Goal: Task Accomplishment & Management: Manage account settings

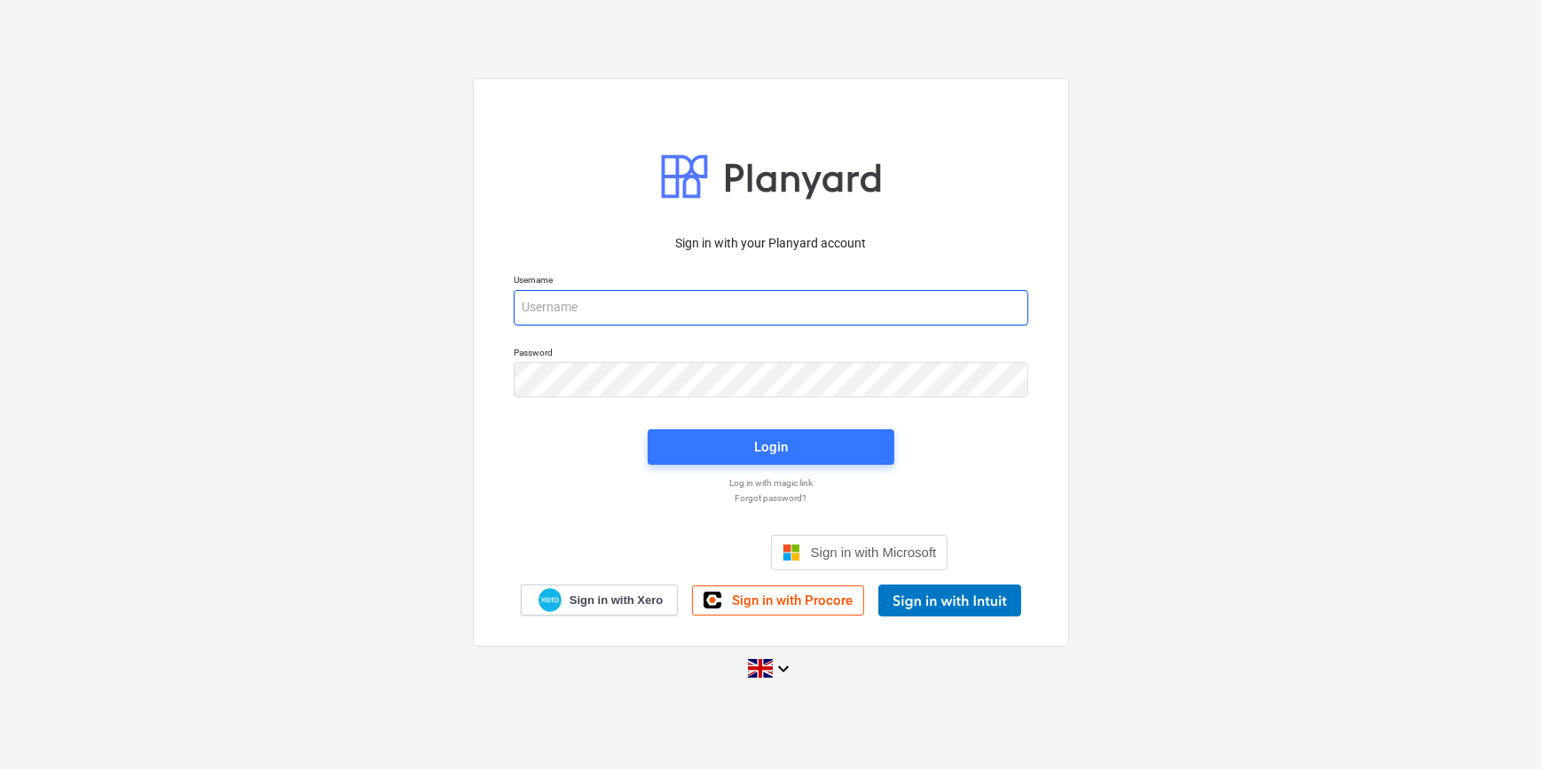
click at [566, 311] on input "email" at bounding box center [771, 307] width 515 height 35
type input "[PERSON_NAME][EMAIL_ADDRESS][PERSON_NAME][DOMAIN_NAME]"
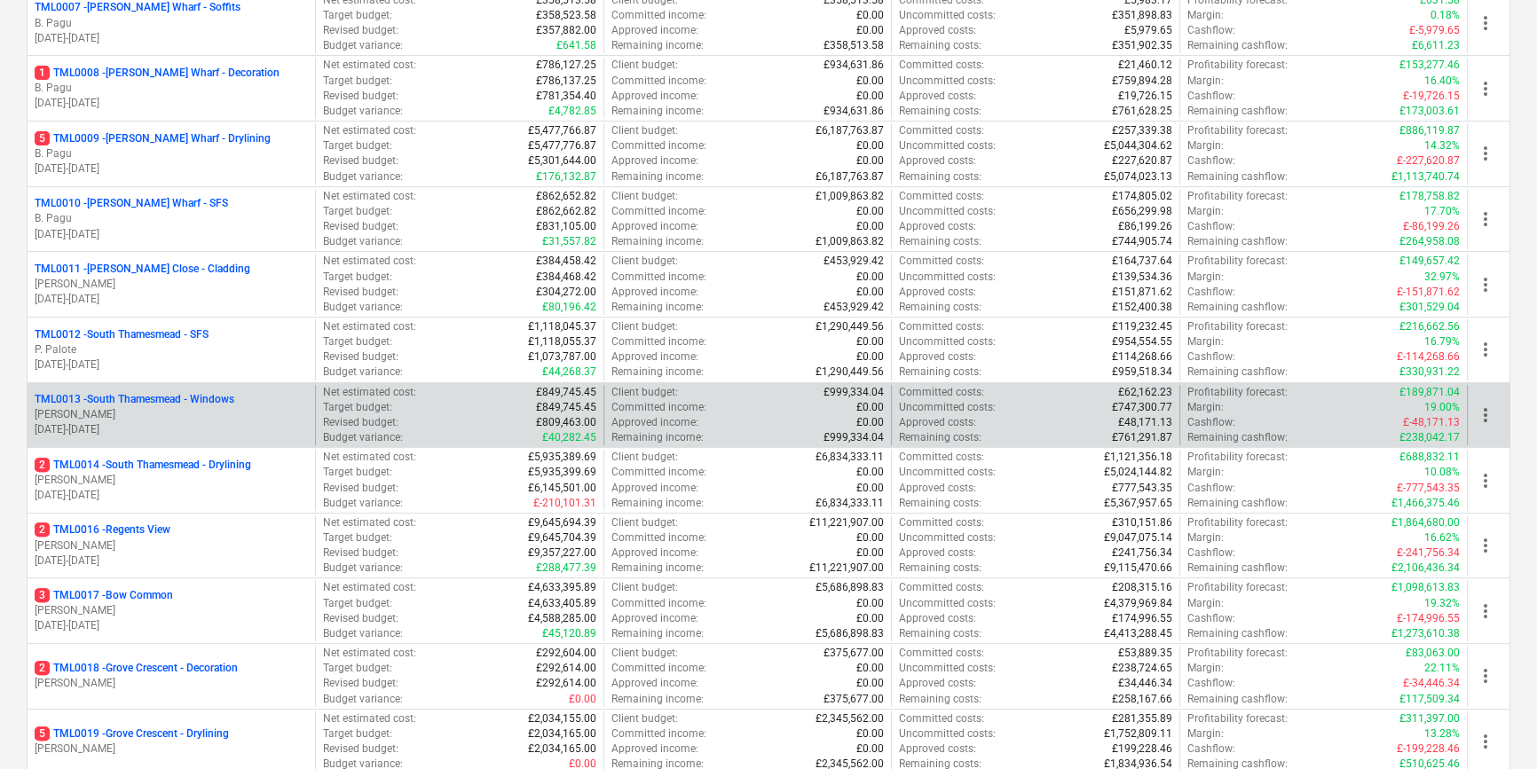
scroll to position [807, 0]
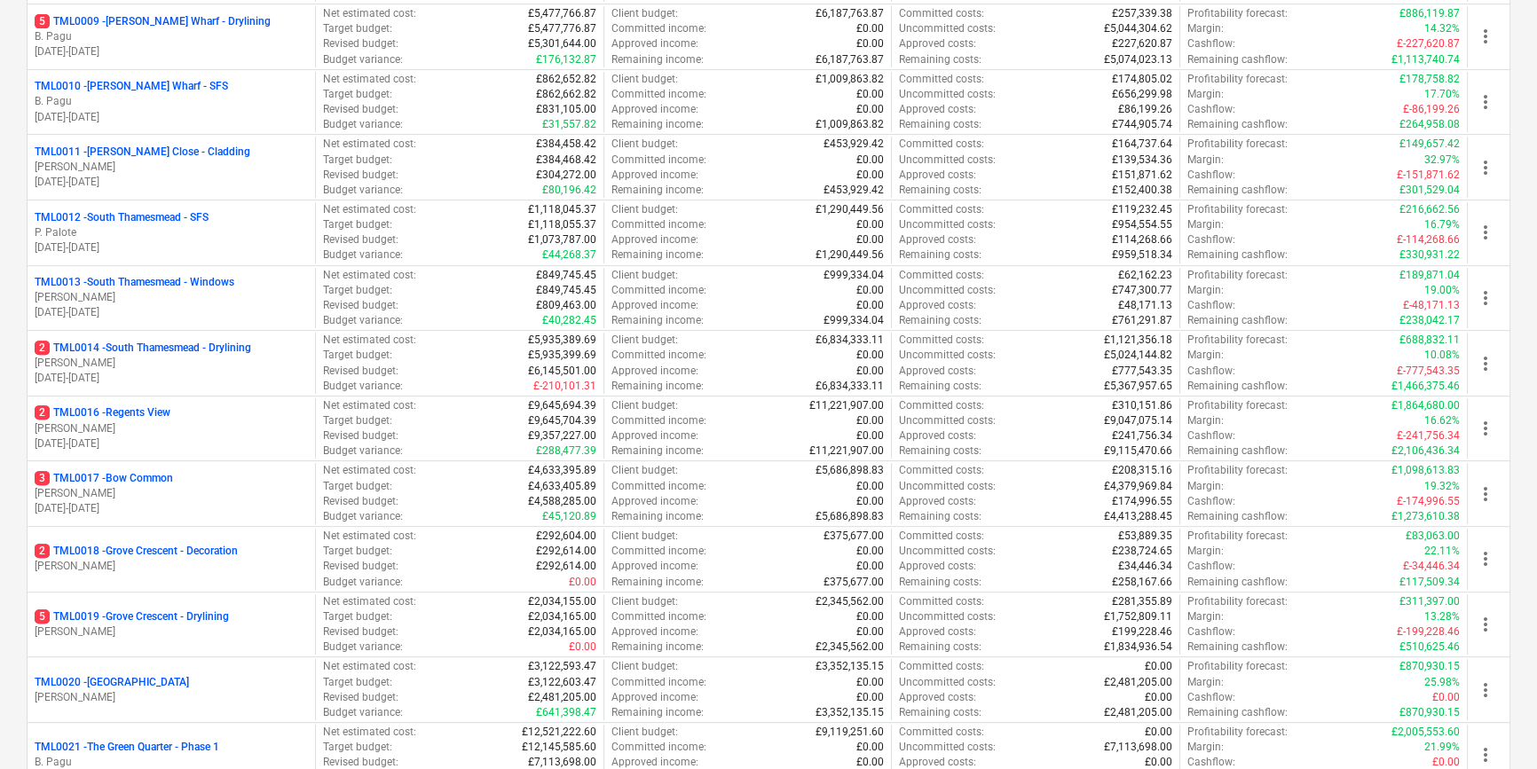
click at [141, 492] on p "[PERSON_NAME]" at bounding box center [171, 493] width 273 height 15
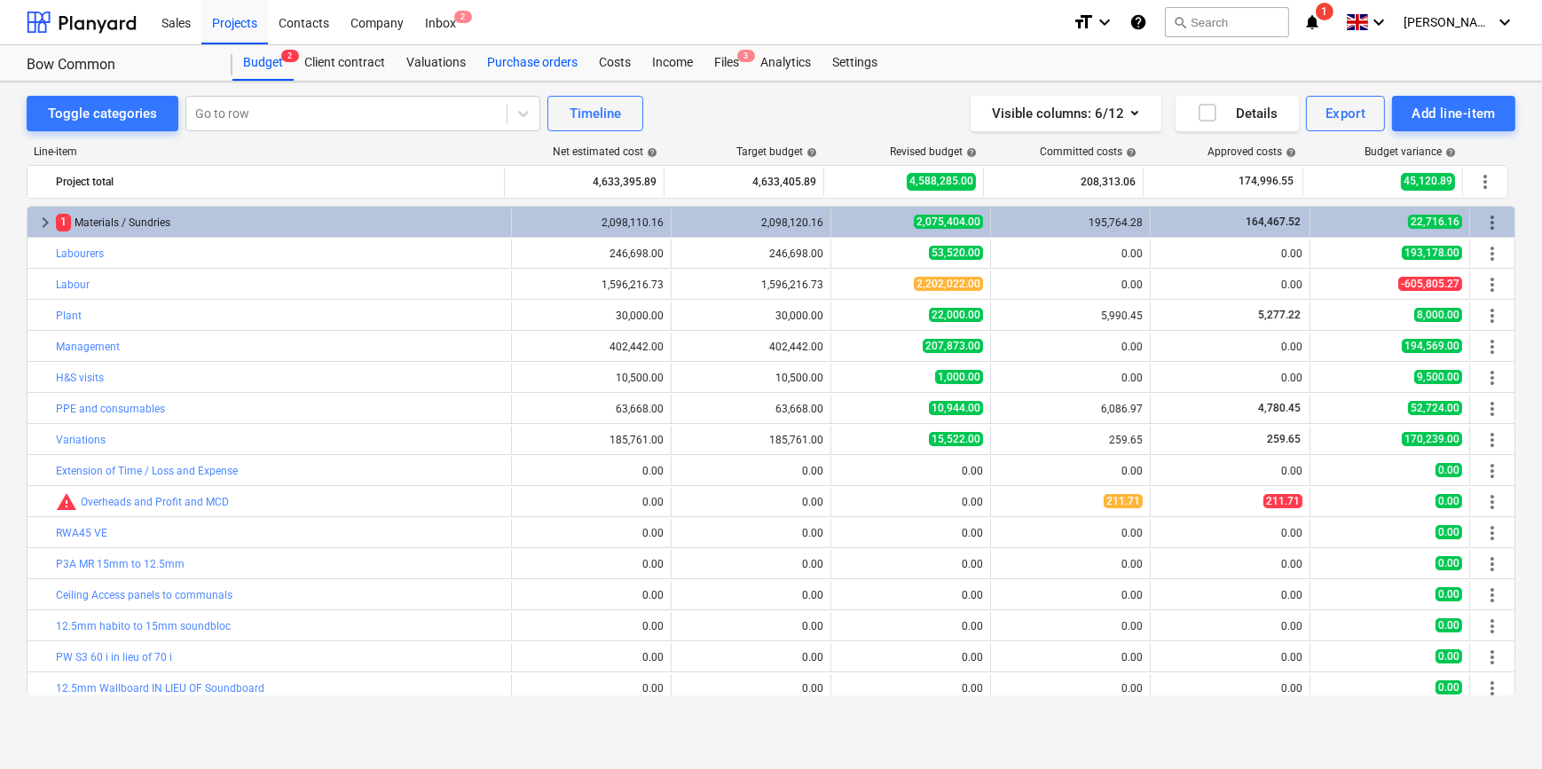
click at [531, 62] on div "Purchase orders" at bounding box center [533, 62] width 112 height 35
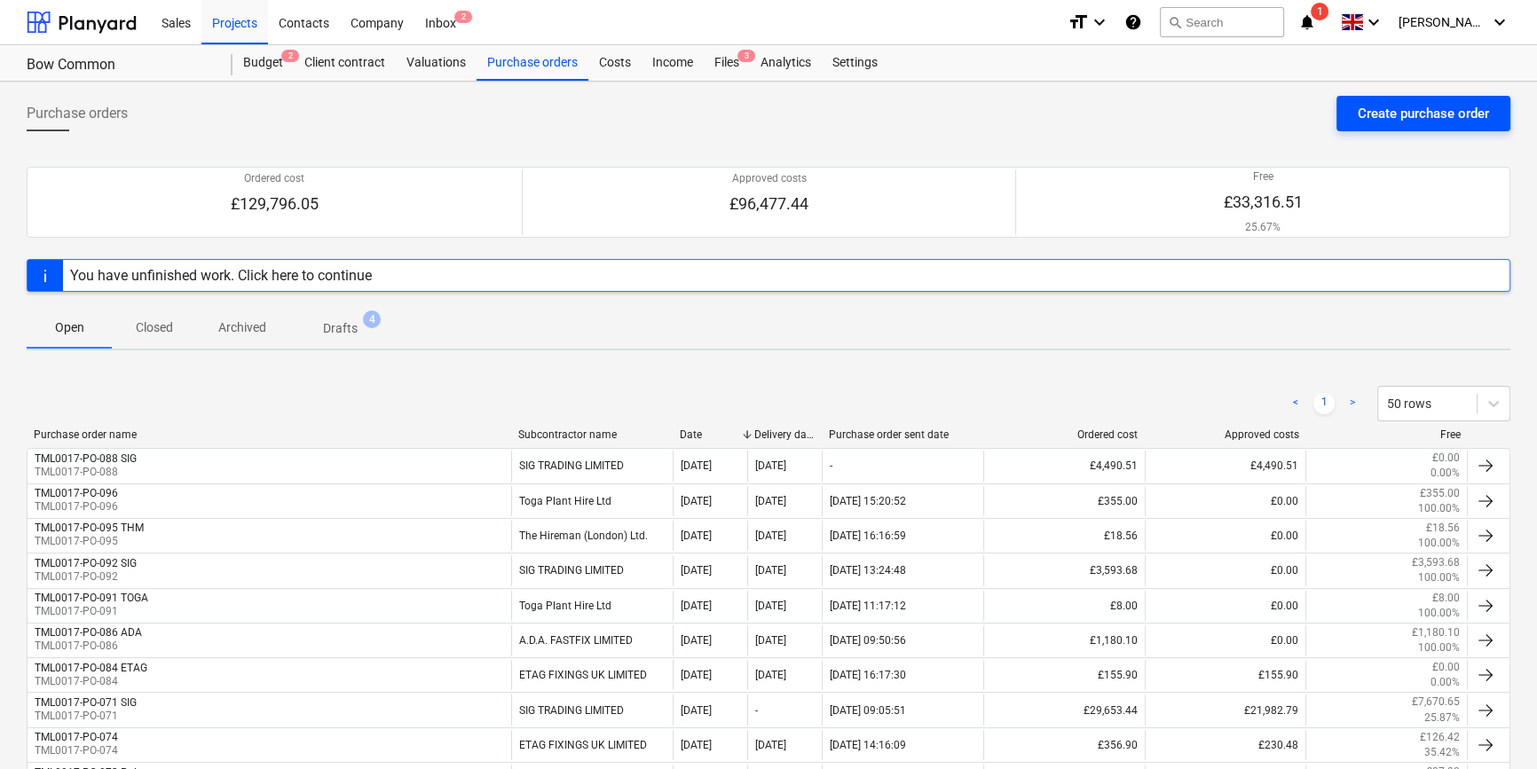
click at [1230, 116] on div "Create purchase order" at bounding box center [1423, 113] width 131 height 23
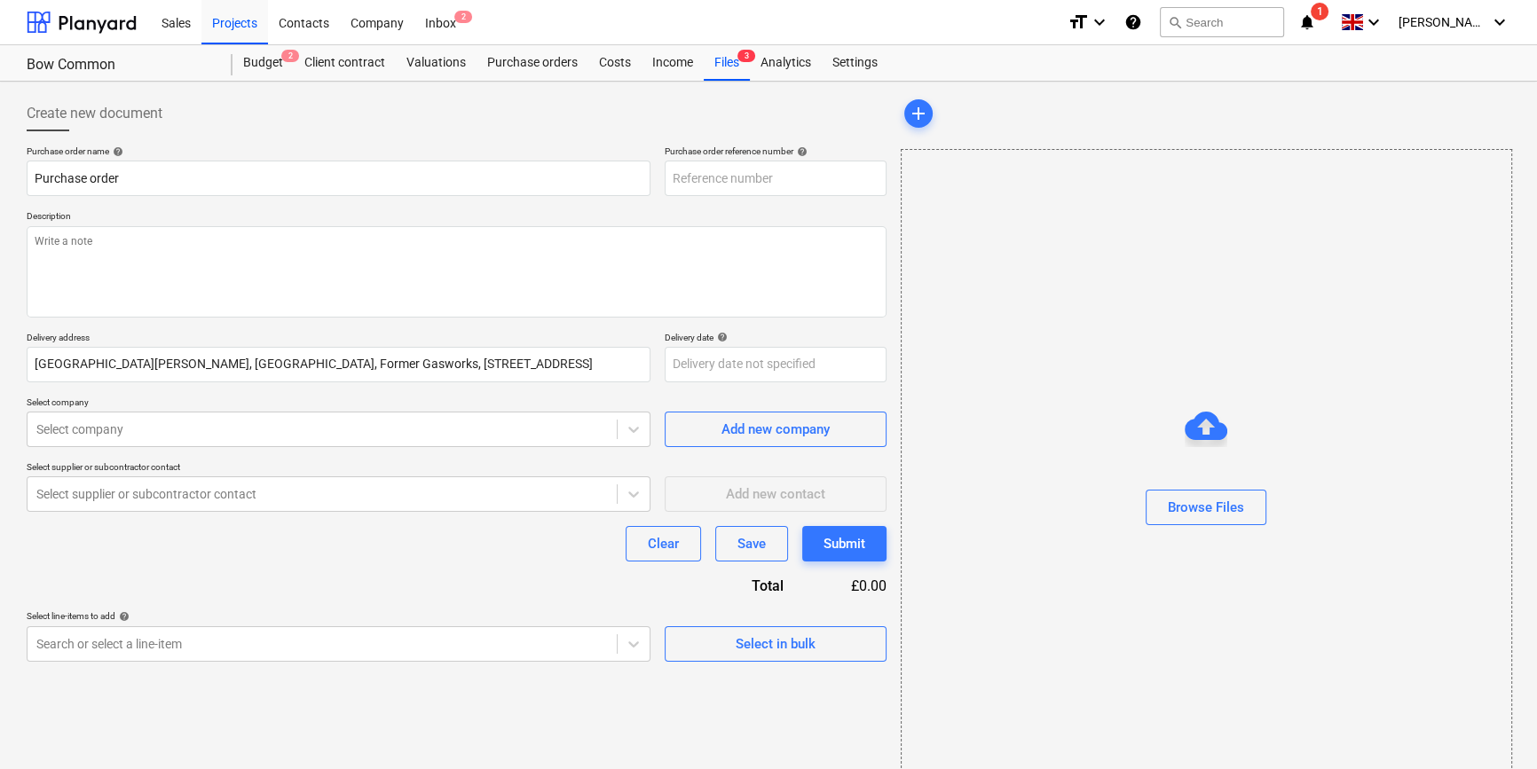
type textarea "x"
type input "TML0017-PO-099"
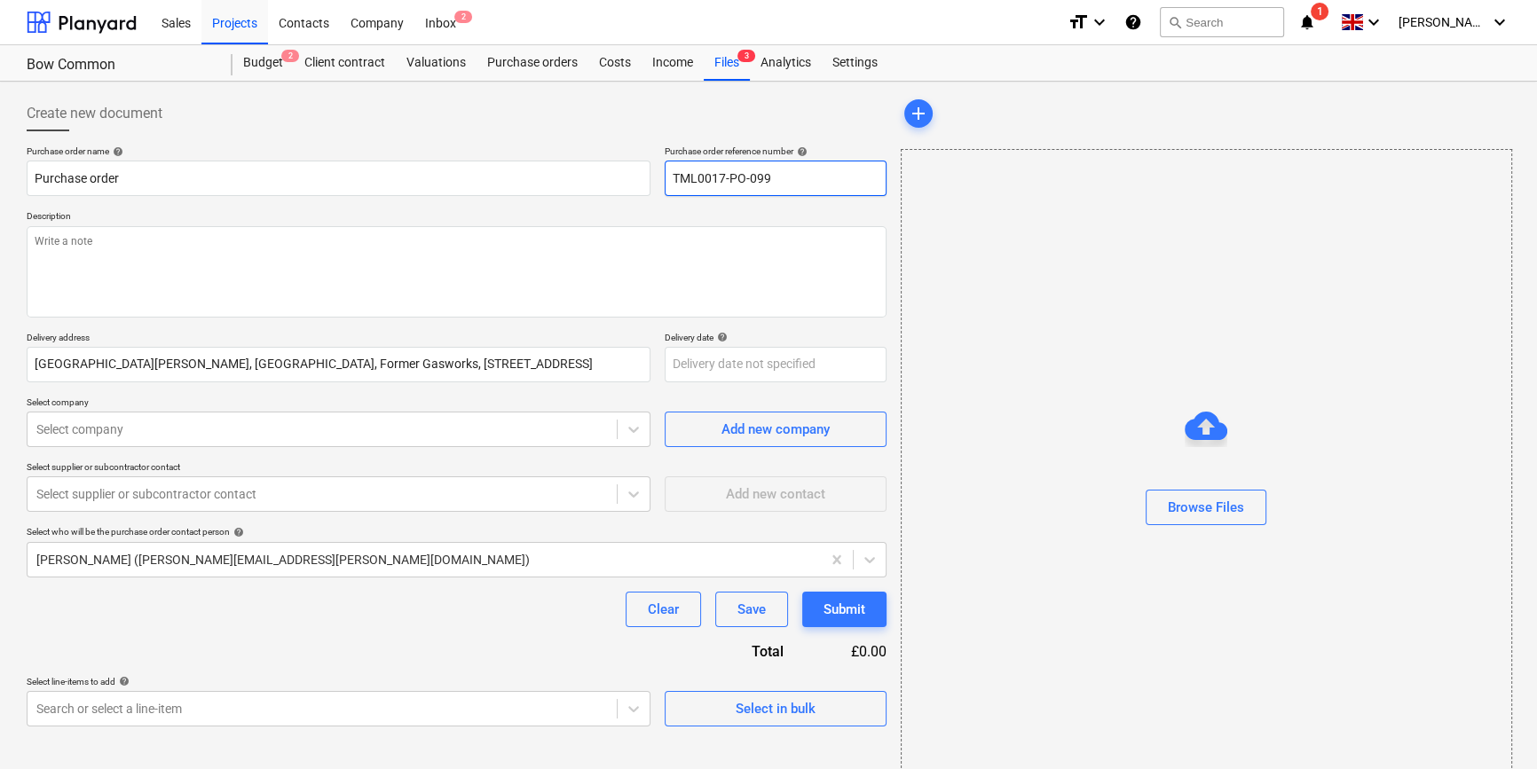
drag, startPoint x: 774, startPoint y: 175, endPoint x: 673, endPoint y: 176, distance: 101.2
click at [673, 176] on input "TML0017-PO-099" at bounding box center [776, 178] width 222 height 35
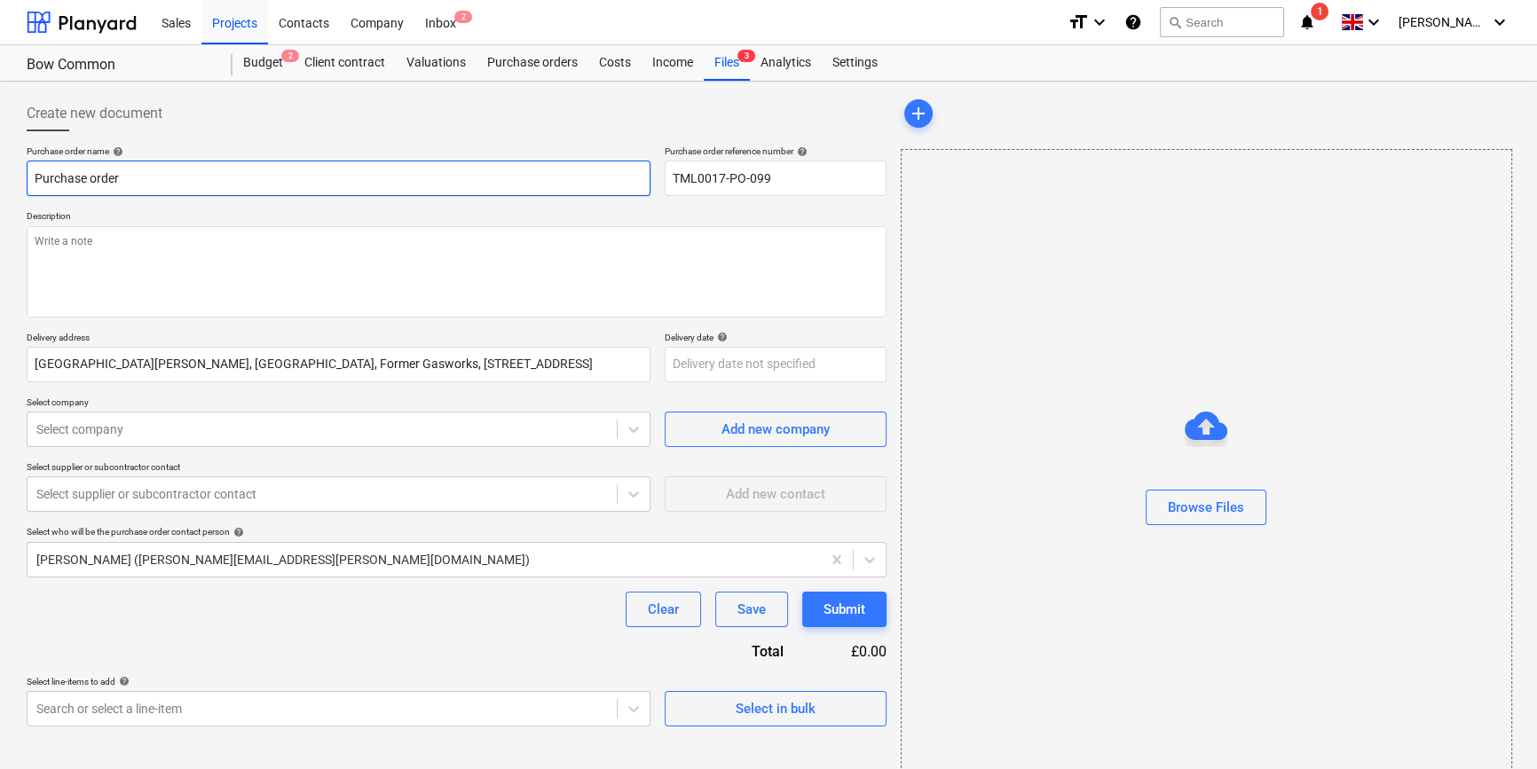
drag, startPoint x: 119, startPoint y: 177, endPoint x: 23, endPoint y: 171, distance: 96.0
click at [23, 171] on div "Create new document Purchase order name help Purchase order Purchase order refe…" at bounding box center [457, 445] width 874 height 713
paste input "TML0017-PO-099"
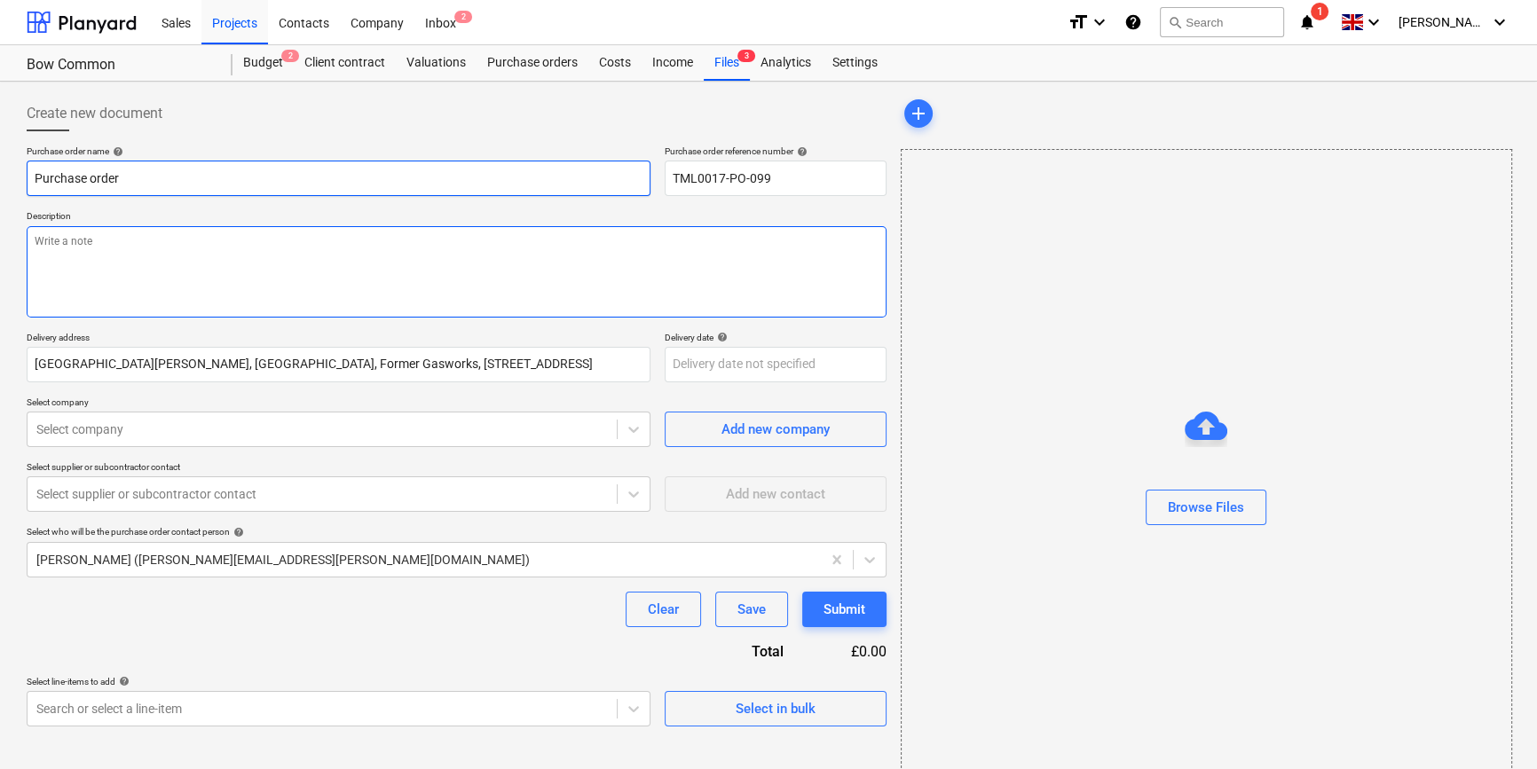
type textarea "x"
type input "TML0017-PO-099"
type textarea "x"
type input "TML0017-PO-099"
type textarea "x"
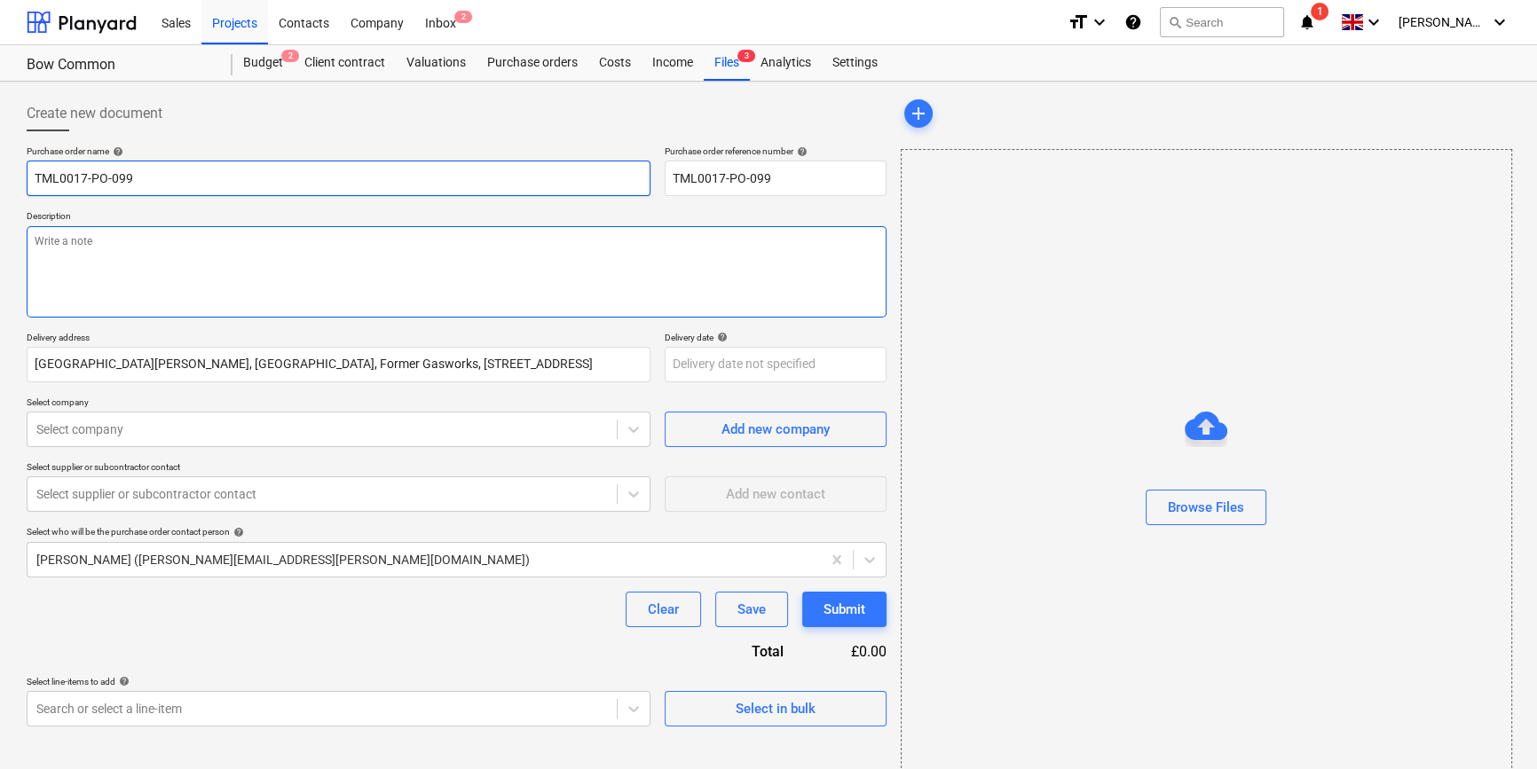
type input "TML0017-PO-099 A"
type textarea "x"
type input "TML0017-PO-099 Am"
type textarea "x"
type input "TML0017-PO-099 Ama"
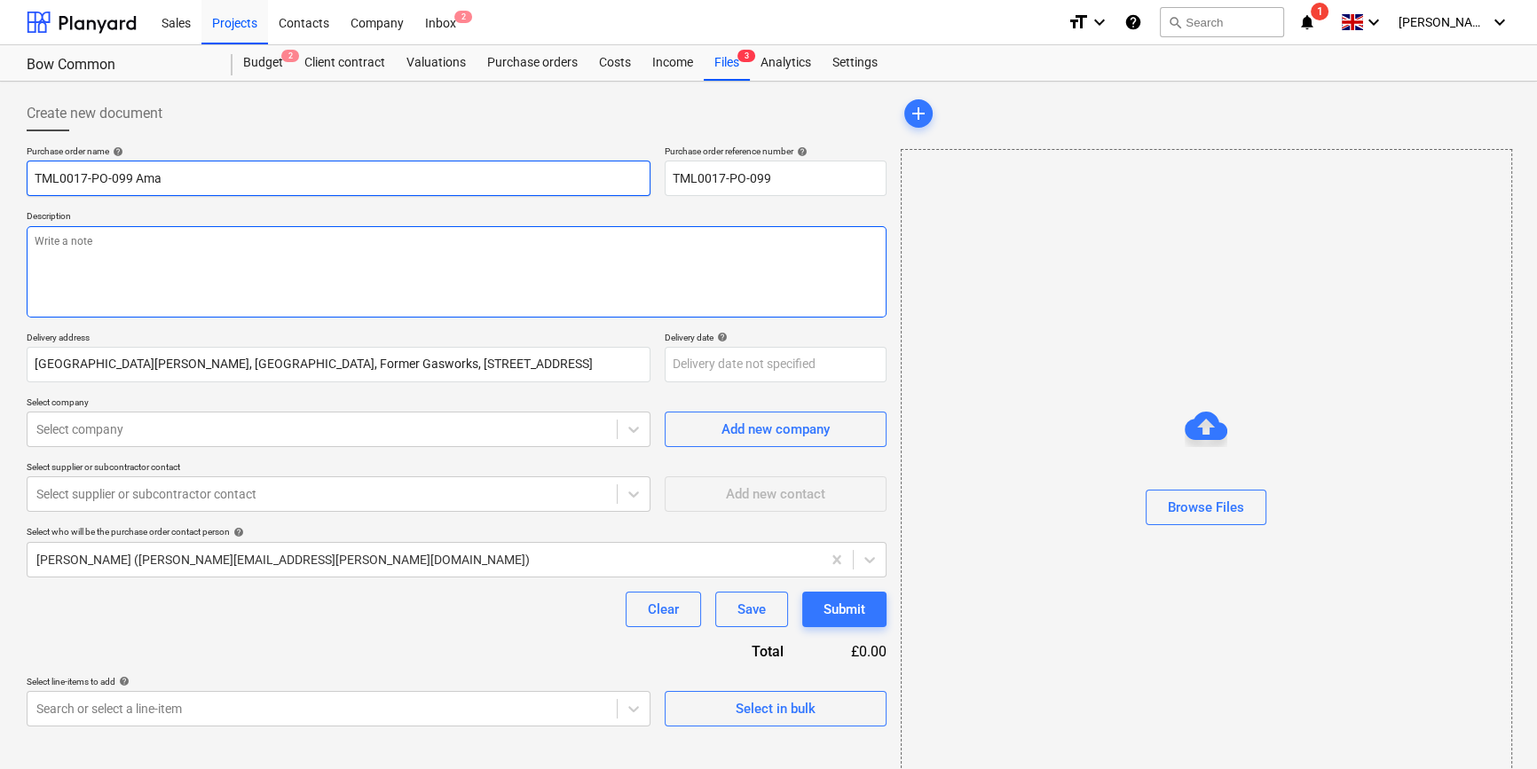
type textarea "x"
type input "TML0017-PO-099 Amaz"
type textarea "x"
type input "TML0017-PO-099 Amazo"
type textarea "x"
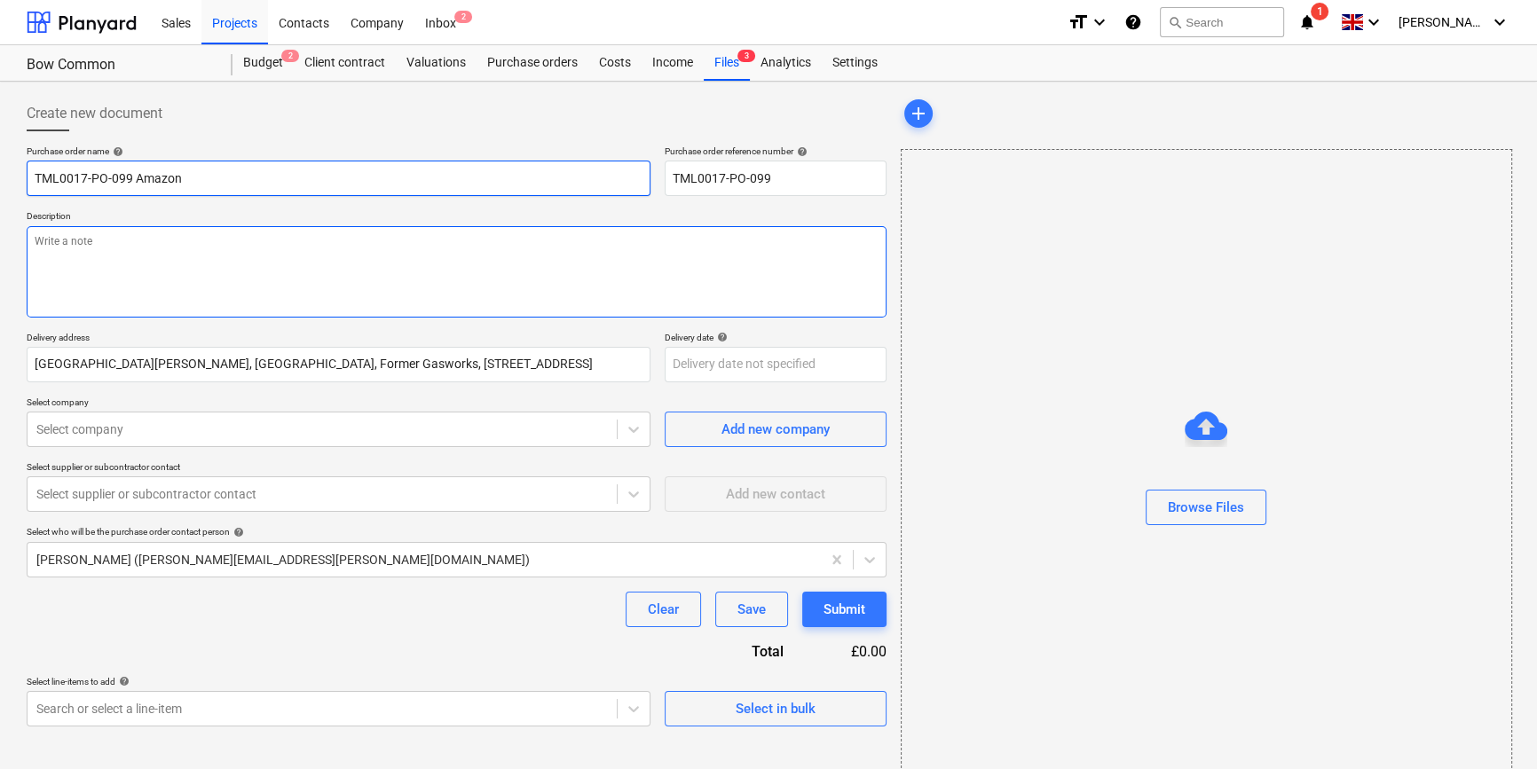
type input "TML0017-PO-099 Amazon"
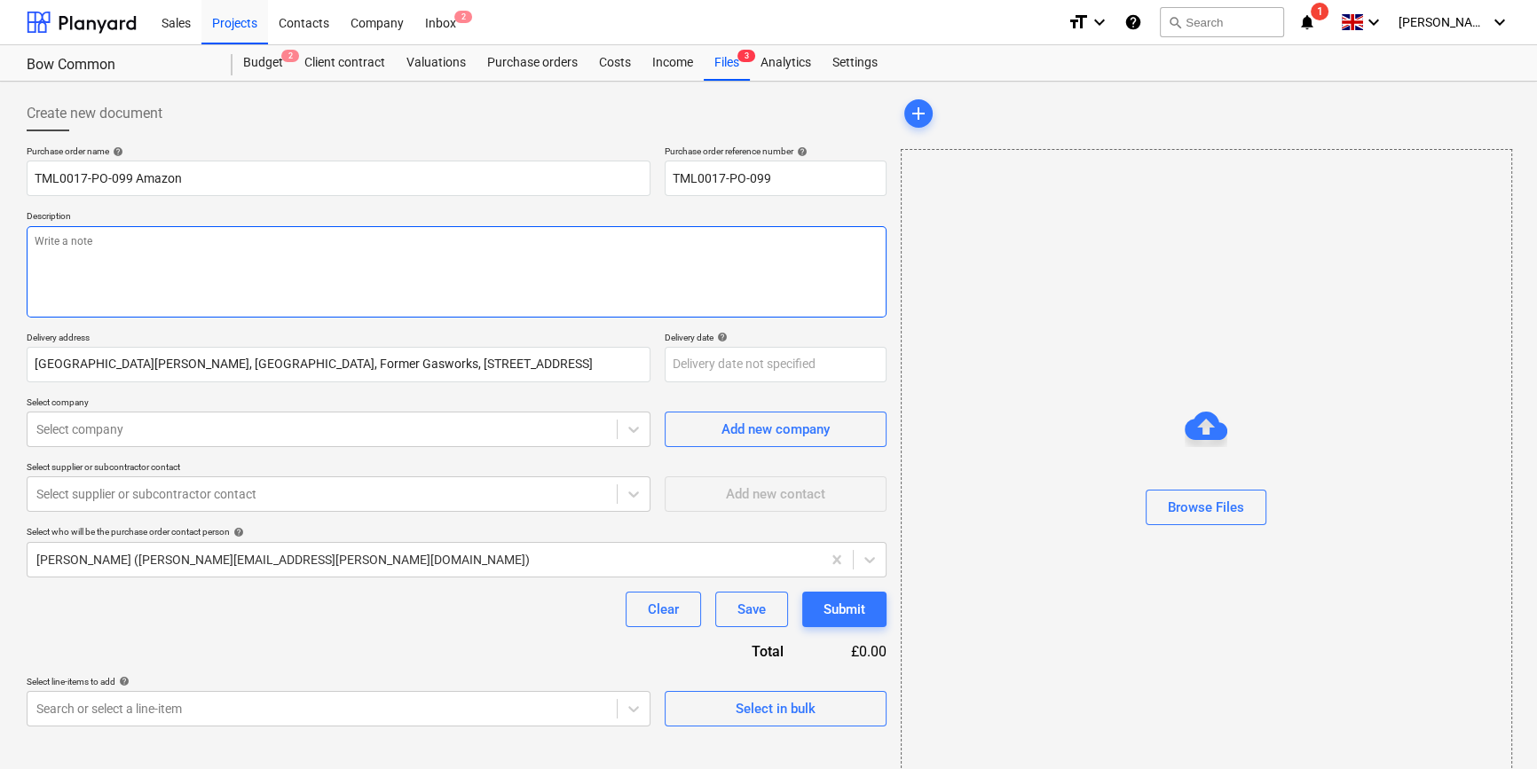
click at [62, 257] on textarea at bounding box center [457, 271] width 860 height 91
type textarea "x"
type textarea "T"
type textarea "x"
type textarea "Te"
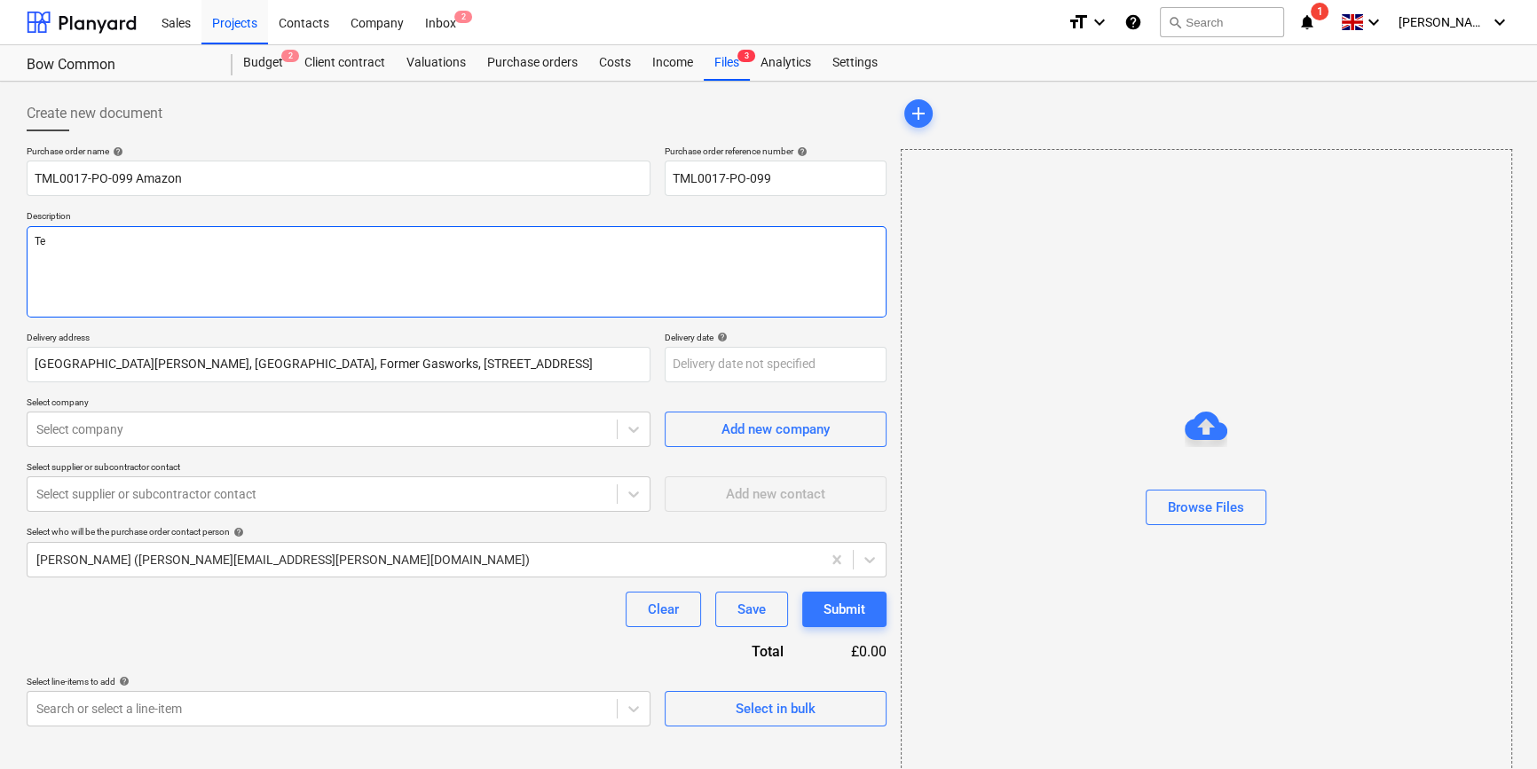
type textarea "x"
type textarea "Ted"
type textarea "x"
type textarea "Tedd"
type textarea "x"
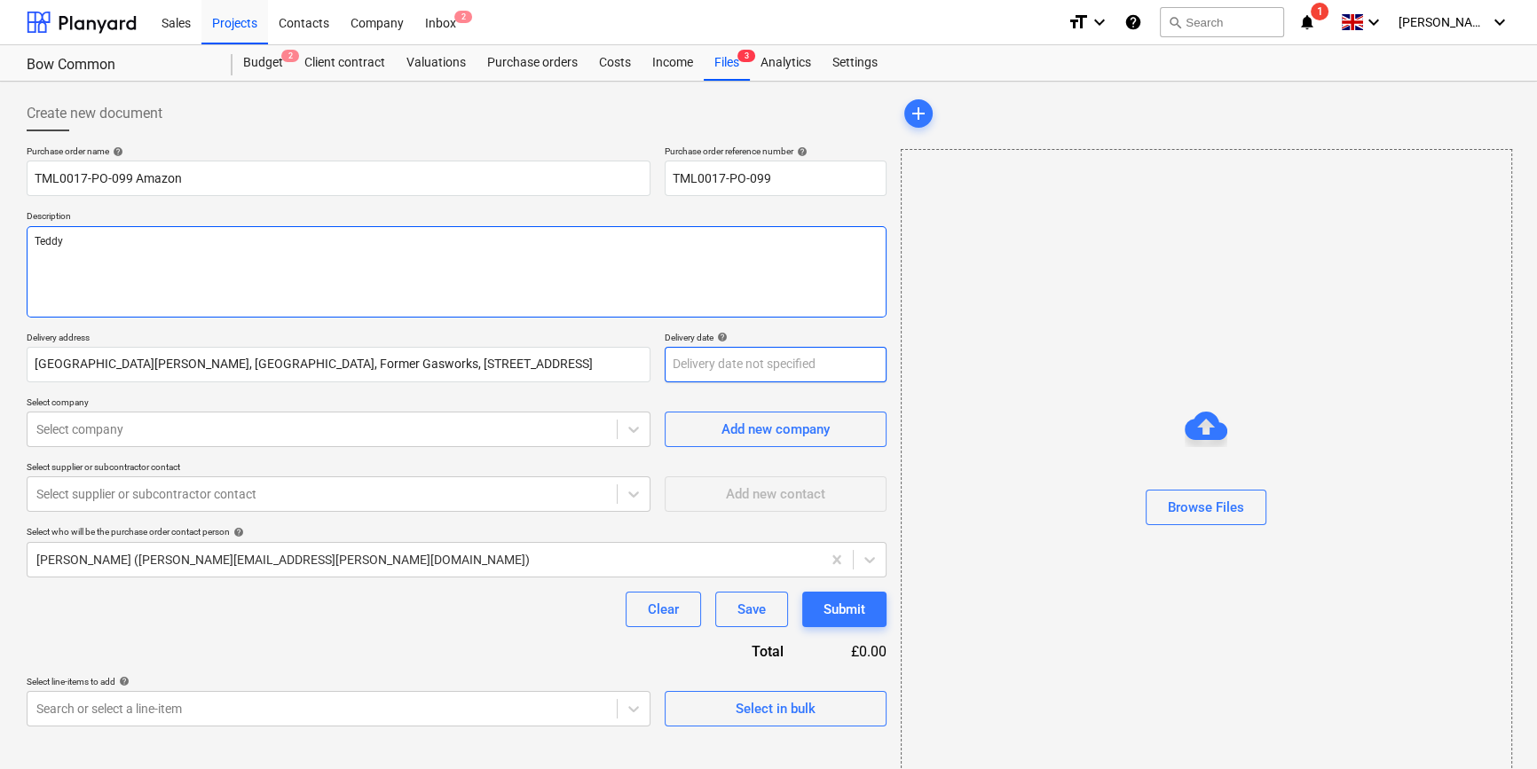
type textarea "Teddy"
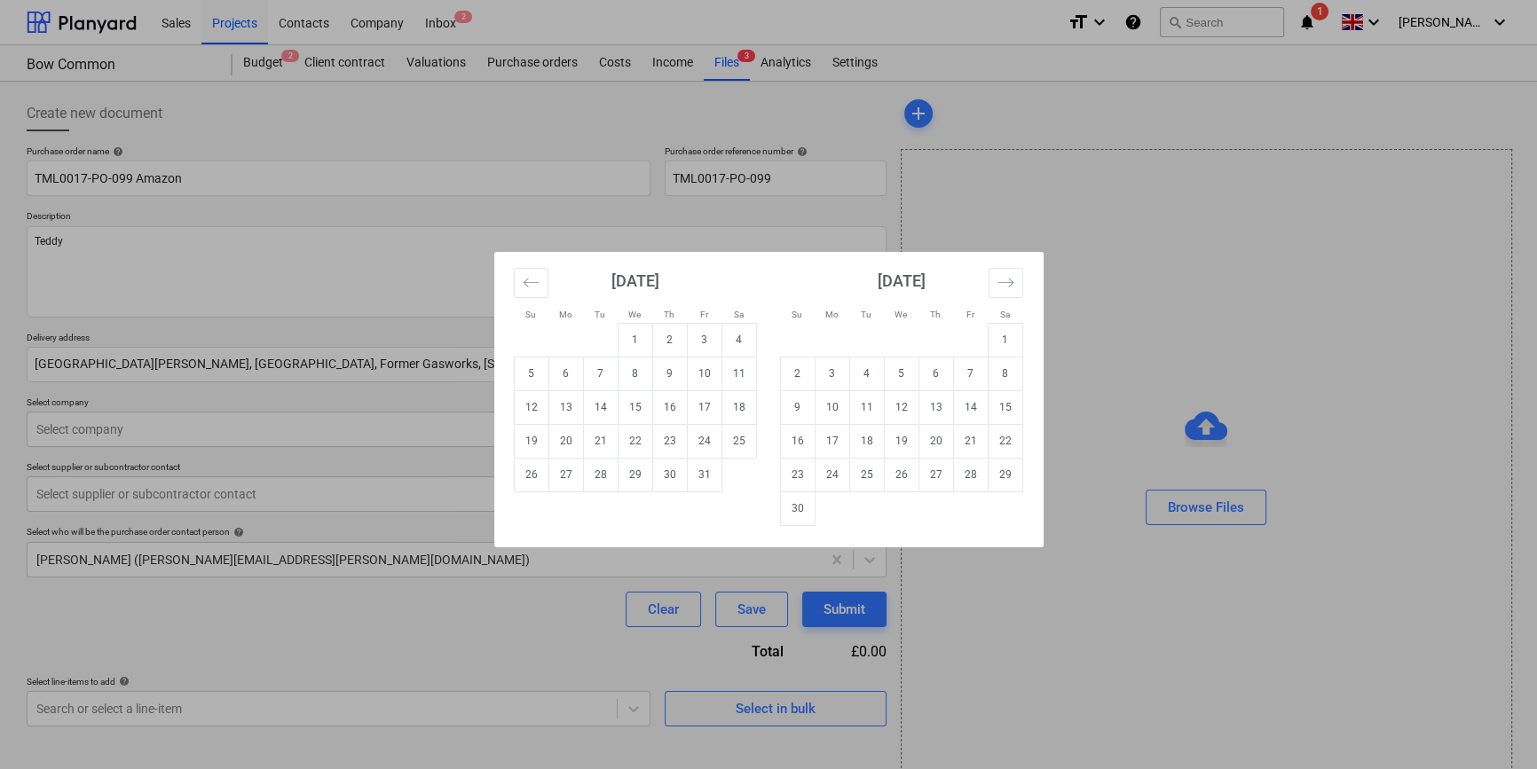
click at [752, 372] on body "Sales Projects Contacts Company Inbox 2 format_size keyboard_arrow_down help se…" at bounding box center [768, 384] width 1537 height 769
click at [700, 336] on td "3" at bounding box center [704, 340] width 35 height 34
type textarea "x"
type input "[DATE]"
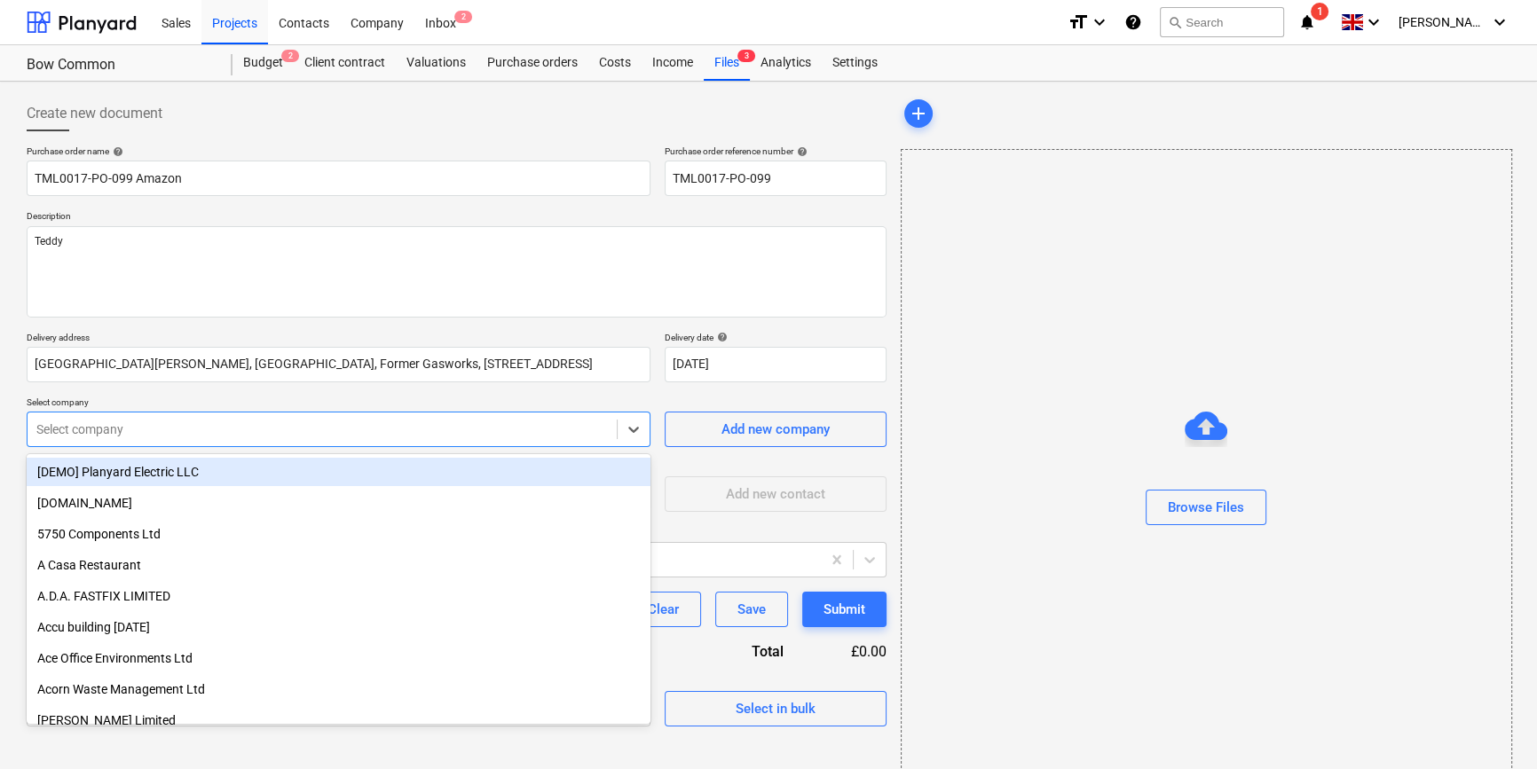
click at [271, 425] on div at bounding box center [321, 430] width 571 height 18
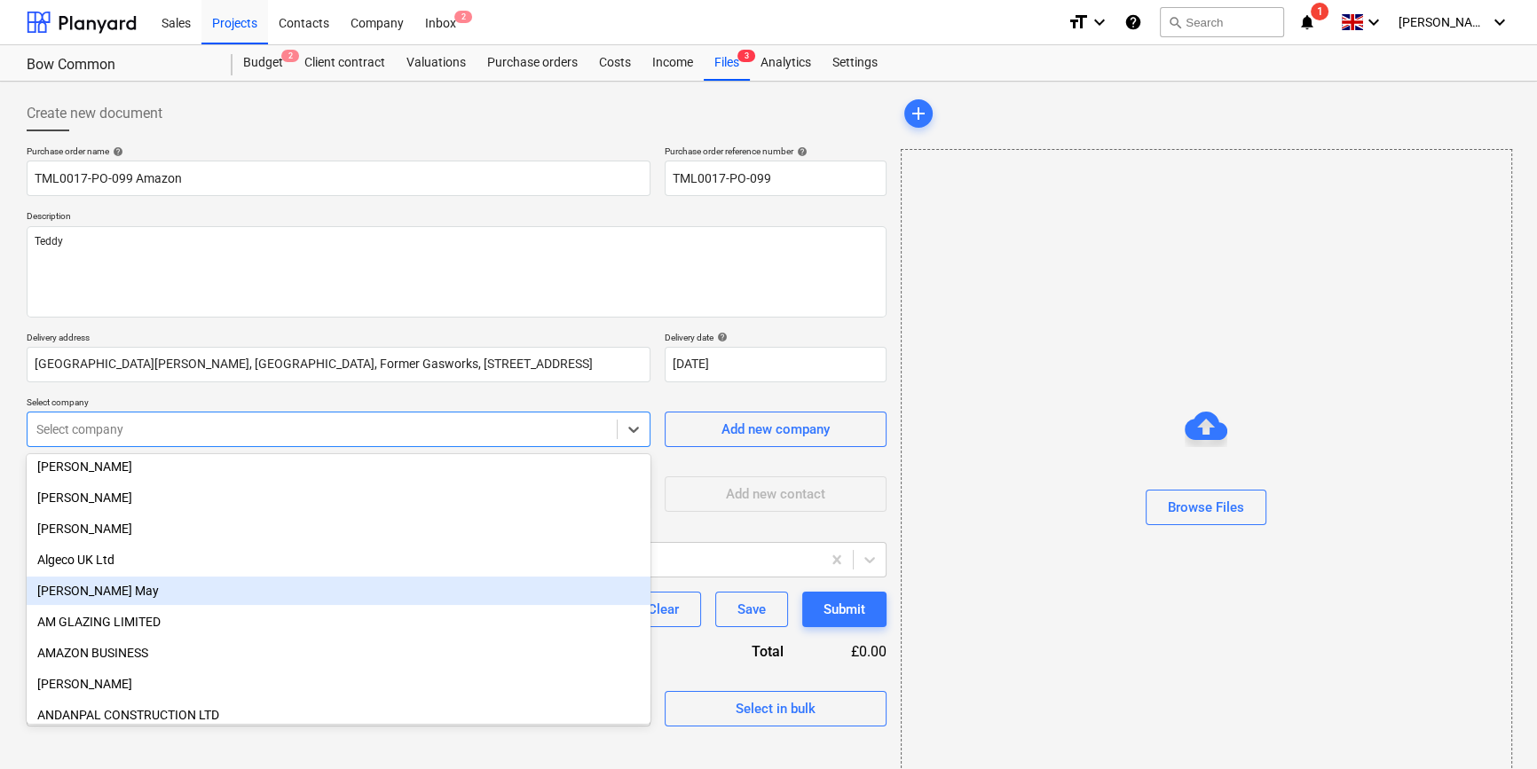
scroll to position [645, 0]
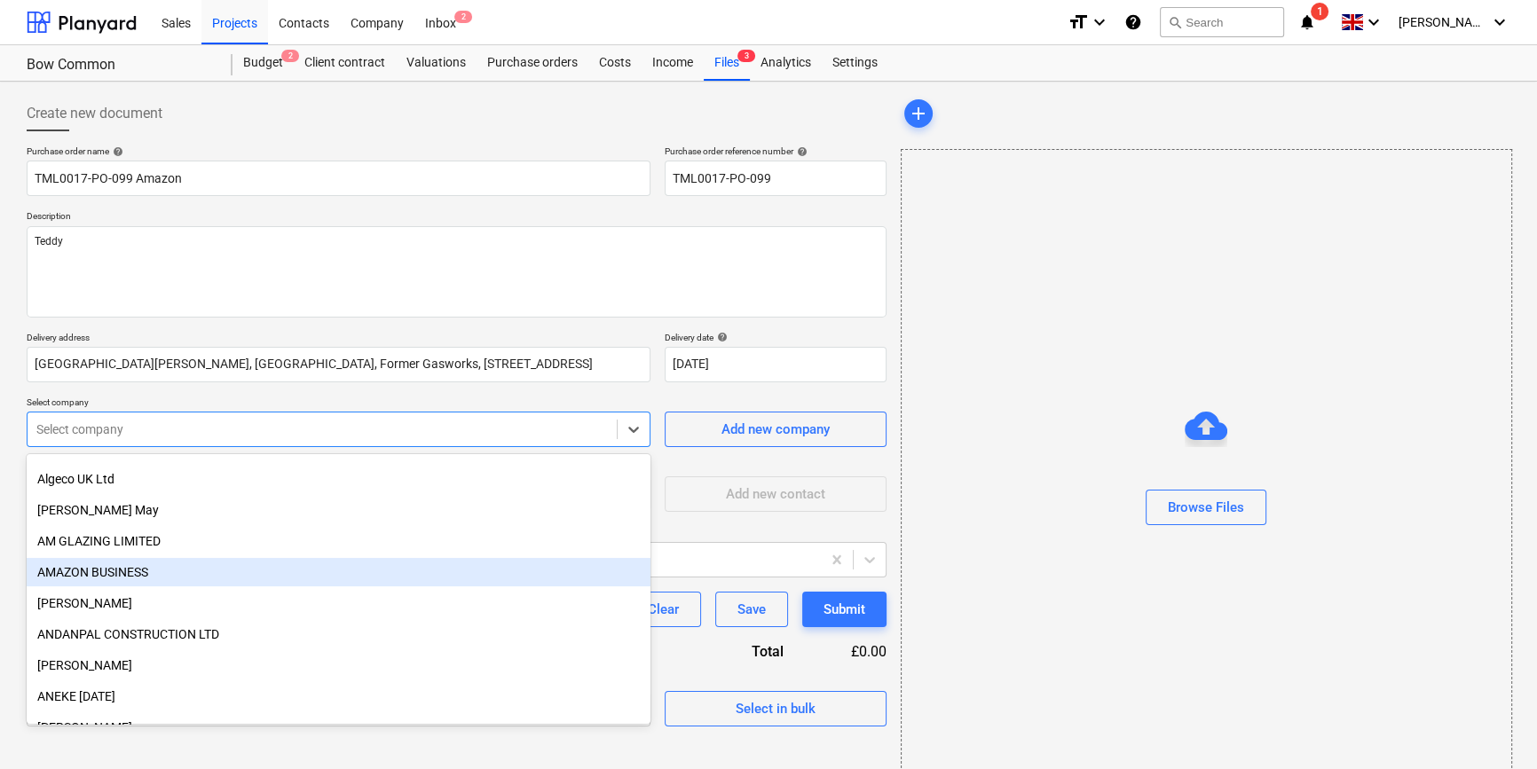
click at [181, 578] on div "AMAZON BUSINESS" at bounding box center [339, 572] width 624 height 28
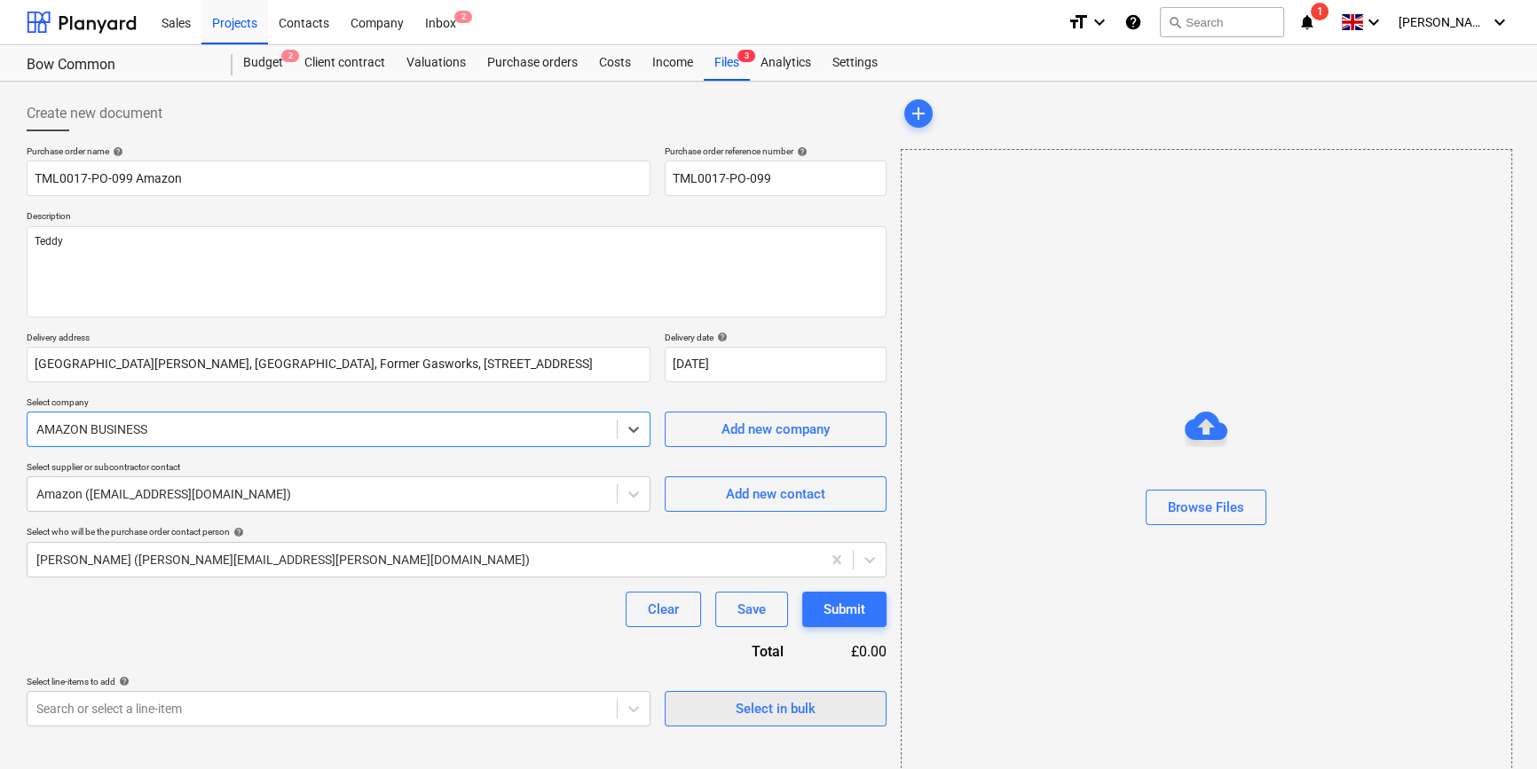
click at [785, 710] on div "Select in bulk" at bounding box center [776, 708] width 80 height 23
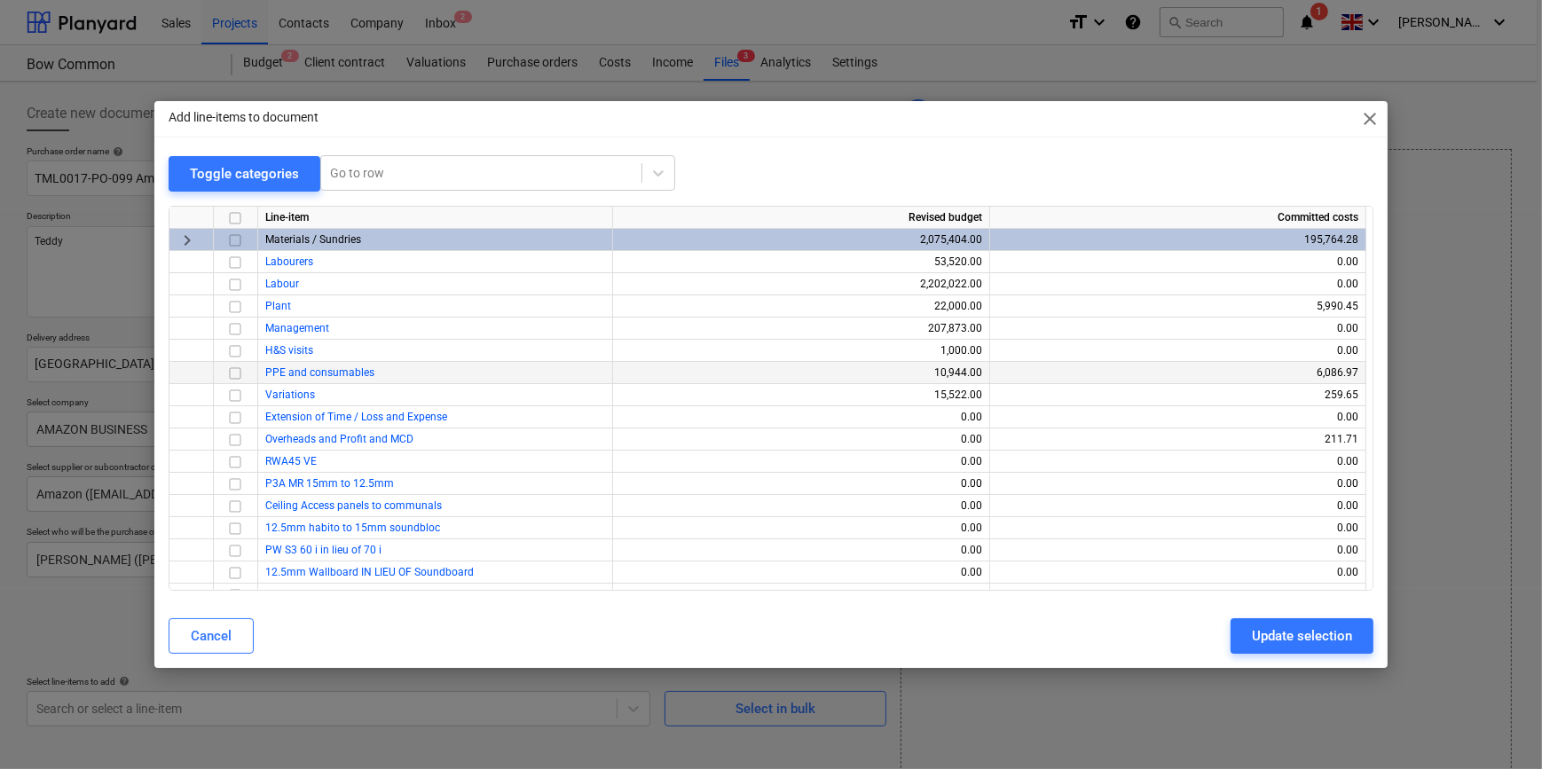
click at [231, 373] on input "checkbox" at bounding box center [234, 372] width 21 height 21
click at [1230, 639] on div "Update selection" at bounding box center [1302, 636] width 100 height 23
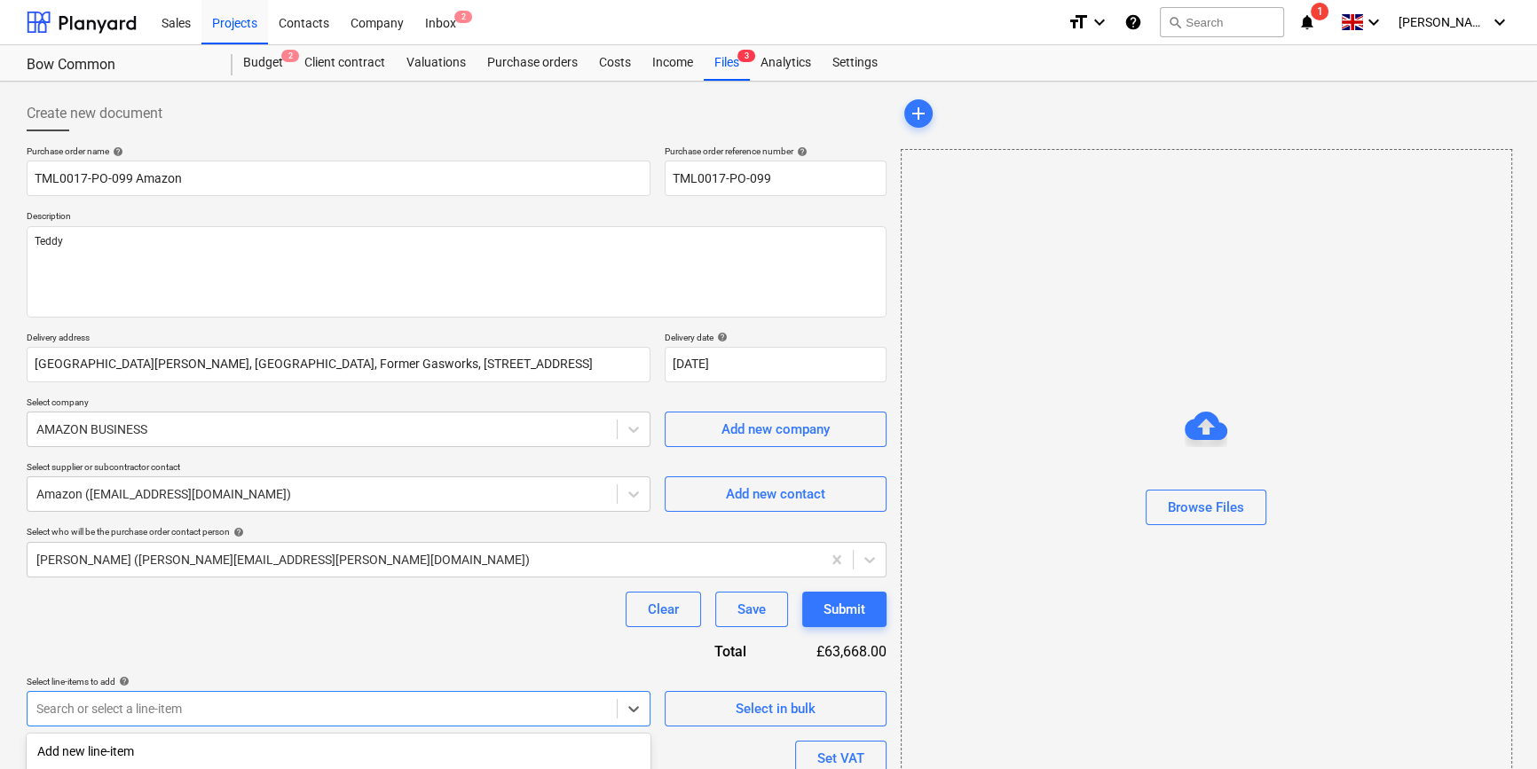
scroll to position [233, 0]
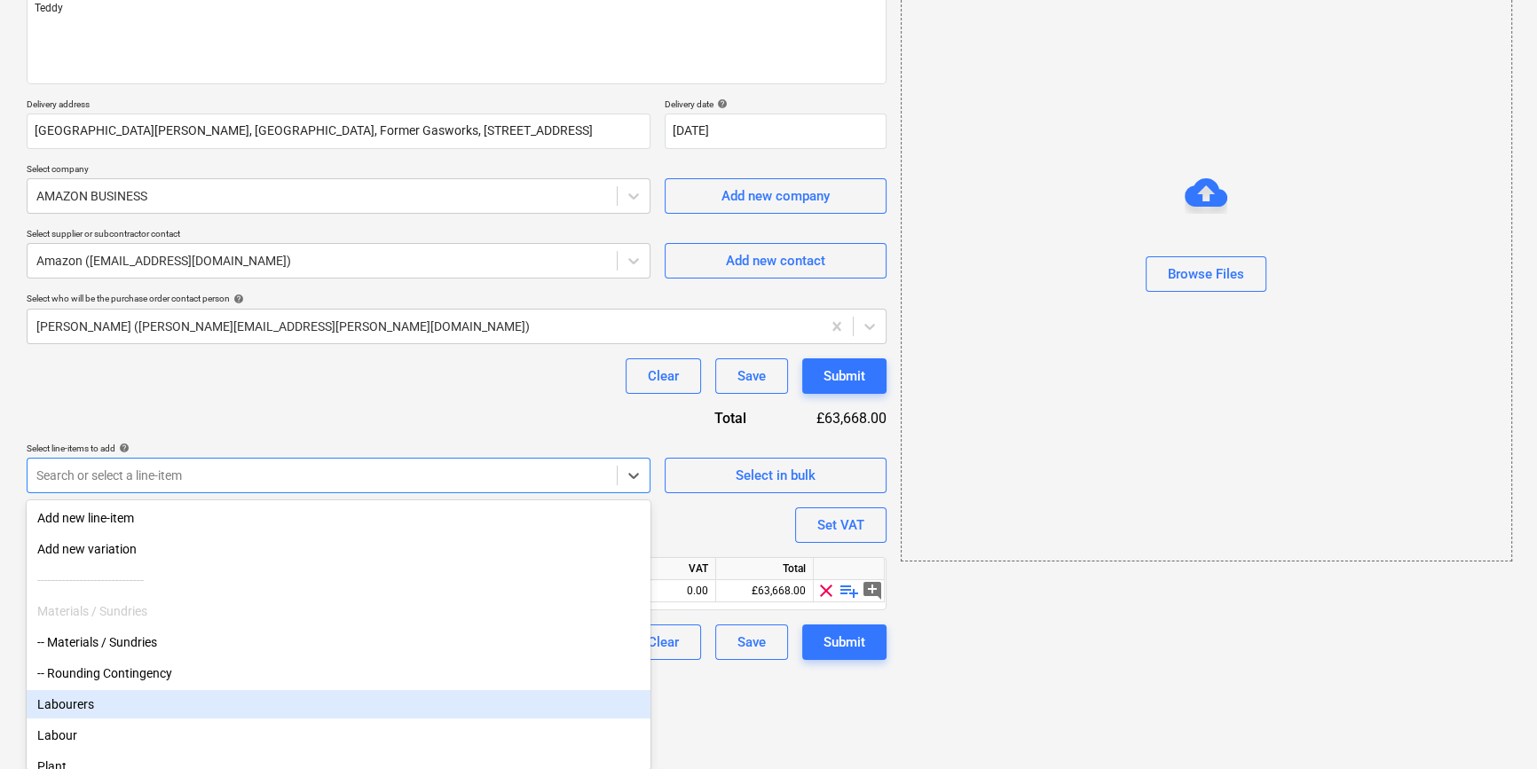
click at [89, 536] on body "Sales Projects Contacts Company Inbox 2 format_size keyboard_arrow_down help se…" at bounding box center [768, 151] width 1537 height 769
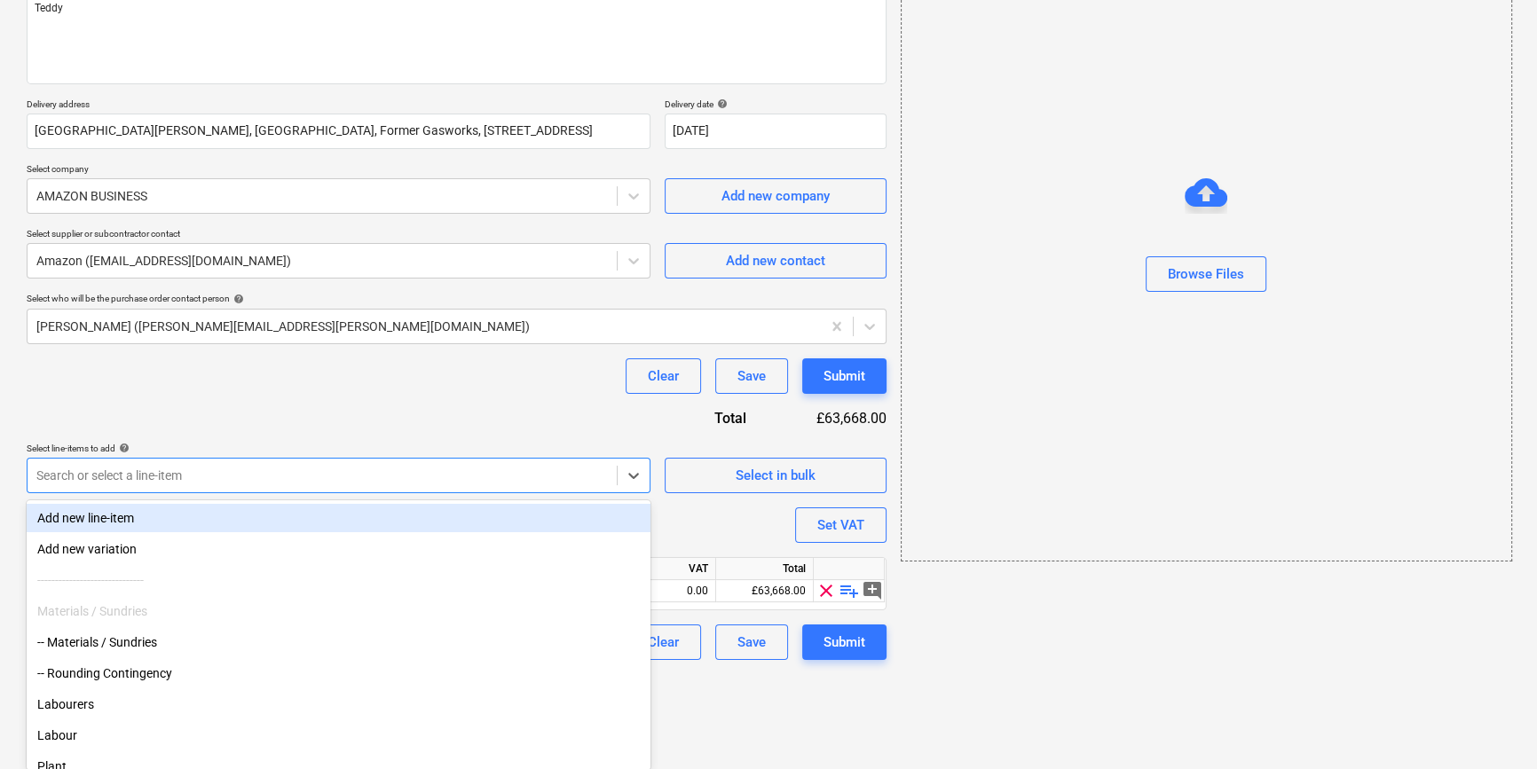
click at [436, 400] on div "Purchase order name help TML0017-PO-099 Amazon Purchase order reference number …" at bounding box center [457, 286] width 860 height 748
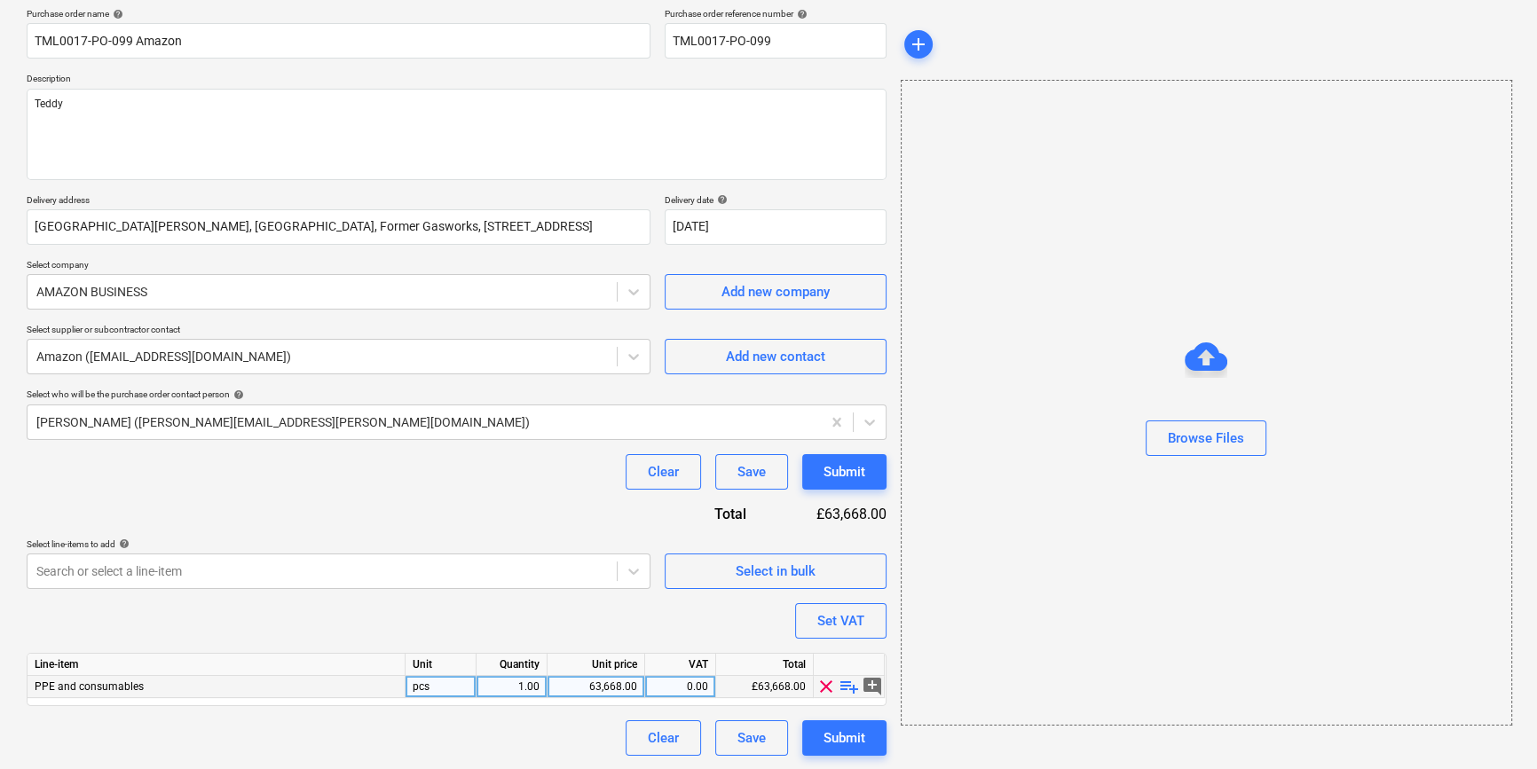
click at [847, 683] on span "playlist_add" at bounding box center [849, 686] width 21 height 21
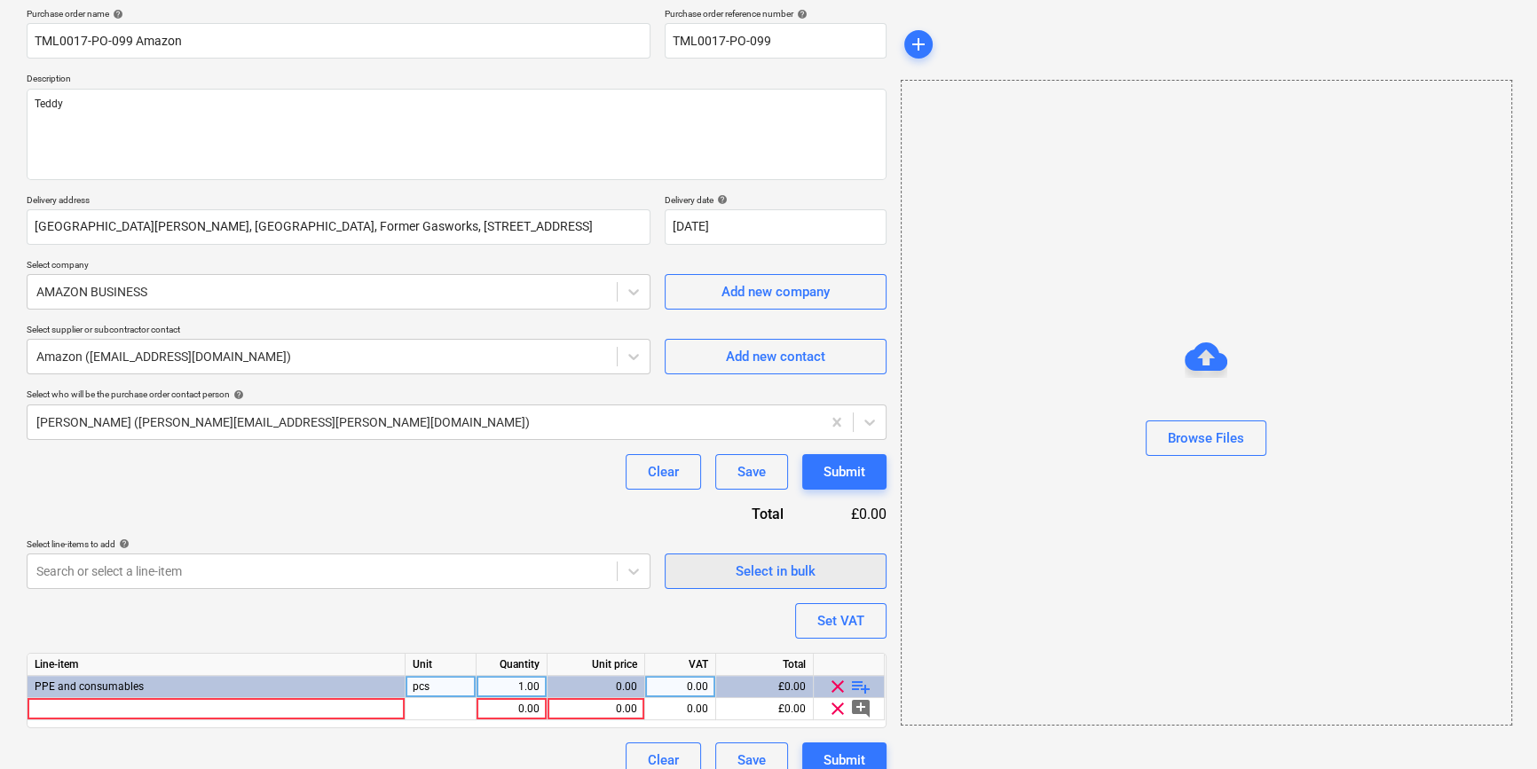
type textarea "x"
click at [42, 710] on div at bounding box center [217, 709] width 378 height 22
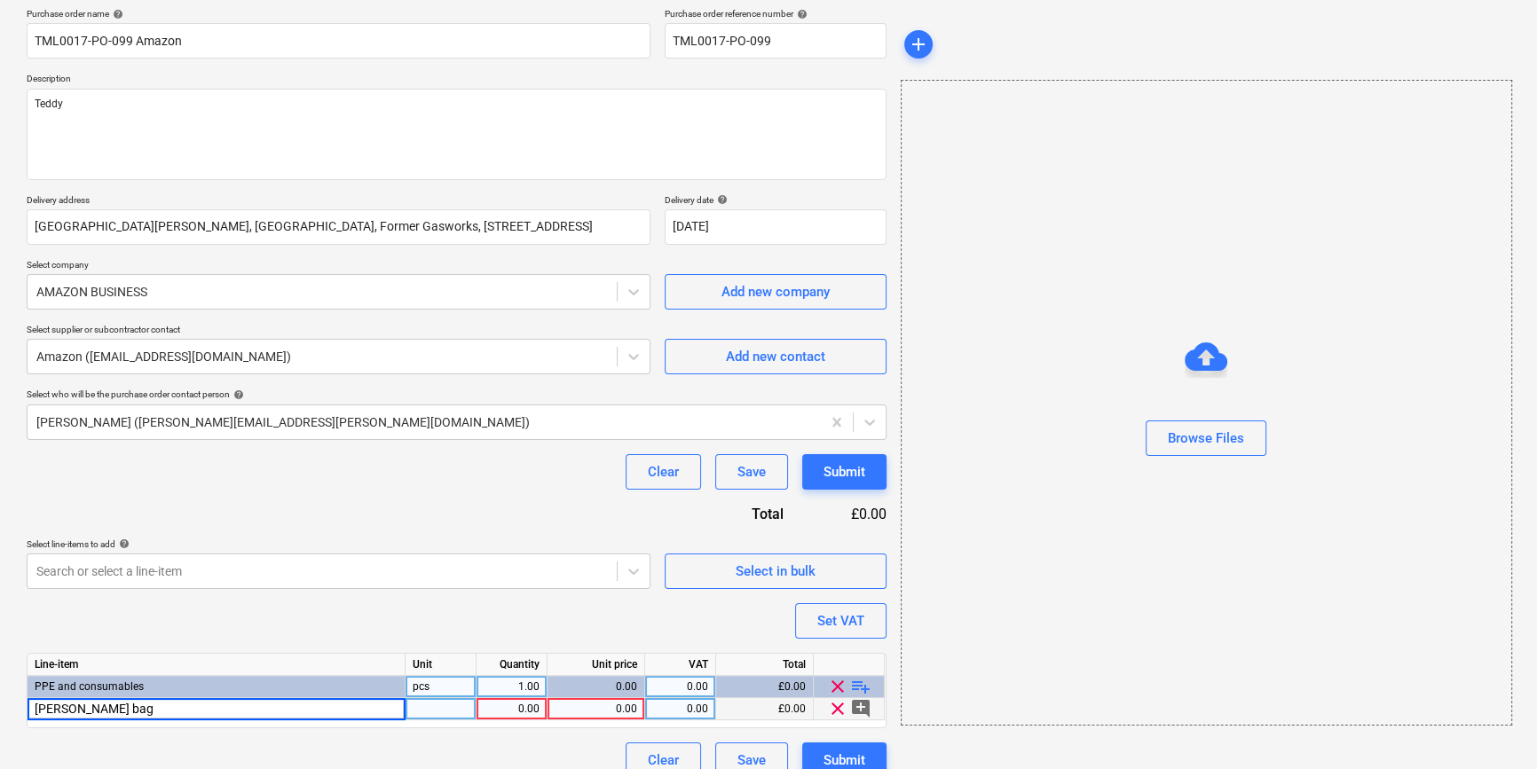
type input "Makita hoover bags"
type textarea "x"
click at [186, 715] on div "Makita hoover bags" at bounding box center [217, 709] width 378 height 22
click at [182, 711] on input "Makita hoover bags" at bounding box center [216, 708] width 377 height 21
type input "Makita hoover bags (12)"
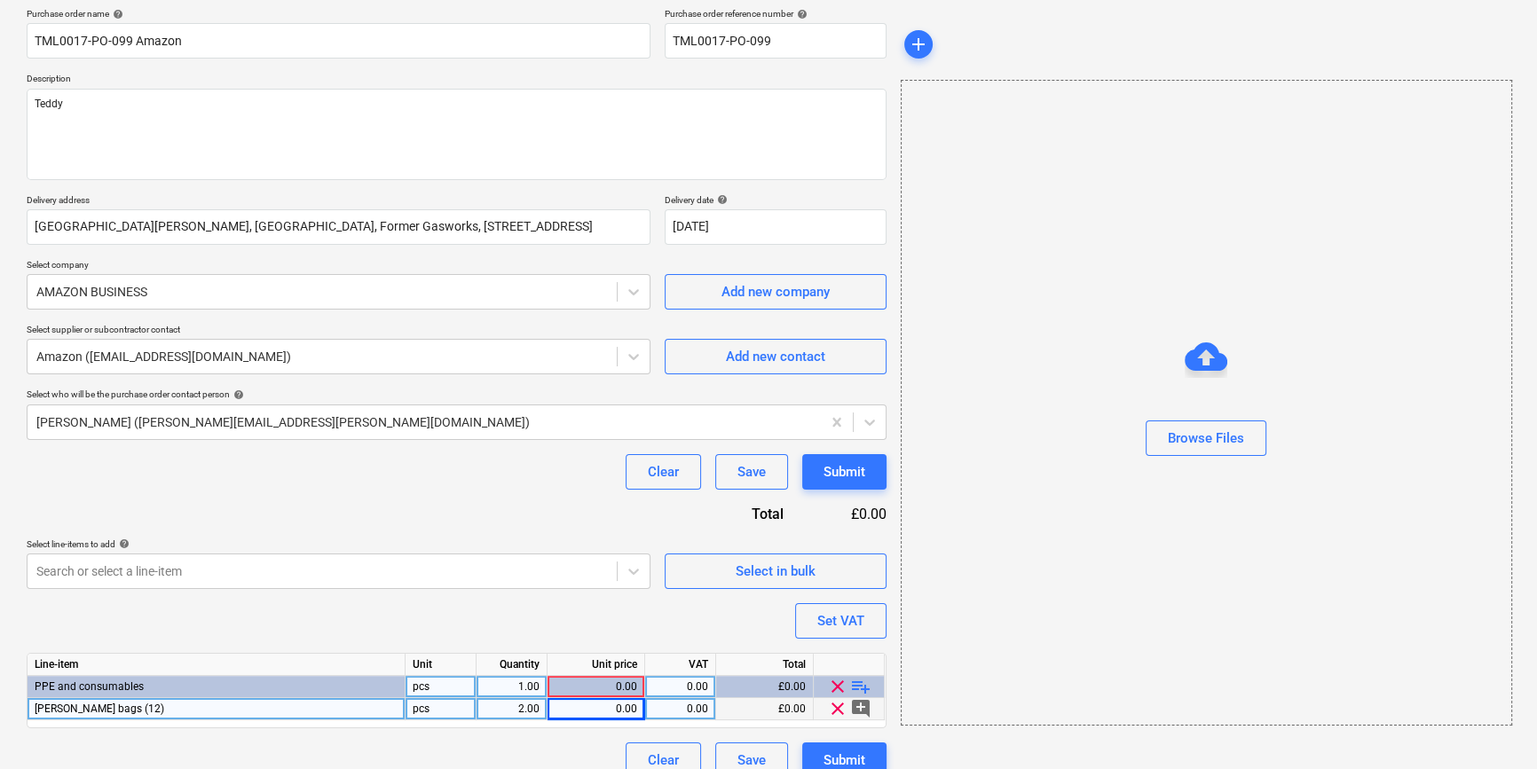
type textarea "x"
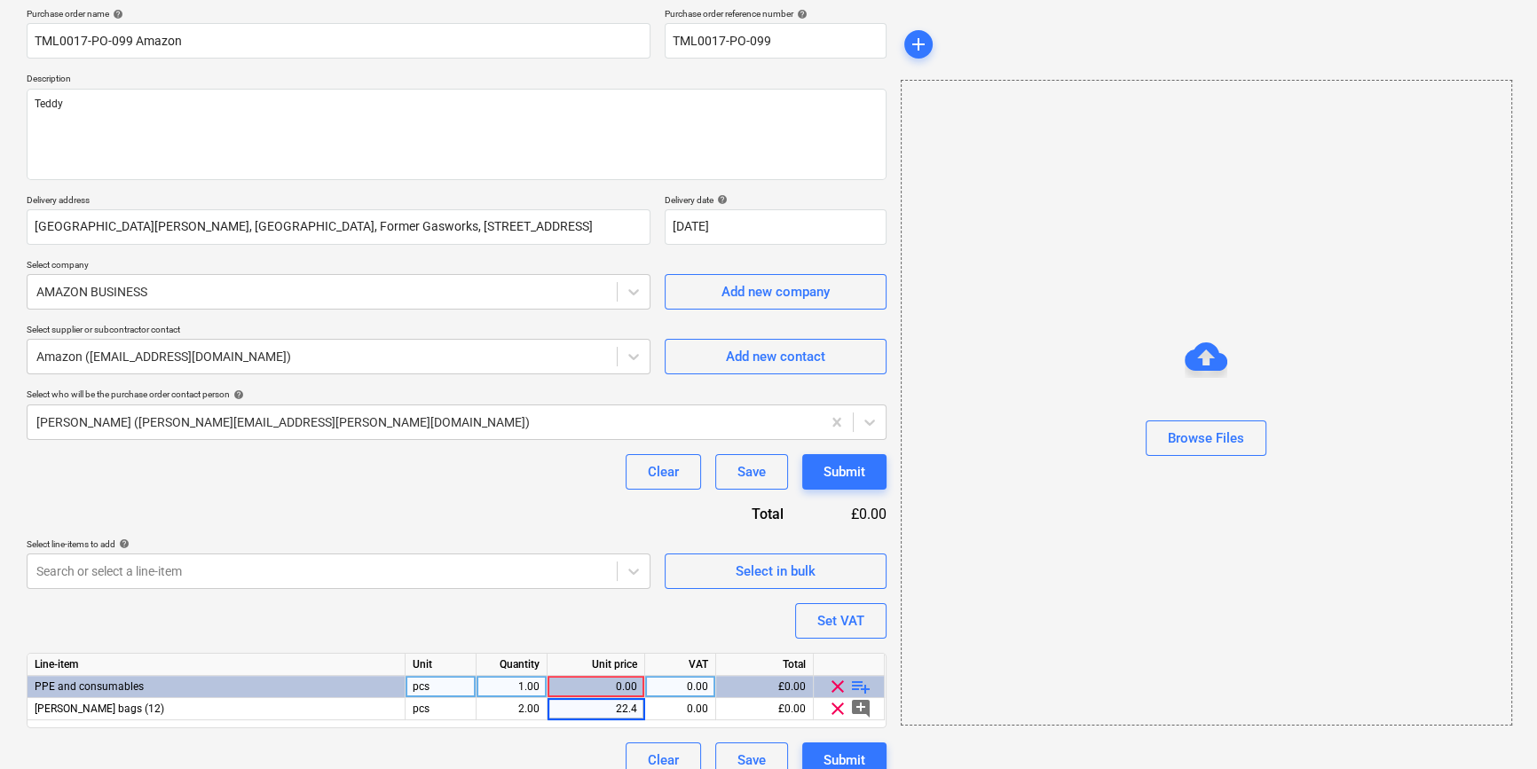
type input "22.49"
type textarea "x"
type input "20"
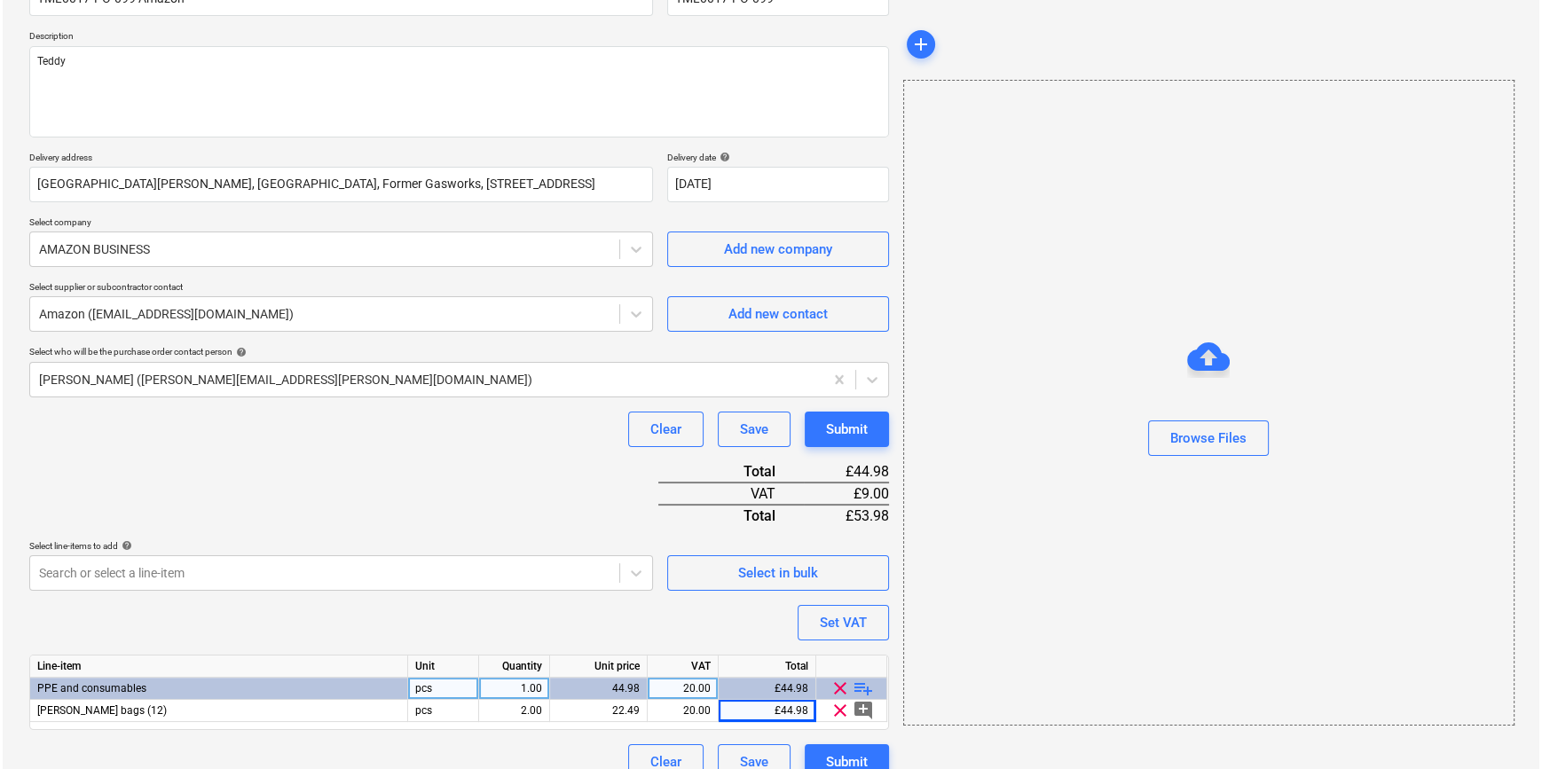
scroll to position [204, 0]
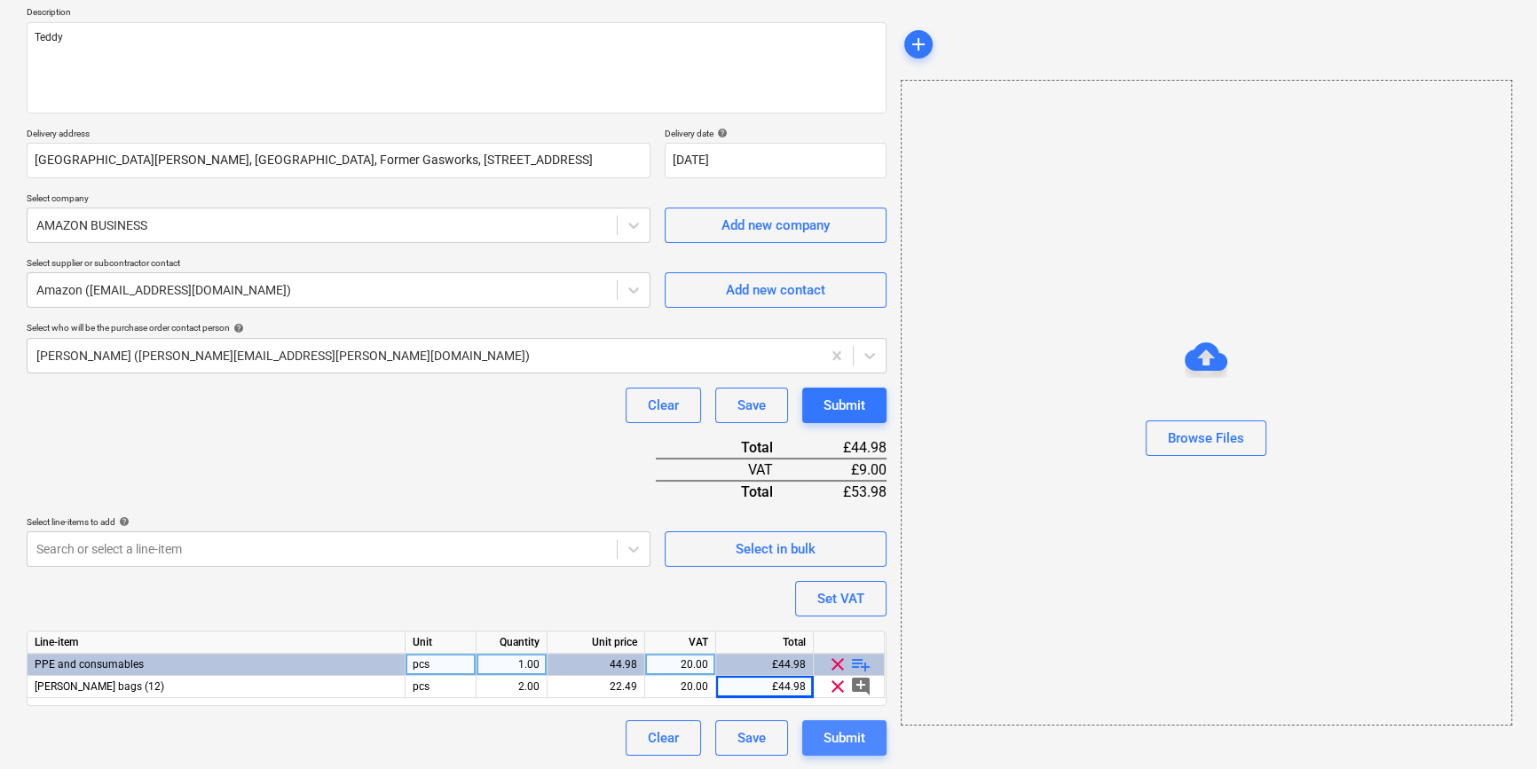
click at [846, 750] on button "Submit" at bounding box center [844, 738] width 84 height 35
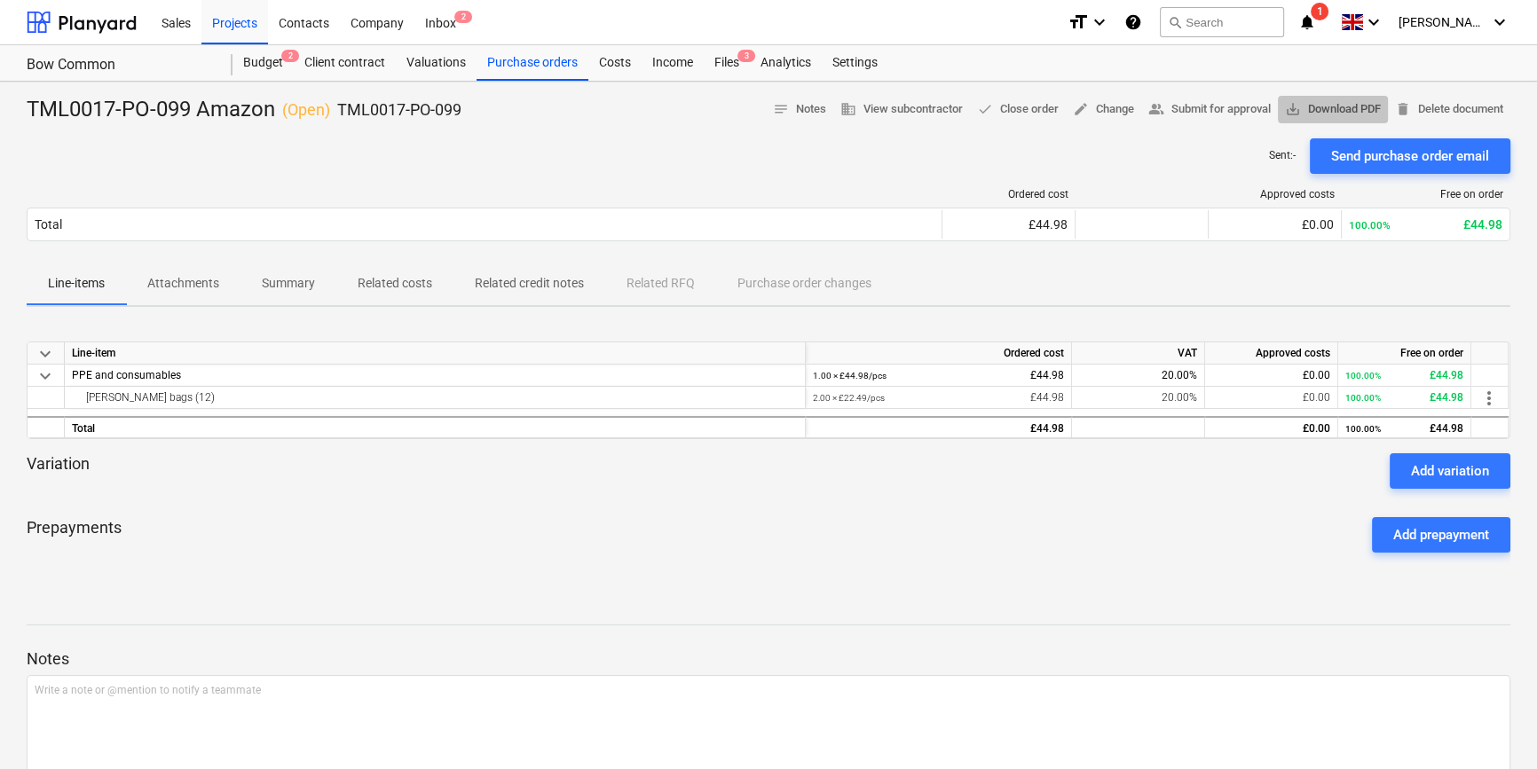
click at [1230, 106] on span "save_alt Download PDF" at bounding box center [1333, 109] width 96 height 20
click at [522, 58] on div "Purchase orders" at bounding box center [533, 62] width 112 height 35
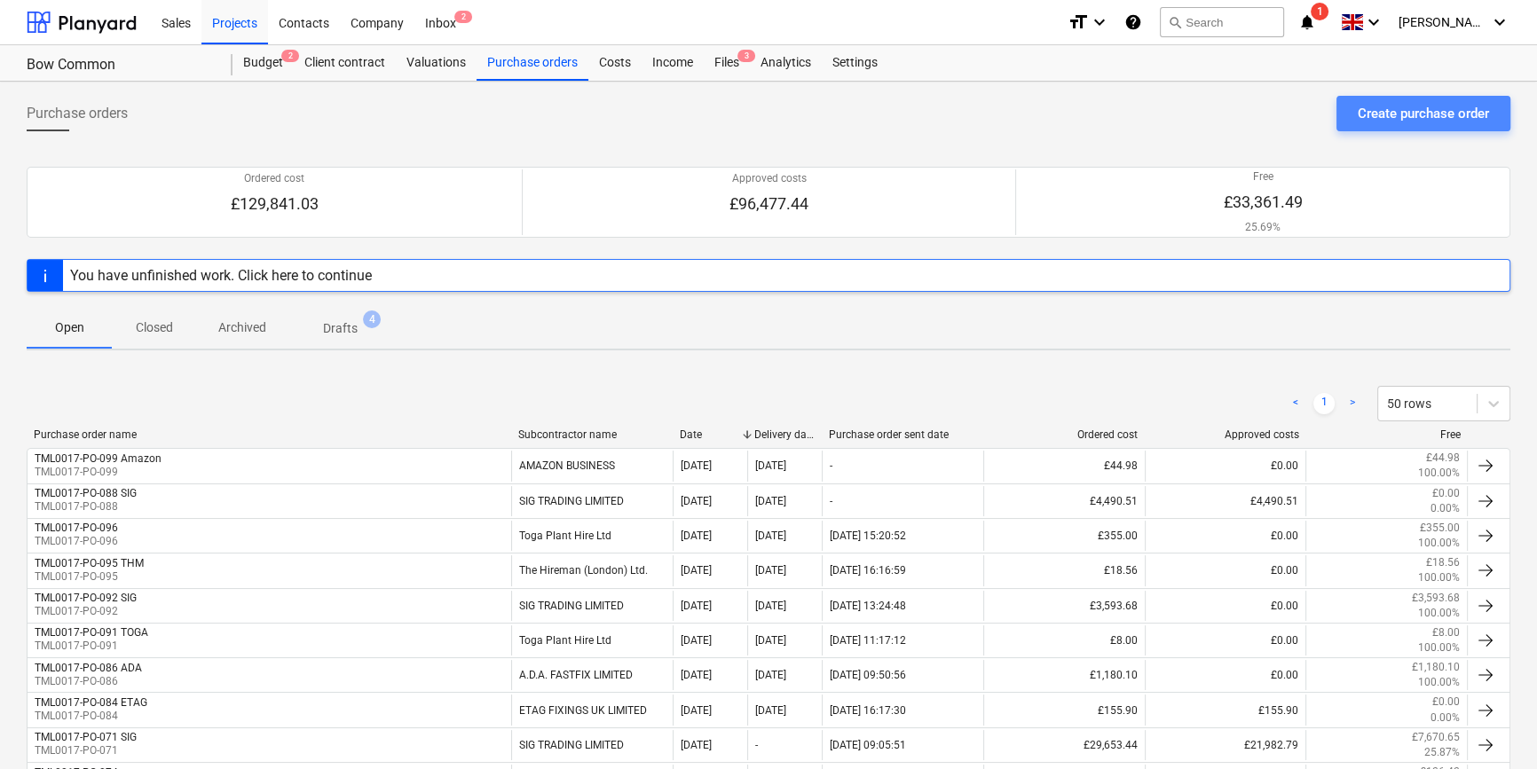
click at [1230, 116] on div "Create purchase order" at bounding box center [1423, 113] width 131 height 23
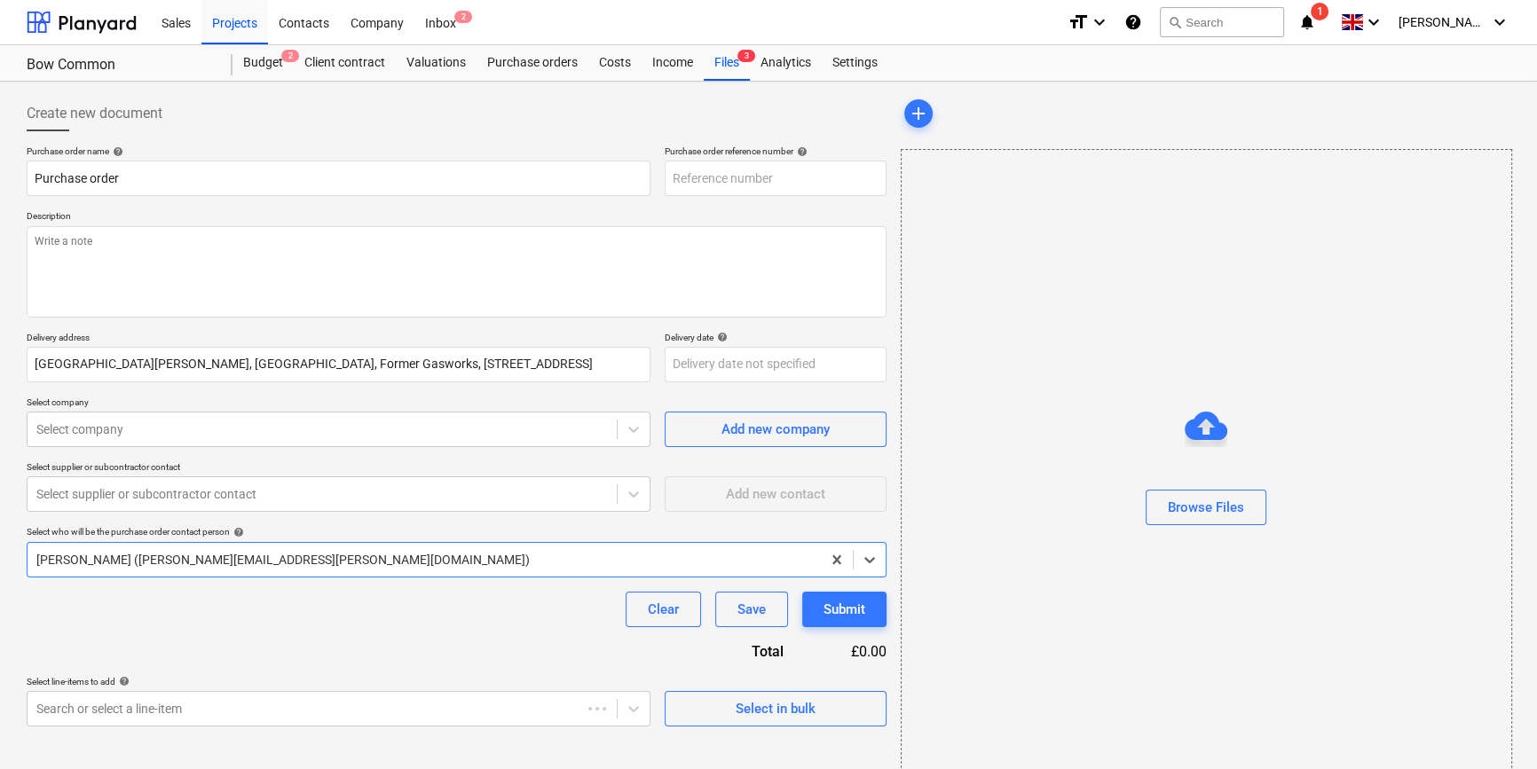
type textarea "x"
type input "TML0017-PO-100"
drag, startPoint x: 780, startPoint y: 177, endPoint x: 666, endPoint y: 174, distance: 114.5
click at [666, 174] on input "TML0017-PO-100" at bounding box center [776, 178] width 222 height 35
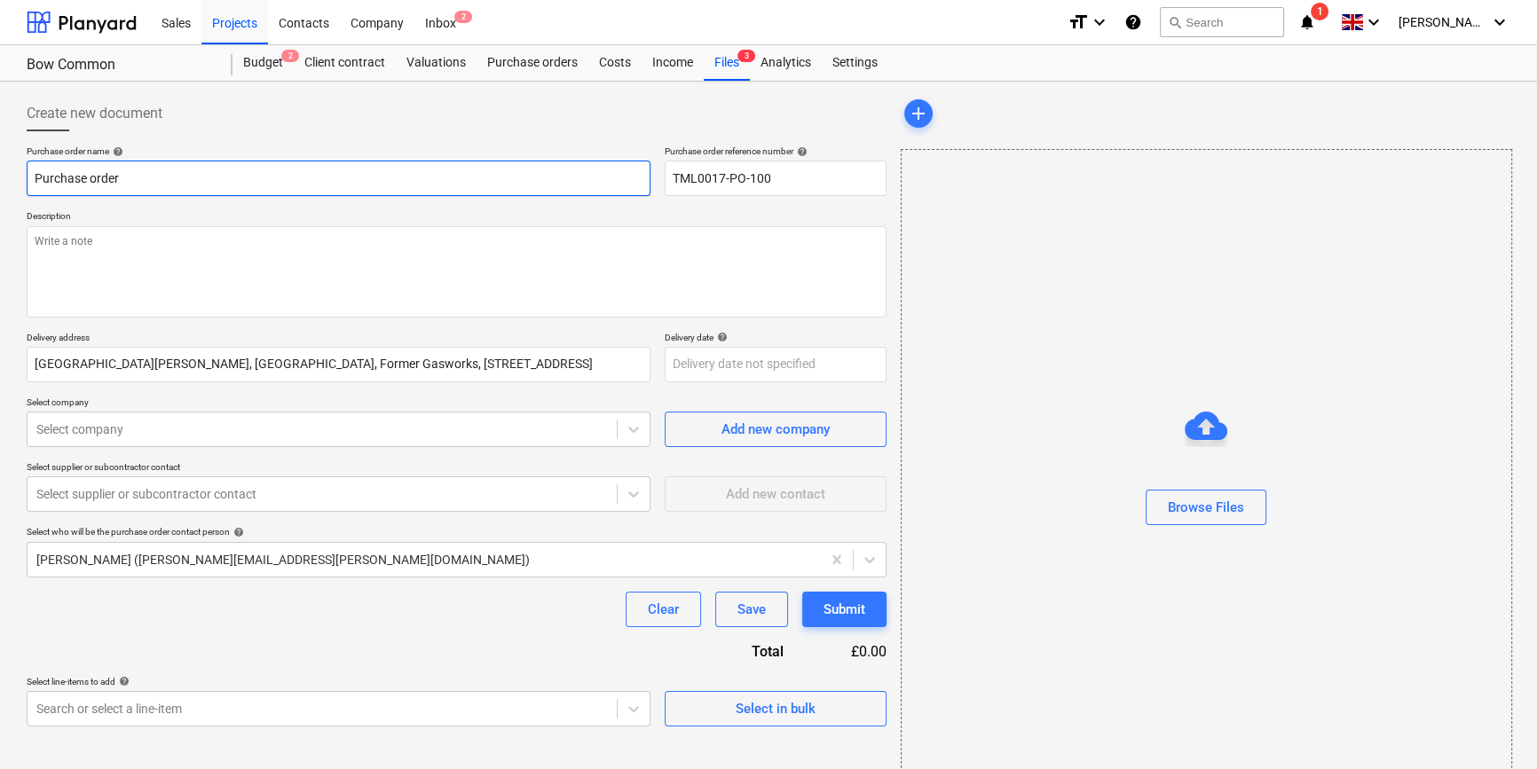
drag, startPoint x: 124, startPoint y: 174, endPoint x: 28, endPoint y: 173, distance: 96.7
click at [28, 173] on input "Purchase order" at bounding box center [339, 178] width 624 height 35
paste input "TML0017-PO-100"
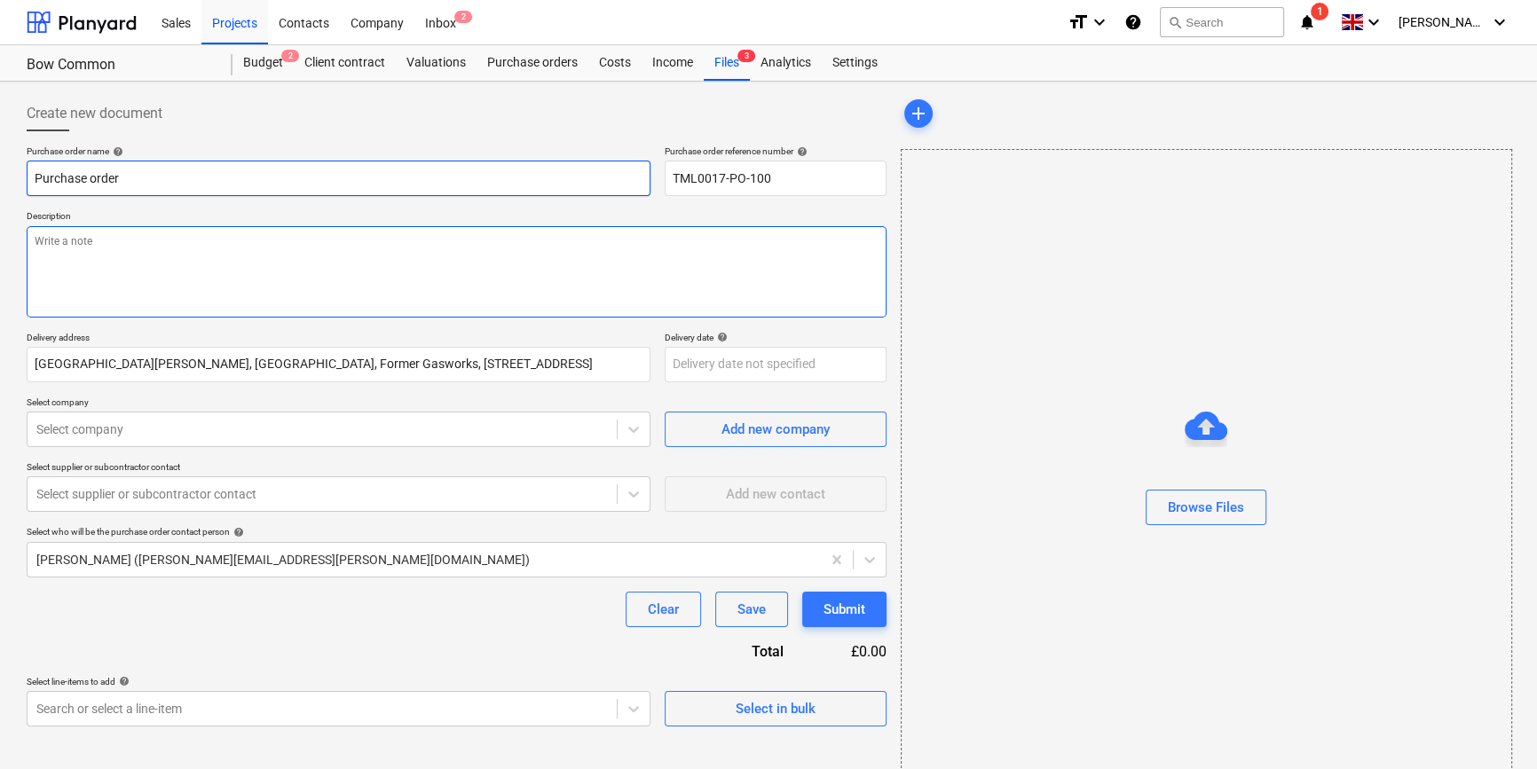
type textarea "x"
type input "TML0017-PO-100"
type textarea "x"
type input "TML0017-PO-100"
type textarea "x"
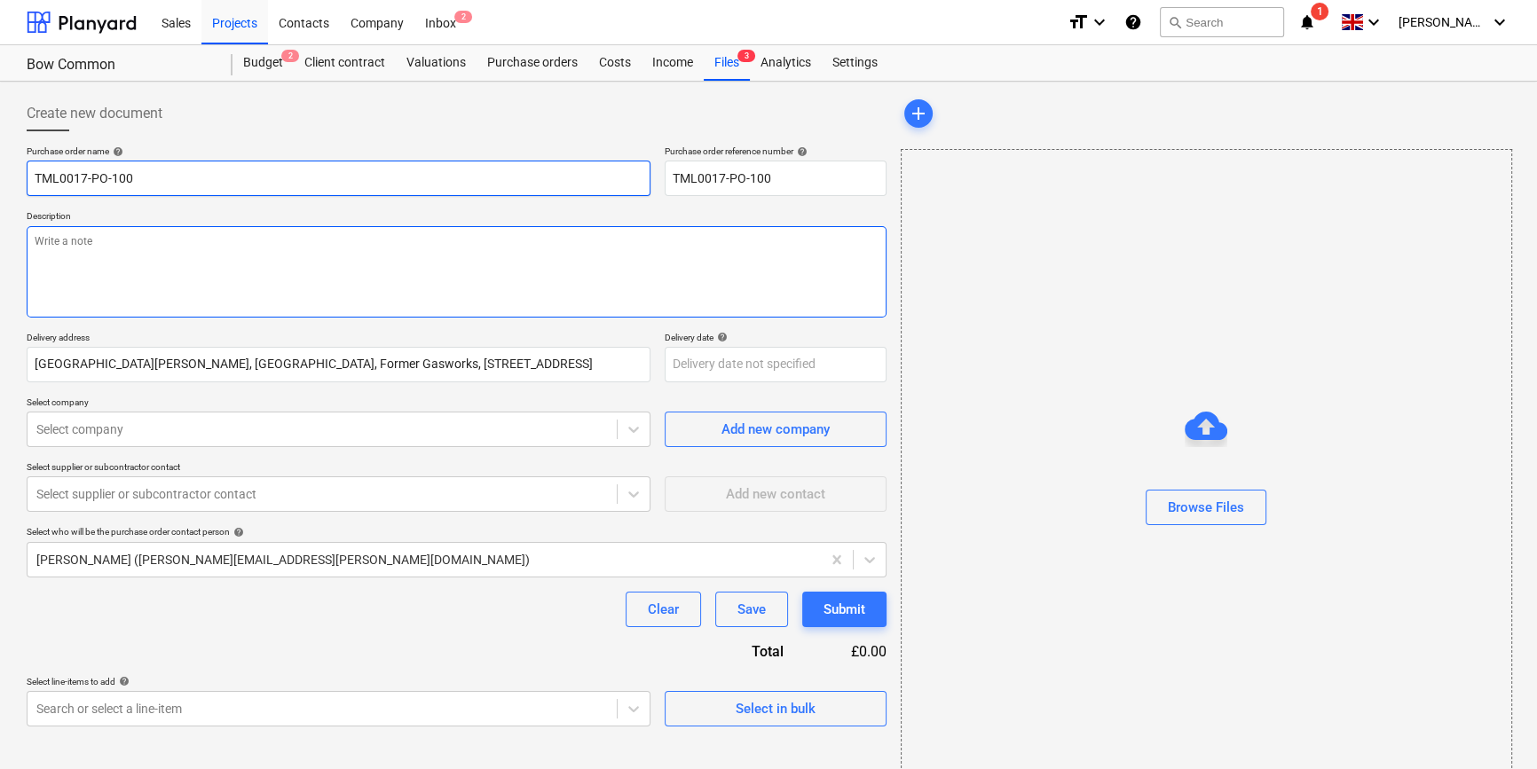
type input "TML0017-PO-100 A"
type textarea "x"
type input "TML0017-PO-100 AD"
type textarea "x"
type input "TML0017-PO-100 ADA"
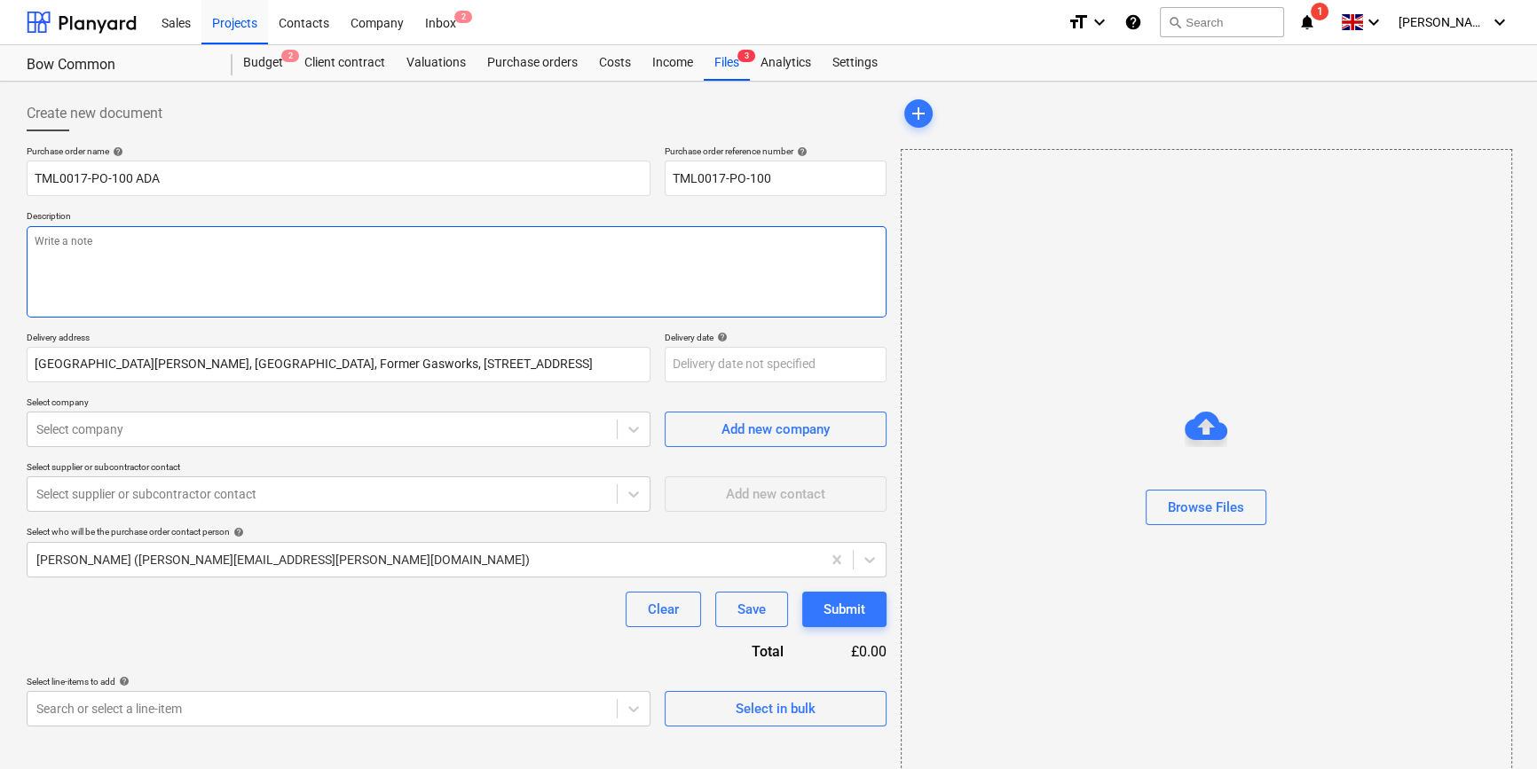
click at [137, 239] on textarea at bounding box center [457, 271] width 860 height 91
type textarea "x"
type textarea "S"
type textarea "x"
type textarea "Si"
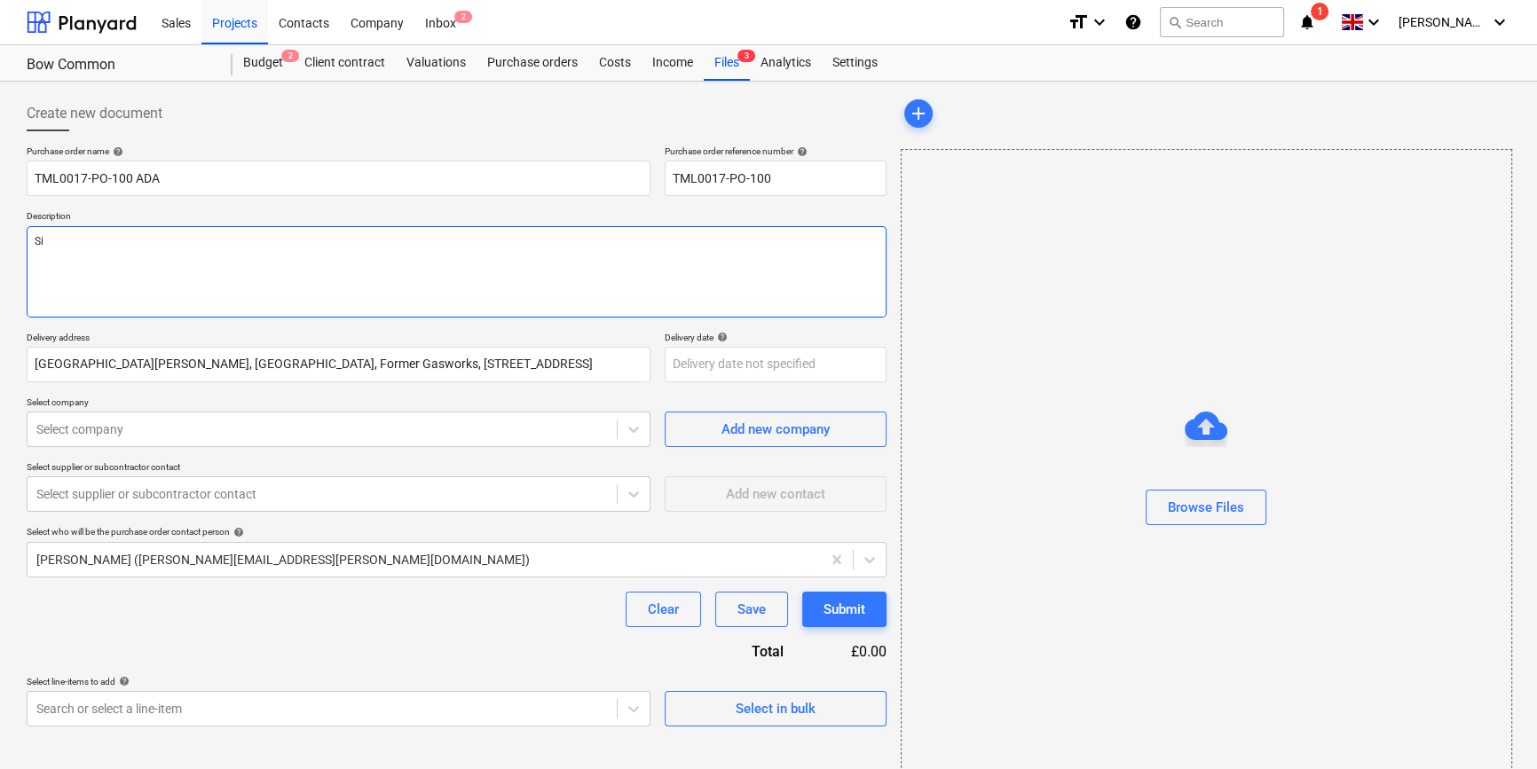
type textarea "x"
type textarea "Sit"
type textarea "x"
type textarea "Site"
type textarea "x"
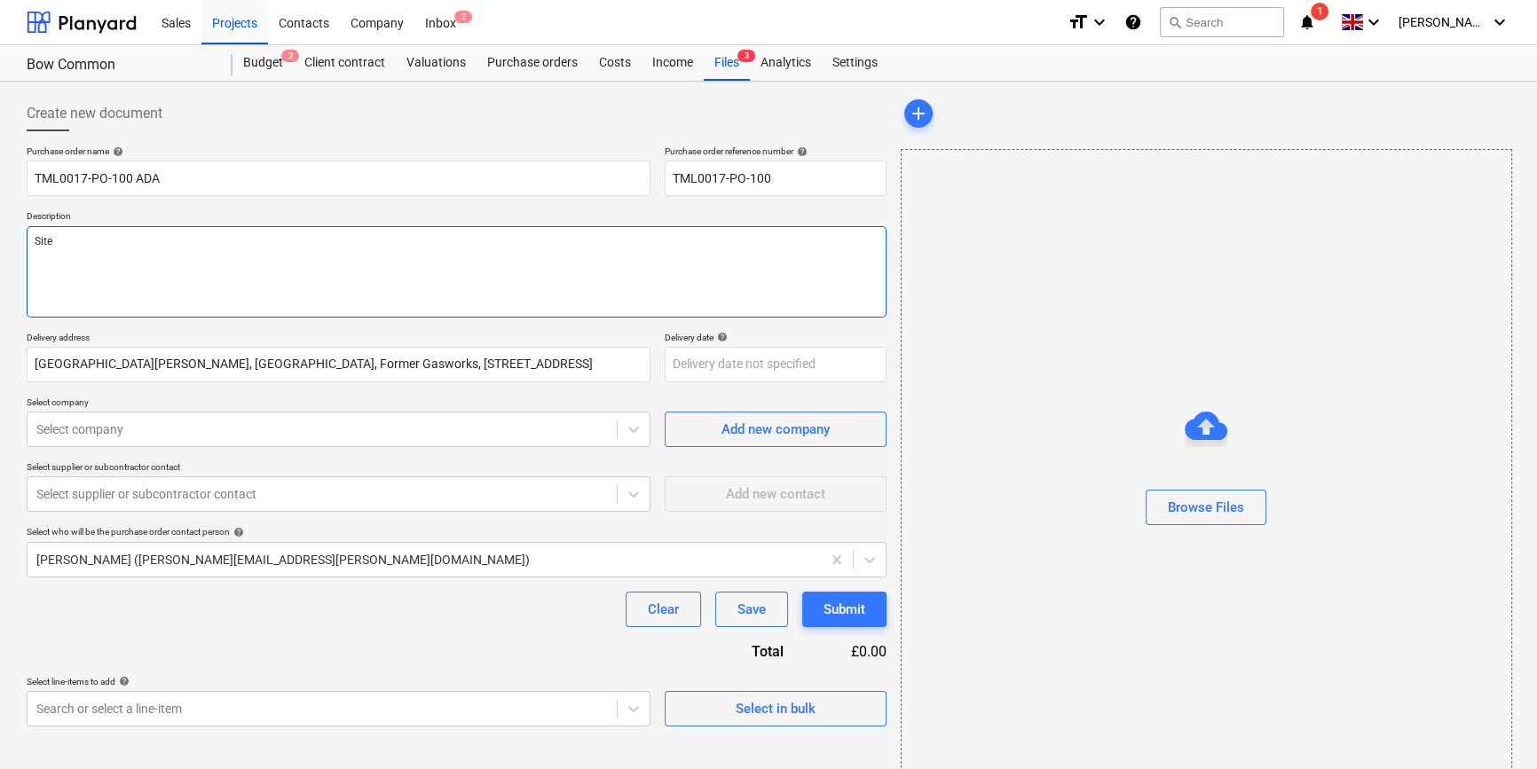
type textarea "Site"
type textarea "x"
type textarea "Site c"
type textarea "x"
type textarea "Site co"
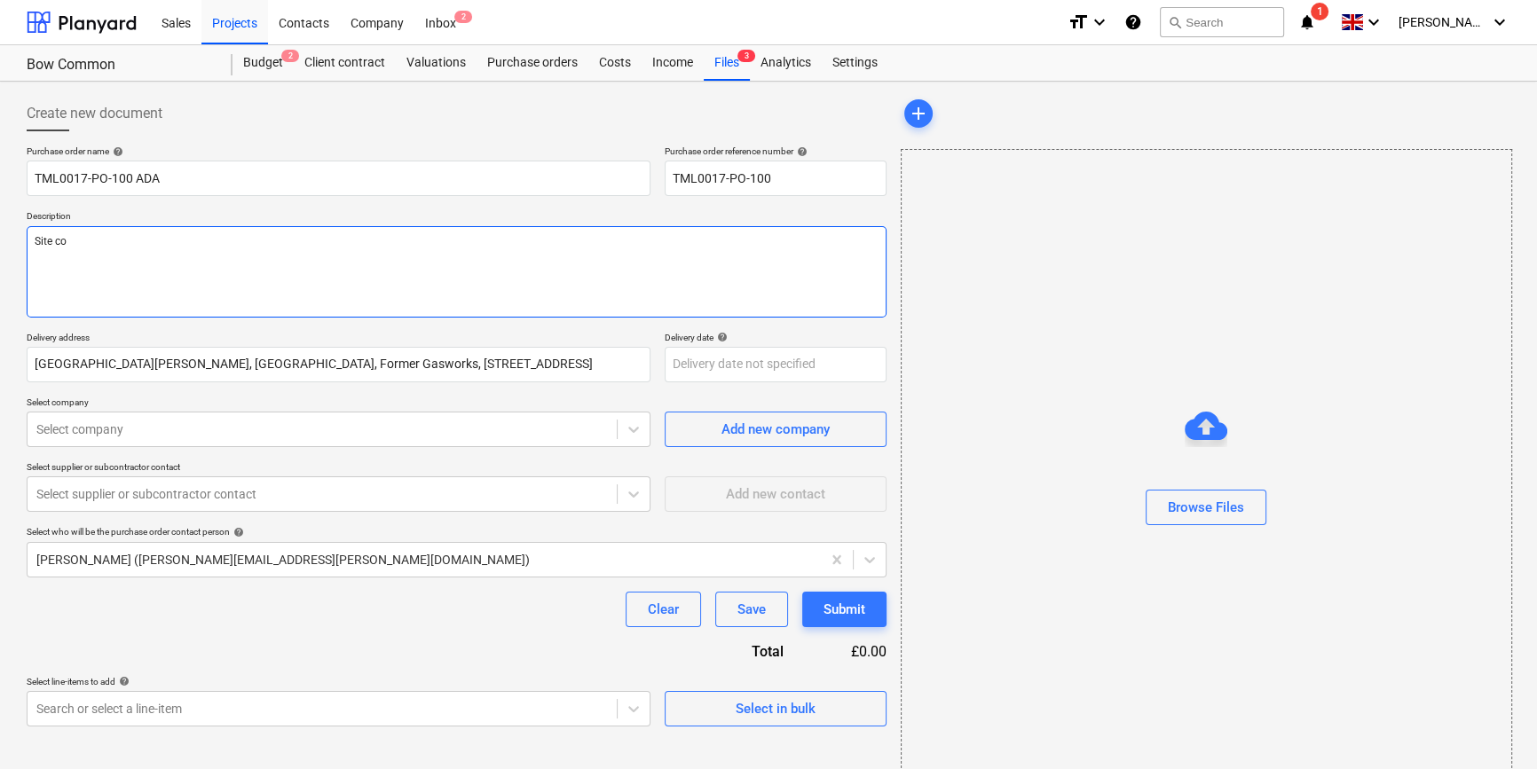
type textarea "x"
type textarea "Site con"
type textarea "x"
type textarea "Site cont"
type textarea "x"
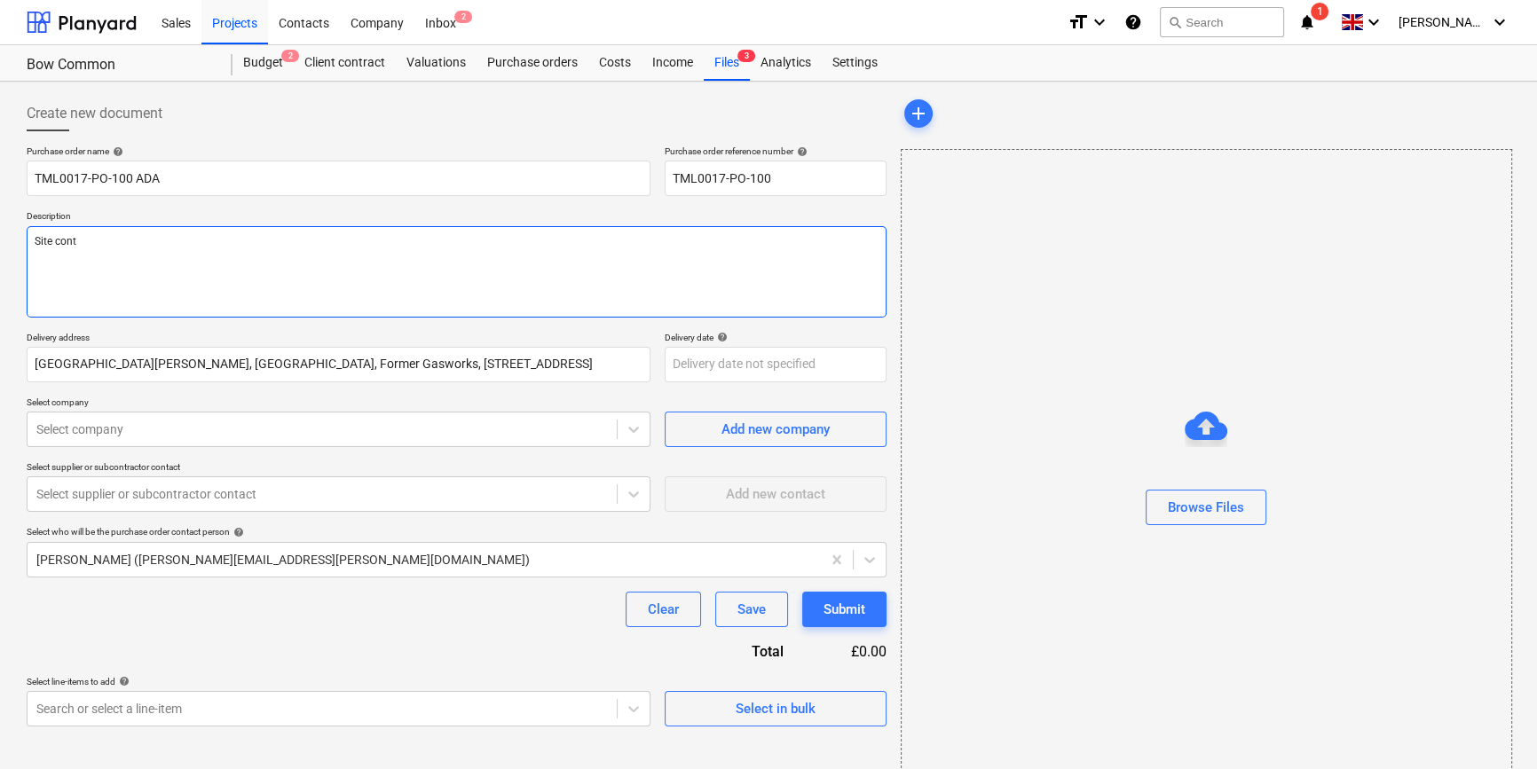
type textarea "Site conta"
type textarea "x"
type textarea "Site contac"
type textarea "x"
type textarea "Site contact"
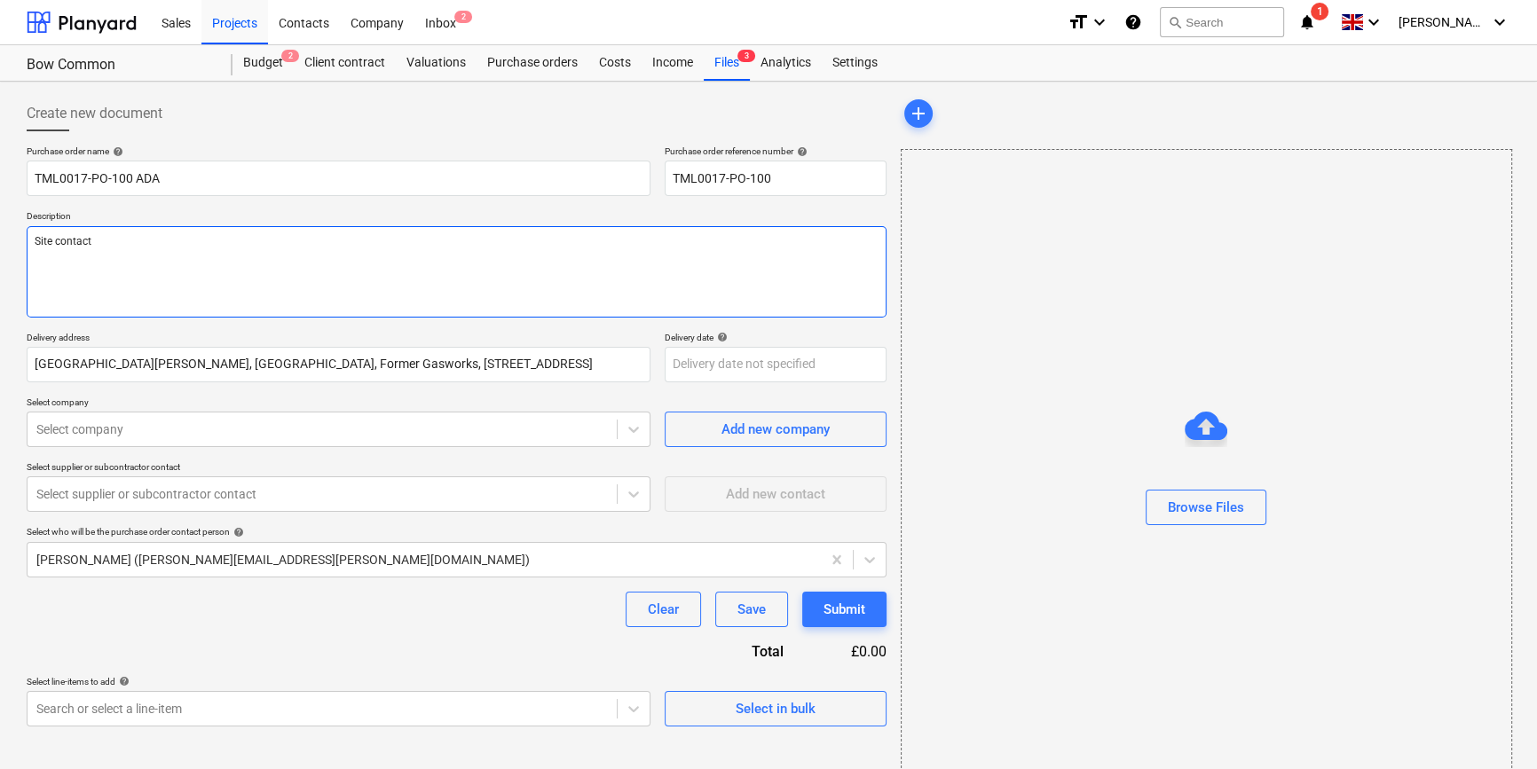
type textarea "x"
type textarea "Site contact"
type textarea "x"
type textarea "Site contact T"
type textarea "x"
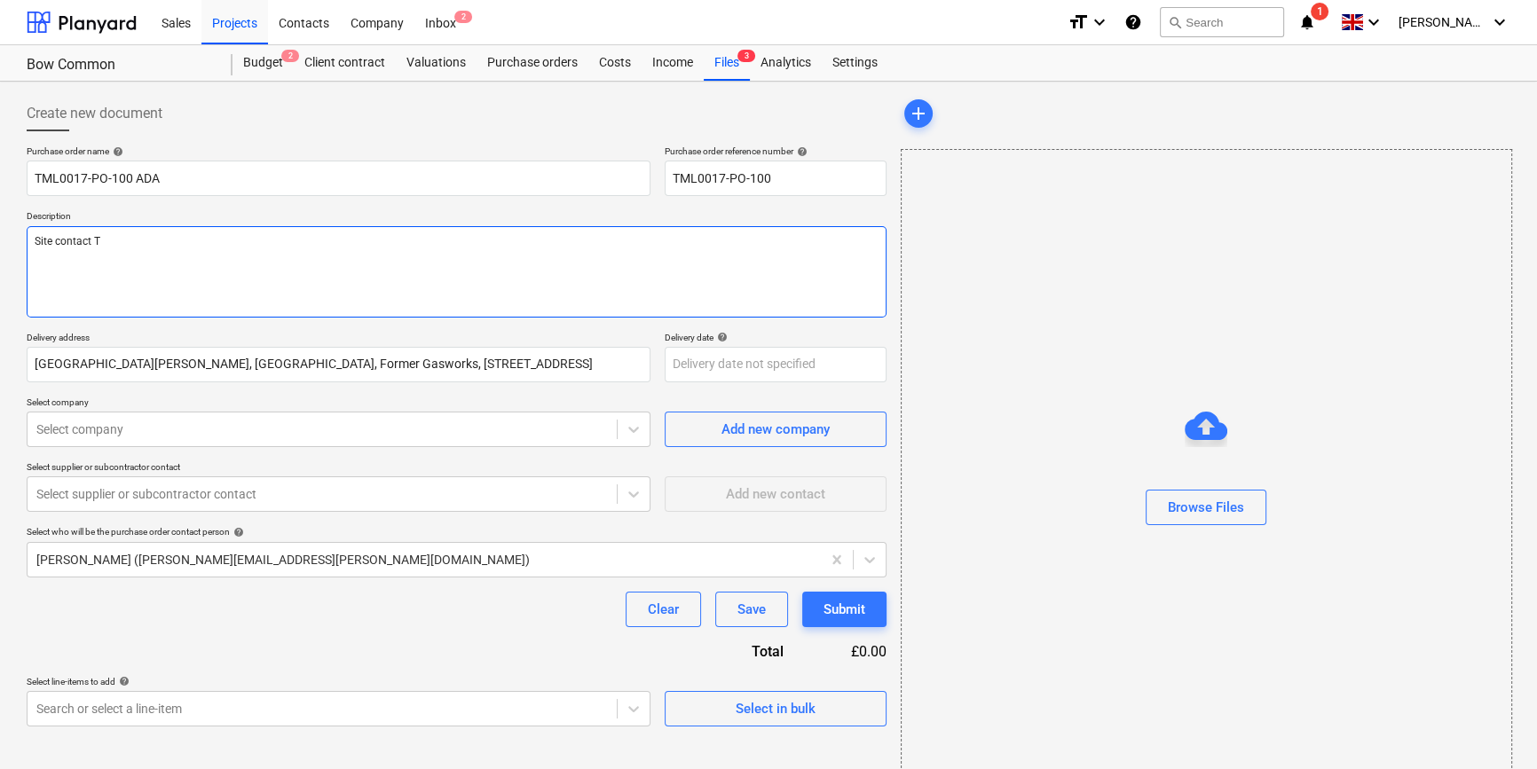
type textarea "Site contact Te"
type textarea "x"
type textarea "Site contact Ted"
type textarea "x"
type textarea "Site contact Tedd"
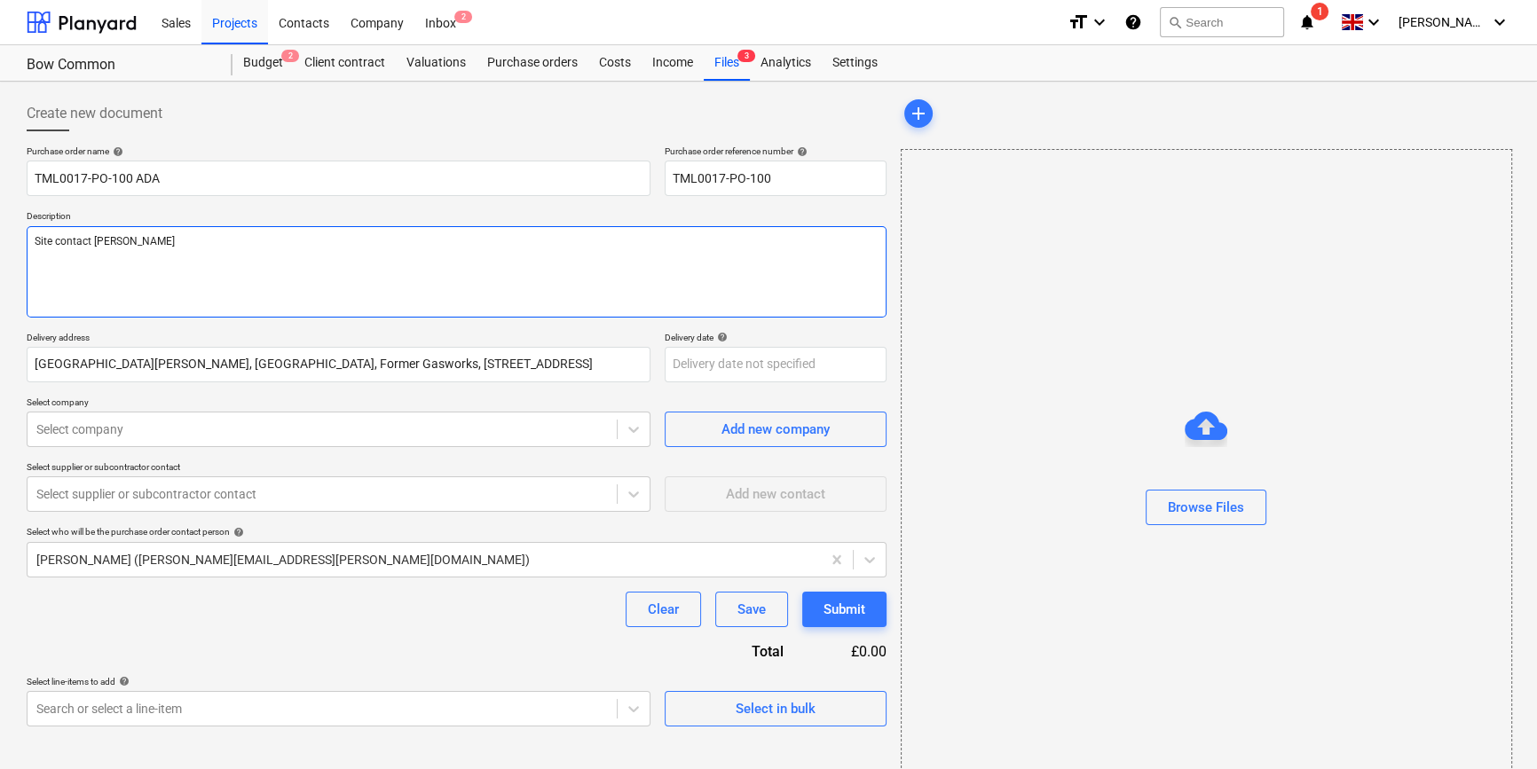
type textarea "x"
type textarea "Site contact Teddy"
type textarea "x"
type textarea "Site contact Teddy"
type textarea "x"
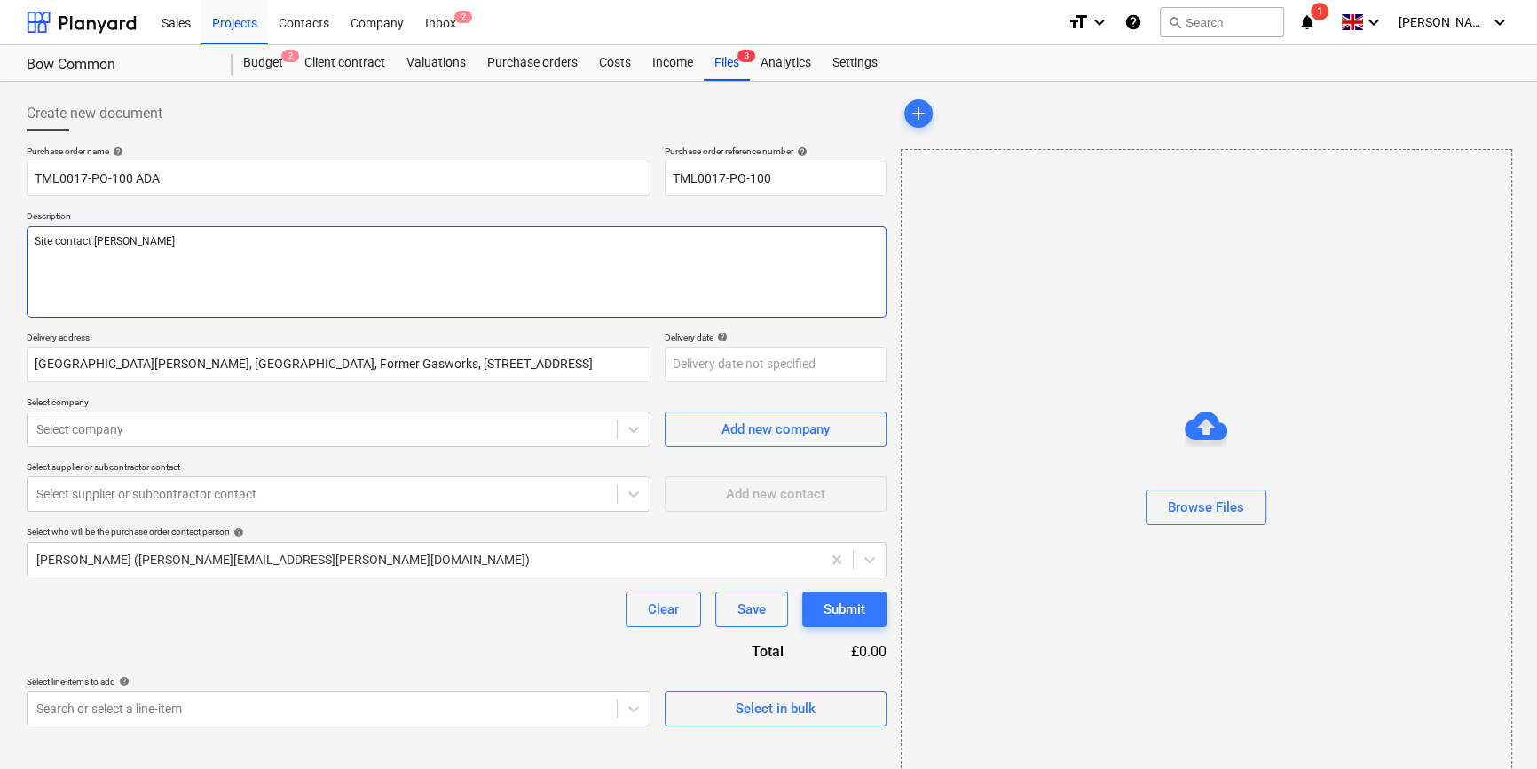
type textarea "Site contact Teddy 0"
type textarea "x"
type textarea "Site contact Teddy 07"
type textarea "x"
type textarea "Site contact Teddy 073"
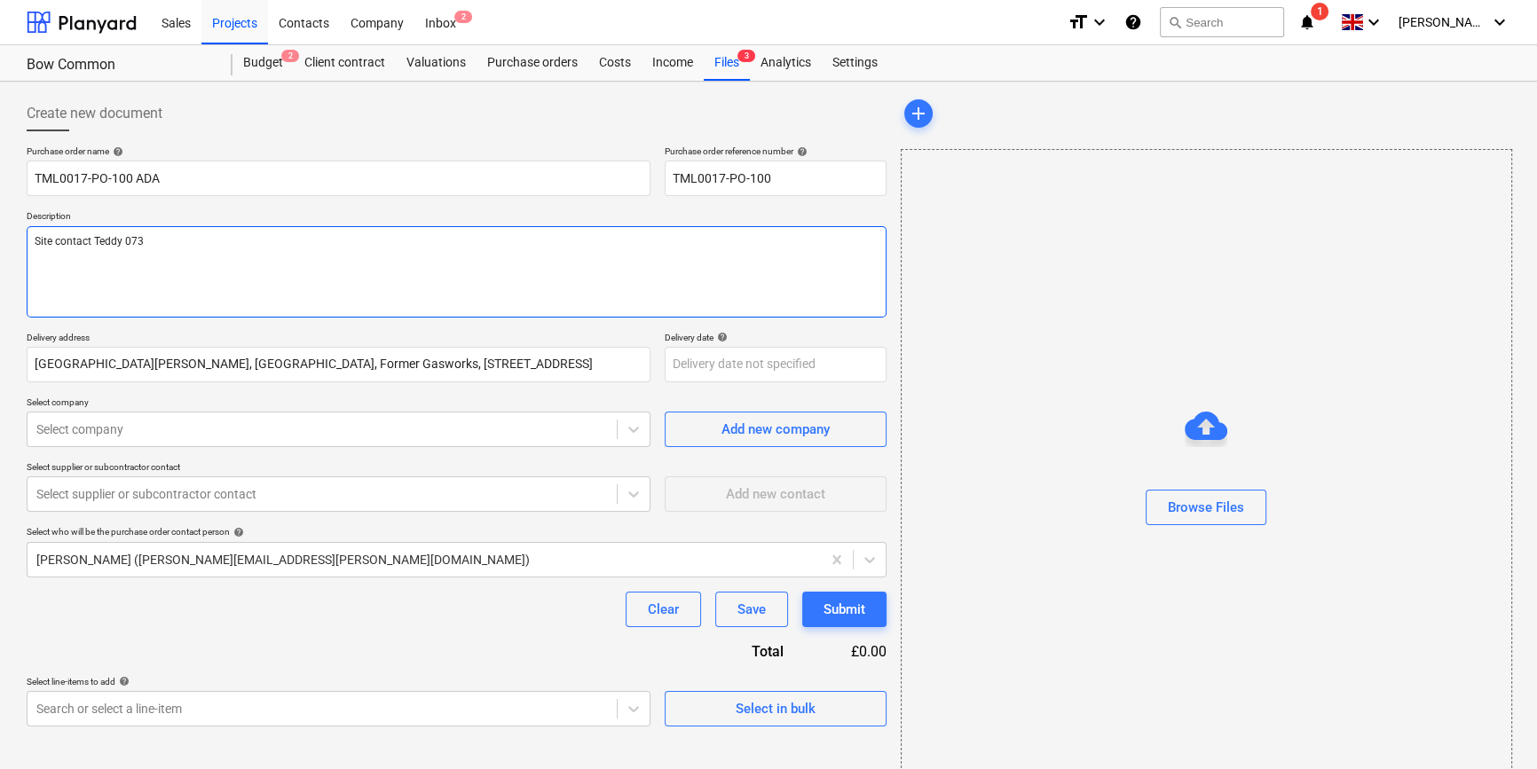
type textarea "x"
type textarea "Site contact Teddy 0735"
type textarea "x"
type textarea "Site contact Teddy 07359"
type textarea "x"
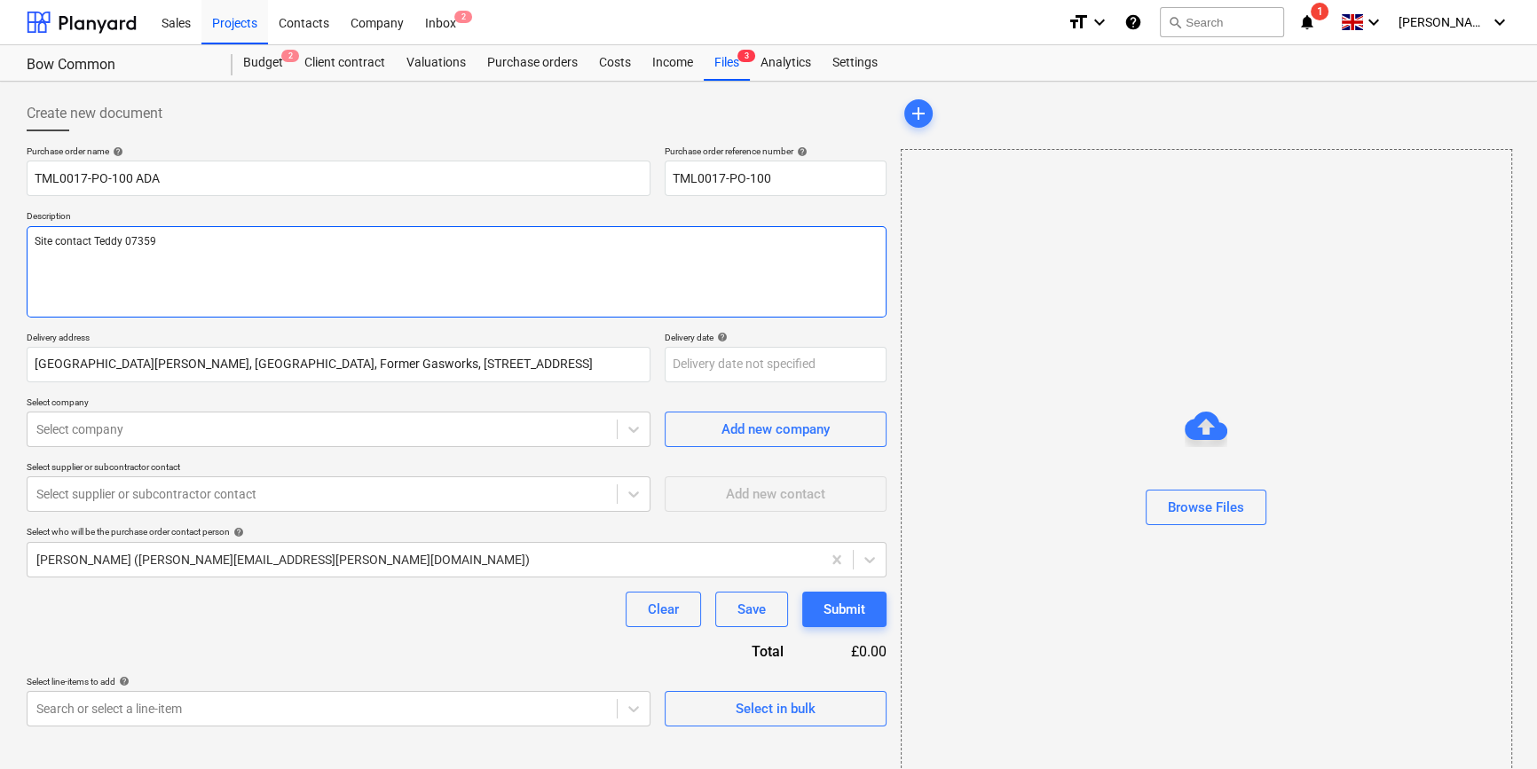
type textarea "Site contact Teddy 07359"
type textarea "x"
type textarea "Site contact Teddy 07359 9"
type textarea "x"
type textarea "Site contact Teddy 07359 99"
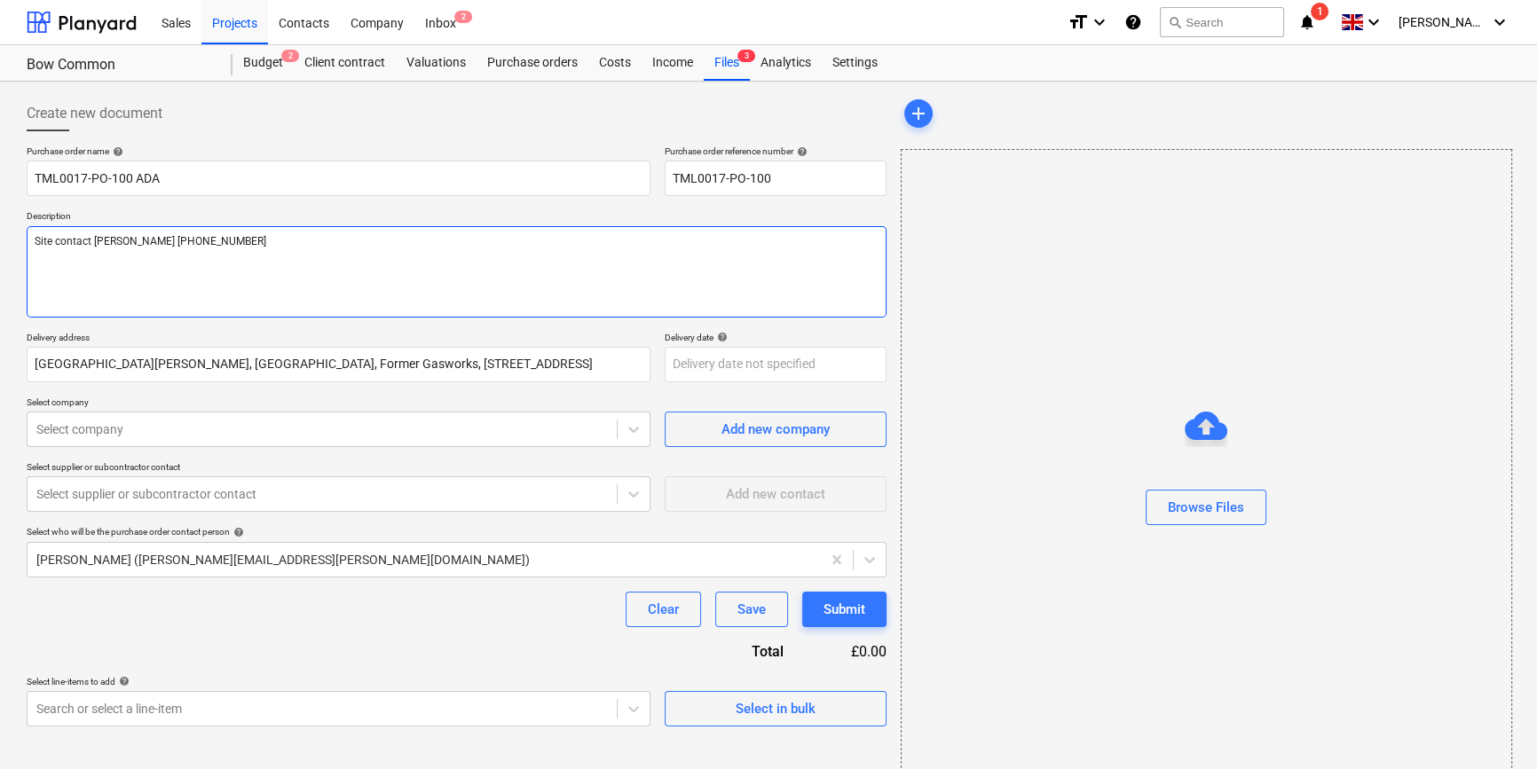
type textarea "x"
type textarea "Site contact Teddy 07359 993"
type textarea "x"
type textarea "Site contact Teddy 07359 9930"
type textarea "x"
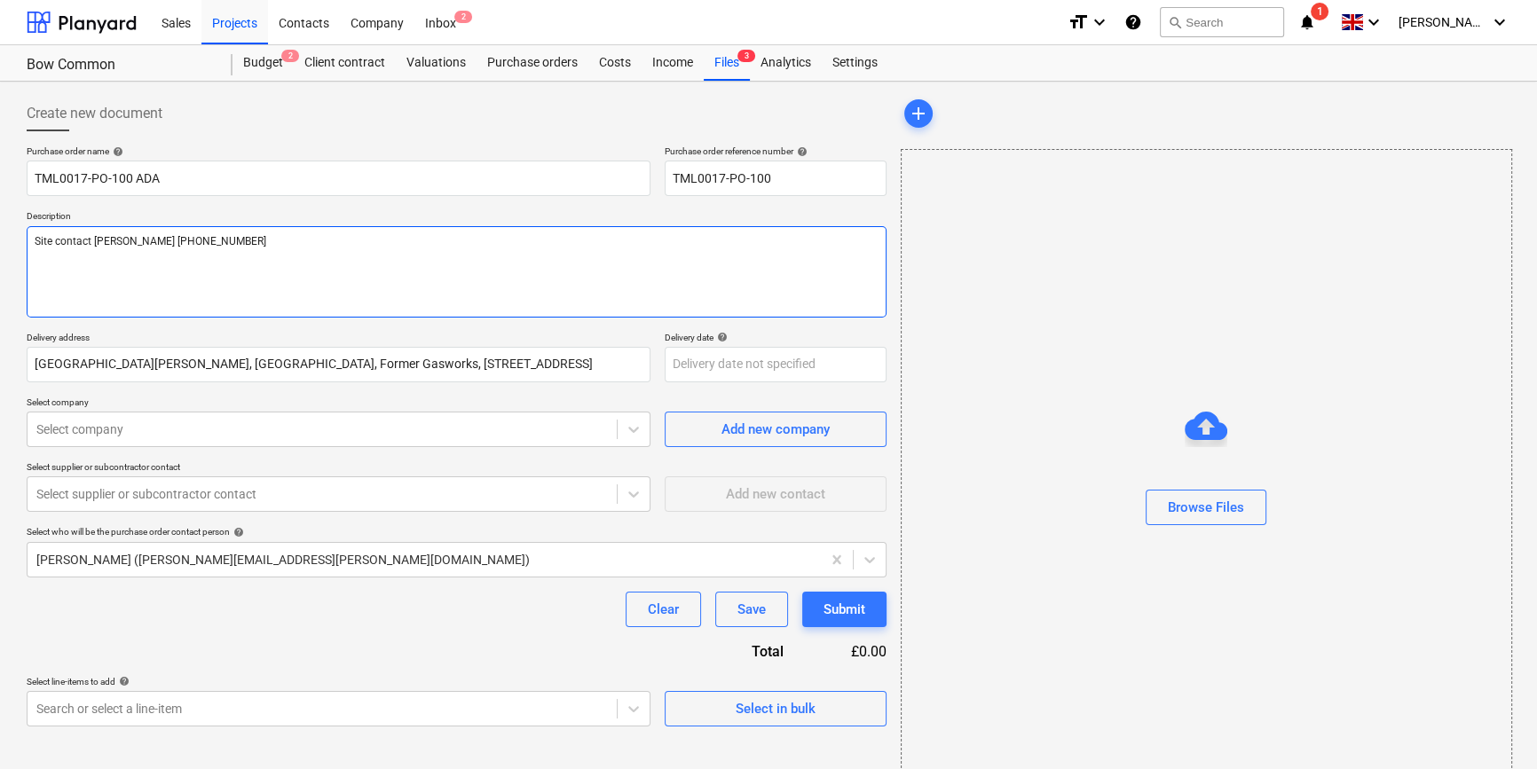
type textarea "Site contact Teddy 07359 99303"
type textarea "x"
type textarea "Site contact Teddy 07359 993035"
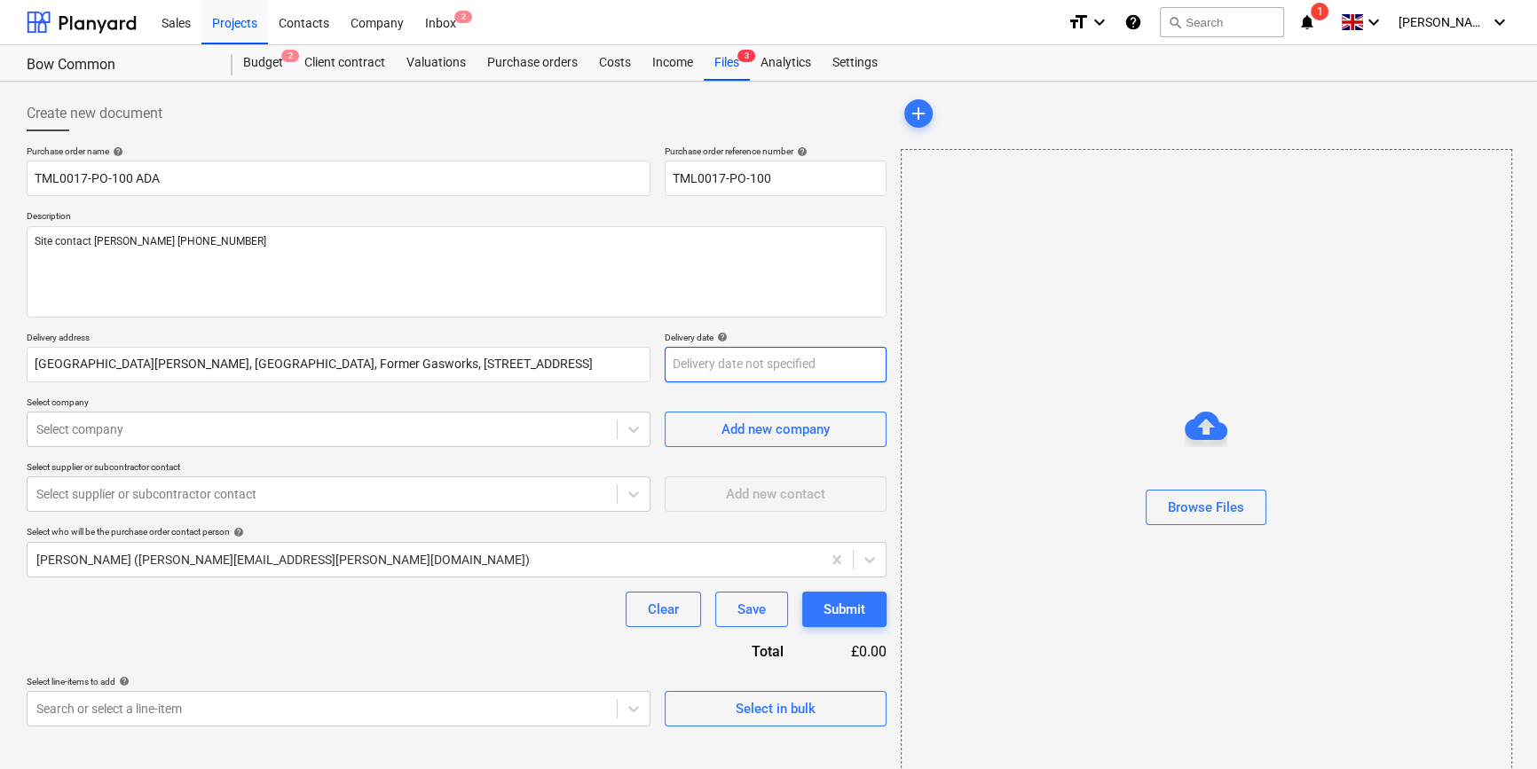
click at [707, 366] on body "Sales Projects Contacts Company Inbox 2 format_size keyboard_arrow_down help se…" at bounding box center [768, 384] width 1537 height 769
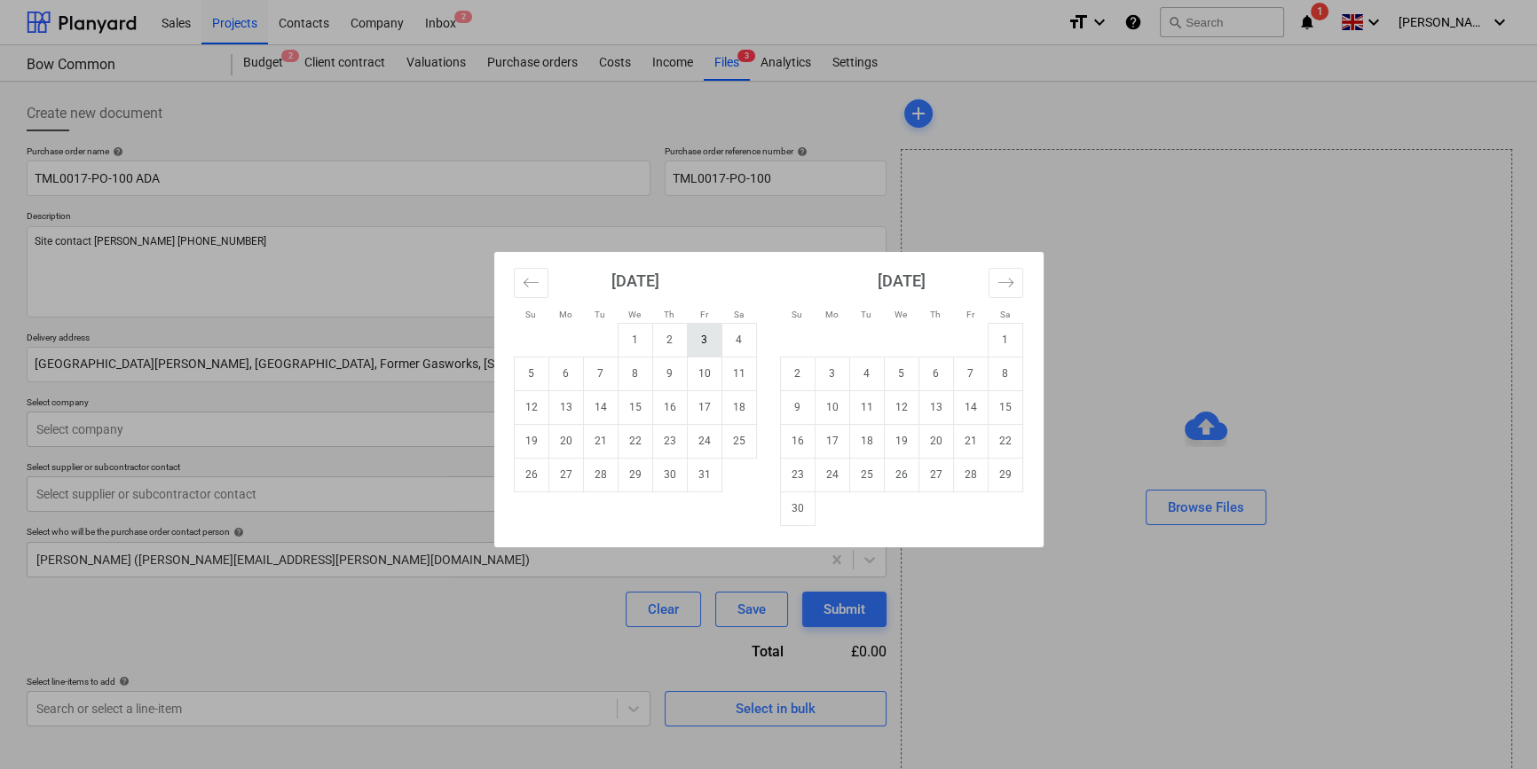
click at [704, 345] on td "3" at bounding box center [704, 340] width 35 height 34
type textarea "x"
type input "[DATE]"
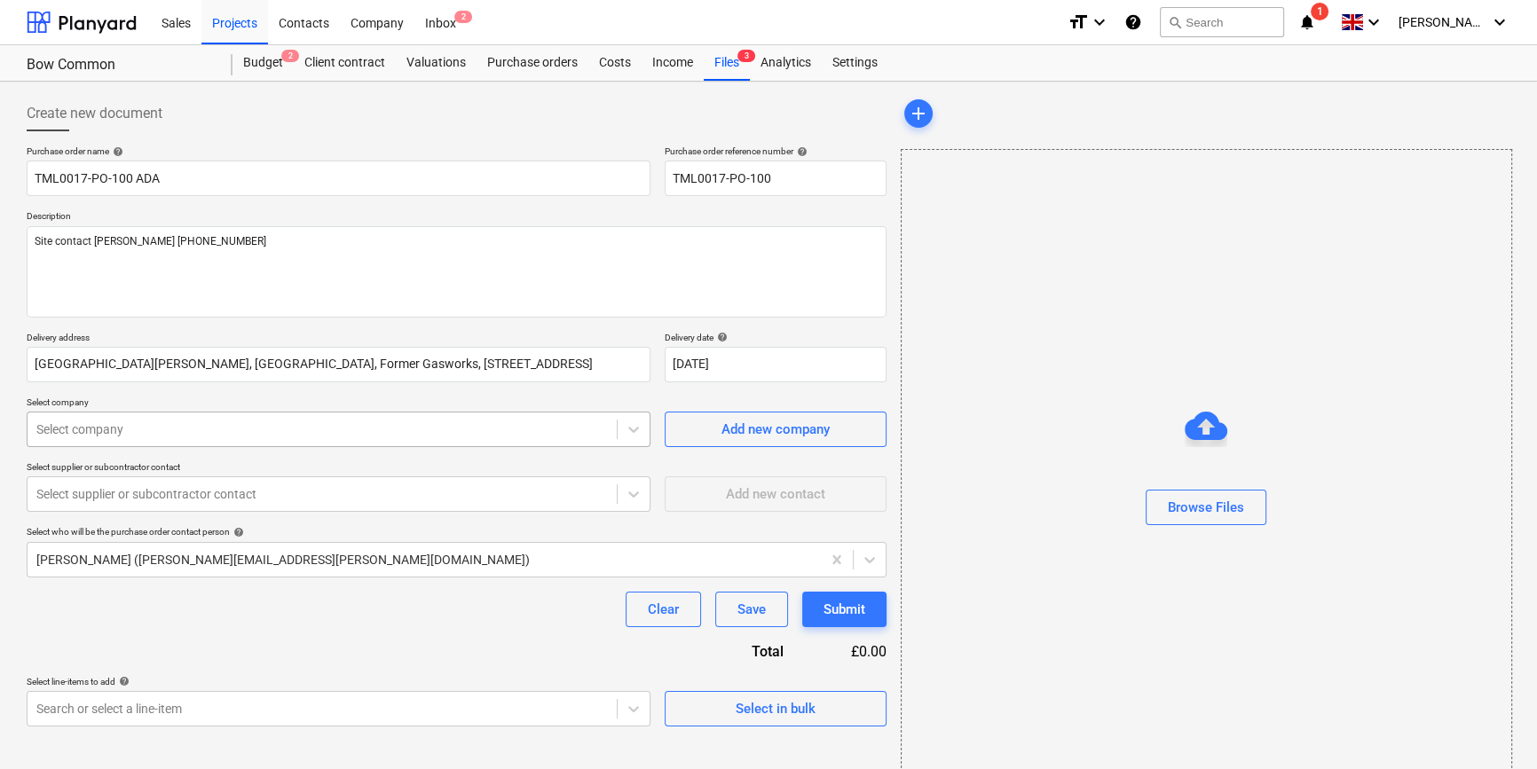
click at [179, 431] on div at bounding box center [321, 430] width 571 height 18
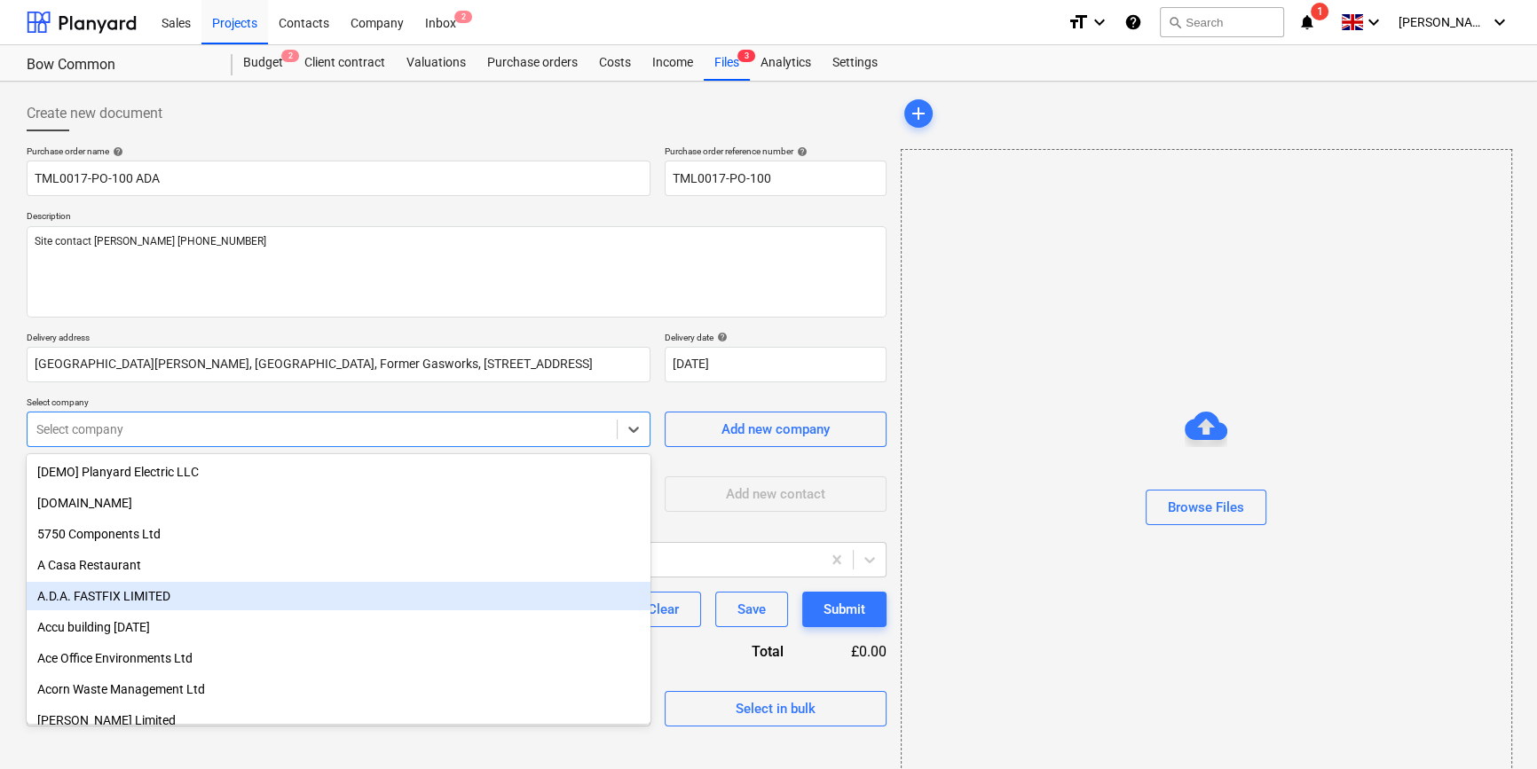
click at [123, 595] on div "A.D.A. FASTFIX LIMITED" at bounding box center [339, 596] width 624 height 28
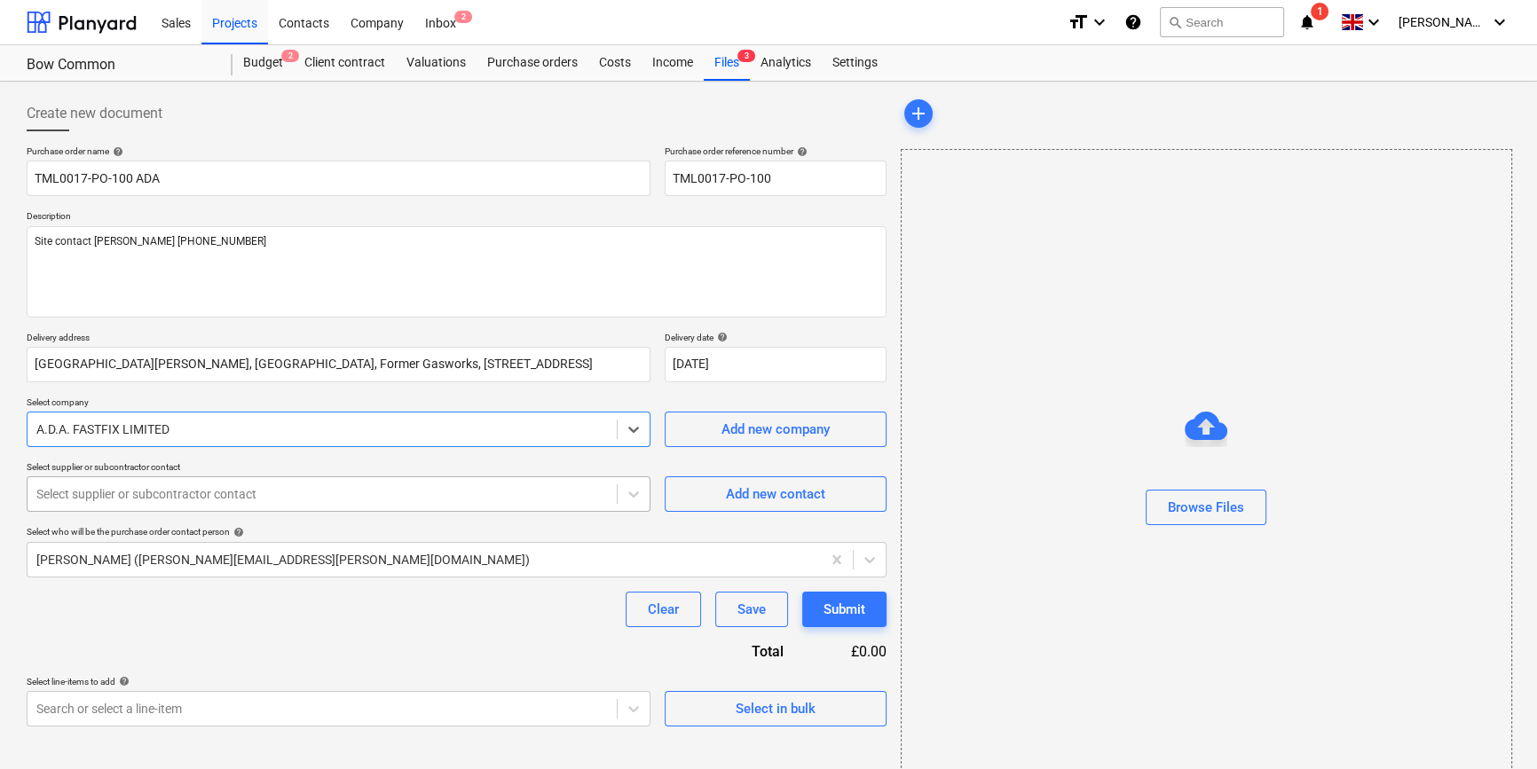
click at [112, 496] on div at bounding box center [321, 494] width 571 height 18
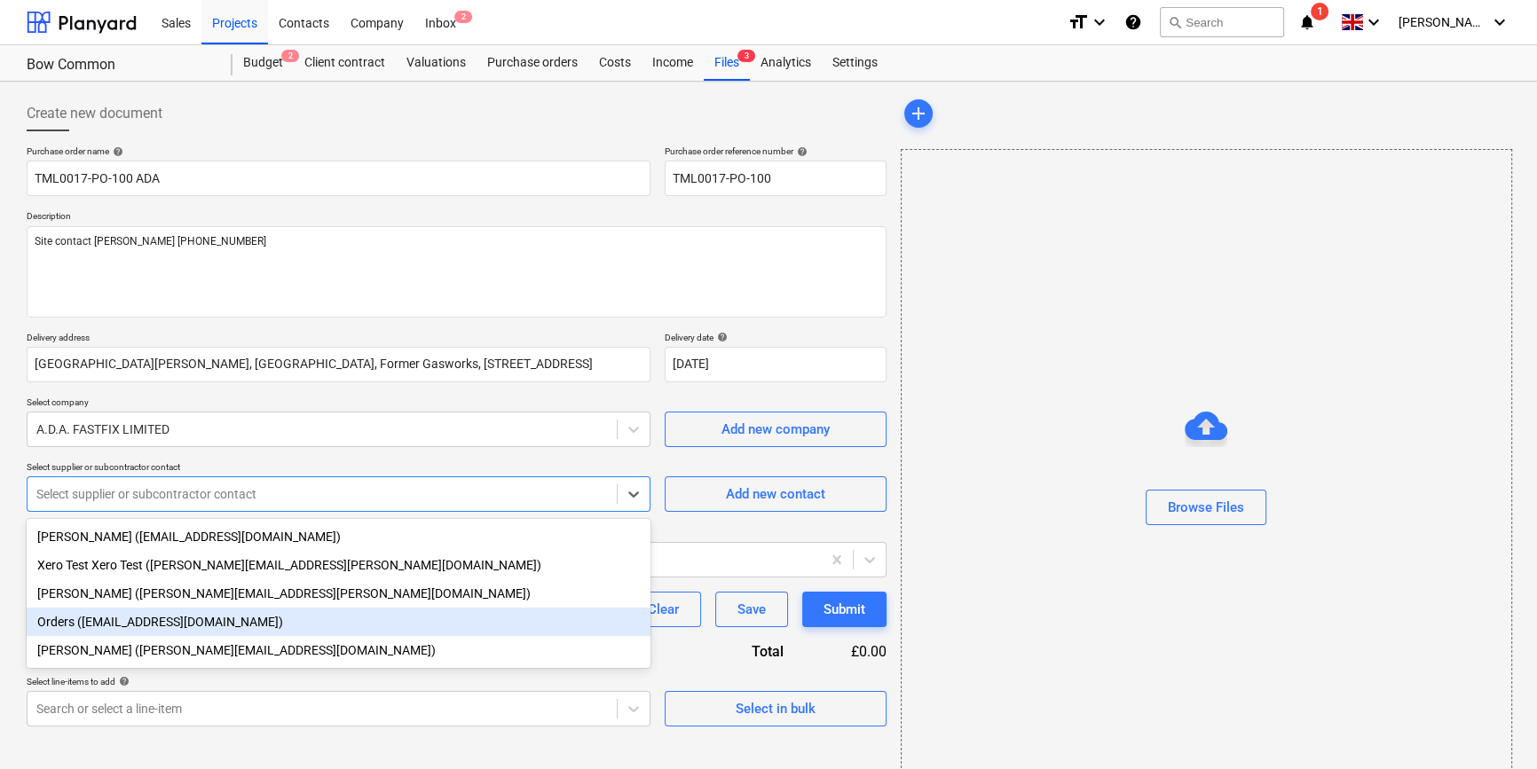
click at [119, 620] on div "Orders ([EMAIL_ADDRESS][DOMAIN_NAME])" at bounding box center [339, 622] width 624 height 28
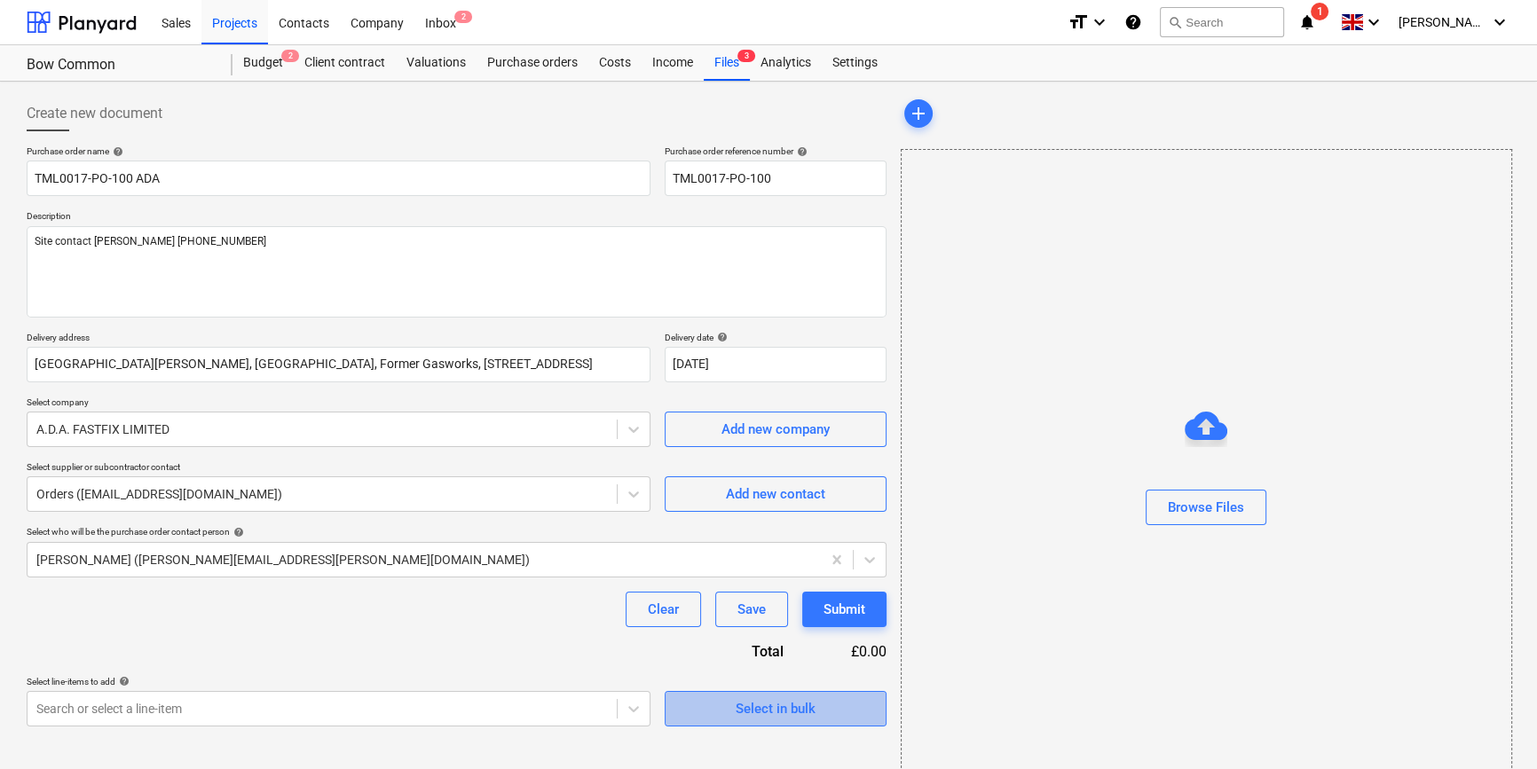
click at [736, 711] on div "Select in bulk" at bounding box center [776, 708] width 80 height 23
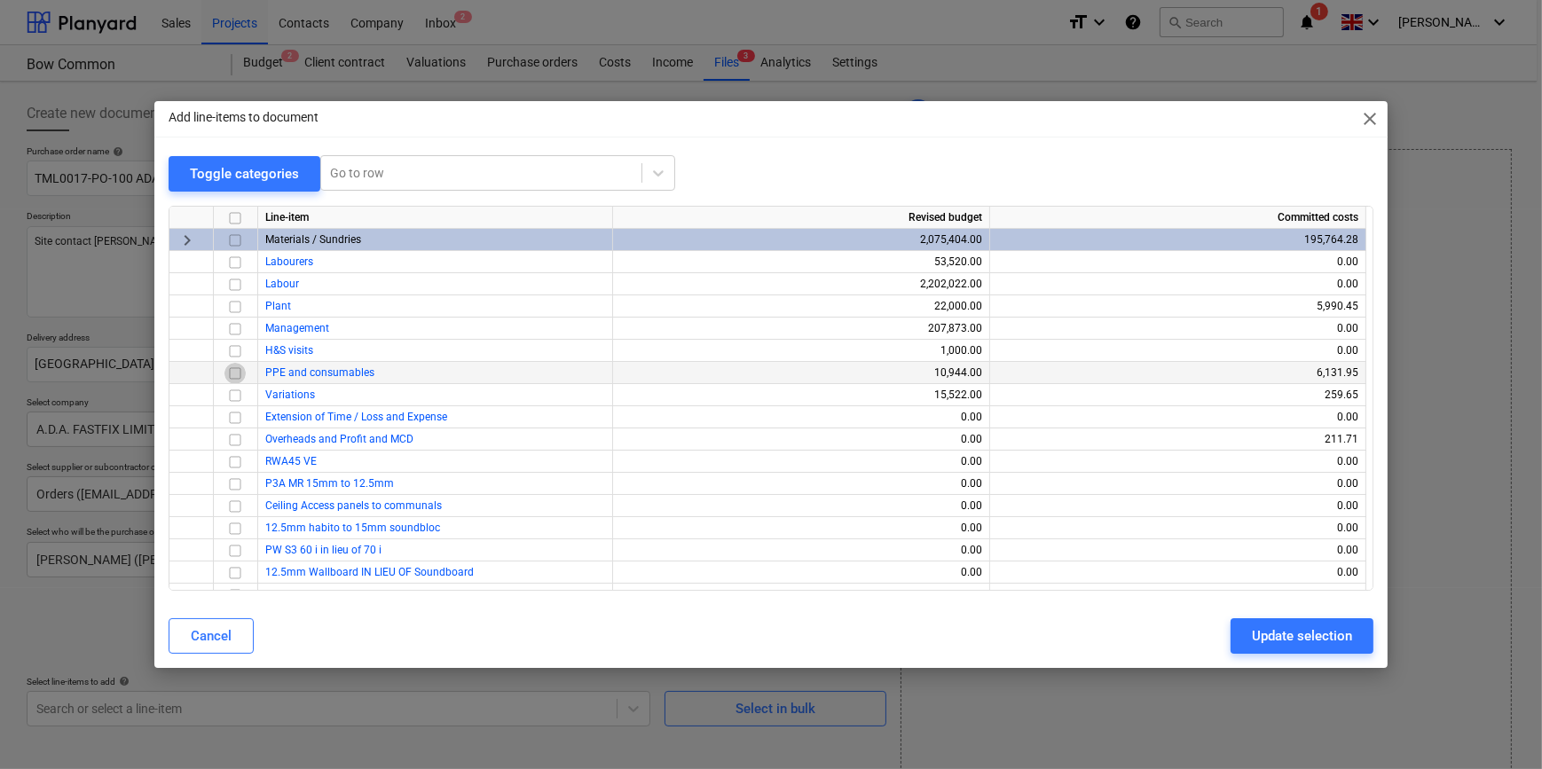
click at [236, 374] on input "checkbox" at bounding box center [234, 372] width 21 height 21
click at [1230, 635] on div "Update selection" at bounding box center [1302, 636] width 100 height 23
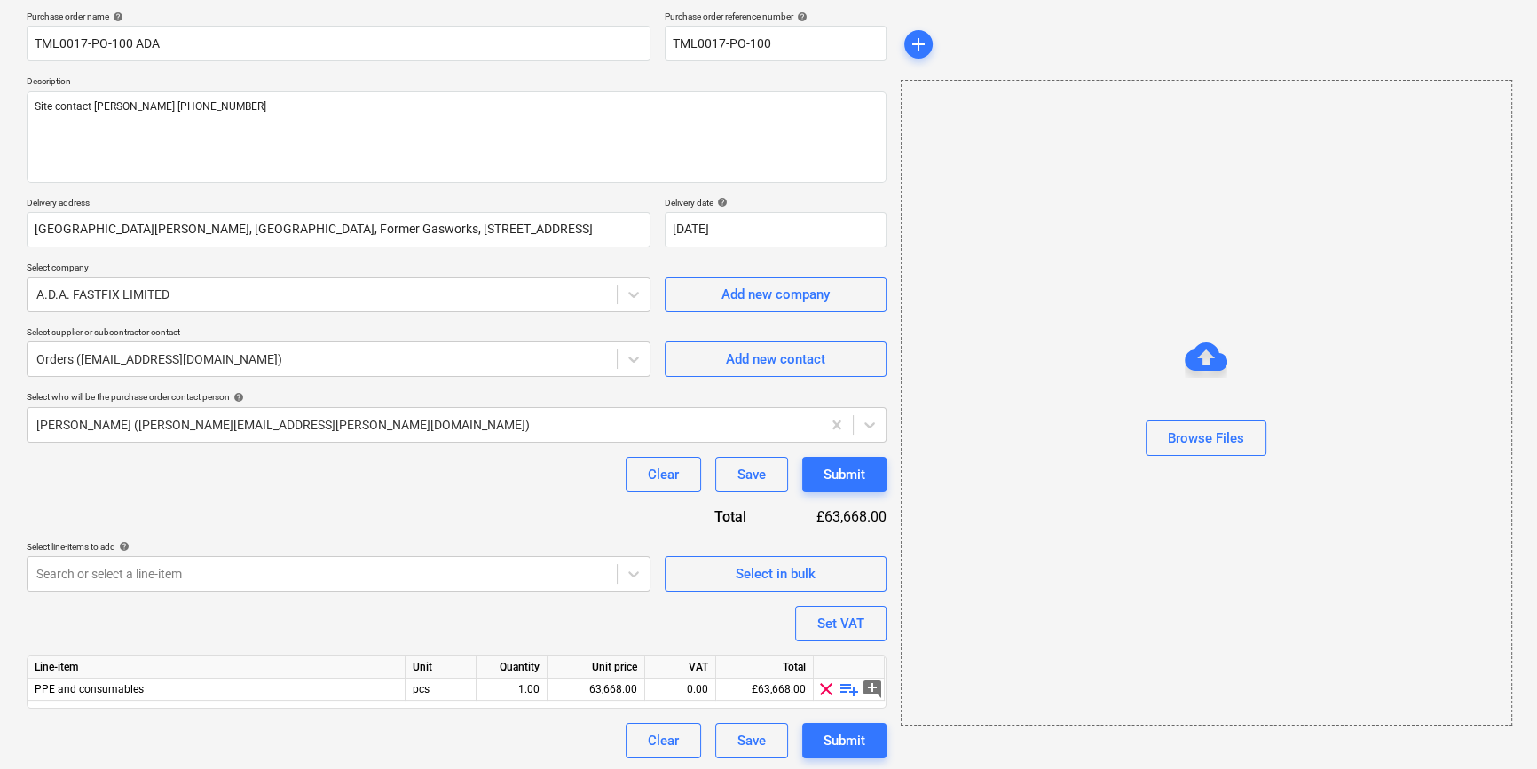
scroll to position [138, 0]
click at [846, 692] on span "playlist_add" at bounding box center [849, 686] width 21 height 21
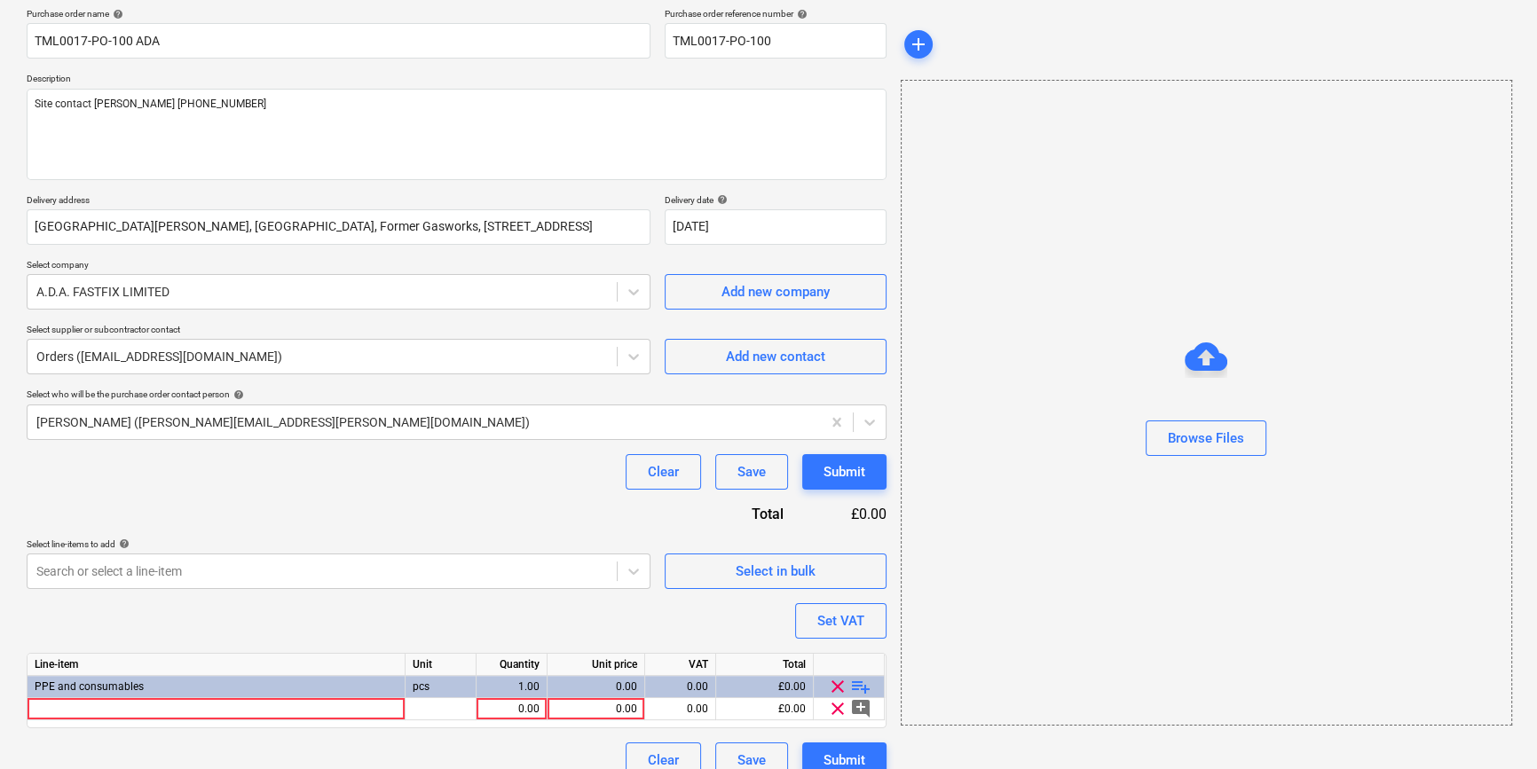
type textarea "x"
click at [113, 708] on div at bounding box center [217, 709] width 378 height 22
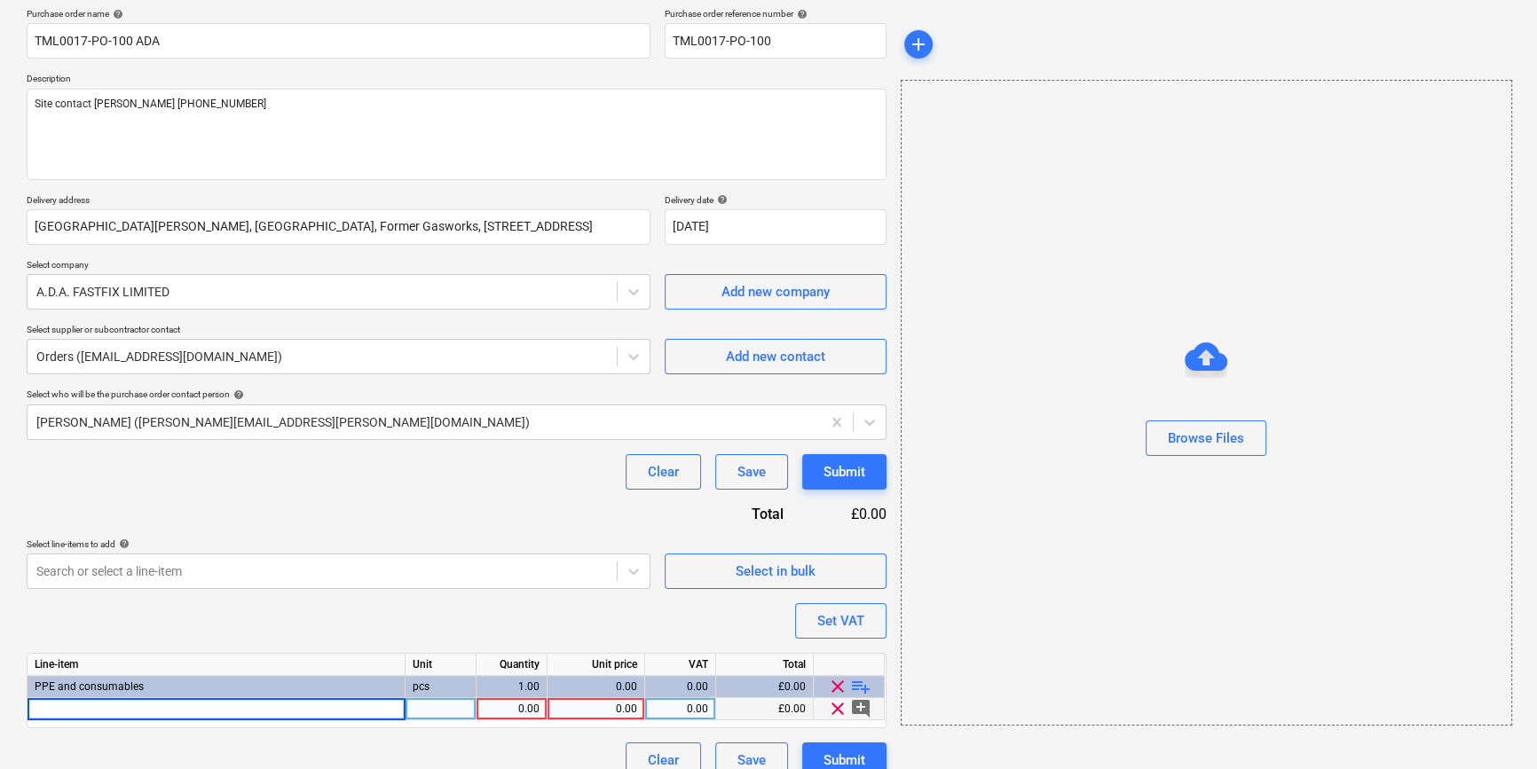
type input "Skytec Tons TP-5 P/U Palm Coated Glove Cut Level Sz10"
type textarea "x"
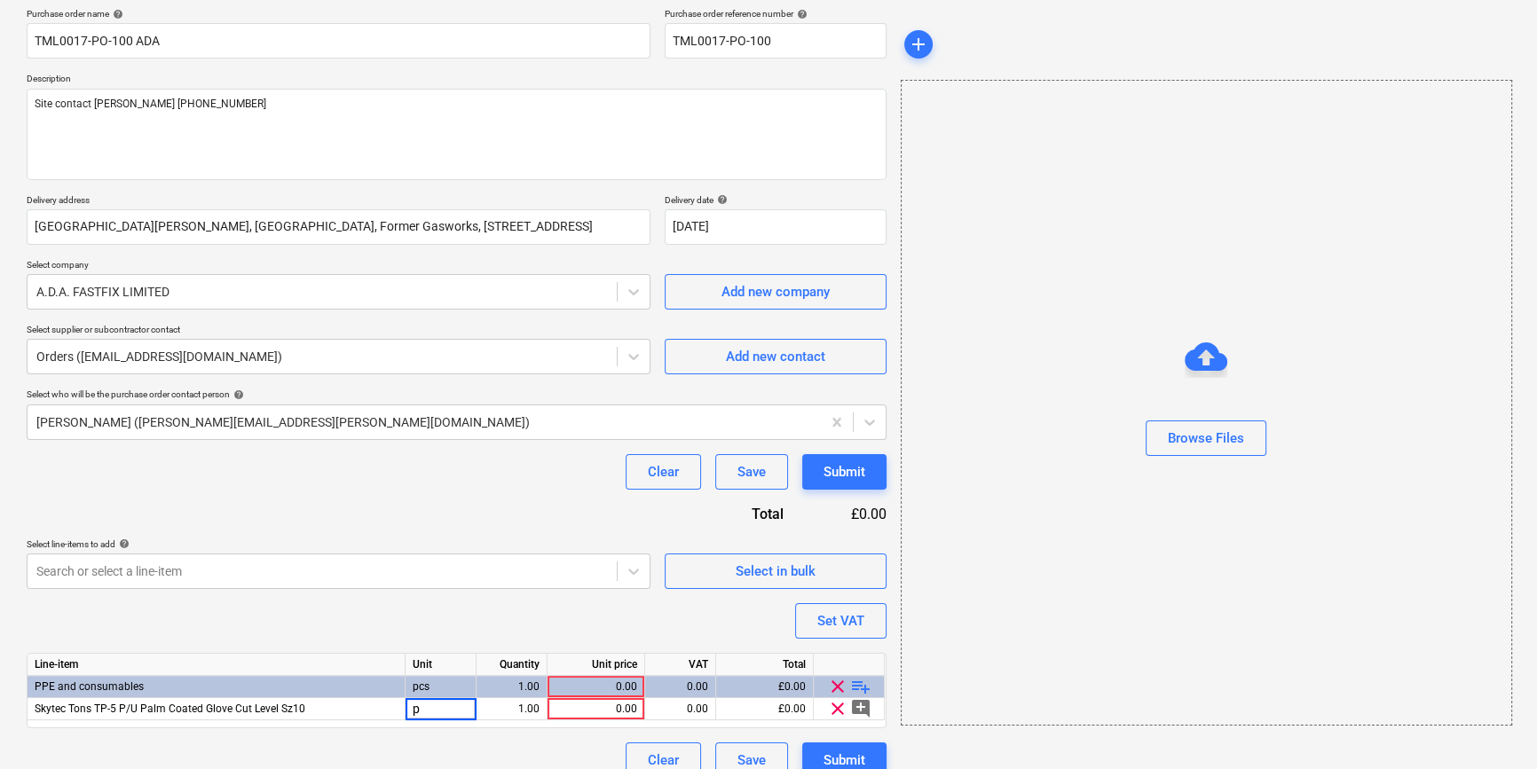
type input "pr"
type textarea "x"
type input "50"
type textarea "x"
type input "2.78"
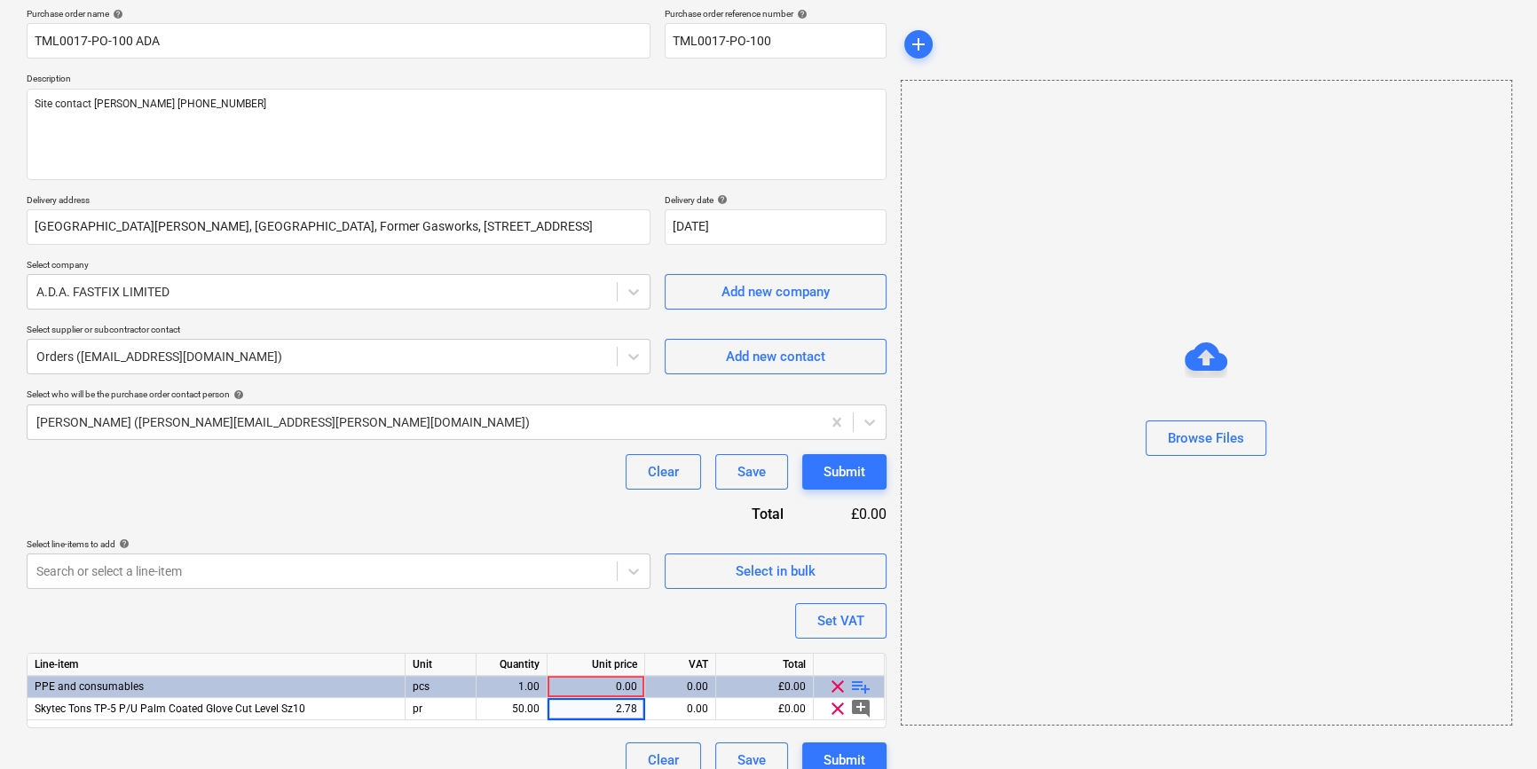
type textarea "x"
type input "20"
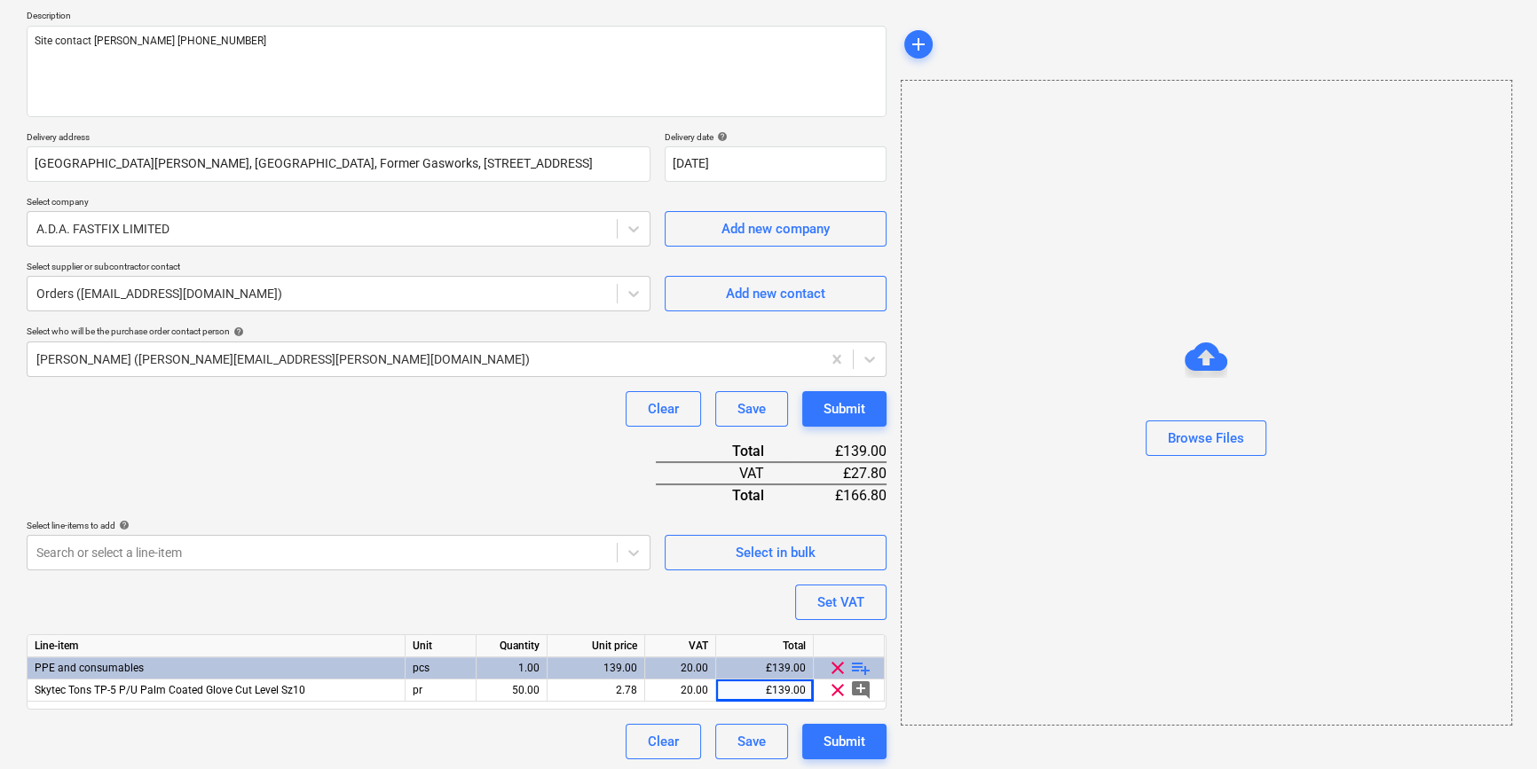
scroll to position [204, 0]
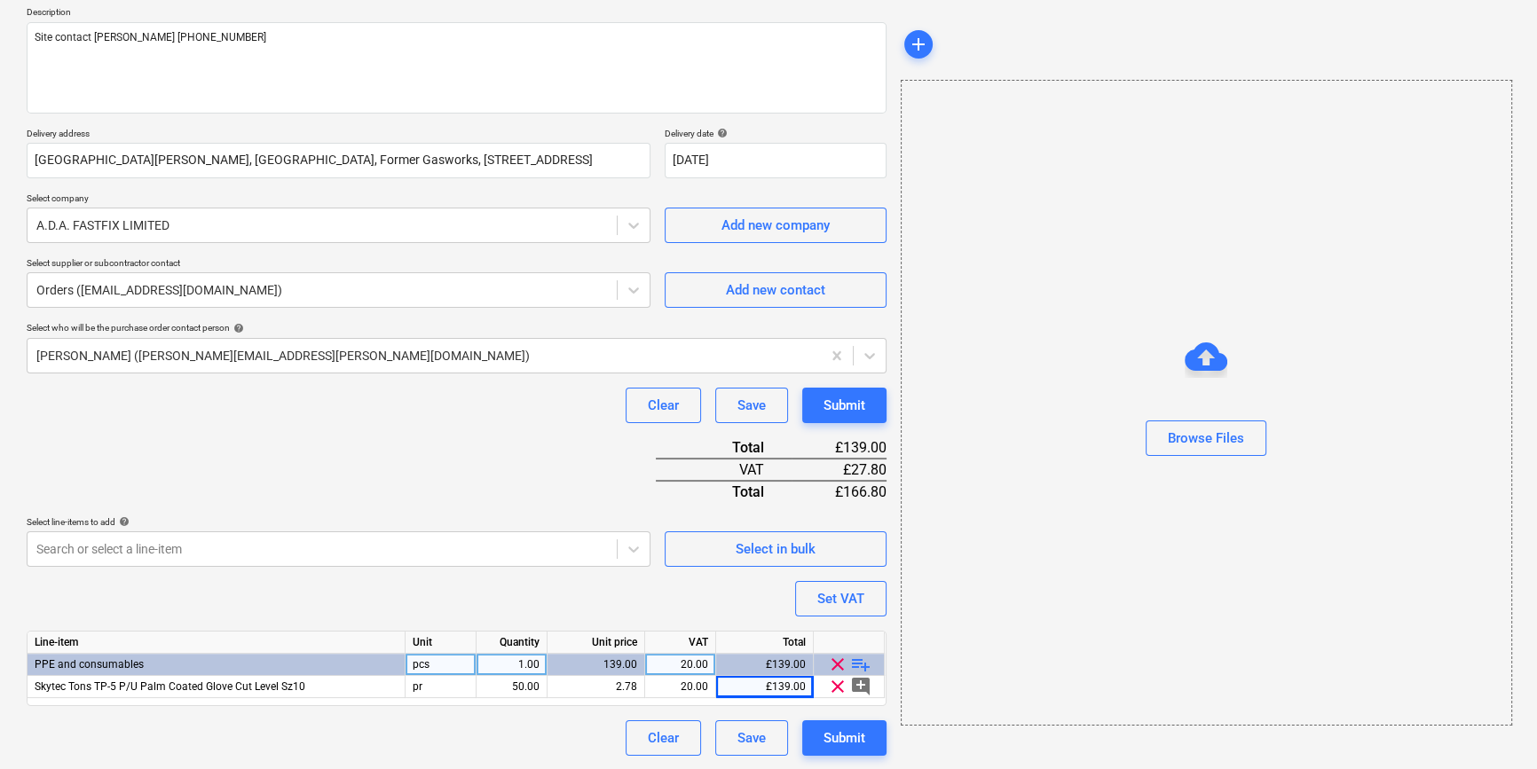
click at [858, 666] on span "playlist_add" at bounding box center [860, 664] width 21 height 21
type textarea "x"
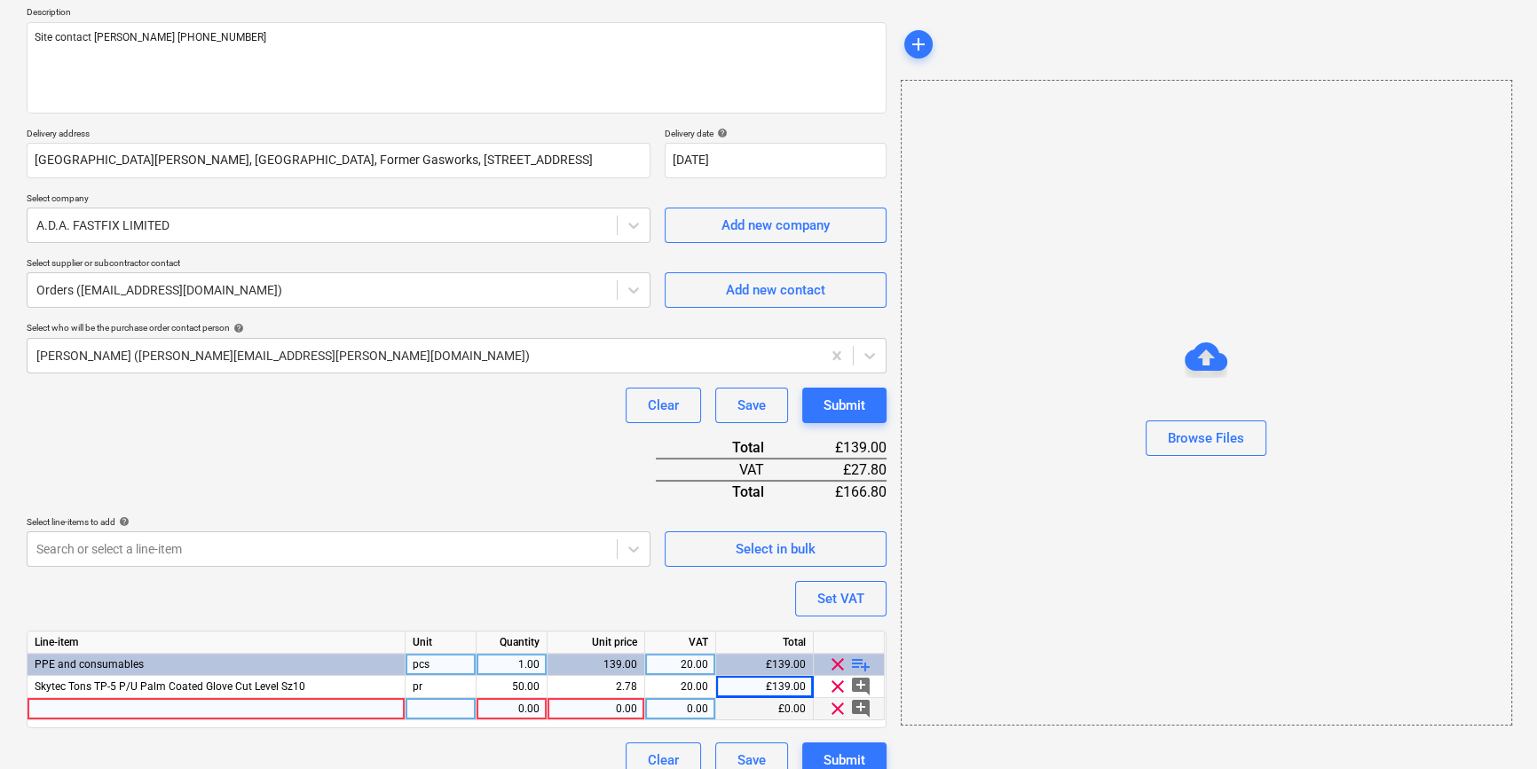
click at [107, 706] on div at bounding box center [217, 709] width 378 height 22
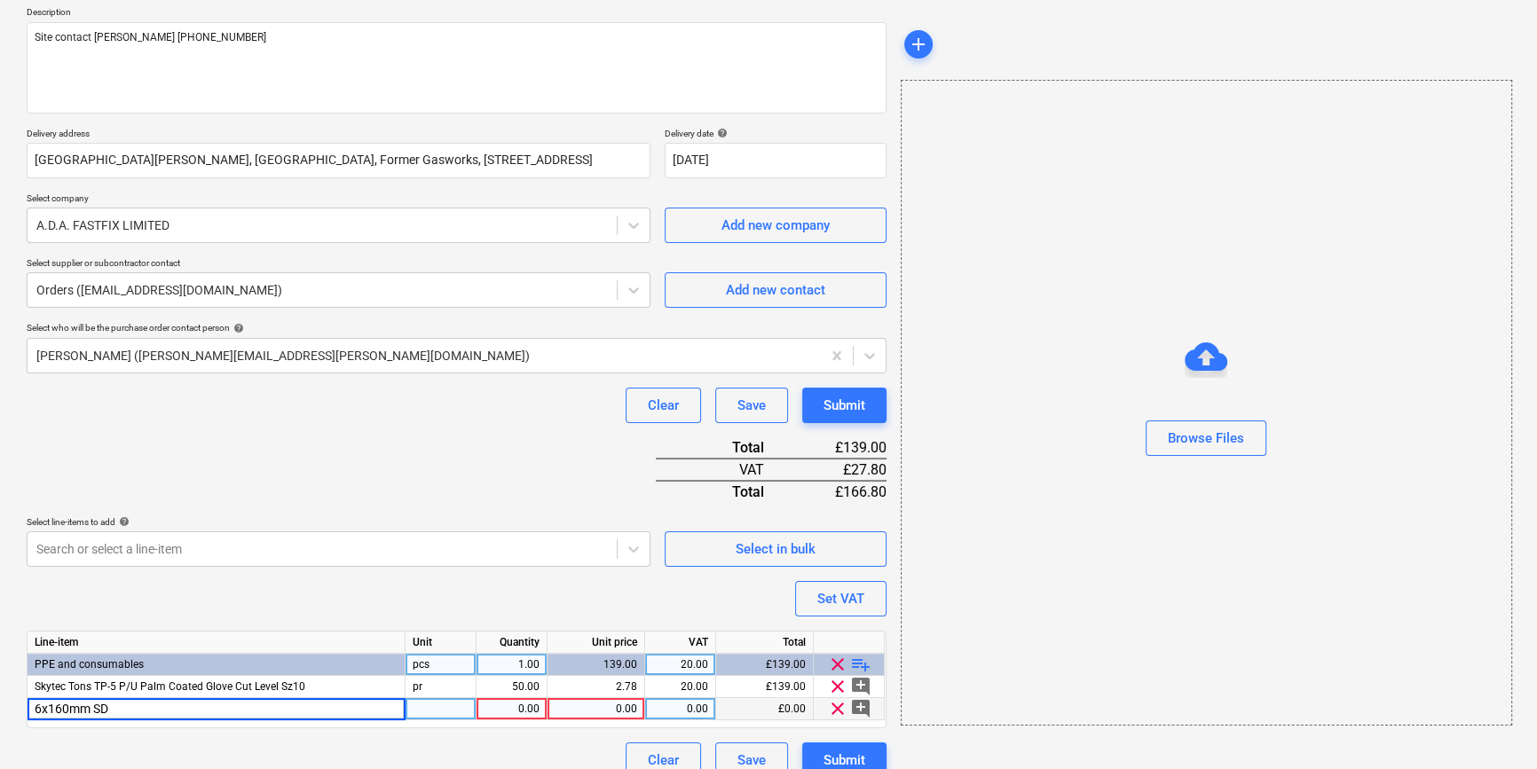
type input "6x160mm SDS"
type textarea "x"
type input "30"
type textarea "x"
type input ".77"
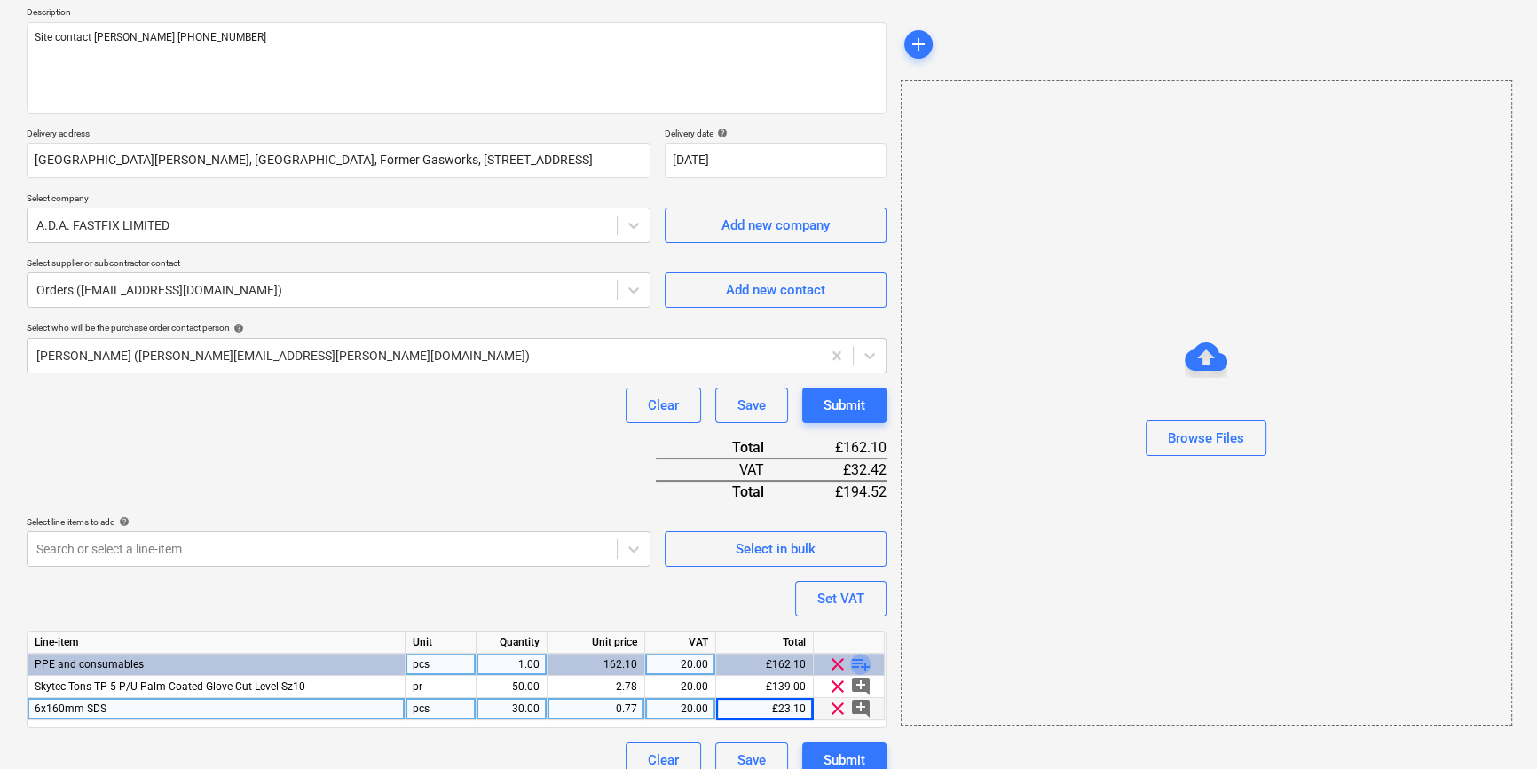
click at [855, 661] on span "playlist_add" at bounding box center [860, 664] width 21 height 21
type textarea "x"
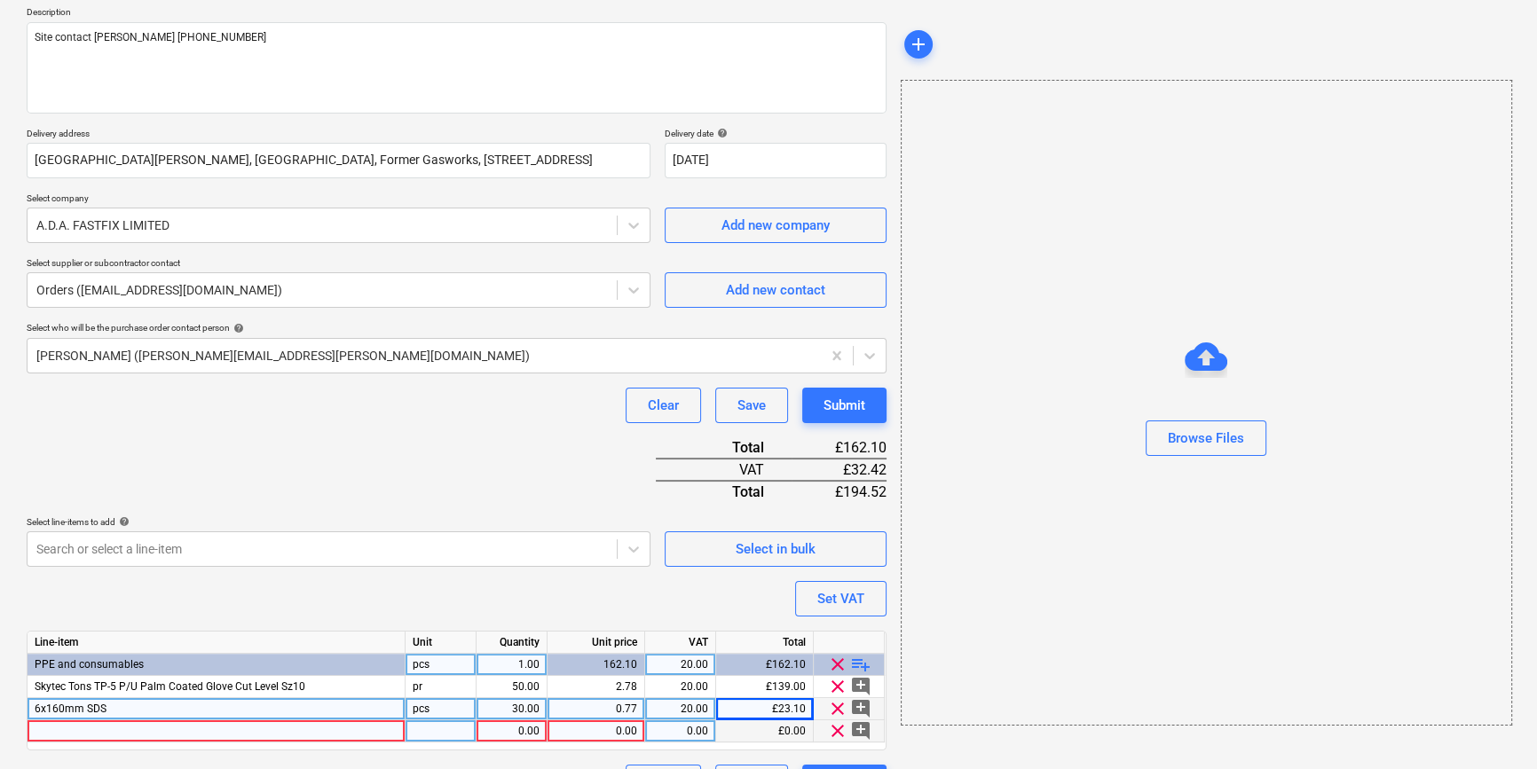
click at [139, 729] on div at bounding box center [217, 732] width 378 height 22
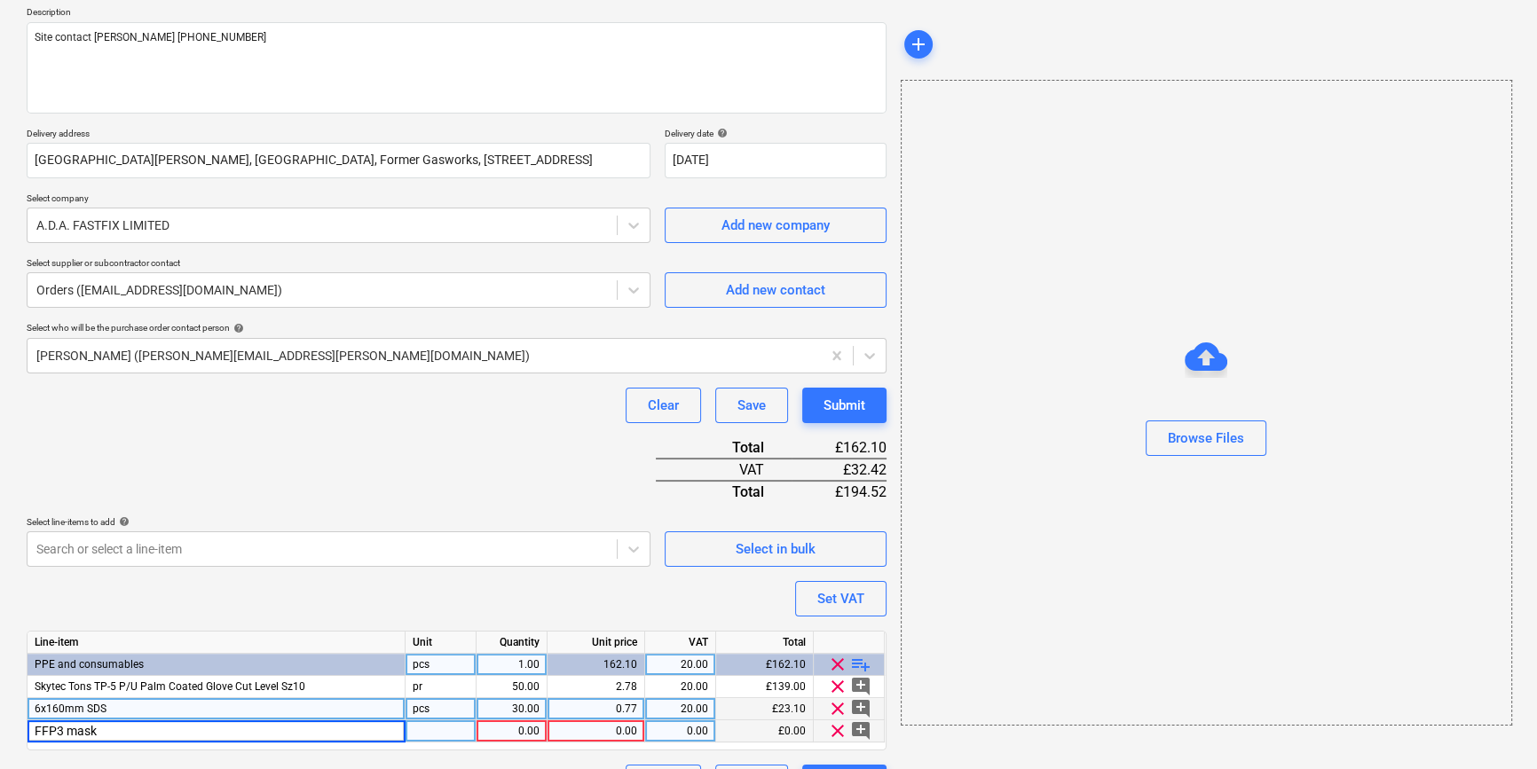
type input "FFP3 masks"
type textarea "x"
type input "box"
type textarea "x"
type input "7.2"
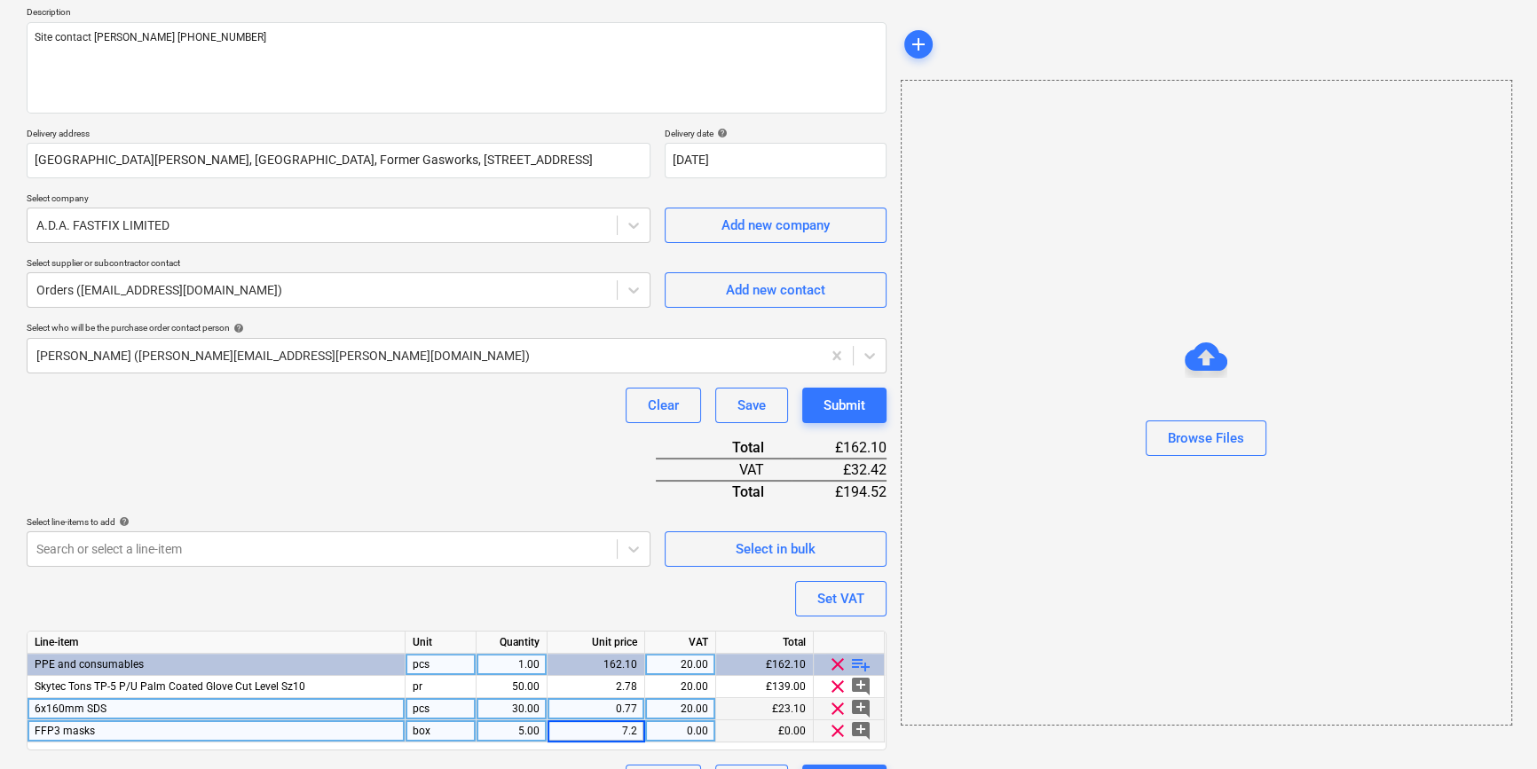
type textarea "x"
type input "20"
click at [855, 666] on span "playlist_add" at bounding box center [860, 664] width 21 height 21
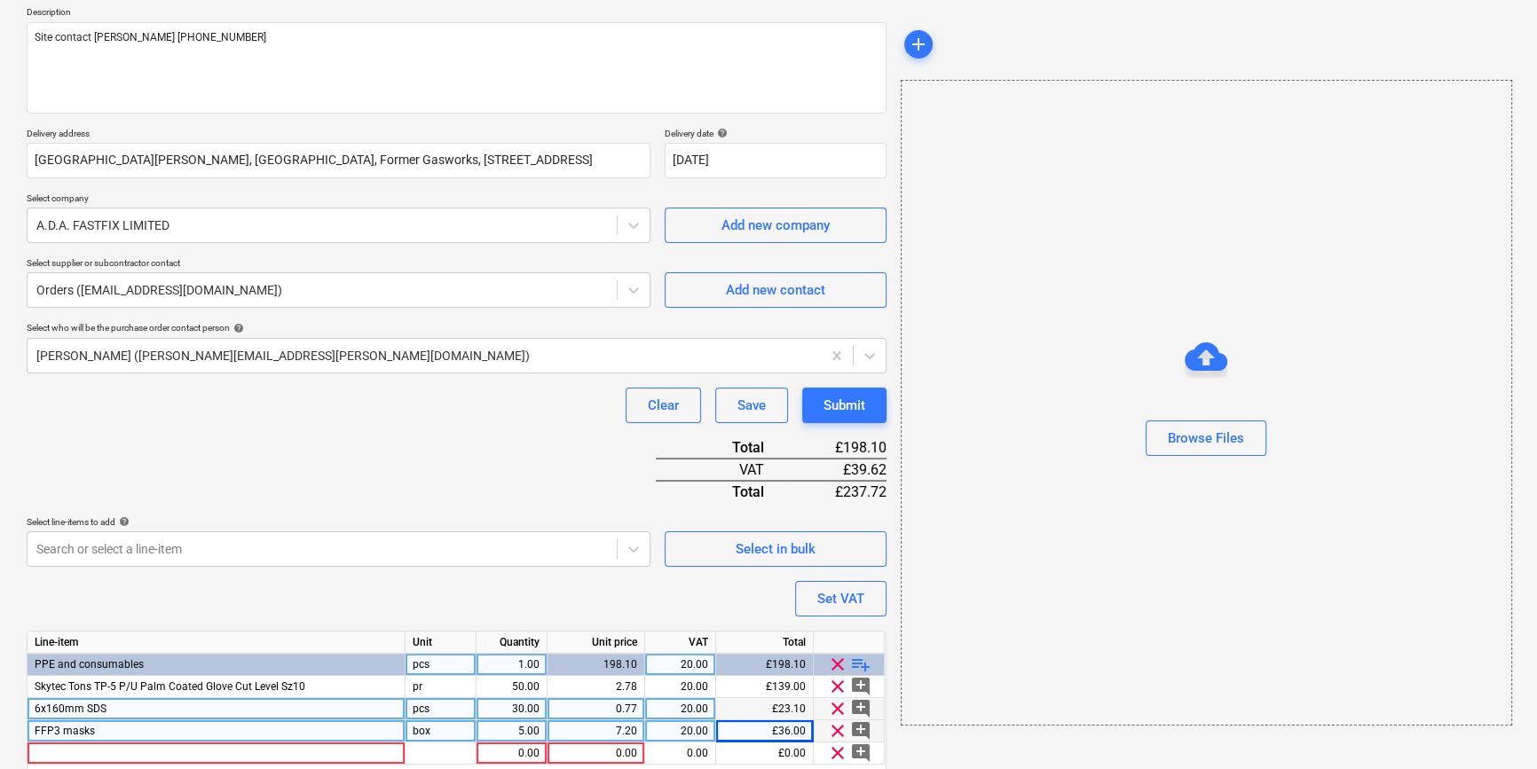
type textarea "x"
click at [111, 756] on div at bounding box center [217, 754] width 378 height 22
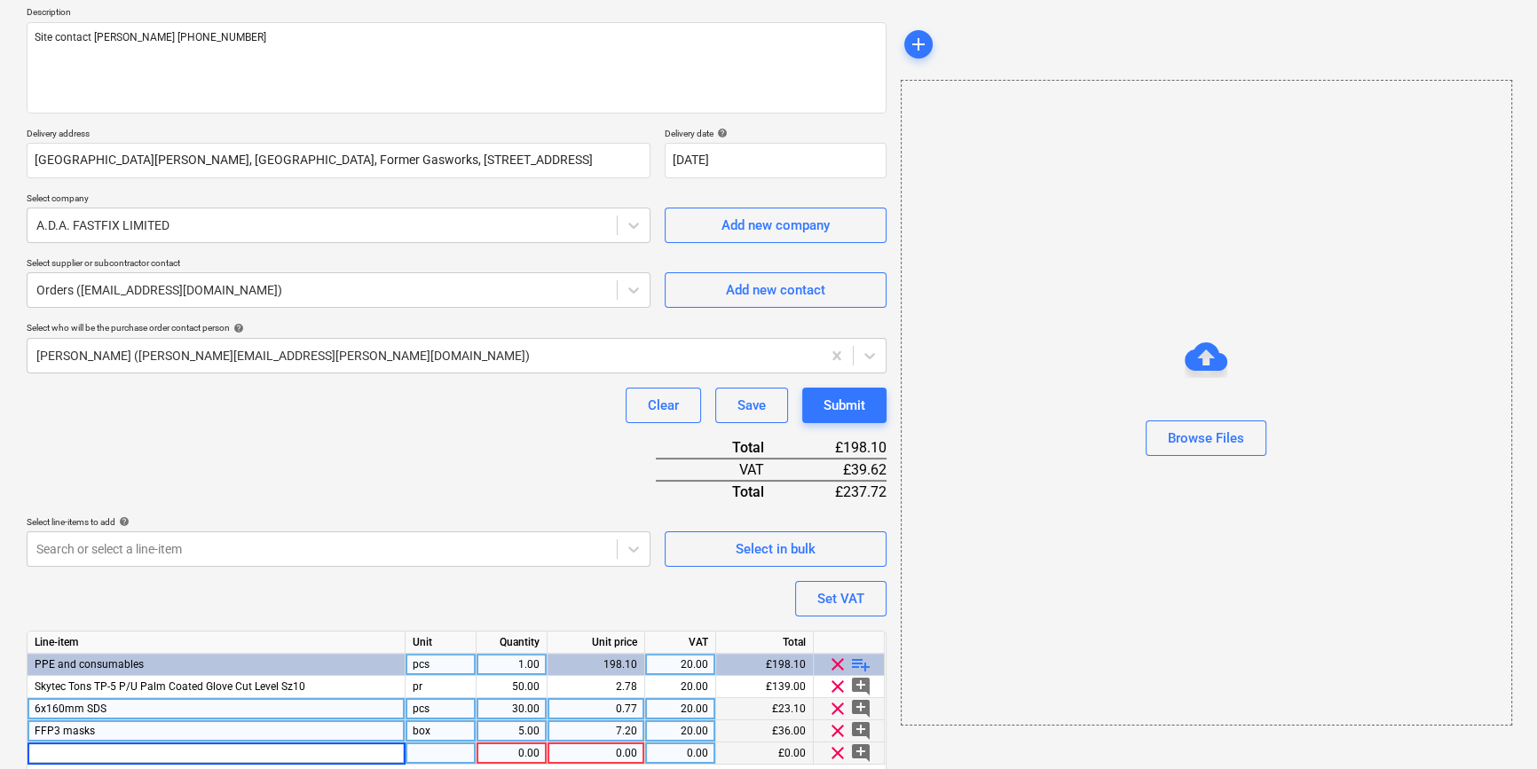
type input "Riley Fresna Anti Mist Spectacle"
type textarea "x"
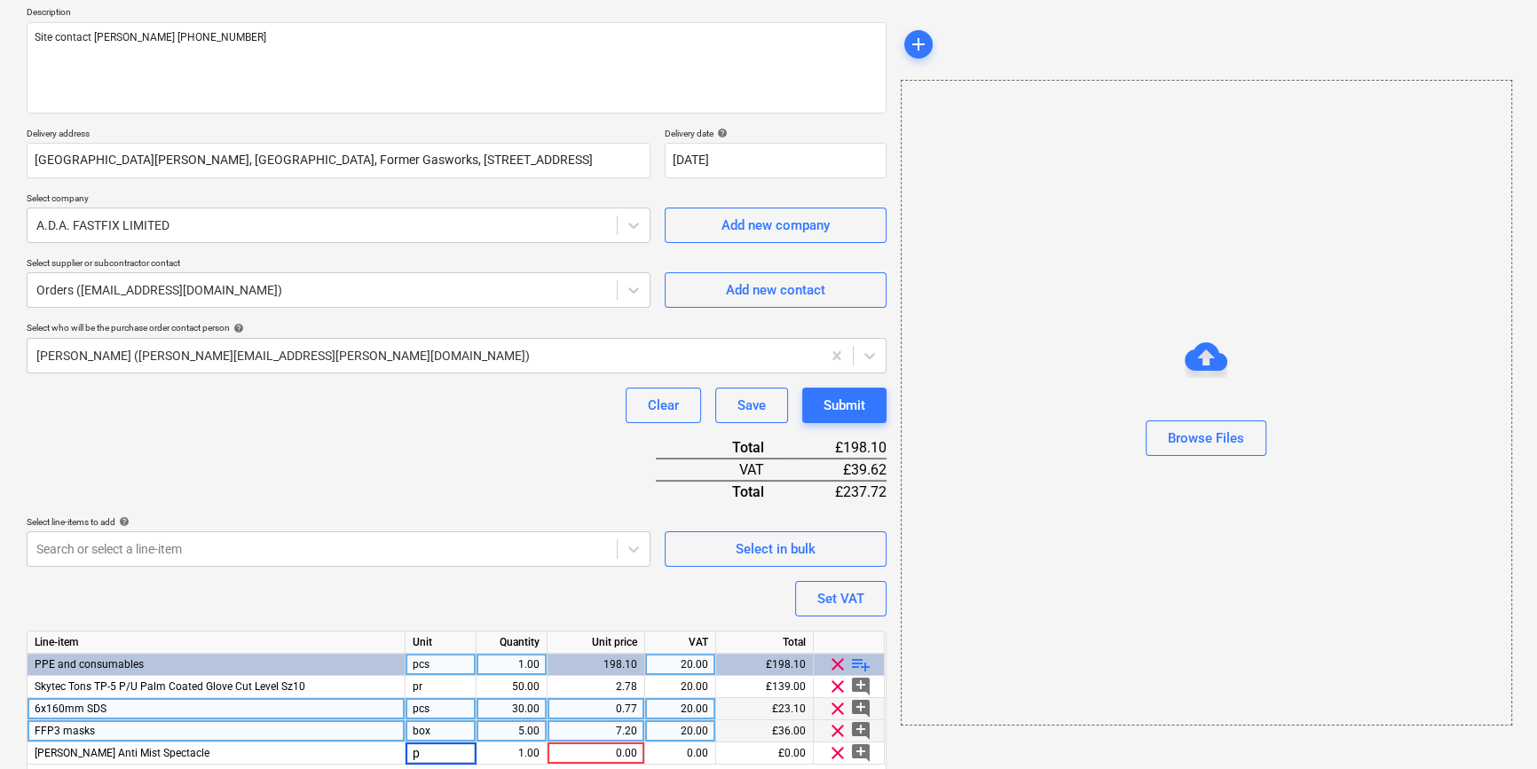
type input "pr"
type textarea "x"
type input "20"
type textarea "x"
type input "2.75"
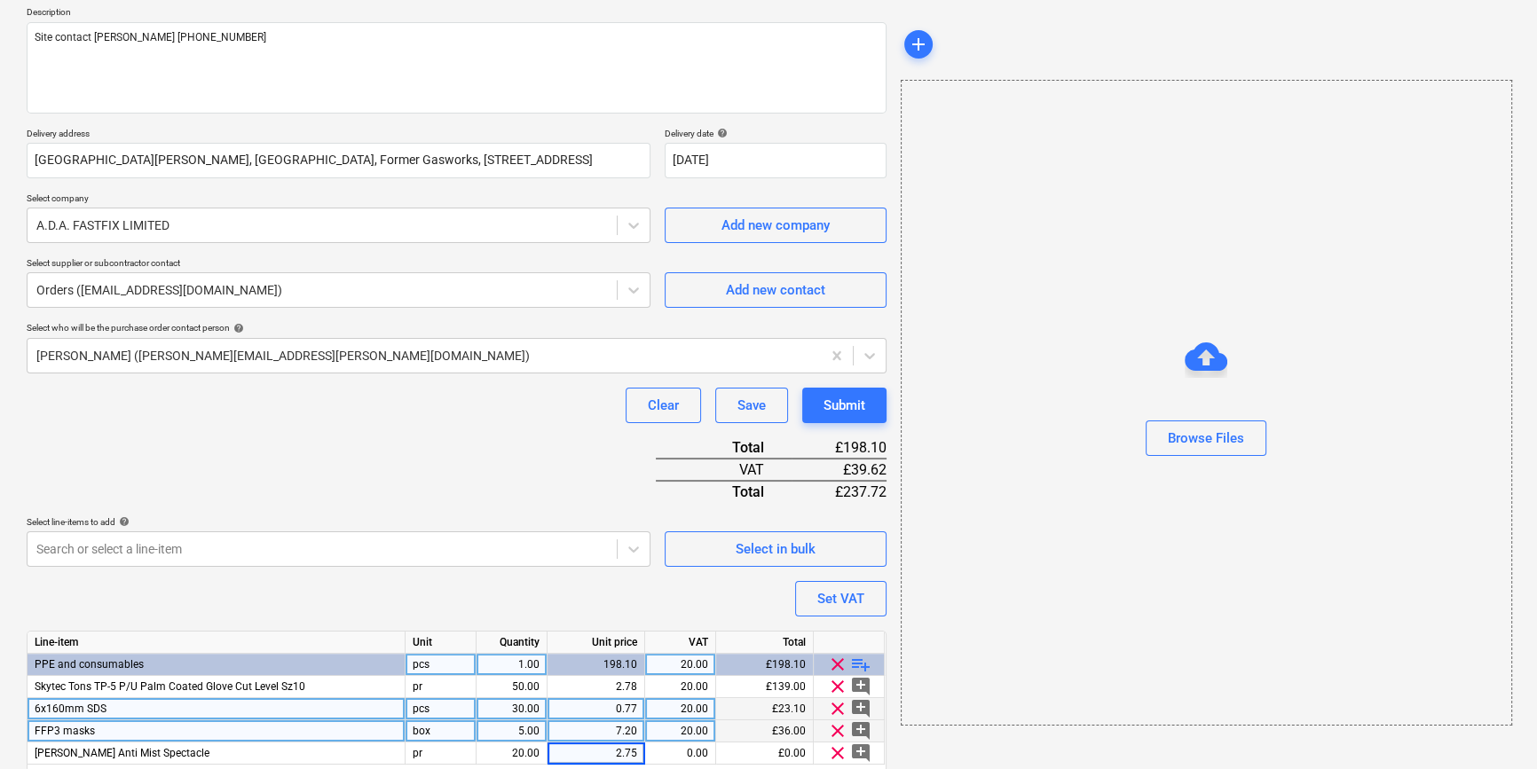
type textarea "x"
type input "20"
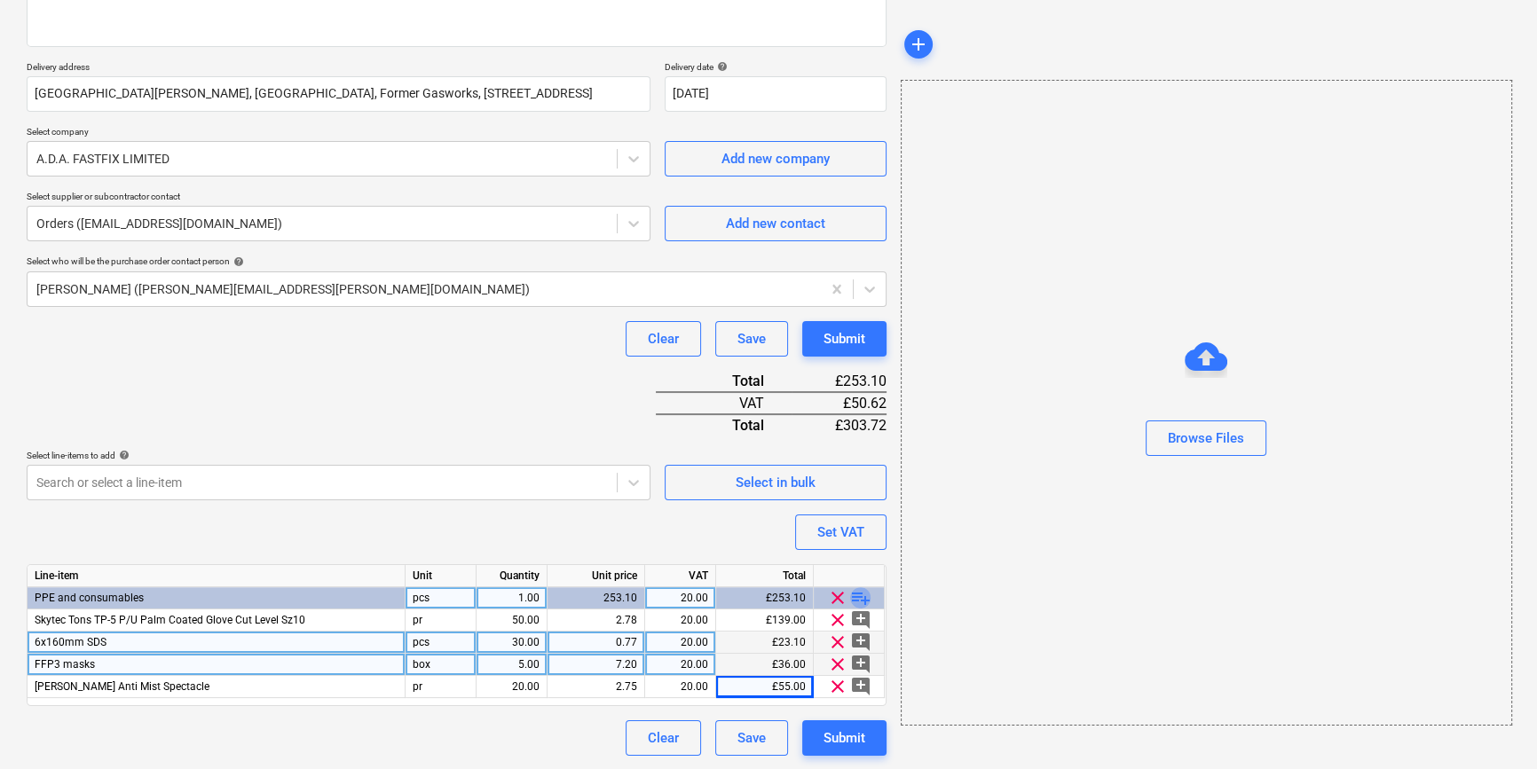
click at [866, 595] on span "playlist_add" at bounding box center [860, 597] width 21 height 21
type textarea "x"
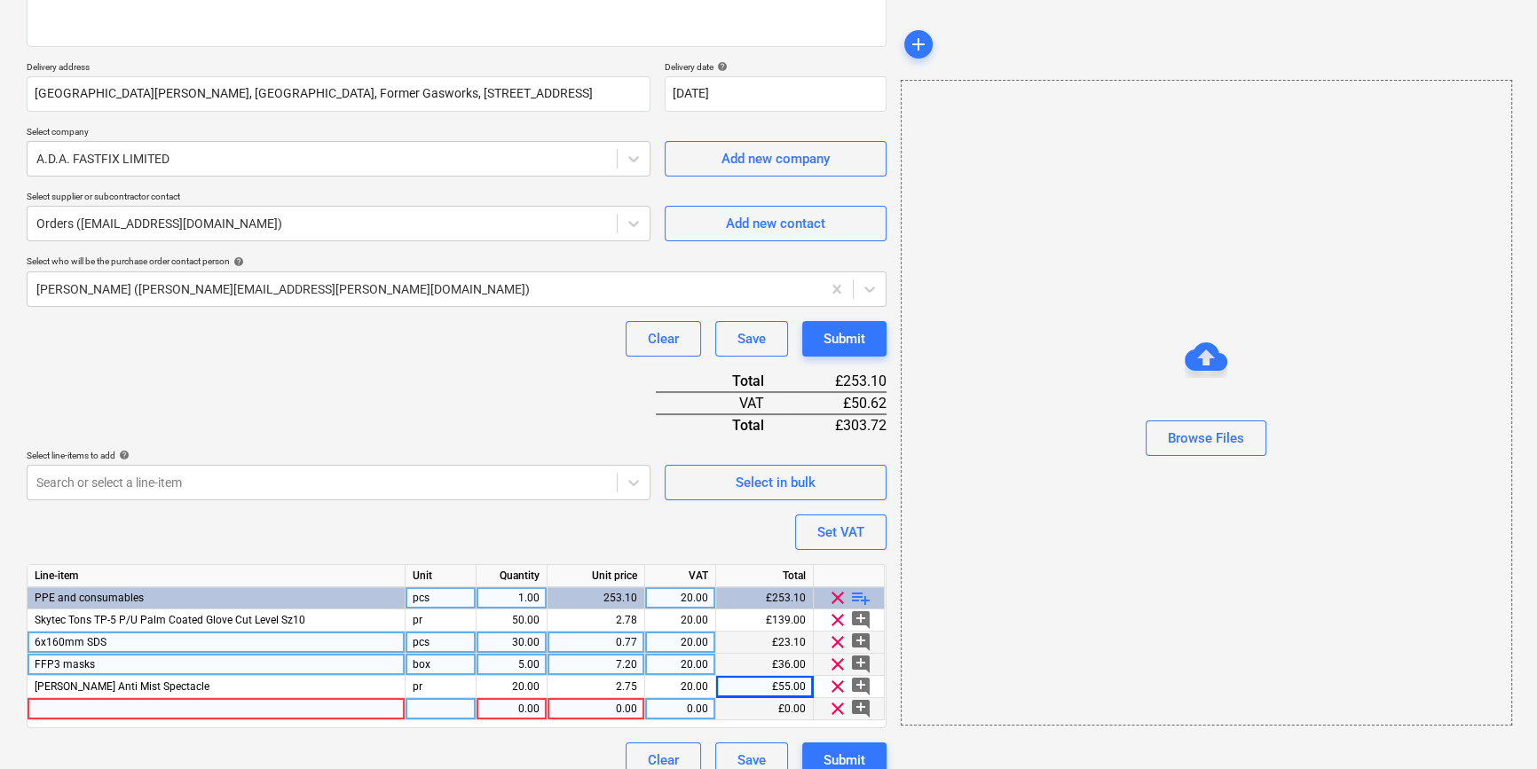
click at [56, 713] on div at bounding box center [217, 709] width 378 height 22
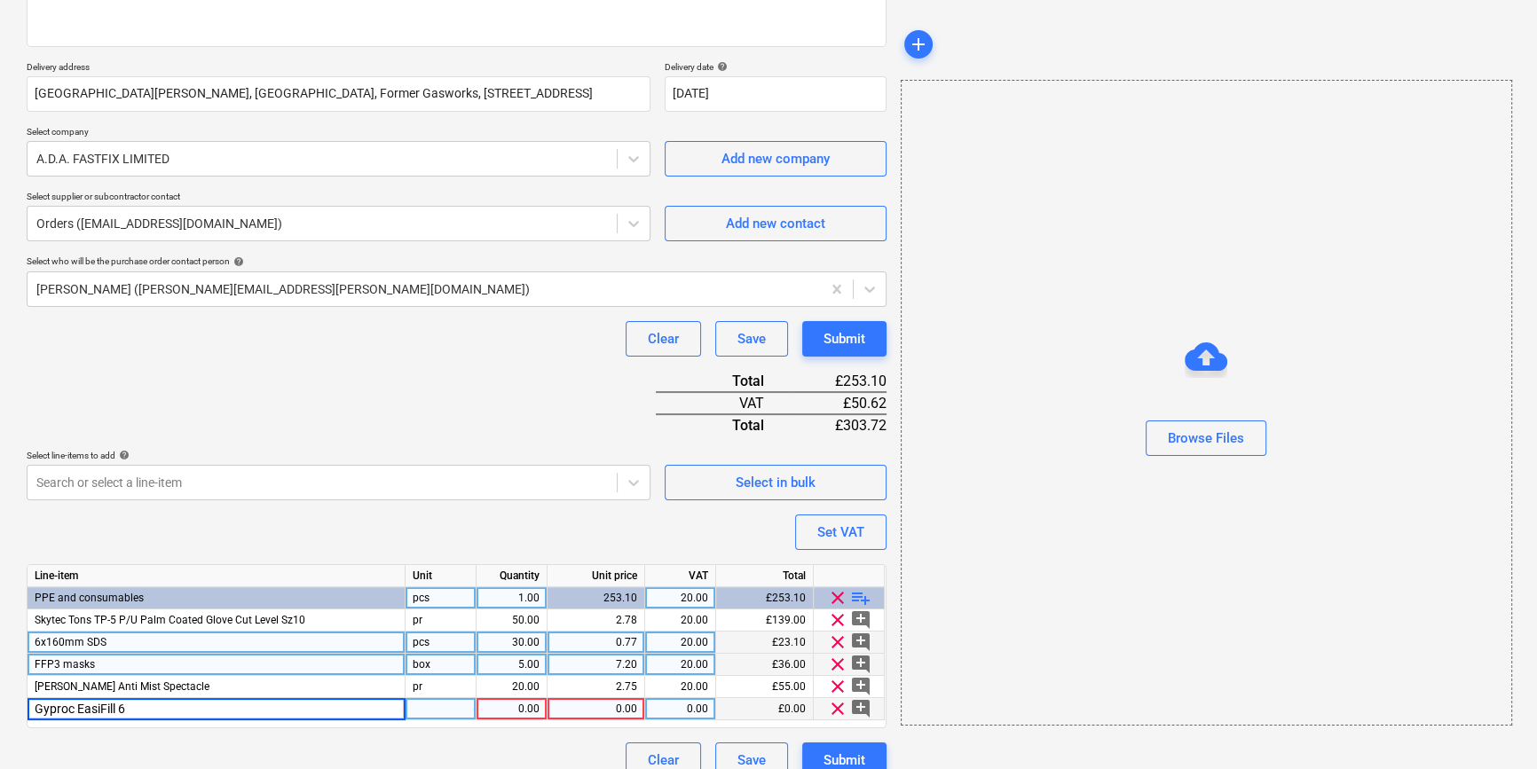
type input "Gyproc EasiFill 60"
type textarea "x"
type input "bag"
type textarea "x"
type input "30"
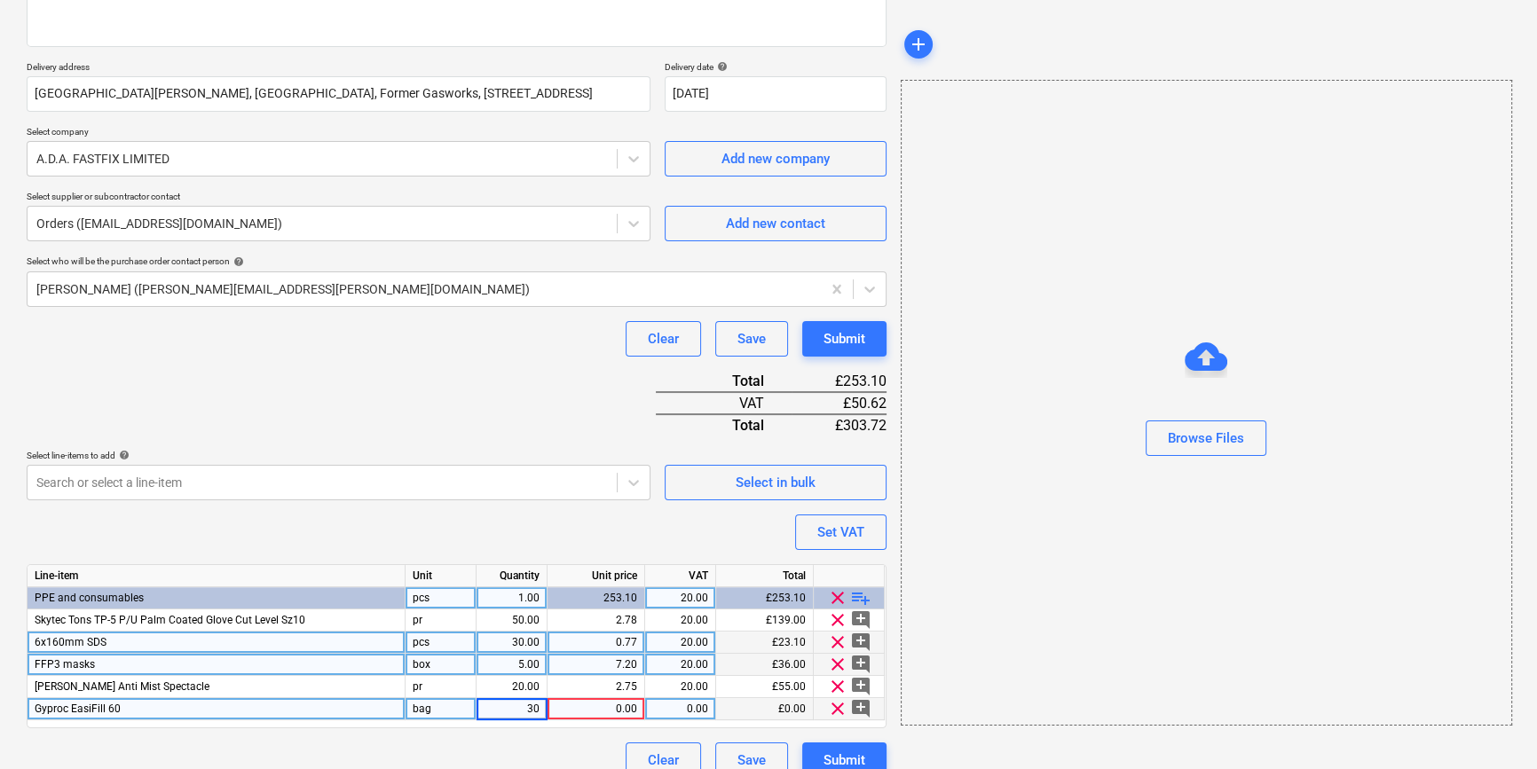
type textarea "x"
type input "16.52"
type textarea "x"
type input "20"
click at [863, 593] on span "playlist_add" at bounding box center [860, 597] width 21 height 21
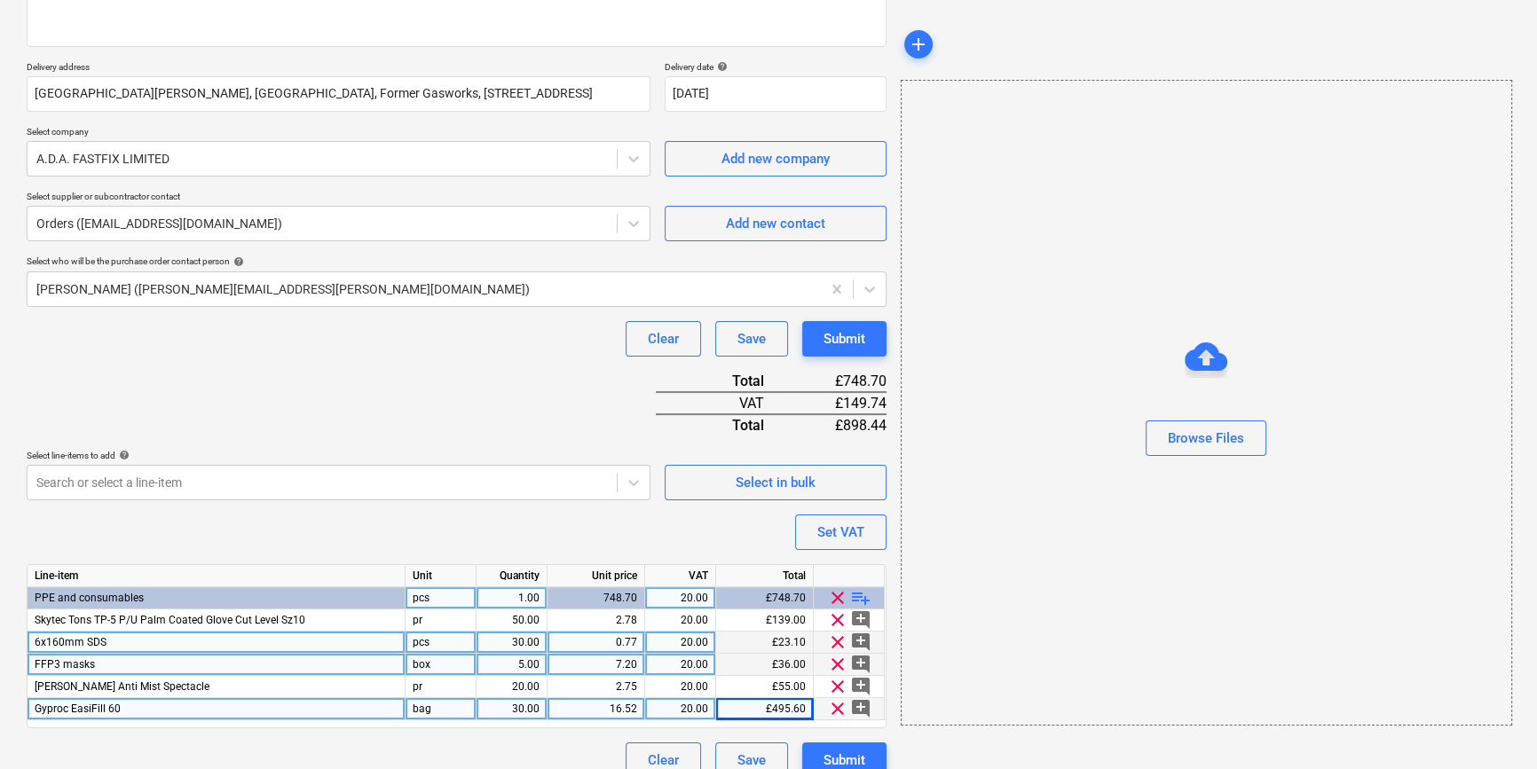
type textarea "x"
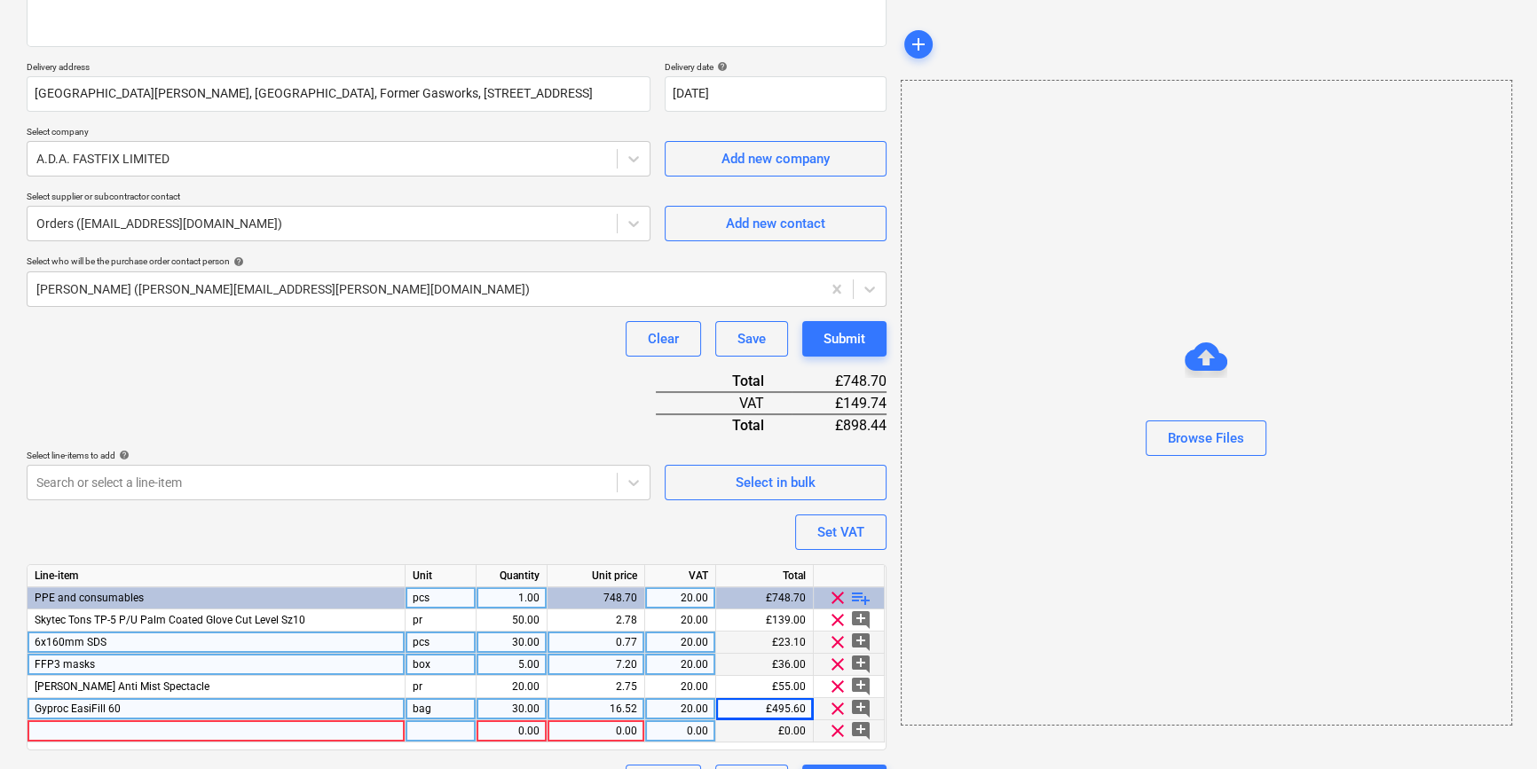
click at [65, 732] on div at bounding box center [217, 732] width 378 height 22
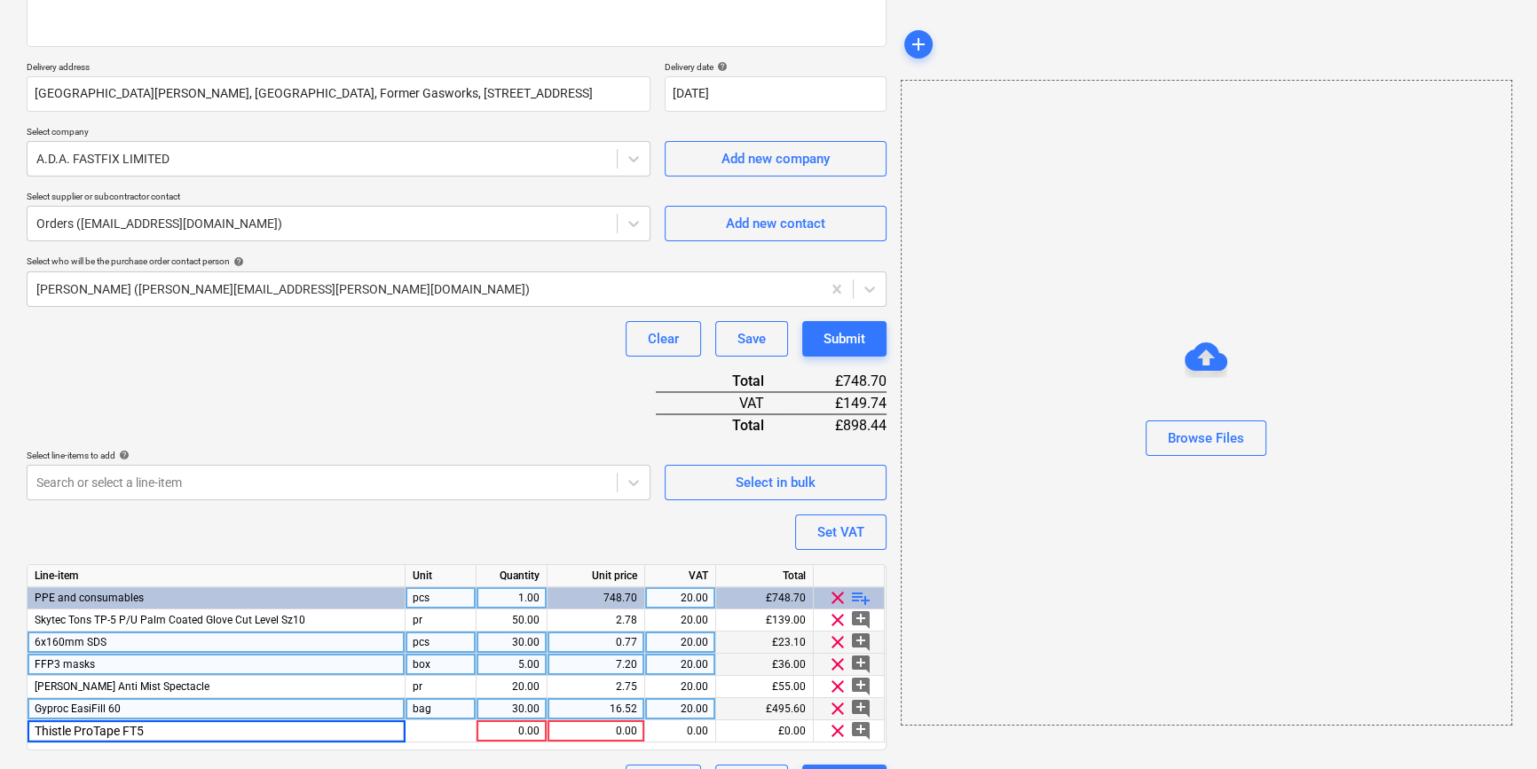
type input "Thistle ProTape FT50"
type textarea "x"
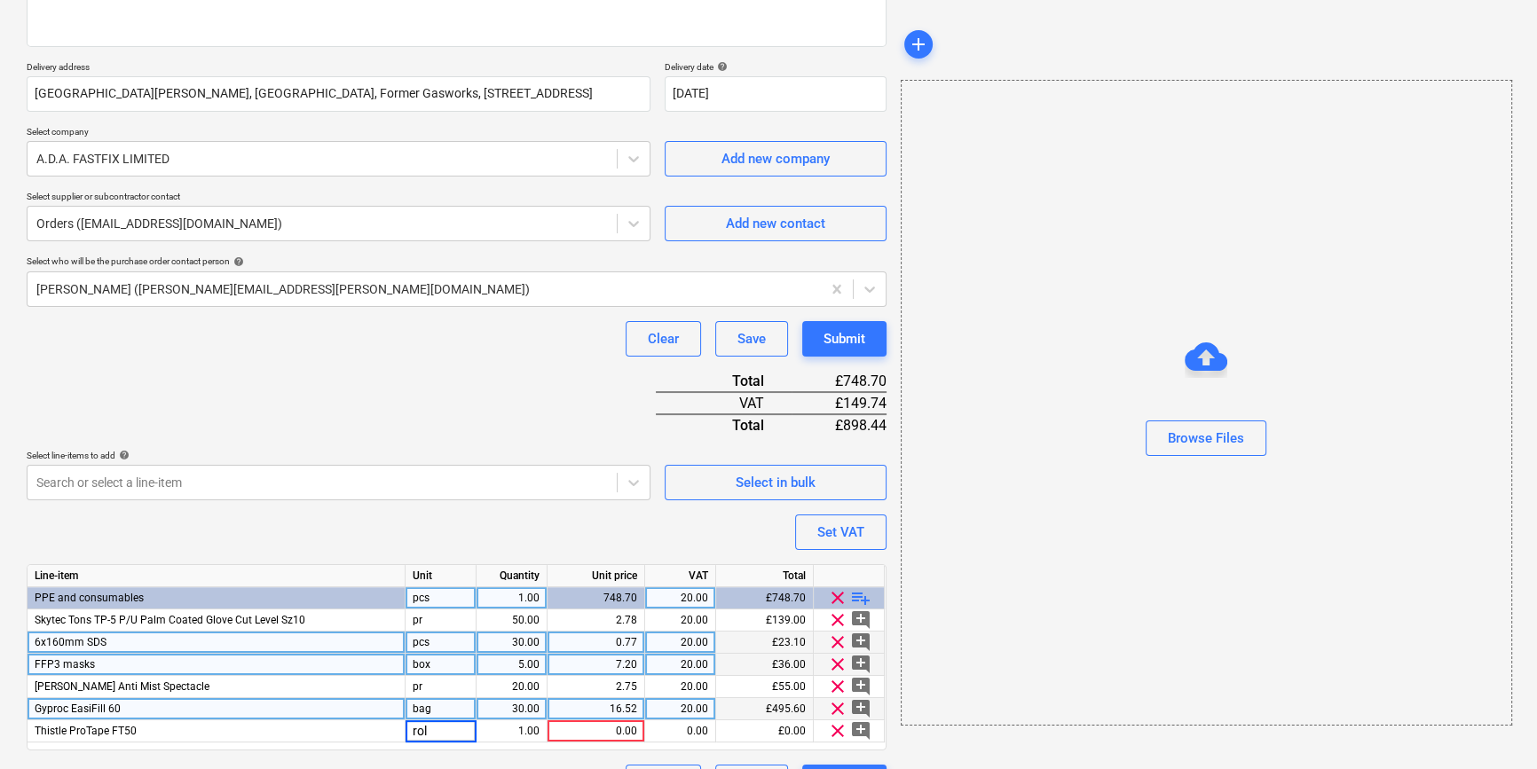
type input "roll"
type textarea "x"
type input "24"
type textarea "x"
type input "3.77"
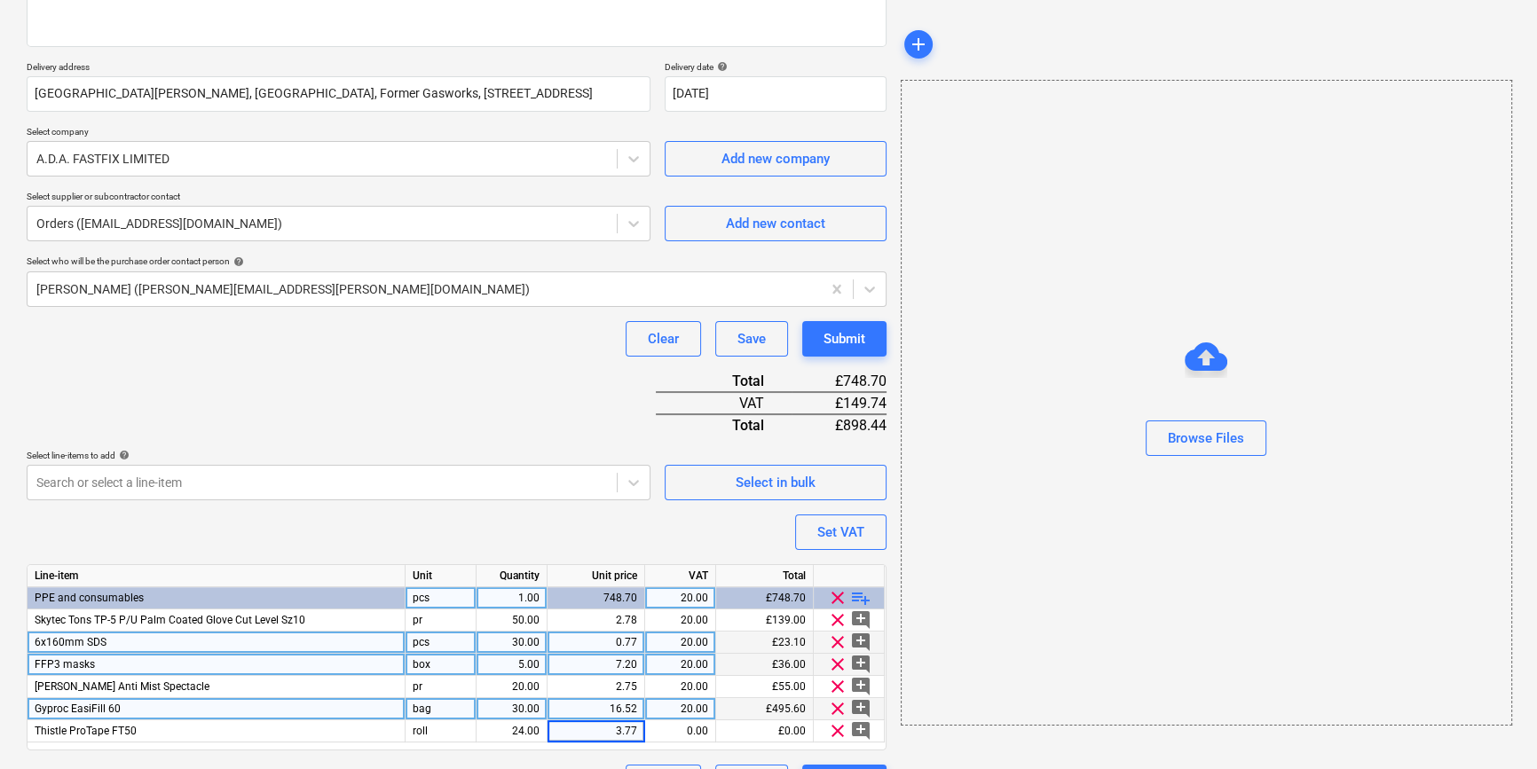
type textarea "x"
type input "20"
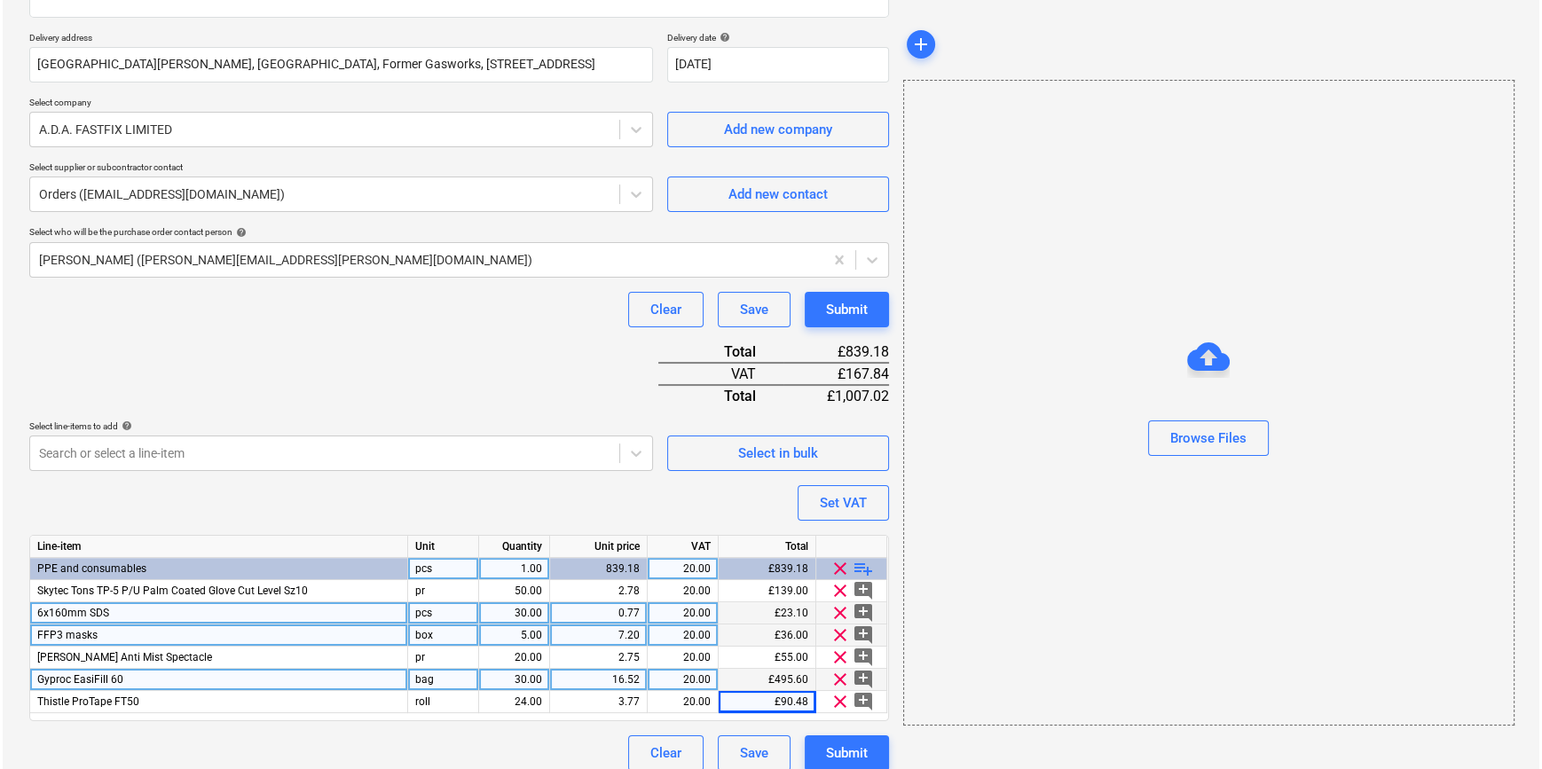
scroll to position [315, 0]
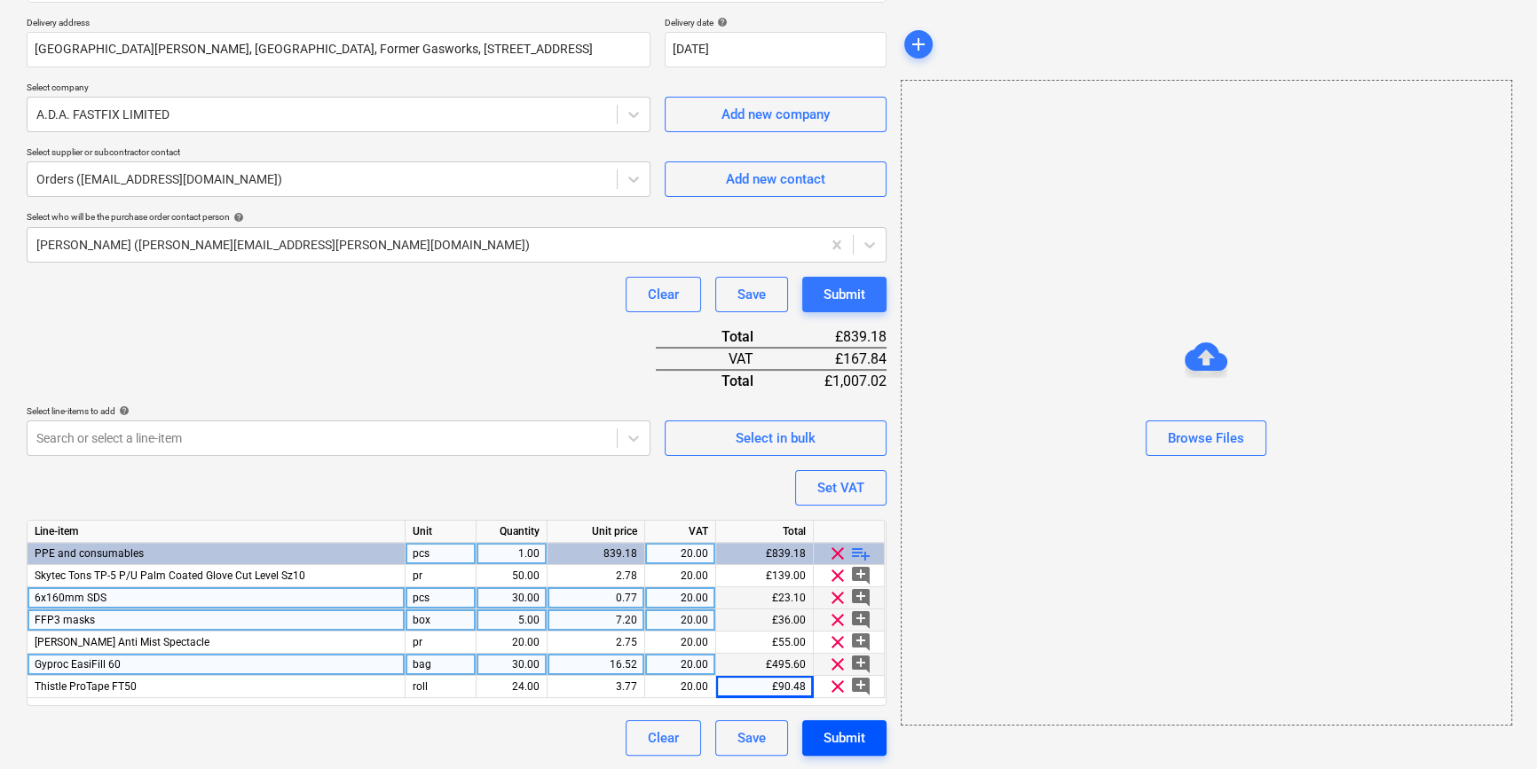
click at [855, 737] on div "Submit" at bounding box center [844, 738] width 42 height 23
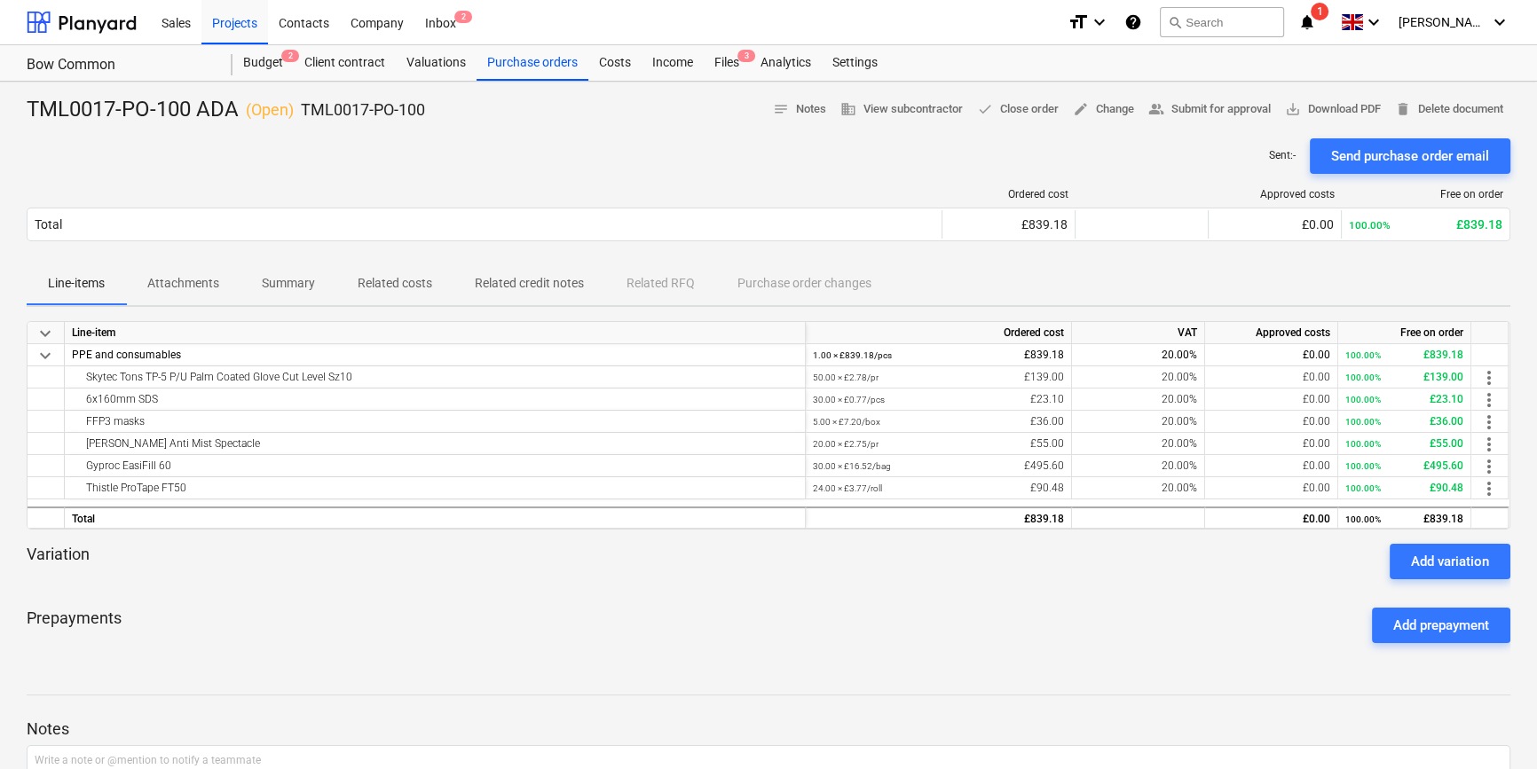
click at [1230, 159] on div "Send purchase order email" at bounding box center [1410, 156] width 158 height 23
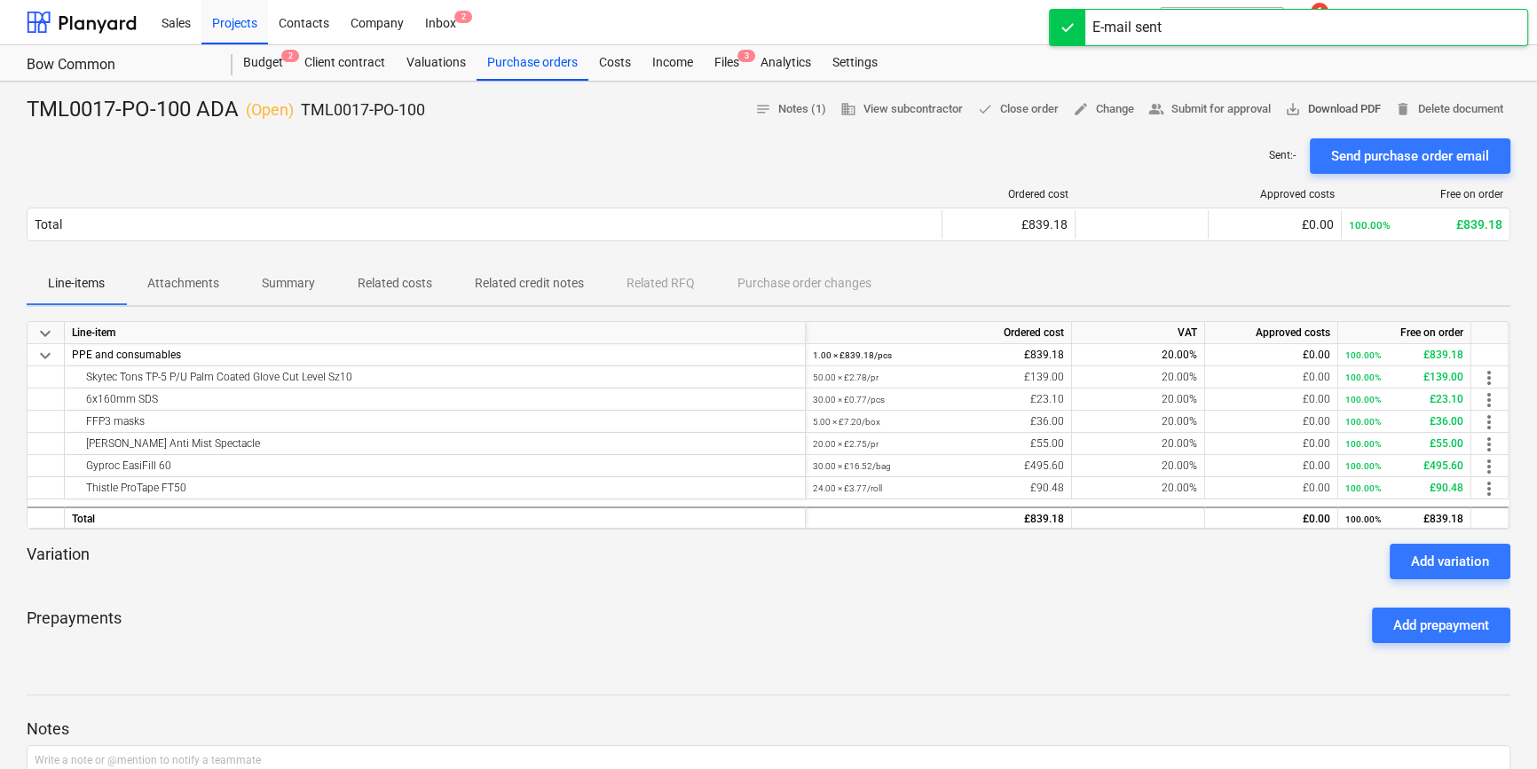
click at [1230, 107] on span "save_alt Download PDF" at bounding box center [1333, 109] width 96 height 20
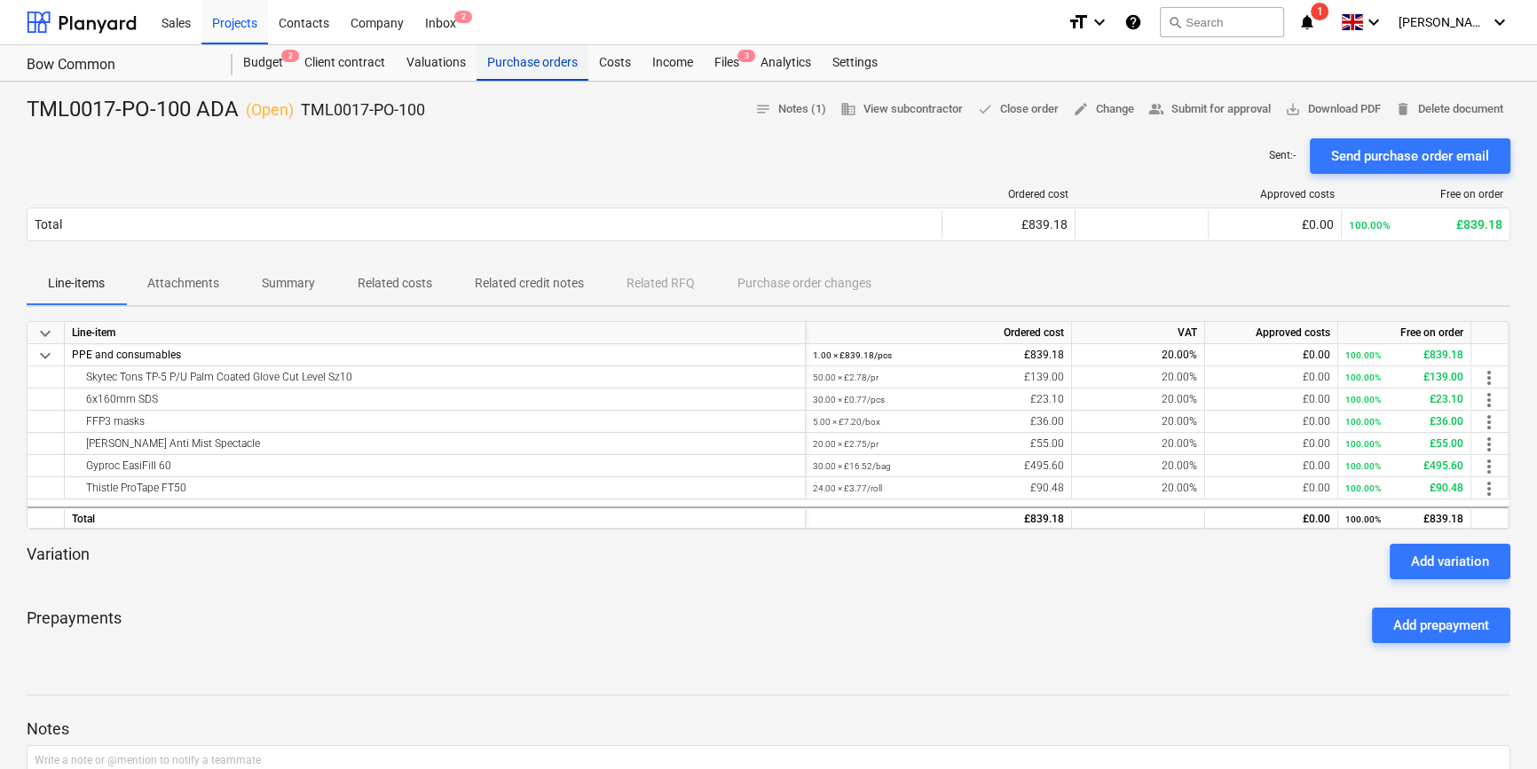
click at [550, 56] on div "Purchase orders" at bounding box center [533, 62] width 112 height 35
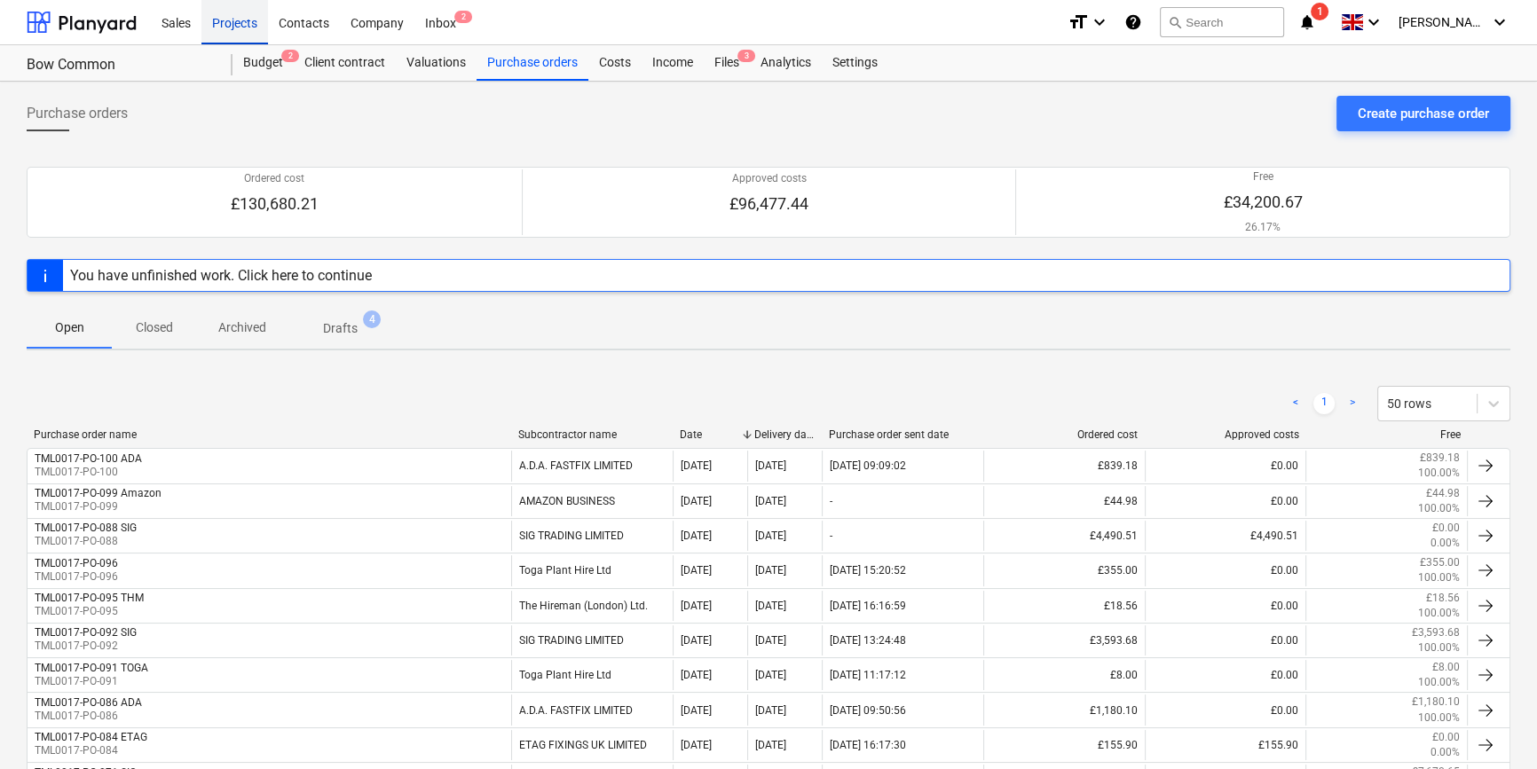
click at [232, 24] on div "Projects" at bounding box center [234, 21] width 67 height 45
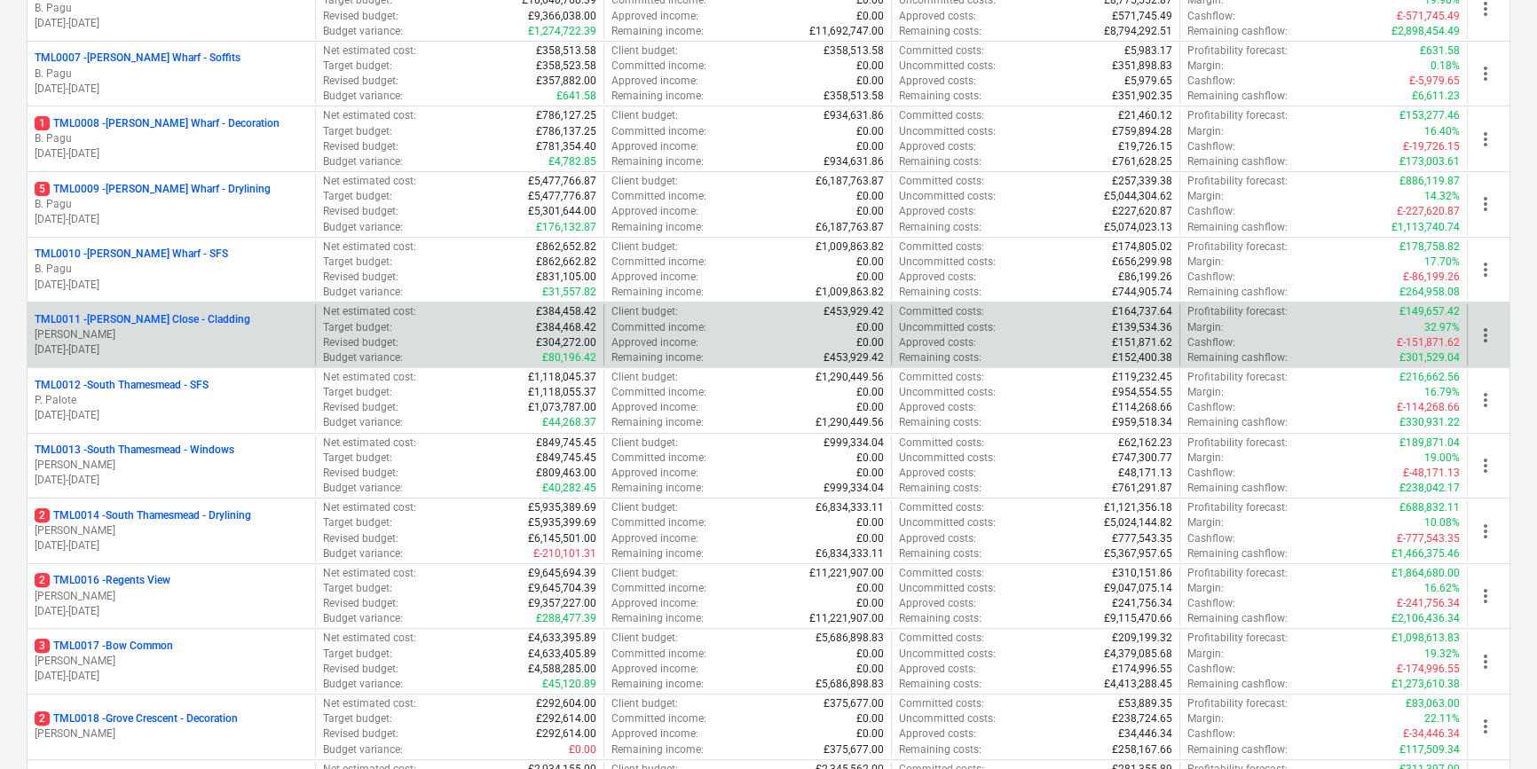
scroll to position [645, 0]
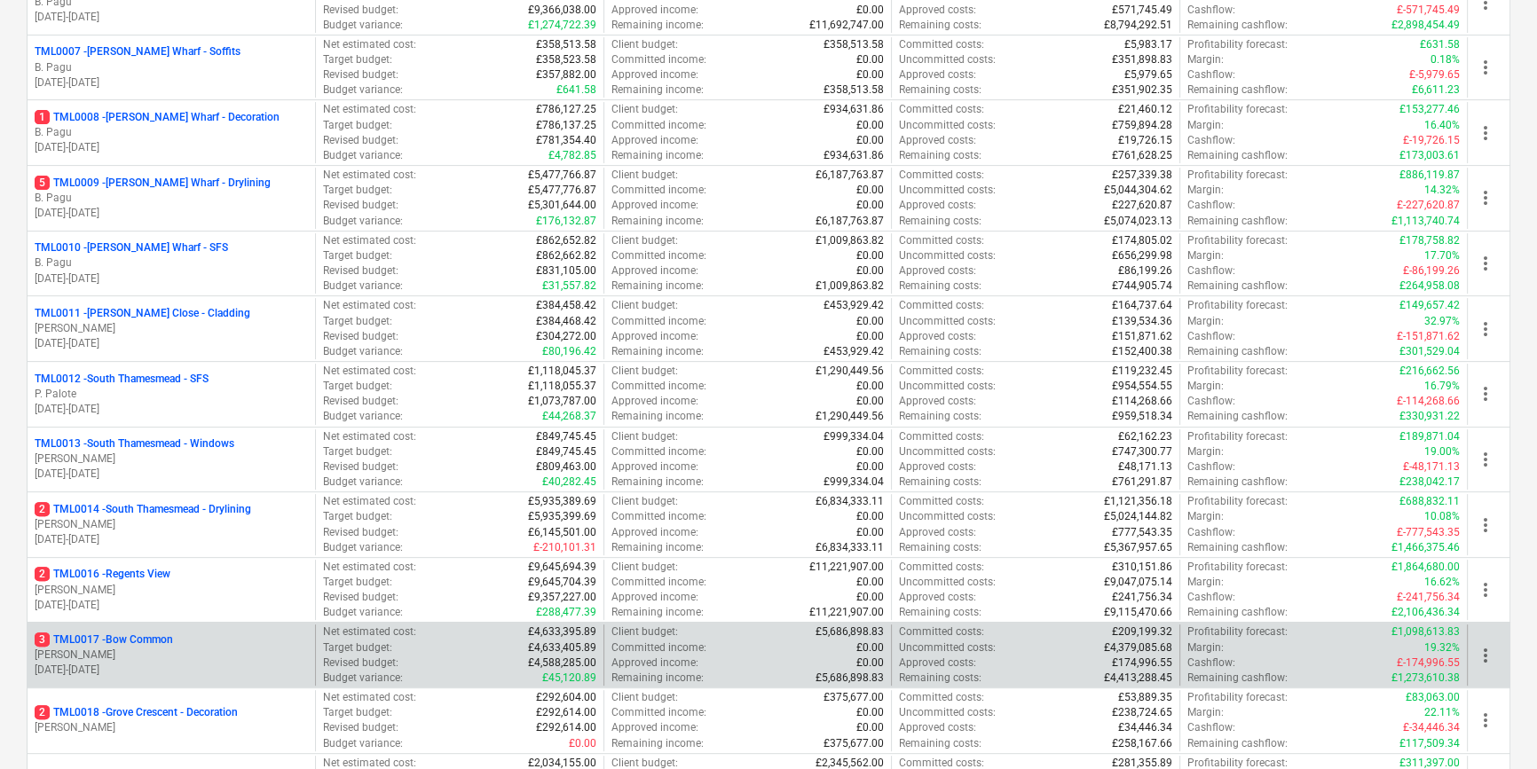
click at [207, 650] on p "[PERSON_NAME]" at bounding box center [171, 655] width 273 height 15
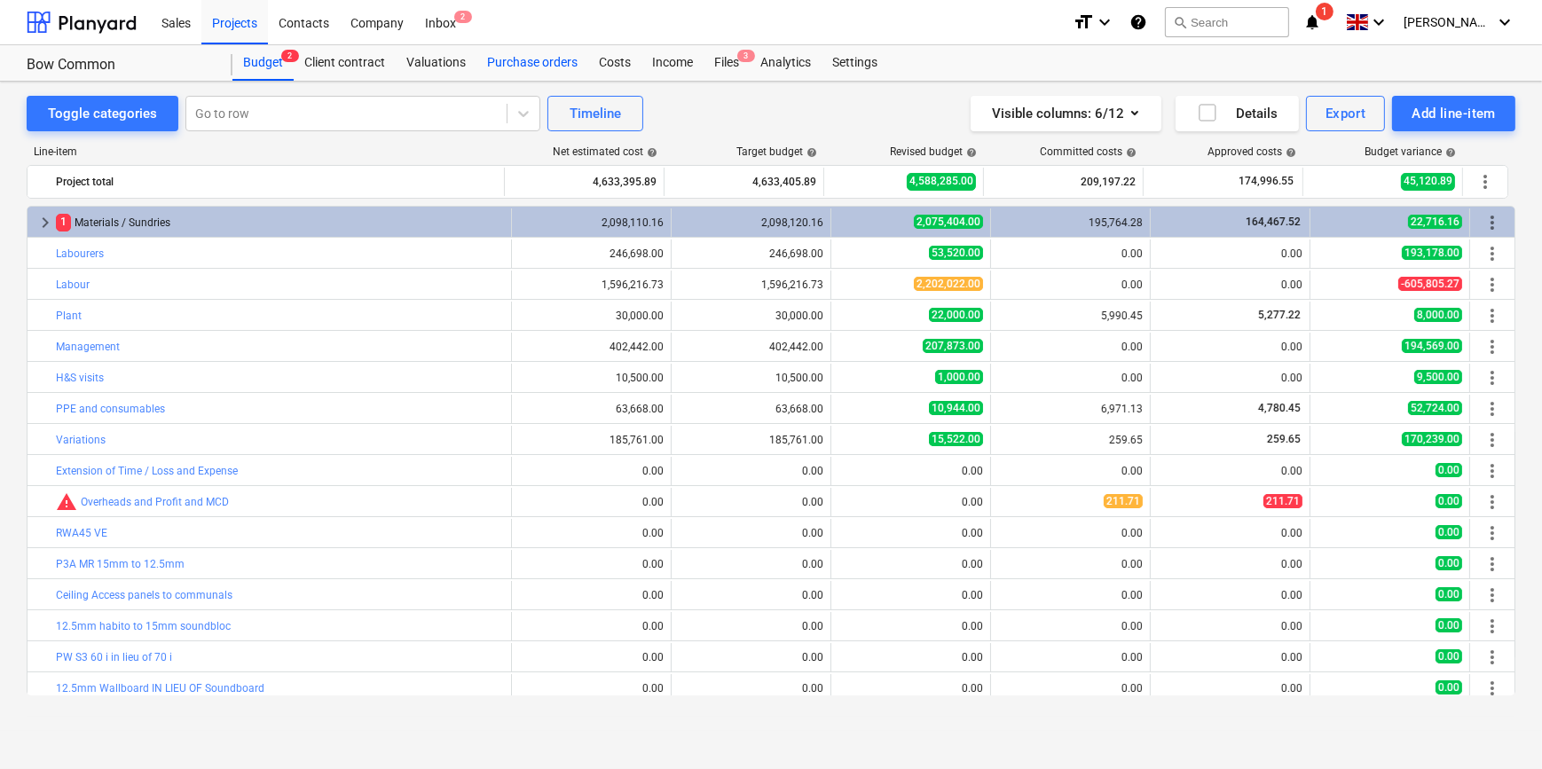
click at [513, 68] on div "Purchase orders" at bounding box center [533, 62] width 112 height 35
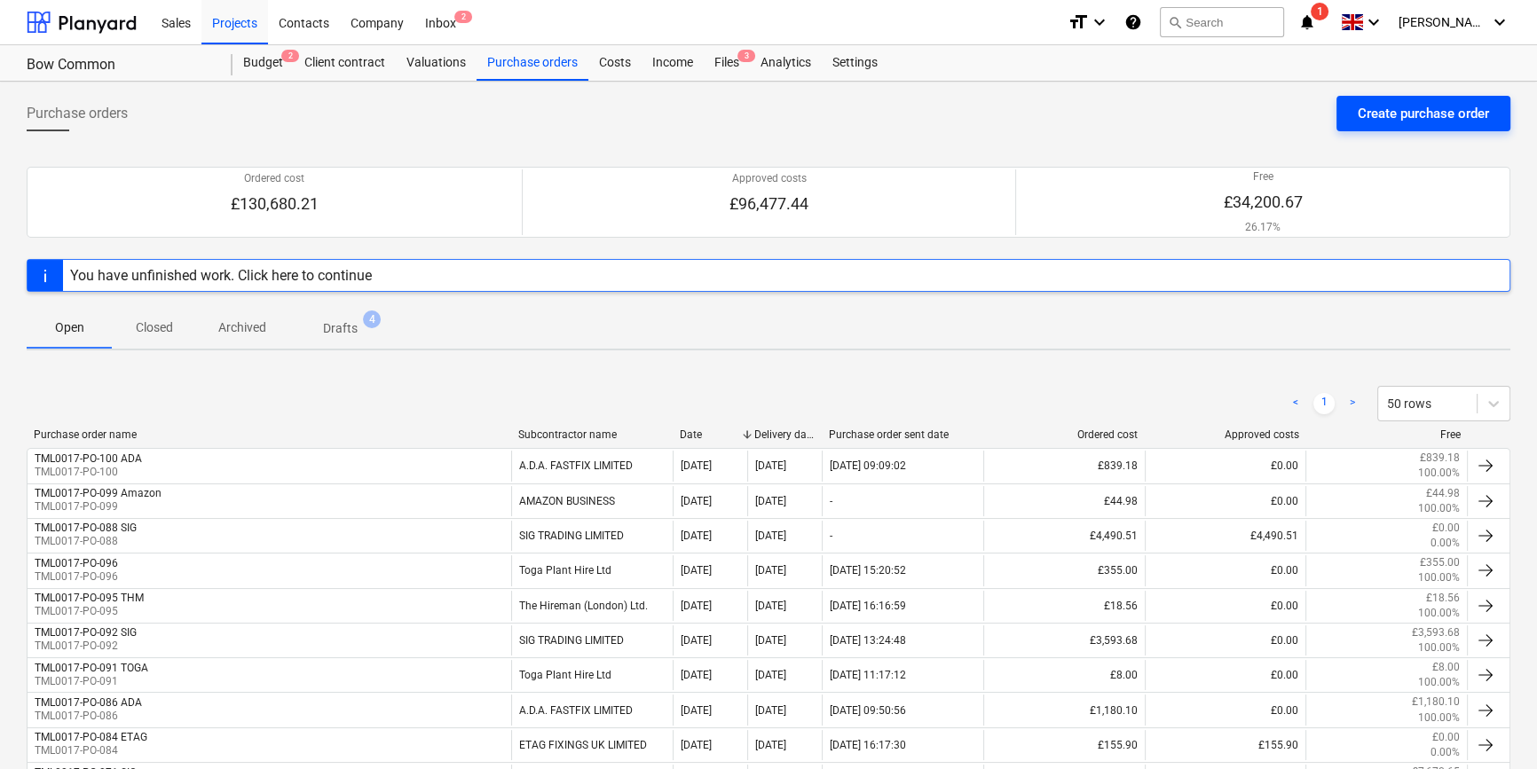
click at [1230, 115] on div "Create purchase order" at bounding box center [1423, 113] width 131 height 23
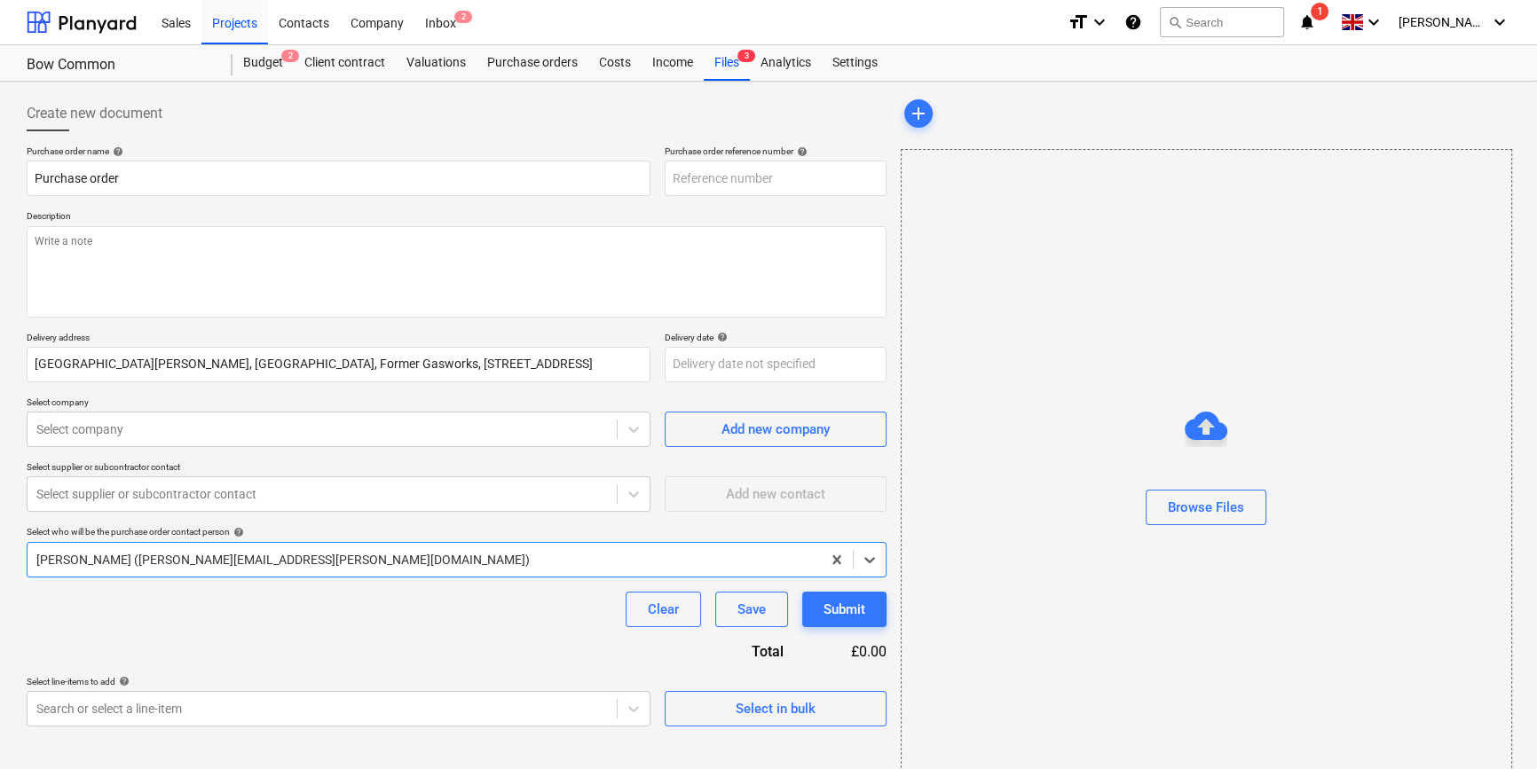
type textarea "x"
type input "TML0017-PO-101"
drag, startPoint x: 806, startPoint y: 181, endPoint x: 666, endPoint y: 185, distance: 139.4
click at [666, 185] on input "TML0017-PO-101" at bounding box center [776, 178] width 222 height 35
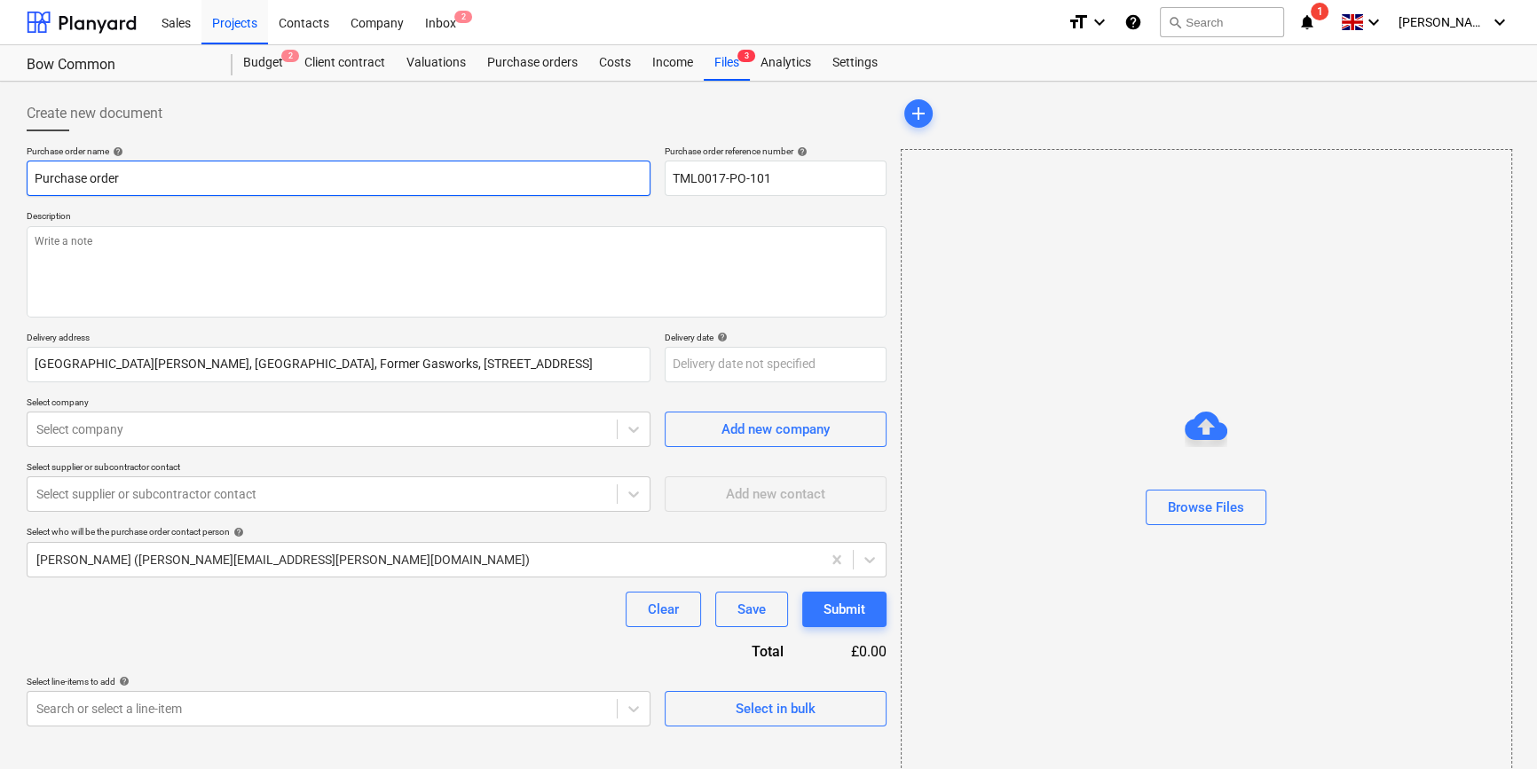
drag, startPoint x: 132, startPoint y: 177, endPoint x: 33, endPoint y: 180, distance: 99.4
click at [33, 180] on input "Purchase order" at bounding box center [339, 178] width 624 height 35
paste input "TML0017-PO-101"
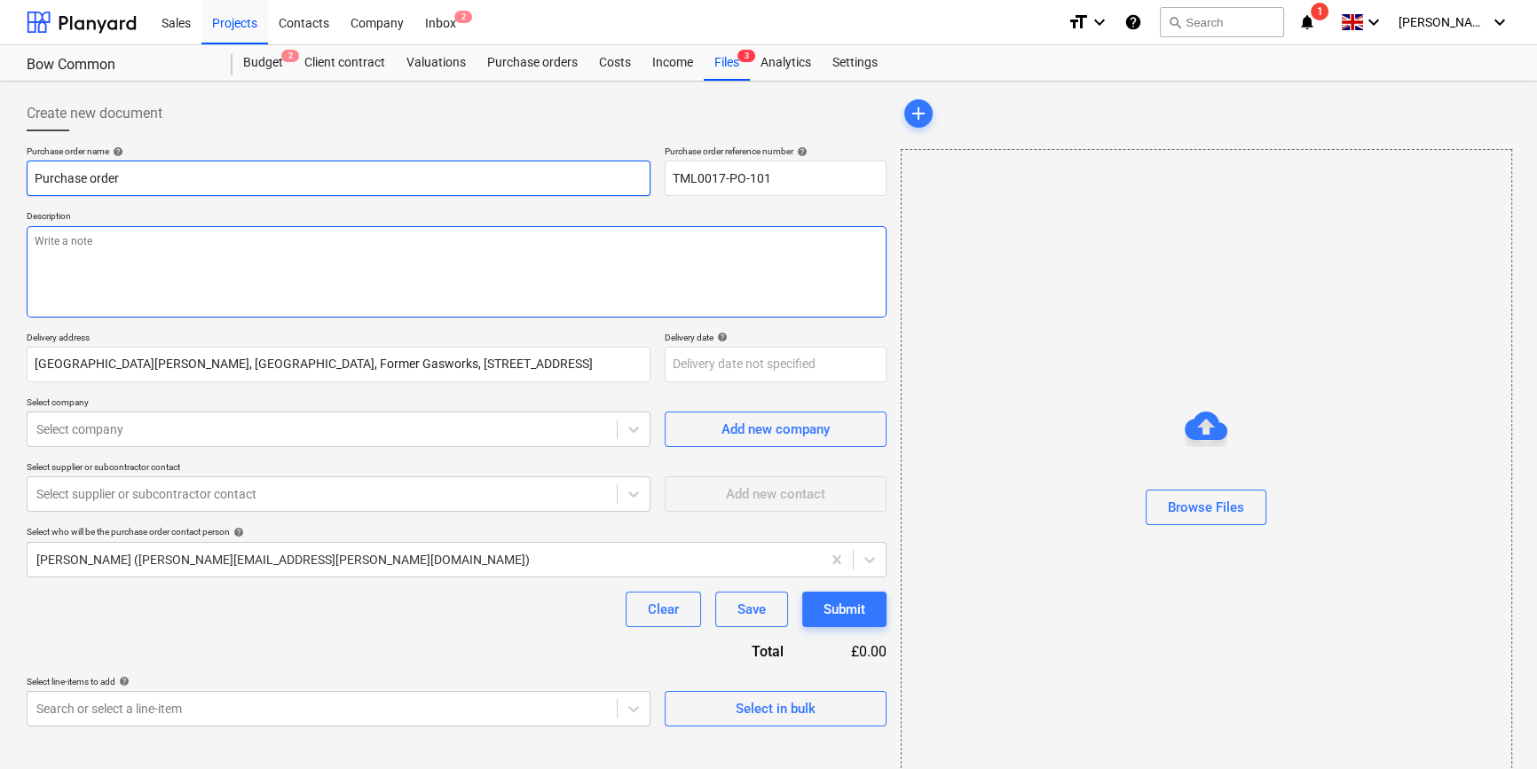
type textarea "x"
type input "TML0017-PO-101"
type textarea "x"
type input "TML0017-PO-101"
type textarea "x"
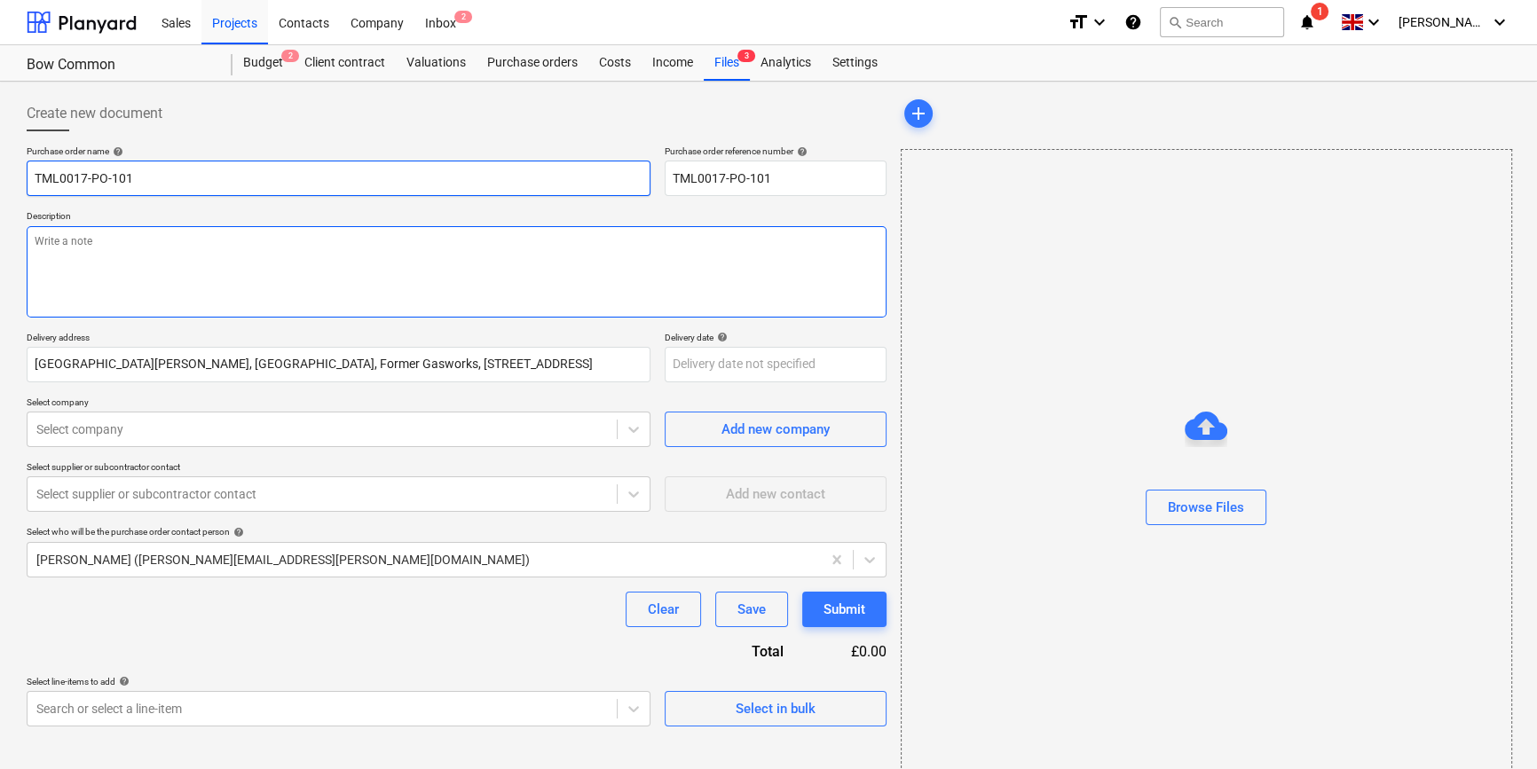
type input "TML0017-PO-101 H"
type textarea "x"
type input "TML0017-PO-101 Hi"
type textarea "x"
type input "TML0017-PO-101 Hil"
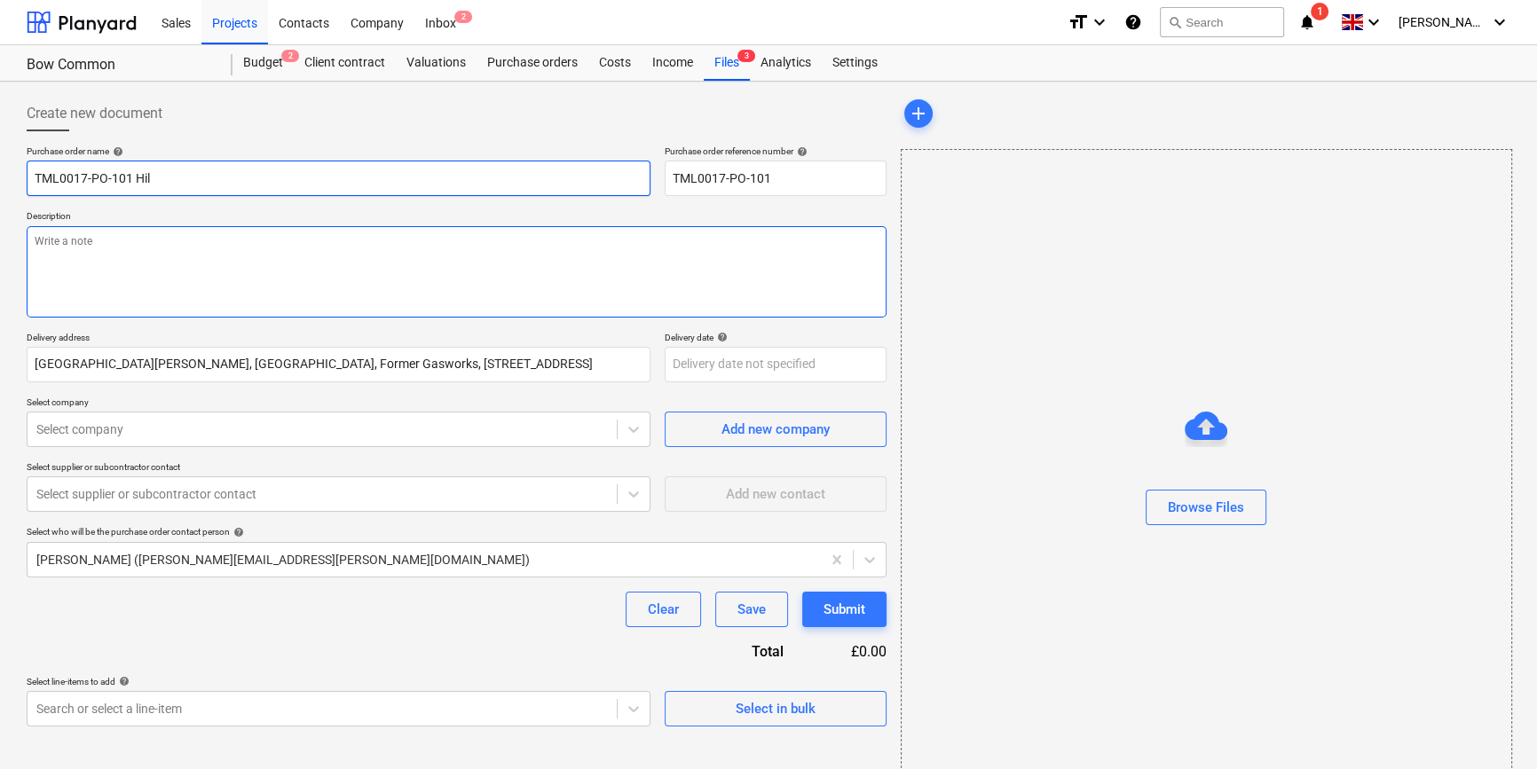
type textarea "x"
type input "TML0017-PO-101 Hilt"
type textarea "x"
type input "TML0017-PO-101 Hilti"
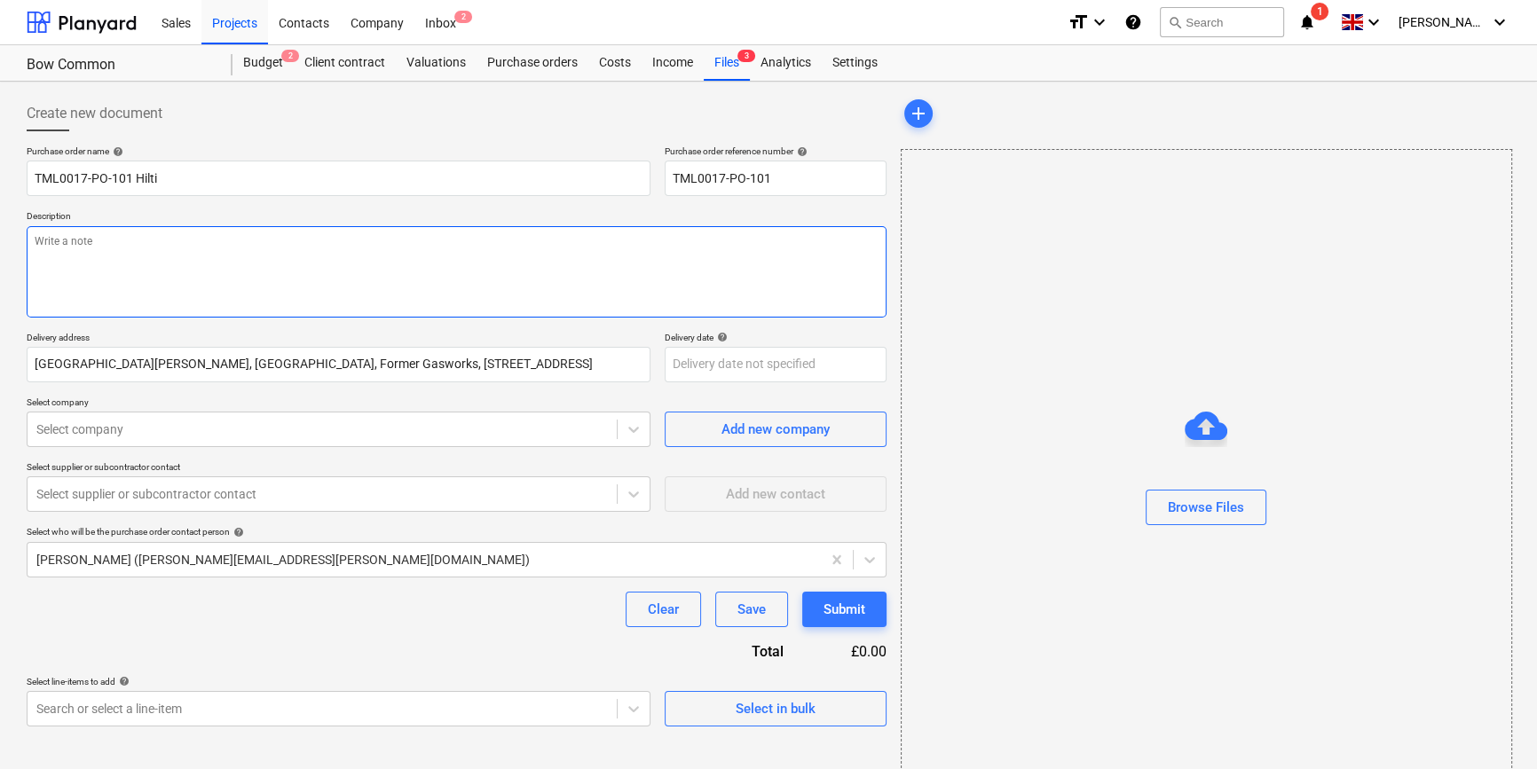
click at [67, 259] on textarea at bounding box center [457, 271] width 860 height 91
type textarea "x"
type textarea "S"
type textarea "x"
type textarea "Si"
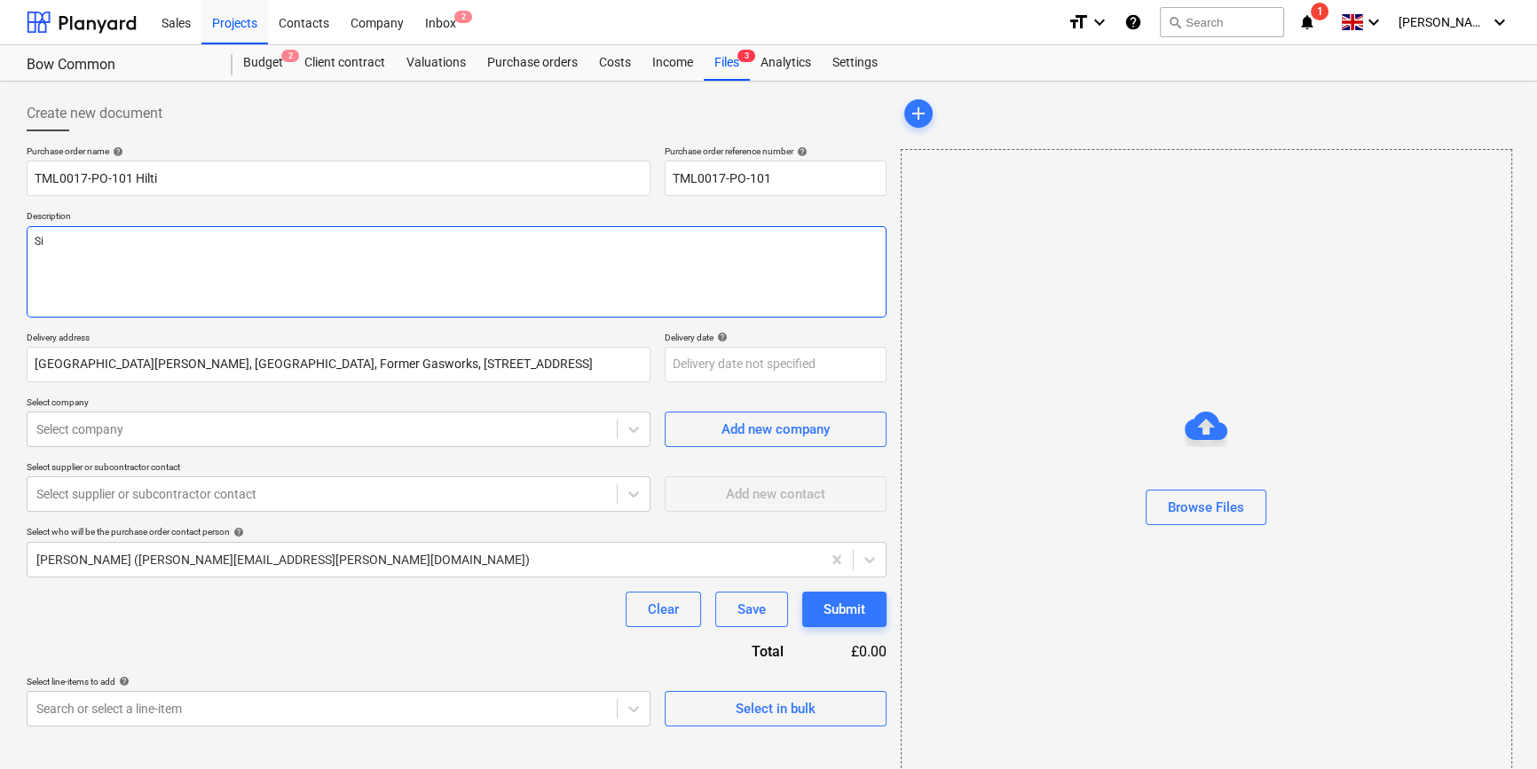
type textarea "x"
type textarea "Sit"
type textarea "x"
type textarea "Site"
type textarea "x"
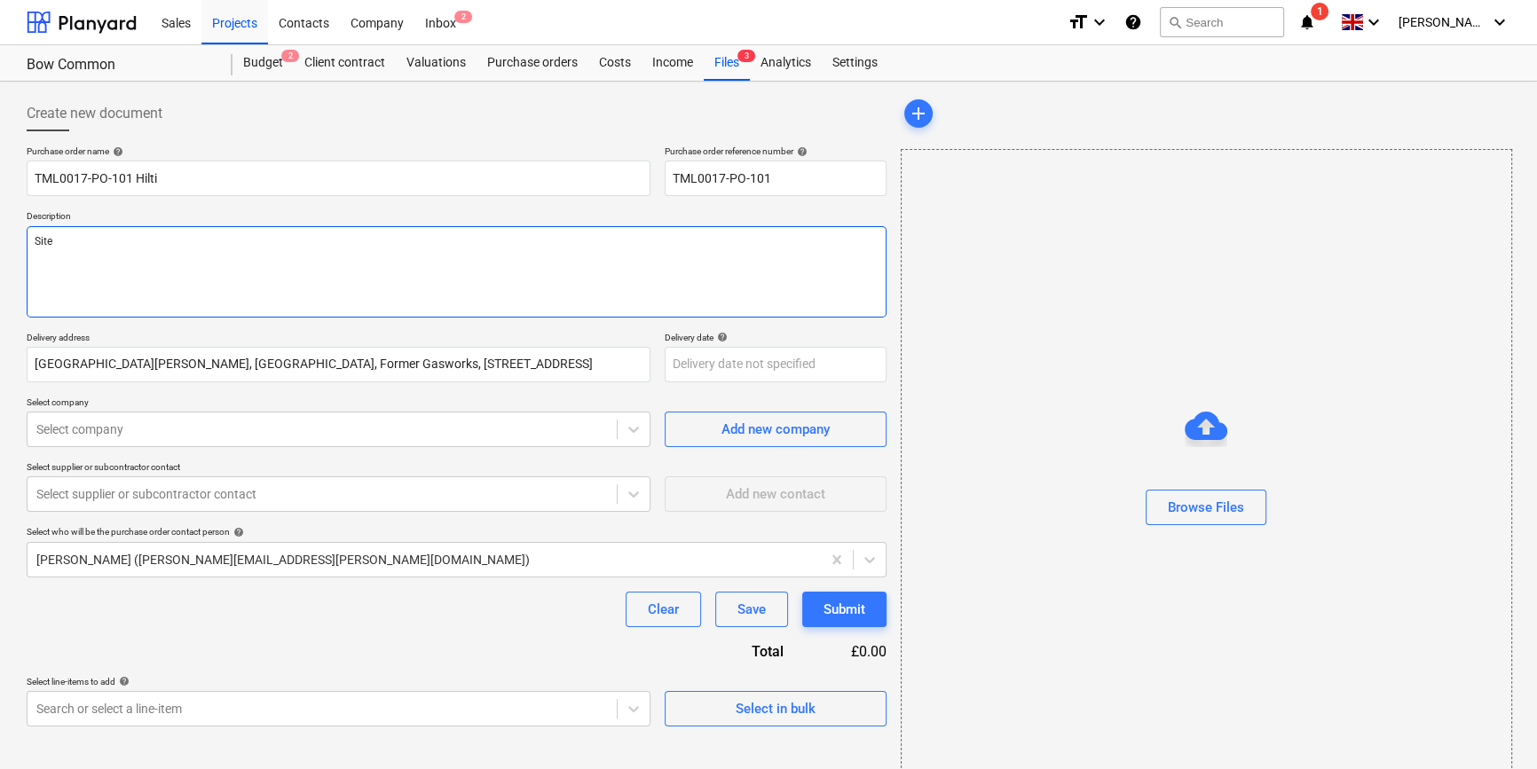
type textarea "Site"
type textarea "x"
type textarea "Site c"
type textarea "x"
type textarea "Site co"
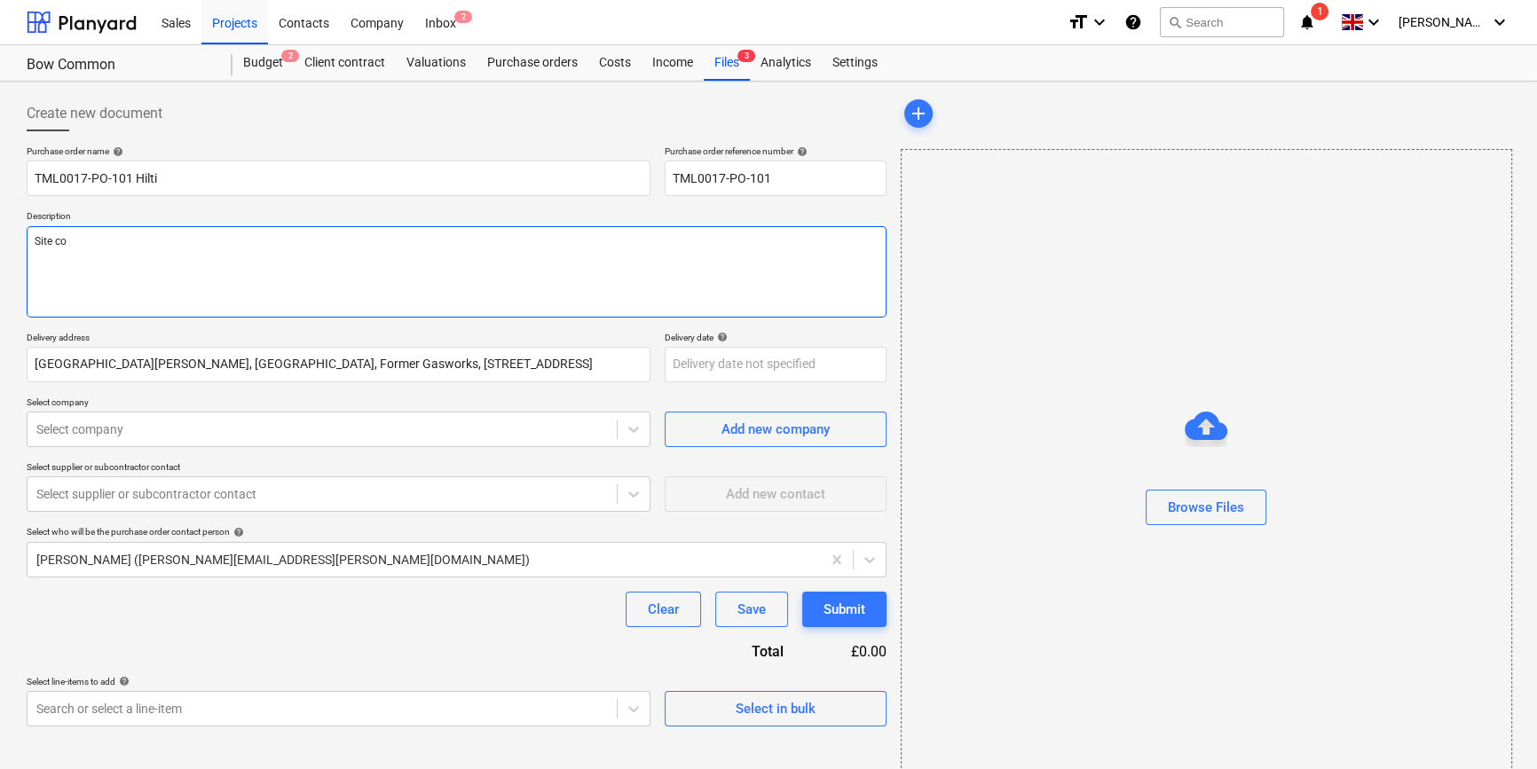
type textarea "x"
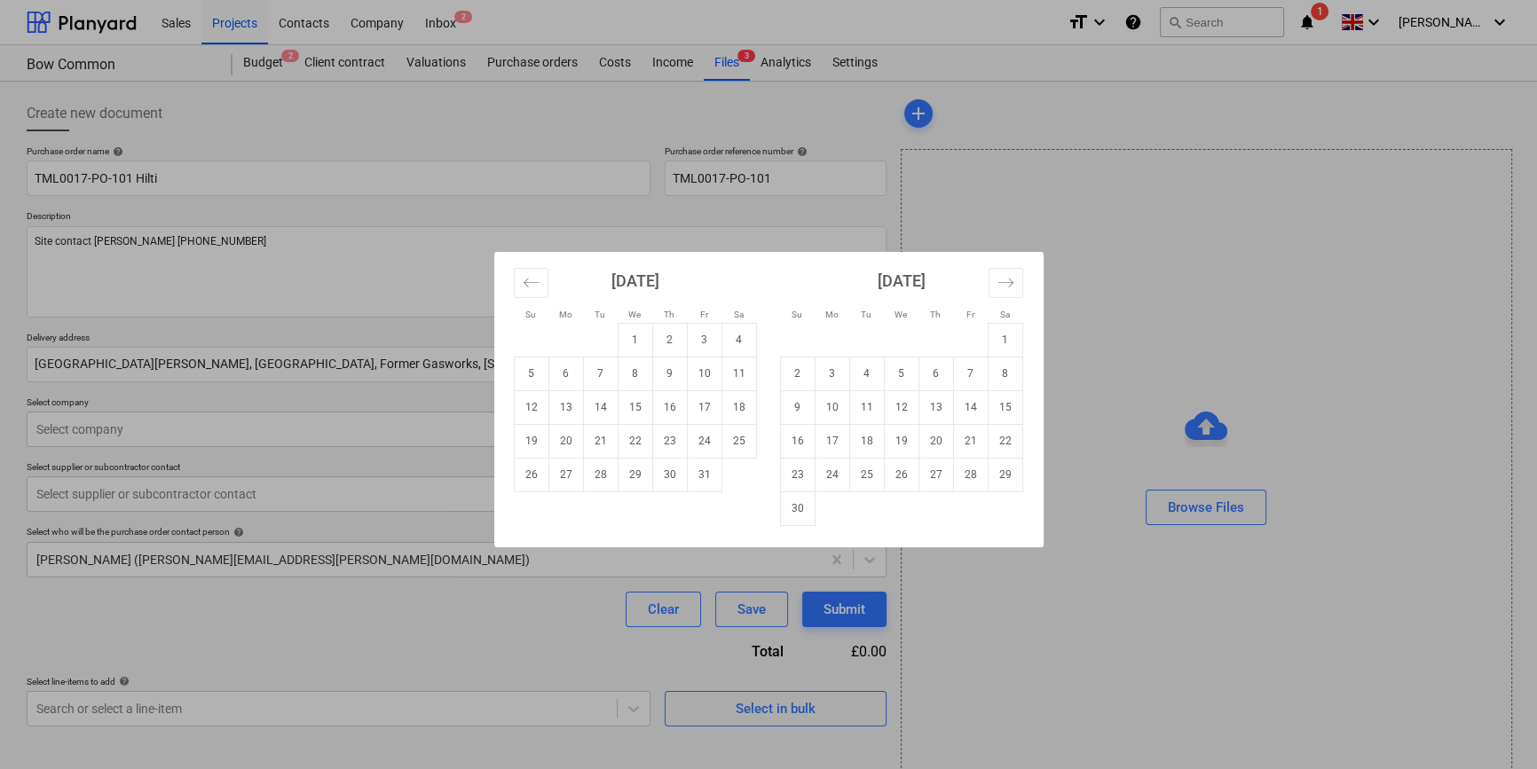
click at [713, 363] on body "Sales Projects Contacts Company Inbox 2 format_size keyboard_arrow_down help se…" at bounding box center [768, 384] width 1537 height 769
click at [703, 337] on td "3" at bounding box center [704, 340] width 35 height 34
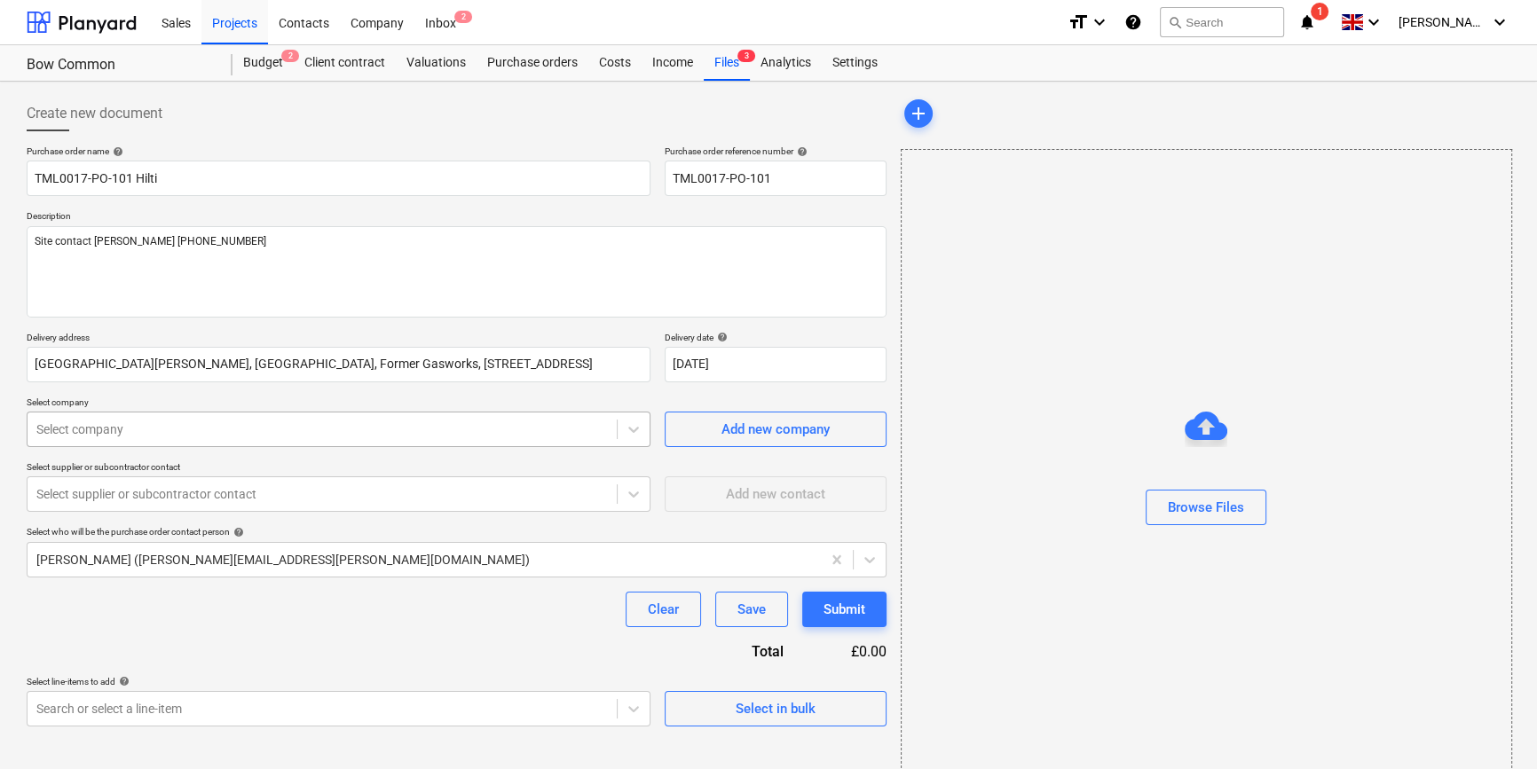
click at [211, 421] on div at bounding box center [321, 430] width 571 height 18
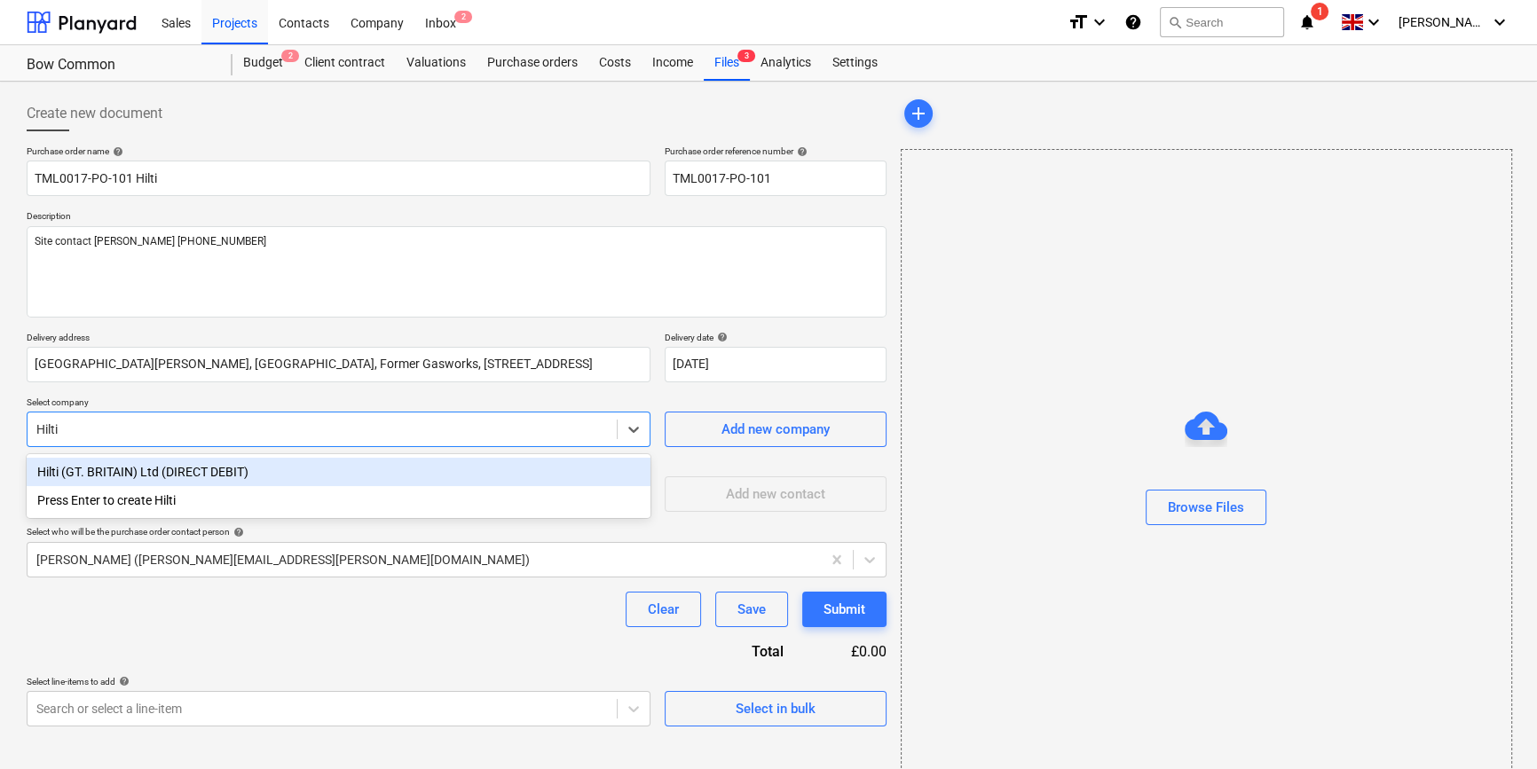
click at [193, 465] on div "Hilti (GT. BRITAIN) Ltd (DIRECT DEBIT)" at bounding box center [339, 472] width 624 height 28
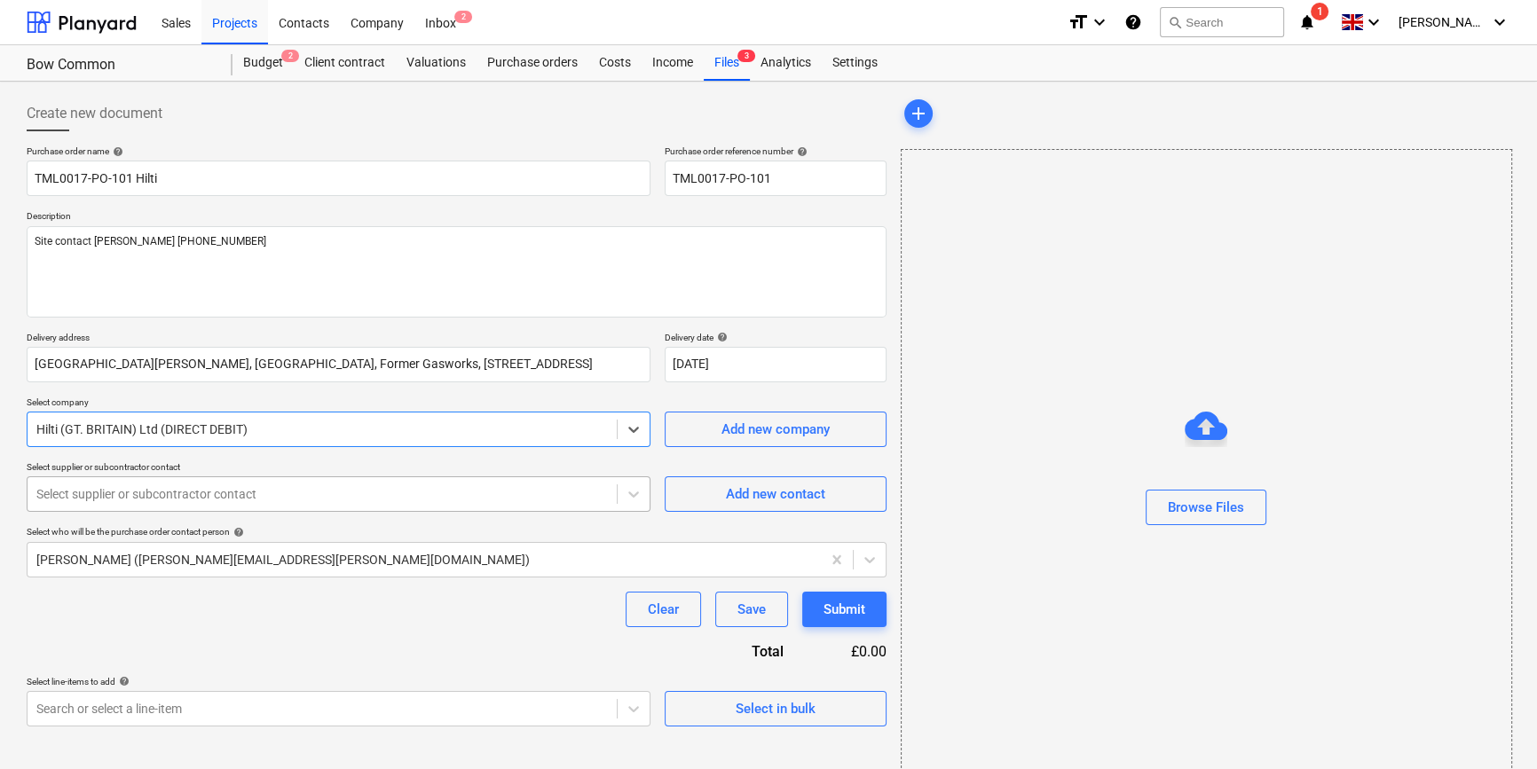
click at [156, 499] on div at bounding box center [321, 494] width 571 height 18
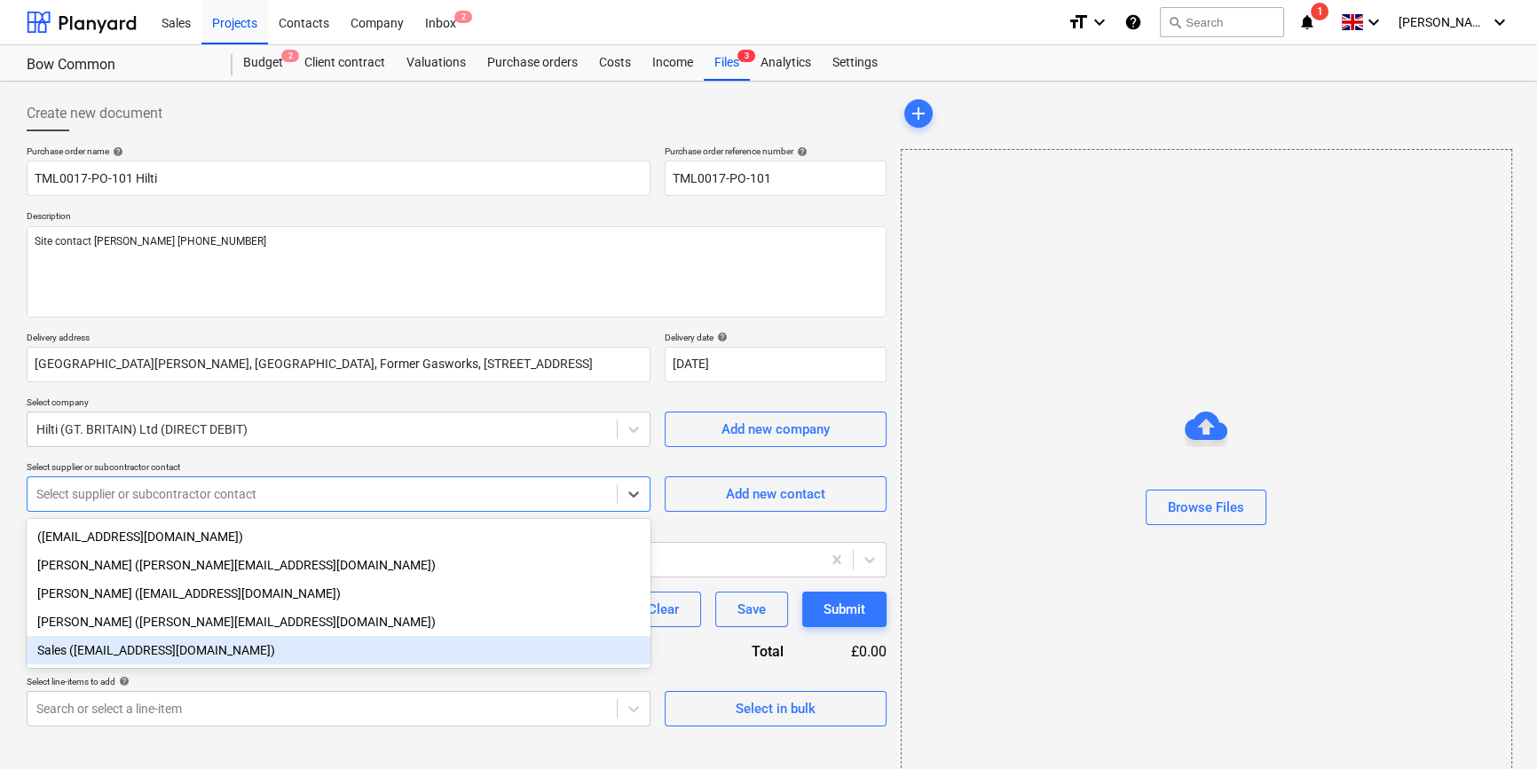
click at [130, 655] on div "Sales (gbsales@hilti.com)" at bounding box center [339, 650] width 624 height 28
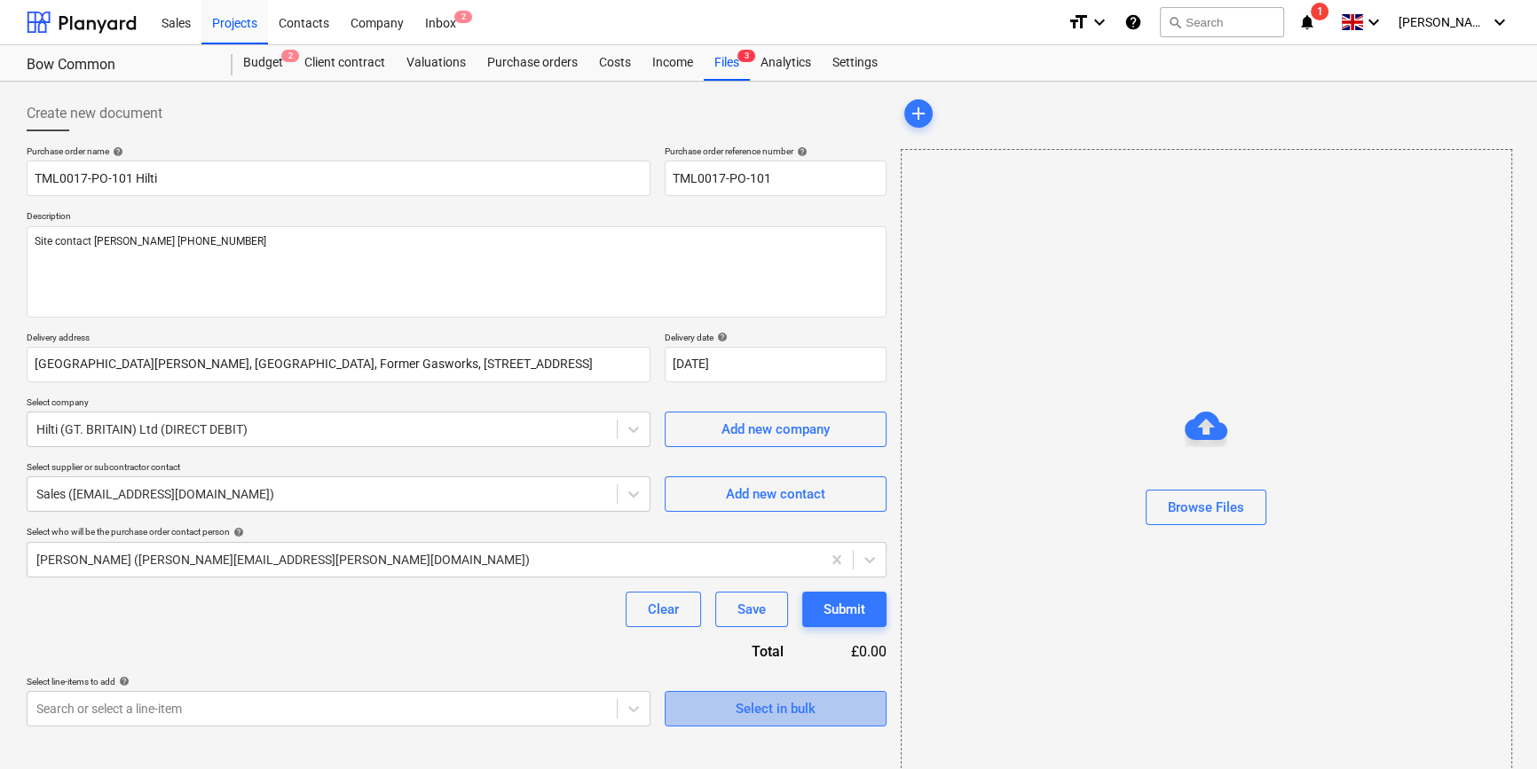
click at [747, 713] on div "Select in bulk" at bounding box center [776, 708] width 80 height 23
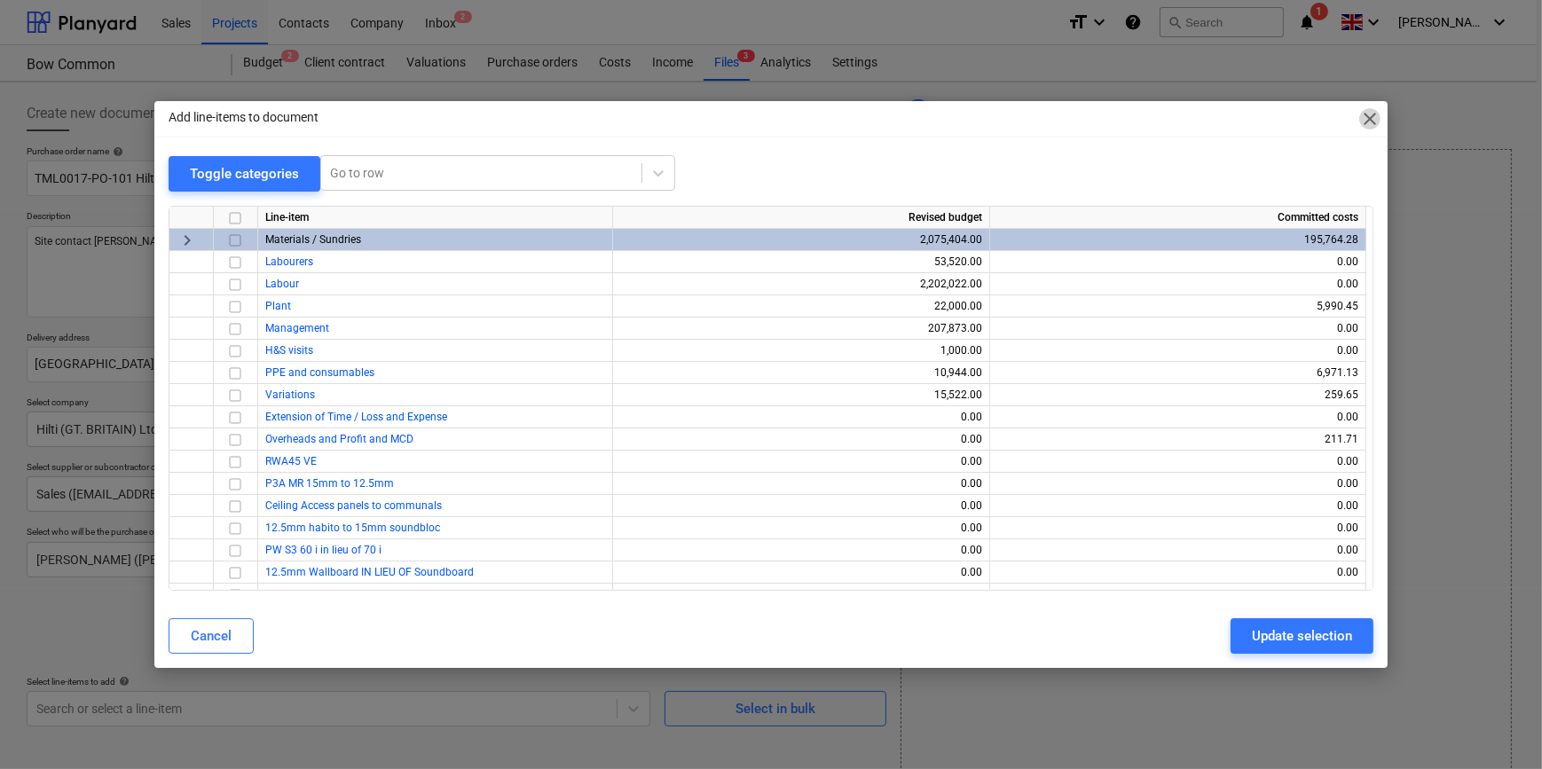
click at [1230, 120] on span "close" at bounding box center [1369, 118] width 21 height 21
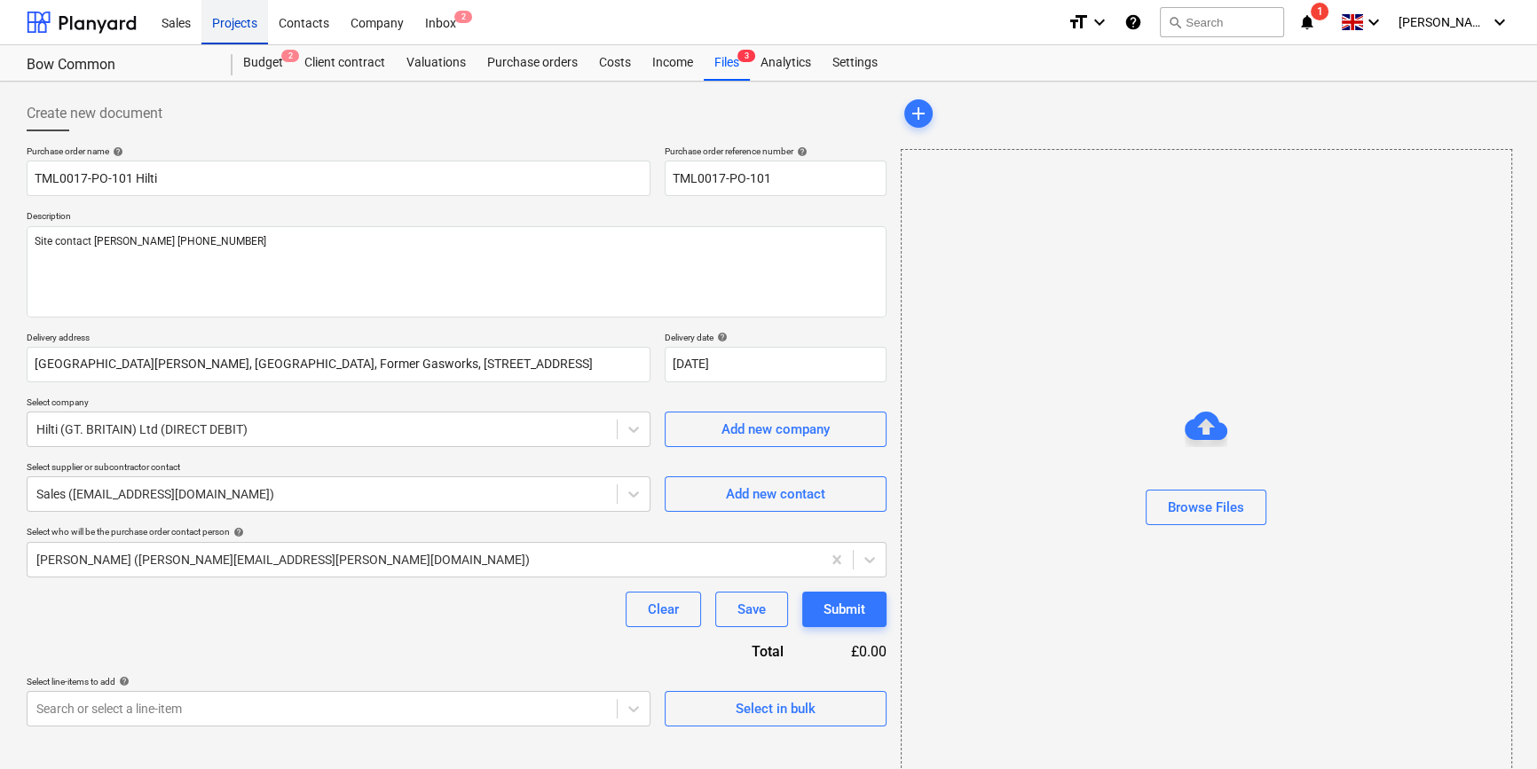
click at [222, 21] on div "Projects" at bounding box center [234, 21] width 67 height 45
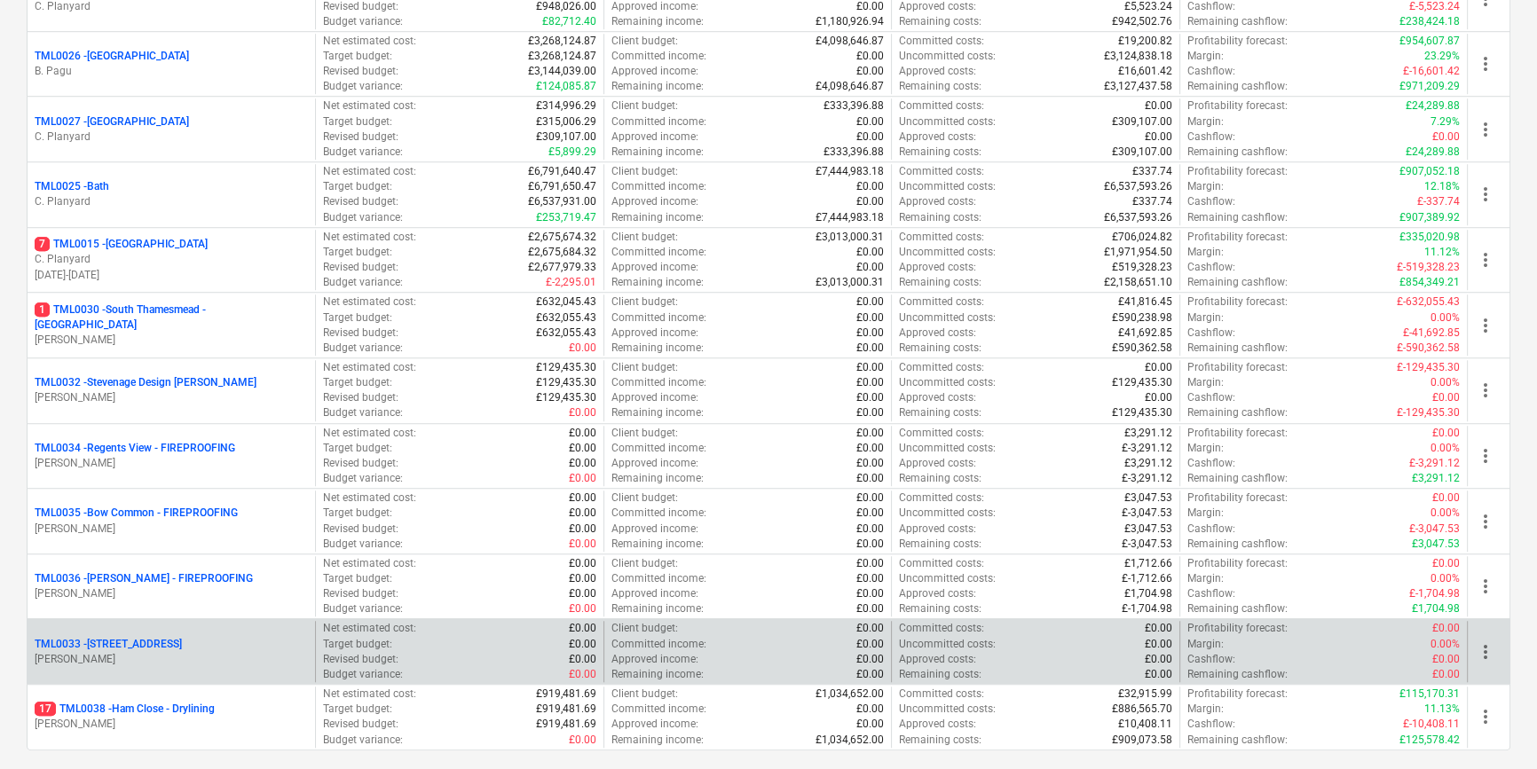
scroll to position [1775, 0]
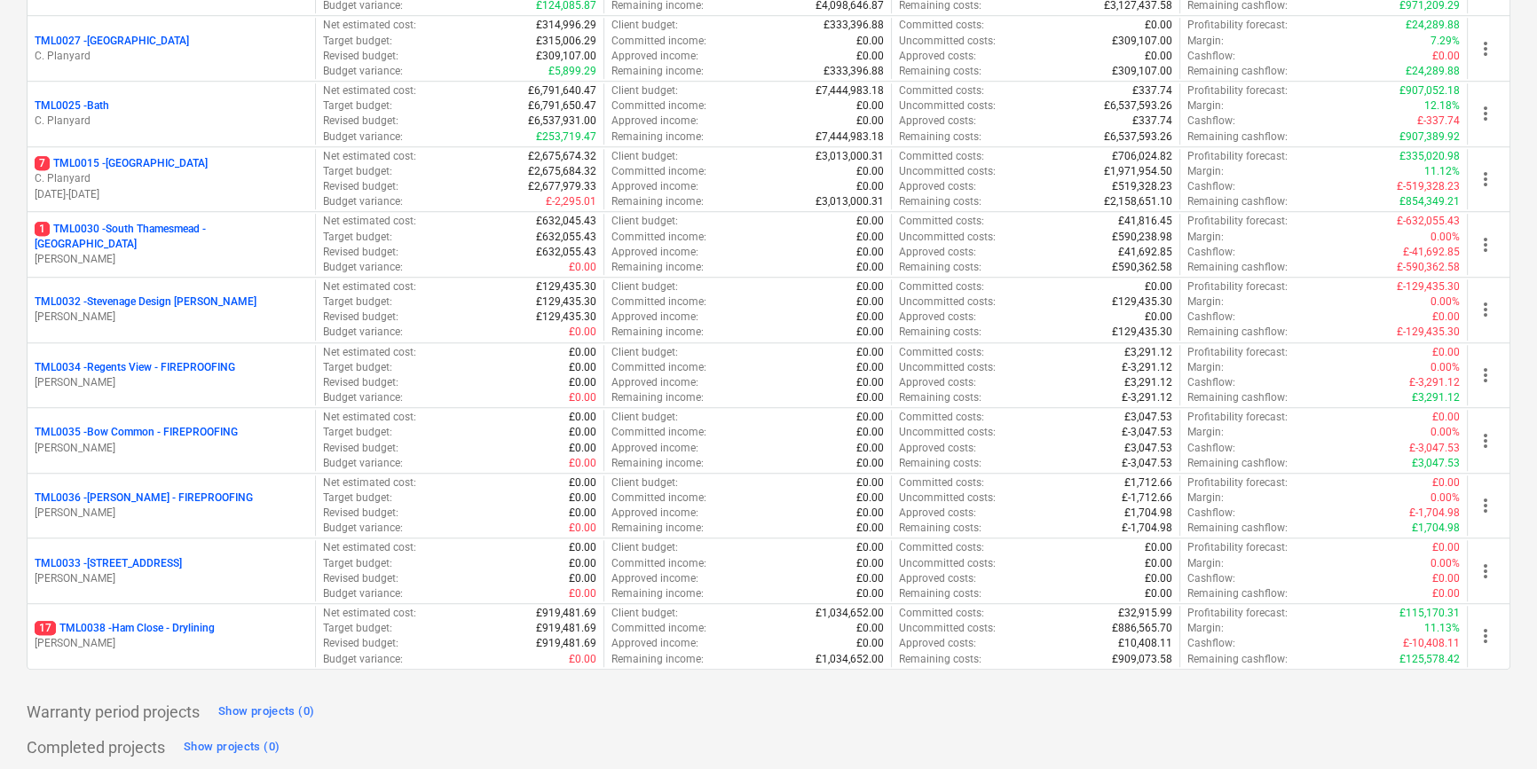
click at [133, 443] on p "[PERSON_NAME]" at bounding box center [171, 448] width 273 height 15
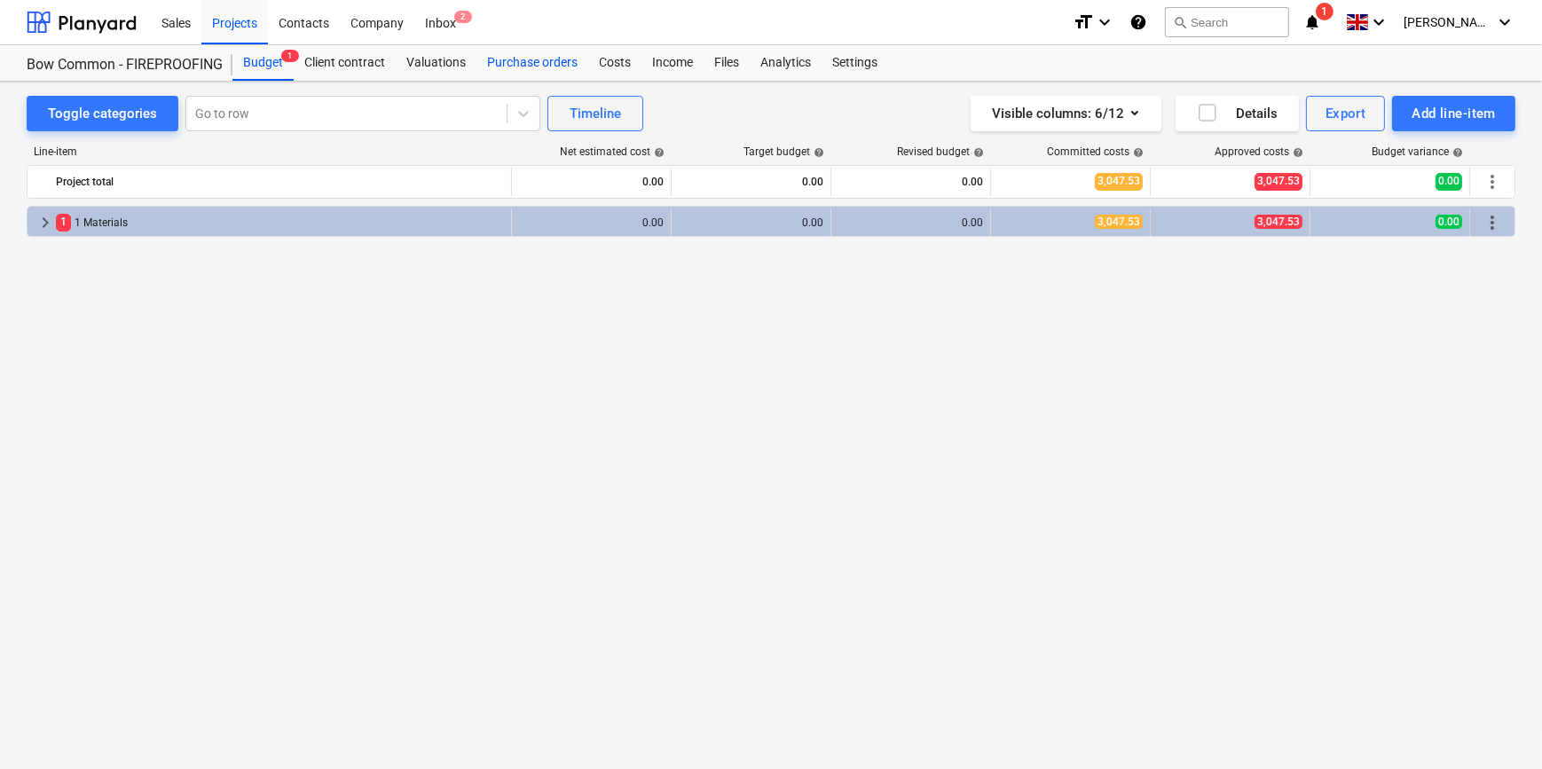
click at [515, 60] on div "Purchase orders" at bounding box center [533, 62] width 112 height 35
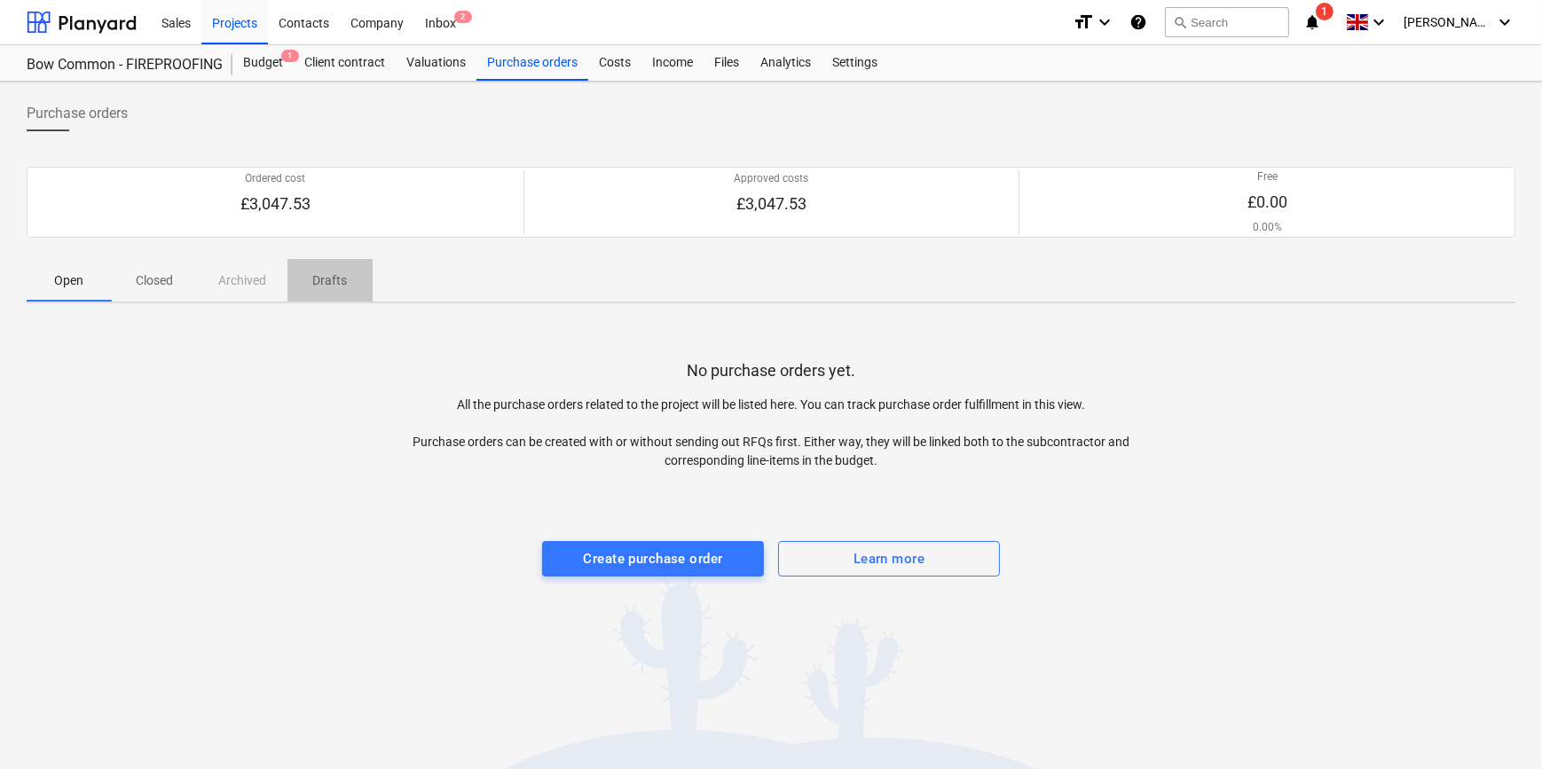
click at [335, 281] on p "Drafts" at bounding box center [330, 281] width 43 height 19
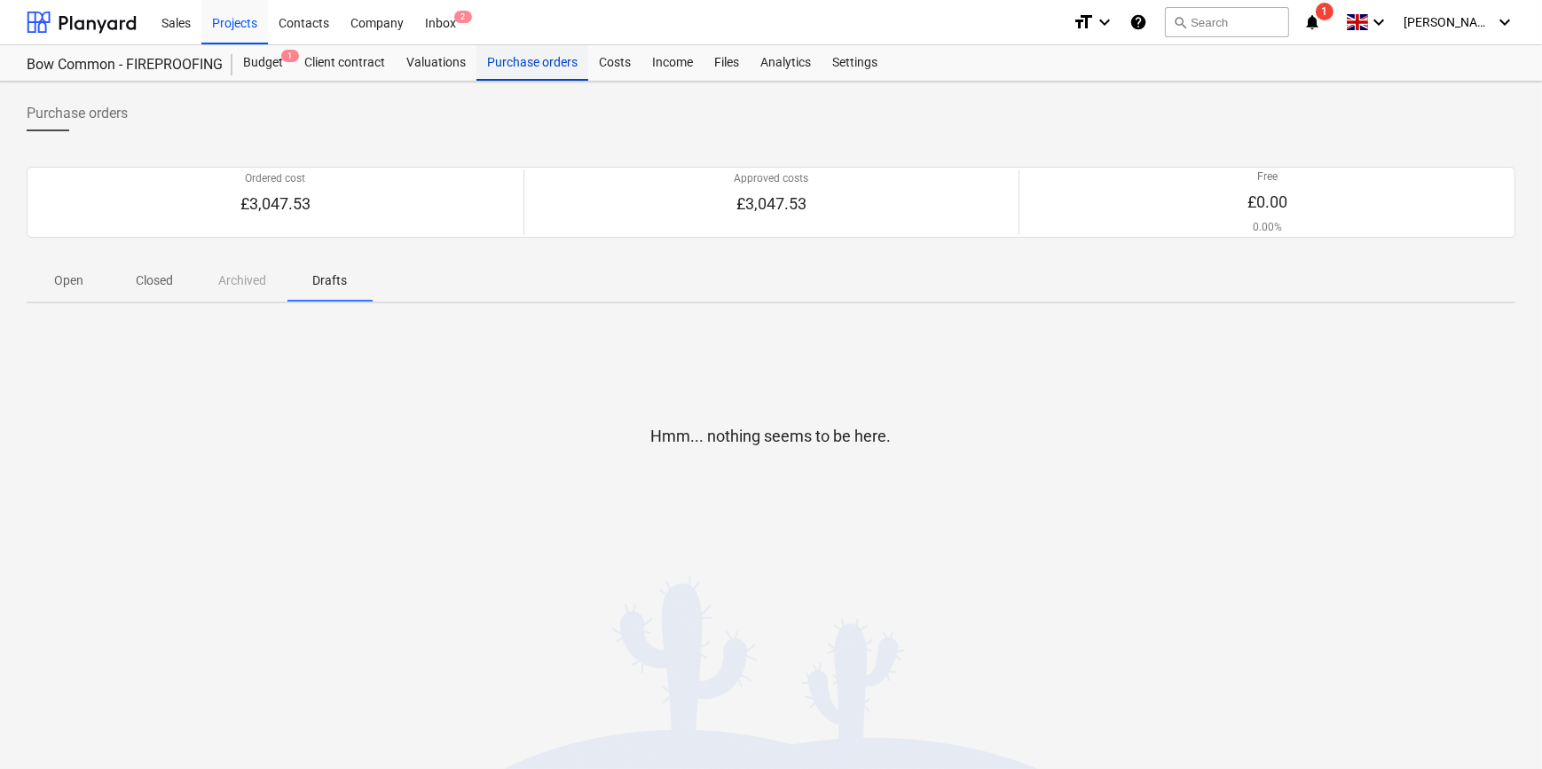
click at [496, 63] on div "Purchase orders" at bounding box center [533, 62] width 112 height 35
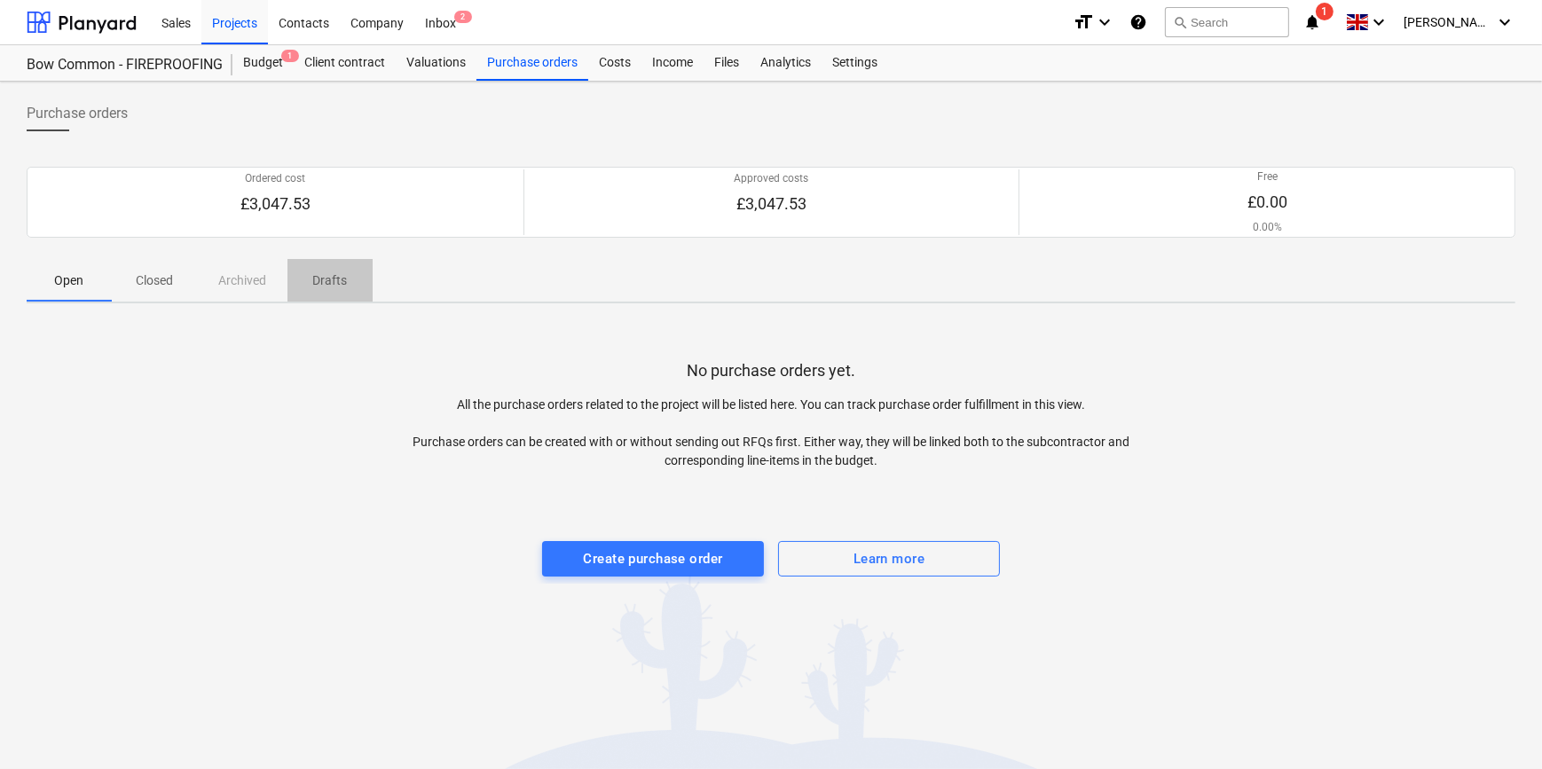
click at [340, 279] on p "Drafts" at bounding box center [330, 281] width 43 height 19
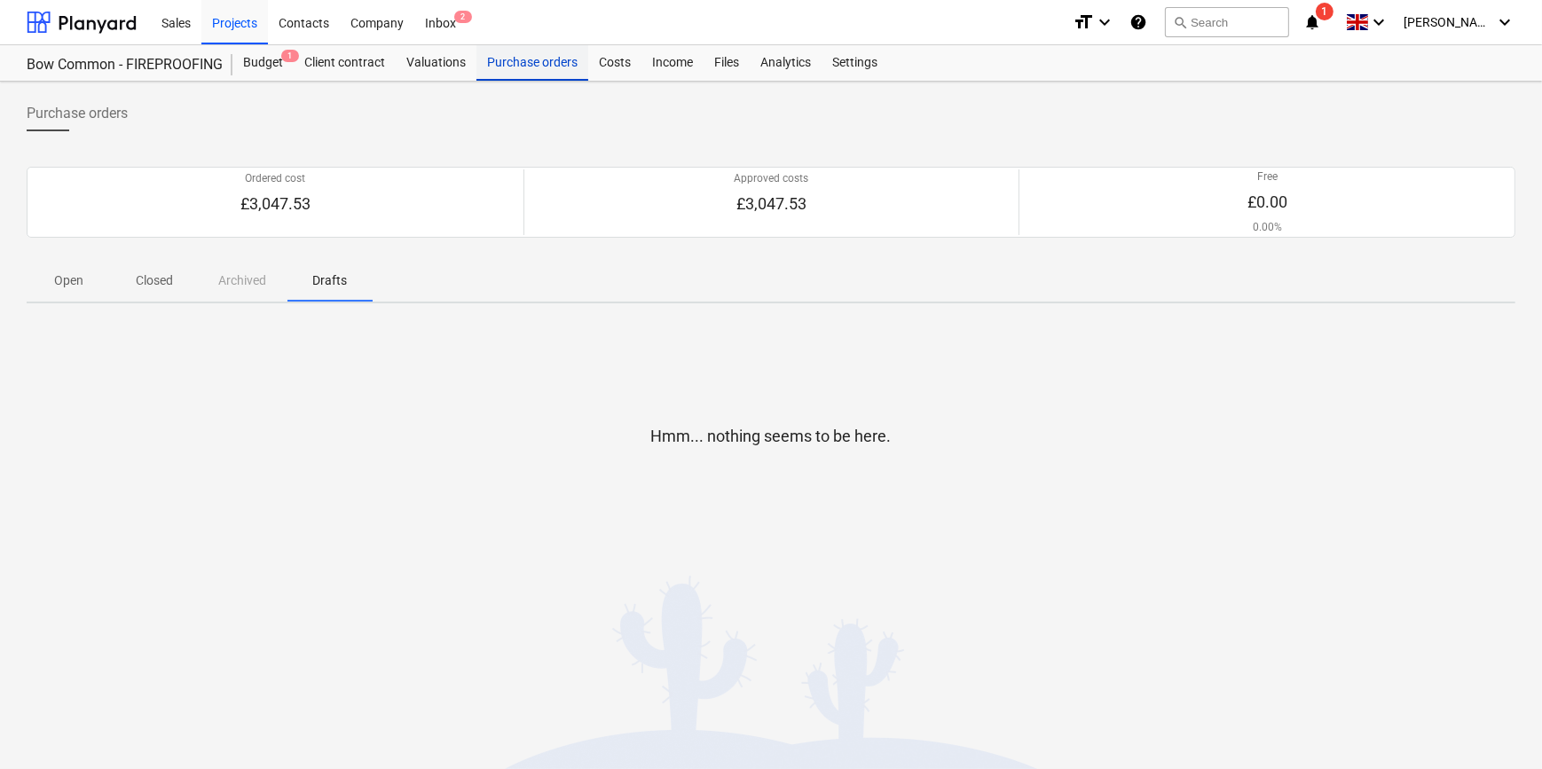
click at [534, 62] on div "Purchase orders" at bounding box center [533, 62] width 112 height 35
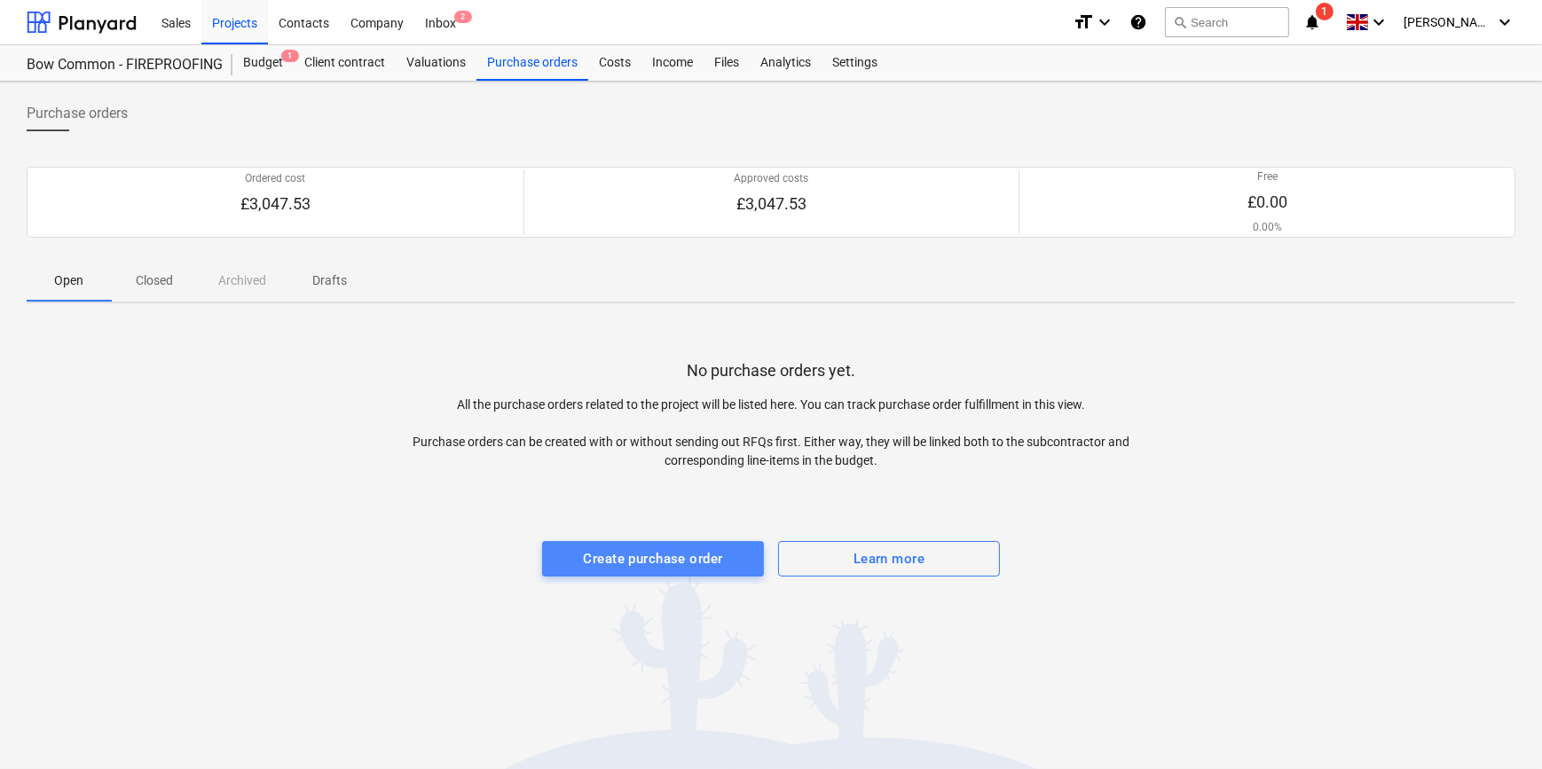
click at [641, 563] on div "Create purchase order" at bounding box center [653, 558] width 139 height 23
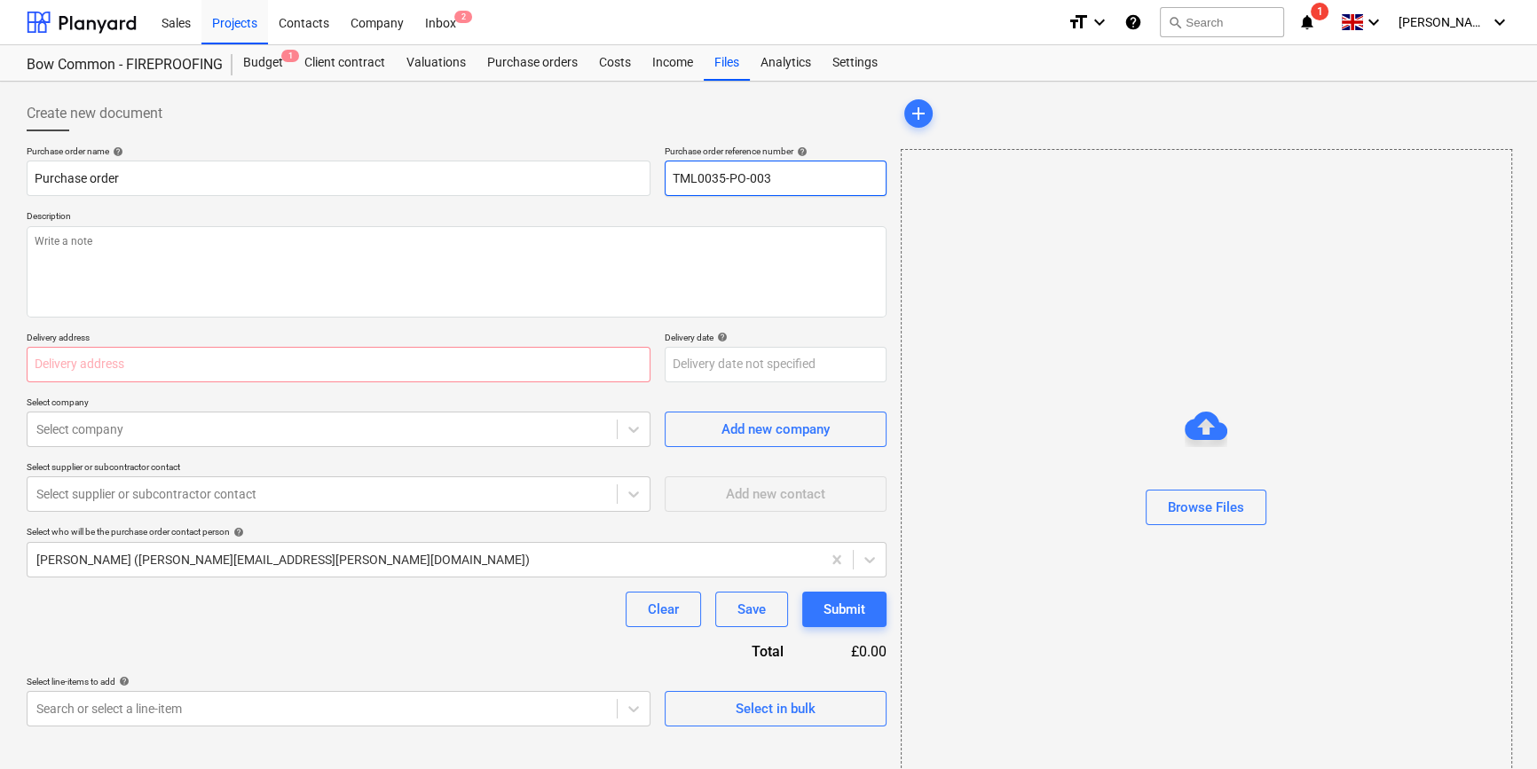
drag, startPoint x: 771, startPoint y: 176, endPoint x: 655, endPoint y: 174, distance: 116.3
click at [655, 174] on div "Purchase order name help Purchase order Purchase order reference number help TM…" at bounding box center [457, 171] width 860 height 51
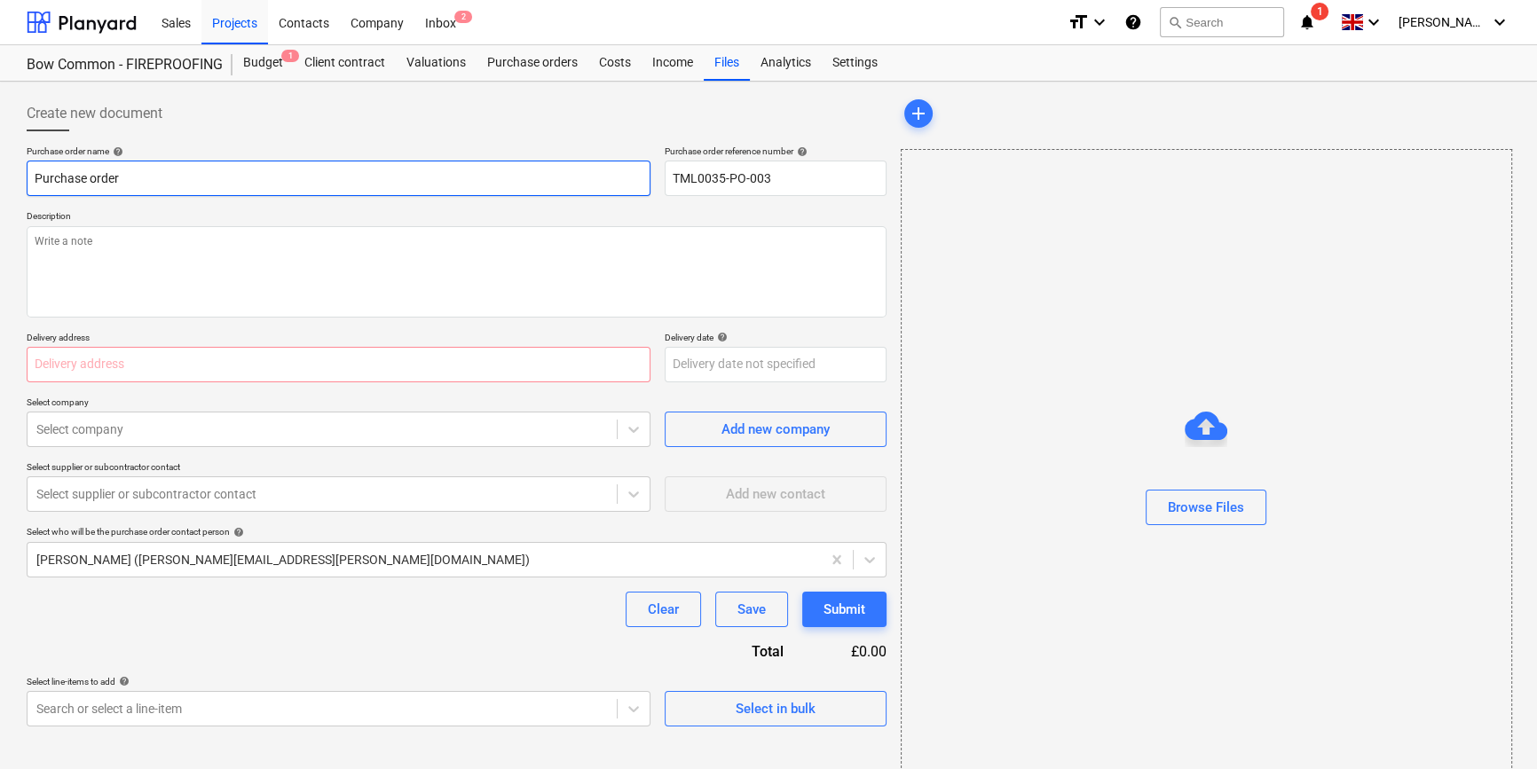
drag, startPoint x: 126, startPoint y: 174, endPoint x: 30, endPoint y: 175, distance: 95.8
click at [30, 175] on input "Purchase order" at bounding box center [339, 178] width 624 height 35
paste input "TML0035-PO-003"
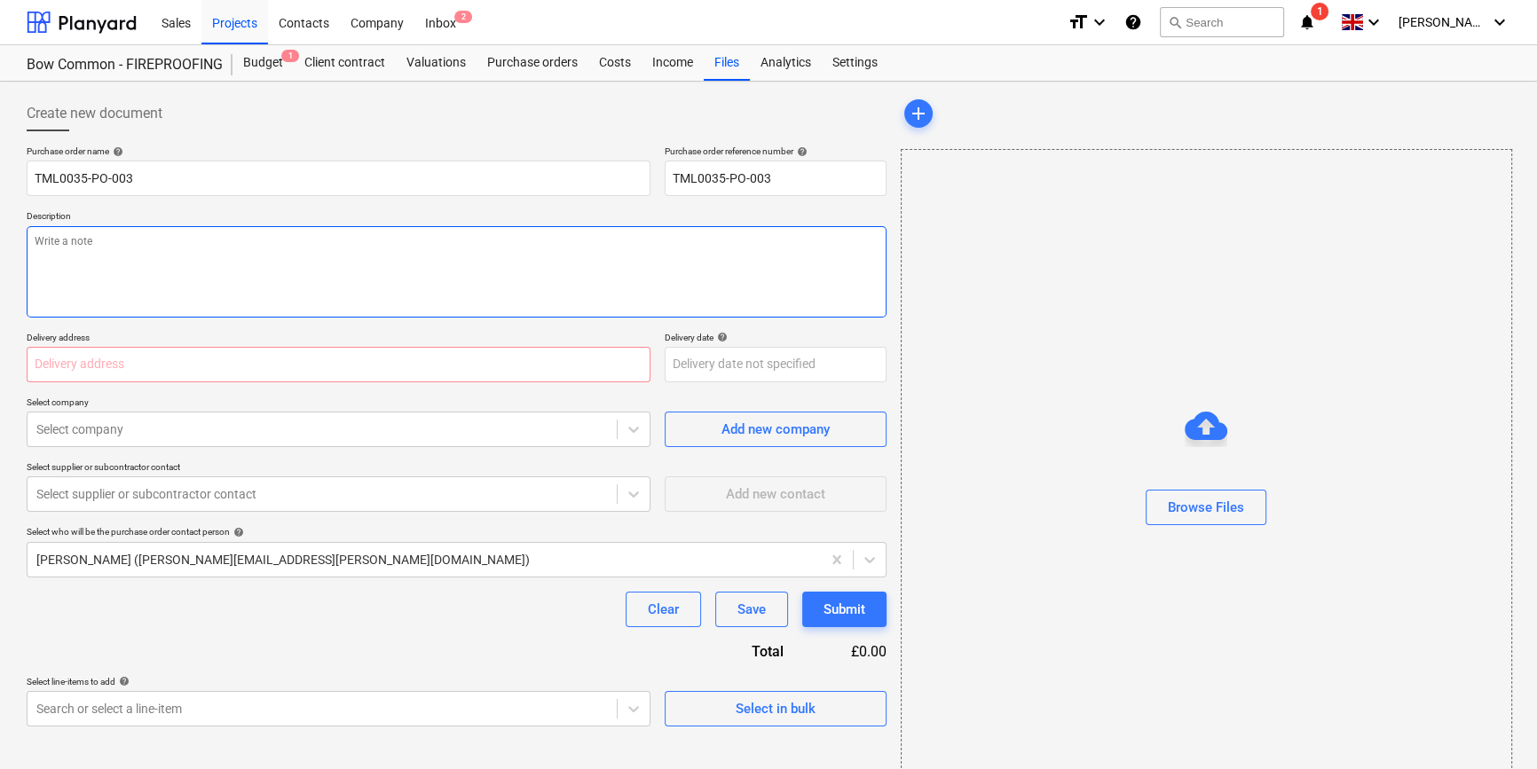
click at [120, 273] on textarea at bounding box center [457, 271] width 860 height 91
click at [96, 240] on textarea "Site contact mihai 07456 508759" at bounding box center [457, 271] width 860 height 91
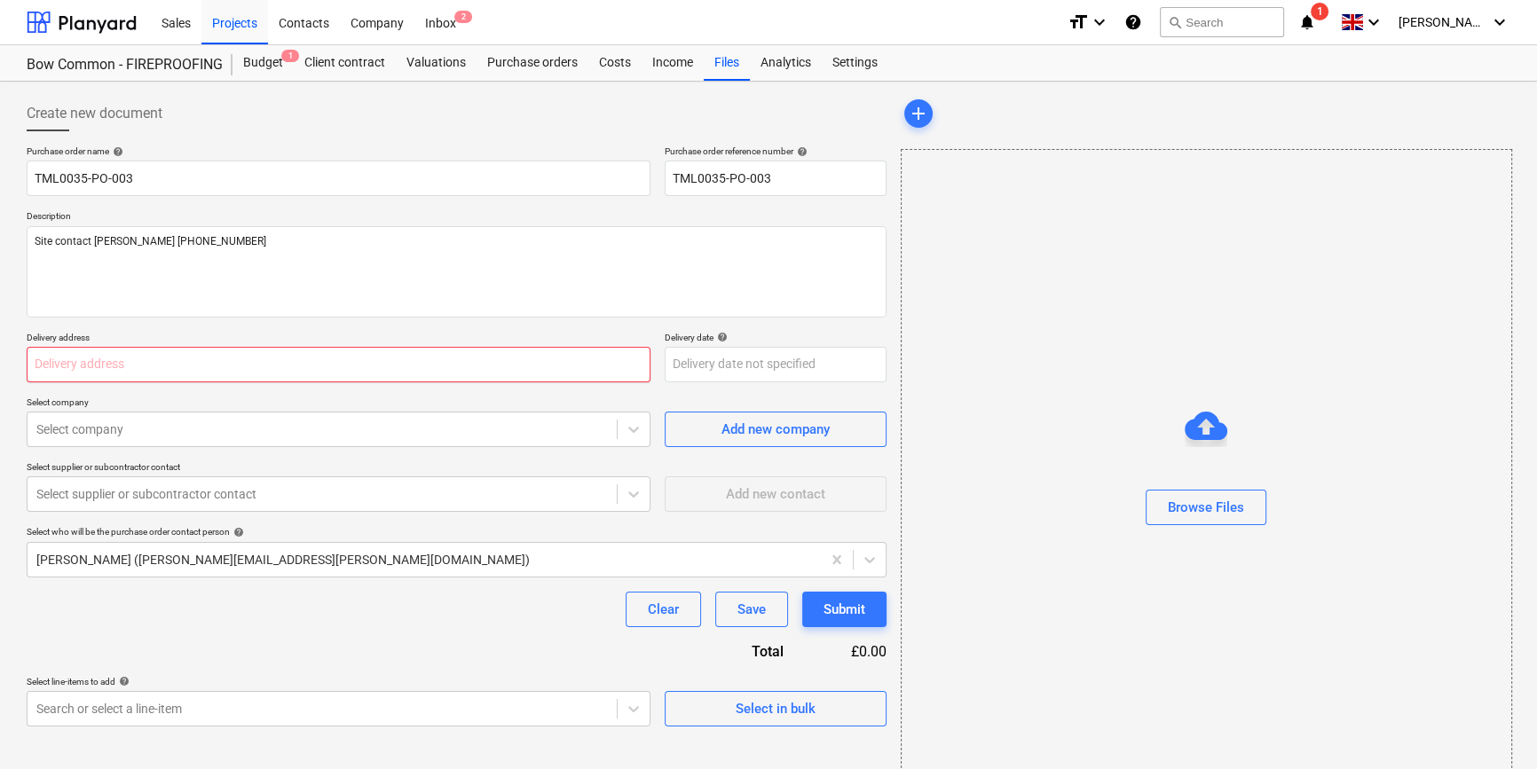
click at [122, 364] on input "text" at bounding box center [339, 364] width 624 height 35
paste input "St William, Bow Common, Former Gasworks, Bow Common Lane, London E3 4BH"
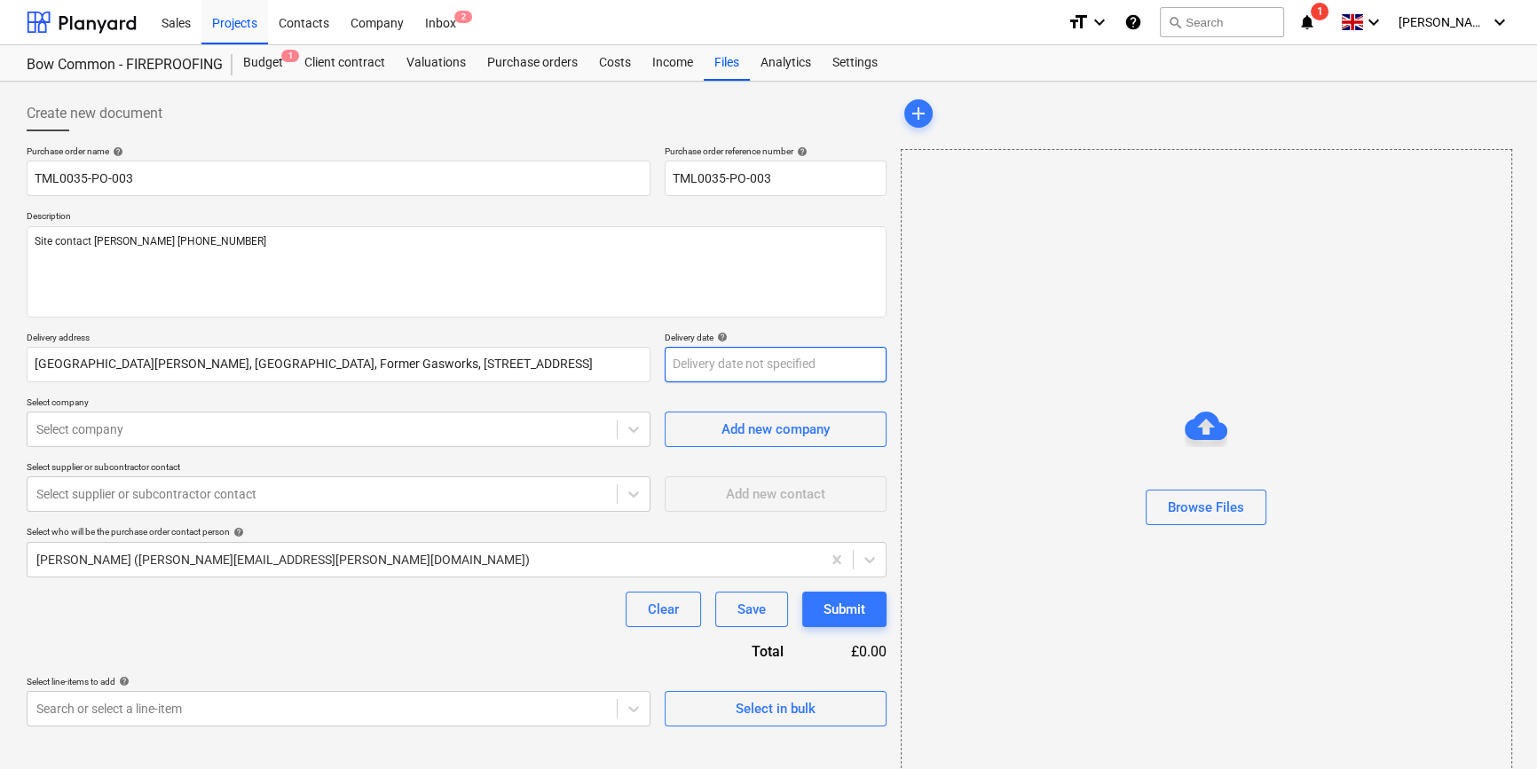
click at [696, 360] on body "Sales Projects Contacts Company Inbox 2 format_size keyboard_arrow_down help se…" at bounding box center [768, 384] width 1537 height 769
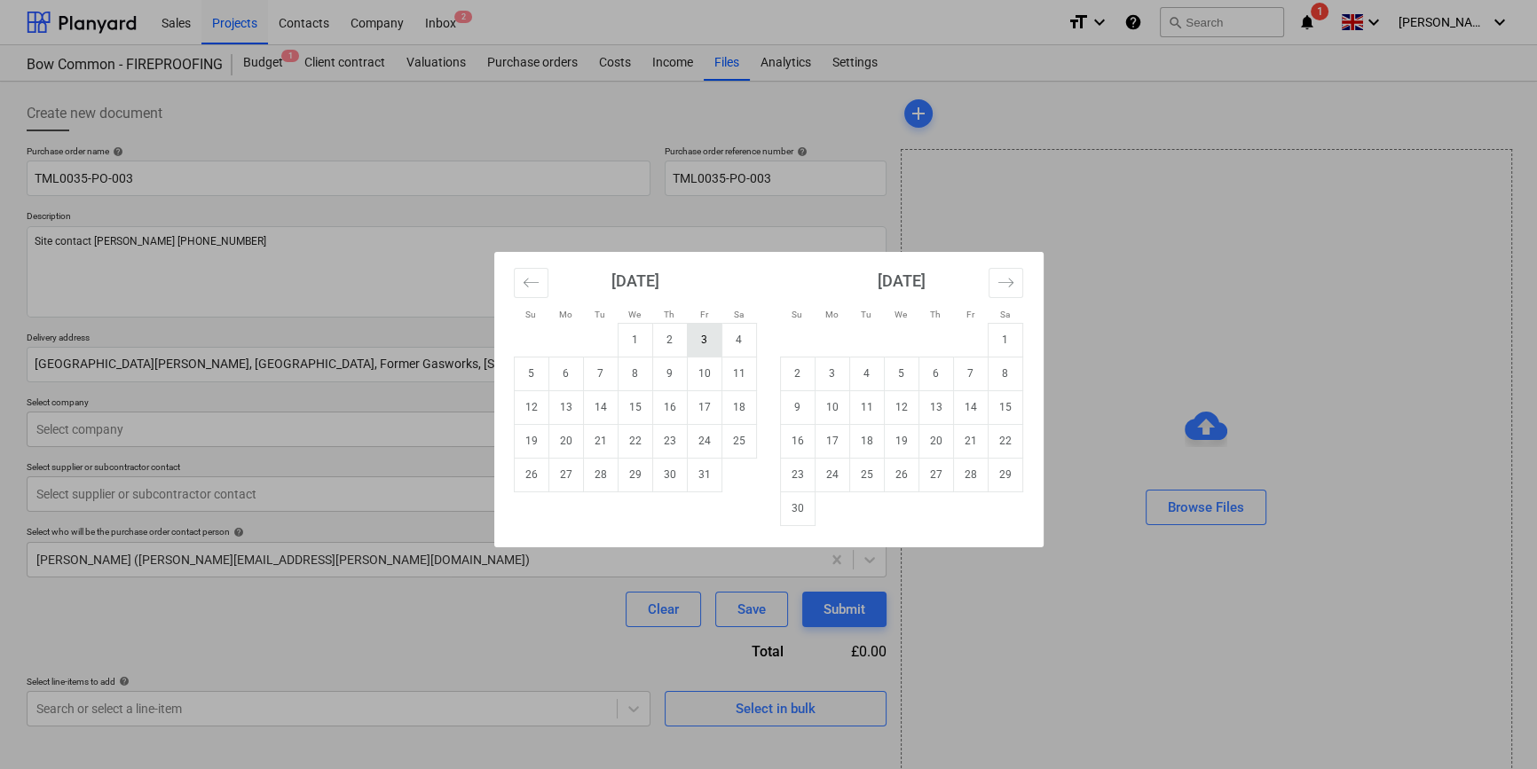
click at [699, 339] on td "3" at bounding box center [704, 340] width 35 height 34
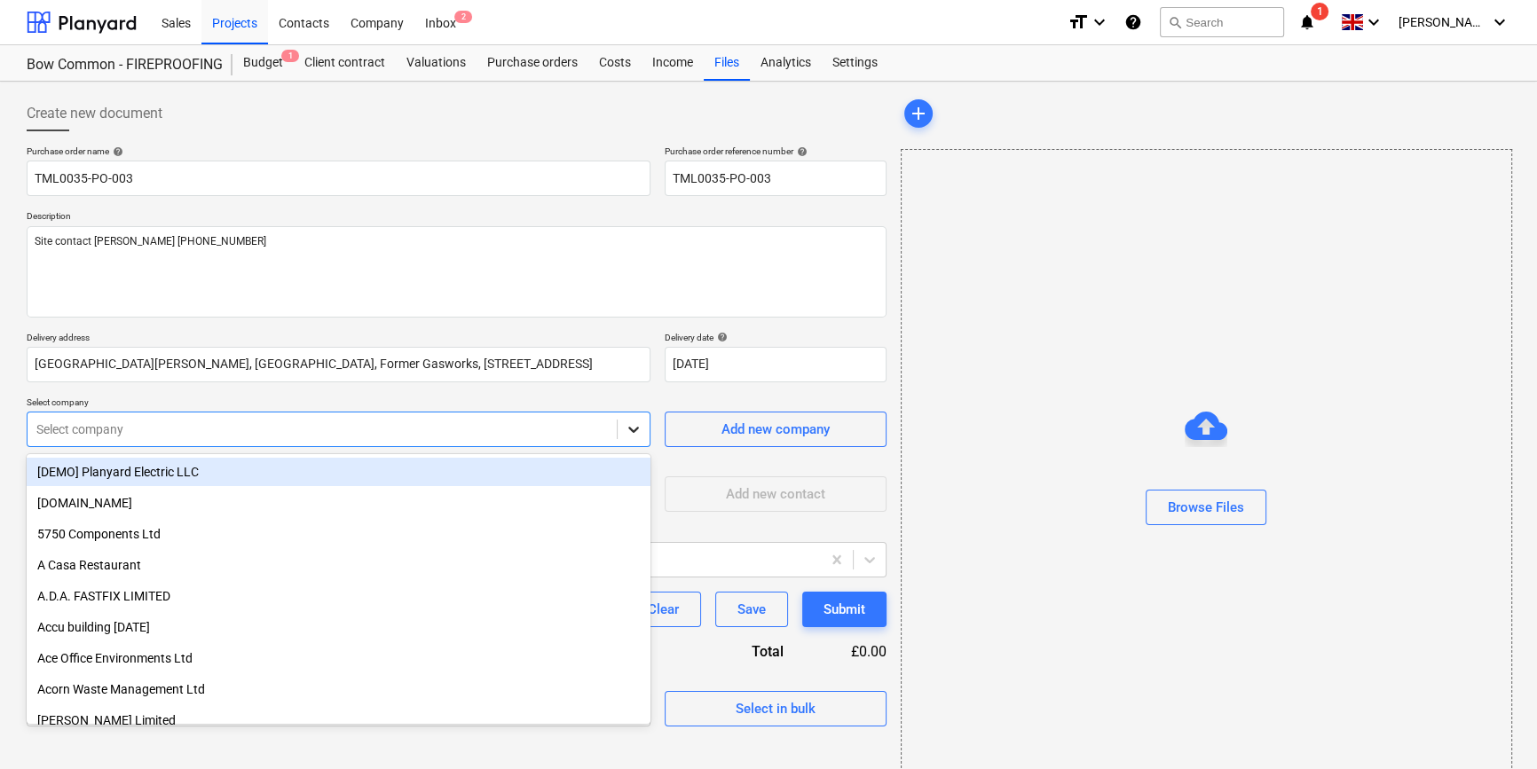
click at [632, 431] on icon at bounding box center [634, 430] width 18 height 18
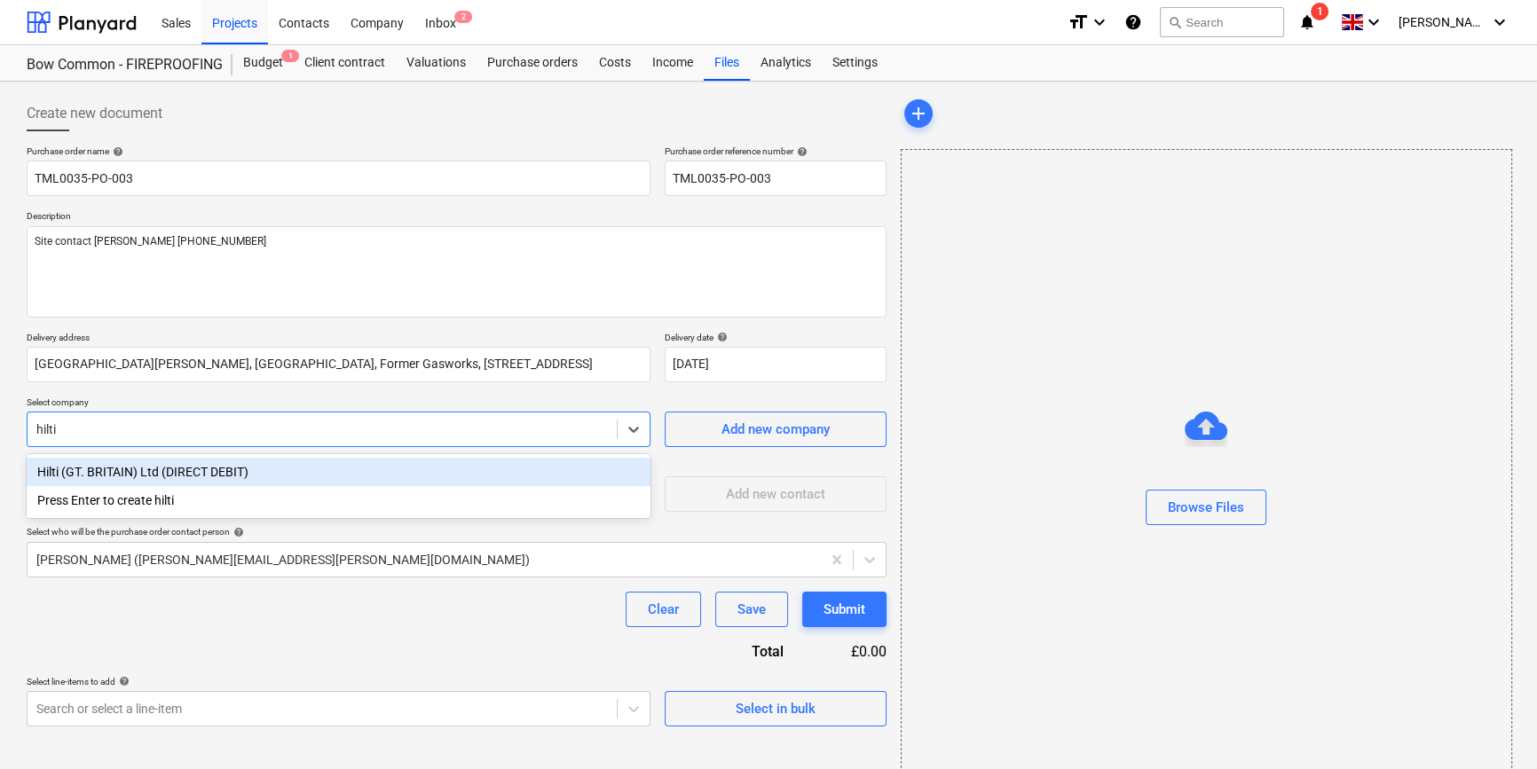
click at [206, 477] on div "Hilti (GT. BRITAIN) Ltd (DIRECT DEBIT)" at bounding box center [339, 472] width 624 height 28
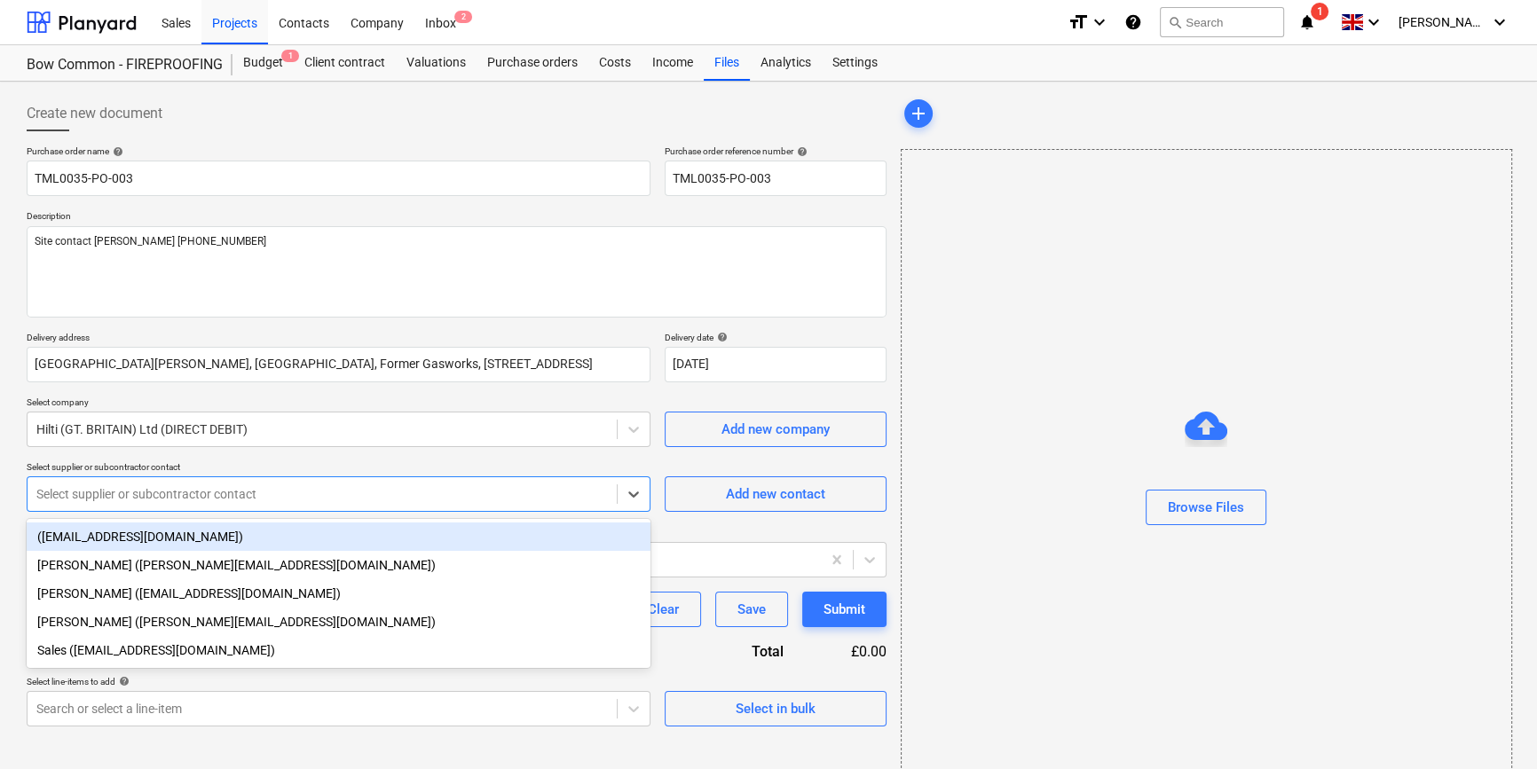
click at [186, 505] on div "Select supplier or subcontractor contact" at bounding box center [322, 494] width 589 height 25
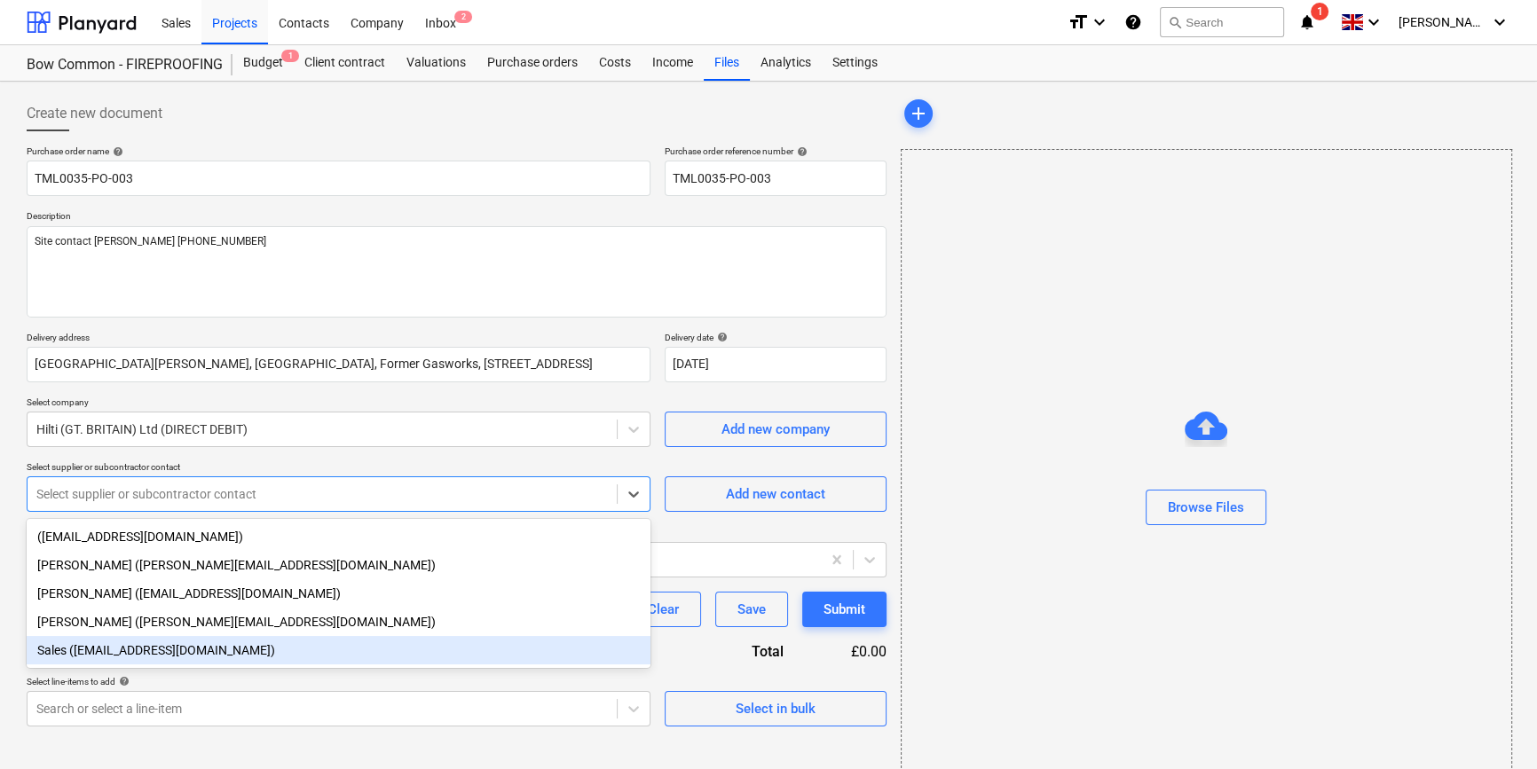
click at [155, 652] on div "Sales (gbsales@hilti.com)" at bounding box center [339, 650] width 624 height 28
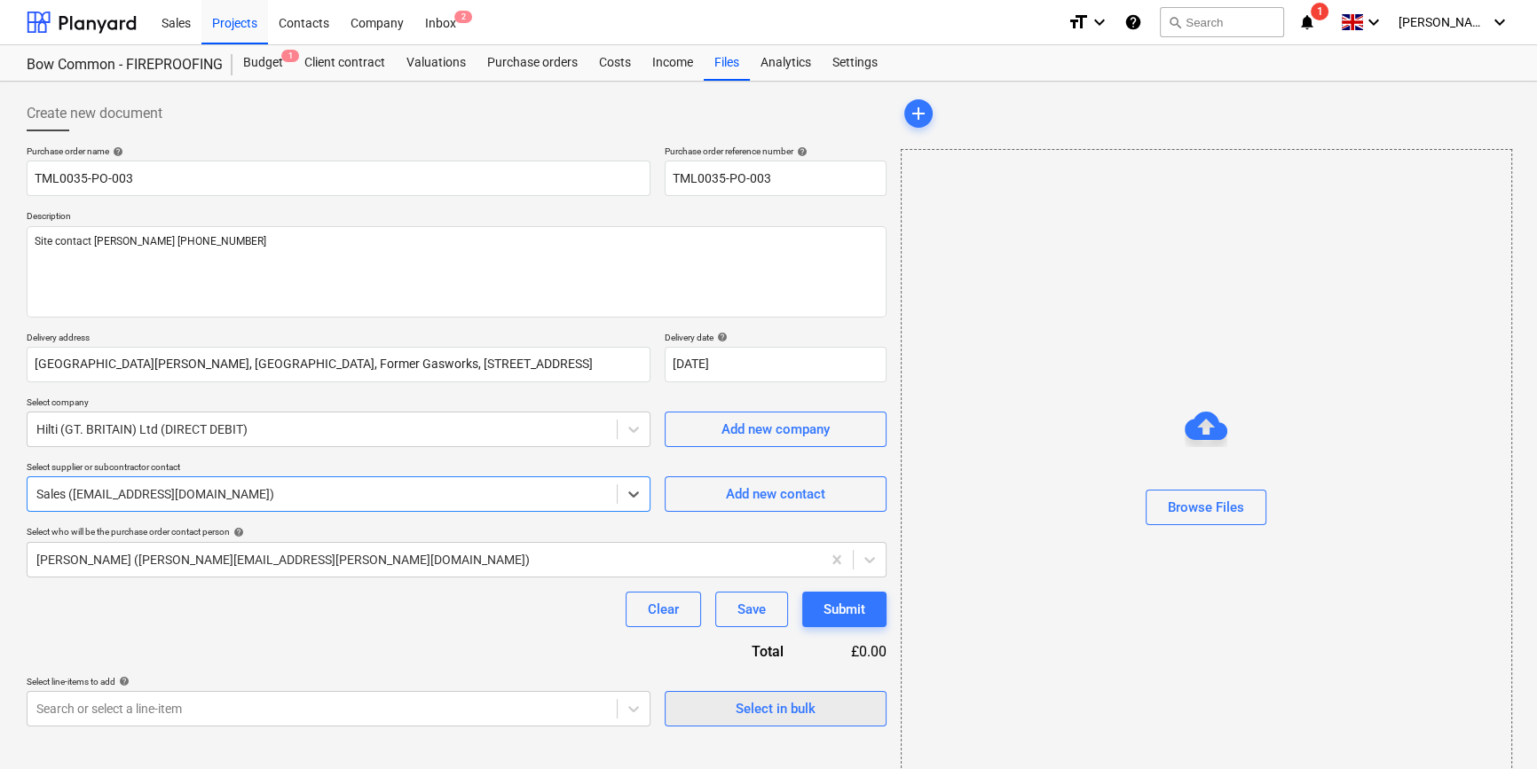
click at [794, 705] on div "Select in bulk" at bounding box center [776, 708] width 80 height 23
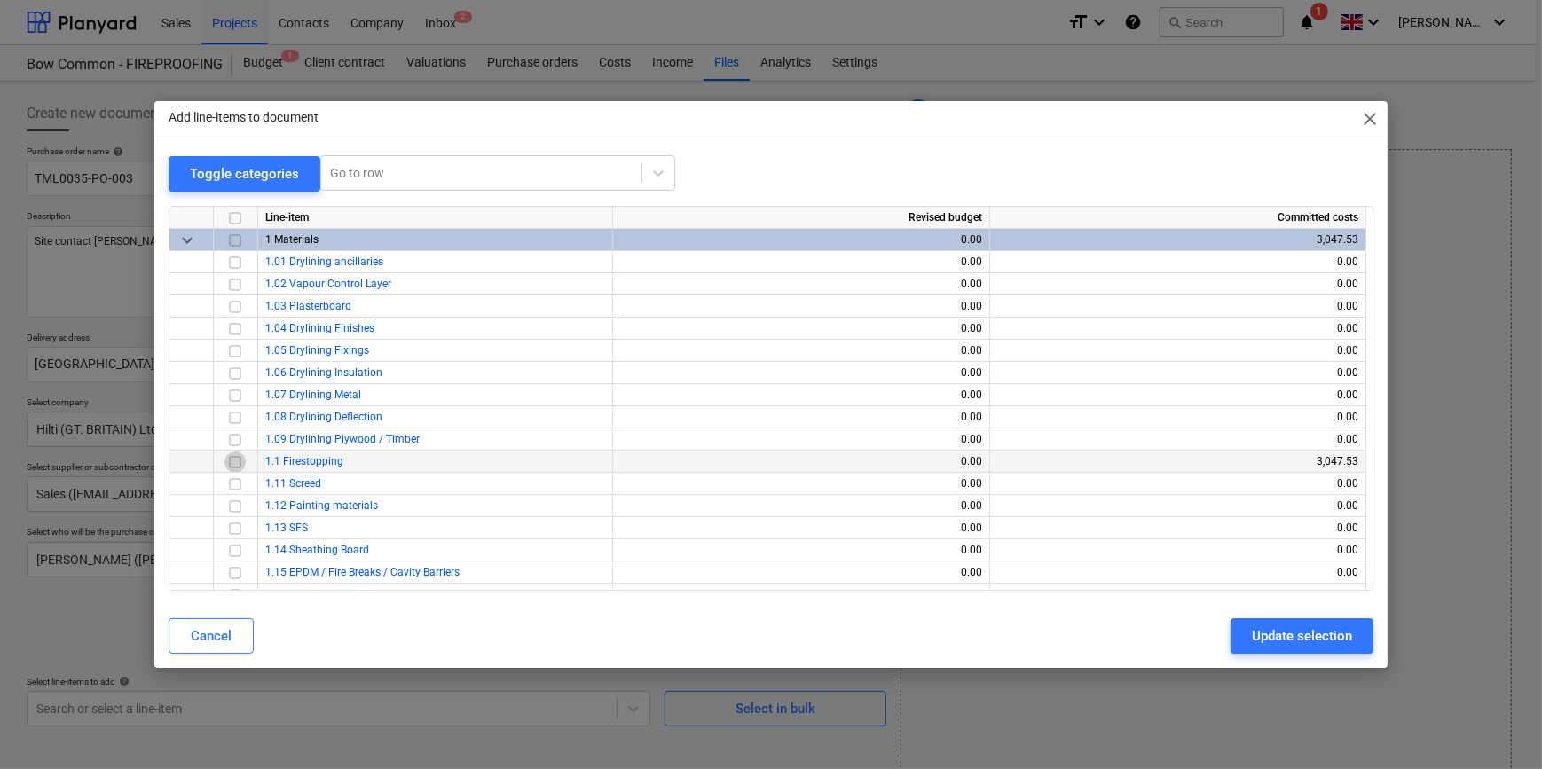
click at [239, 461] on input "checkbox" at bounding box center [234, 461] width 21 height 21
click at [1230, 635] on div "Update selection" at bounding box center [1302, 636] width 100 height 23
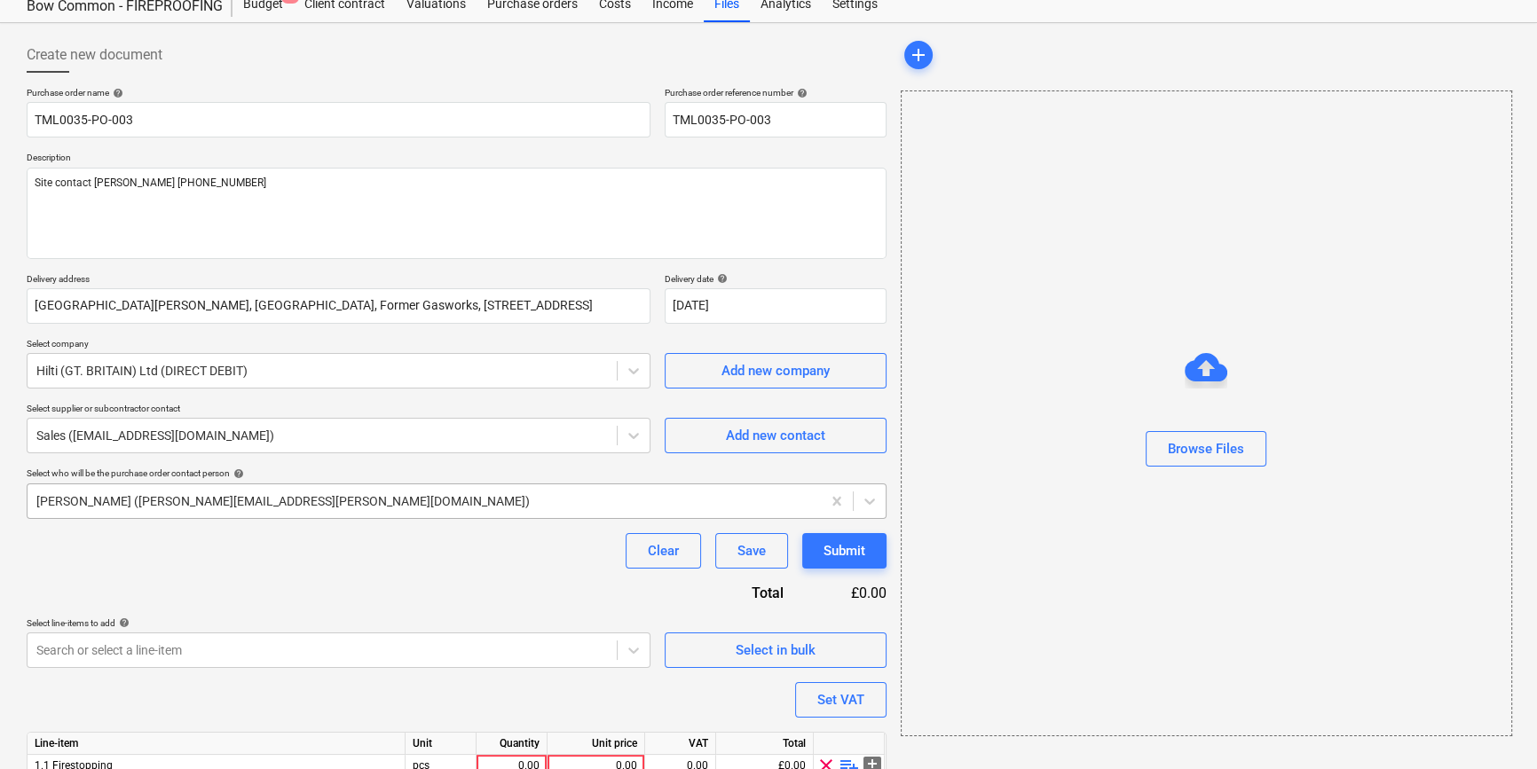
scroll to position [138, 0]
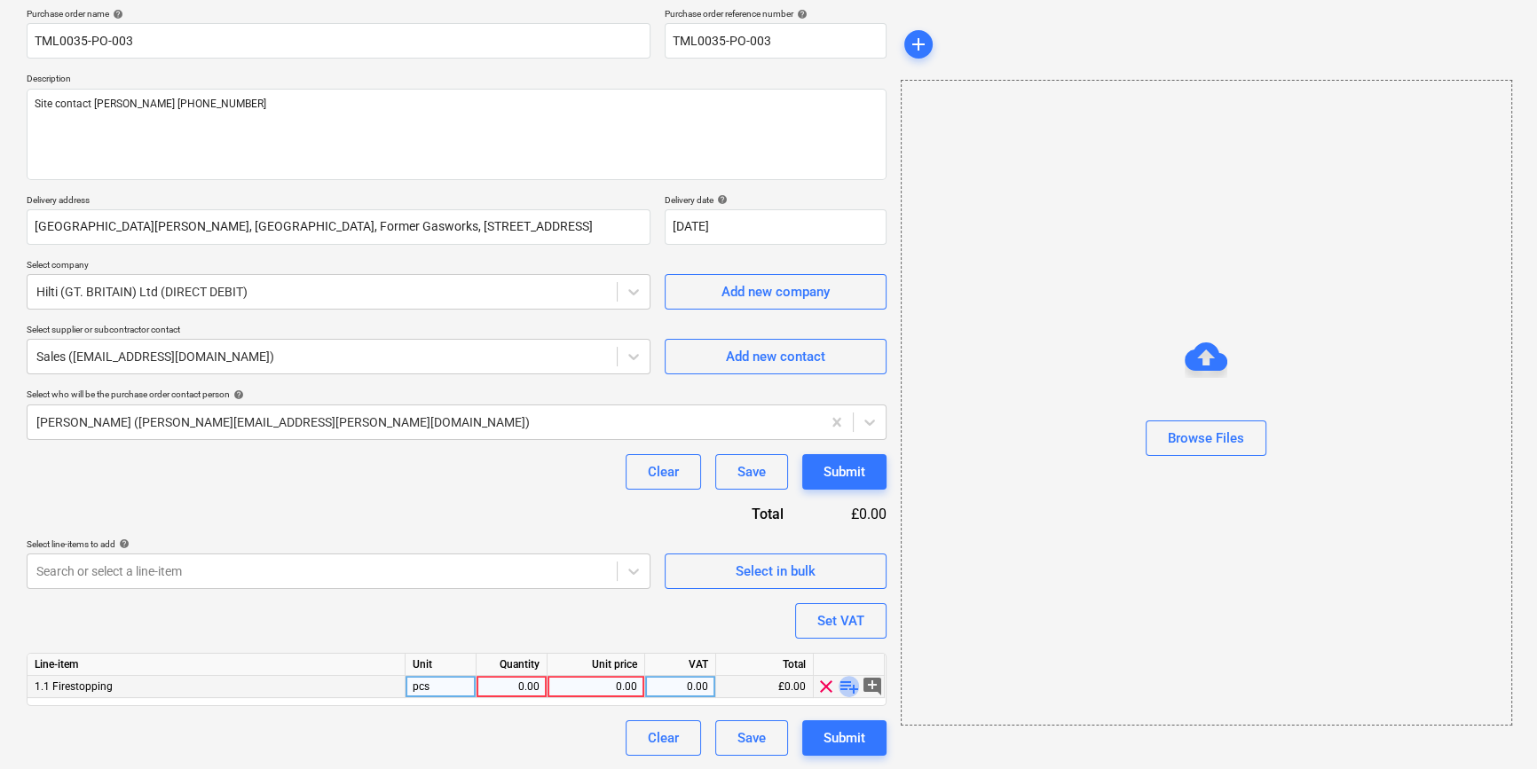
click at [850, 686] on span "playlist_add" at bounding box center [849, 686] width 21 height 21
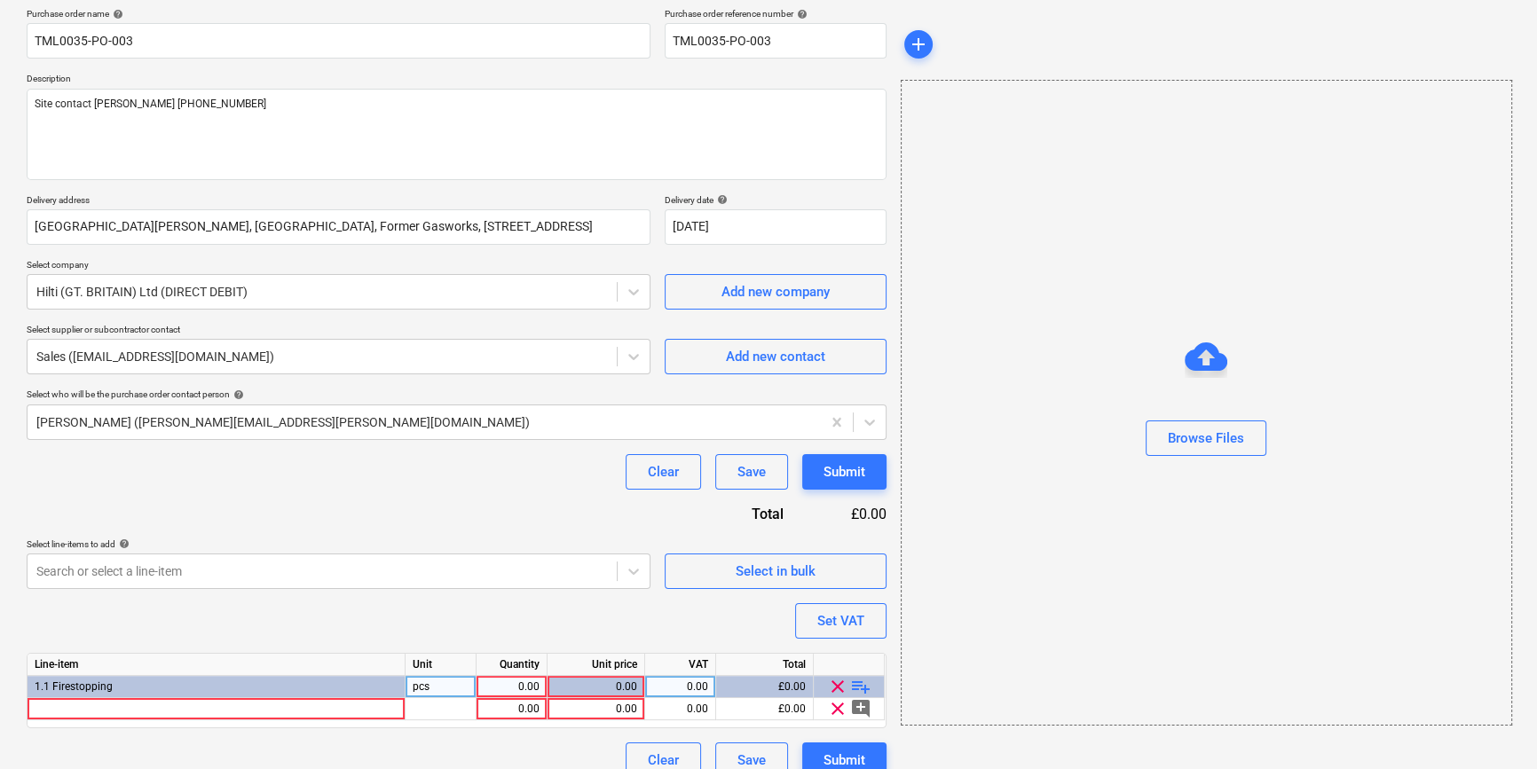
click at [514, 679] on div "0.00" at bounding box center [512, 687] width 56 height 22
click at [217, 704] on div at bounding box center [217, 709] width 378 height 22
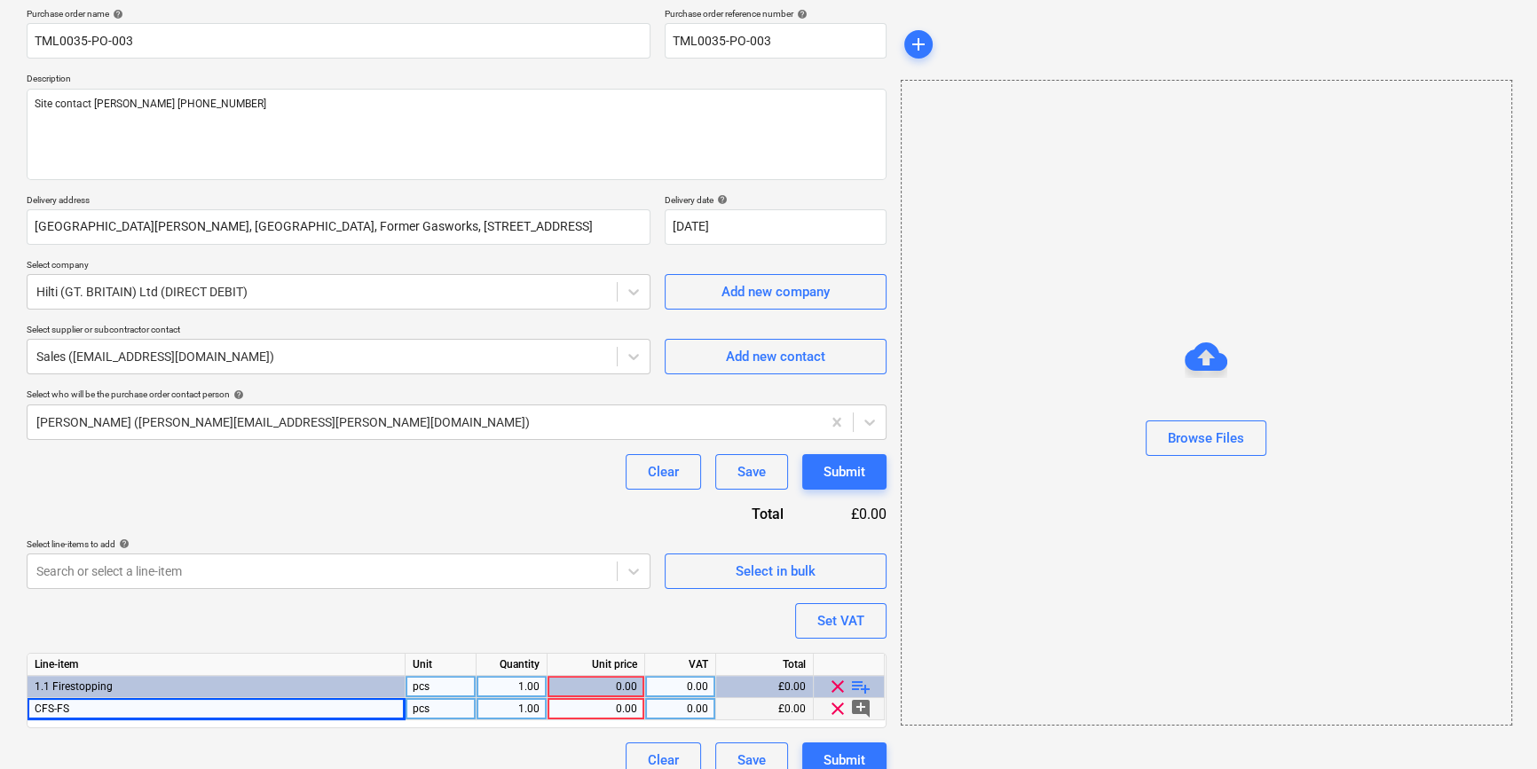
click at [81, 707] on div "CFS-FS" at bounding box center [217, 709] width 378 height 22
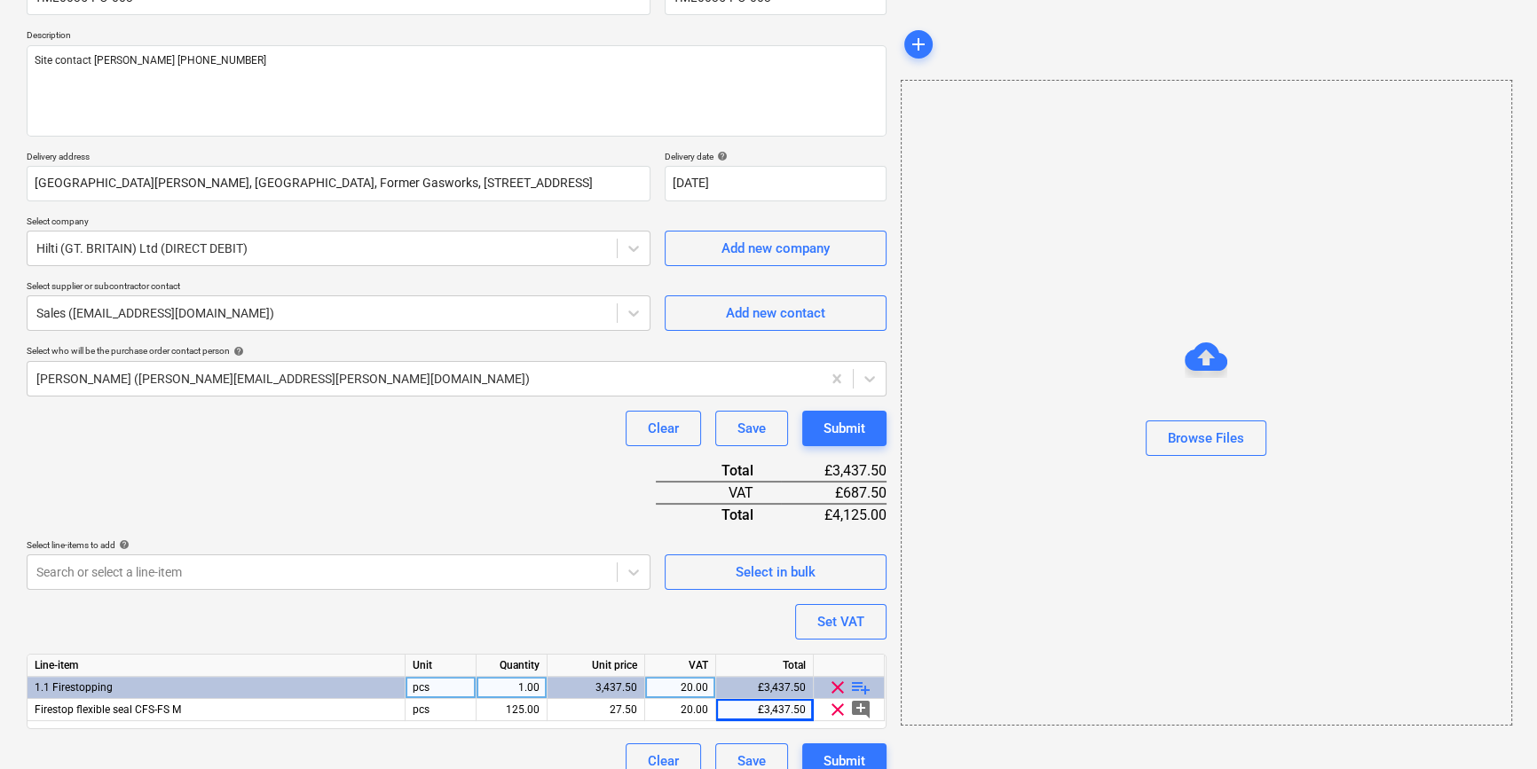
scroll to position [204, 0]
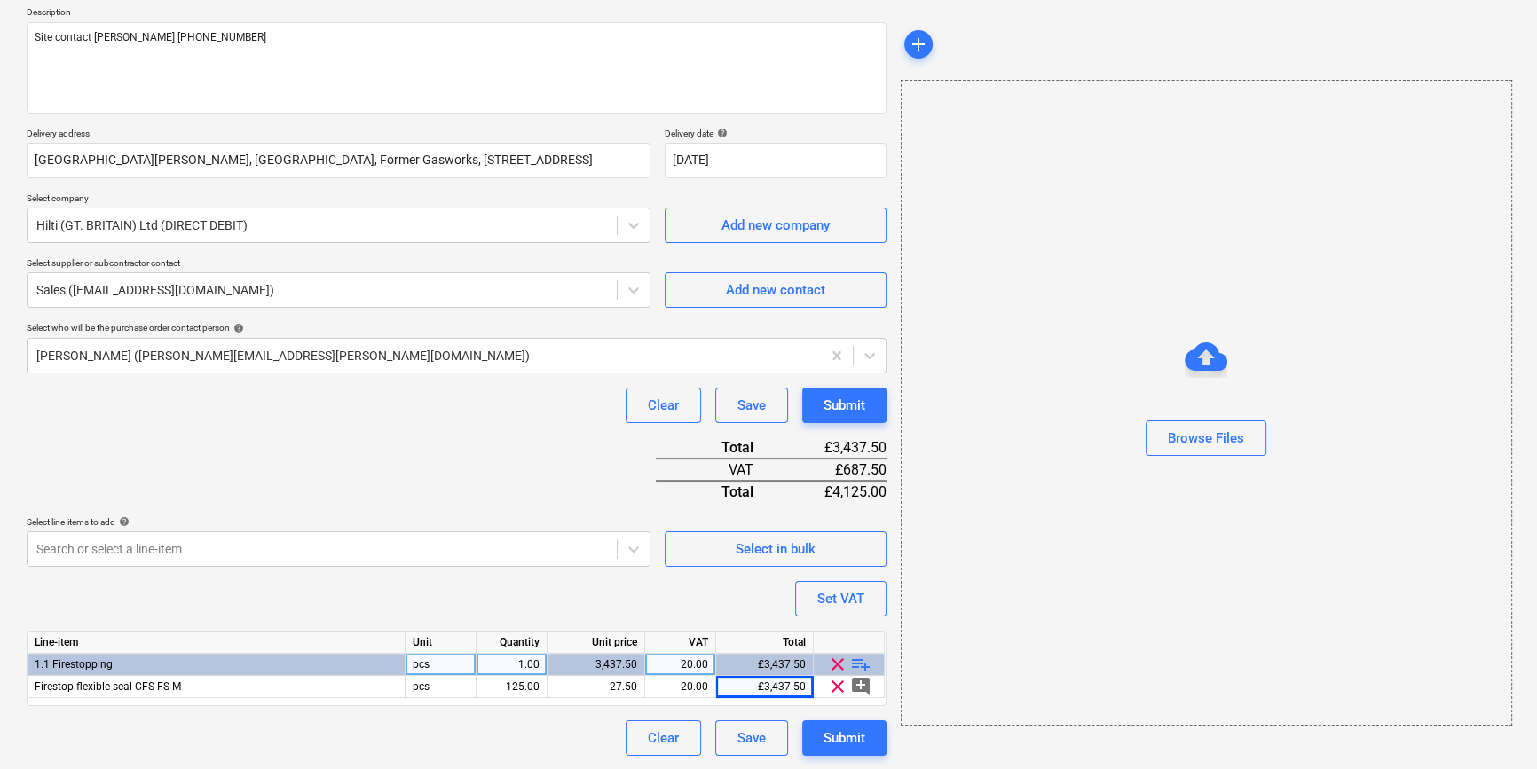
click at [862, 666] on span "playlist_add" at bounding box center [860, 664] width 21 height 21
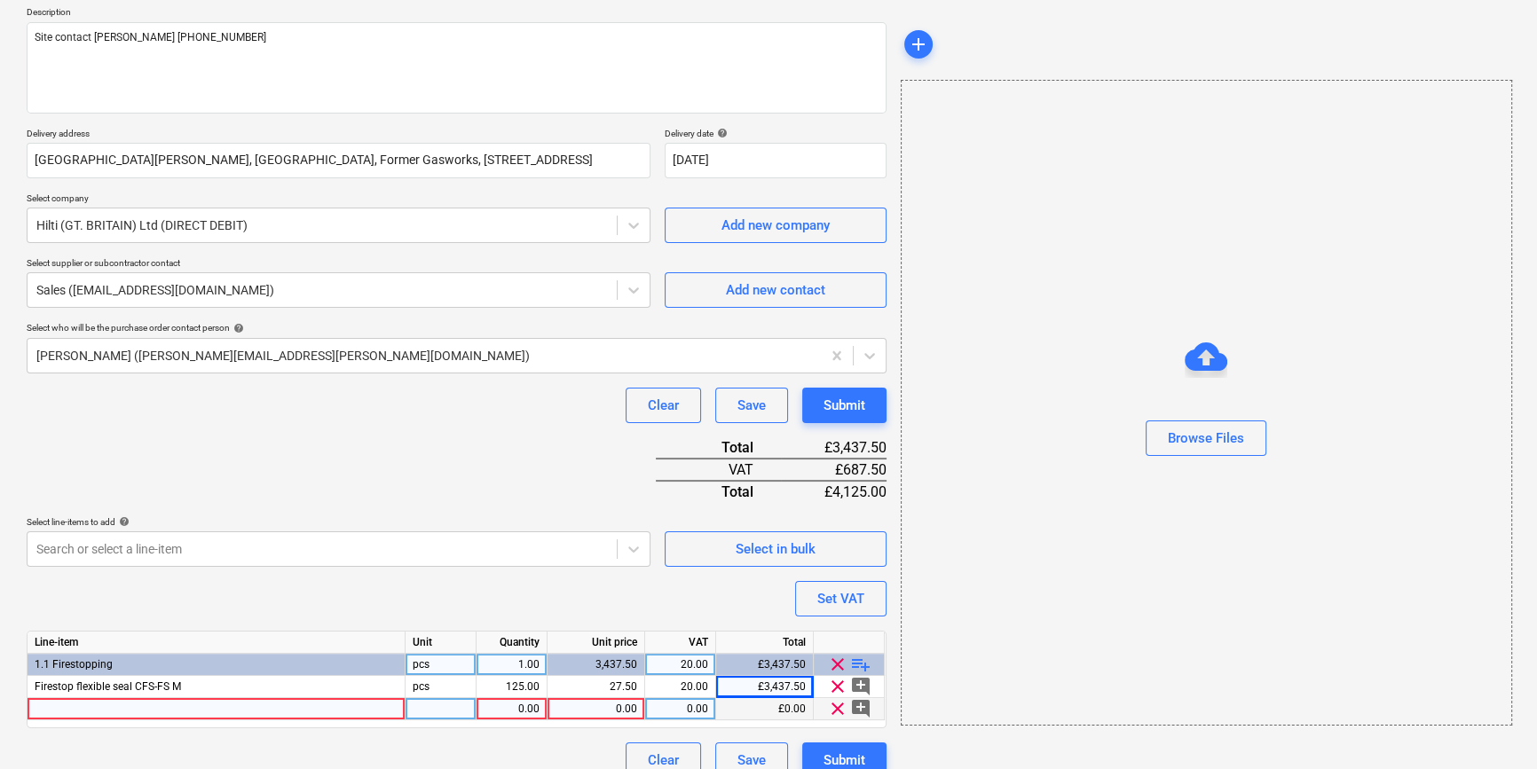
click at [113, 711] on div at bounding box center [217, 709] width 378 height 22
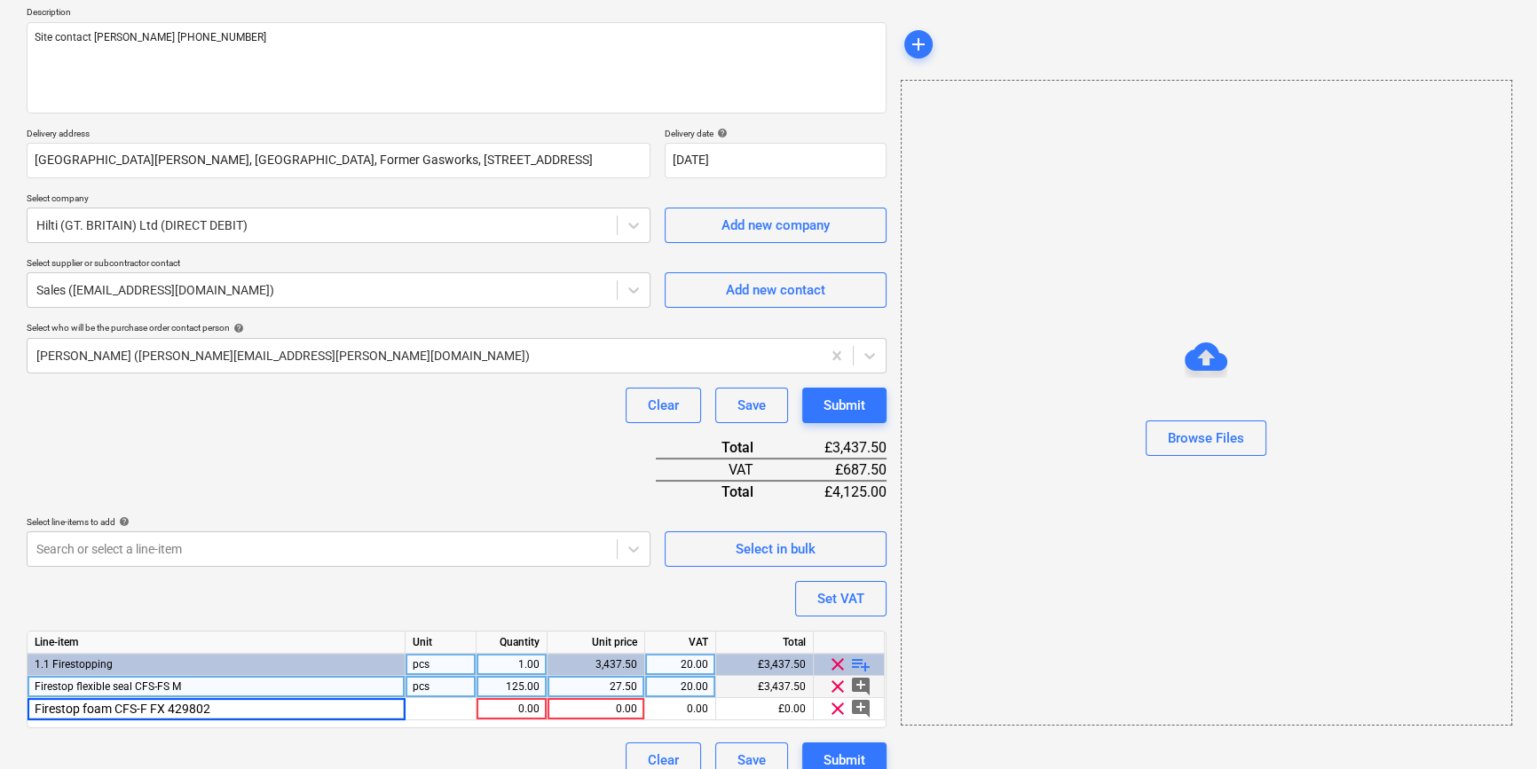
click at [217, 691] on div "Firestop flexible seal CFS-FS M" at bounding box center [217, 687] width 378 height 22
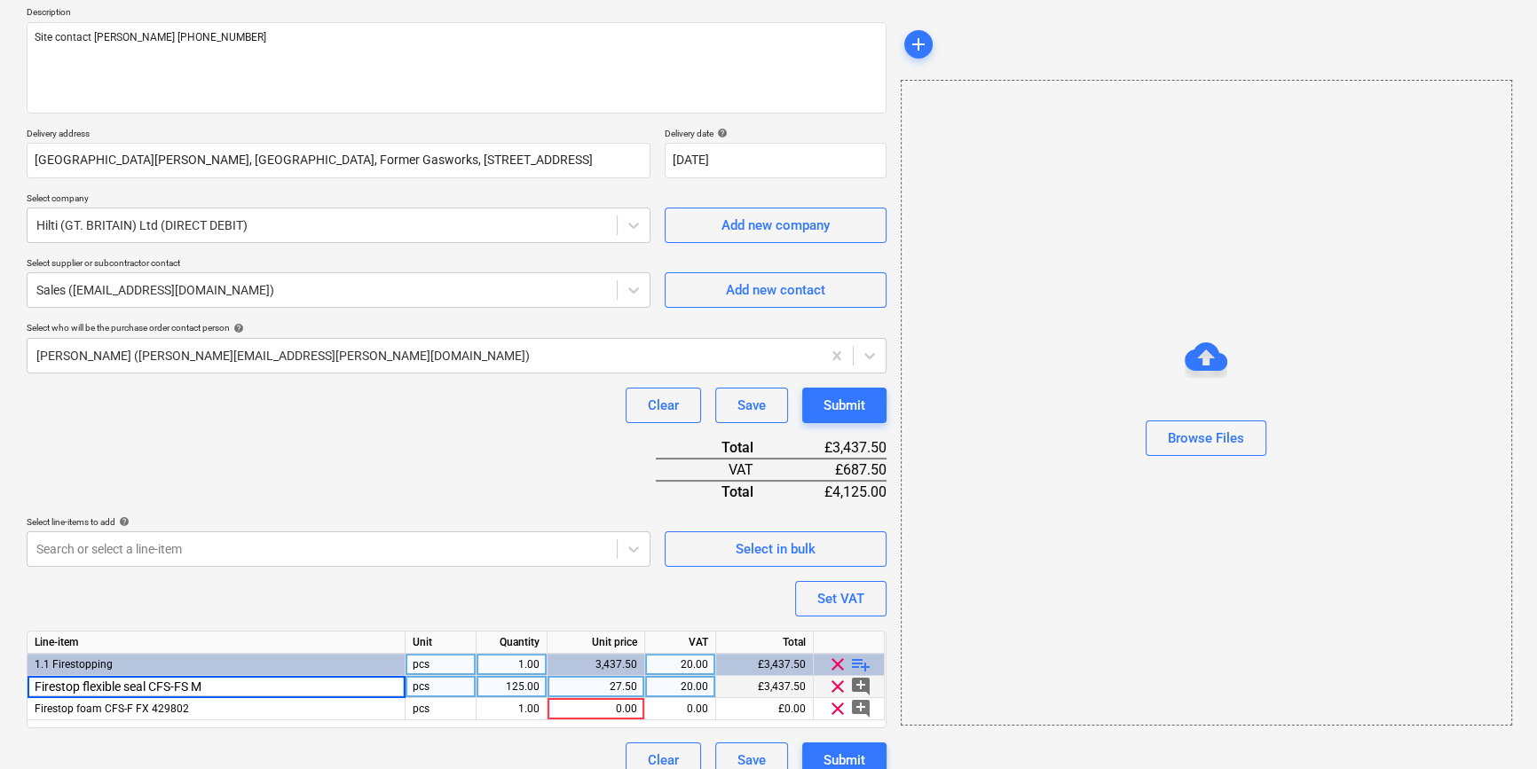
click at [217, 685] on input "Firestop flexible seal CFS-FS M" at bounding box center [216, 686] width 377 height 21
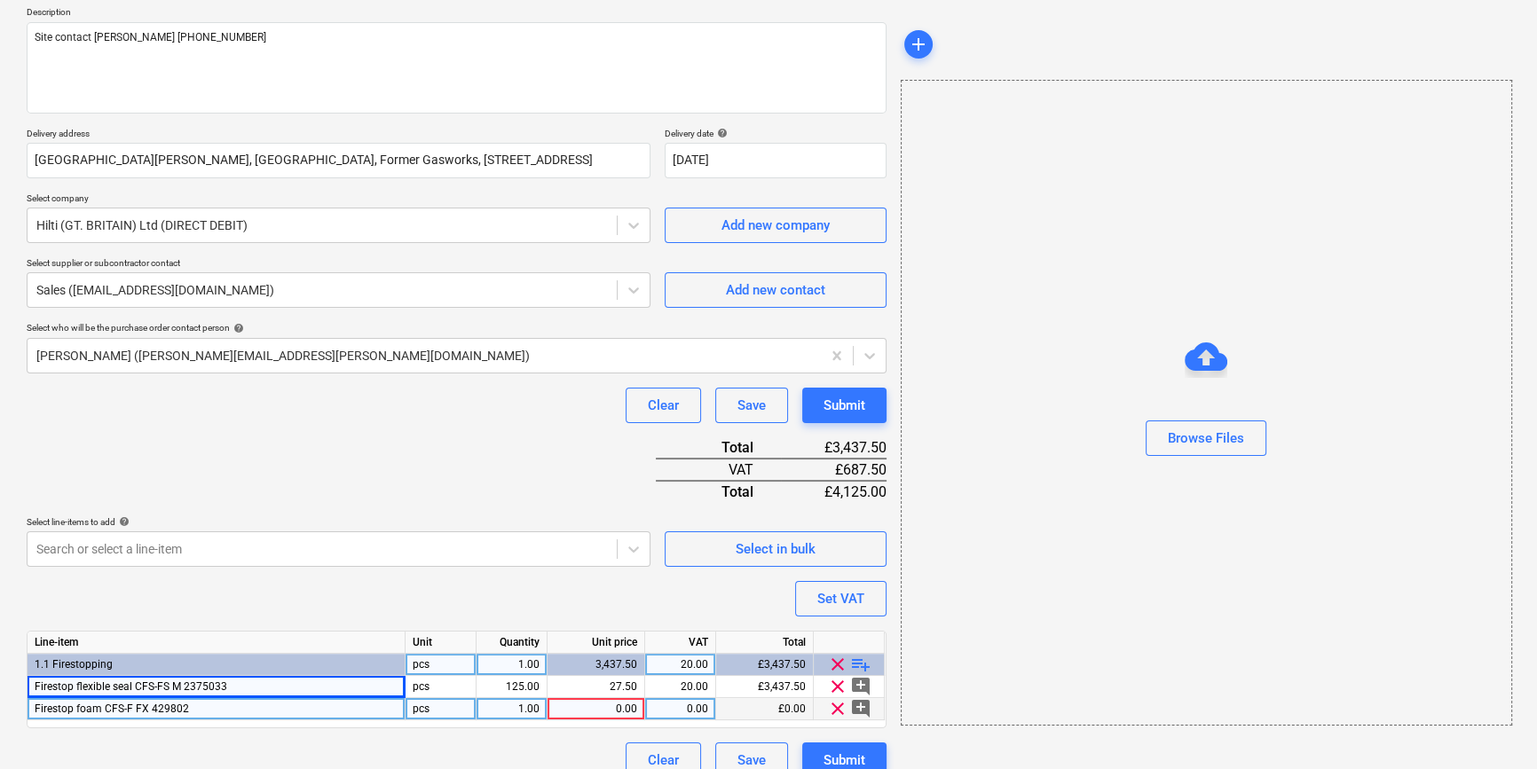
click at [523, 710] on div "1.00" at bounding box center [512, 709] width 56 height 22
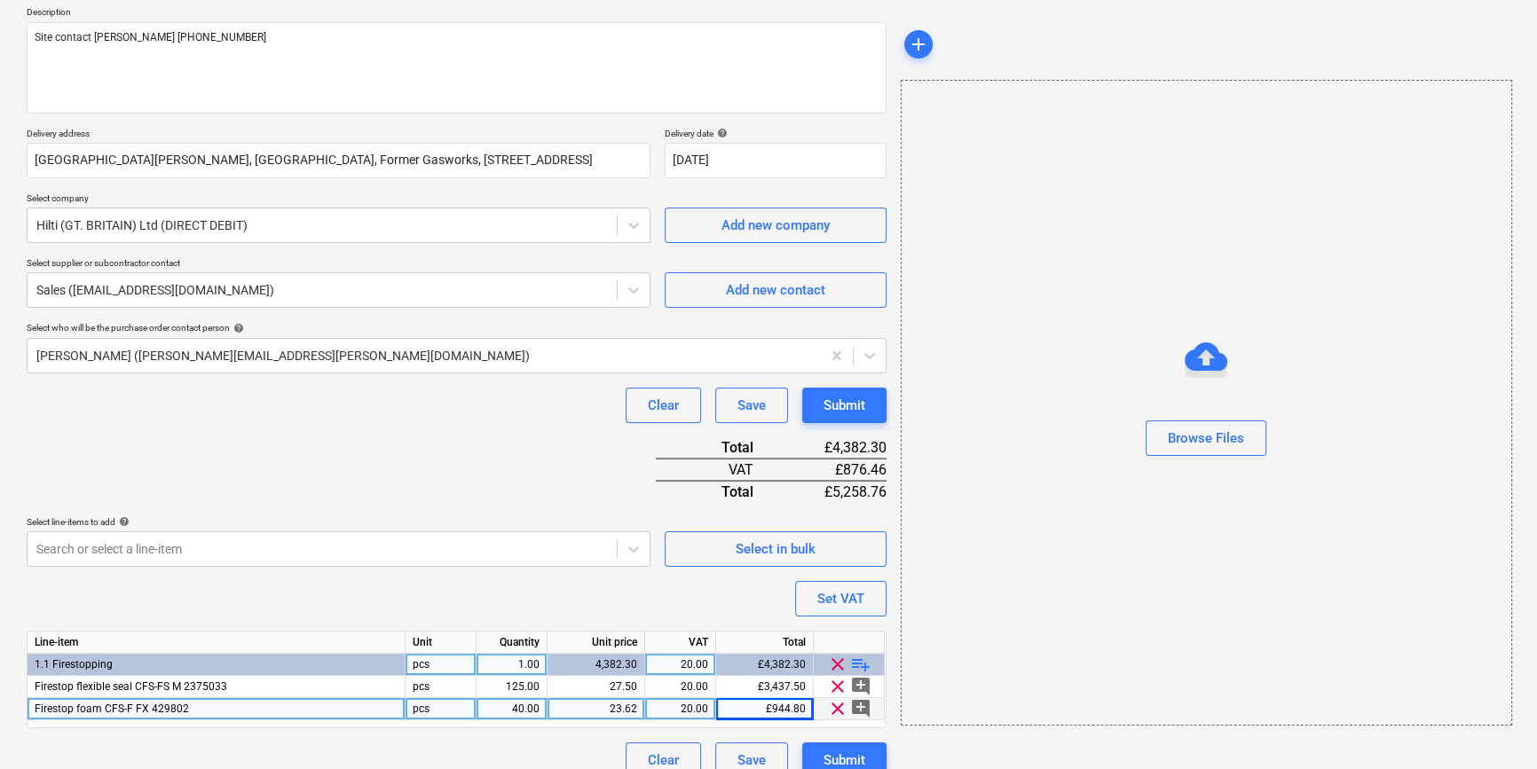
click at [860, 663] on span "playlist_add" at bounding box center [860, 664] width 21 height 21
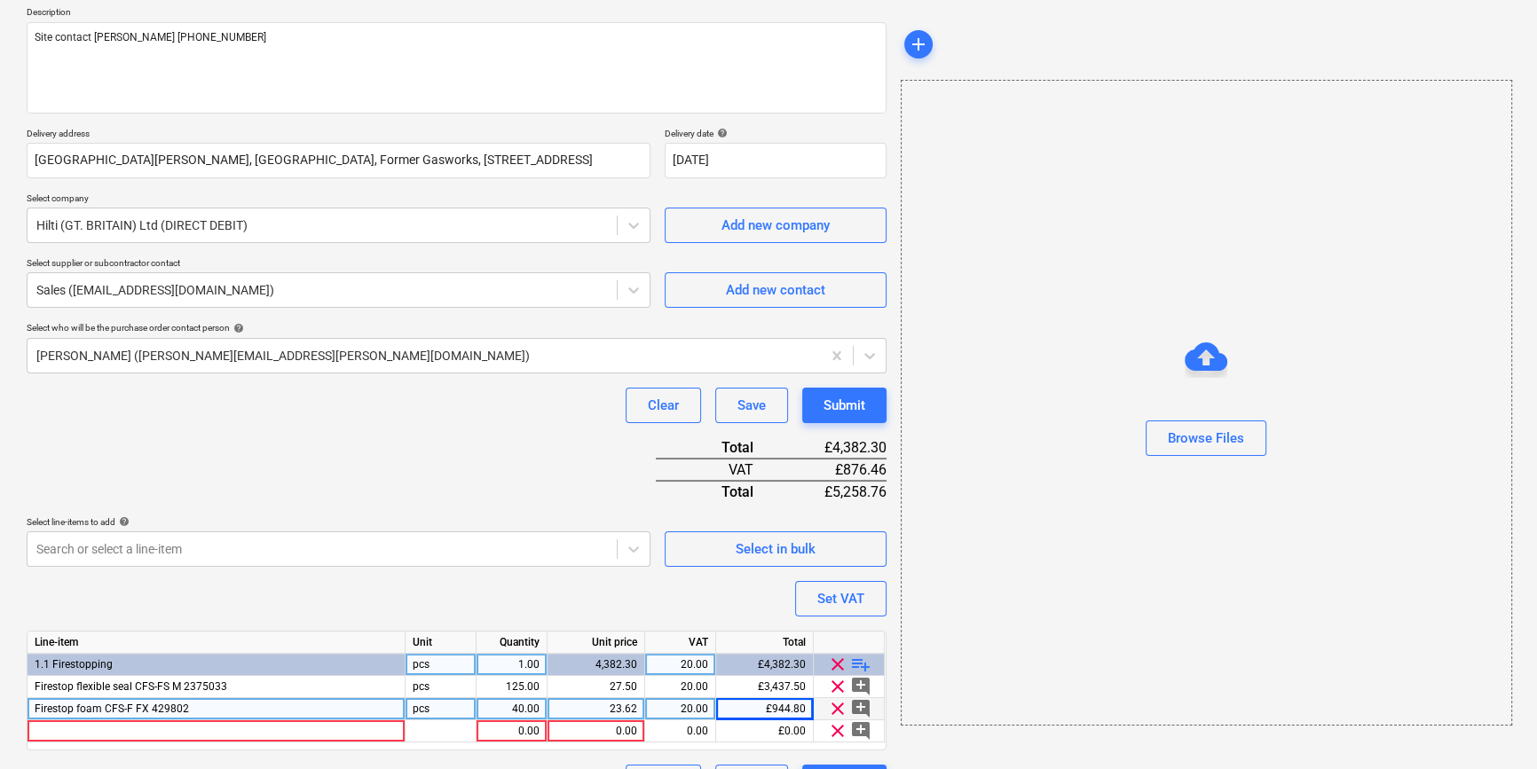
scroll to position [248, 0]
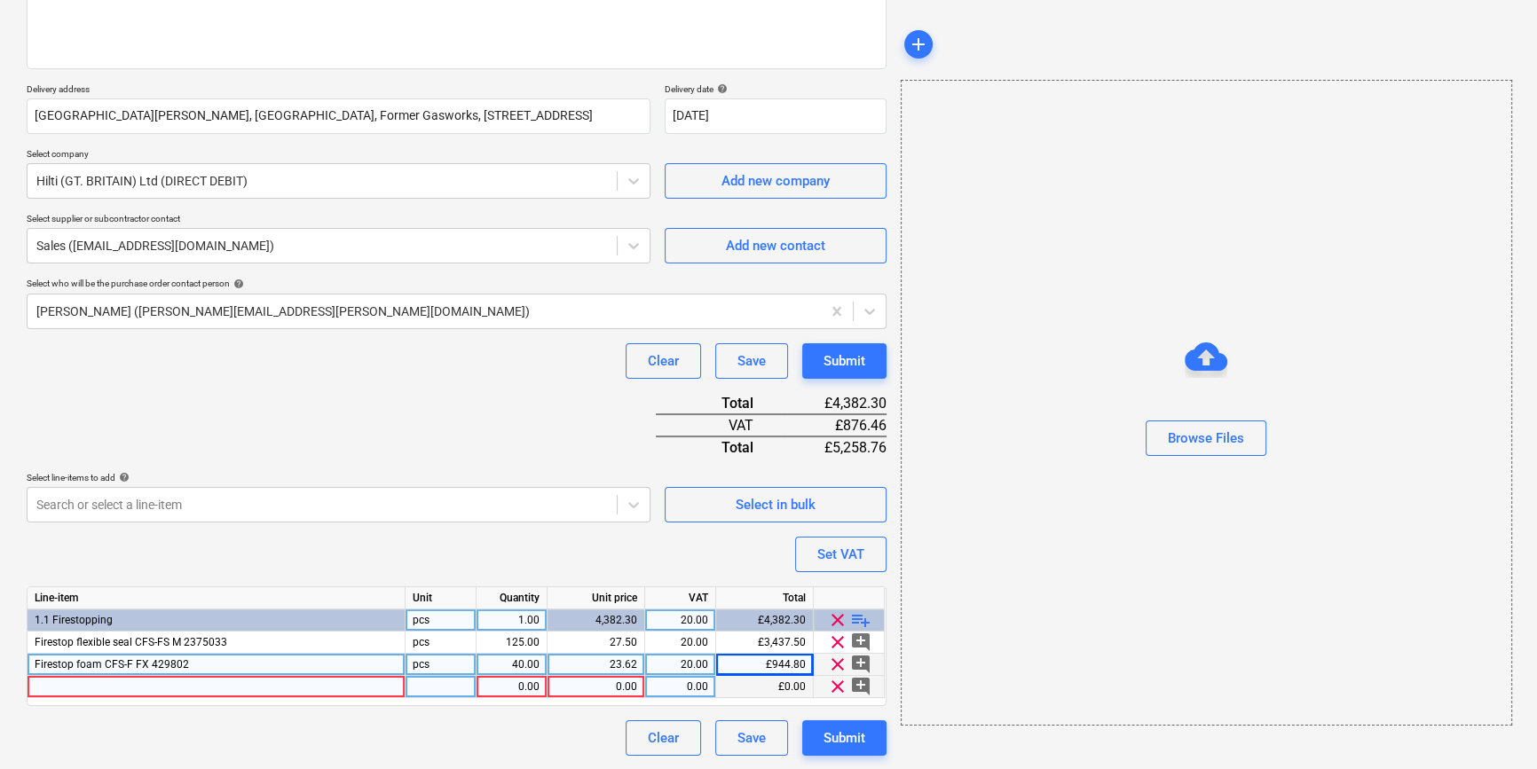
click at [94, 681] on div at bounding box center [217, 687] width 378 height 22
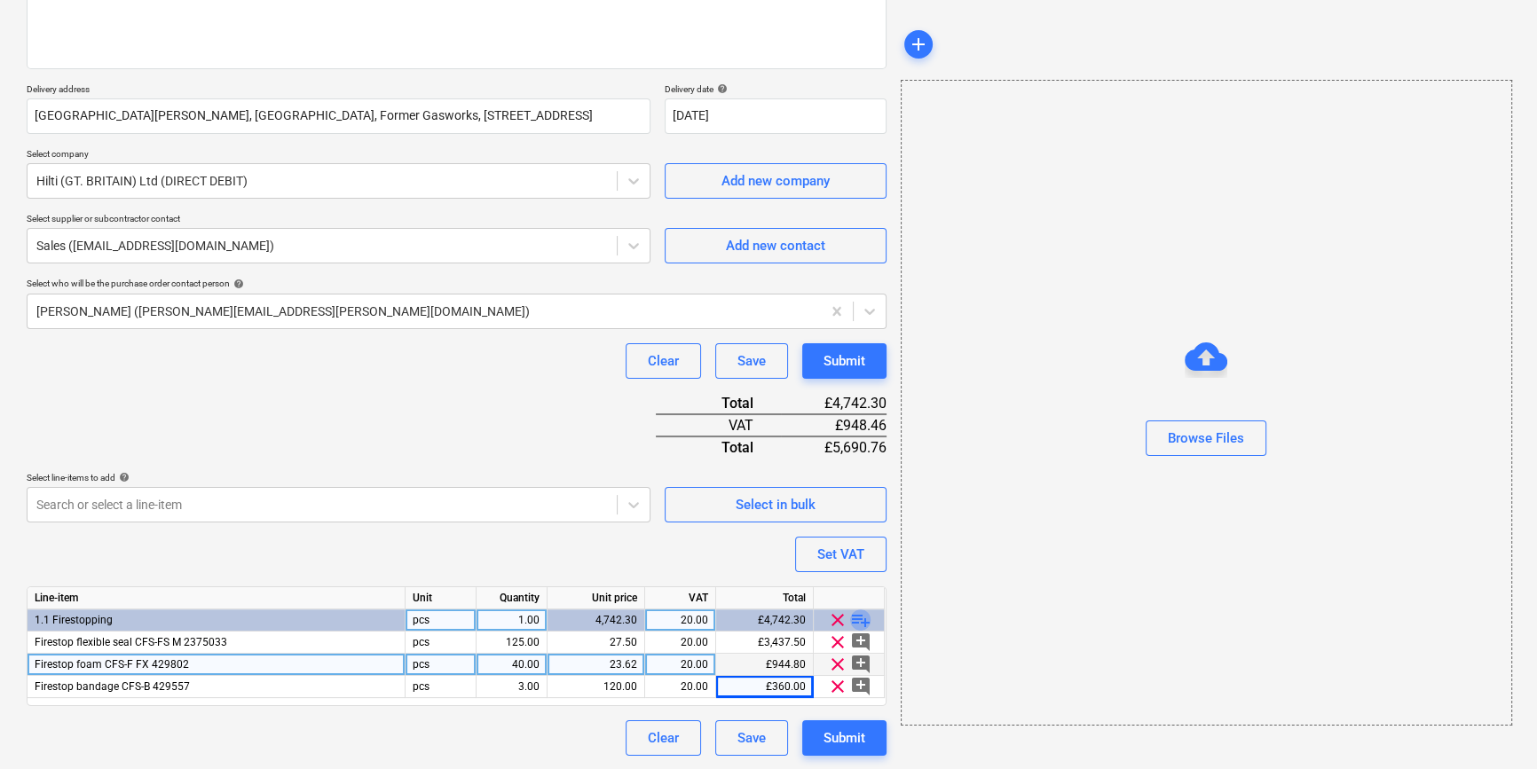
click at [866, 618] on span "playlist_add" at bounding box center [860, 620] width 21 height 21
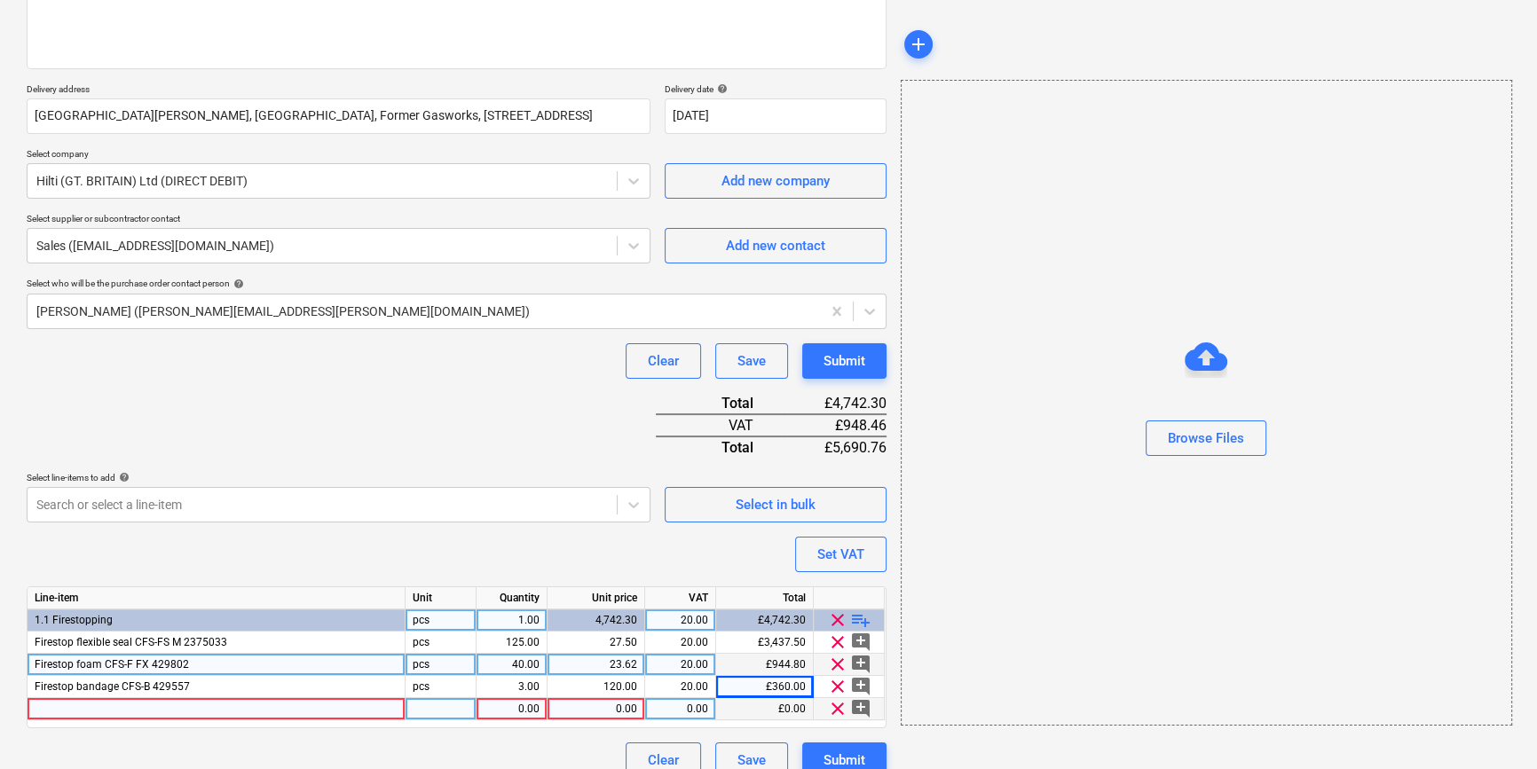
click at [80, 710] on div at bounding box center [217, 709] width 378 height 22
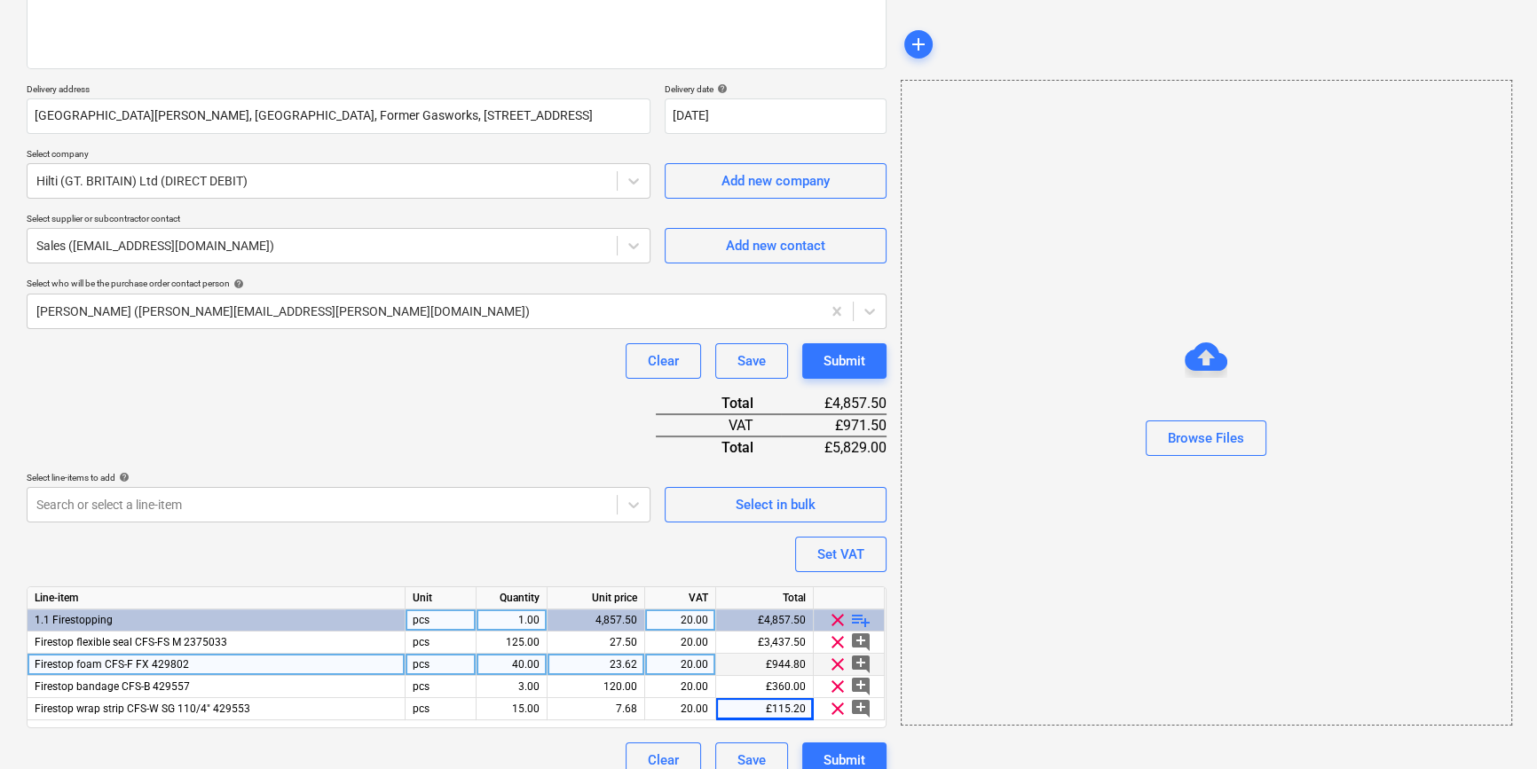
click at [858, 614] on span "playlist_add" at bounding box center [860, 620] width 21 height 21
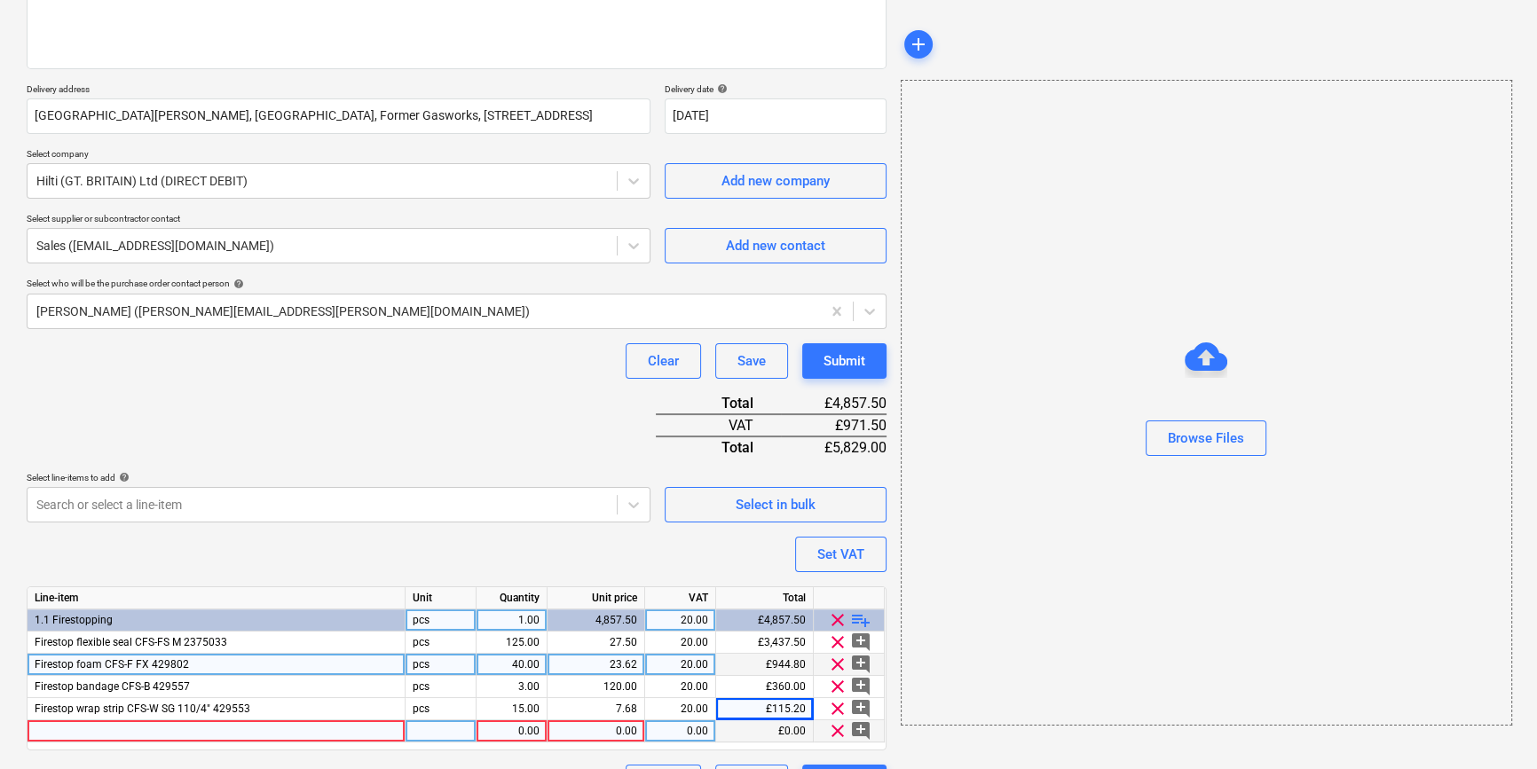
click at [48, 730] on div at bounding box center [217, 732] width 378 height 22
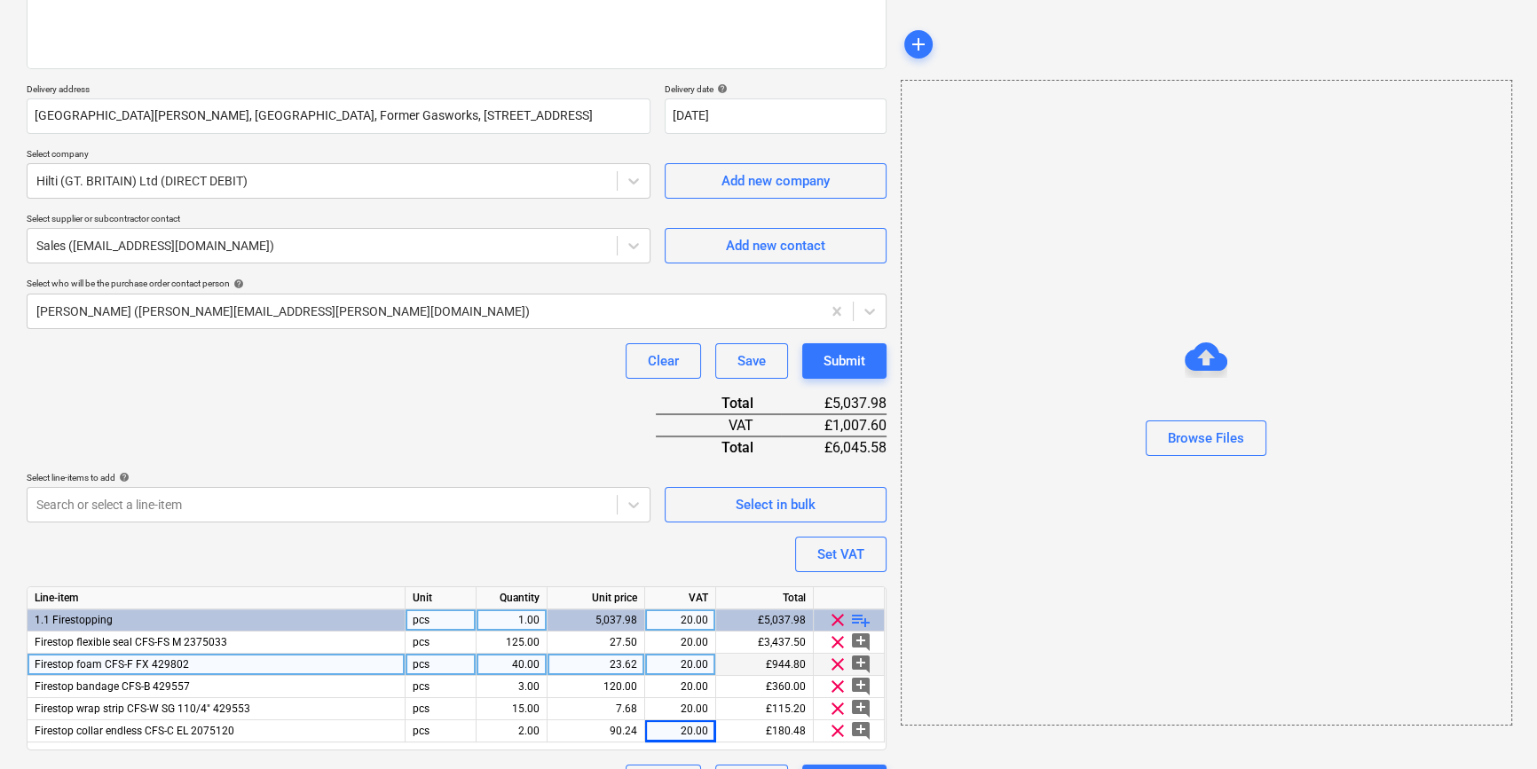
click at [872, 615] on div "clear playlist_add" at bounding box center [849, 621] width 71 height 22
click at [865, 618] on span "playlist_add" at bounding box center [860, 620] width 21 height 21
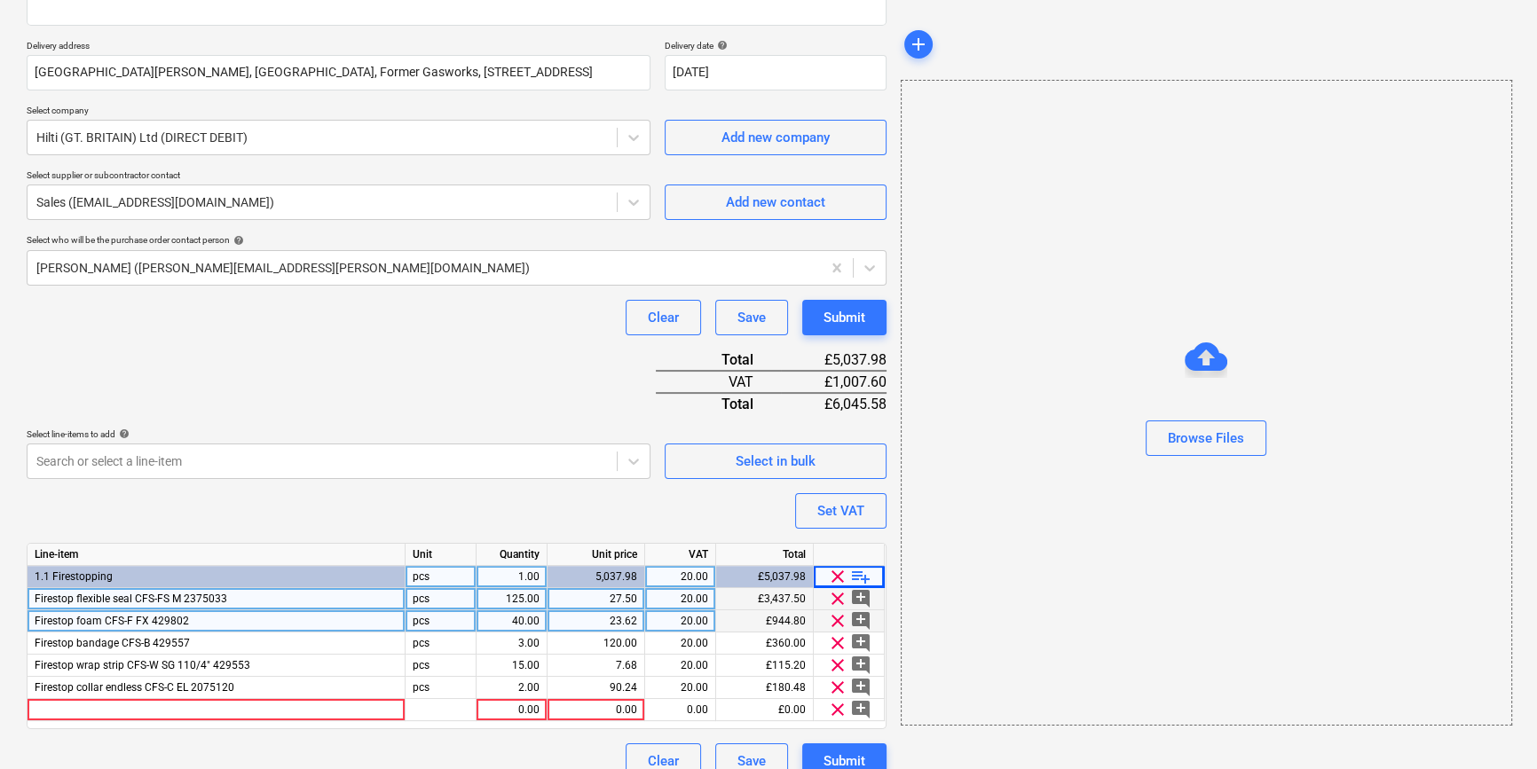
scroll to position [315, 0]
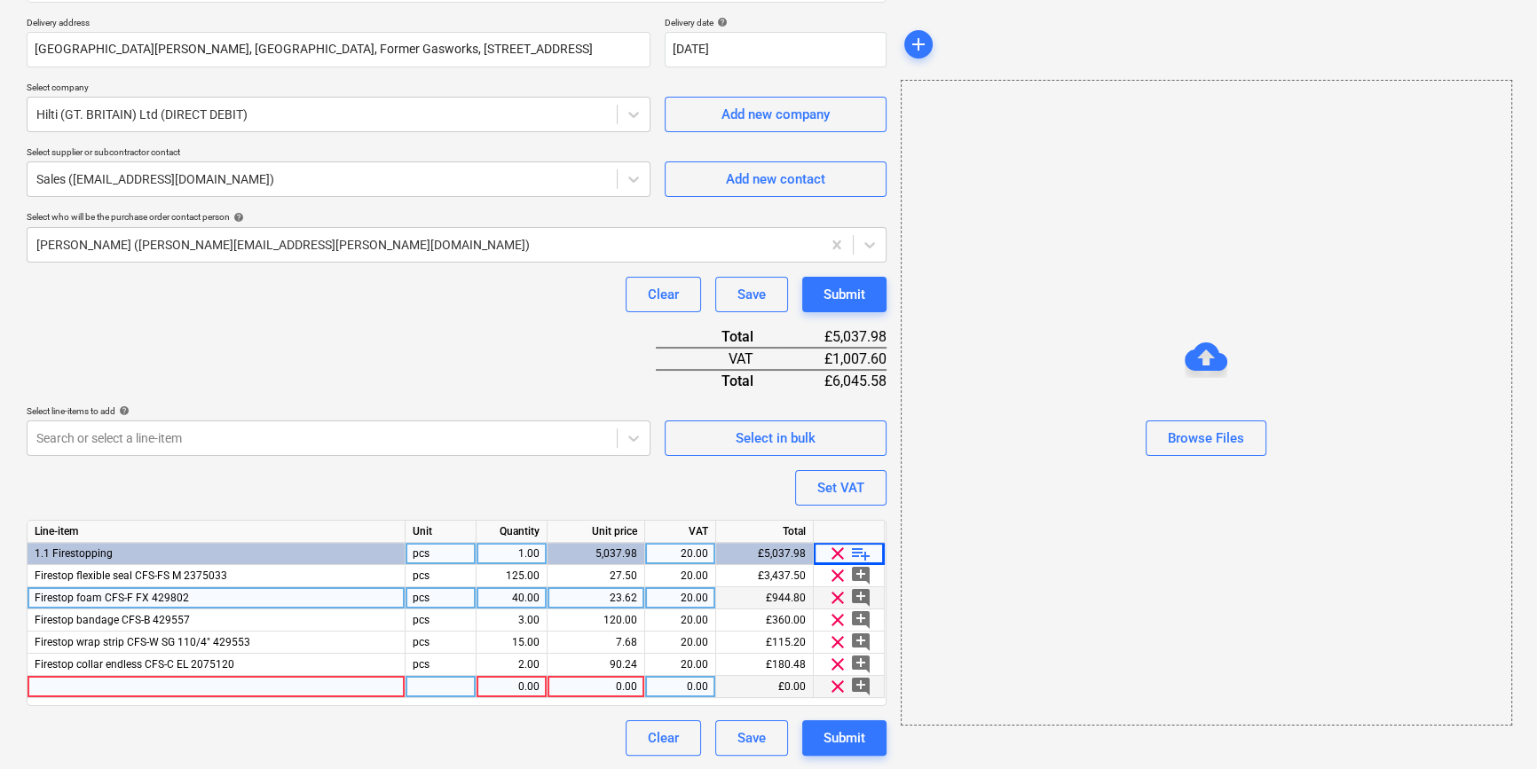
click at [44, 684] on div at bounding box center [217, 687] width 378 height 22
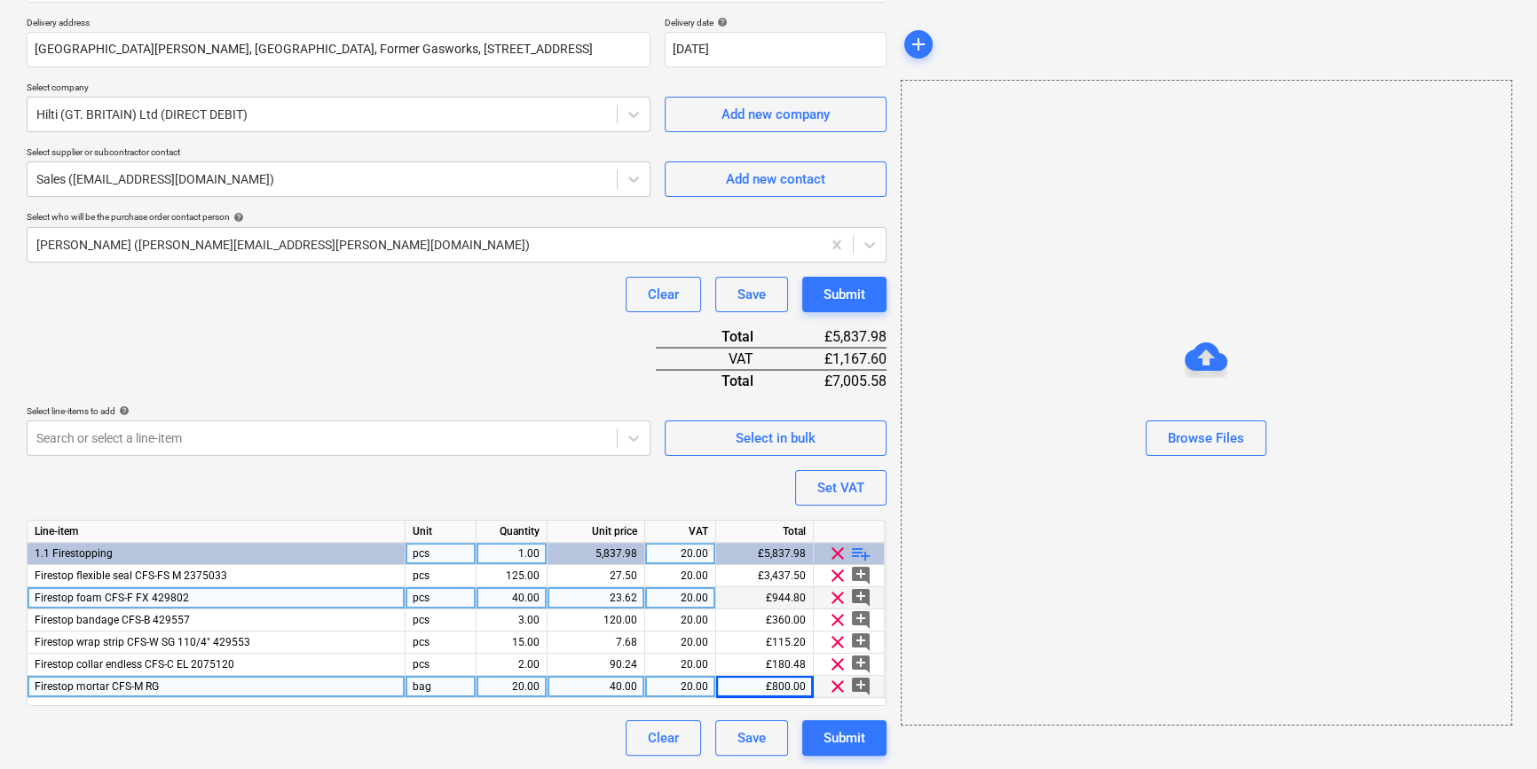
click at [862, 550] on span "playlist_add" at bounding box center [860, 553] width 21 height 21
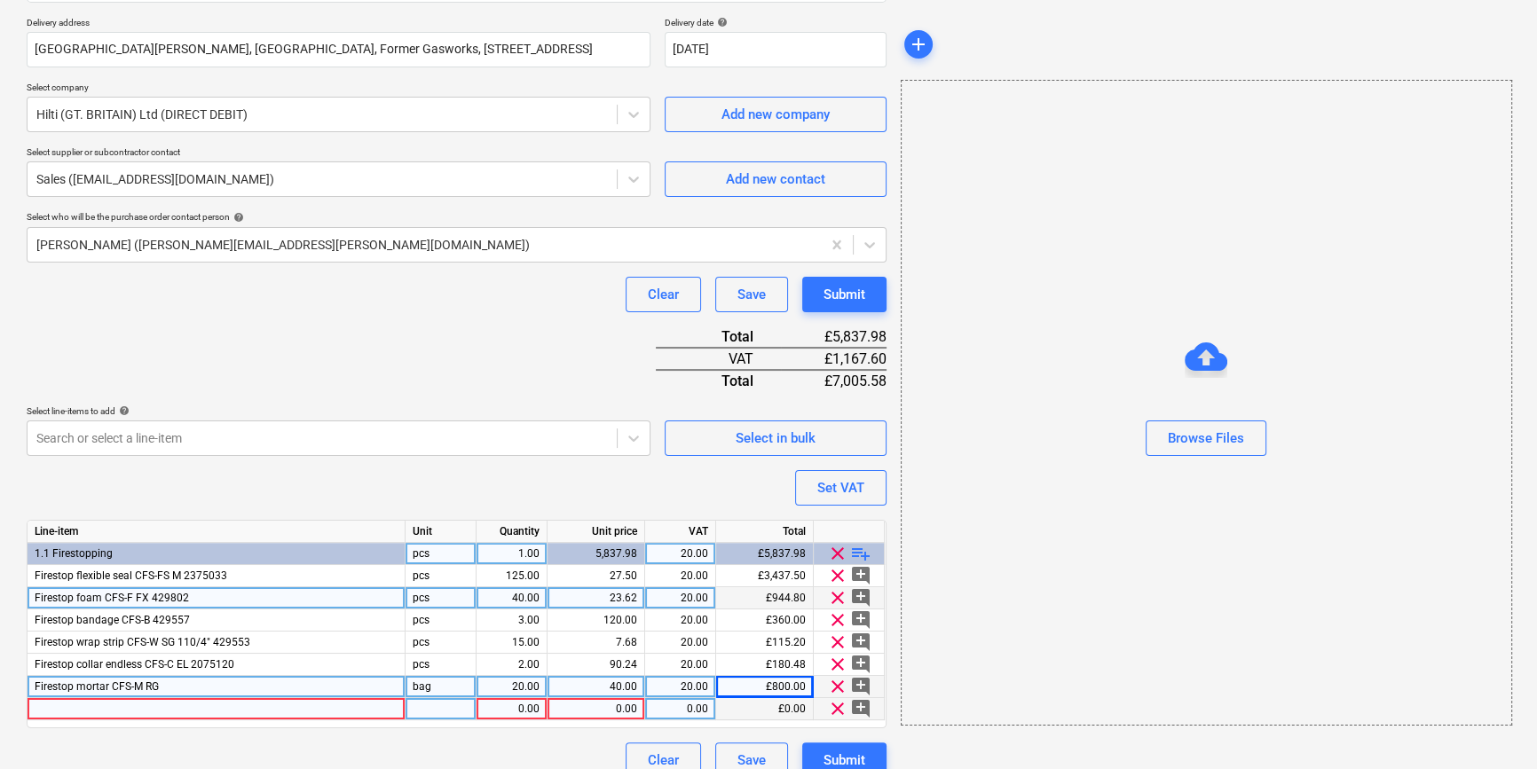
click at [49, 707] on div at bounding box center [217, 709] width 378 height 22
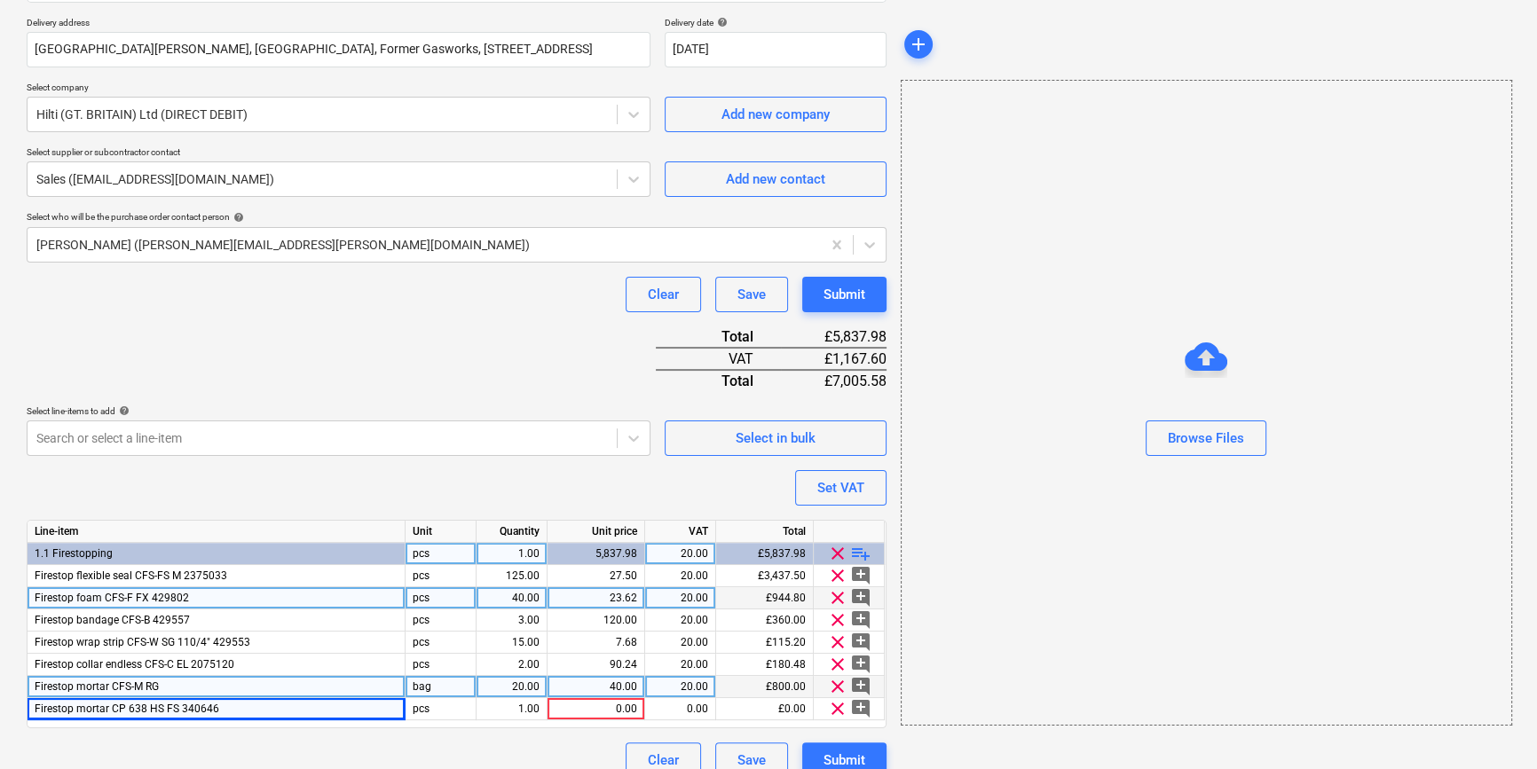
click at [186, 690] on div "Firestop mortar CFS-M RG" at bounding box center [217, 687] width 378 height 22
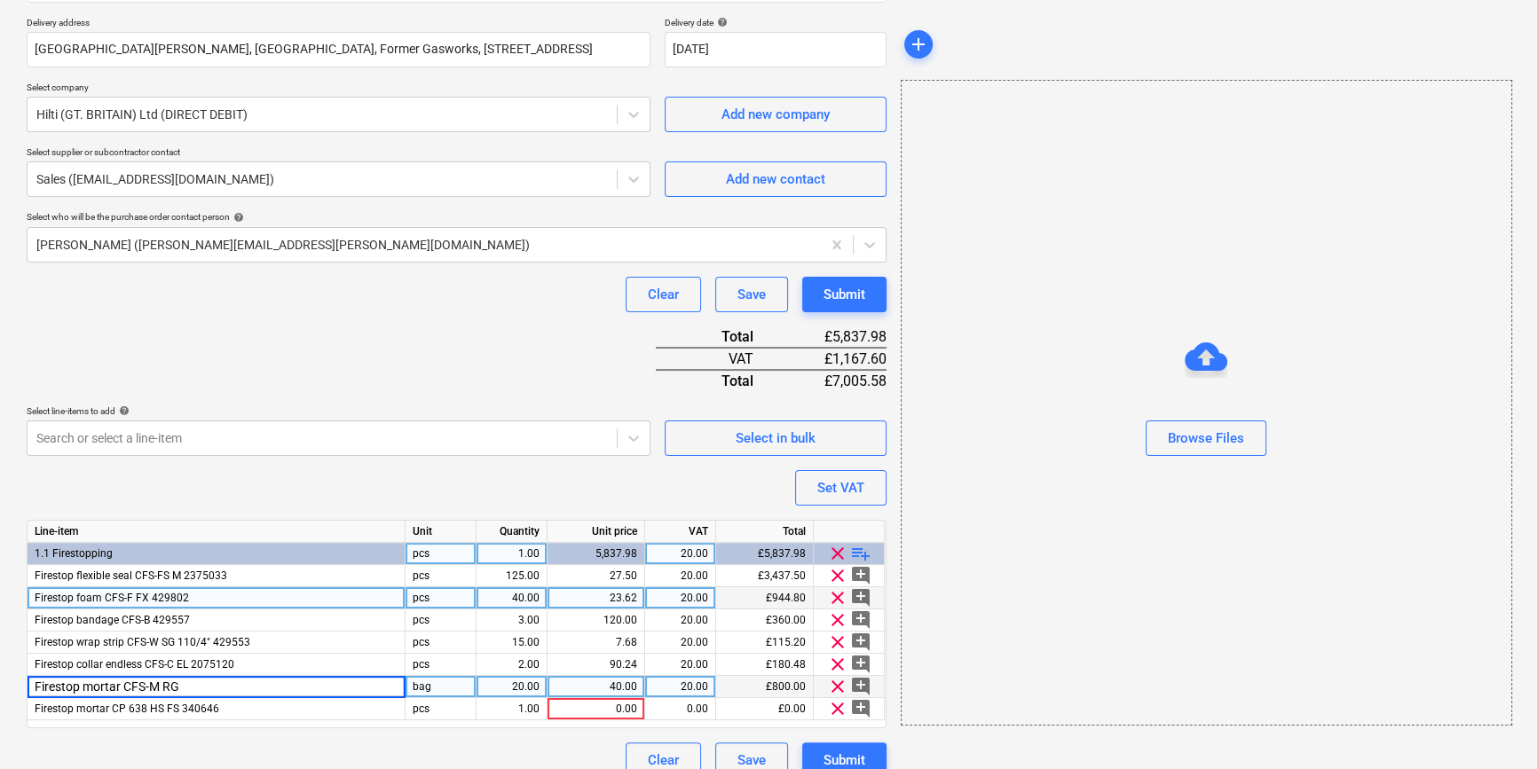
click at [186, 689] on input "Firestop mortar CFS-M RG" at bounding box center [216, 686] width 377 height 21
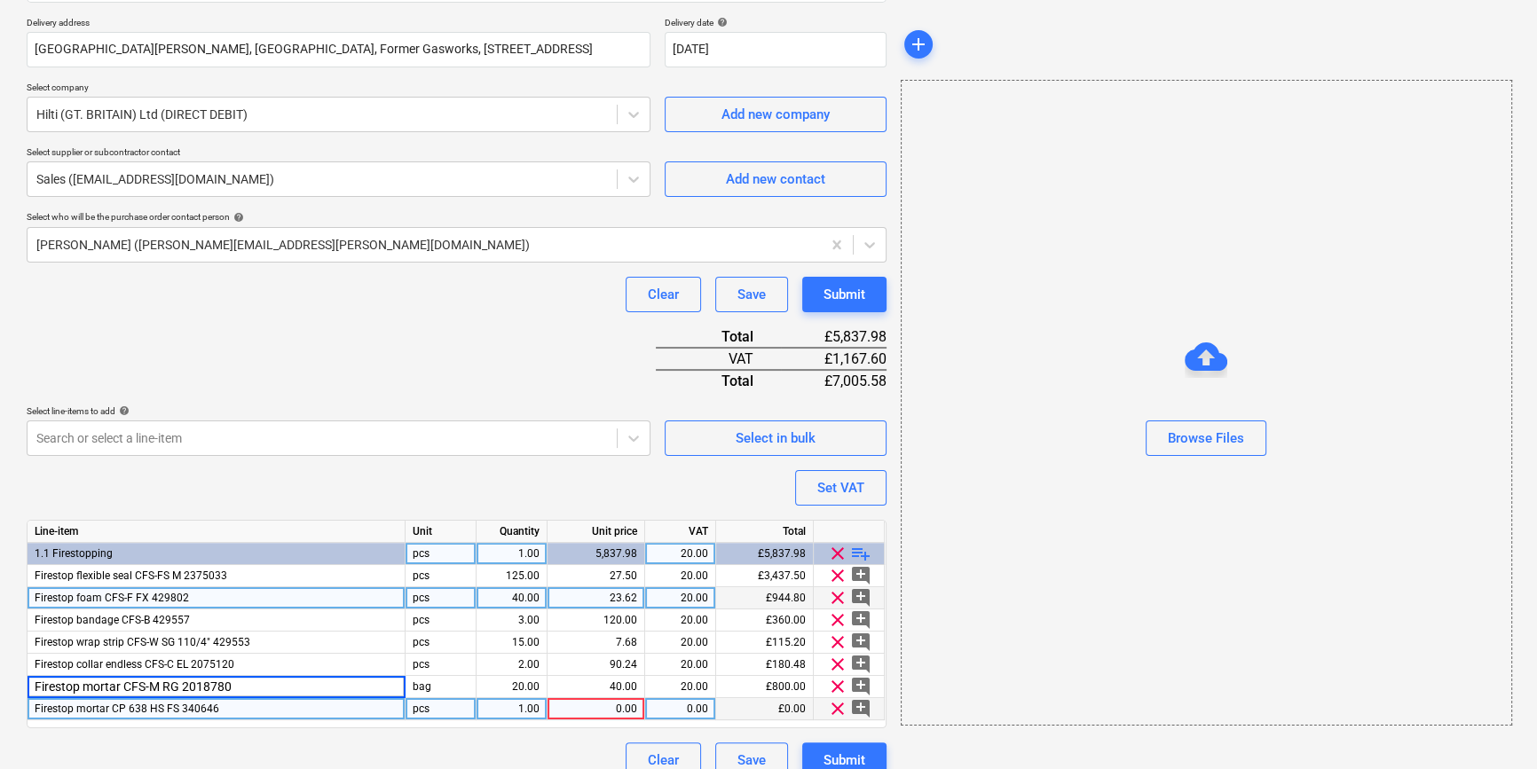
click at [516, 705] on div "1.00" at bounding box center [512, 709] width 56 height 22
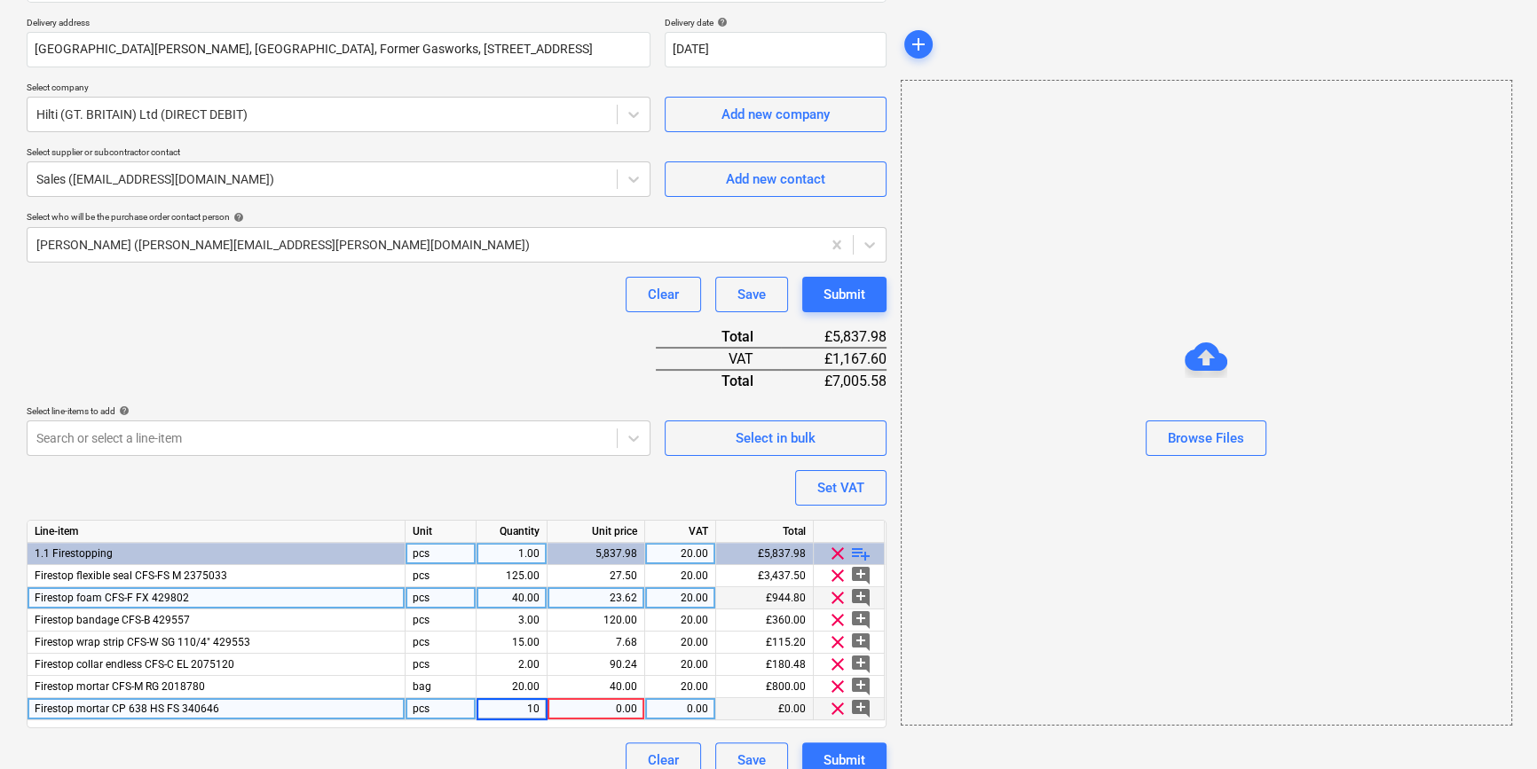
click at [441, 705] on div "pcs" at bounding box center [441, 709] width 71 height 22
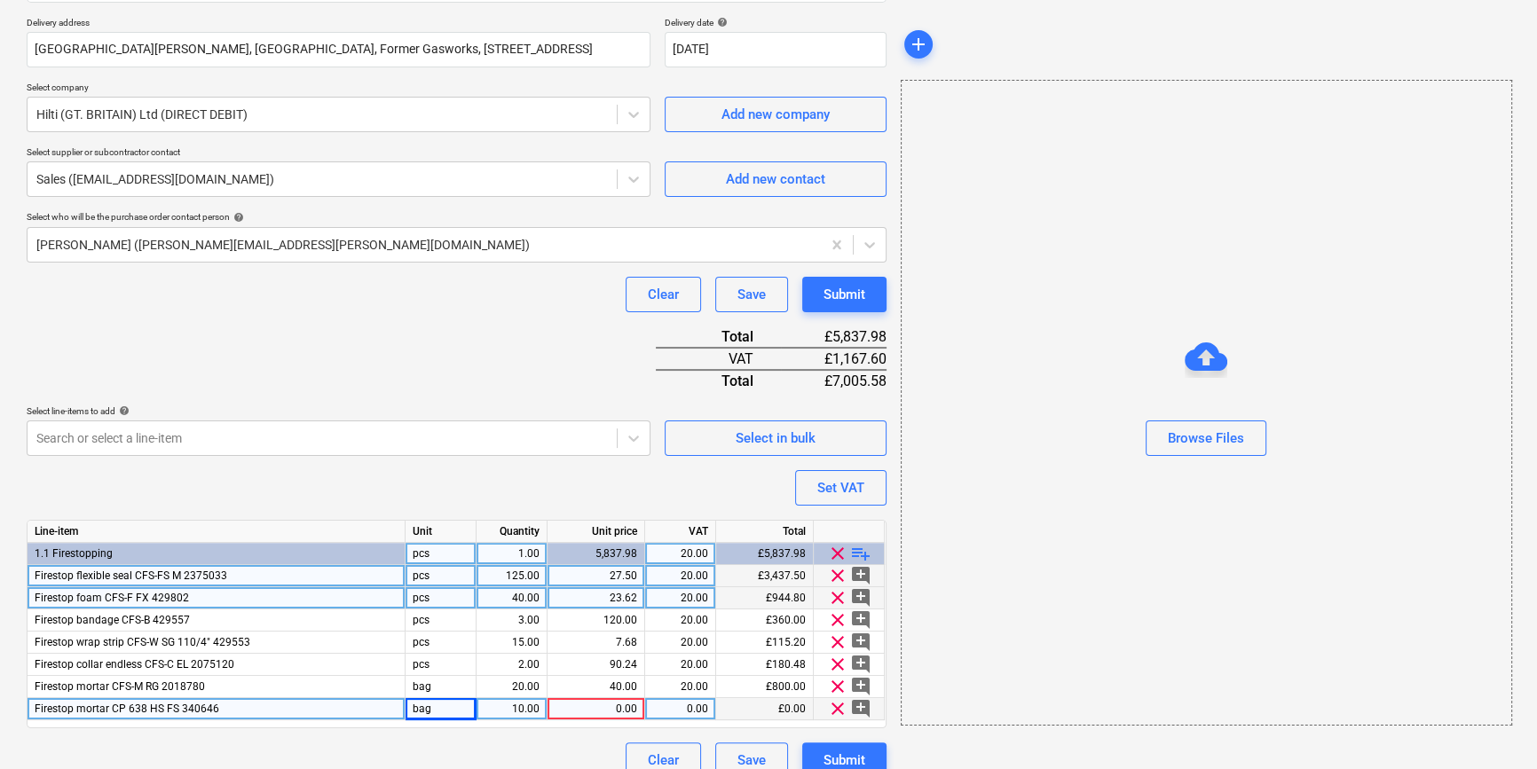
click at [434, 577] on div "pcs" at bounding box center [441, 576] width 71 height 22
click at [438, 600] on div "pcs" at bounding box center [441, 598] width 71 height 22
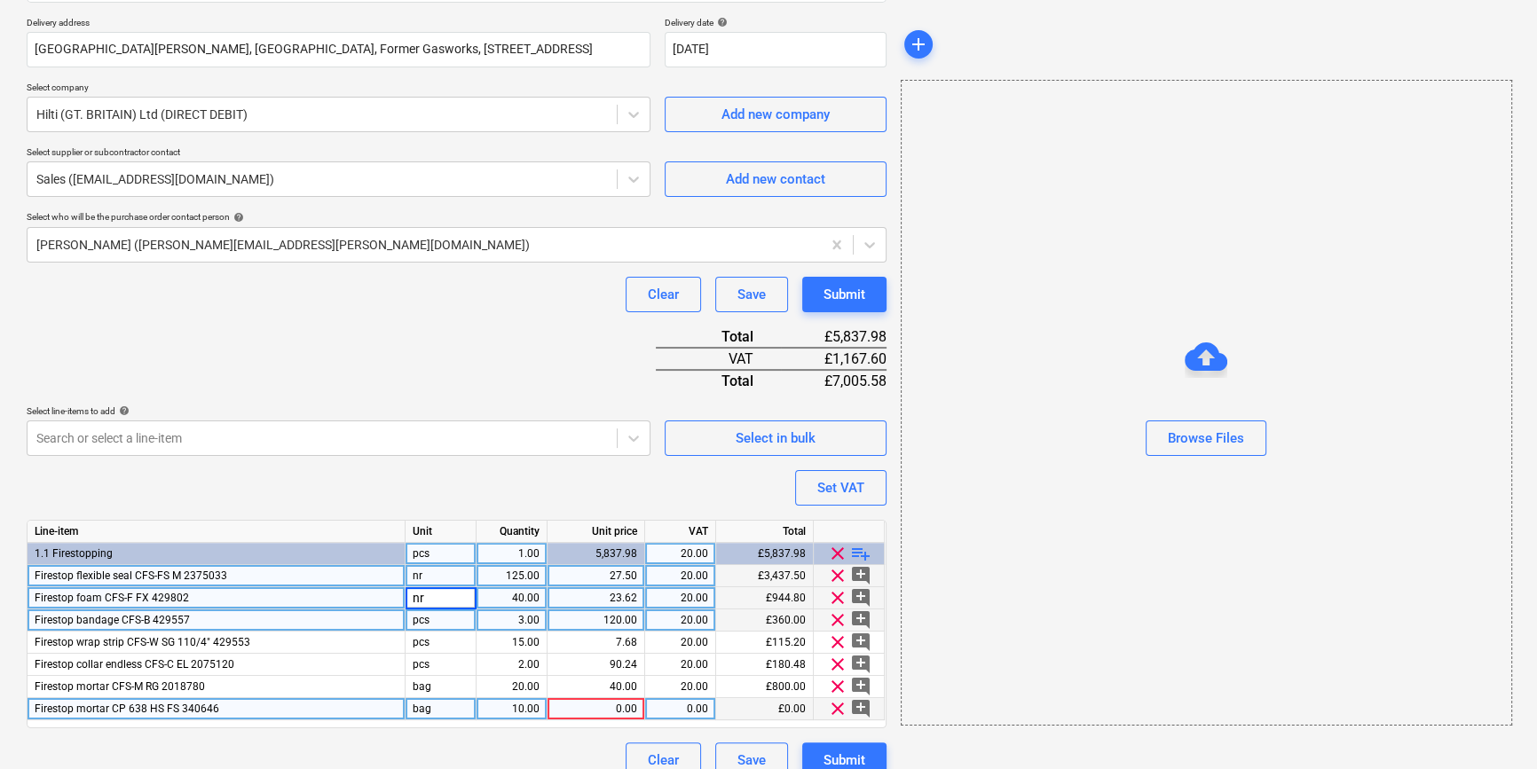
click at [444, 618] on div "pcs" at bounding box center [441, 621] width 71 height 22
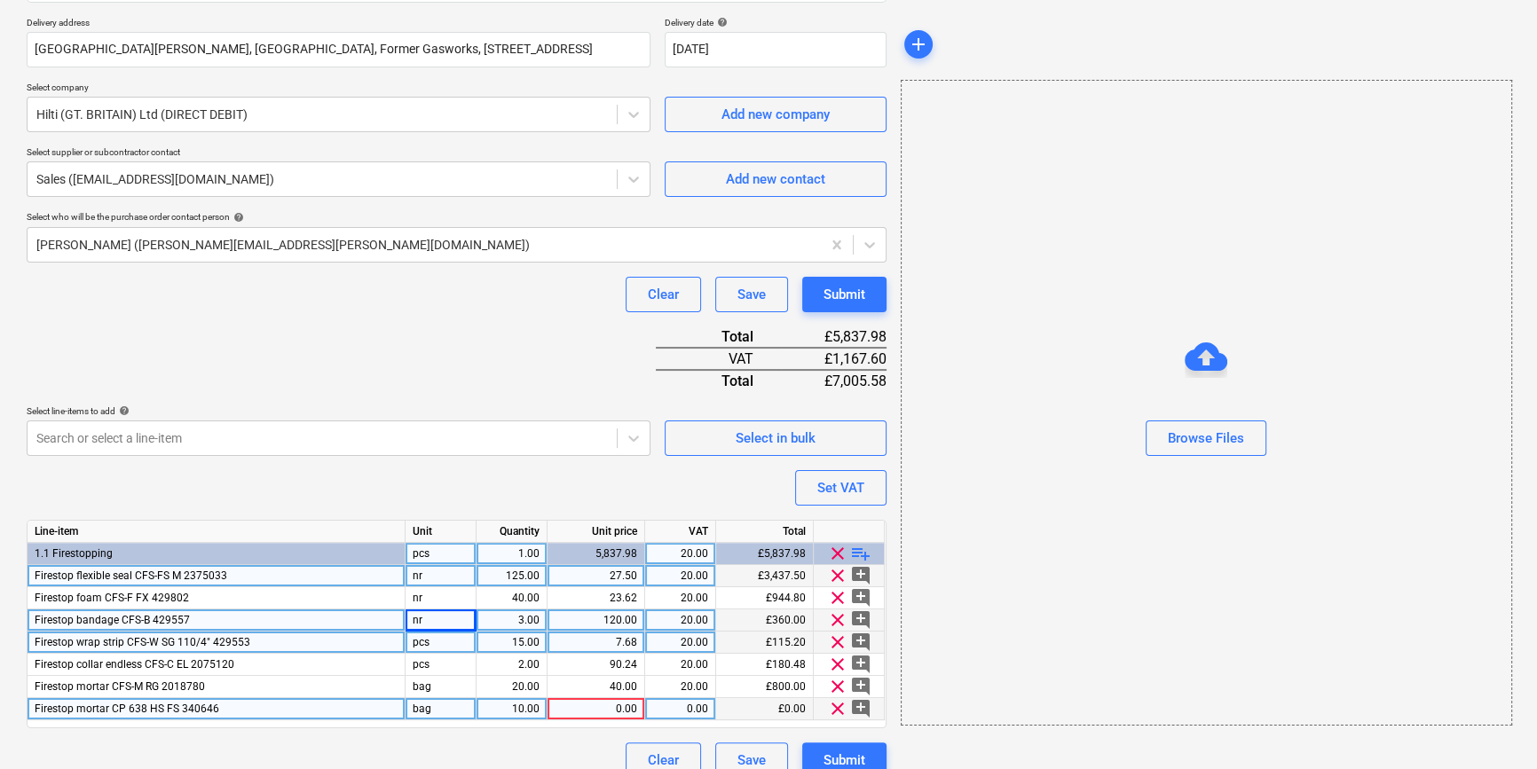
click at [444, 642] on div "pcs" at bounding box center [441, 643] width 71 height 22
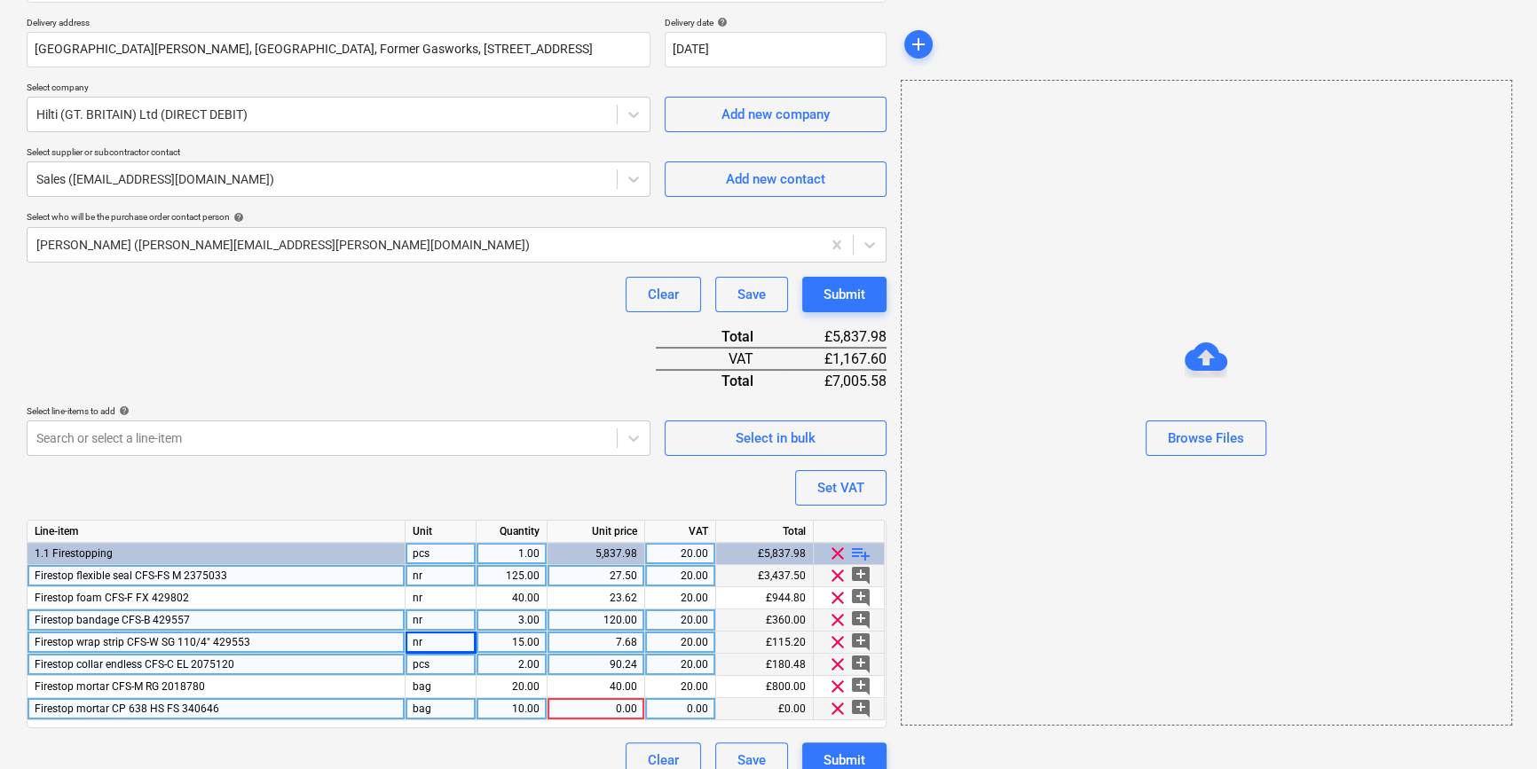
click at [441, 656] on div "pcs" at bounding box center [441, 665] width 71 height 22
click at [602, 706] on div "0.00" at bounding box center [596, 709] width 83 height 22
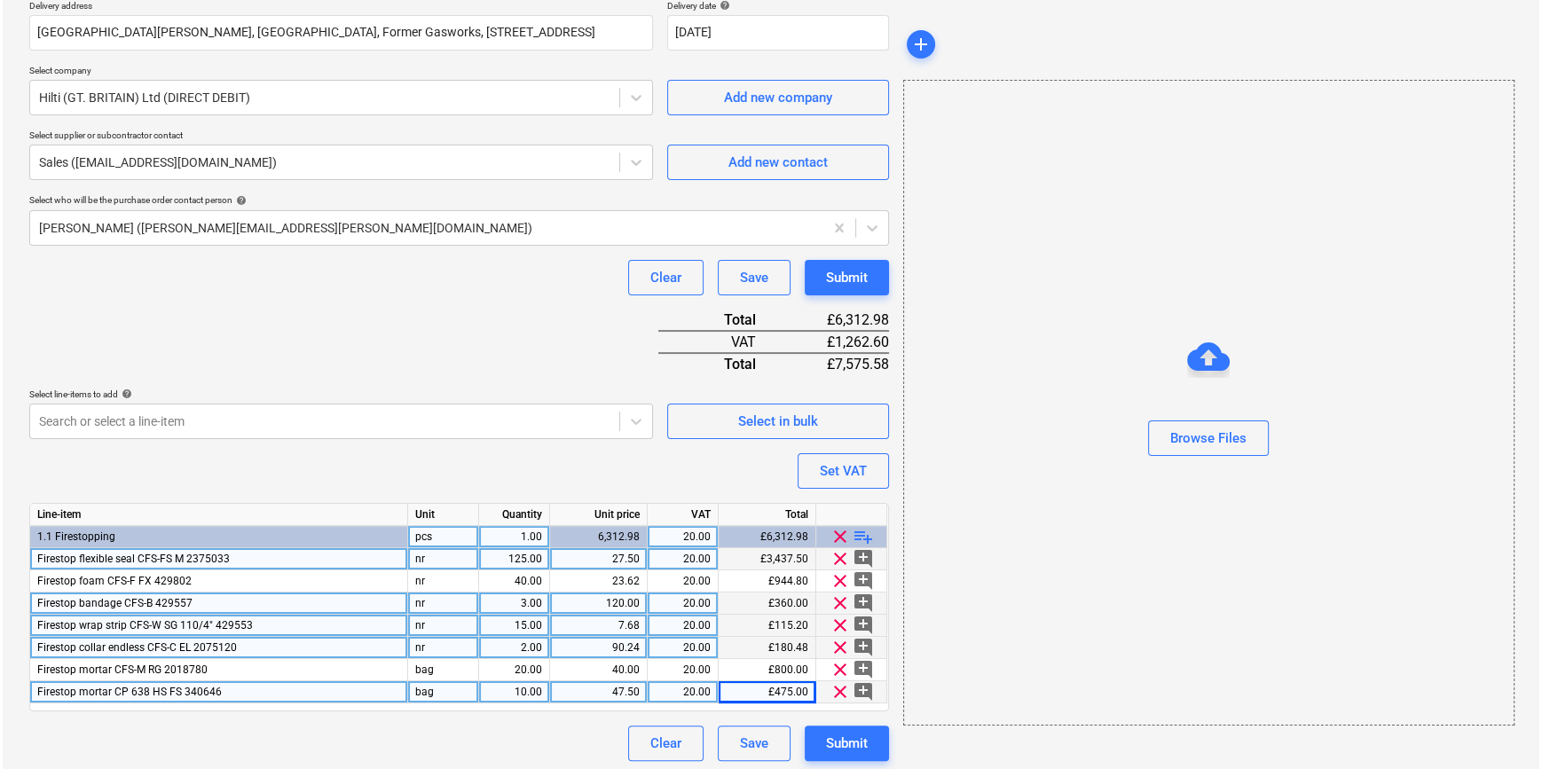
scroll to position [337, 0]
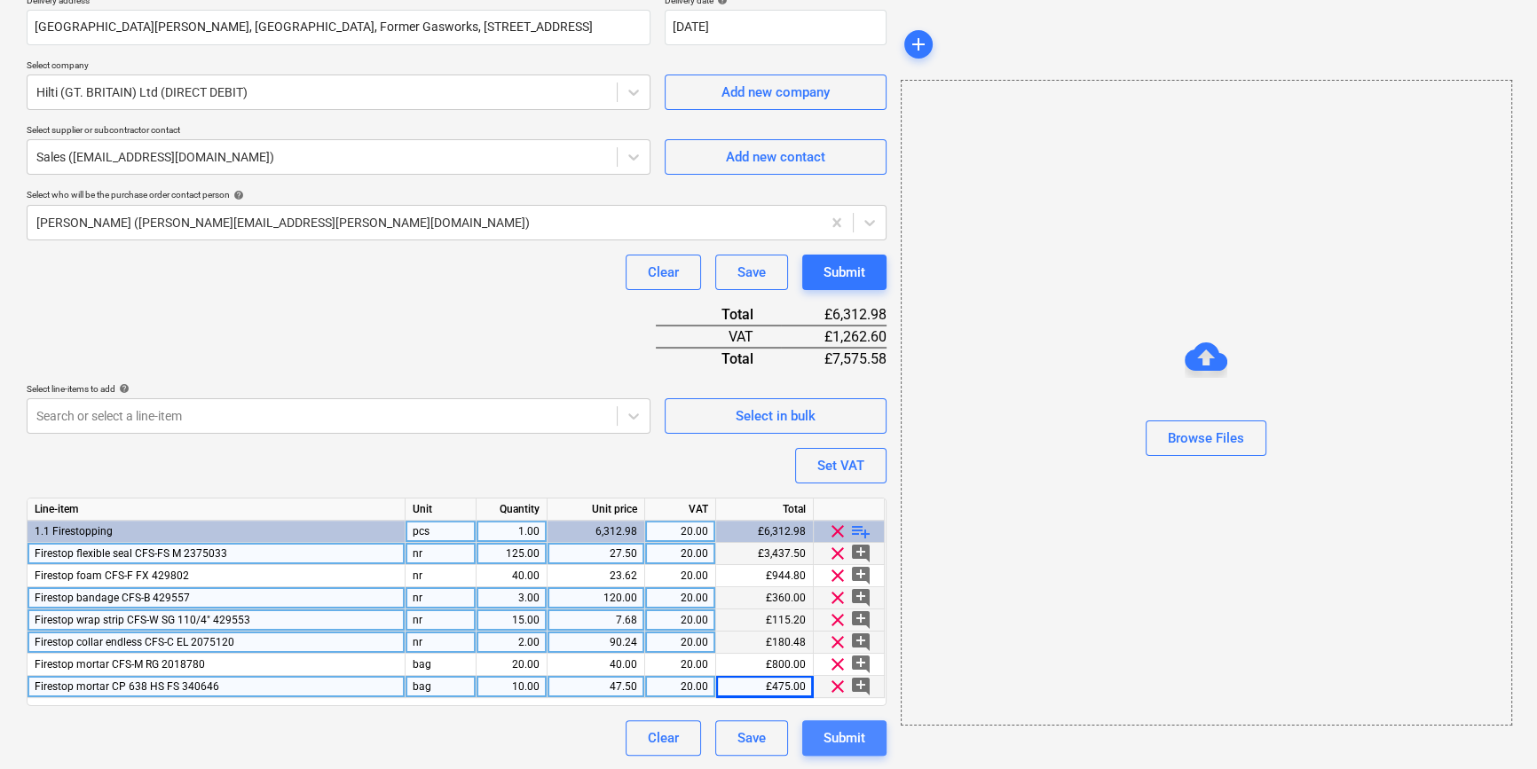
click at [855, 745] on div "Submit" at bounding box center [844, 738] width 42 height 23
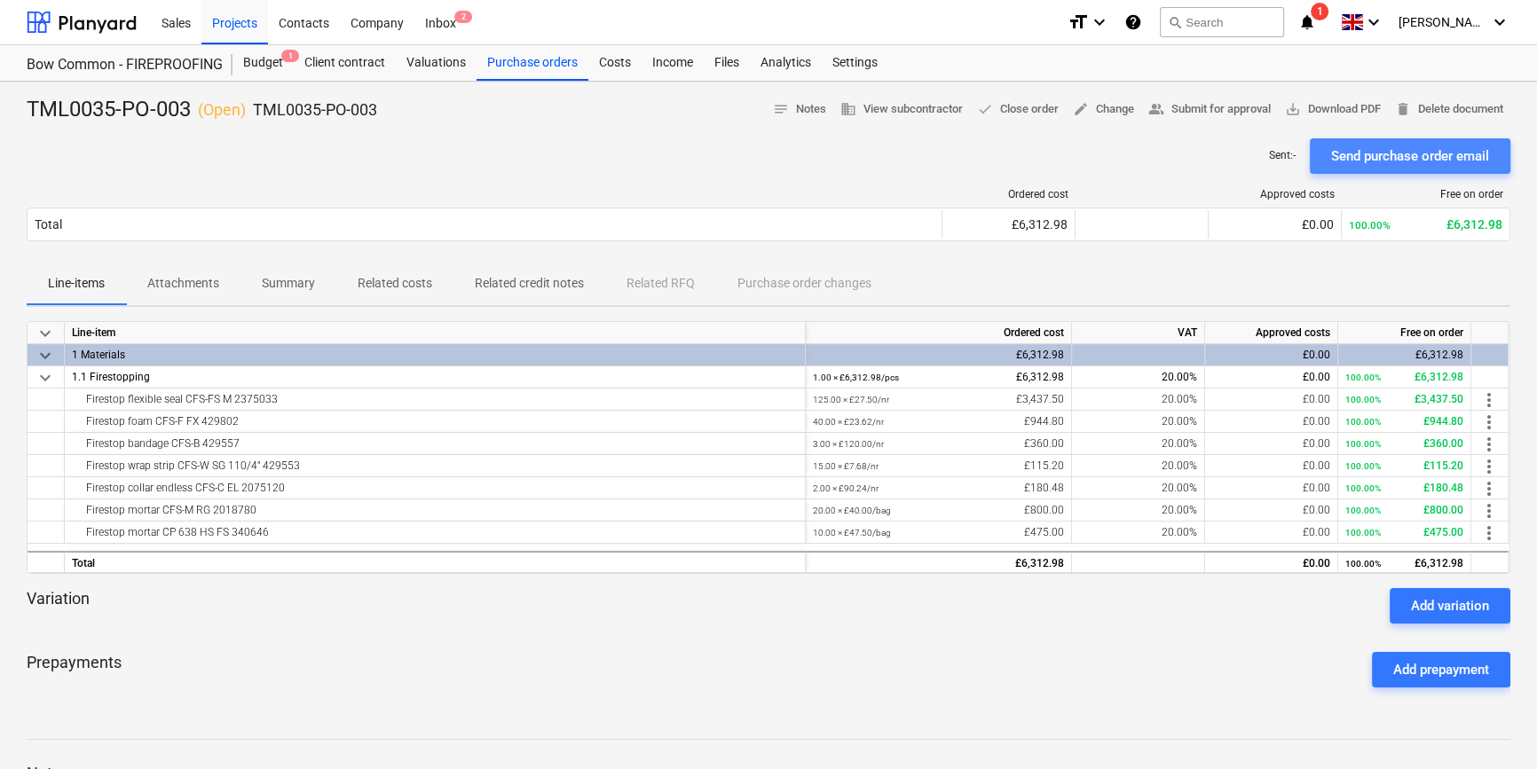
click at [1230, 154] on div "Send purchase order email" at bounding box center [1410, 156] width 158 height 23
click at [1230, 107] on span "save_alt Download PDF" at bounding box center [1333, 109] width 96 height 20
click at [539, 70] on div "Purchase orders" at bounding box center [533, 62] width 112 height 35
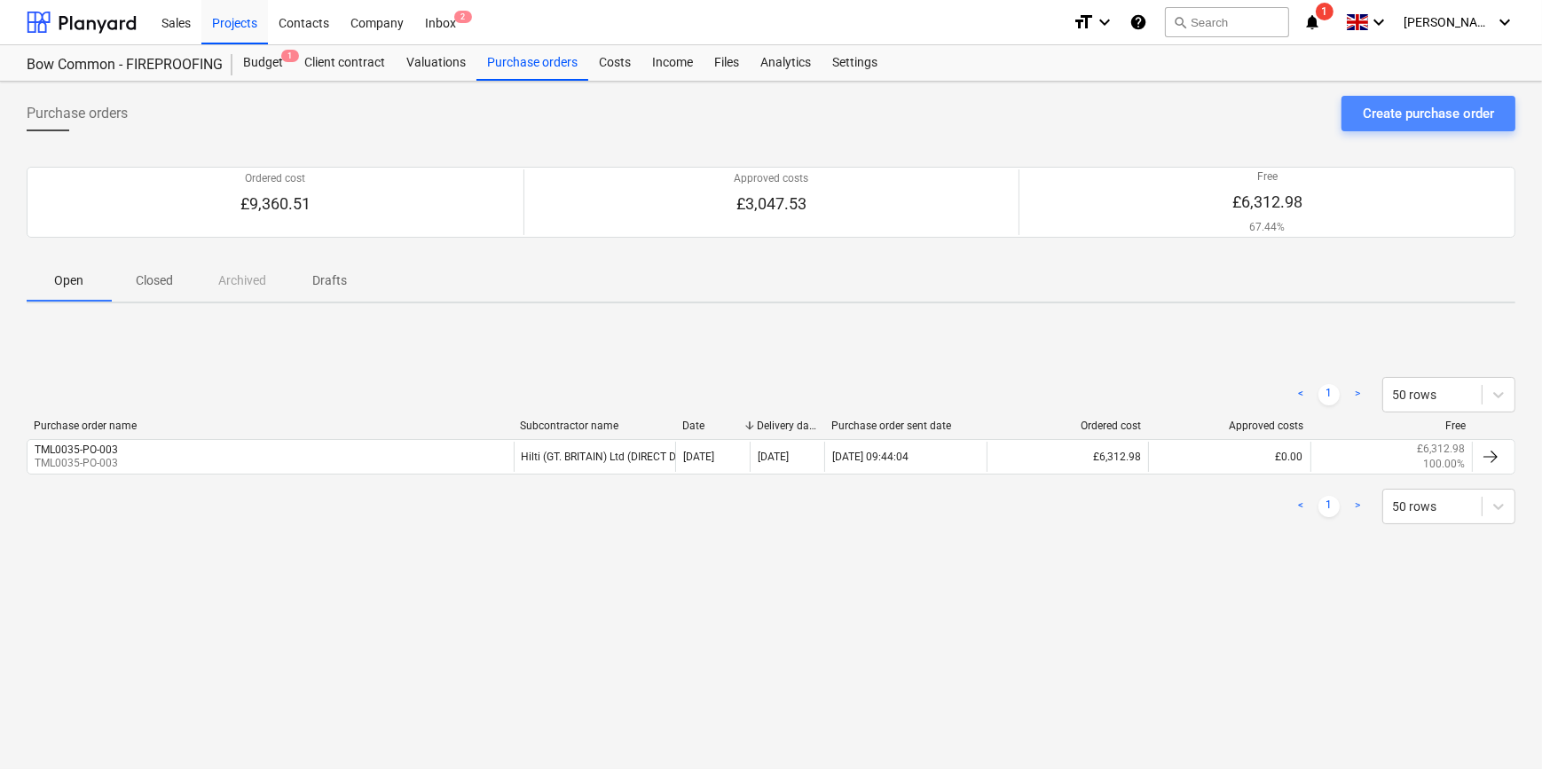
click at [1230, 114] on div "Create purchase order" at bounding box center [1428, 113] width 131 height 23
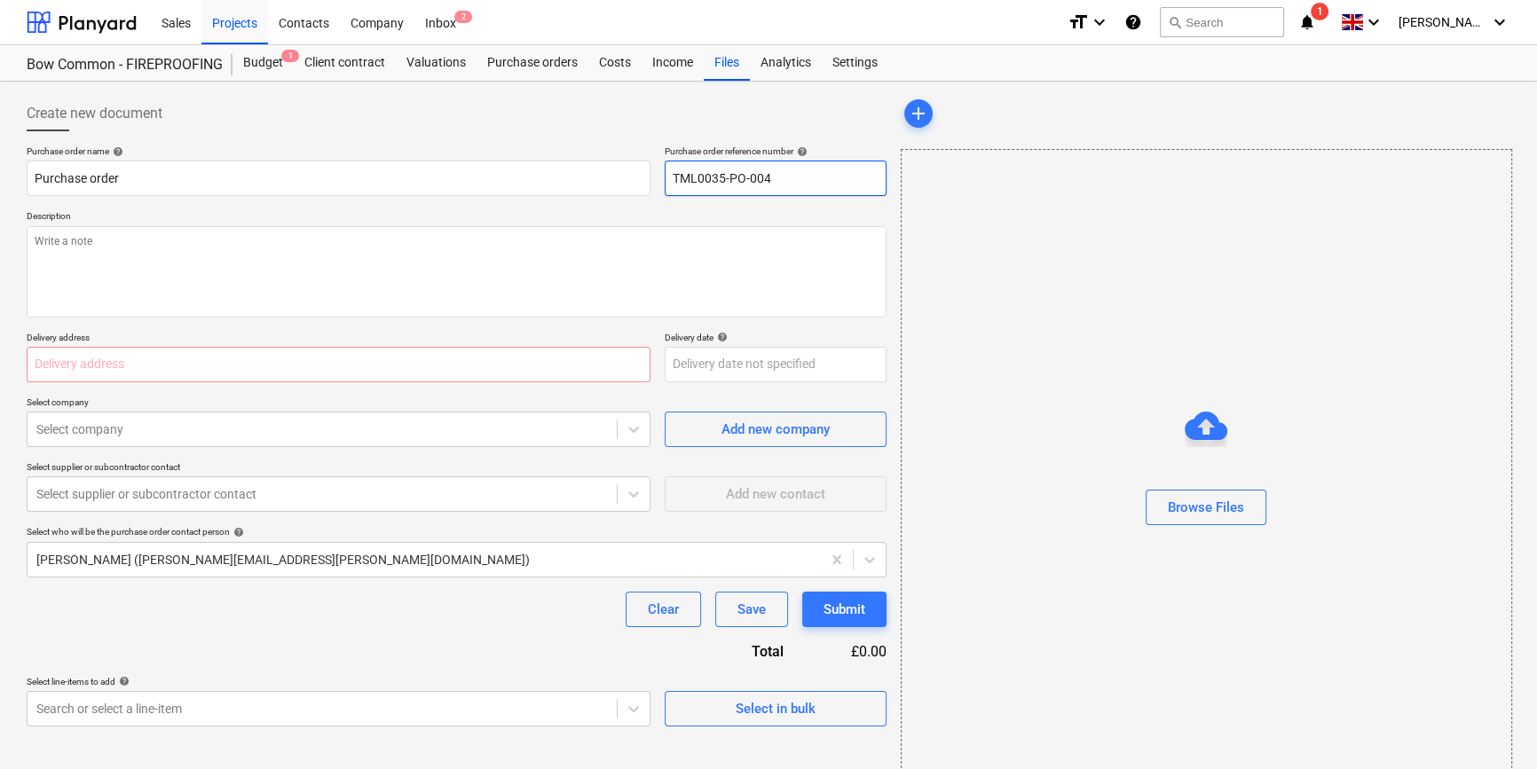
drag, startPoint x: 779, startPoint y: 179, endPoint x: 666, endPoint y: 187, distance: 113.9
click at [666, 187] on input "TML0035-PO-004" at bounding box center [776, 178] width 222 height 35
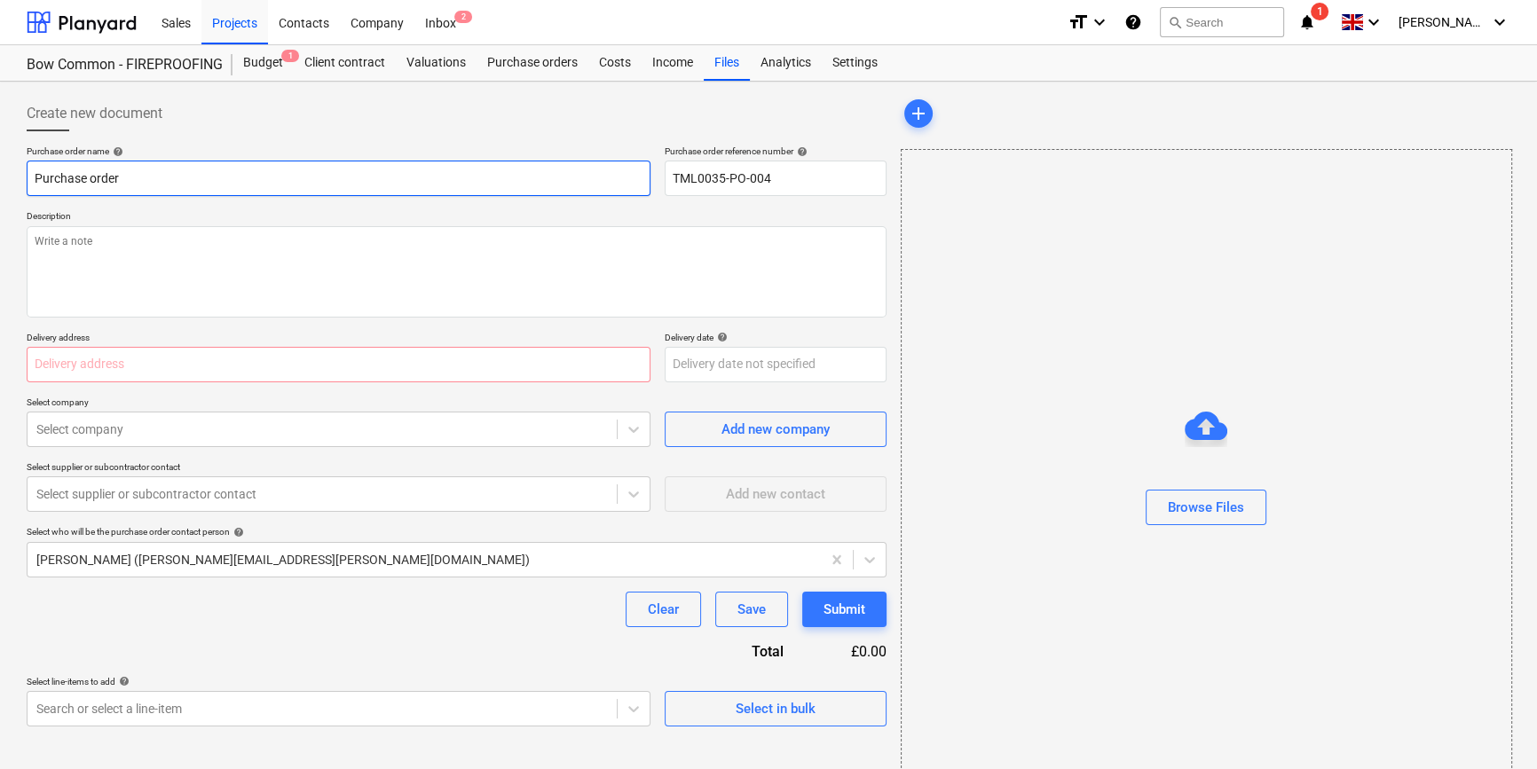
drag, startPoint x: 125, startPoint y: 178, endPoint x: 26, endPoint y: 178, distance: 99.4
click at [25, 177] on div "Create new document Purchase order name help Purchase order Purchase order refe…" at bounding box center [457, 445] width 874 height 713
paste input "TML0035-PO-004"
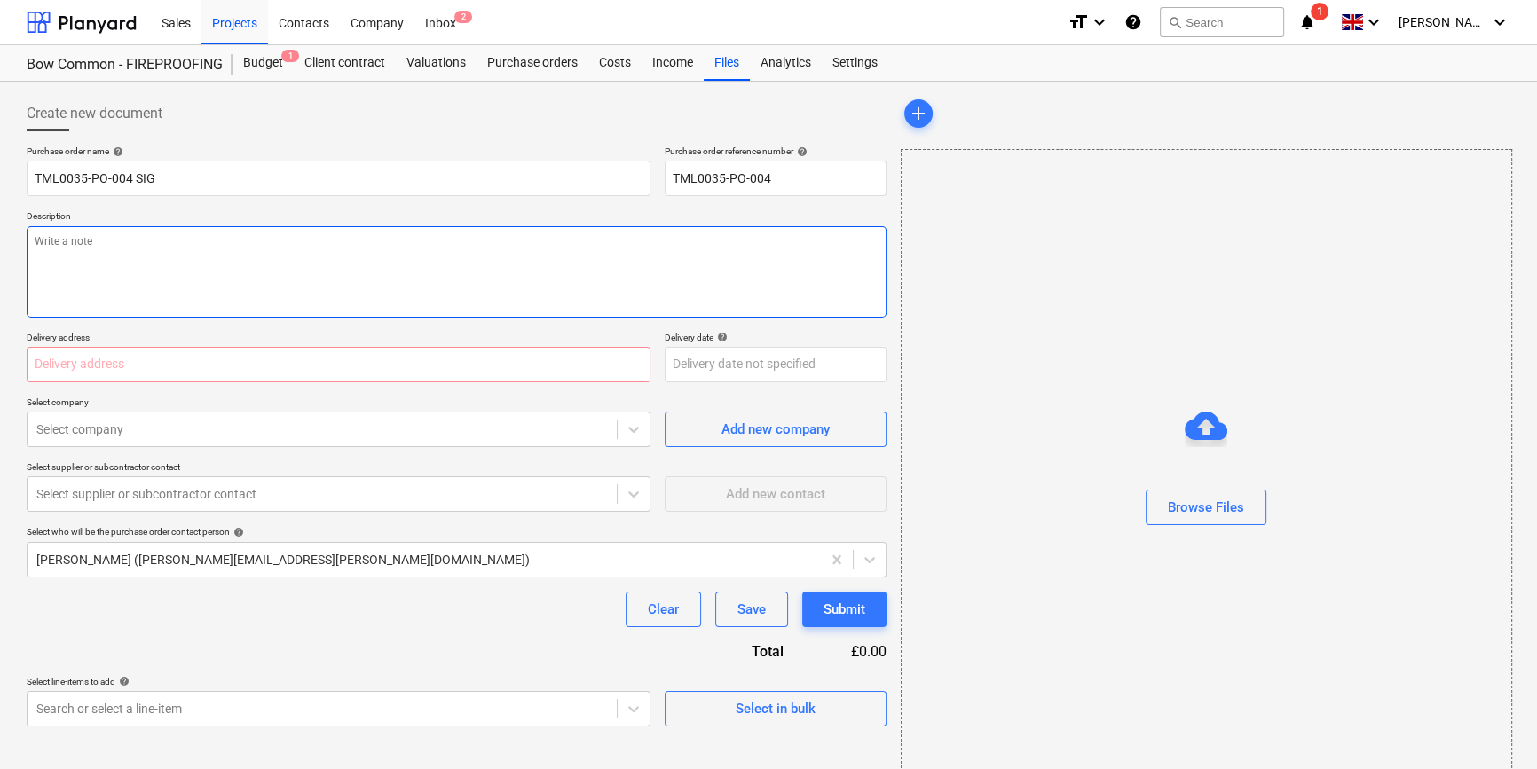
click at [102, 274] on textarea at bounding box center [457, 271] width 860 height 91
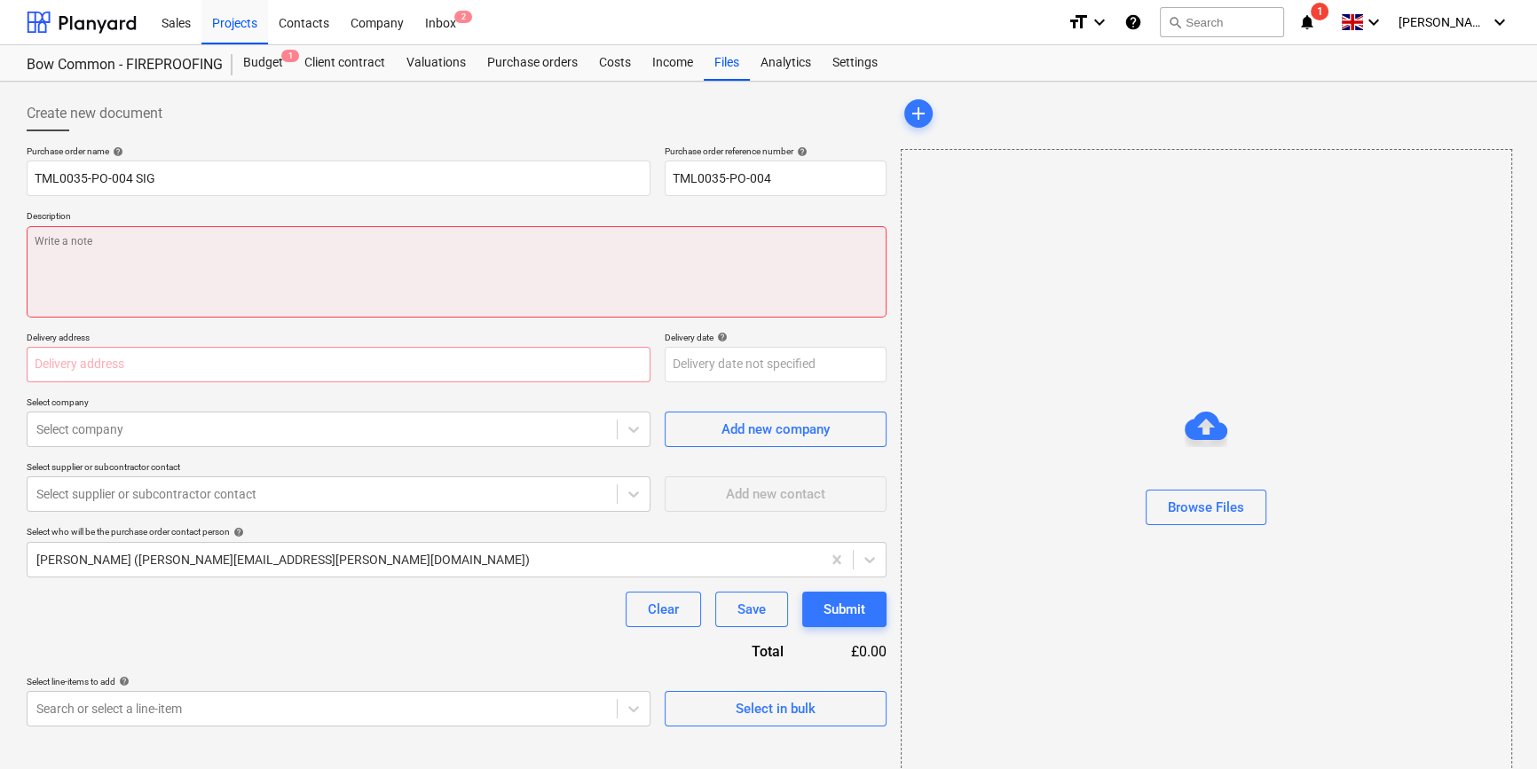
paste textarea "Site contact Mihai Murgu 07456 508759"
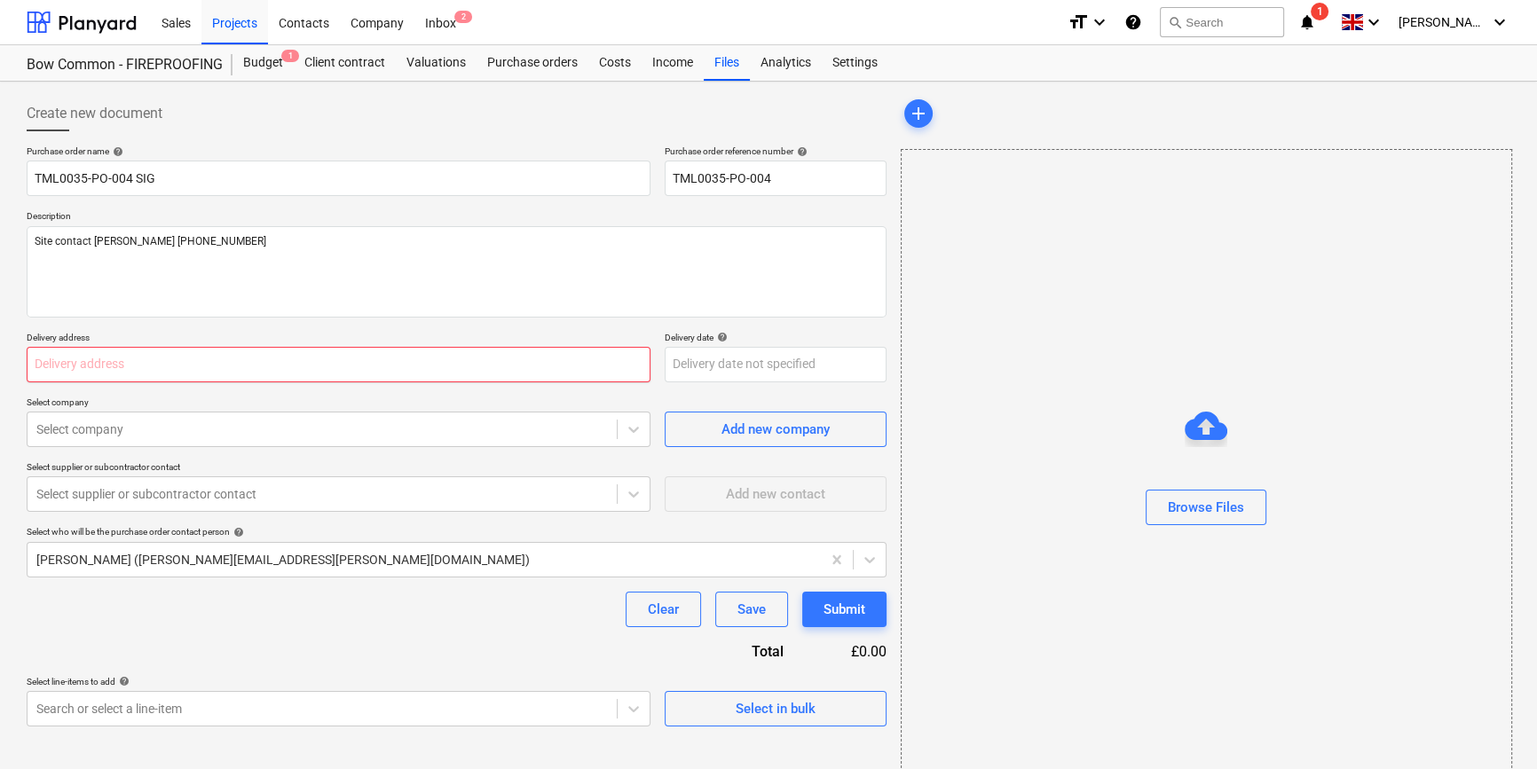
paste input "St William, Bow Common, Former Gasworks, Bow Common Lane, London E3 4BH"
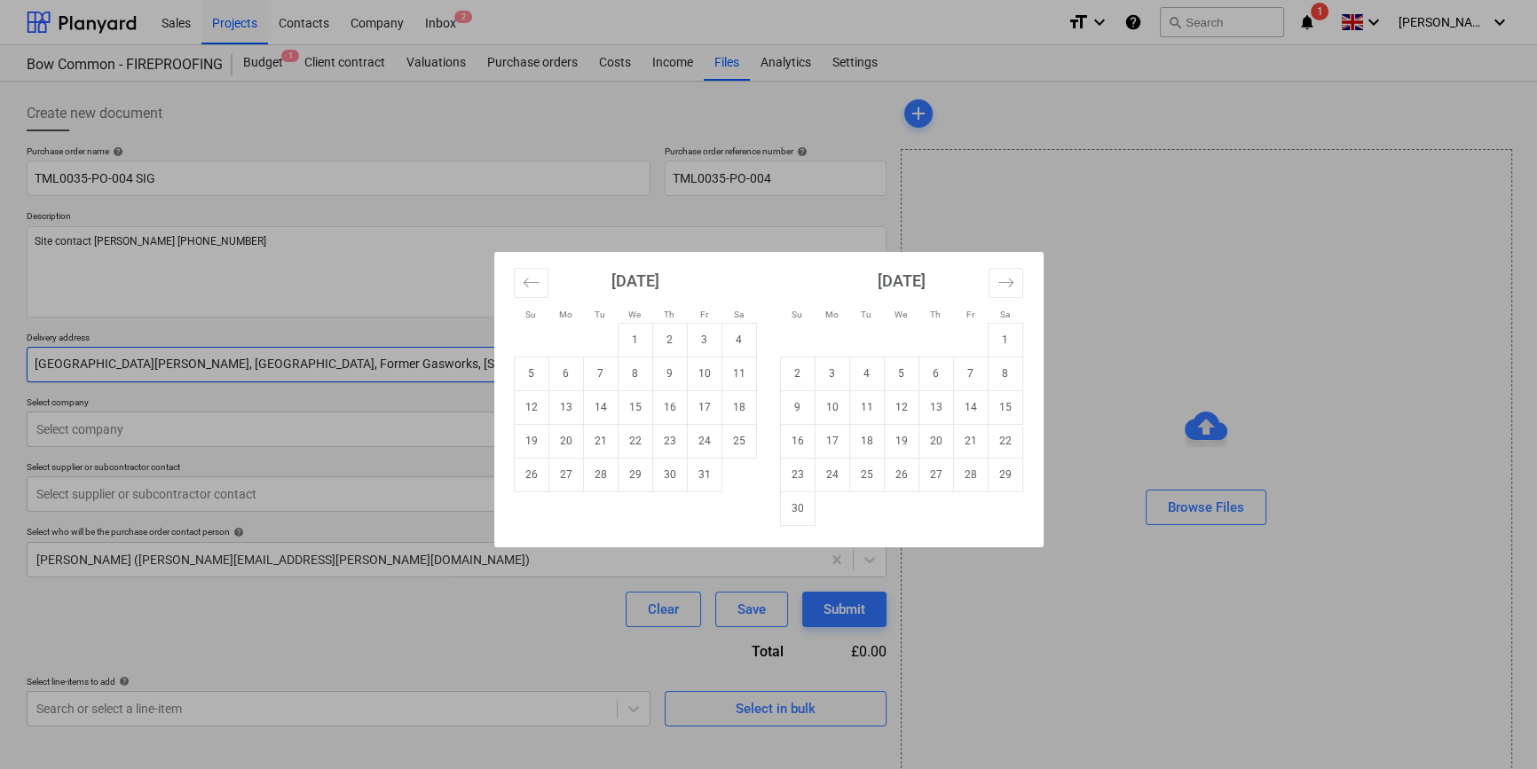
click at [560, 373] on td "6" at bounding box center [565, 374] width 35 height 34
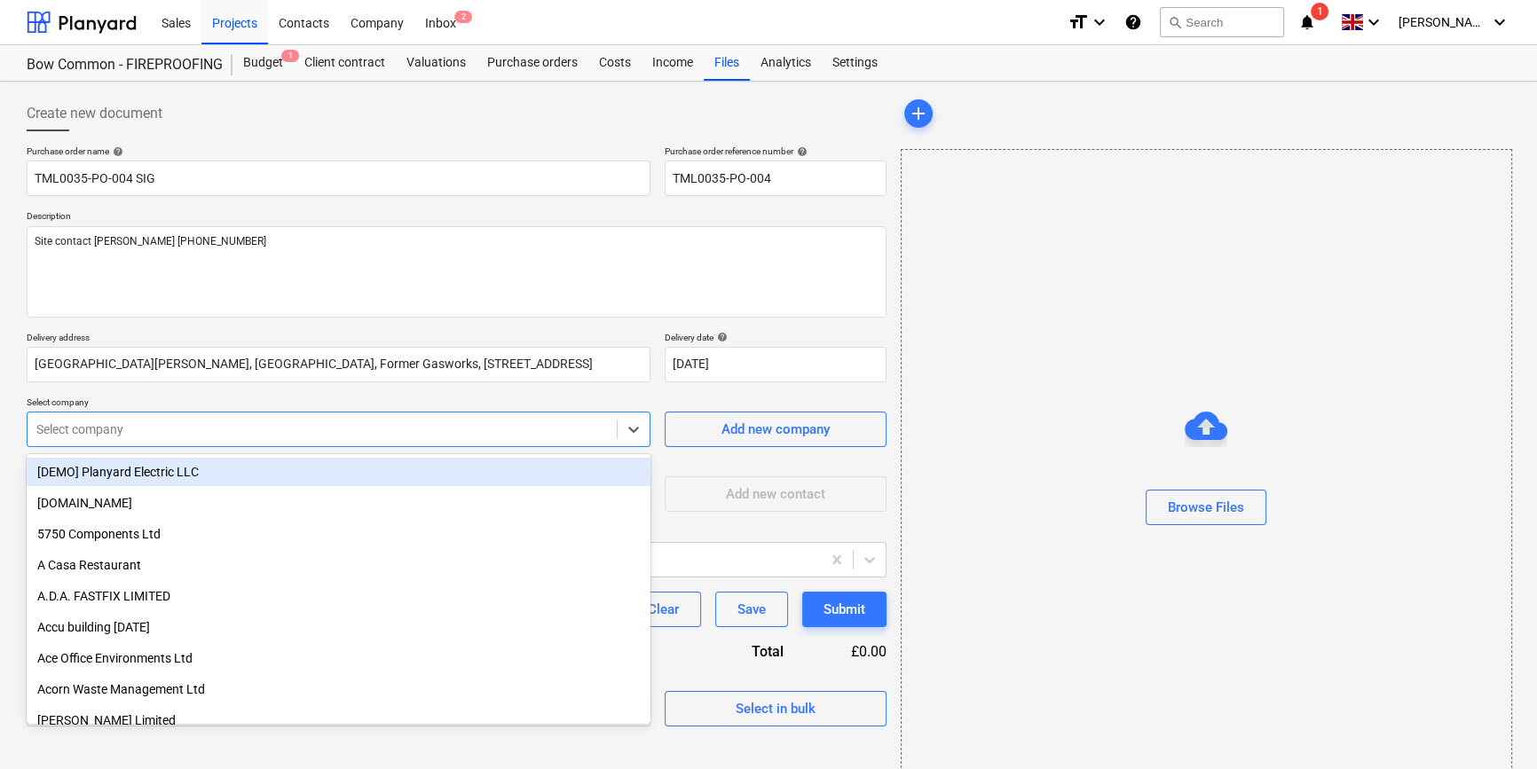
click at [341, 421] on div at bounding box center [321, 430] width 571 height 18
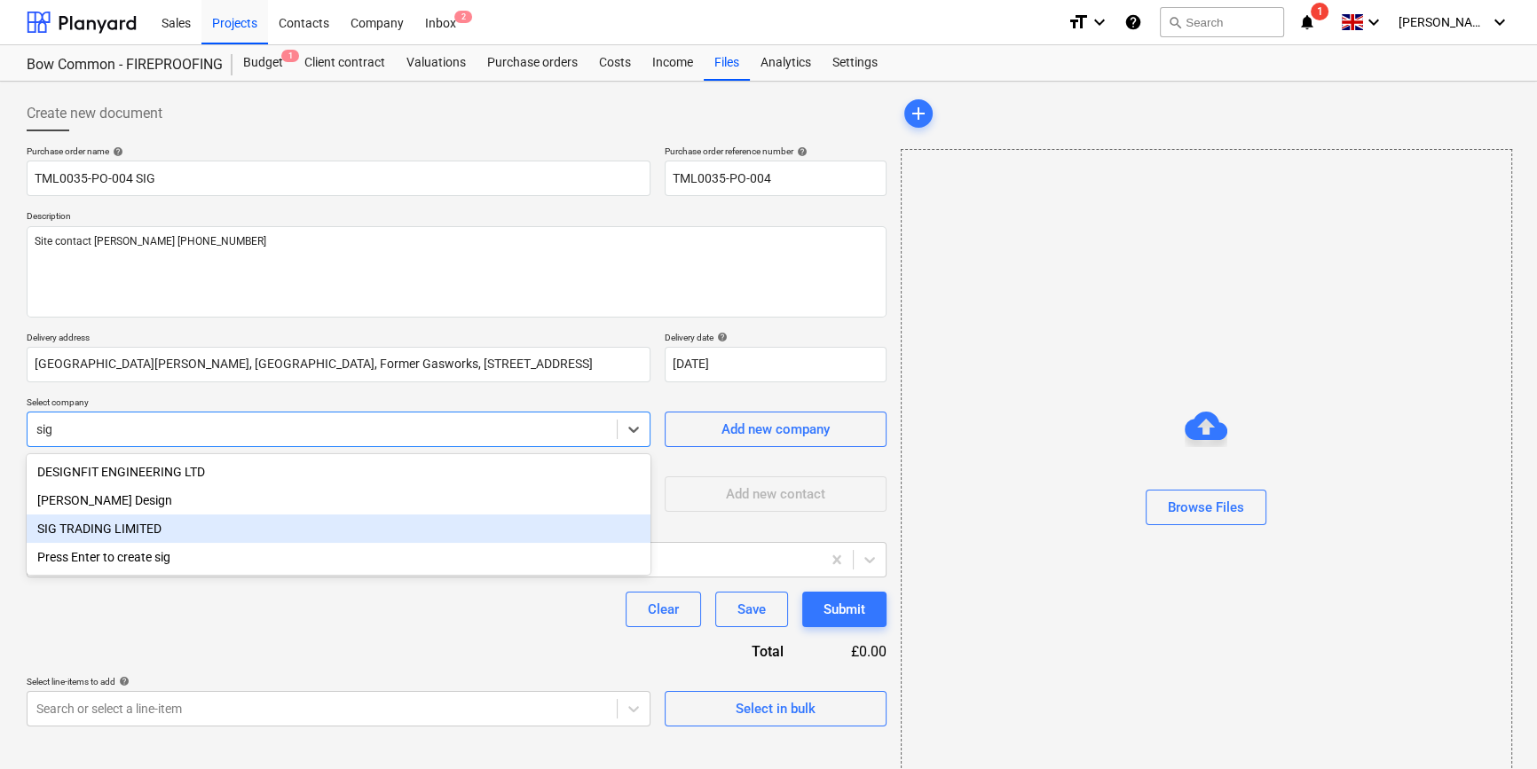
click at [149, 535] on div "SIG TRADING LIMITED" at bounding box center [339, 529] width 624 height 28
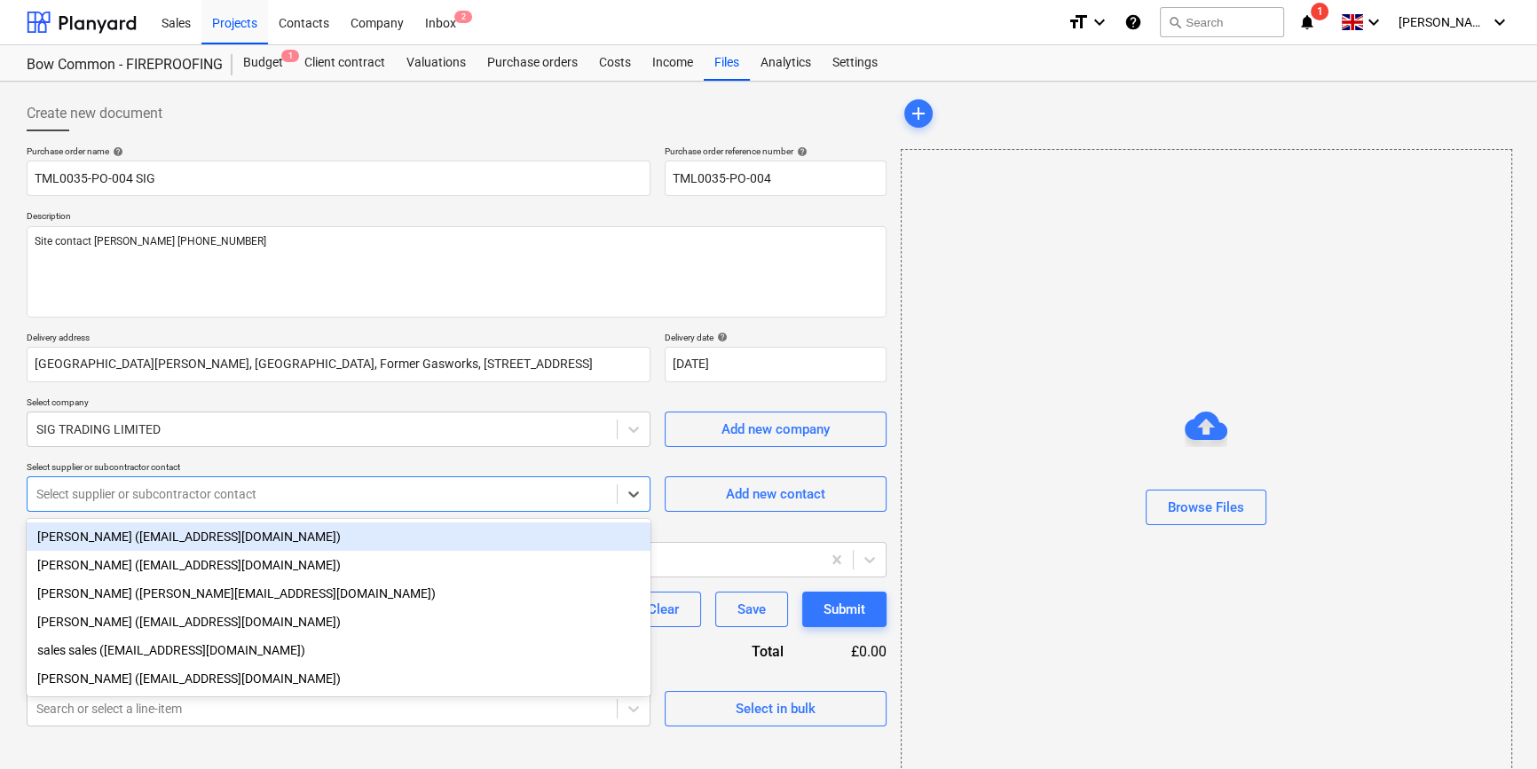
click at [127, 494] on div at bounding box center [321, 494] width 571 height 18
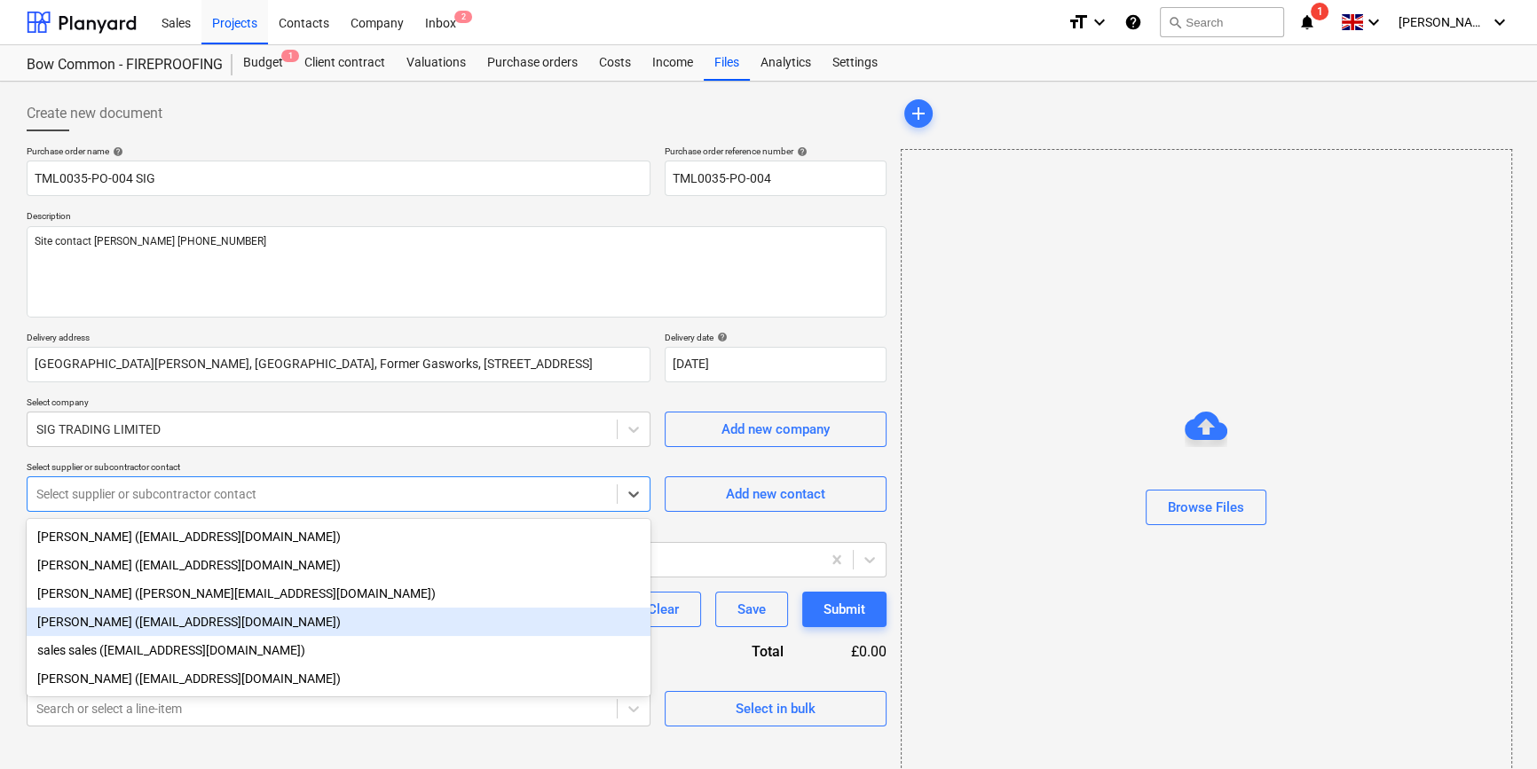
click at [115, 627] on div "Sam Richardson (samrichardson@sigplc.com)" at bounding box center [339, 622] width 624 height 28
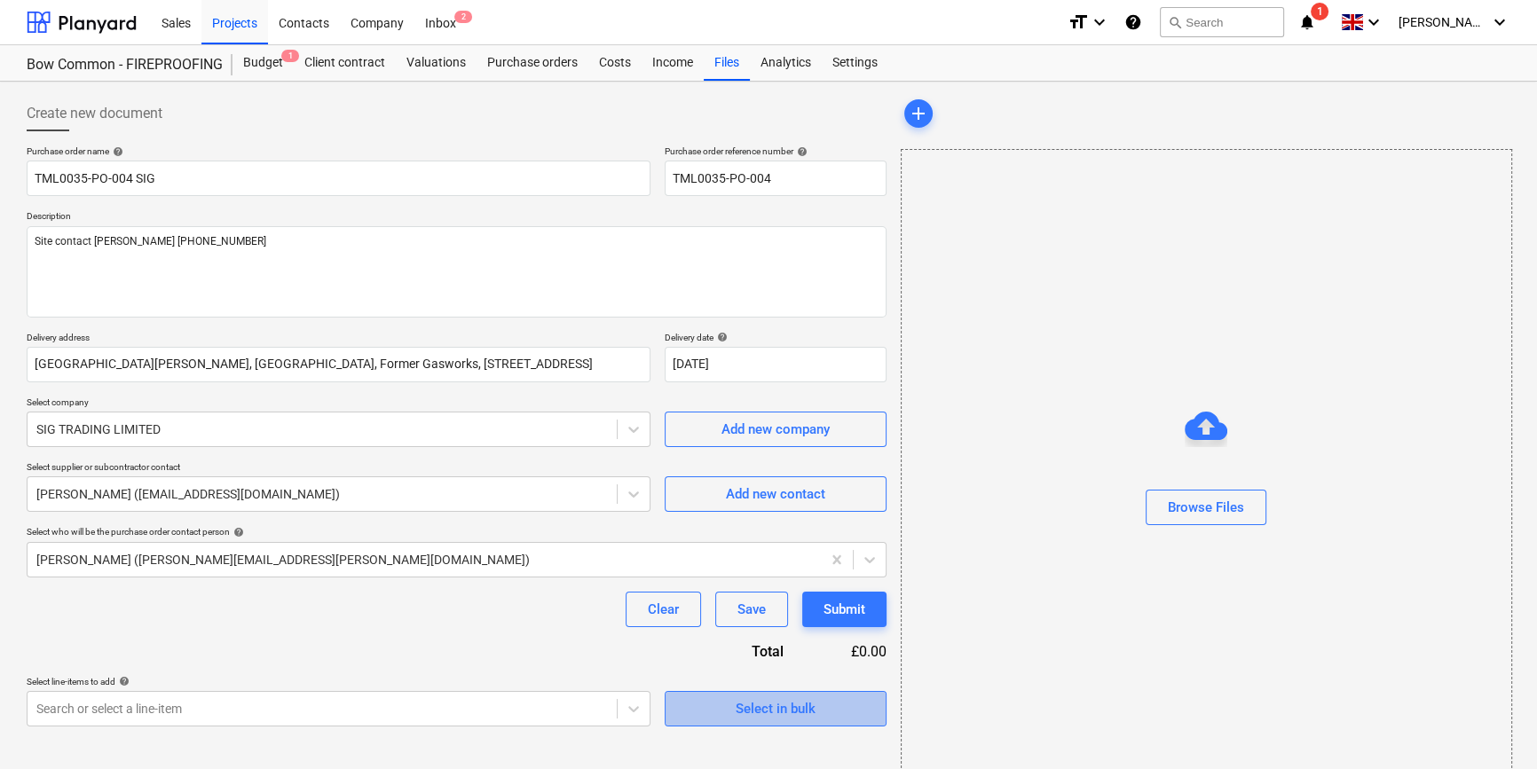
click at [703, 717] on span "Select in bulk" at bounding box center [775, 708] width 177 height 23
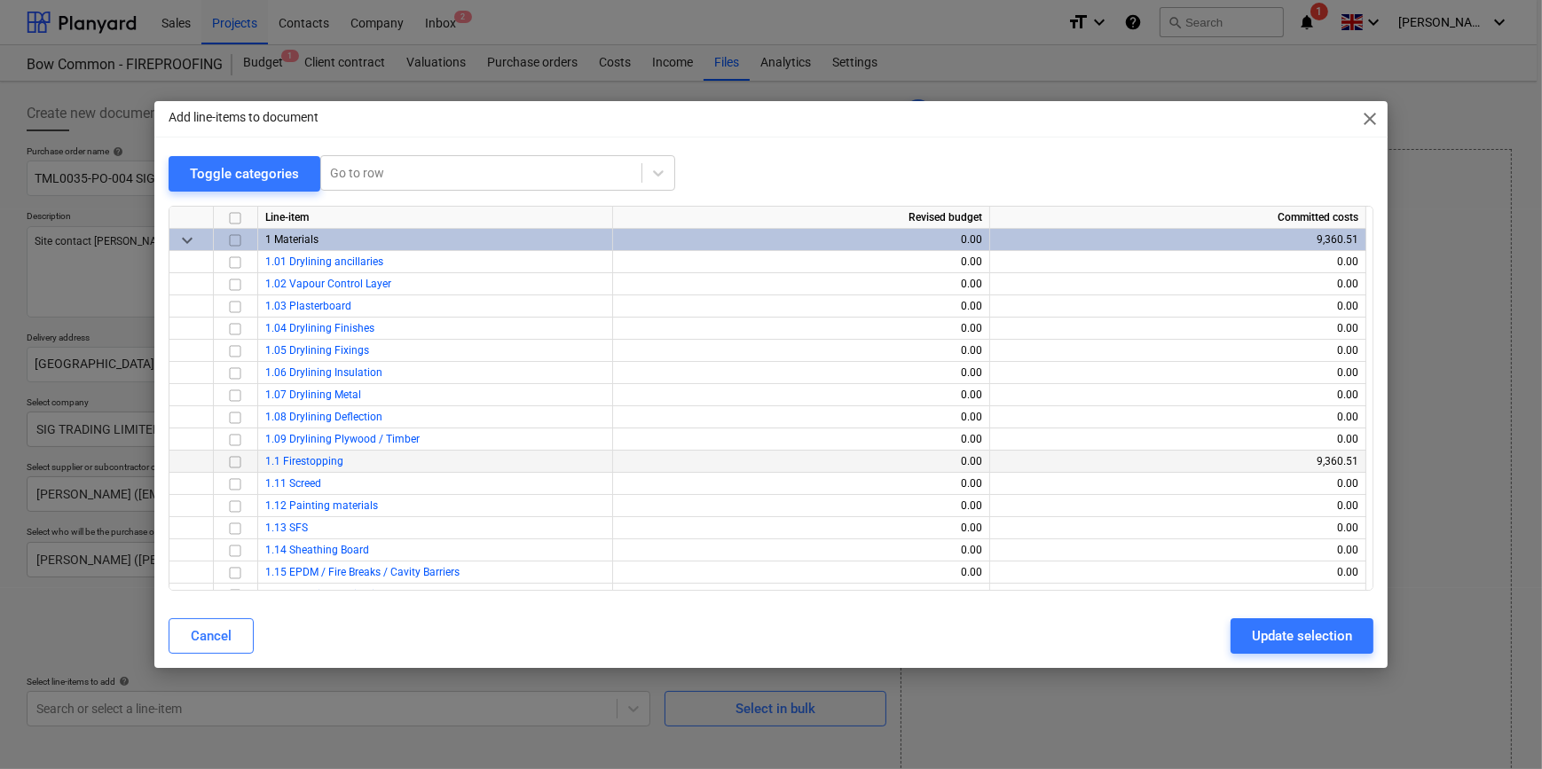
click at [231, 461] on input "checkbox" at bounding box center [234, 461] width 21 height 21
click at [1230, 631] on div "Update selection" at bounding box center [1302, 636] width 100 height 23
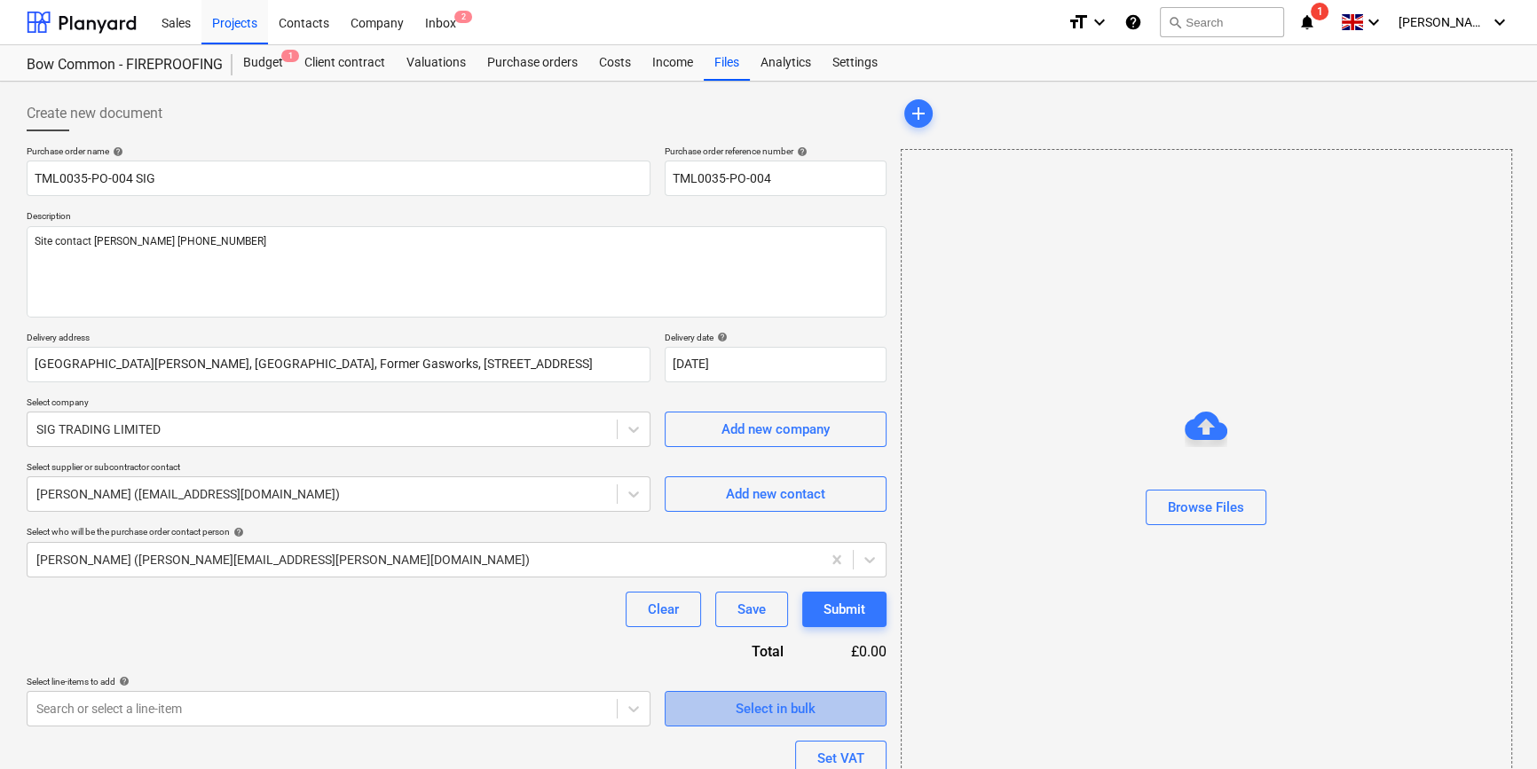
click at [710, 709] on span "Select in bulk" at bounding box center [775, 708] width 177 height 23
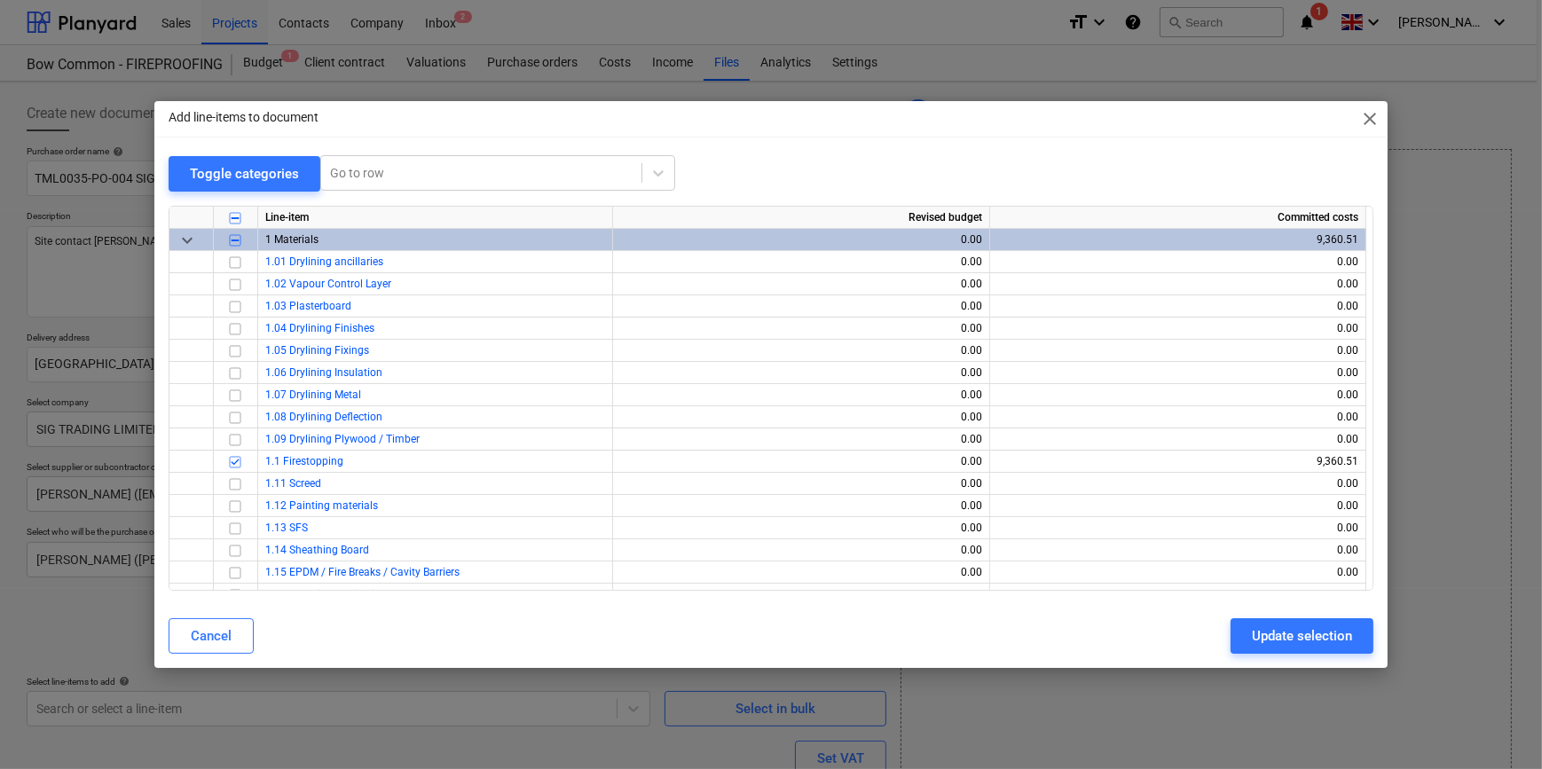
click at [1170, 712] on div "Add line-items to document close Toggle categories Go to row Line-item Revised …" at bounding box center [771, 384] width 1542 height 769
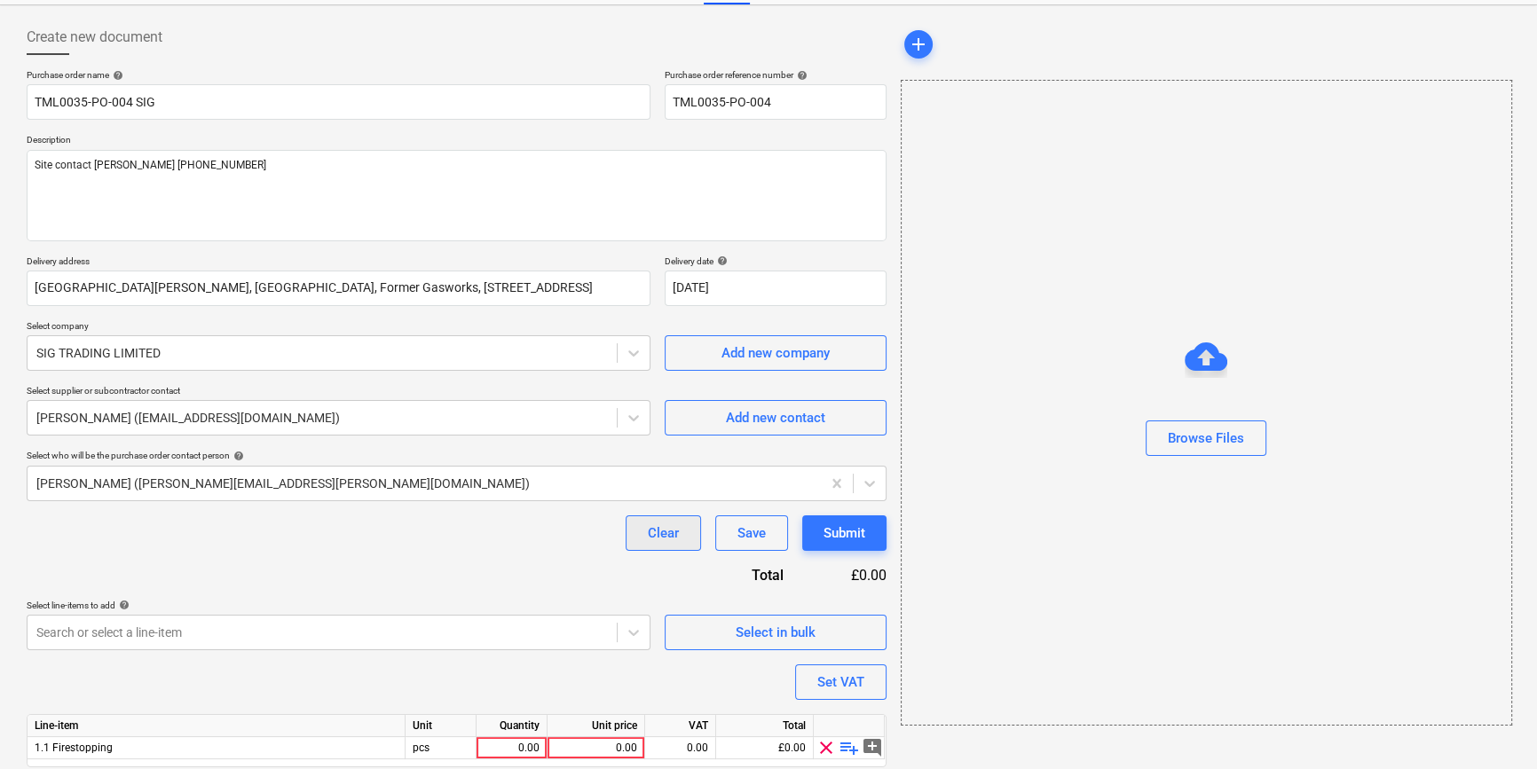
scroll to position [138, 0]
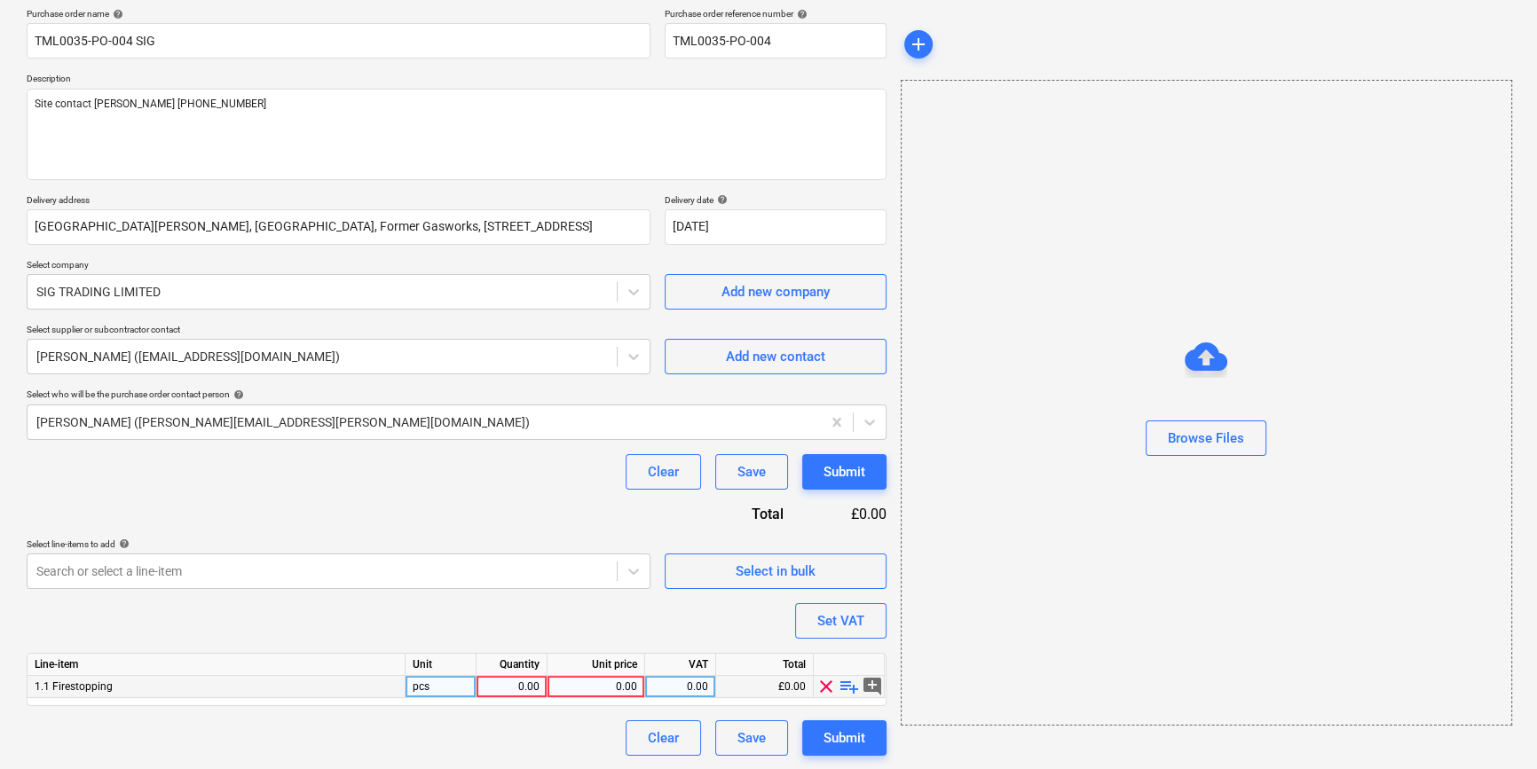
click at [522, 684] on div "0.00" at bounding box center [512, 687] width 56 height 22
click at [848, 689] on span "playlist_add" at bounding box center [849, 686] width 21 height 21
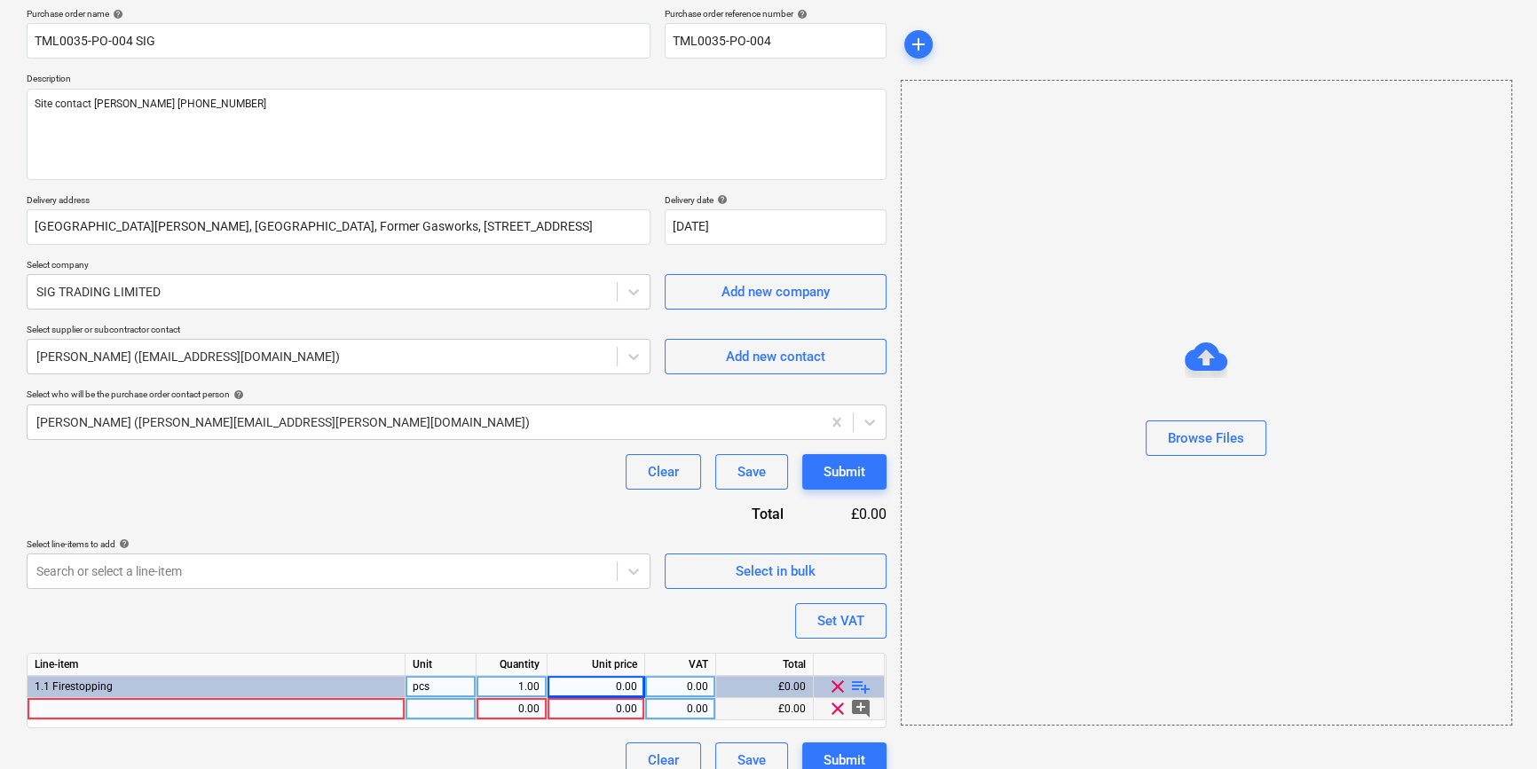
click at [68, 705] on div at bounding box center [217, 709] width 378 height 22
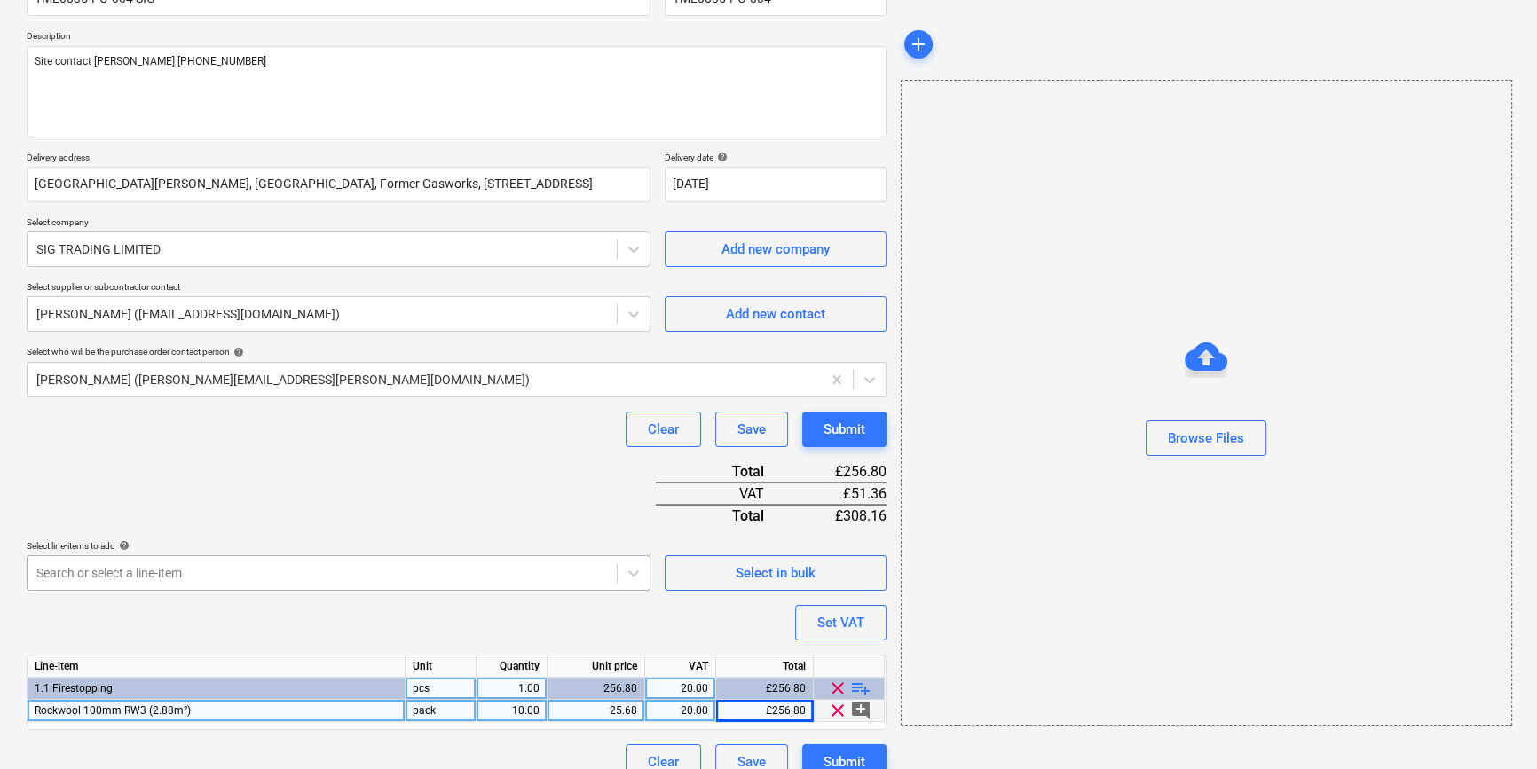
scroll to position [204, 0]
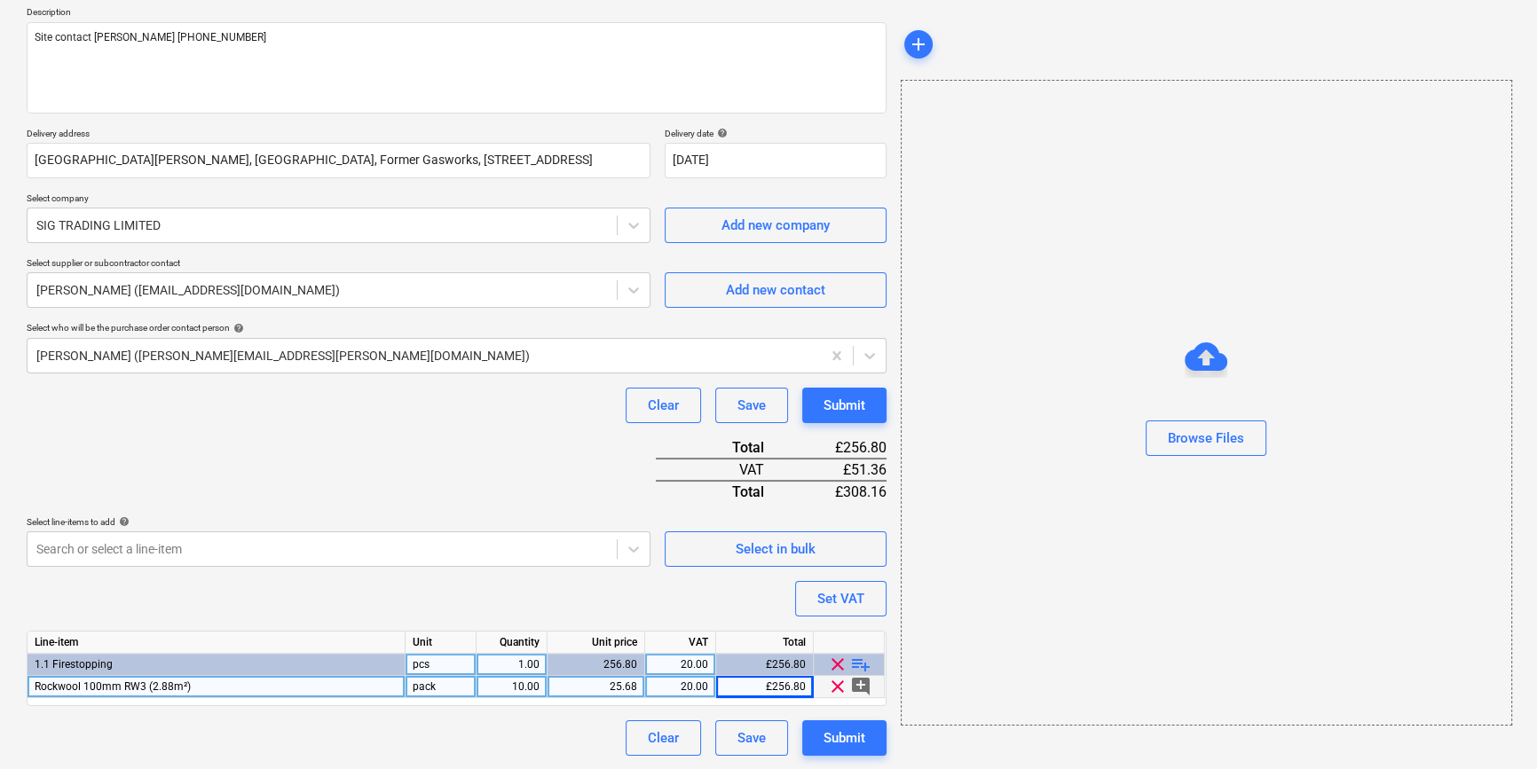
click at [863, 664] on span "playlist_add" at bounding box center [860, 664] width 21 height 21
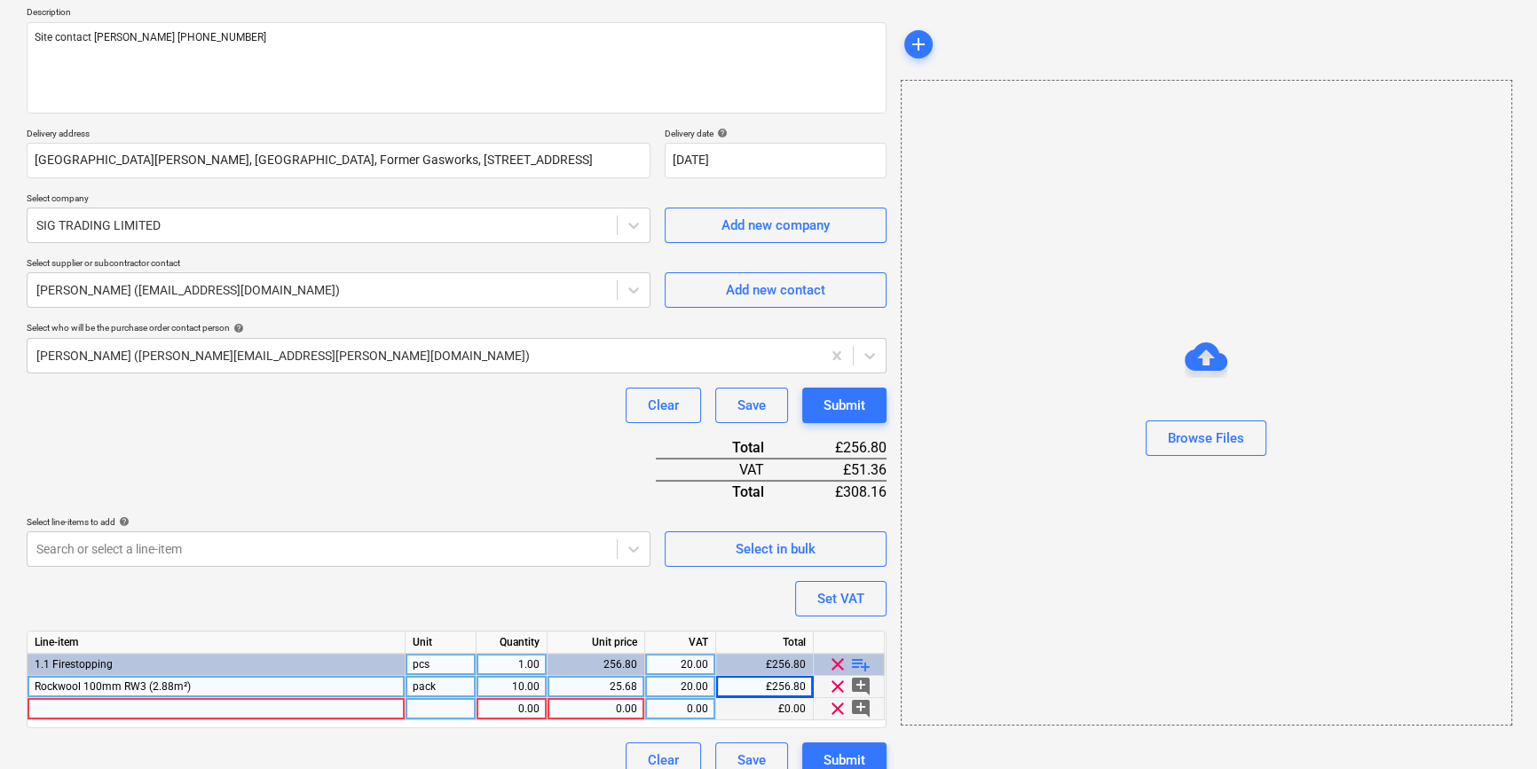
click at [50, 708] on div at bounding box center [217, 709] width 378 height 22
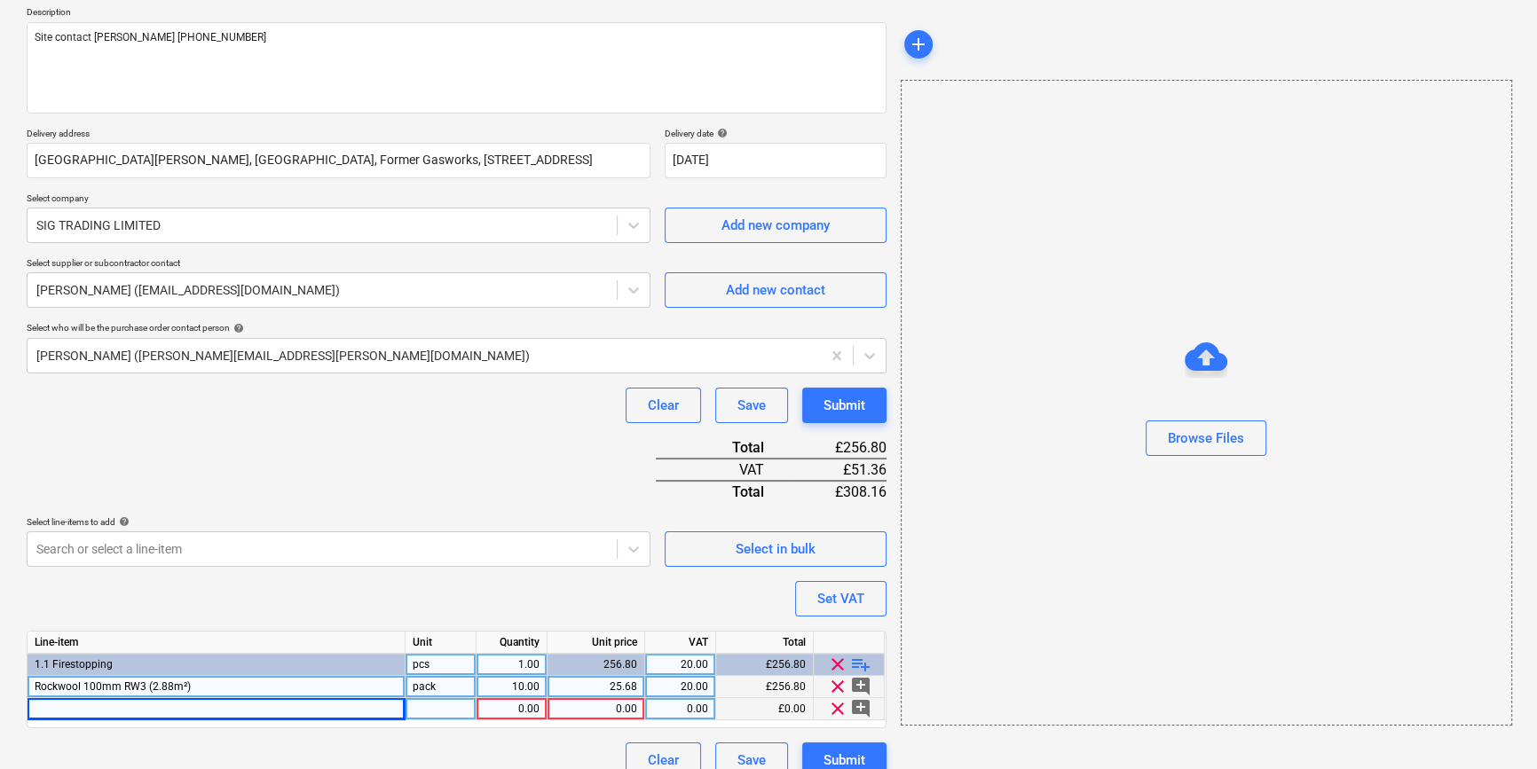
click at [128, 707] on div at bounding box center [217, 709] width 378 height 22
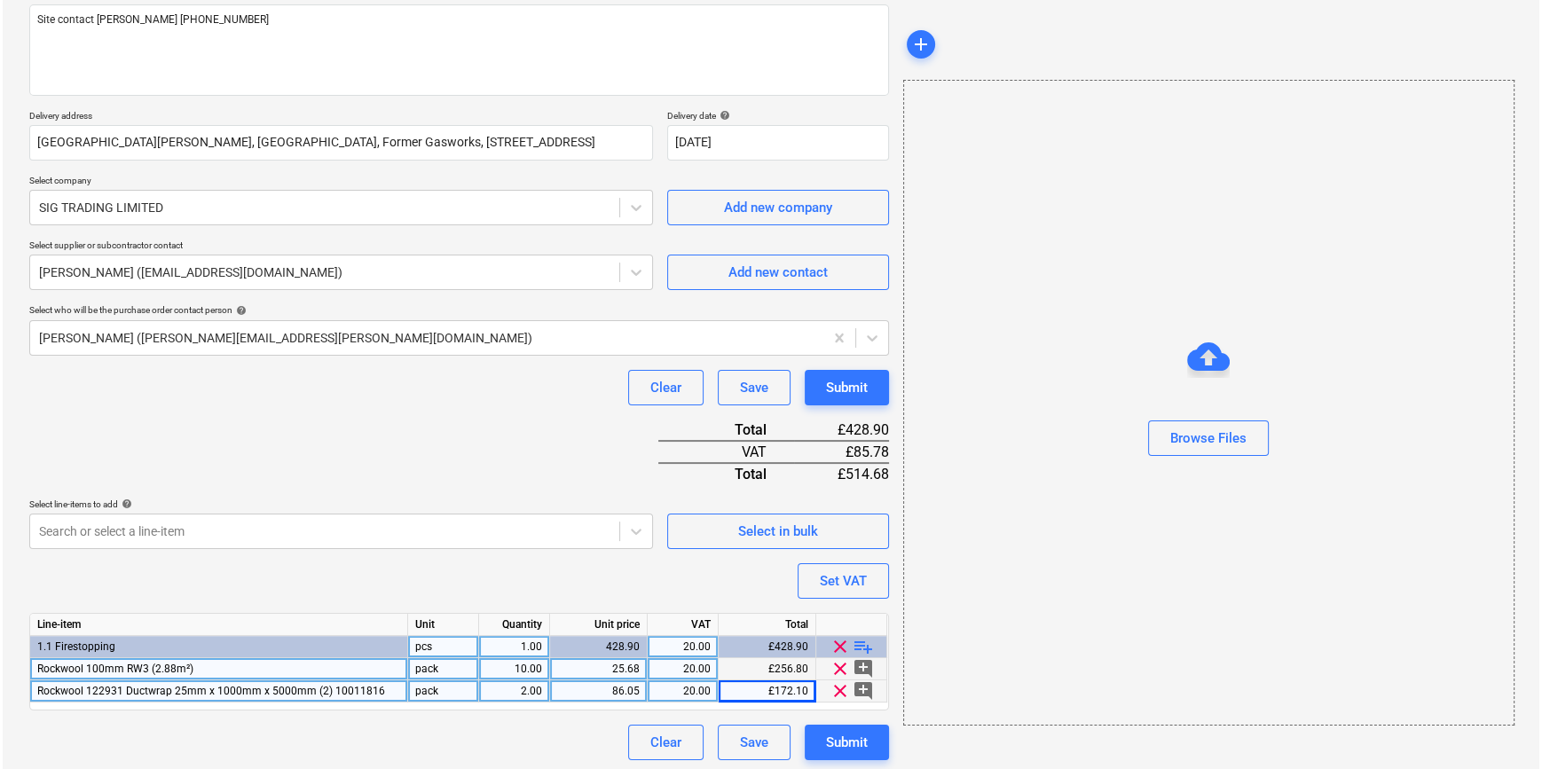
scroll to position [226, 0]
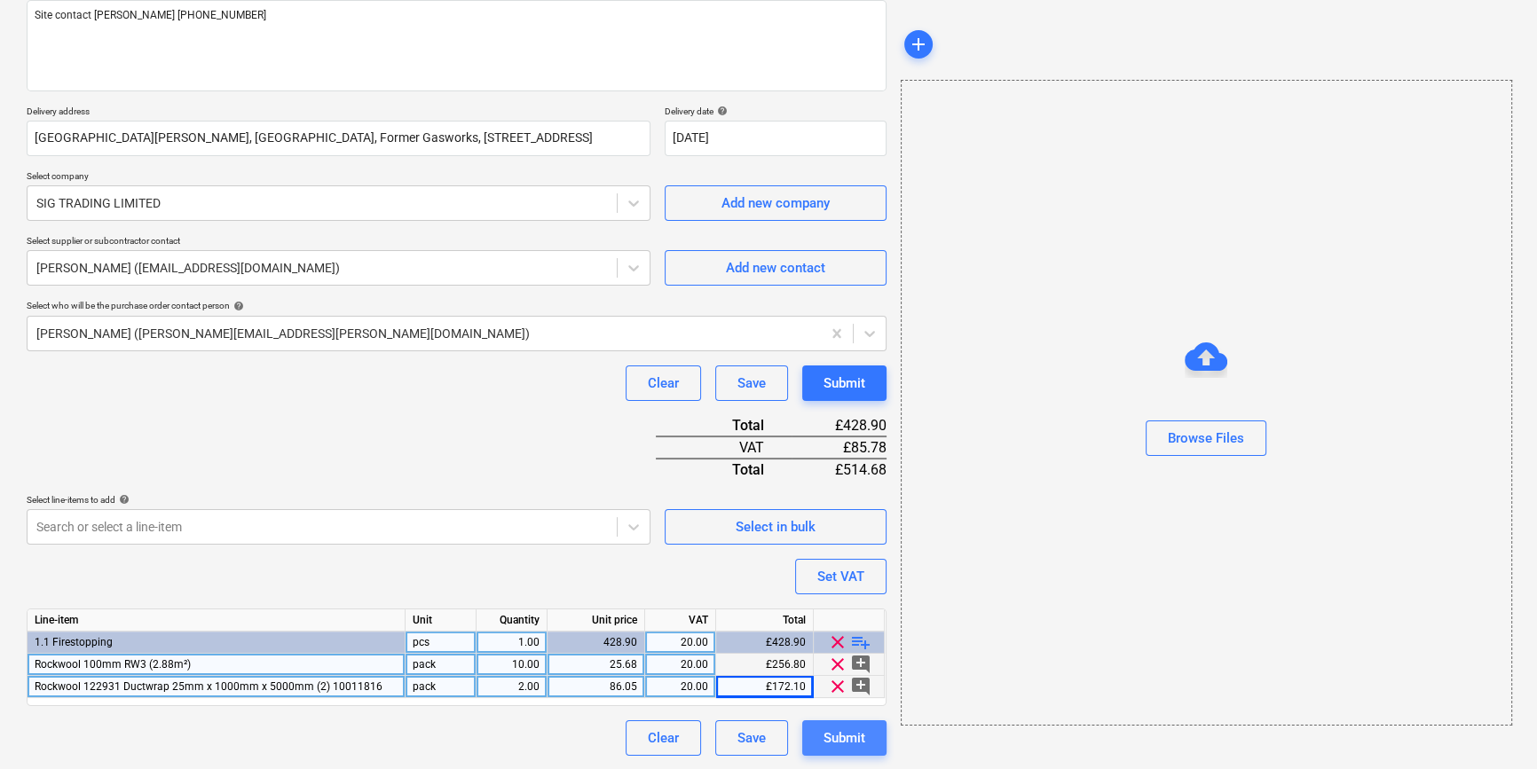
click at [833, 740] on div "Submit" at bounding box center [844, 738] width 42 height 23
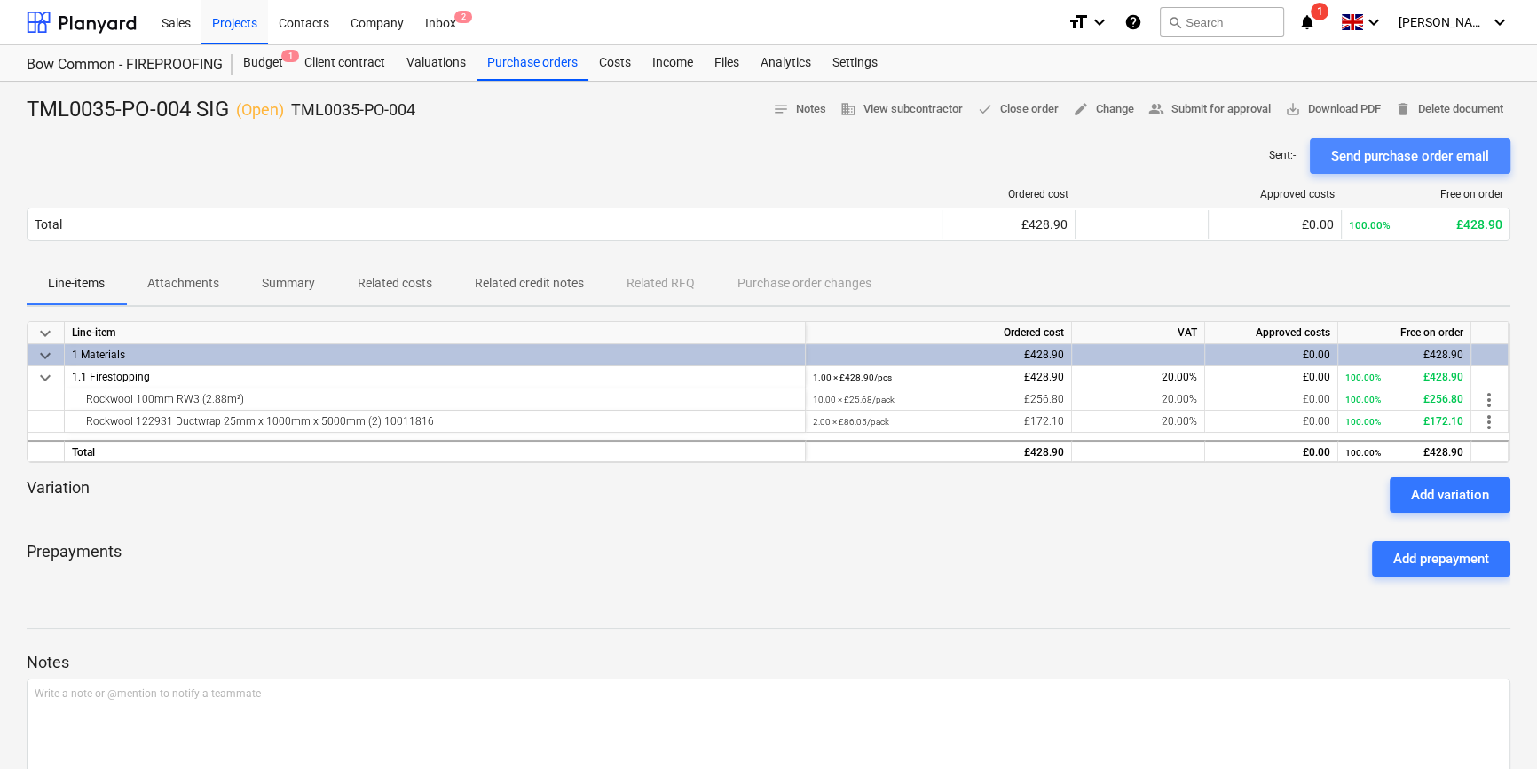
click at [1230, 161] on div "Send purchase order email" at bounding box center [1410, 156] width 158 height 23
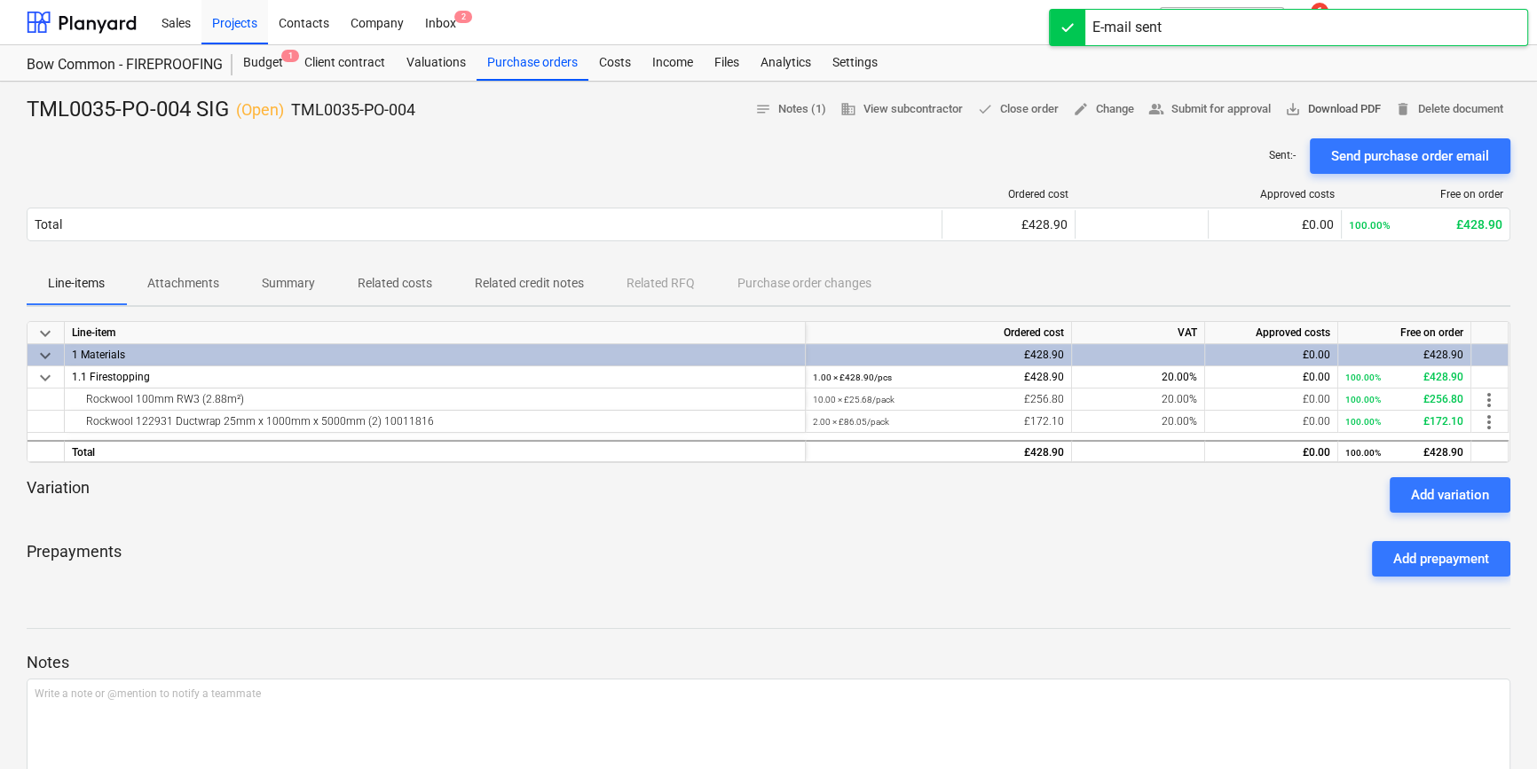
click at [1230, 110] on span "save_alt Download PDF" at bounding box center [1333, 109] width 96 height 20
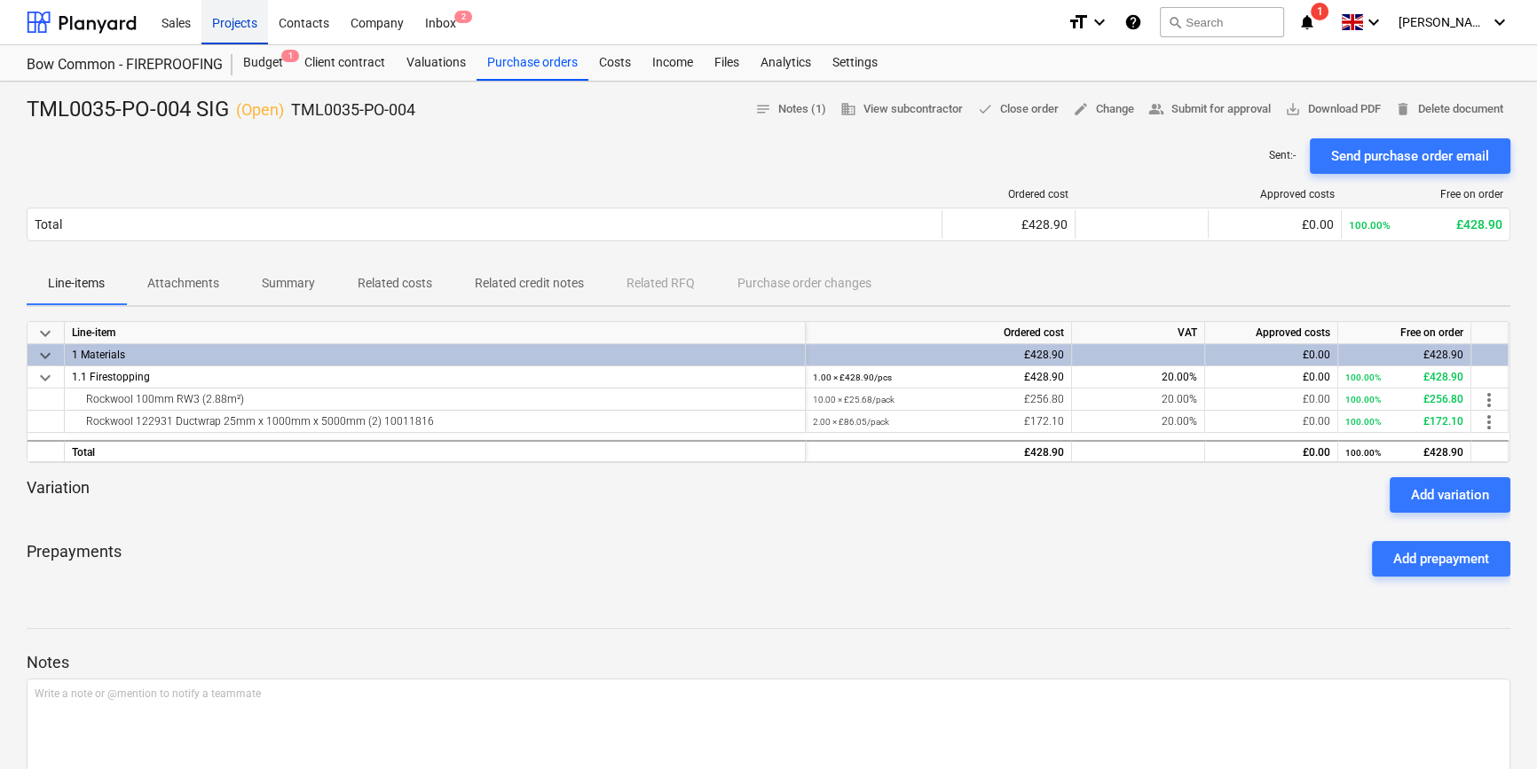
click at [222, 26] on div "Projects" at bounding box center [234, 21] width 67 height 45
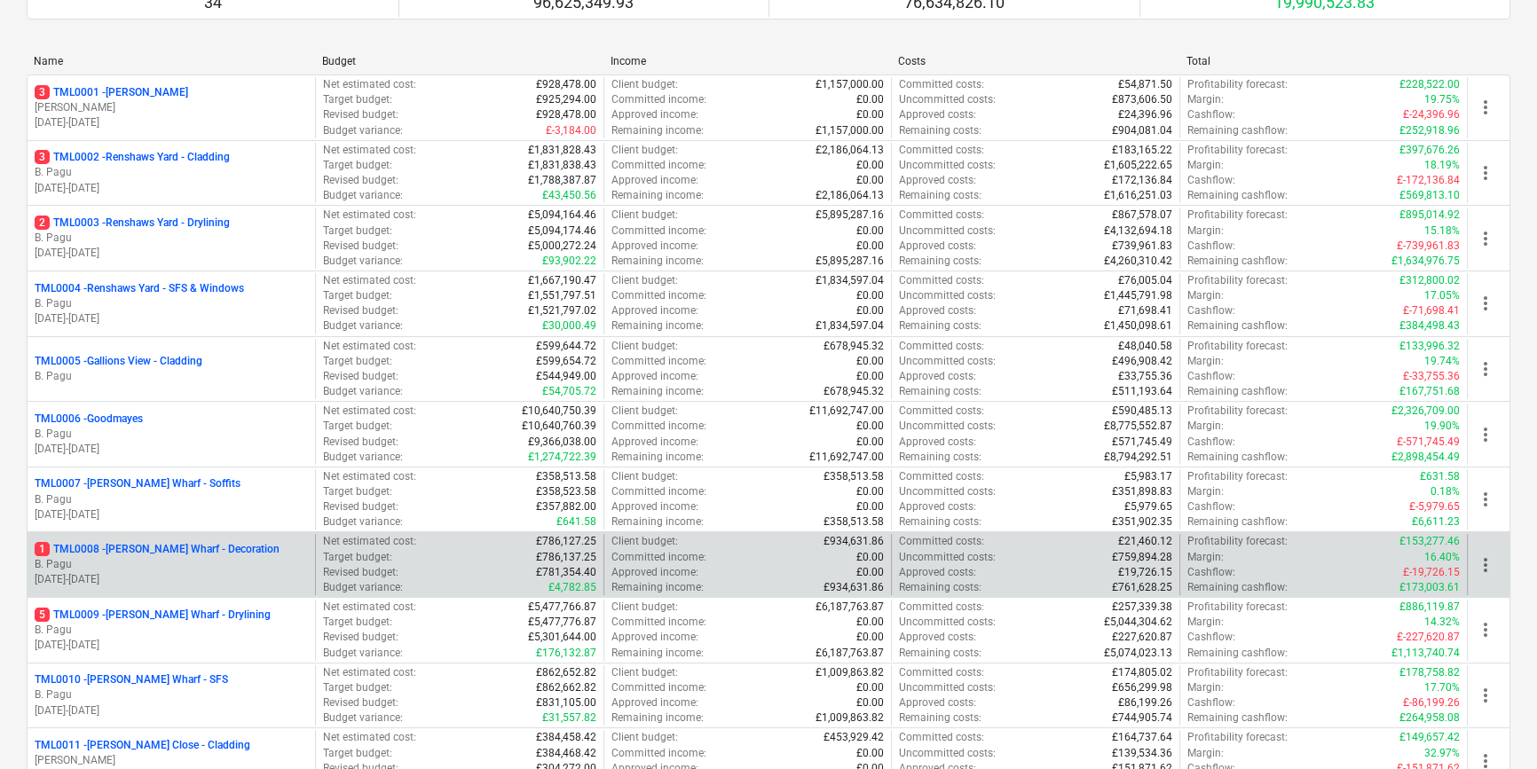
scroll to position [241, 0]
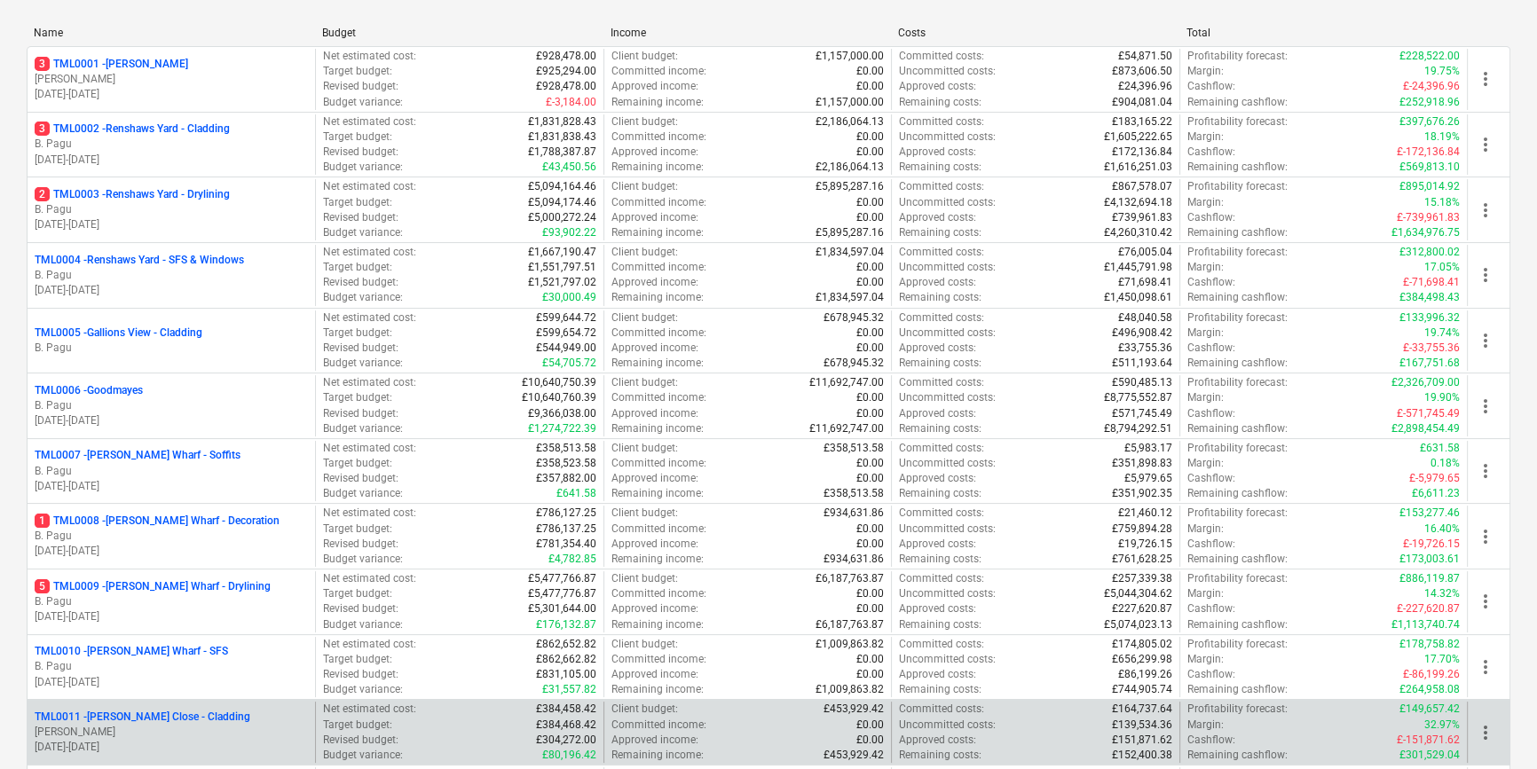
click at [203, 721] on p "TML0011 - Newton Close - Cladding" at bounding box center [143, 717] width 216 height 15
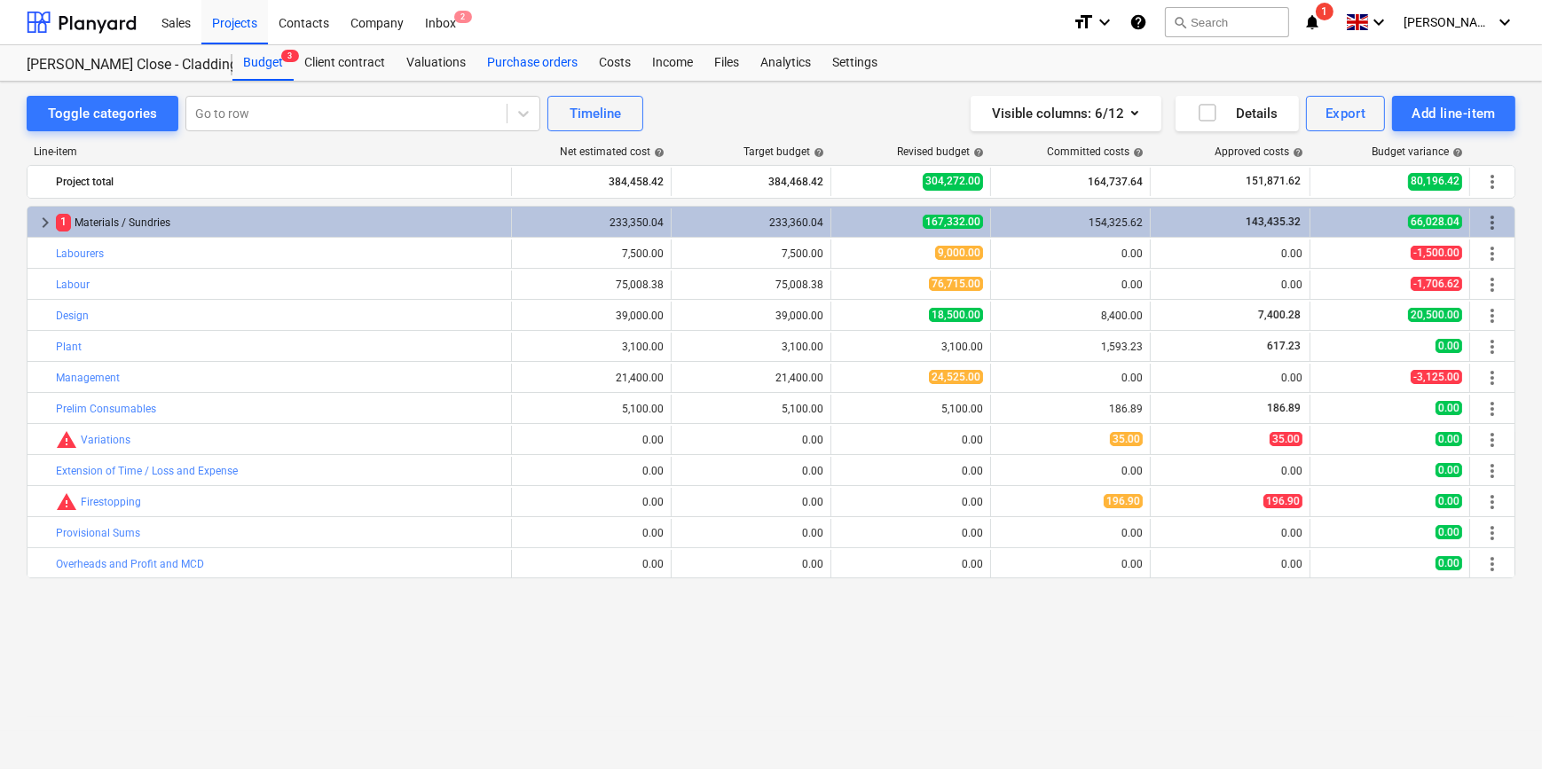
click at [520, 62] on div "Purchase orders" at bounding box center [533, 62] width 112 height 35
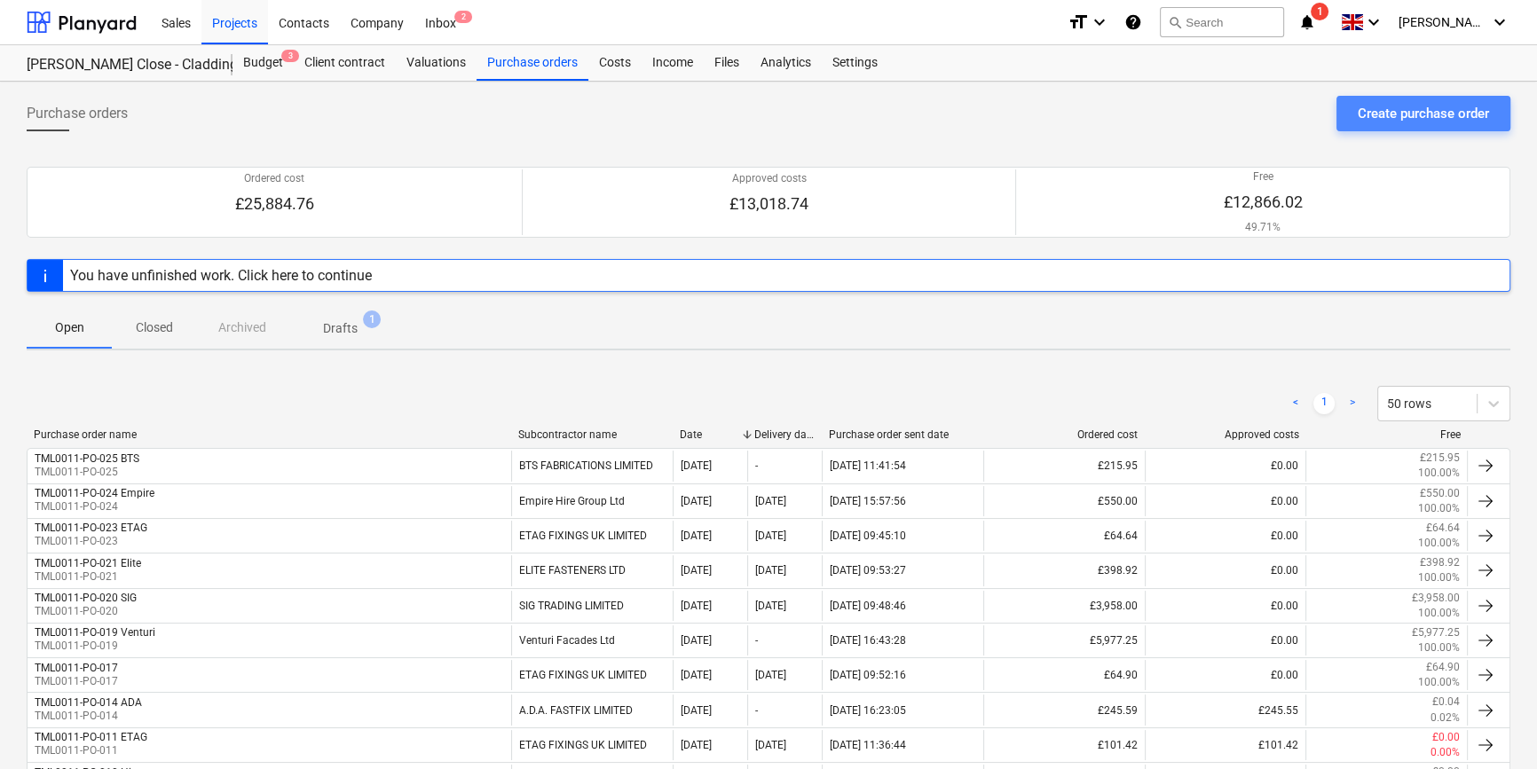
click at [1230, 110] on div "Create purchase order" at bounding box center [1423, 113] width 131 height 23
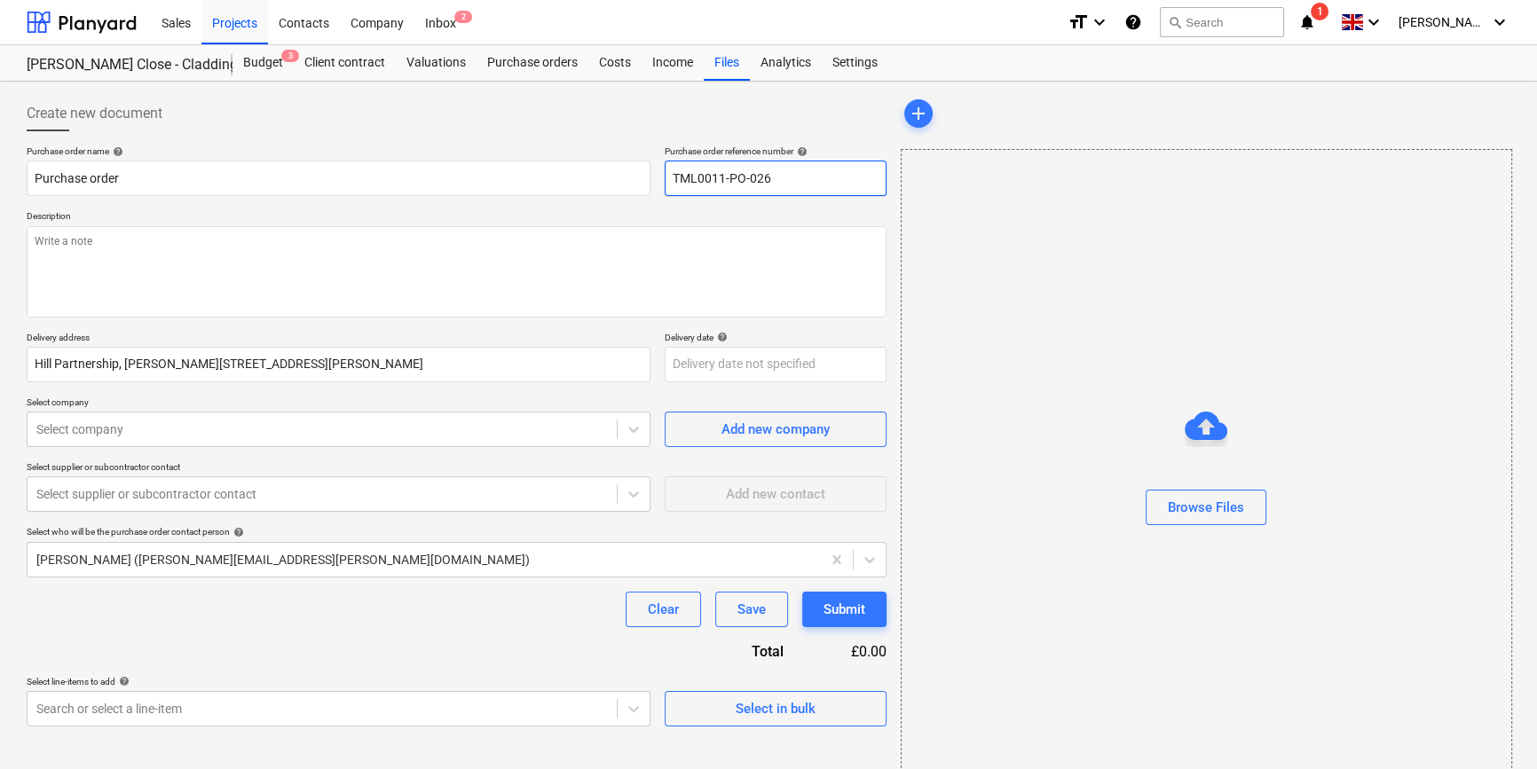
drag, startPoint x: 781, startPoint y: 179, endPoint x: 669, endPoint y: 177, distance: 111.8
click at [669, 177] on input "TML0011-PO-026" at bounding box center [776, 178] width 222 height 35
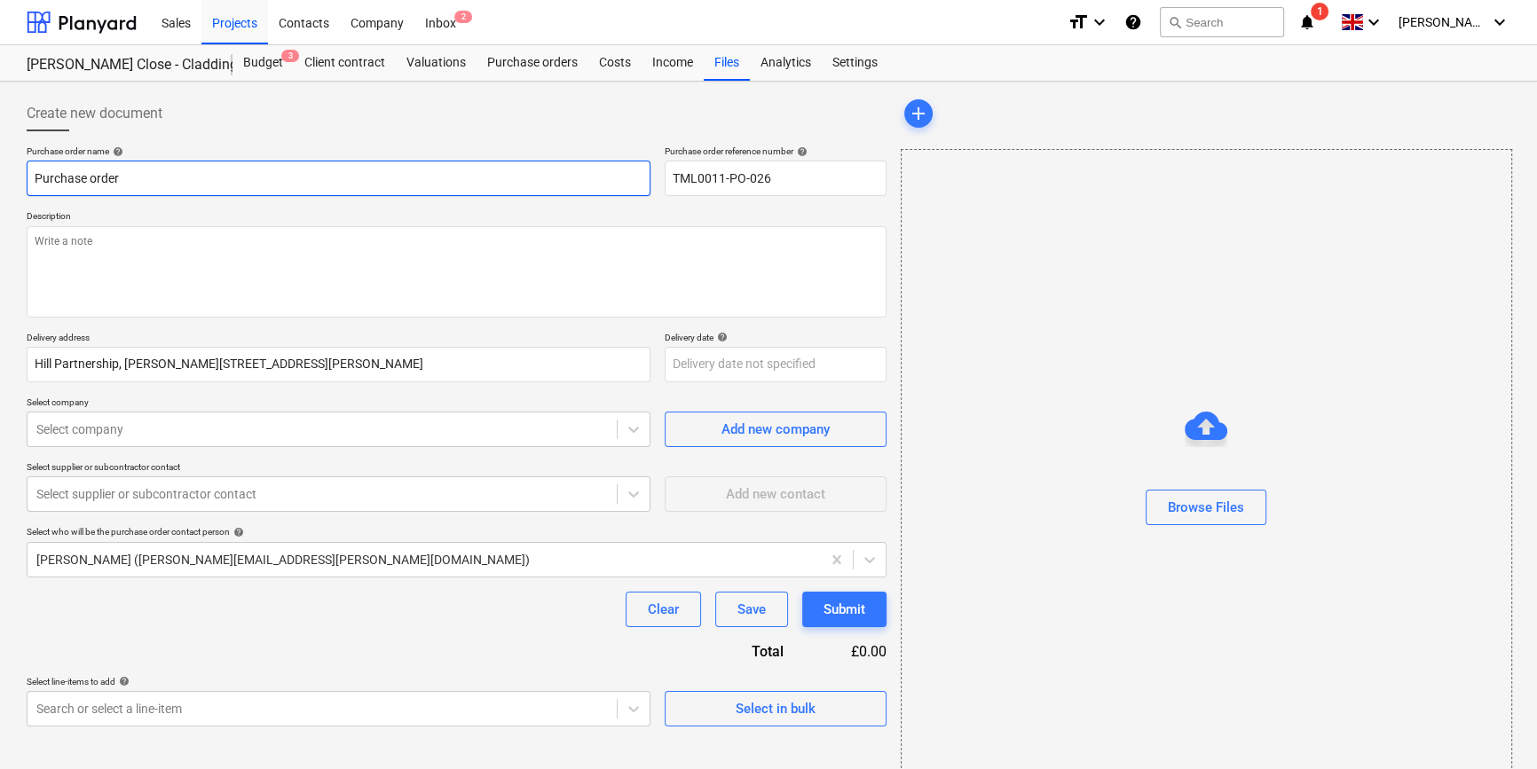
drag, startPoint x: 123, startPoint y: 179, endPoint x: 29, endPoint y: 185, distance: 94.2
click at [29, 185] on input "Purchase order" at bounding box center [339, 178] width 624 height 35
paste input "TML0011-PO-026"
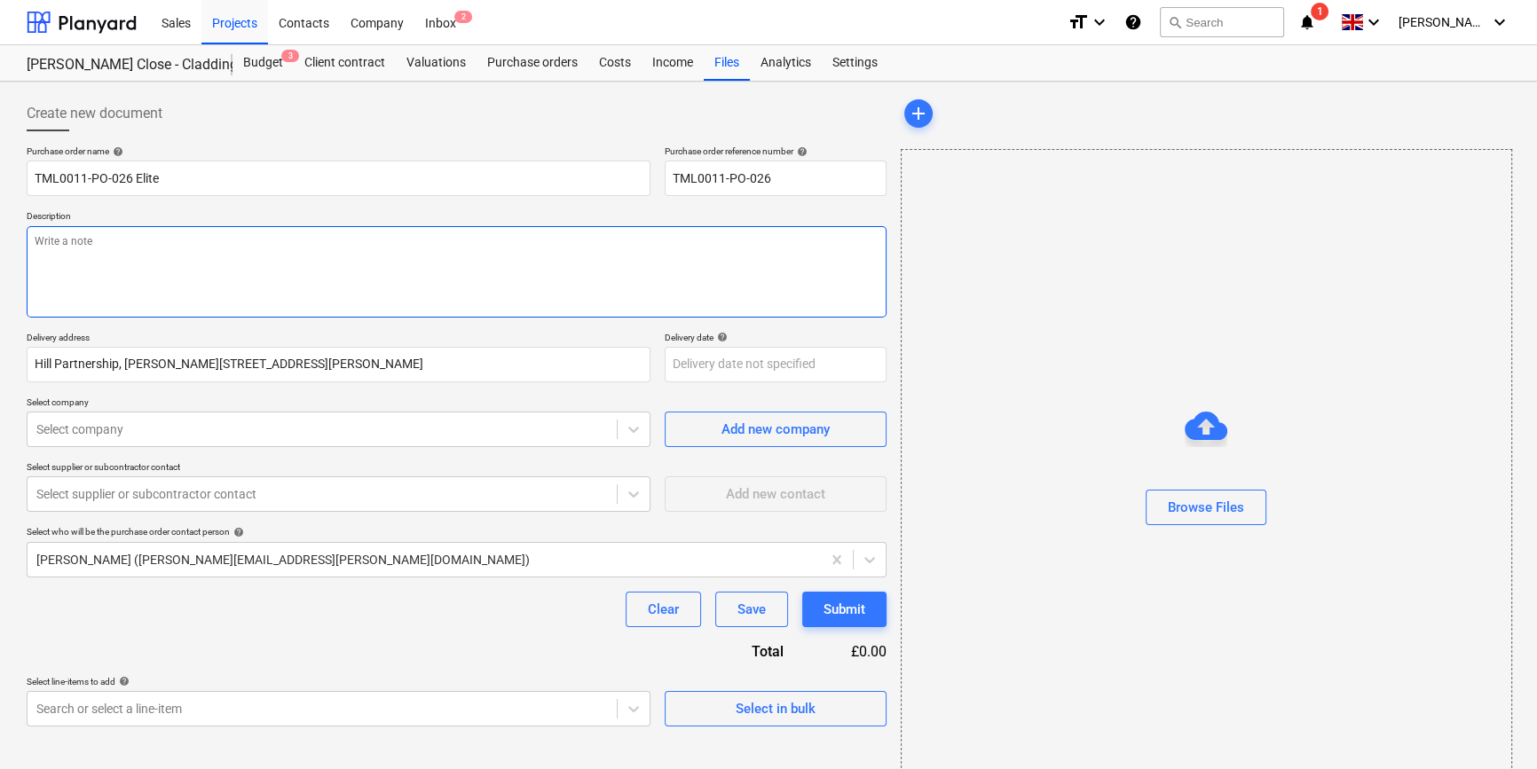
click at [112, 264] on textarea at bounding box center [457, 271] width 860 height 91
click at [170, 240] on textarea "Site contact Constantin" at bounding box center [457, 271] width 860 height 91
paste textarea "07869 747 487"
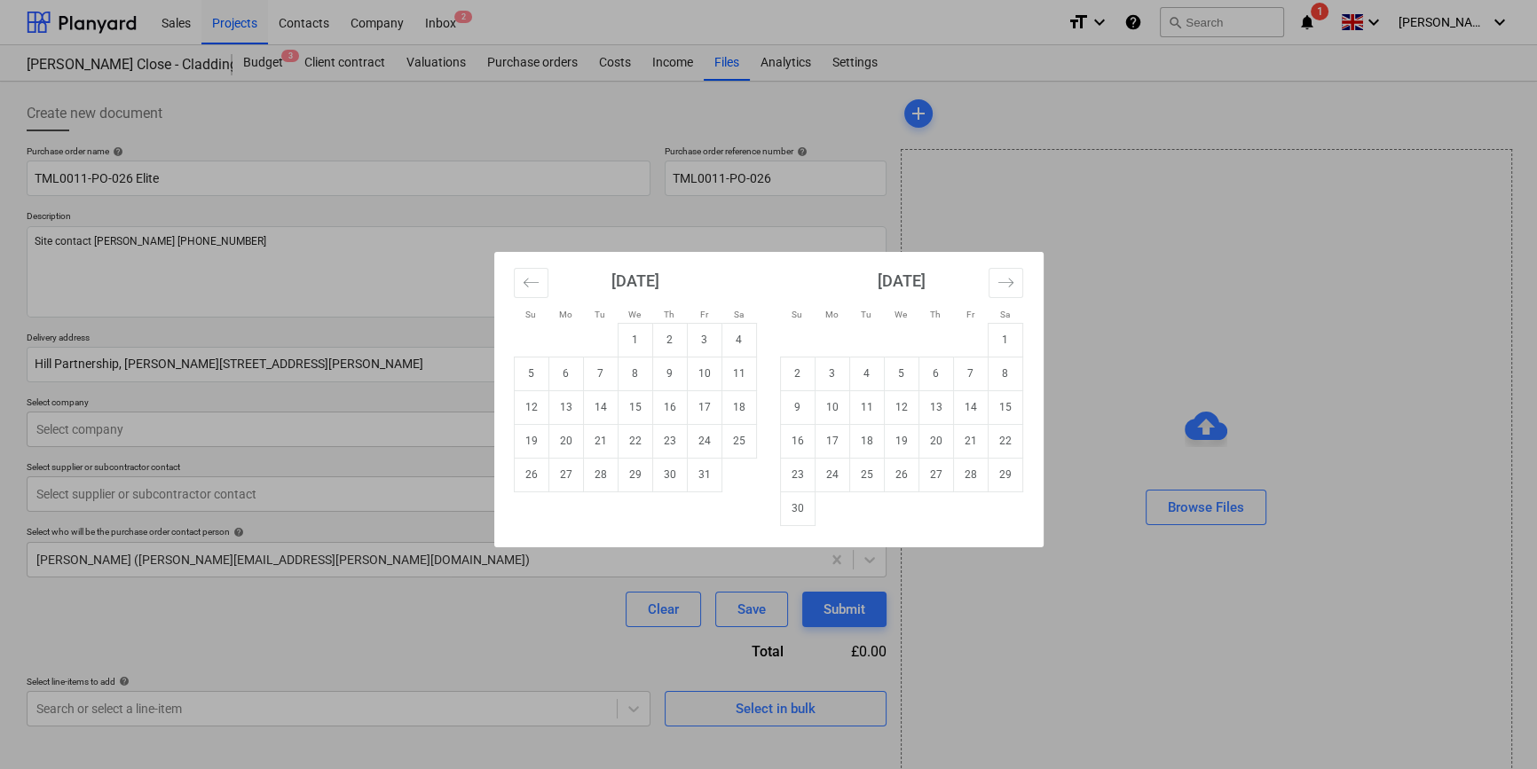
click at [731, 371] on body "Sales Projects Contacts Company Inbox 2 format_size keyboard_arrow_down help se…" at bounding box center [768, 384] width 1537 height 769
click at [638, 375] on td "8" at bounding box center [635, 374] width 35 height 34
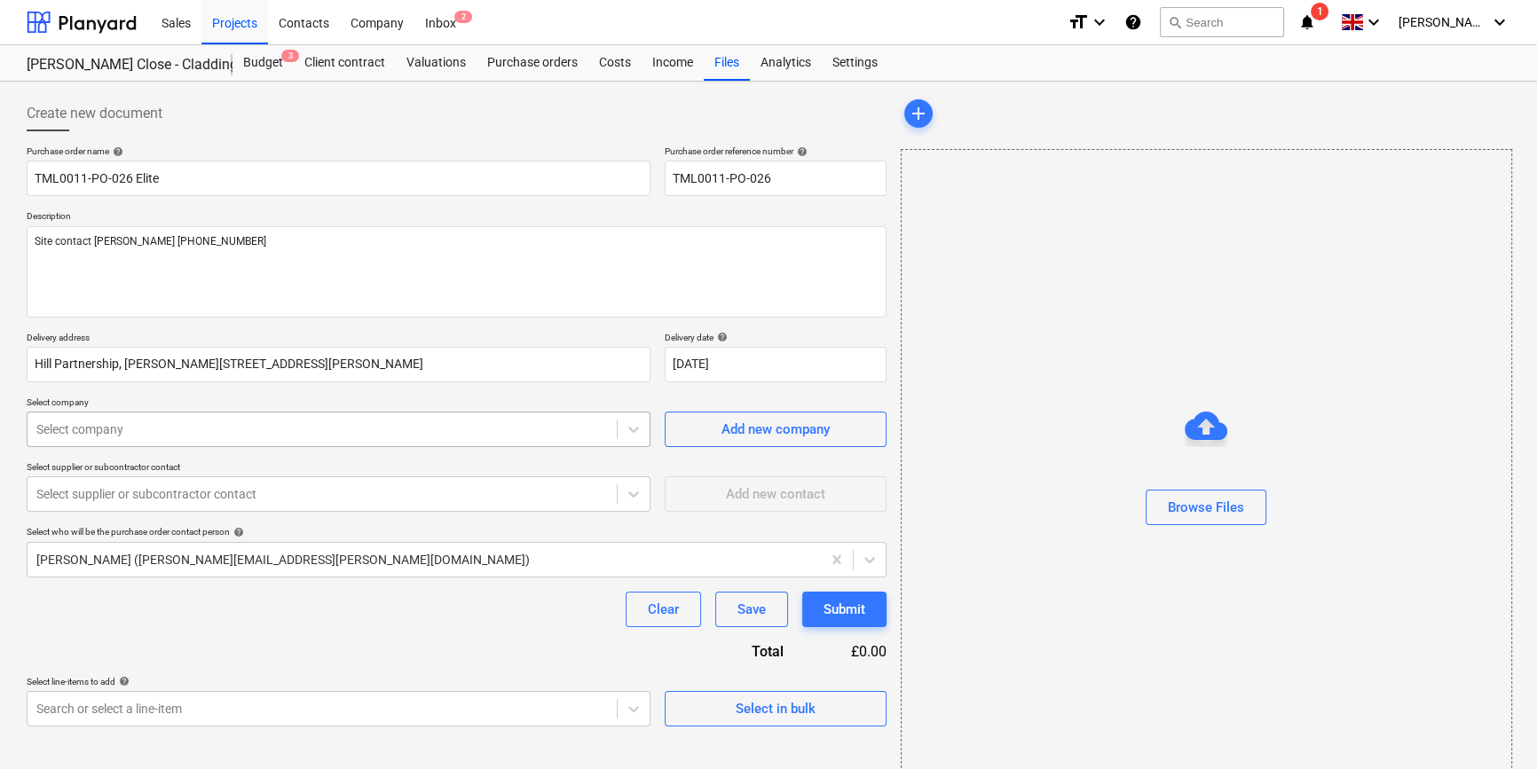
click at [324, 427] on div at bounding box center [321, 430] width 571 height 18
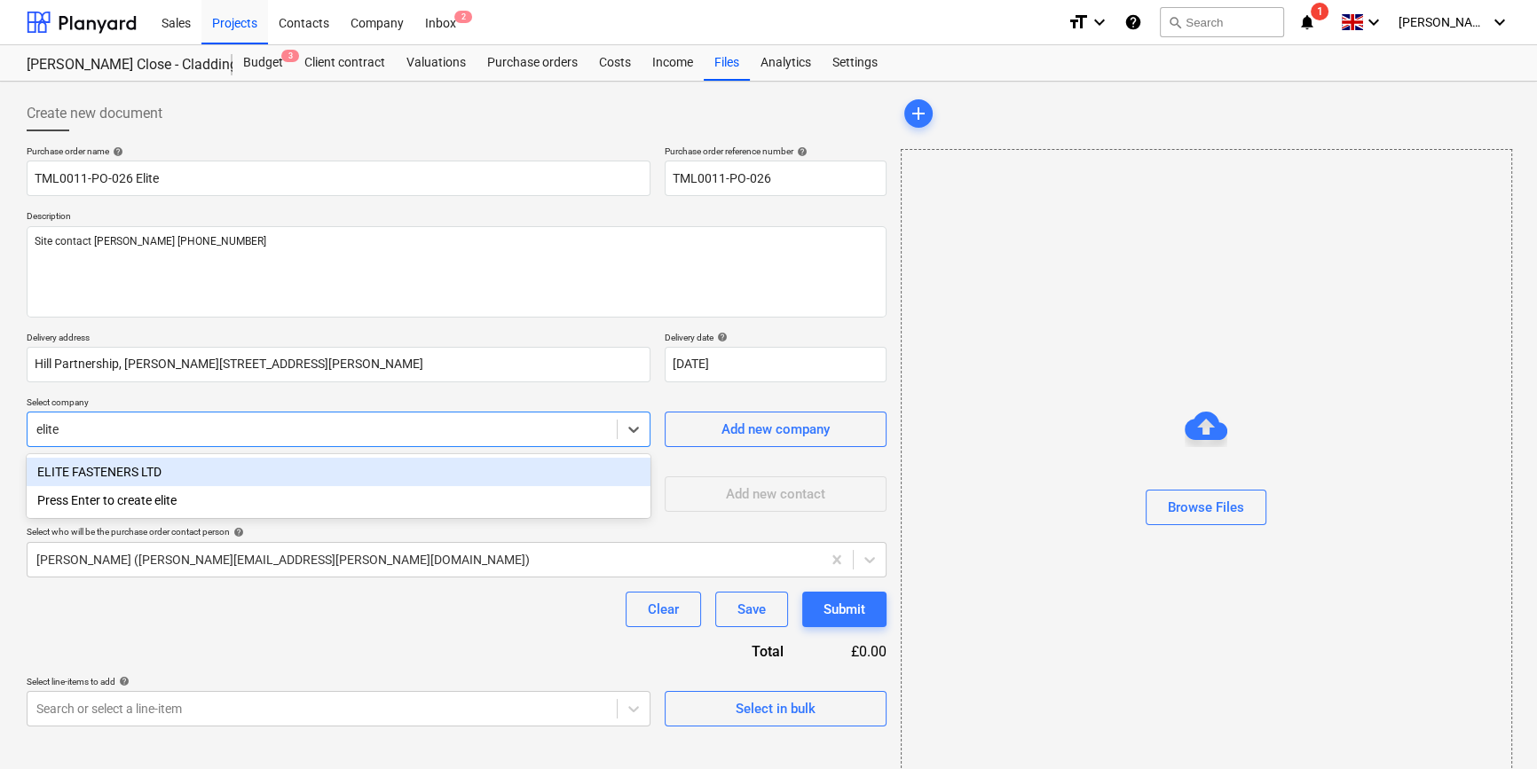
click at [98, 475] on div "ELITE FASTENERS LTD" at bounding box center [339, 472] width 624 height 28
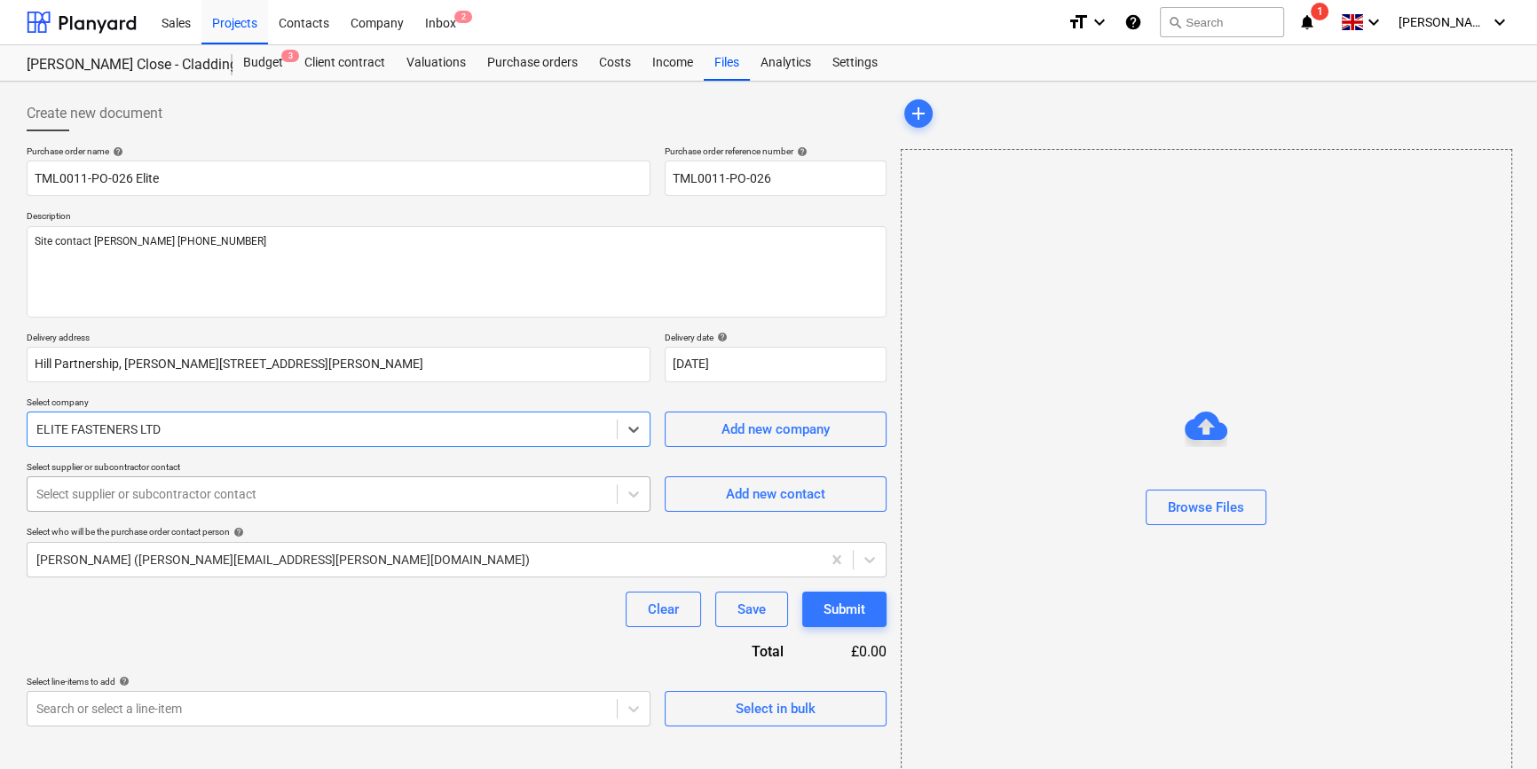
click at [94, 492] on div at bounding box center [321, 494] width 571 height 18
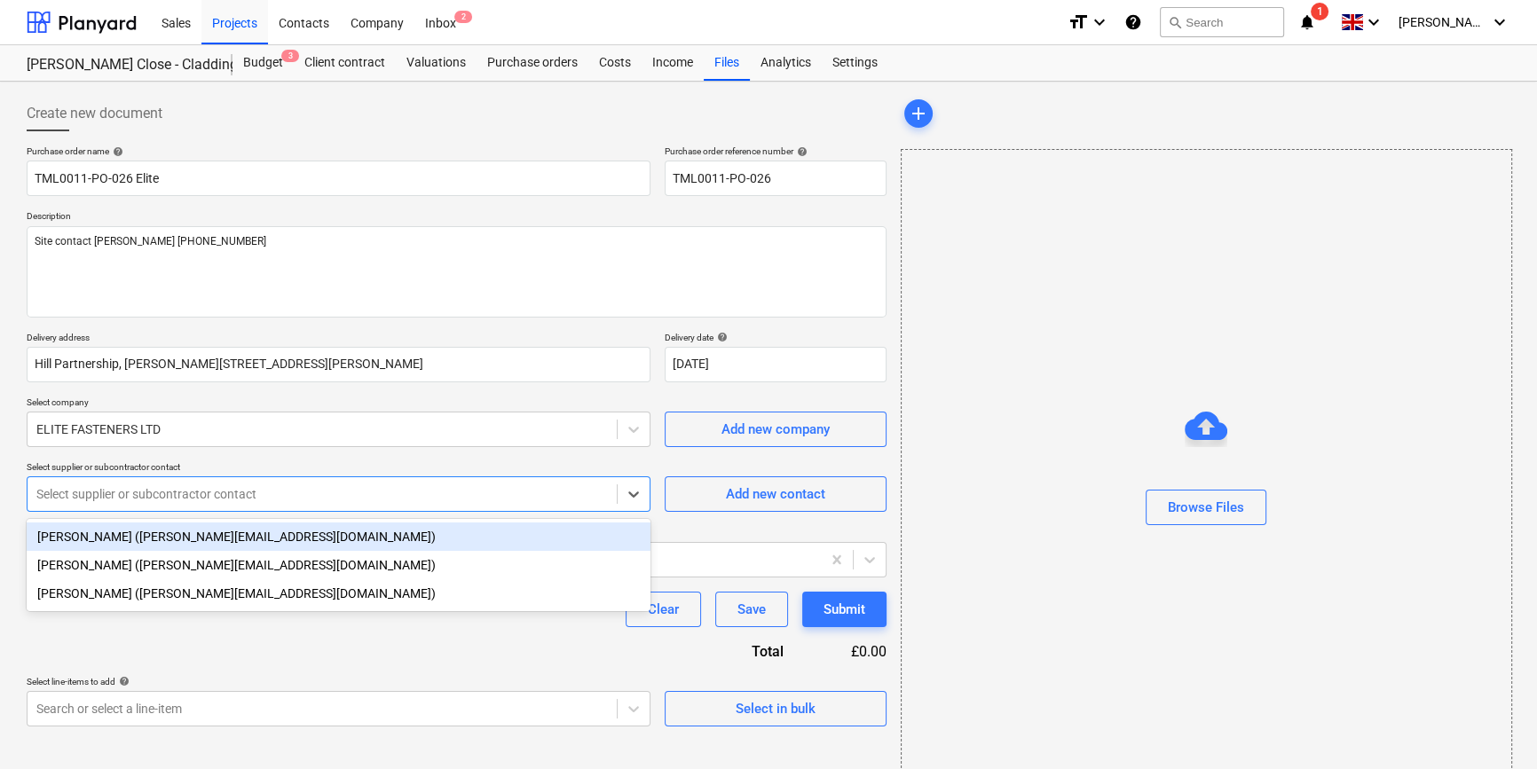
click at [90, 532] on div "Dave Minton (dave@elitefasteners.co.uk)" at bounding box center [339, 537] width 624 height 28
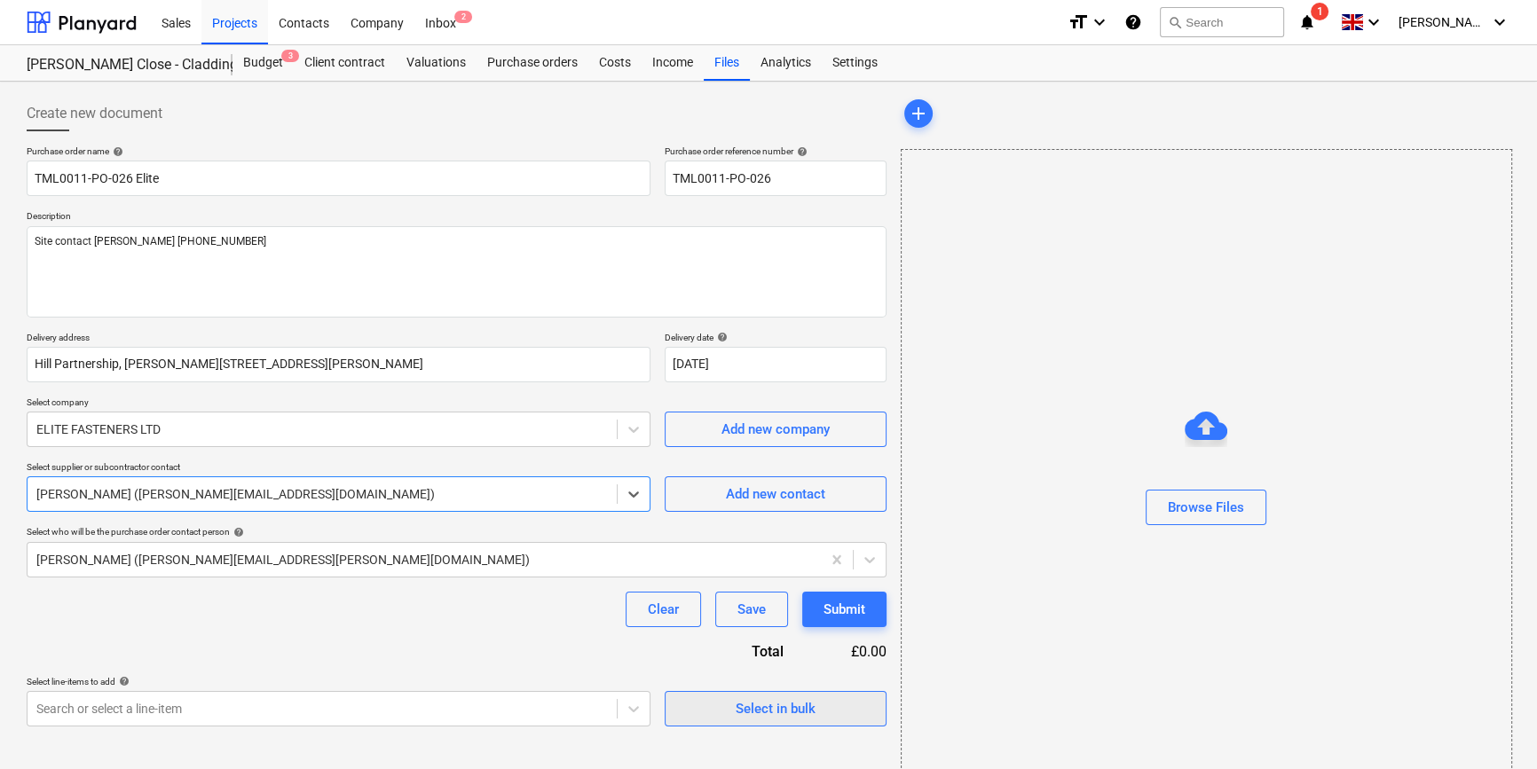
click at [720, 713] on span "Select in bulk" at bounding box center [775, 708] width 177 height 23
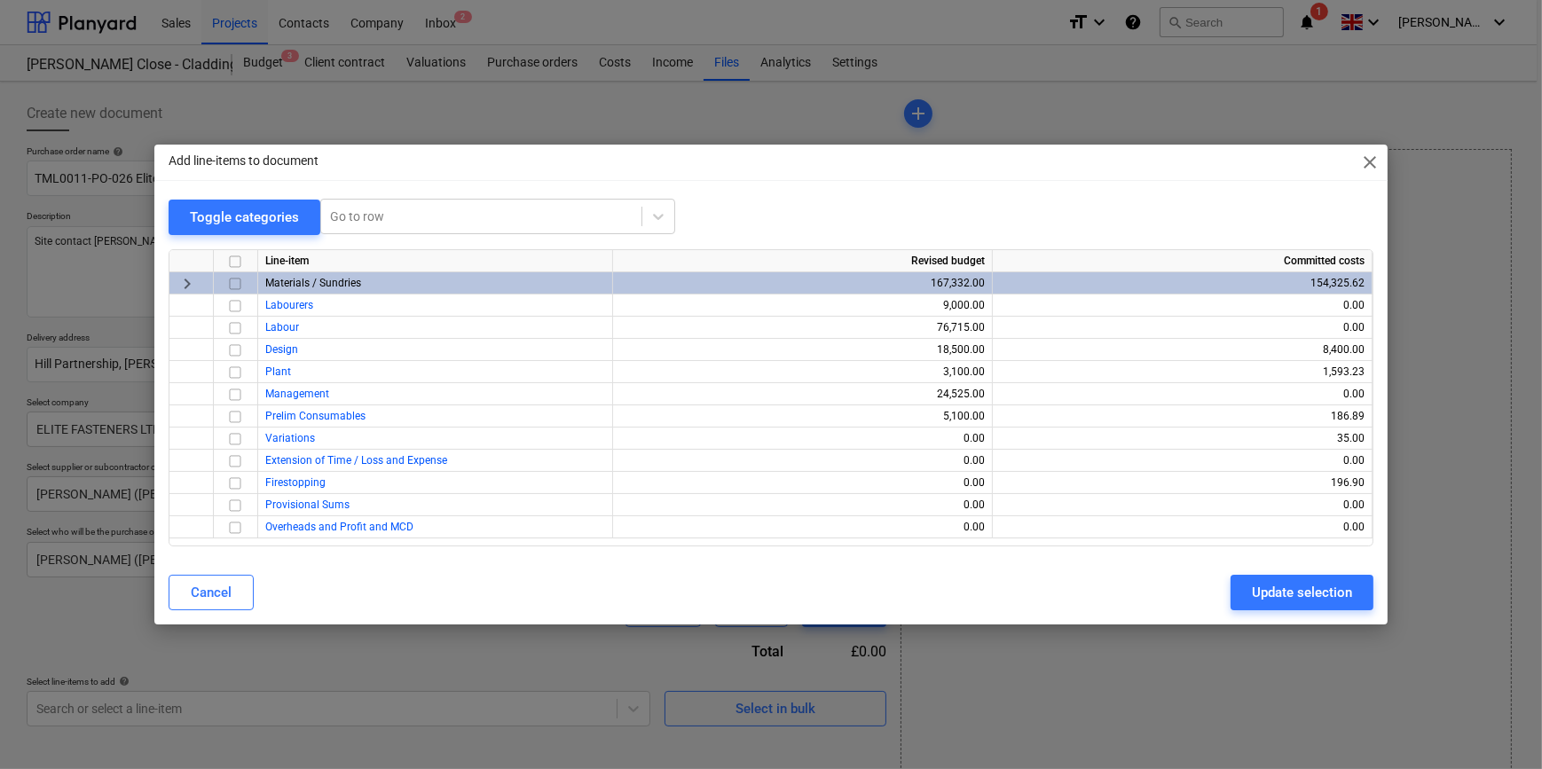
click at [231, 285] on input "checkbox" at bounding box center [234, 283] width 21 height 21
click at [1230, 590] on div "Update selection" at bounding box center [1302, 592] width 100 height 23
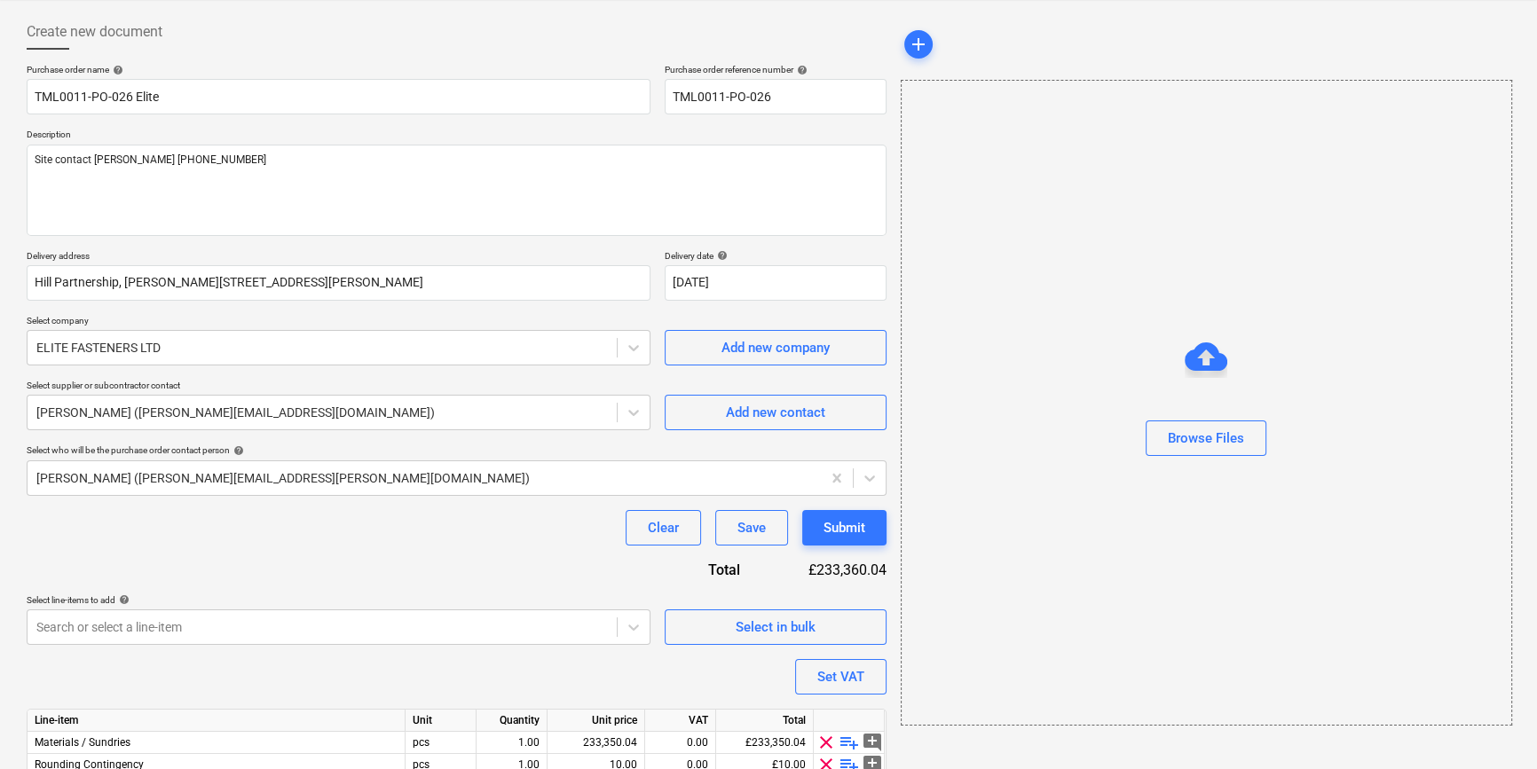
scroll to position [160, 0]
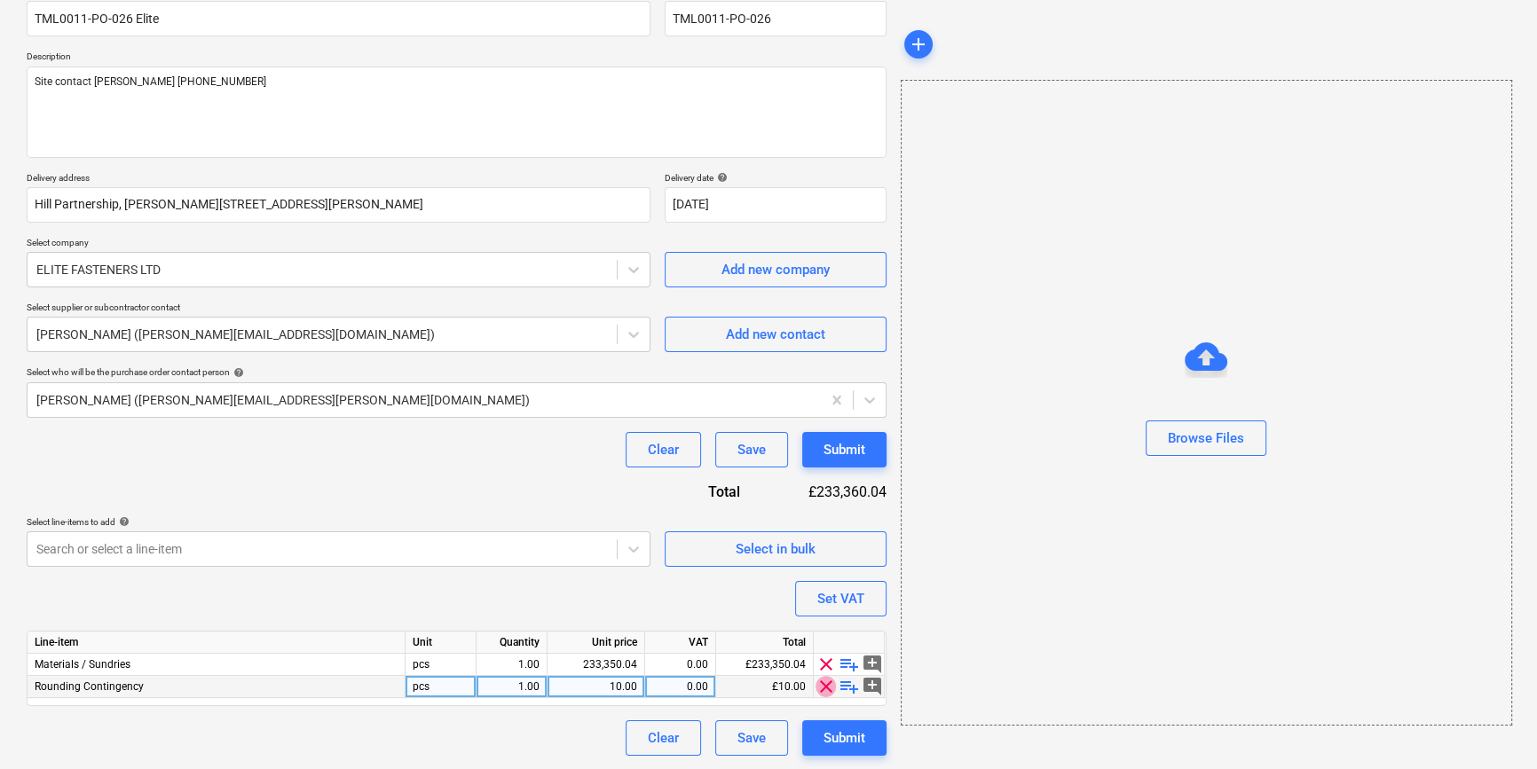
click at [823, 689] on span "clear" at bounding box center [825, 686] width 21 height 21
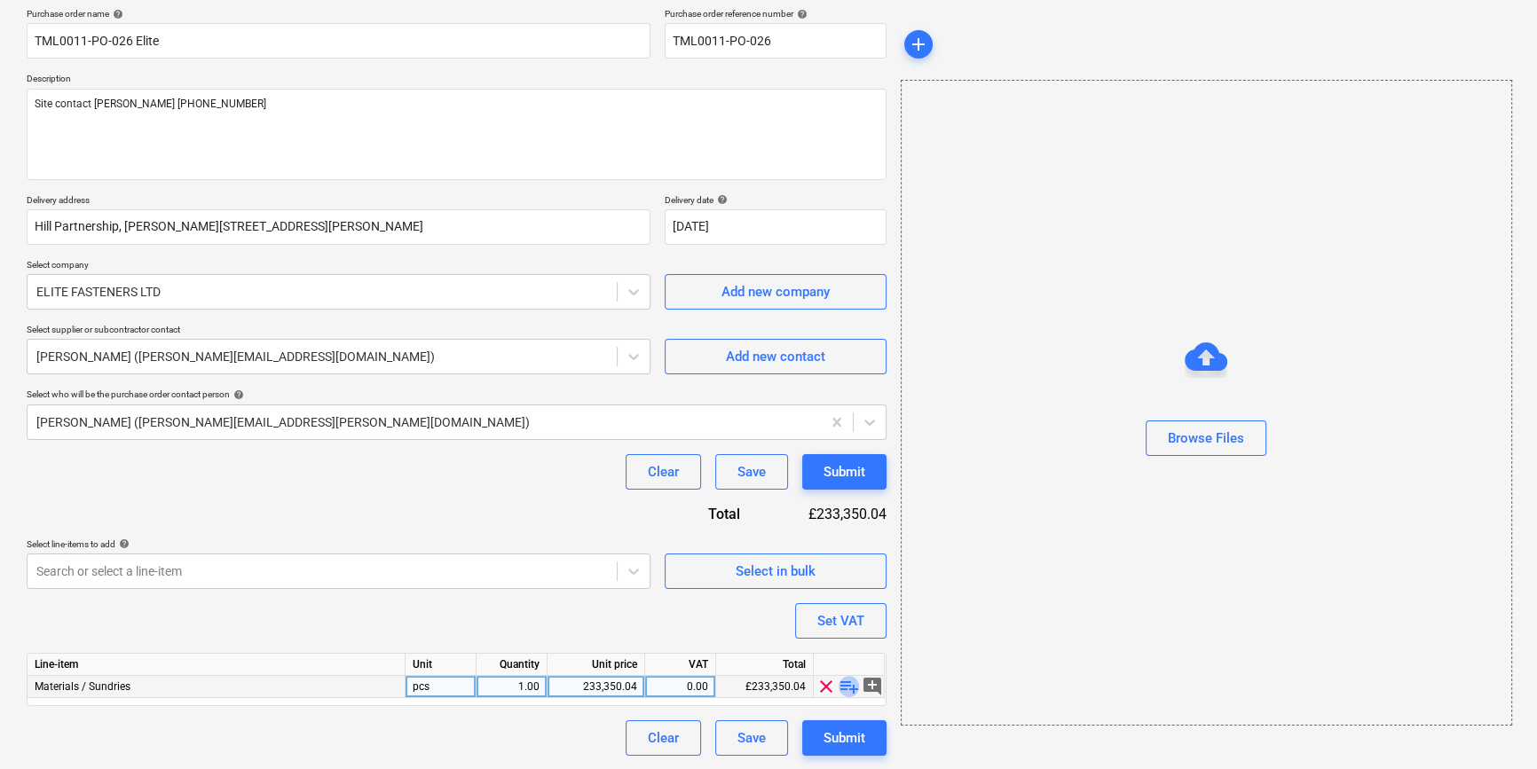
click at [845, 683] on span "playlist_add" at bounding box center [849, 686] width 21 height 21
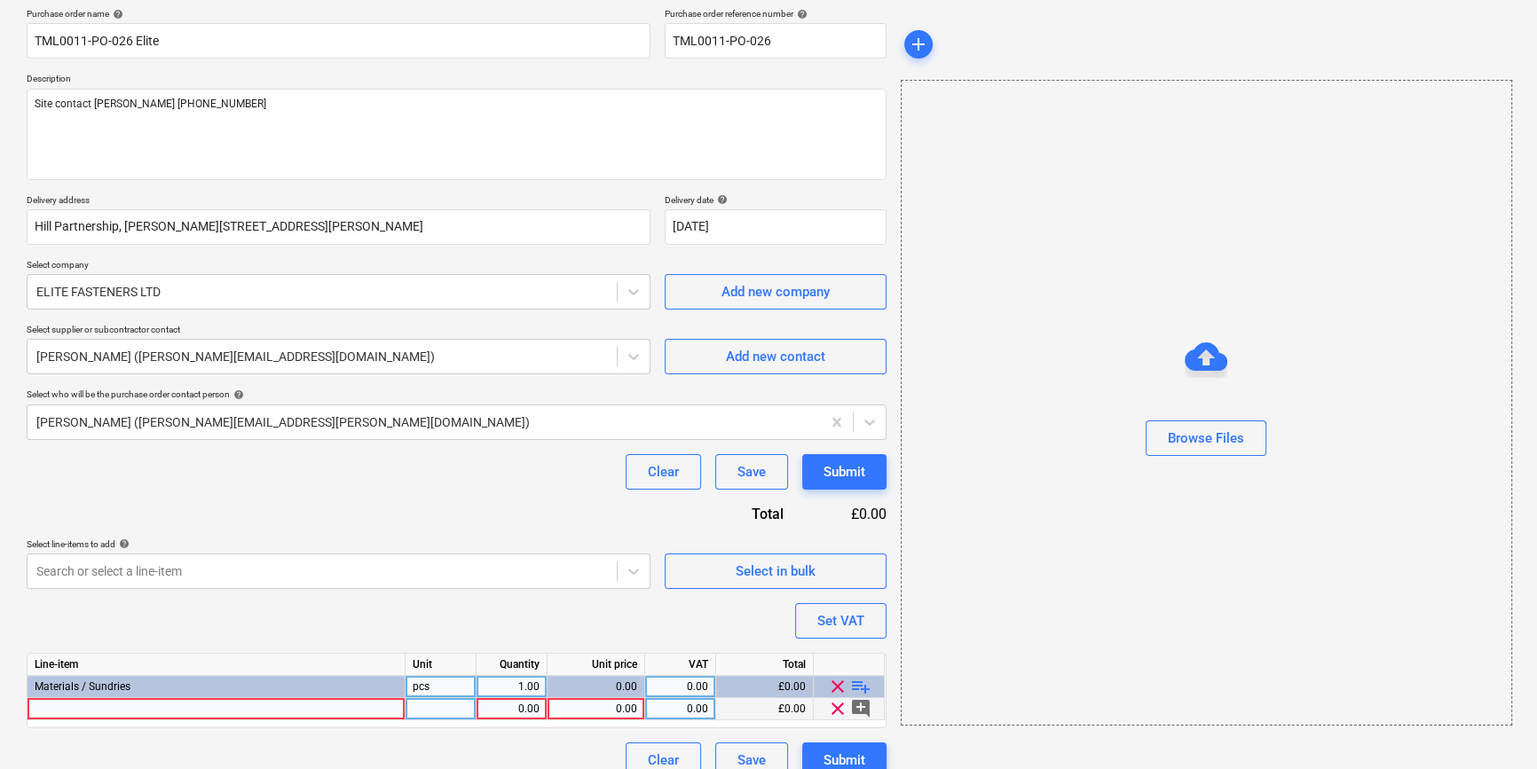
click at [64, 709] on div at bounding box center [217, 709] width 378 height 22
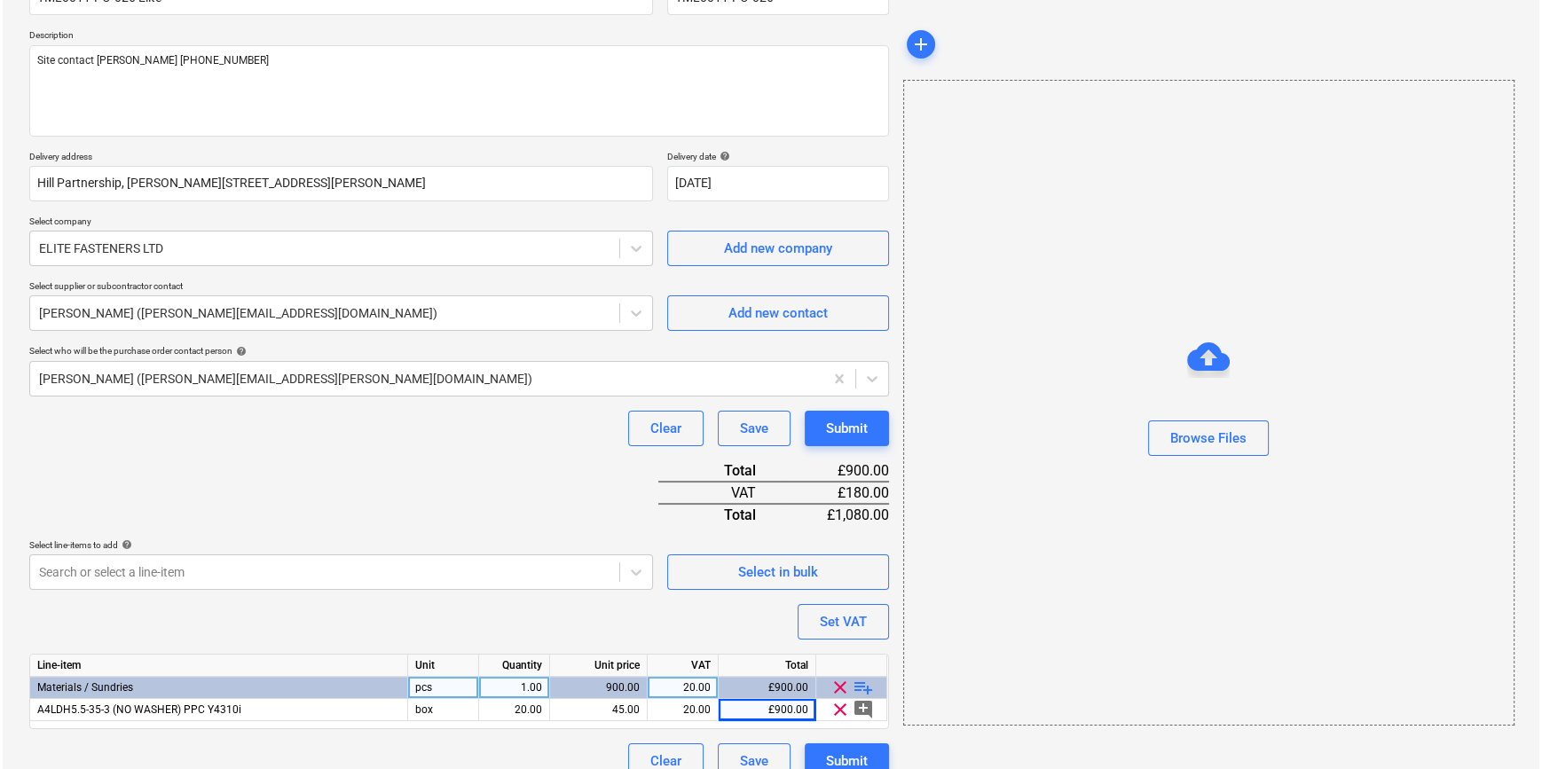
scroll to position [204, 0]
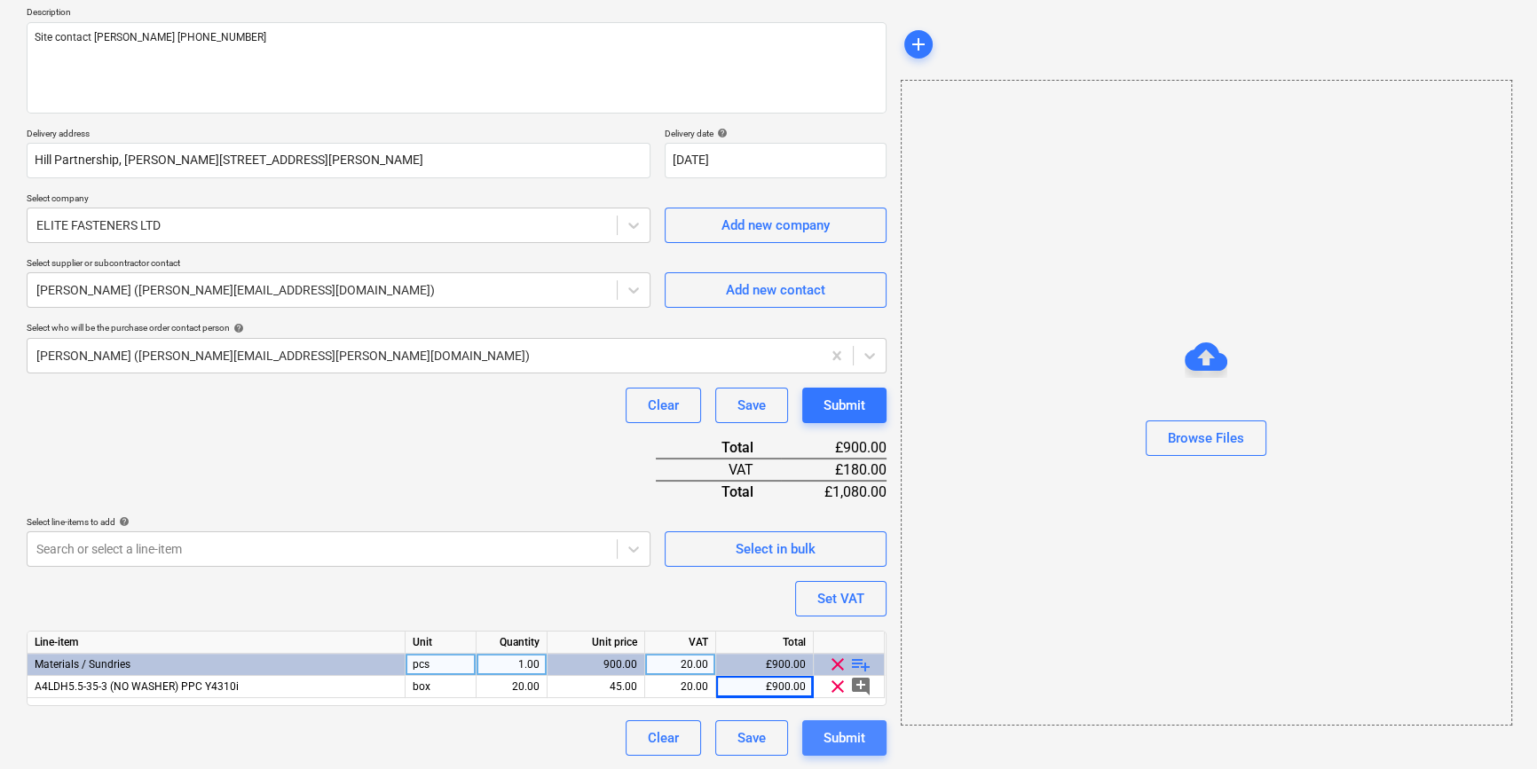
click at [850, 736] on div "Submit" at bounding box center [844, 738] width 42 height 23
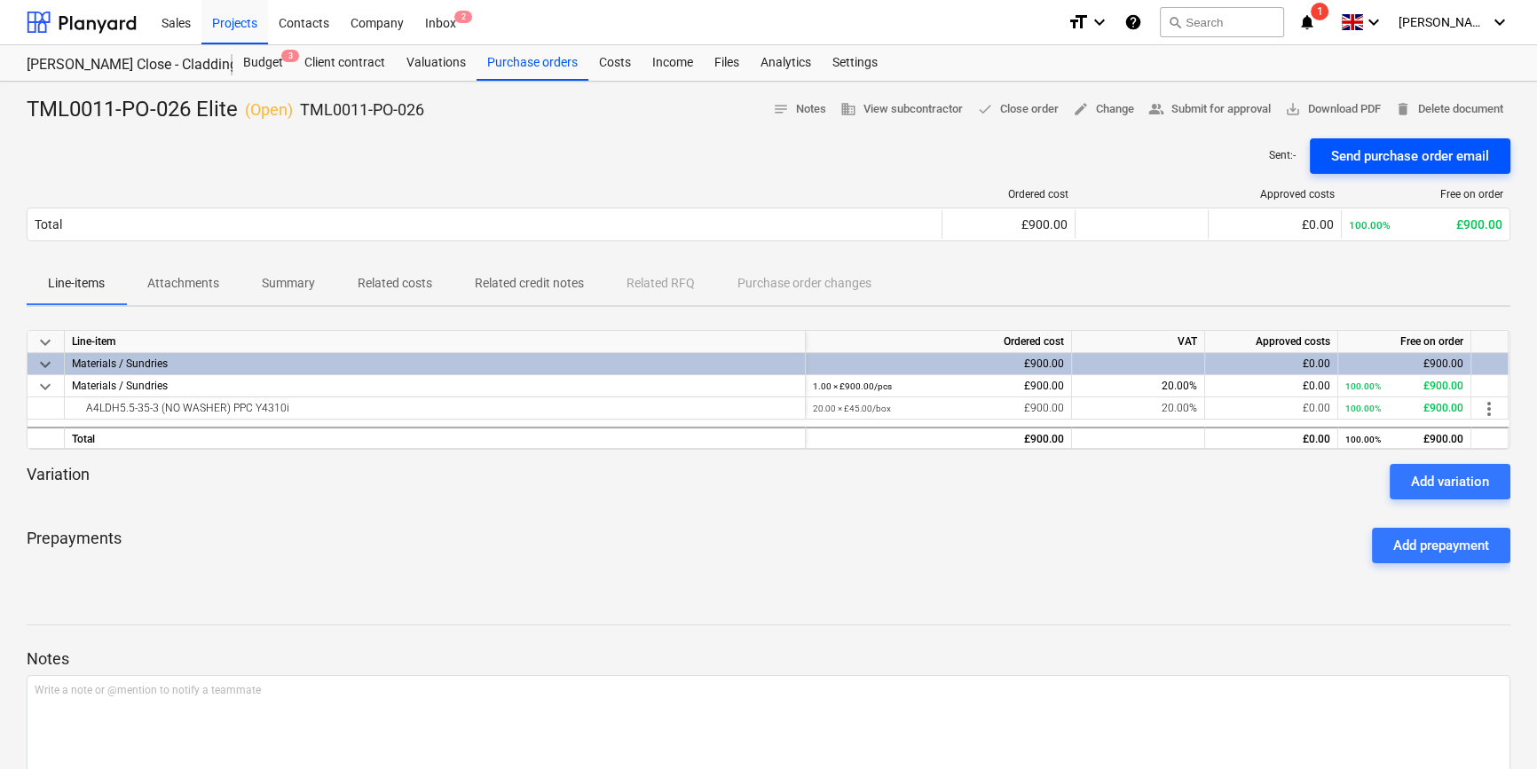
click at [1230, 155] on div "Send purchase order email" at bounding box center [1410, 156] width 158 height 23
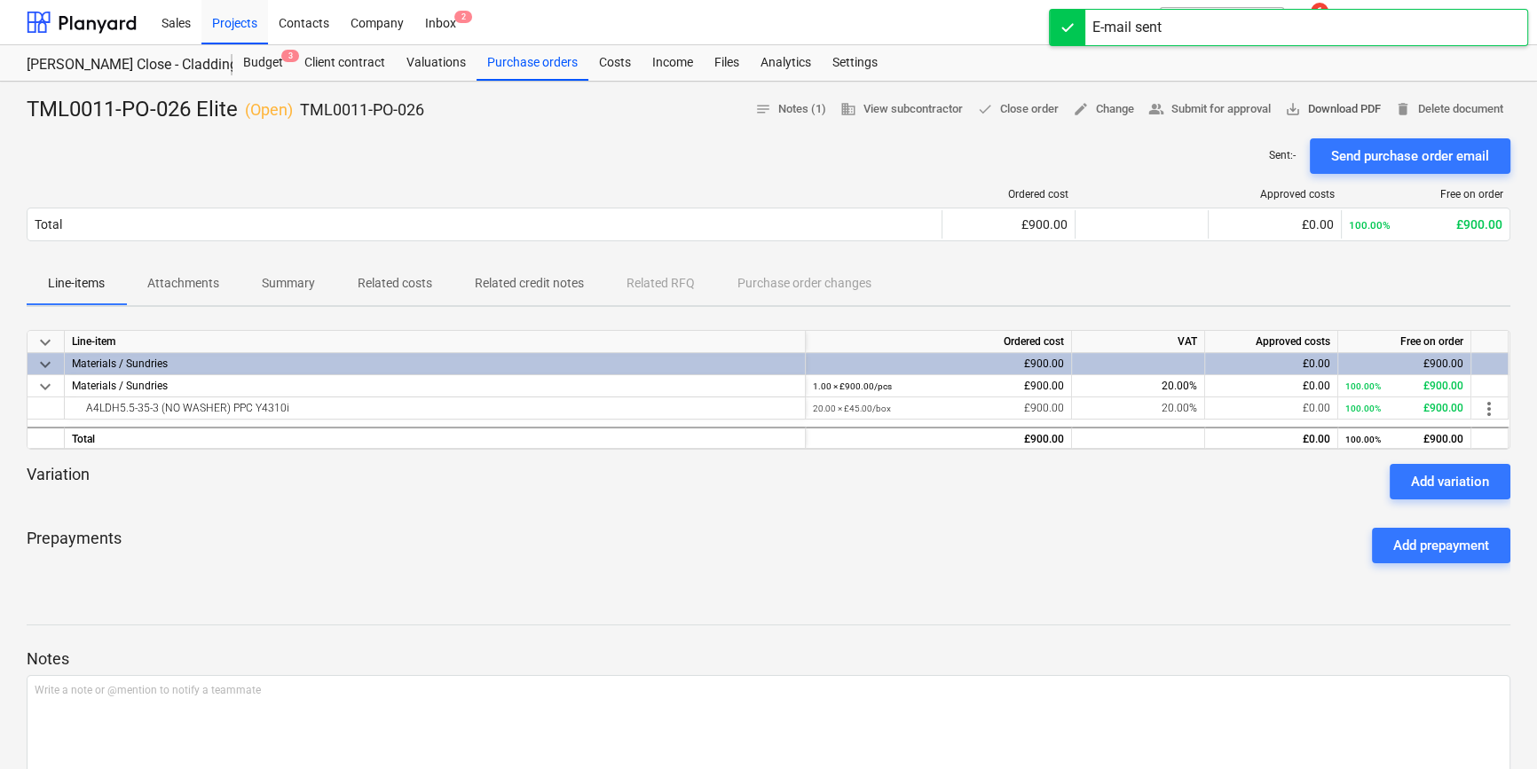
click at [1230, 115] on span "save_alt Download PDF" at bounding box center [1333, 109] width 96 height 20
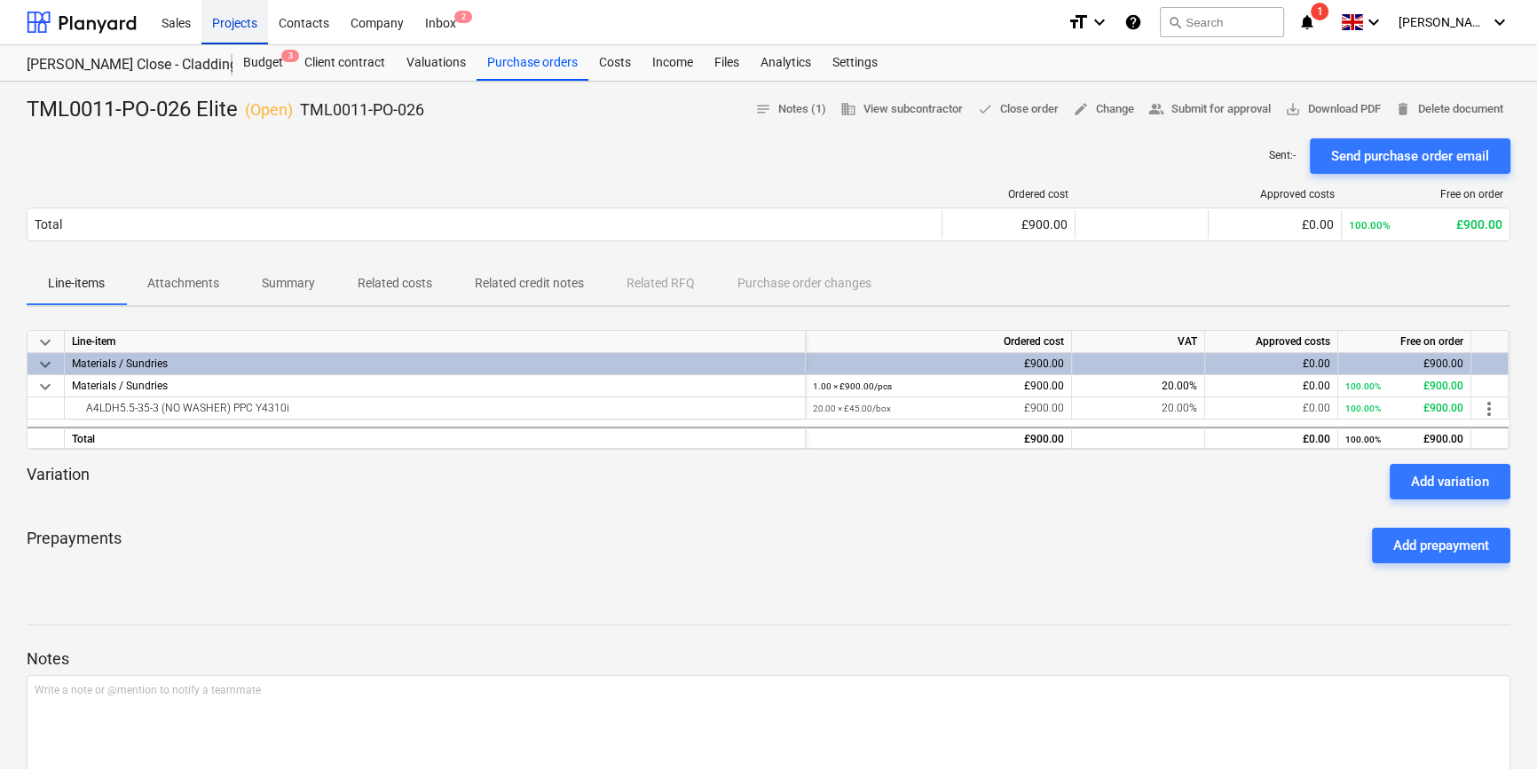
click at [246, 26] on div "Projects" at bounding box center [234, 21] width 67 height 45
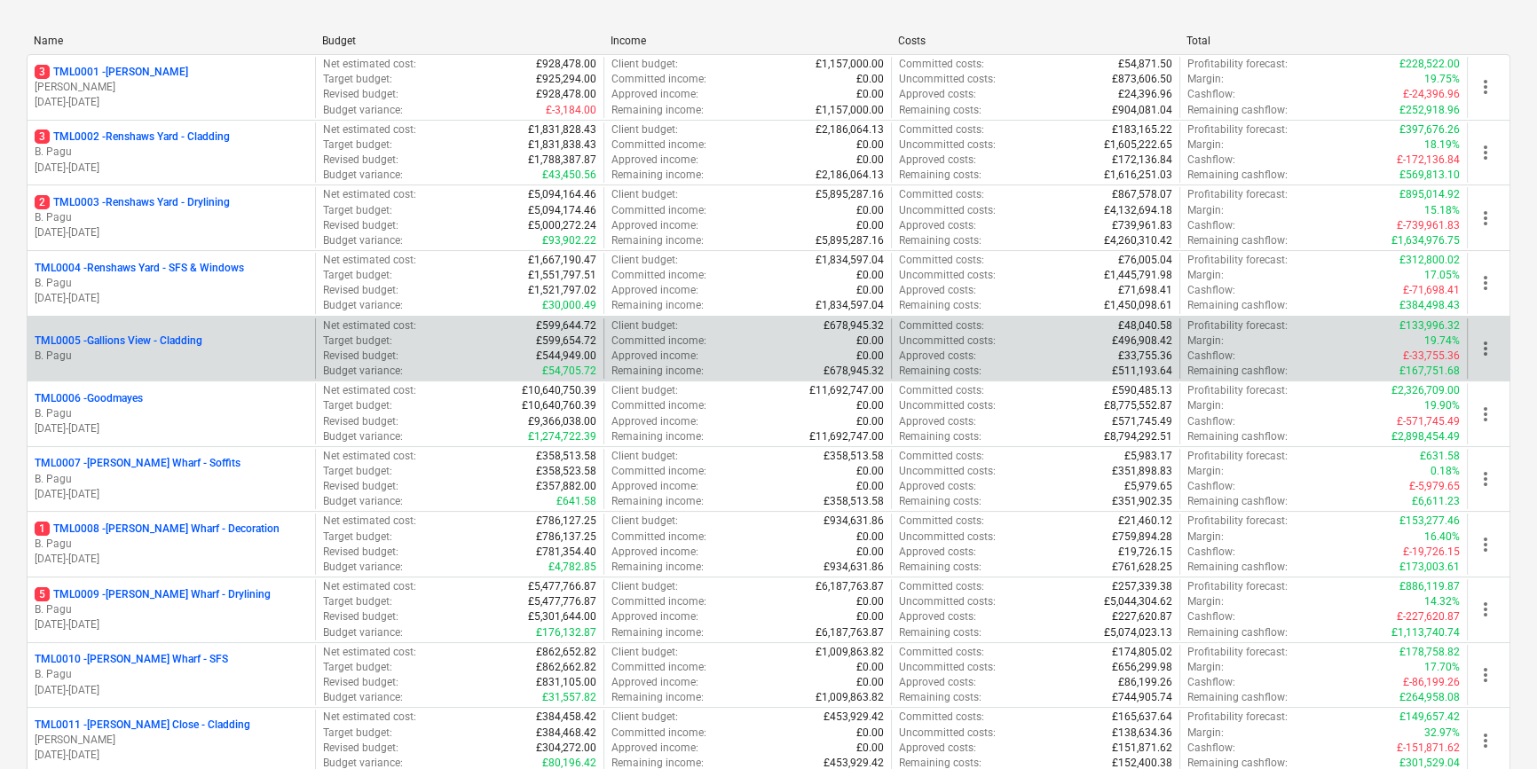
scroll to position [241, 0]
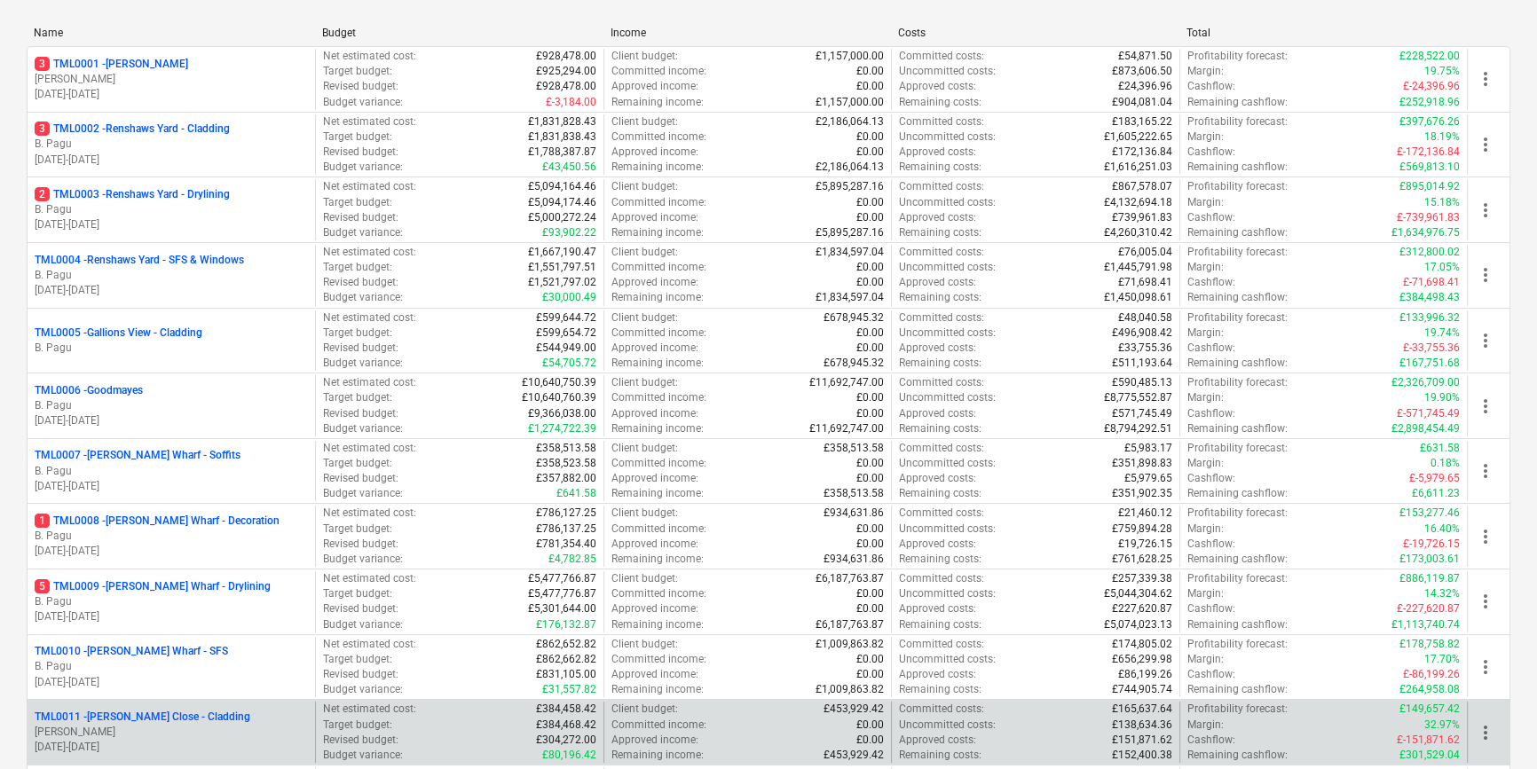
click at [264, 716] on div "TML0011 - Newton Close - Cladding" at bounding box center [171, 717] width 273 height 15
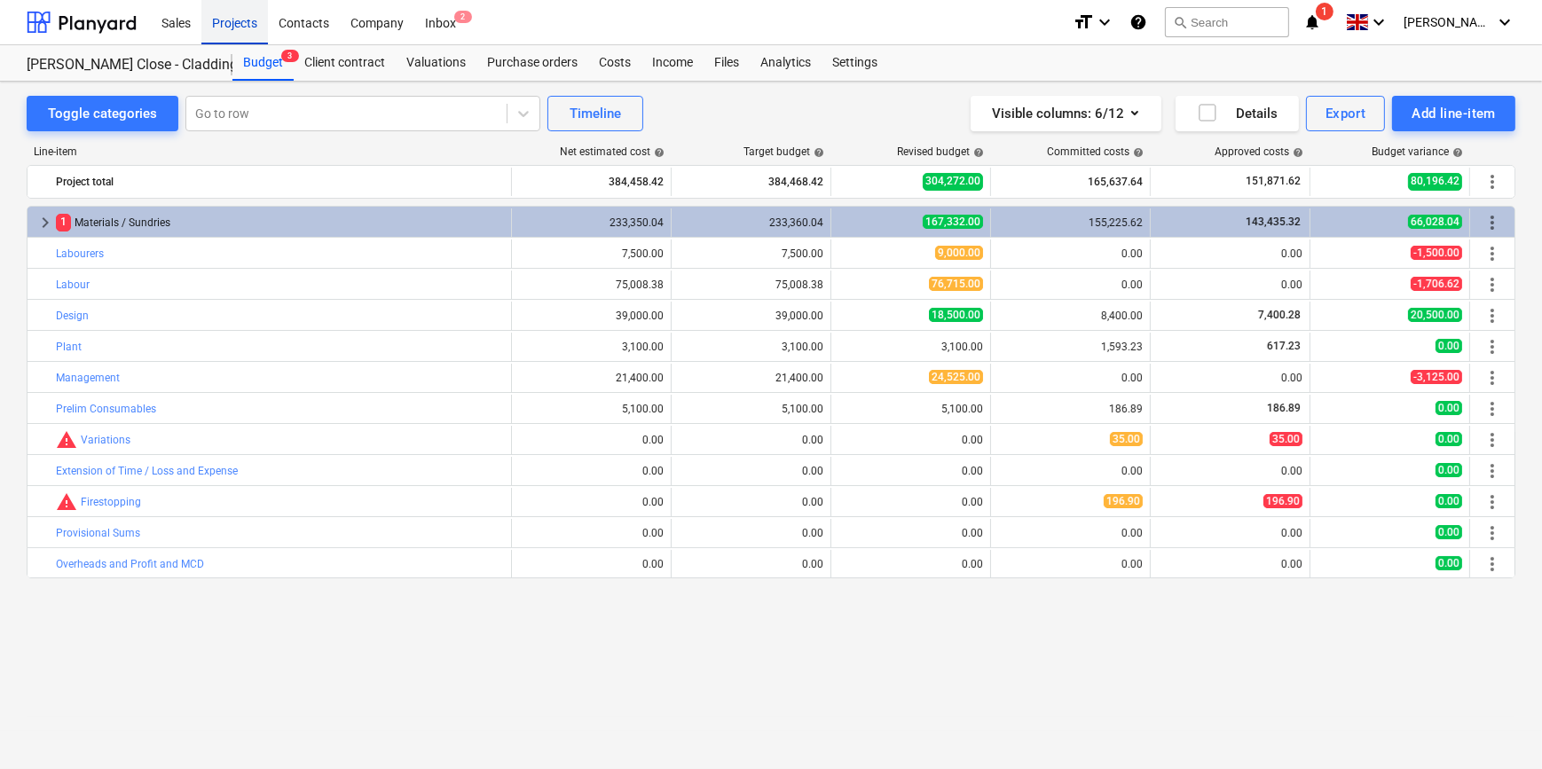
click at [224, 27] on div "Projects" at bounding box center [234, 21] width 67 height 45
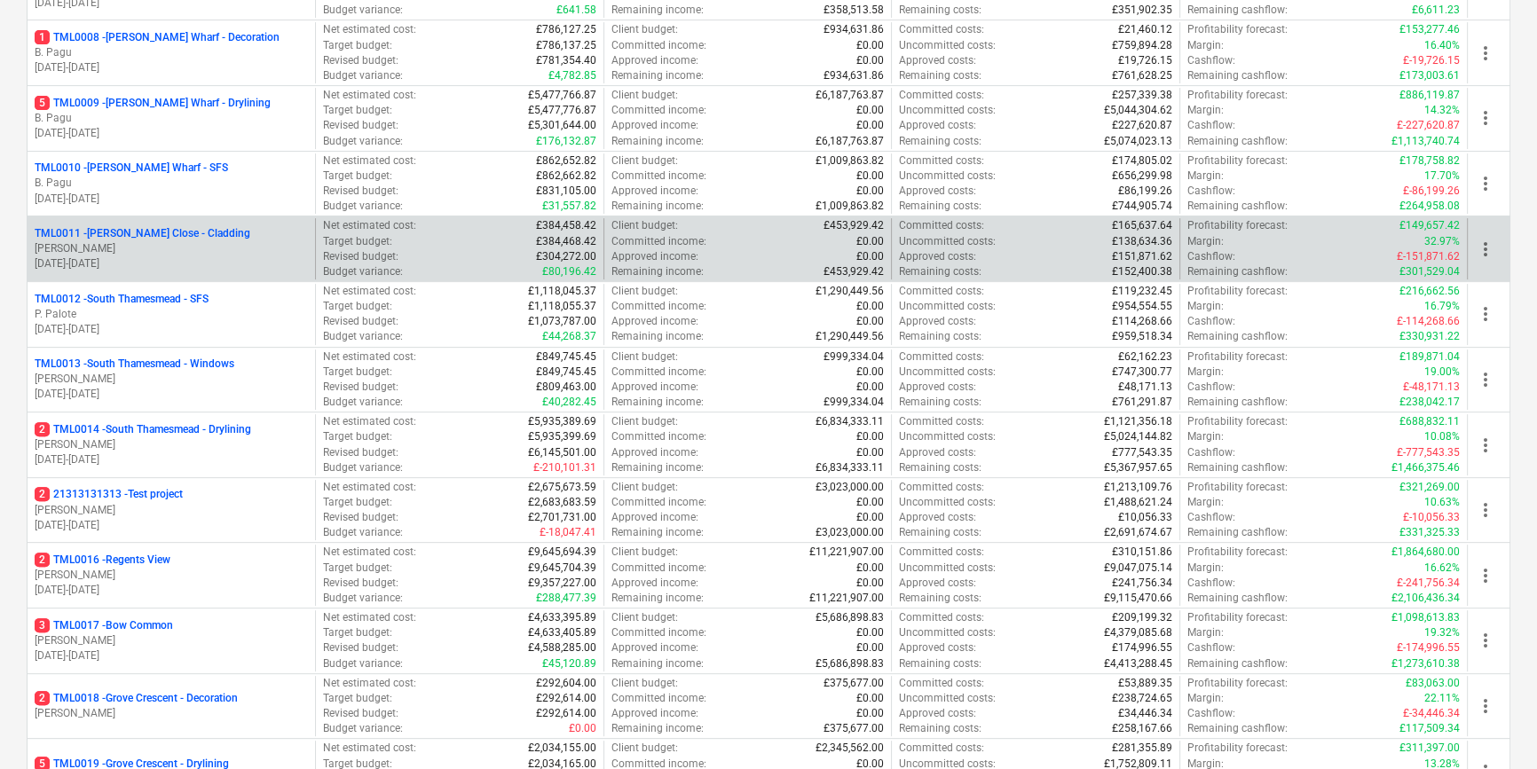
scroll to position [726, 0]
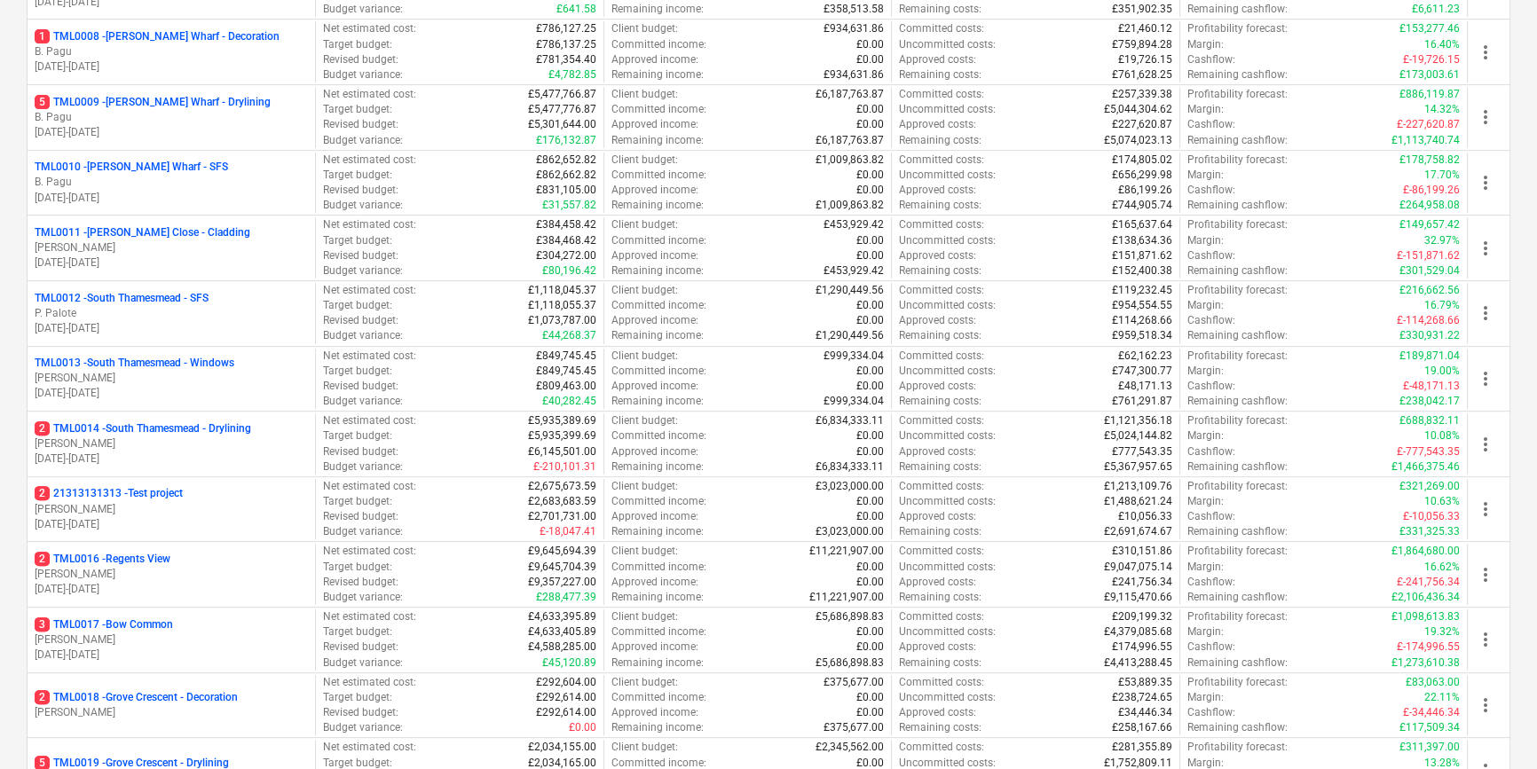
click at [203, 625] on div "3 TML0017 - Bow Common" at bounding box center [171, 625] width 273 height 15
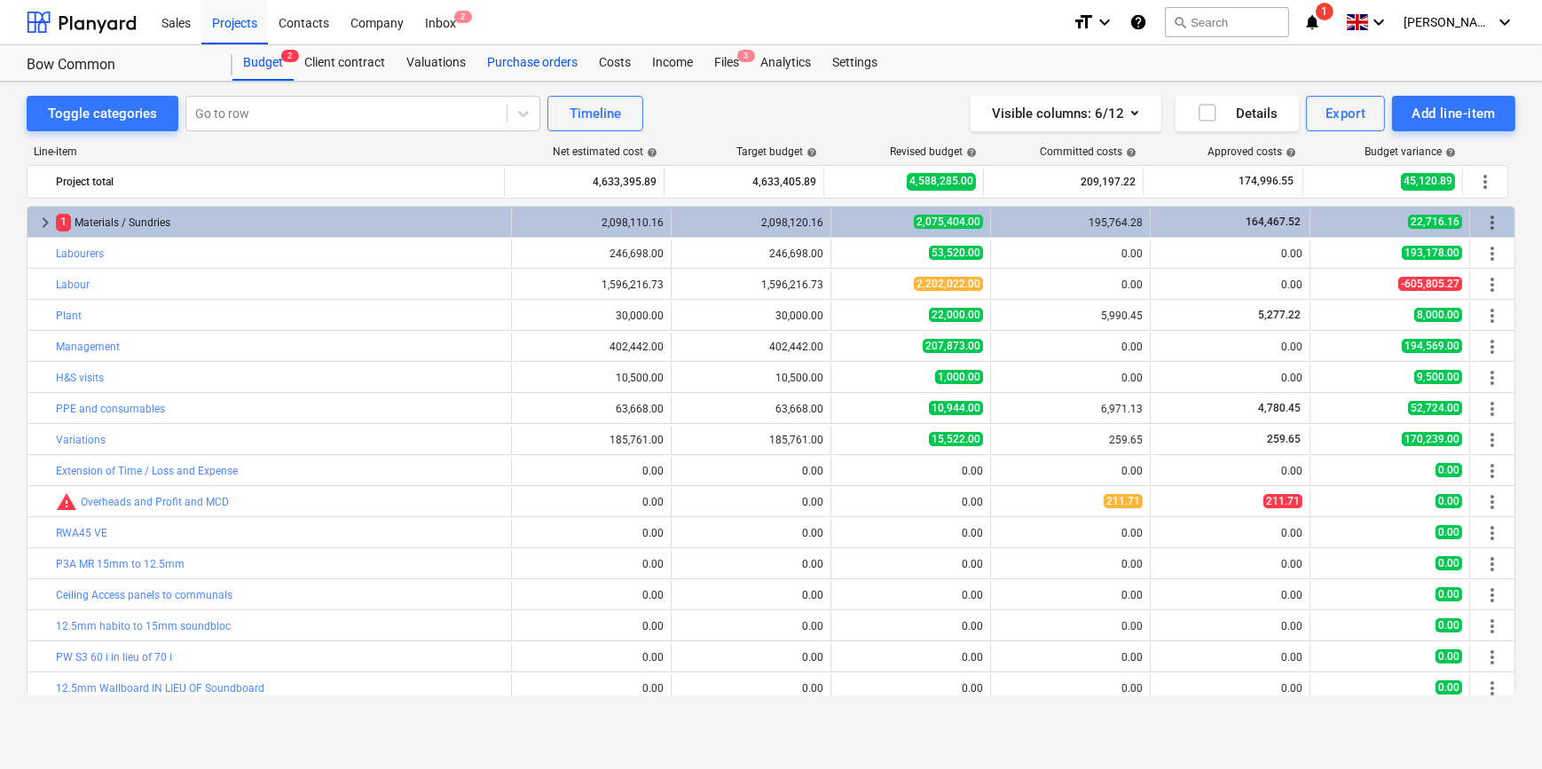
click at [533, 62] on div "Purchase orders" at bounding box center [533, 62] width 112 height 35
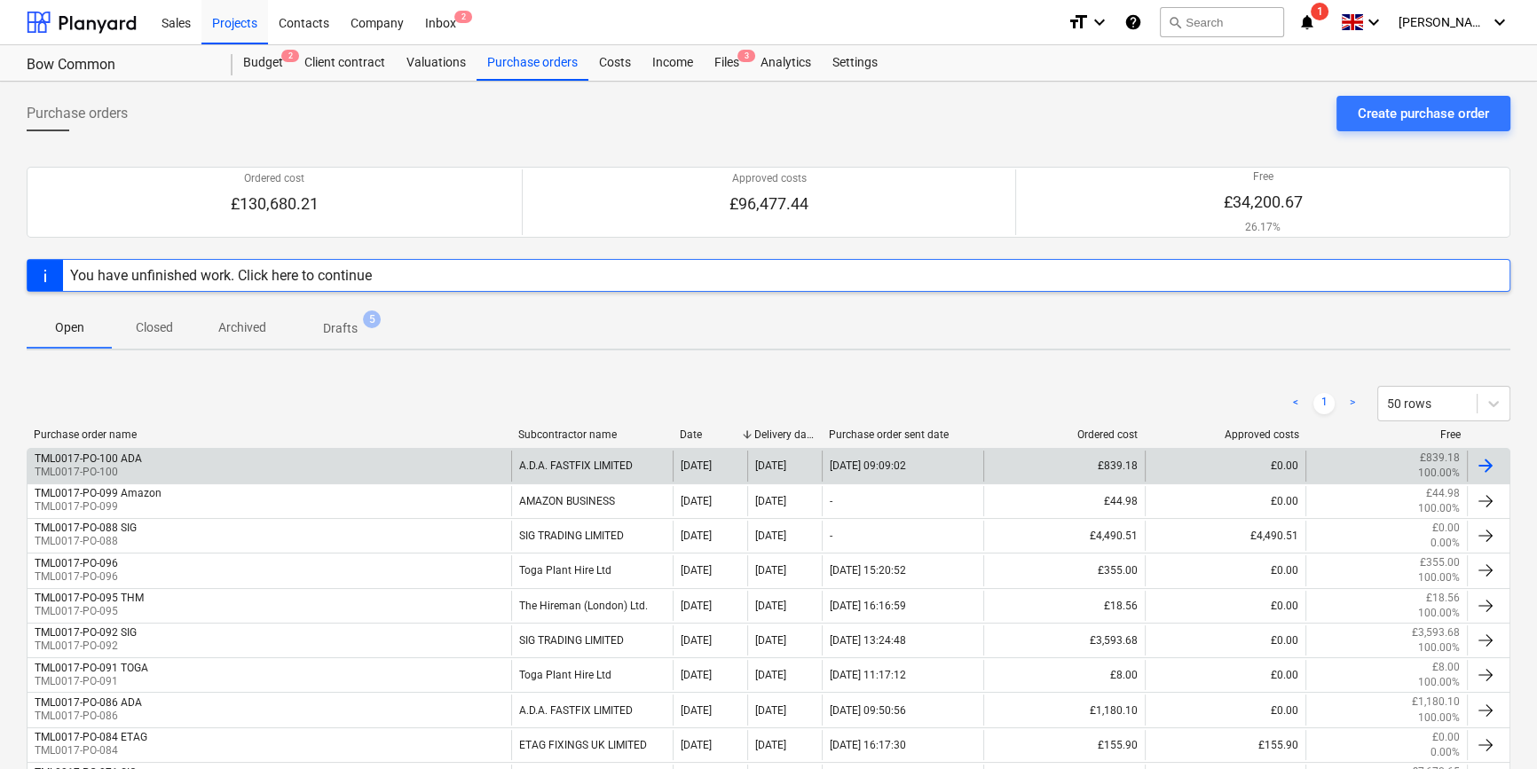
click at [1230, 469] on div at bounding box center [1485, 465] width 21 height 21
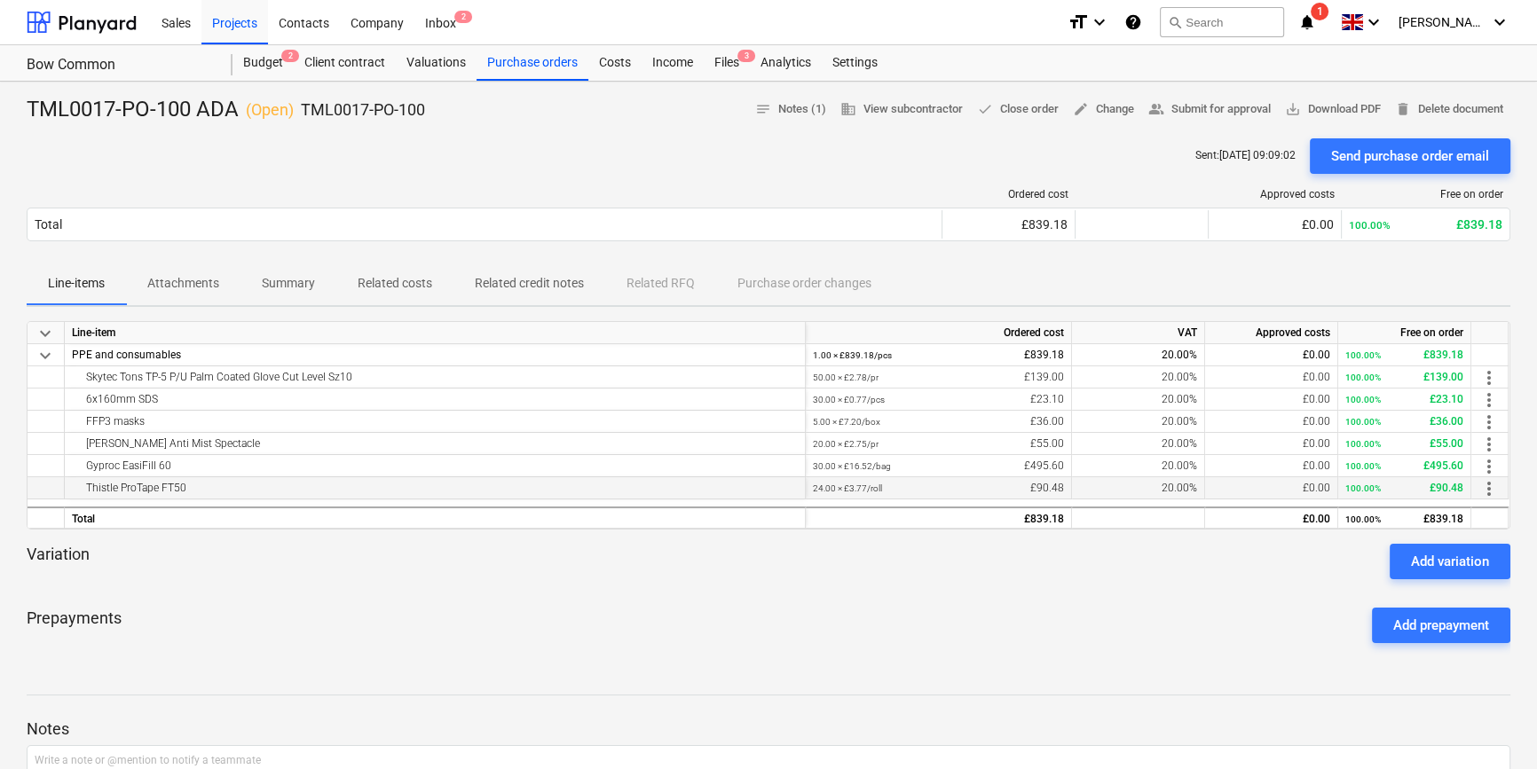
click at [1230, 488] on span "more_vert" at bounding box center [1488, 488] width 21 height 21
click at [1230, 488] on li "Edit" at bounding box center [1502, 489] width 52 height 41
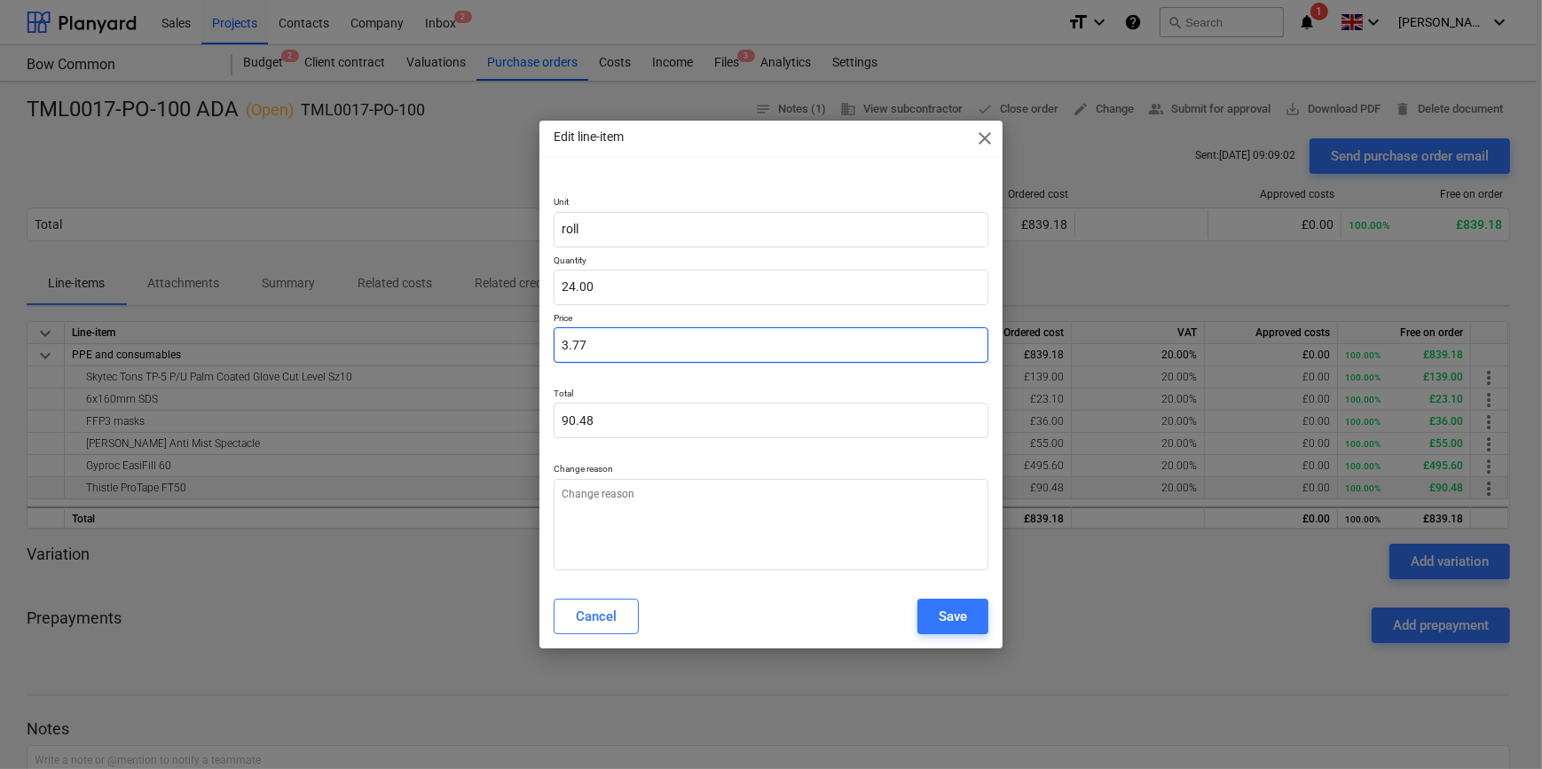
click at [603, 341] on input "3.77" at bounding box center [771, 344] width 434 height 35
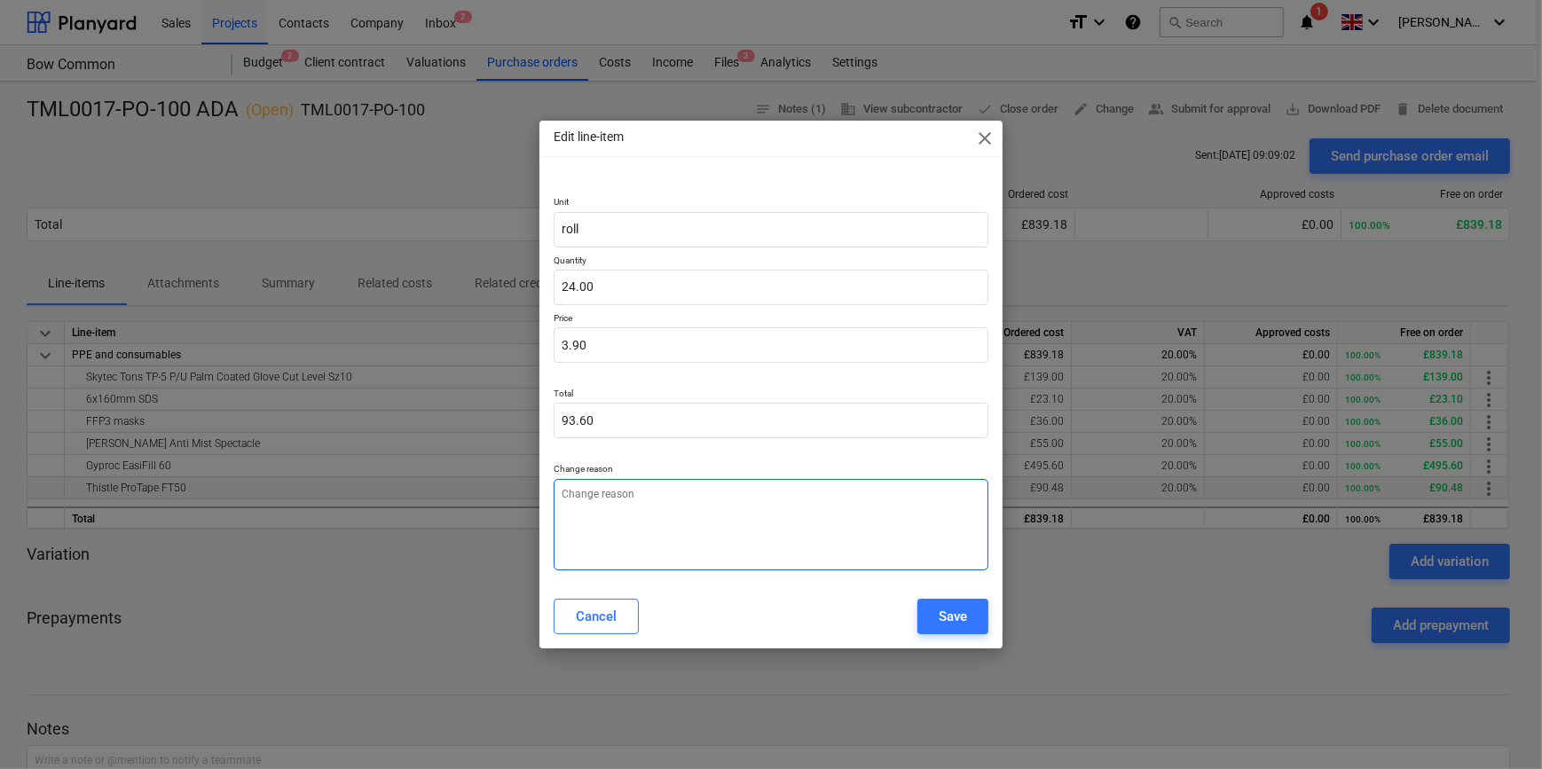
click at [581, 490] on textarea at bounding box center [771, 524] width 434 height 91
click at [960, 621] on div "Save" at bounding box center [953, 616] width 28 height 23
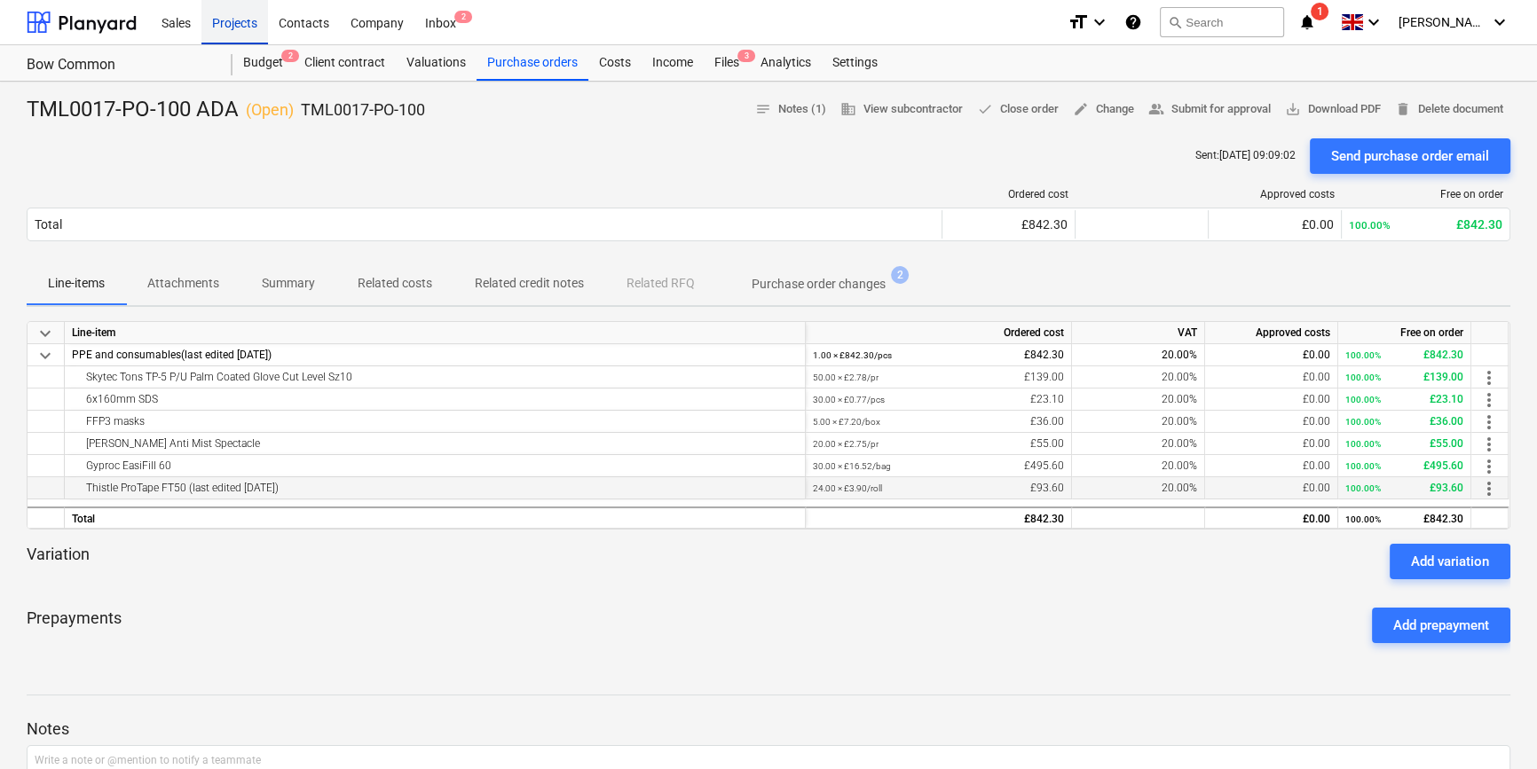
click at [228, 23] on div "Projects" at bounding box center [234, 21] width 67 height 45
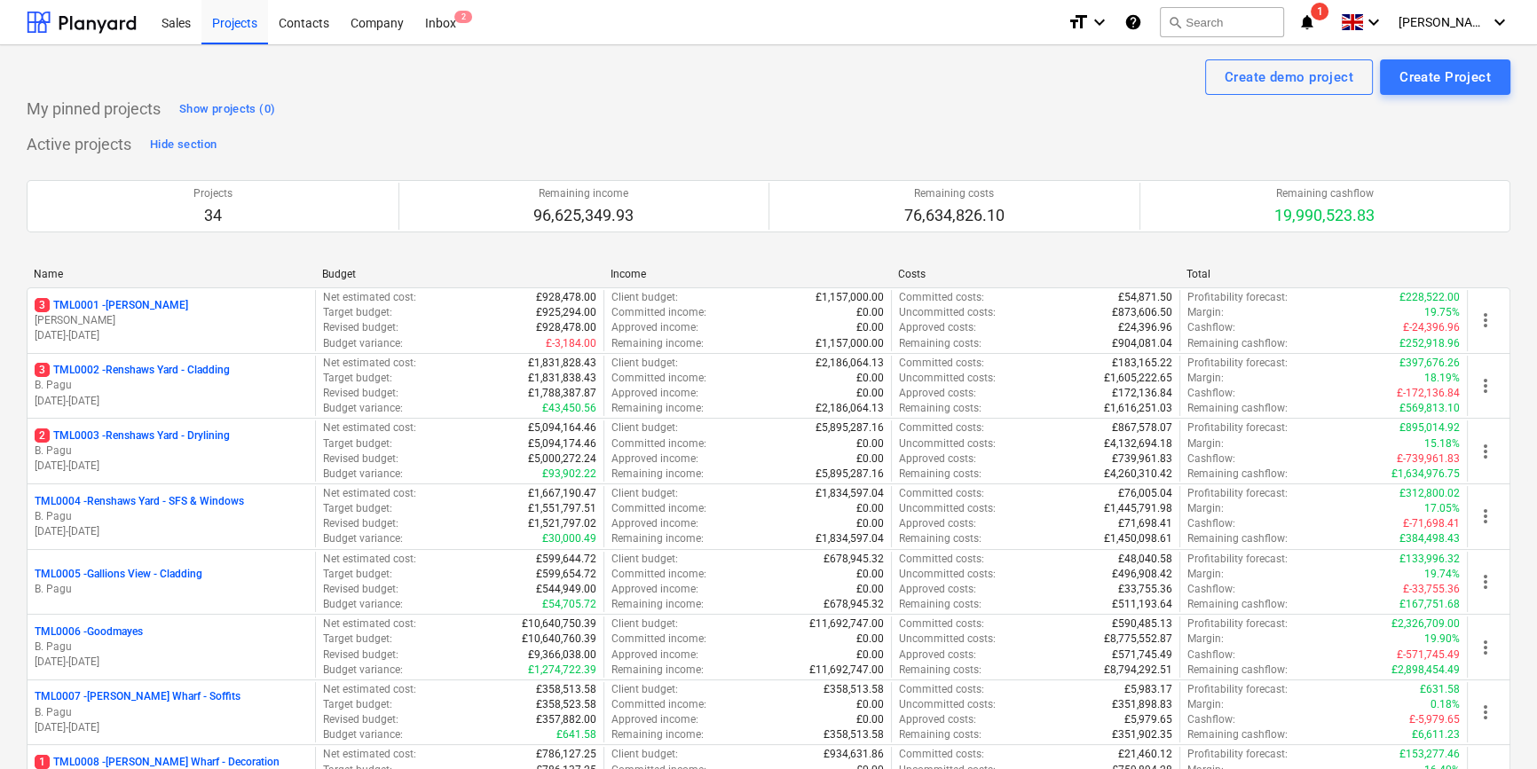
click at [248, 455] on p "B. Pagu" at bounding box center [171, 451] width 273 height 15
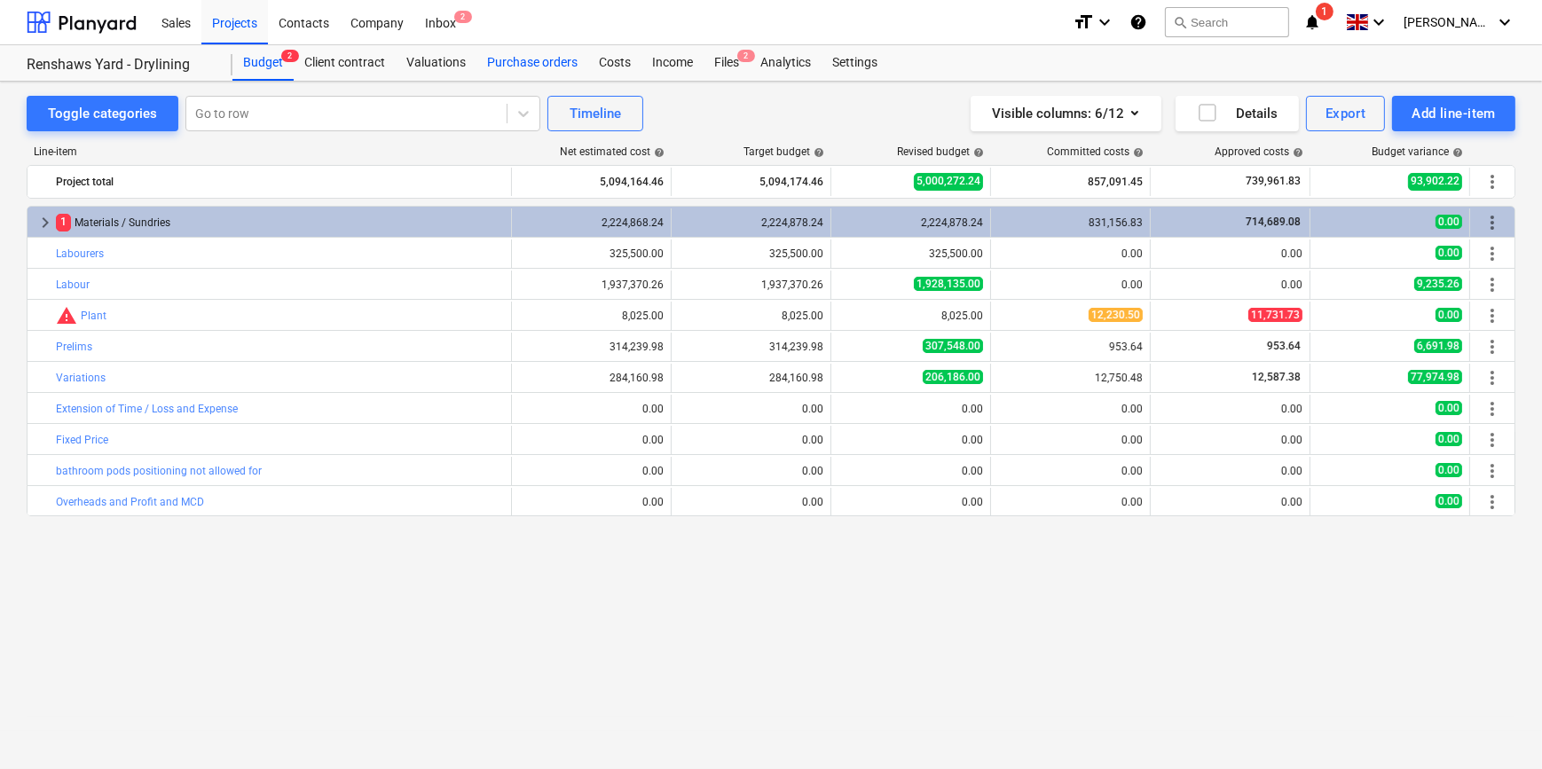
click at [505, 62] on div "Purchase orders" at bounding box center [533, 62] width 112 height 35
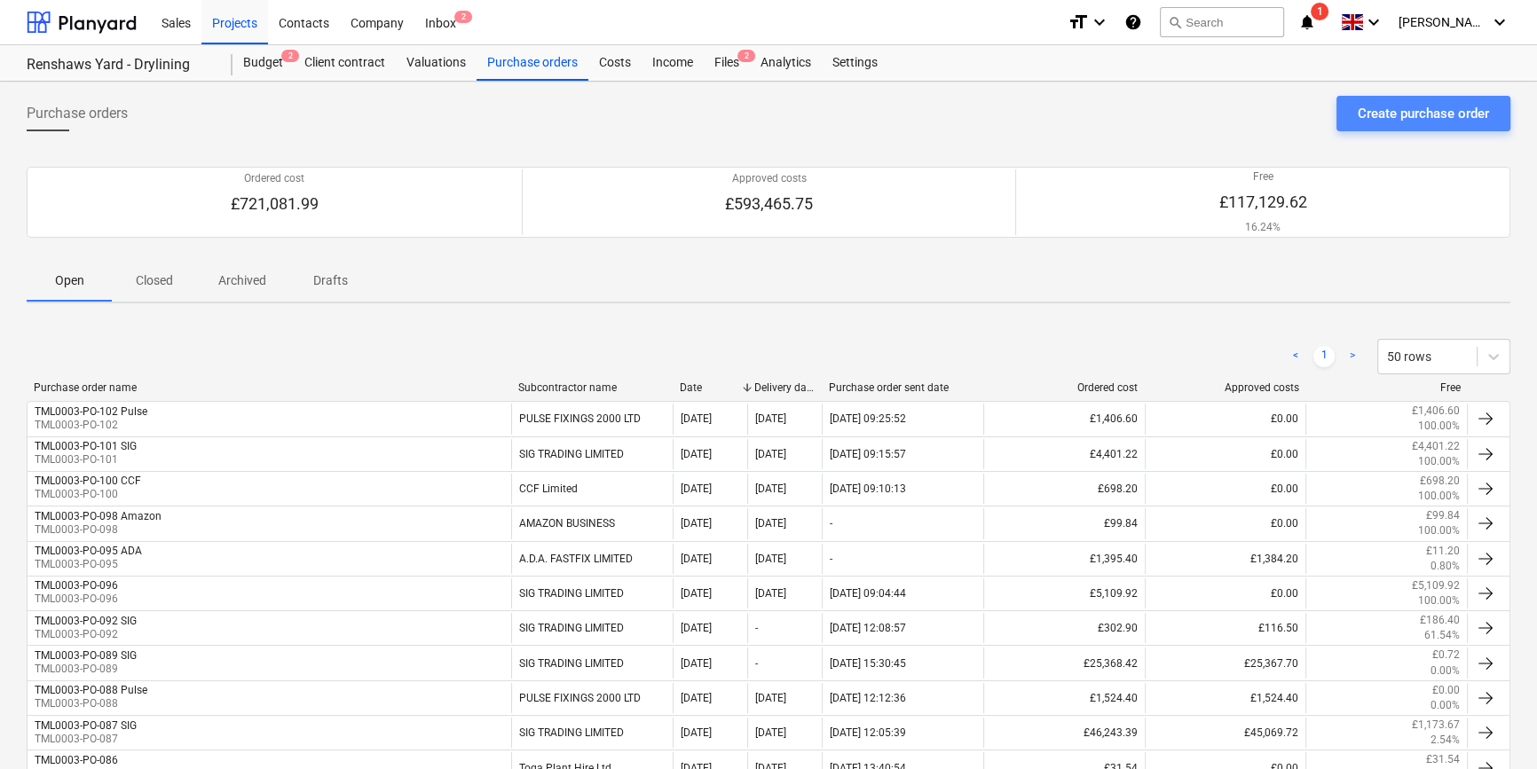
click at [1230, 107] on div "Create purchase order" at bounding box center [1423, 113] width 131 height 23
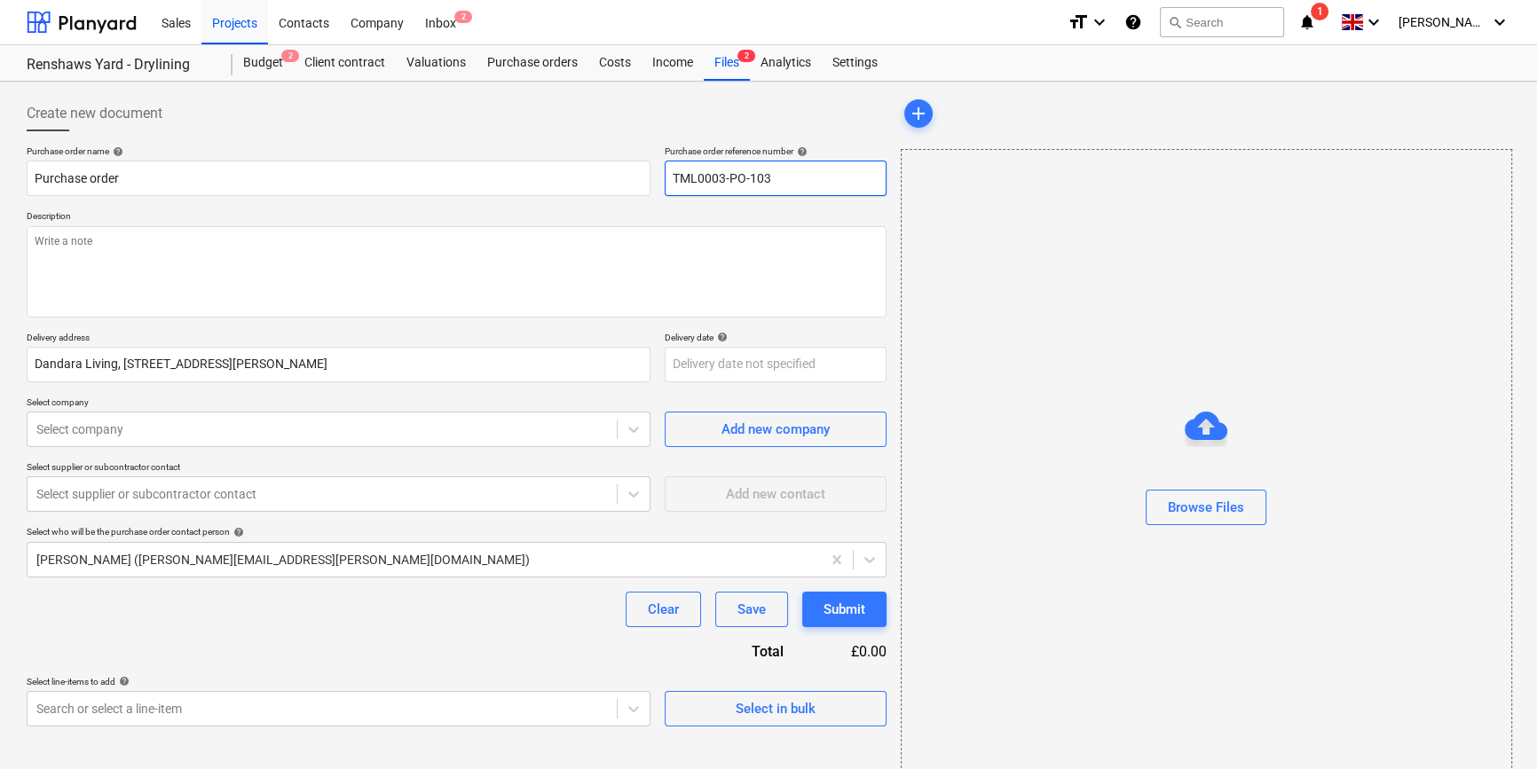
drag, startPoint x: 785, startPoint y: 180, endPoint x: 653, endPoint y: 188, distance: 132.5
click at [653, 188] on div "Purchase order name help Purchase order Purchase order reference number help TM…" at bounding box center [457, 171] width 860 height 51
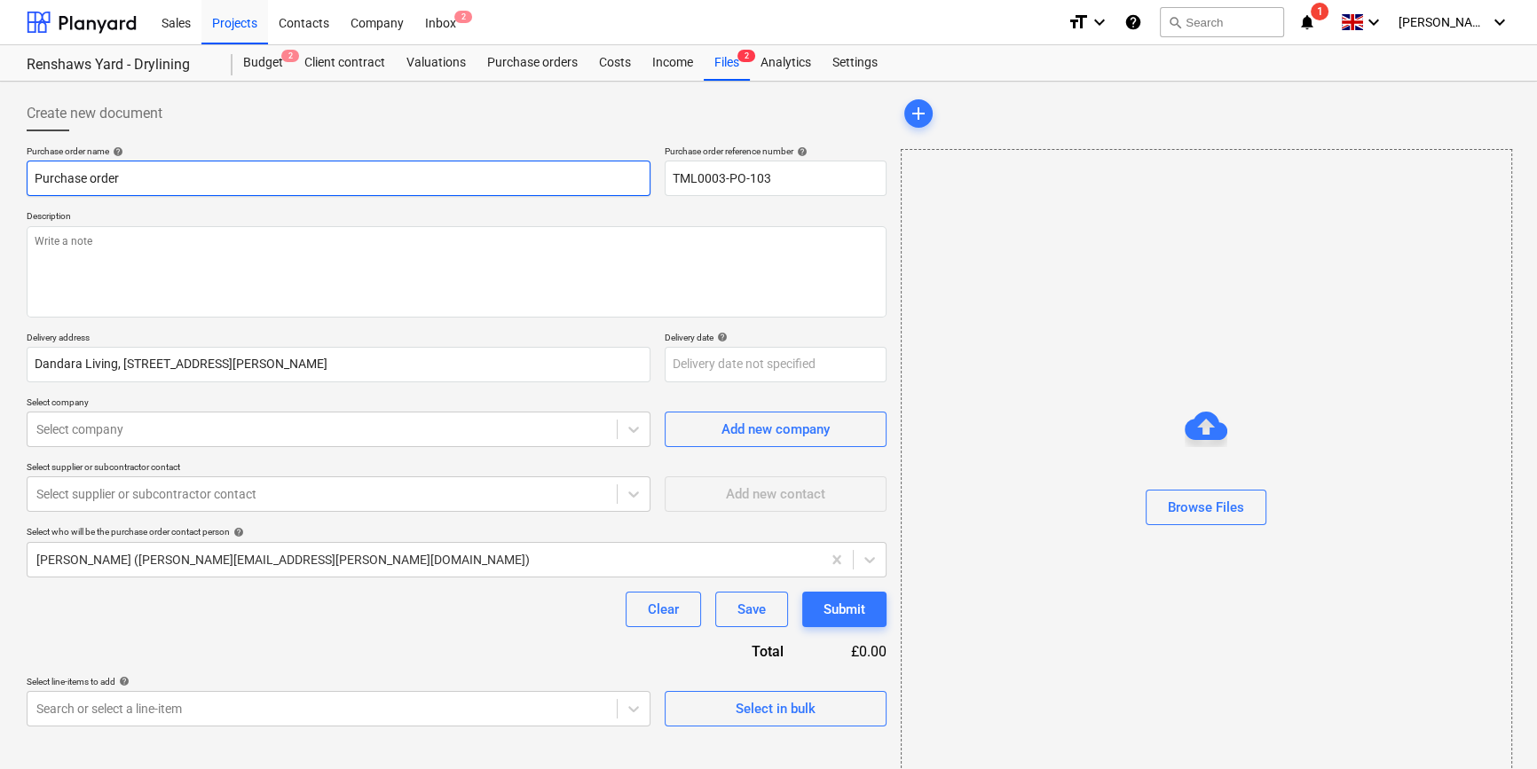
drag, startPoint x: 124, startPoint y: 172, endPoint x: 27, endPoint y: 179, distance: 97.9
click at [27, 179] on input "Purchase order" at bounding box center [339, 178] width 624 height 35
paste input "TML0003-PO-103"
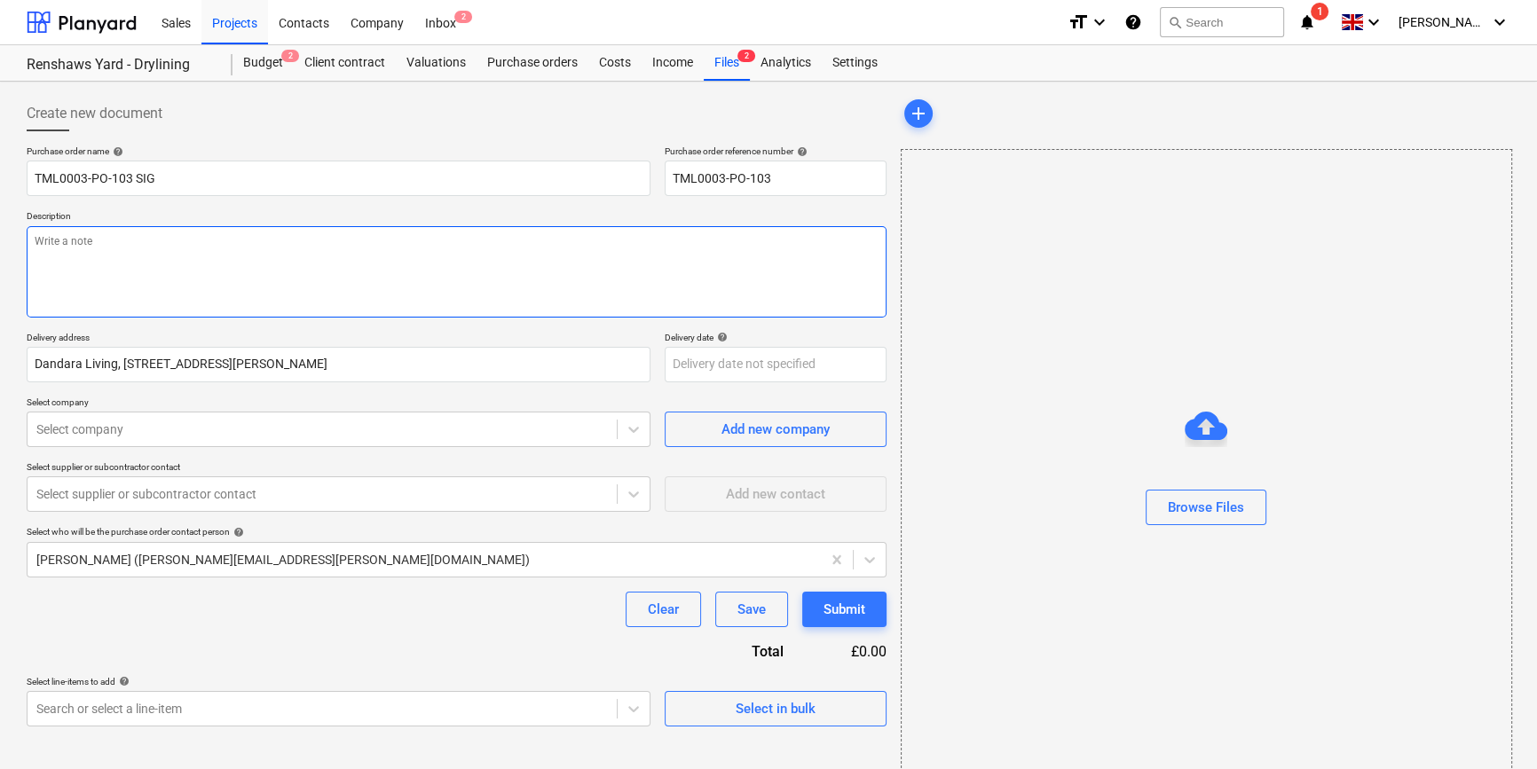
click at [97, 268] on textarea at bounding box center [457, 271] width 860 height 91
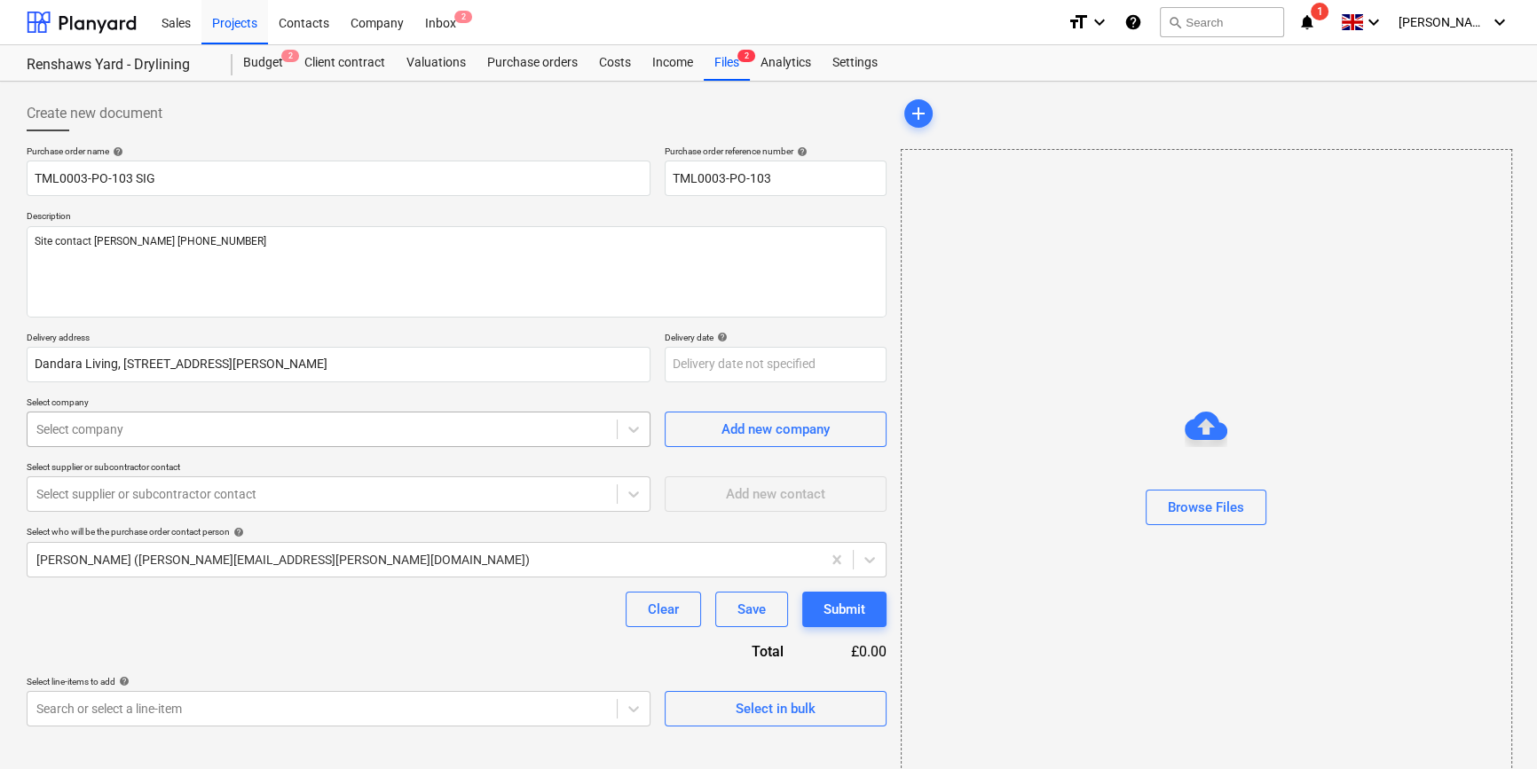
click at [328, 433] on div at bounding box center [321, 430] width 571 height 18
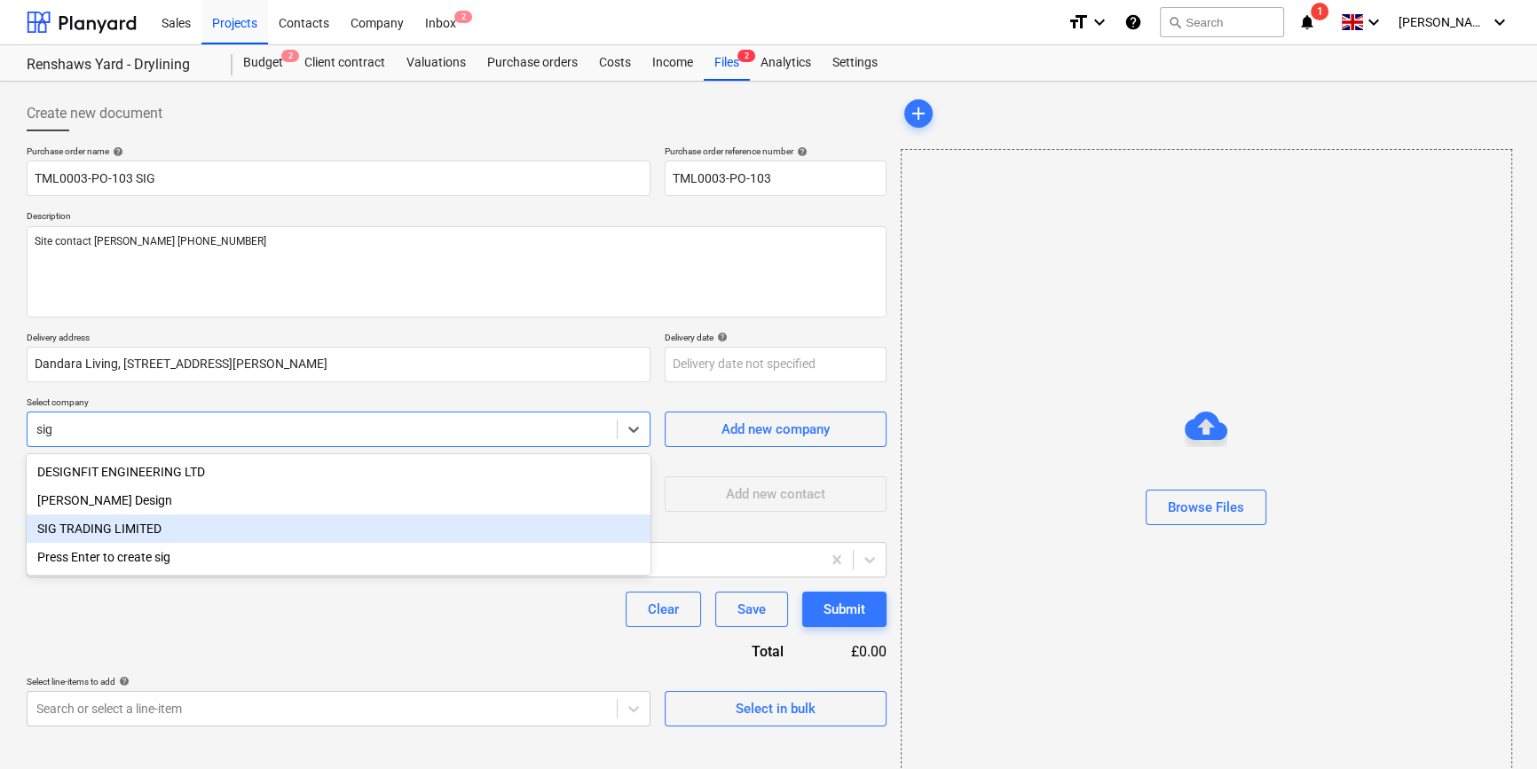
click at [107, 527] on div "SIG TRADING LIMITED" at bounding box center [339, 529] width 624 height 28
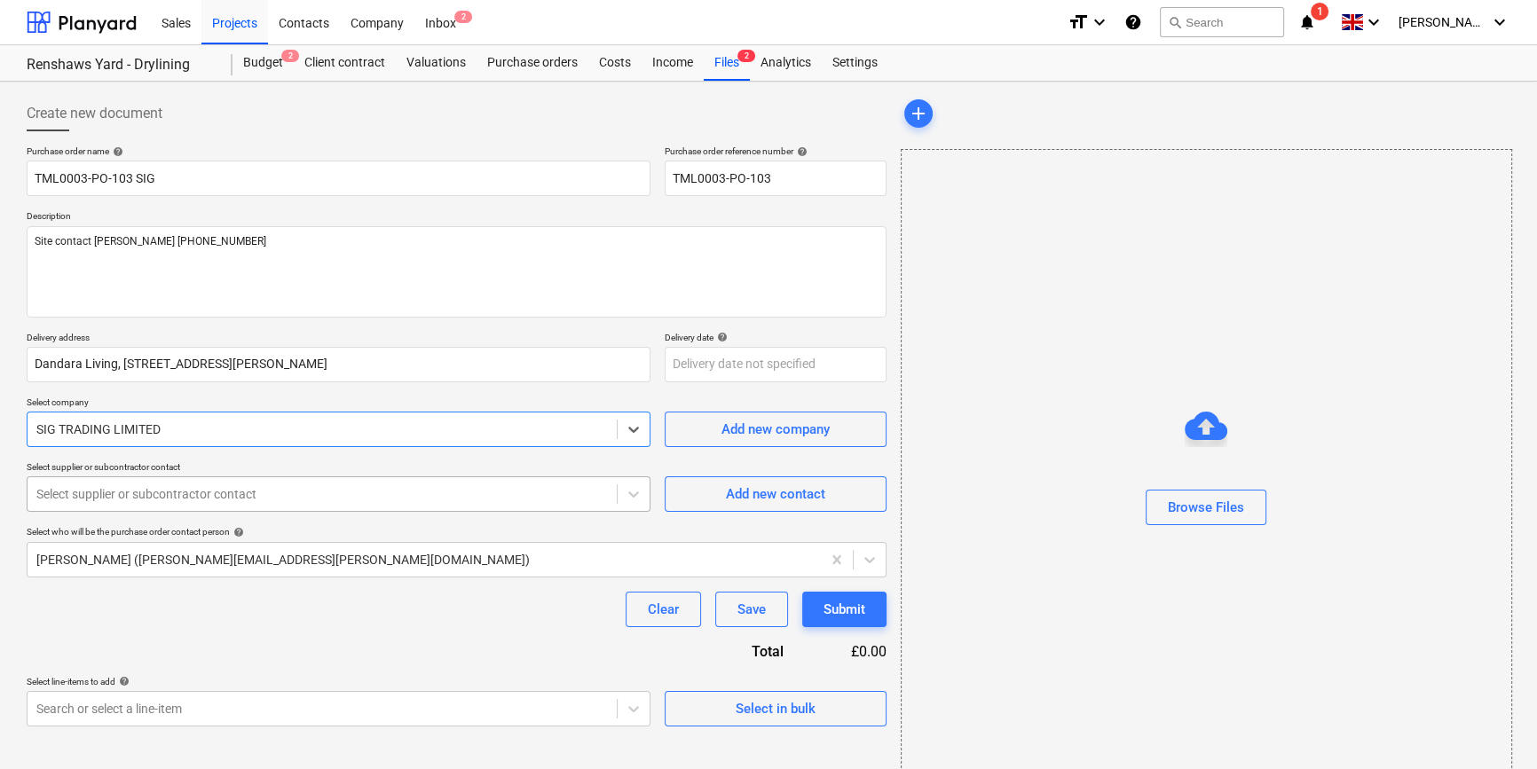
click at [96, 492] on div at bounding box center [321, 494] width 571 height 18
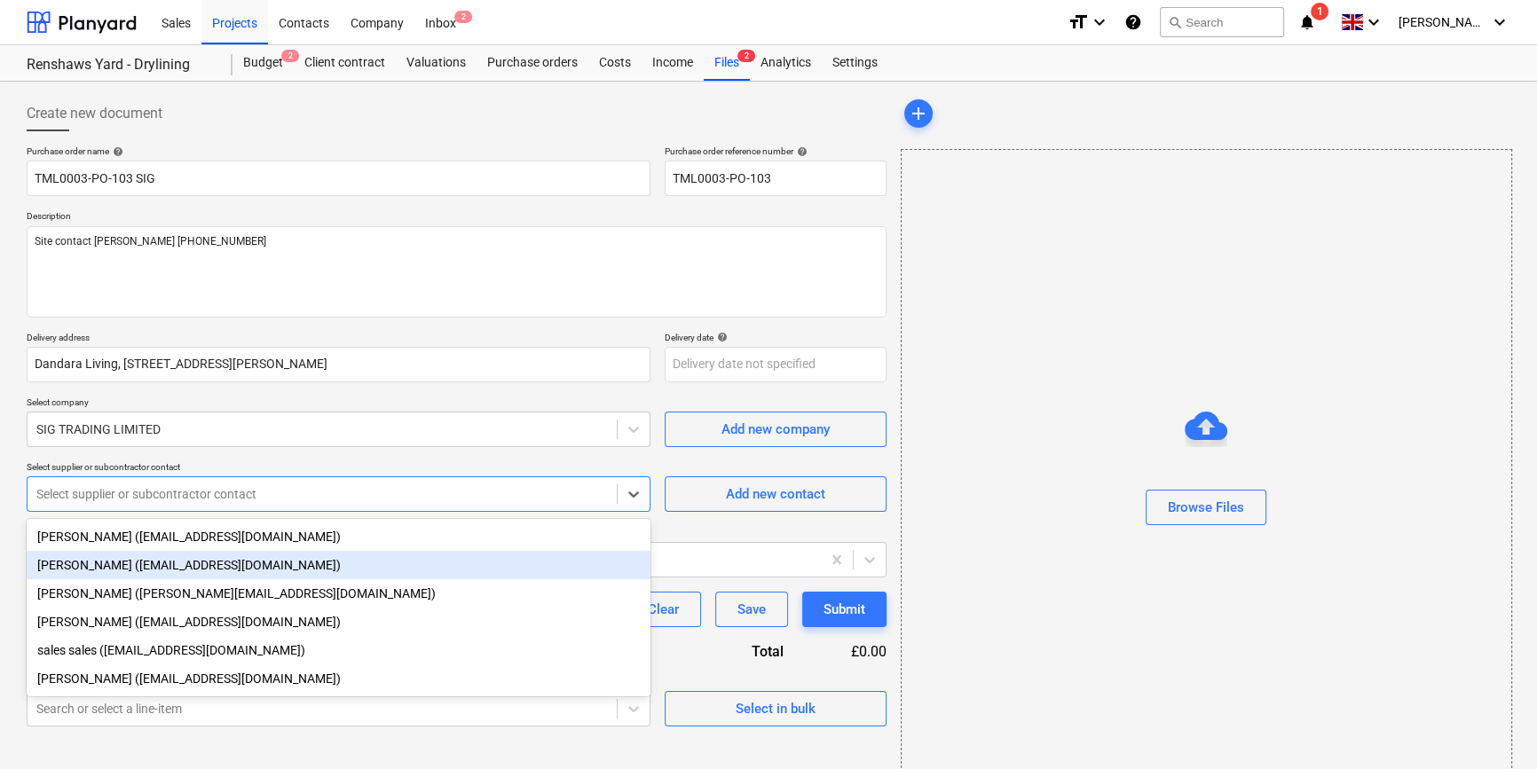
click at [103, 570] on div "Luci Barwick (lucibarwick@sigplc.com)" at bounding box center [339, 565] width 624 height 28
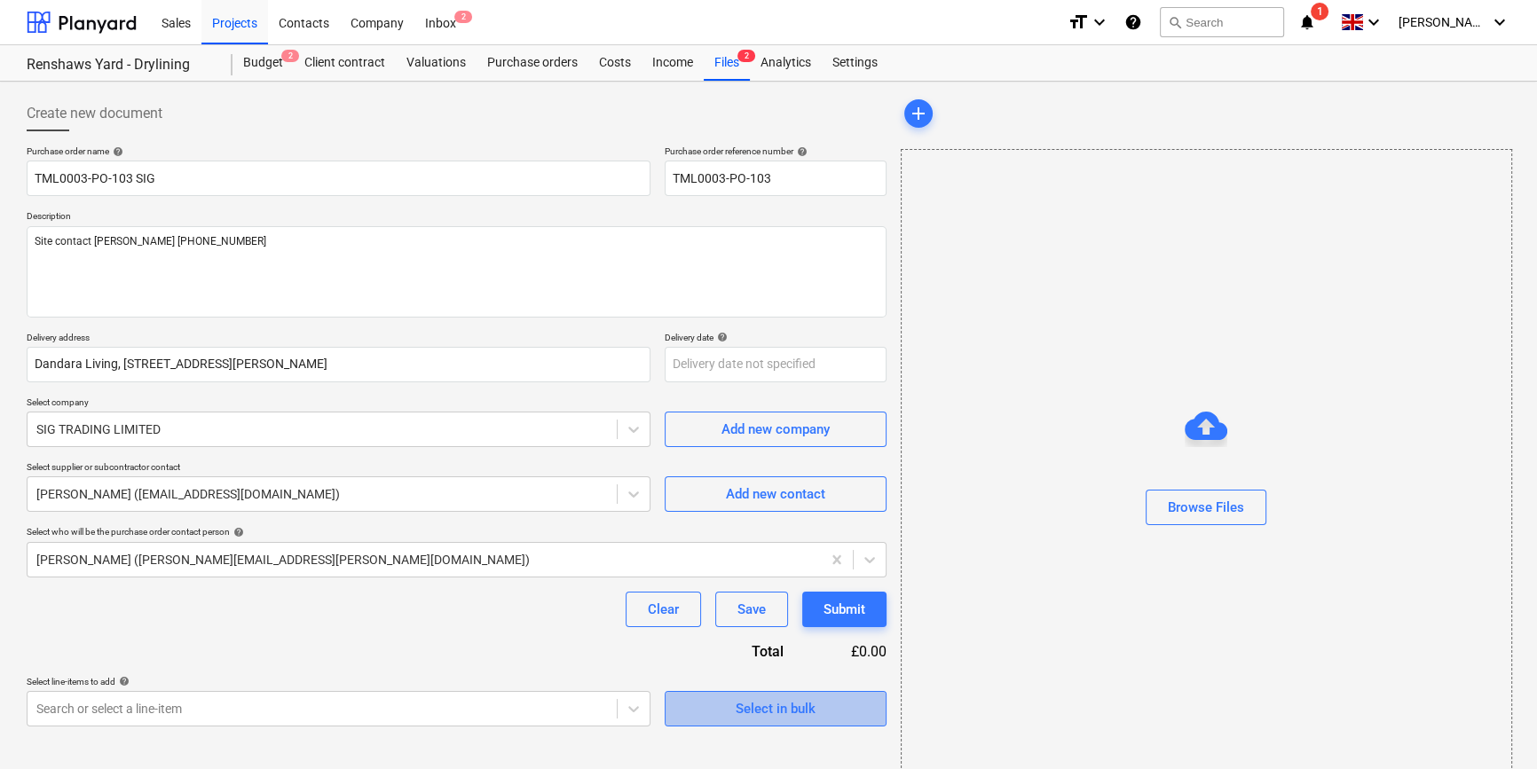
click at [746, 717] on div "Select in bulk" at bounding box center [776, 708] width 80 height 23
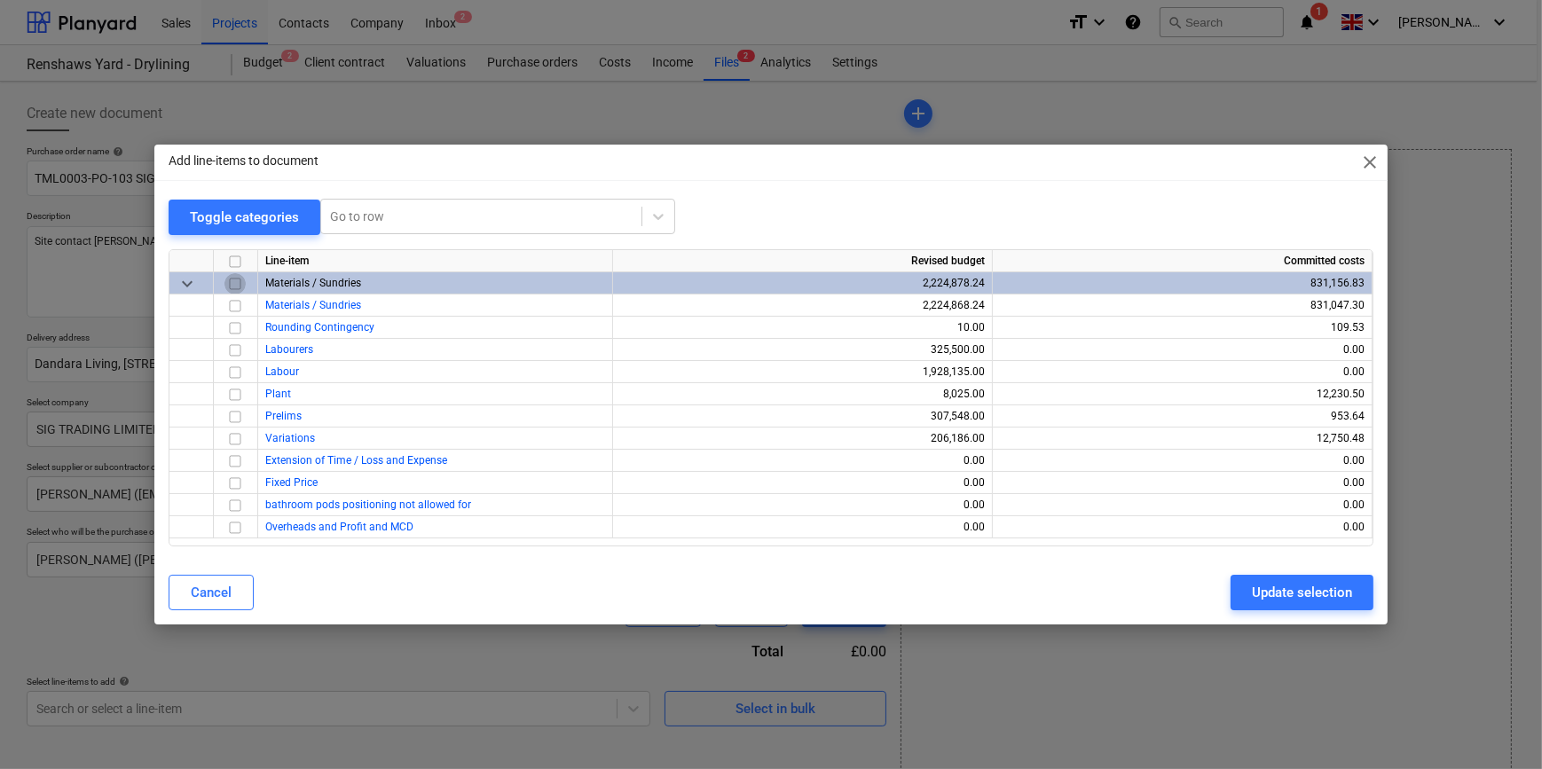
click at [240, 280] on input "checkbox" at bounding box center [234, 283] width 21 height 21
click at [235, 328] on input "checkbox" at bounding box center [234, 328] width 21 height 21
click at [1230, 606] on button "Update selection" at bounding box center [1302, 592] width 143 height 35
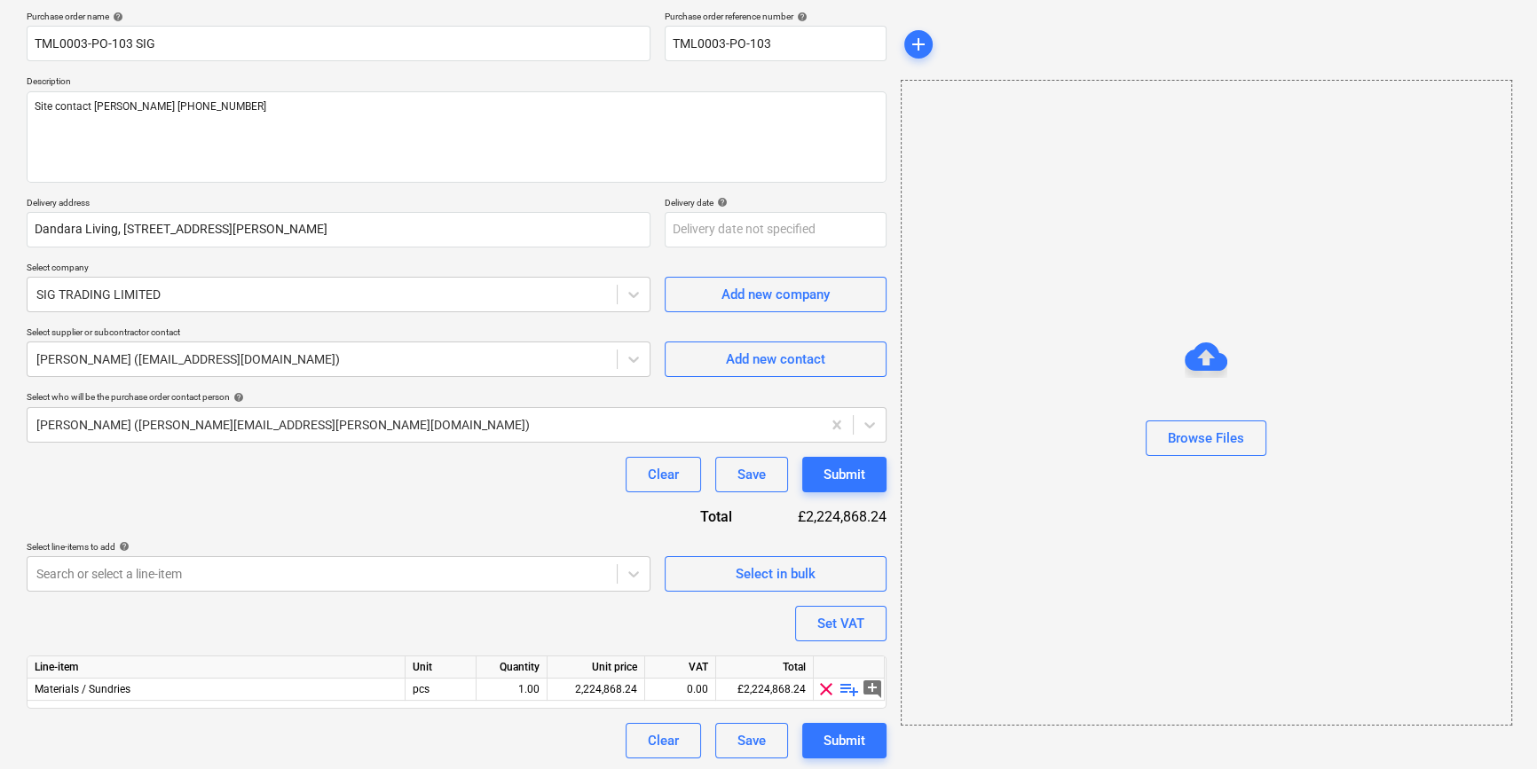
scroll to position [138, 0]
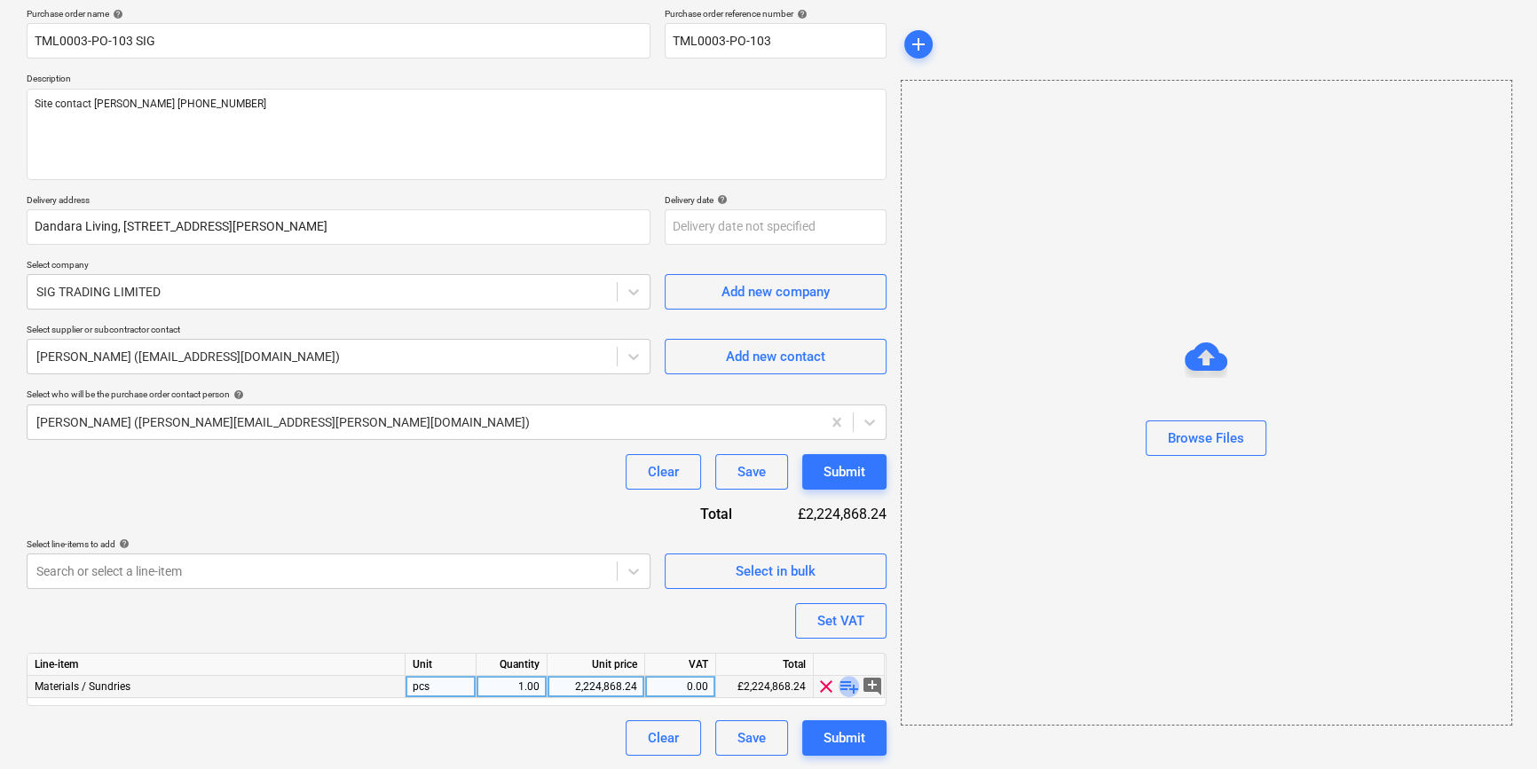
click at [846, 687] on span "playlist_add" at bounding box center [849, 686] width 21 height 21
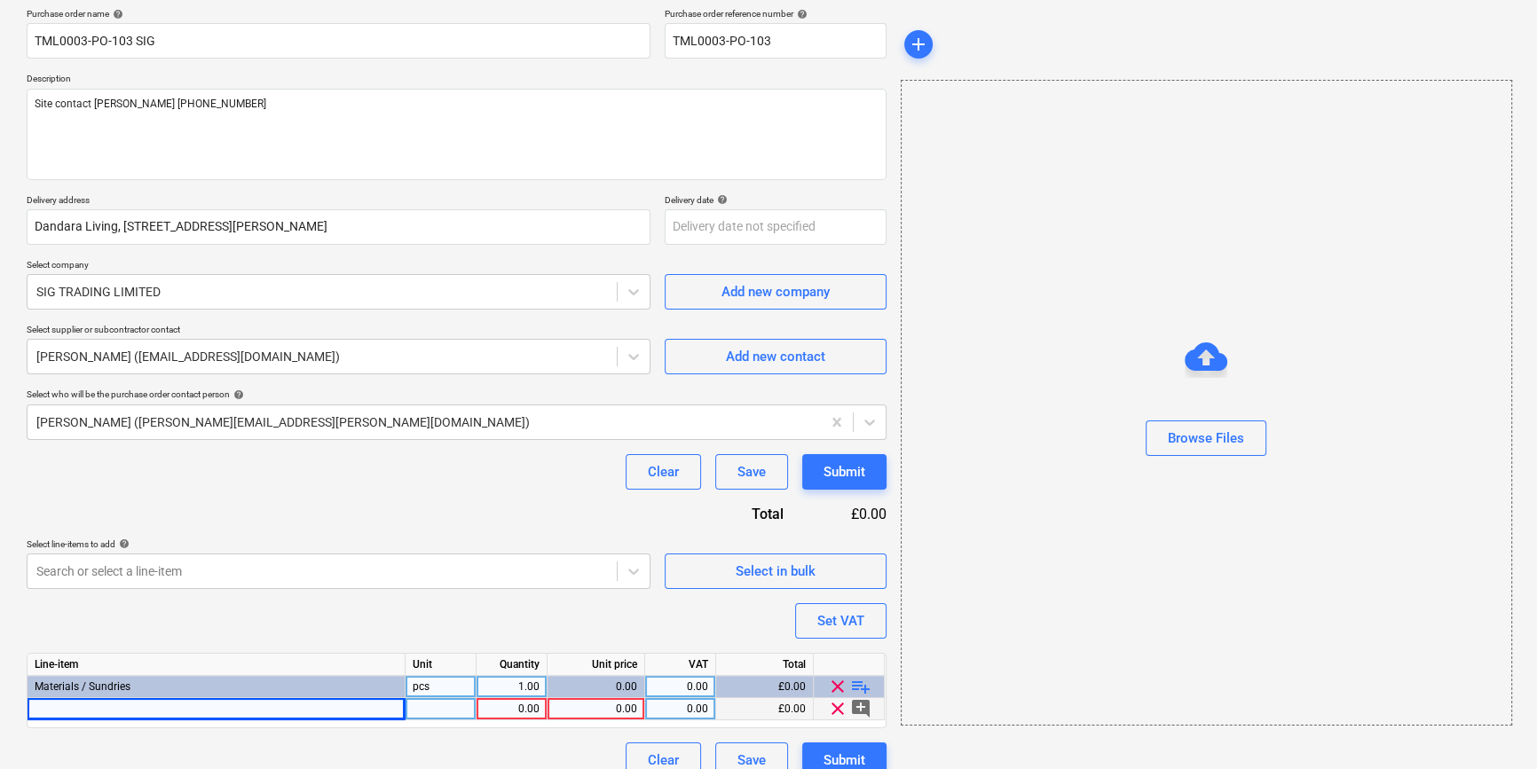
drag, startPoint x: 76, startPoint y: 707, endPoint x: 47, endPoint y: 708, distance: 29.3
click at [47, 708] on div at bounding box center [217, 709] width 378 height 22
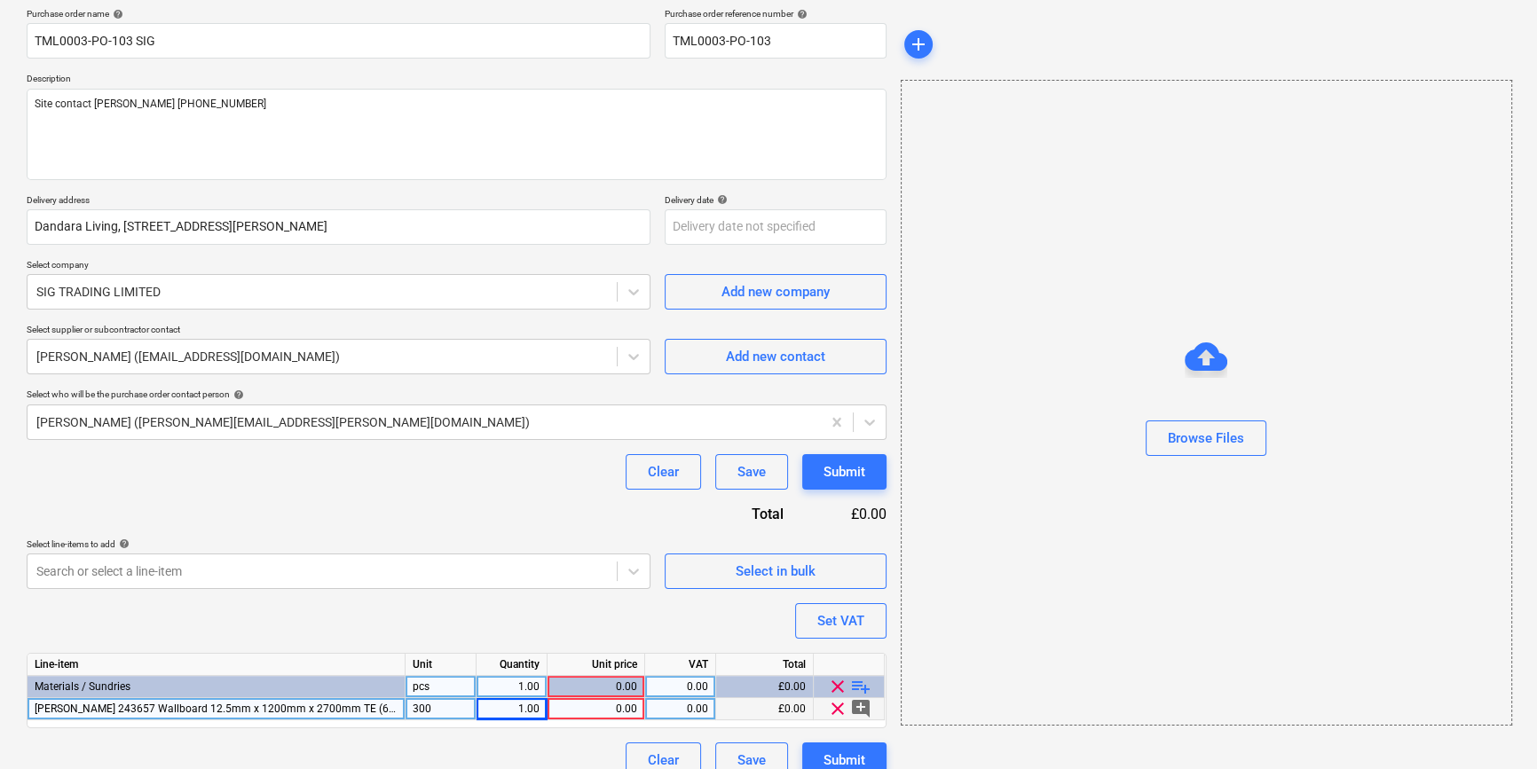
click at [442, 711] on div "300" at bounding box center [441, 709] width 71 height 22
click at [139, 709] on span "Knauf 243657 Wallboard 12.5mm x 1200mm x 2700mm TE (60)" at bounding box center [217, 709] width 364 height 12
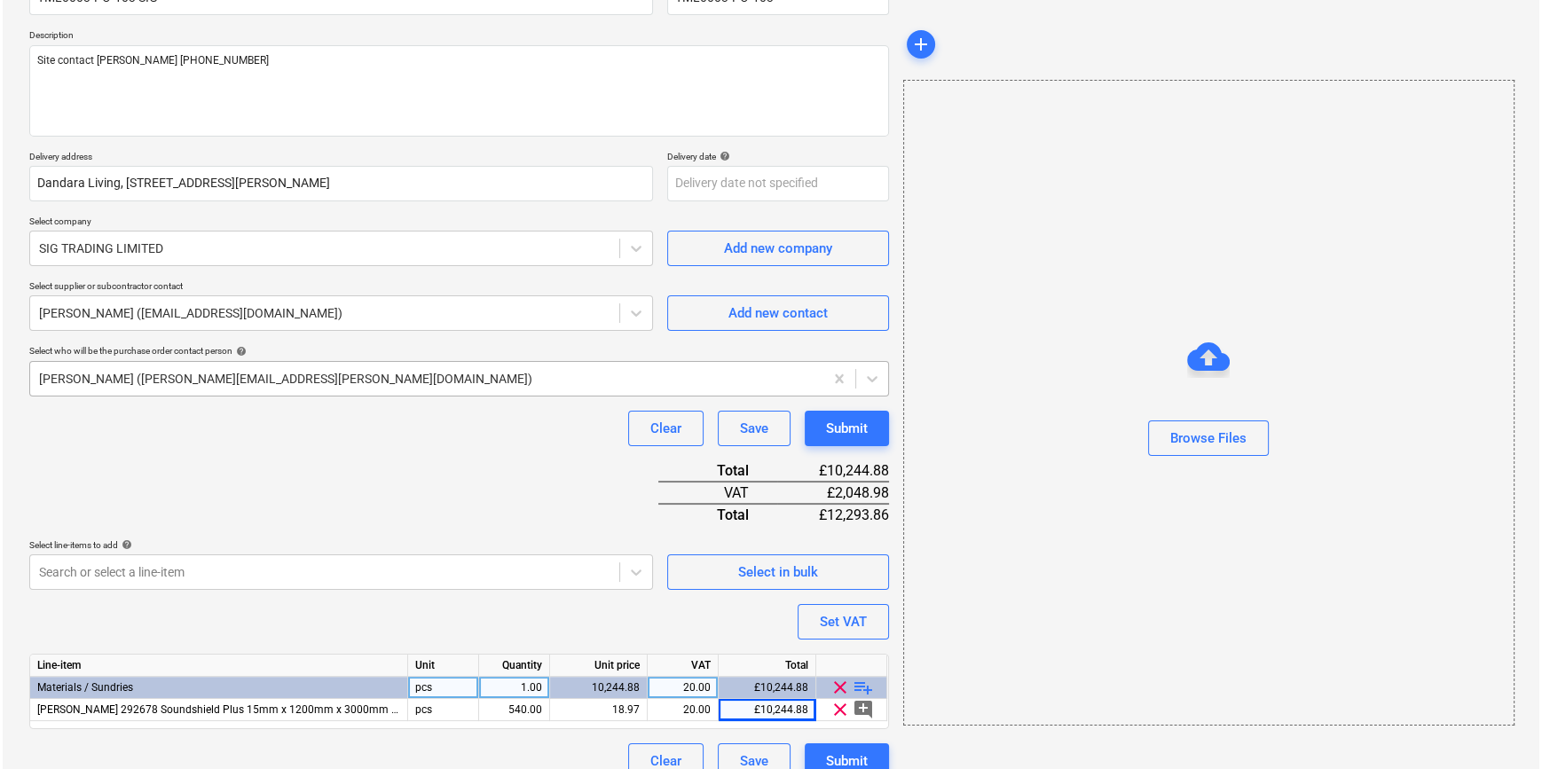
scroll to position [204, 0]
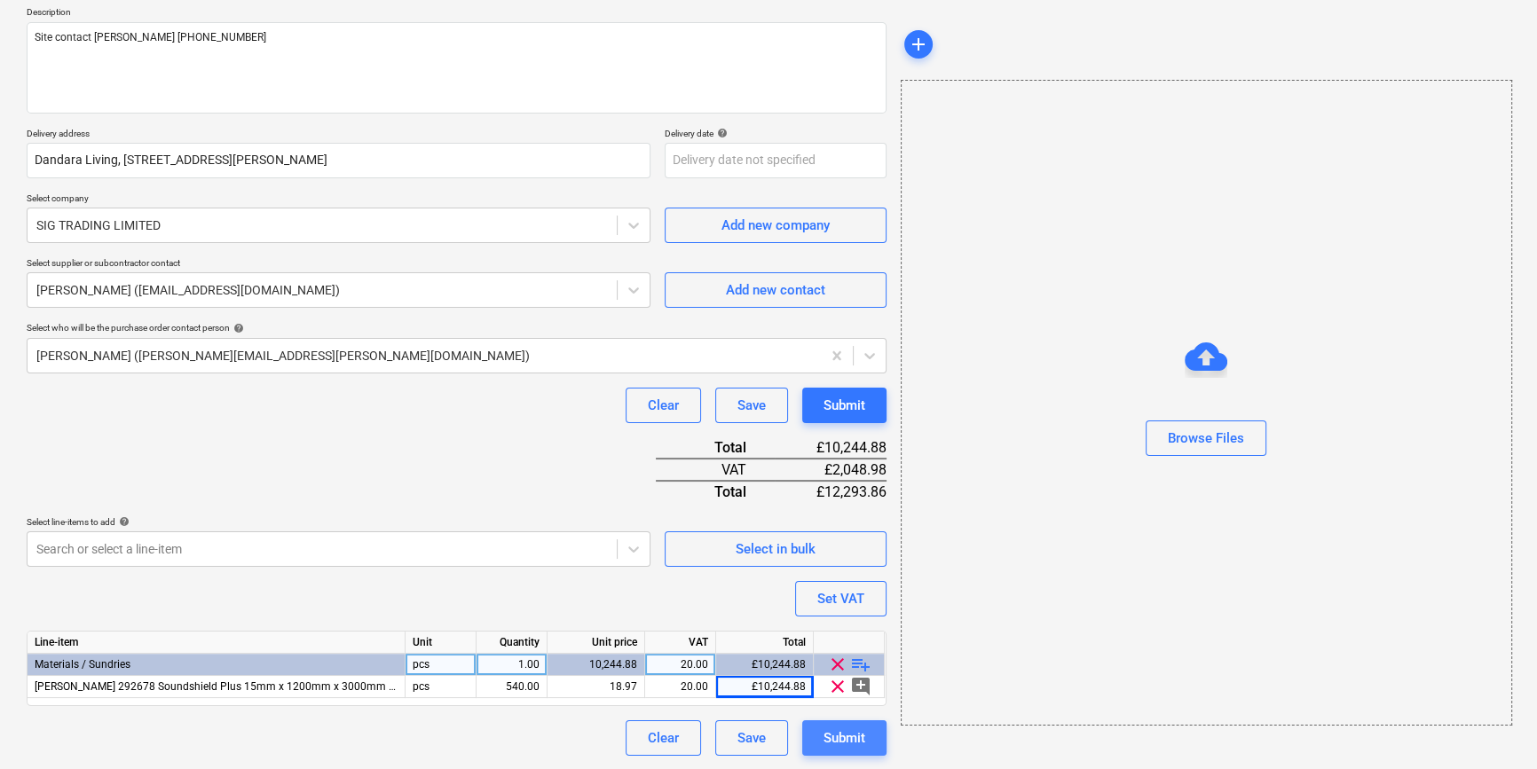
click at [829, 752] on button "Submit" at bounding box center [844, 738] width 84 height 35
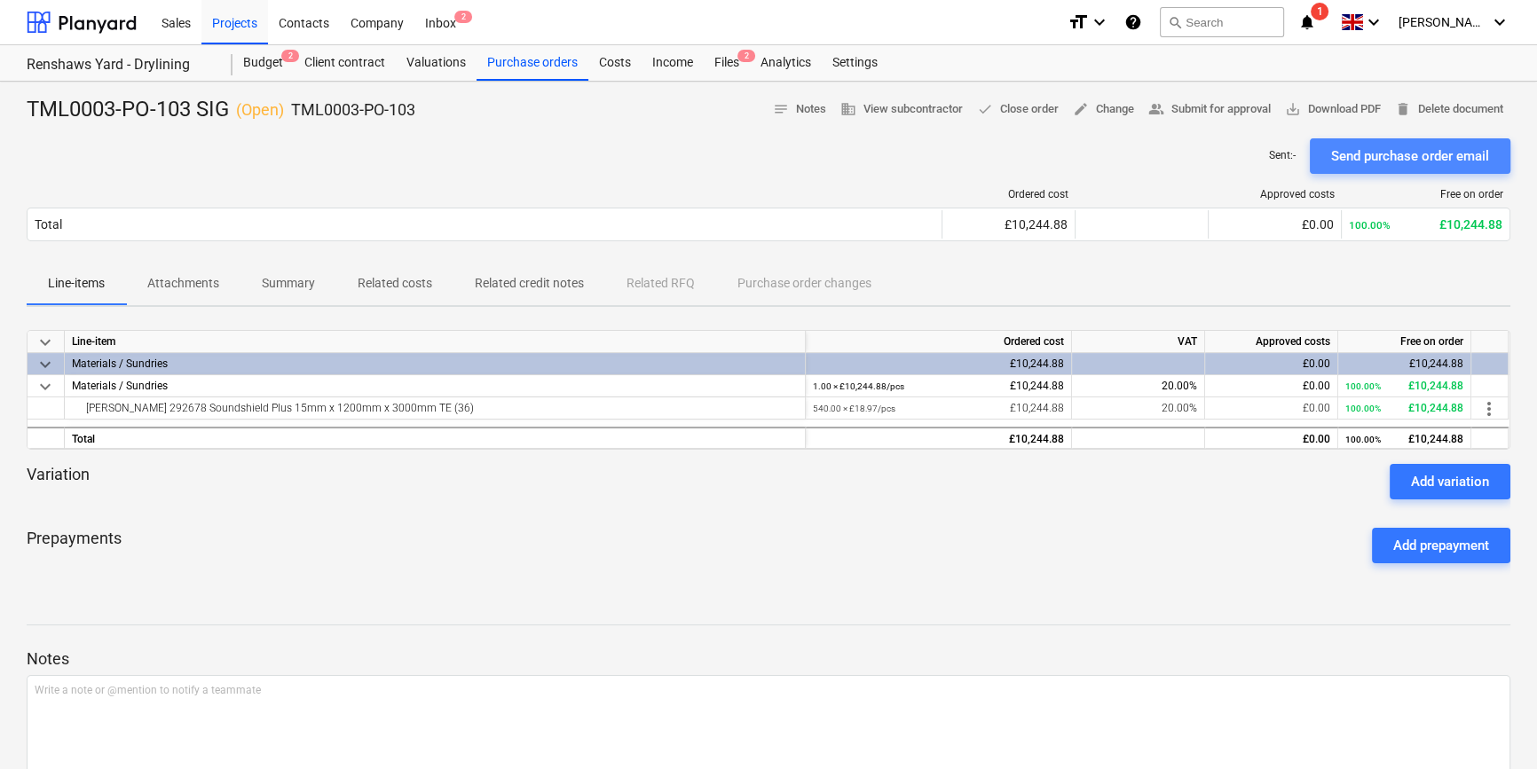
click at [1230, 156] on div "Send purchase order email" at bounding box center [1410, 156] width 158 height 23
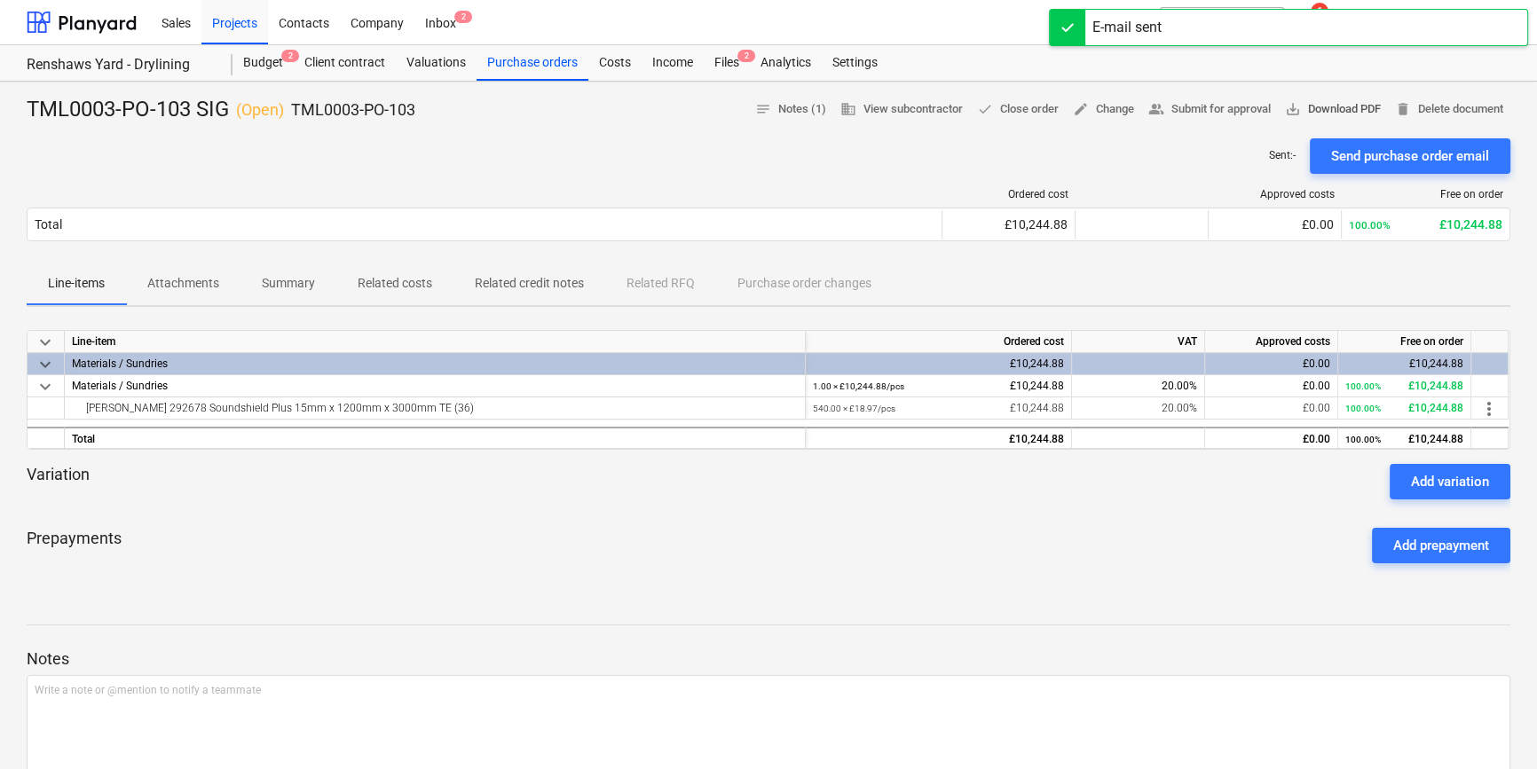
click at [1230, 108] on span "save_alt Download PDF" at bounding box center [1333, 109] width 96 height 20
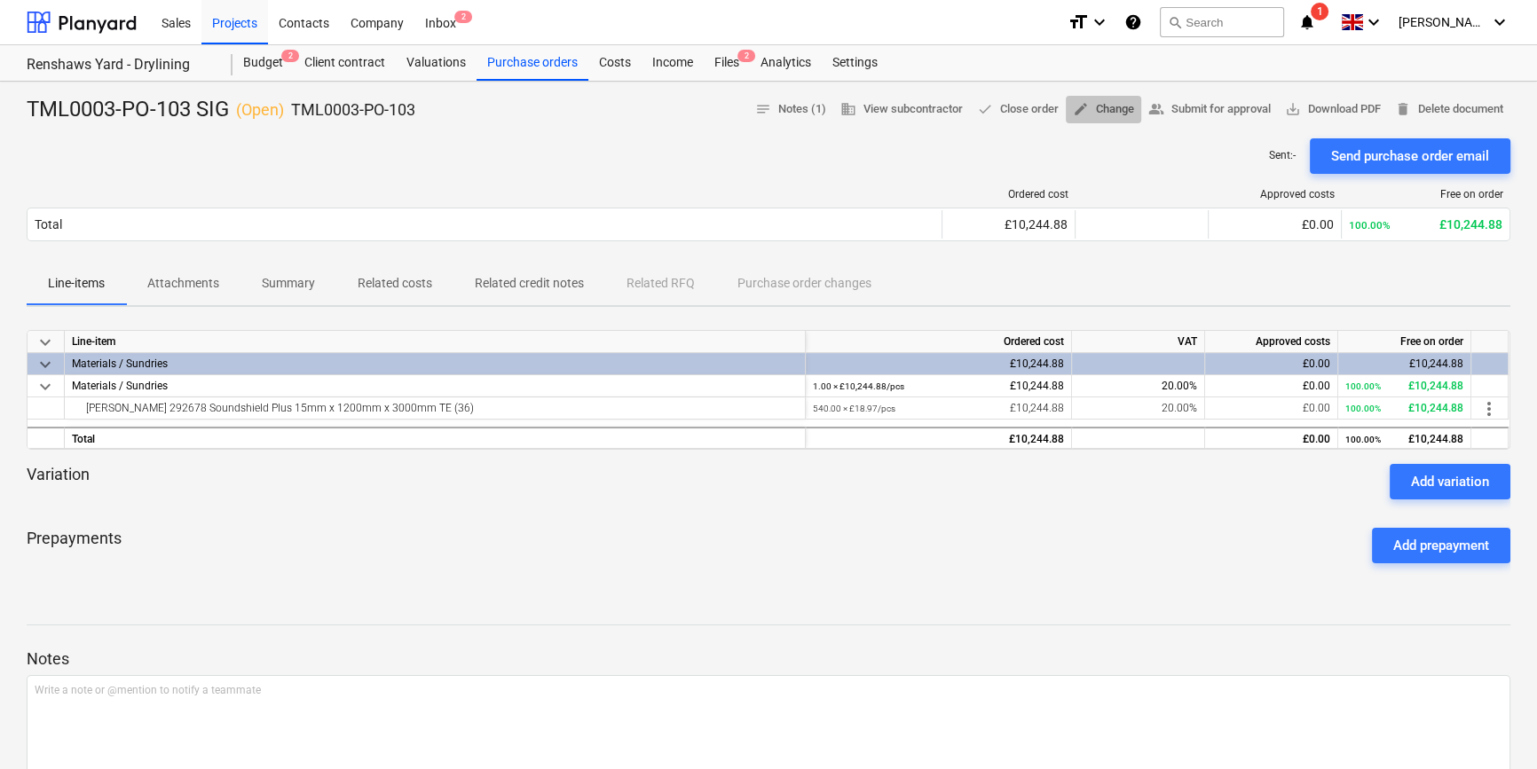
click at [1099, 108] on span "edit Change" at bounding box center [1103, 109] width 61 height 20
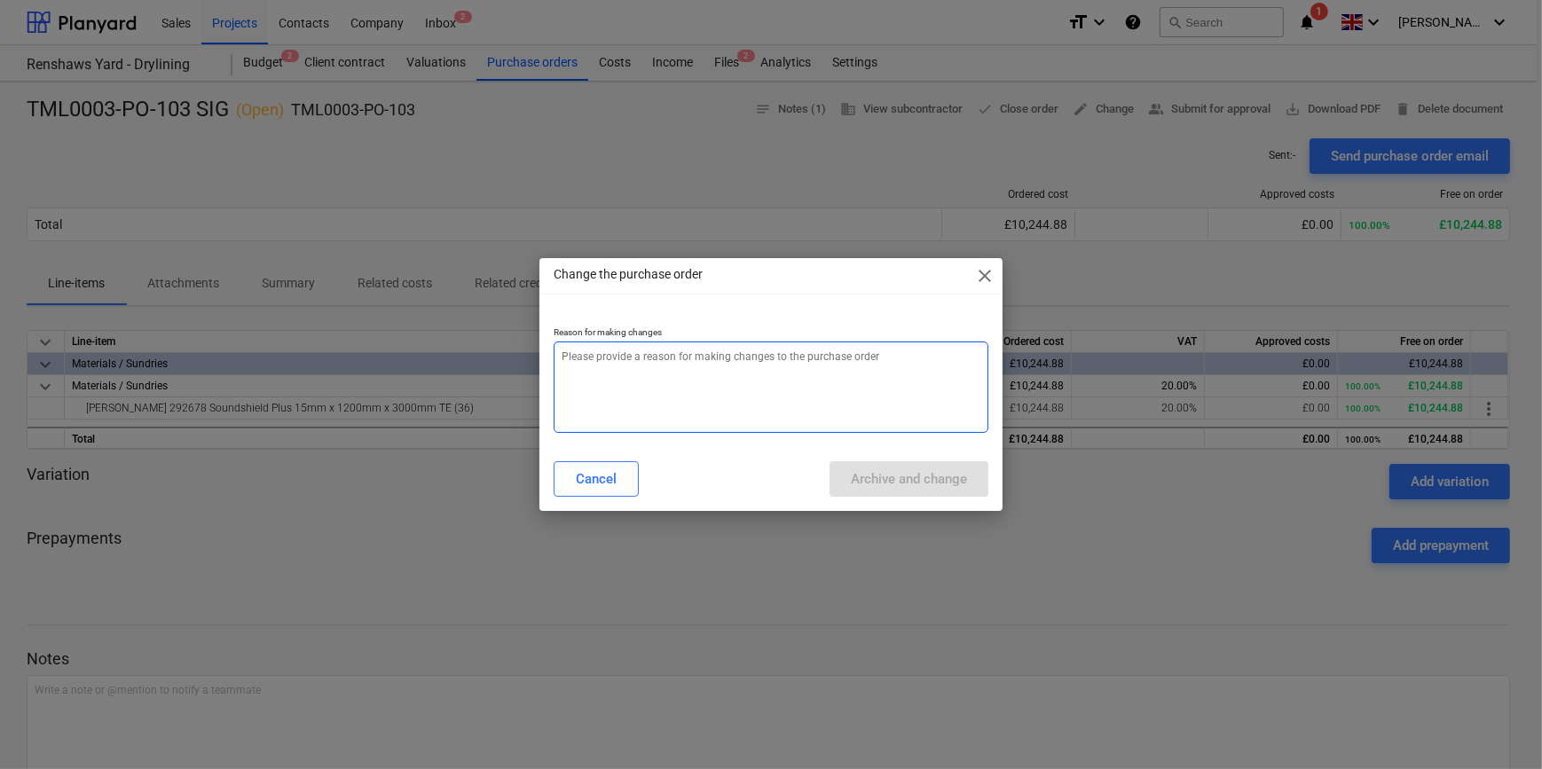
click at [673, 365] on textarea at bounding box center [771, 387] width 434 height 91
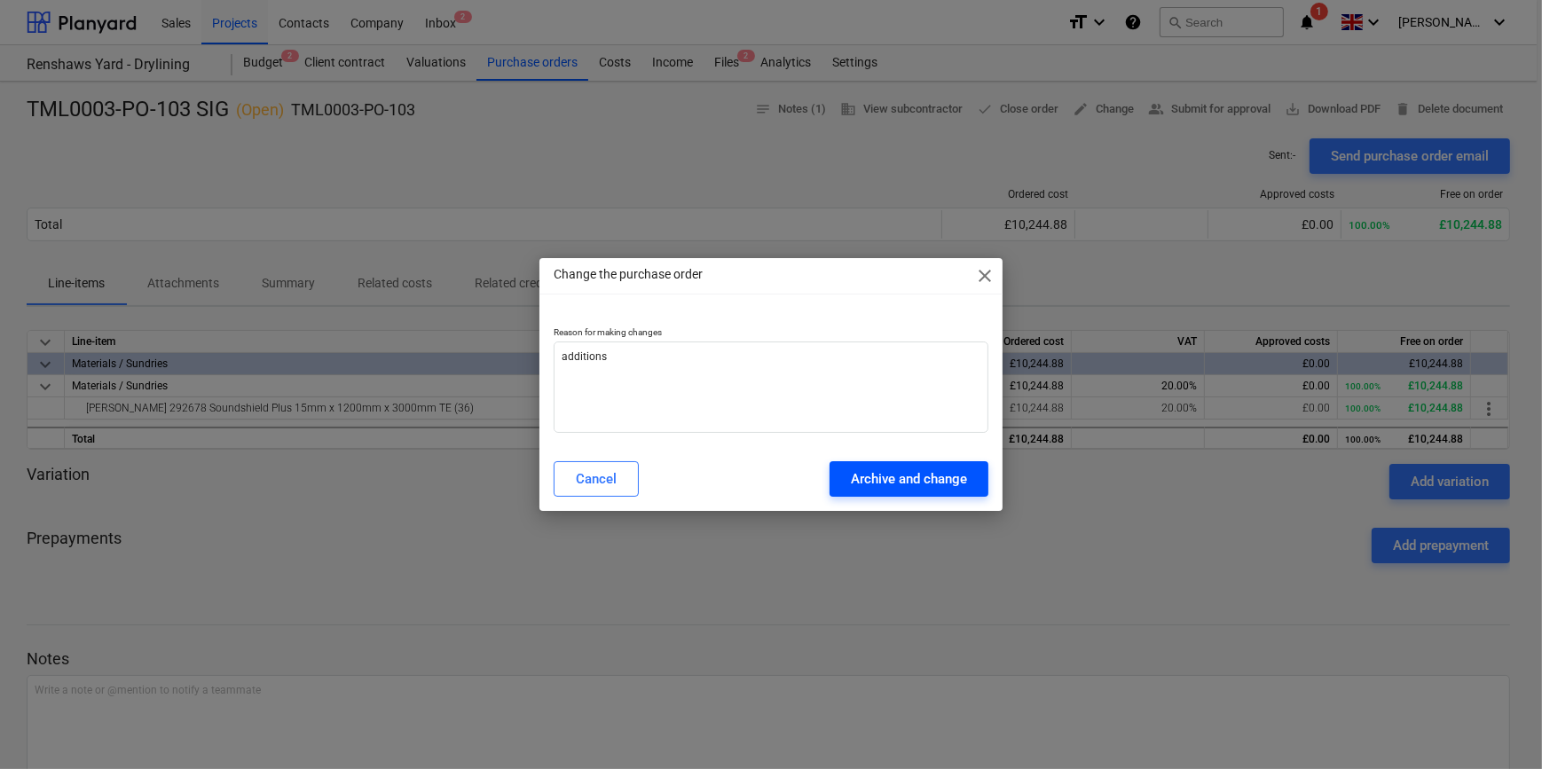
click at [888, 479] on div "Archive and change" at bounding box center [909, 479] width 116 height 23
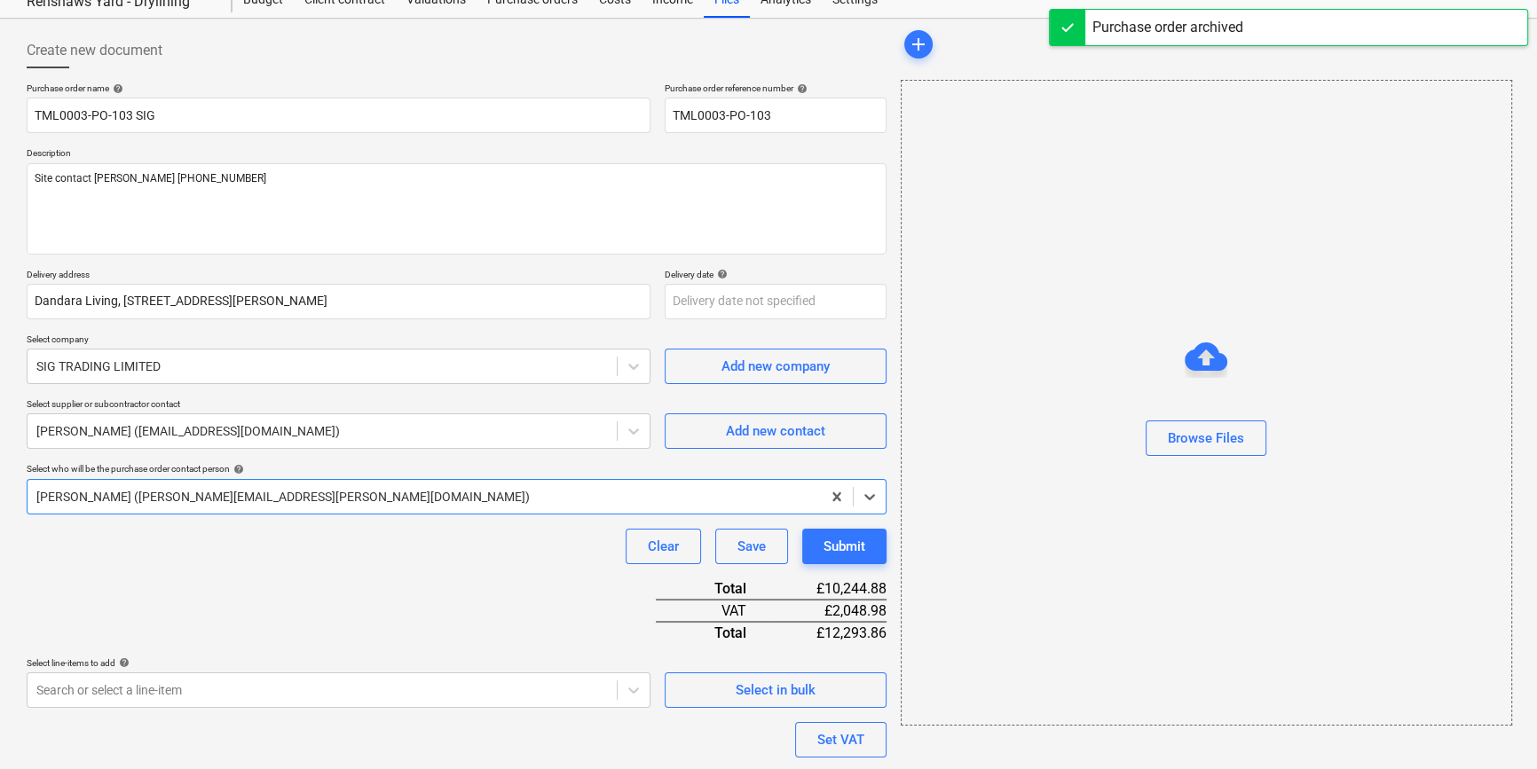
scroll to position [204, 0]
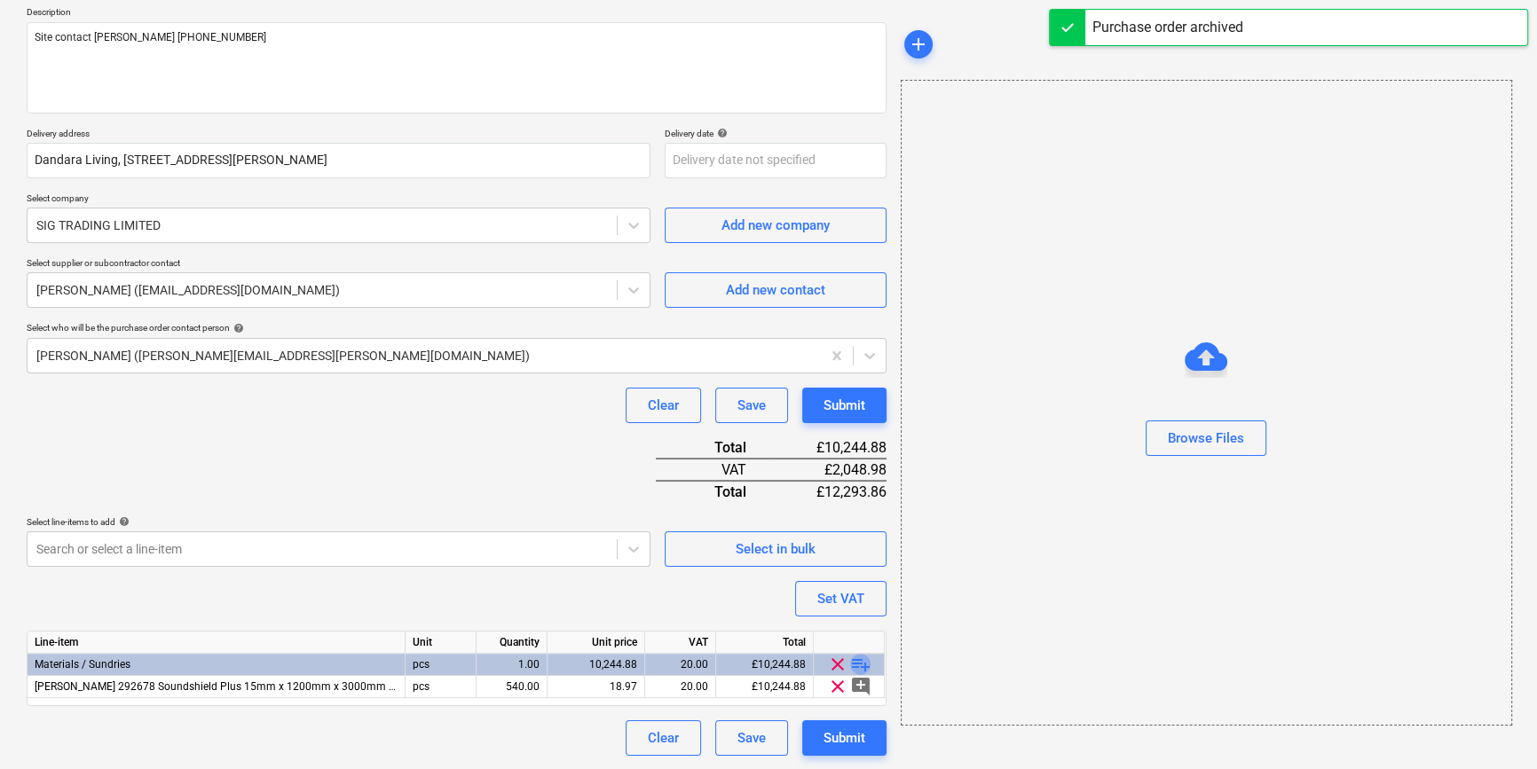
click at [860, 659] on span "playlist_add" at bounding box center [860, 664] width 21 height 21
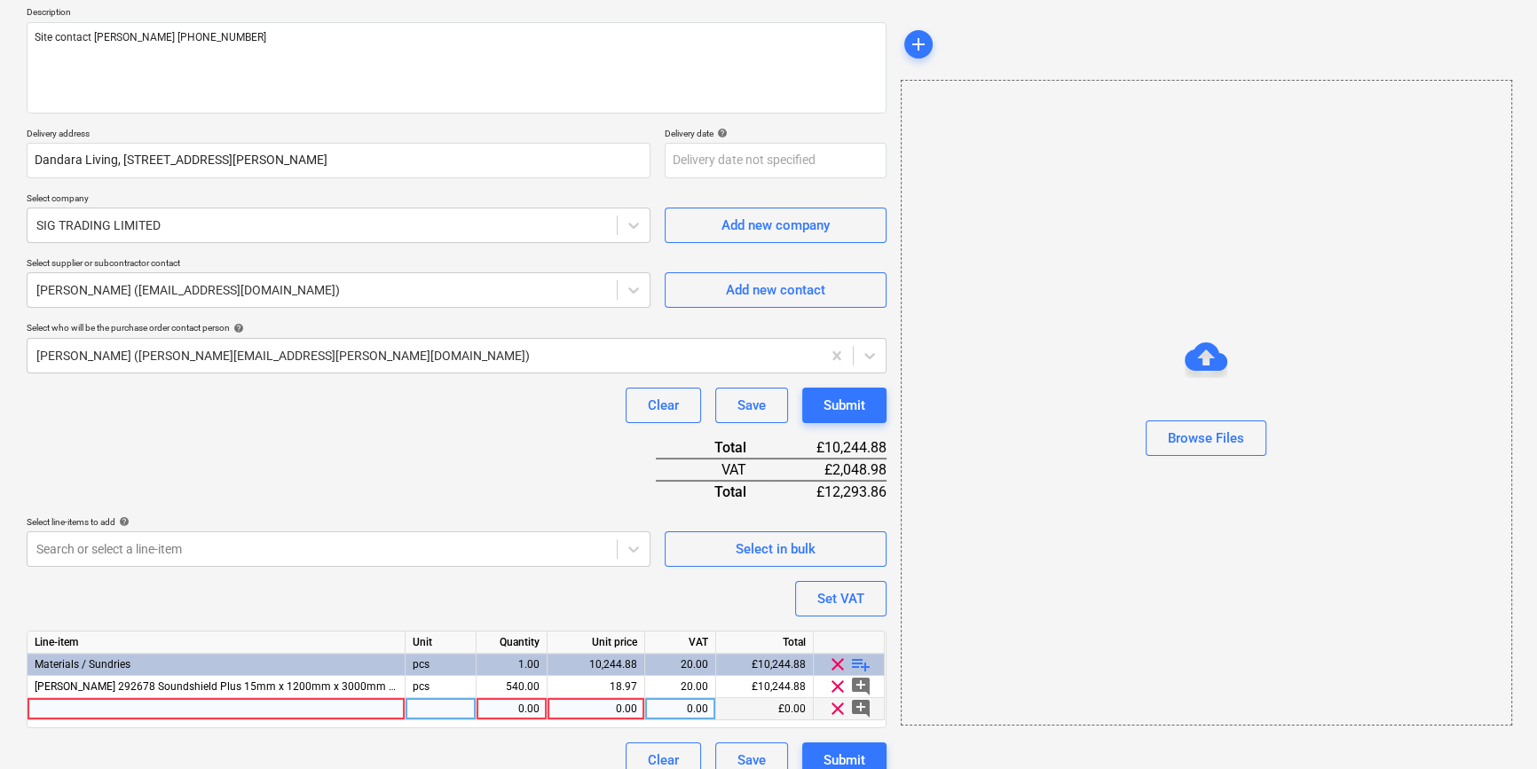
click at [43, 710] on div at bounding box center [217, 709] width 378 height 22
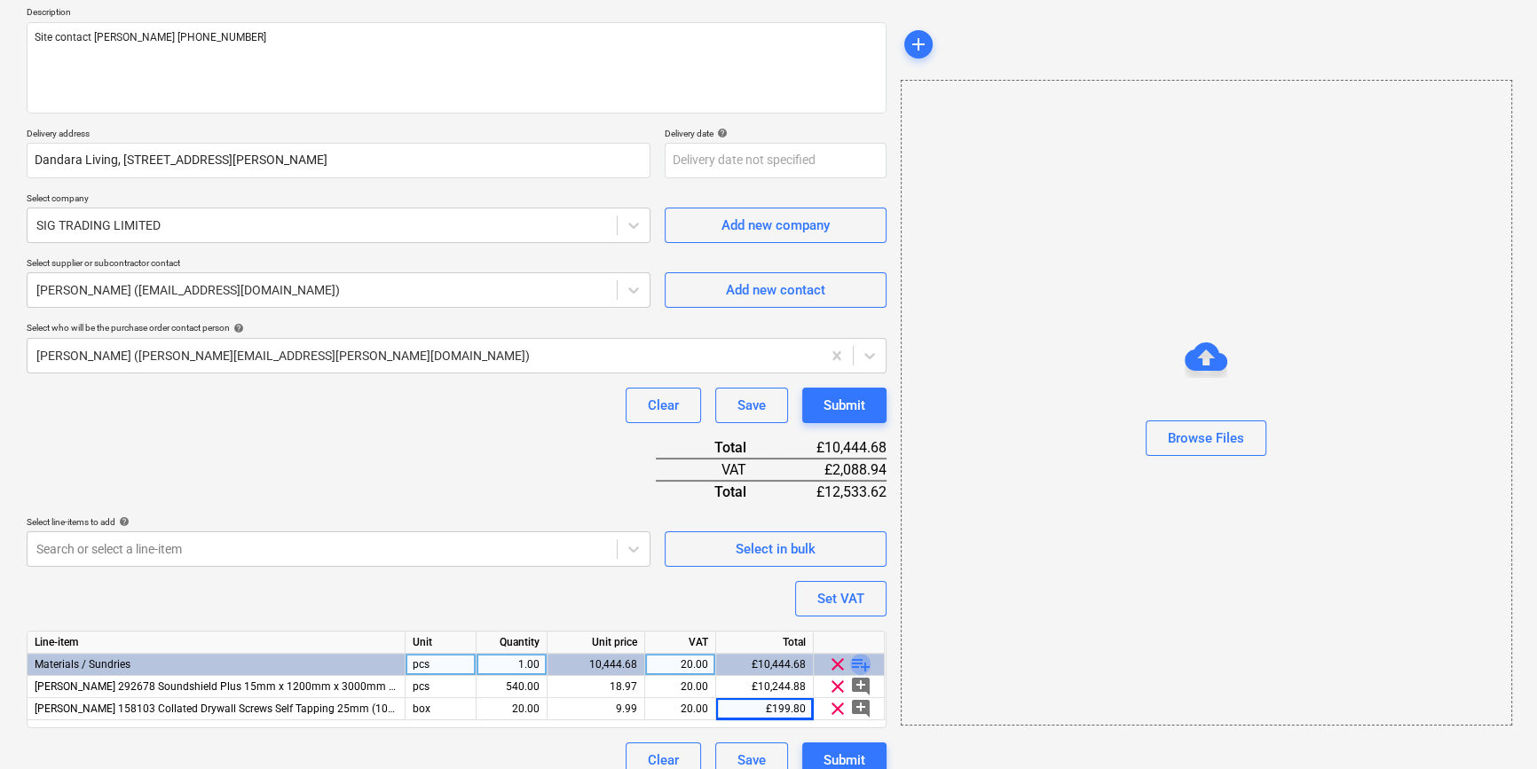
click at [868, 660] on span "playlist_add" at bounding box center [860, 664] width 21 height 21
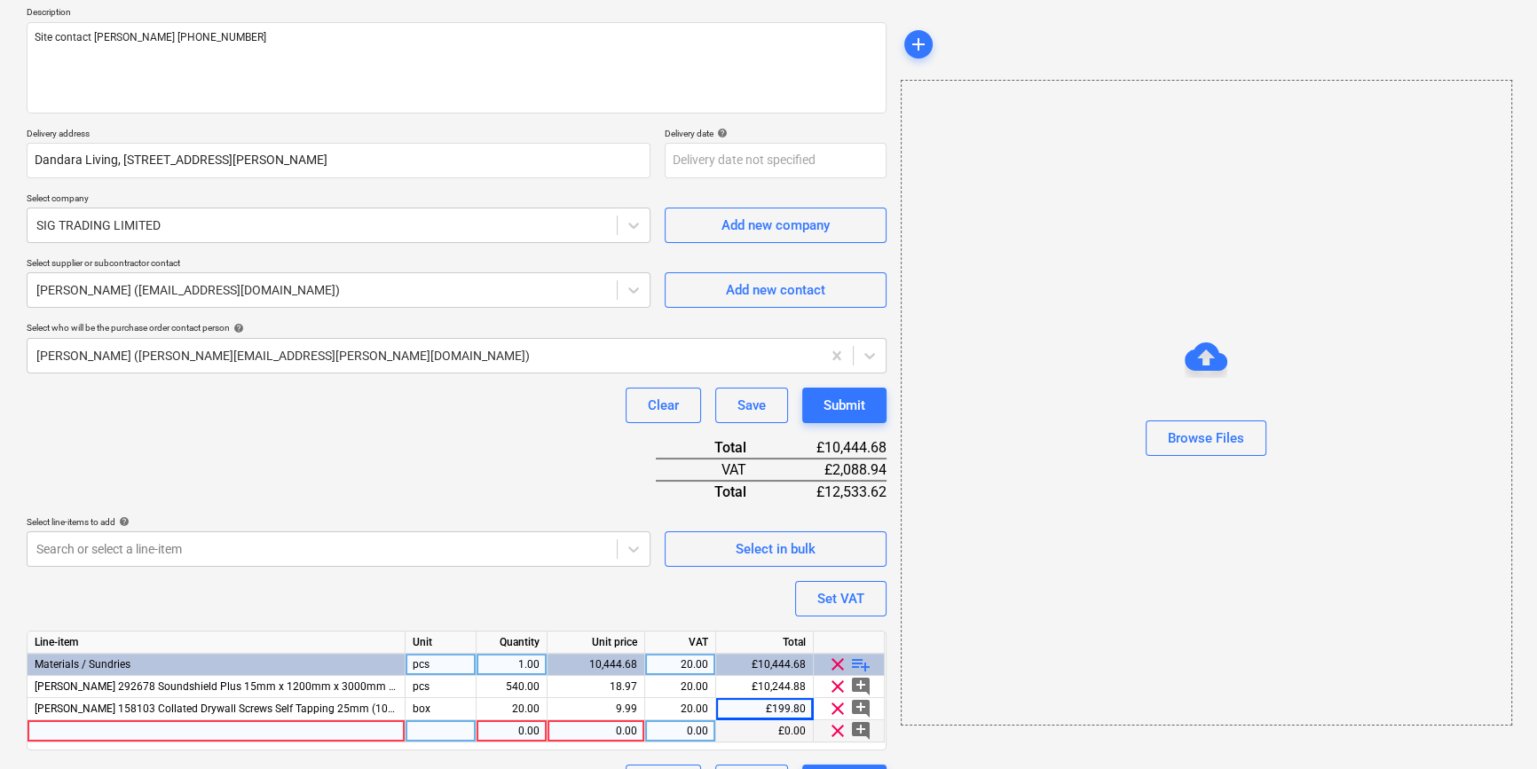
click at [65, 728] on div at bounding box center [217, 732] width 378 height 22
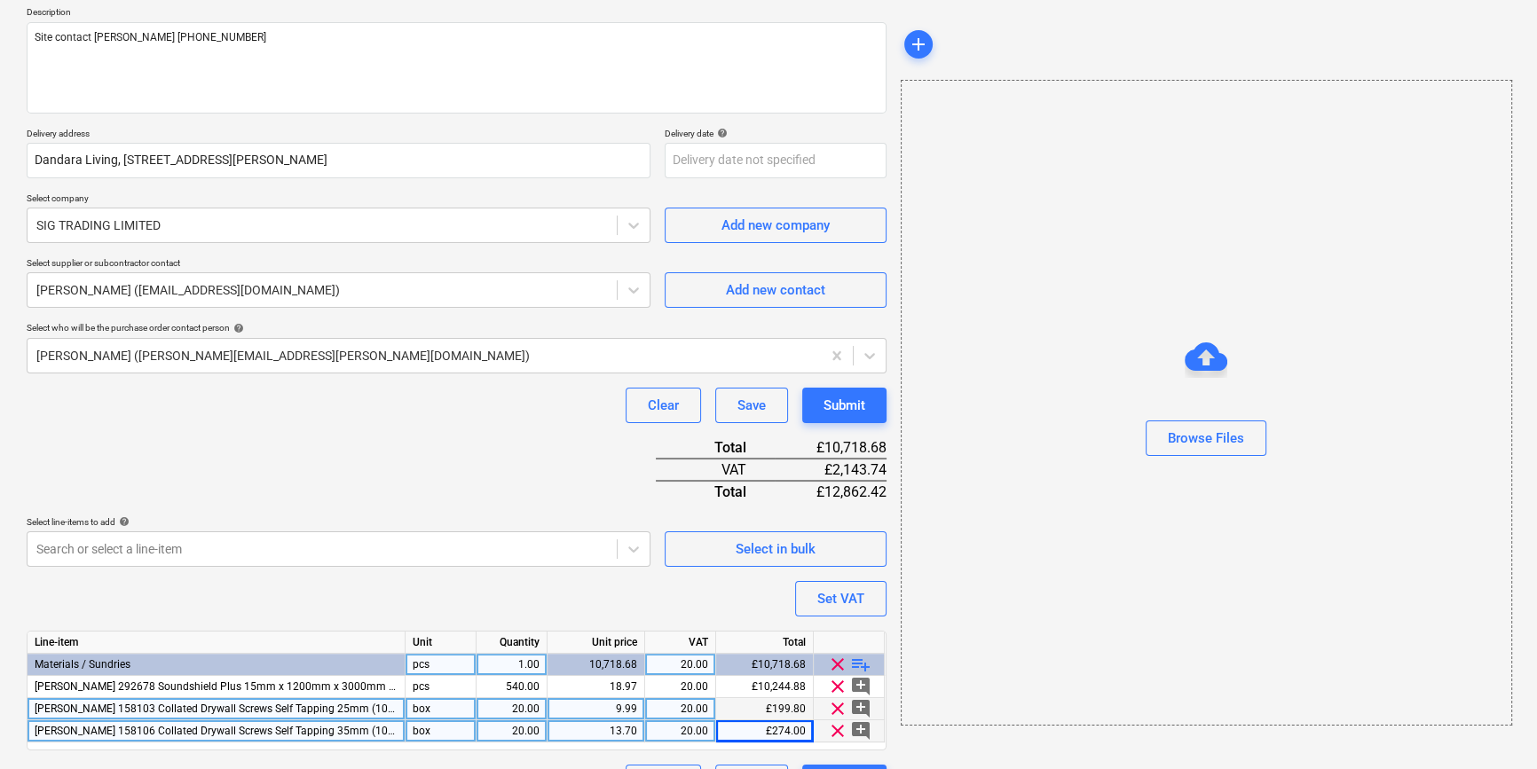
click at [531, 708] on div "20.00" at bounding box center [512, 709] width 56 height 22
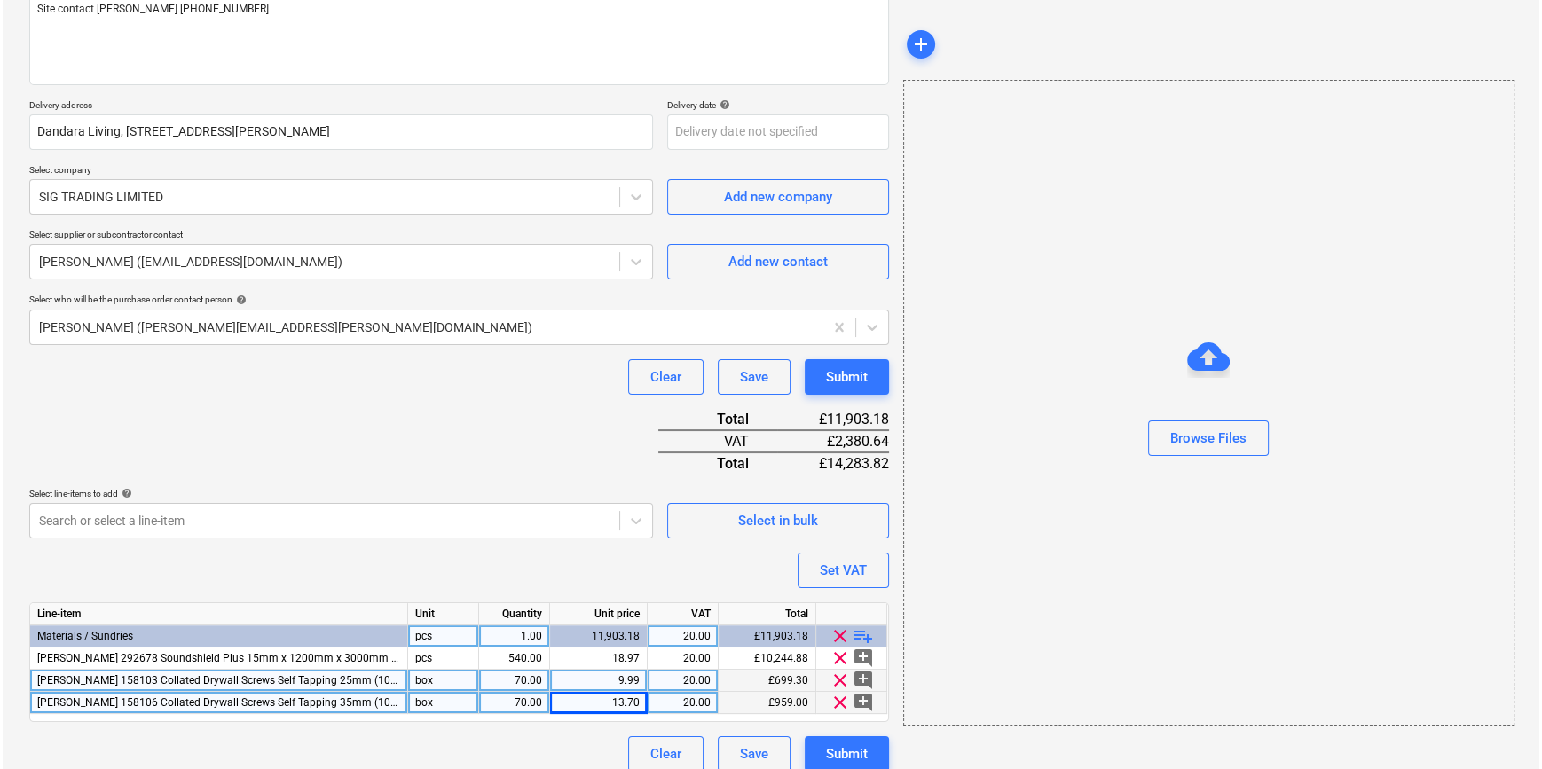
scroll to position [248, 0]
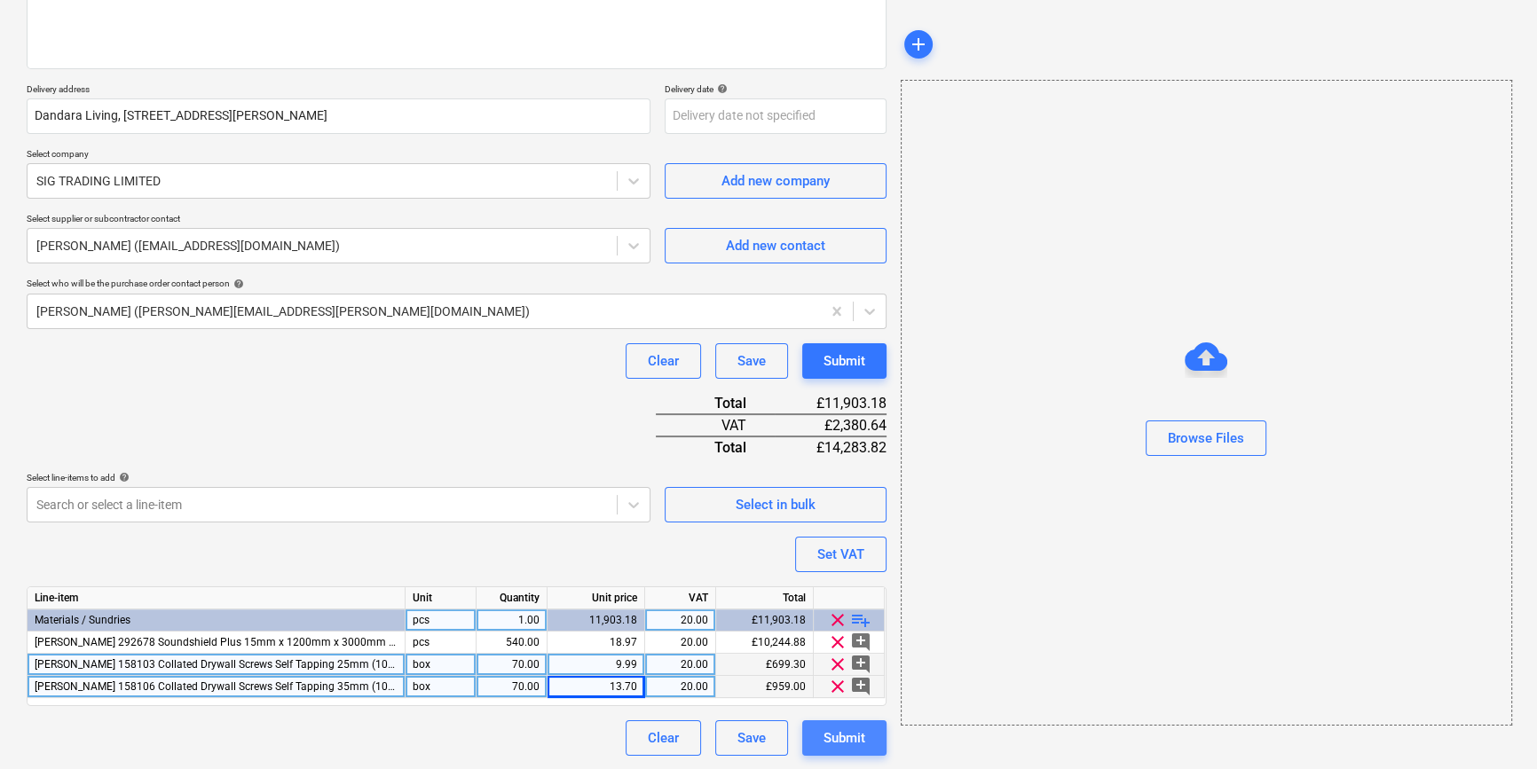
click at [845, 739] on div "Submit" at bounding box center [844, 738] width 42 height 23
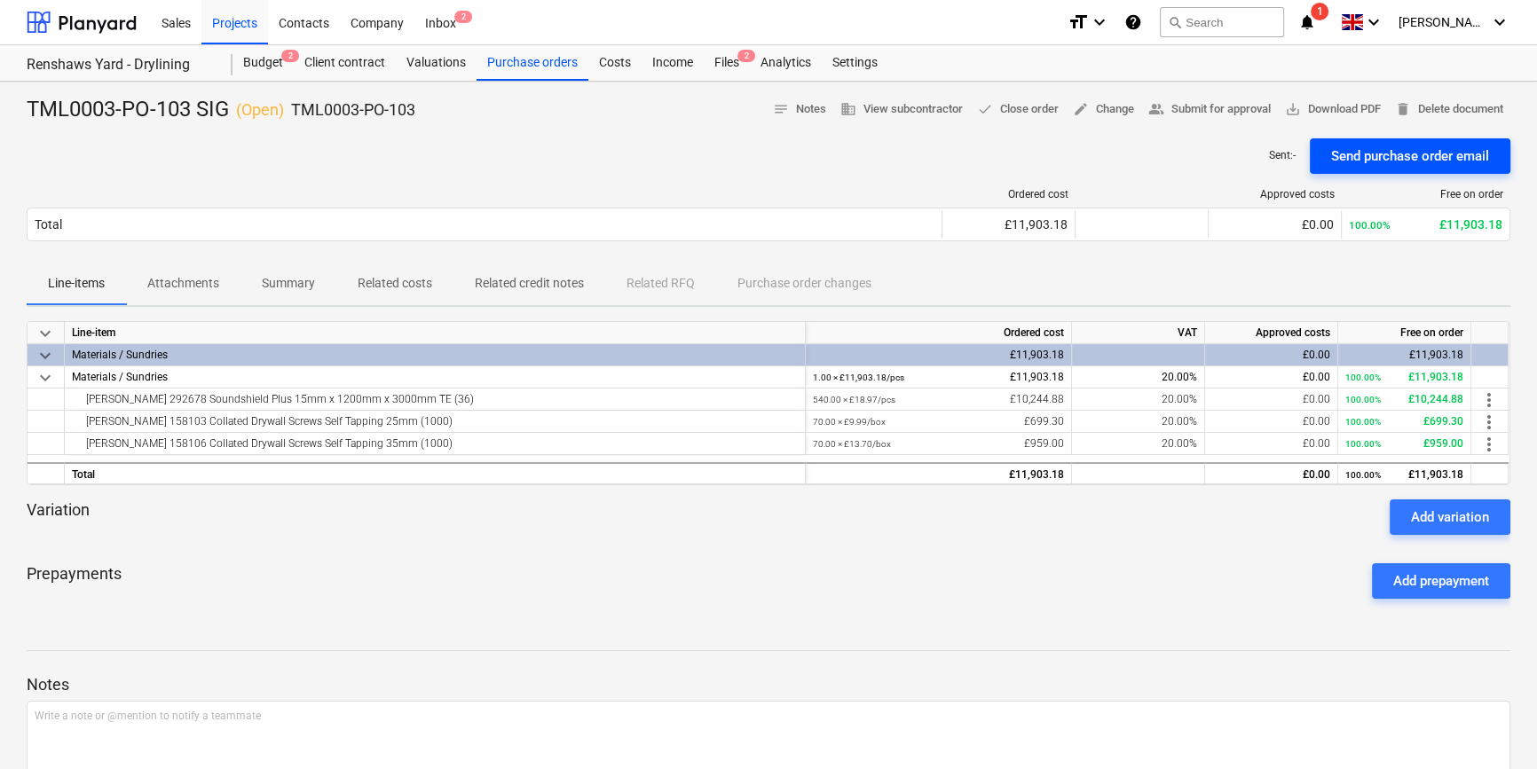
click at [1230, 159] on div "Send purchase order email" at bounding box center [1410, 156] width 158 height 23
drag, startPoint x: 431, startPoint y: 104, endPoint x: 295, endPoint y: 106, distance: 136.7
click at [295, 106] on div "TML0003-PO-103 SIG ( Open ) TML0003-PO-103 notes Notes (1) business View subcon…" at bounding box center [769, 110] width 1484 height 28
copy p "TML0003-PO-103"
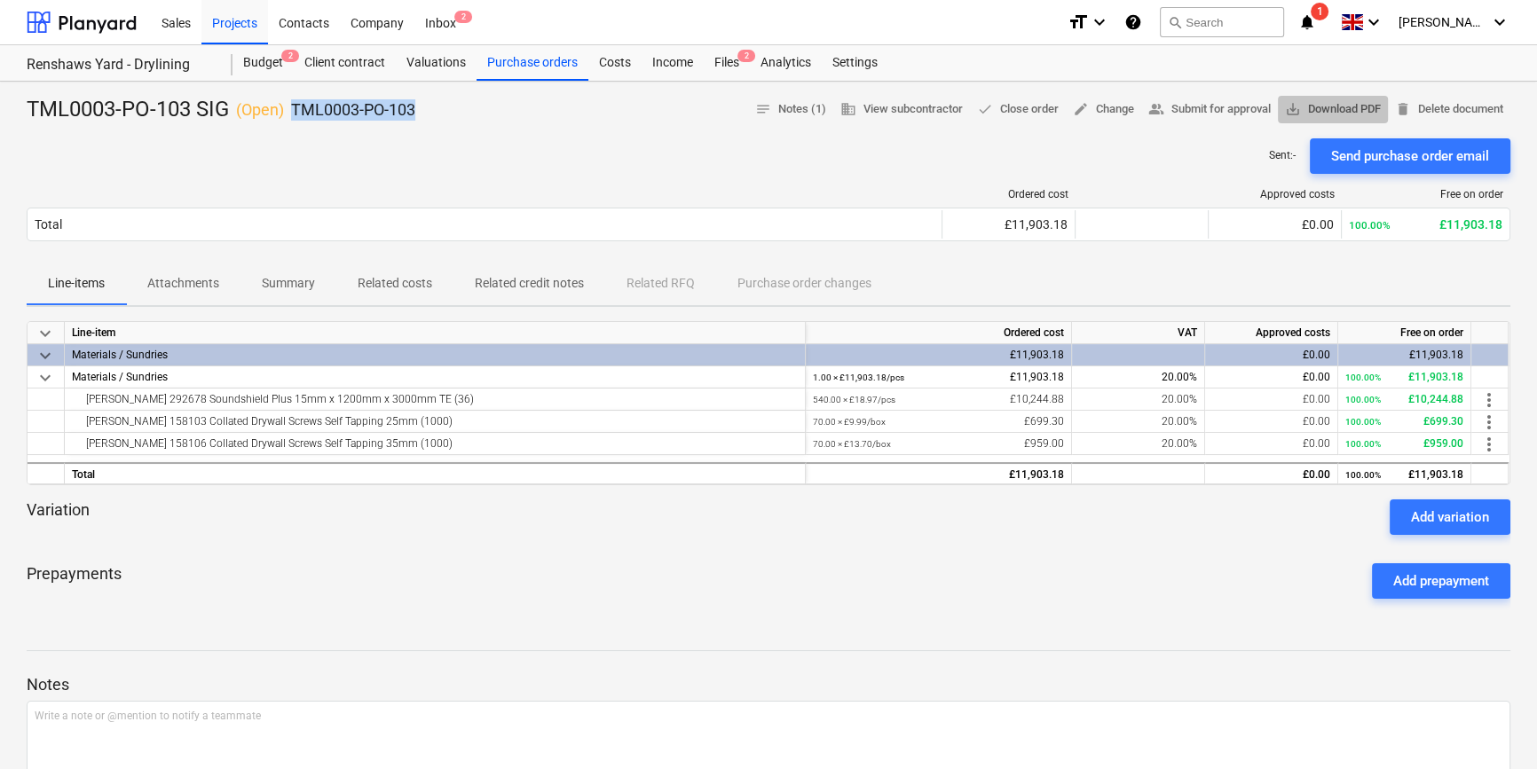
click at [1230, 106] on span "save_alt Download PDF" at bounding box center [1333, 109] width 96 height 20
click at [520, 62] on div "Purchase orders" at bounding box center [533, 62] width 112 height 35
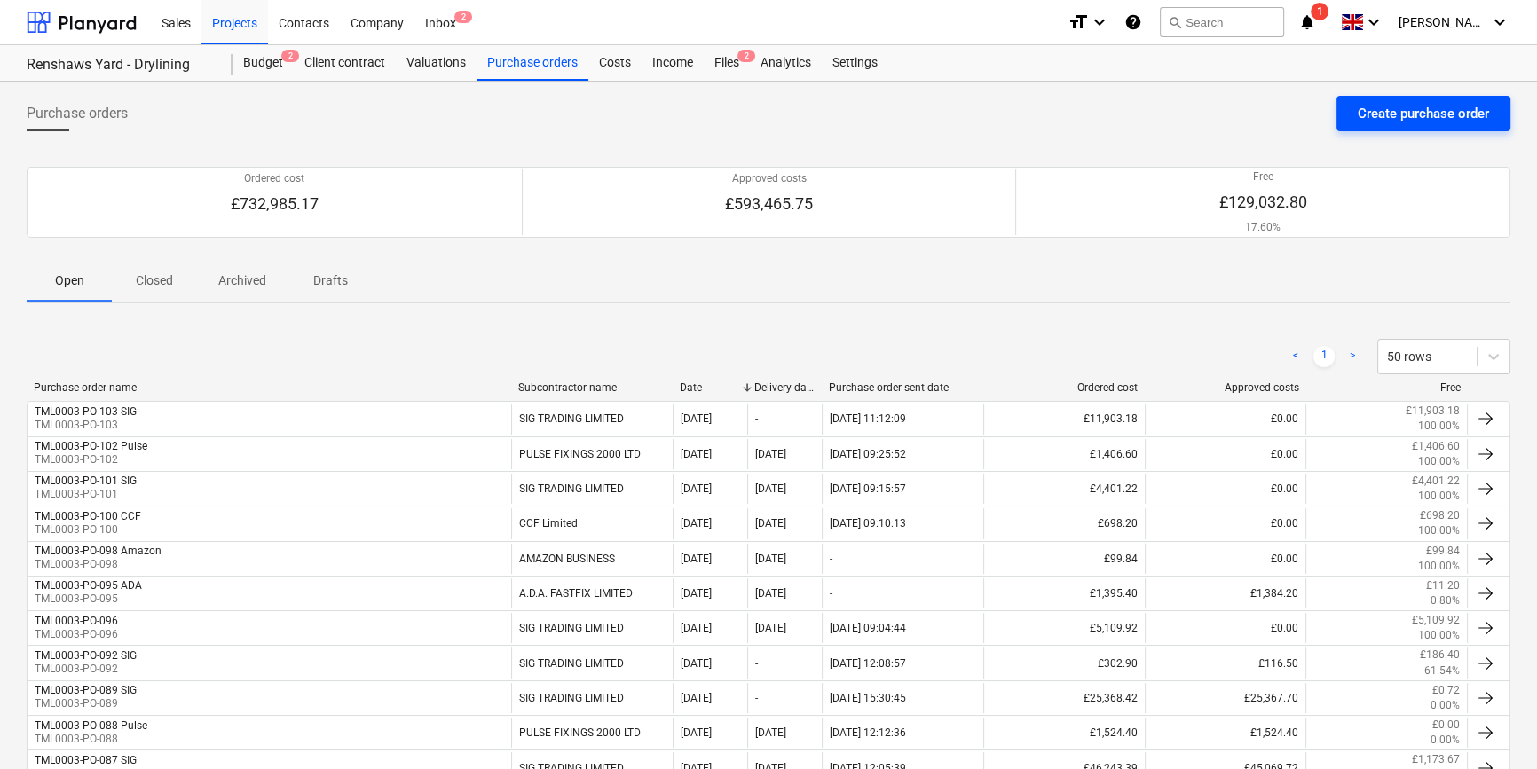
click at [1230, 115] on div "Create purchase order" at bounding box center [1423, 113] width 131 height 23
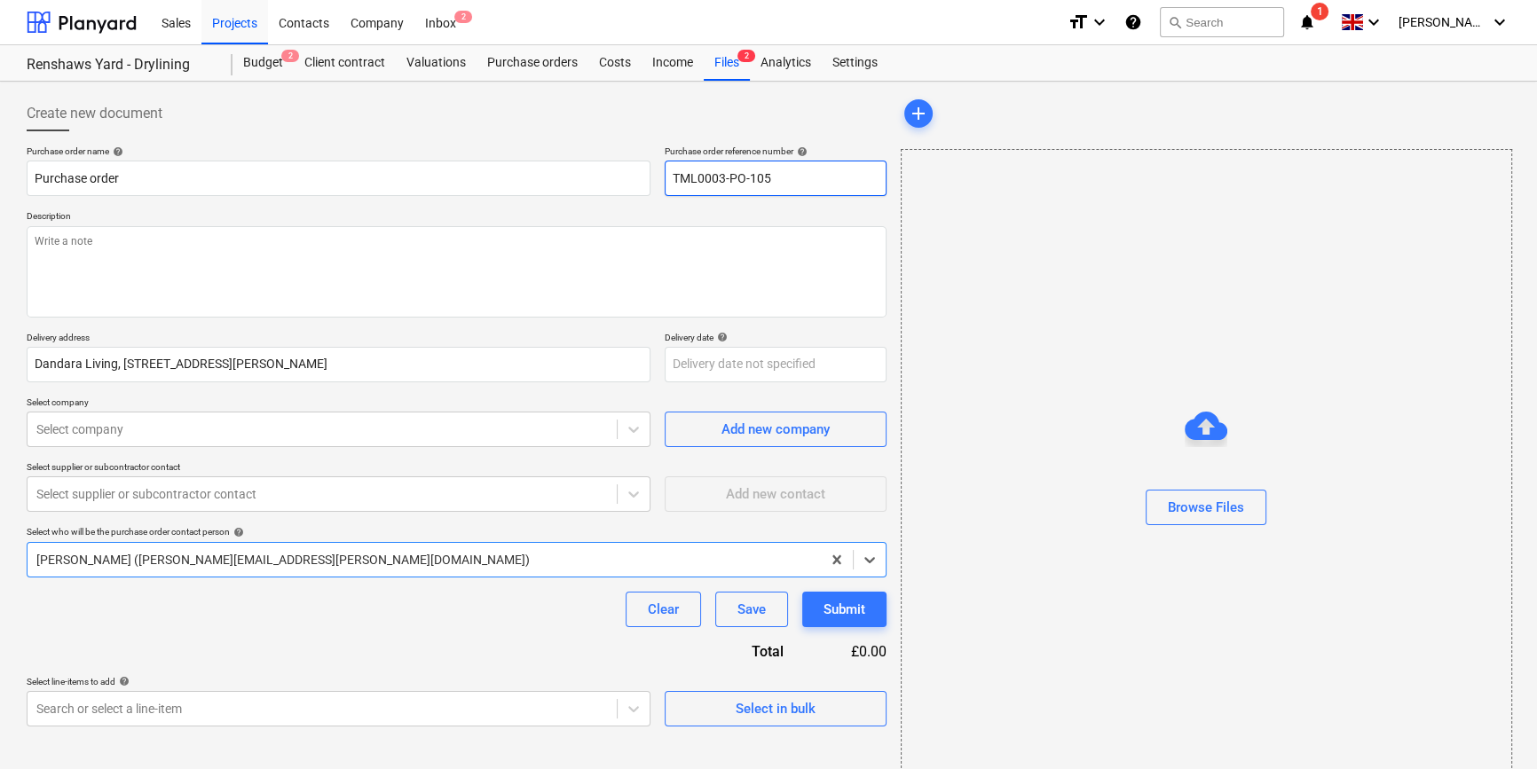
click at [782, 181] on input "TML0003-PO-105" at bounding box center [776, 178] width 222 height 35
drag, startPoint x: 778, startPoint y: 177, endPoint x: 666, endPoint y: 177, distance: 111.8
click at [666, 177] on input "TML0003-PO-104" at bounding box center [776, 178] width 222 height 35
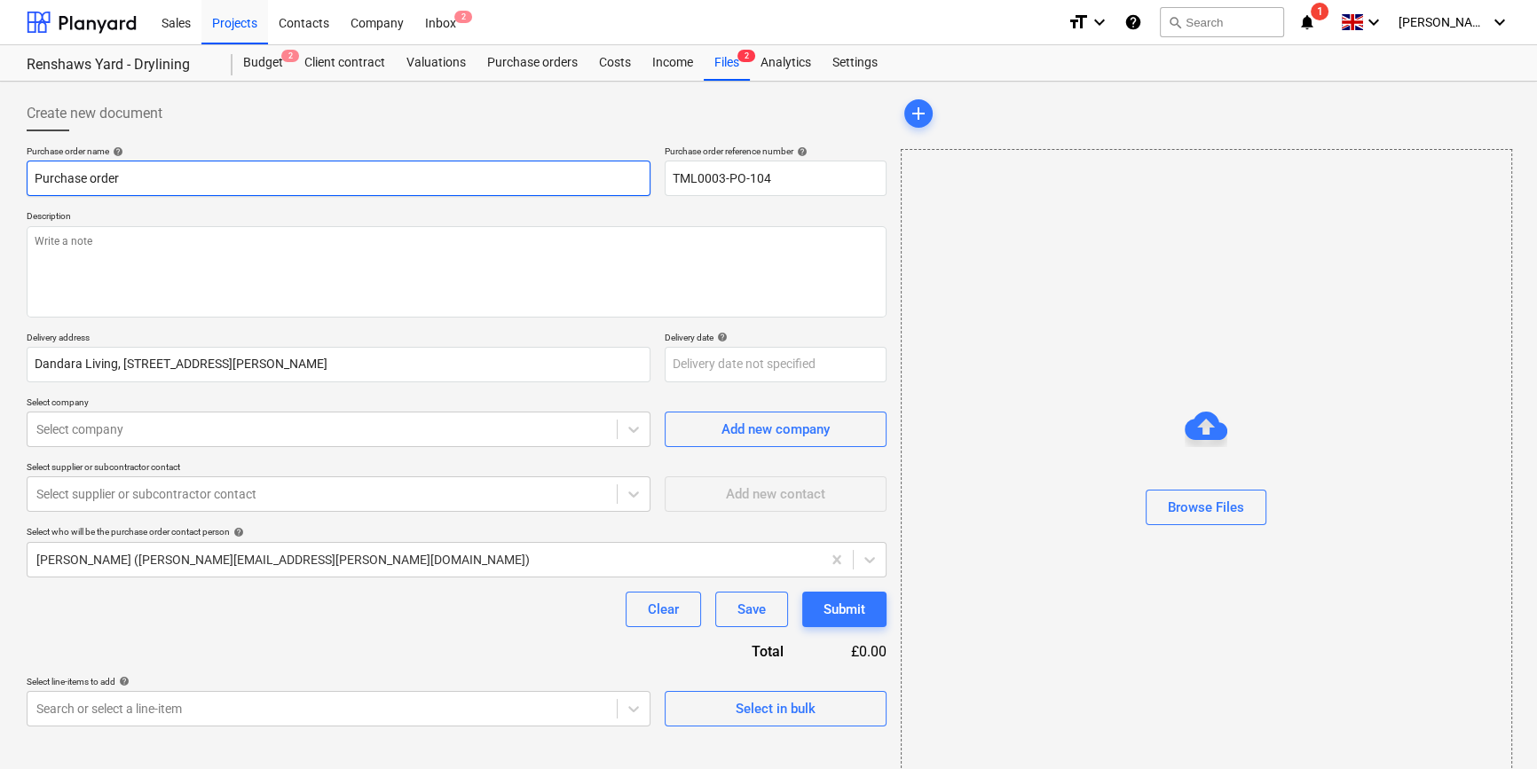
drag, startPoint x: 125, startPoint y: 175, endPoint x: 28, endPoint y: 179, distance: 97.7
click at [28, 179] on input "Purchase order" at bounding box center [339, 178] width 624 height 35
paste input "TML0003-PO-104"
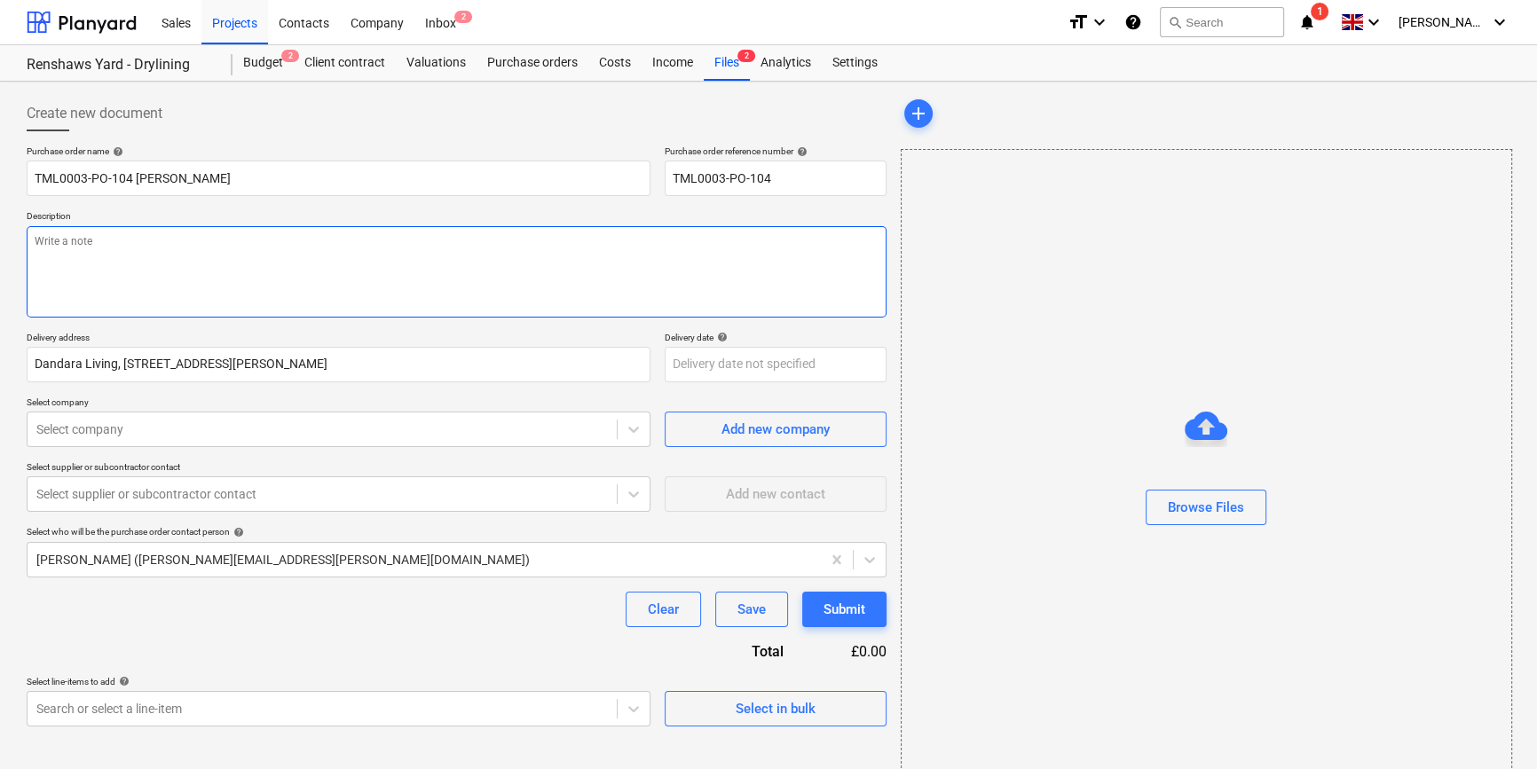
click at [120, 234] on textarea at bounding box center [457, 271] width 860 height 91
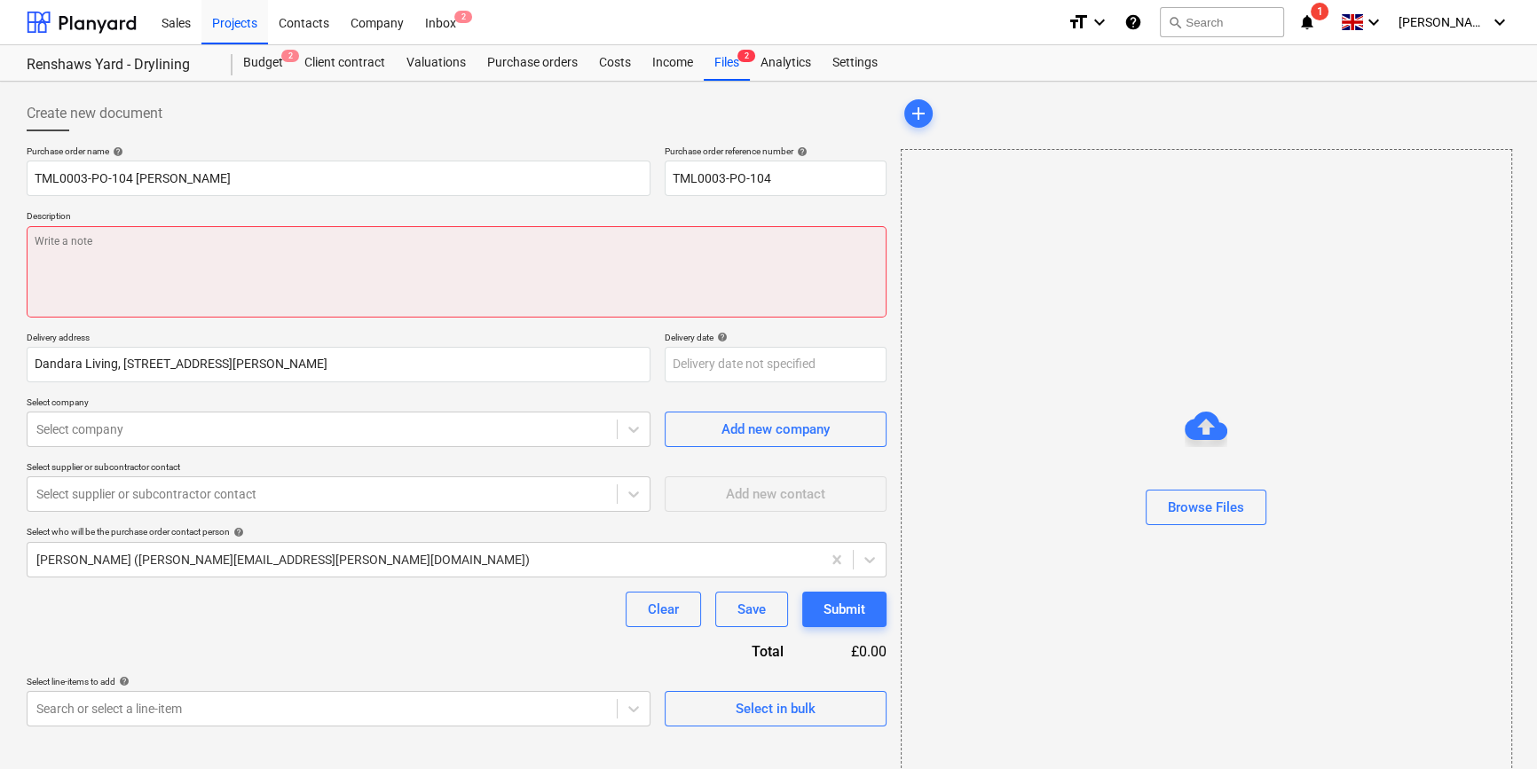
paste textarea "Site contact [PERSON_NAME] [PHONE_NUMBER]"
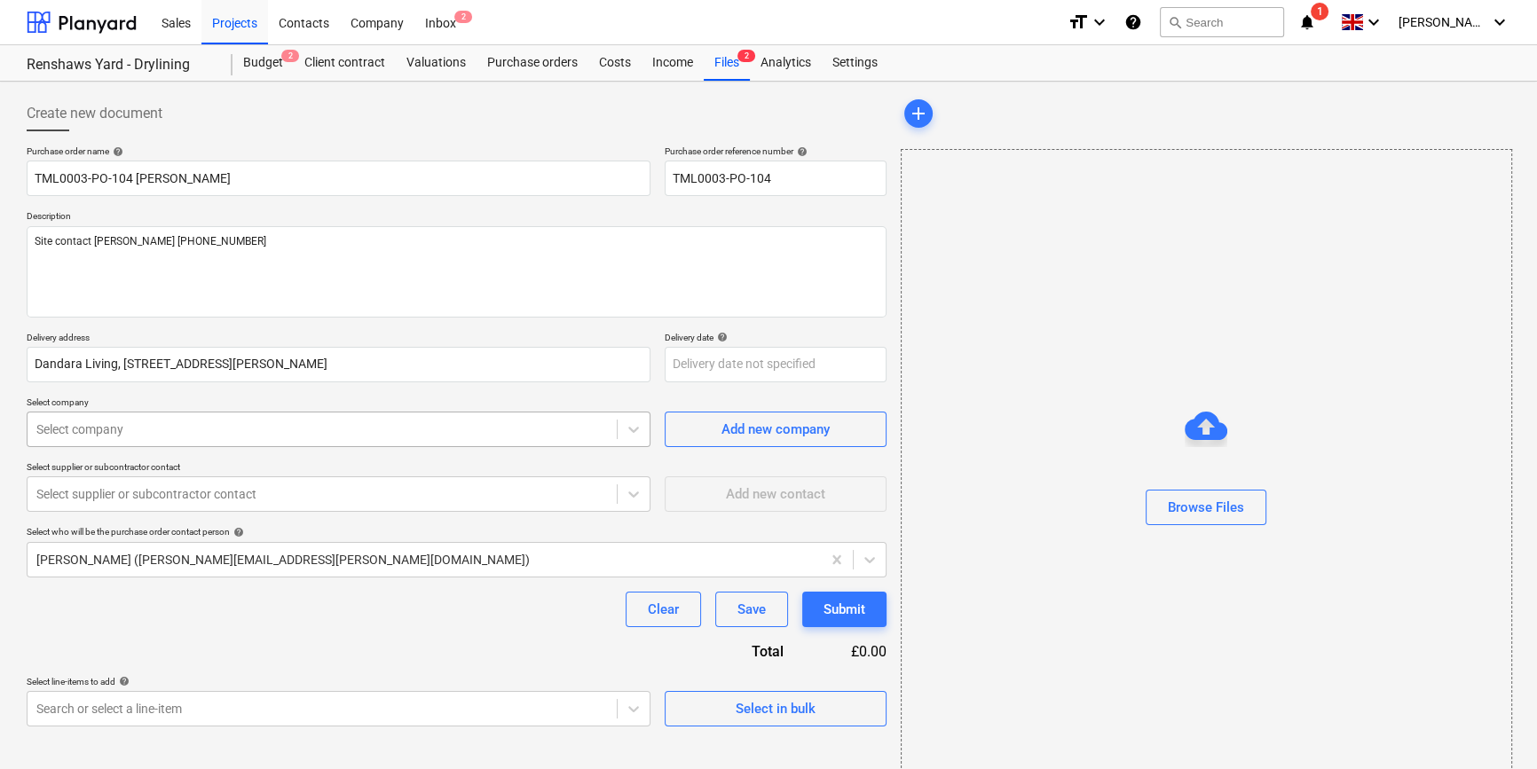
click at [194, 438] on div "Select company" at bounding box center [322, 429] width 589 height 25
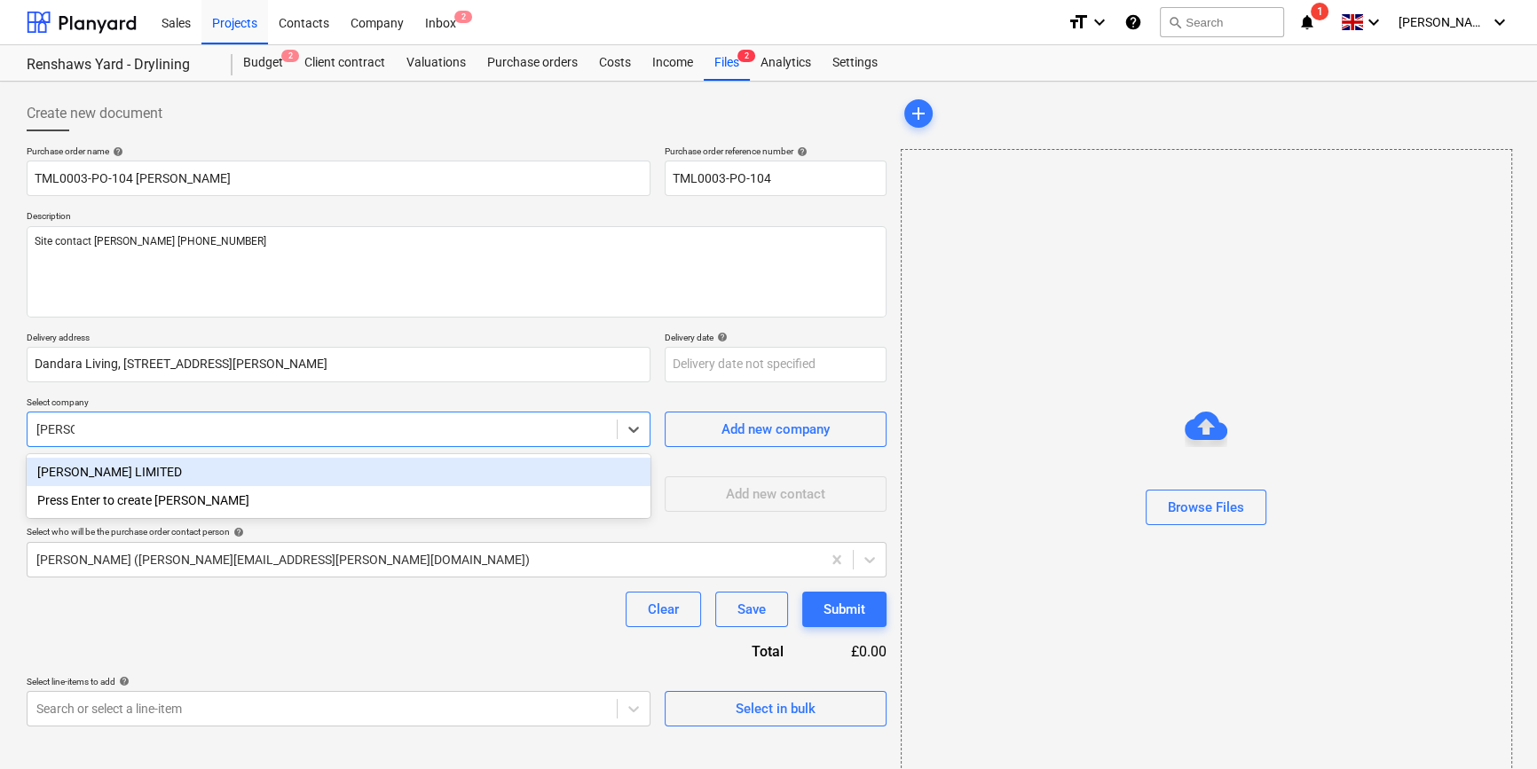
click at [142, 464] on div "[PERSON_NAME] LIMITED" at bounding box center [339, 472] width 624 height 28
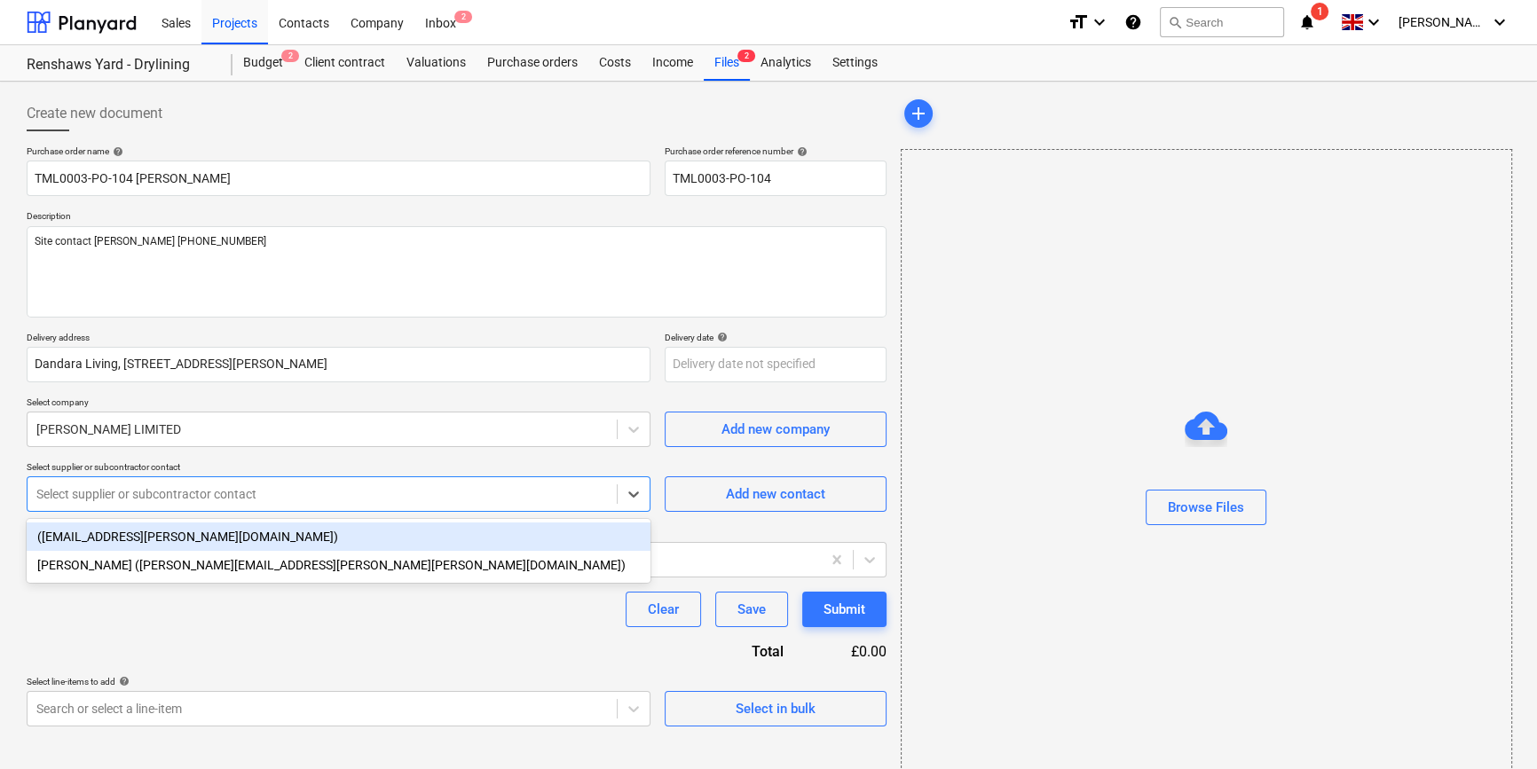
click at [124, 507] on div "Select supplier or subcontractor contact" at bounding box center [339, 494] width 624 height 35
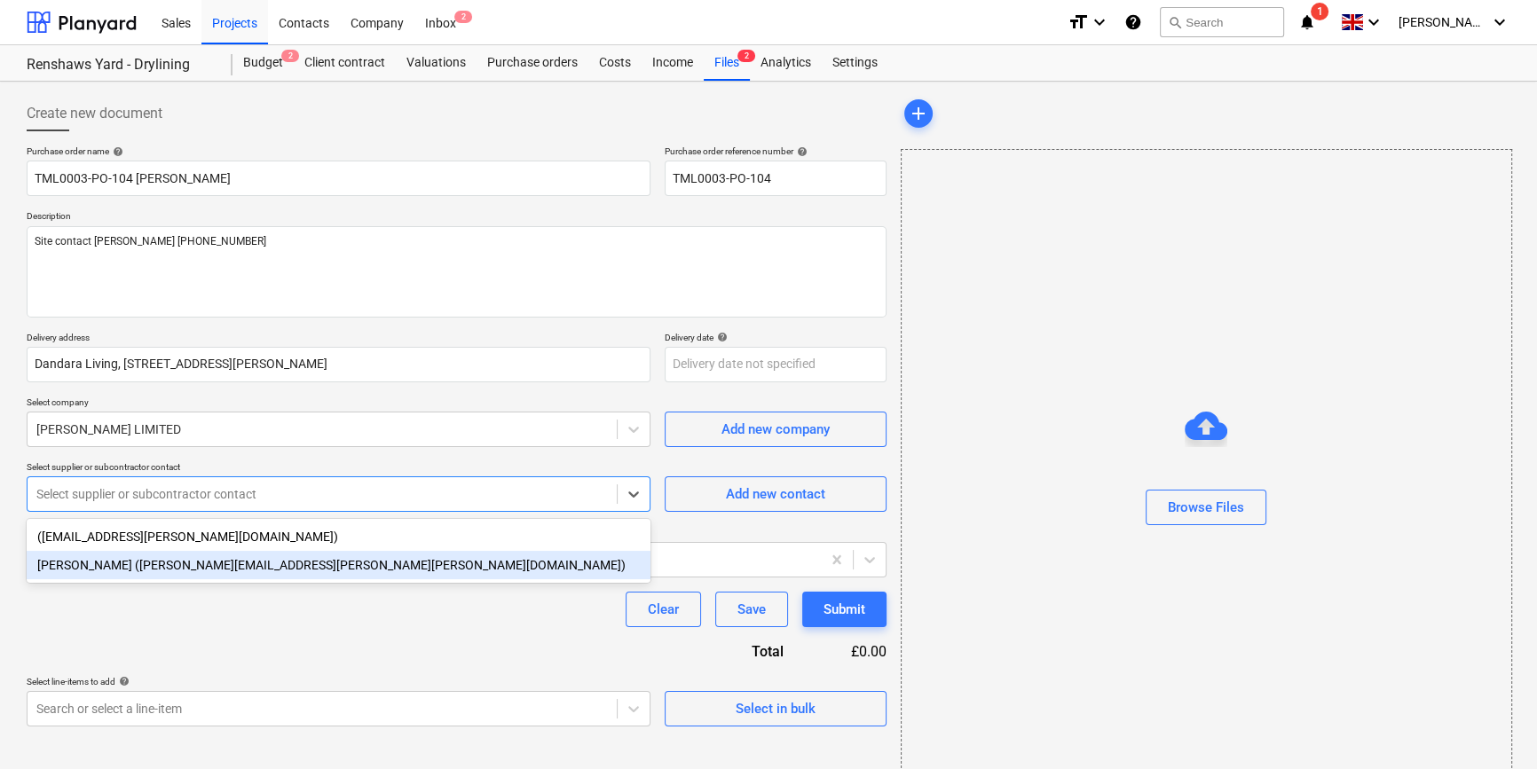
click at [97, 568] on div "Amy Dryden (amy.dryden@markovitz.co.uk)" at bounding box center [339, 565] width 624 height 28
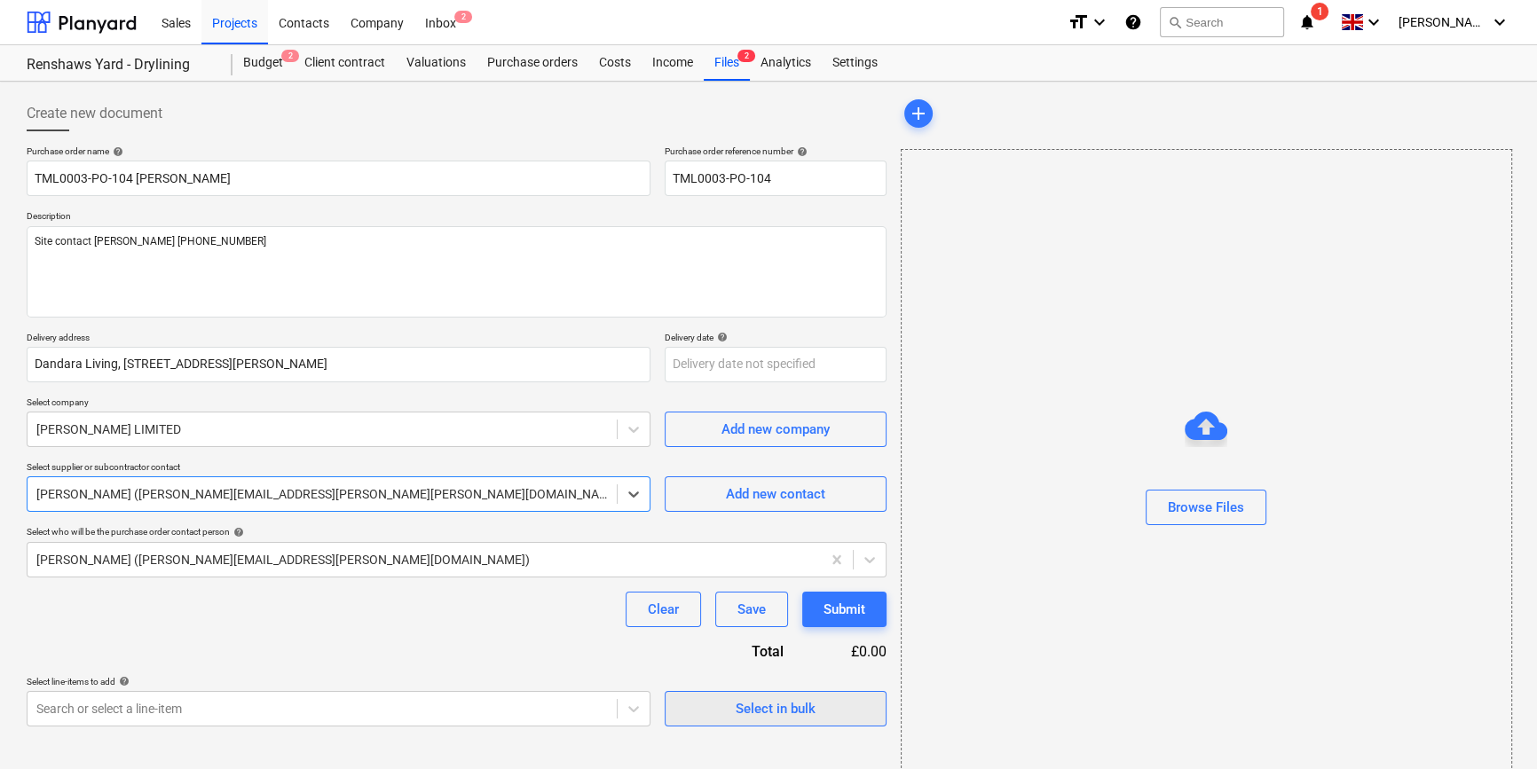
click at [802, 716] on div "Select in bulk" at bounding box center [776, 708] width 80 height 23
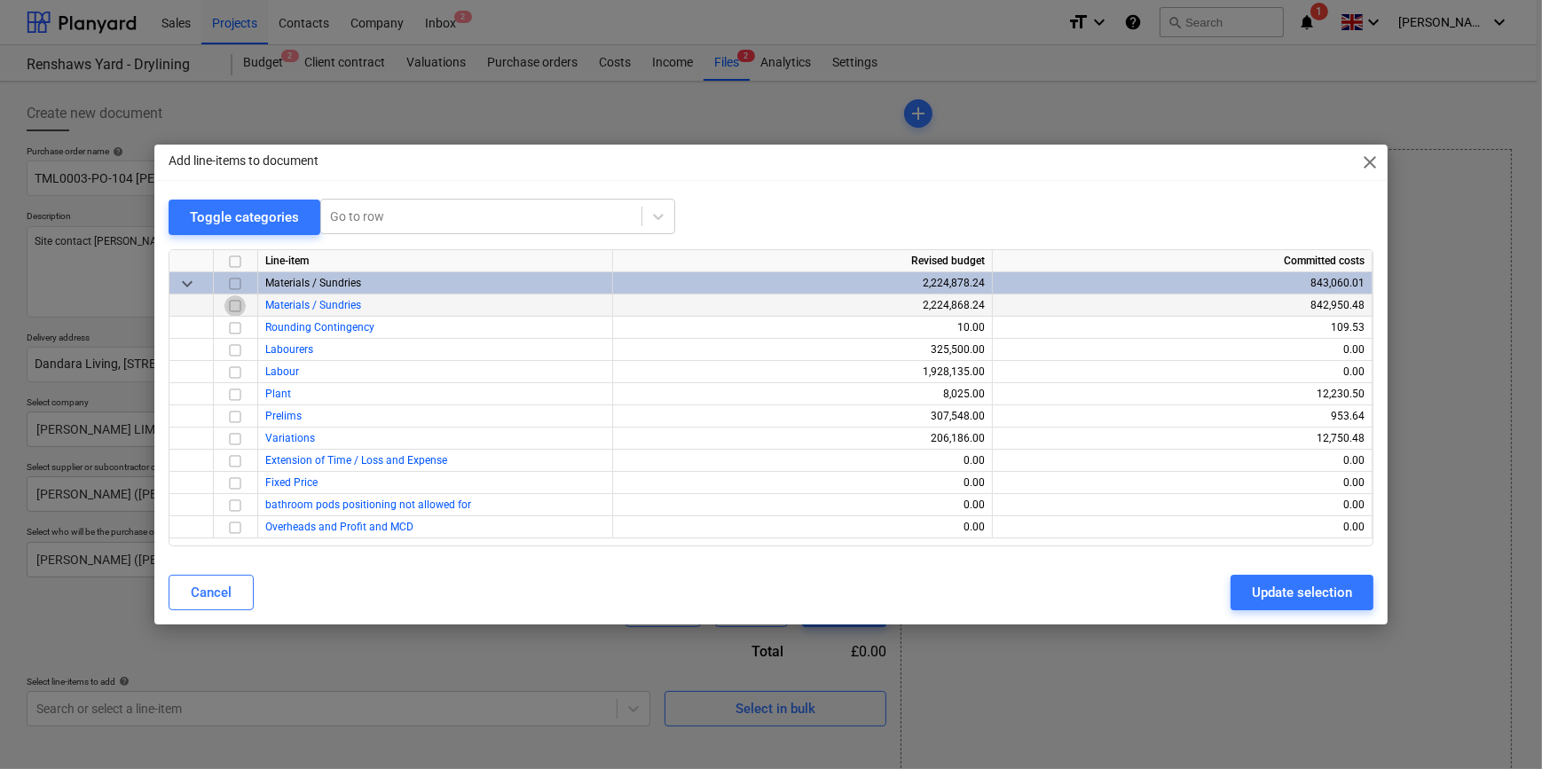
click at [232, 305] on input "checkbox" at bounding box center [234, 305] width 21 height 21
click at [233, 330] on input "checkbox" at bounding box center [234, 328] width 21 height 21
click at [232, 327] on input "checkbox" at bounding box center [234, 328] width 21 height 21
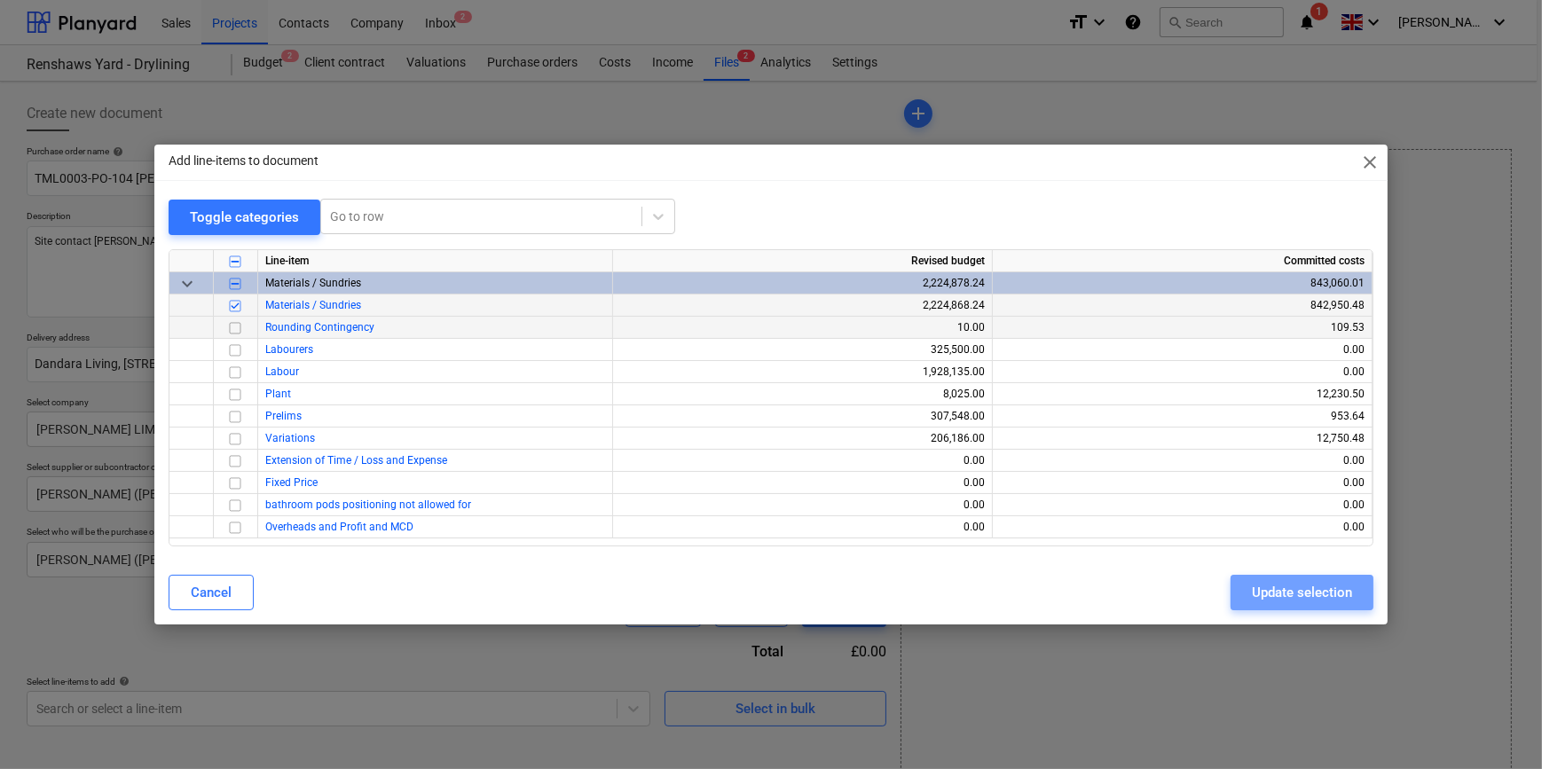
click at [1230, 597] on div "Update selection" at bounding box center [1302, 592] width 100 height 23
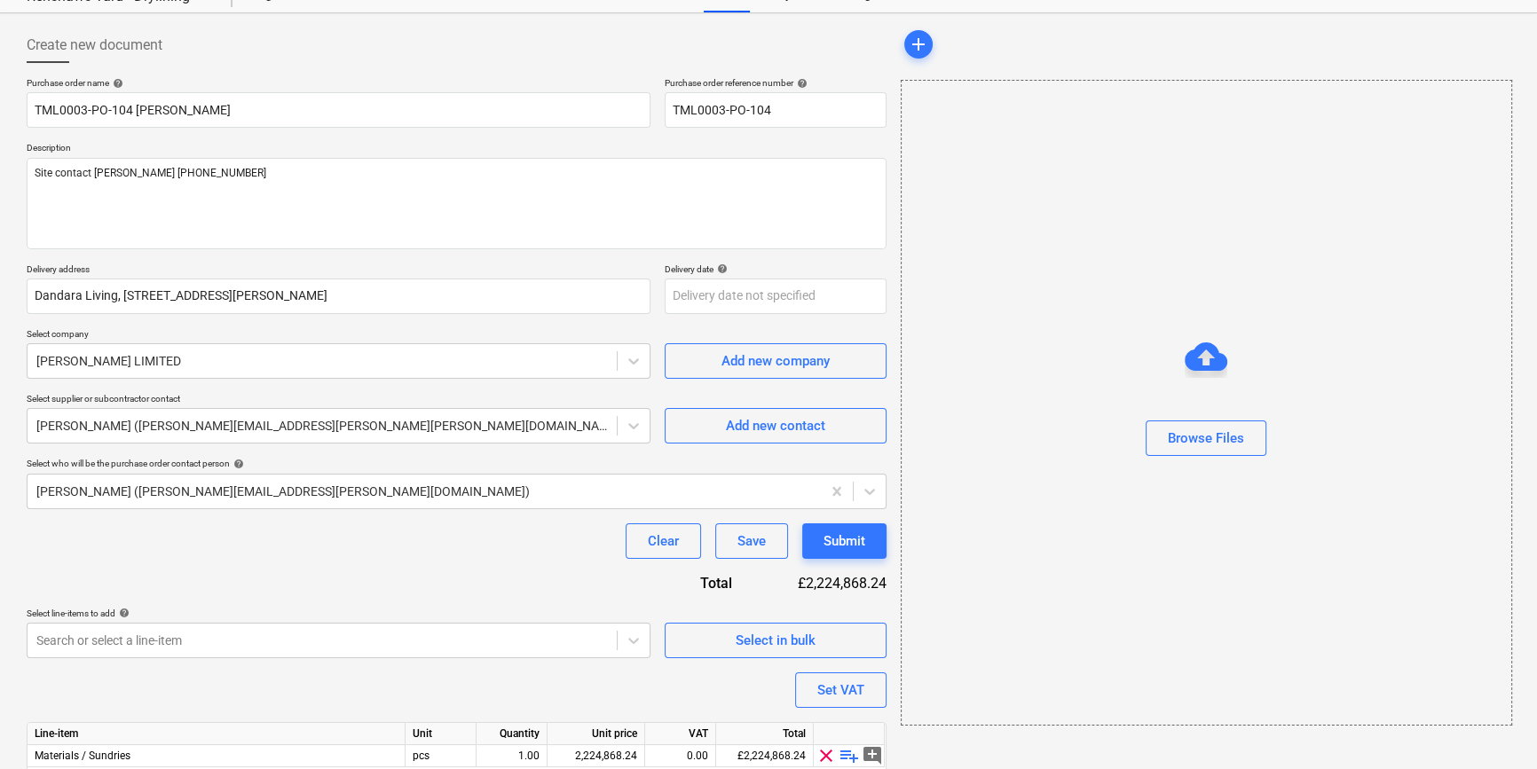
scroll to position [138, 0]
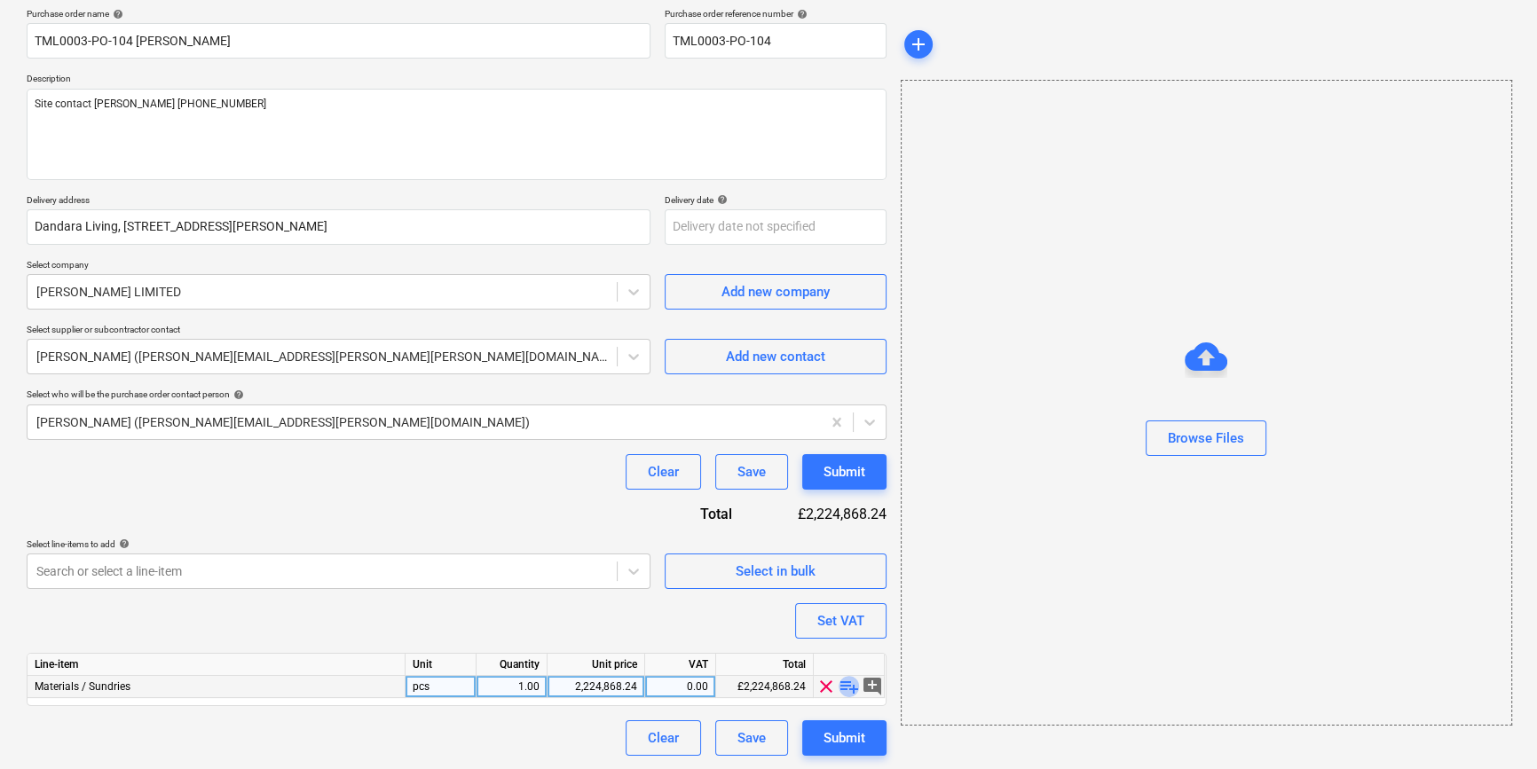
click at [847, 685] on span "playlist_add" at bounding box center [849, 686] width 21 height 21
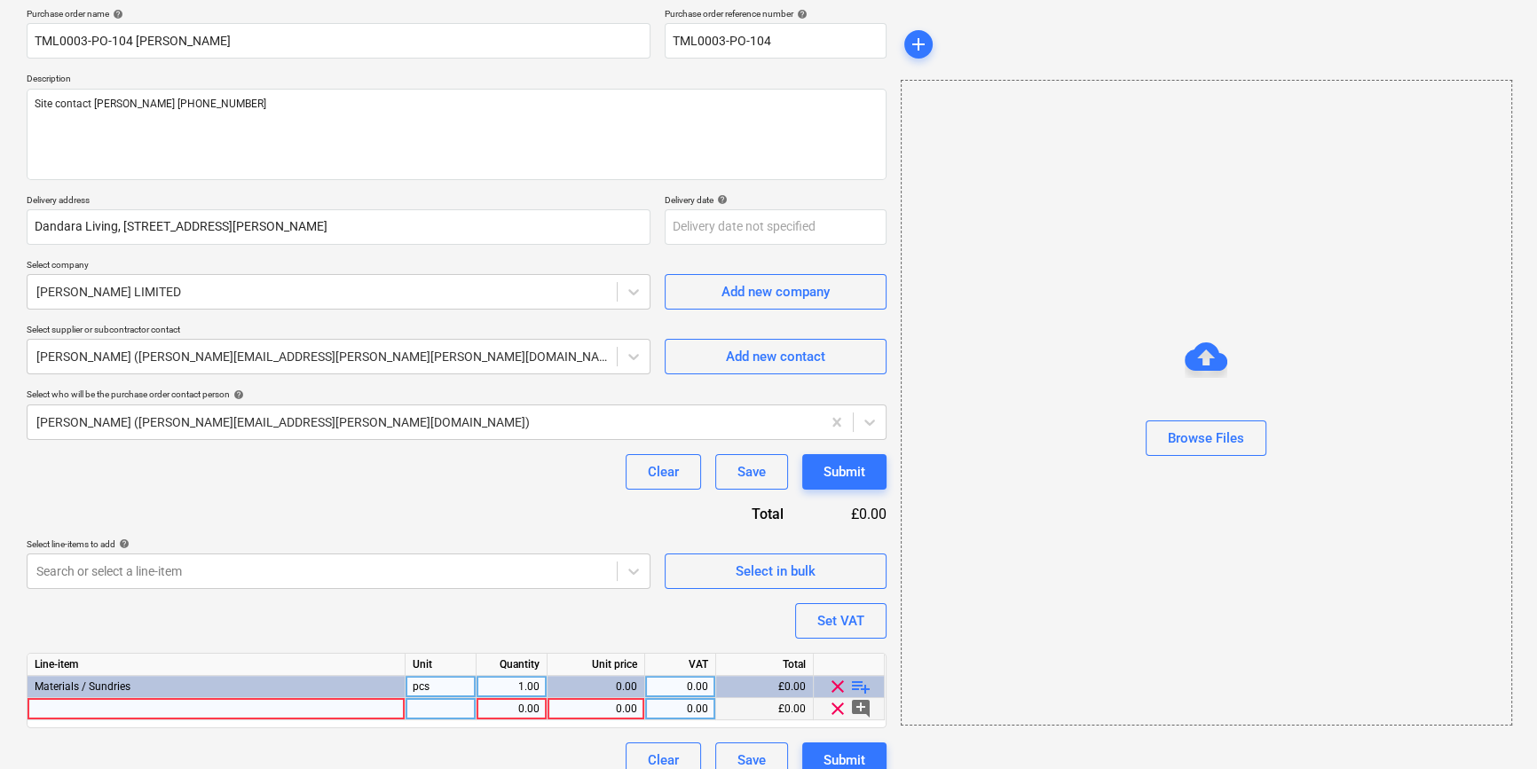
click at [76, 710] on div at bounding box center [217, 709] width 378 height 22
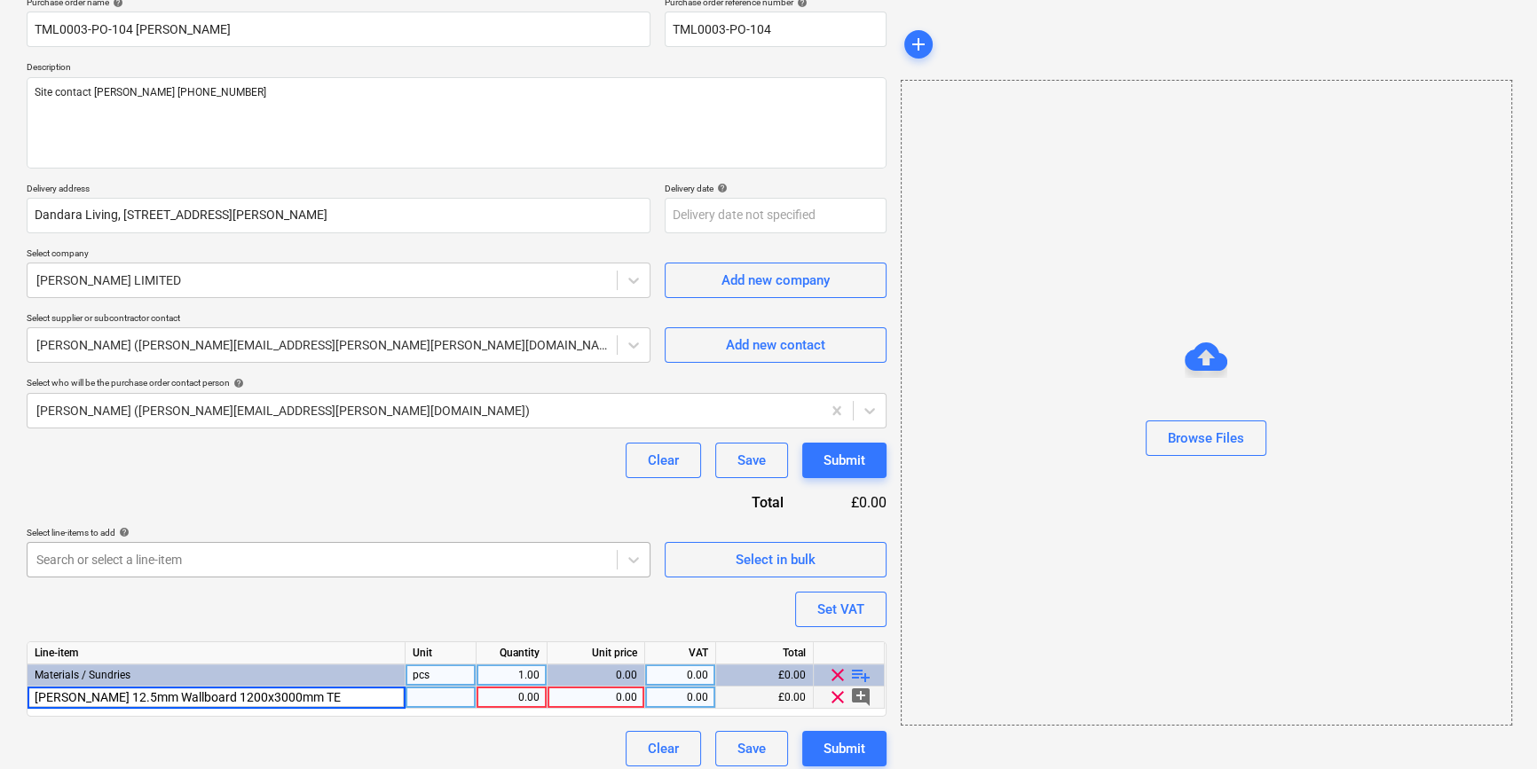
scroll to position [160, 0]
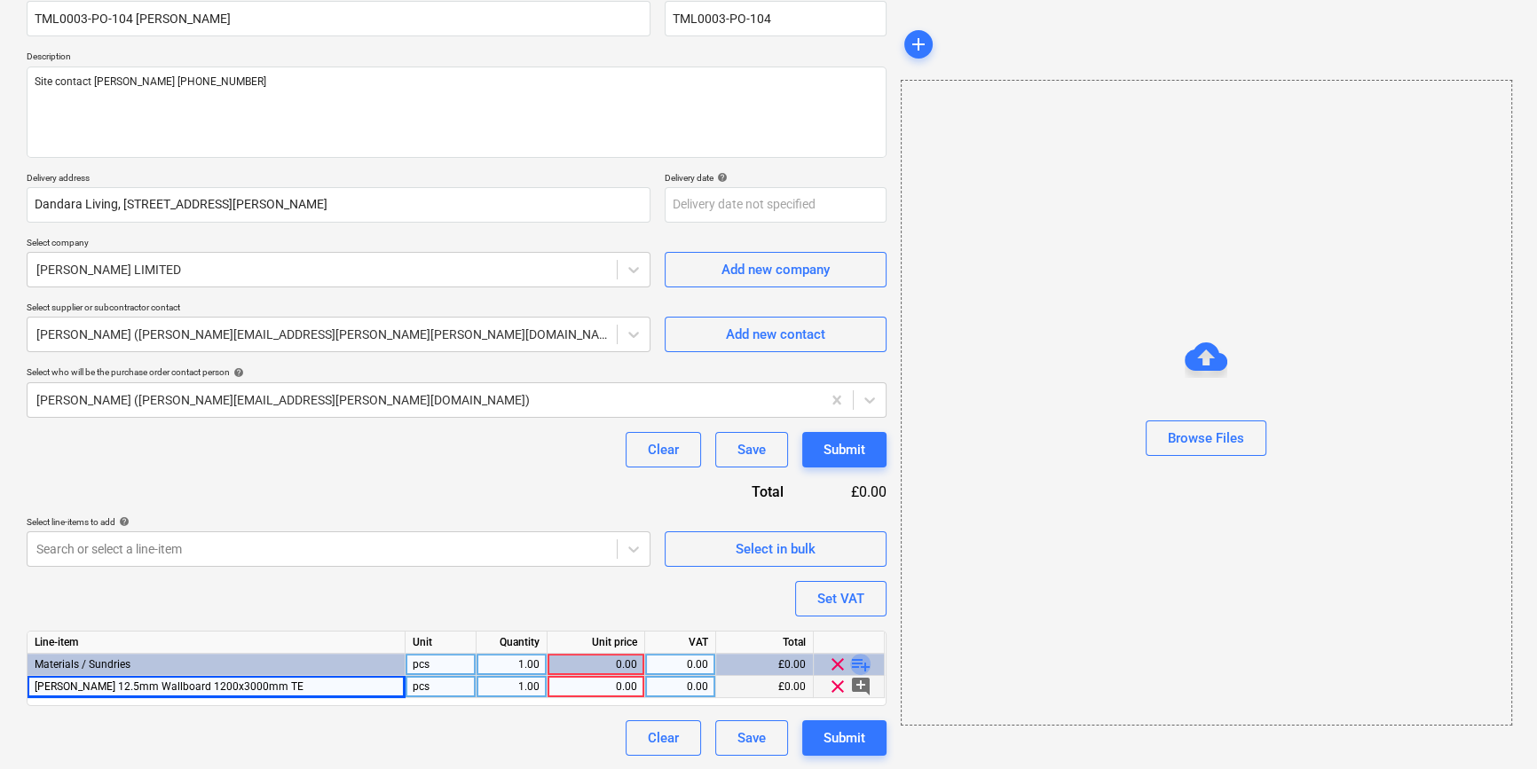
click at [863, 660] on span "playlist_add" at bounding box center [860, 664] width 21 height 21
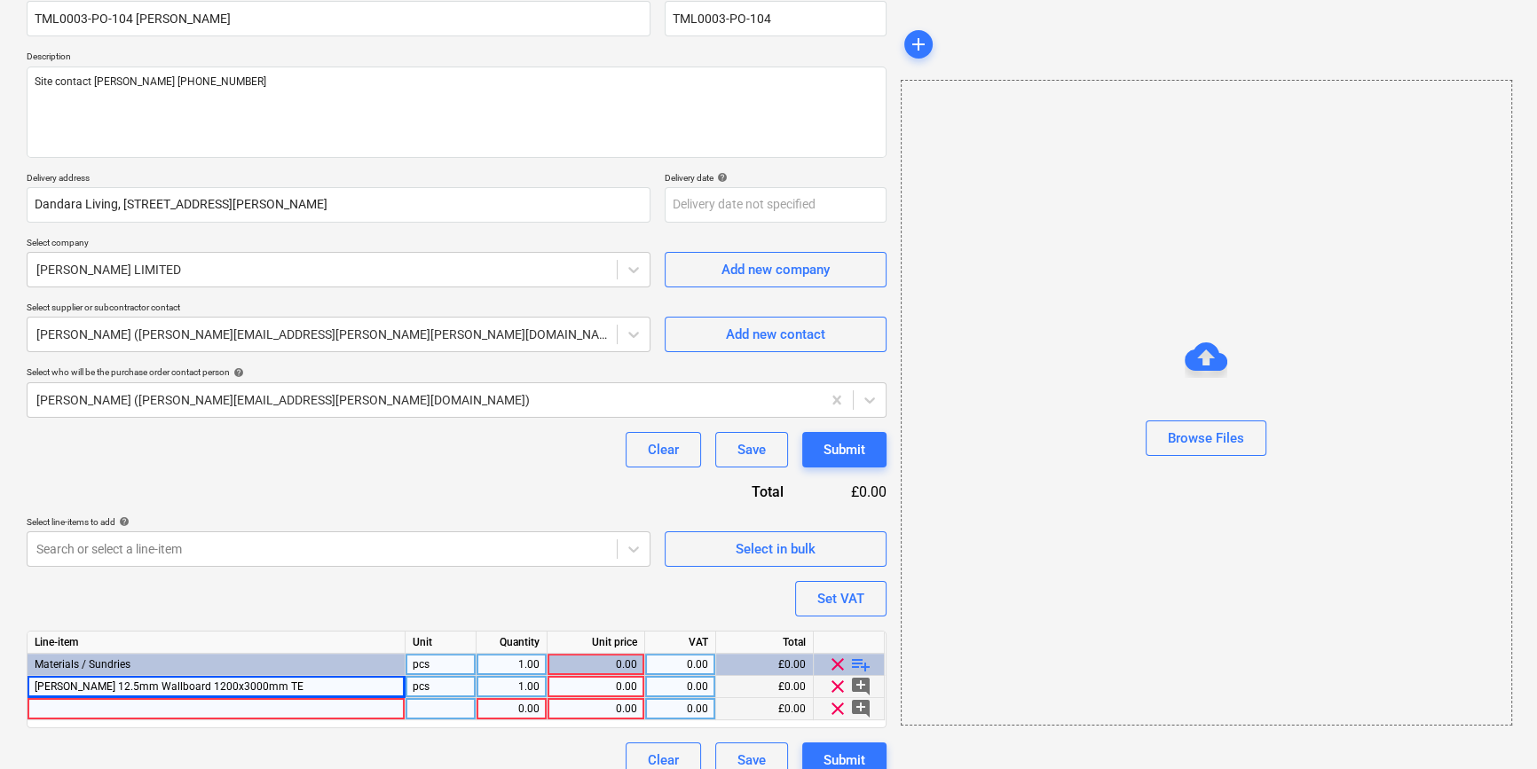
click at [88, 710] on div at bounding box center [217, 709] width 378 height 22
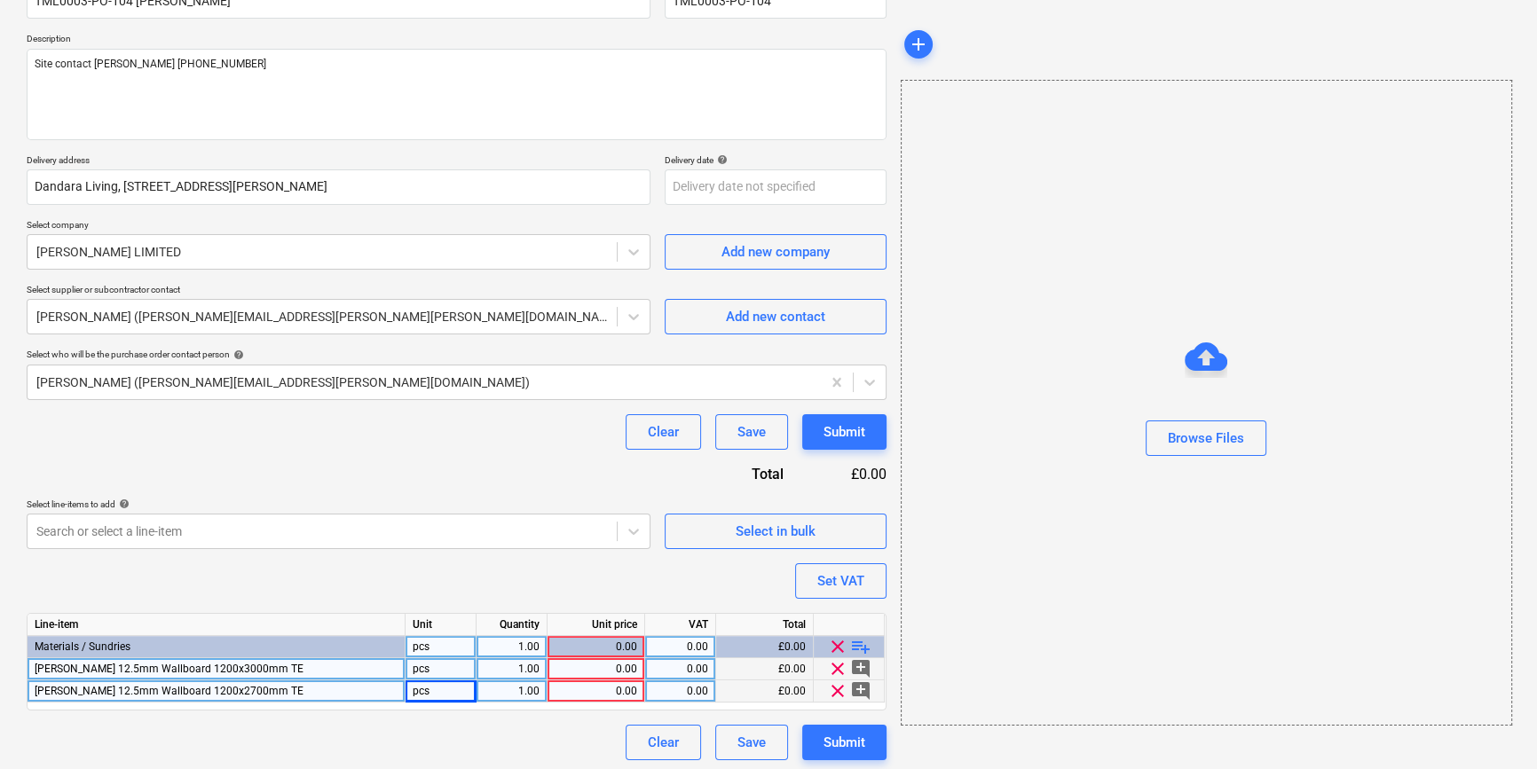
scroll to position [182, 0]
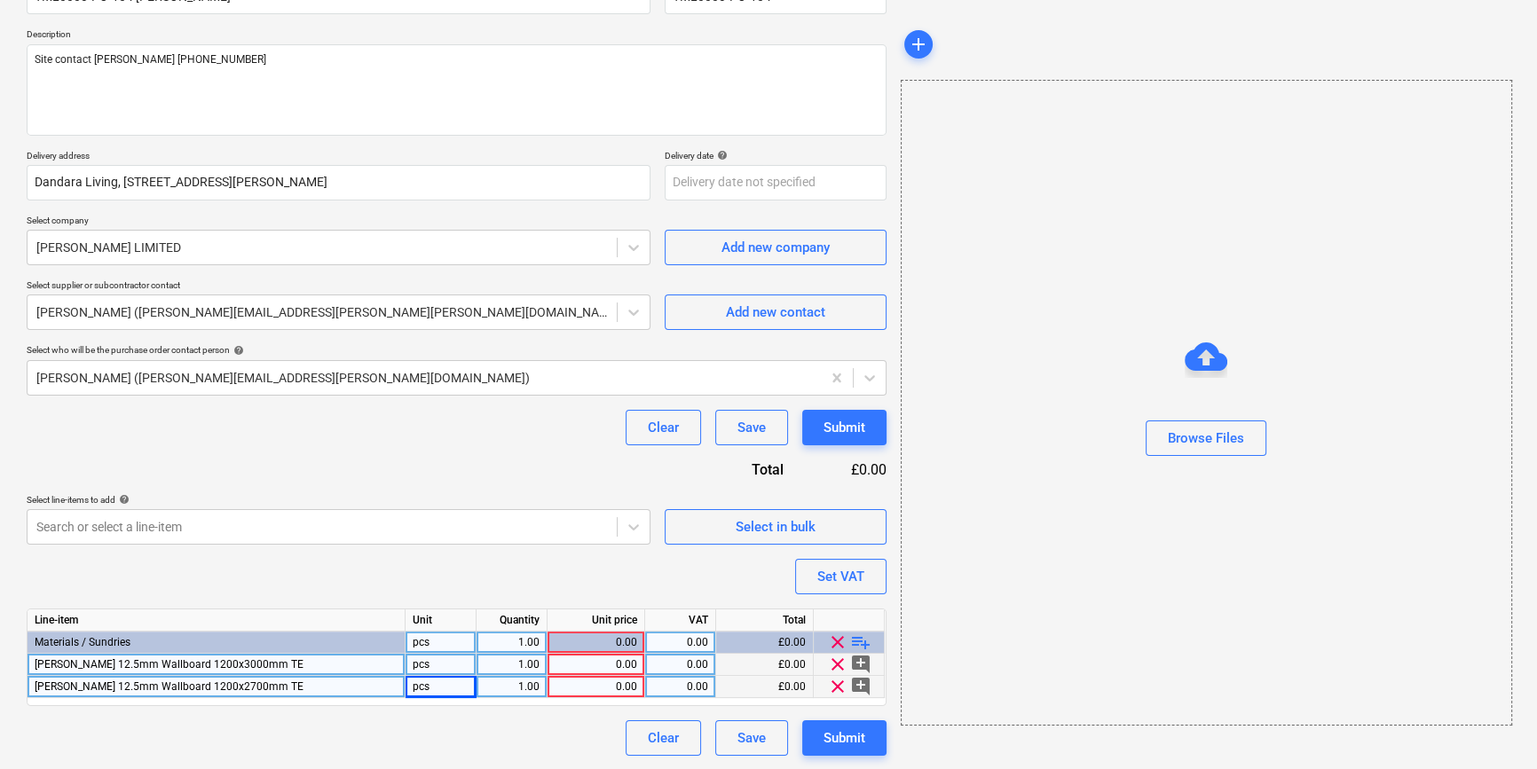
click at [484, 666] on div "1.00" at bounding box center [512, 665] width 56 height 22
click at [603, 661] on div "0.00" at bounding box center [596, 665] width 83 height 22
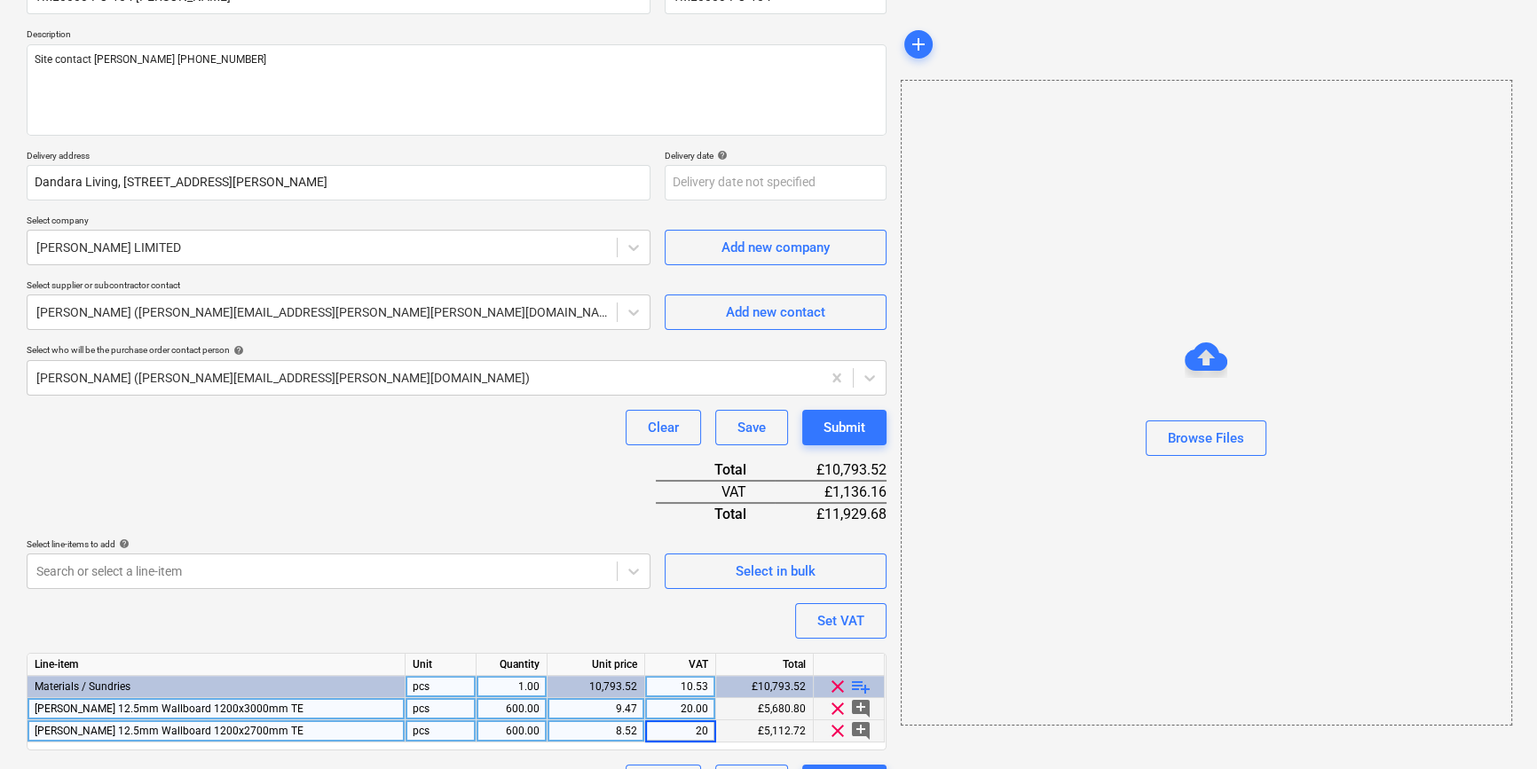
click at [528, 466] on div "Purchase order name help TML0003-PO-104 Marko Purchase order reference number h…" at bounding box center [457, 382] width 860 height 837
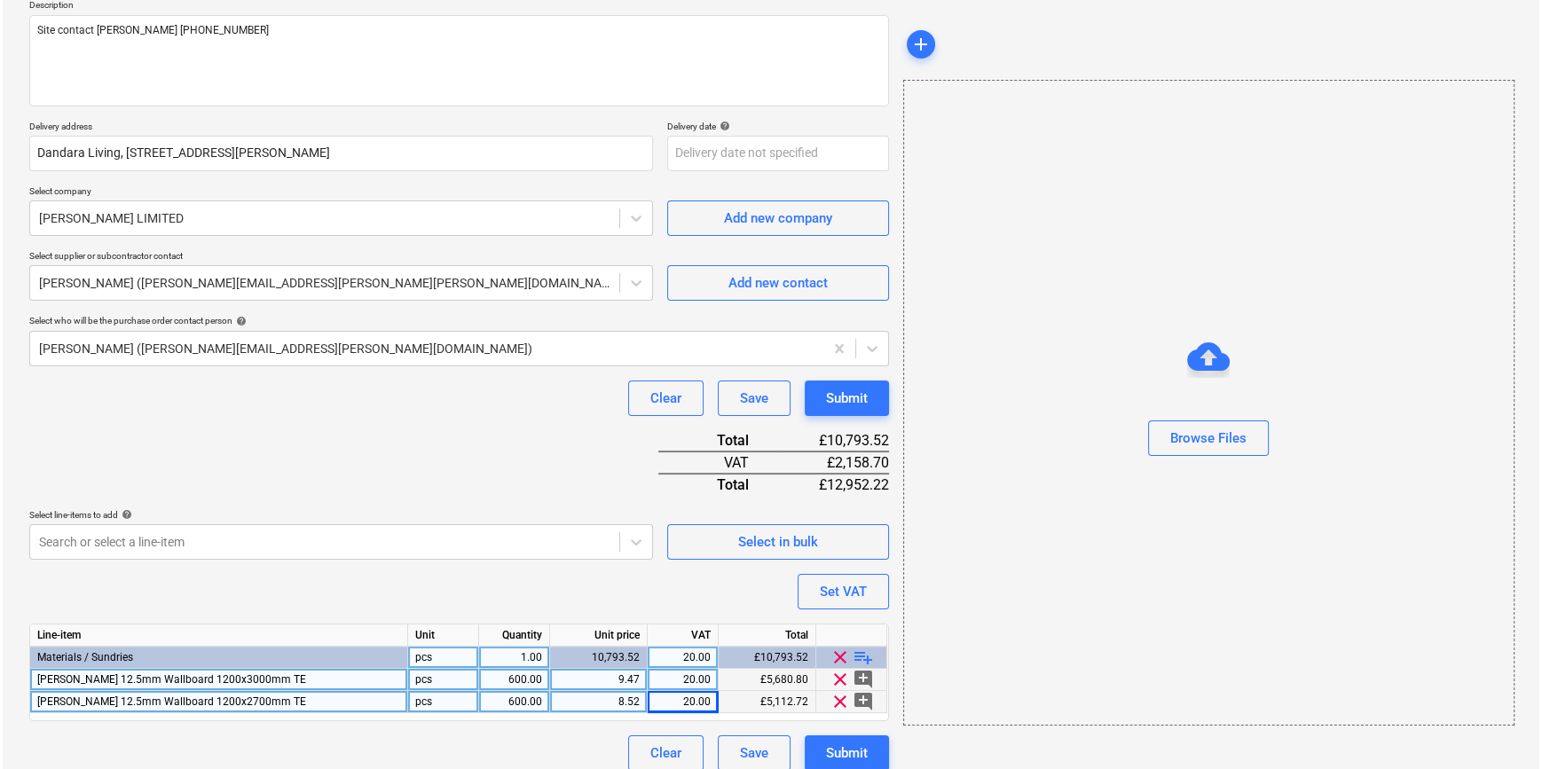
scroll to position [226, 0]
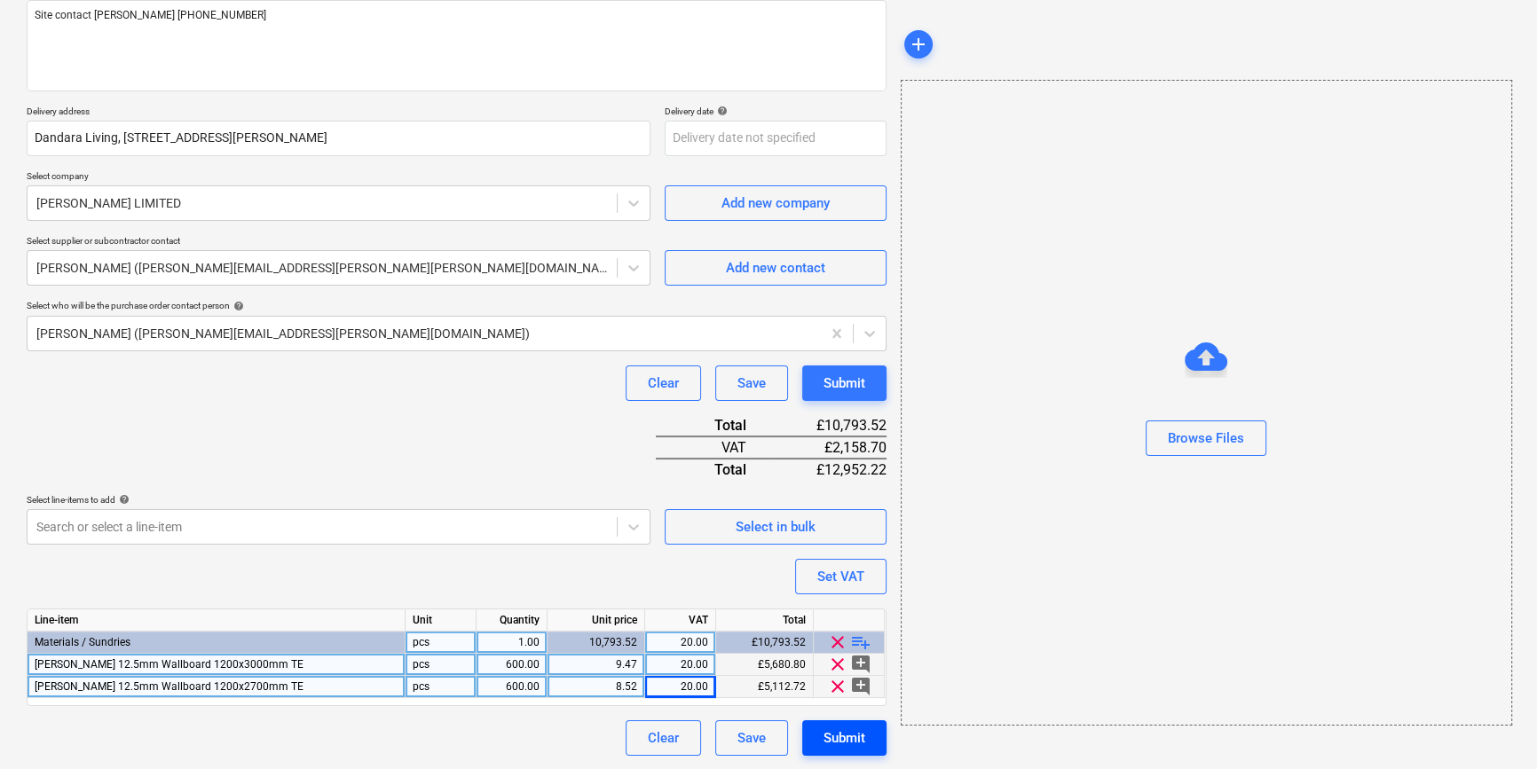
click at [853, 736] on div "Submit" at bounding box center [844, 738] width 42 height 23
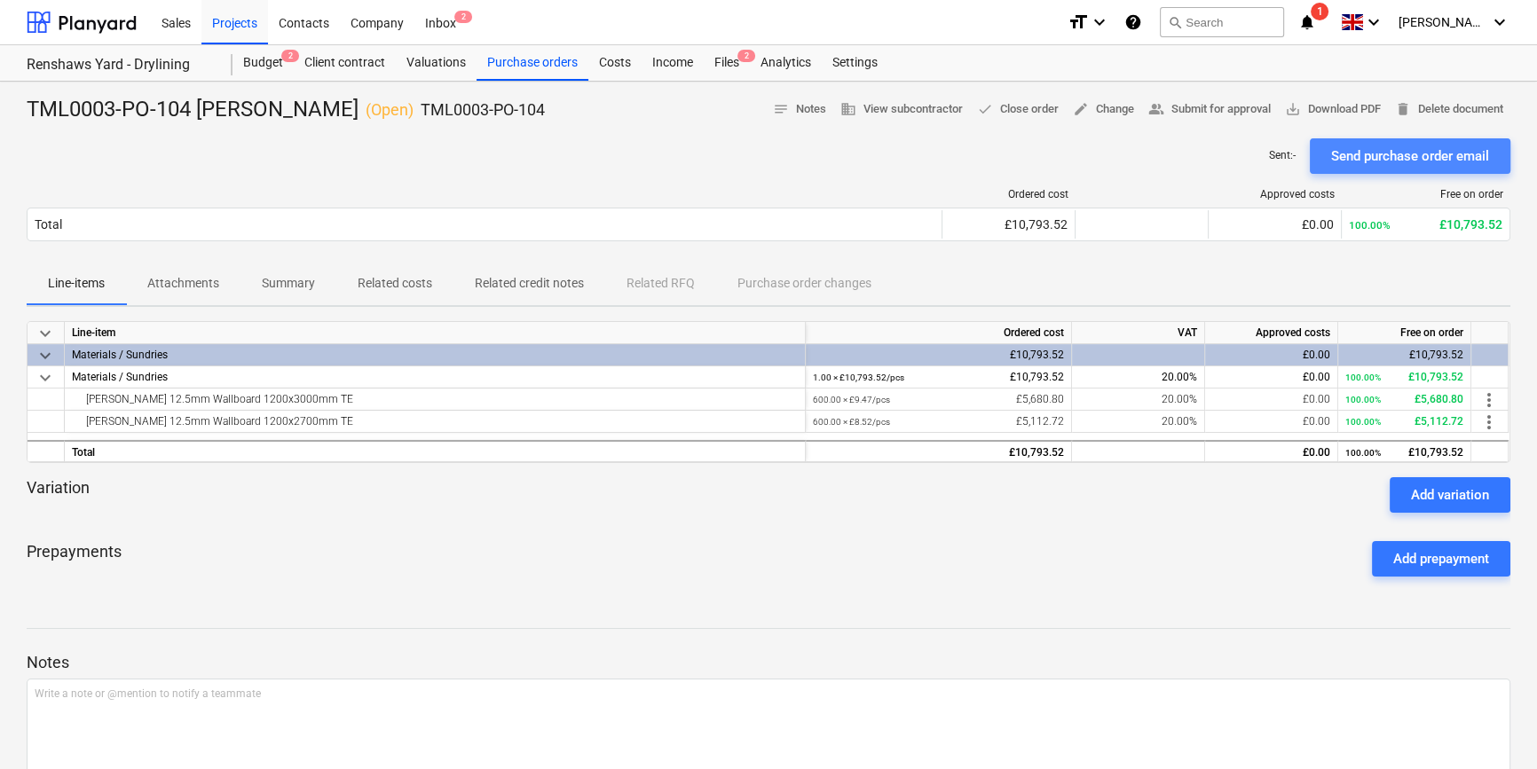
click at [1230, 155] on div "Send purchase order email" at bounding box center [1410, 156] width 158 height 23
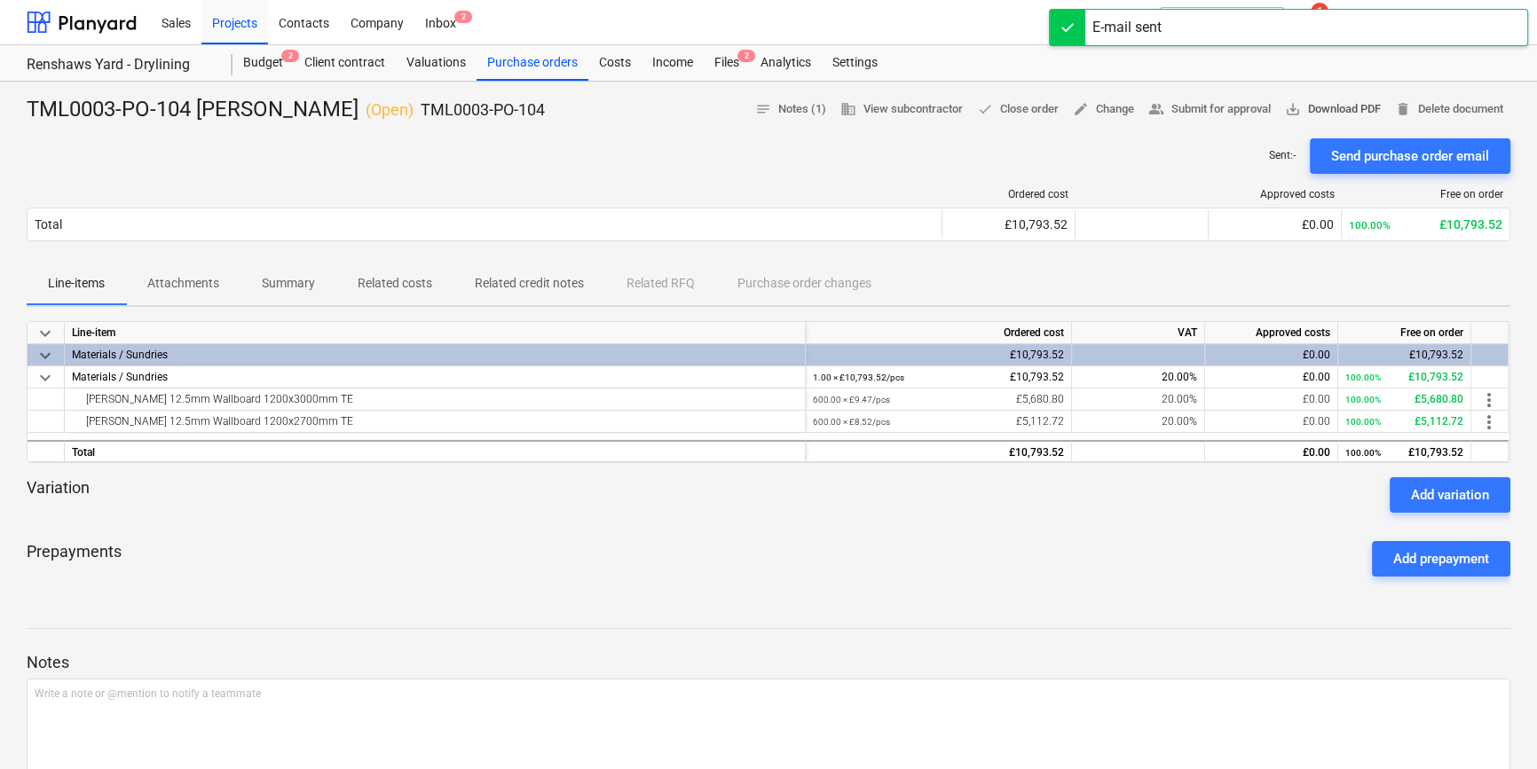
click at [1230, 106] on span "save_alt Download PDF" at bounding box center [1333, 109] width 96 height 20
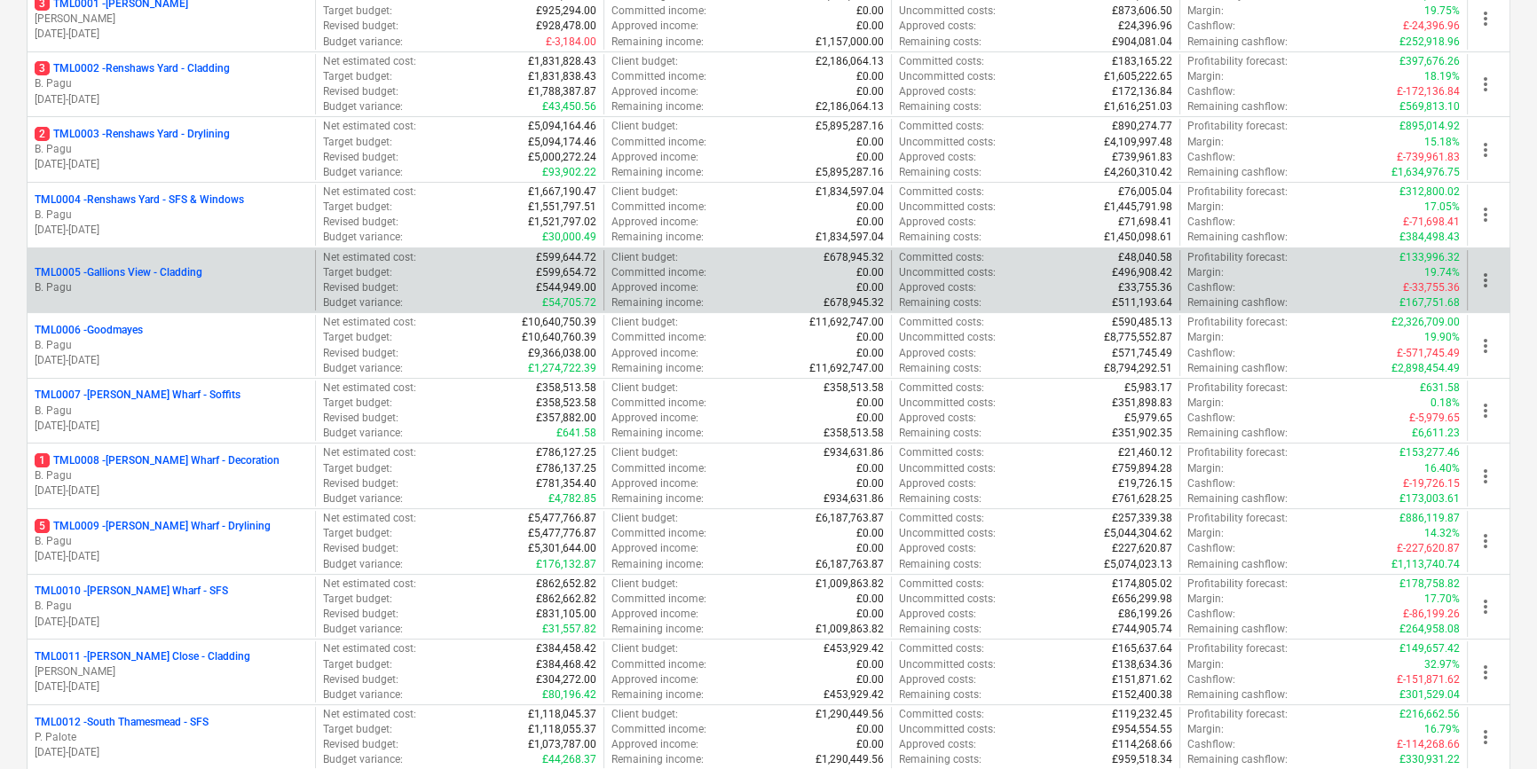
scroll to position [322, 0]
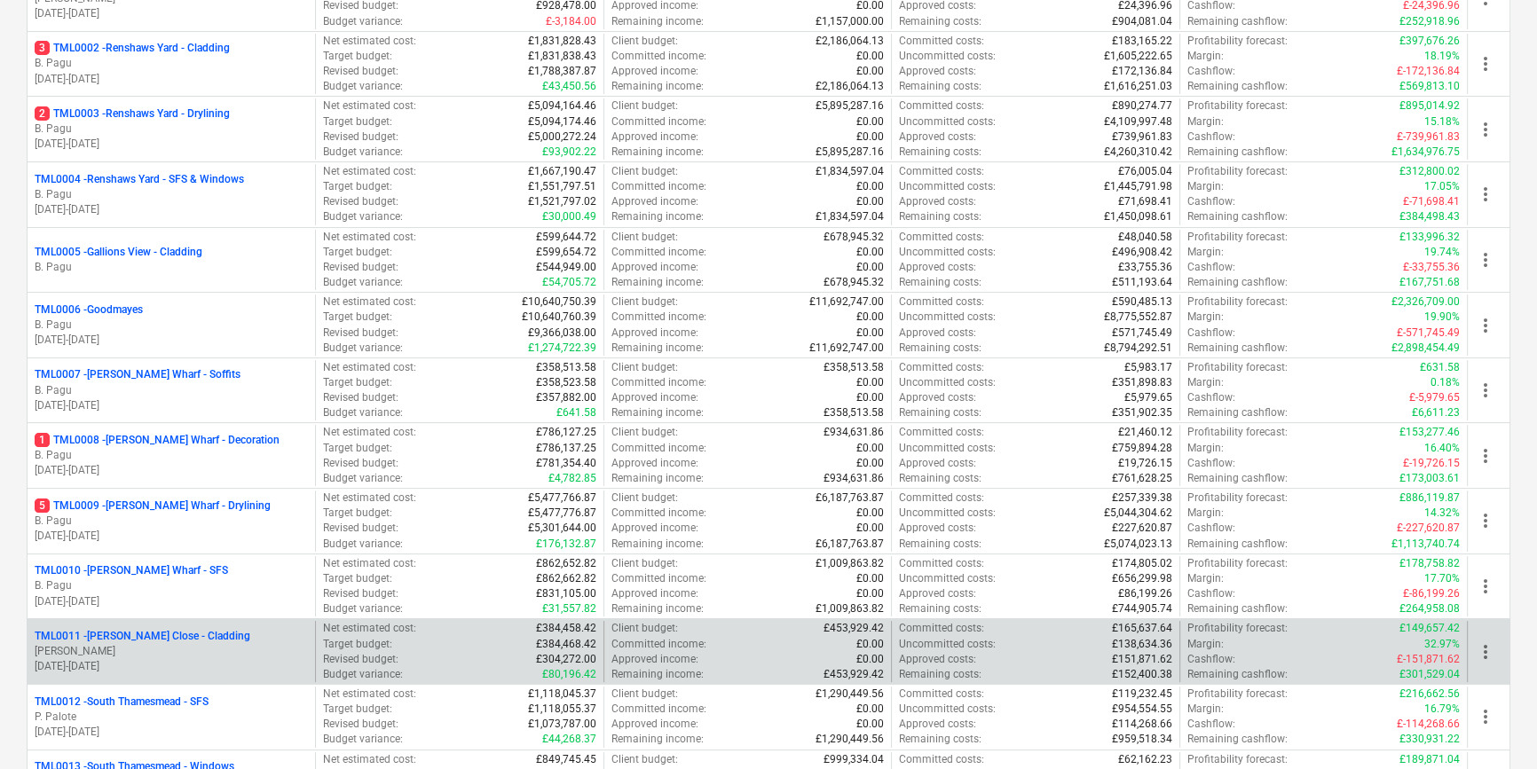
click at [250, 648] on p "[PERSON_NAME]" at bounding box center [171, 651] width 273 height 15
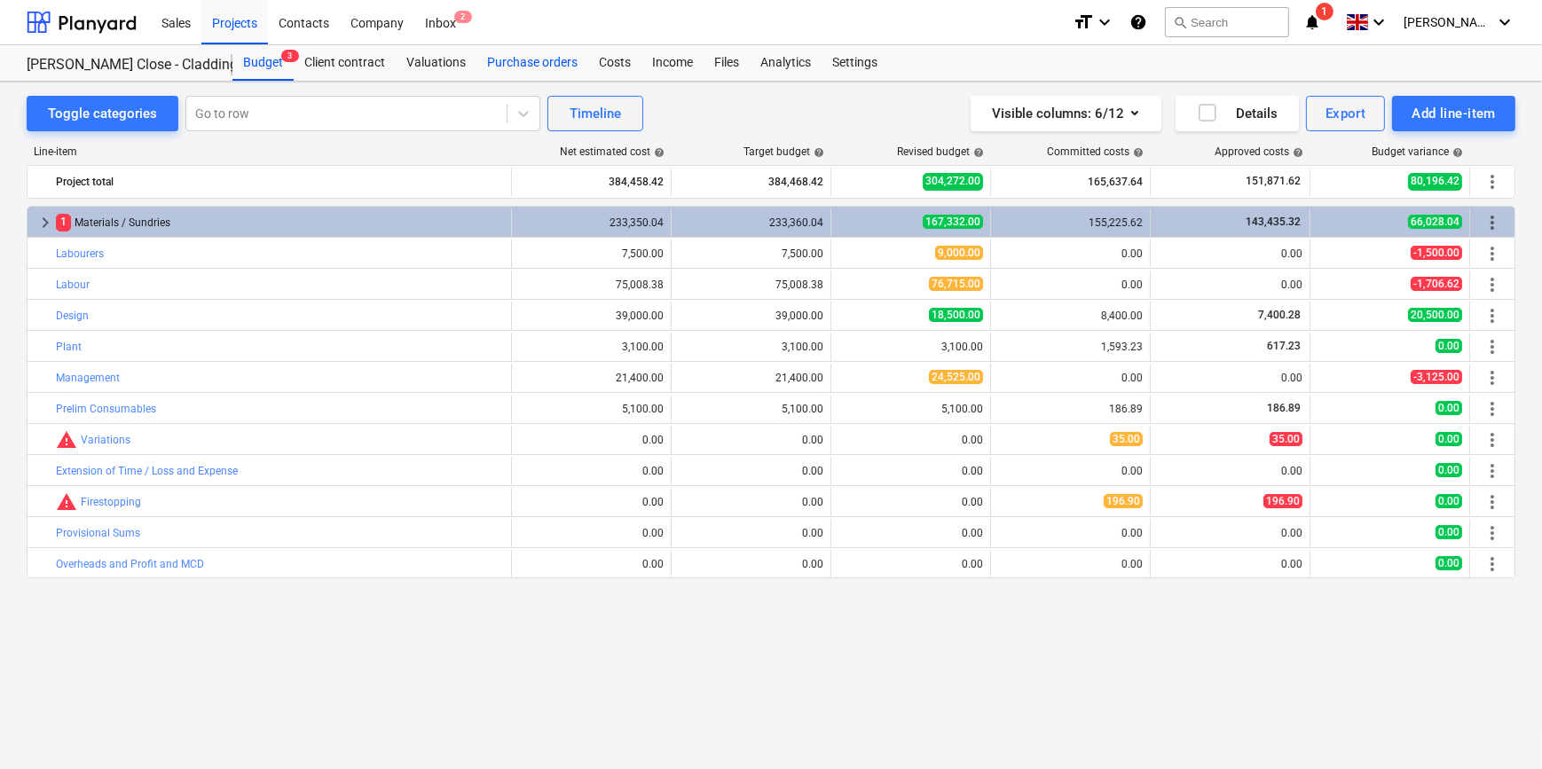
click at [494, 67] on div "Purchase orders" at bounding box center [533, 62] width 112 height 35
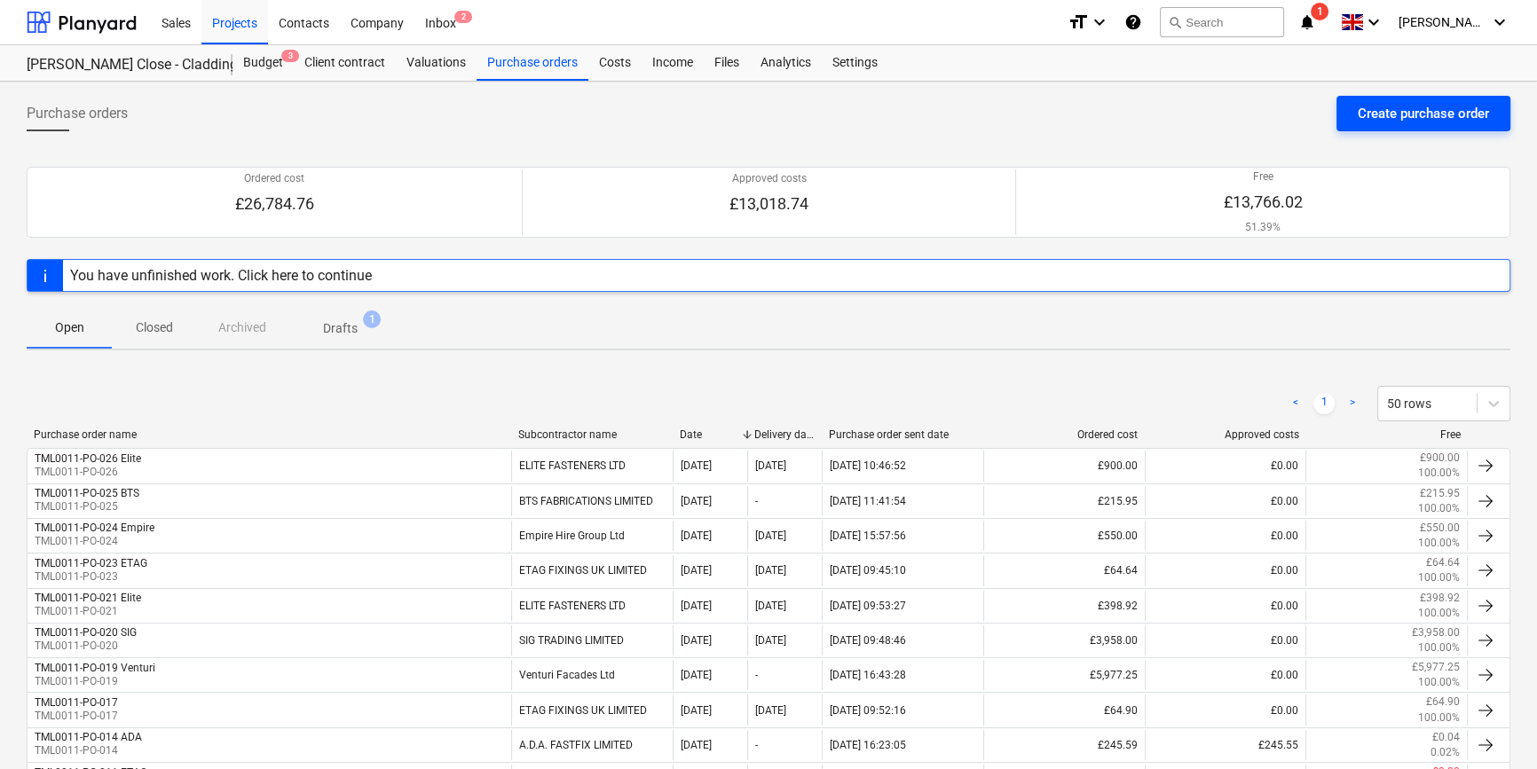
click at [1230, 113] on div "Create purchase order" at bounding box center [1423, 113] width 131 height 23
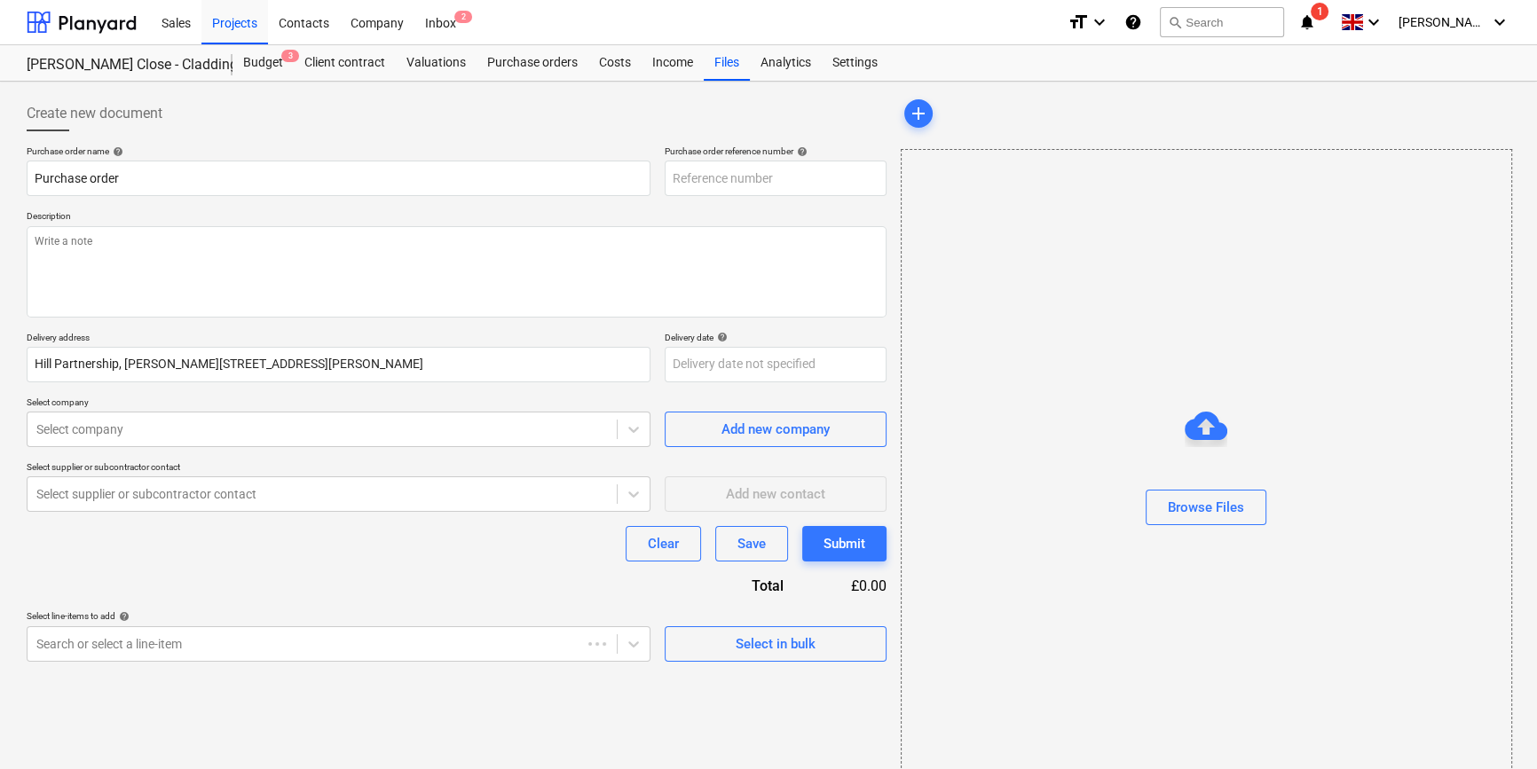
type textarea "x"
type input "TML0011-PO-027"
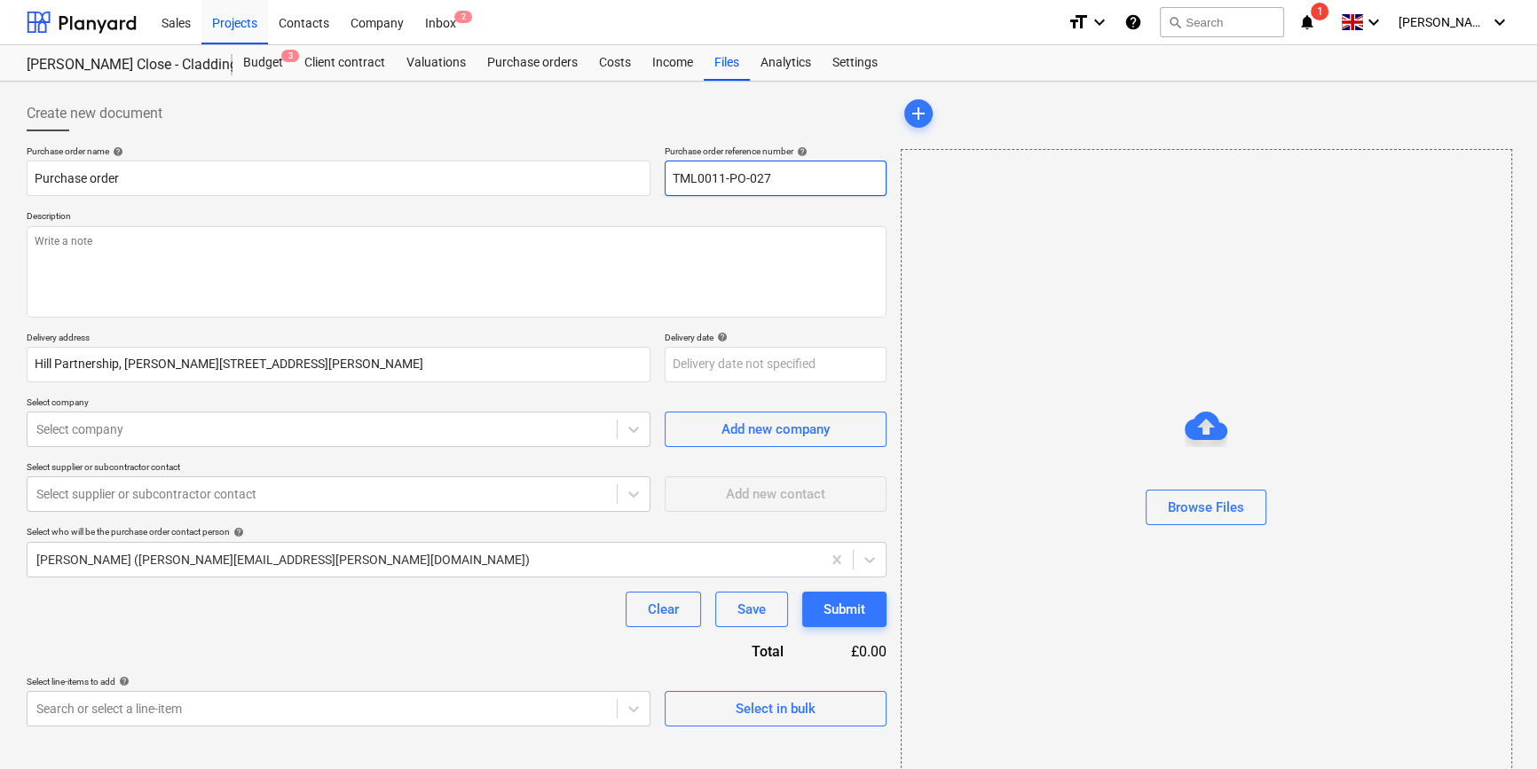
drag, startPoint x: 773, startPoint y: 179, endPoint x: 670, endPoint y: 178, distance: 102.9
click at [670, 178] on input "TML0011-PO-027" at bounding box center [776, 178] width 222 height 35
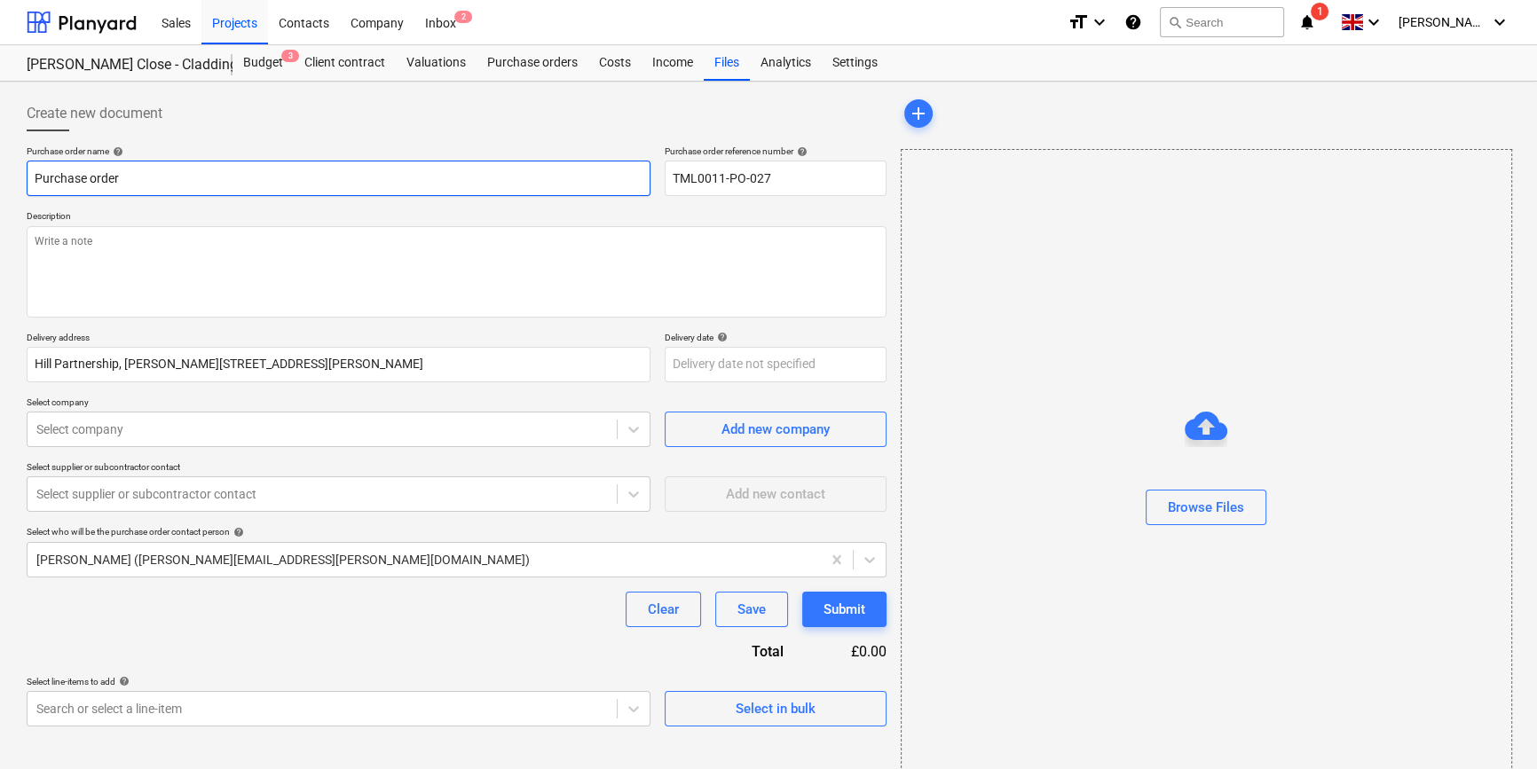
drag, startPoint x: 125, startPoint y: 174, endPoint x: 34, endPoint y: 175, distance: 91.4
click at [34, 175] on input "Purchase order" at bounding box center [339, 178] width 624 height 35
paste input "TML0011-PO-027"
type textarea "x"
type input "TML0011-PO-027"
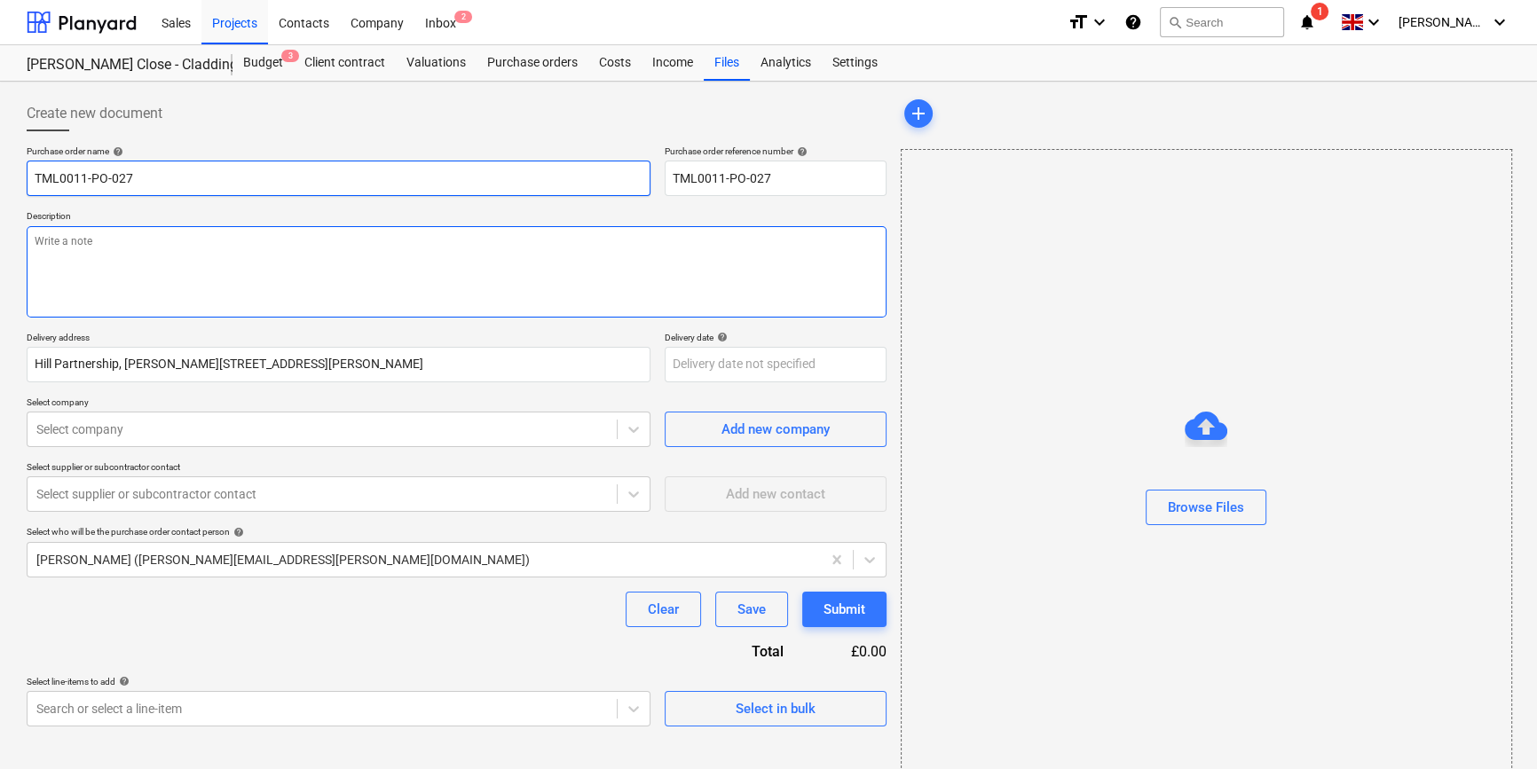
type textarea "x"
type input "TML0011-PO-027"
type textarea "x"
type input "TML0011-PO-027 B"
type textarea "x"
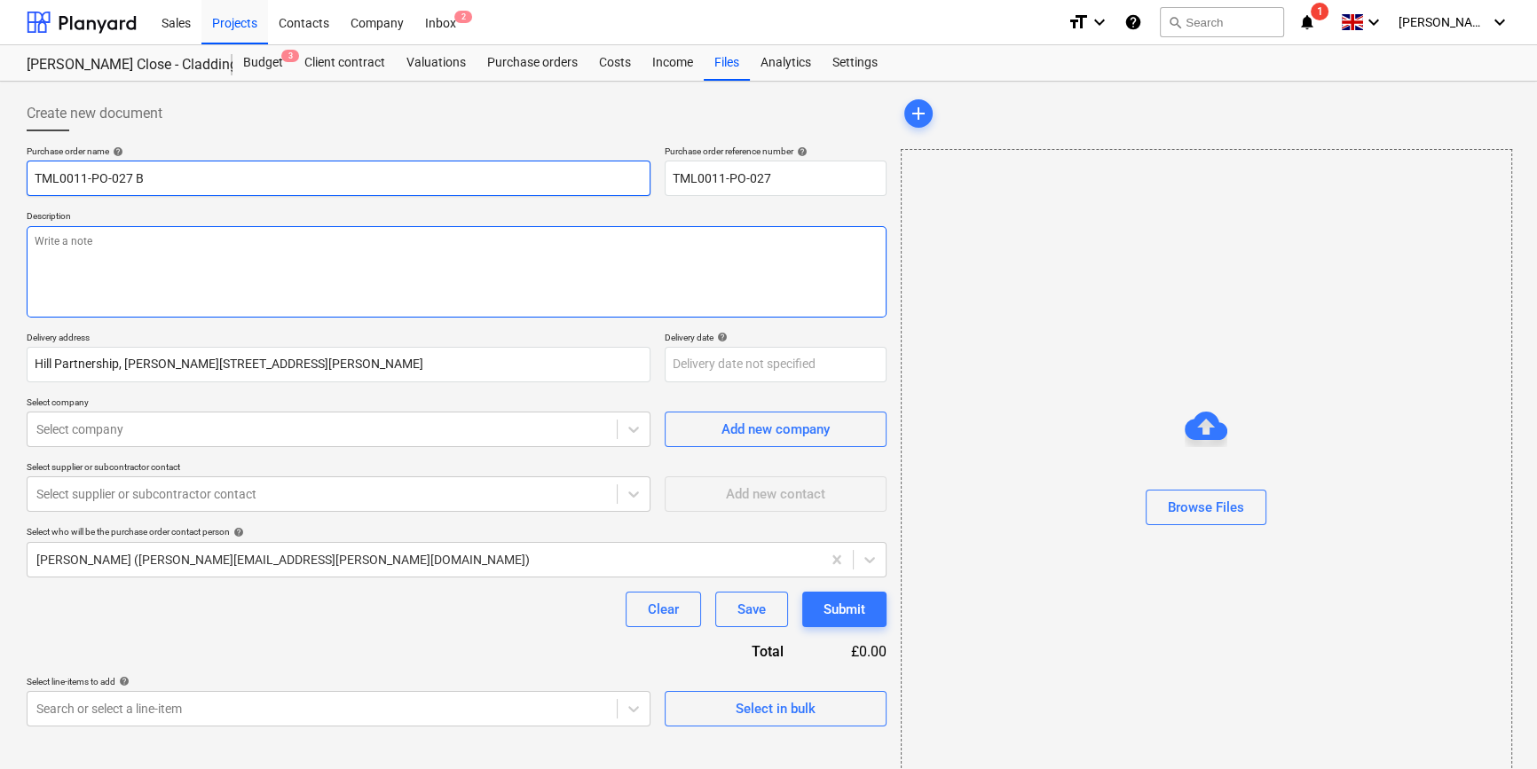
type input "TML0011-PO-027 BT"
type textarea "x"
type input "TML0011-PO-027 BTS"
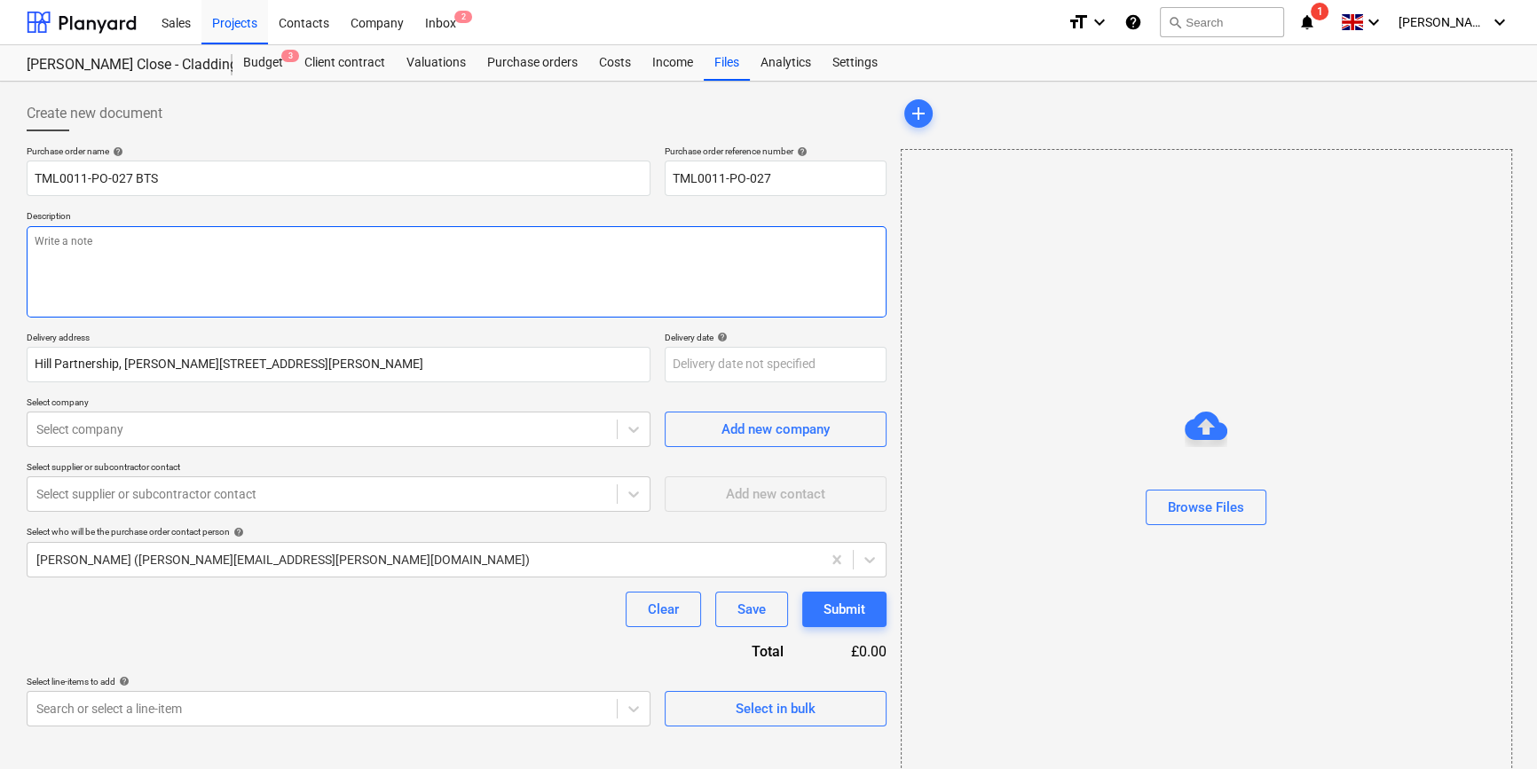
click at [83, 268] on textarea at bounding box center [457, 271] width 860 height 91
type textarea "x"
type textarea "O"
type textarea "x"
type textarea "Or"
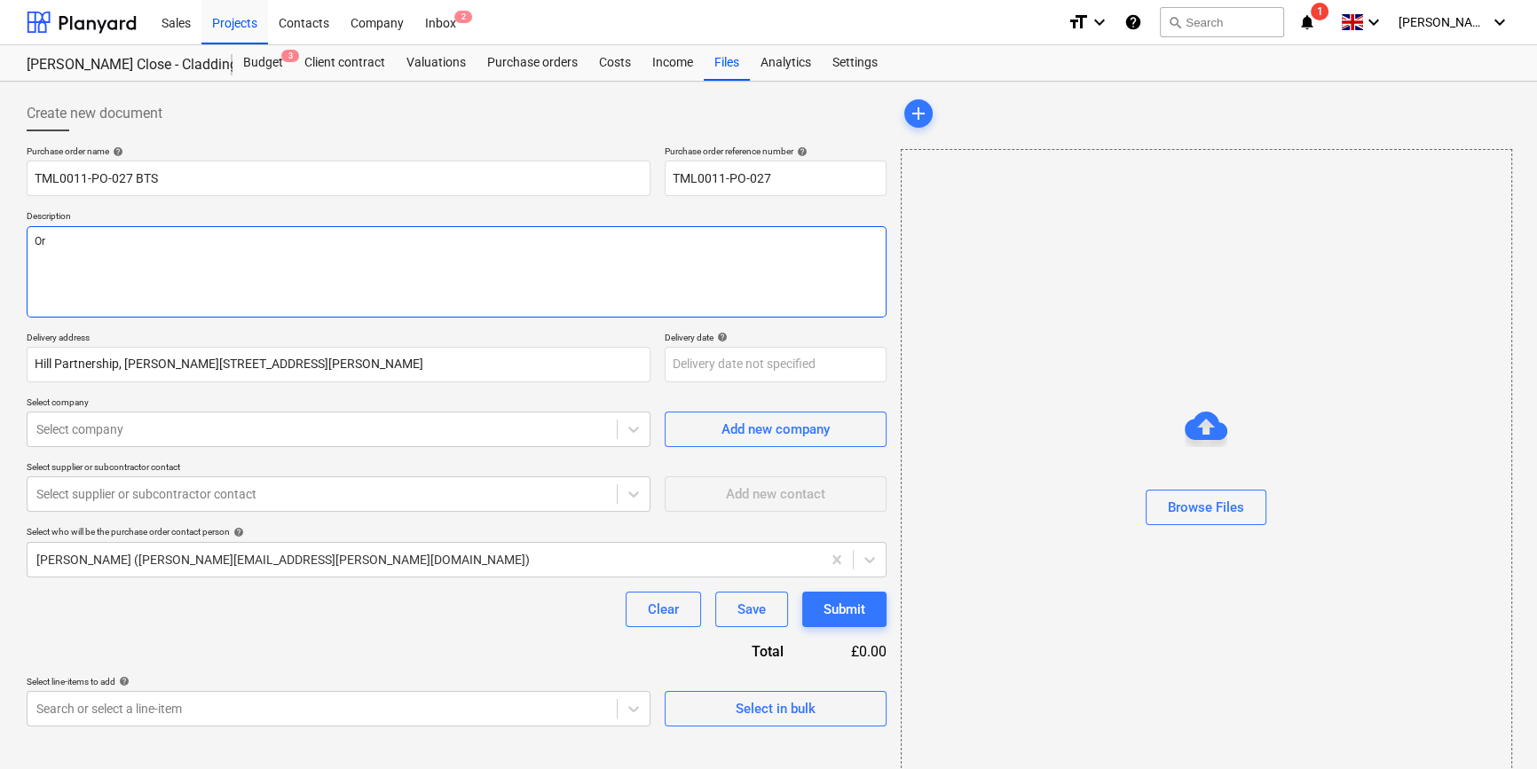
type textarea "x"
type textarea "Ord"
type textarea "x"
type textarea "Orde"
type textarea "x"
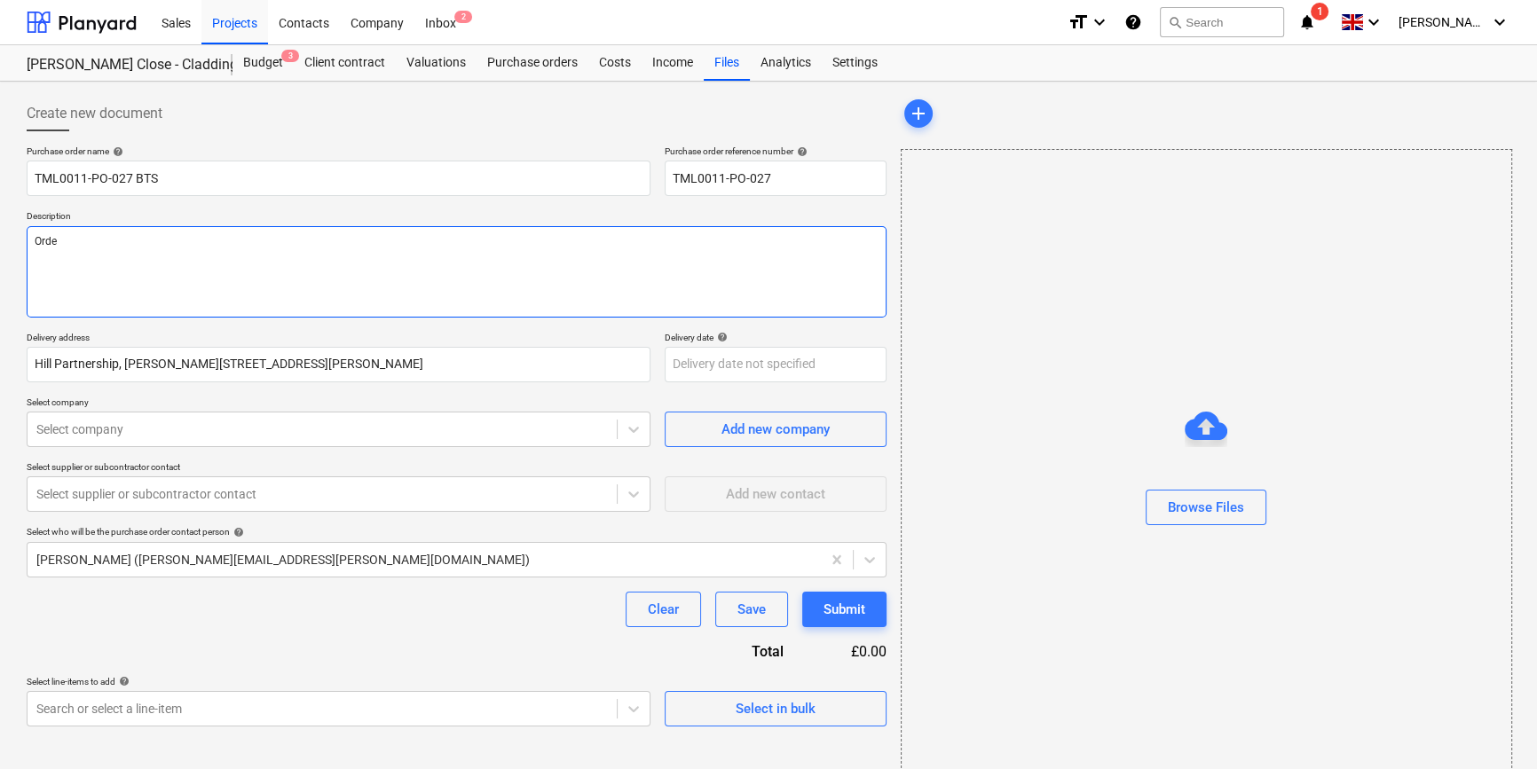
type textarea "Order"
type textarea "x"
type textarea "Order"
type textarea "x"
type textarea "Order f"
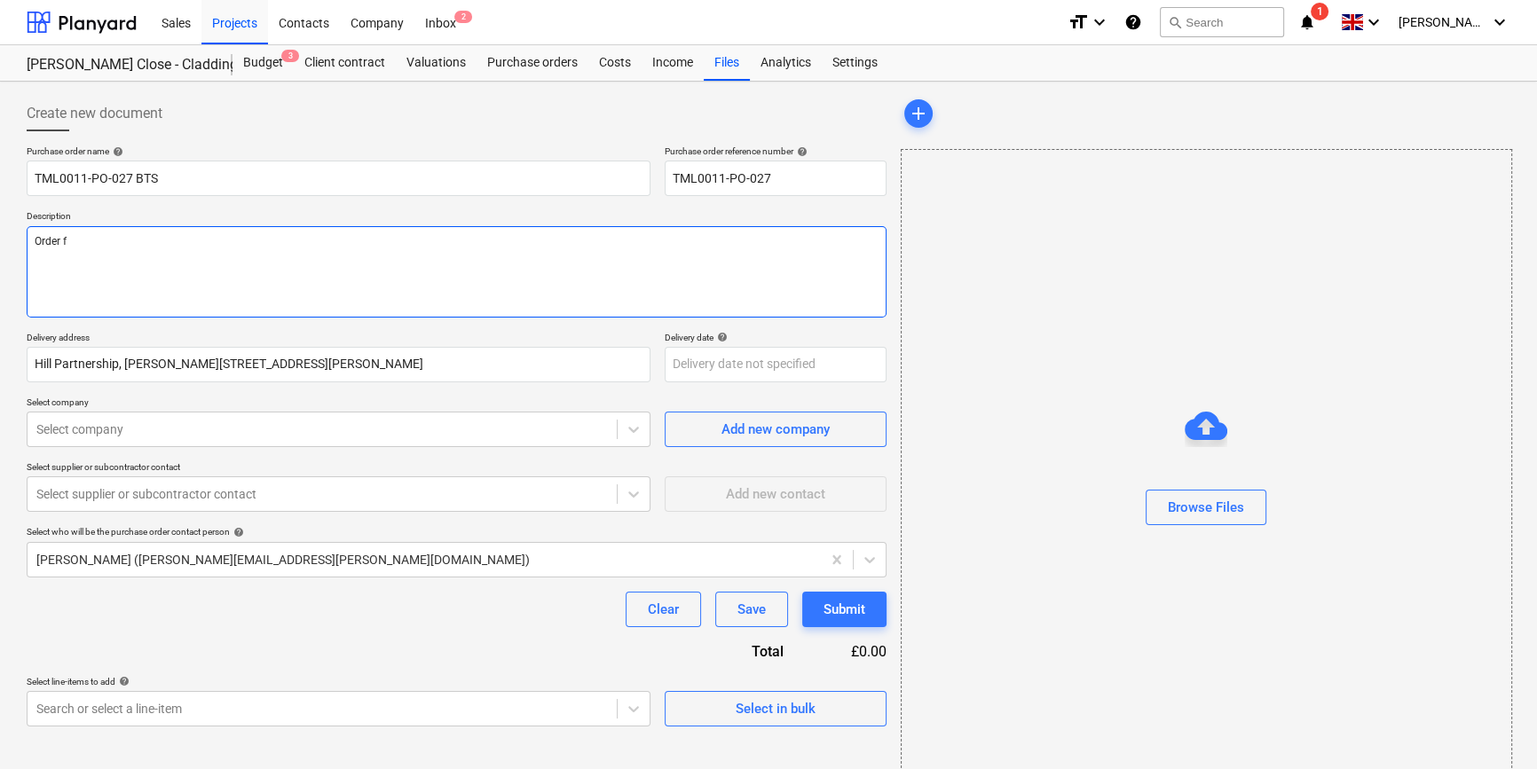
type textarea "x"
type textarea "Order fo"
type textarea "x"
type textarea "Order for"
type textarea "x"
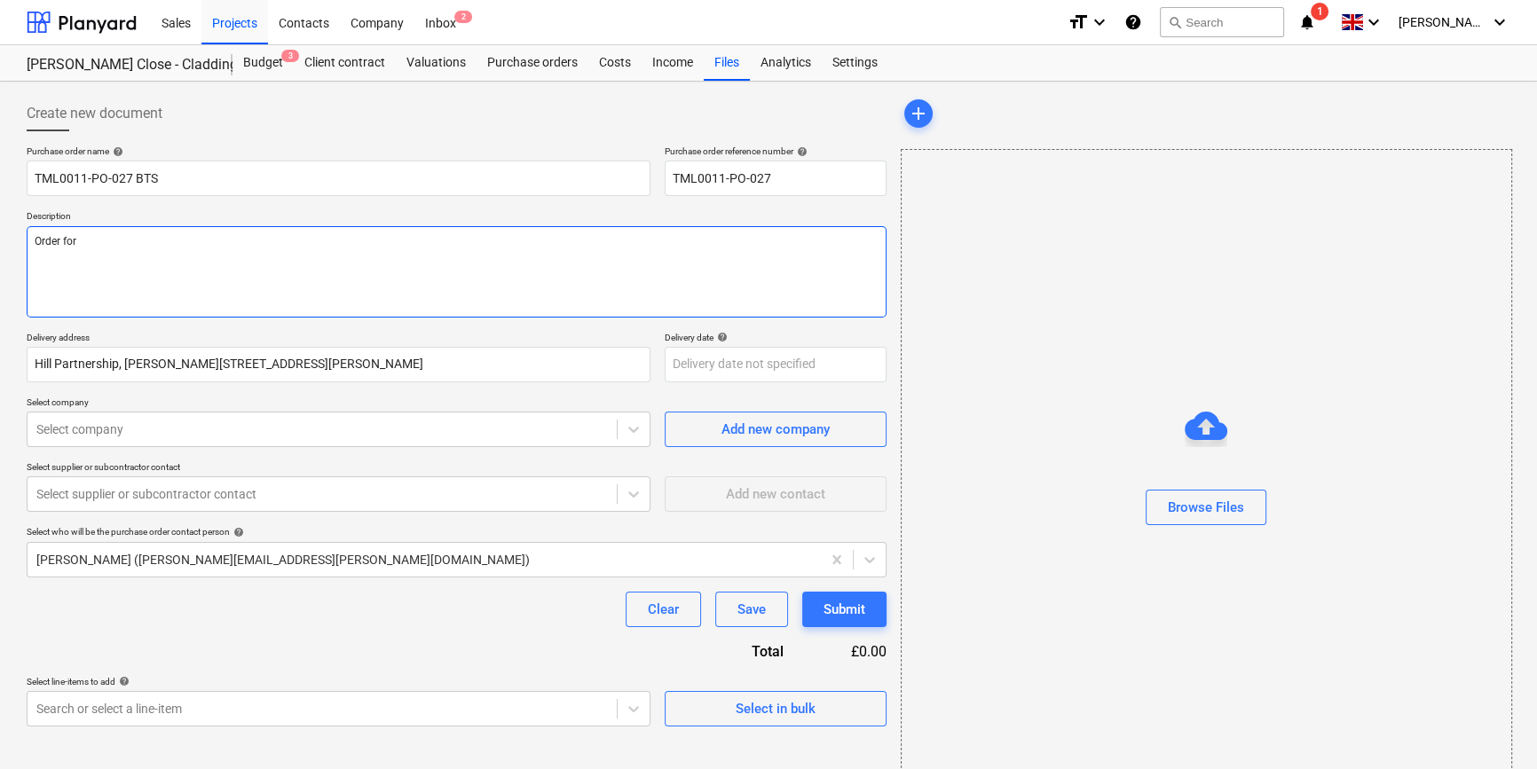
type textarea "Order for"
type textarea "x"
type textarea "Order for S"
type textarea "x"
type textarea "Order for So"
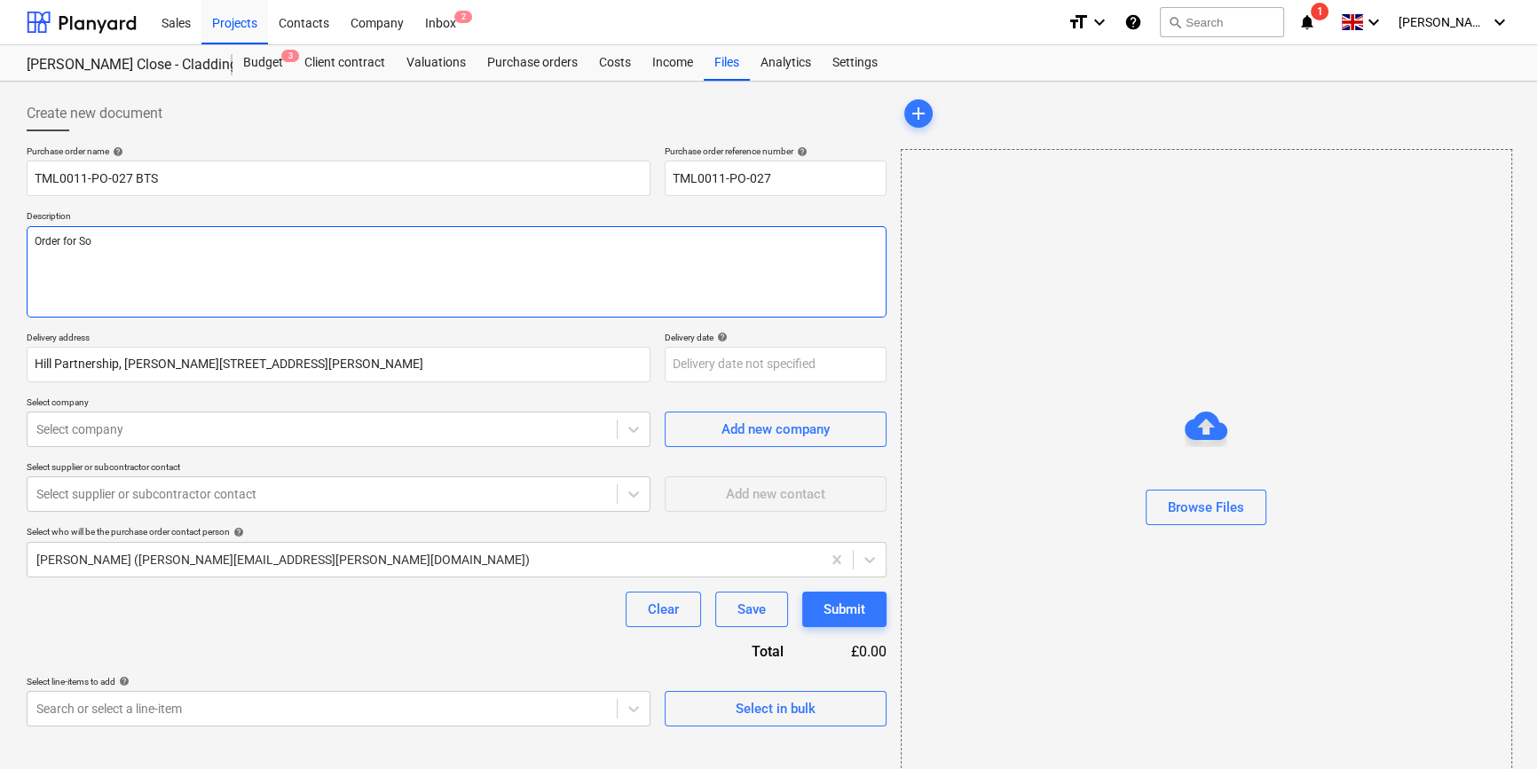
type textarea "x"
type textarea "Order for Sou"
type textarea "x"
type textarea "Order for Sout"
type textarea "x"
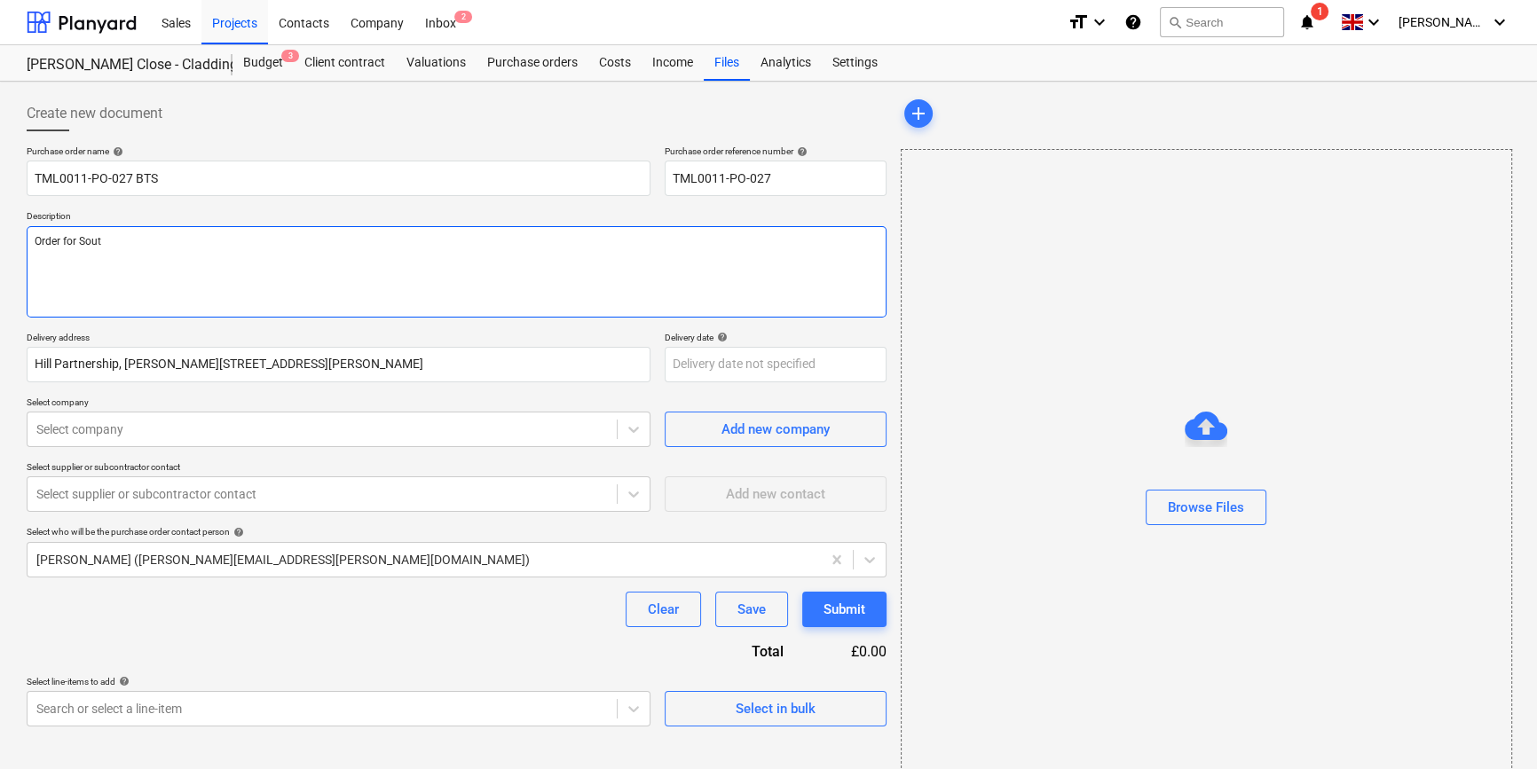
type textarea "Order for South"
type textarea "x"
type textarea "Order for South"
type textarea "x"
type textarea "Order for South b"
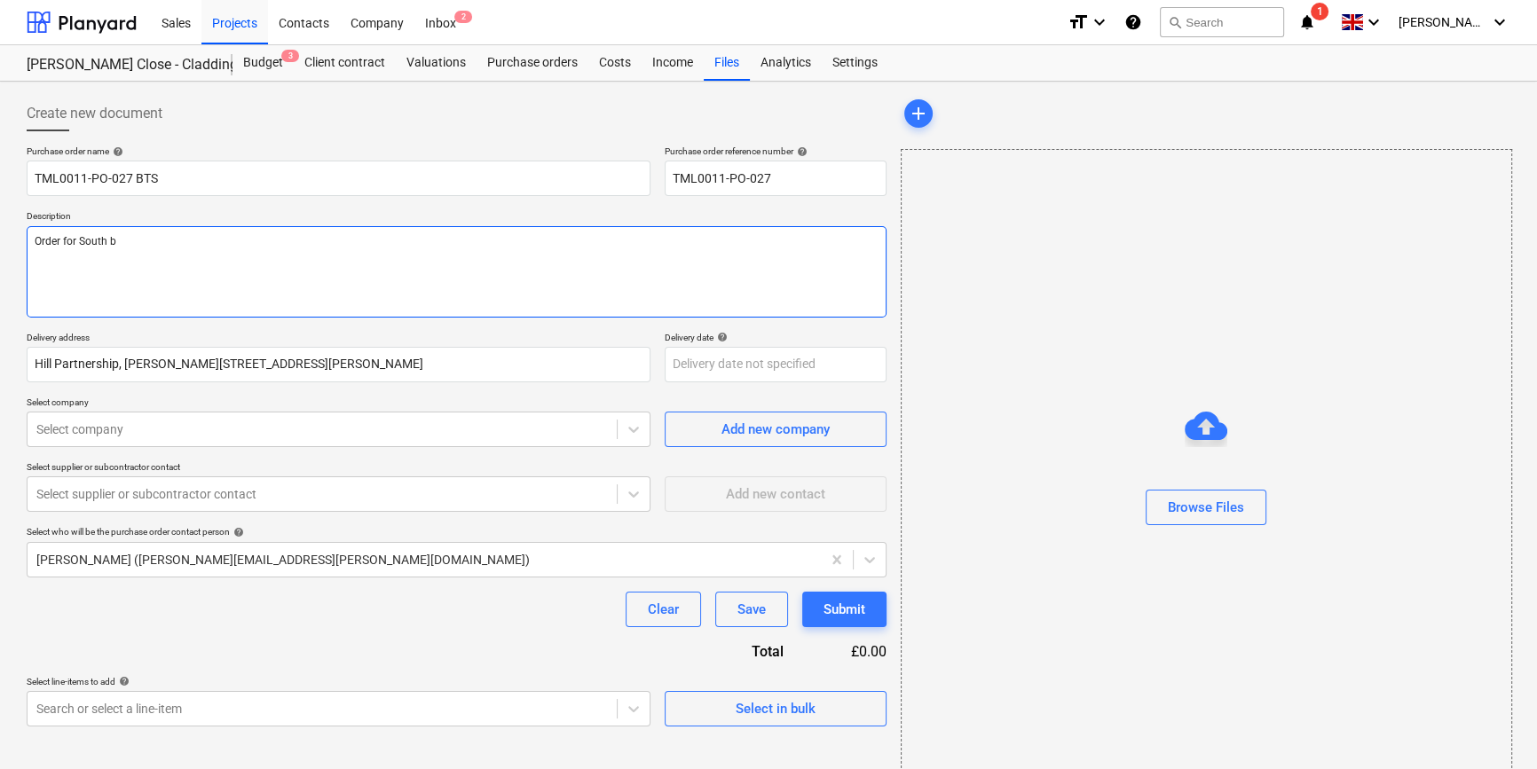
type textarea "x"
type textarea "Order for South bl"
type textarea "x"
type textarea "Order for South blo"
type textarea "x"
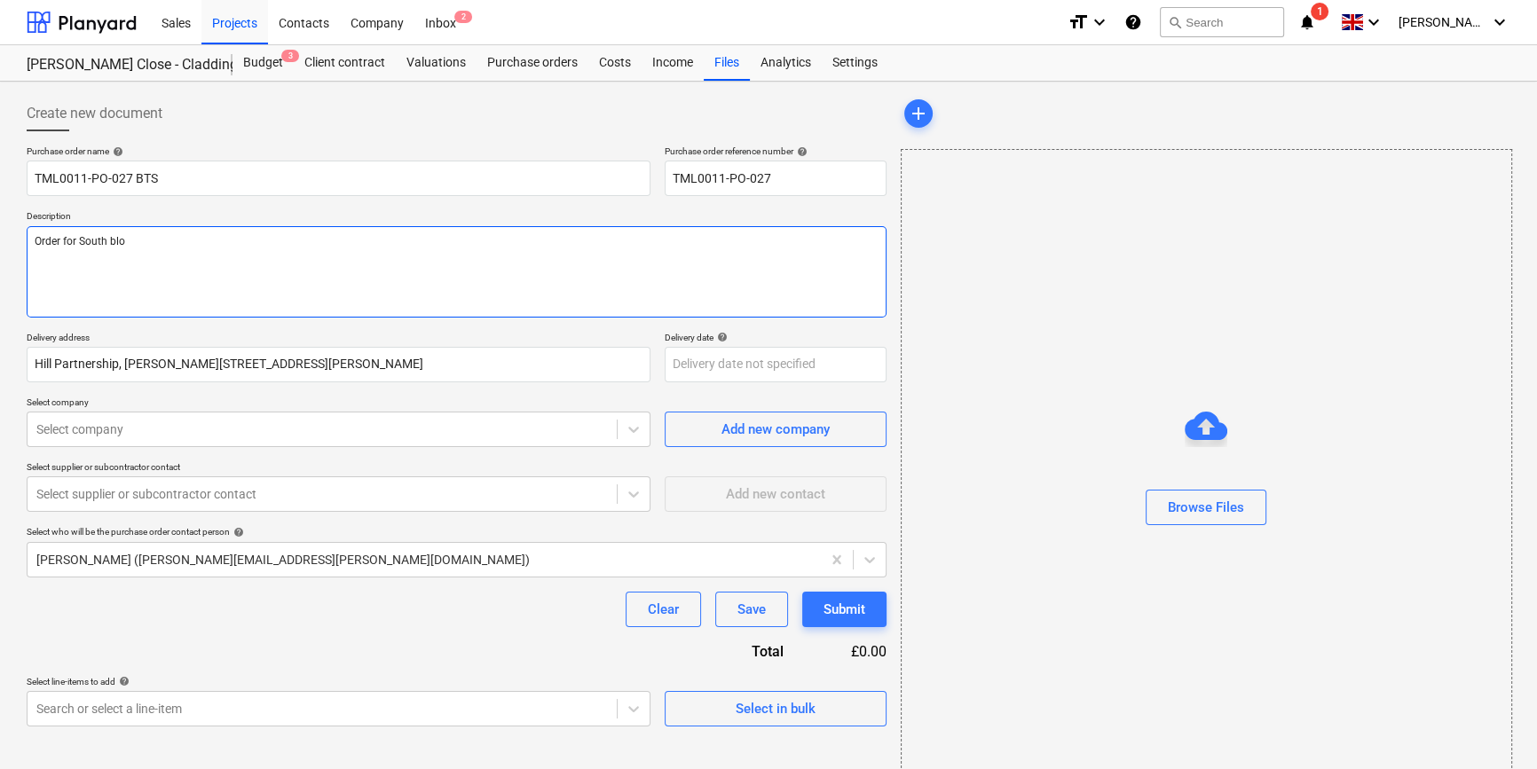
type textarea "Order for South bloc"
type textarea "x"
type textarea "Order for South block"
type textarea "x"
type textarea "Order for South block,"
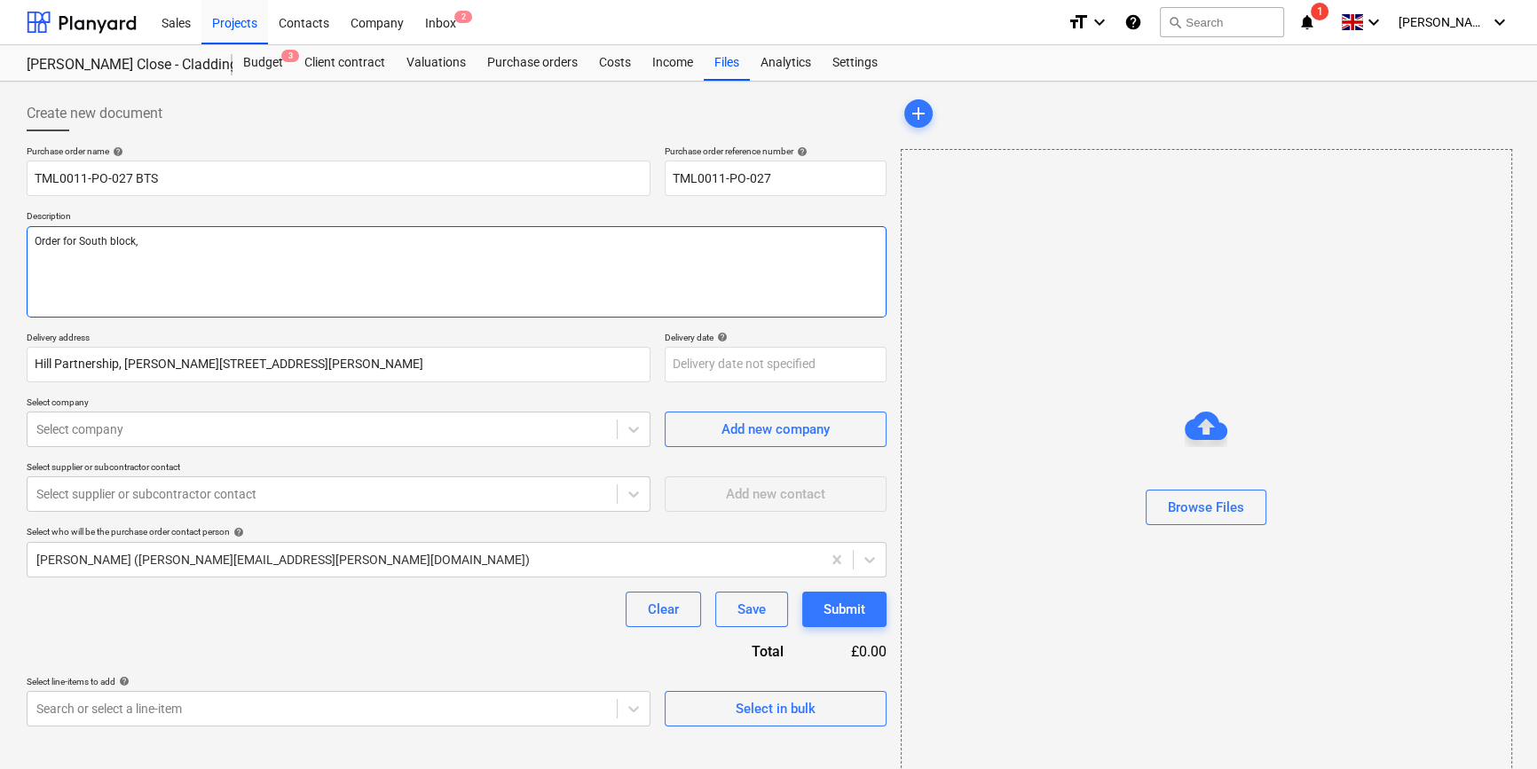
type textarea "x"
type textarea "Order for South block,"
type textarea "x"
type textarea "Order for South block, c"
type textarea "x"
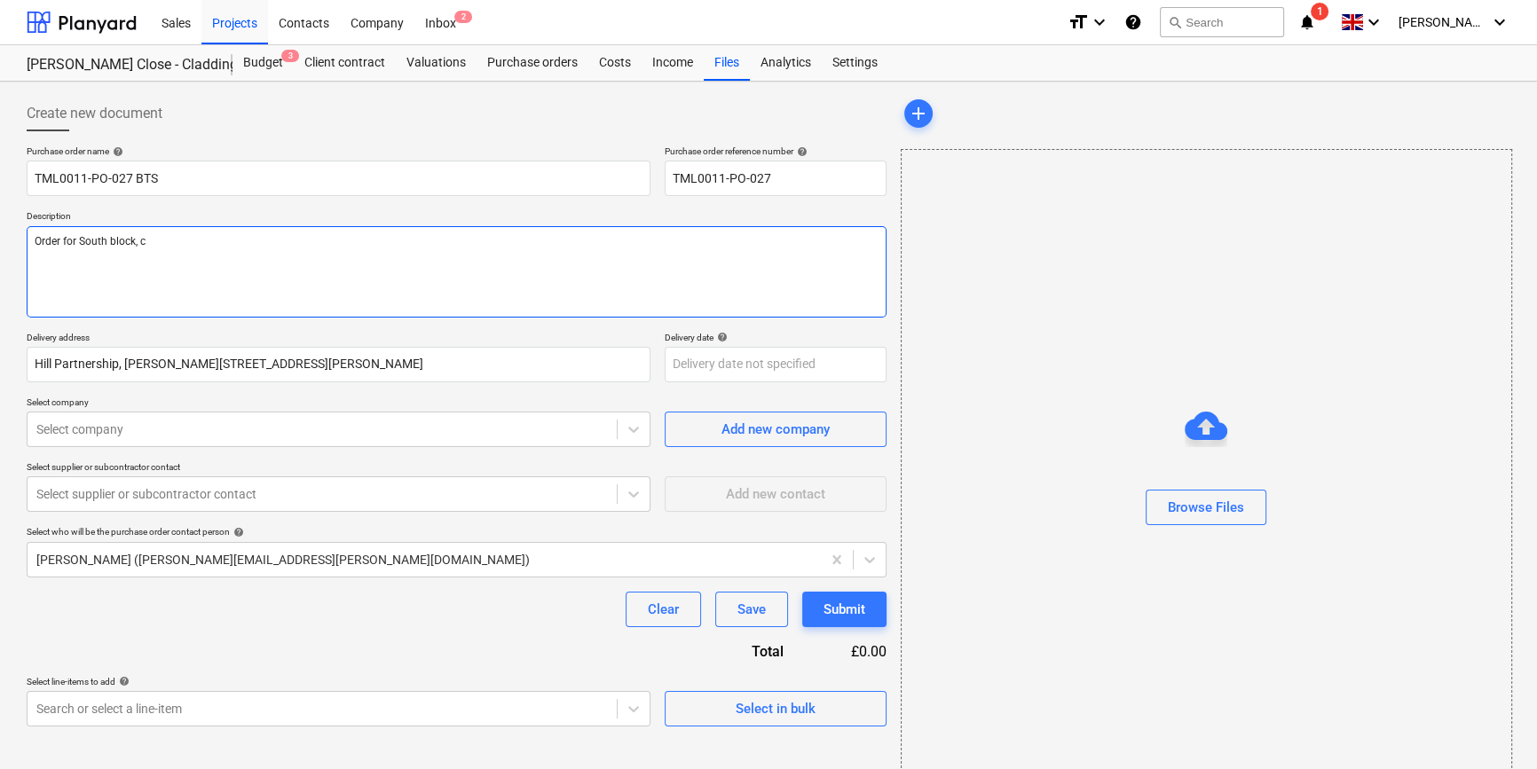
type textarea "Order for South block, ci"
type textarea "x"
type textarea "Order for South block, cil"
type textarea "x"
type textarea "Order for South block, cill"
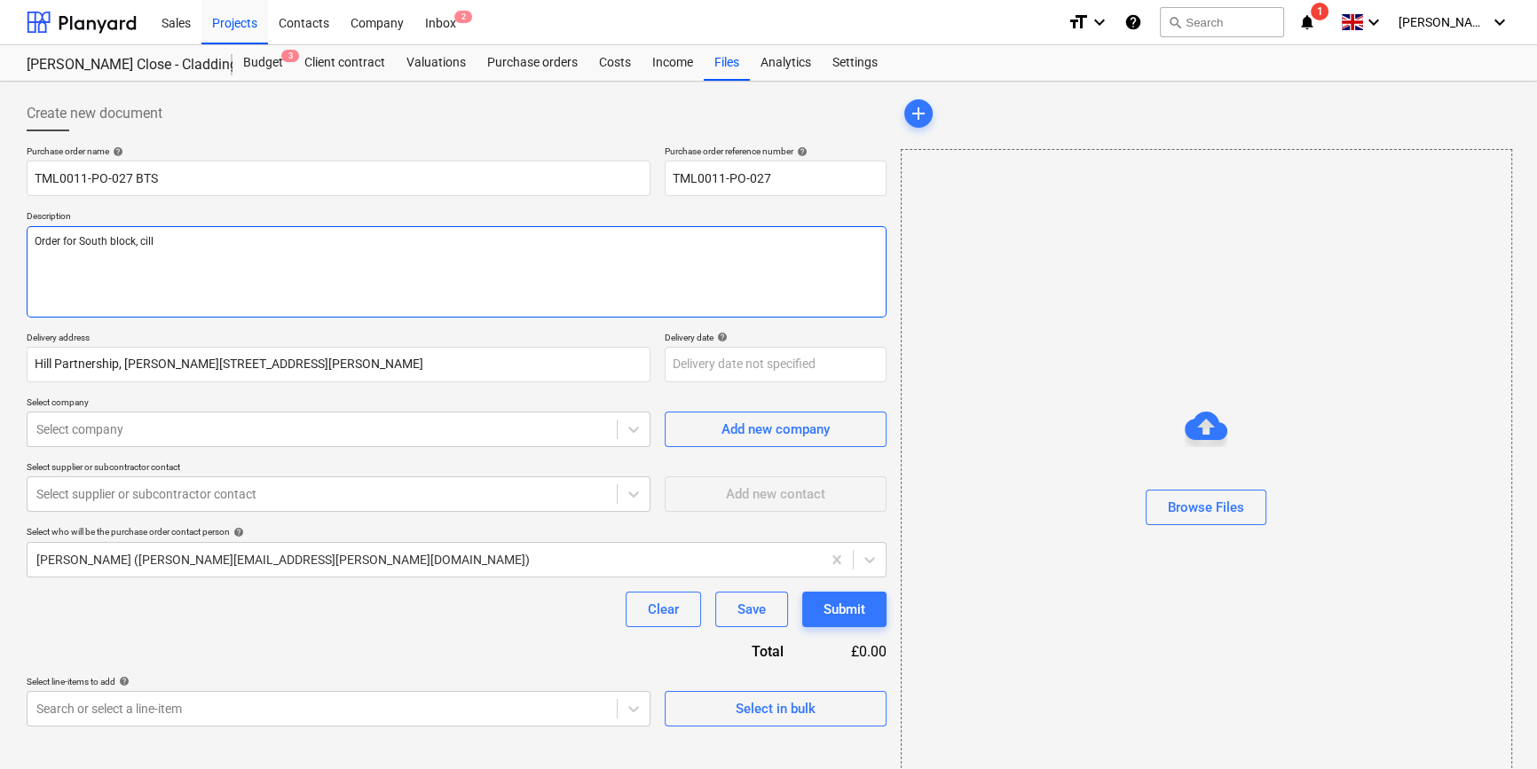
type textarea "x"
type textarea "Order for South block, cills"
type textarea "x"
type textarea "Order for South block, cills,"
type textarea "x"
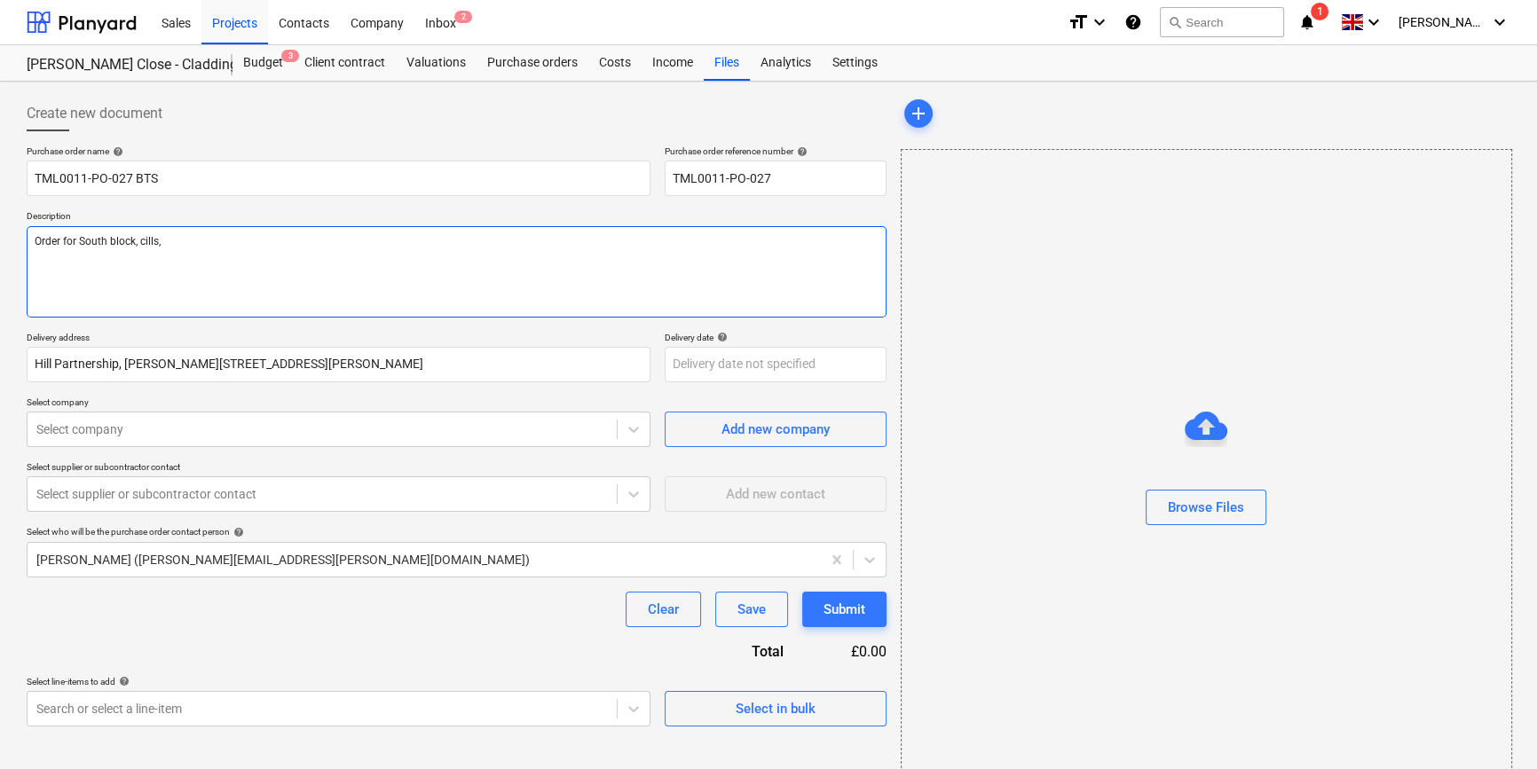
type textarea "Order for South block, cills"
type textarea "x"
type textarea "Order for South block, cill"
type textarea "x"
type textarea "Order for South block, cil"
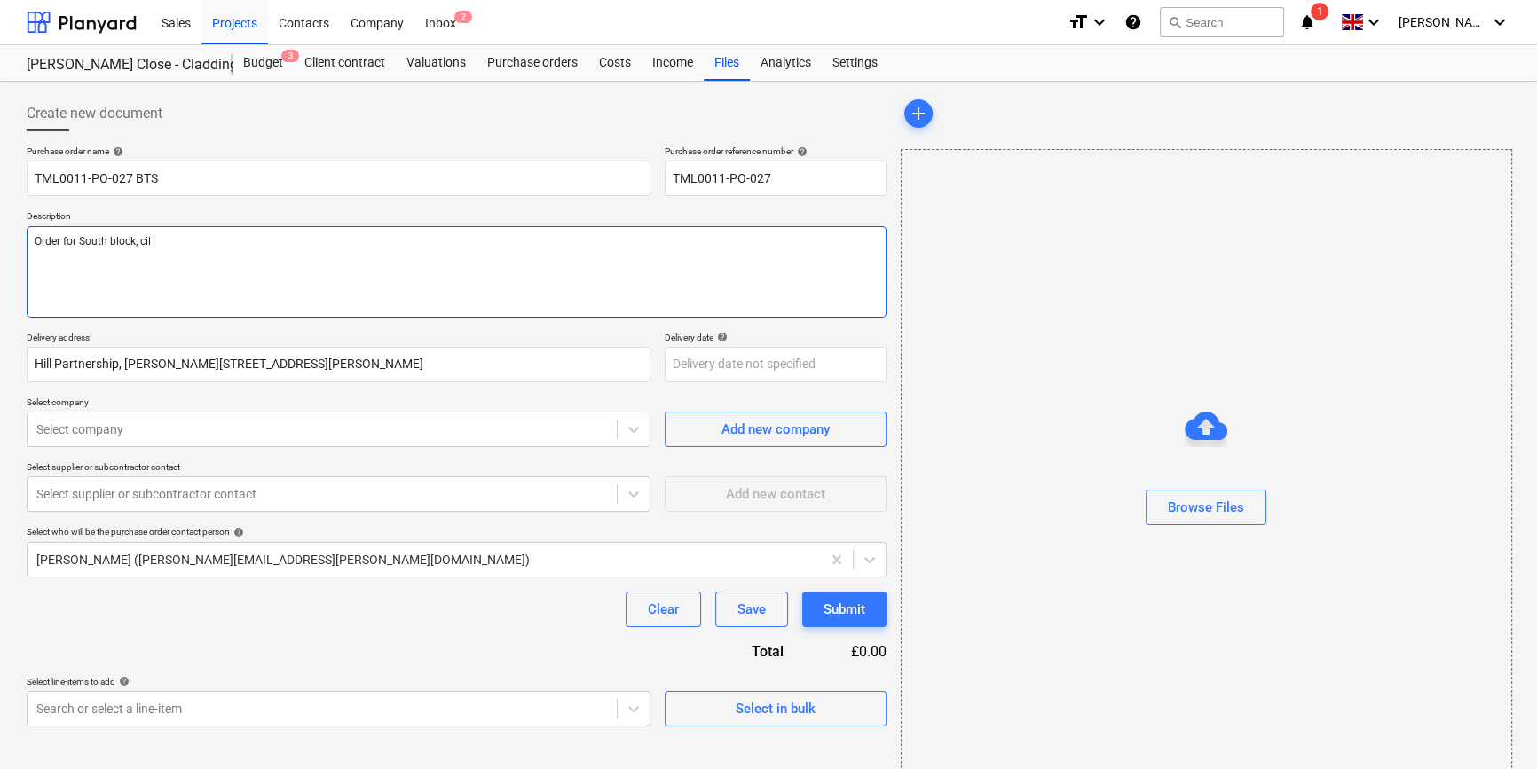
type textarea "x"
type textarea "Order for South block, ci"
type textarea "x"
type textarea "Order for South block, c"
type textarea "x"
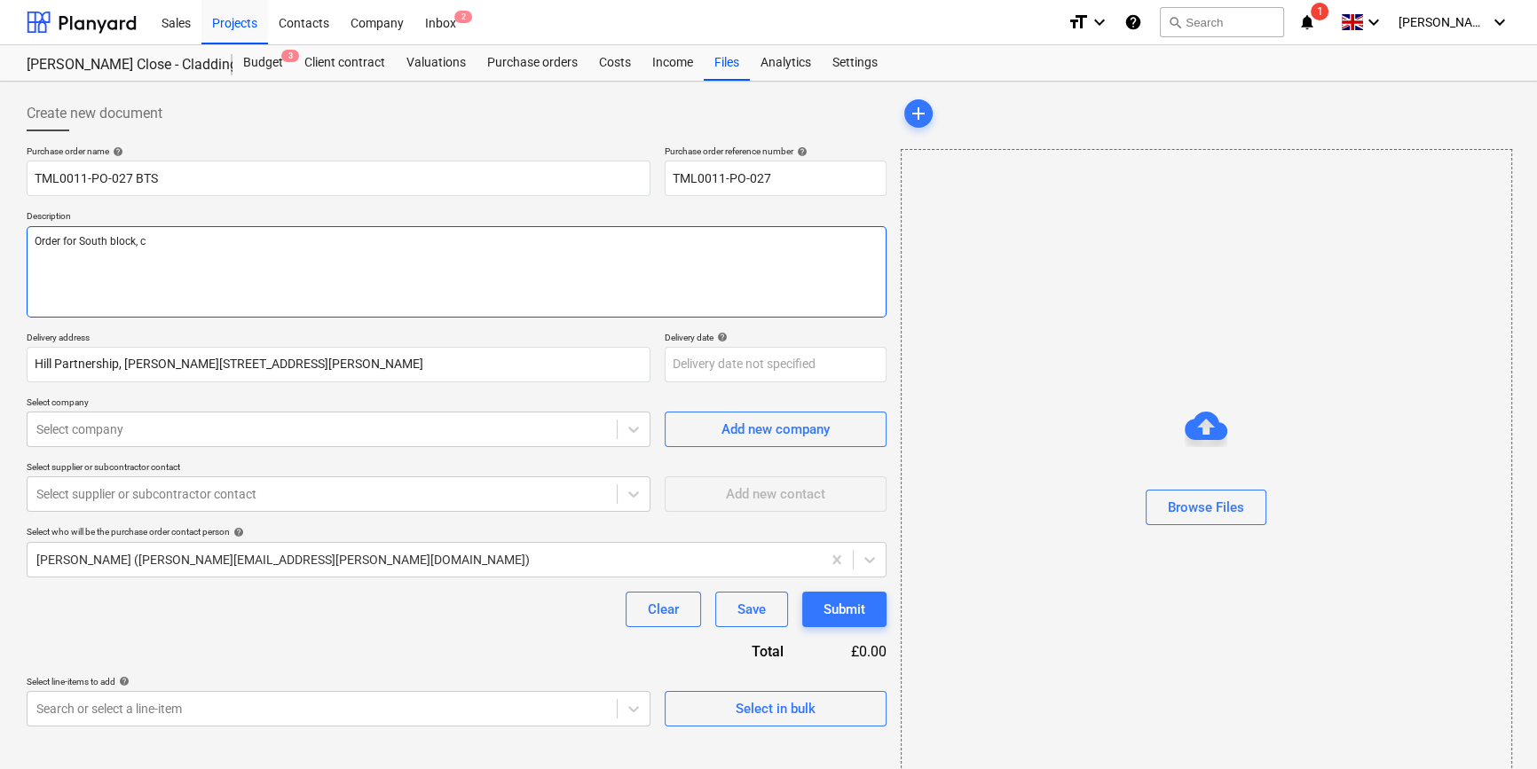
type textarea "Order for South block,"
type textarea "x"
type textarea "Order for South block,"
type textarea "x"
type textarea "Order for South block"
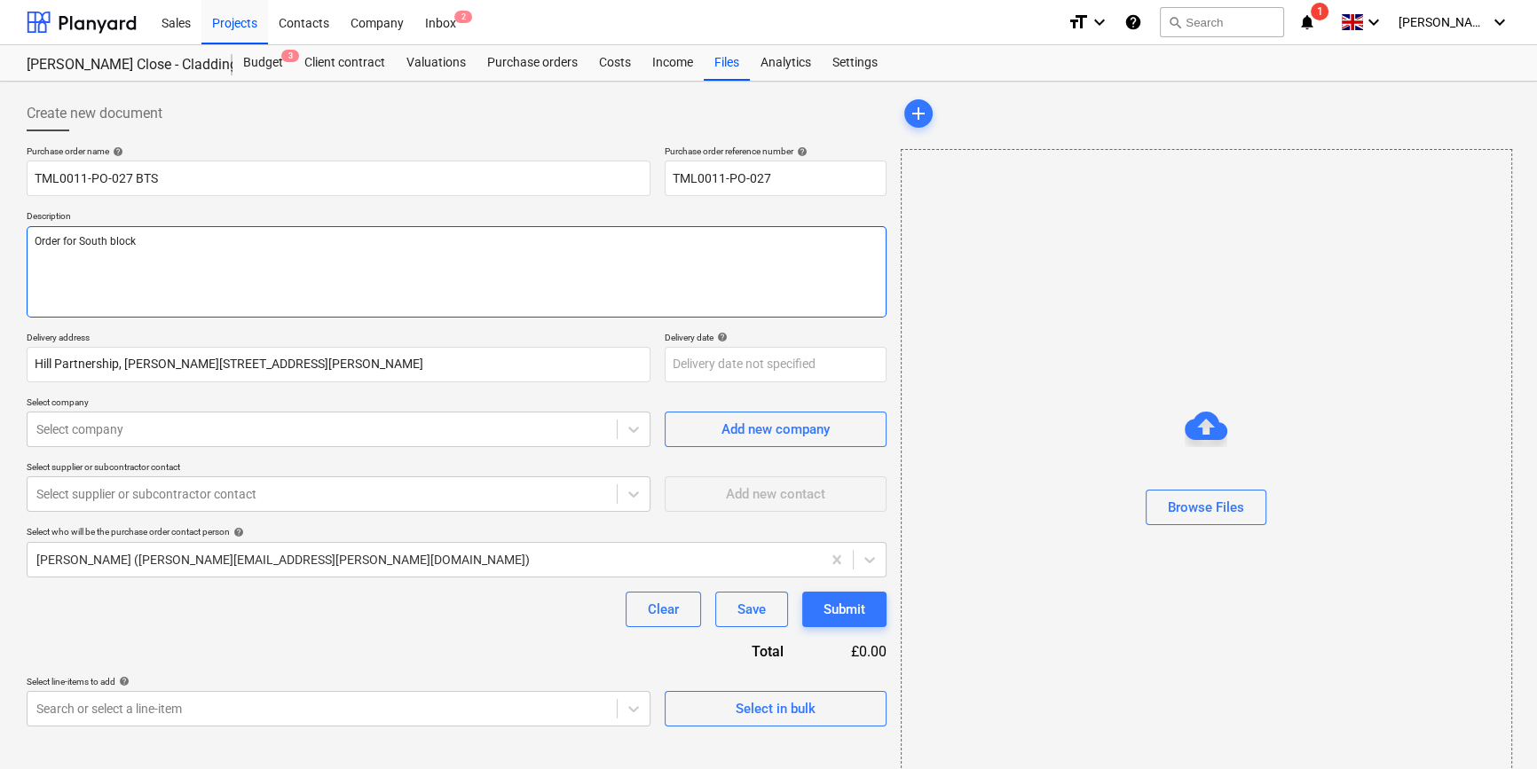
type textarea "x"
type textarea "Order for South block"
type textarea "x"
type textarea "Order for South block C"
type textarea "x"
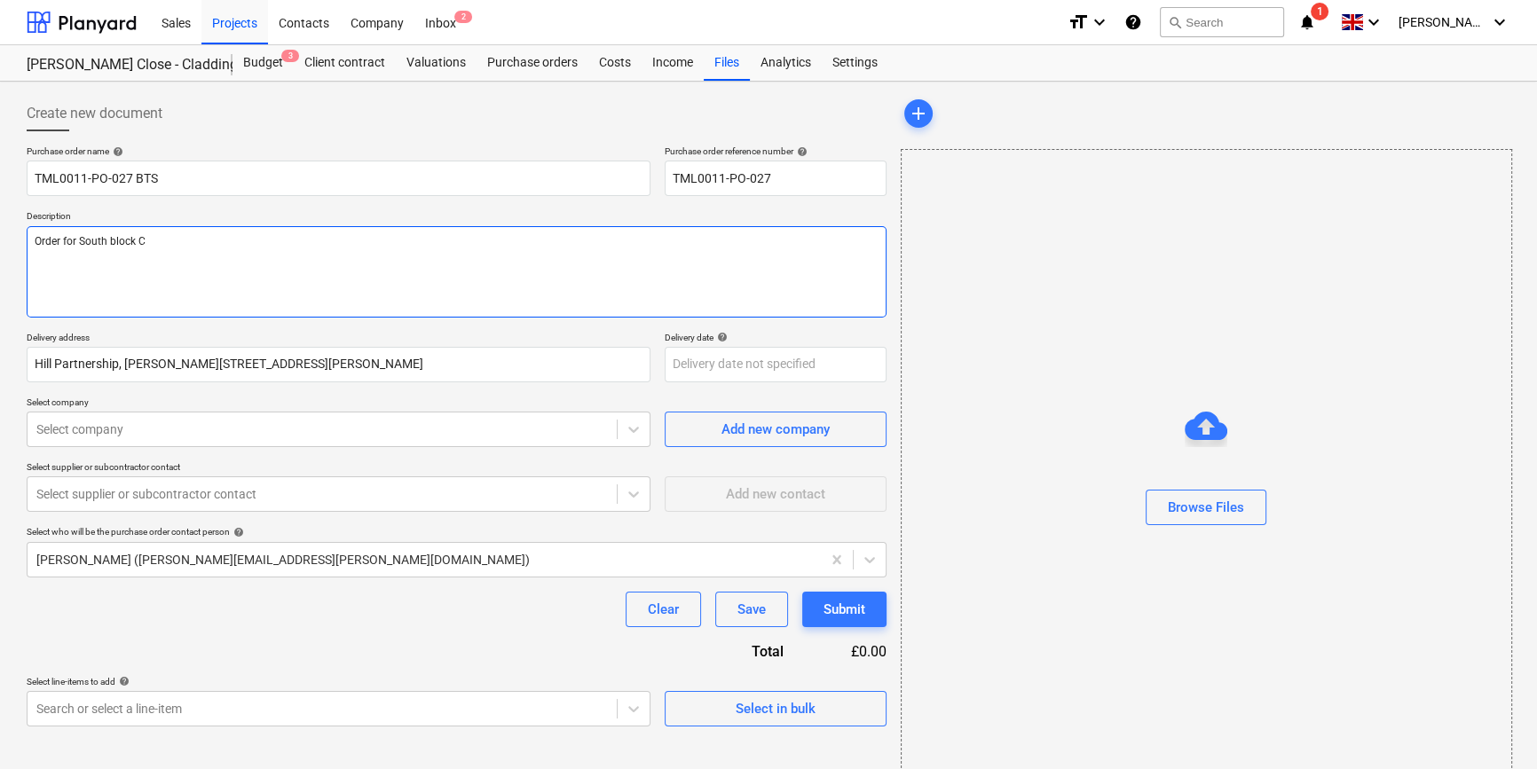
type textarea "Order for South block Ci"
type textarea "x"
type textarea "Order for South block Cil"
type textarea "x"
type textarea "Order for South block Cill"
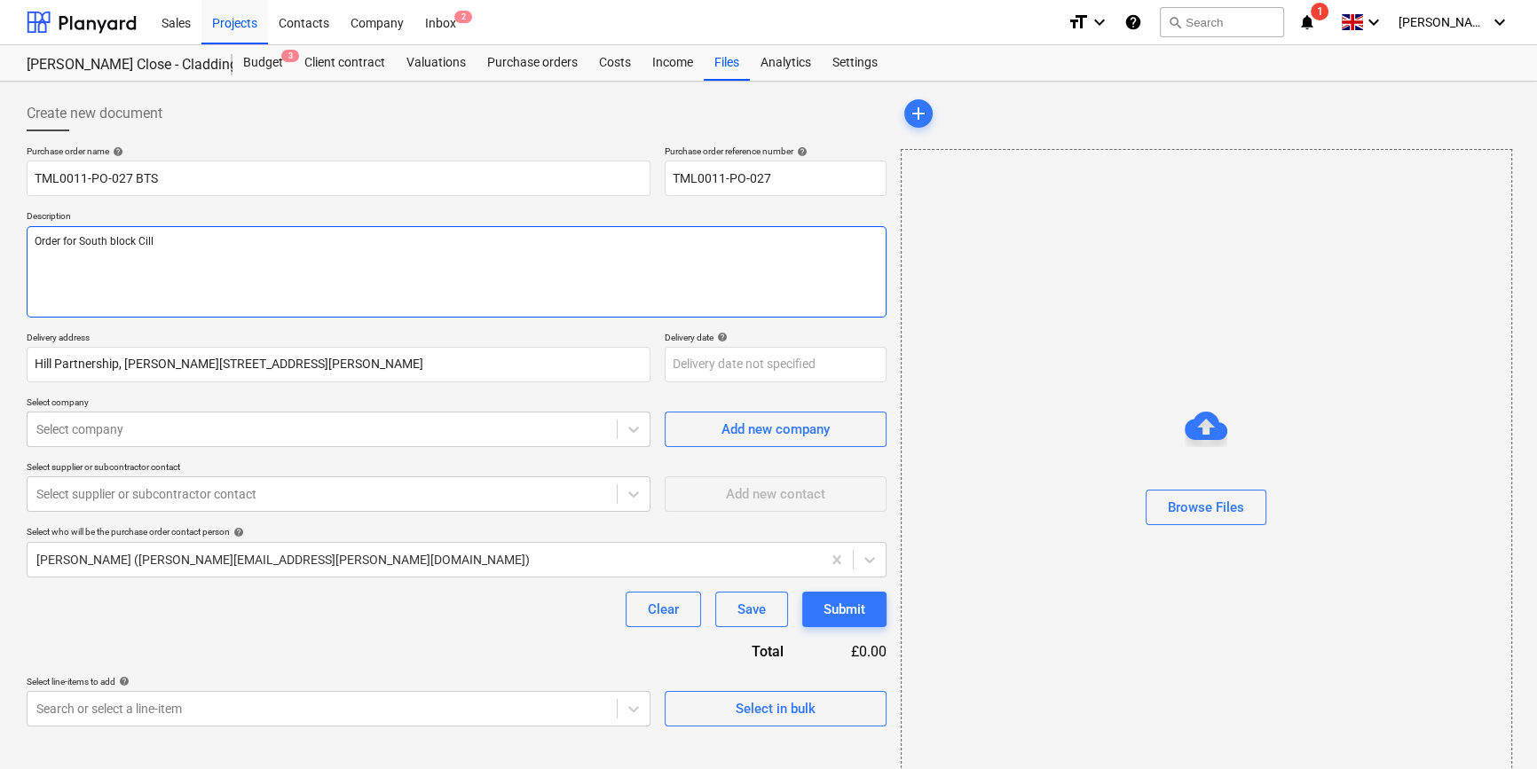
type textarea "x"
type textarea "Order for South block Cills"
type textarea "x"
type textarea "Order for South block Cills,"
type textarea "x"
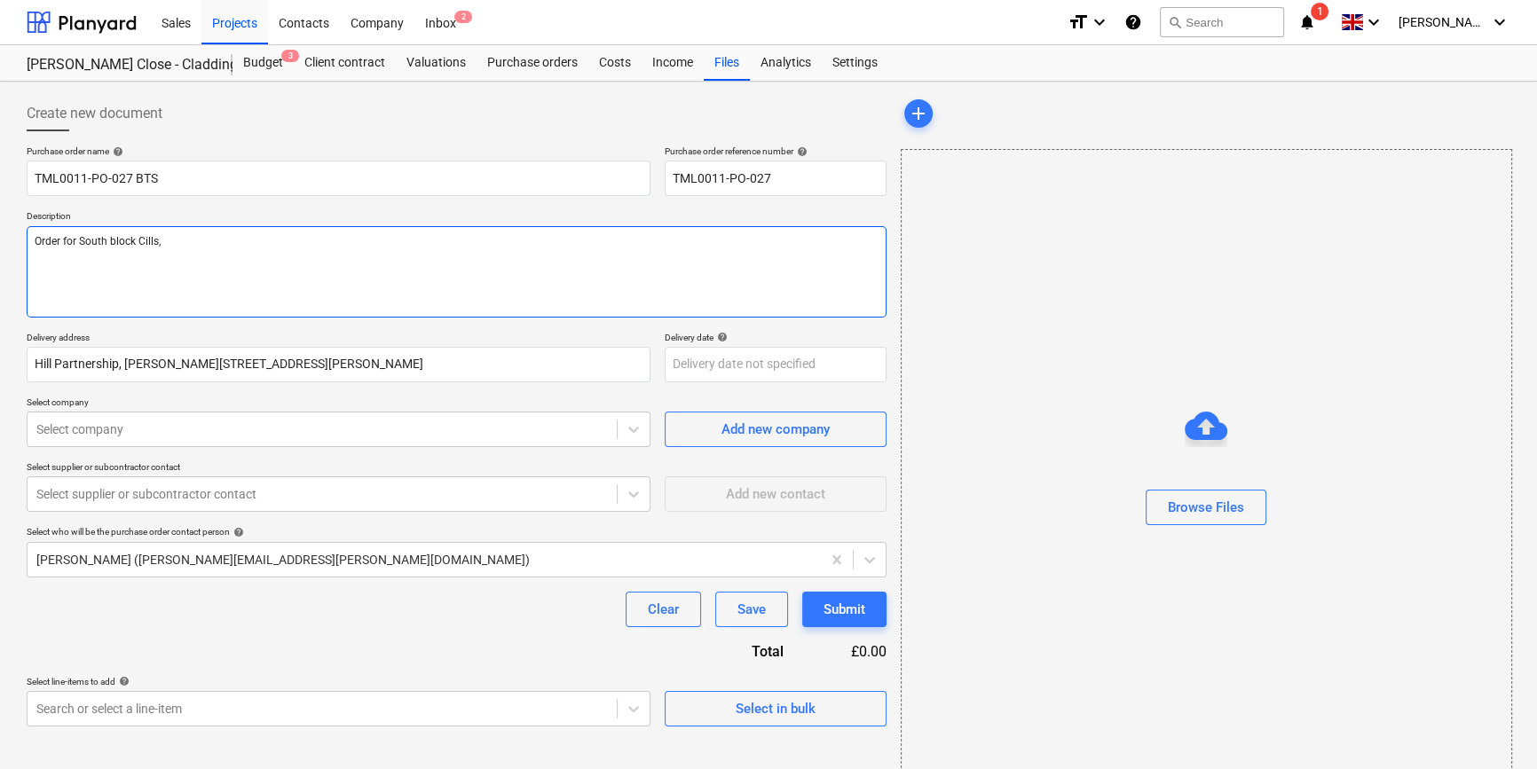
type textarea "Order for South block Cills,"
type textarea "x"
type textarea "Order for South block Cills, b"
type textarea "x"
type textarea "Order for South block [PERSON_NAME]"
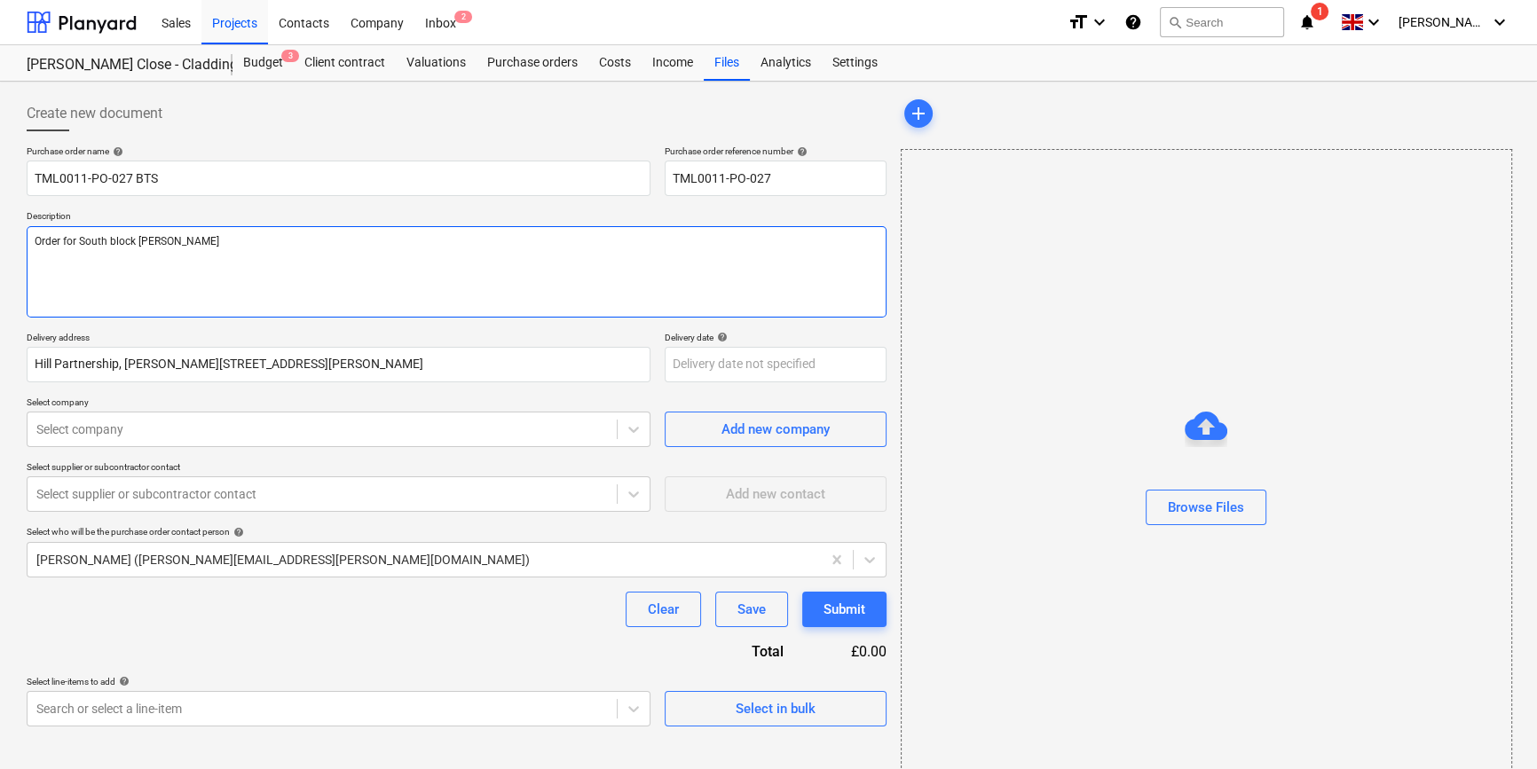
type textarea "x"
type textarea "Order for South block Cills, ban"
type textarea "x"
type textarea "Order for South block Cills, band"
type textarea "x"
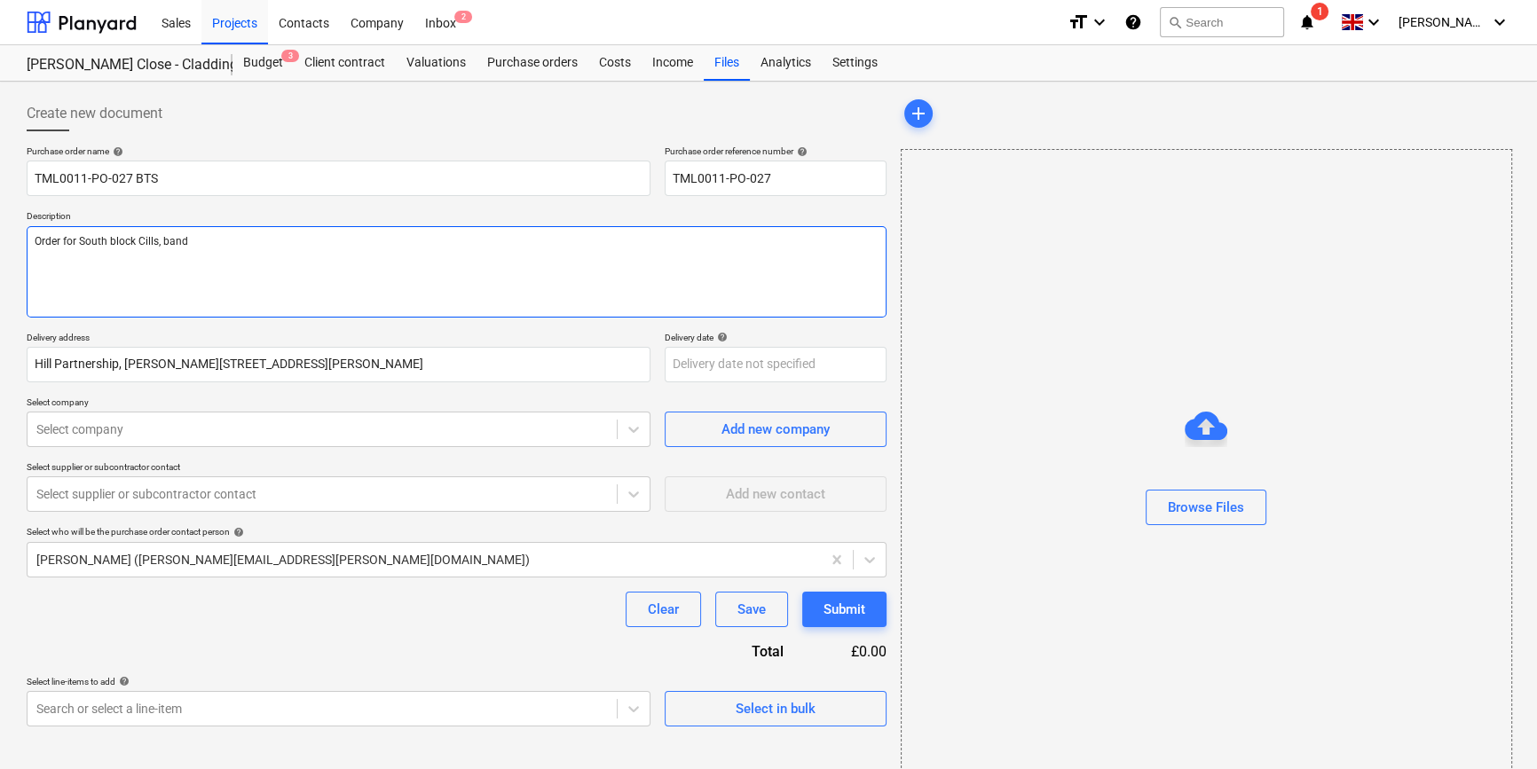
type textarea "Order for South block Cills, bandi"
type textarea "x"
type textarea "Order for South block Cills, bandin"
type textarea "x"
type textarea "Order for South block Cills, banding"
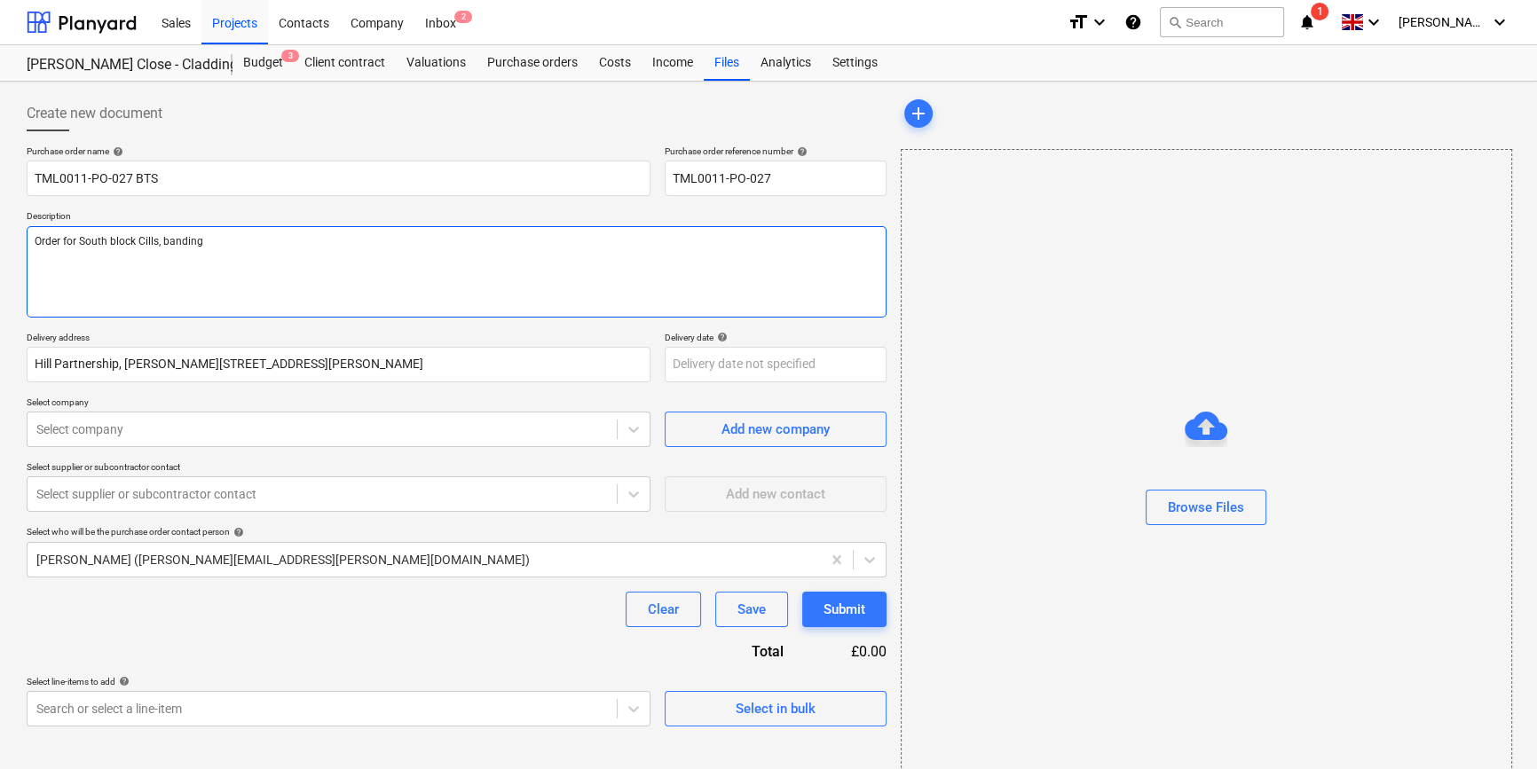
type textarea "x"
type textarea "Order for South block Cills, banding,"
type textarea "x"
type textarea "Order for South block Cills, banding,"
type textarea "x"
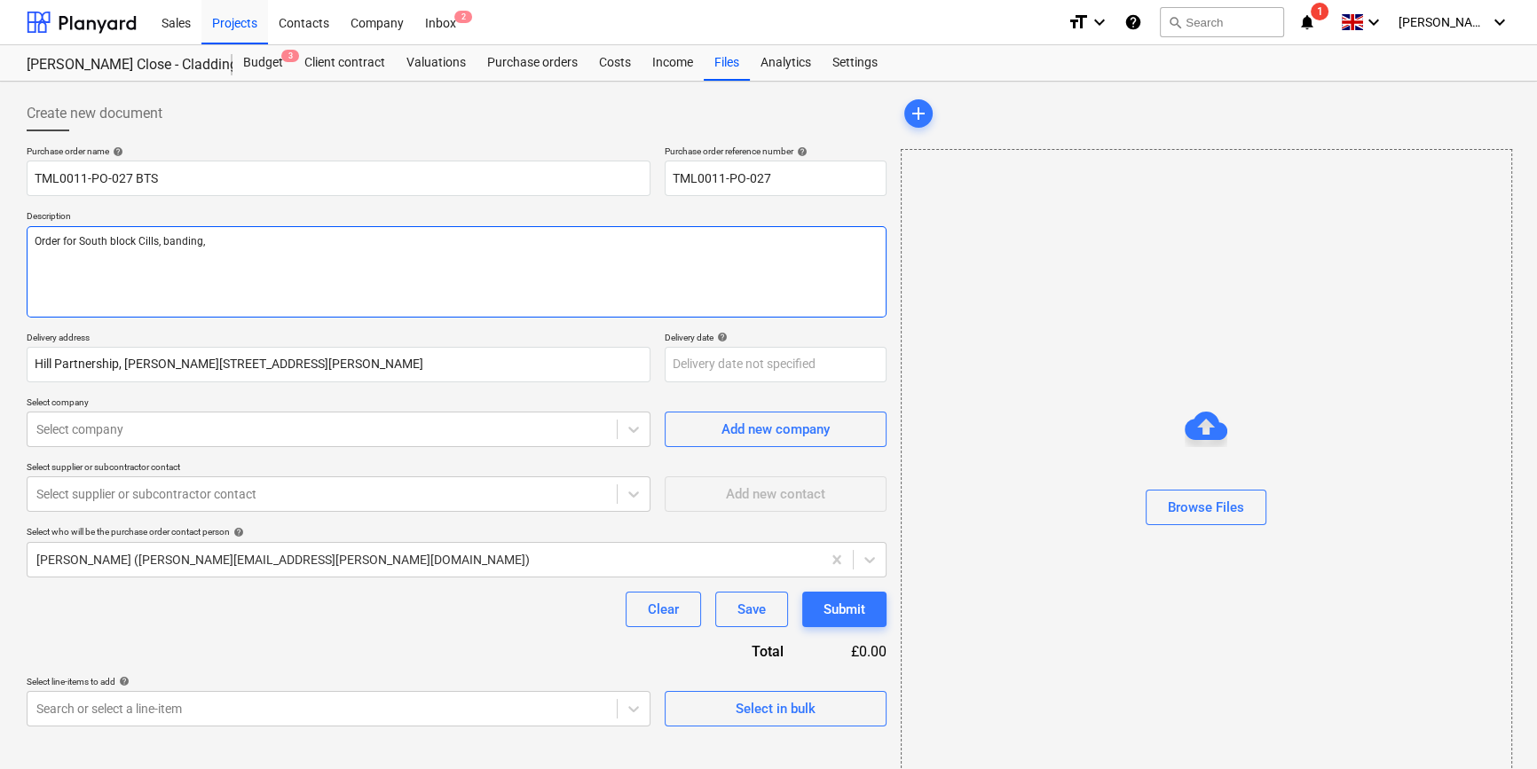
type textarea "Order for South block Cills, banding, c"
type textarea "x"
type textarea "Order for South block Cills, banding, co"
type textarea "x"
type textarea "Order for South block Cills, banding, cop"
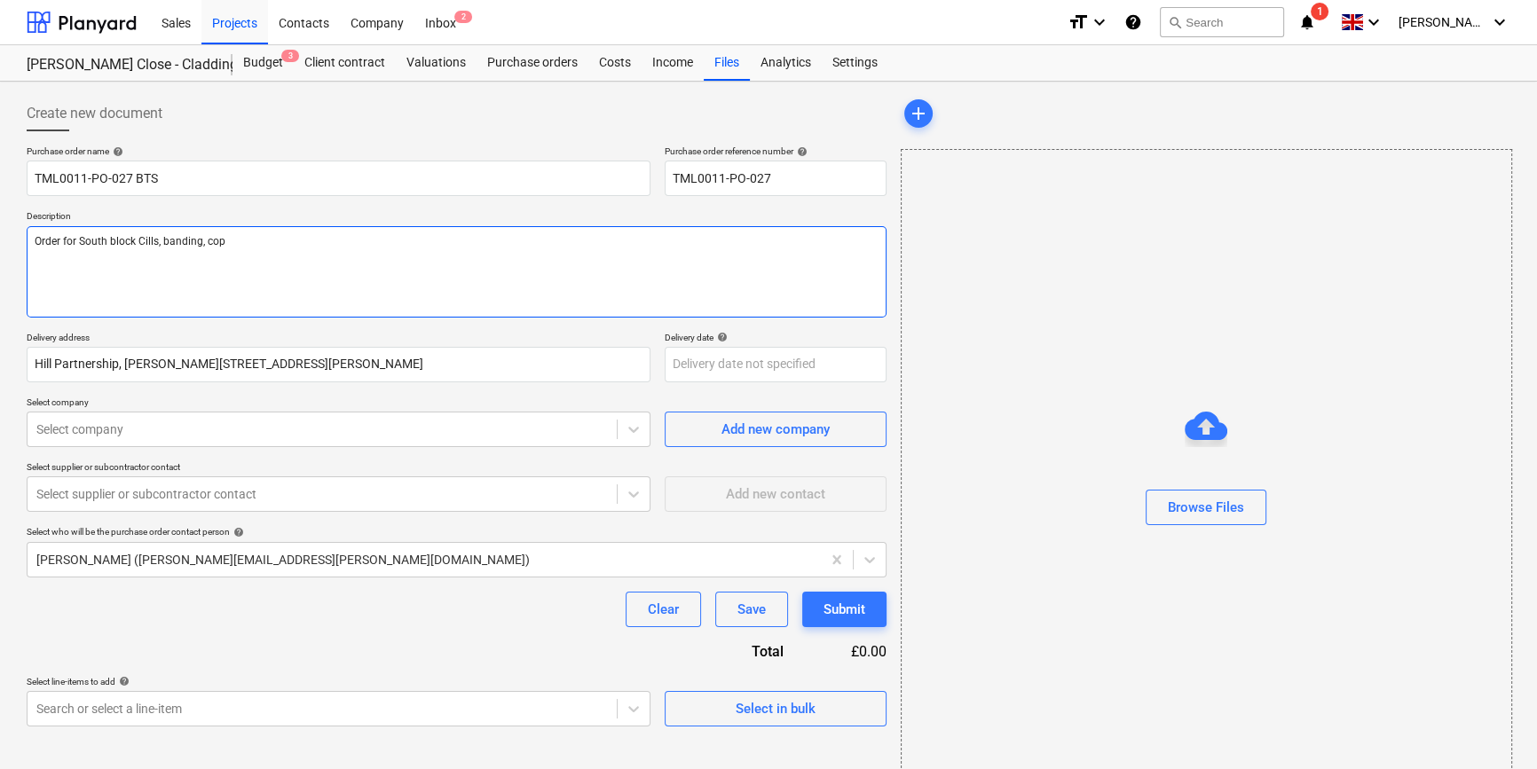
type textarea "x"
type textarea "Order for South block Cills, banding, copi"
type textarea "x"
type textarea "Order for South block Cills, banding, copin"
type textarea "x"
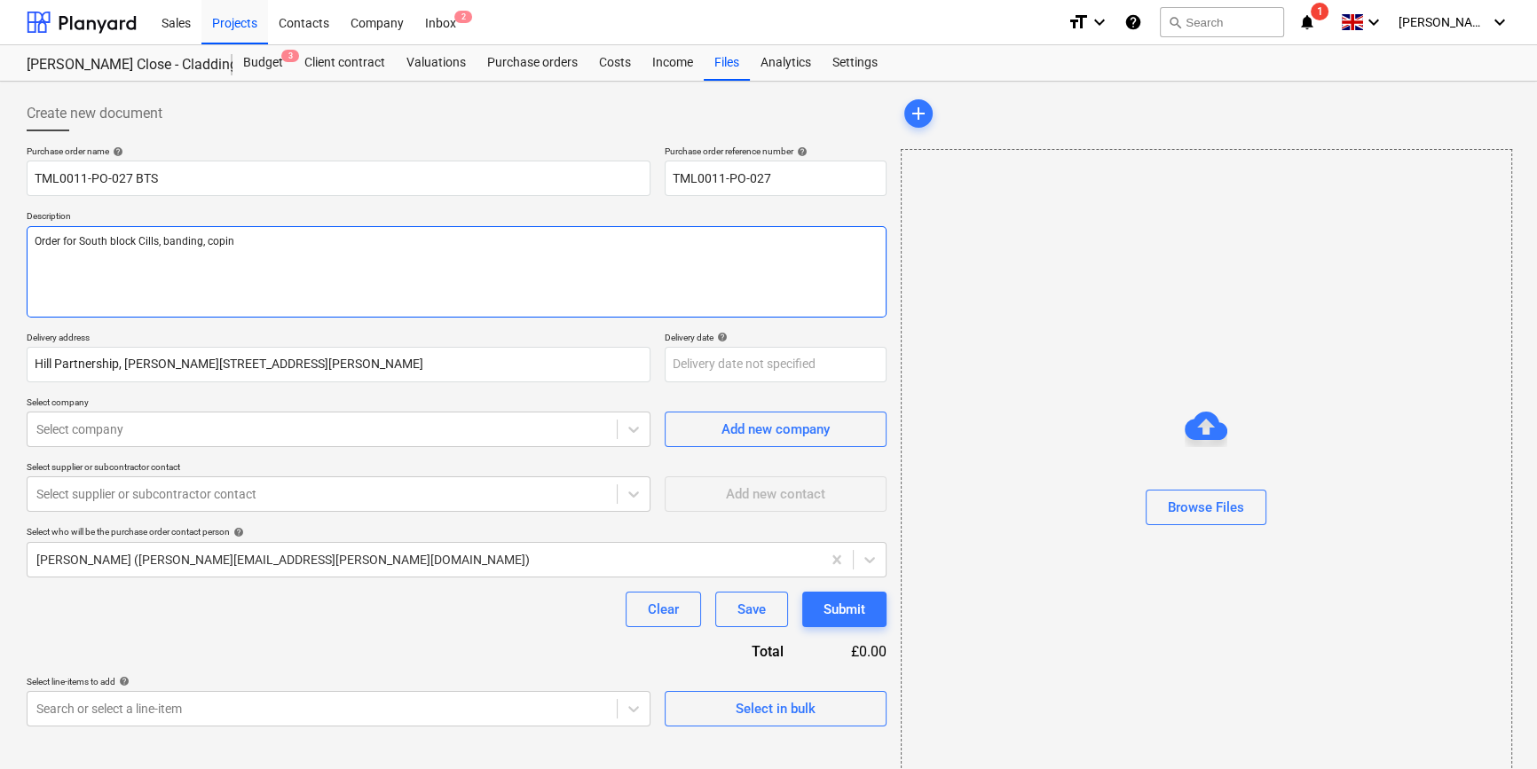
type textarea "Order for South block Cills, banding, coping"
type textarea "x"
type textarea "Order for South block Cills, banding, coping"
type textarea "x"
type textarea "Order for South block Cills, banding, coping"
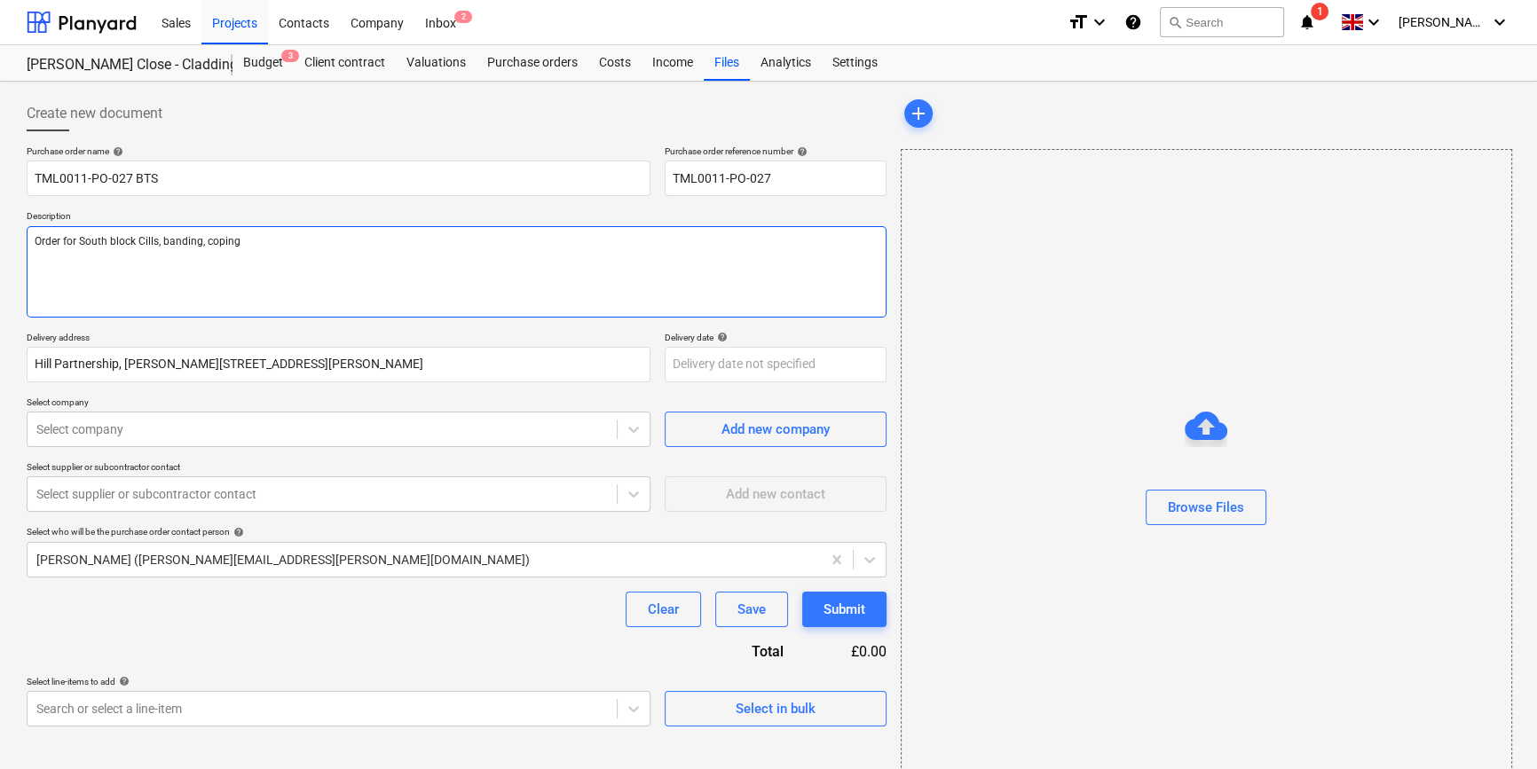
type textarea "x"
type textarea "Order for South block Cills, banding, copings"
type textarea "x"
type textarea "Order for South block Cills, banding, copings"
type textarea "x"
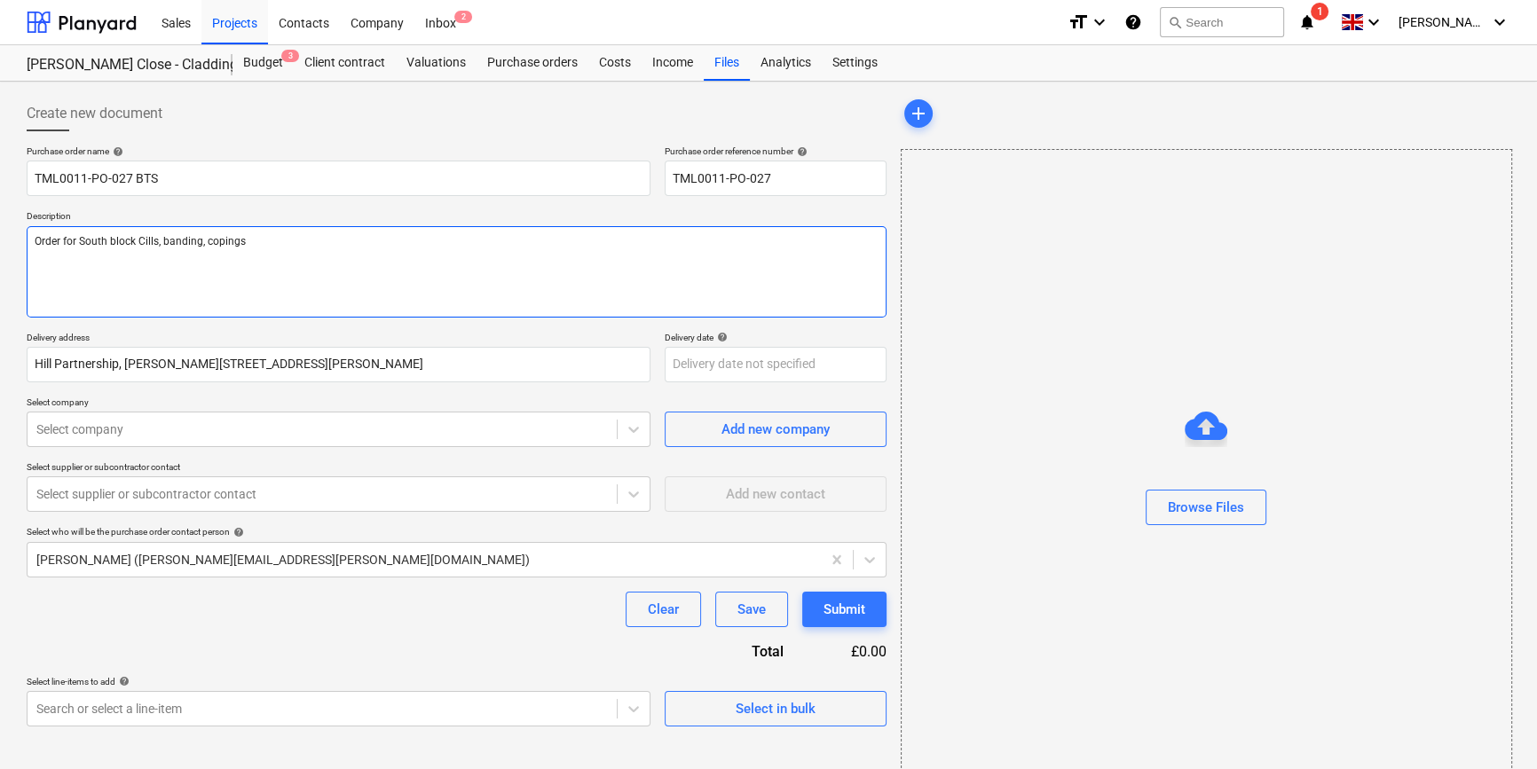
type textarea "Order for South block Cills, banding, copings &"
type textarea "x"
type textarea "Order for South block Cills, banding, copings &"
type textarea "x"
type textarea "Order for South block Cills, banding, copings & s"
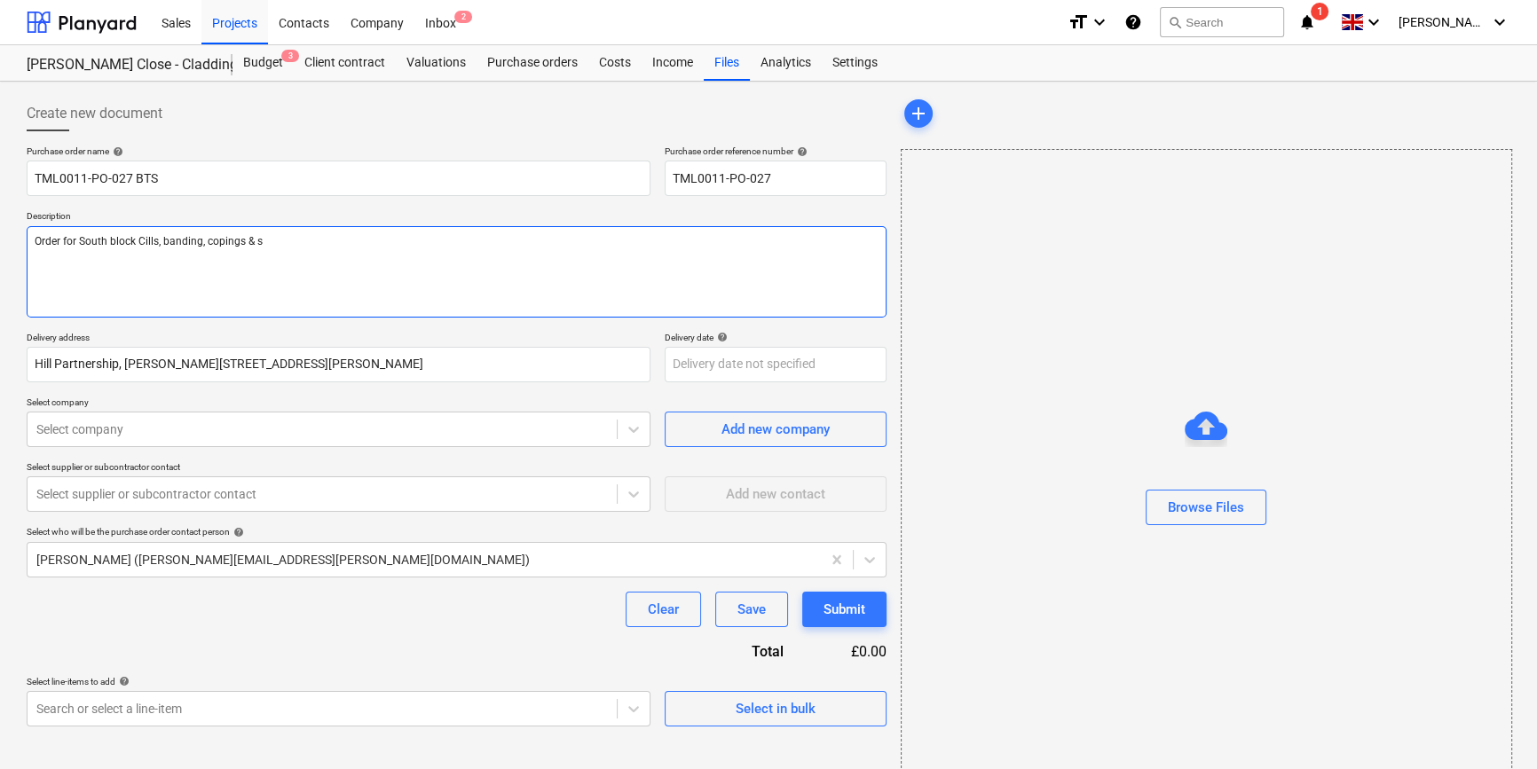
type textarea "x"
type textarea "Order for South block Cills, banding, copings & so"
type textarea "x"
type textarea "Order for South block Cills, banding, copings & sof"
type textarea "x"
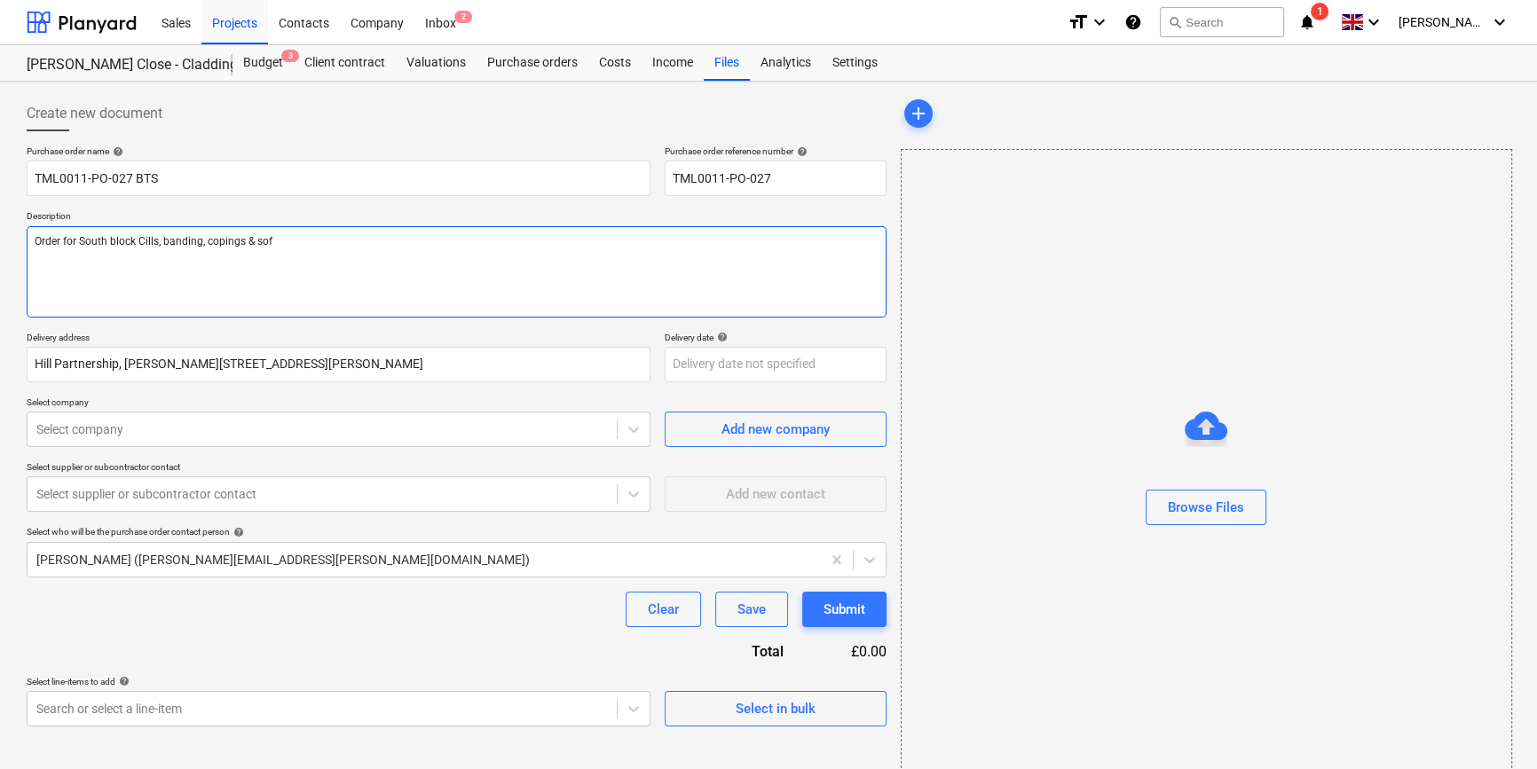
type textarea "Order for South block Cills, banding, copings & soff"
type textarea "x"
type textarea "Order for South block Cills, banding, copings & soffi"
type textarea "x"
type textarea "Order for South block Cills, banding, copings & soffit"
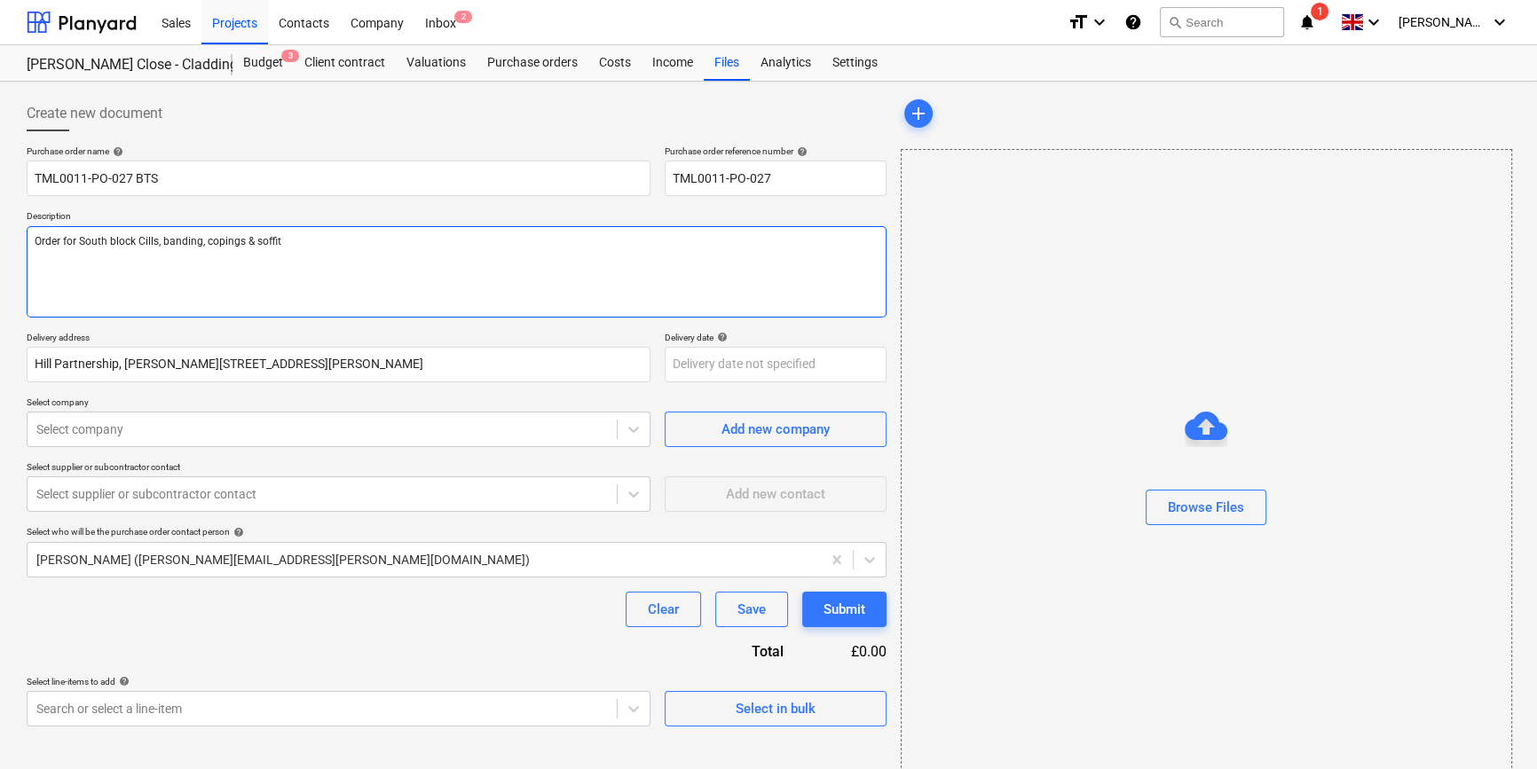
type textarea "x"
type textarea "Order for South block Cills, banding, copings & soffits"
click at [221, 241] on textarea "Order for South block Cills, banding, copings & soffits" at bounding box center [457, 271] width 860 height 91
type textarea "x"
type textarea "Order for South block Cills, banding, coings & soffits"
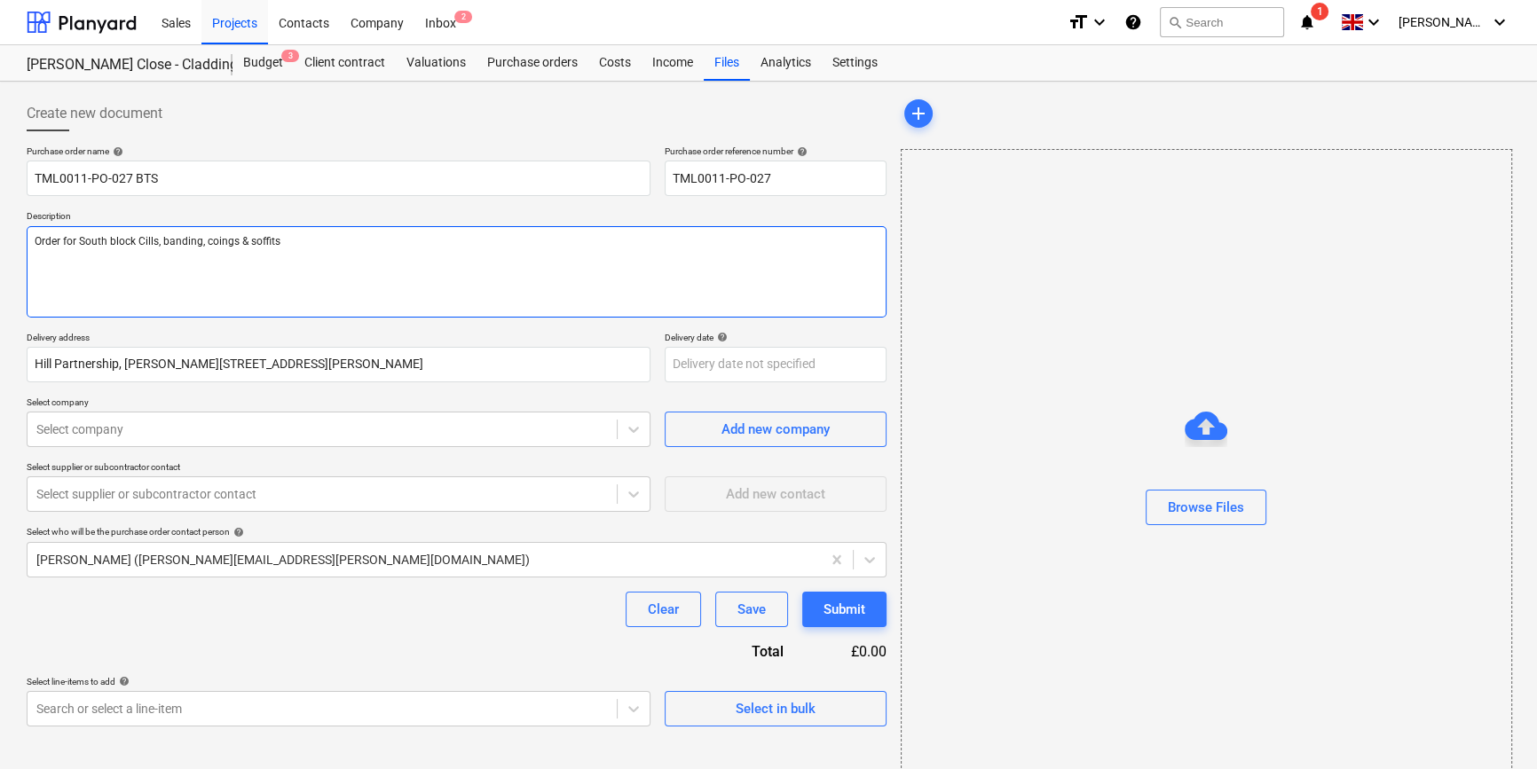
type textarea "x"
type textarea "Order for South block Cills, banding, cings & soffits"
type textarea "x"
type textarea "Order for South block Cills, banding, ings & soffits"
type textarea "x"
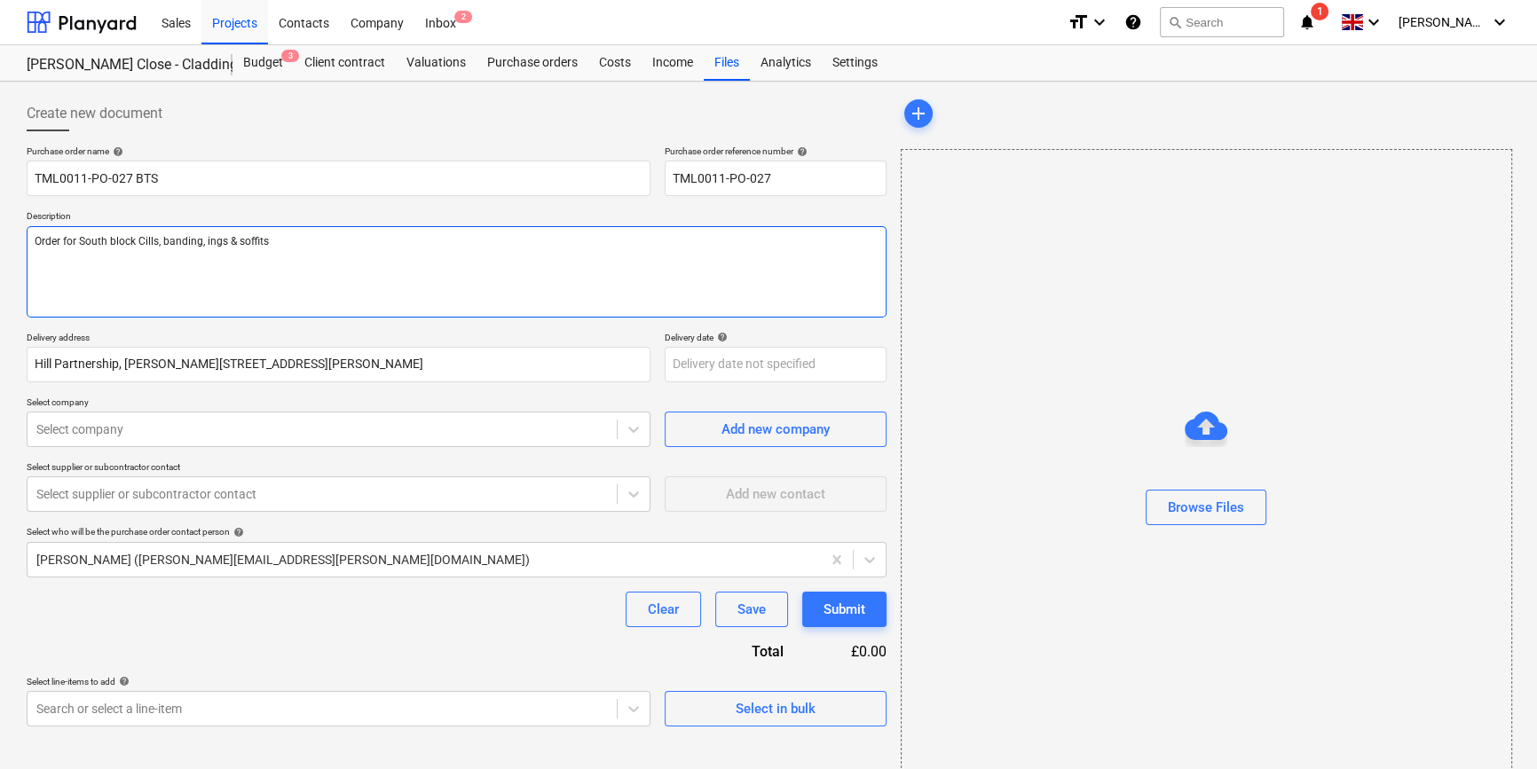
type textarea "Order for South block Cills, banding, fings & soffits"
type textarea "x"
type textarea "Order for South block Cills, banding, flings & soffits"
type textarea "x"
type textarea "Order for South block Cills, banding, flaings & soffits"
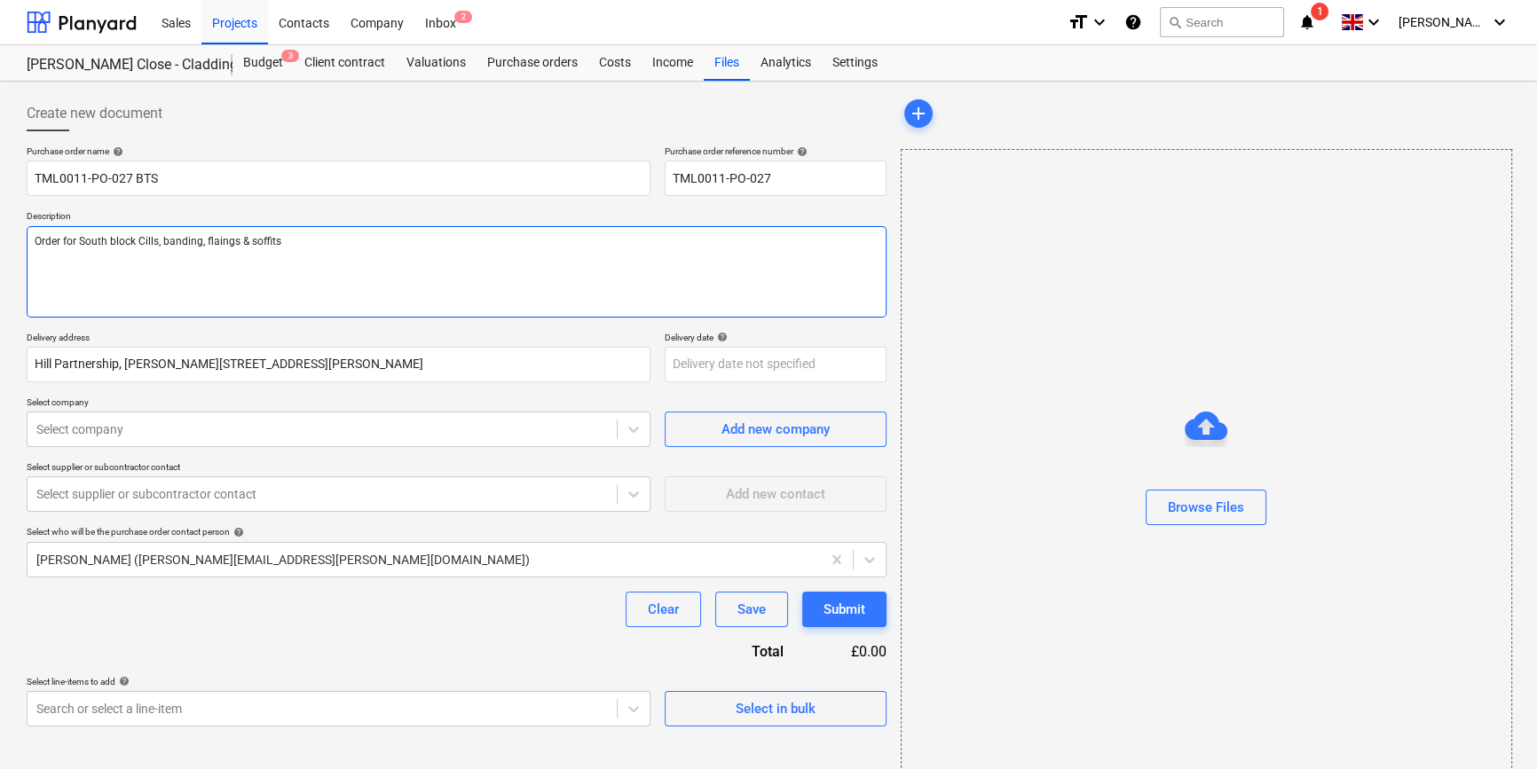
type textarea "x"
type textarea "Order for South block Cills, banding, flasings & soffits"
type textarea "x"
type textarea "Order for South block Cills, banding, flashings & soffits"
click at [307, 242] on textarea "Order for South block Cills, banding, flashings & soffits" at bounding box center [457, 271] width 860 height 91
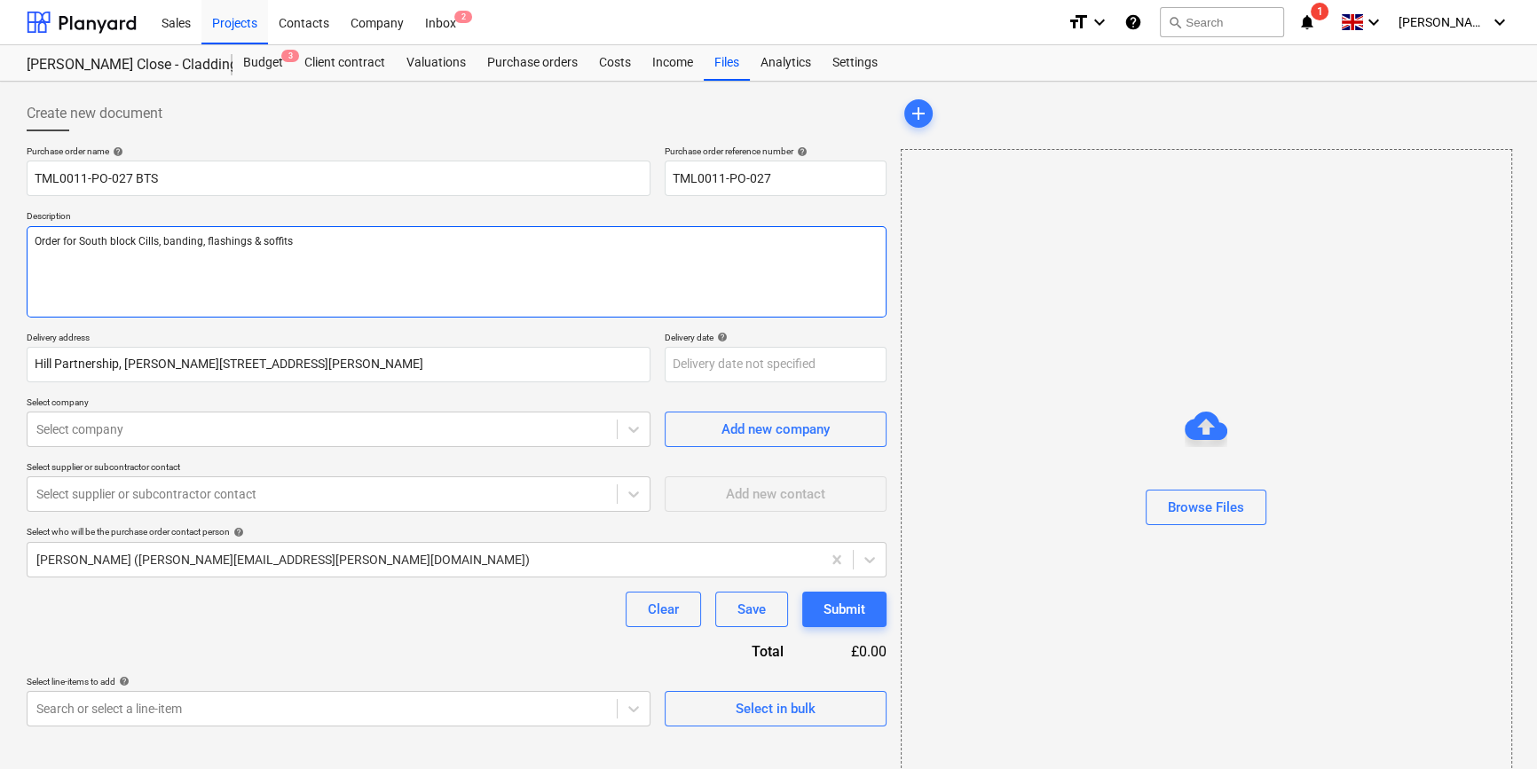
type textarea "x"
type textarea "Order for South block Cills, banding, flashings & soffit"
type textarea "x"
type textarea "Order for South block Cills, banding, flashings & soffi"
type textarea "x"
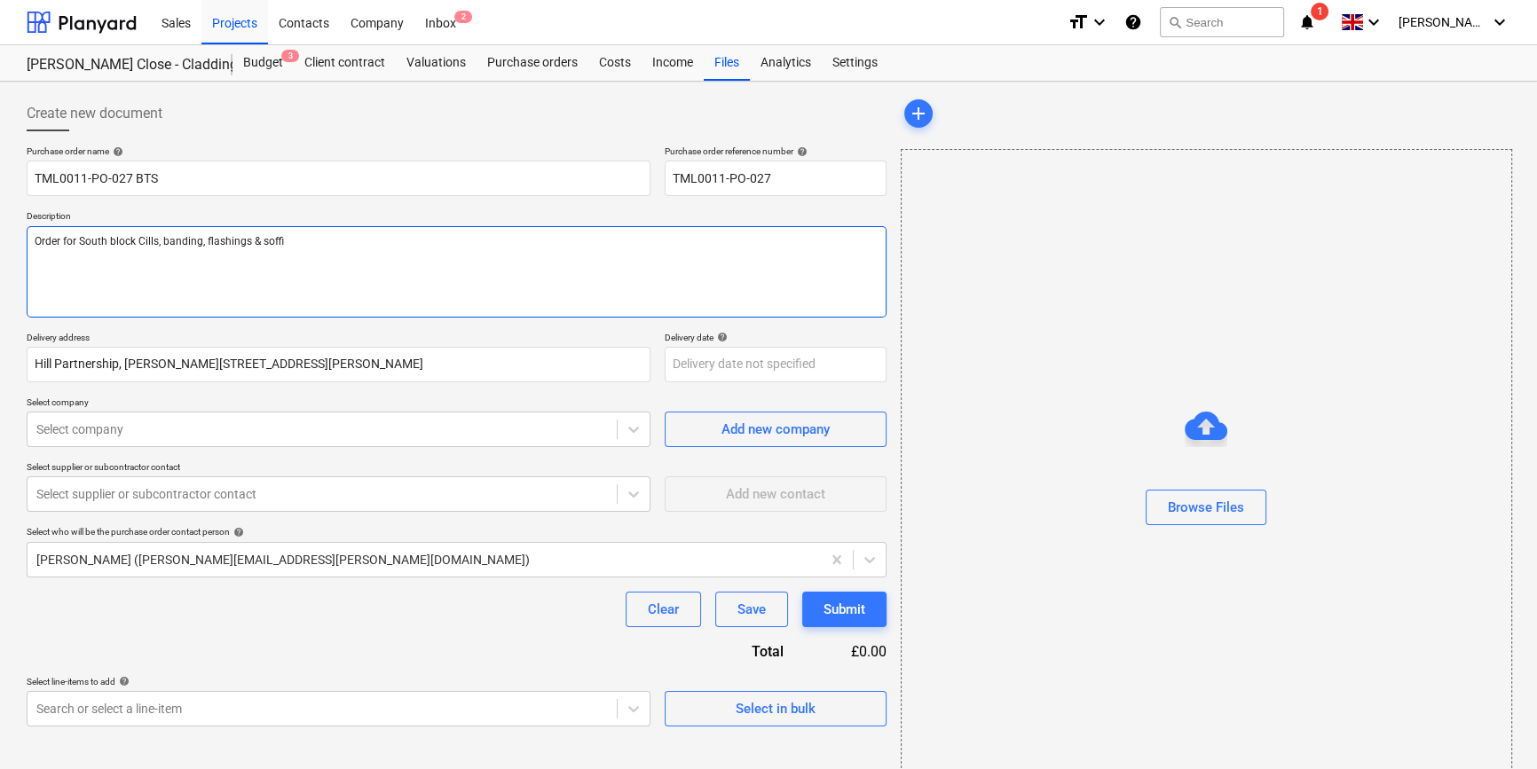
type textarea "Order for South block Cills, banding, flashings & soff"
type textarea "x"
type textarea "Order for South block Cills, banding, flashings & sof"
type textarea "x"
type textarea "Order for South block Cills, banding, flashings & so"
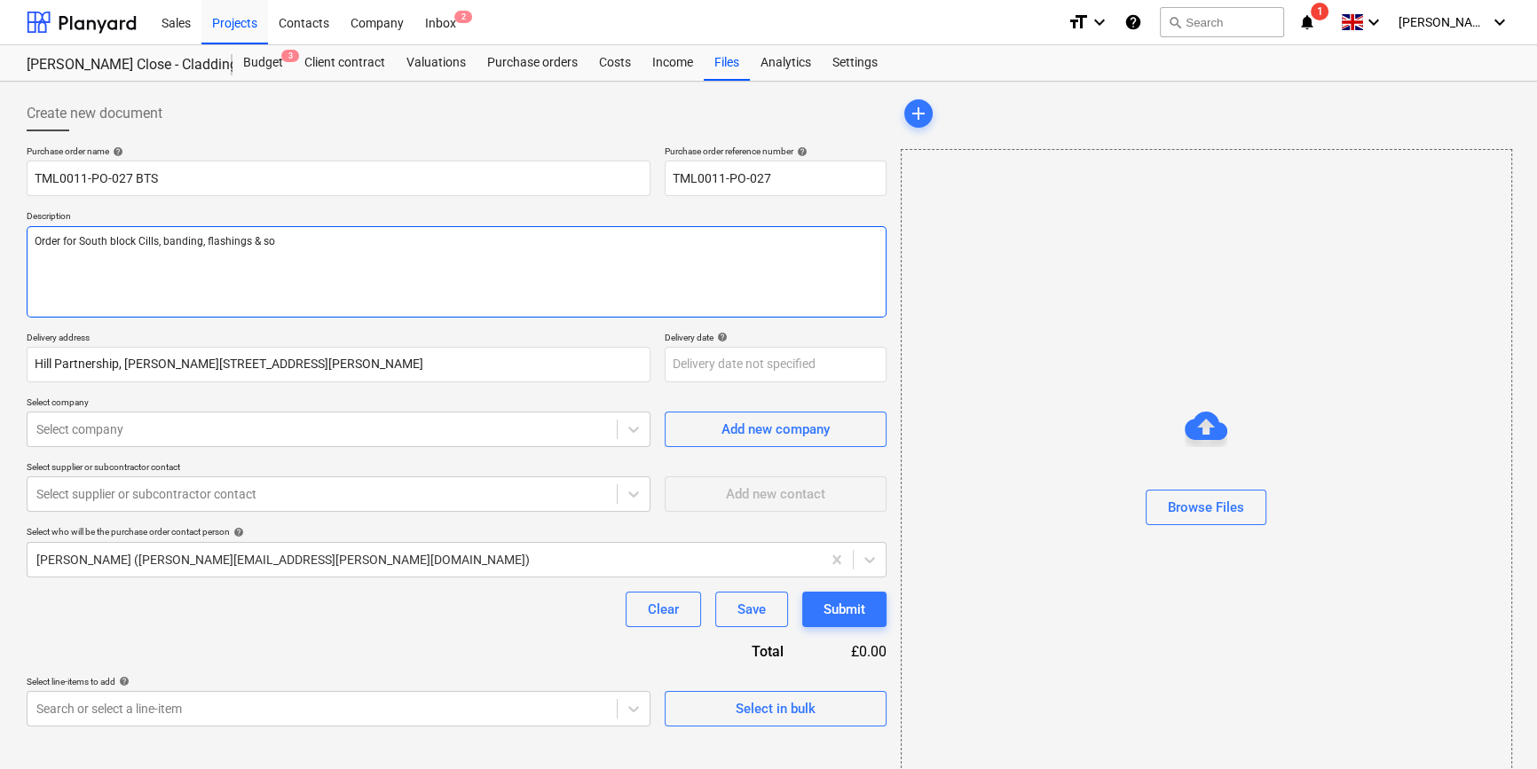
type textarea "x"
type textarea "Order for South block Cills, banding, flashings & s"
type textarea "x"
type textarea "Order for South block Cills, banding, flashings &"
type textarea "x"
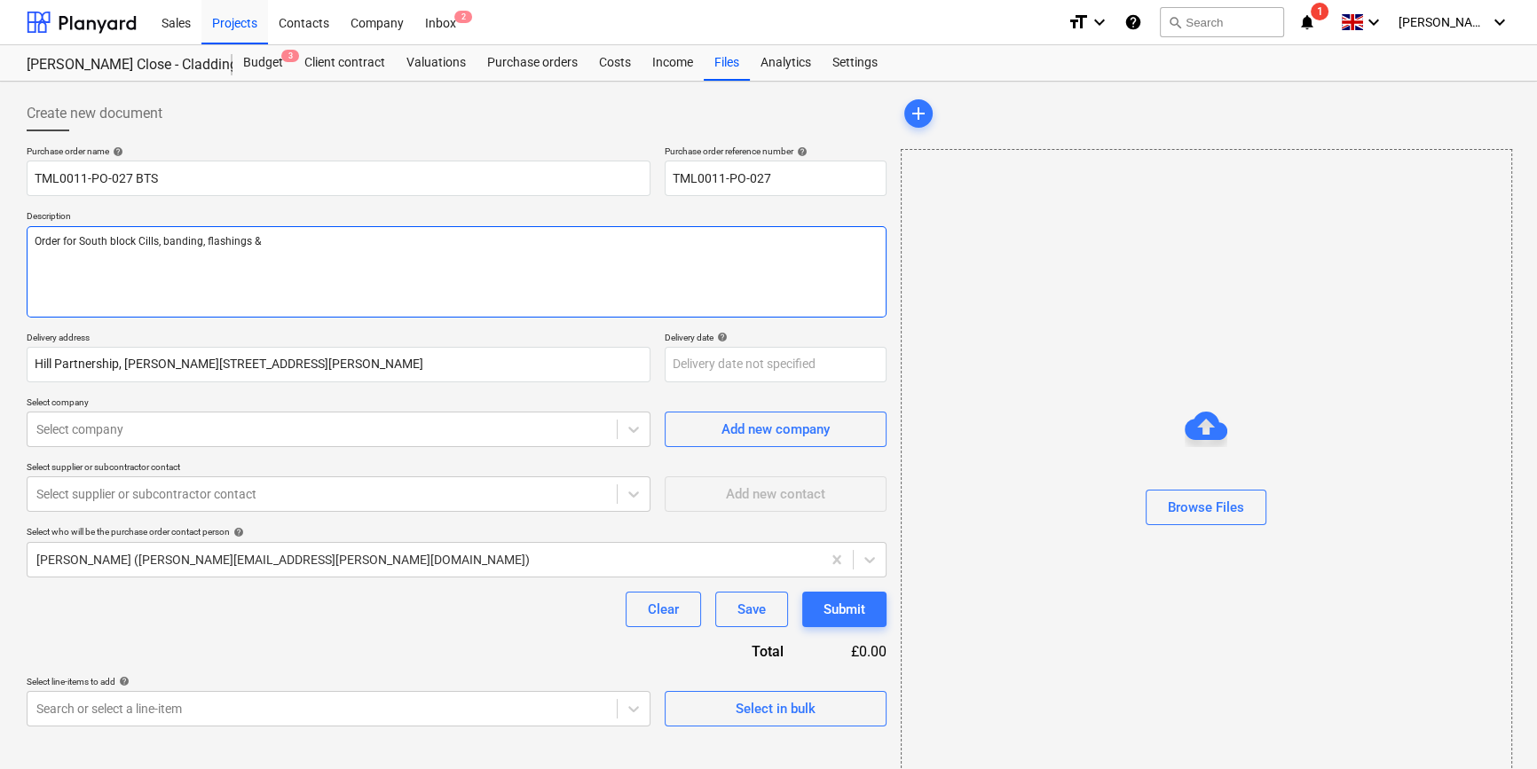
type textarea "Order for South block Cills, banding, flashings & c"
type textarea "x"
type textarea "Order for South block Cills, banding, flashings & co"
type textarea "x"
type textarea "Order for South block Cills, banding, flashings & cop"
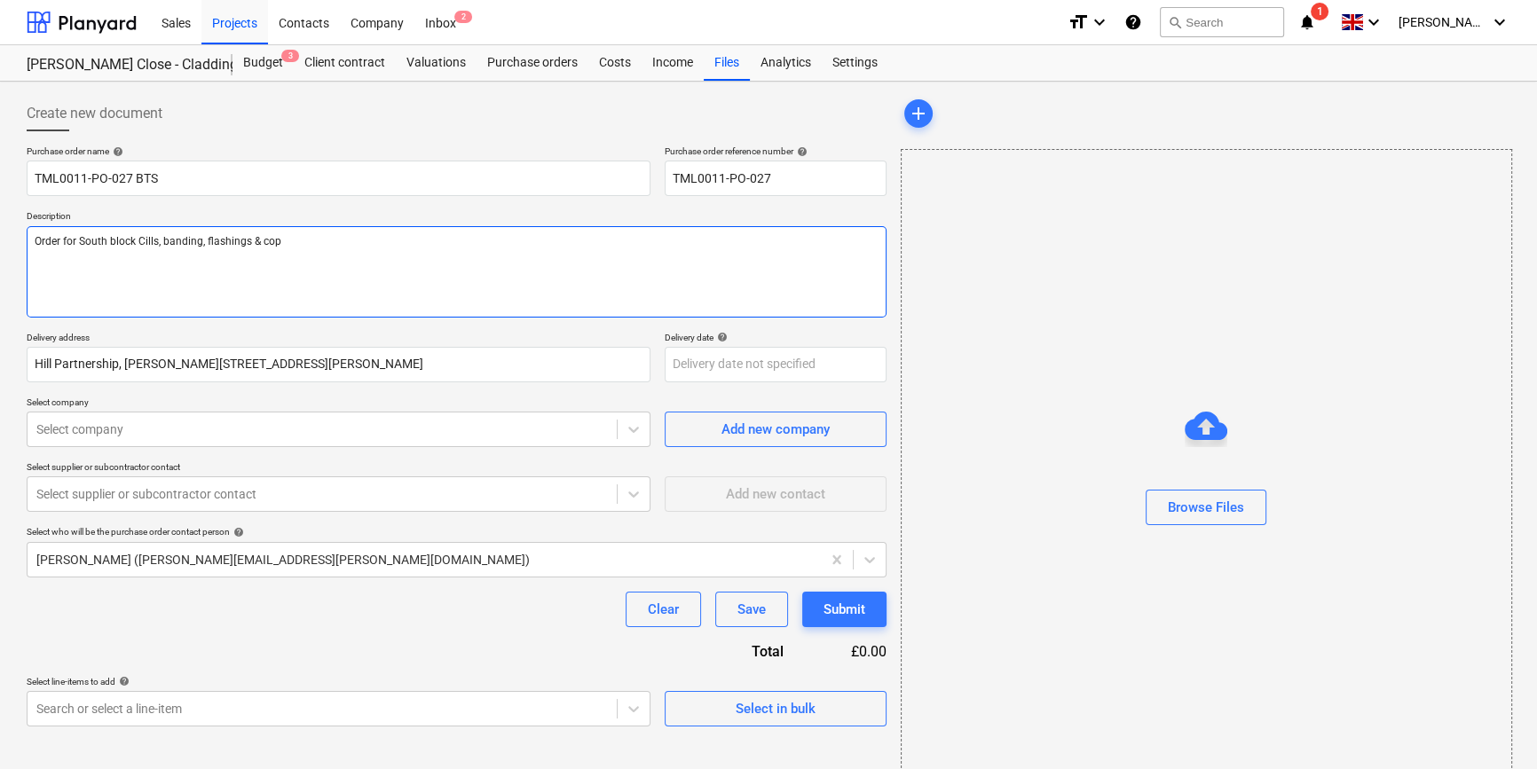
type textarea "x"
type textarea "Order for South block Cills, banding, flashings & copi"
type textarea "x"
type textarea "Order for South block Cills, banding, flashings & copin"
type textarea "x"
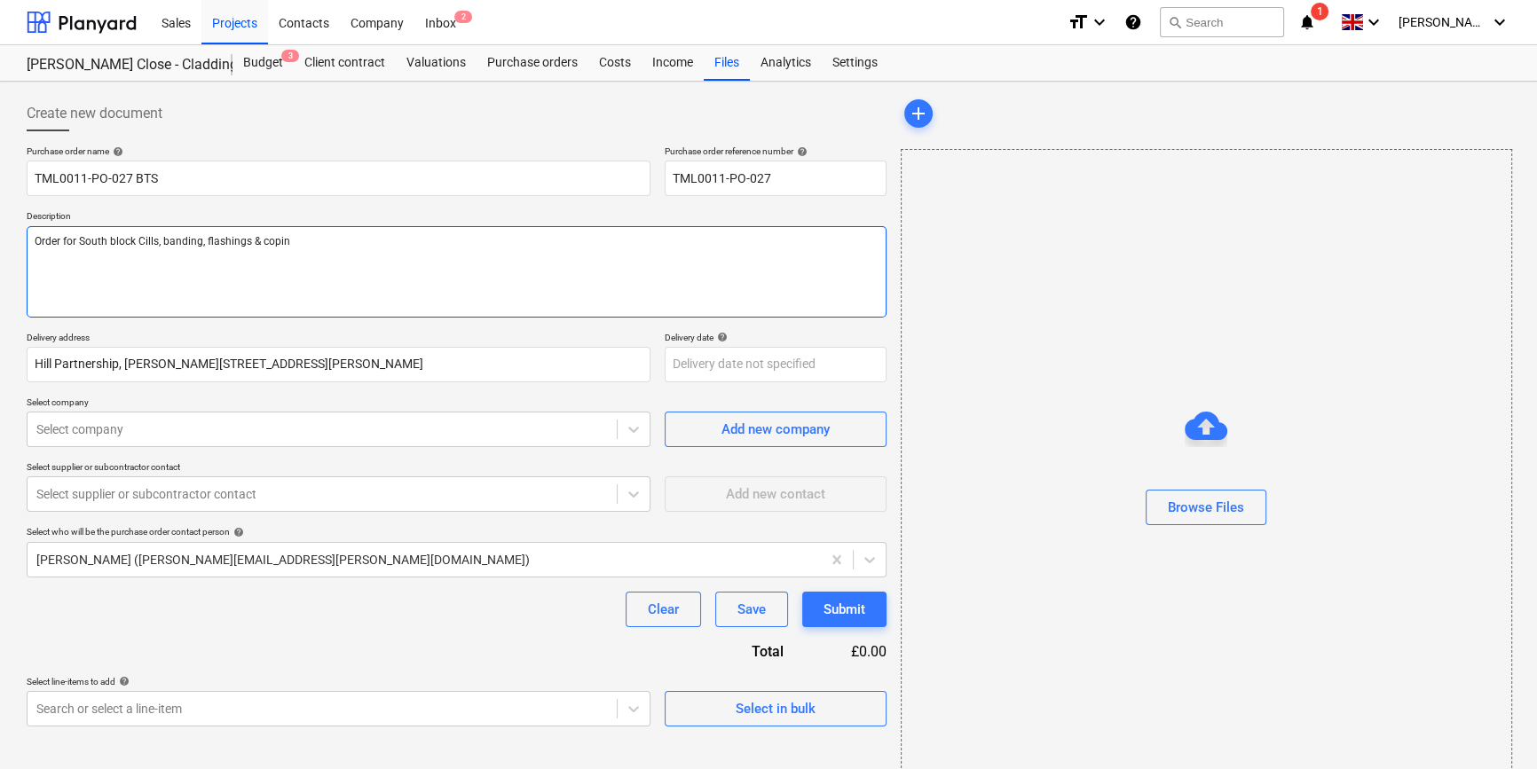
type textarea "Order for South block Cills, banding, flashings & coping"
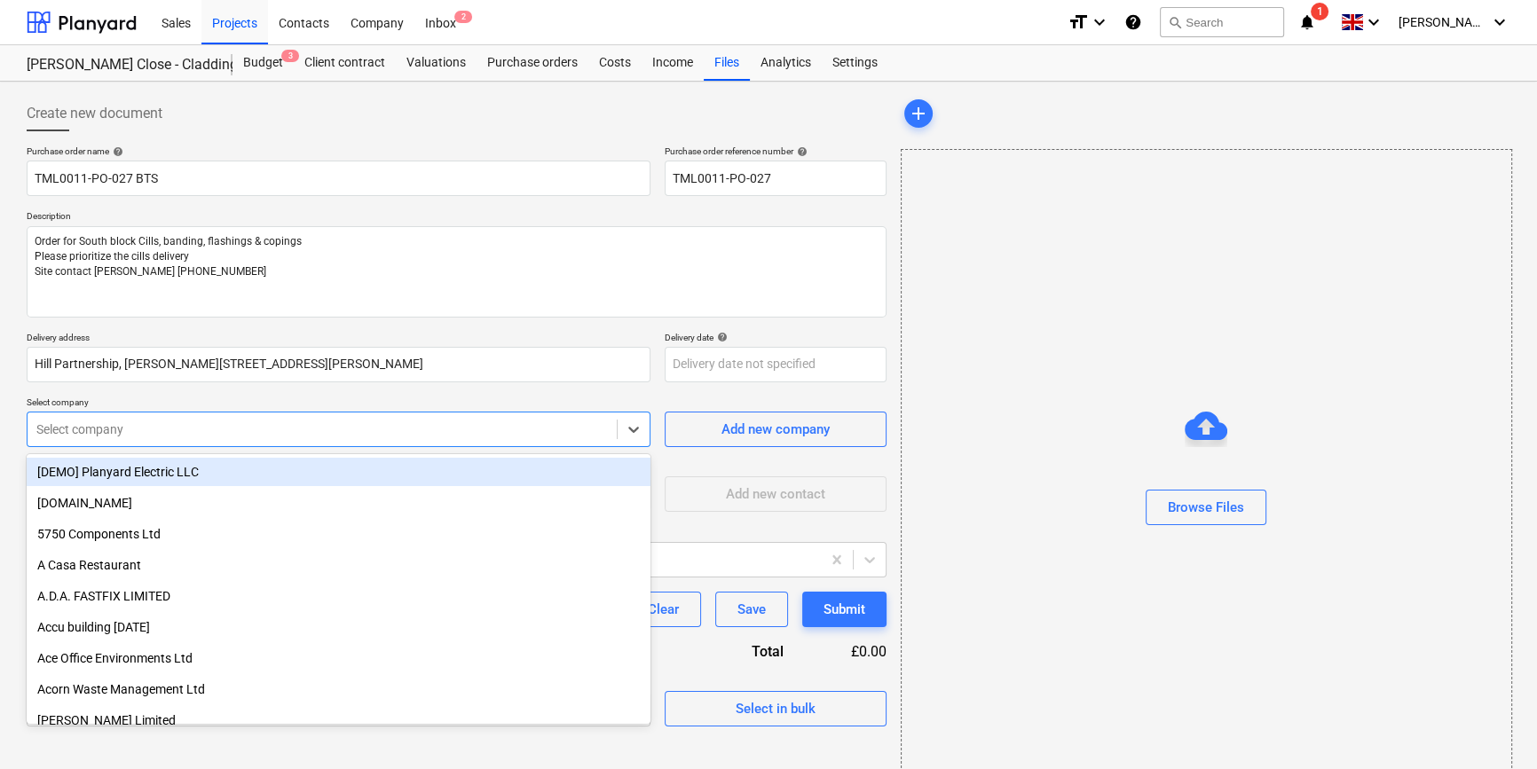
click at [409, 436] on div at bounding box center [321, 430] width 571 height 18
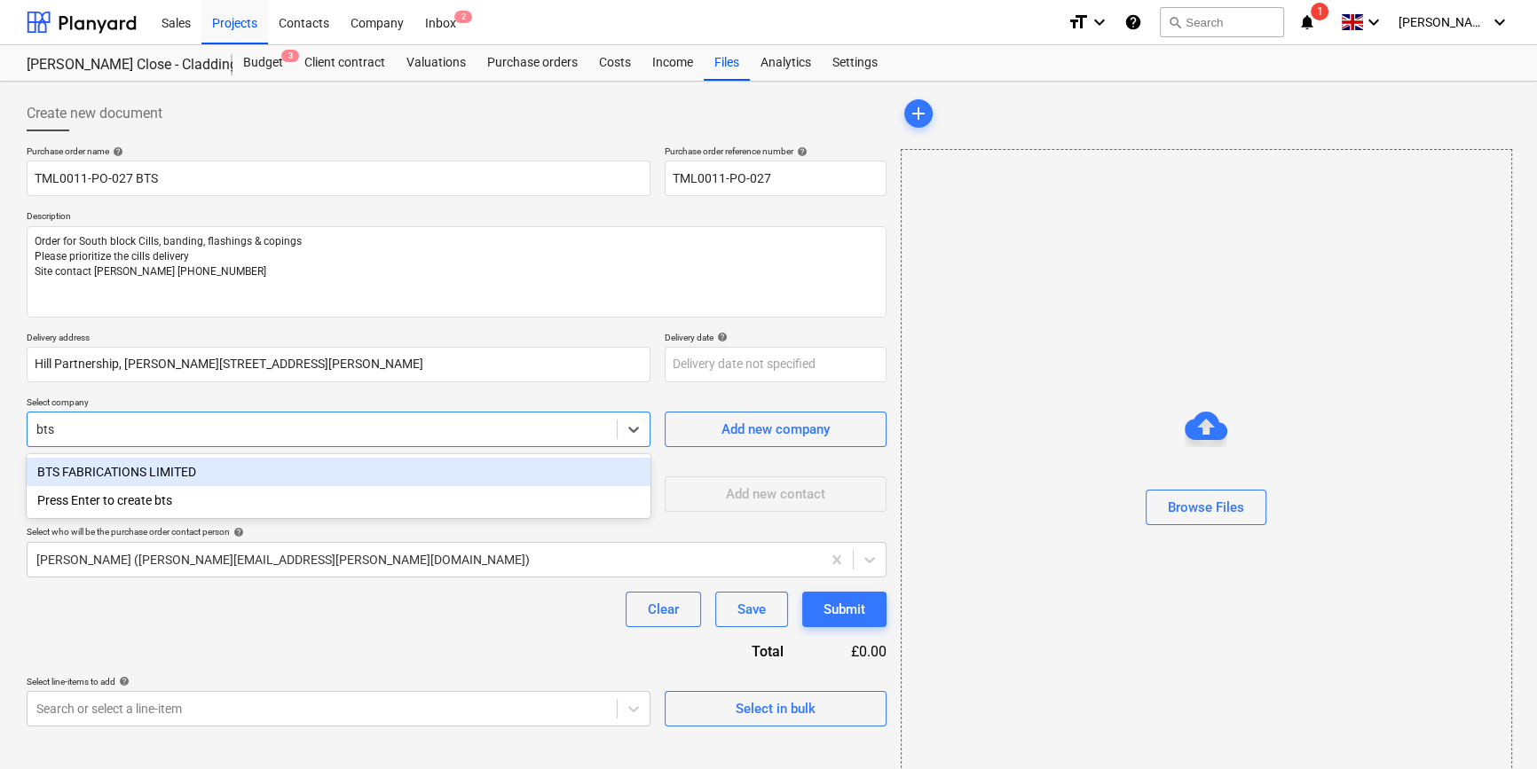
click at [195, 469] on div "BTS FABRICATIONS LIMITED" at bounding box center [339, 472] width 624 height 28
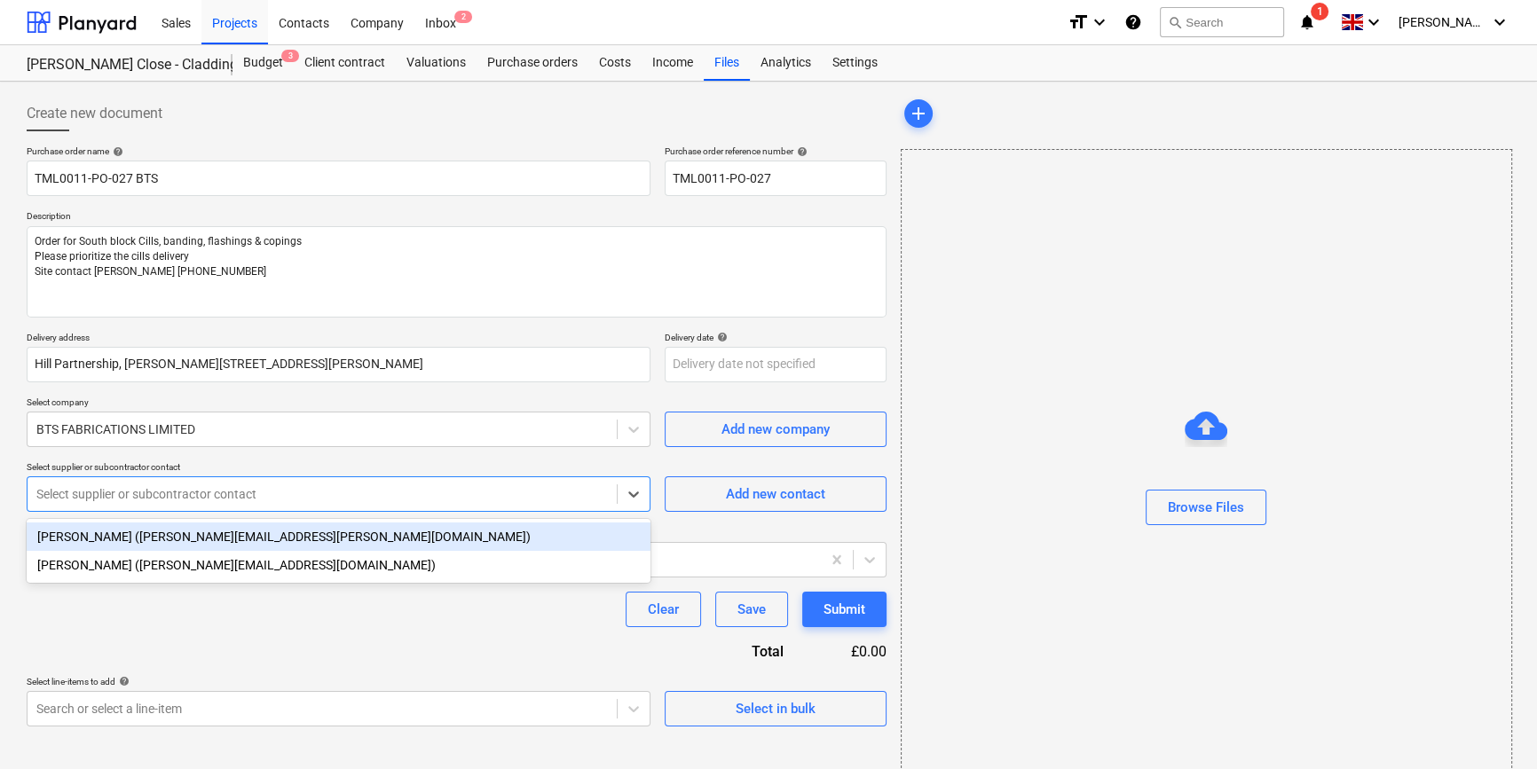
click at [185, 495] on div at bounding box center [321, 494] width 571 height 18
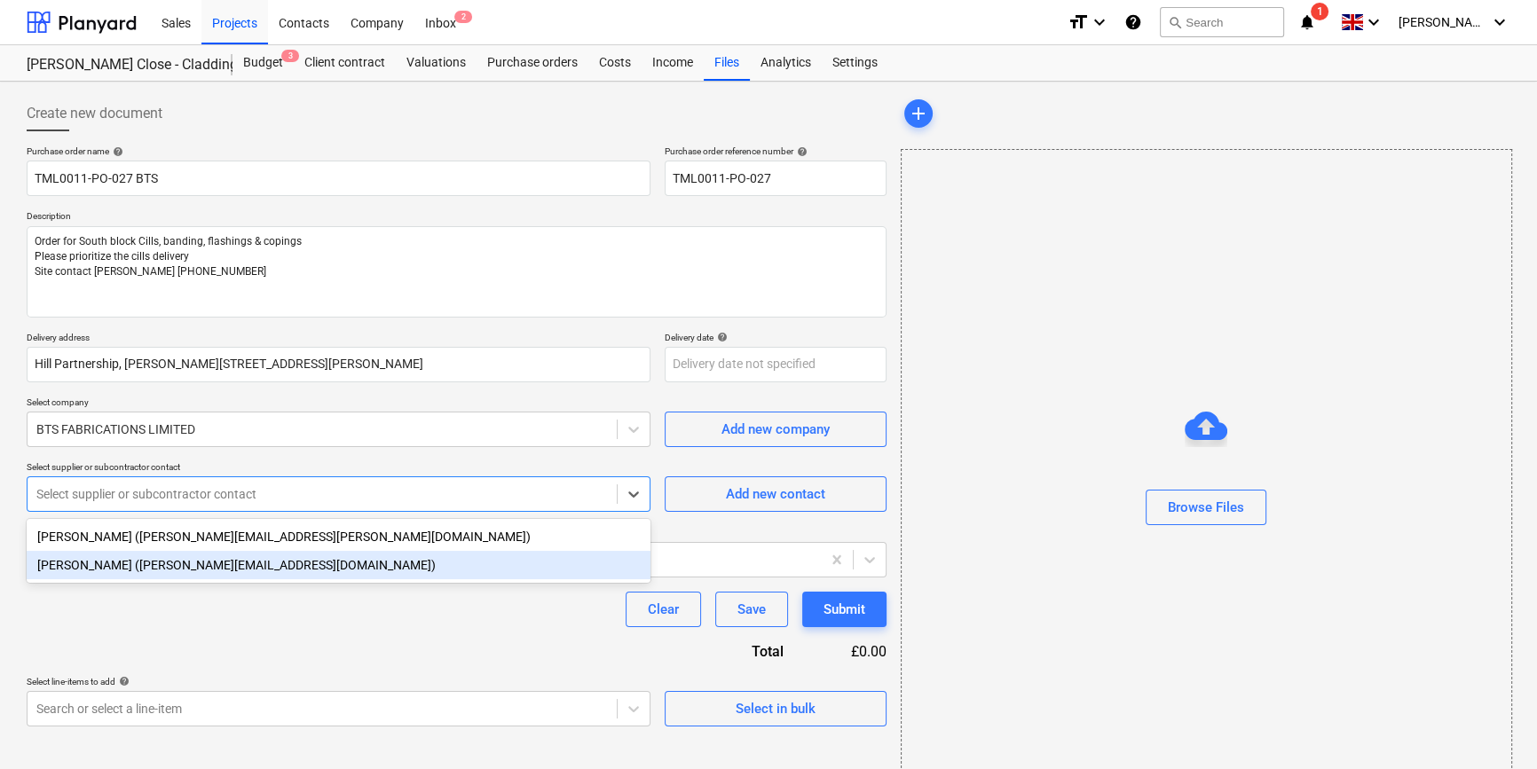
click at [216, 569] on div "[PERSON_NAME] ([PERSON_NAME][EMAIL_ADDRESS][DOMAIN_NAME])" at bounding box center [339, 565] width 624 height 28
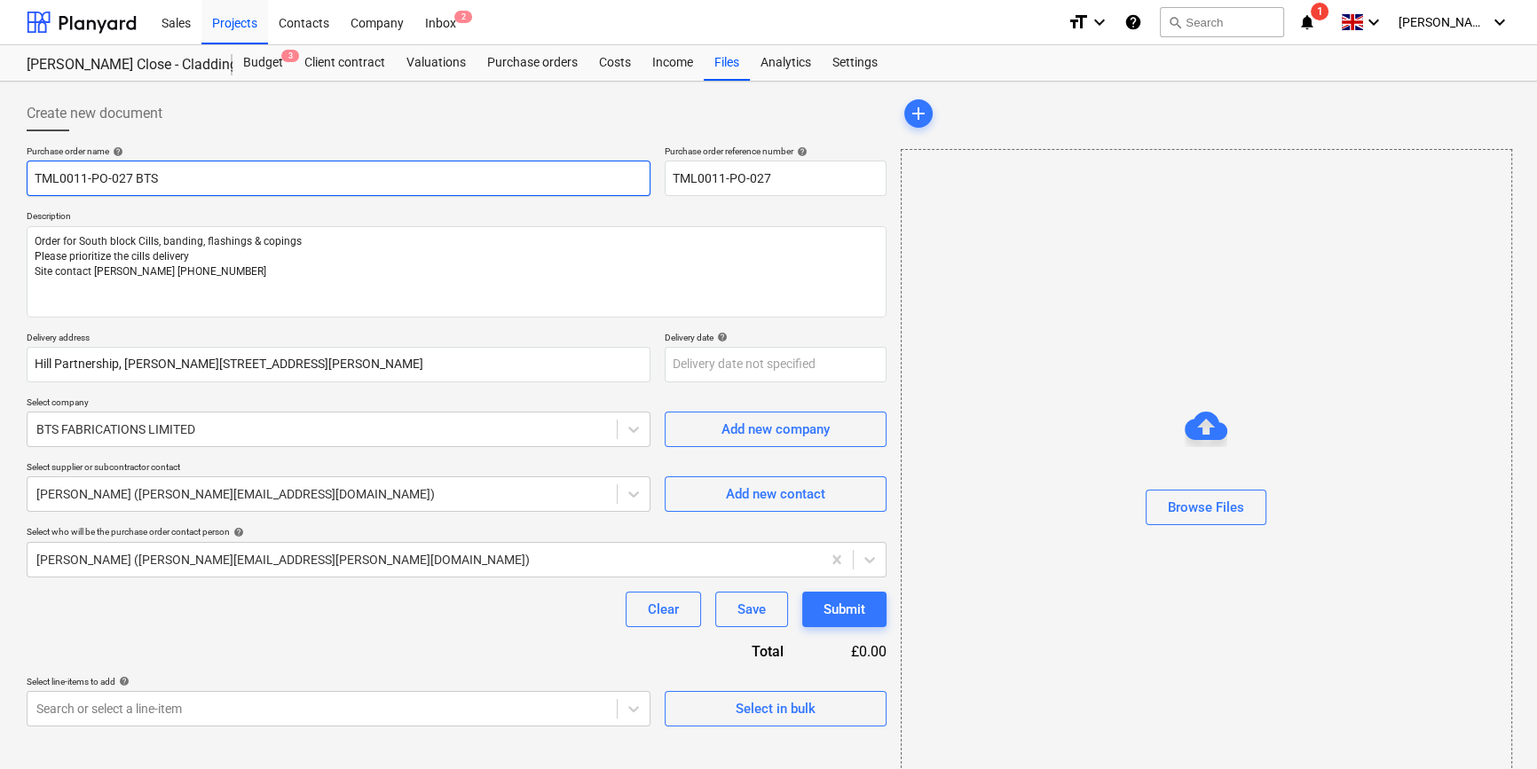
click at [180, 171] on input "TML0011-PO-027 BTS" at bounding box center [339, 178] width 624 height 35
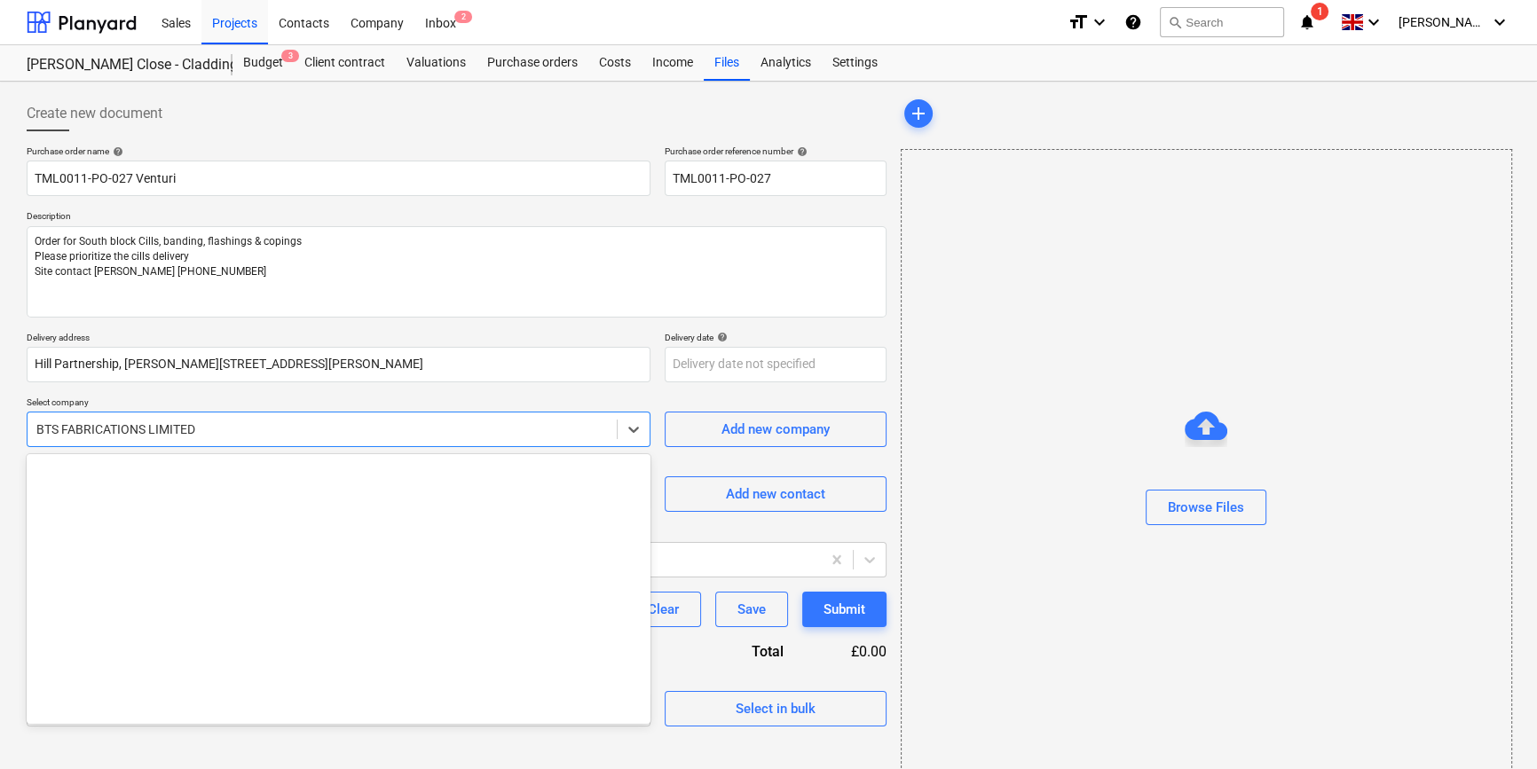
click at [222, 418] on div "BTS FABRICATIONS LIMITED" at bounding box center [322, 429] width 589 height 25
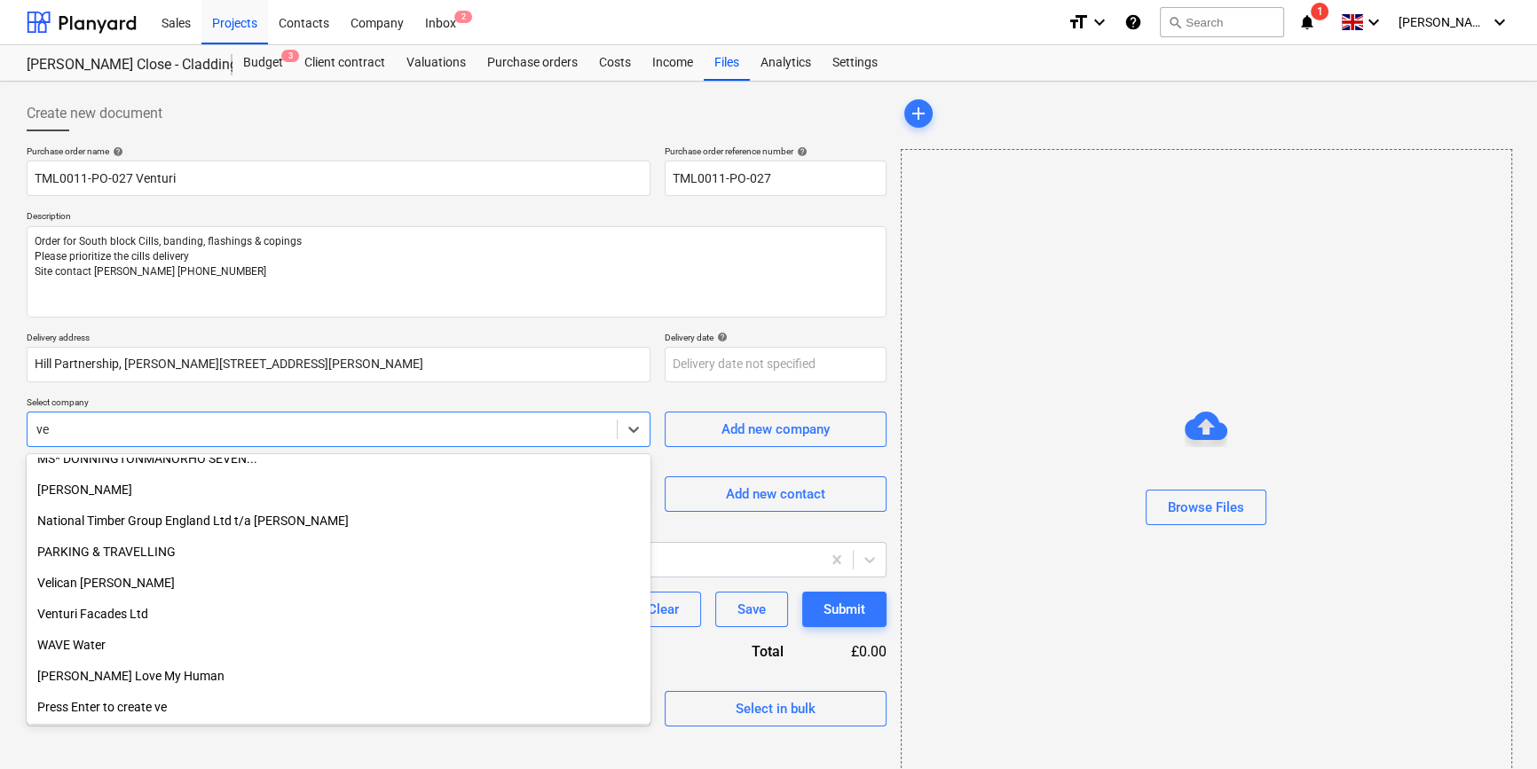
scroll to position [417, 0]
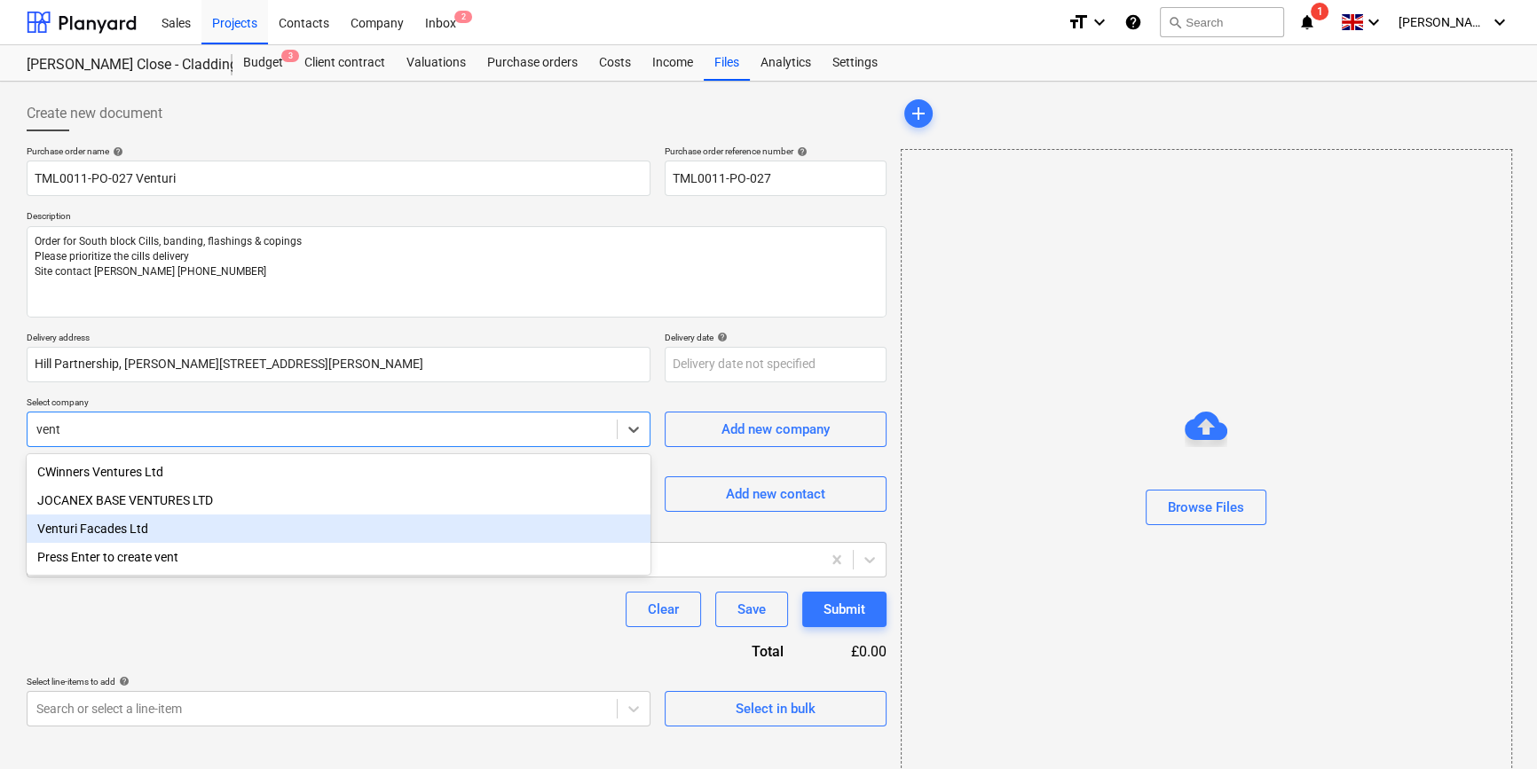
click at [170, 532] on div "Venturi Facades Ltd" at bounding box center [339, 529] width 624 height 28
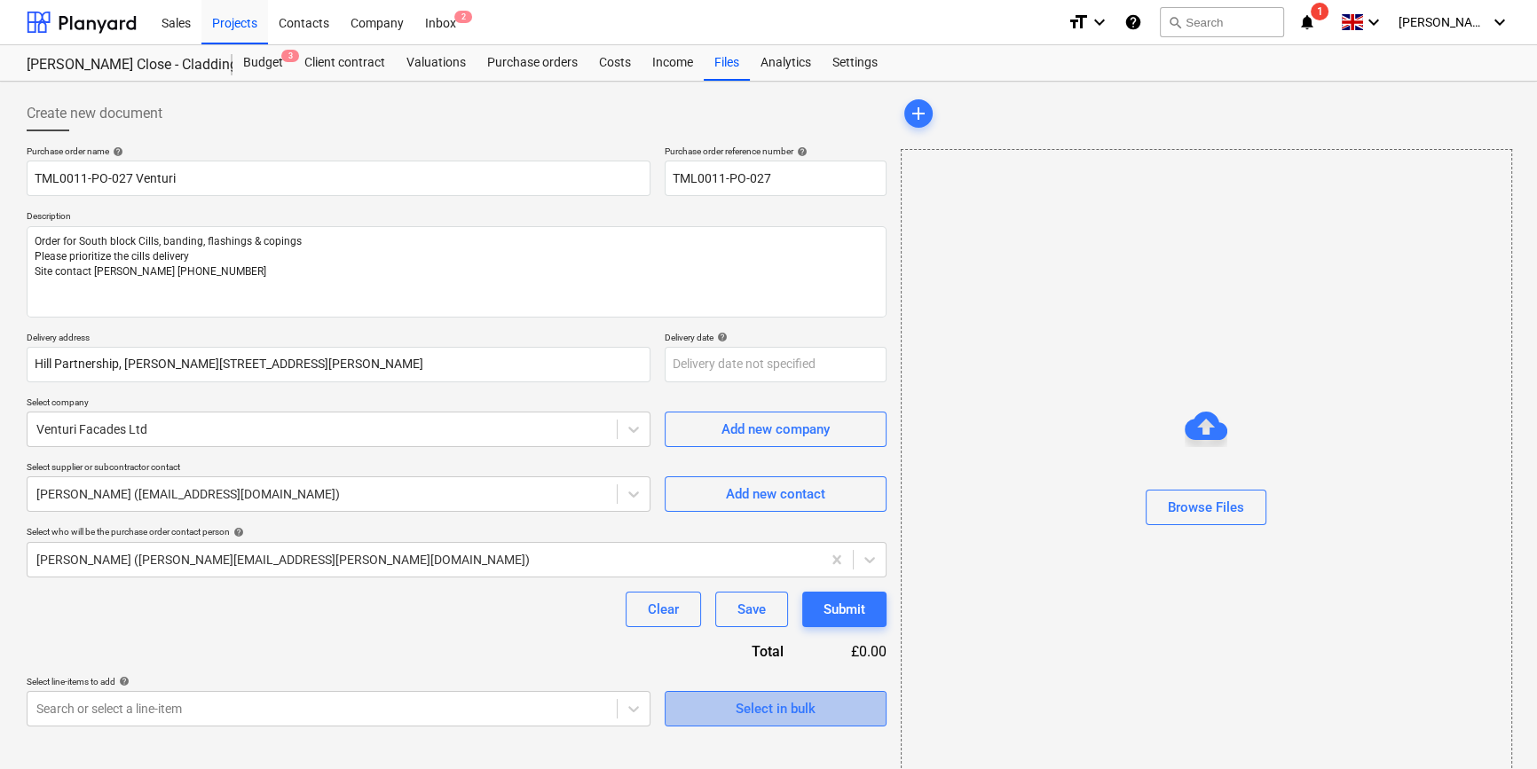
click at [798, 705] on div "Select in bulk" at bounding box center [776, 708] width 80 height 23
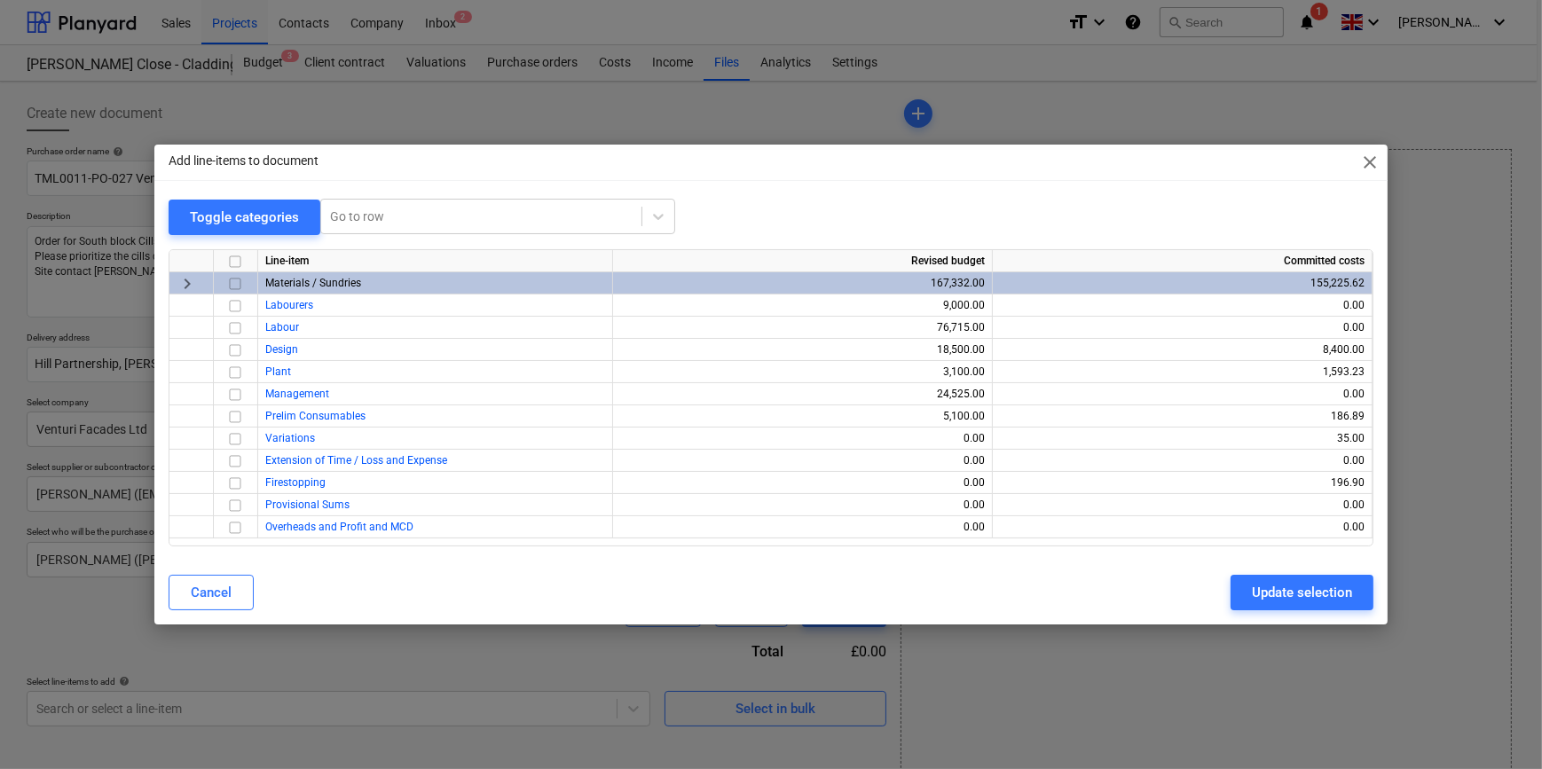
click at [233, 284] on input "checkbox" at bounding box center [234, 283] width 21 height 21
click at [1230, 591] on div "Update selection" at bounding box center [1302, 592] width 100 height 23
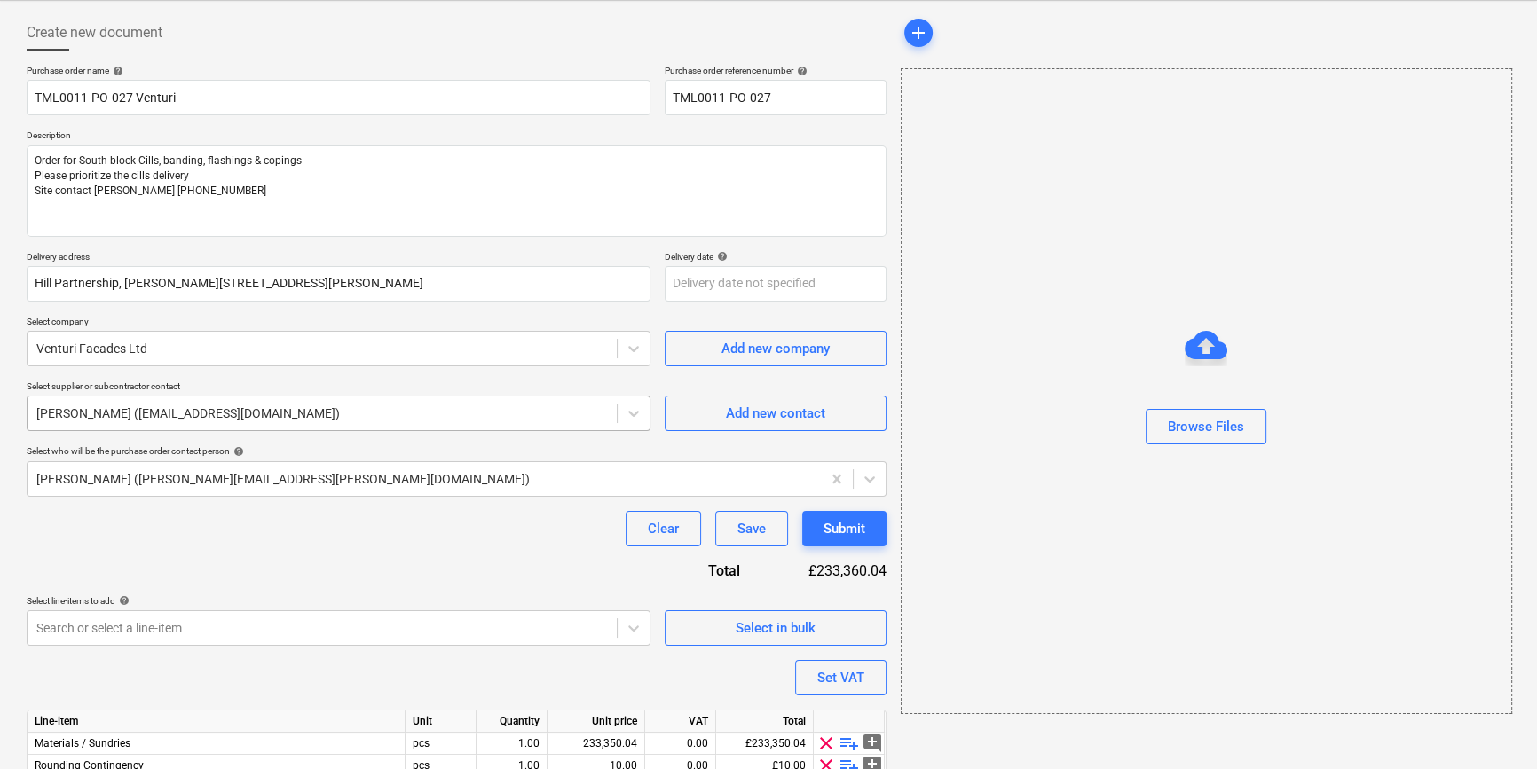
scroll to position [160, 0]
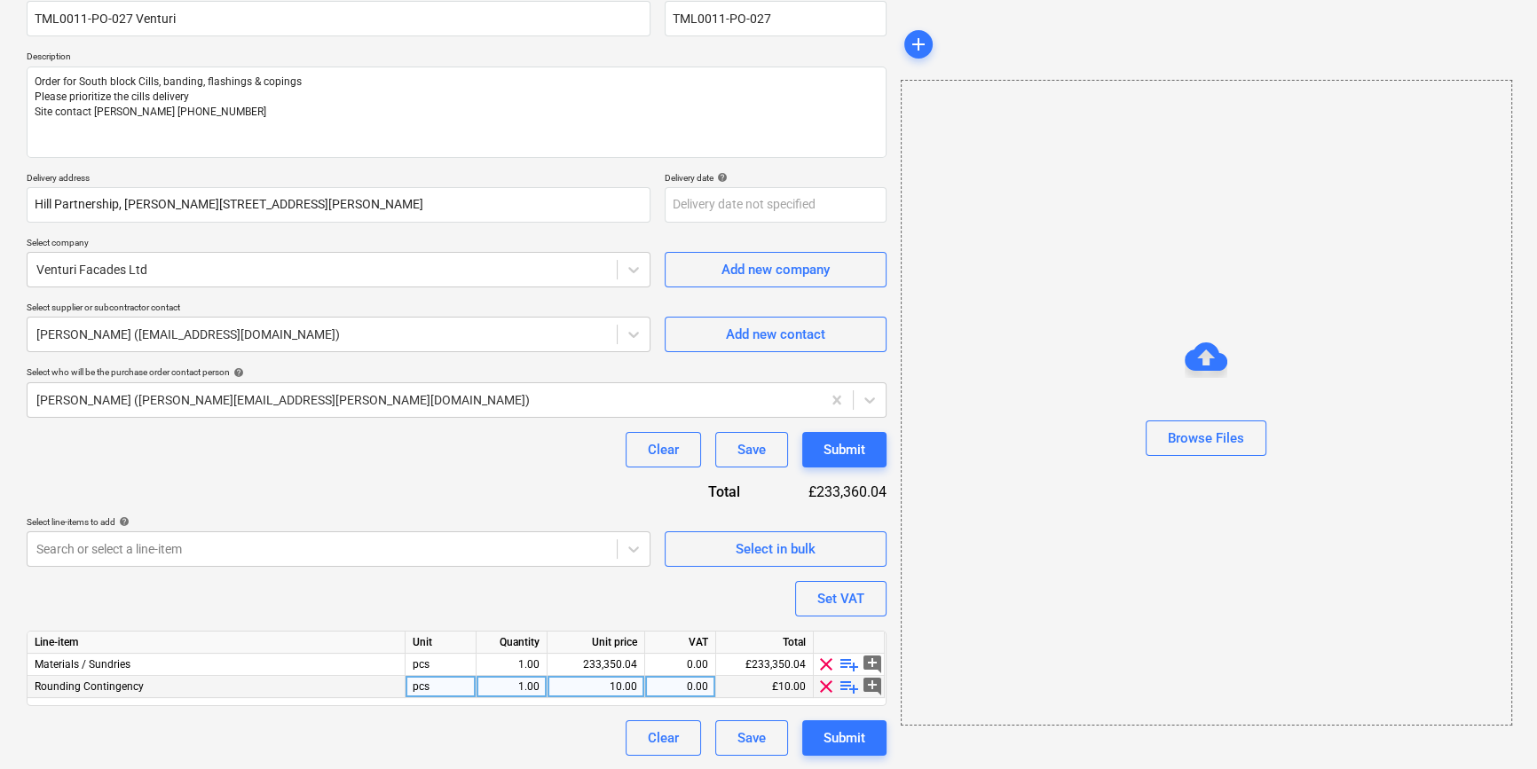
click at [823, 691] on span "clear" at bounding box center [825, 686] width 21 height 21
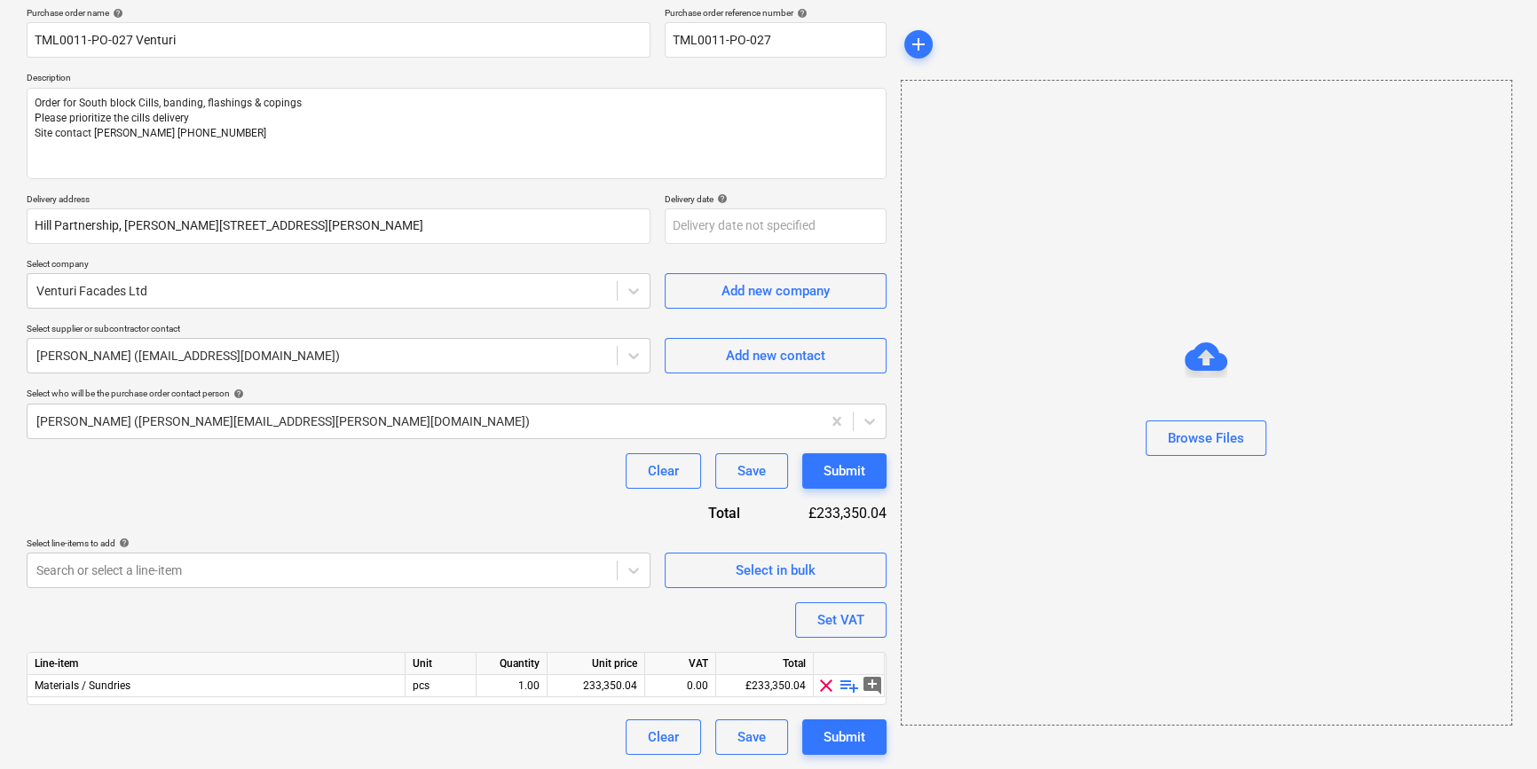
scroll to position [138, 0]
click at [843, 689] on span "playlist_add" at bounding box center [849, 686] width 21 height 21
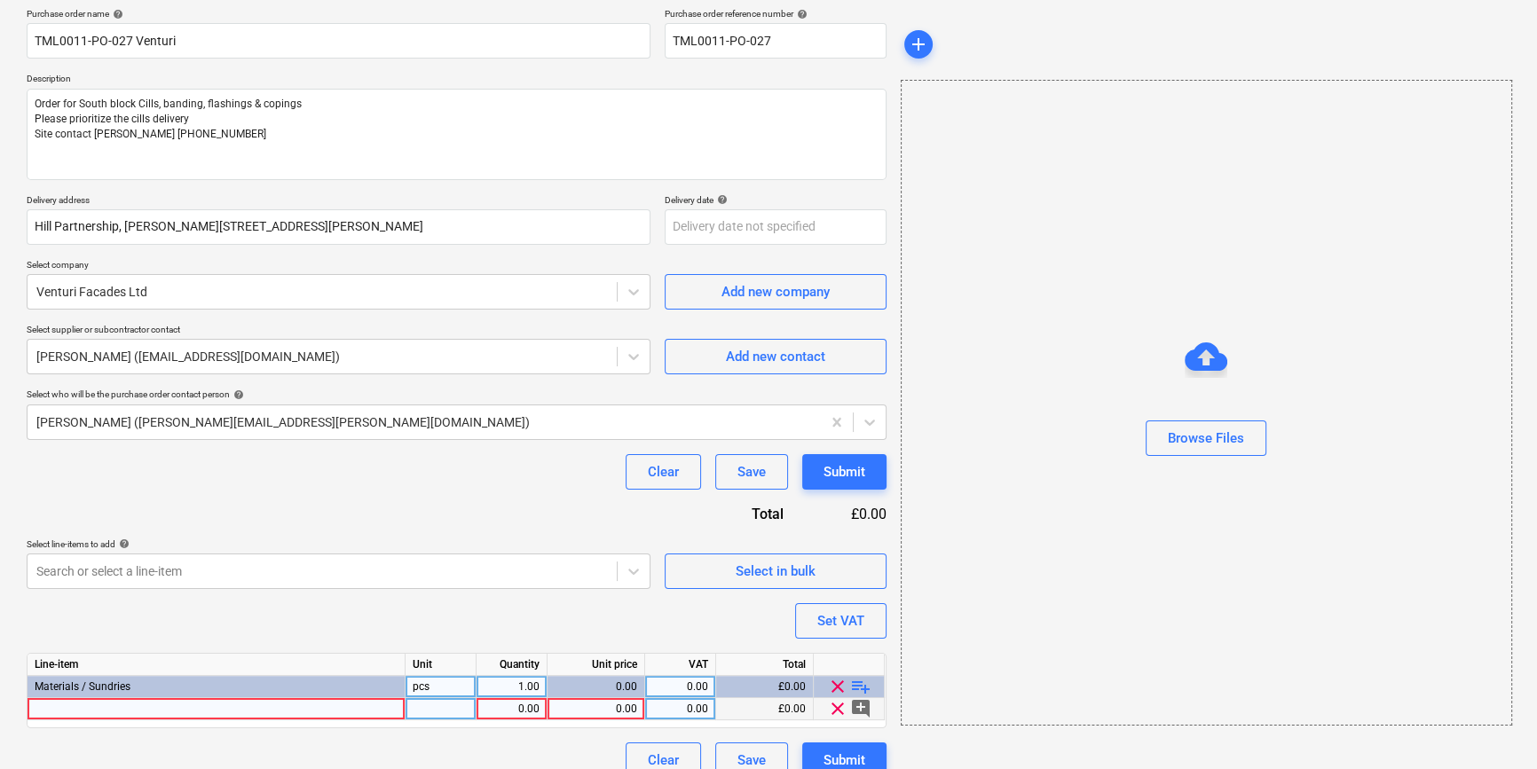
click at [58, 708] on div at bounding box center [217, 709] width 378 height 22
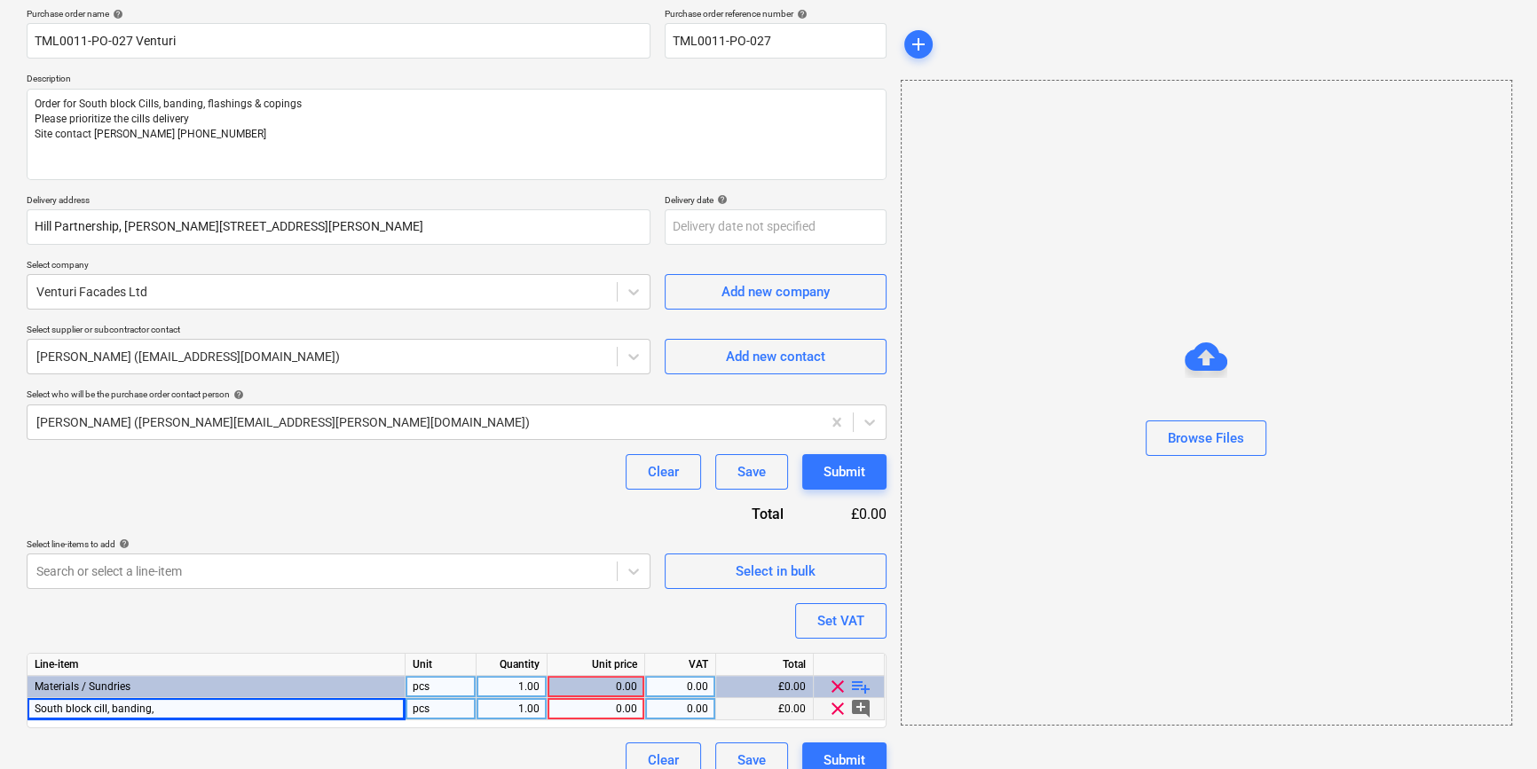
click at [176, 709] on div "South block cill, banding," at bounding box center [217, 709] width 378 height 22
click at [176, 709] on input "South block cill, banding," at bounding box center [216, 708] width 377 height 21
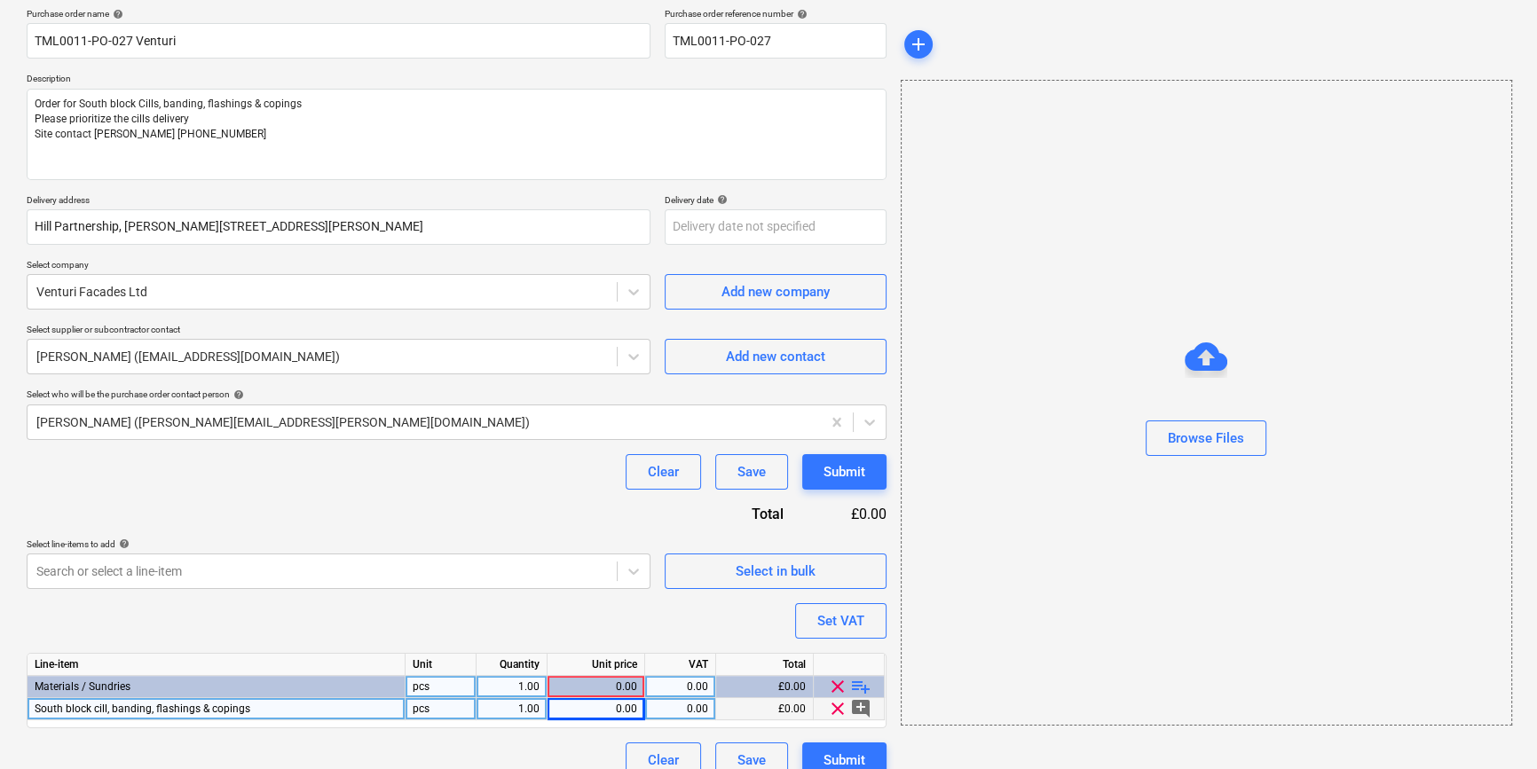
click at [595, 713] on div "0.00" at bounding box center [596, 709] width 83 height 22
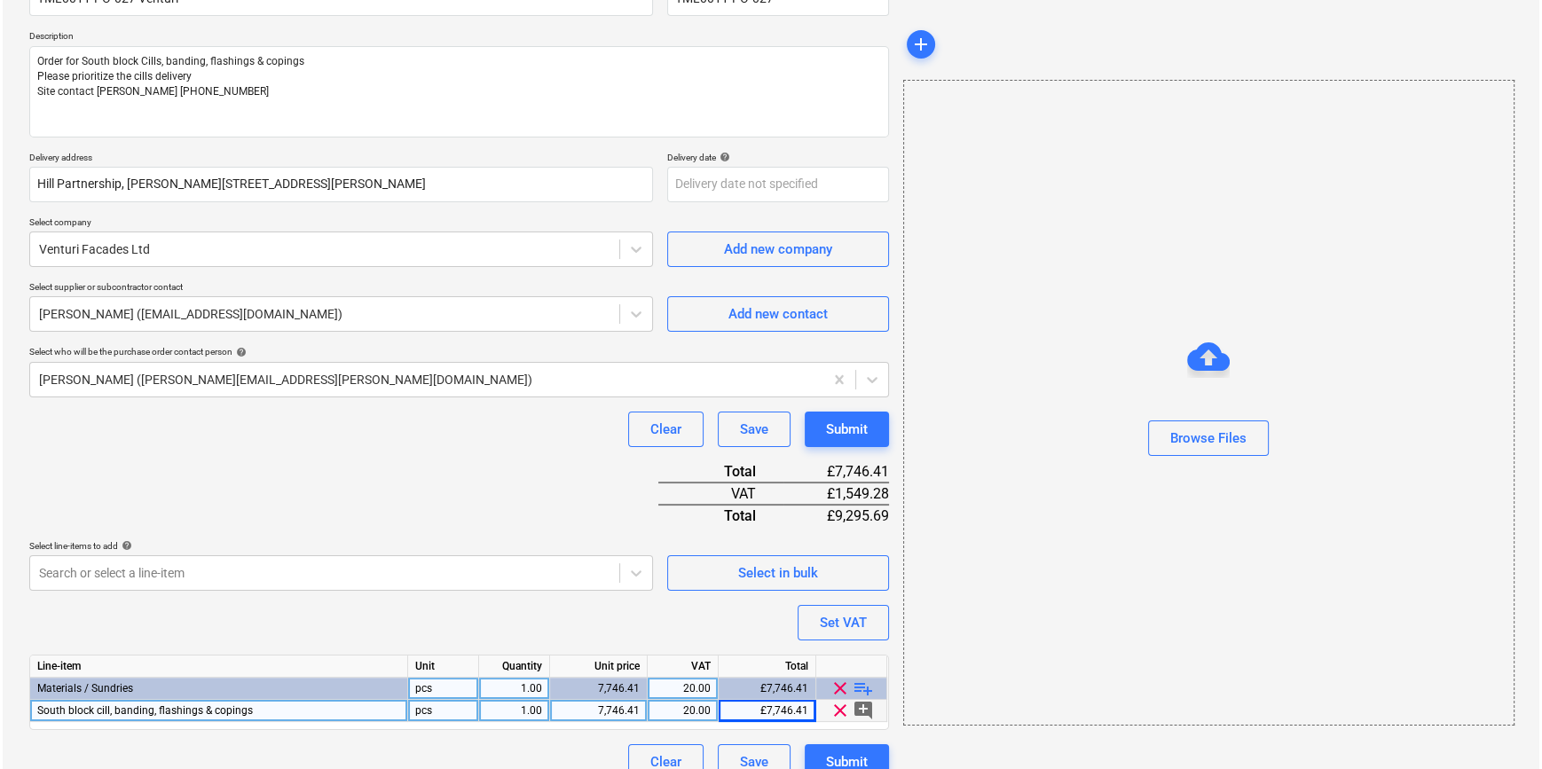
scroll to position [204, 0]
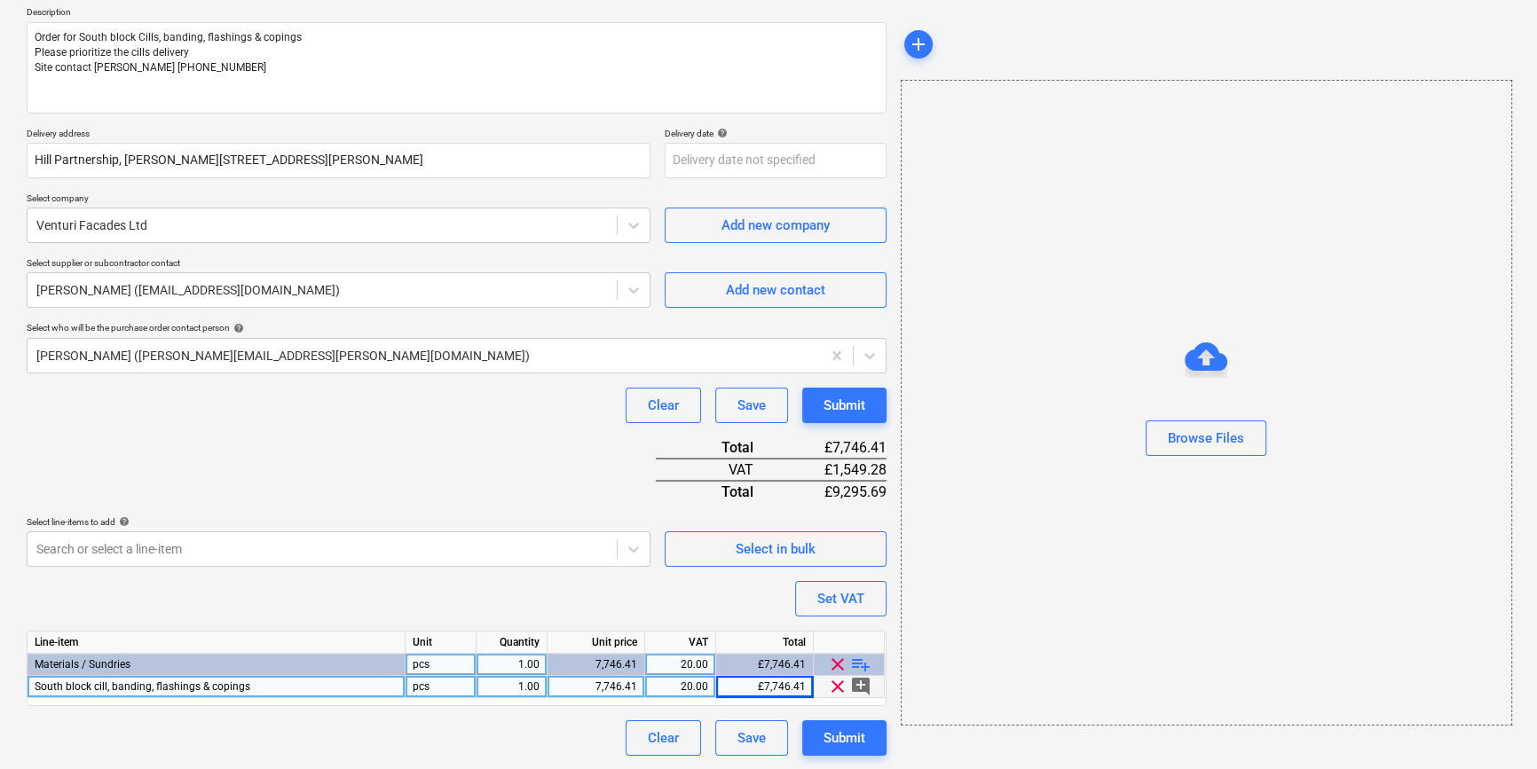
click at [104, 685] on span "South block cill, banding, flashings & copings" at bounding box center [143, 687] width 216 height 12
click at [122, 681] on input "South block cill, banding, flashings & copings" at bounding box center [216, 686] width 377 height 21
click at [117, 688] on input "South block cill, banding, flashings & copings" at bounding box center [216, 686] width 377 height 21
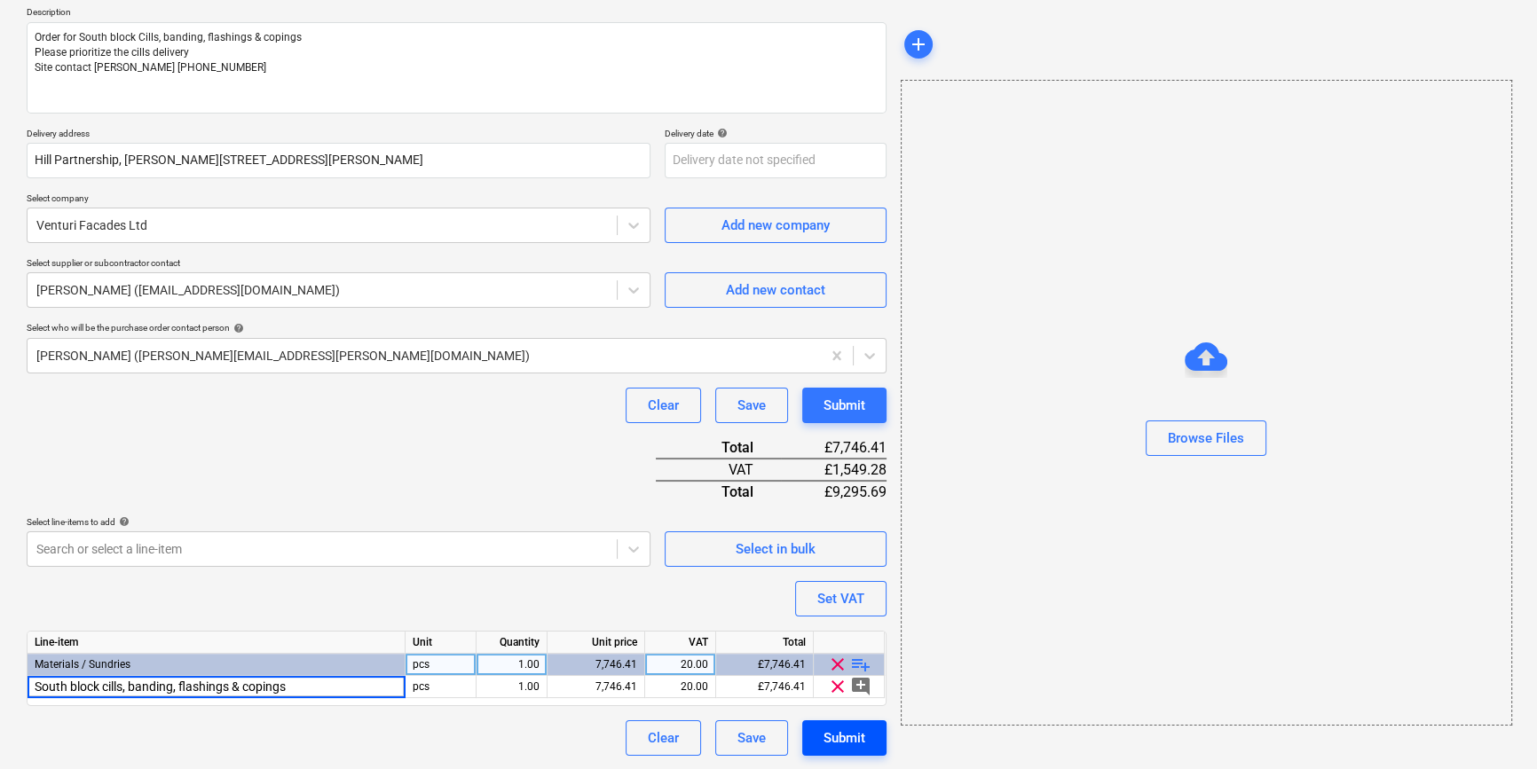
click at [835, 742] on div "Submit" at bounding box center [844, 738] width 42 height 23
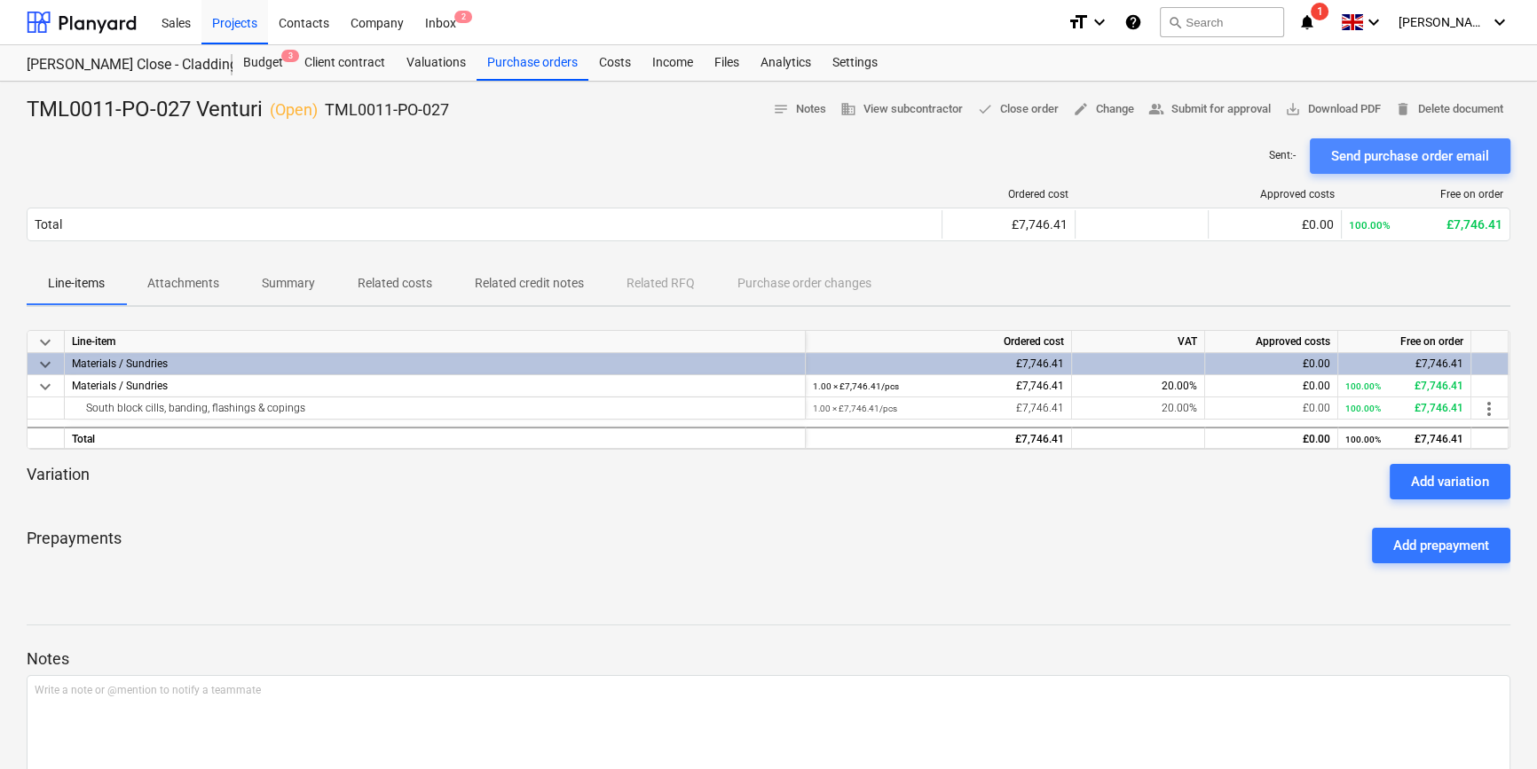
click at [1230, 156] on div "Send purchase order email" at bounding box center [1410, 156] width 158 height 23
click at [1230, 109] on span "save_alt Download PDF" at bounding box center [1333, 109] width 96 height 20
click at [249, 18] on div "Projects" at bounding box center [234, 21] width 67 height 45
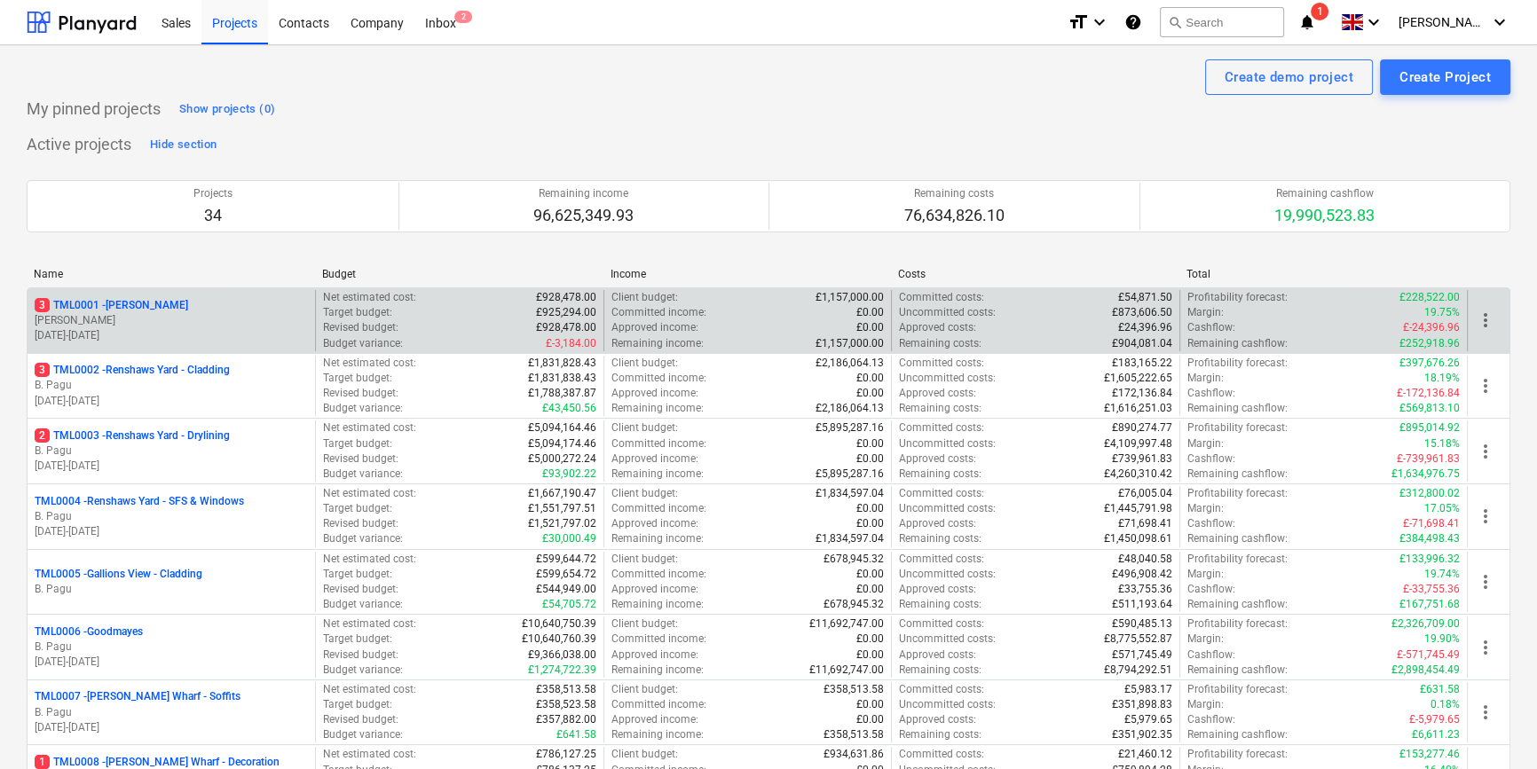
click at [160, 311] on div "3 TML0001 - [PERSON_NAME]" at bounding box center [171, 305] width 273 height 15
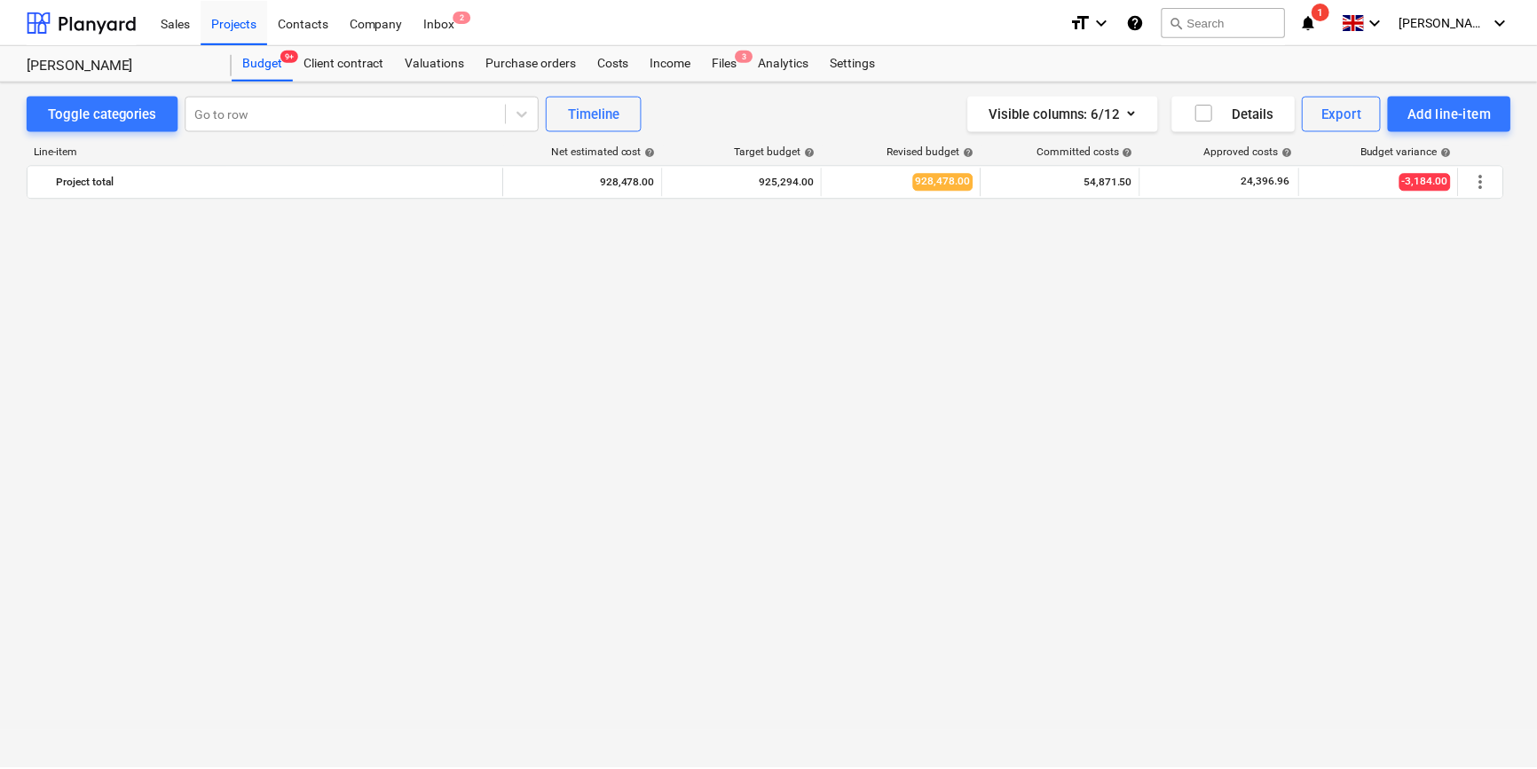
scroll to position [1280, 0]
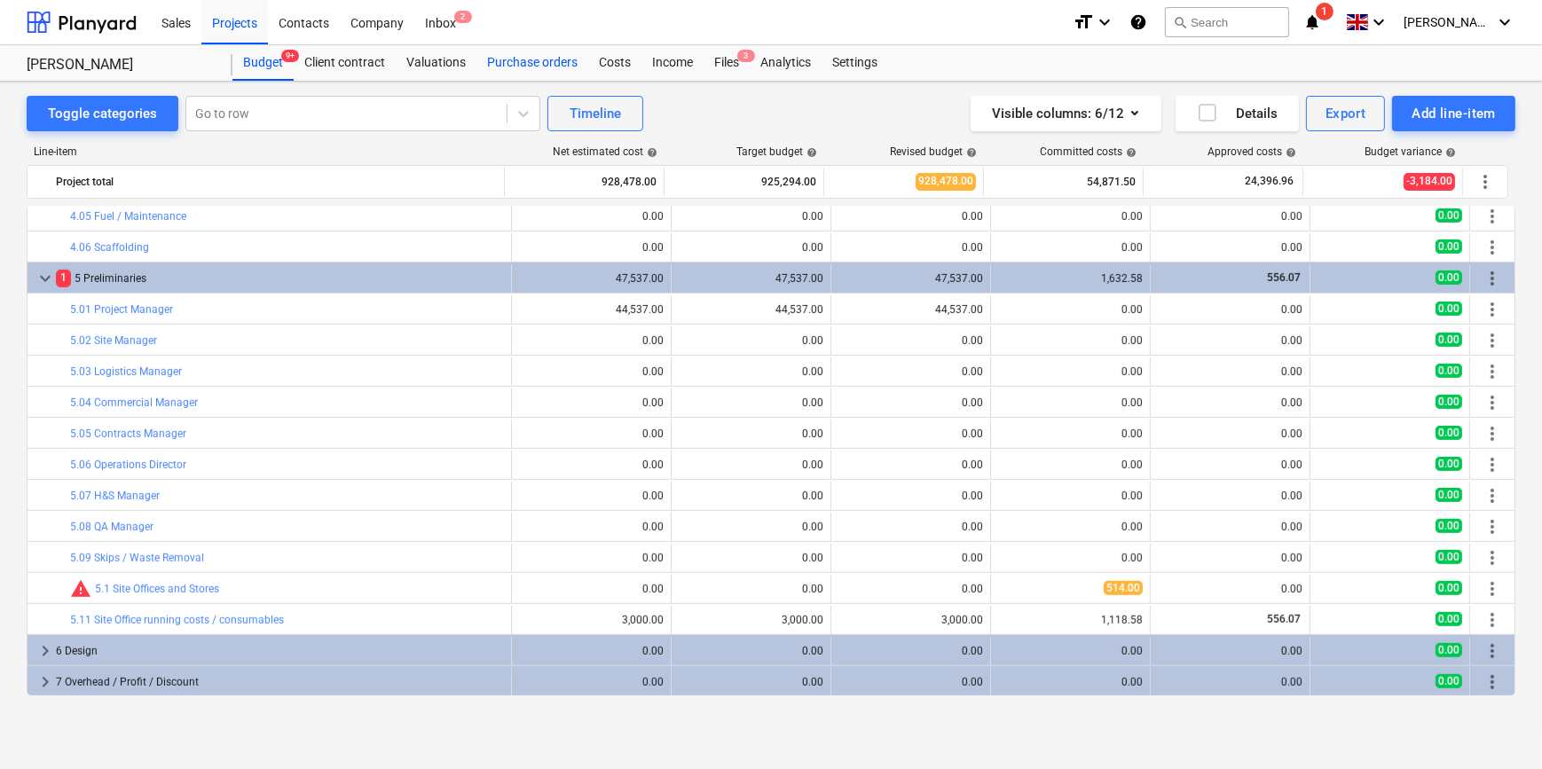
click at [512, 64] on div "Purchase orders" at bounding box center [533, 62] width 112 height 35
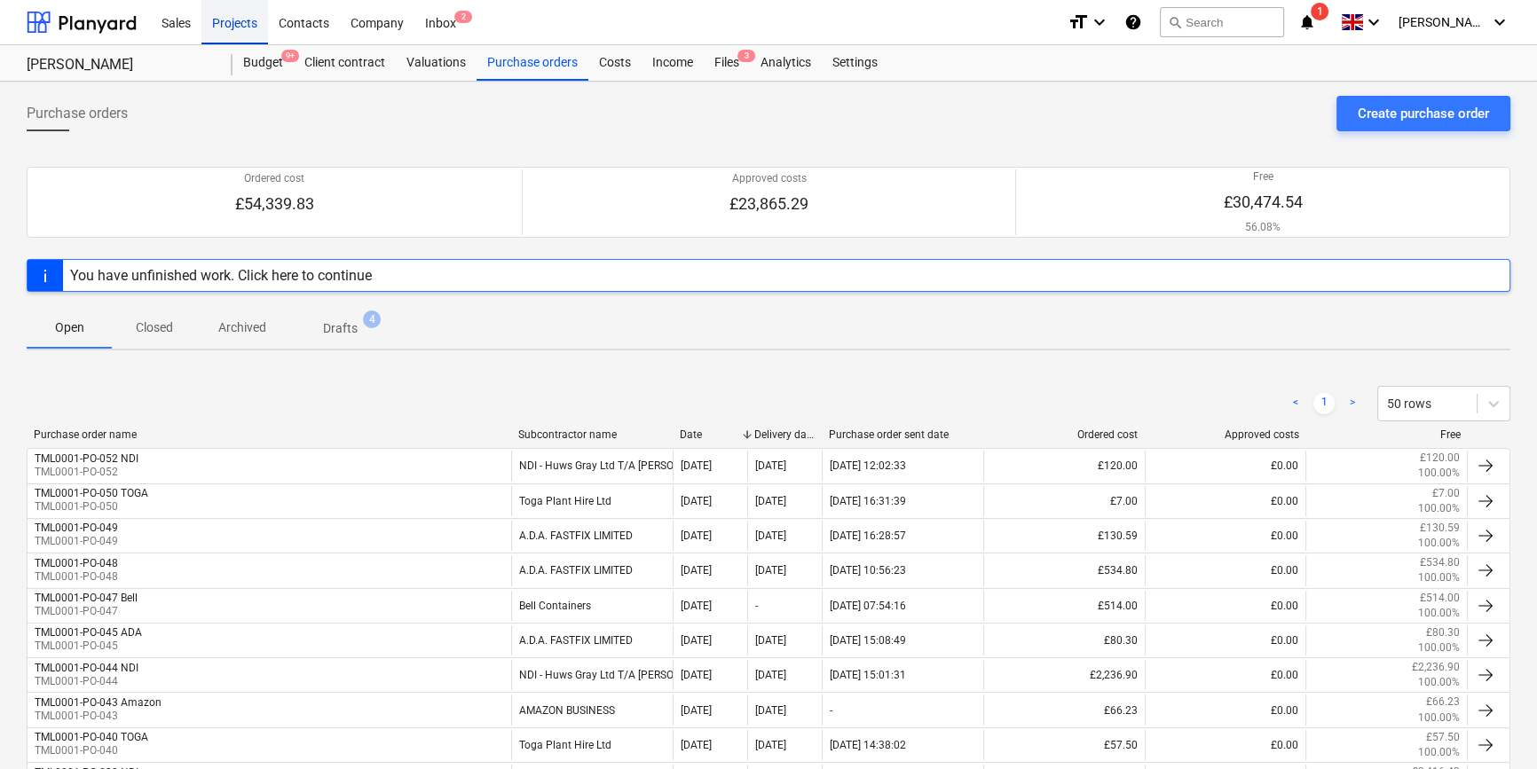
click at [232, 26] on div "Projects" at bounding box center [234, 21] width 67 height 45
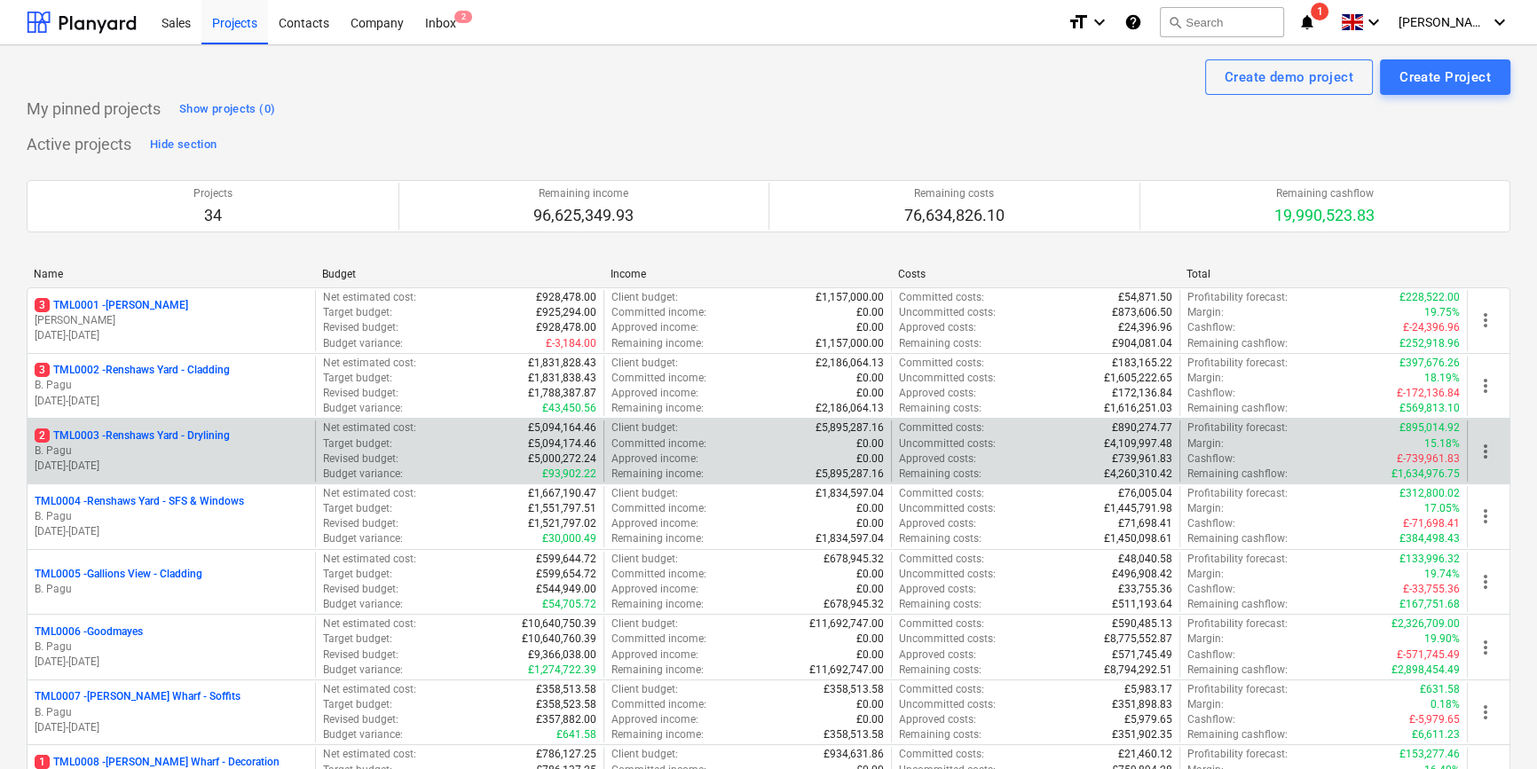
click at [201, 464] on p "[DATE] - [DATE]" at bounding box center [171, 466] width 273 height 15
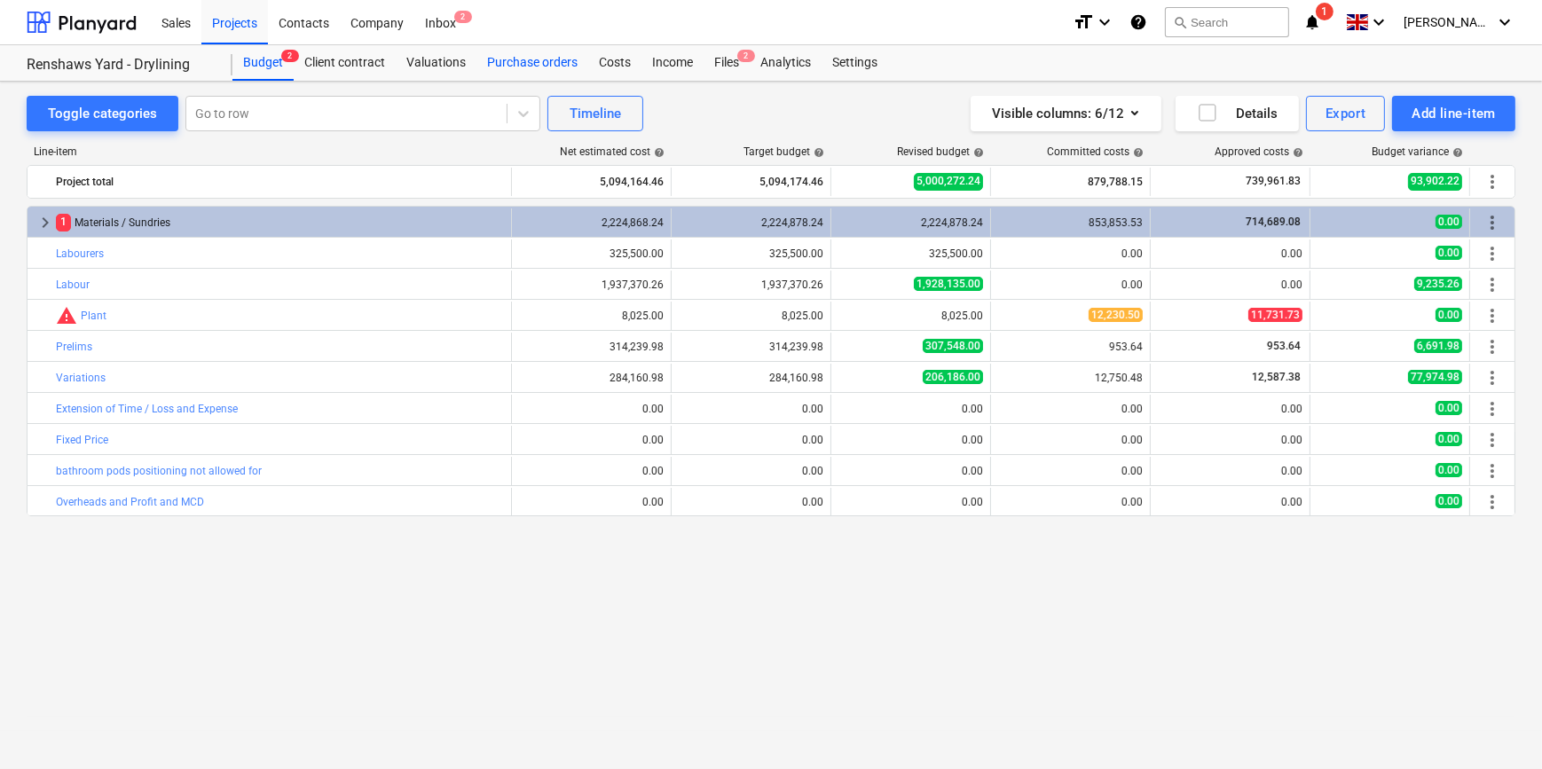
click at [549, 59] on div "Purchase orders" at bounding box center [533, 62] width 112 height 35
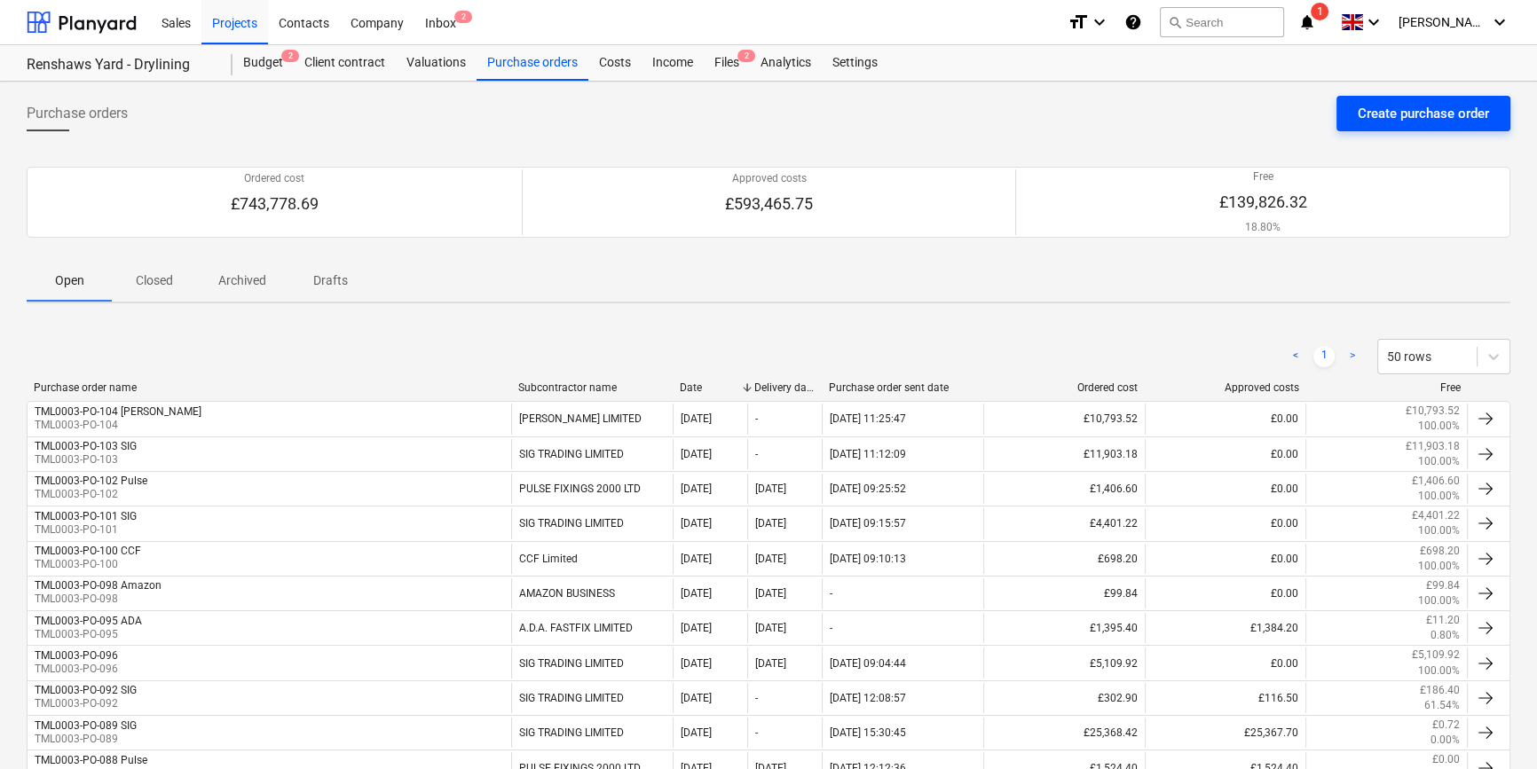
click at [1230, 115] on div "Create purchase order" at bounding box center [1423, 113] width 131 height 23
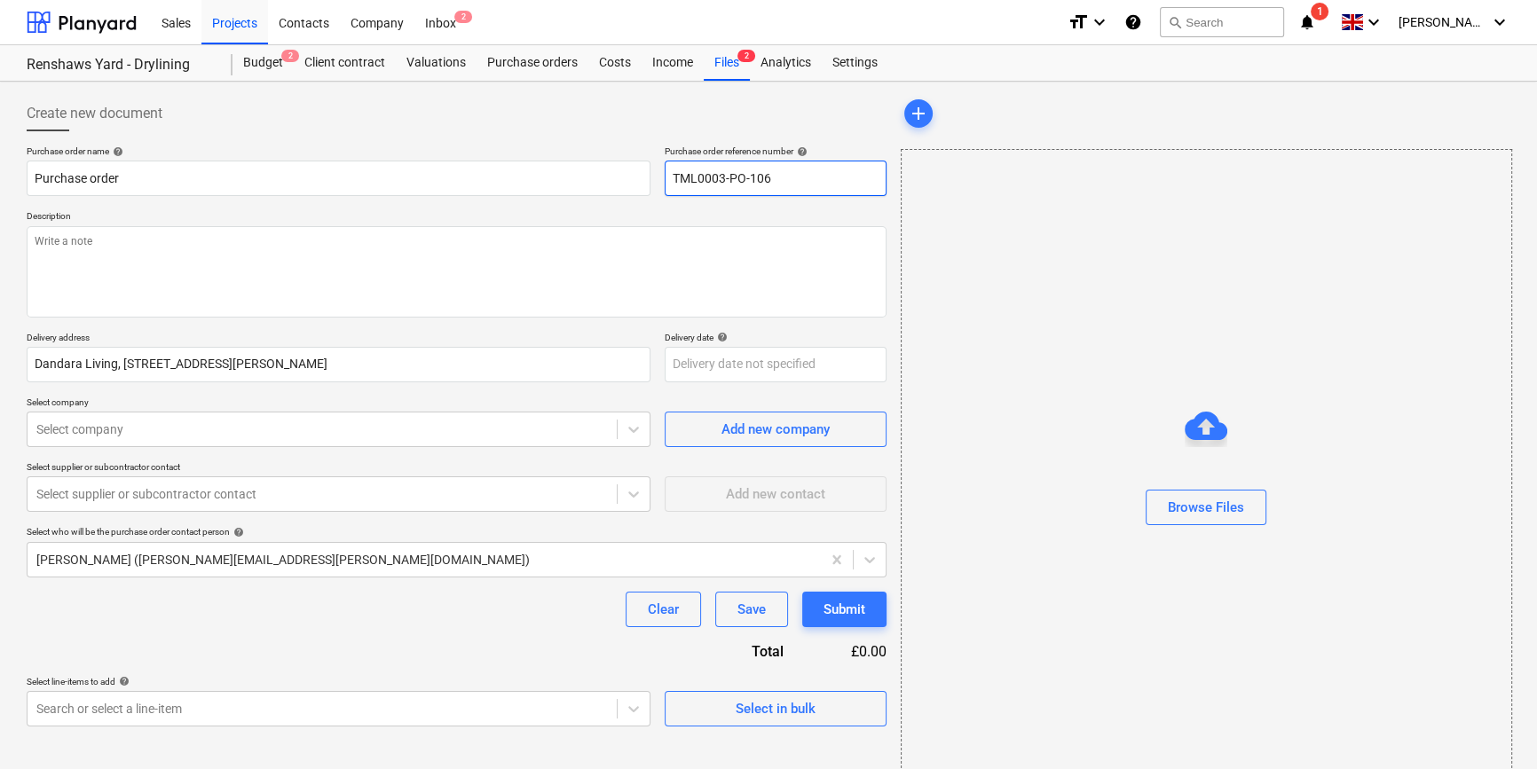
drag, startPoint x: 795, startPoint y: 178, endPoint x: 670, endPoint y: 181, distance: 125.1
click at [670, 181] on input "TML0003-PO-106" at bounding box center [776, 178] width 222 height 35
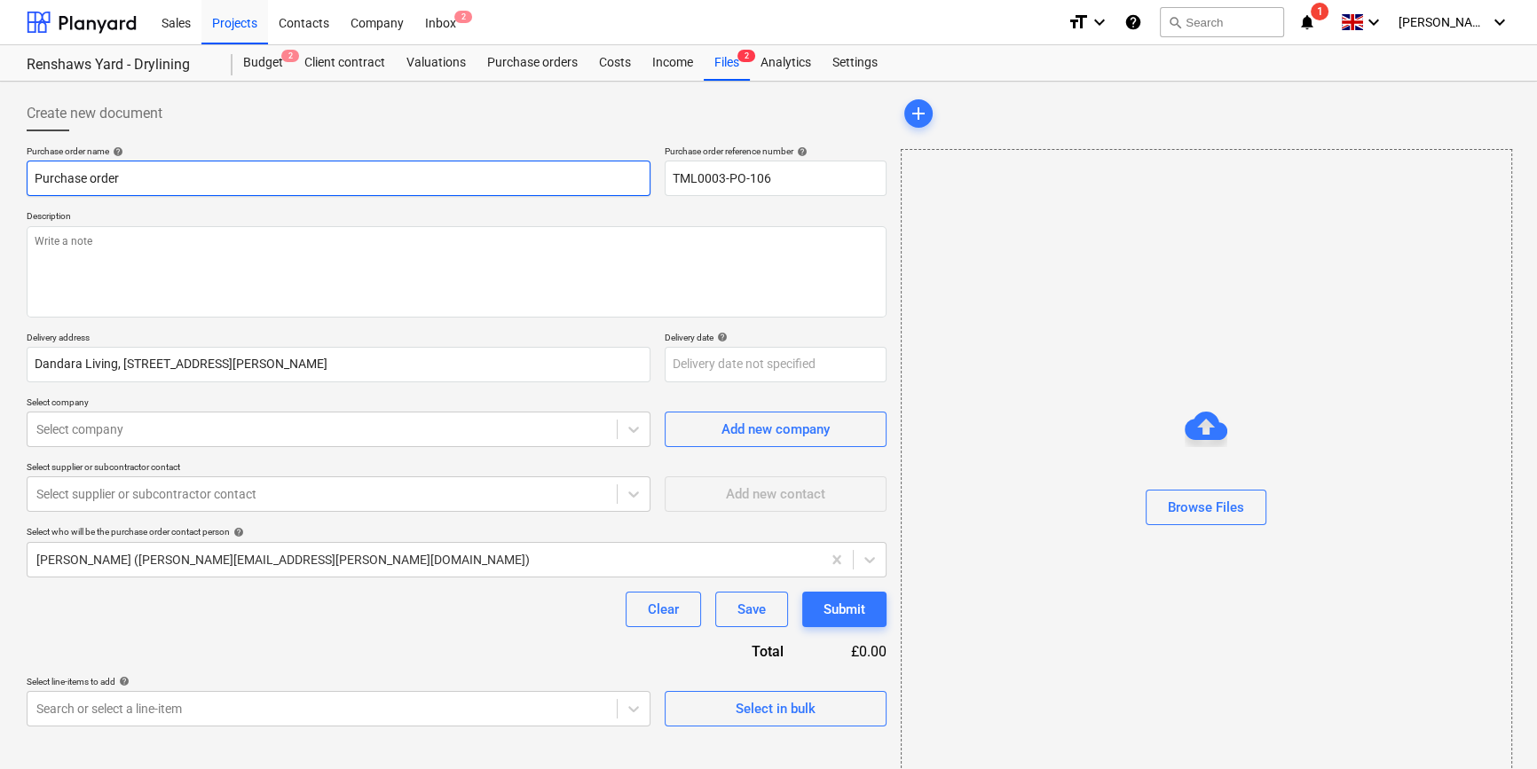
drag, startPoint x: 130, startPoint y: 177, endPoint x: 27, endPoint y: 177, distance: 102.9
click at [27, 177] on input "Purchase order" at bounding box center [339, 178] width 624 height 35
paste input "TML0003-PO-106"
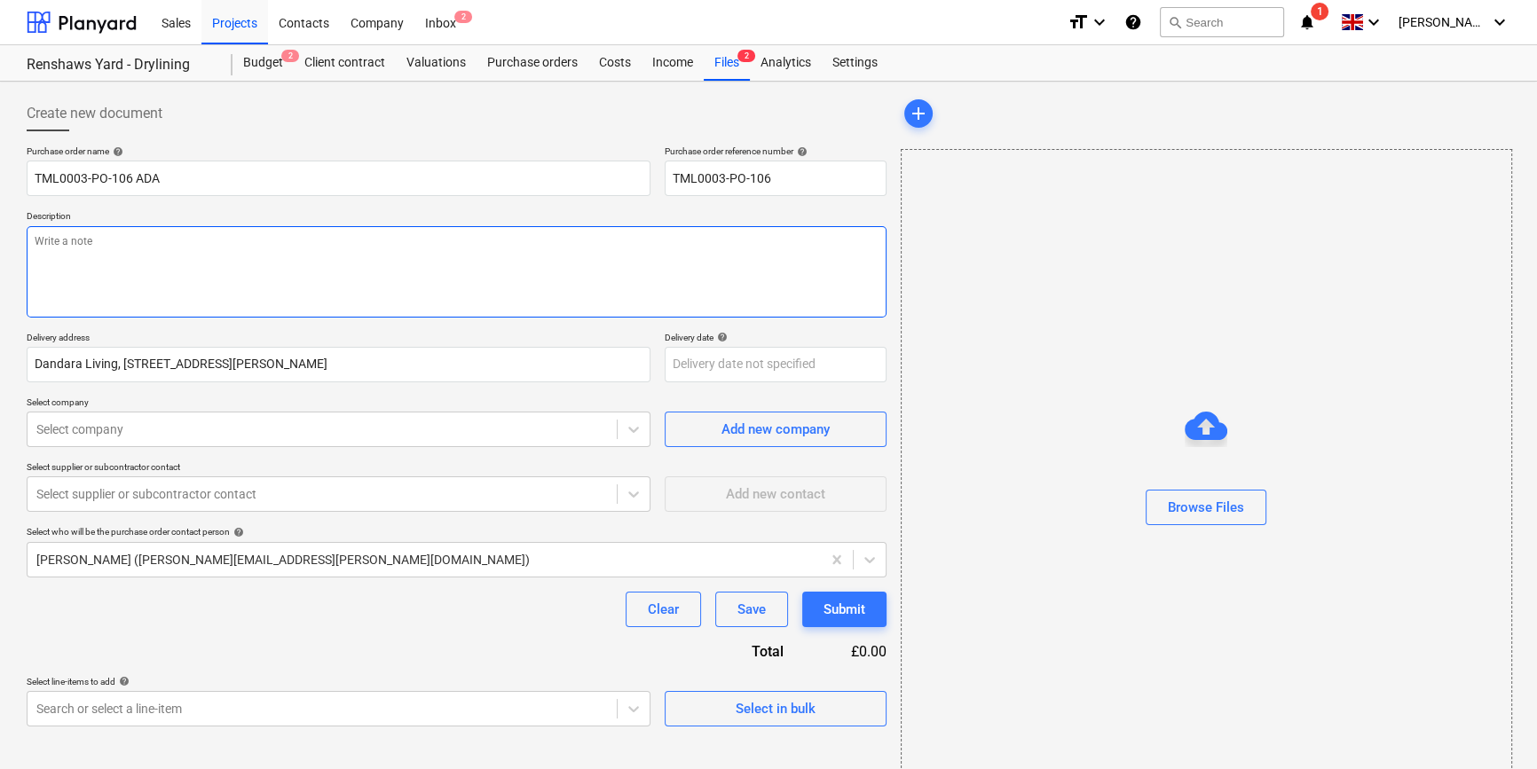
click at [120, 245] on textarea at bounding box center [457, 271] width 860 height 91
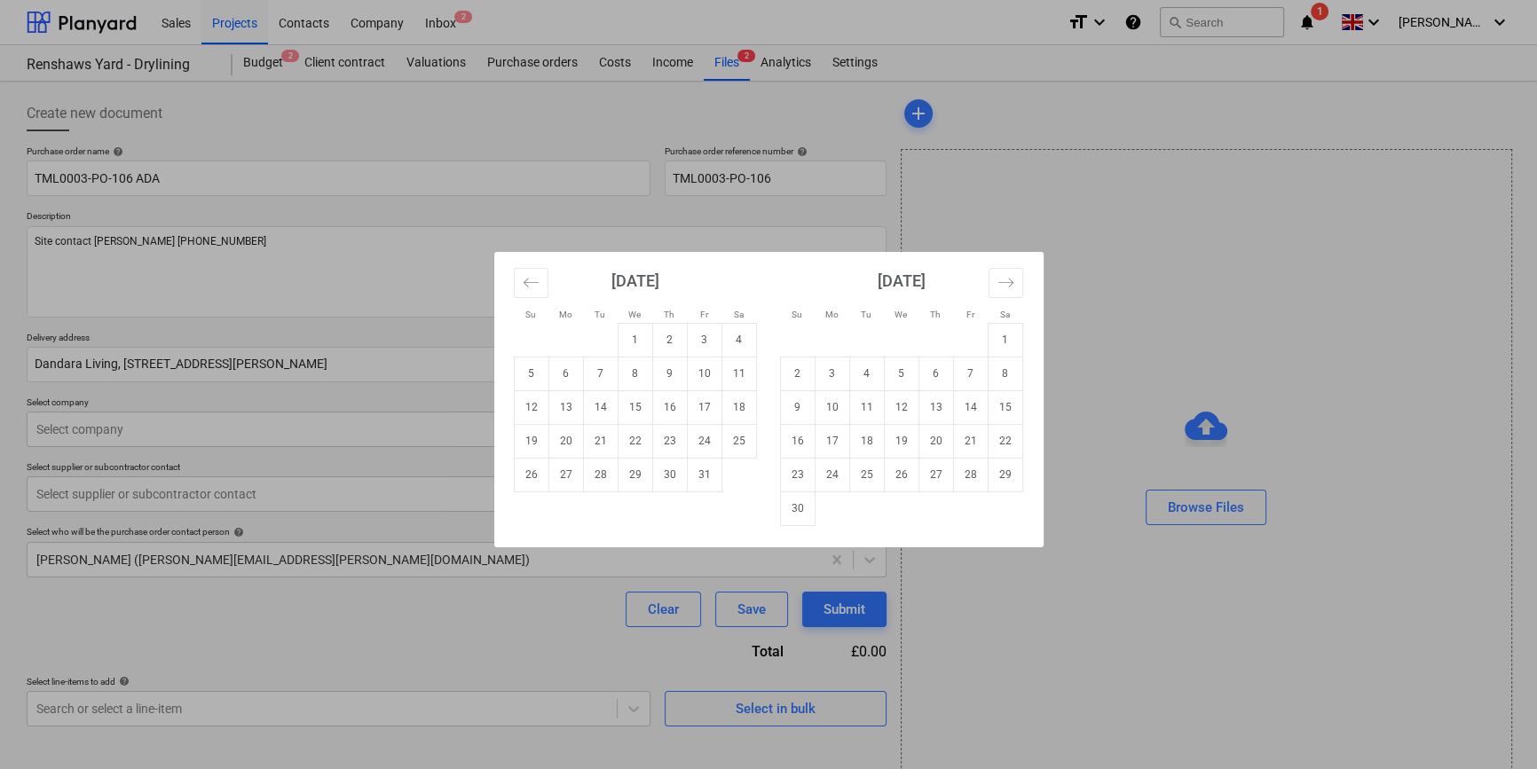
click at [697, 359] on body "Sales Projects Contacts Company Inbox 2 format_size keyboard_arrow_down help se…" at bounding box center [768, 384] width 1537 height 769
click at [702, 339] on td "3" at bounding box center [704, 340] width 35 height 34
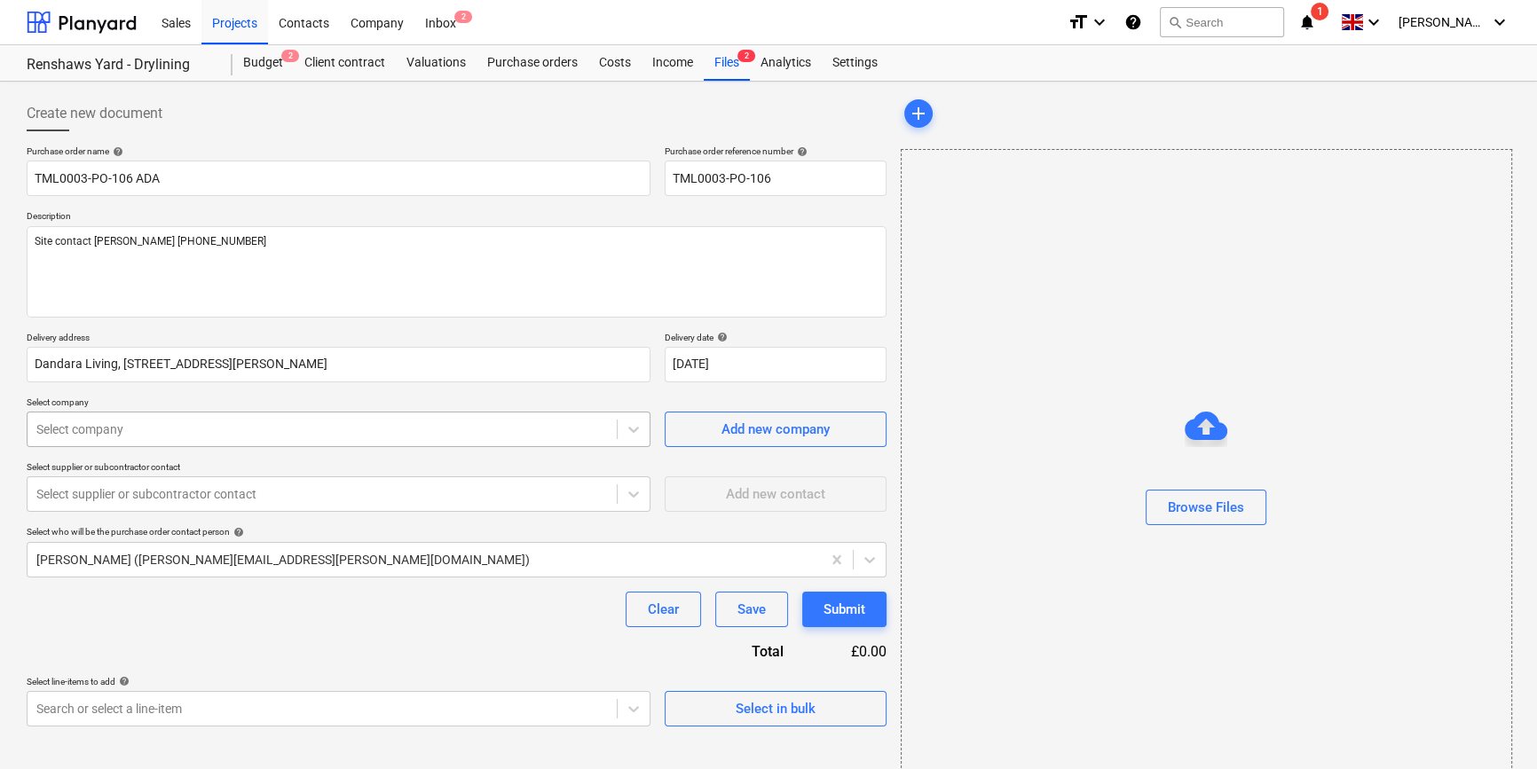
click at [325, 427] on div at bounding box center [321, 430] width 571 height 18
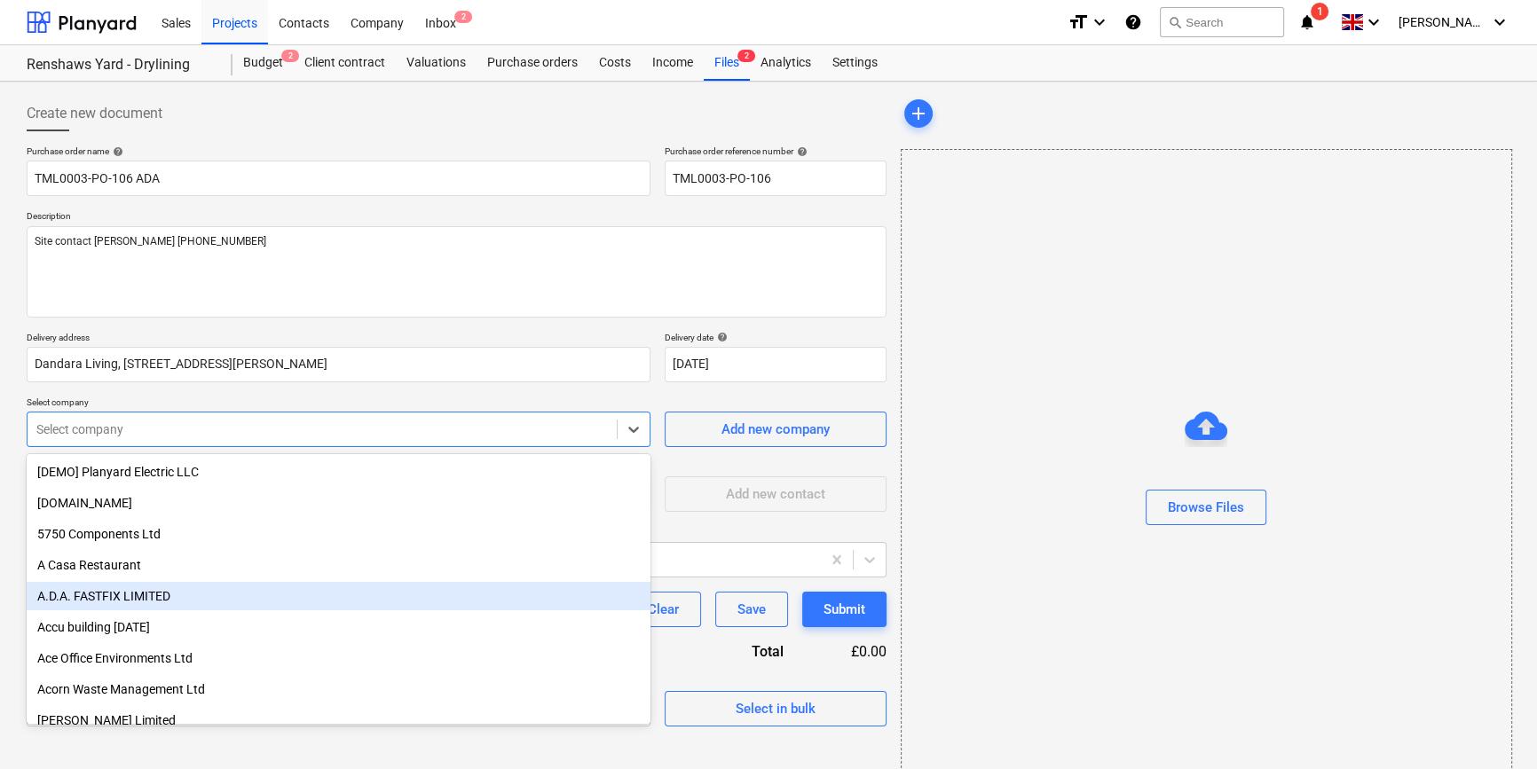
click at [186, 601] on div "A.D.A. FASTFIX LIMITED" at bounding box center [339, 596] width 624 height 28
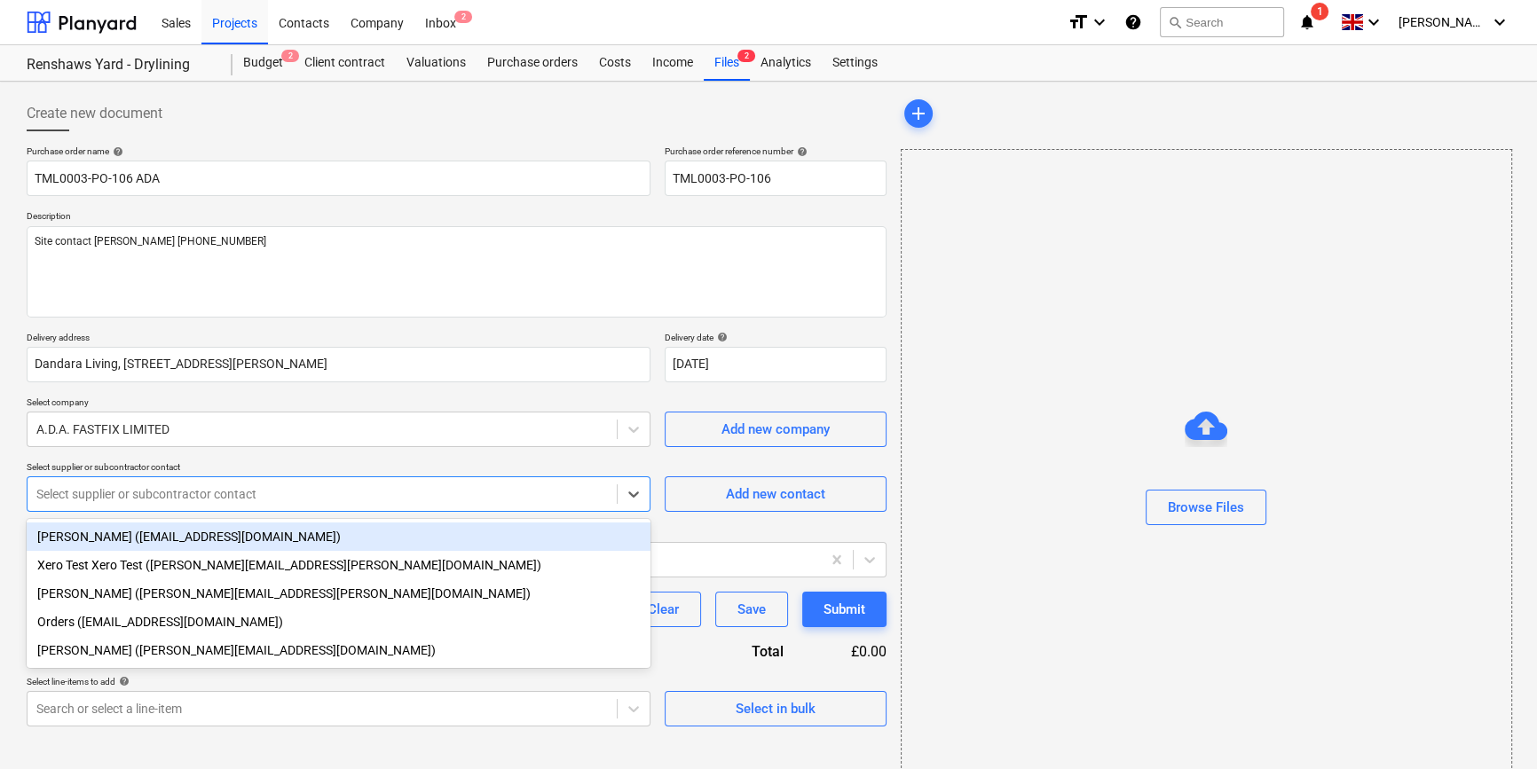
click at [163, 492] on div at bounding box center [321, 494] width 571 height 18
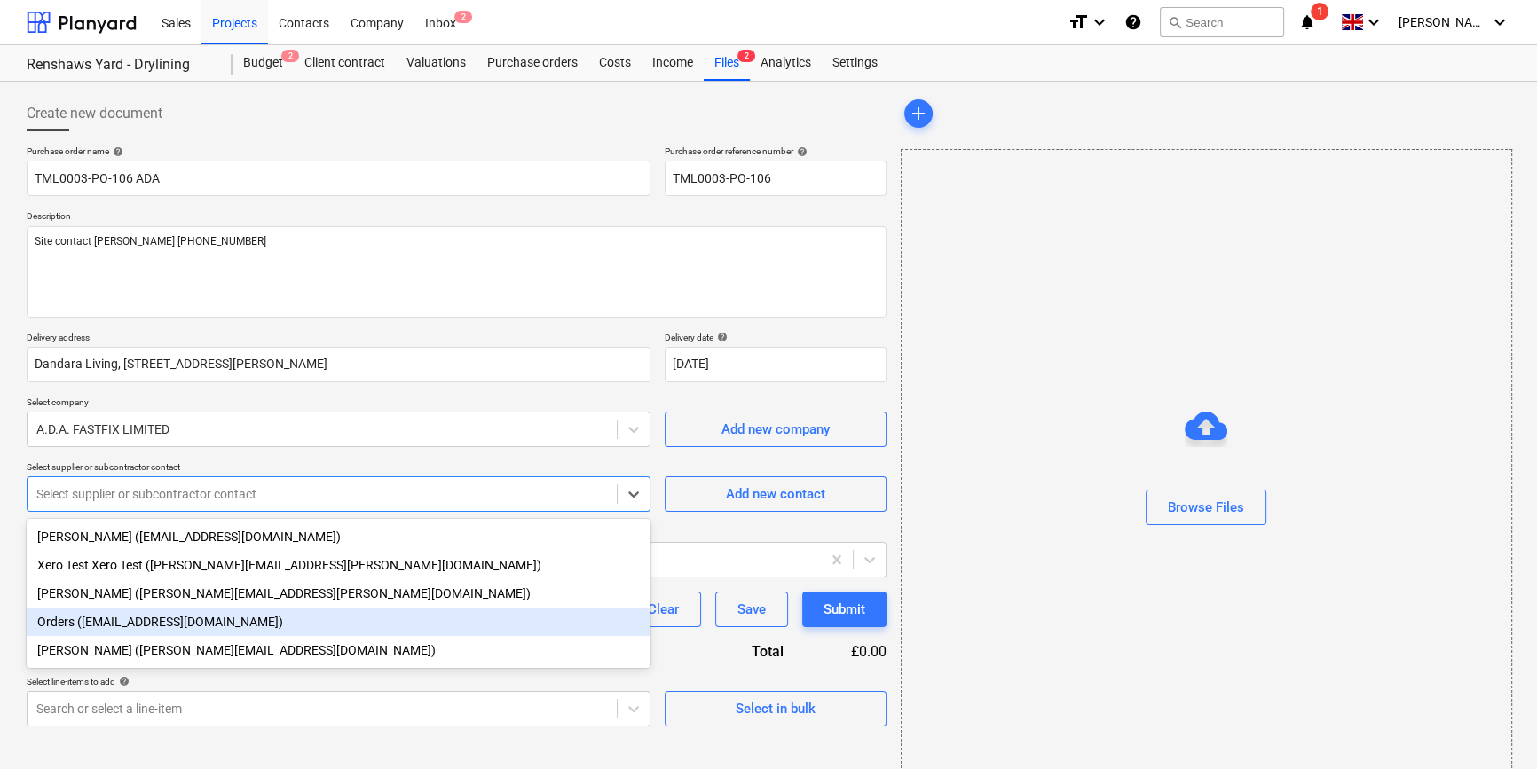
click at [142, 626] on div "Orders ([EMAIL_ADDRESS][DOMAIN_NAME])" at bounding box center [339, 622] width 624 height 28
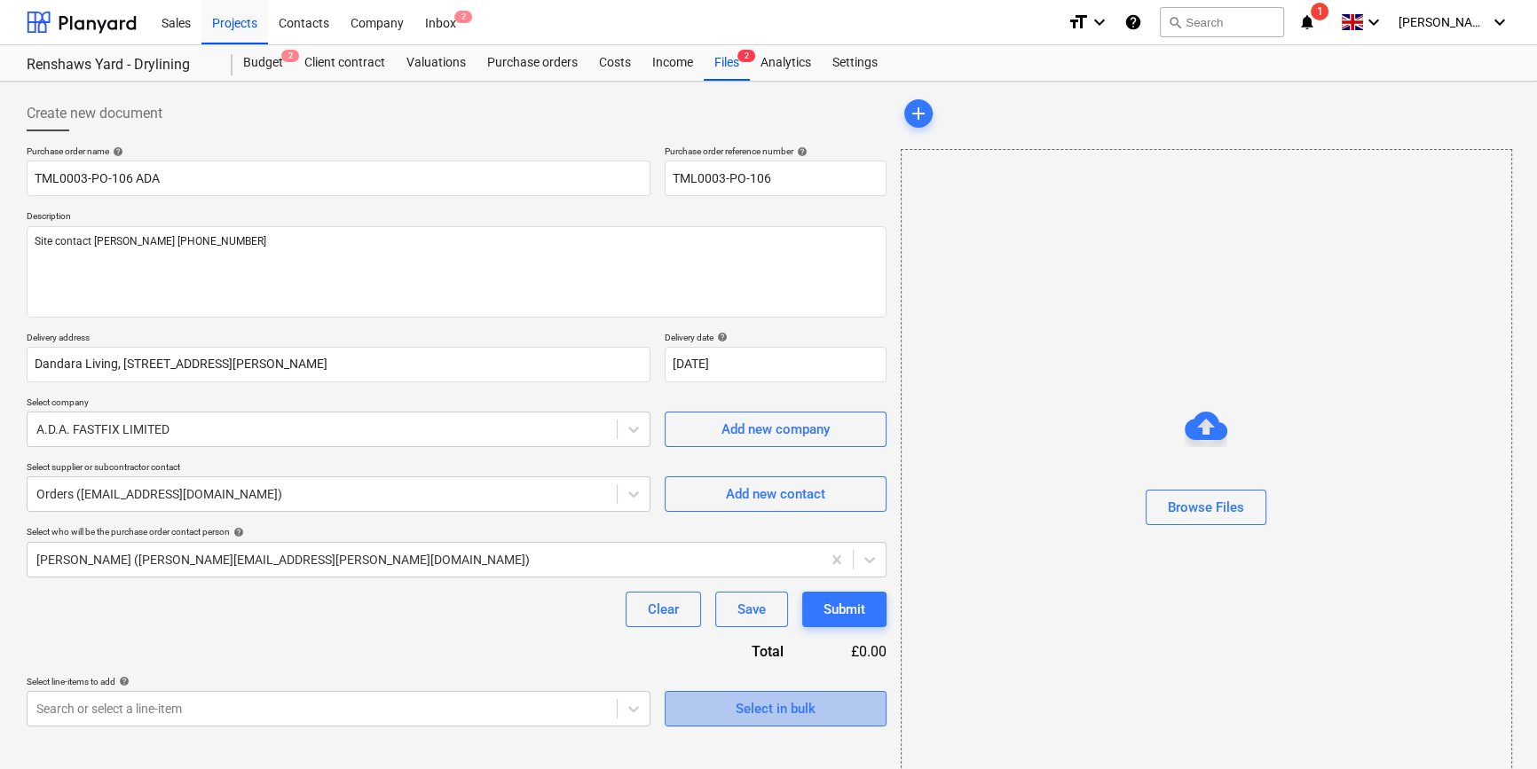
click at [776, 715] on div "Select in bulk" at bounding box center [776, 708] width 80 height 23
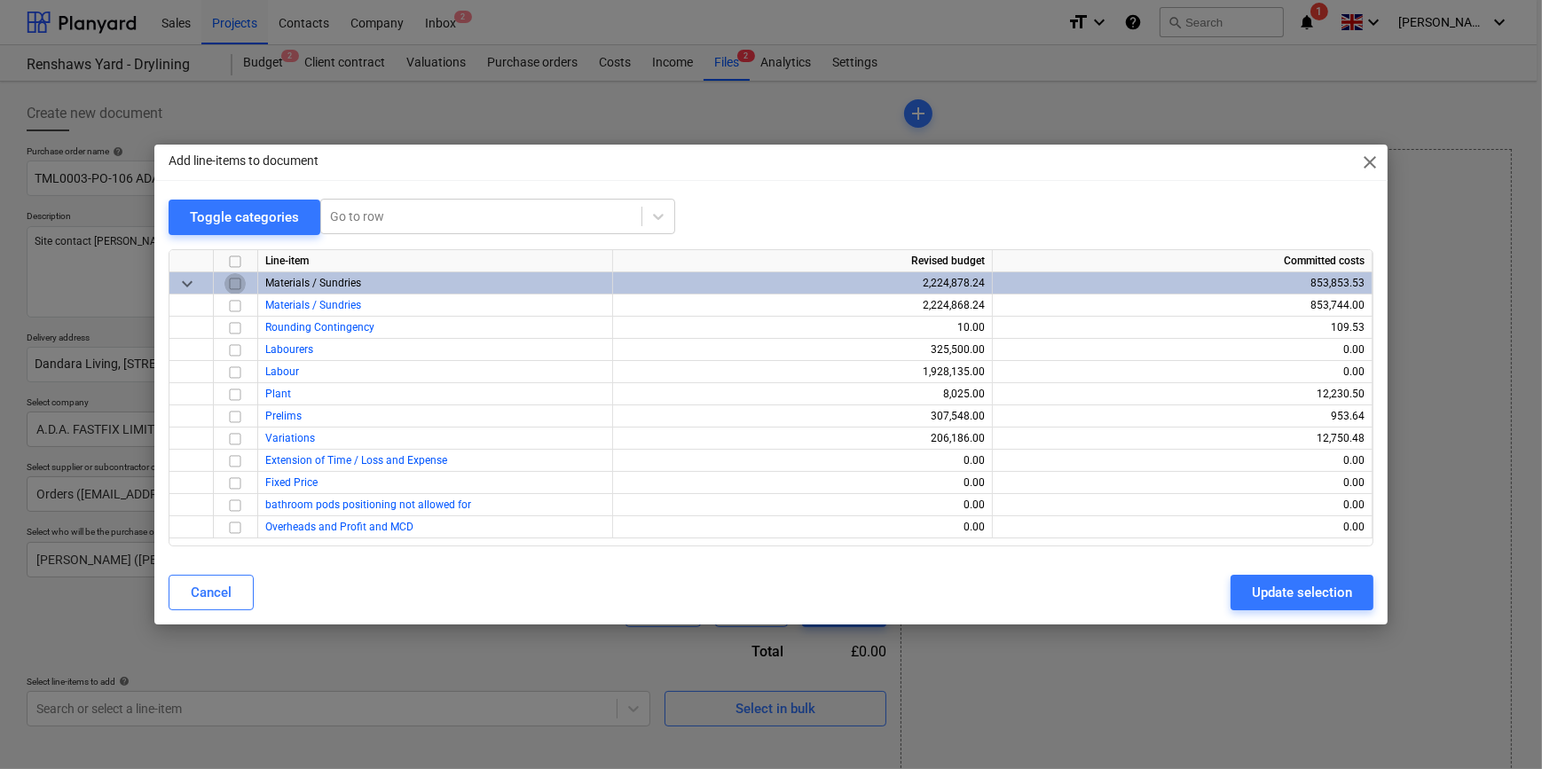
click at [232, 284] on input "checkbox" at bounding box center [234, 283] width 21 height 21
click at [238, 326] on input "checkbox" at bounding box center [234, 328] width 21 height 21
click at [1230, 591] on div "Update selection" at bounding box center [1302, 592] width 100 height 23
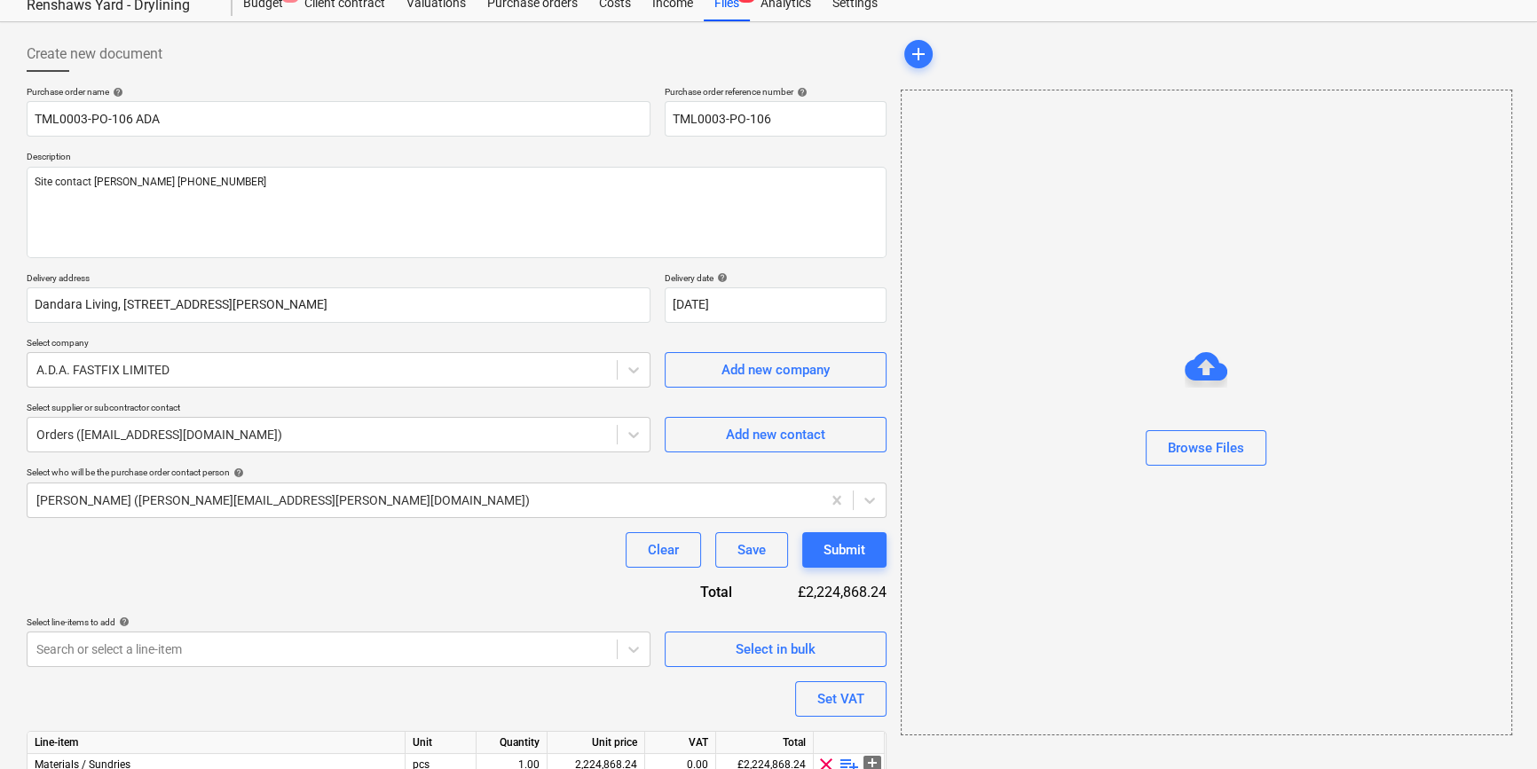
scroll to position [138, 0]
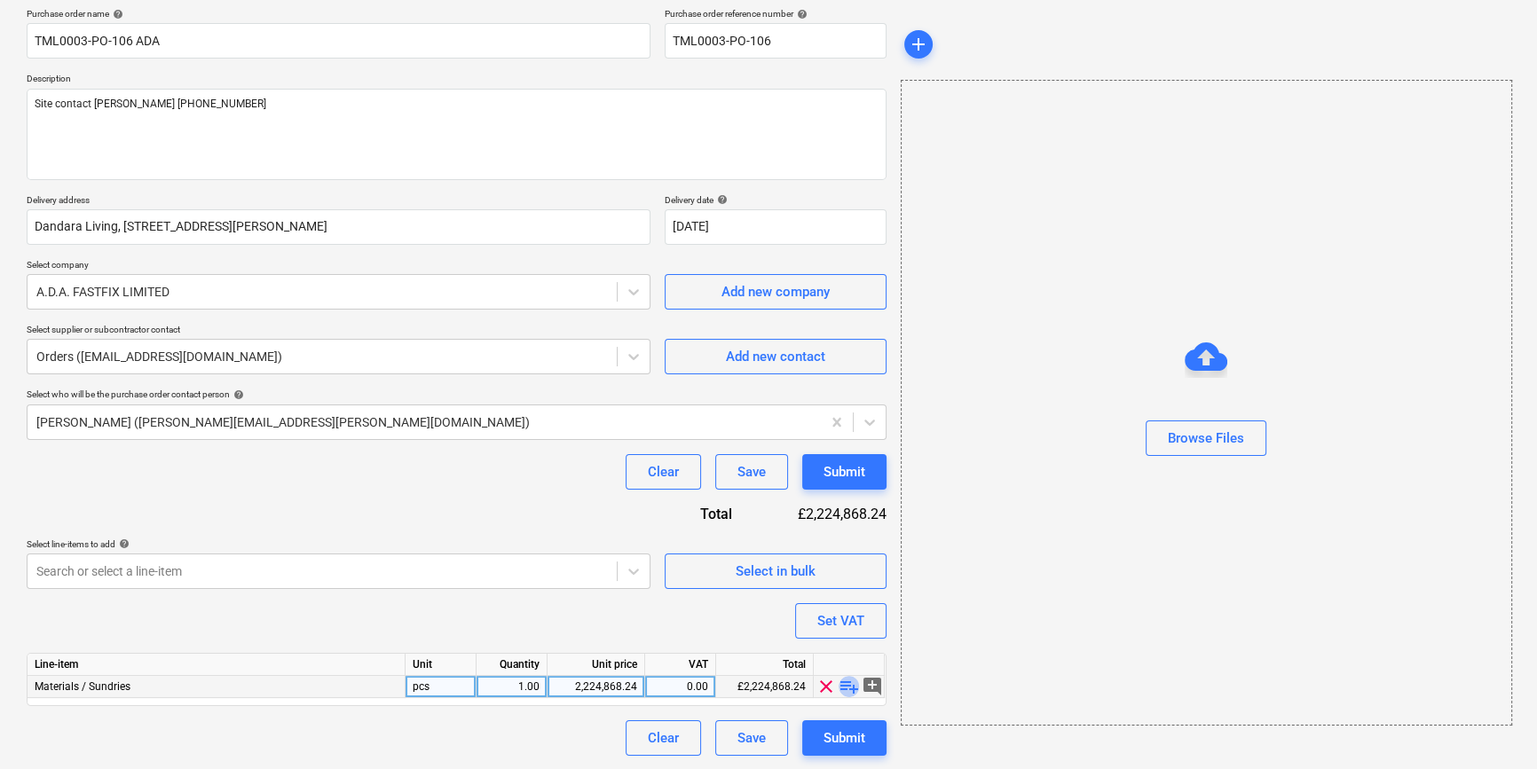
click at [849, 681] on span "playlist_add" at bounding box center [849, 686] width 21 height 21
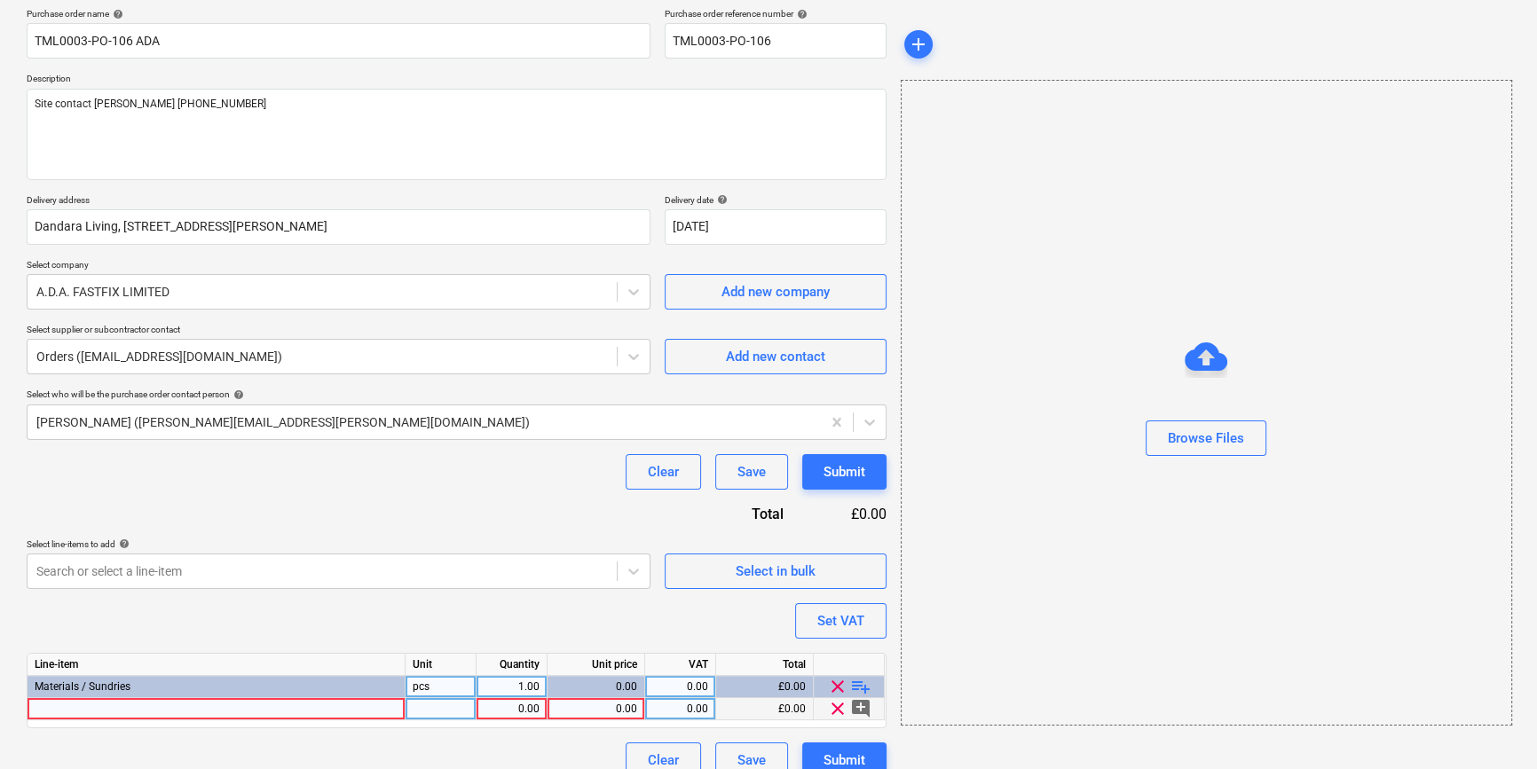
click at [89, 706] on div at bounding box center [217, 709] width 378 height 22
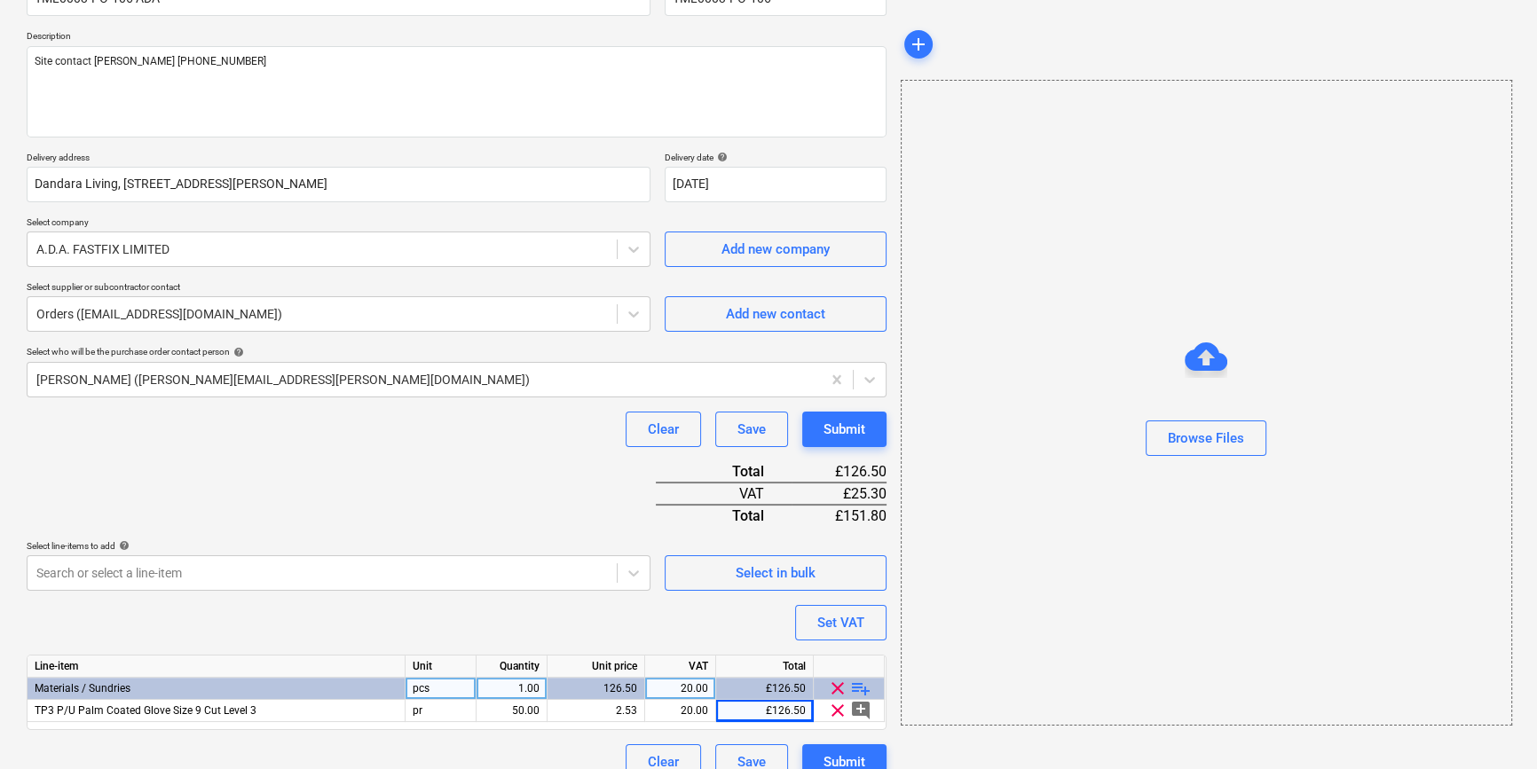
scroll to position [204, 0]
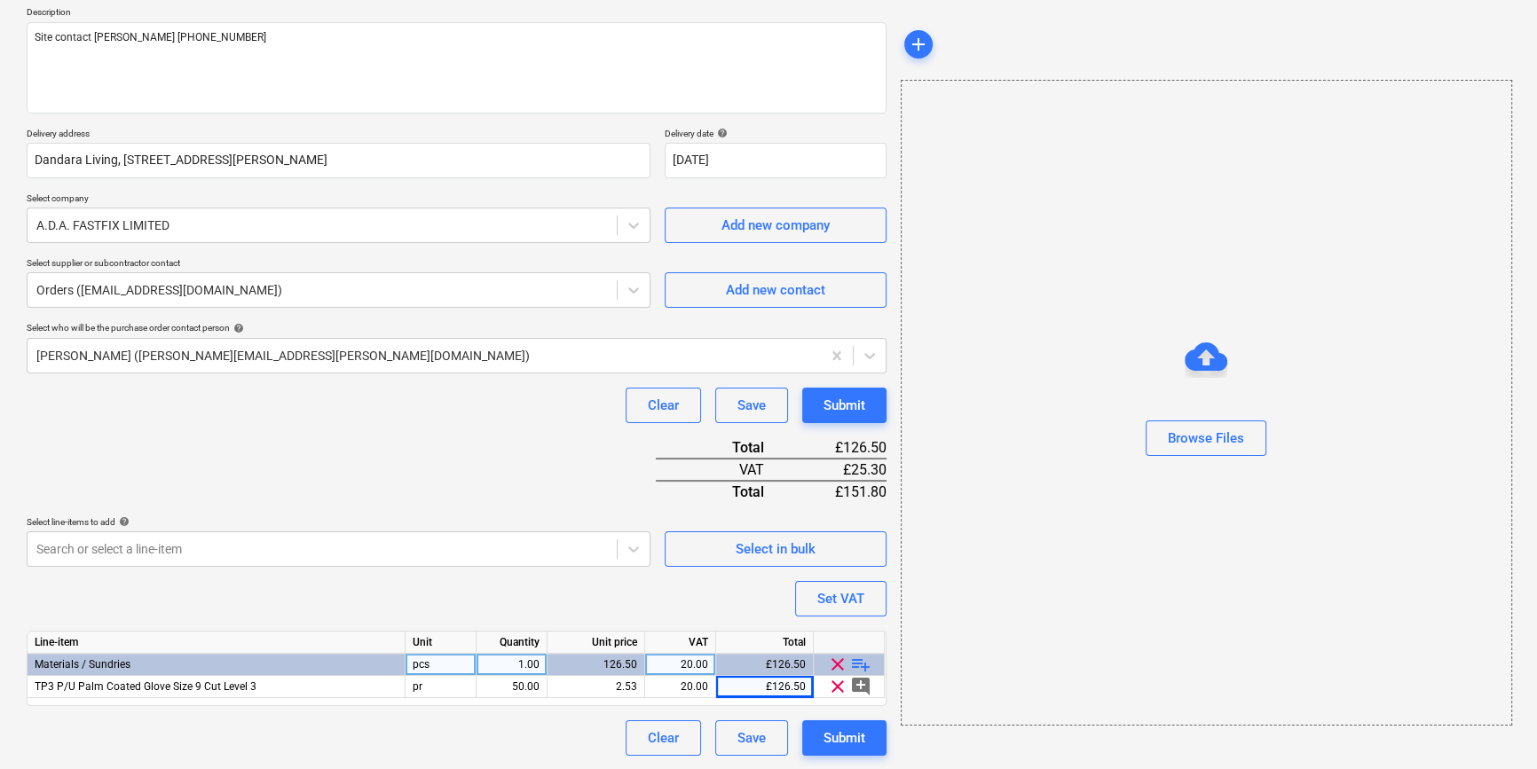
click at [855, 664] on span "playlist_add" at bounding box center [860, 664] width 21 height 21
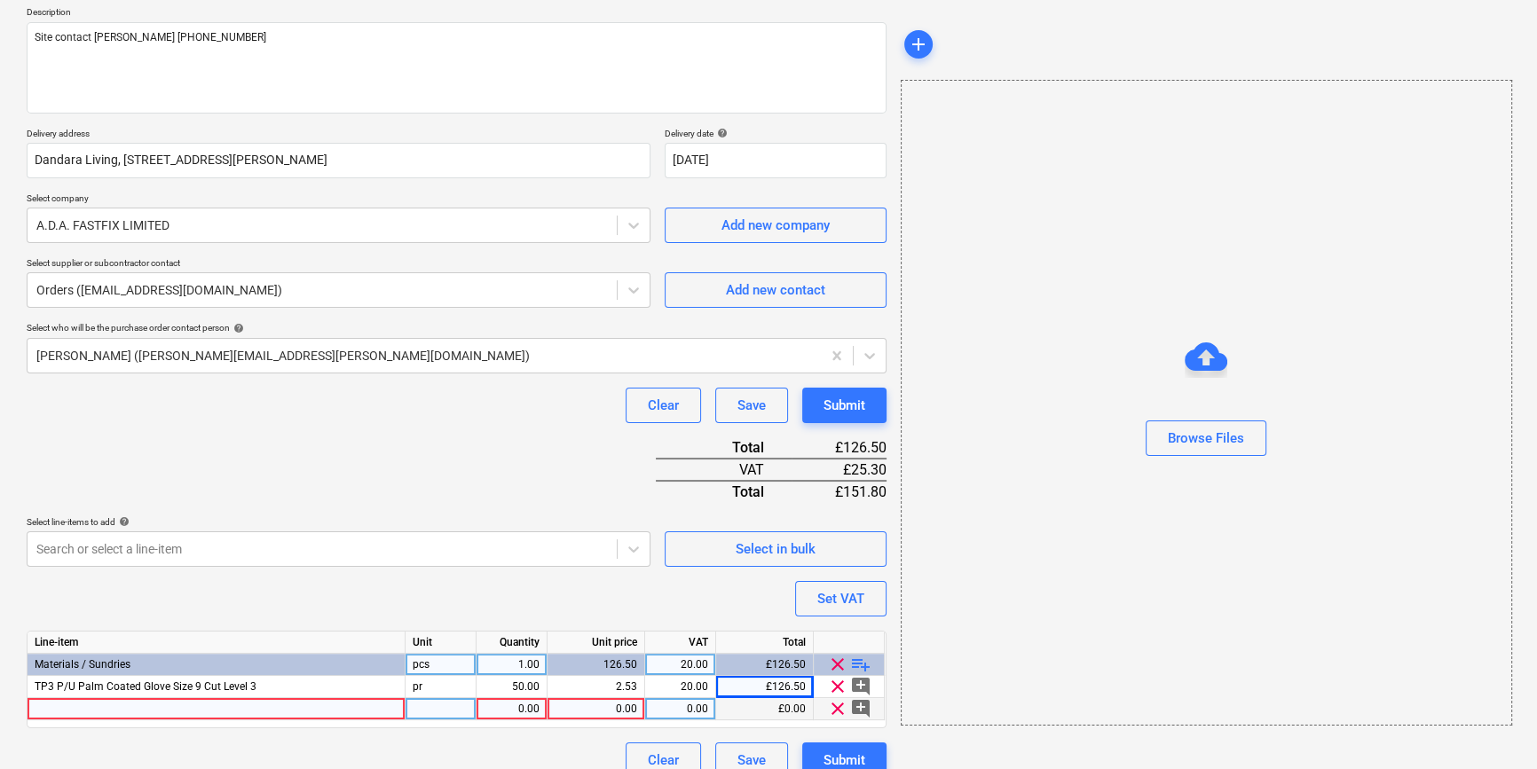
click at [69, 712] on div at bounding box center [217, 709] width 378 height 22
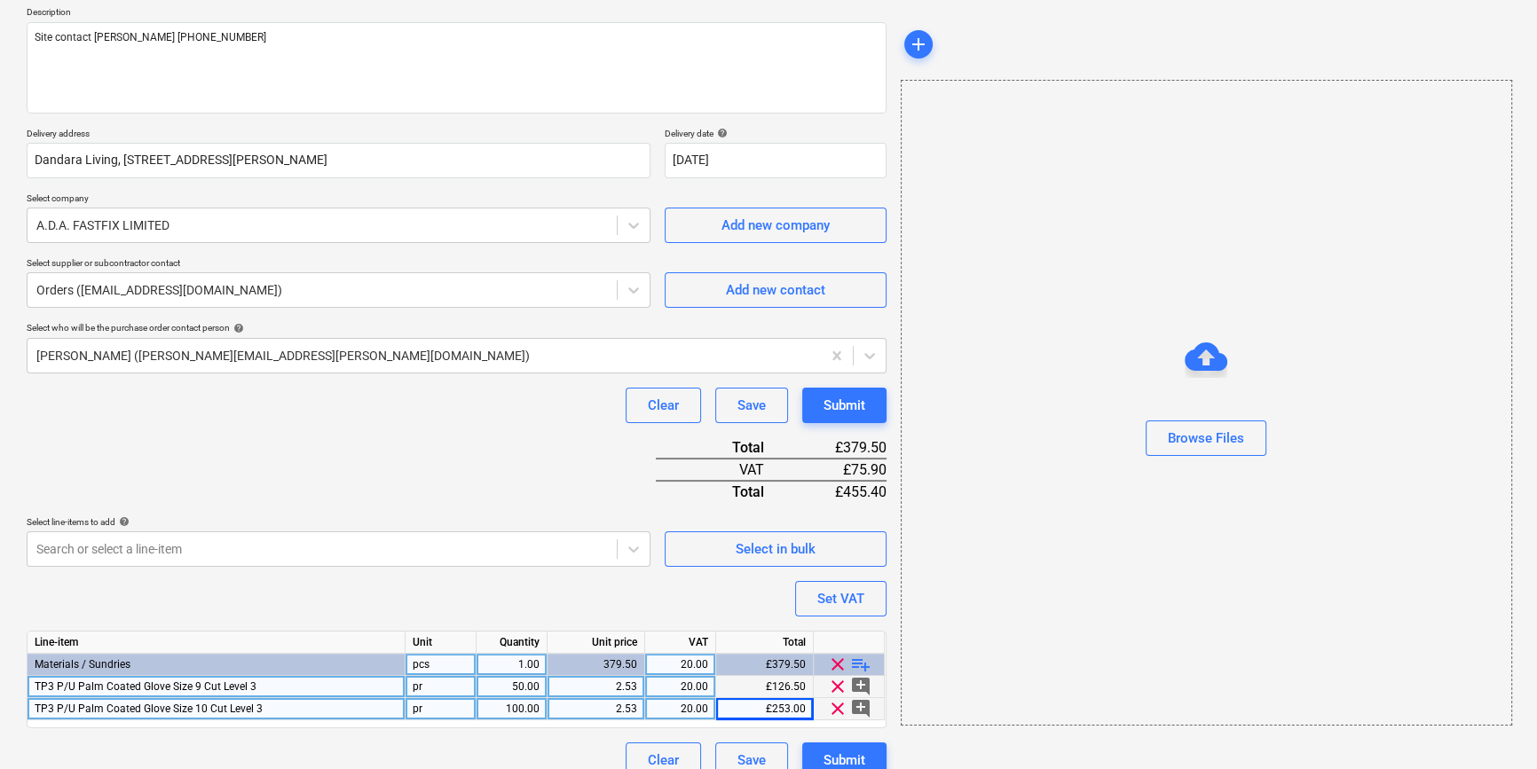
click at [500, 683] on div "50.00" at bounding box center [512, 687] width 56 height 22
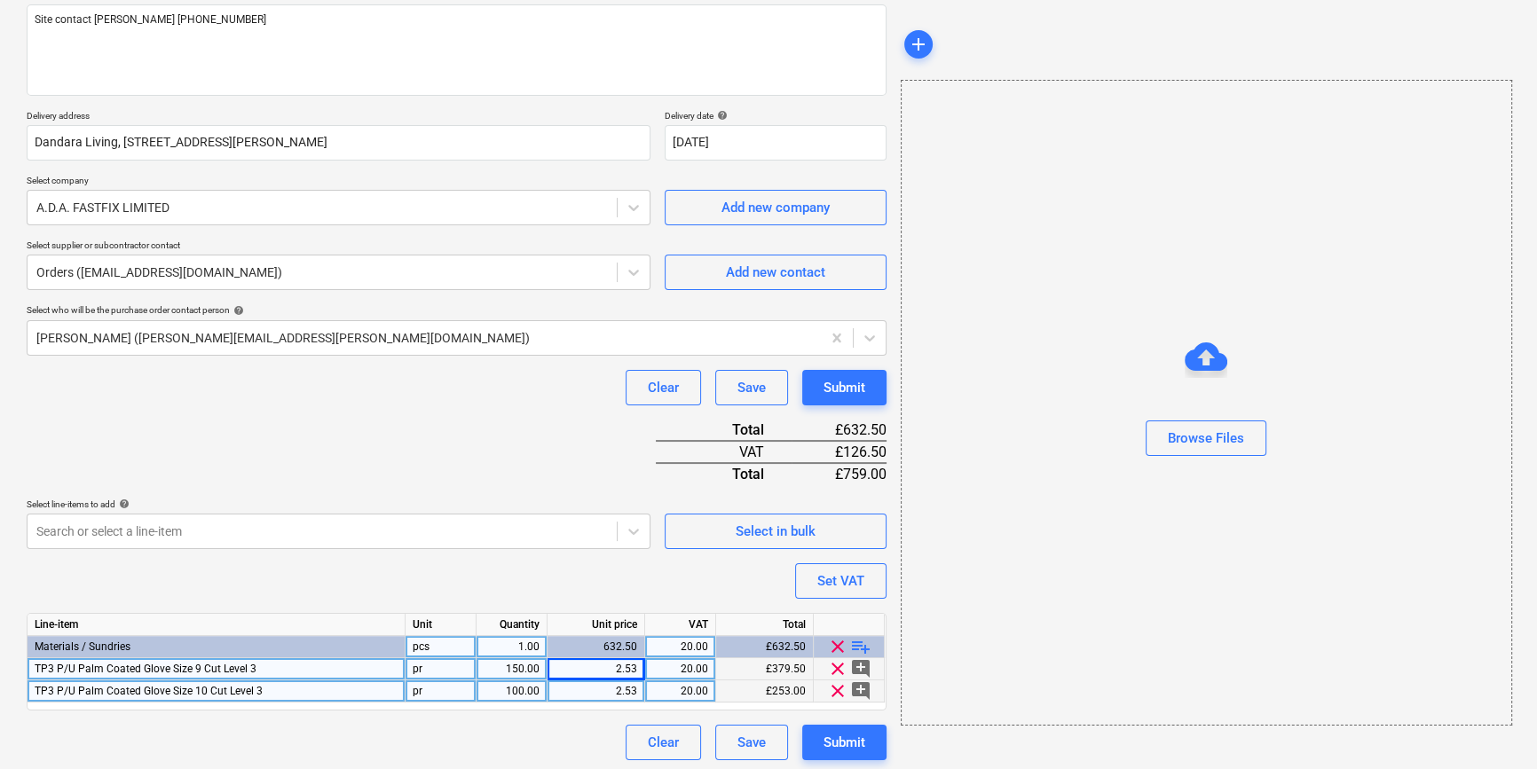
scroll to position [226, 0]
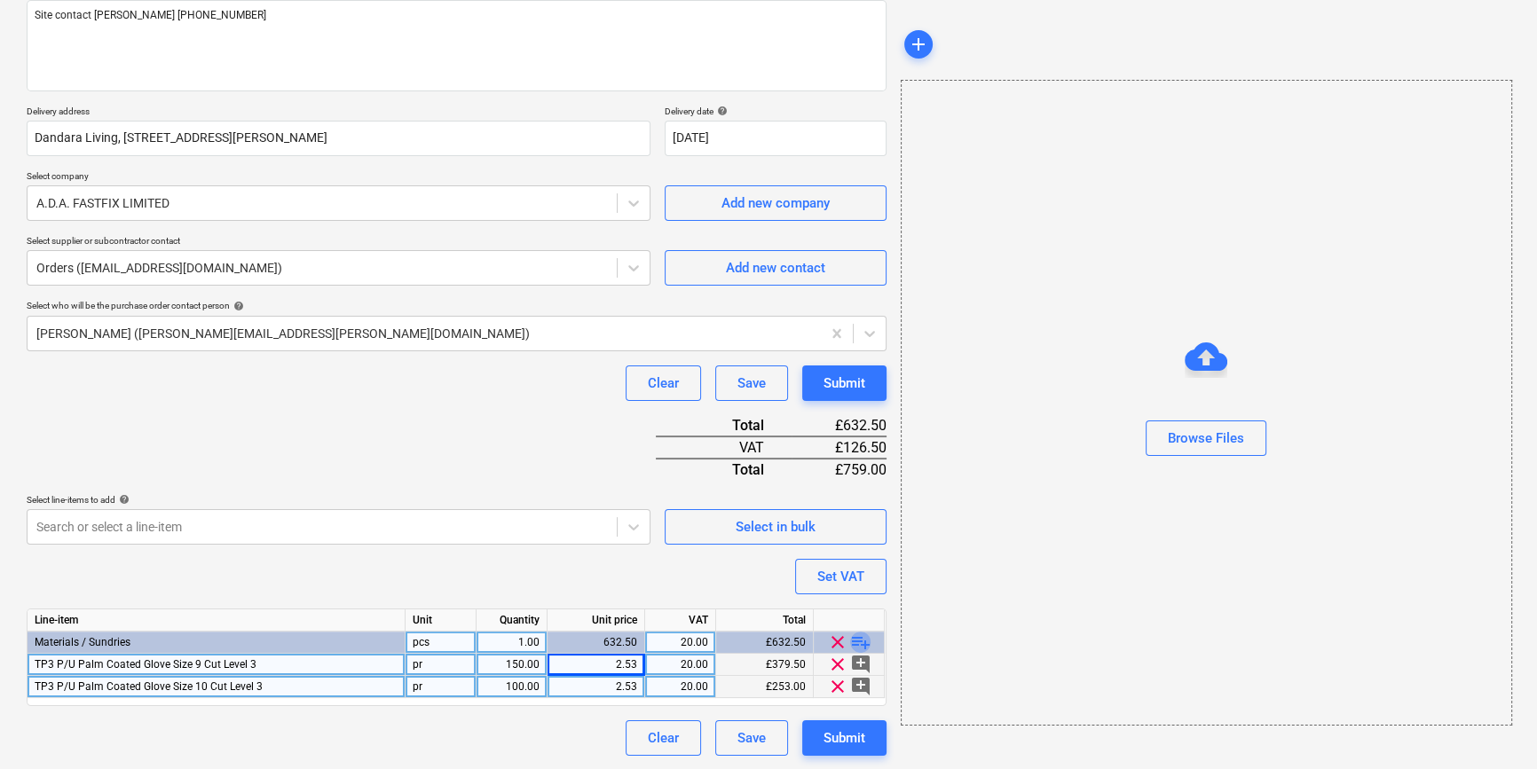
click at [855, 644] on span "playlist_add" at bounding box center [860, 642] width 21 height 21
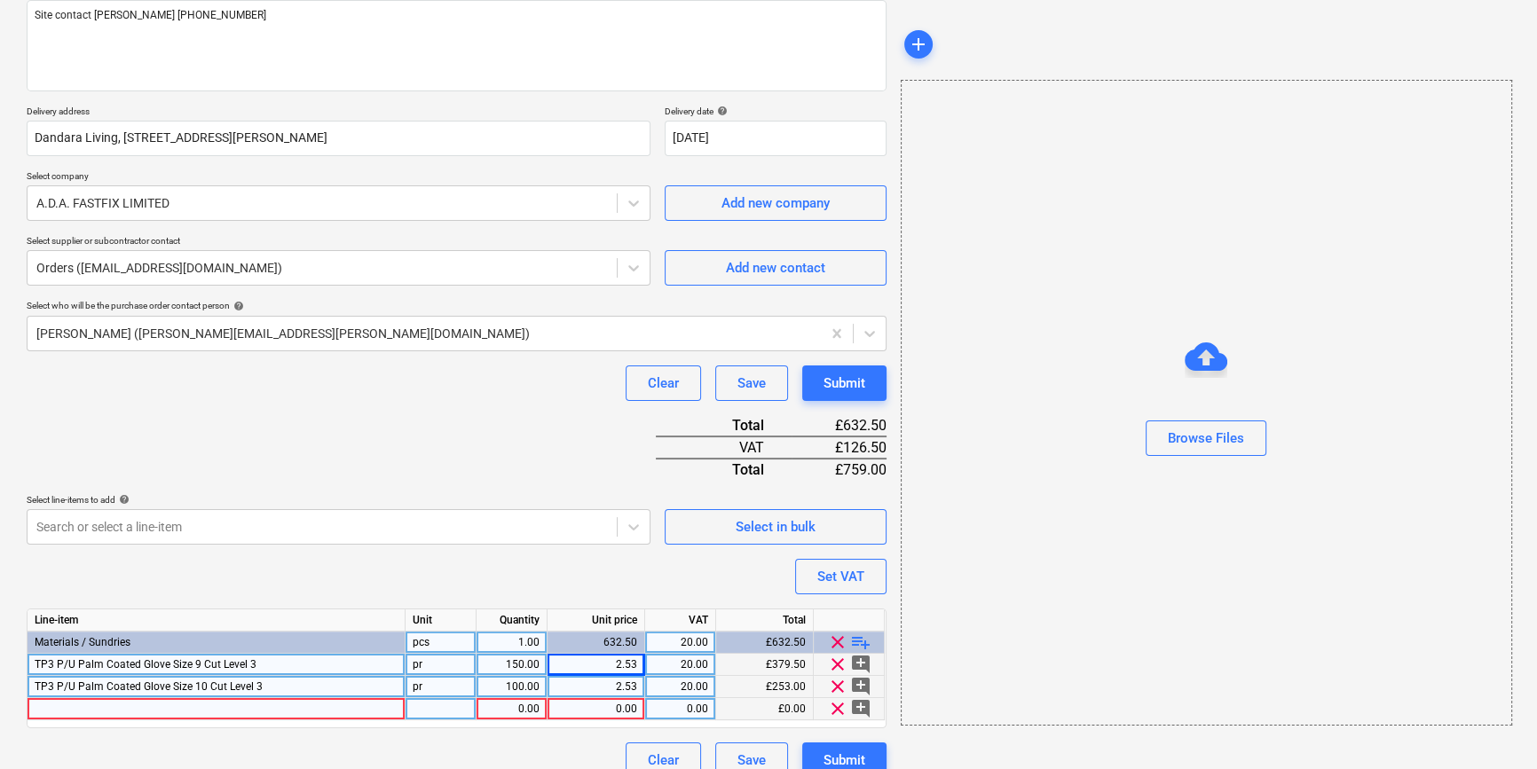
click at [74, 705] on div at bounding box center [217, 709] width 378 height 22
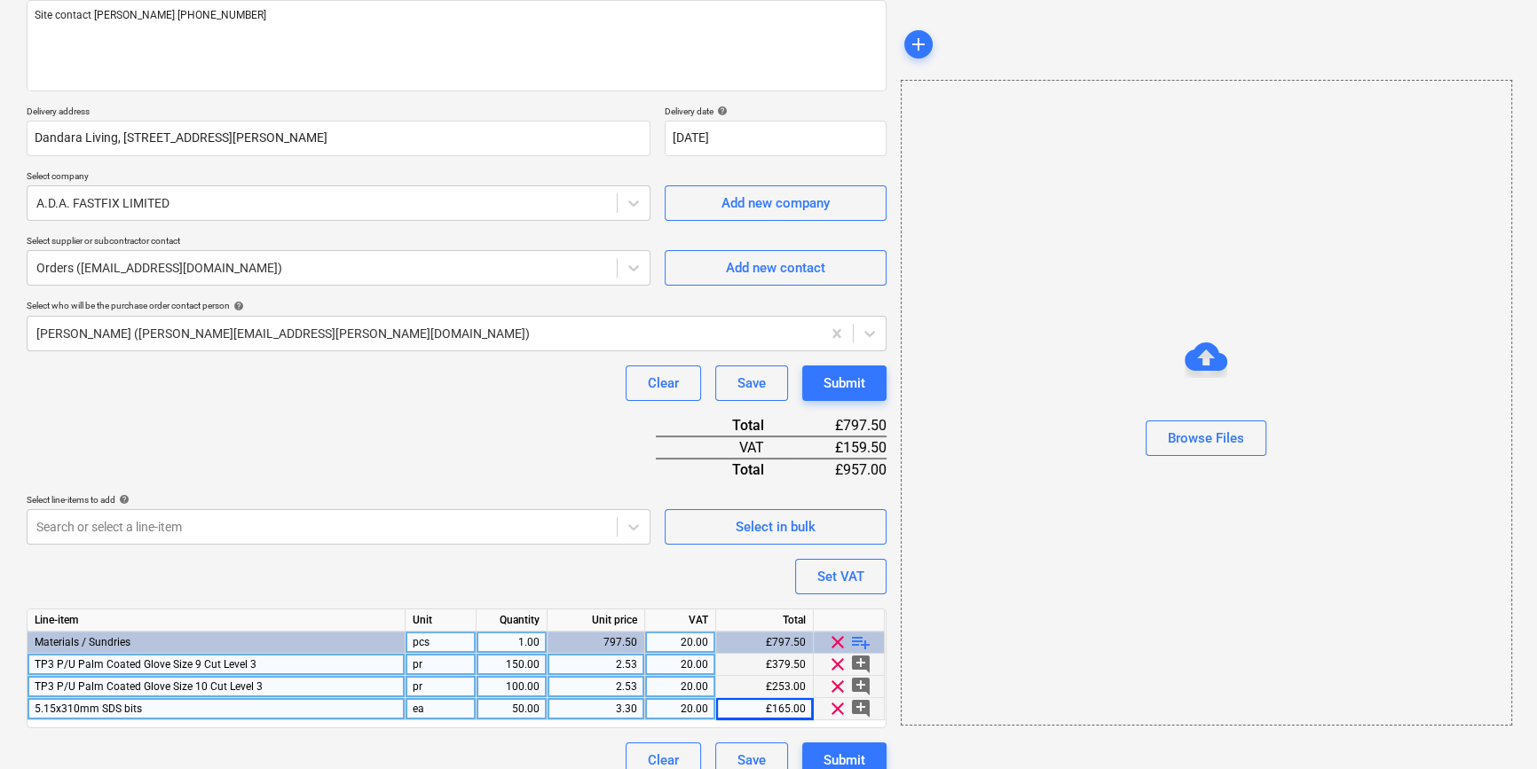
click at [854, 645] on span "playlist_add" at bounding box center [860, 642] width 21 height 21
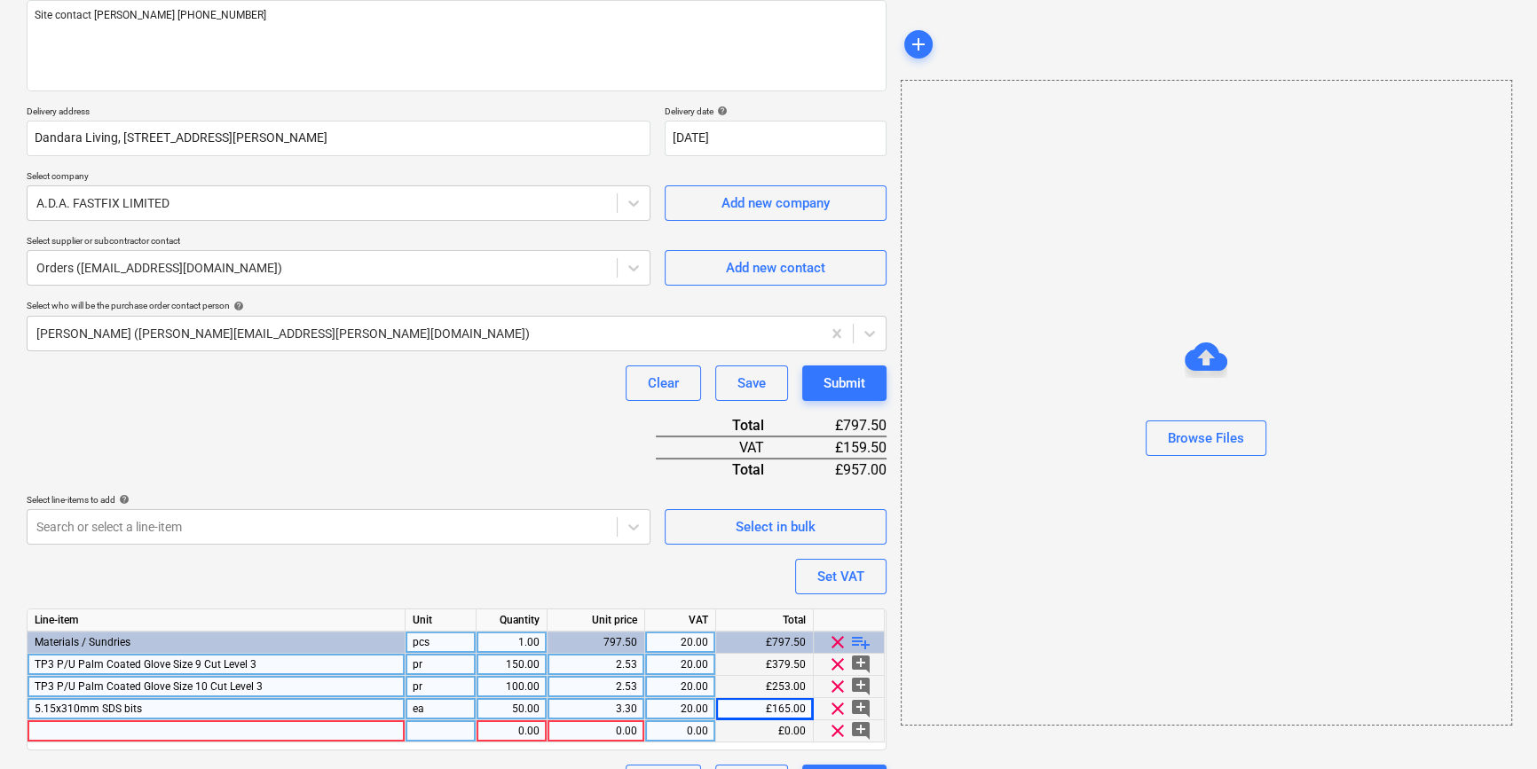
click at [63, 733] on div at bounding box center [217, 732] width 378 height 22
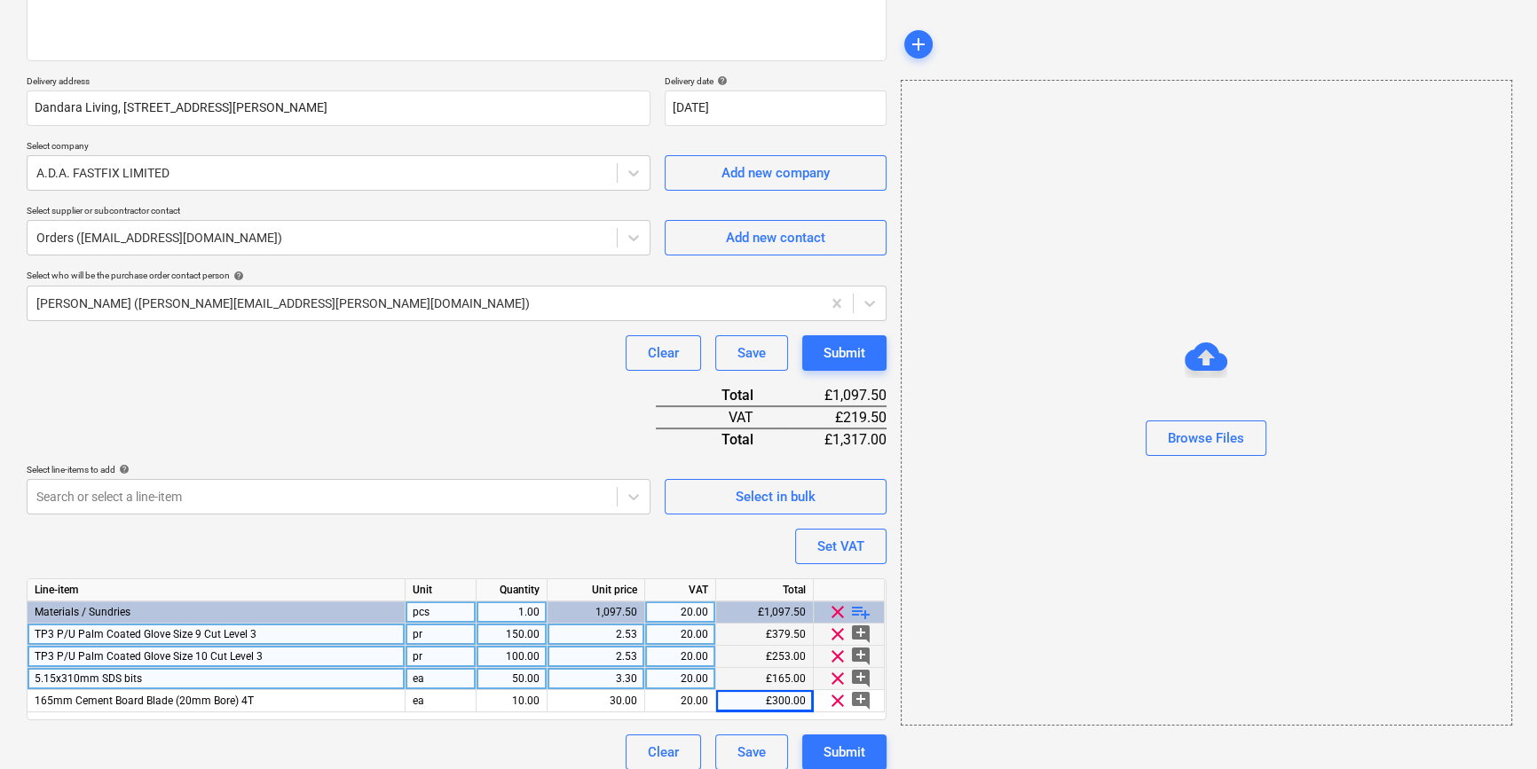
scroll to position [271, 0]
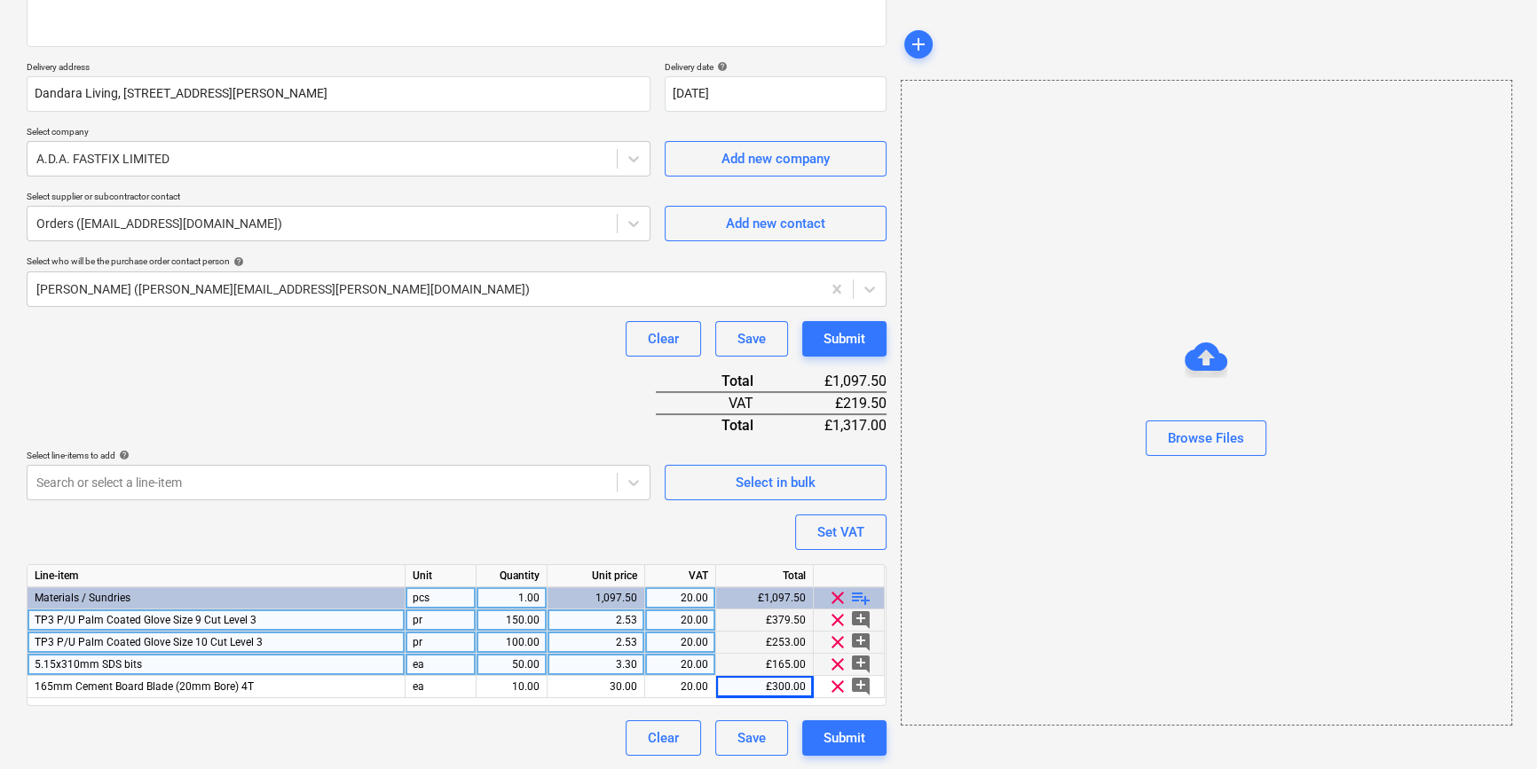
click at [859, 600] on span "playlist_add" at bounding box center [860, 597] width 21 height 21
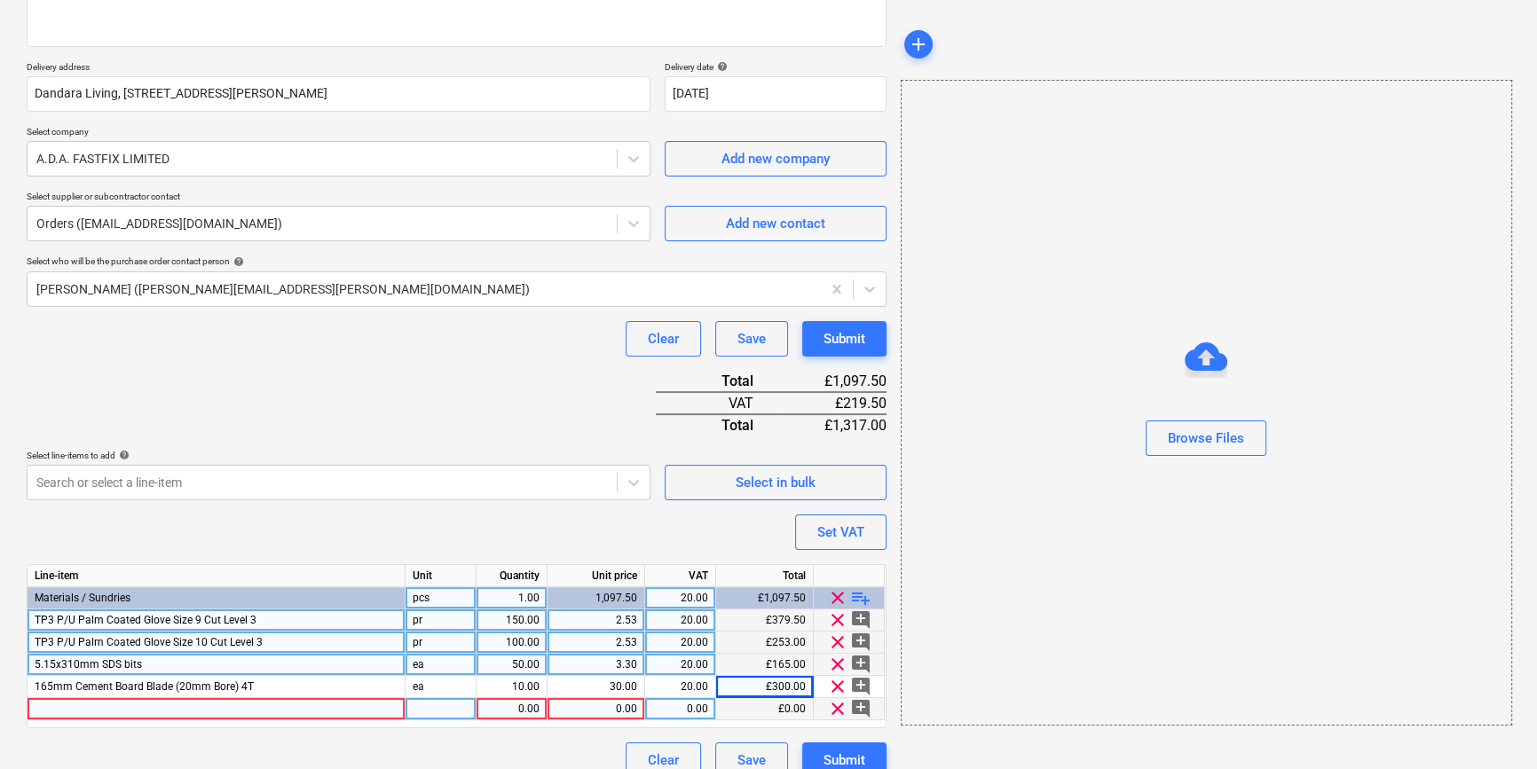
click at [66, 710] on div at bounding box center [217, 709] width 378 height 22
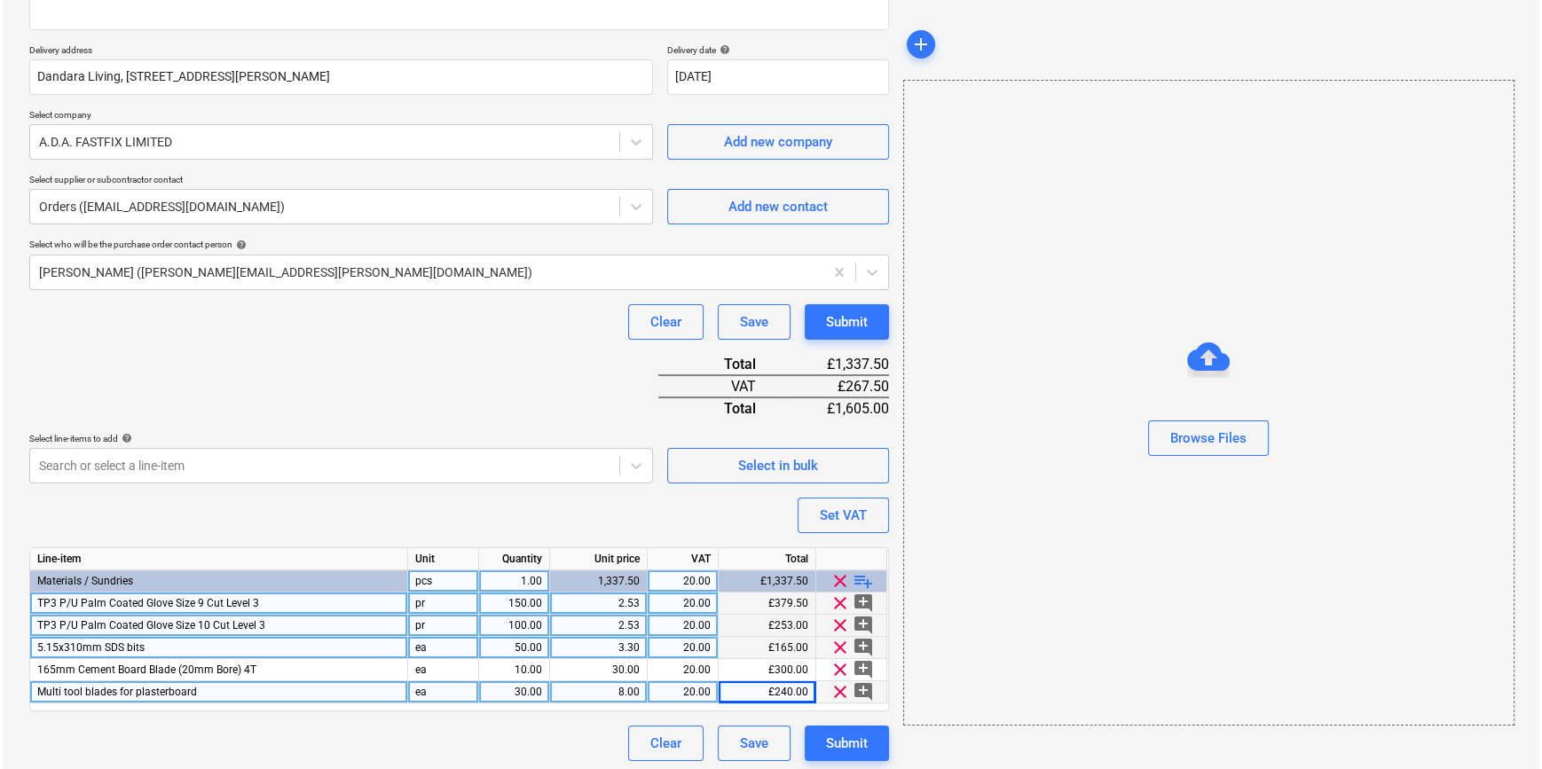
scroll to position [293, 0]
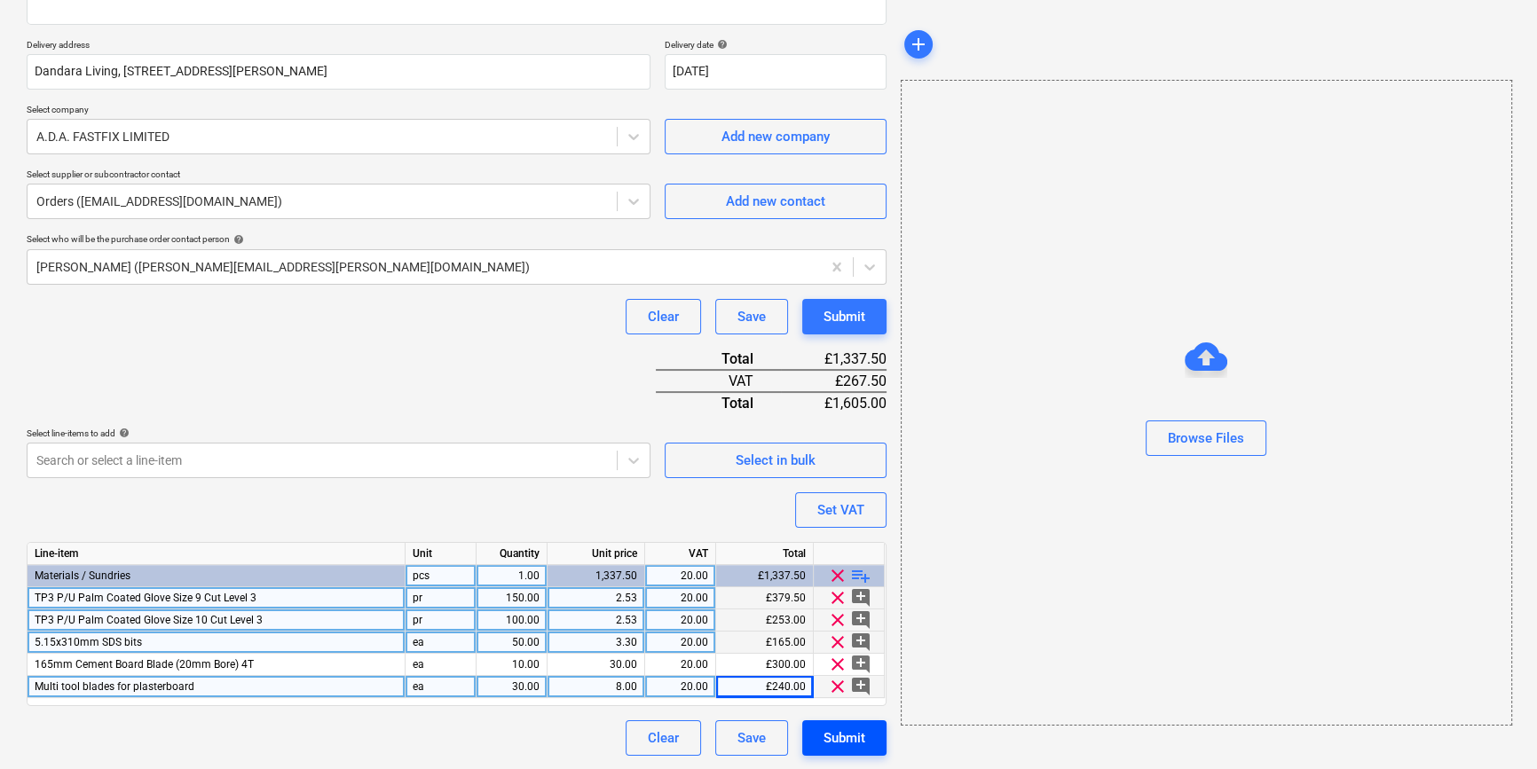
click at [842, 734] on div "Submit" at bounding box center [844, 738] width 42 height 23
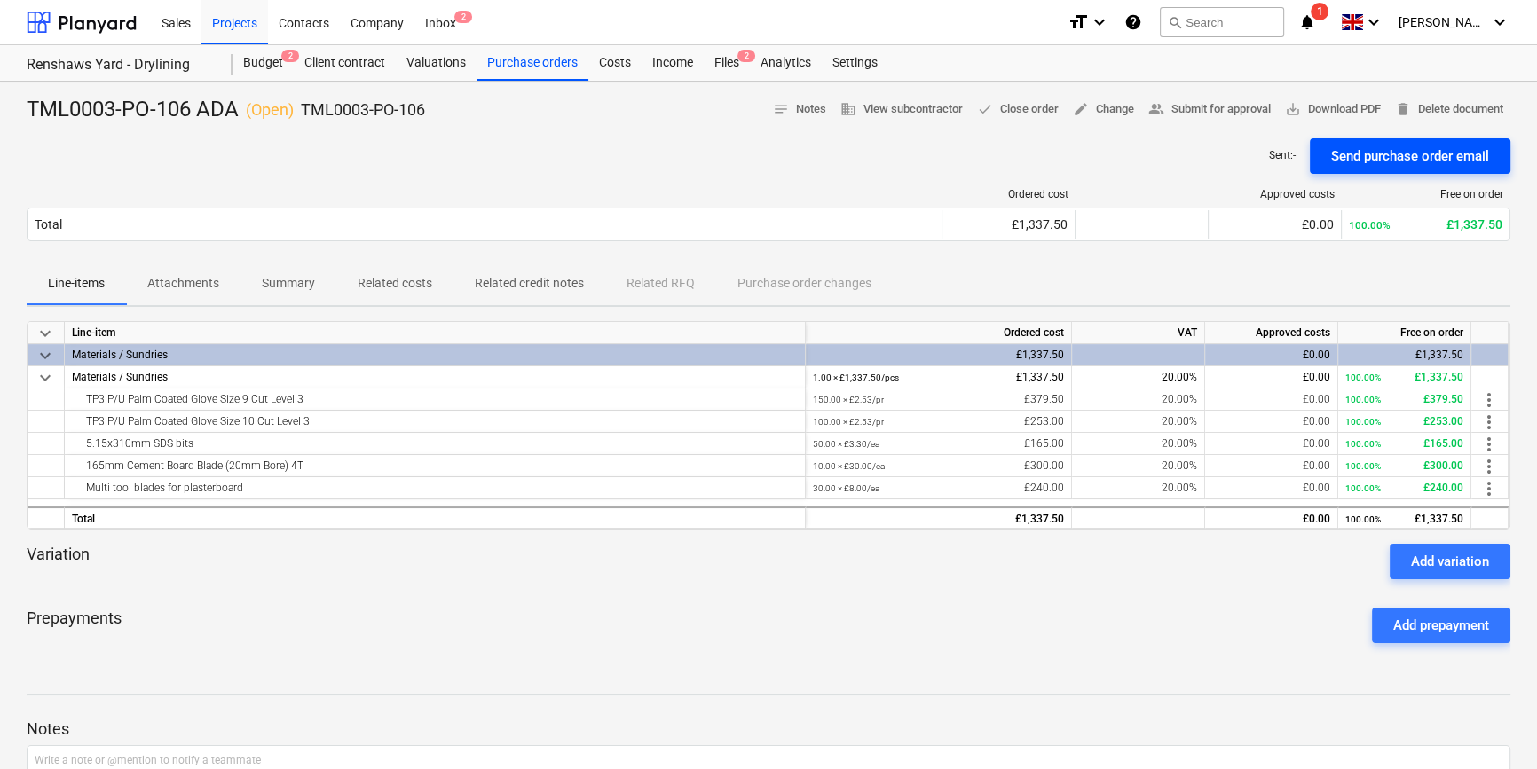
click at [1230, 154] on div "Send purchase order email" at bounding box center [1410, 156] width 158 height 23
click at [1230, 106] on span "save_alt Download PDF" at bounding box center [1333, 109] width 96 height 20
click at [219, 26] on div "Projects" at bounding box center [234, 21] width 67 height 45
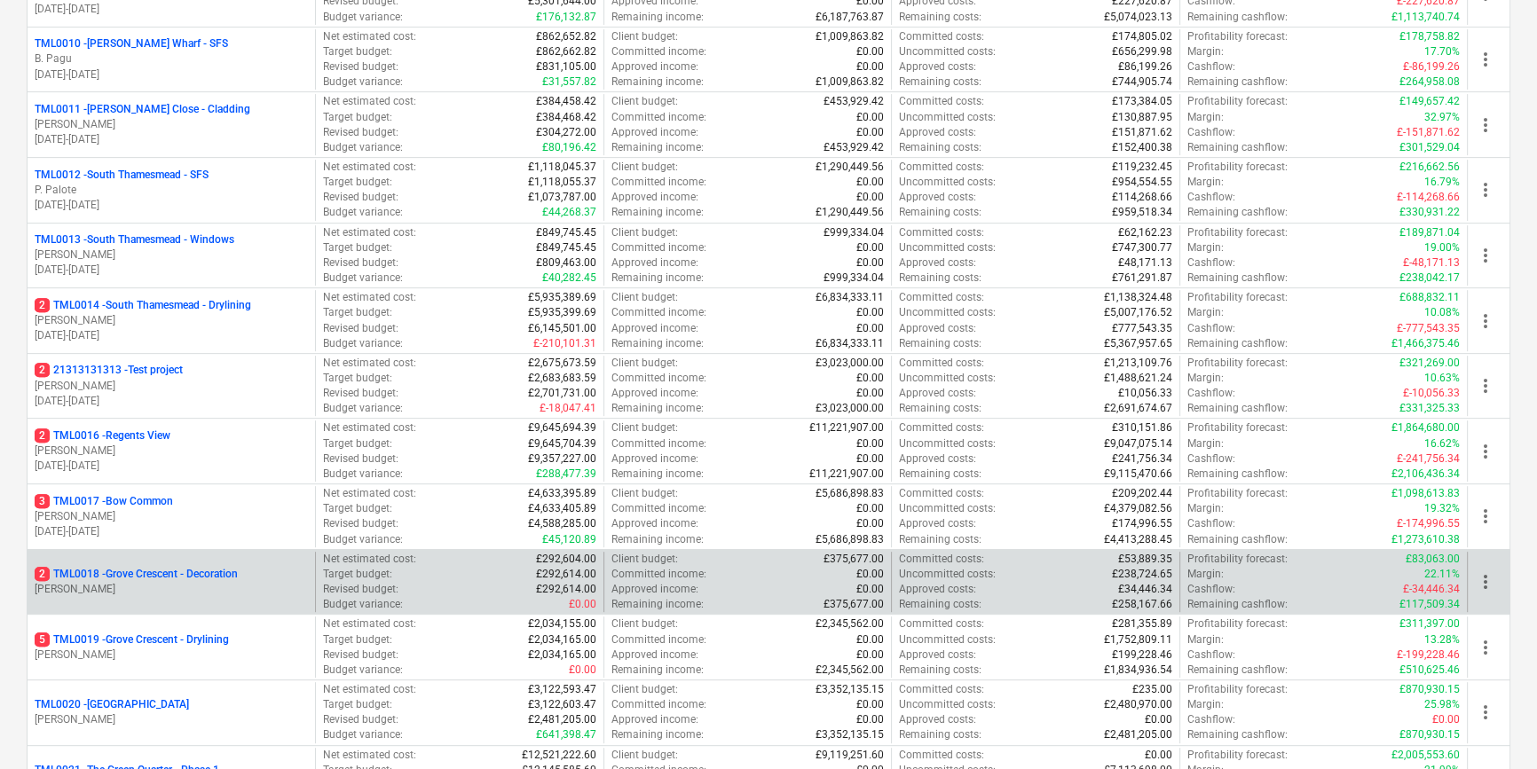
scroll to position [887, 0]
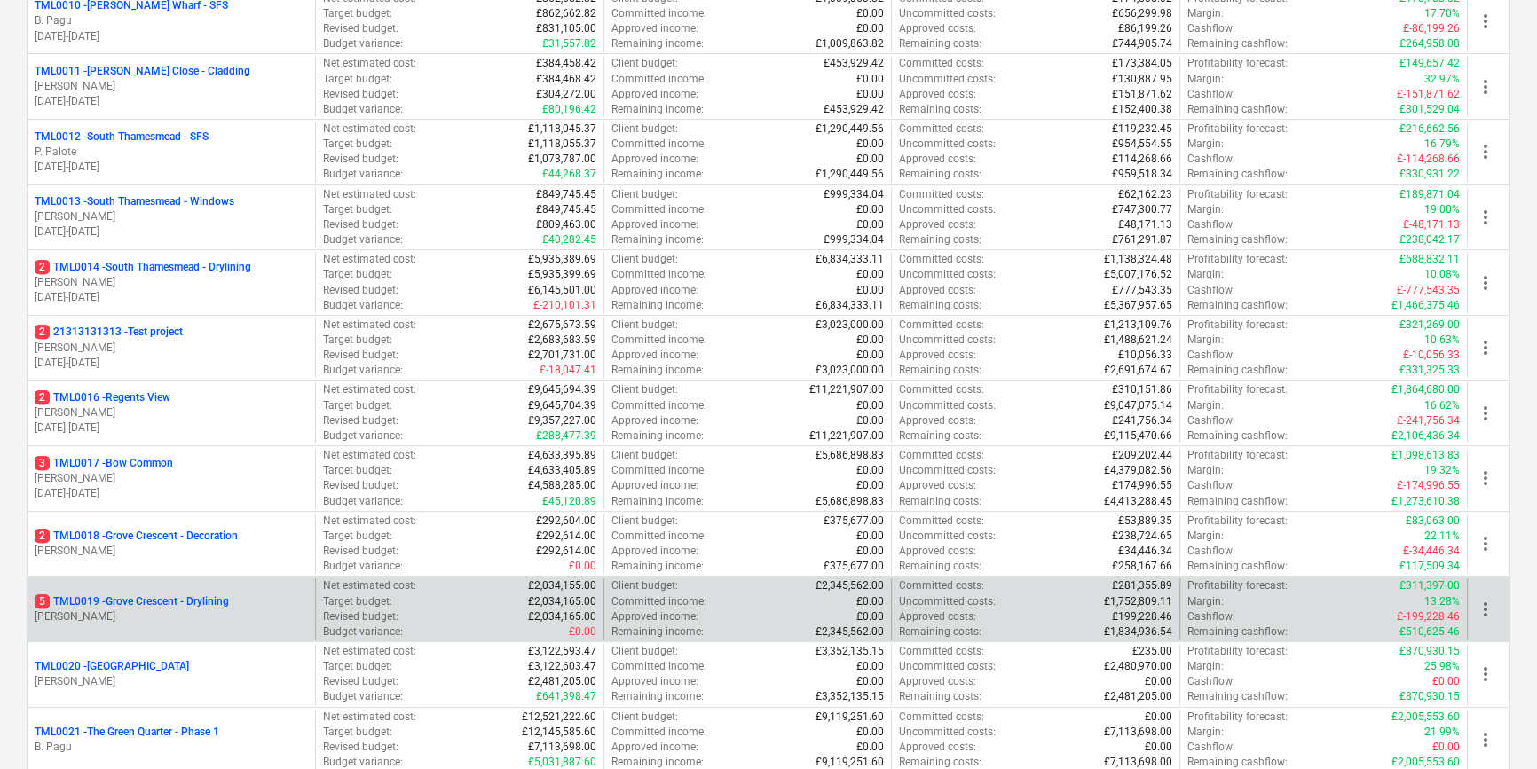
click at [165, 617] on p "[PERSON_NAME]" at bounding box center [171, 617] width 273 height 15
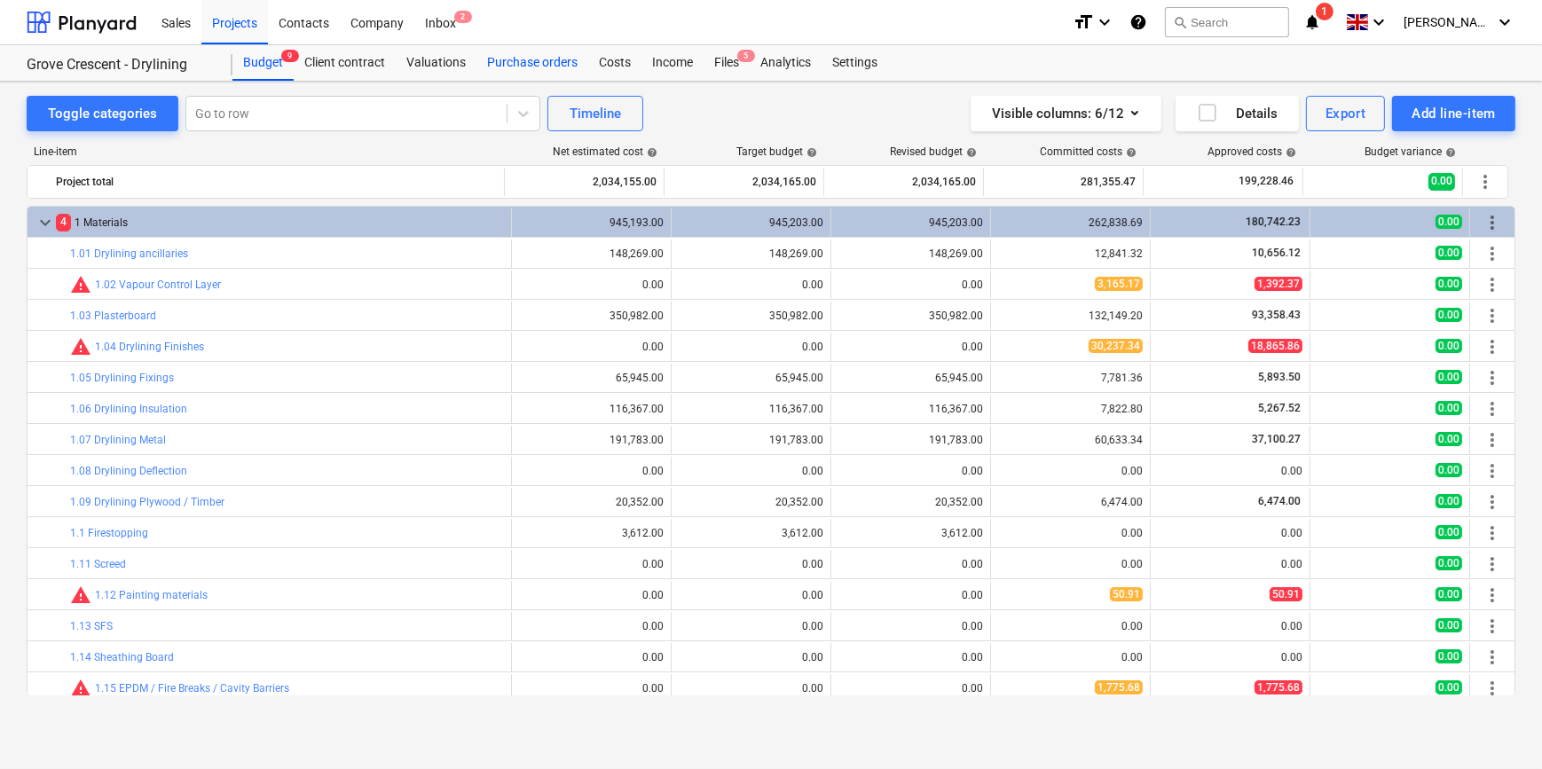
click at [551, 59] on div "Purchase orders" at bounding box center [533, 62] width 112 height 35
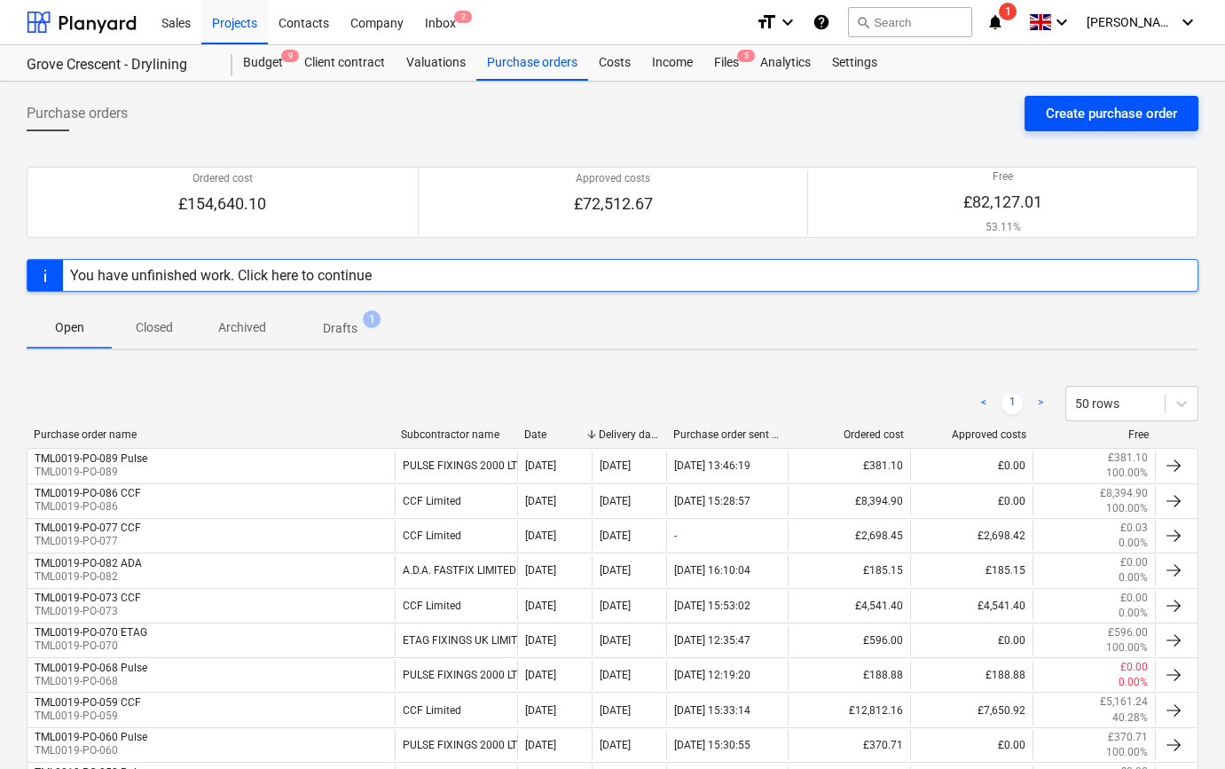
click at [1058, 114] on div "Create purchase order" at bounding box center [1111, 113] width 131 height 23
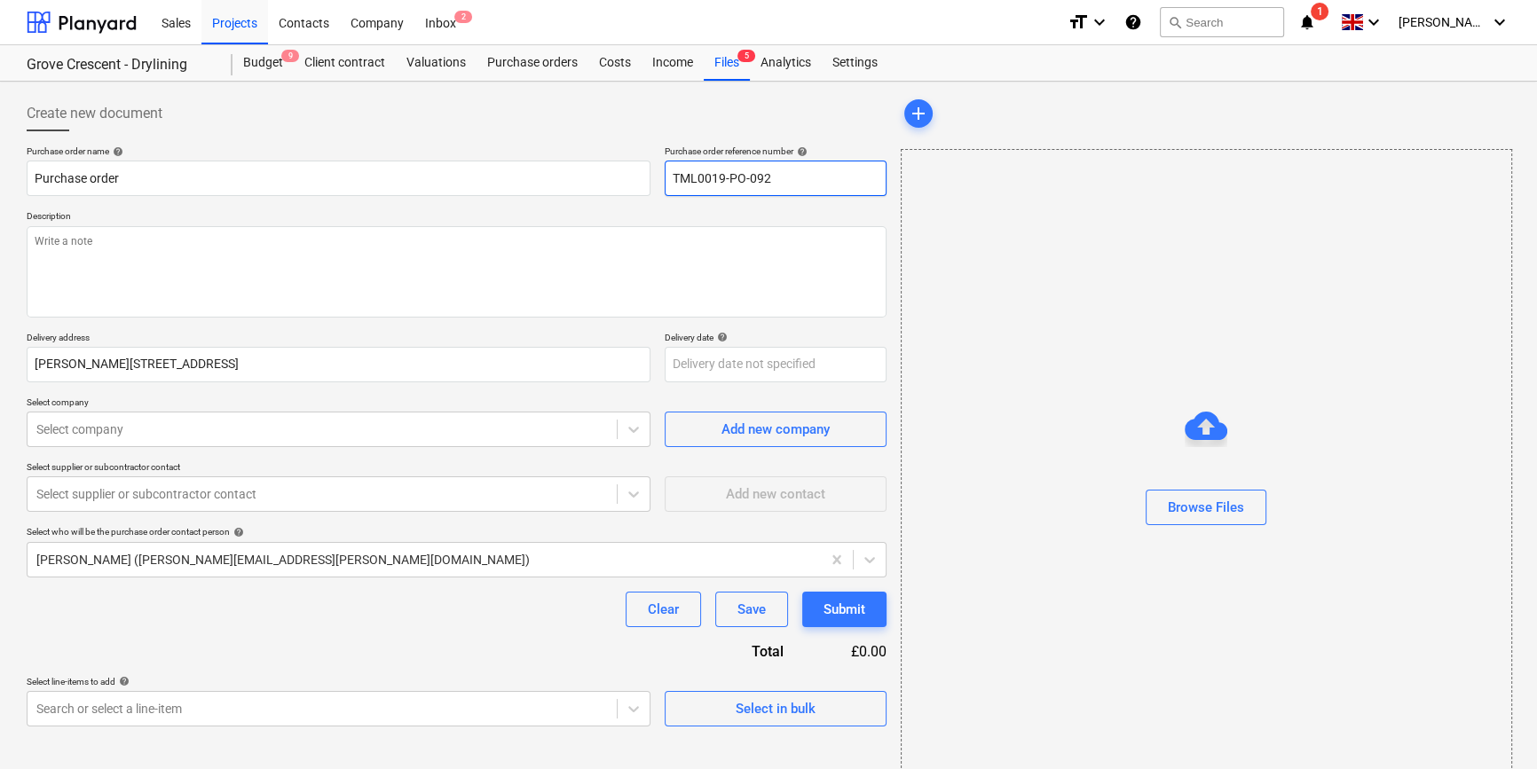
drag, startPoint x: 777, startPoint y: 177, endPoint x: 697, endPoint y: 180, distance: 80.8
click at [705, 180] on input "TML0019-PO-092" at bounding box center [776, 178] width 222 height 35
drag, startPoint x: 689, startPoint y: 180, endPoint x: 664, endPoint y: 182, distance: 24.9
click at [665, 182] on input "TML0019-PO-092" at bounding box center [776, 178] width 222 height 35
drag, startPoint x: 780, startPoint y: 178, endPoint x: 672, endPoint y: 187, distance: 108.6
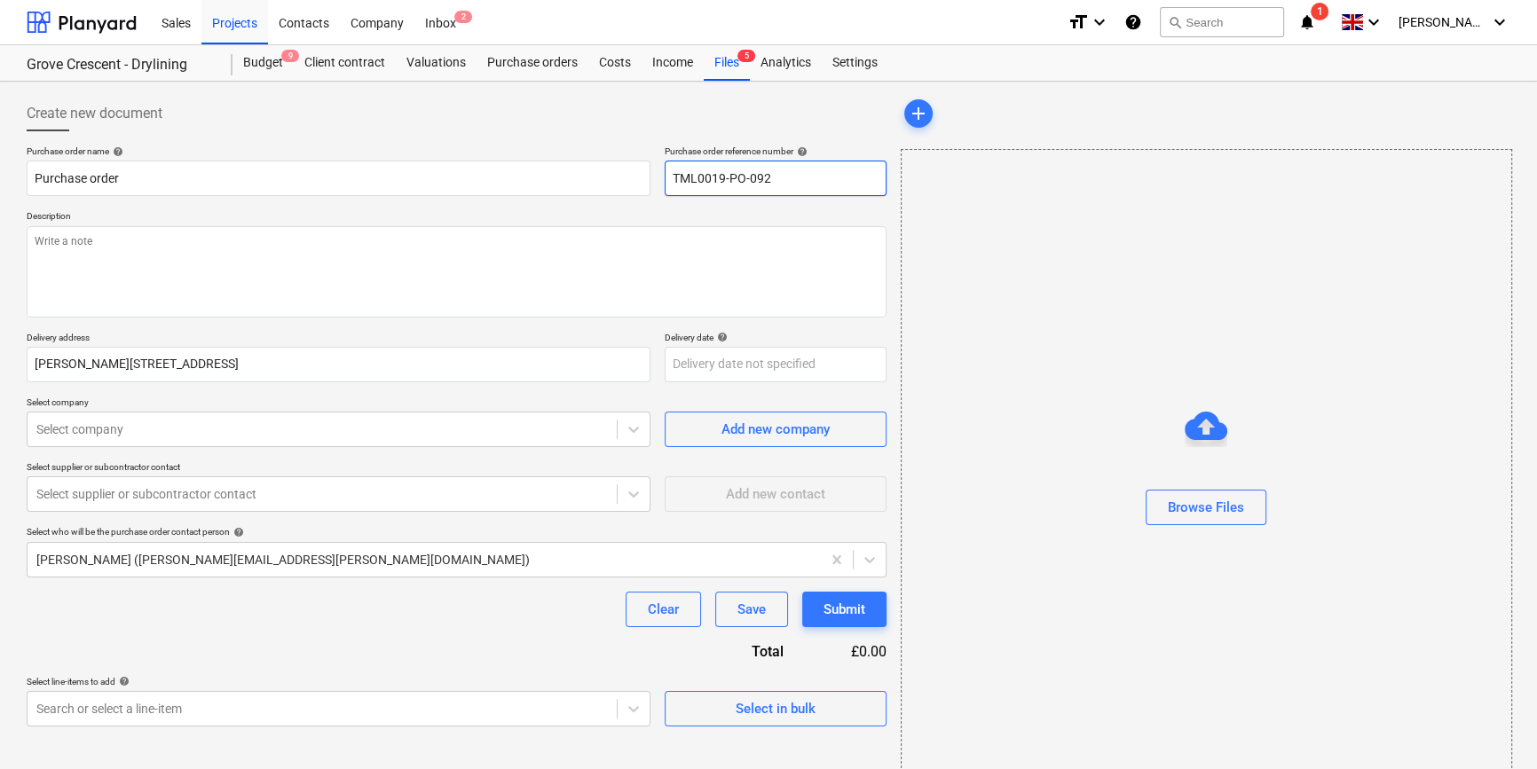
click at [672, 187] on input "TML0019-PO-092" at bounding box center [776, 178] width 222 height 35
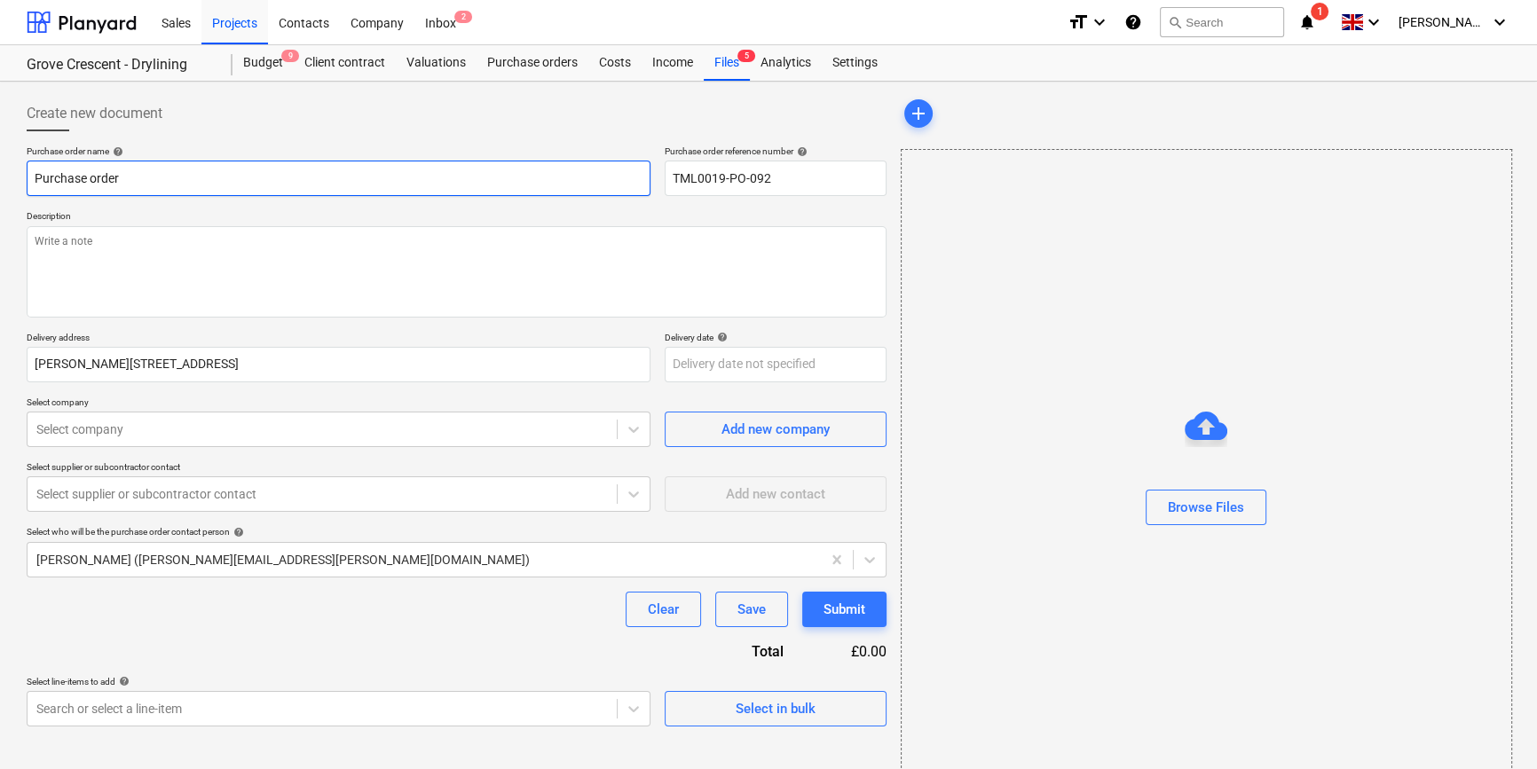
drag, startPoint x: 127, startPoint y: 169, endPoint x: 32, endPoint y: 186, distance: 96.6
click at [32, 186] on input "Purchase order" at bounding box center [339, 178] width 624 height 35
paste input "TML0019-PO-092"
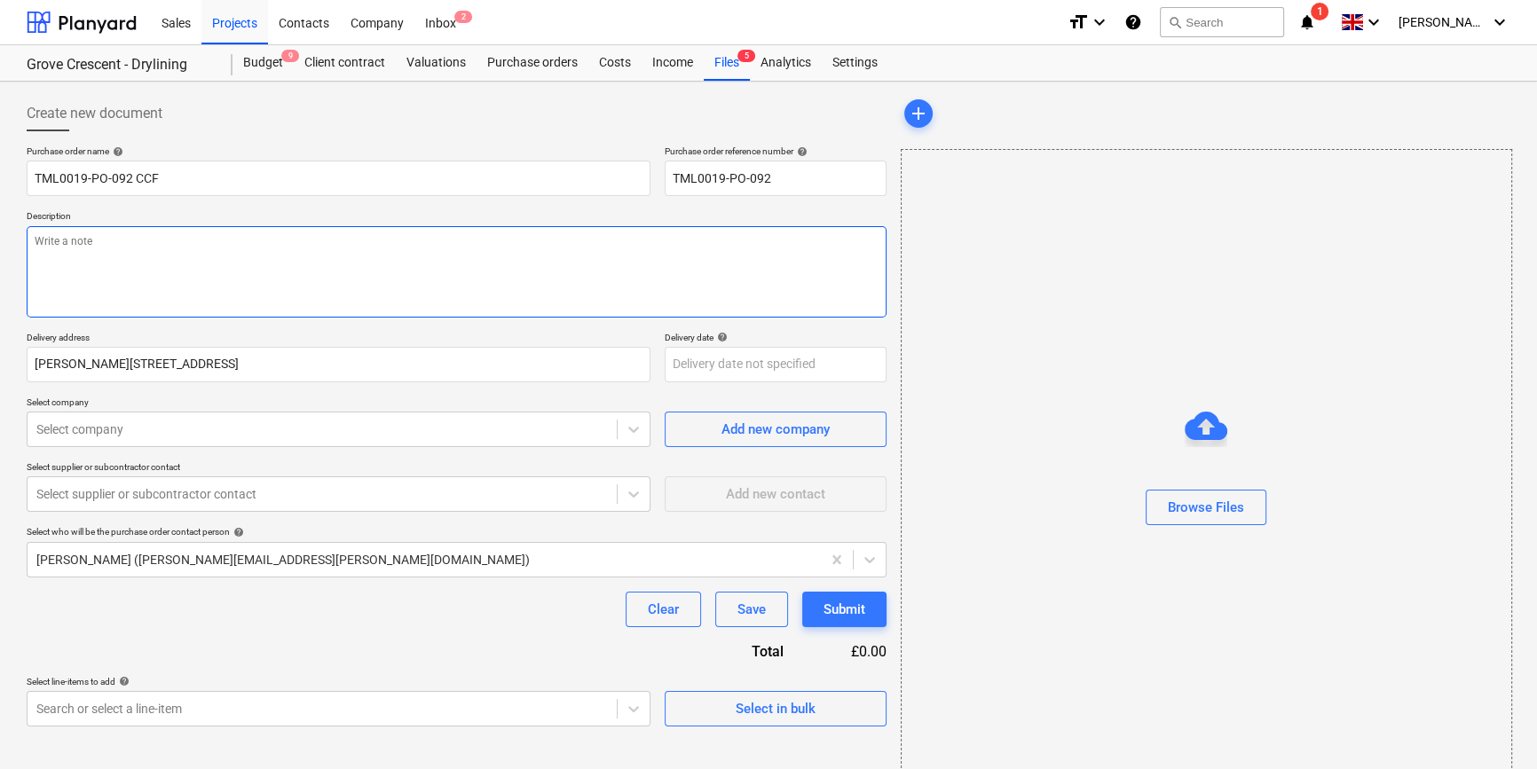
click at [99, 275] on textarea at bounding box center [457, 271] width 860 height 91
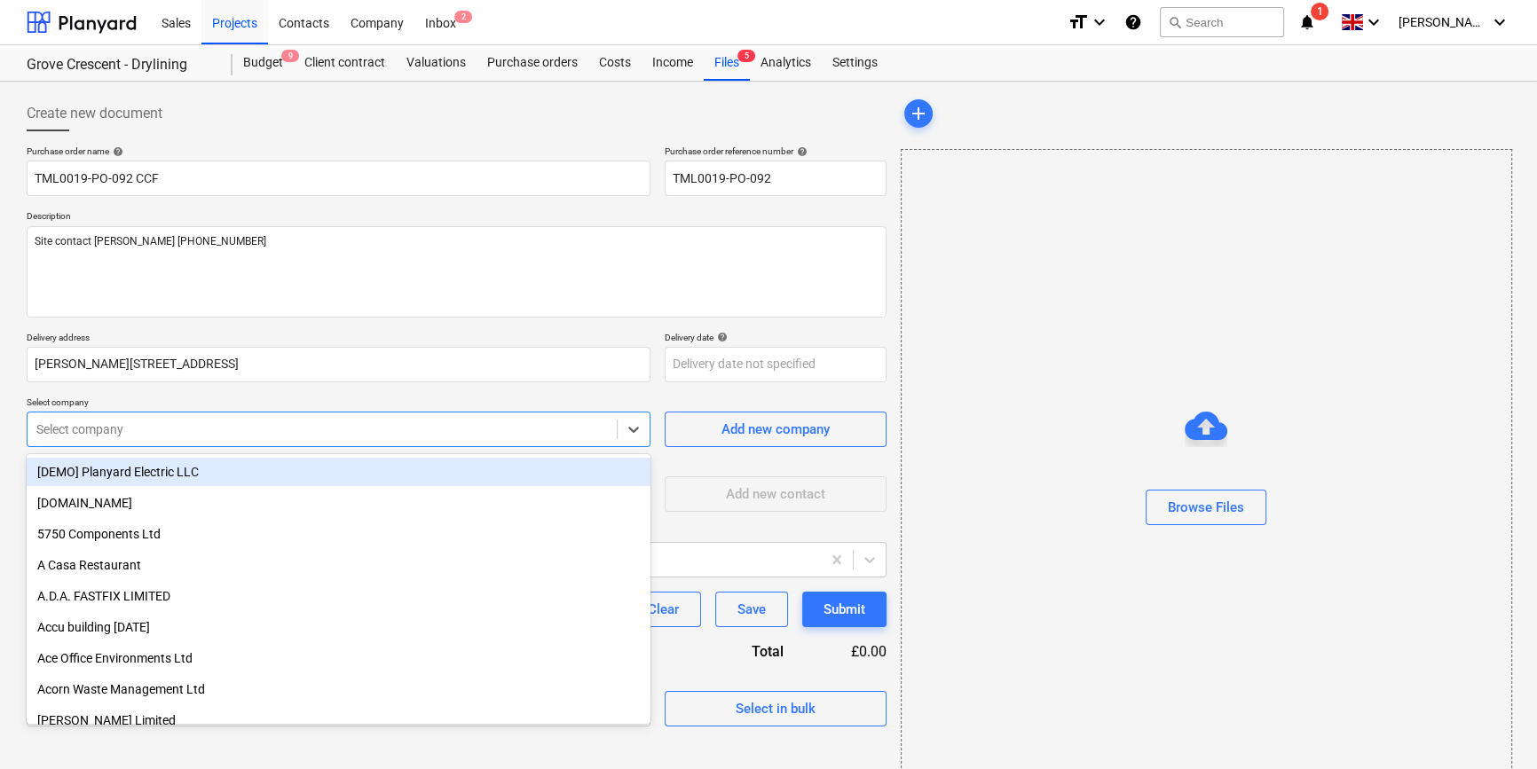
click at [264, 433] on div at bounding box center [321, 430] width 571 height 18
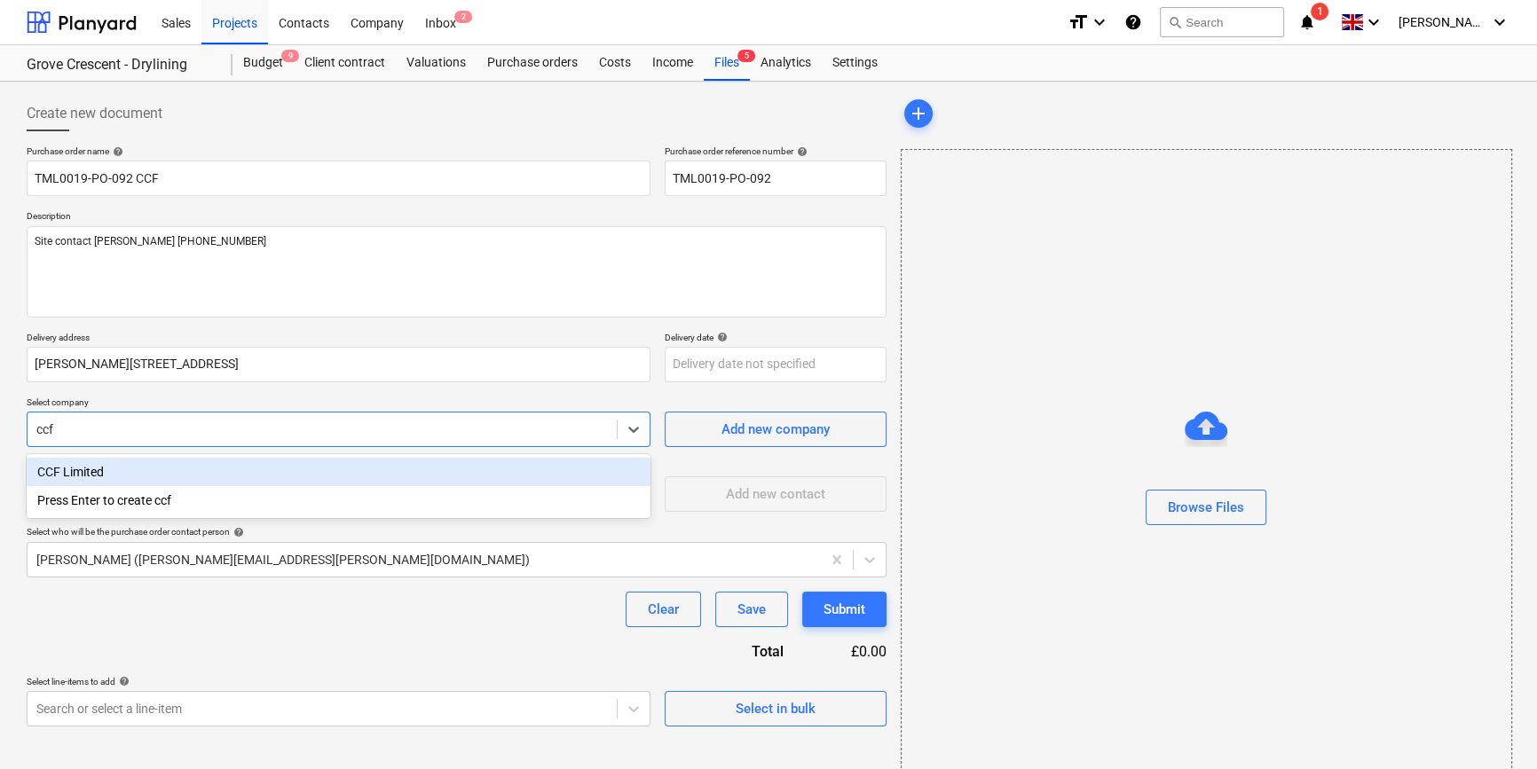
click at [235, 469] on div "CCF Limited" at bounding box center [339, 472] width 624 height 28
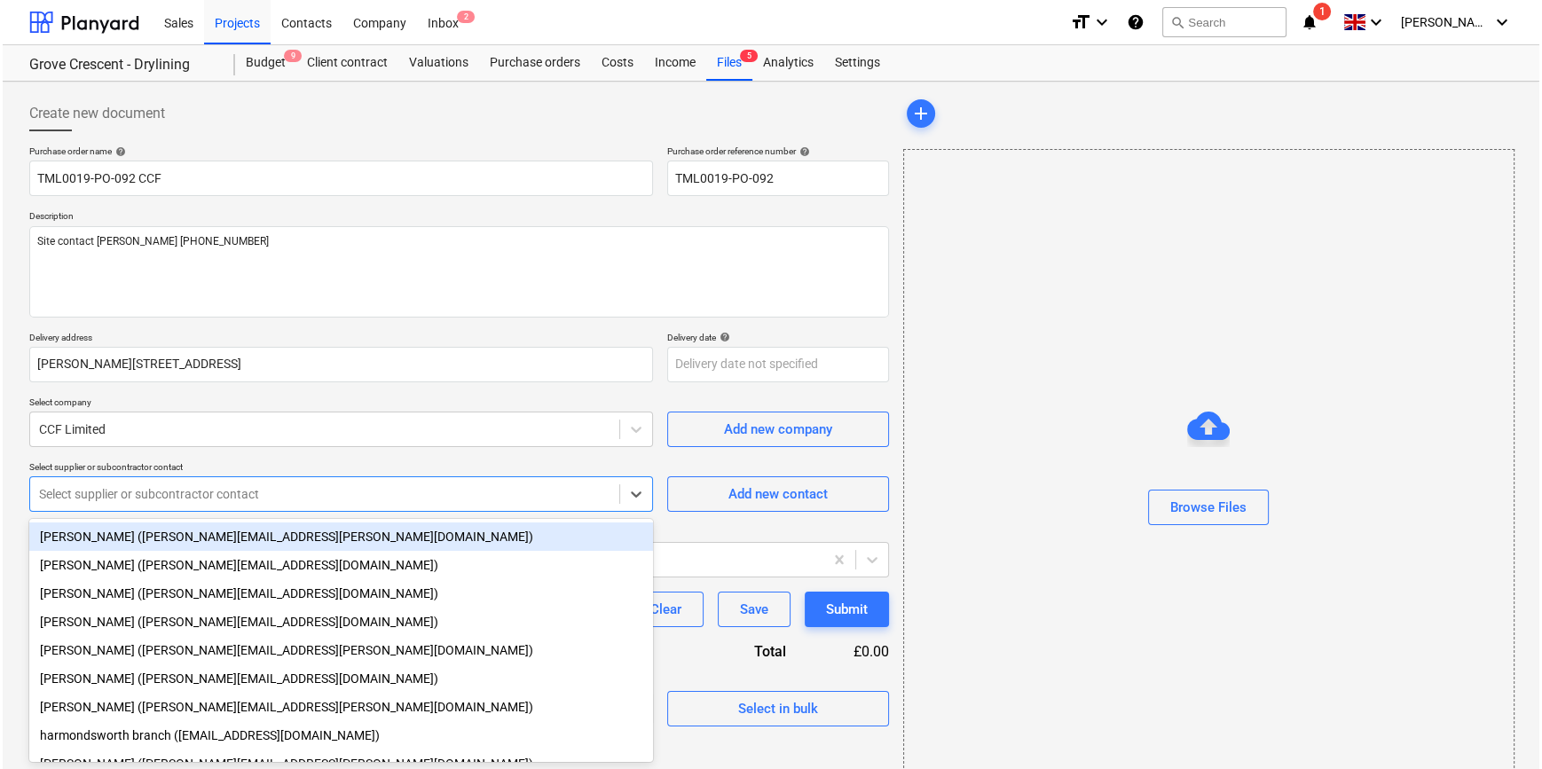
scroll to position [23, 0]
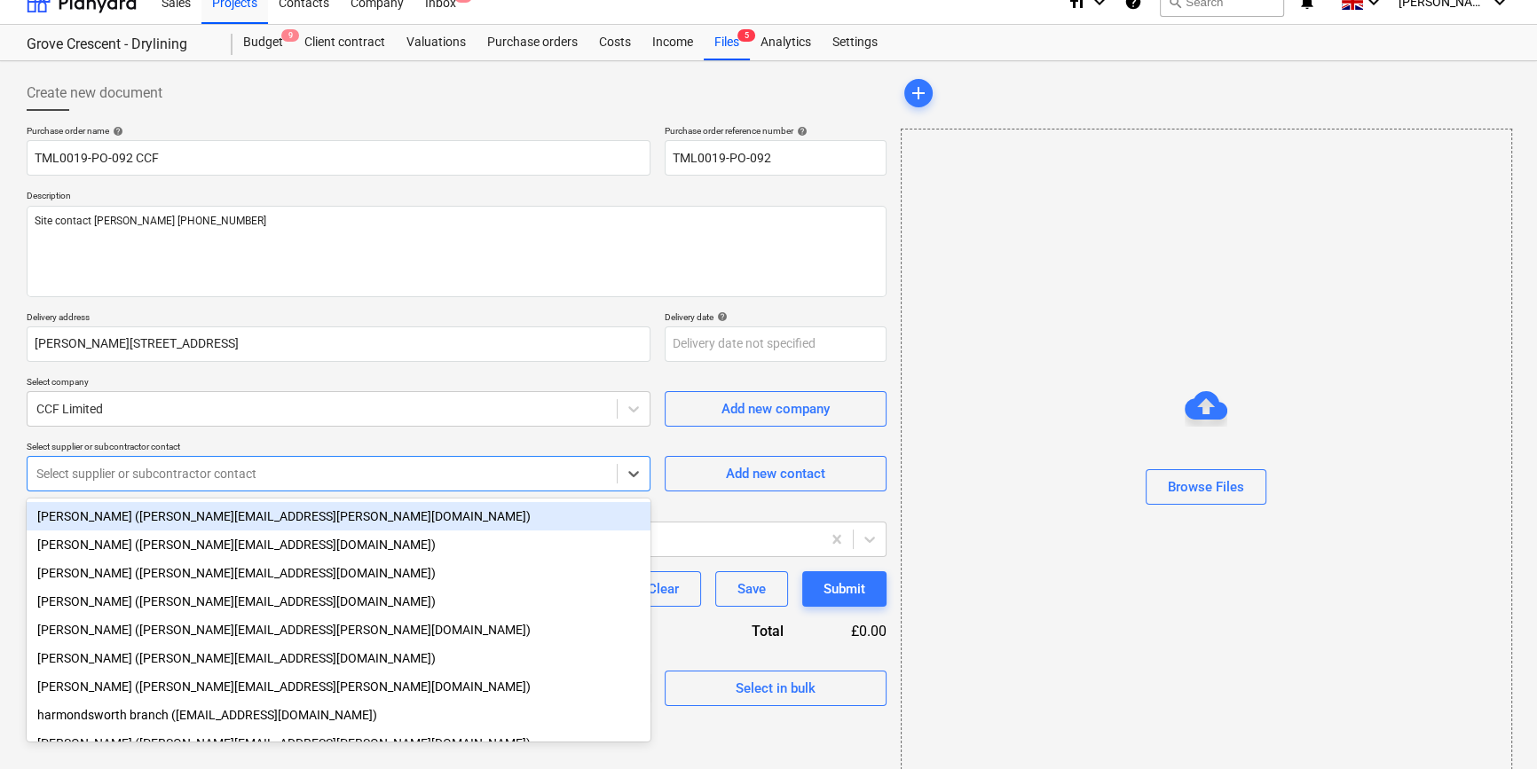
click at [233, 484] on div "Select supplier or subcontractor contact" at bounding box center [322, 473] width 589 height 25
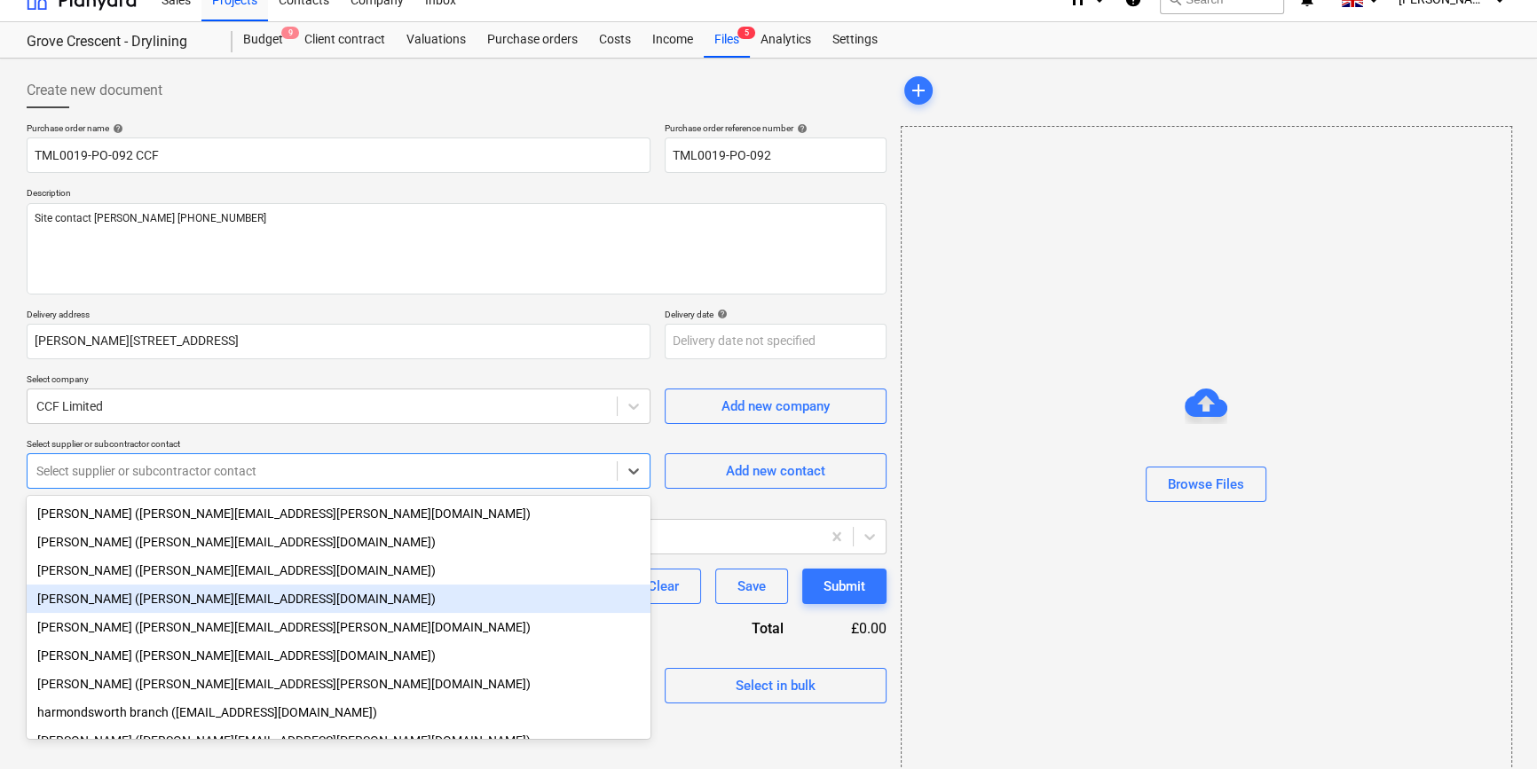
click at [188, 600] on div "[PERSON_NAME] ([PERSON_NAME][EMAIL_ADDRESS][DOMAIN_NAME])" at bounding box center [339, 599] width 624 height 28
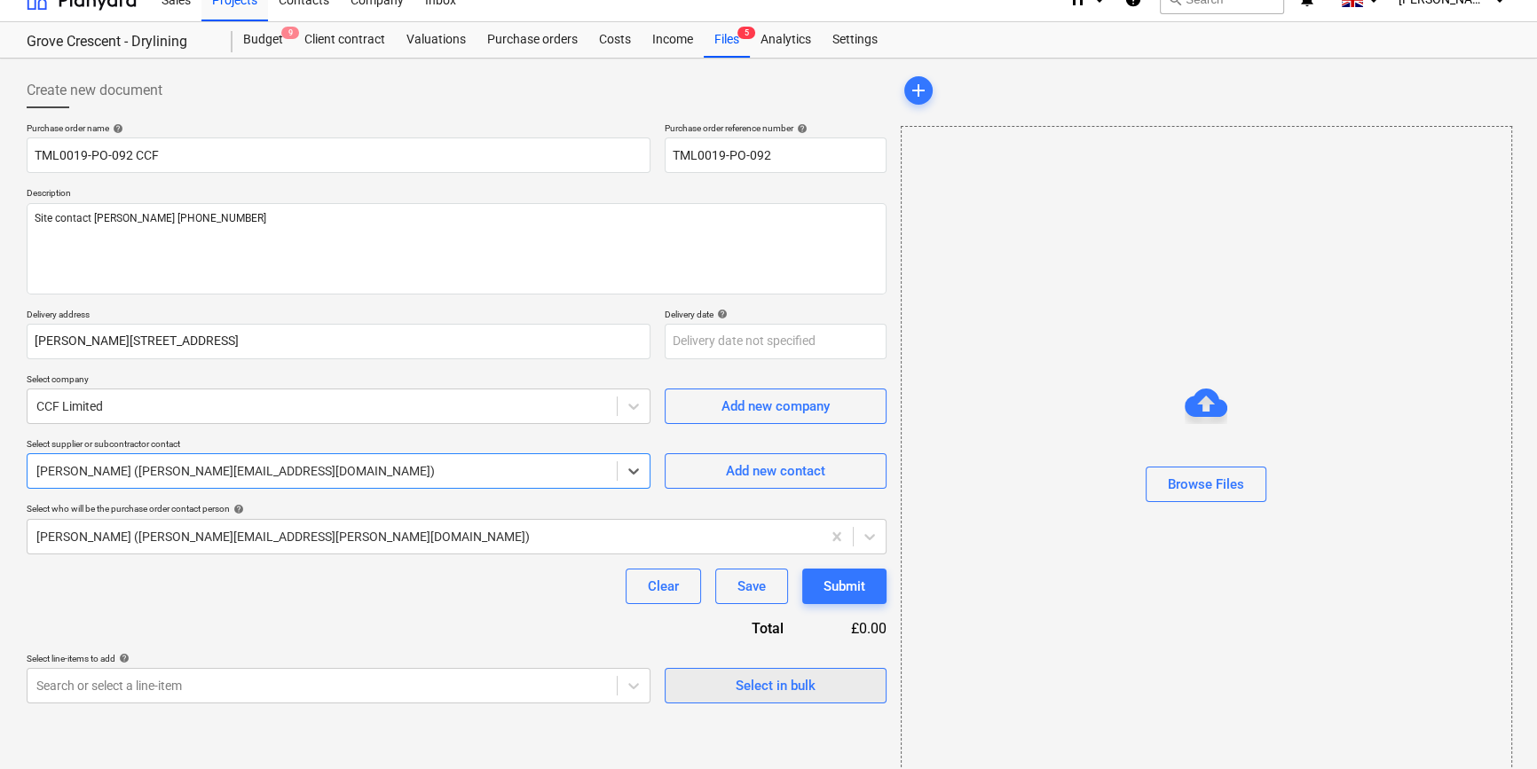
click at [737, 691] on div "Select in bulk" at bounding box center [776, 685] width 80 height 23
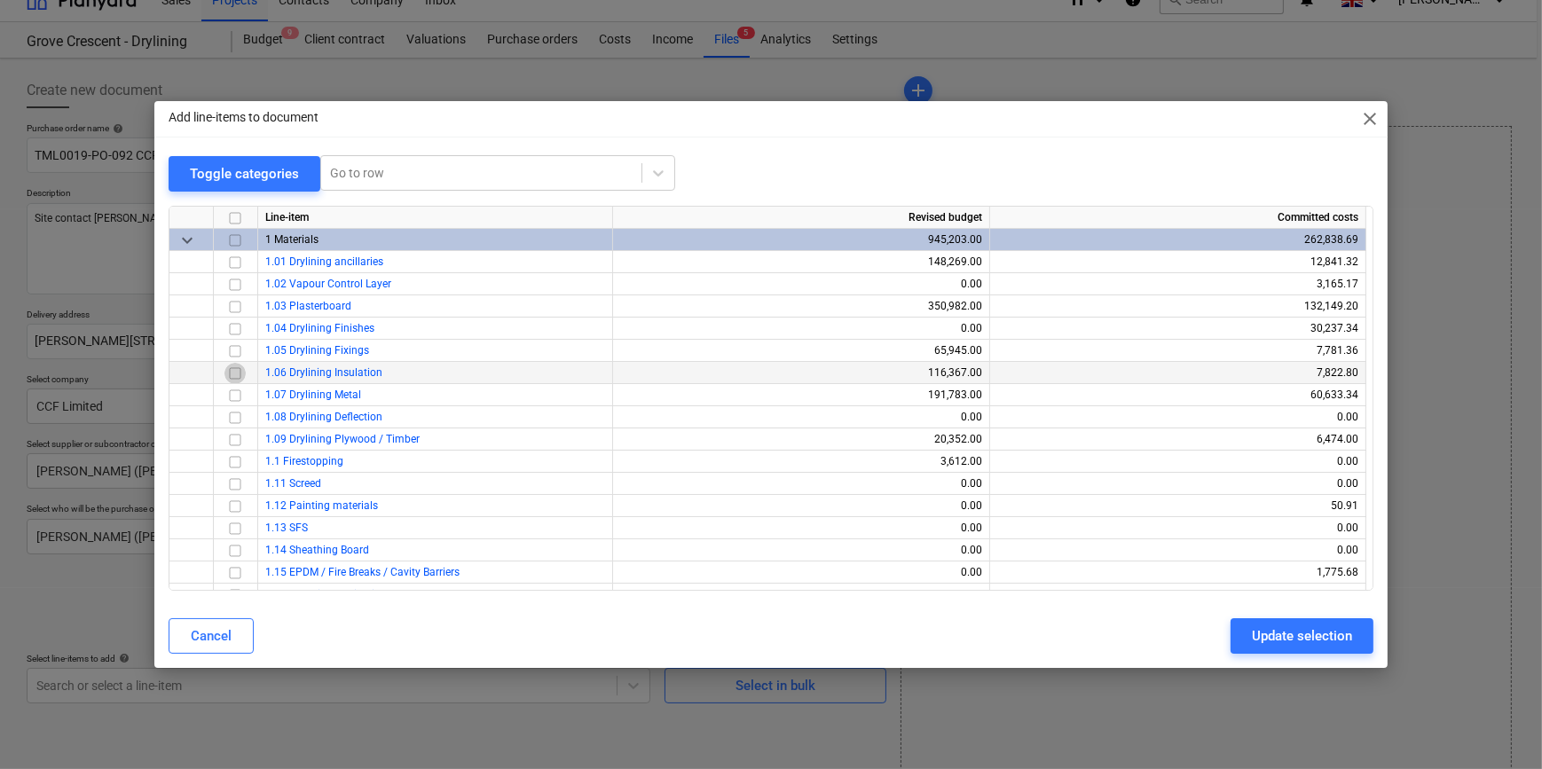
click at [238, 373] on input "checkbox" at bounding box center [234, 372] width 21 height 21
click at [232, 328] on input "checkbox" at bounding box center [234, 328] width 21 height 21
click at [1230, 635] on div "Update selection" at bounding box center [1302, 636] width 100 height 23
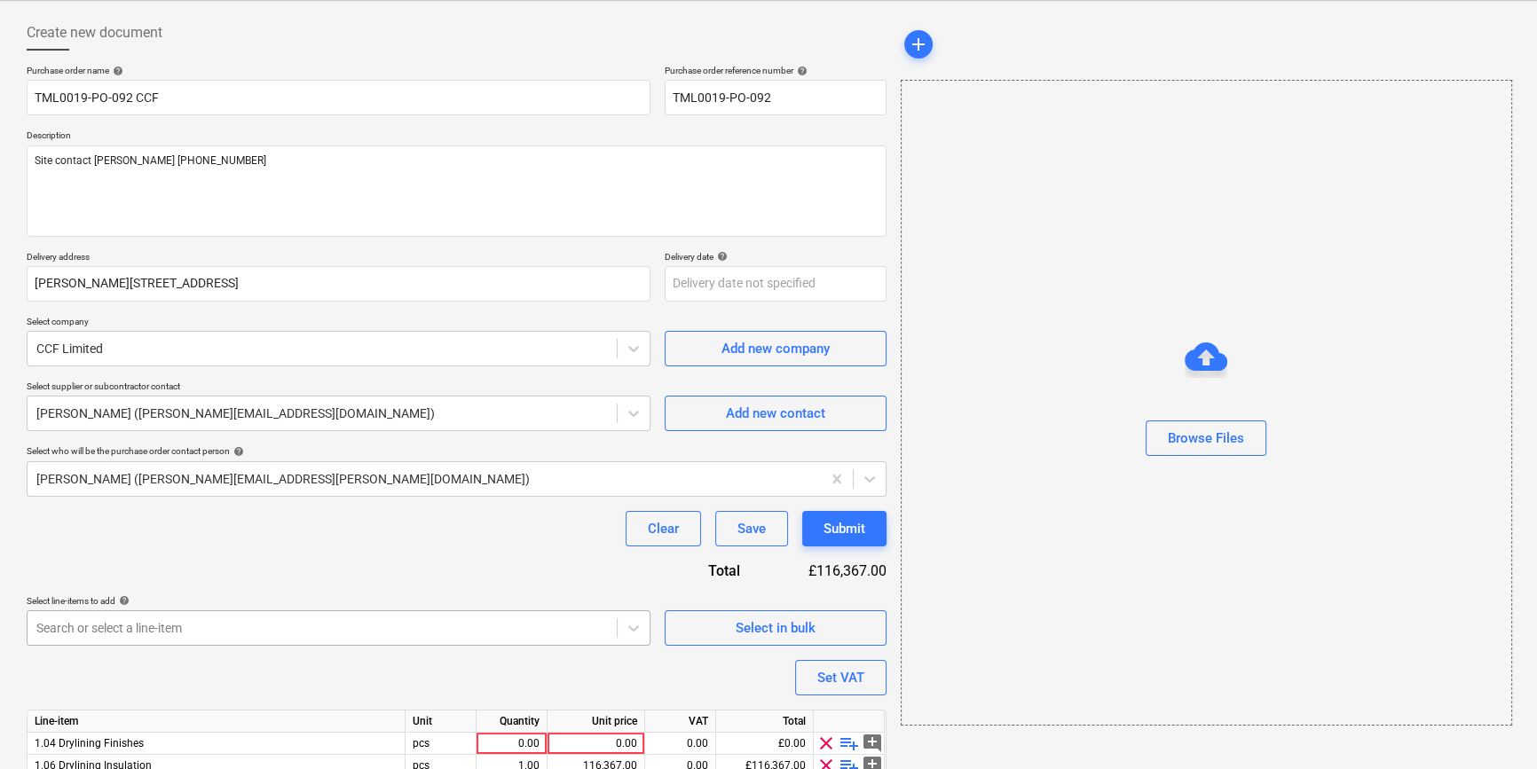
scroll to position [160, 0]
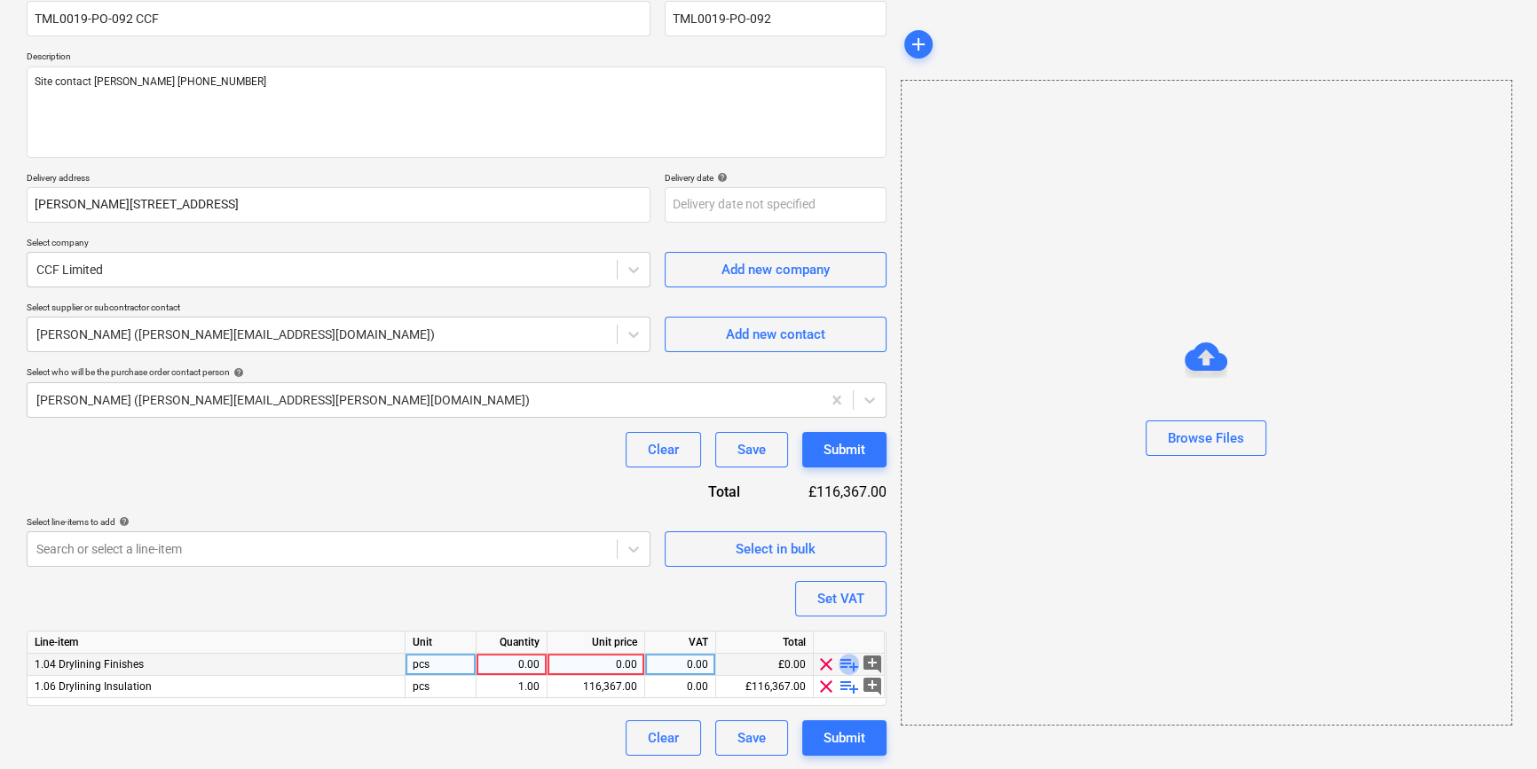
click at [848, 666] on span "playlist_add" at bounding box center [849, 664] width 21 height 21
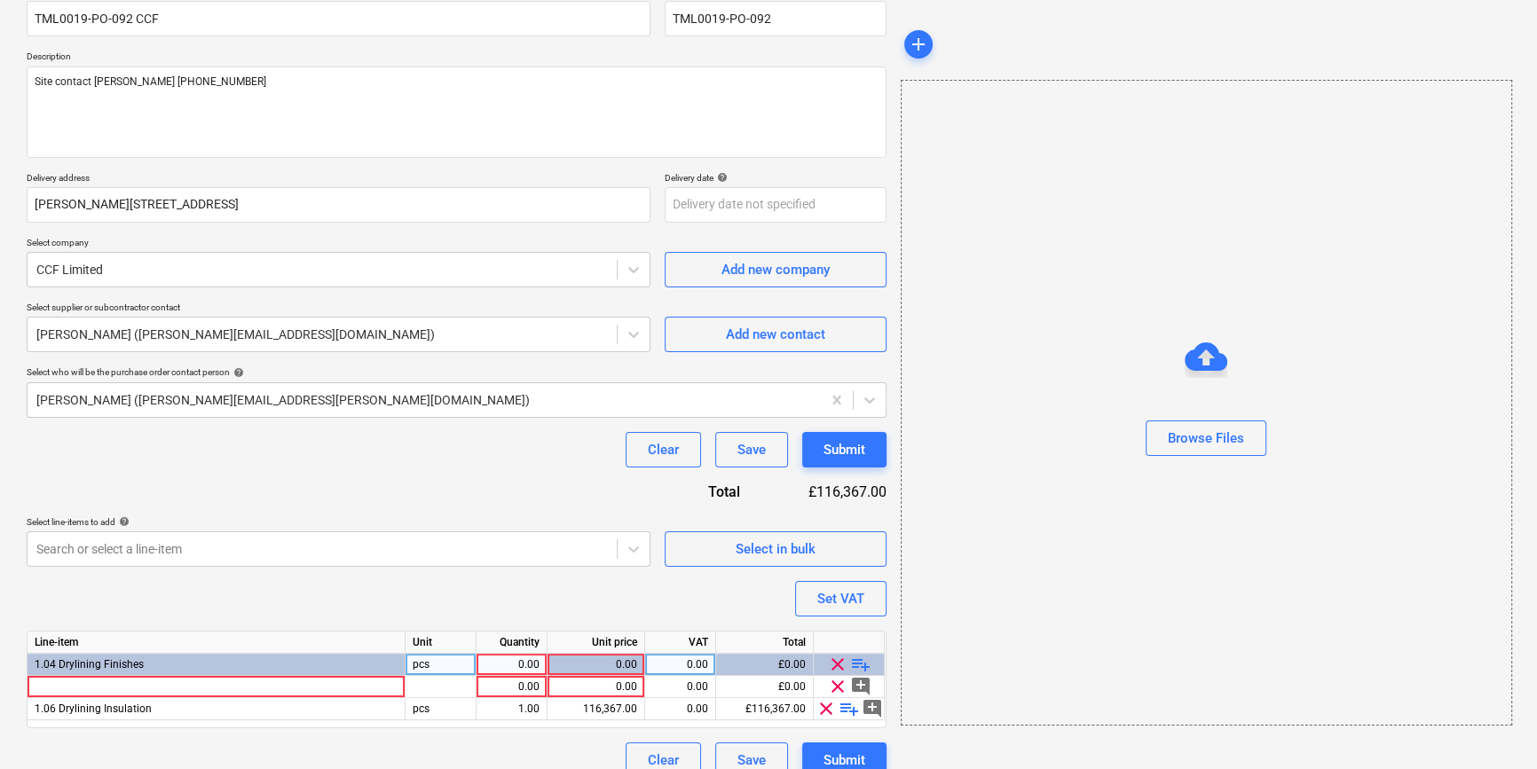
click at [516, 666] on div "0.00" at bounding box center [512, 665] width 56 height 22
click at [85, 686] on div at bounding box center [217, 687] width 378 height 22
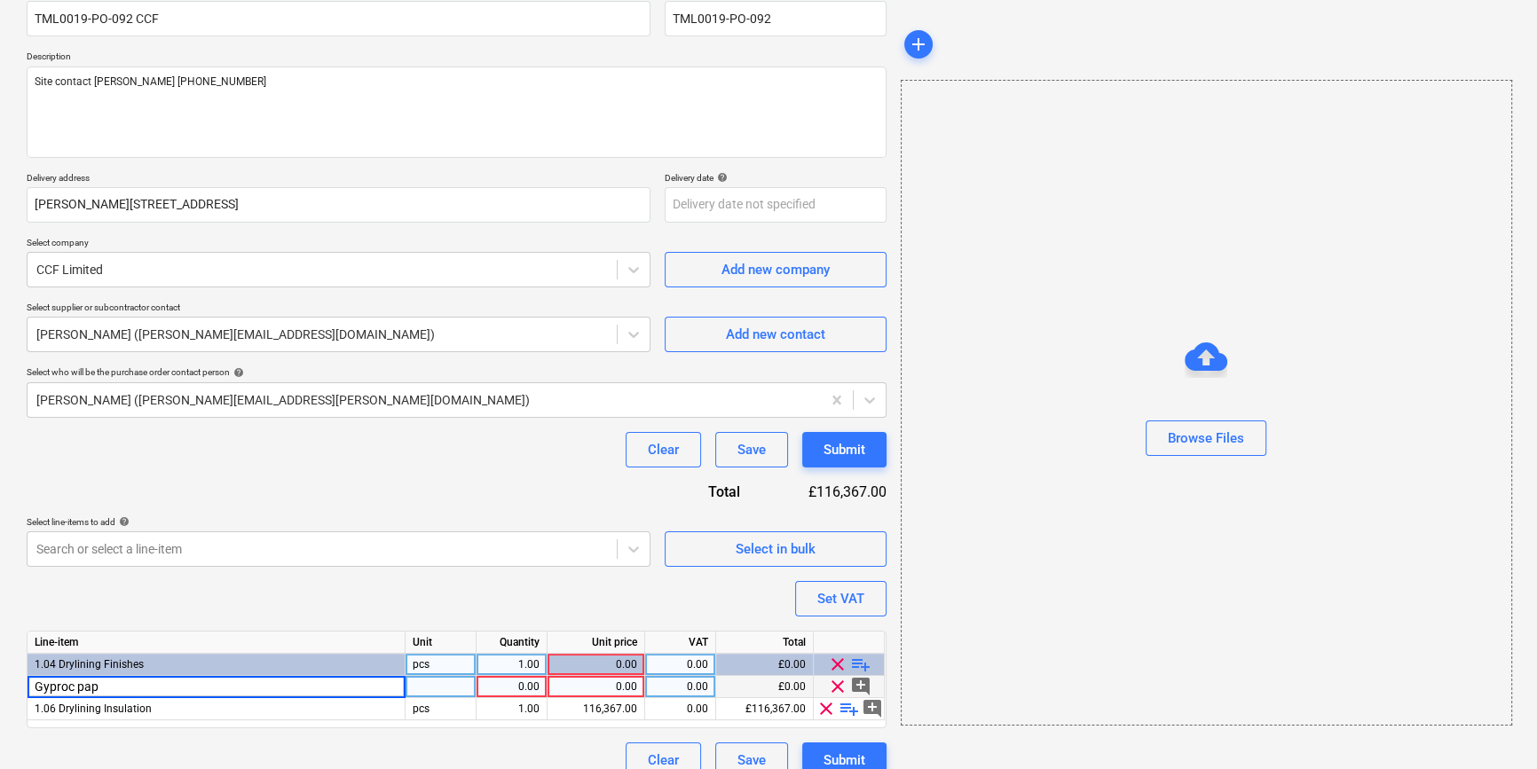
click at [267, 595] on div "Purchase order name help TML0019-PO-092 CCF Purchase order reference number hel…" at bounding box center [457, 382] width 860 height 792
click at [834, 685] on span "clear" at bounding box center [837, 686] width 21 height 21
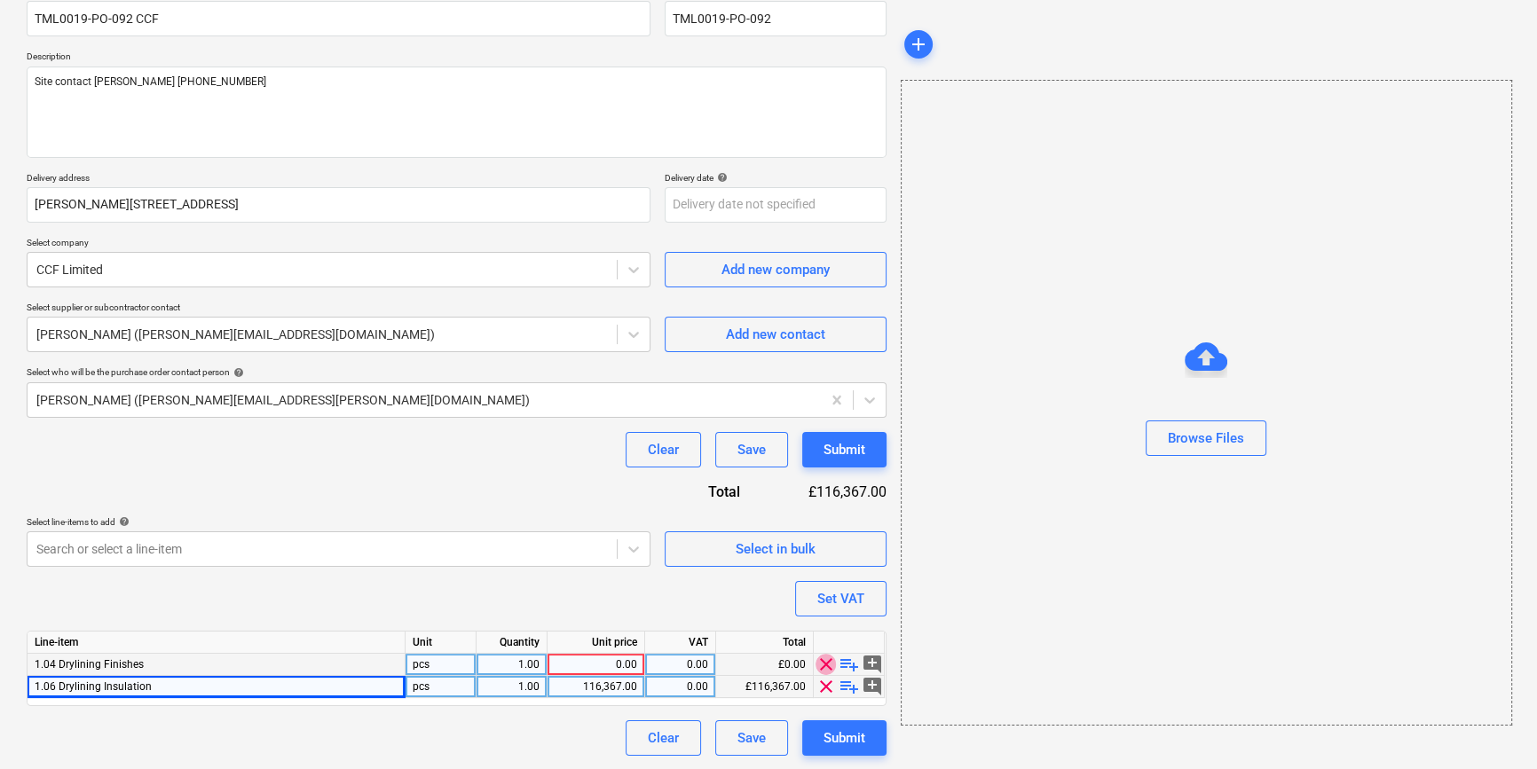
click at [824, 669] on span "clear" at bounding box center [825, 664] width 21 height 21
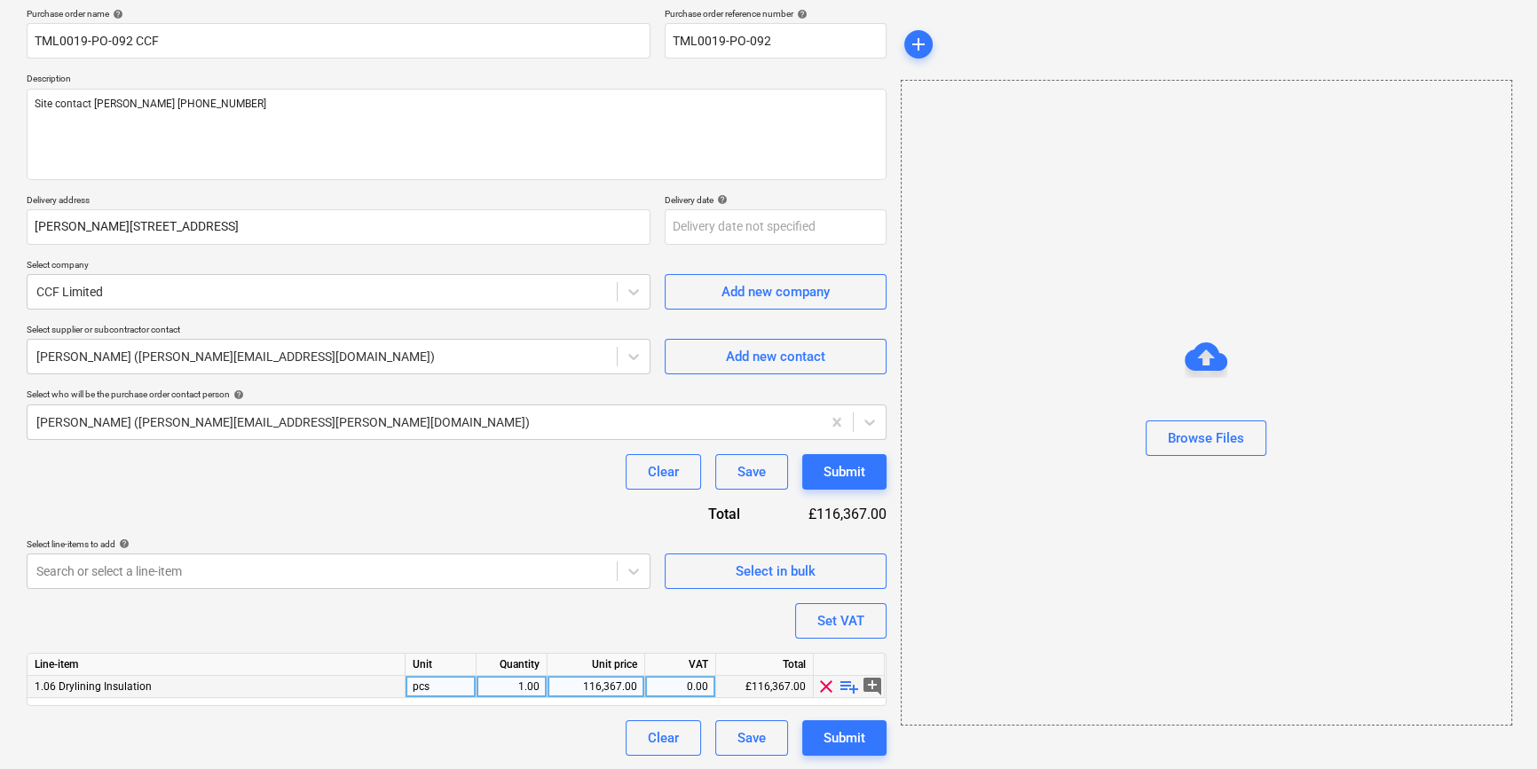
click at [849, 690] on span "playlist_add" at bounding box center [849, 686] width 21 height 21
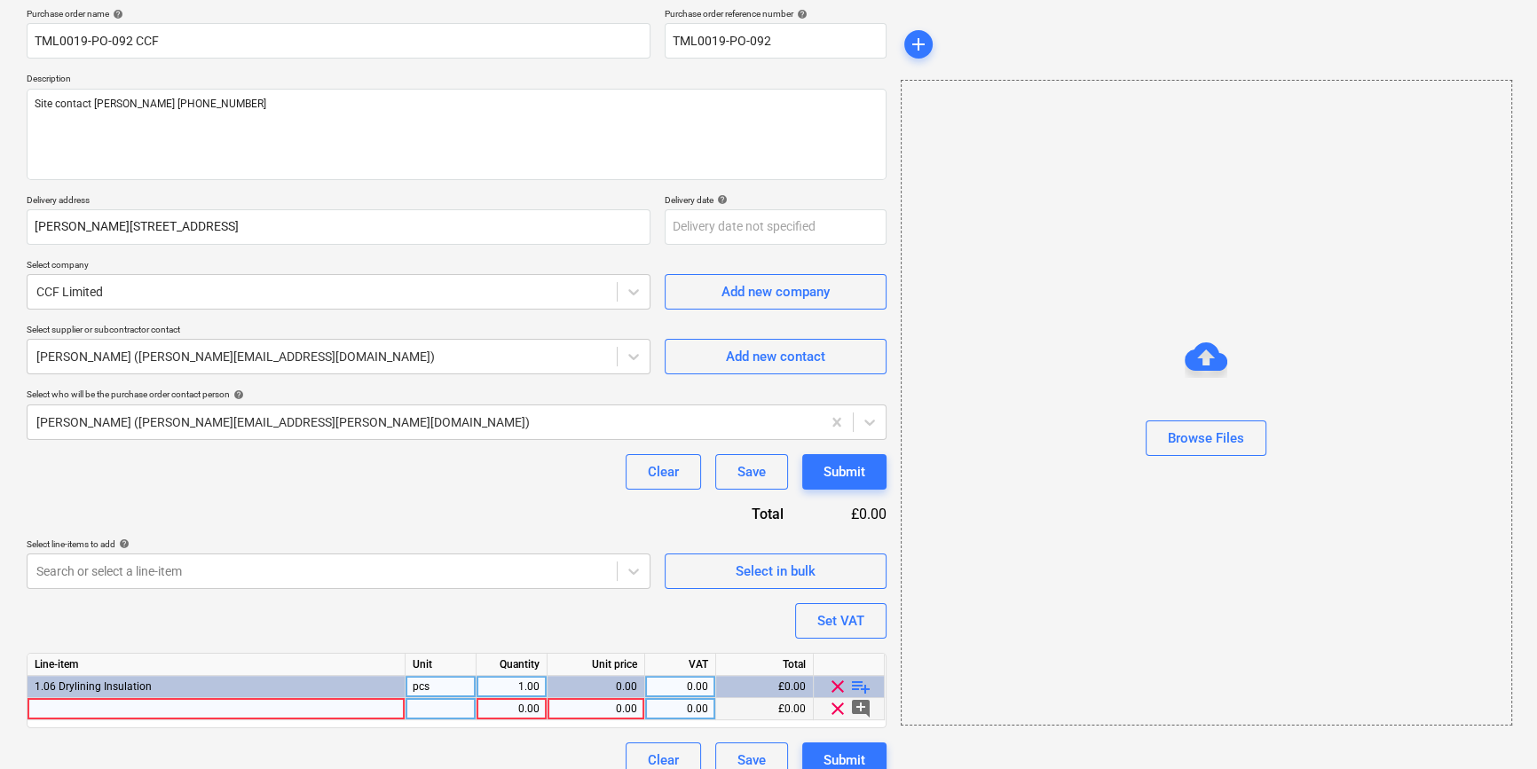
click at [58, 710] on div at bounding box center [217, 709] width 378 height 22
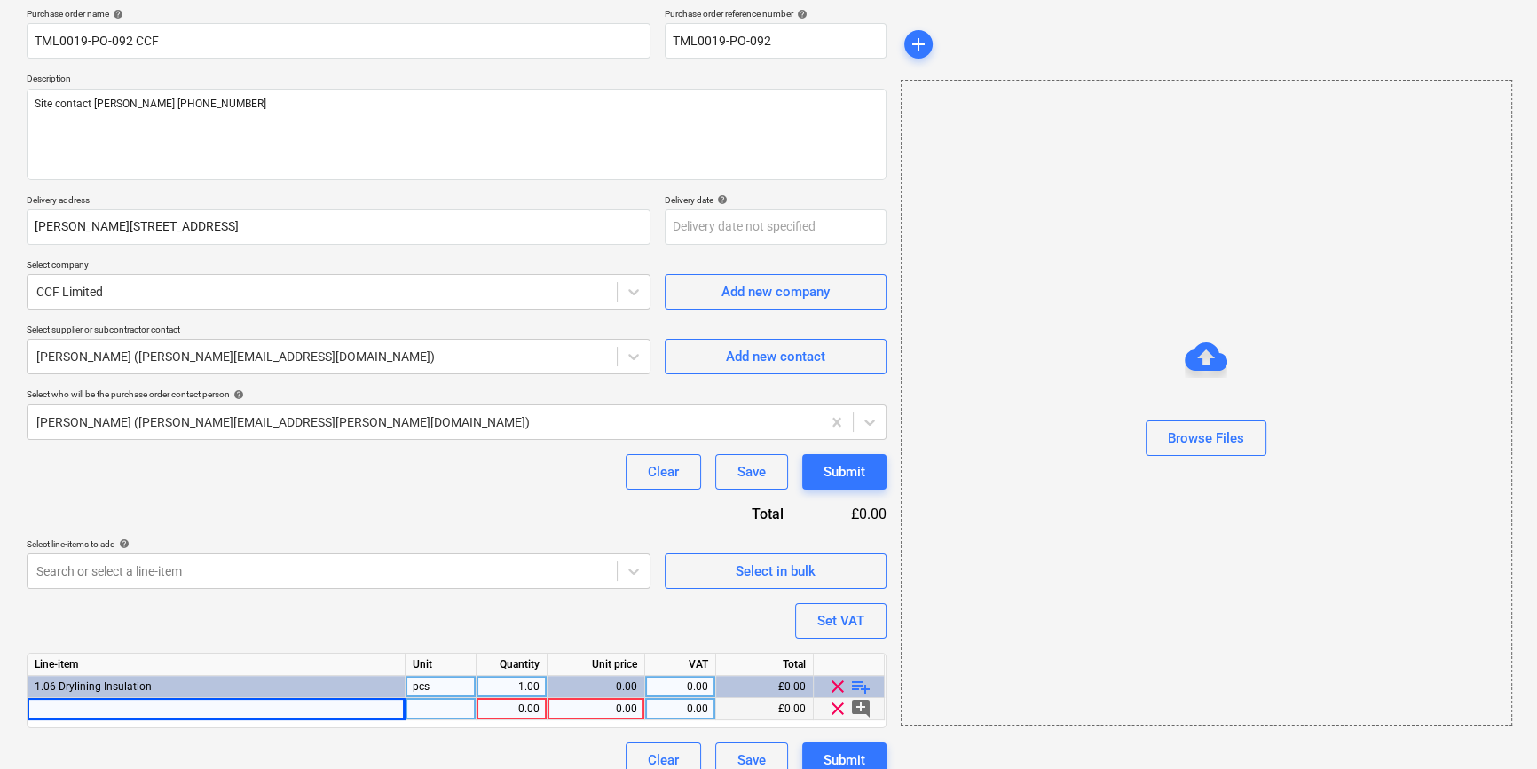
click at [75, 710] on div at bounding box center [217, 709] width 378 height 22
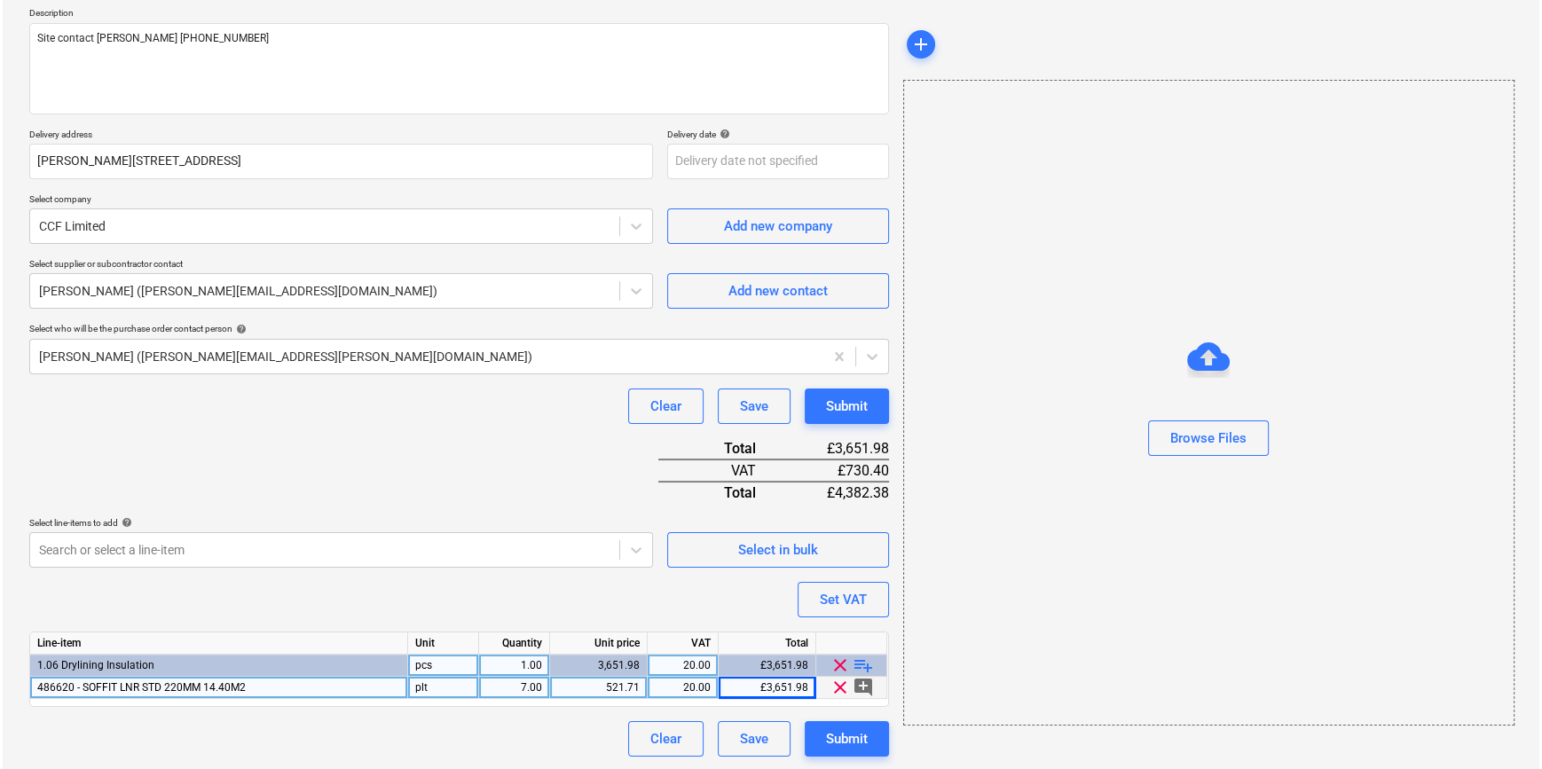
scroll to position [204, 0]
click at [850, 737] on div "Submit" at bounding box center [844, 738] width 42 height 23
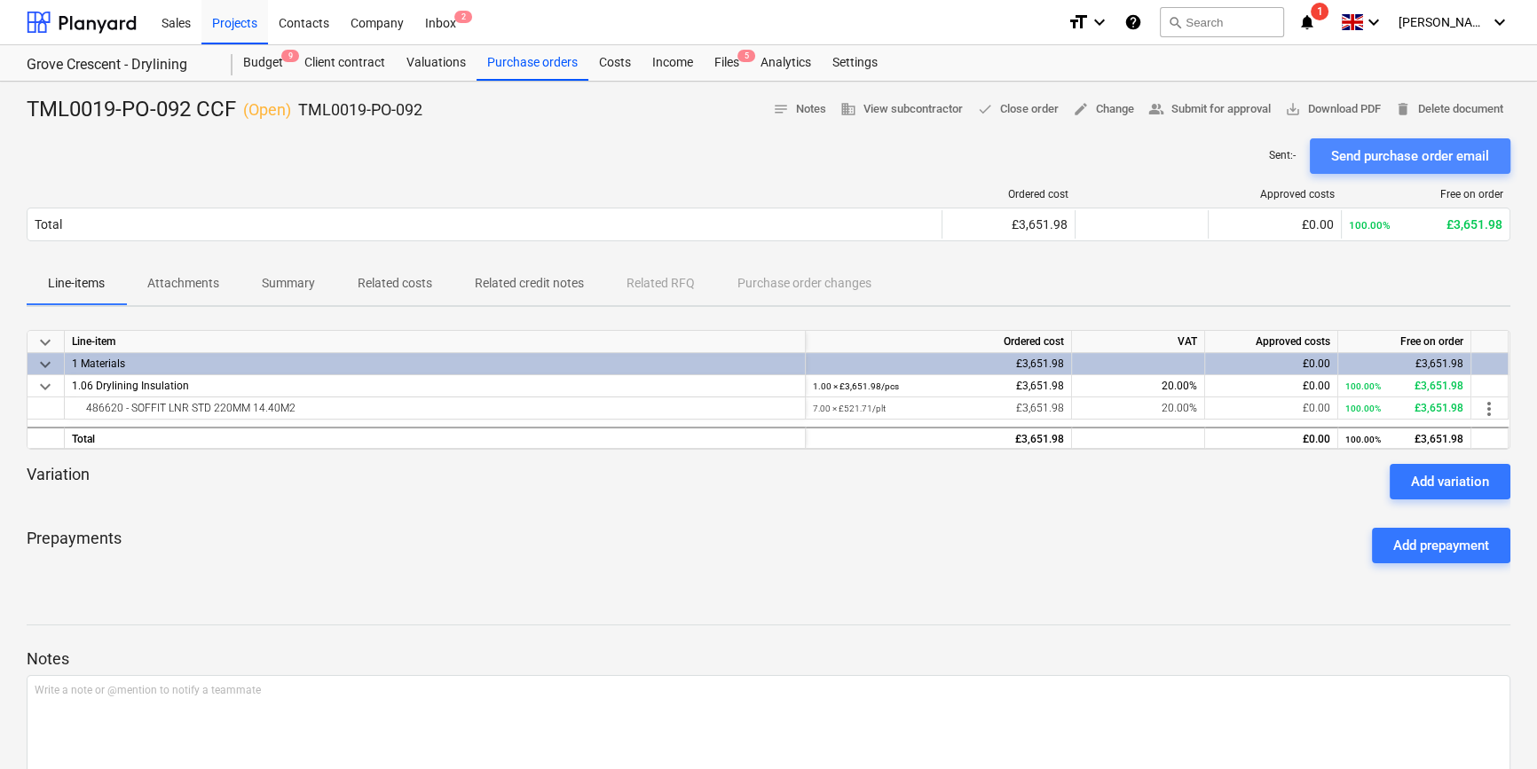
click at [1230, 150] on div "Send purchase order email" at bounding box center [1410, 156] width 158 height 23
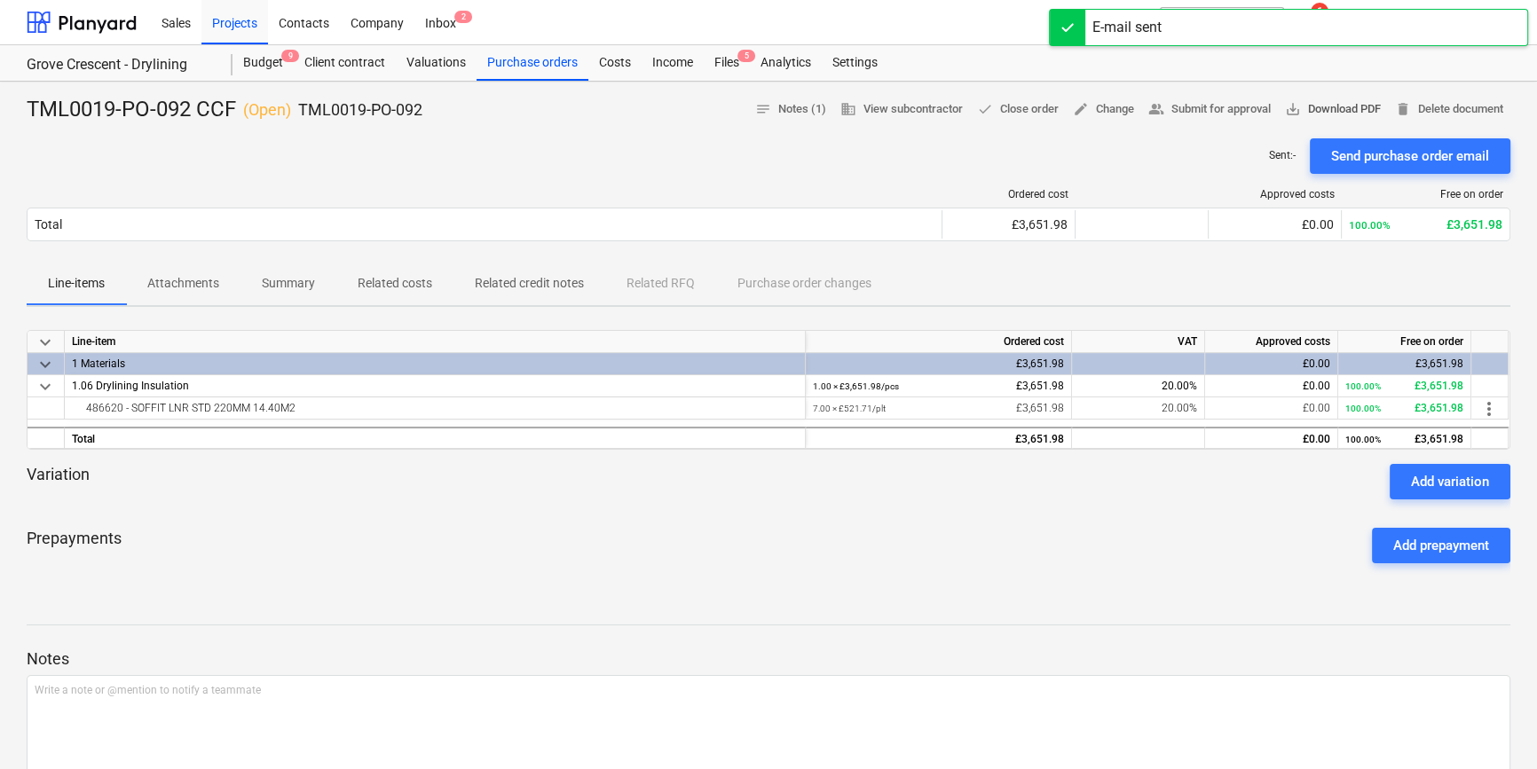
click at [1230, 110] on span "save_alt Download PDF" at bounding box center [1333, 109] width 96 height 20
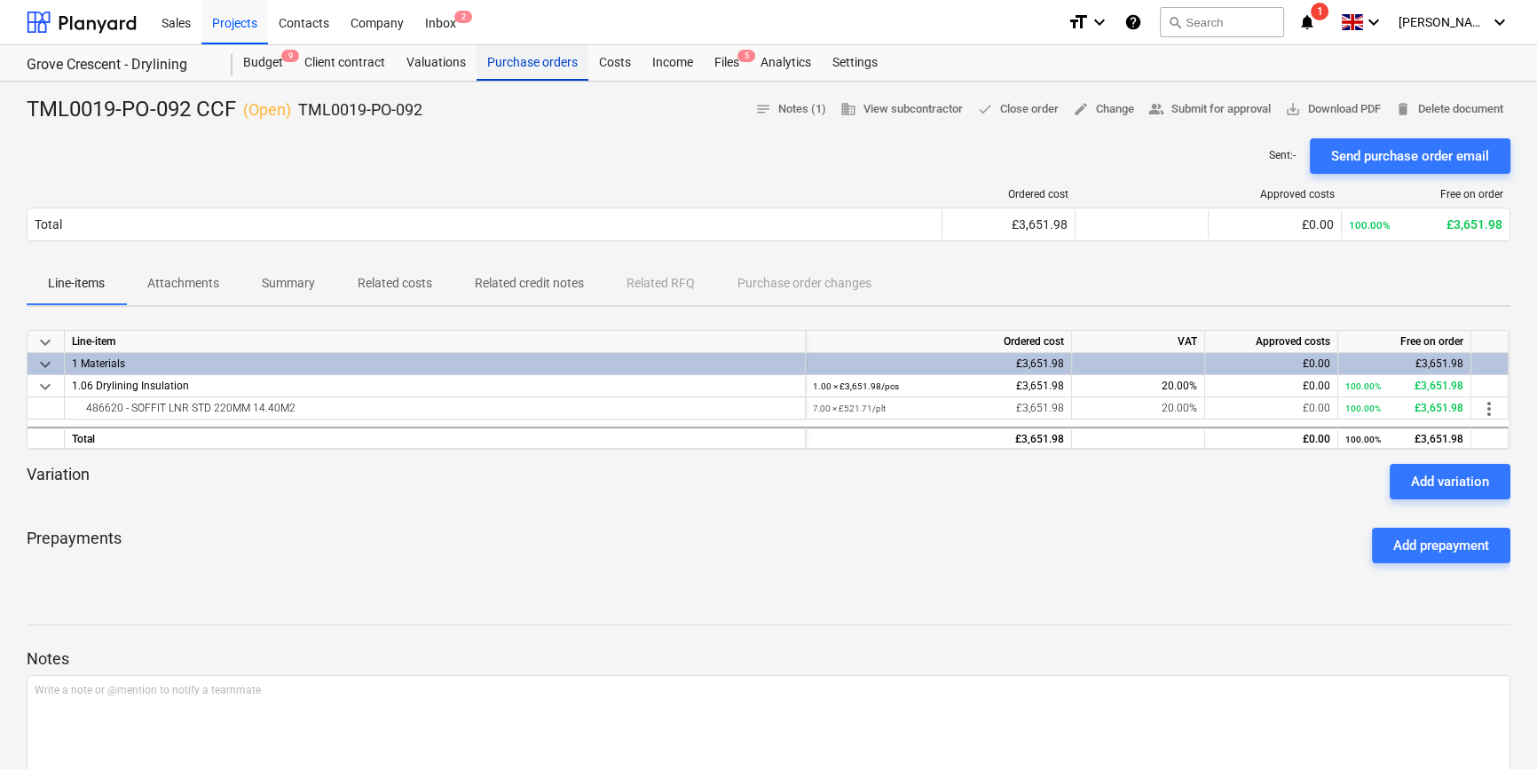
click at [500, 62] on div "Purchase orders" at bounding box center [533, 62] width 112 height 35
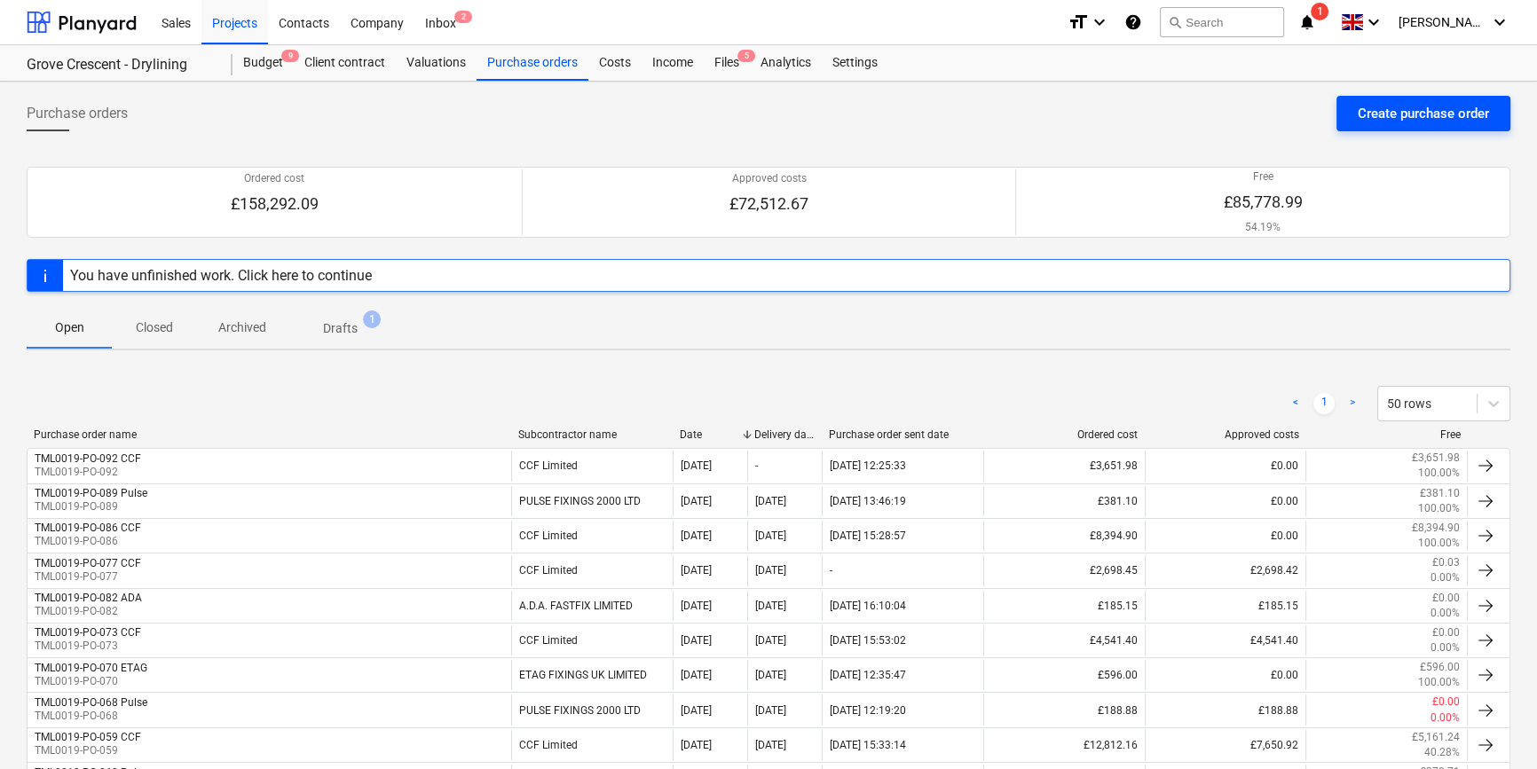
click at [1230, 109] on div "Create purchase order" at bounding box center [1423, 113] width 131 height 23
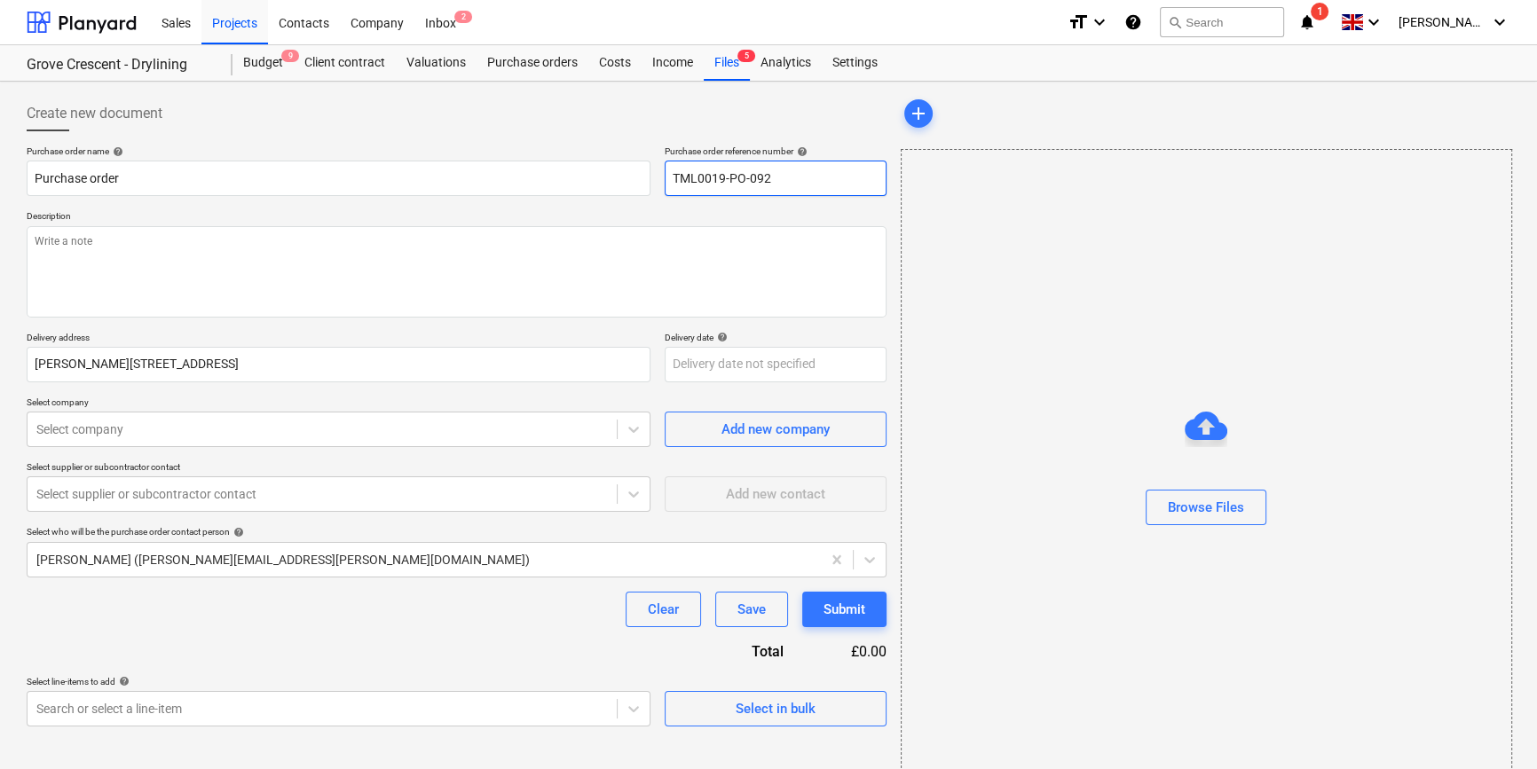
click at [781, 173] on input "TML0019-PO-092" at bounding box center [776, 178] width 222 height 35
drag, startPoint x: 765, startPoint y: 180, endPoint x: 674, endPoint y: 197, distance: 92.1
click at [674, 197] on div "Purchase order name help Purchase order Purchase order reference number help TM…" at bounding box center [457, 436] width 860 height 581
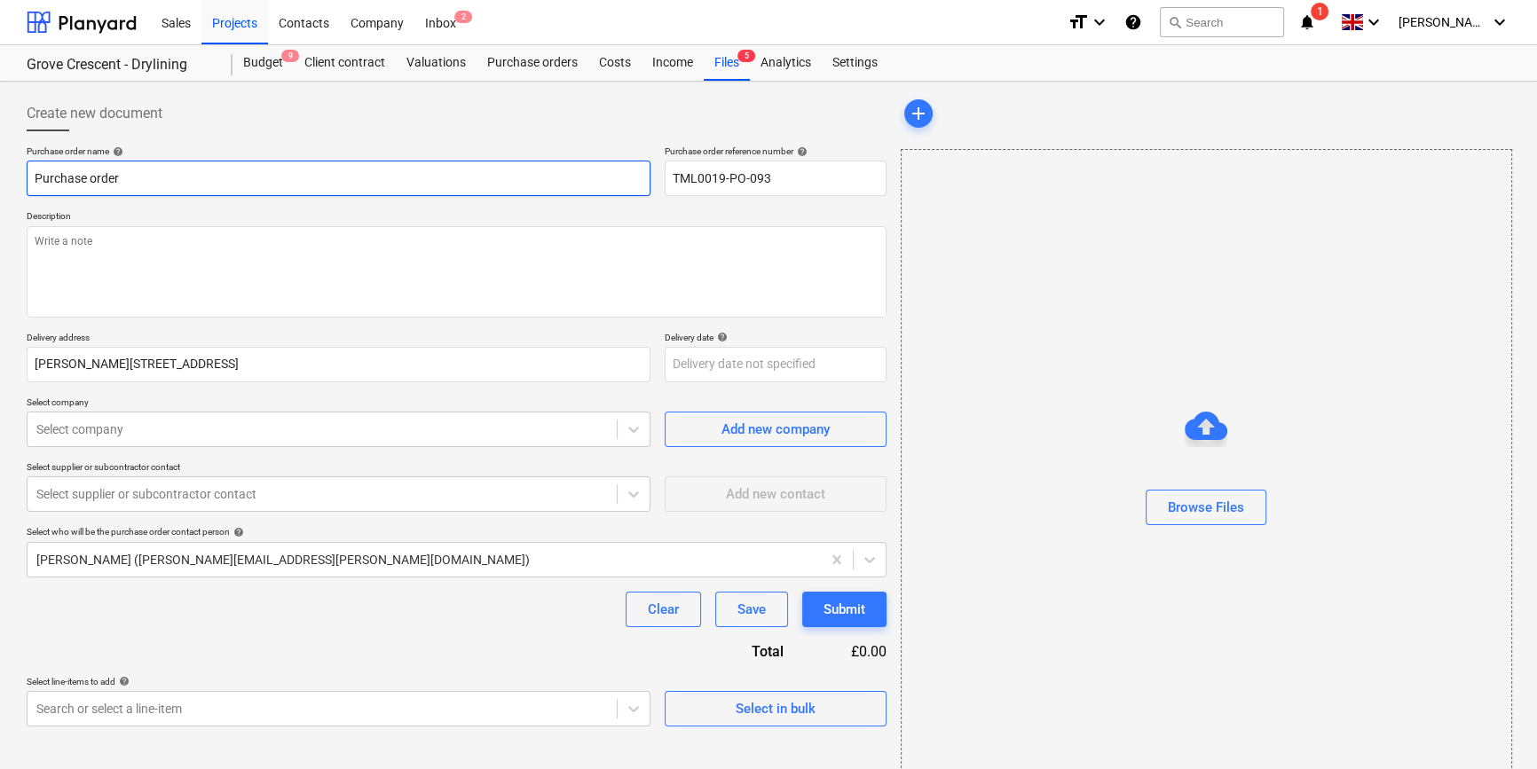
drag, startPoint x: 128, startPoint y: 171, endPoint x: 28, endPoint y: 192, distance: 102.3
click at [28, 192] on input "Purchase order" at bounding box center [339, 178] width 624 height 35
paste input "TML0019-PO-093"
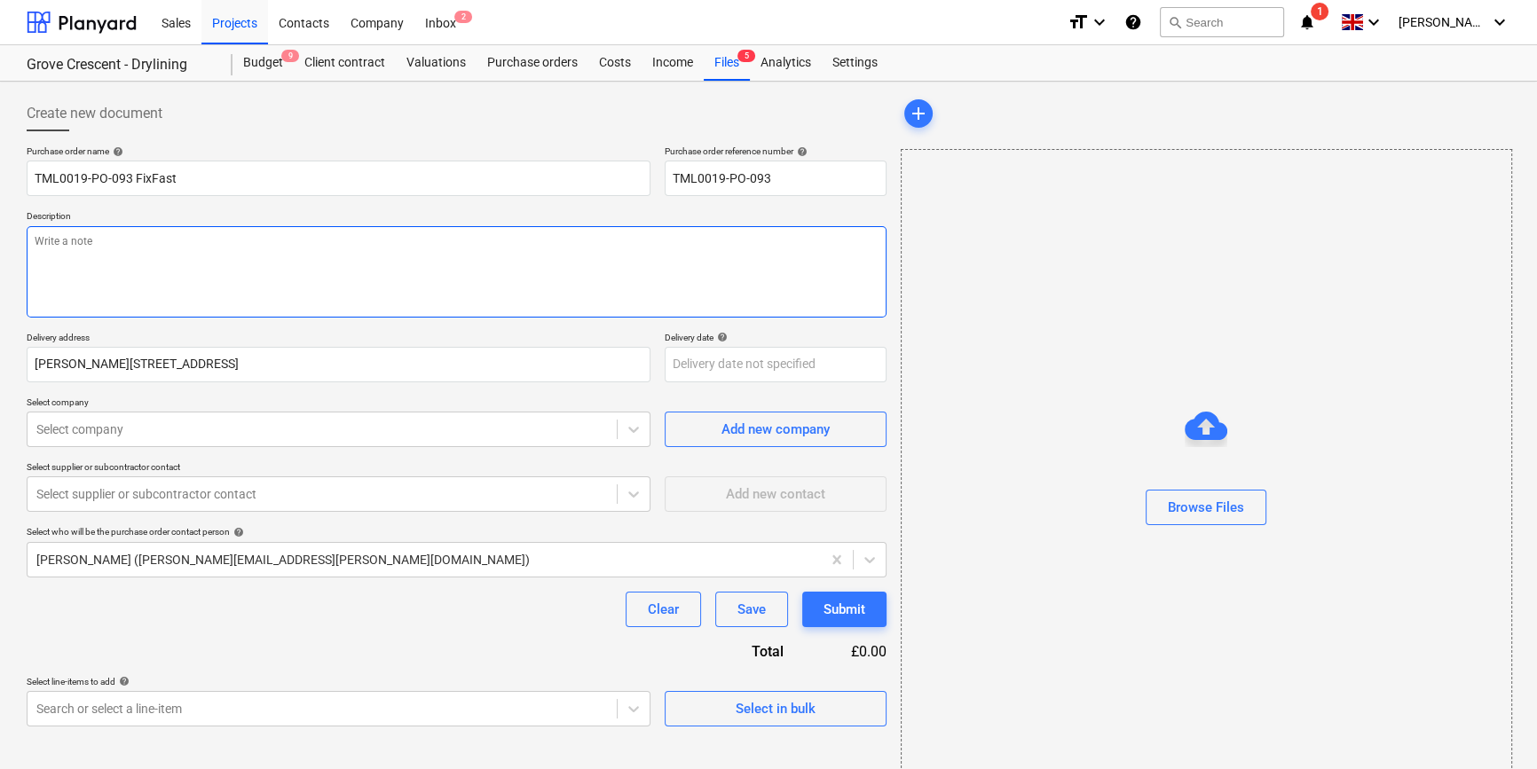
click at [62, 280] on textarea at bounding box center [457, 271] width 860 height 91
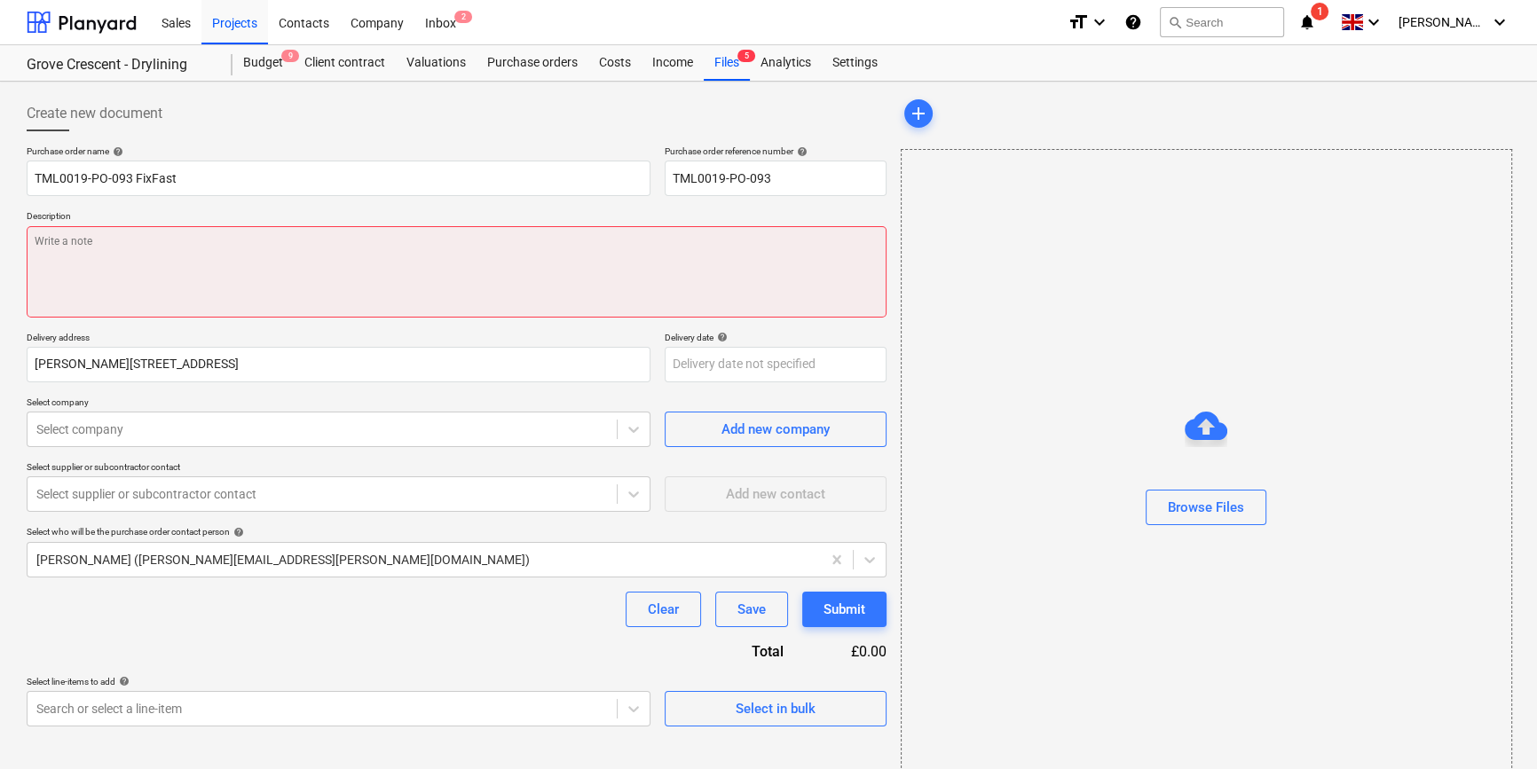
paste textarea "Site contact [PERSON_NAME] [PHONE_NUMBER]"
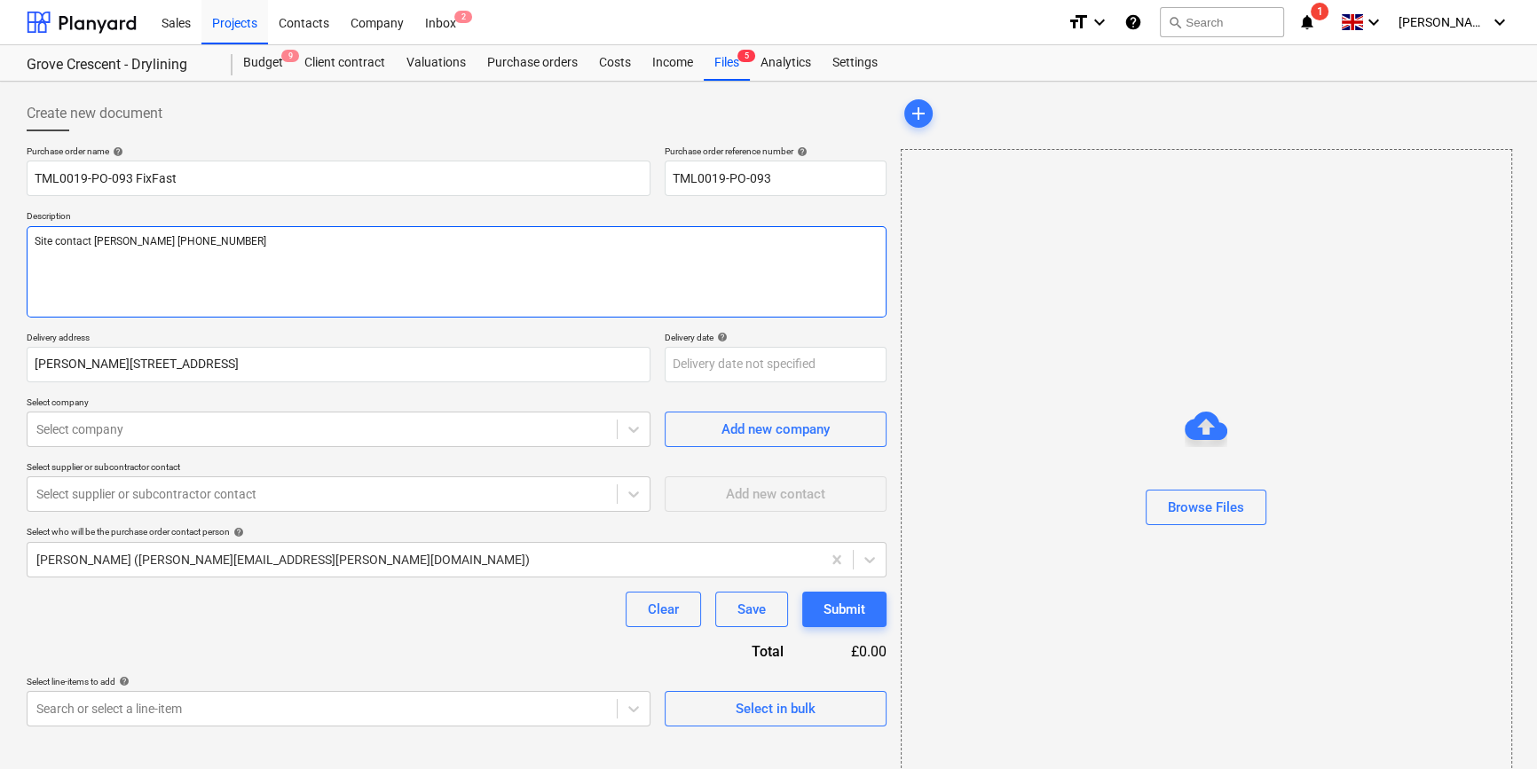
click at [137, 240] on textarea "Site contact [PERSON_NAME] [PHONE_NUMBER]" at bounding box center [457, 271] width 860 height 91
click at [143, 237] on textarea "Site contact [PERSON_NAME] [PHONE_NUMBER]" at bounding box center [457, 271] width 860 height 91
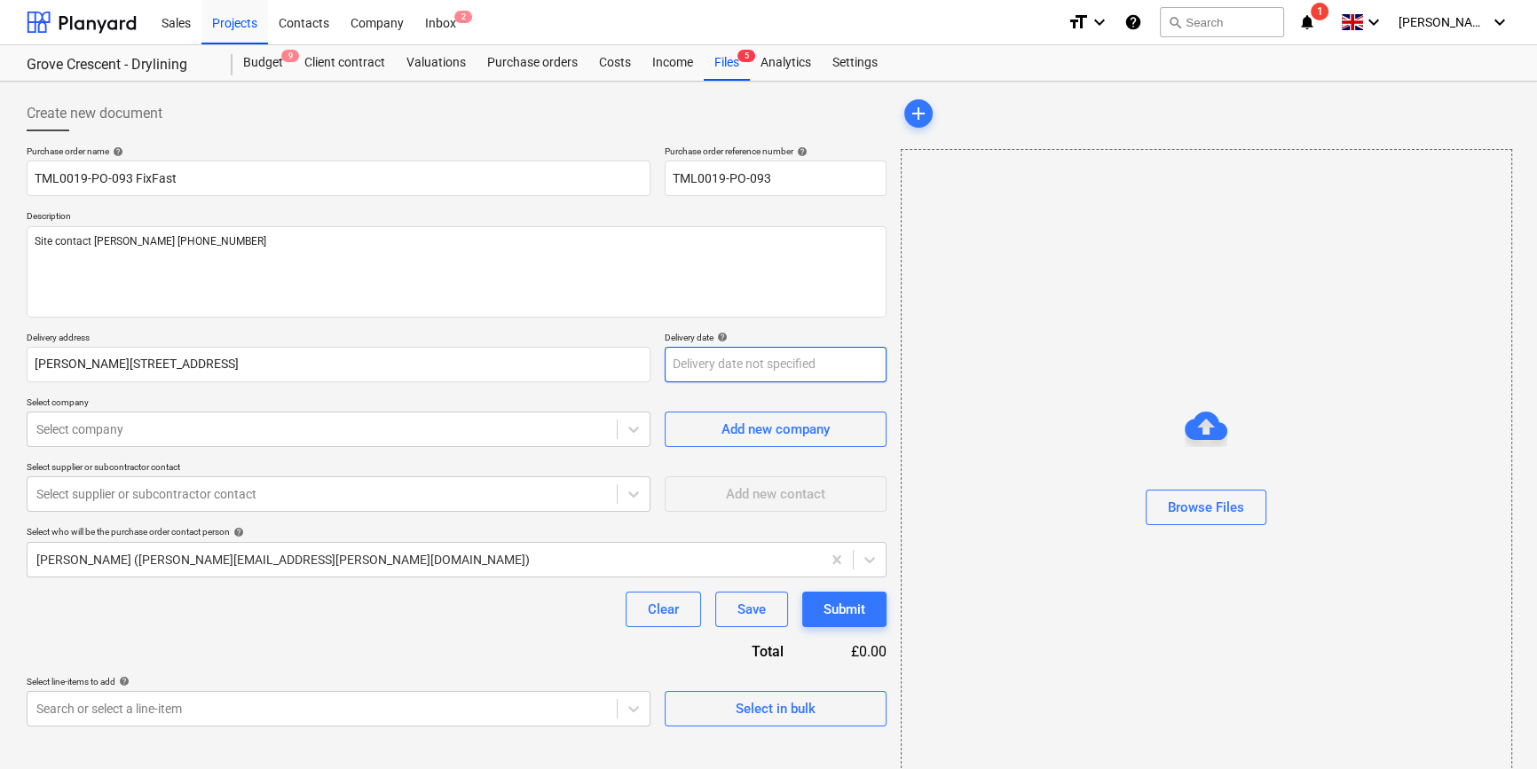
click at [699, 363] on body "Sales Projects Contacts Company Inbox 2 format_size keyboard_arrow_down help se…" at bounding box center [768, 384] width 1537 height 769
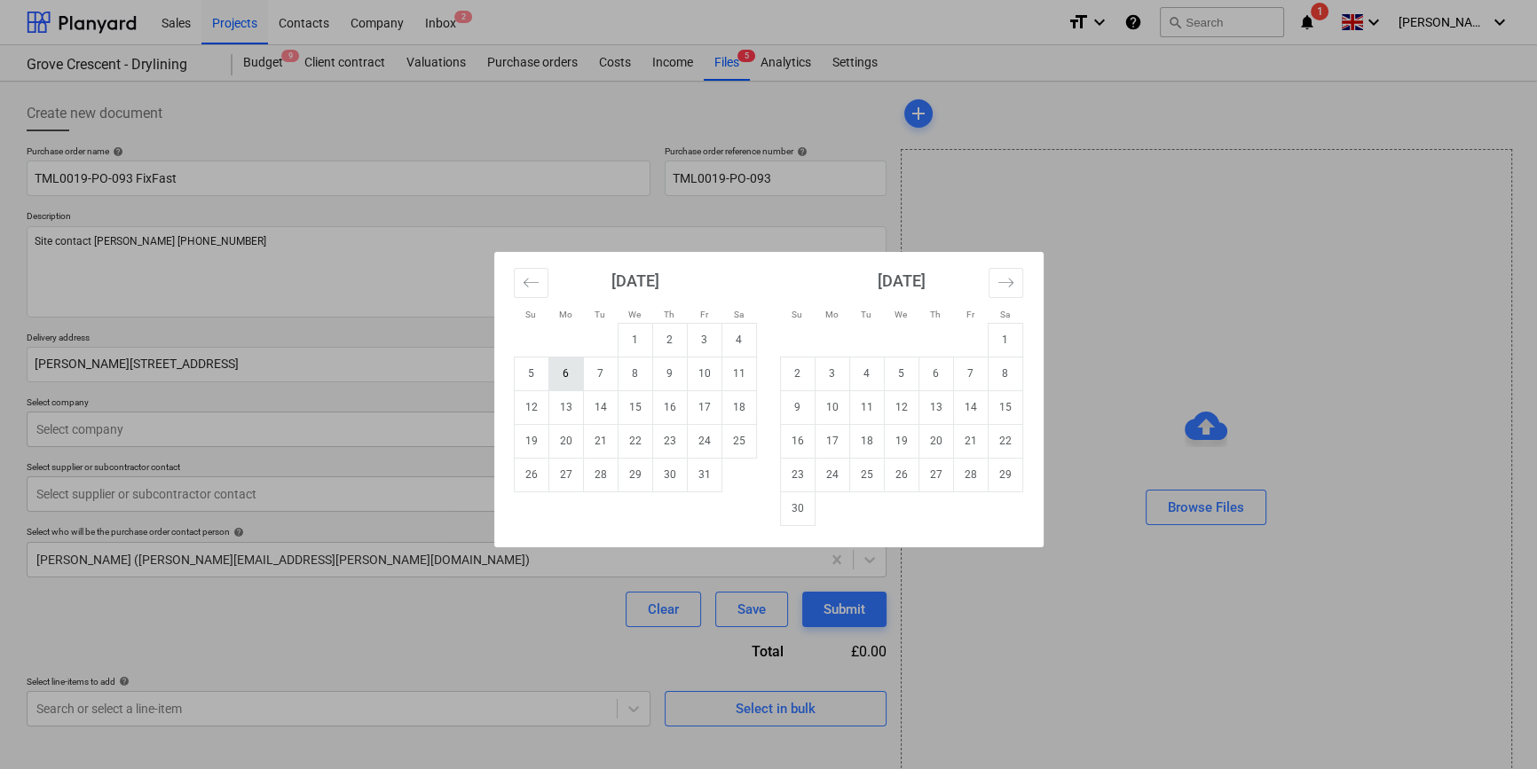
click at [563, 382] on td "6" at bounding box center [565, 374] width 35 height 34
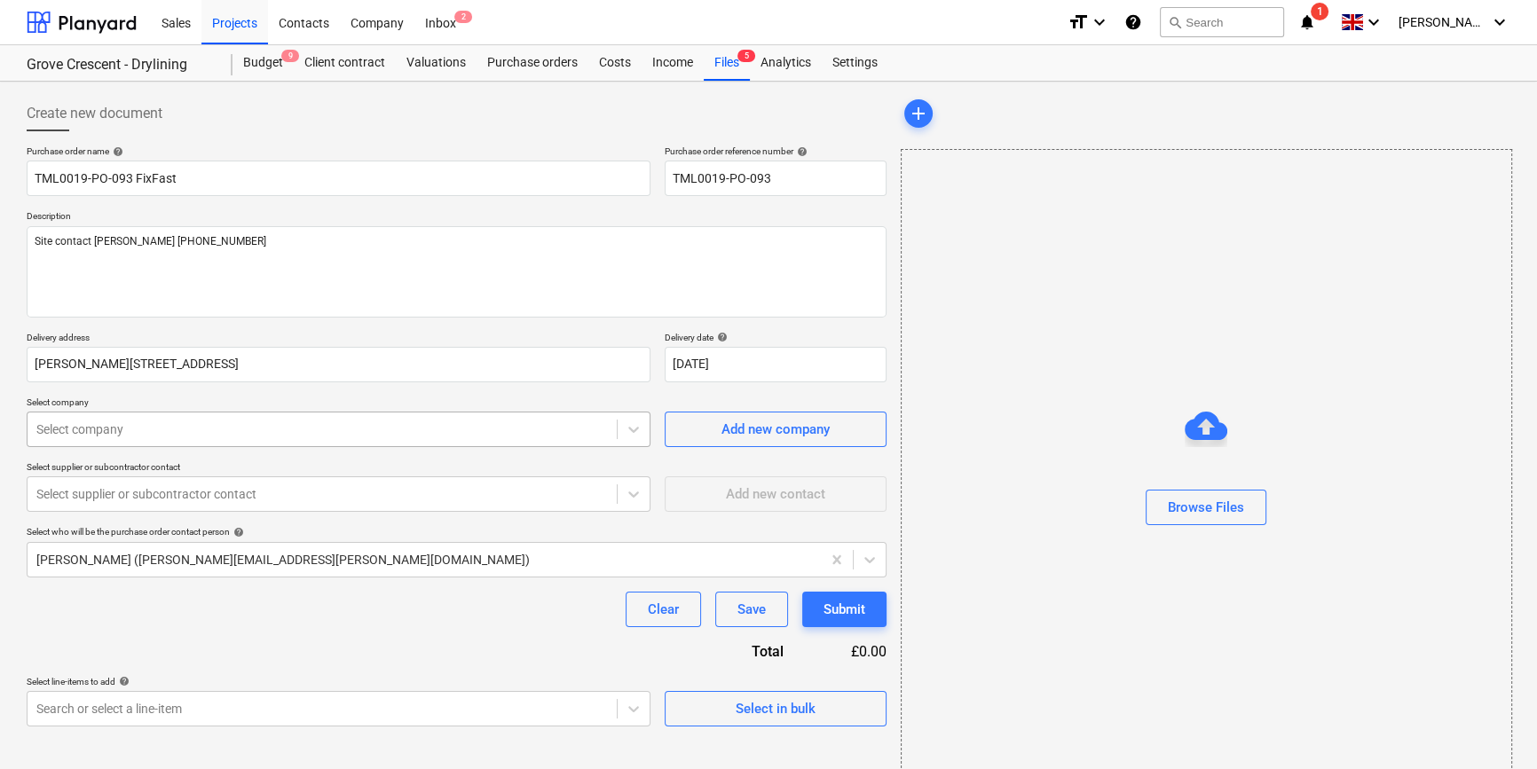
click at [358, 427] on div at bounding box center [321, 430] width 571 height 18
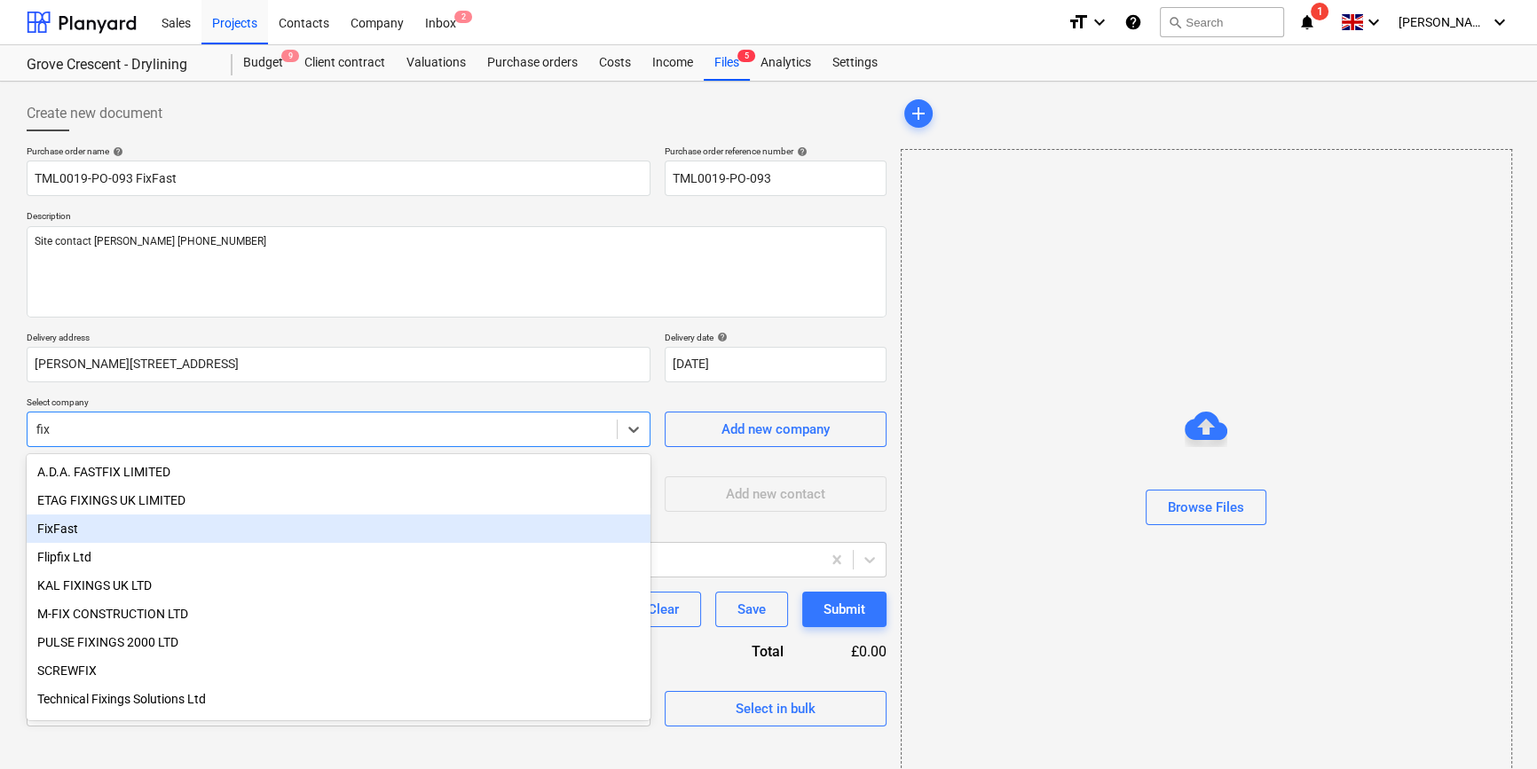
click at [148, 532] on div "FixFast" at bounding box center [339, 529] width 624 height 28
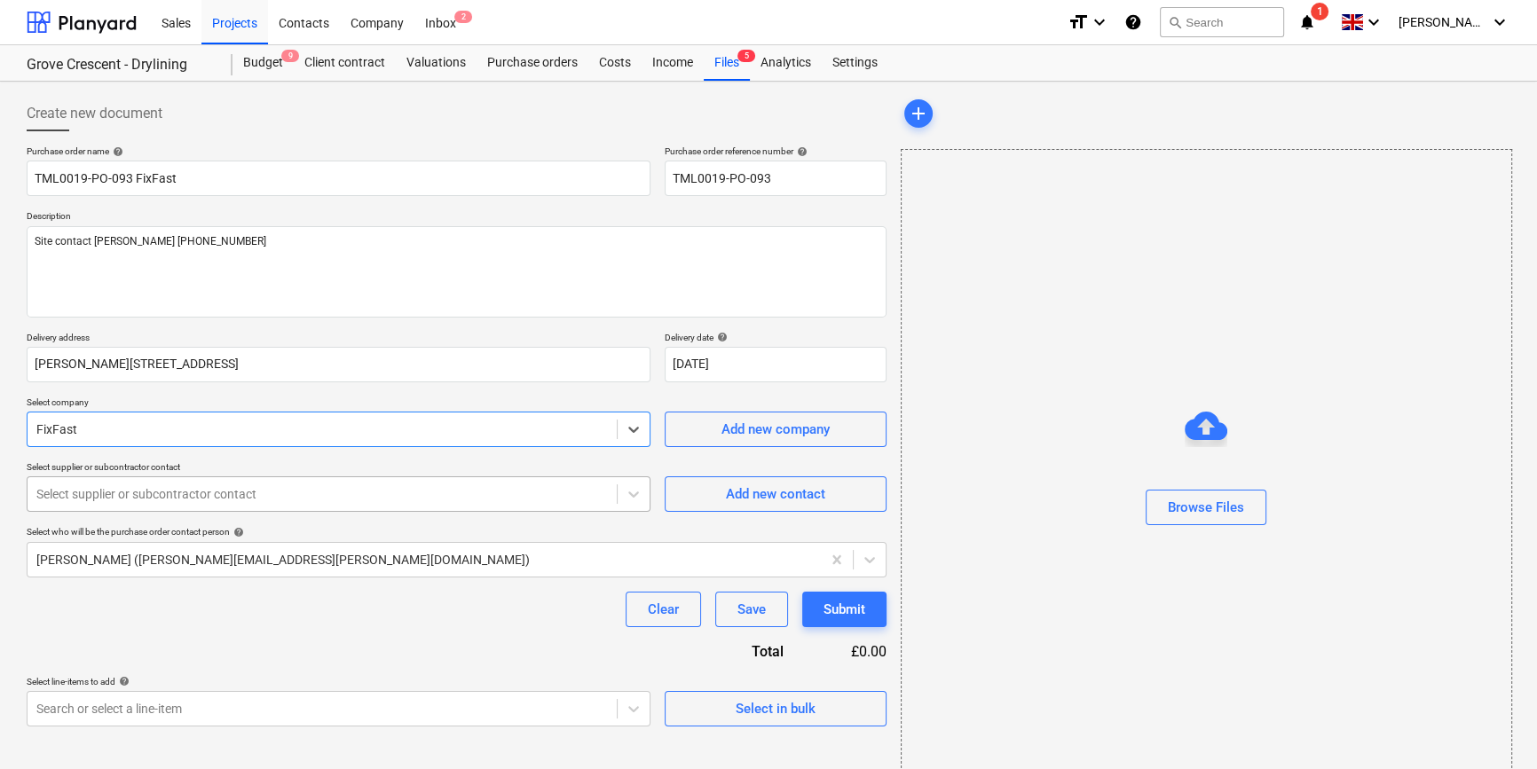
click at [93, 491] on div at bounding box center [321, 494] width 571 height 18
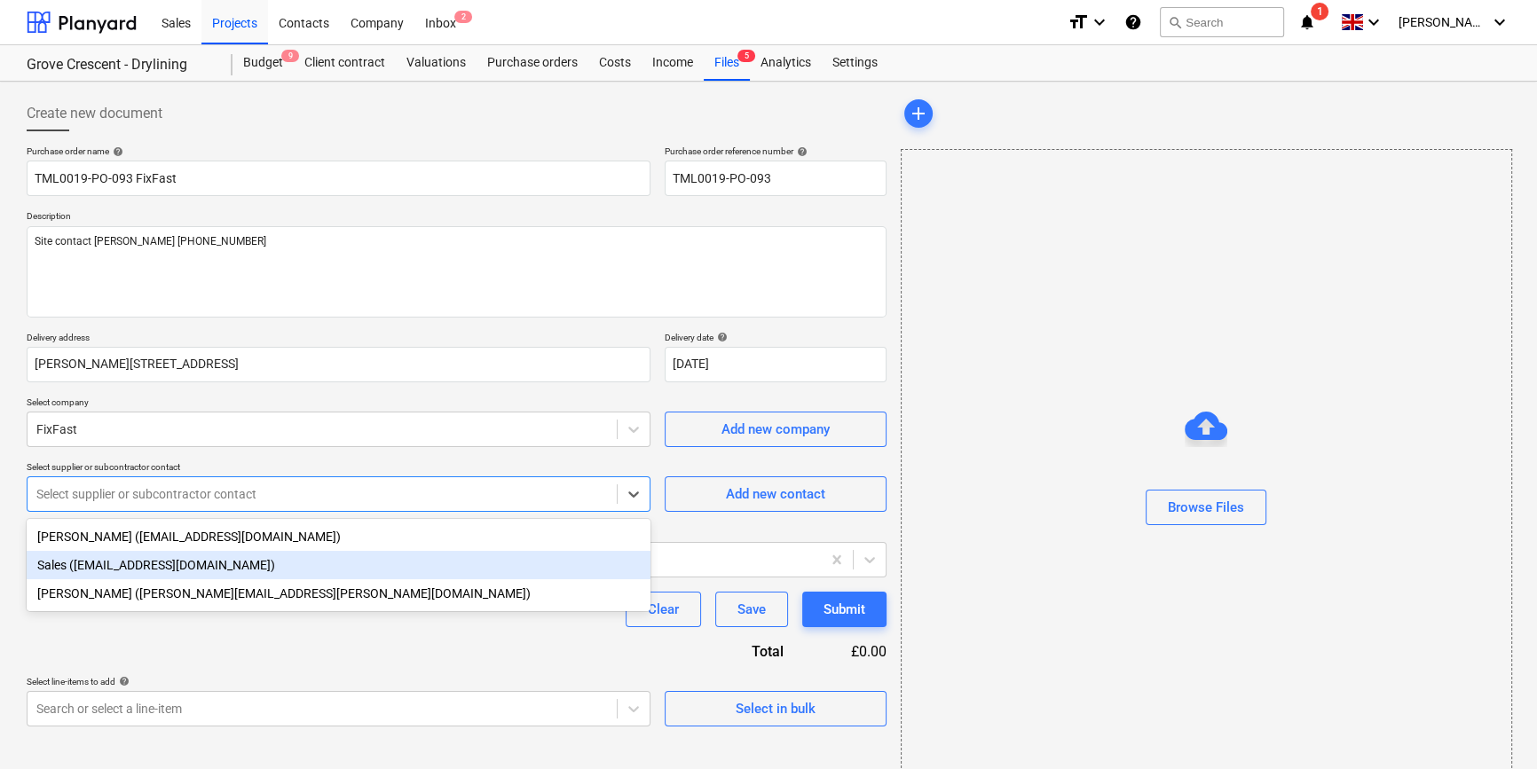
click at [104, 562] on div "Sales ([EMAIL_ADDRESS][DOMAIN_NAME])" at bounding box center [339, 565] width 624 height 28
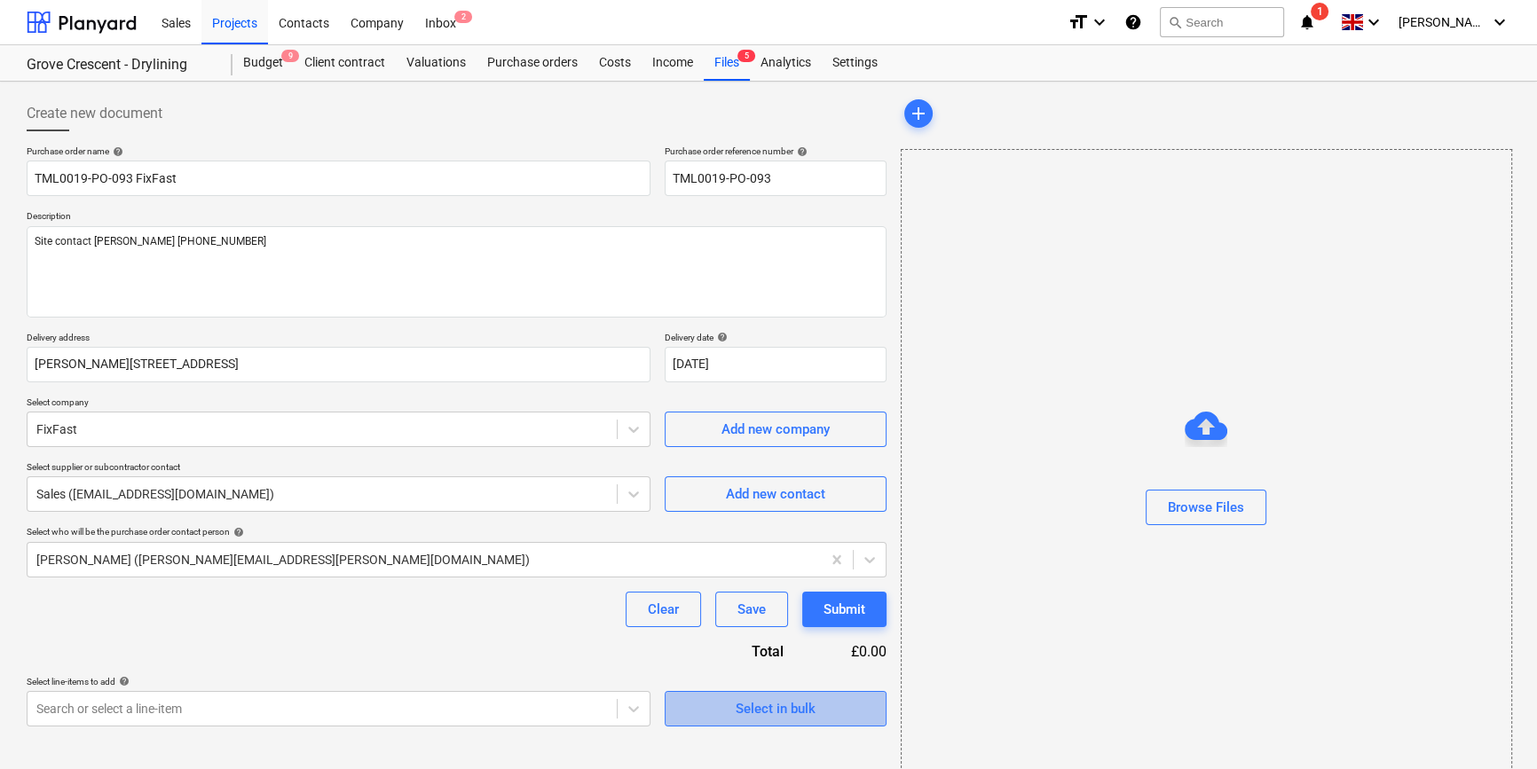
click at [711, 708] on span "Select in bulk" at bounding box center [775, 708] width 177 height 23
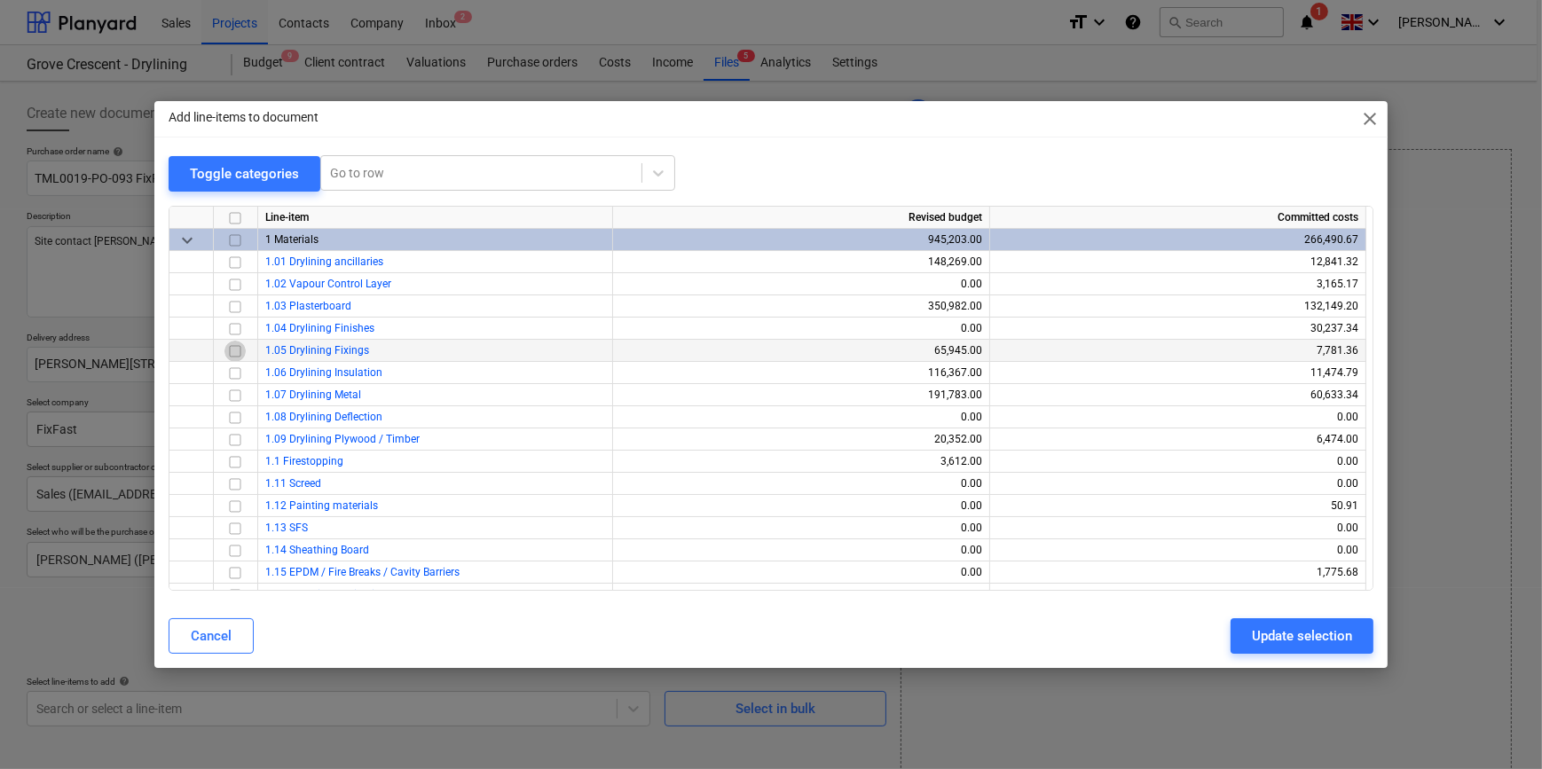
click at [231, 348] on input "checkbox" at bounding box center [234, 350] width 21 height 21
click at [1230, 634] on div "Update selection" at bounding box center [1302, 636] width 100 height 23
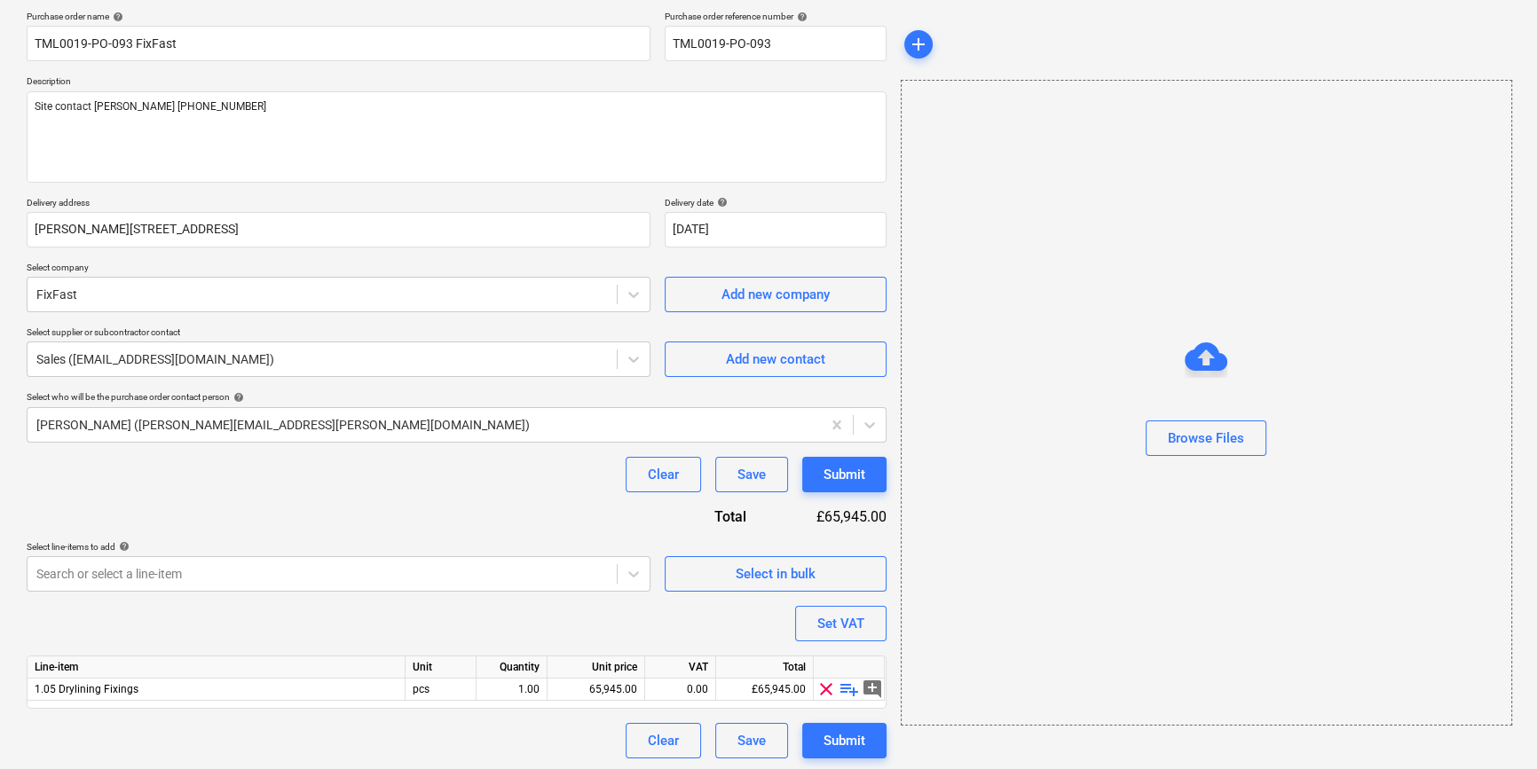
scroll to position [138, 0]
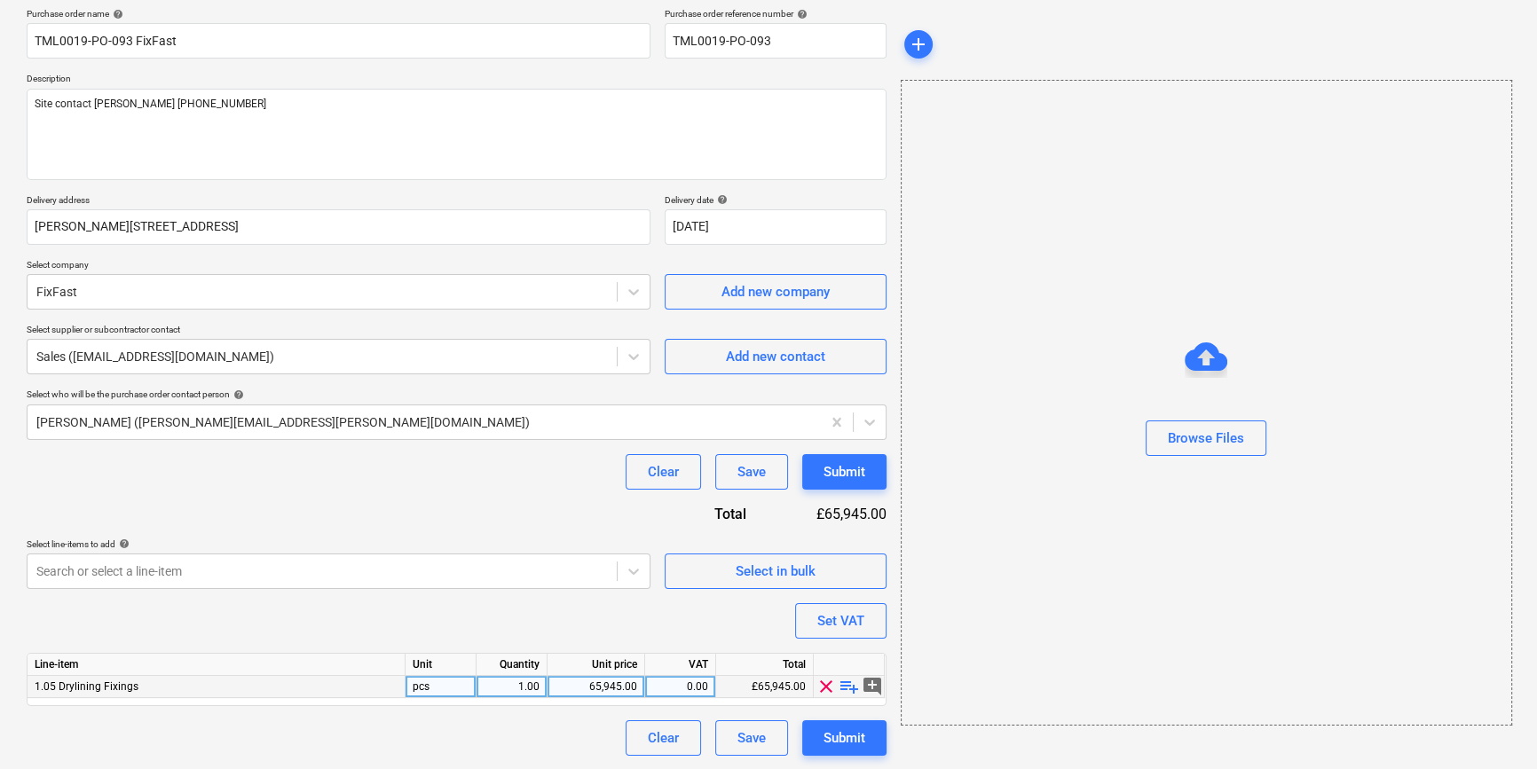
click at [847, 686] on span "playlist_add" at bounding box center [849, 686] width 21 height 21
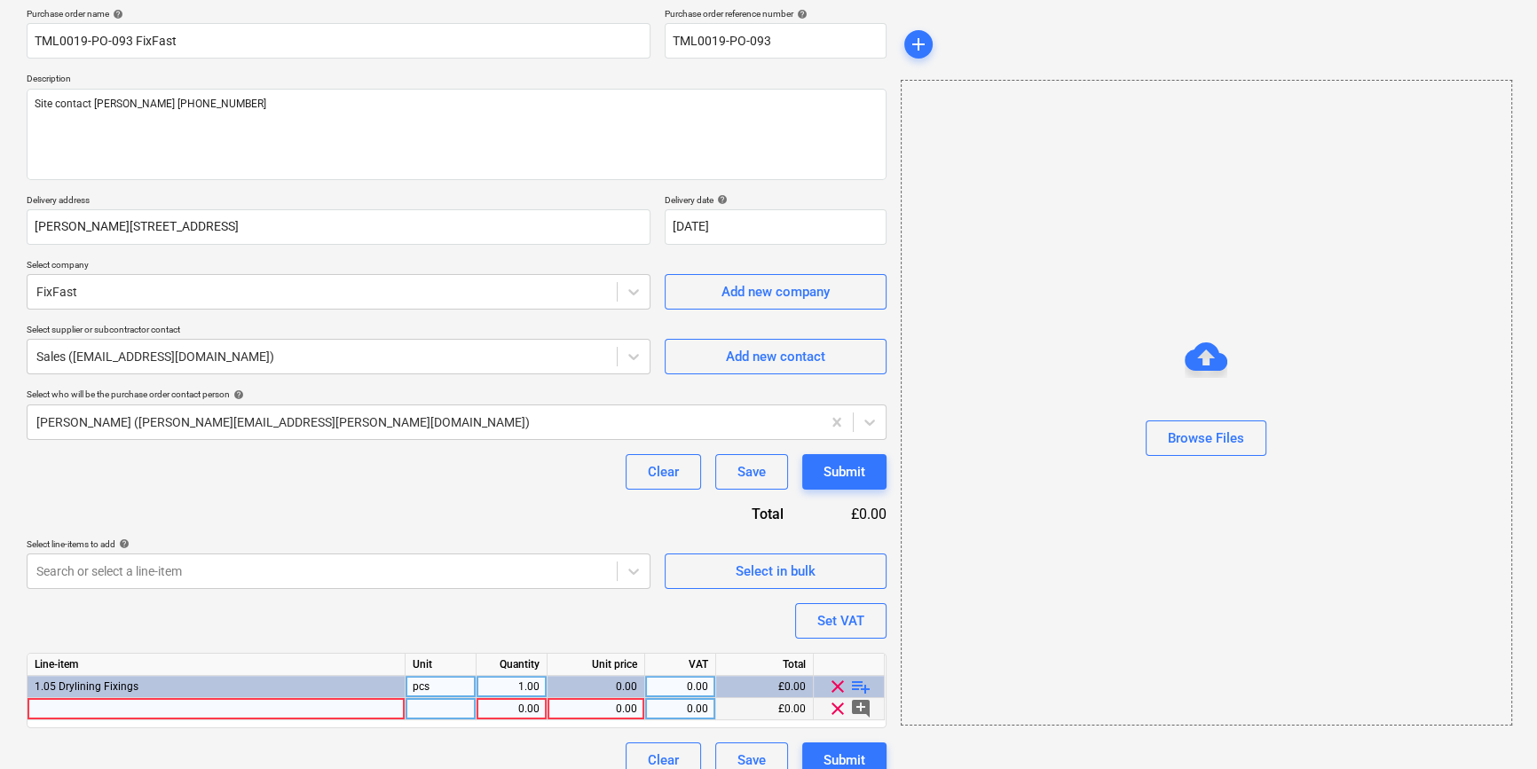
click at [78, 710] on div at bounding box center [217, 709] width 378 height 22
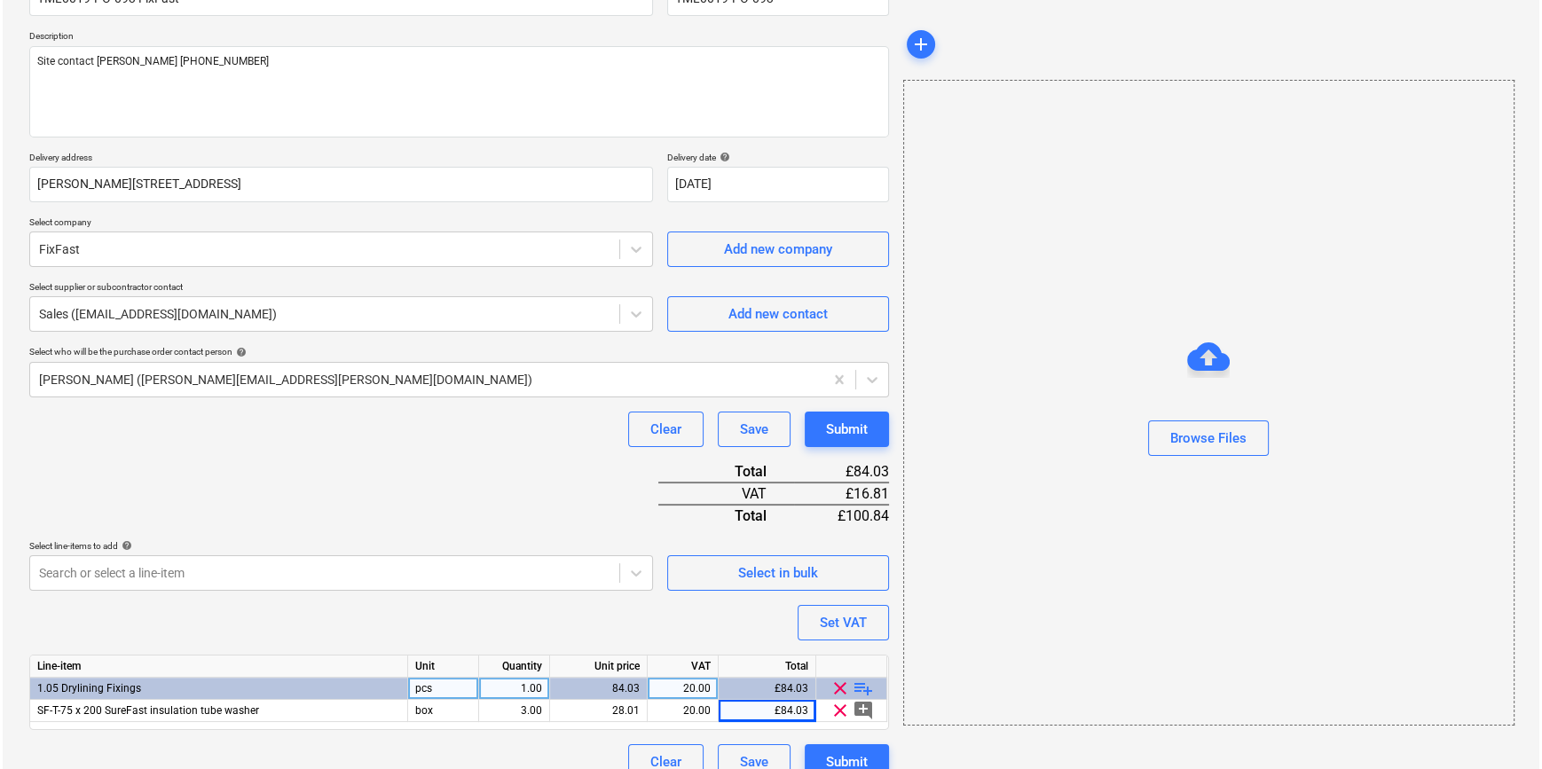
scroll to position [204, 0]
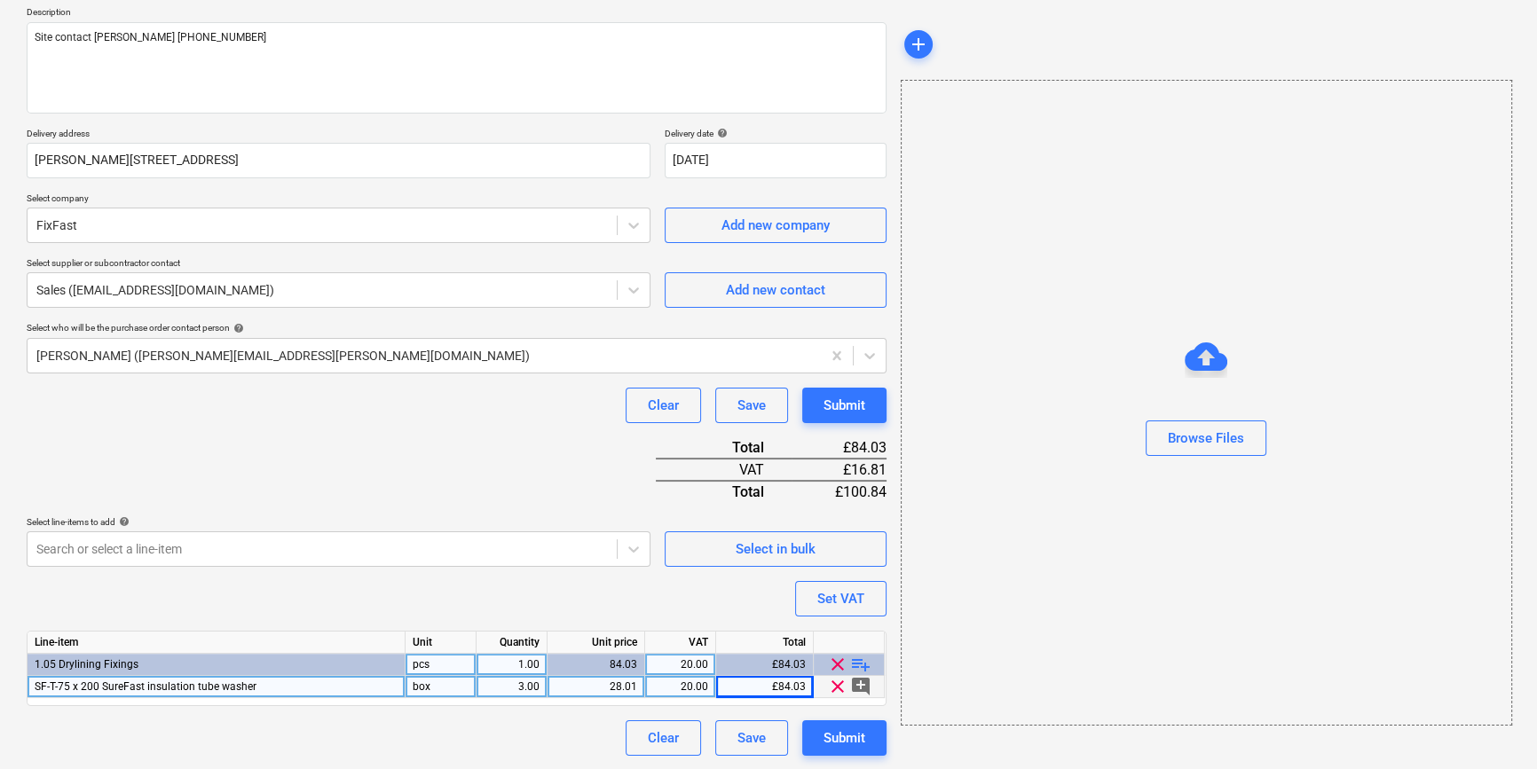
click at [291, 687] on div "SF-T-75 x 200 SureFast insulation tube washer" at bounding box center [217, 687] width 378 height 22
click at [291, 687] on input "SF-T-75 x 200 SureFast insulation tube washer" at bounding box center [216, 686] width 377 height 21
click at [310, 687] on input "SF-T-75 x 200 SureFast insulation tube washer" at bounding box center [216, 686] width 377 height 21
click at [288, 687] on input "SF-T-75 x 200 SureFast insulation tube washer" at bounding box center [216, 686] width 377 height 21
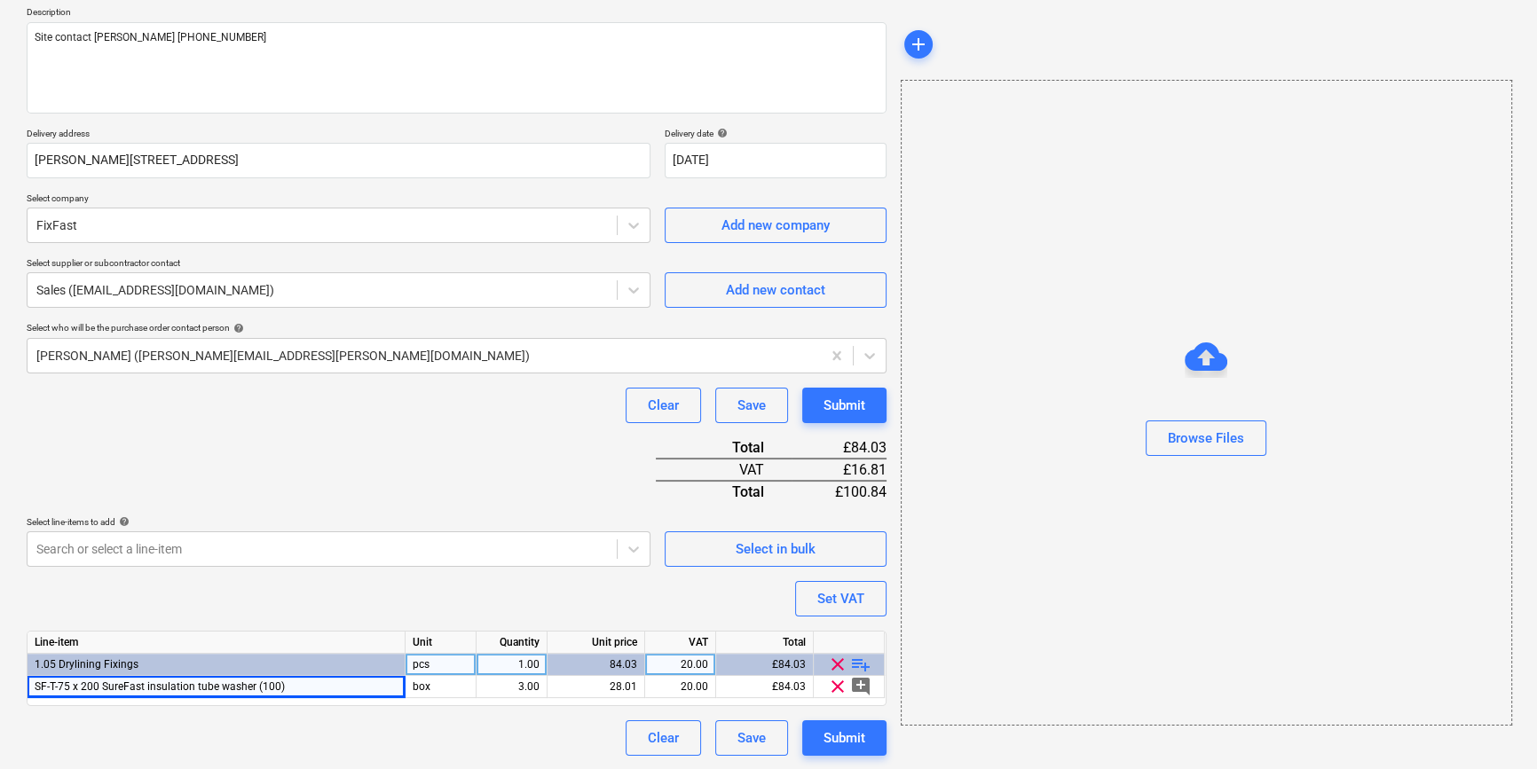
click at [863, 663] on span "playlist_add" at bounding box center [860, 664] width 21 height 21
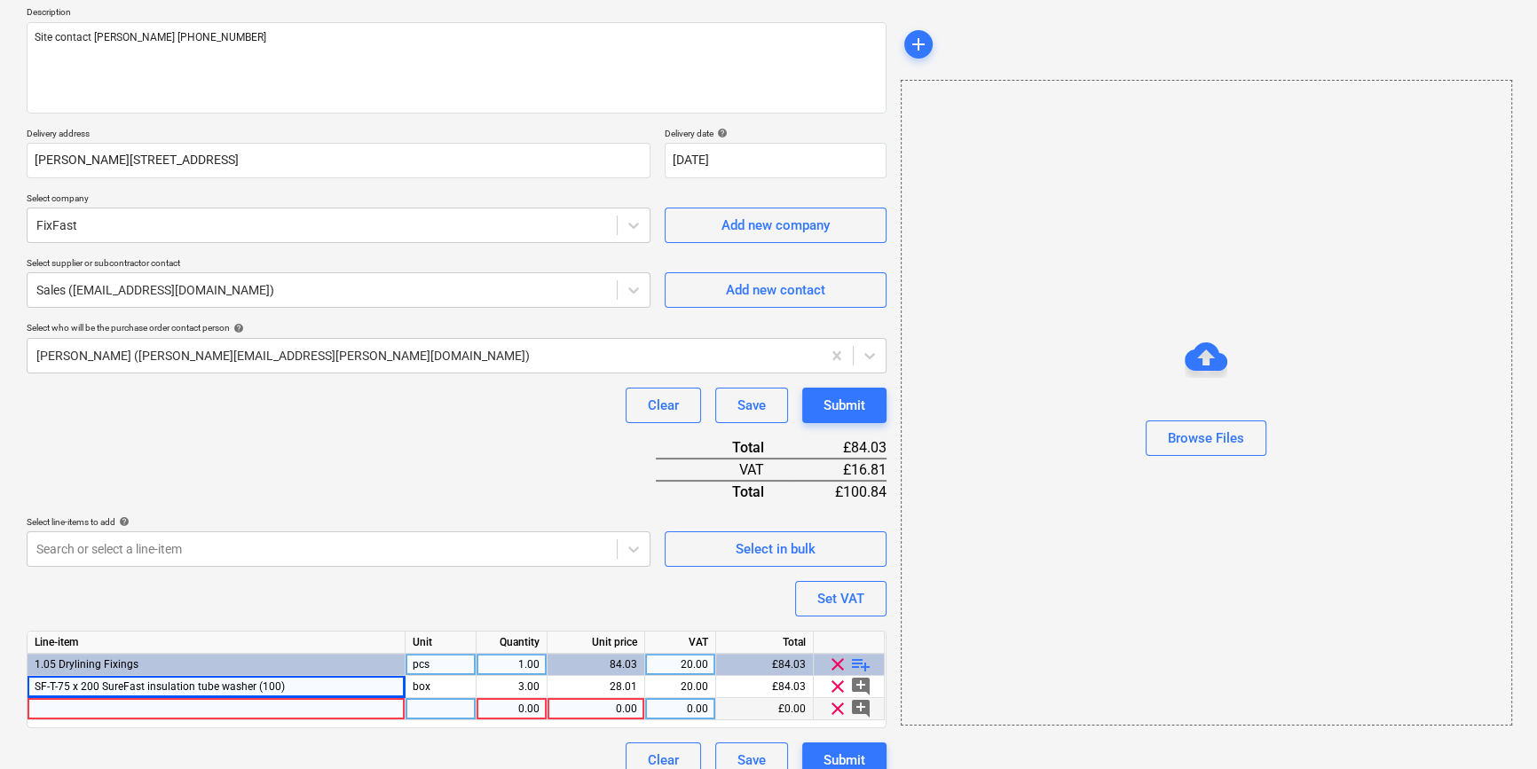
click at [124, 710] on div at bounding box center [217, 709] width 378 height 22
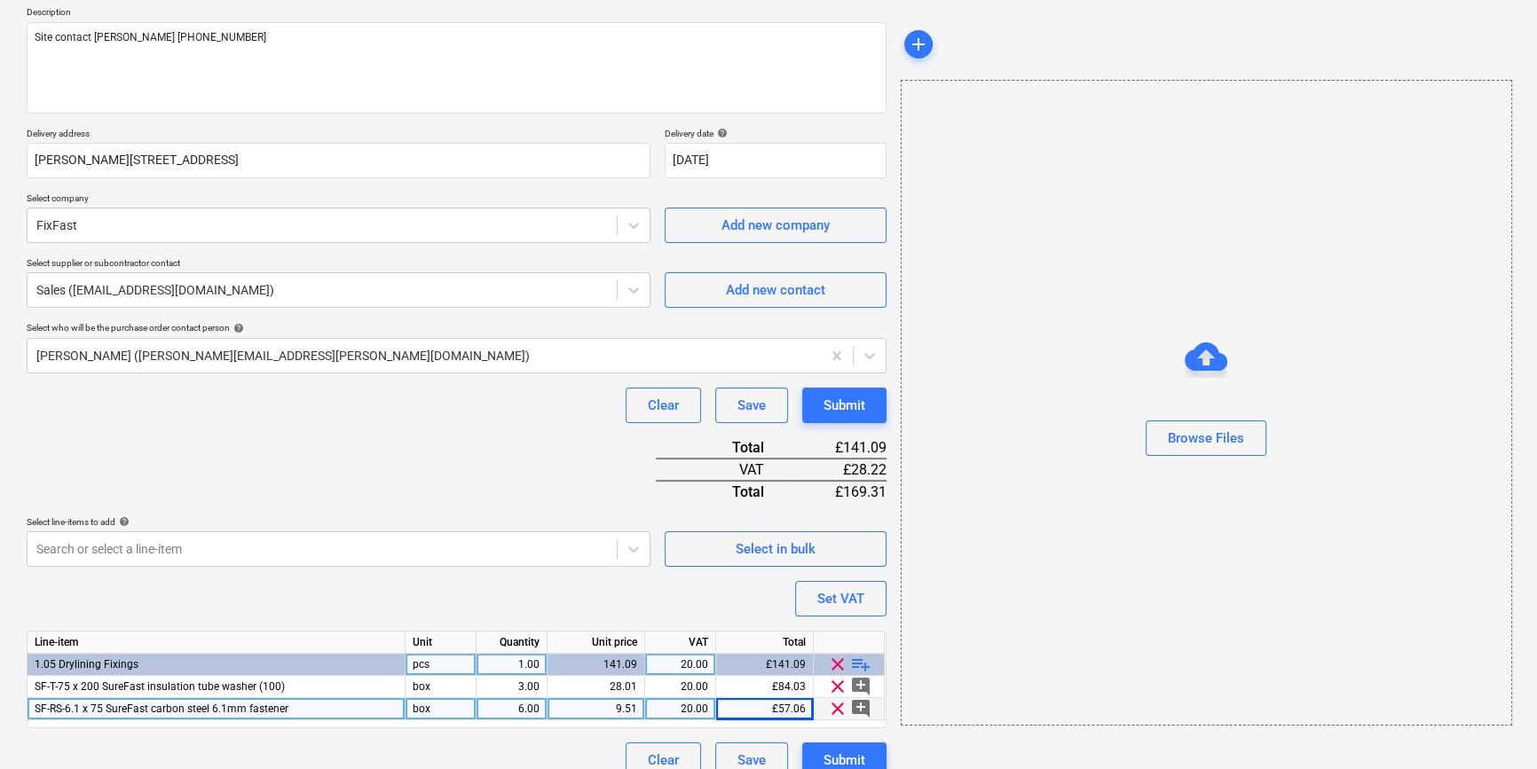
click at [300, 710] on div "SF-RS-6.1 x 75 SureFast carbon steel 6.1mm fastener" at bounding box center [217, 709] width 378 height 22
click at [326, 704] on input "SF-RS-6.1 x 75 SureFast carbon steel 6.1mm fastener" at bounding box center [216, 708] width 377 height 21
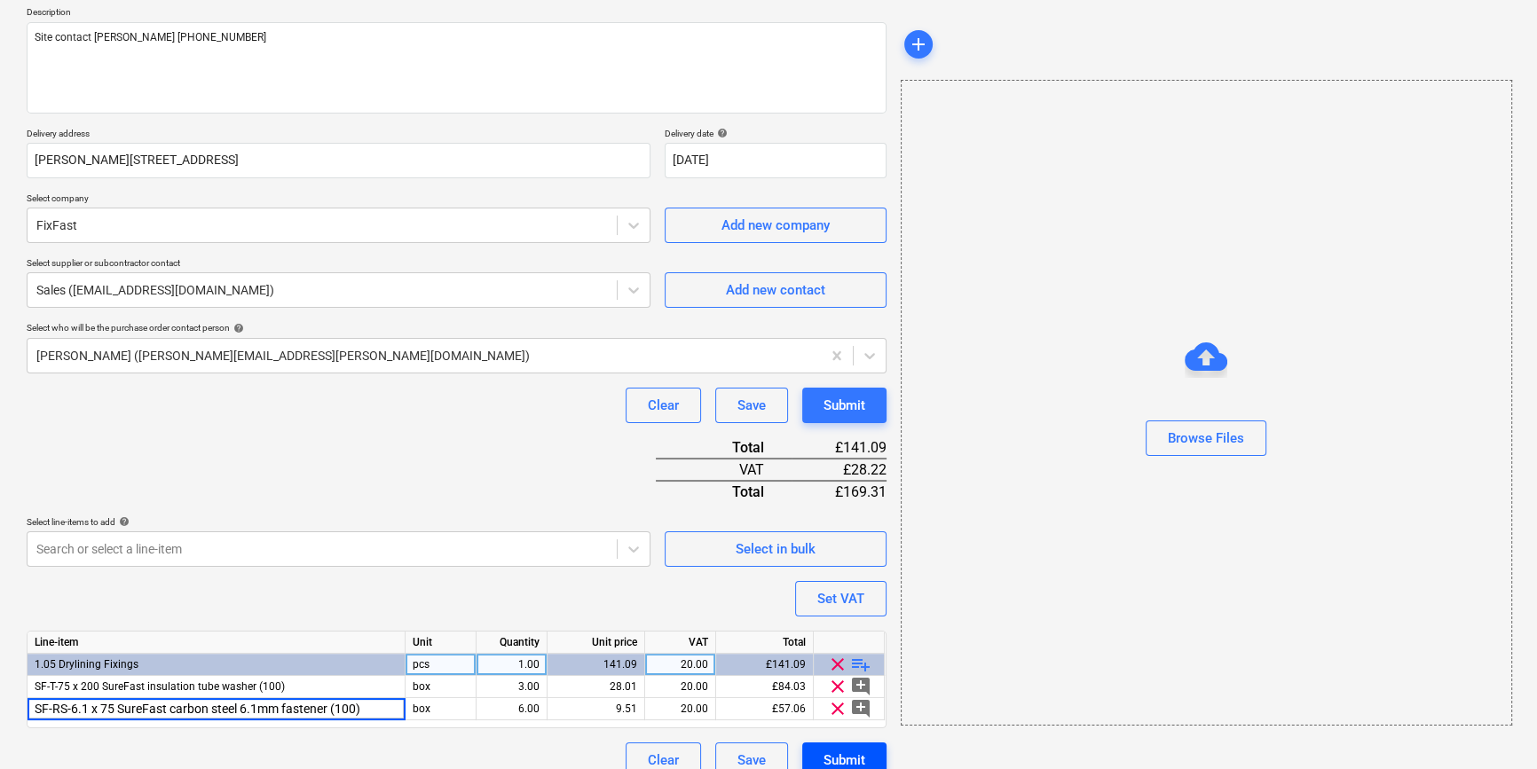
click at [849, 754] on div "Submit" at bounding box center [844, 760] width 42 height 23
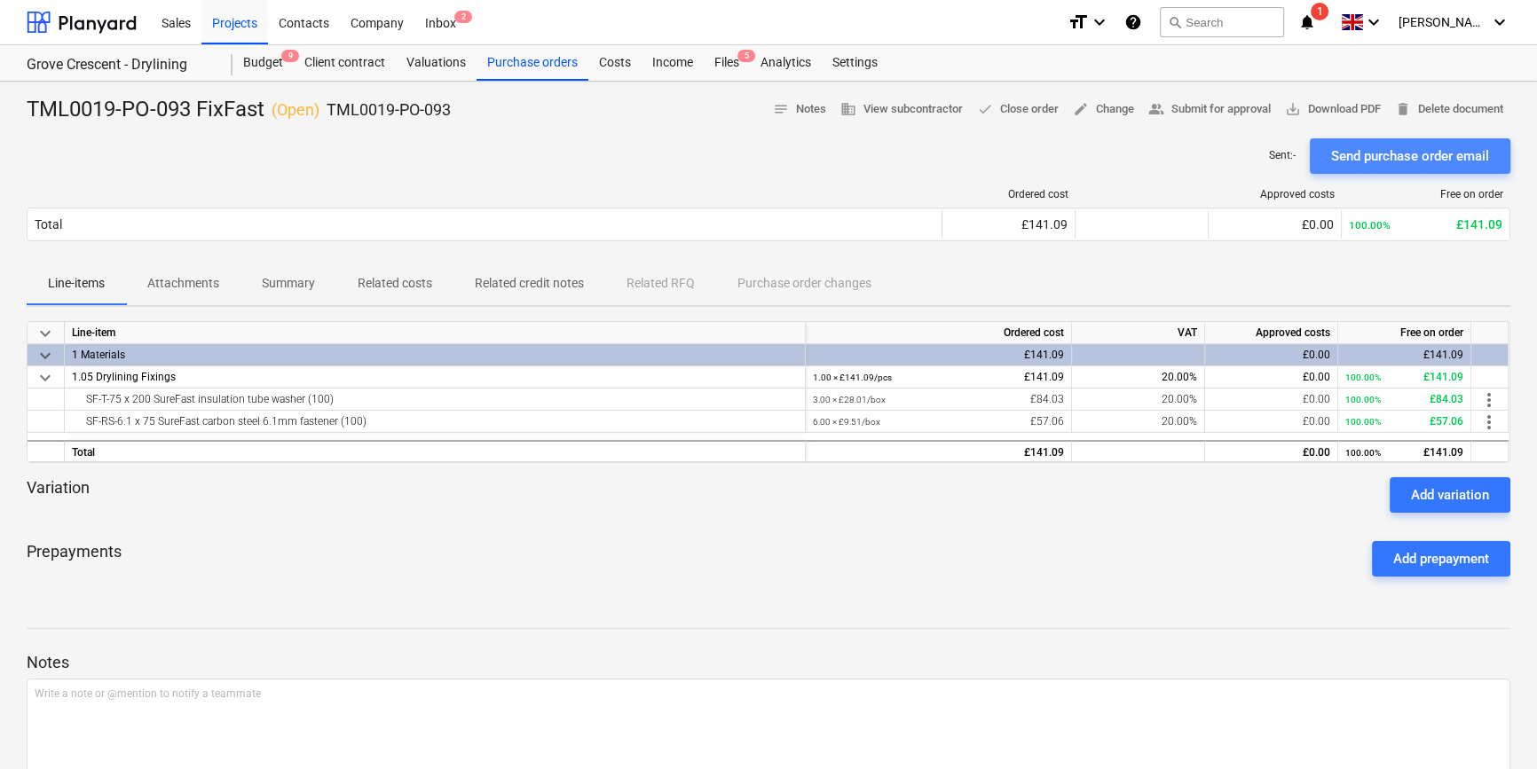
click at [1230, 151] on div "Send purchase order email" at bounding box center [1410, 156] width 158 height 23
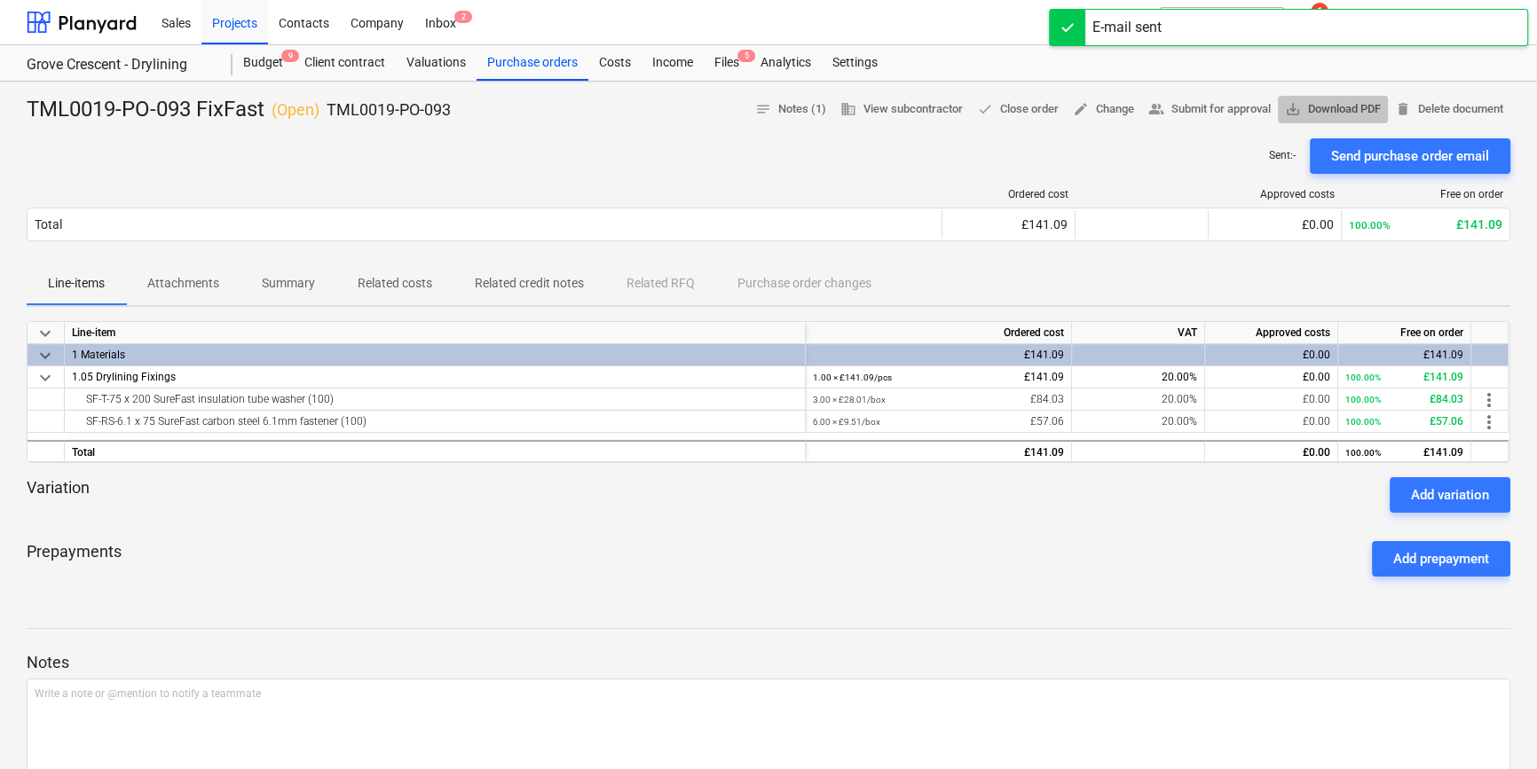
click at [1230, 114] on span "save_alt Download PDF" at bounding box center [1333, 109] width 96 height 20
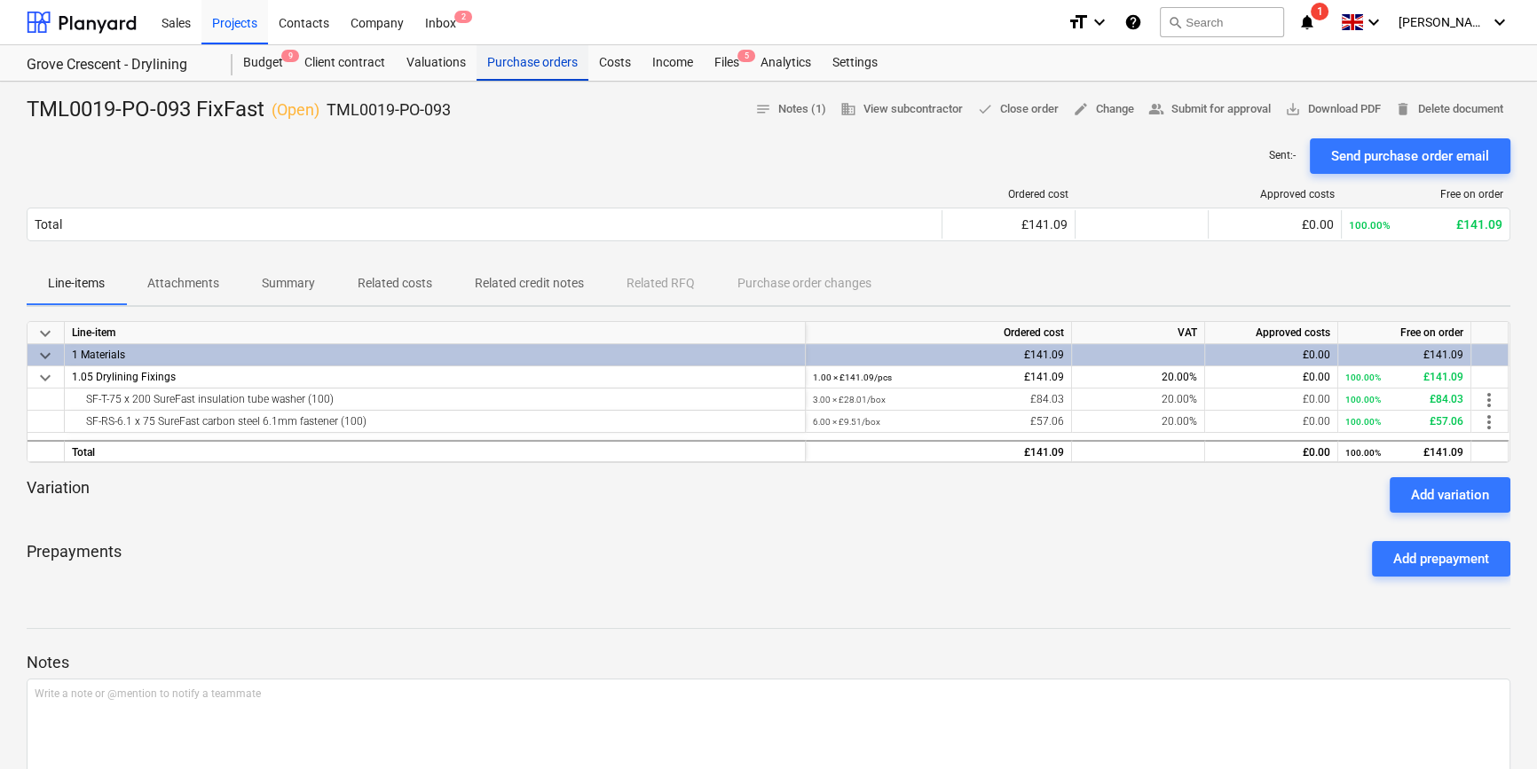
click at [525, 66] on div "Purchase orders" at bounding box center [533, 62] width 112 height 35
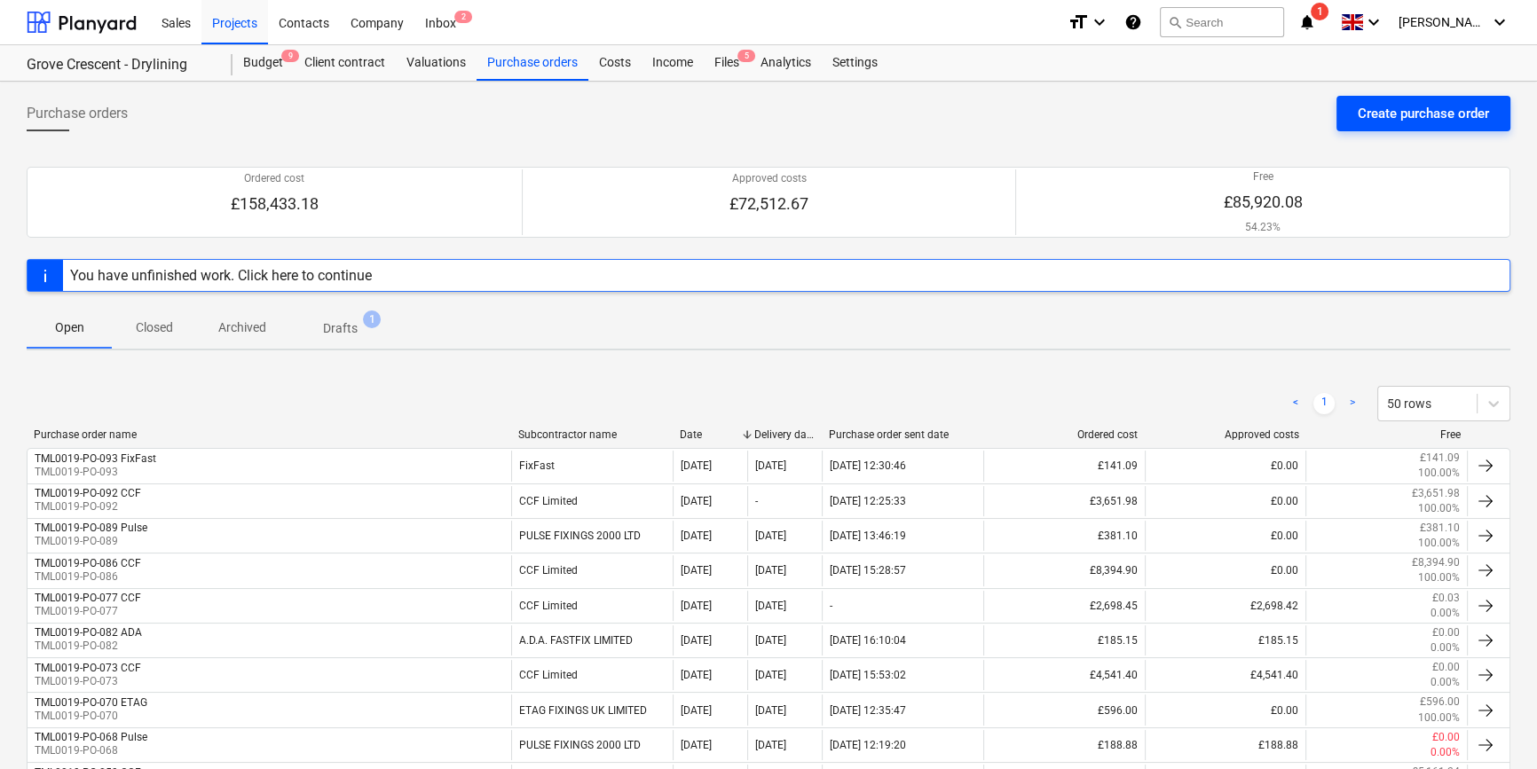
click at [1230, 104] on div "Create purchase order" at bounding box center [1423, 113] width 131 height 23
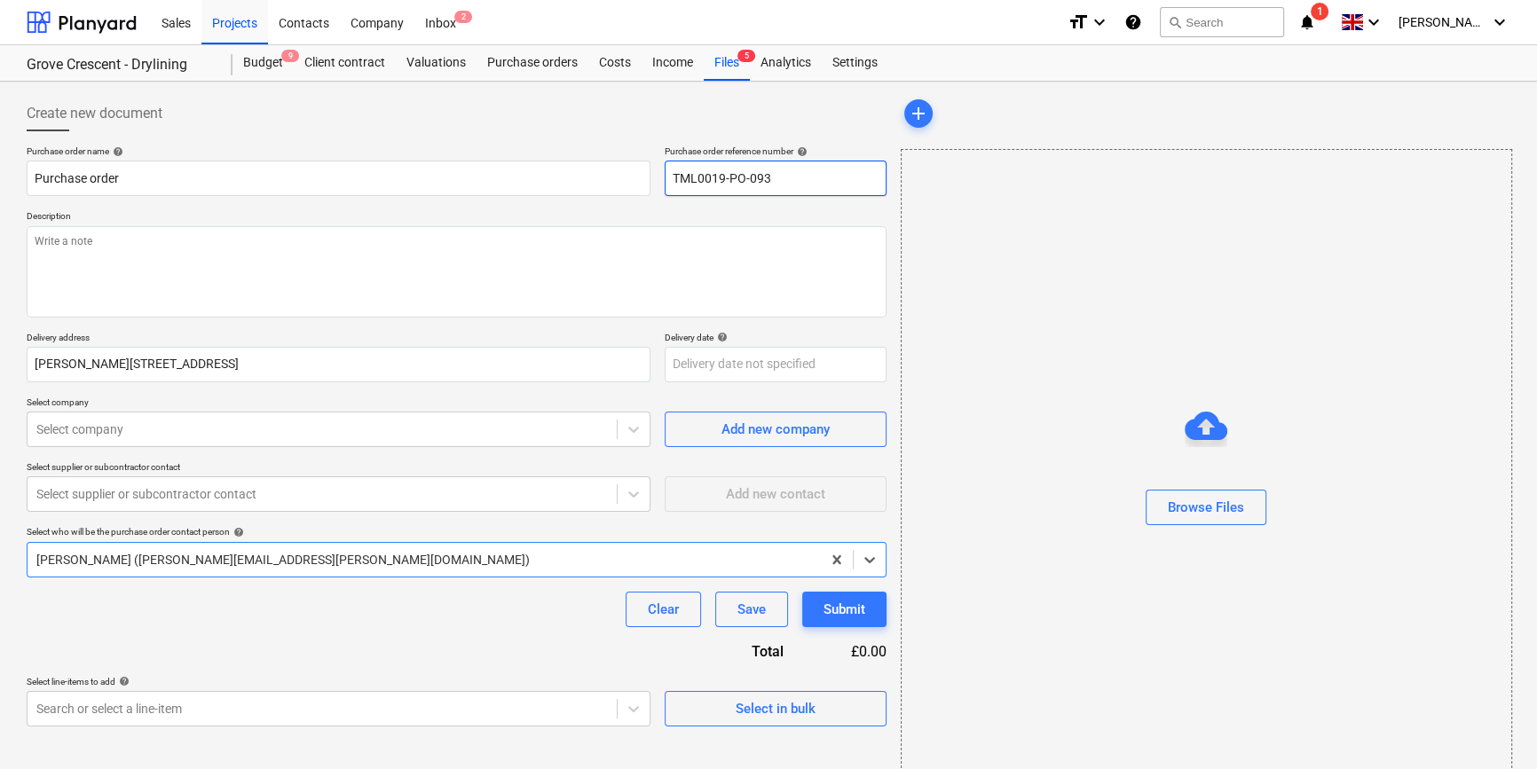
click at [821, 161] on input "TML0019-PO-093" at bounding box center [776, 178] width 222 height 35
drag, startPoint x: 772, startPoint y: 182, endPoint x: 674, endPoint y: 194, distance: 98.4
click at [674, 194] on input "TML0019-PO-094" at bounding box center [776, 178] width 222 height 35
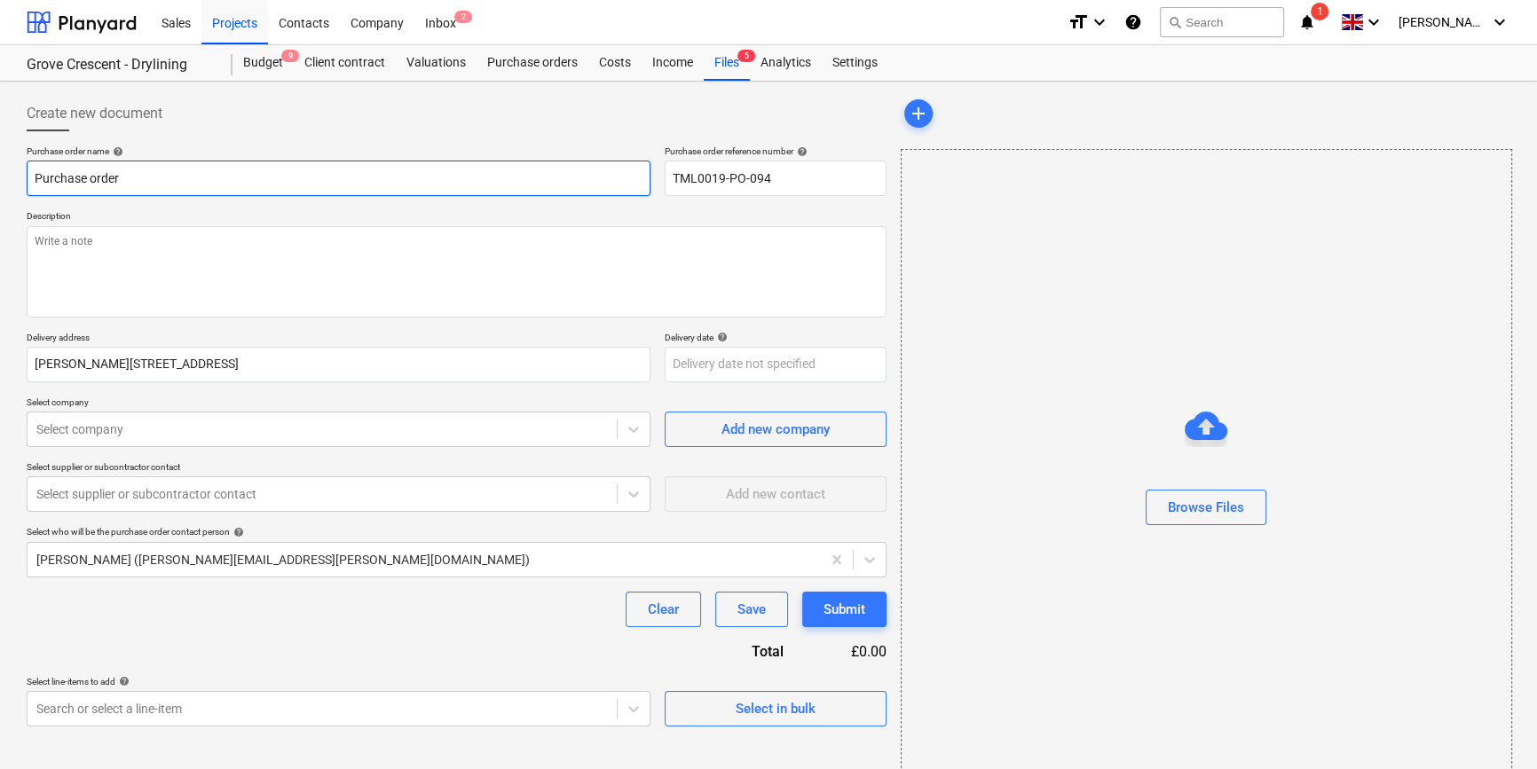
drag, startPoint x: 122, startPoint y: 181, endPoint x: 8, endPoint y: 178, distance: 113.6
click at [8, 178] on div "Create new document Purchase order name help Purchase order Purchase order refe…" at bounding box center [768, 446] width 1537 height 728
paste input "TML0019-PO-094"
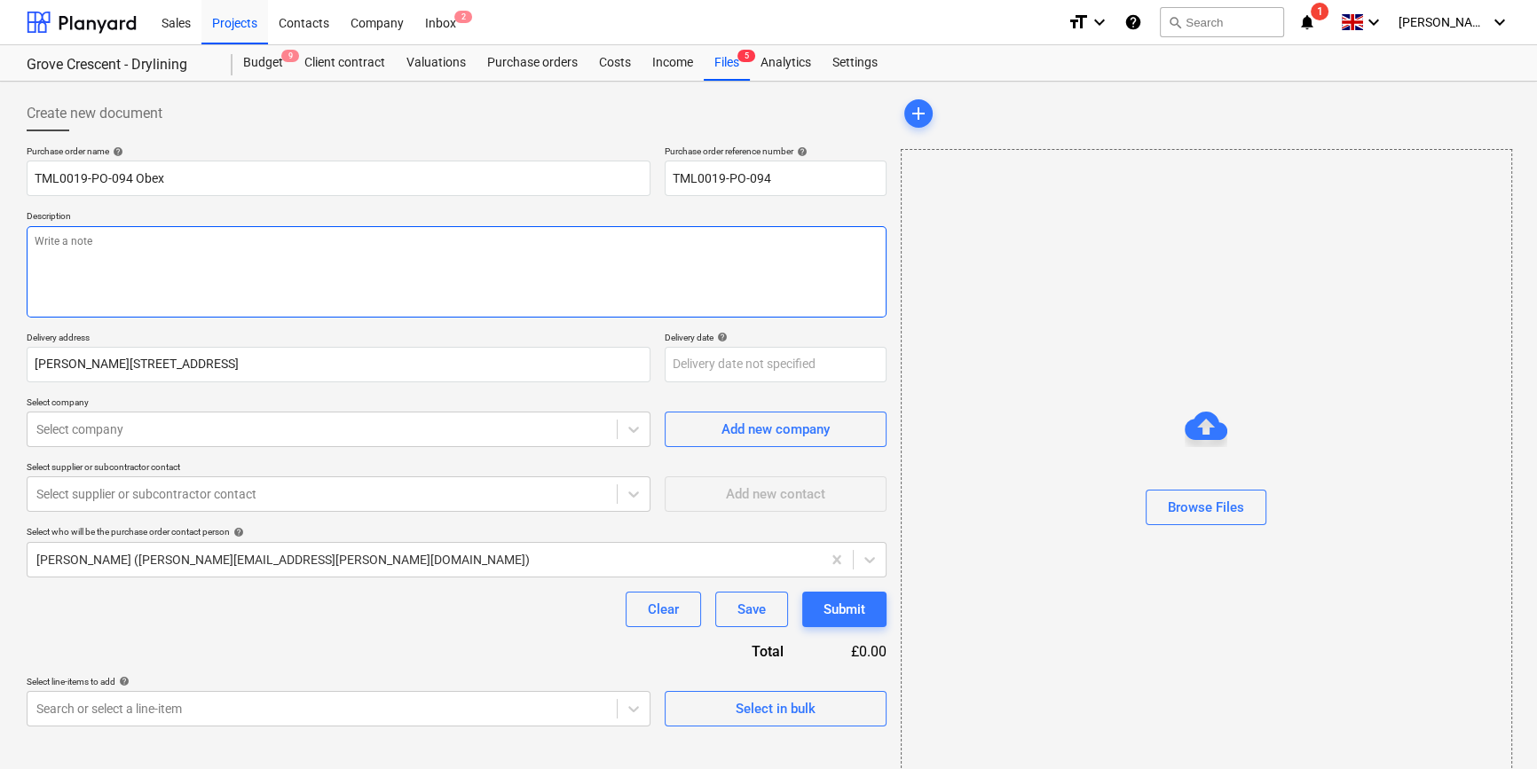
click at [47, 248] on textarea at bounding box center [457, 271] width 860 height 91
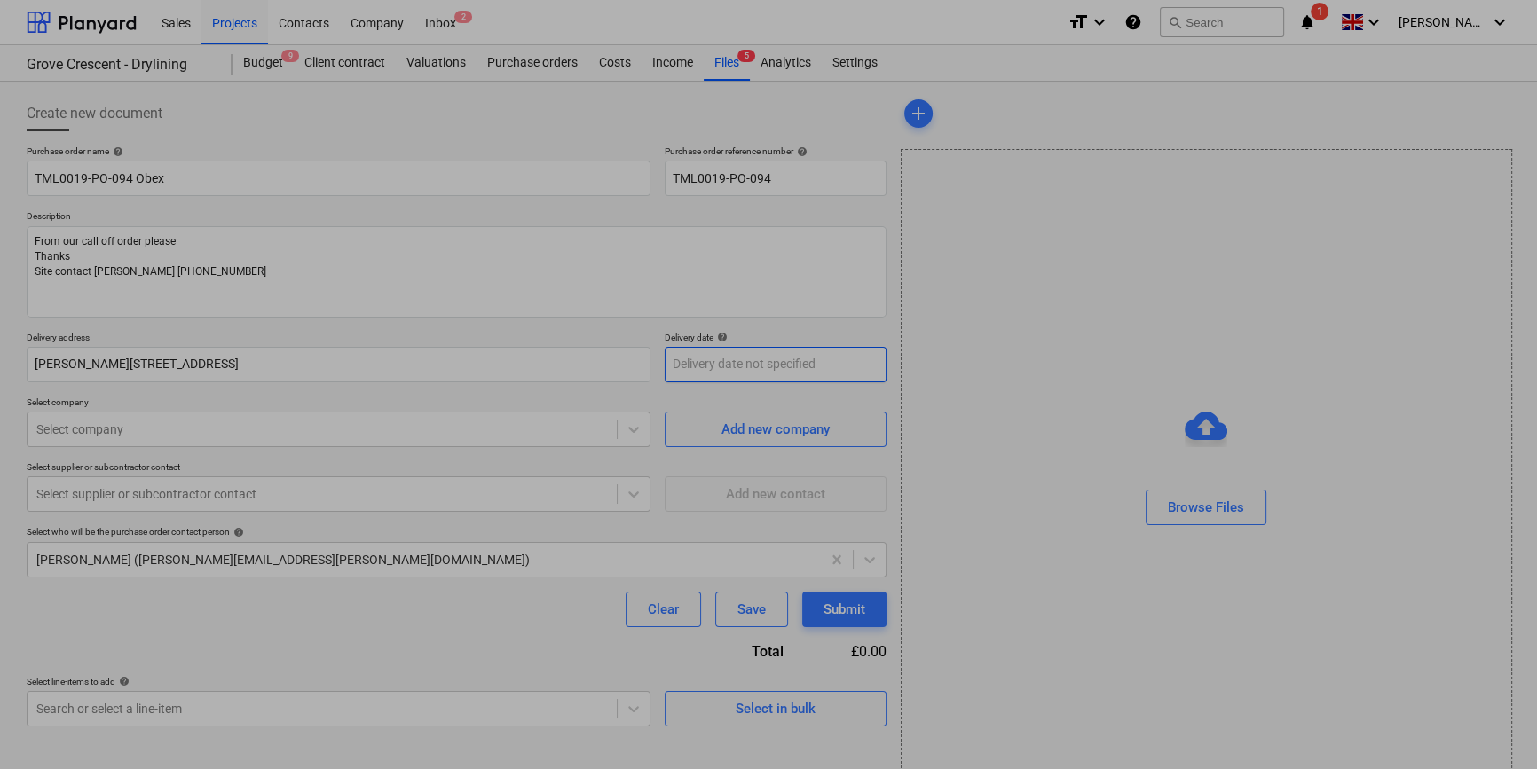
click at [700, 351] on body "Sales Projects Contacts Company Inbox 2 format_size keyboard_arrow_down help se…" at bounding box center [768, 384] width 1537 height 769
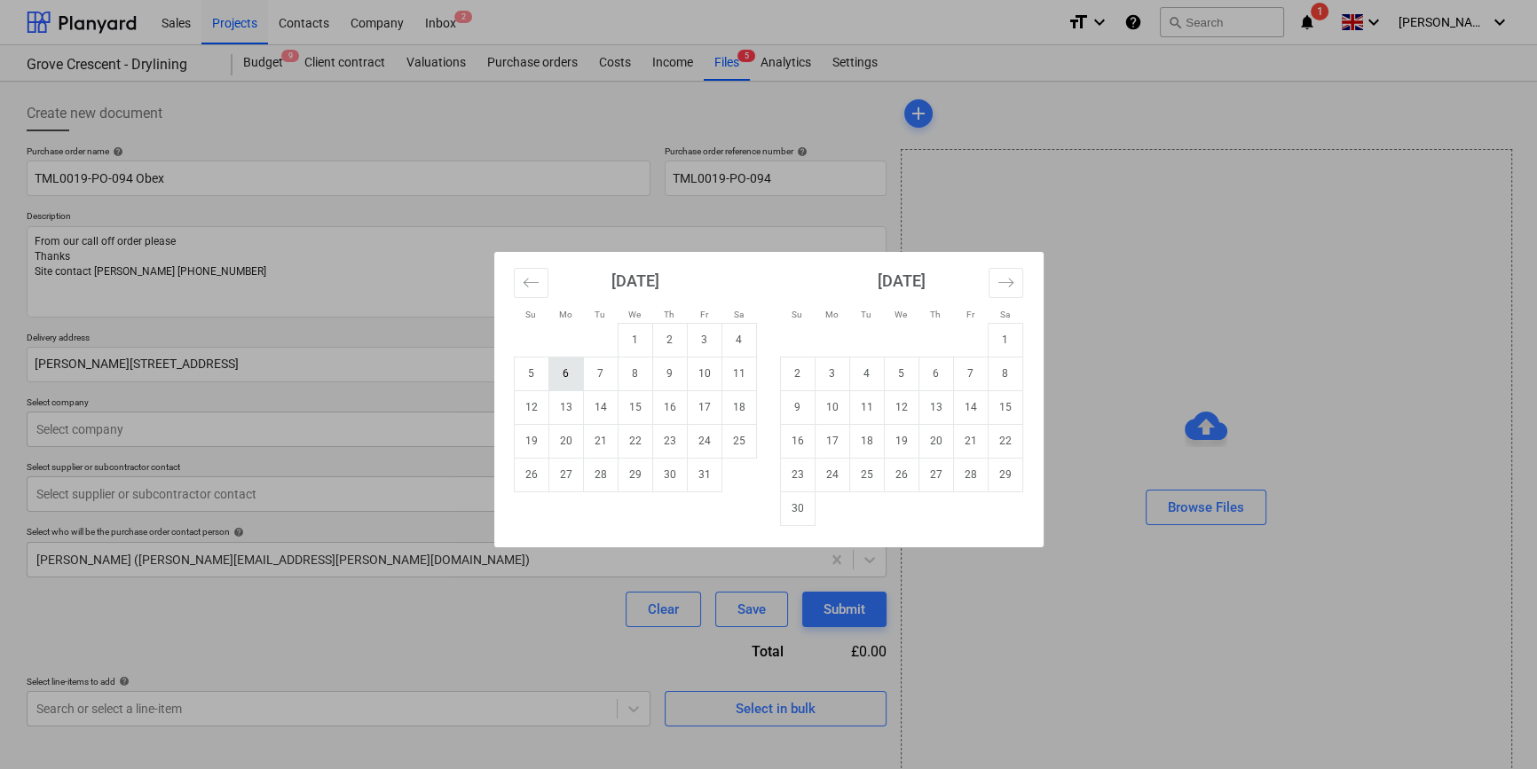
click at [565, 378] on td "6" at bounding box center [565, 374] width 35 height 34
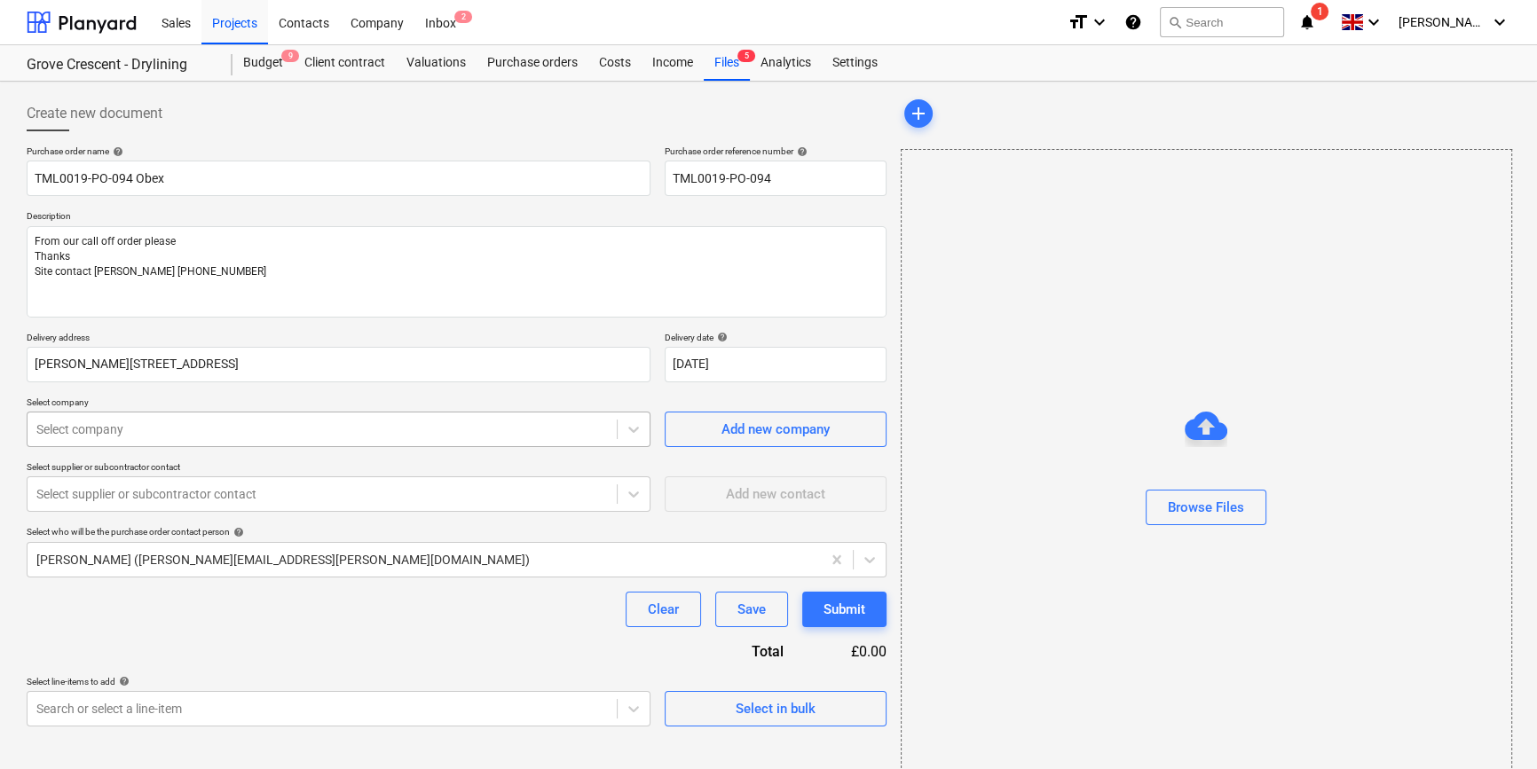
click at [188, 429] on div at bounding box center [321, 430] width 571 height 18
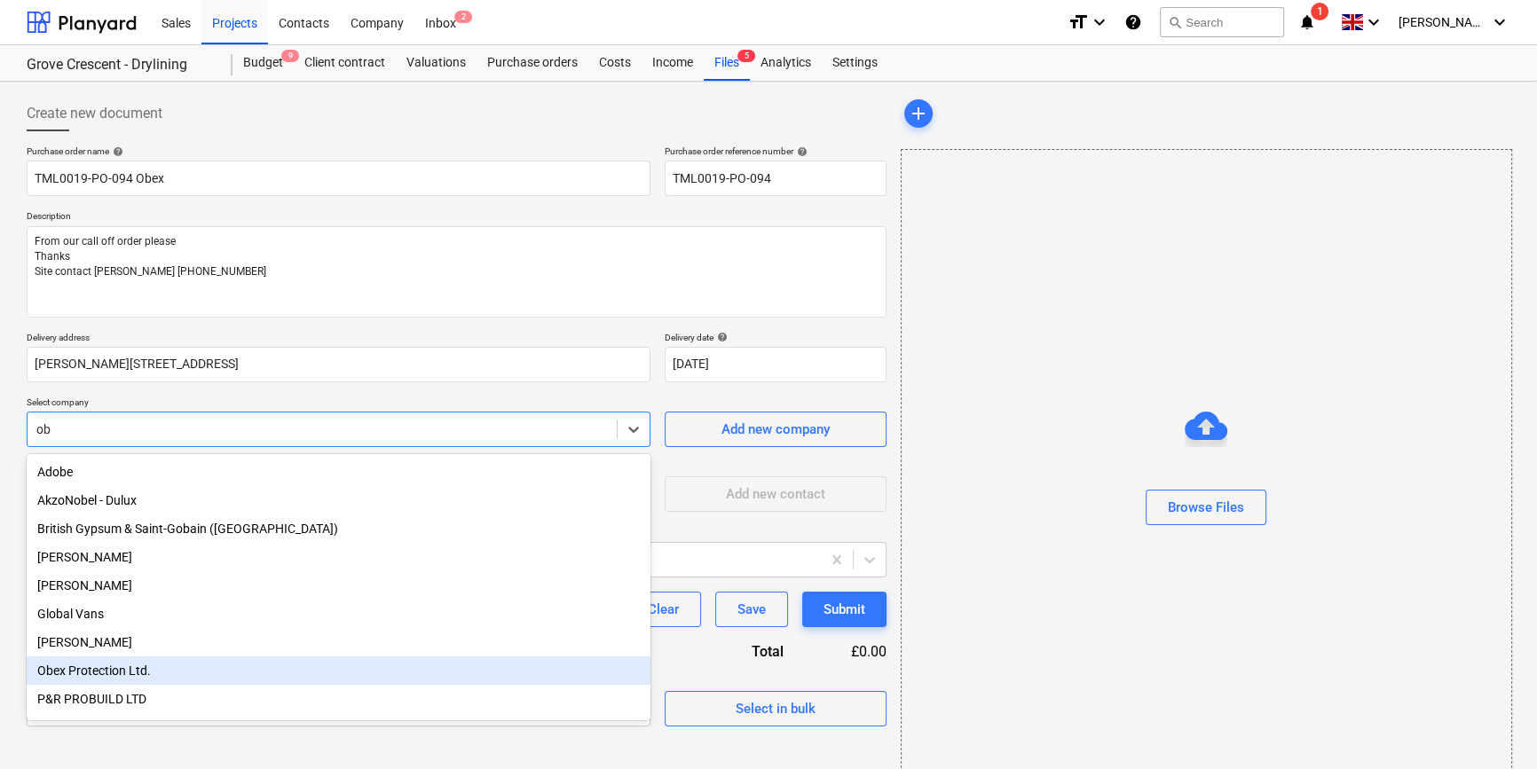
click at [136, 673] on div "Obex Protection Ltd." at bounding box center [339, 671] width 624 height 28
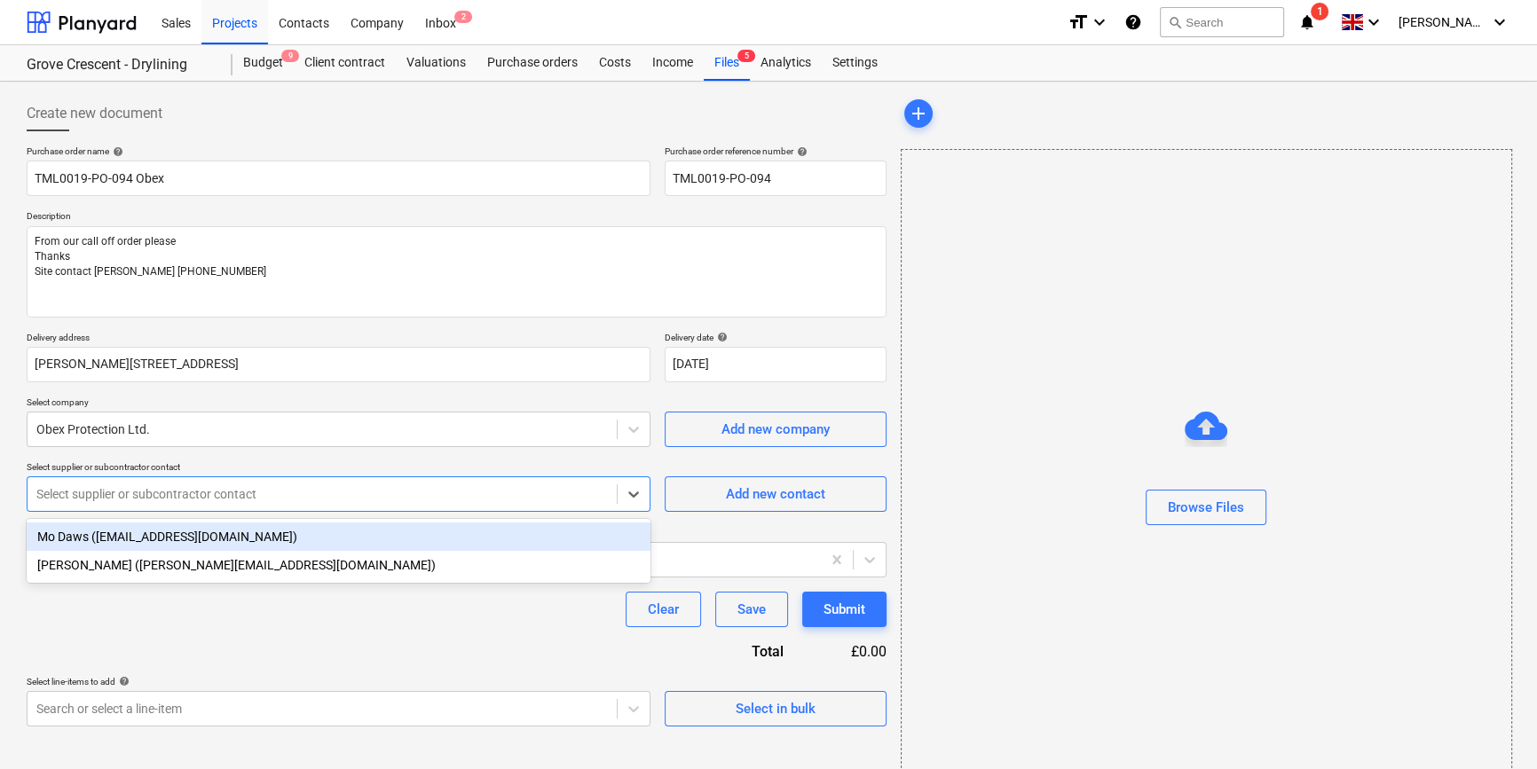
click at [104, 493] on div at bounding box center [321, 494] width 571 height 18
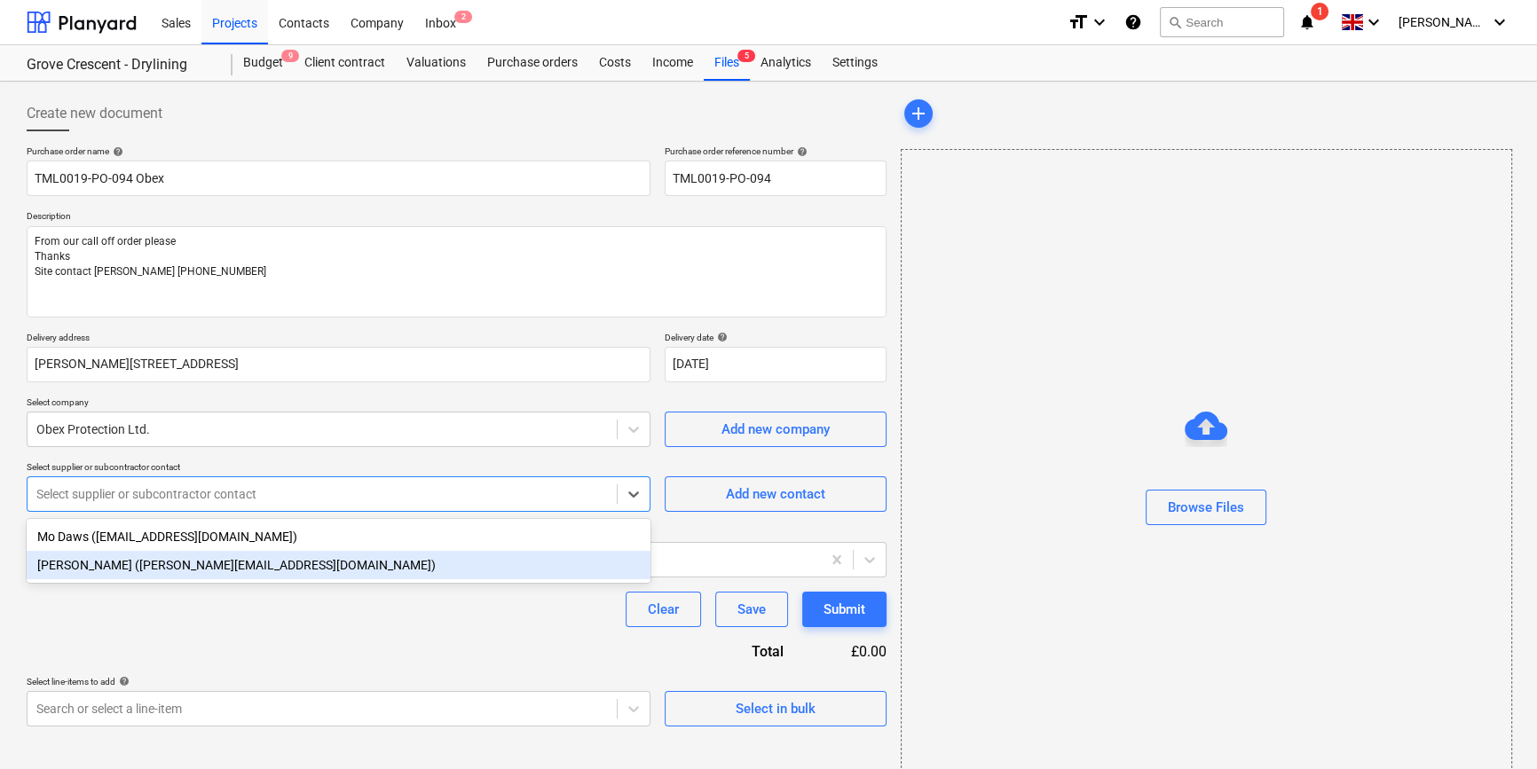
click at [114, 575] on div "[PERSON_NAME] ([PERSON_NAME][EMAIL_ADDRESS][DOMAIN_NAME])" at bounding box center [339, 565] width 624 height 28
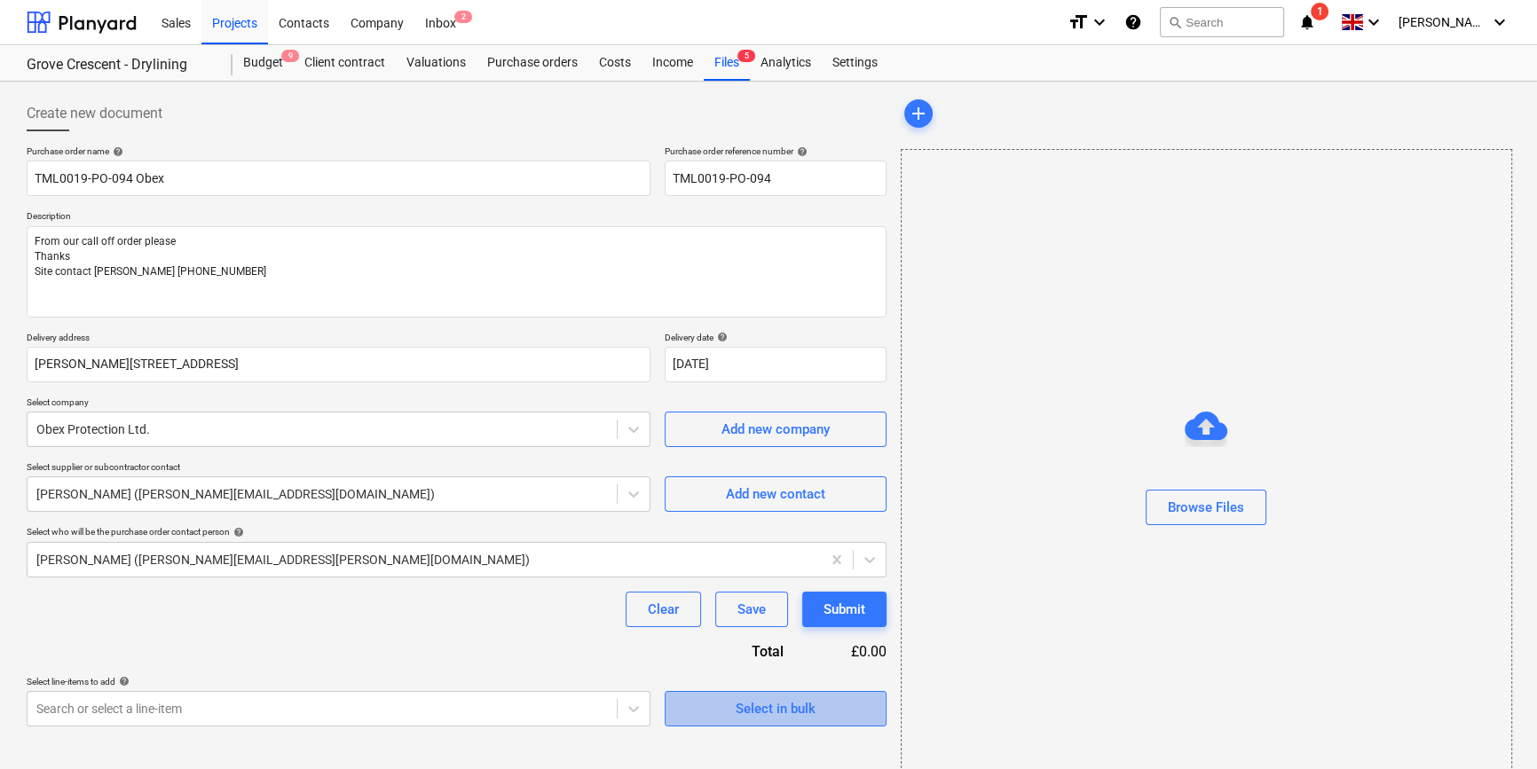
click at [791, 710] on div "Select in bulk" at bounding box center [776, 708] width 80 height 23
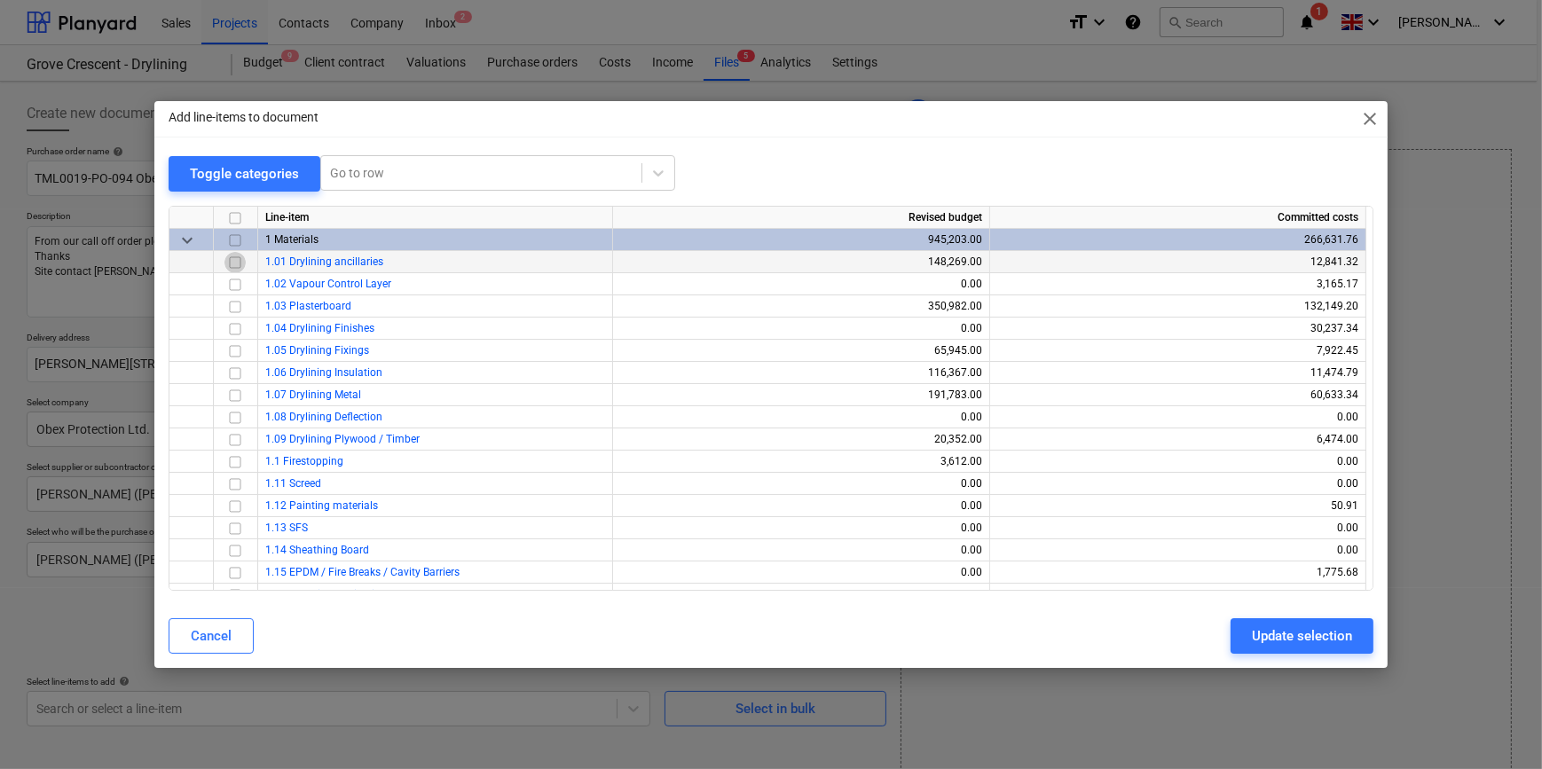
click at [238, 264] on input "checkbox" at bounding box center [234, 261] width 21 height 21
click at [1230, 636] on div "Update selection" at bounding box center [1302, 636] width 100 height 23
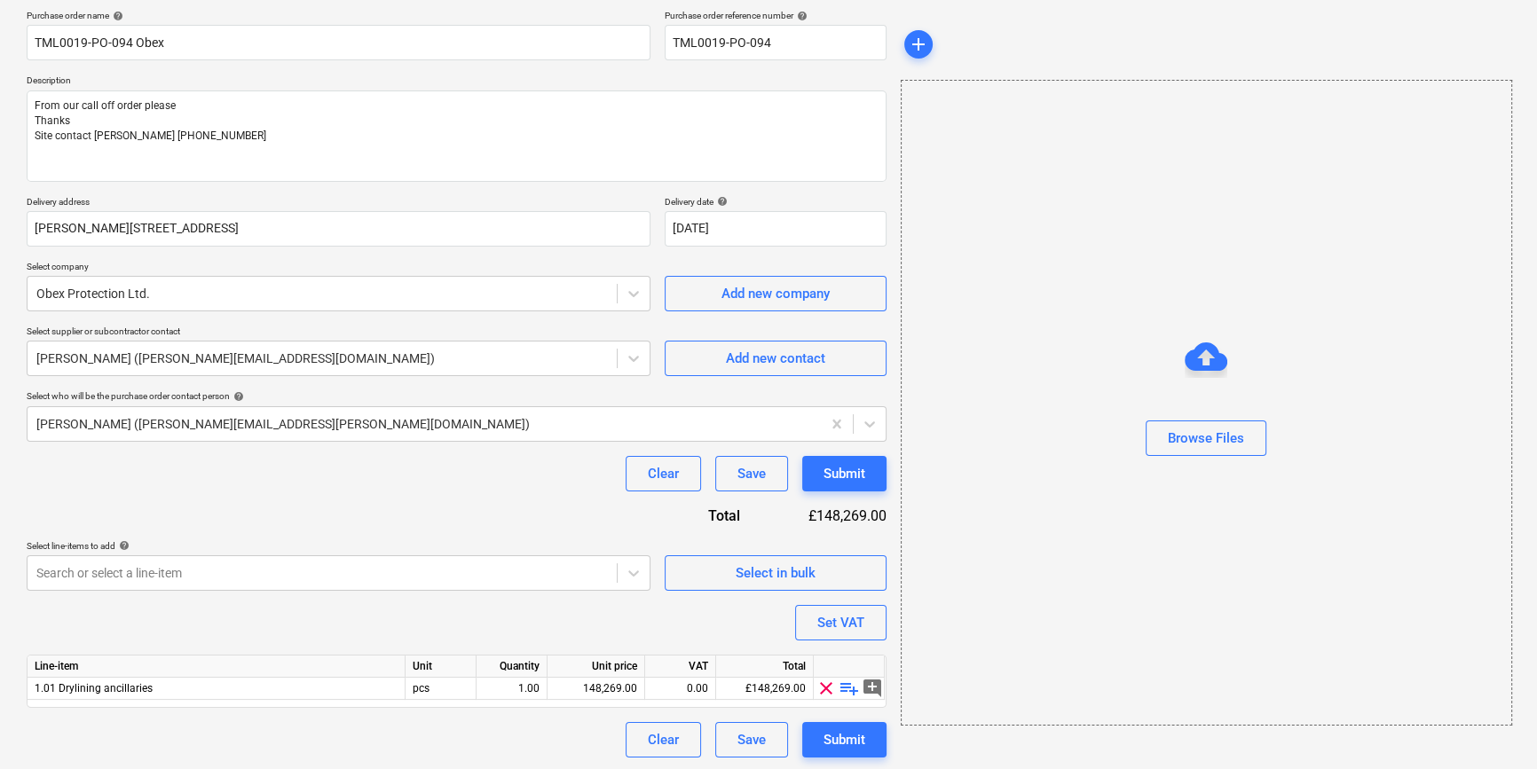
scroll to position [138, 0]
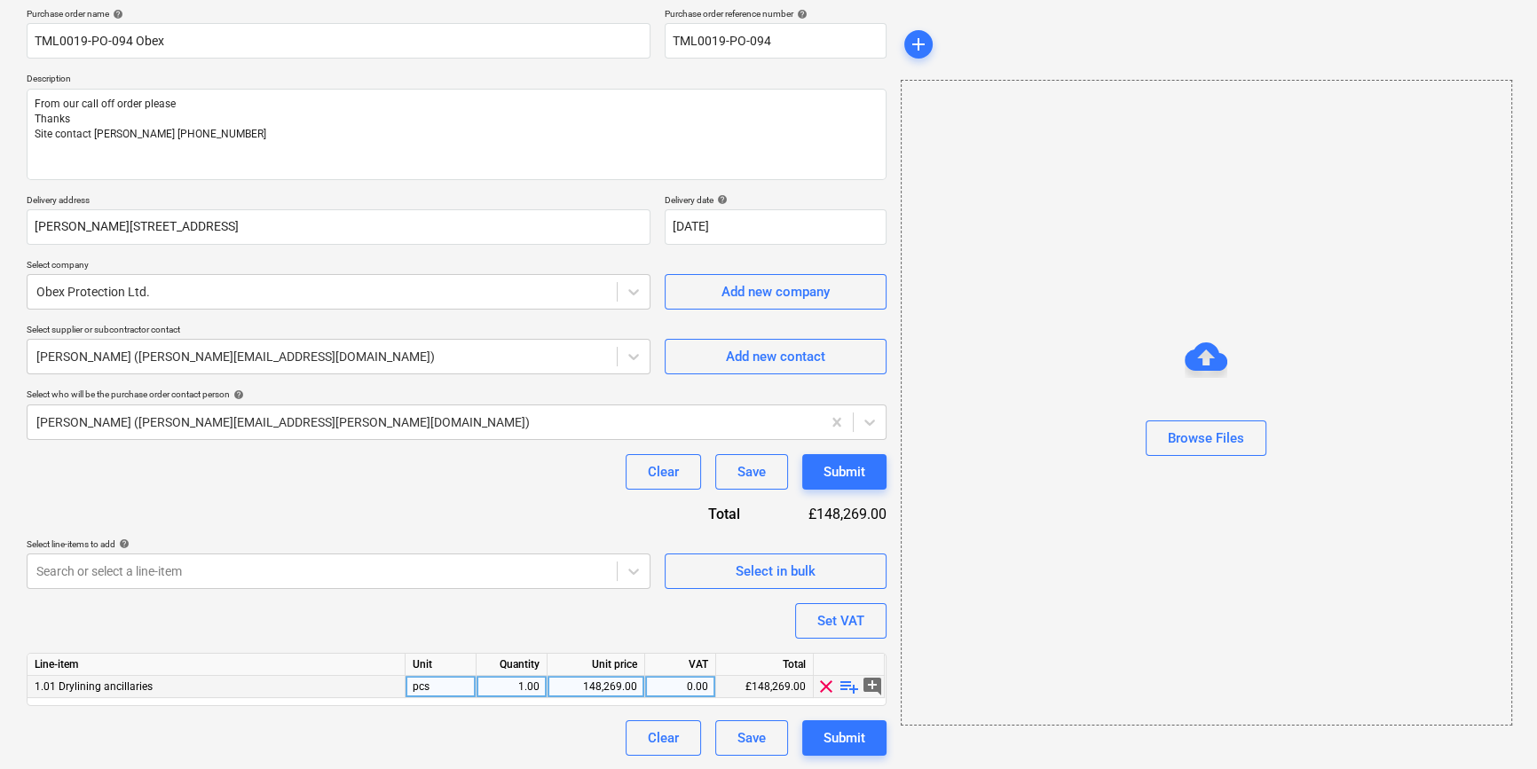
click at [846, 690] on span "playlist_add" at bounding box center [849, 686] width 21 height 21
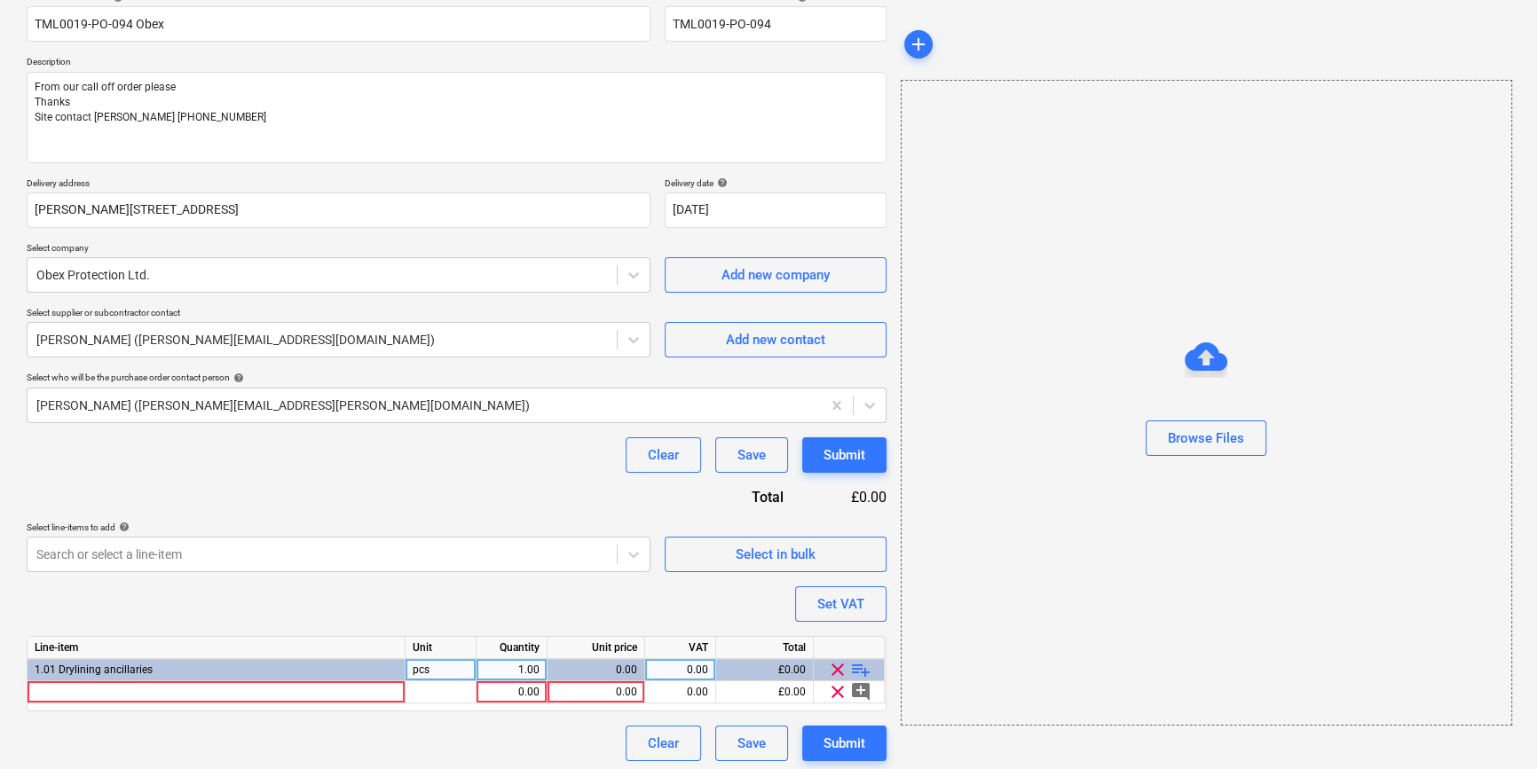
scroll to position [160, 0]
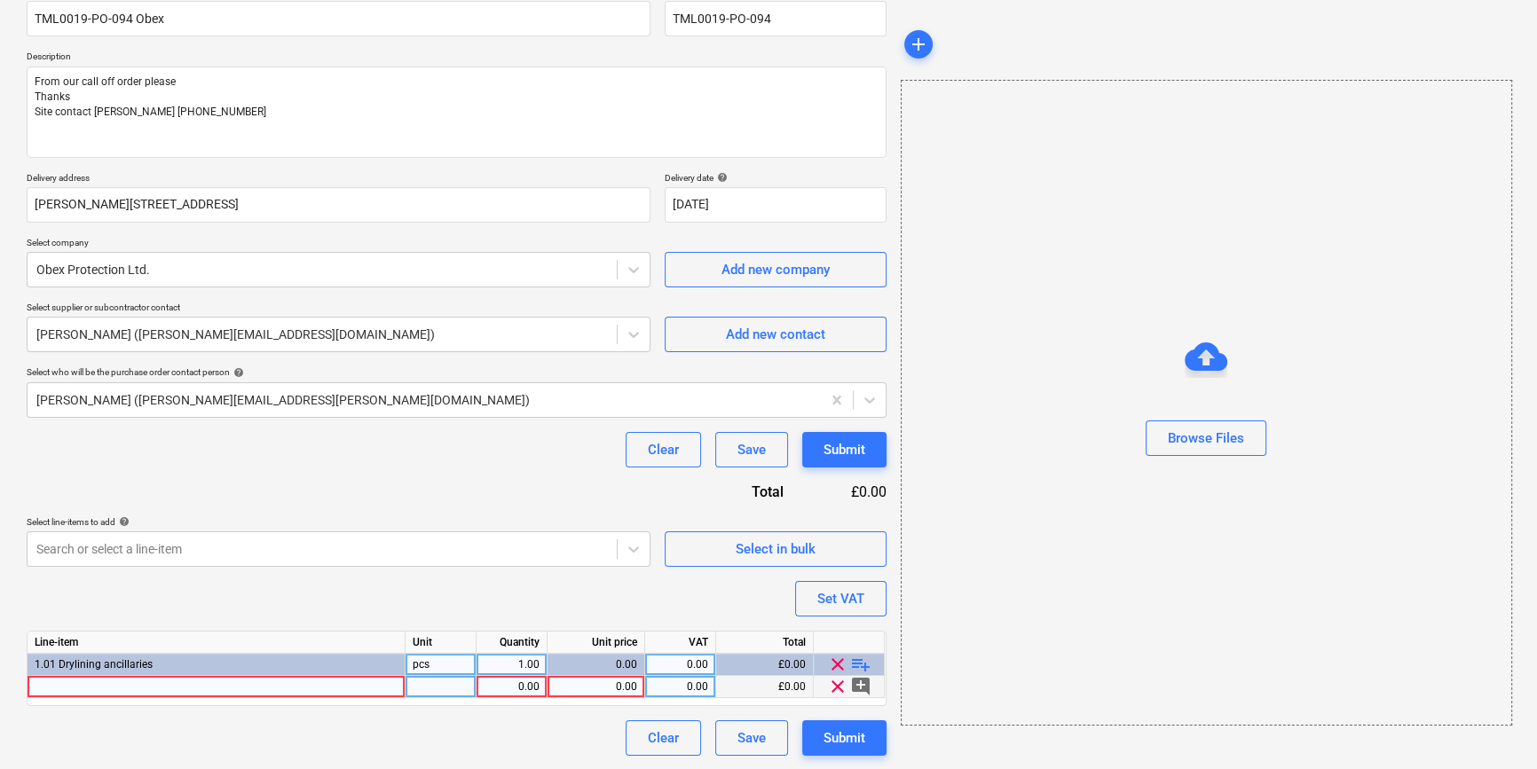
click at [89, 688] on div at bounding box center [217, 687] width 378 height 22
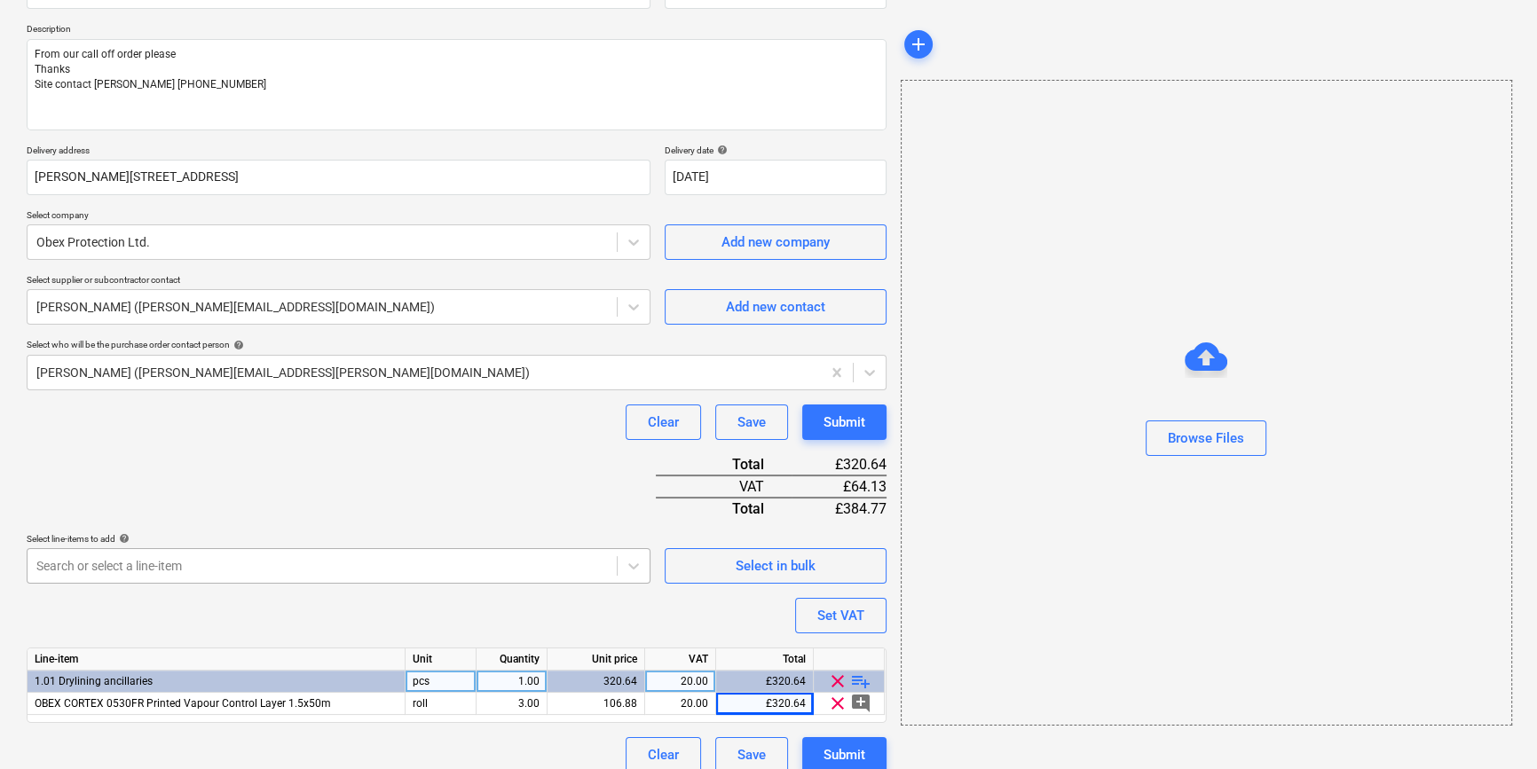
scroll to position [204, 0]
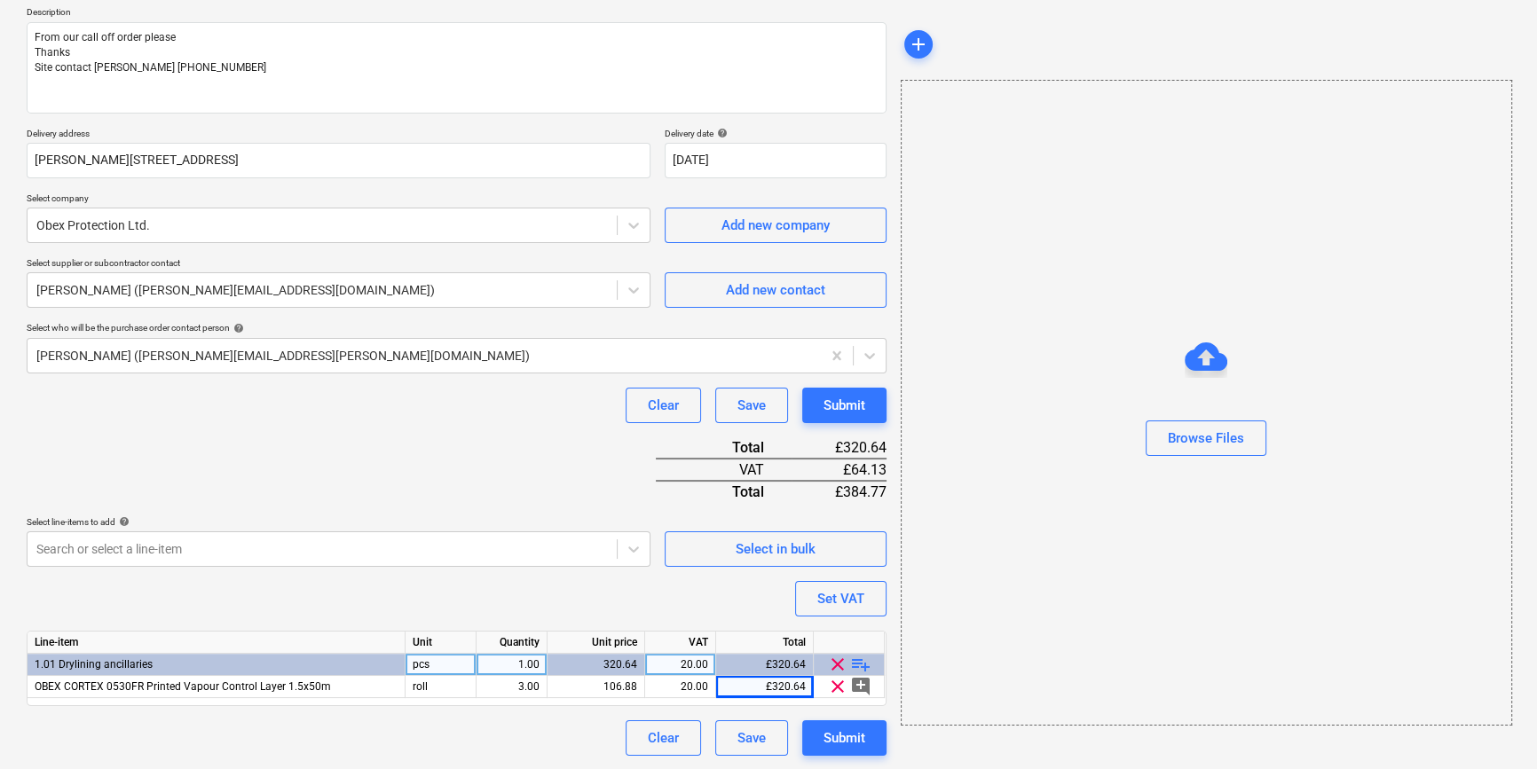
click at [861, 659] on span "playlist_add" at bounding box center [860, 664] width 21 height 21
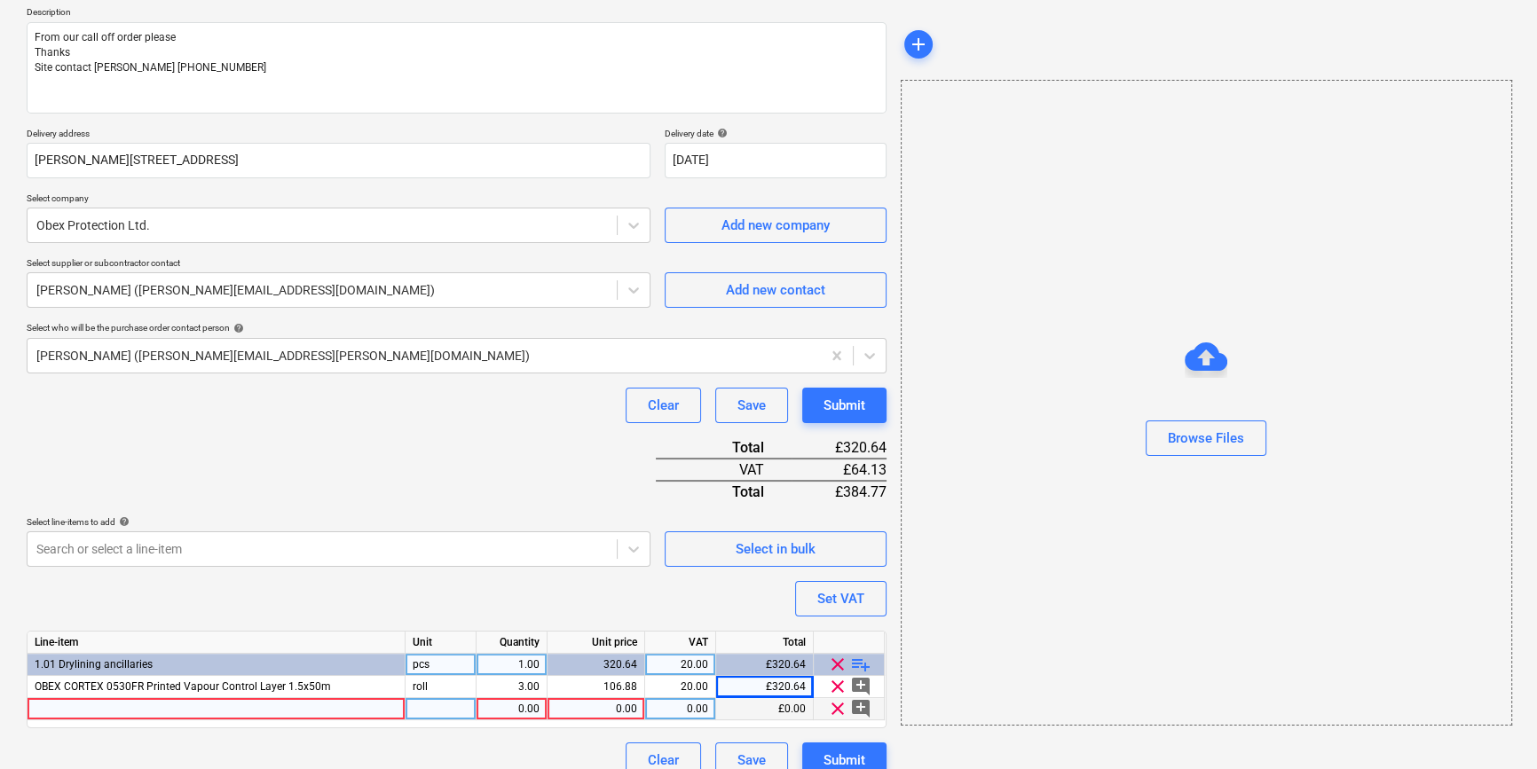
click at [346, 710] on div at bounding box center [217, 709] width 378 height 22
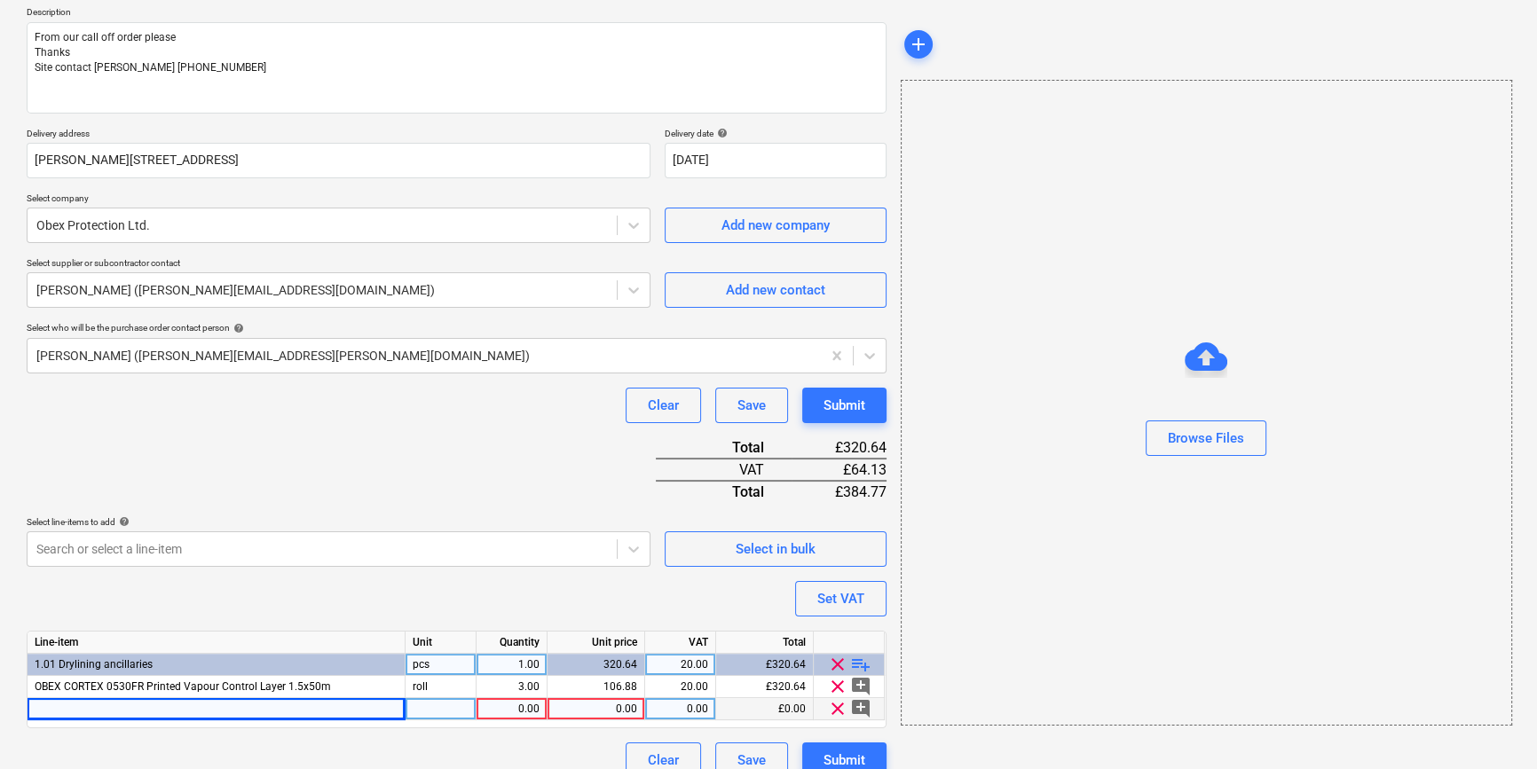
click at [132, 705] on div at bounding box center [217, 709] width 378 height 22
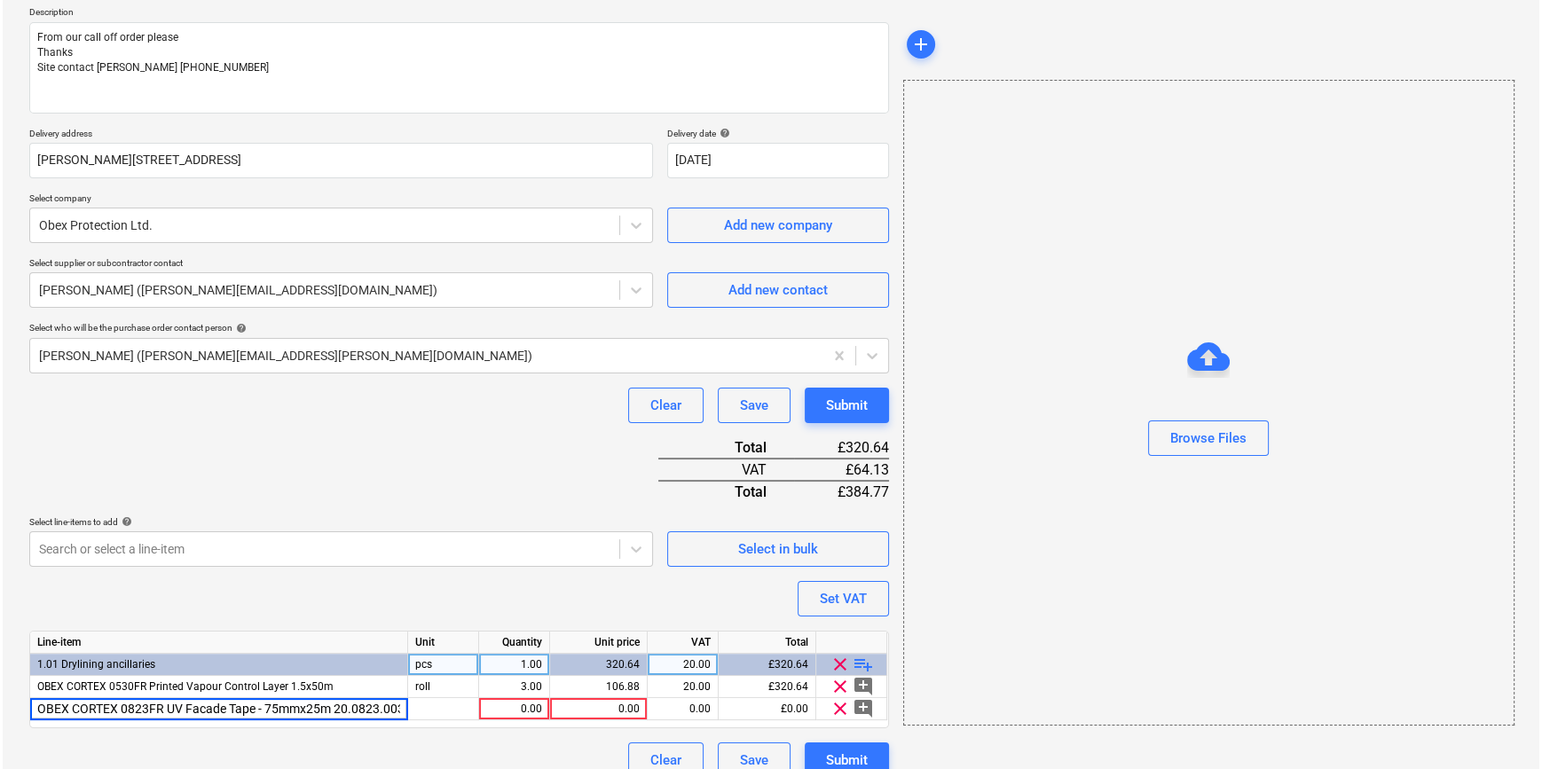
scroll to position [0, 3]
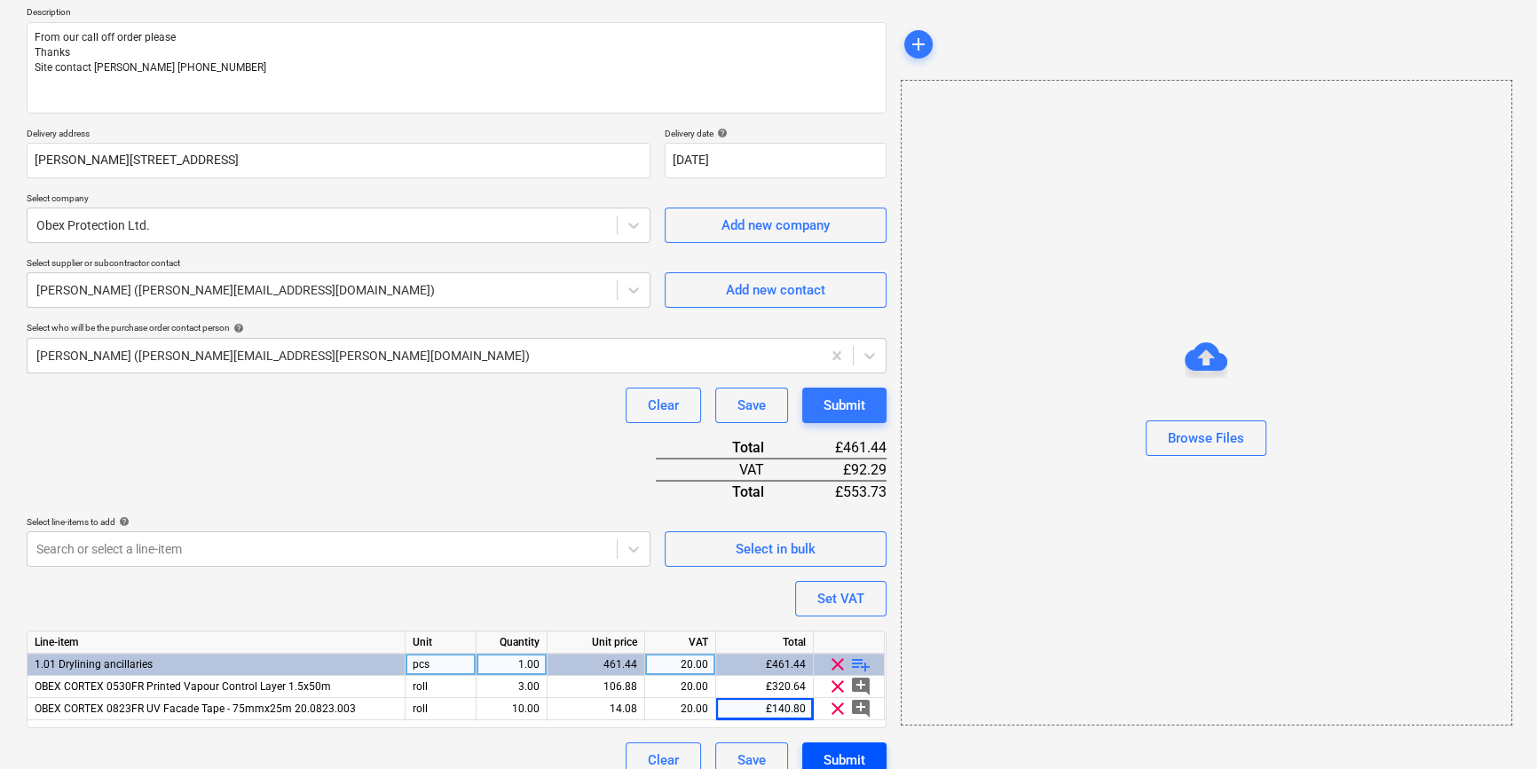
click at [860, 754] on div "Submit" at bounding box center [844, 760] width 42 height 23
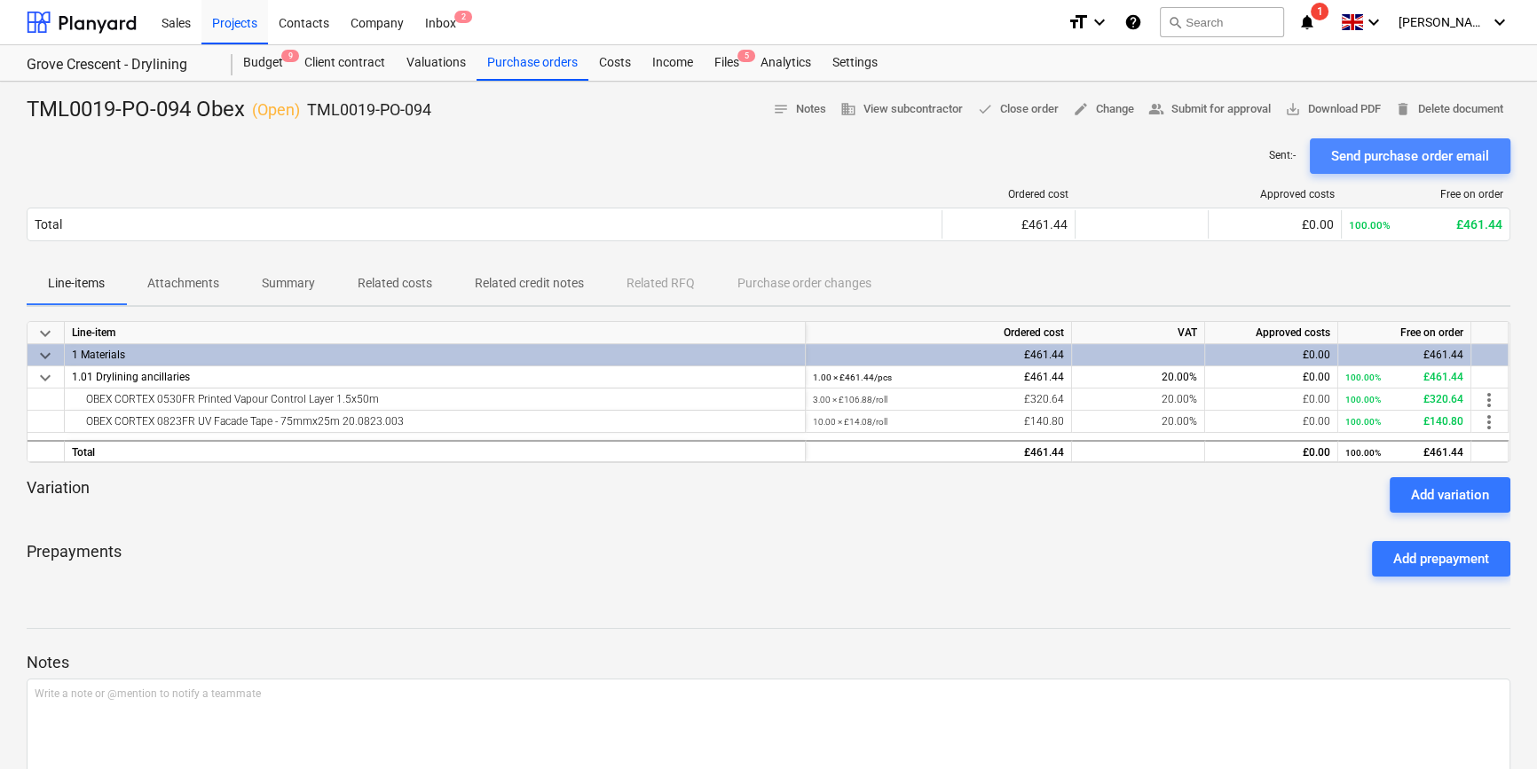
click at [1230, 160] on div "Send purchase order email" at bounding box center [1410, 156] width 158 height 23
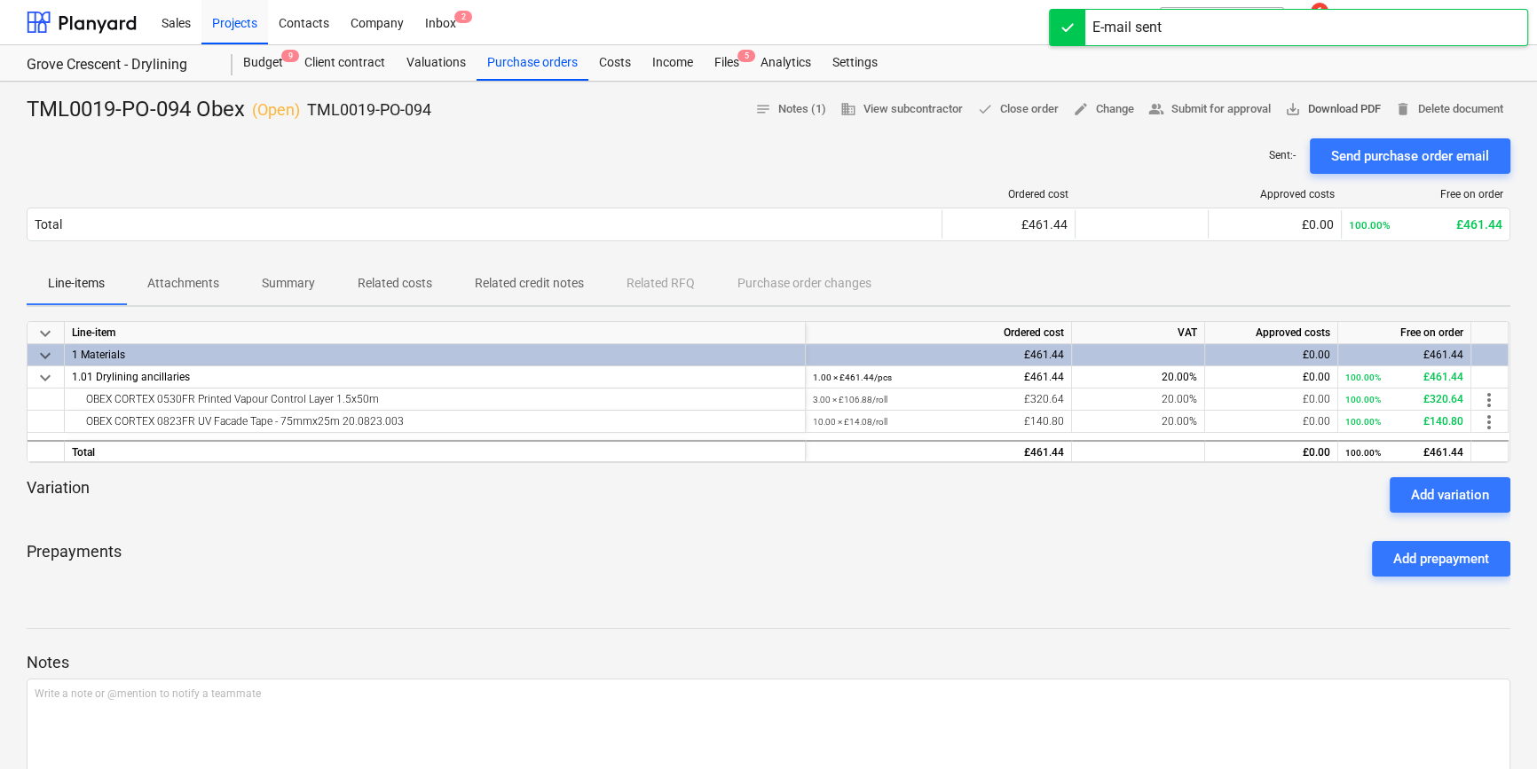
click at [1230, 112] on span "save_alt Download PDF" at bounding box center [1333, 109] width 96 height 20
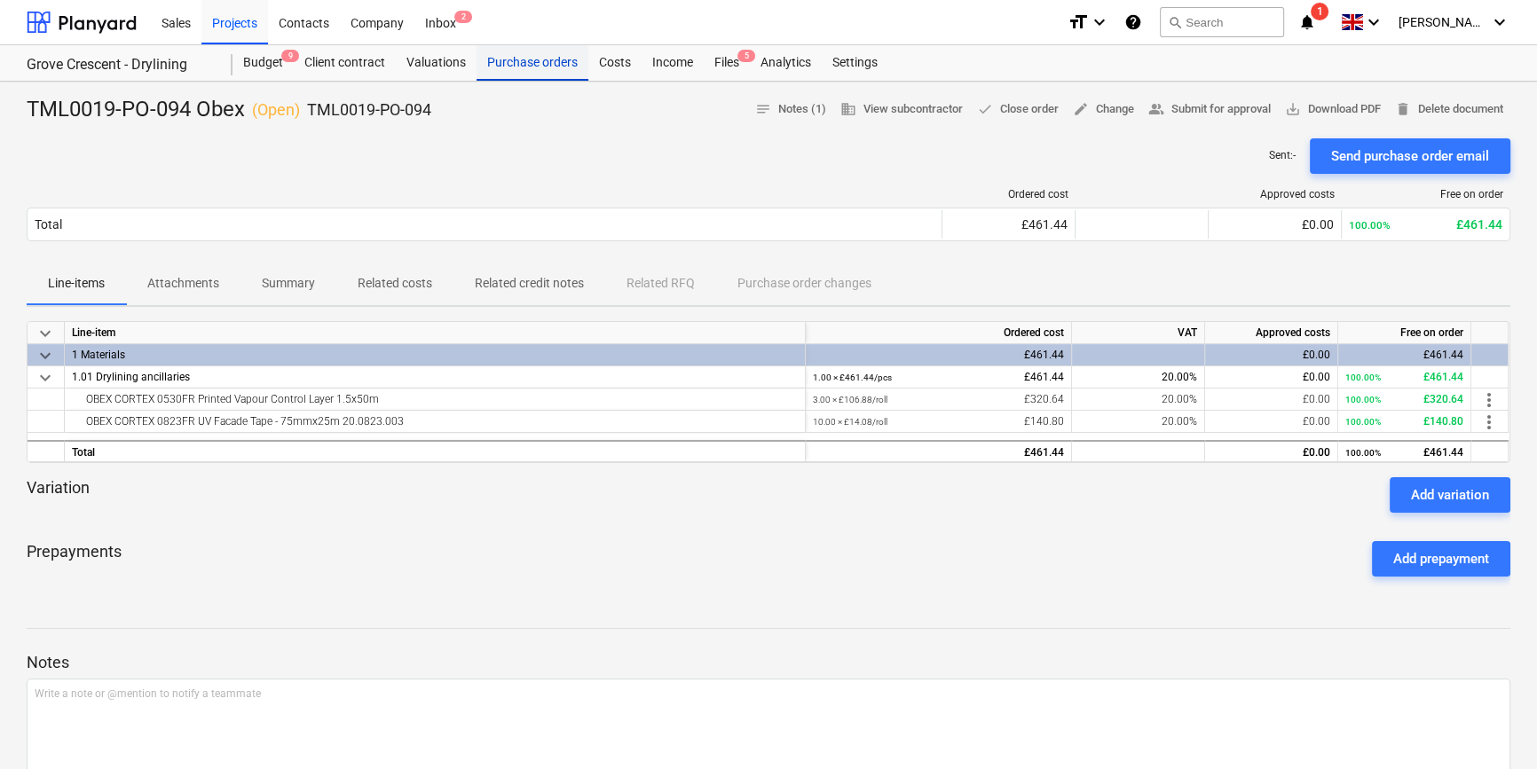
click at [499, 67] on div "Purchase orders" at bounding box center [533, 62] width 112 height 35
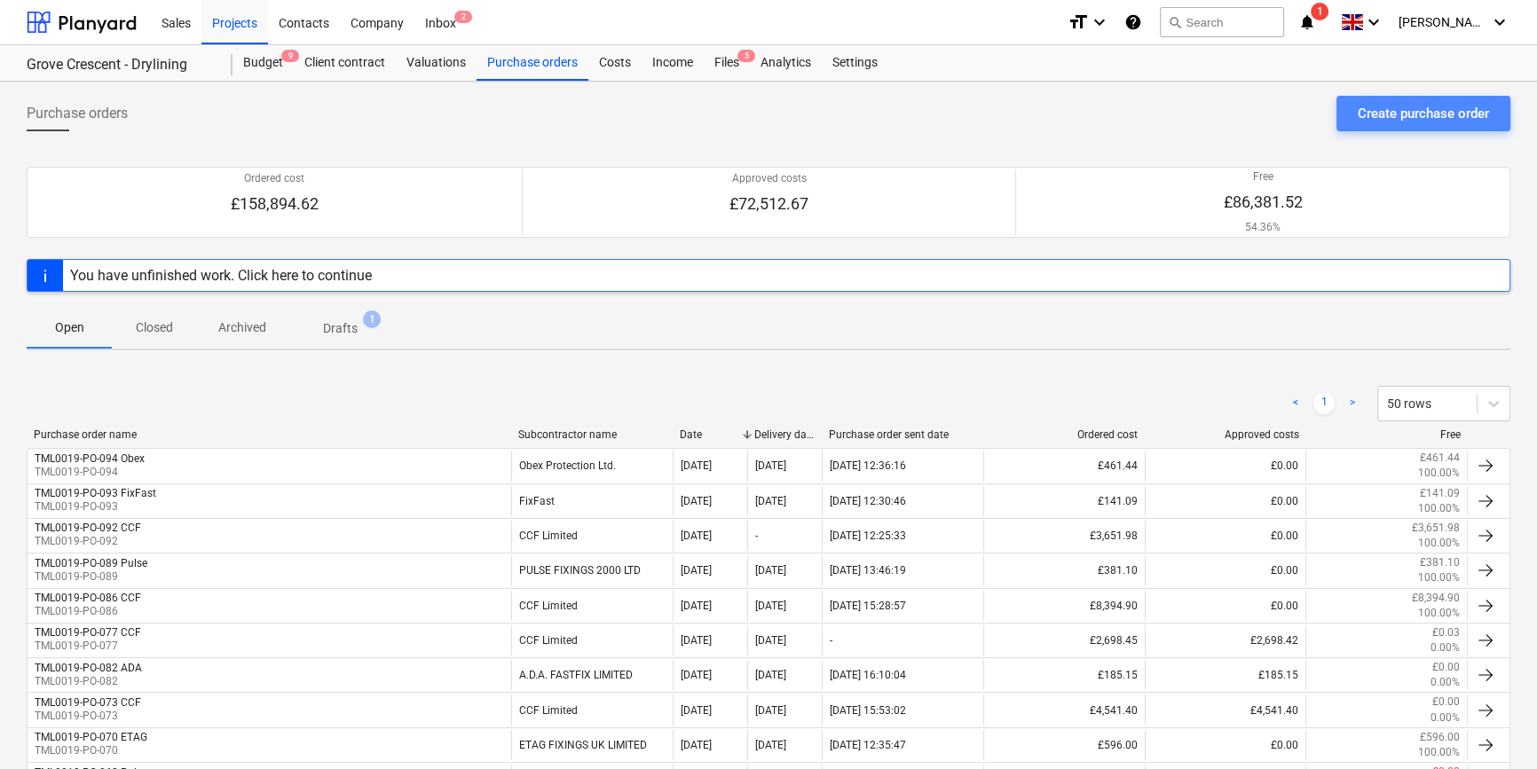
click at [1230, 114] on div "Create purchase order" at bounding box center [1423, 113] width 131 height 23
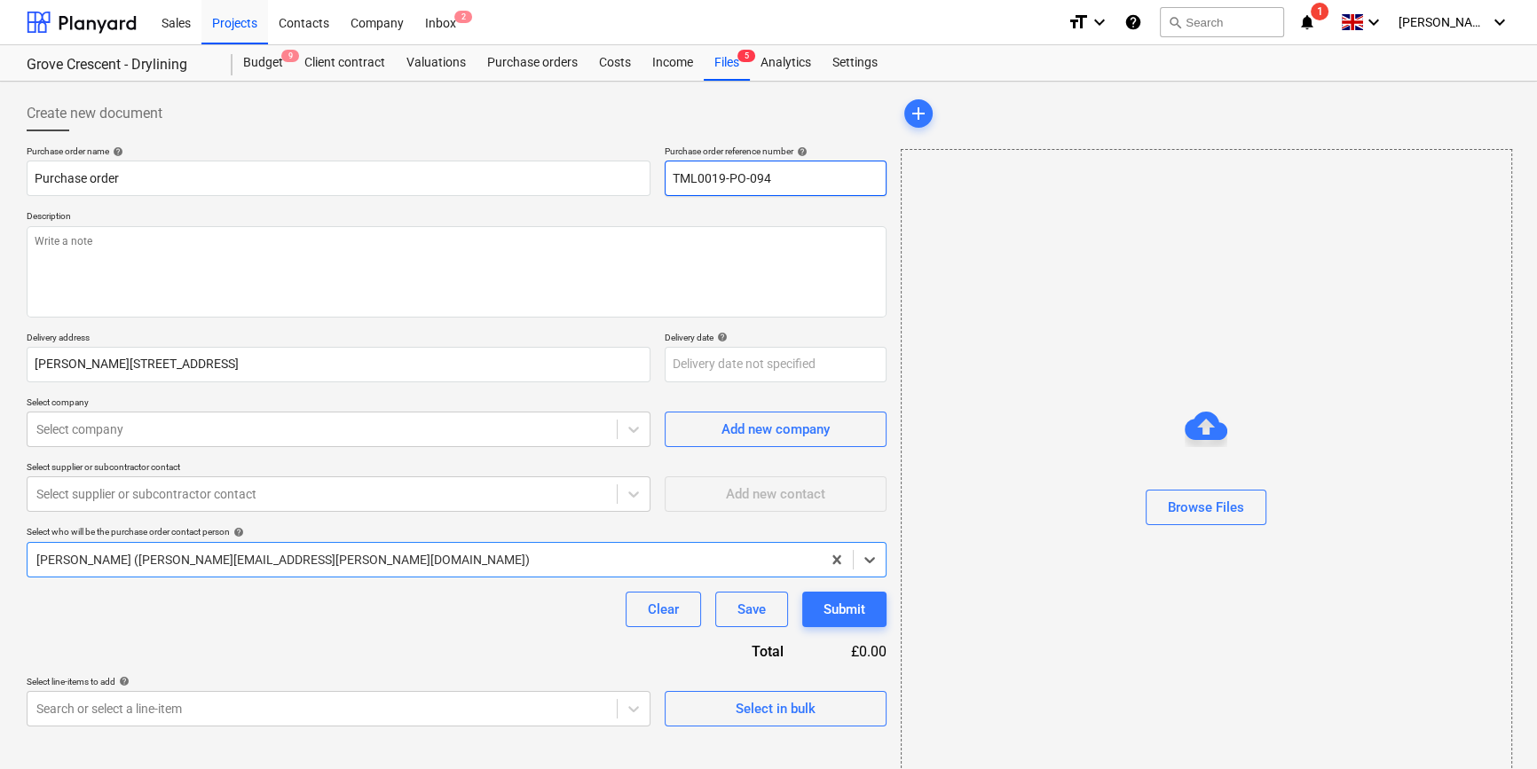
click at [782, 176] on input "TML0019-PO-094" at bounding box center [776, 178] width 222 height 35
drag, startPoint x: 780, startPoint y: 177, endPoint x: 667, endPoint y: 174, distance: 112.7
click at [667, 174] on input "TML0019-PO-095" at bounding box center [776, 178] width 222 height 35
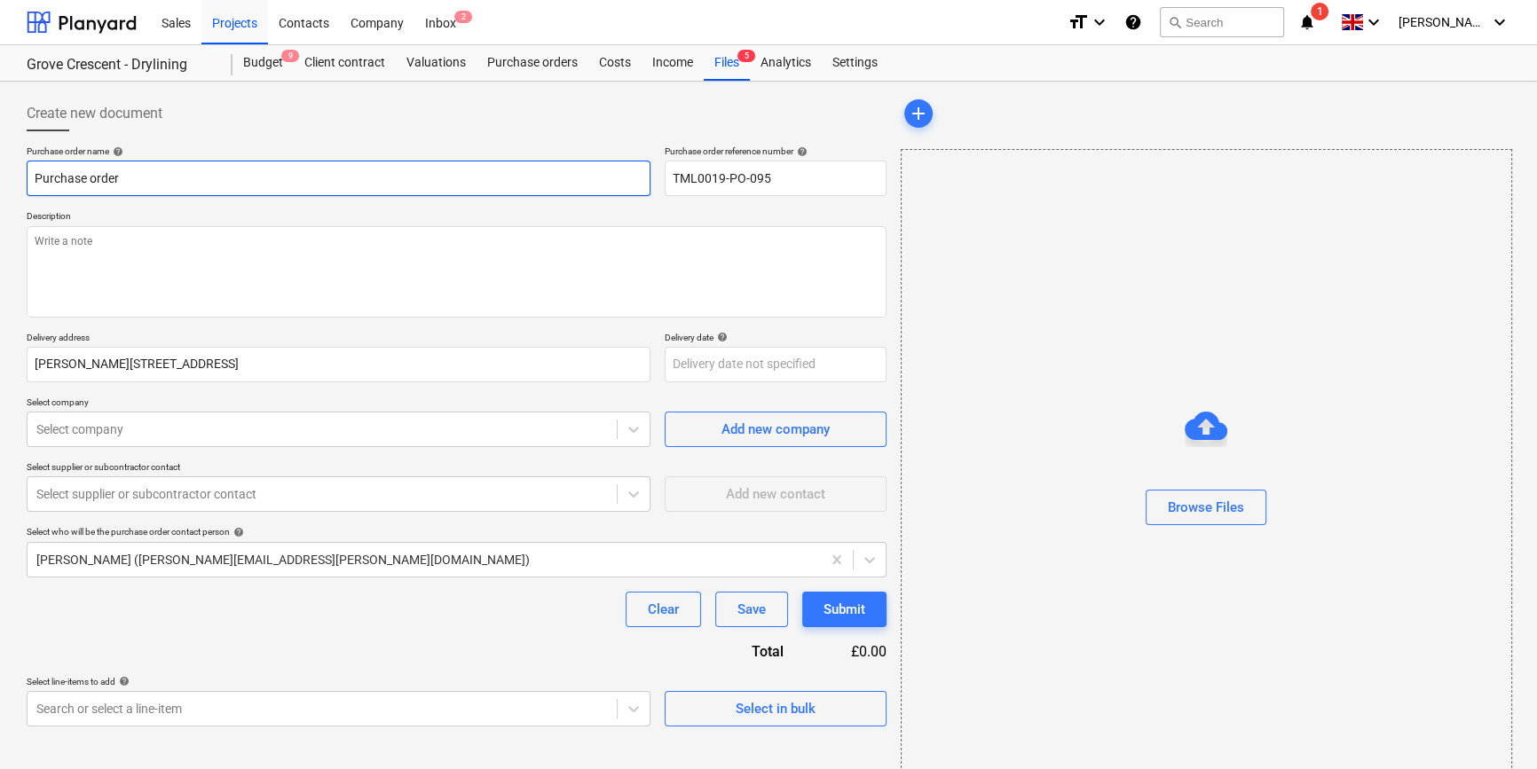
drag, startPoint x: 118, startPoint y: 176, endPoint x: 31, endPoint y: 169, distance: 87.2
click at [31, 169] on input "Purchase order" at bounding box center [339, 178] width 624 height 35
paste input "TML0019-PO-095"
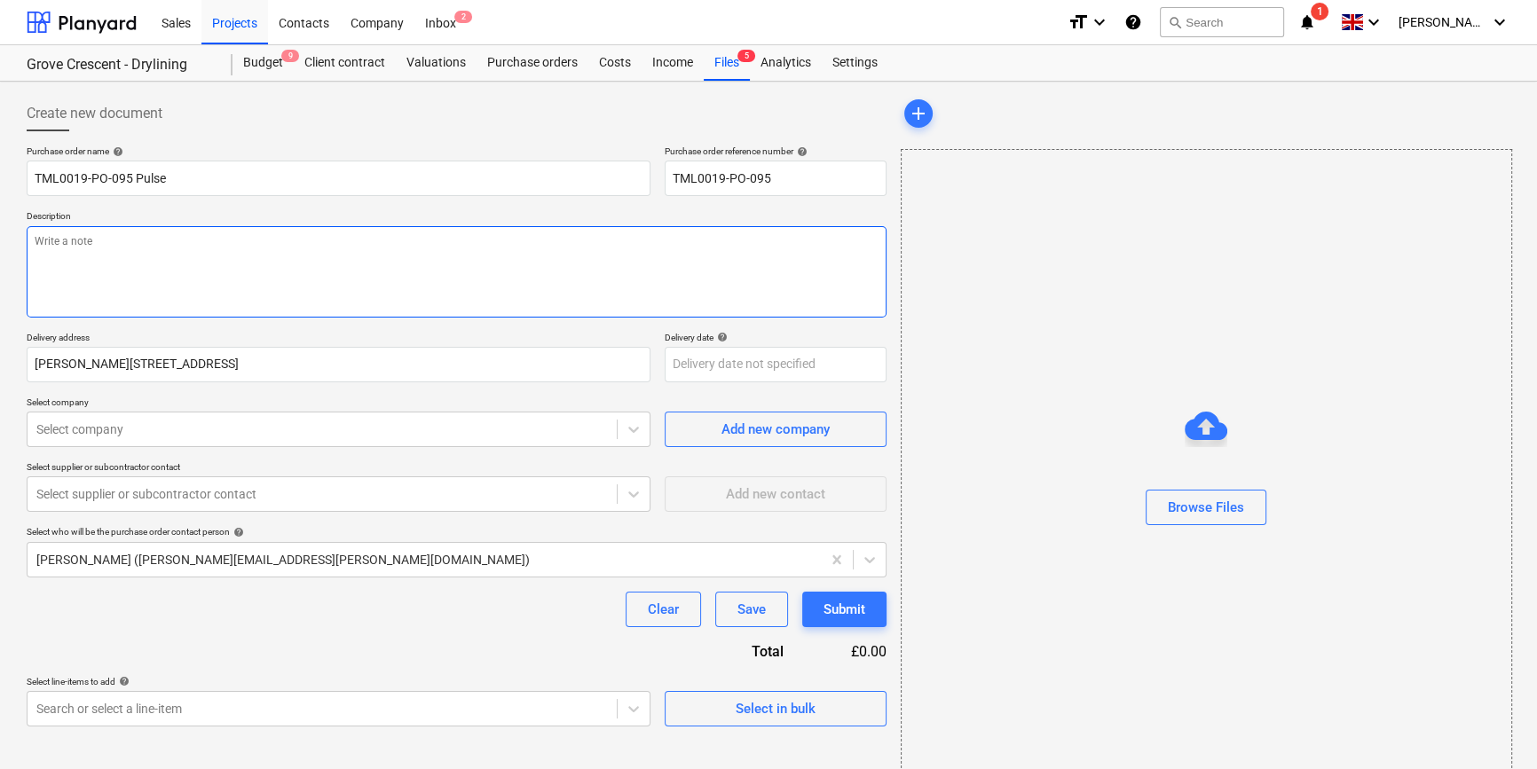
click at [46, 264] on textarea at bounding box center [457, 271] width 860 height 91
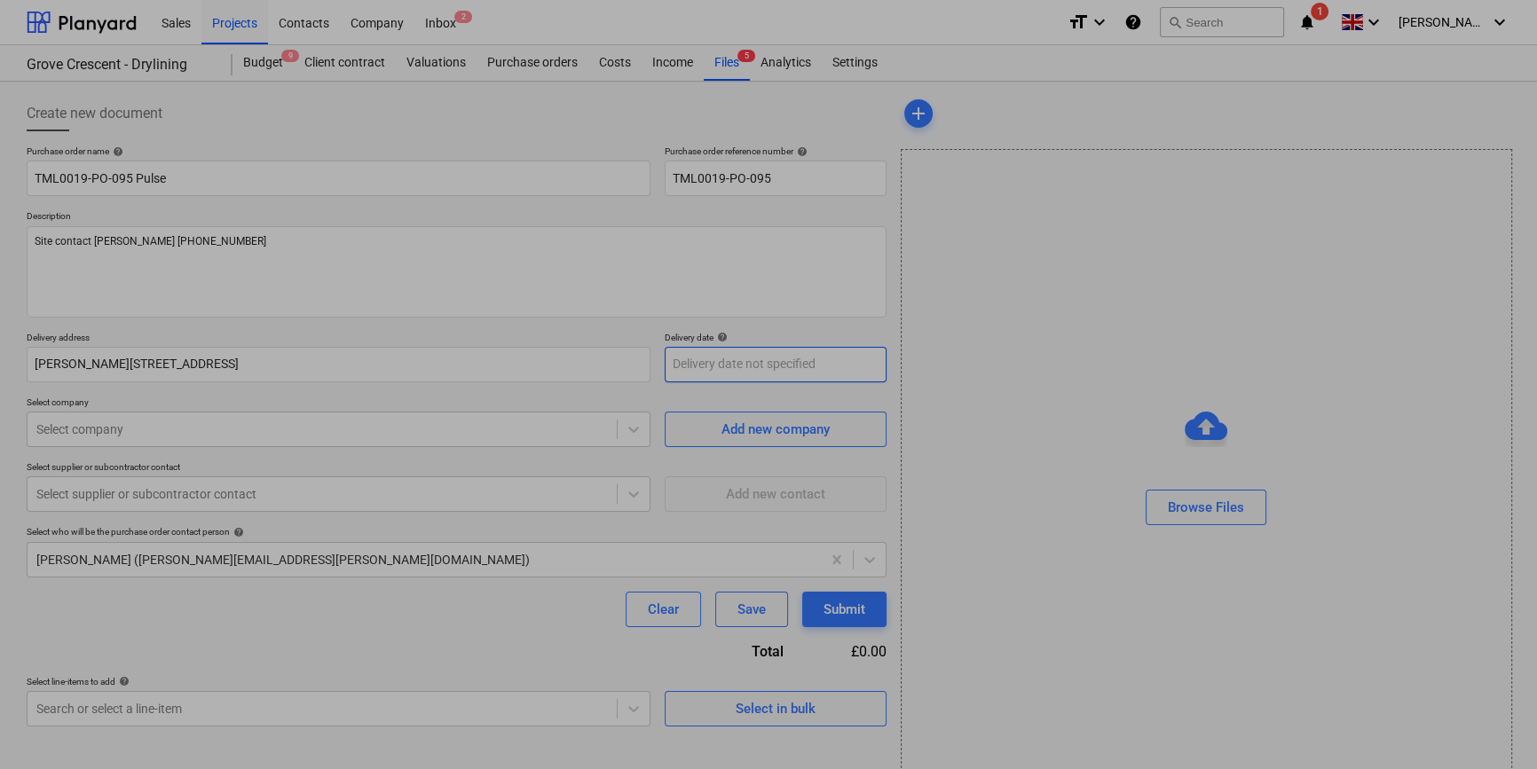
click at [770, 364] on body "Sales Projects Contacts Company Inbox 2 format_size keyboard_arrow_down help se…" at bounding box center [768, 384] width 1537 height 769
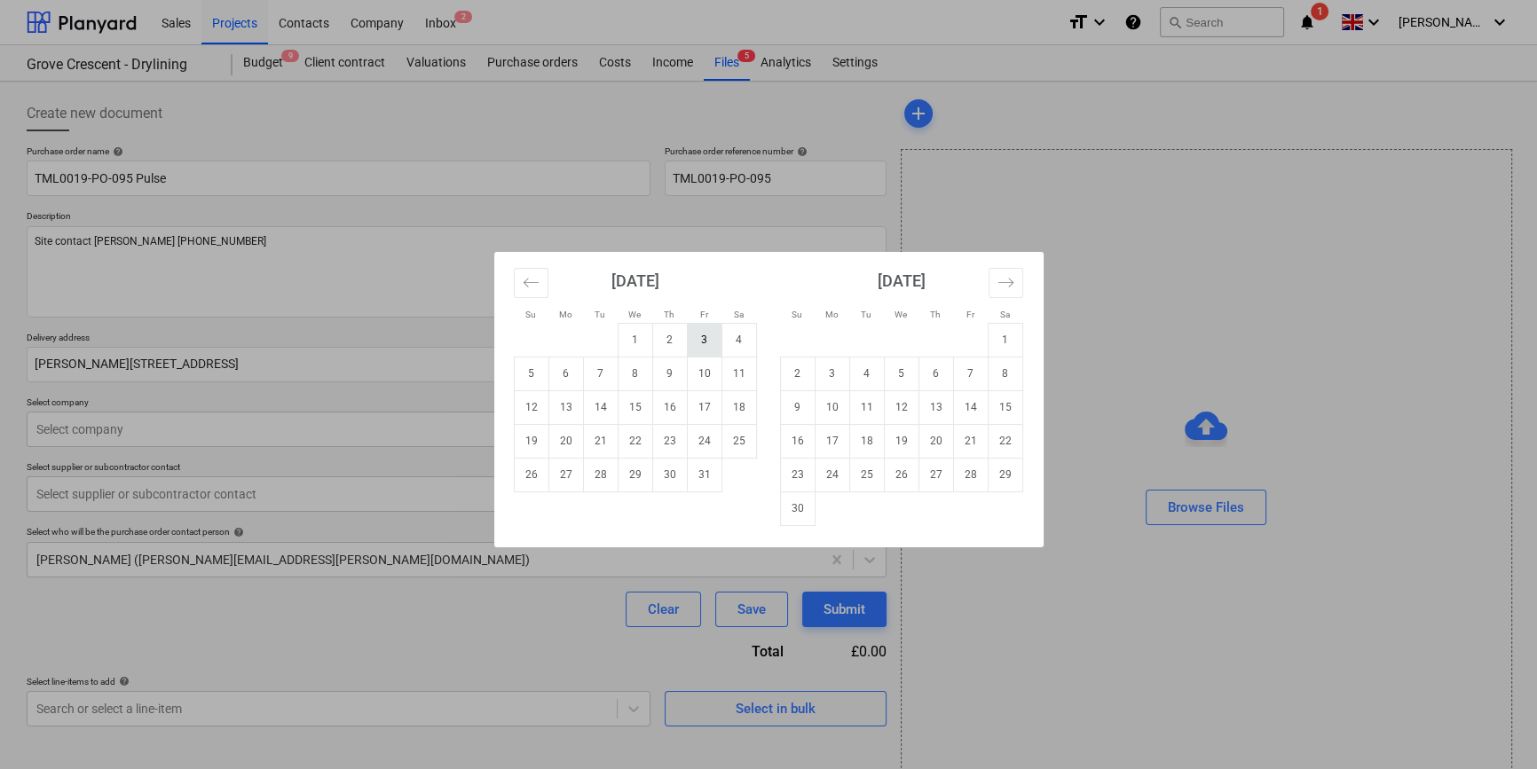
click at [702, 339] on td "3" at bounding box center [704, 340] width 35 height 34
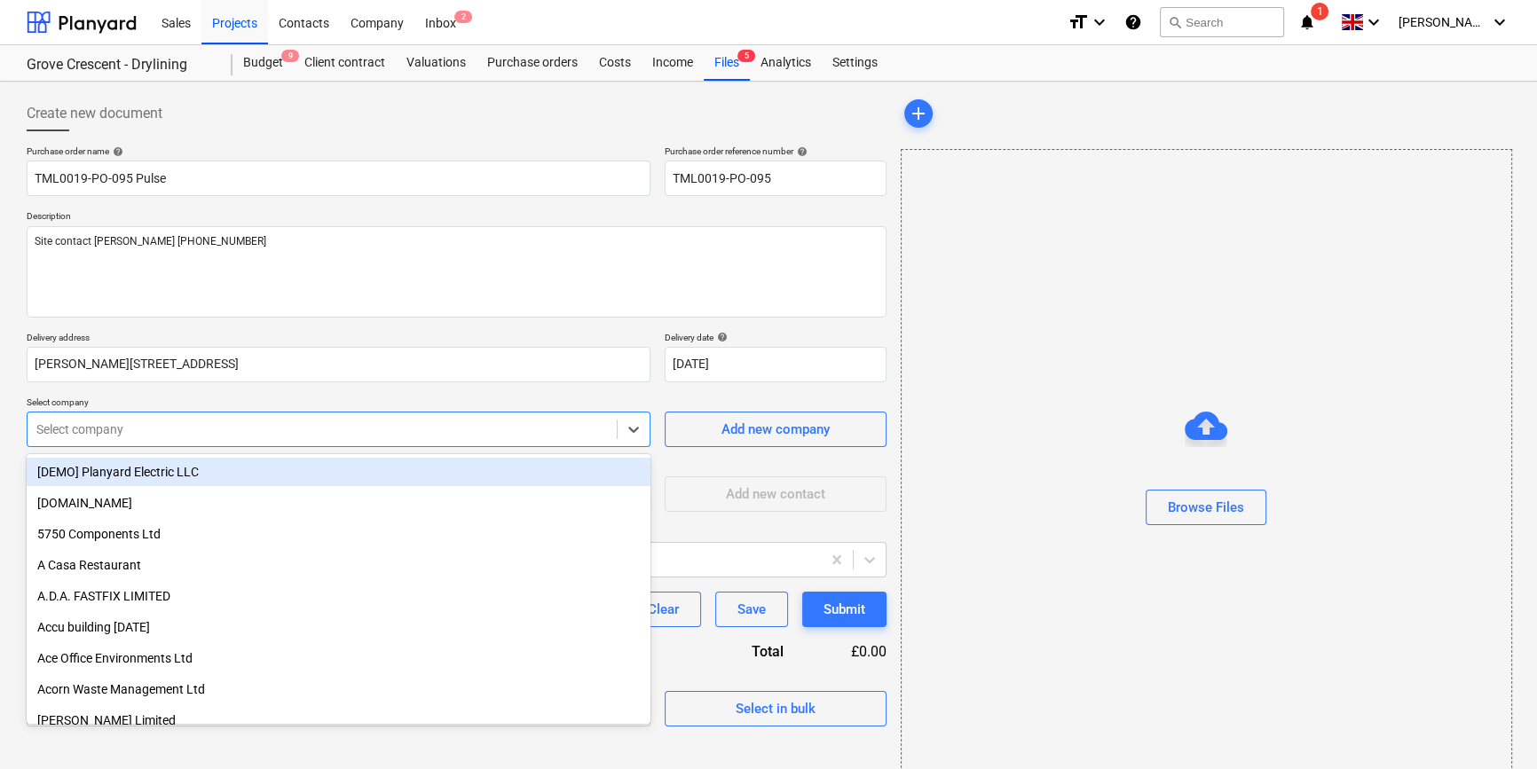
click at [202, 434] on div at bounding box center [321, 430] width 571 height 18
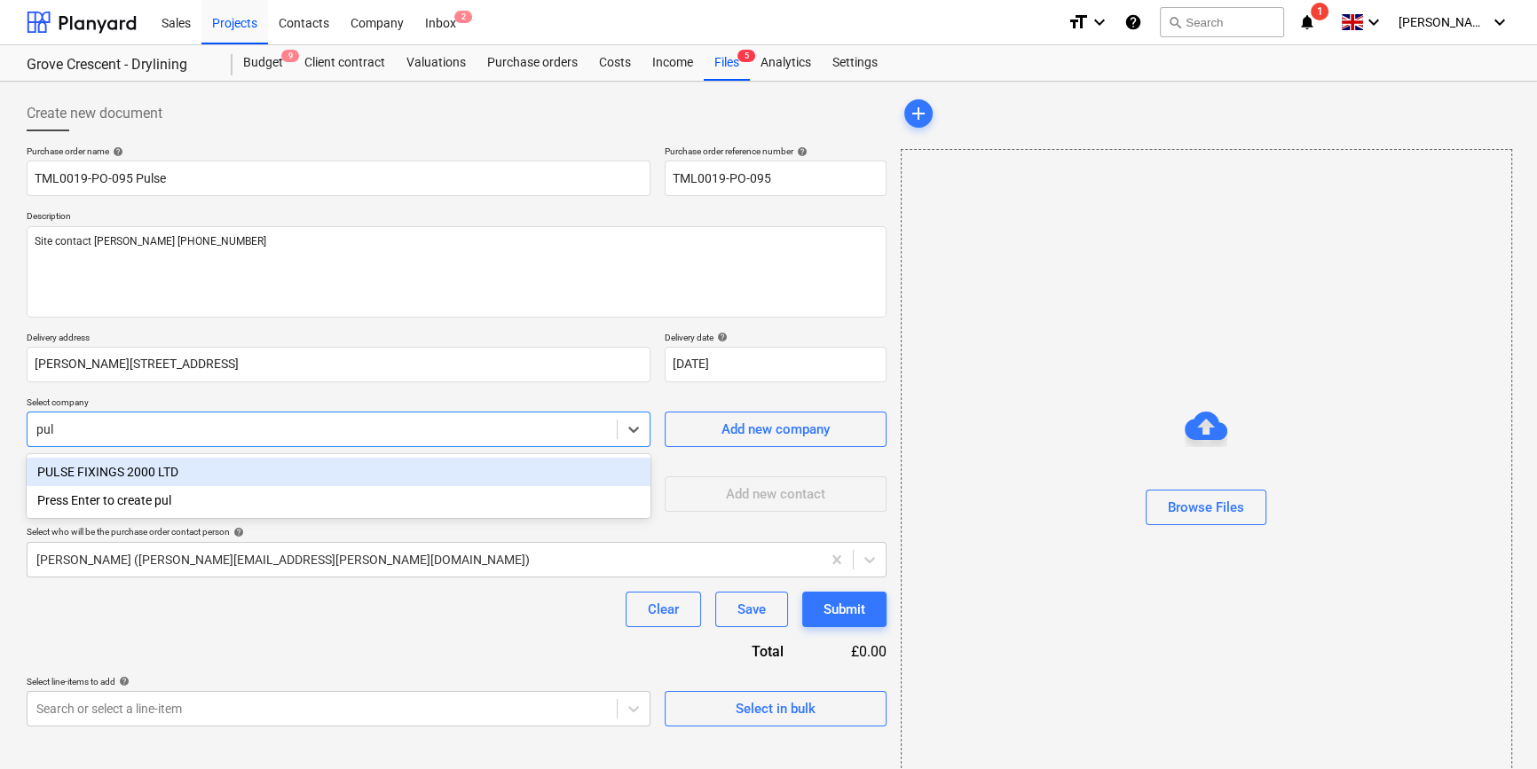
click at [162, 474] on div "PULSE FIXINGS 2000 LTD" at bounding box center [339, 472] width 624 height 28
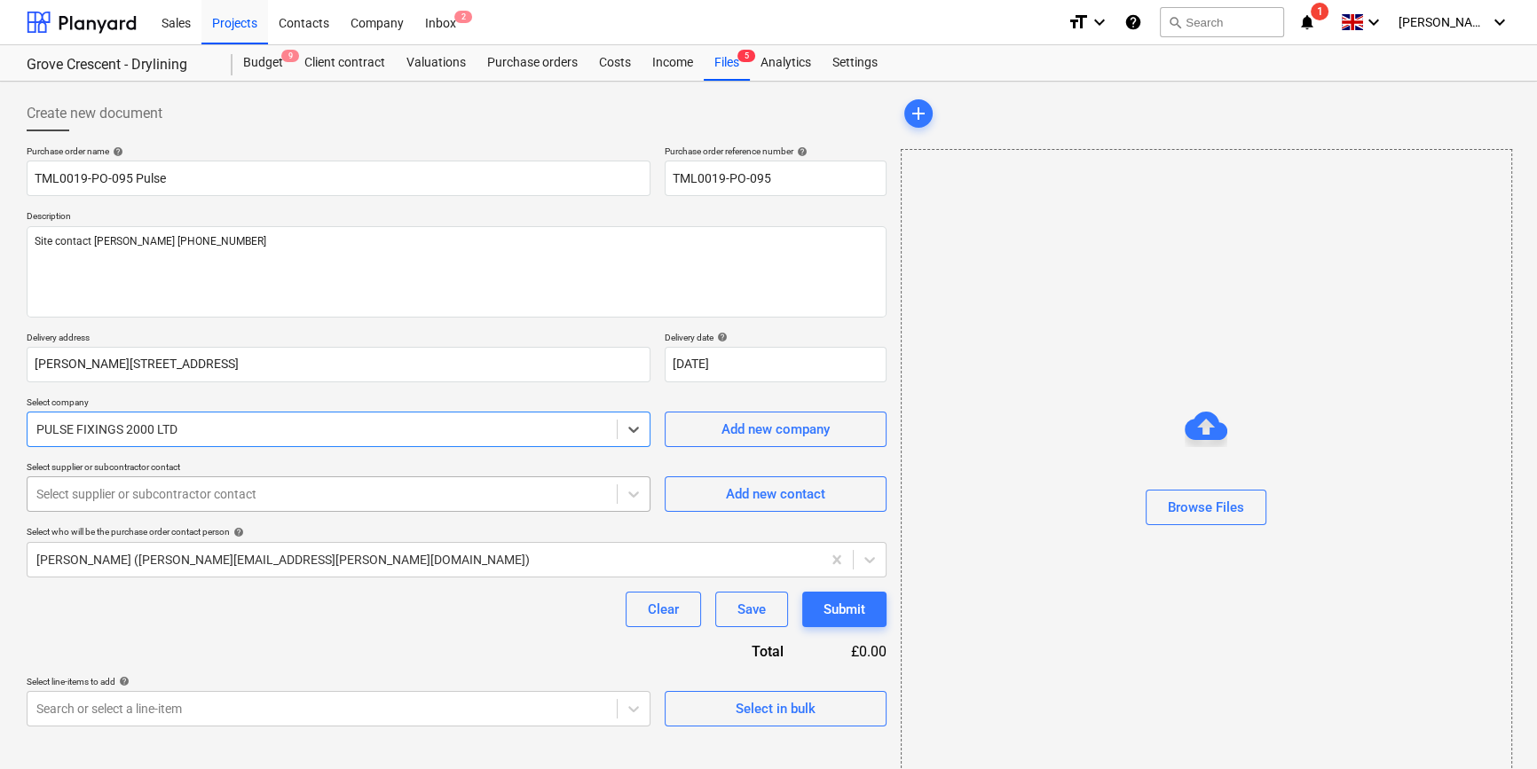
click at [161, 497] on div at bounding box center [321, 494] width 571 height 18
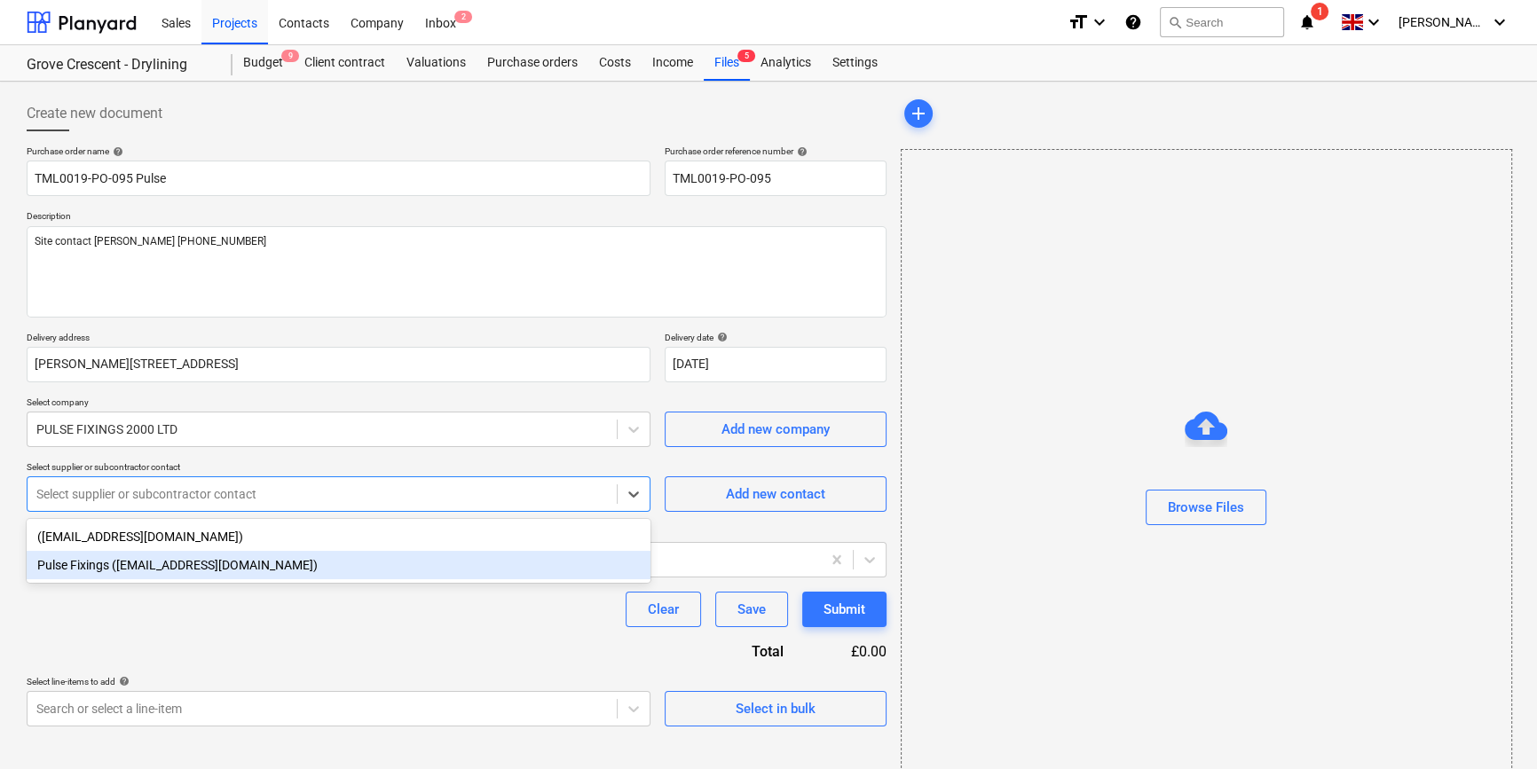
click at [146, 565] on div "Pulse Fixings ([EMAIL_ADDRESS][DOMAIN_NAME])" at bounding box center [339, 565] width 624 height 28
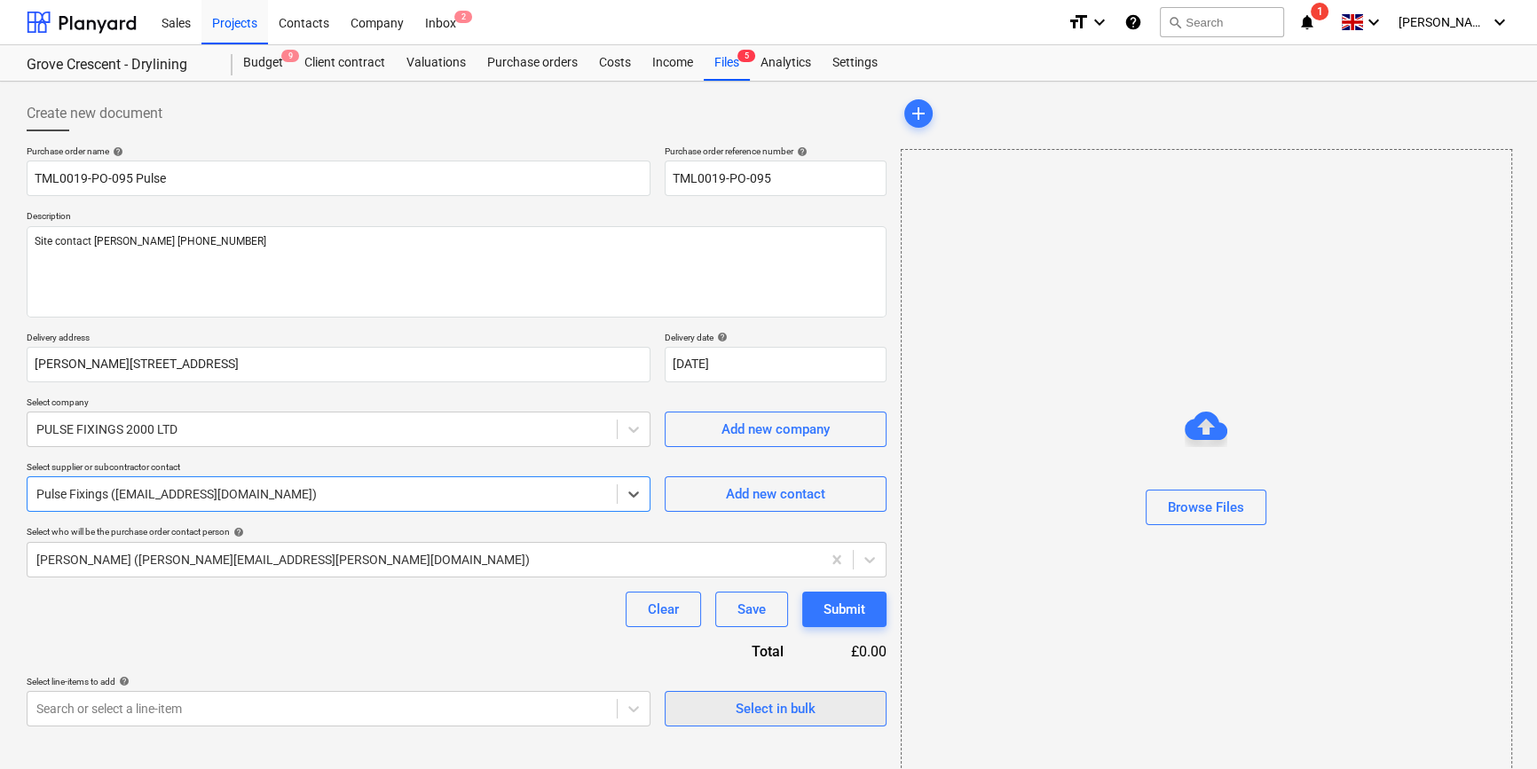
click at [697, 709] on span "Select in bulk" at bounding box center [775, 708] width 177 height 23
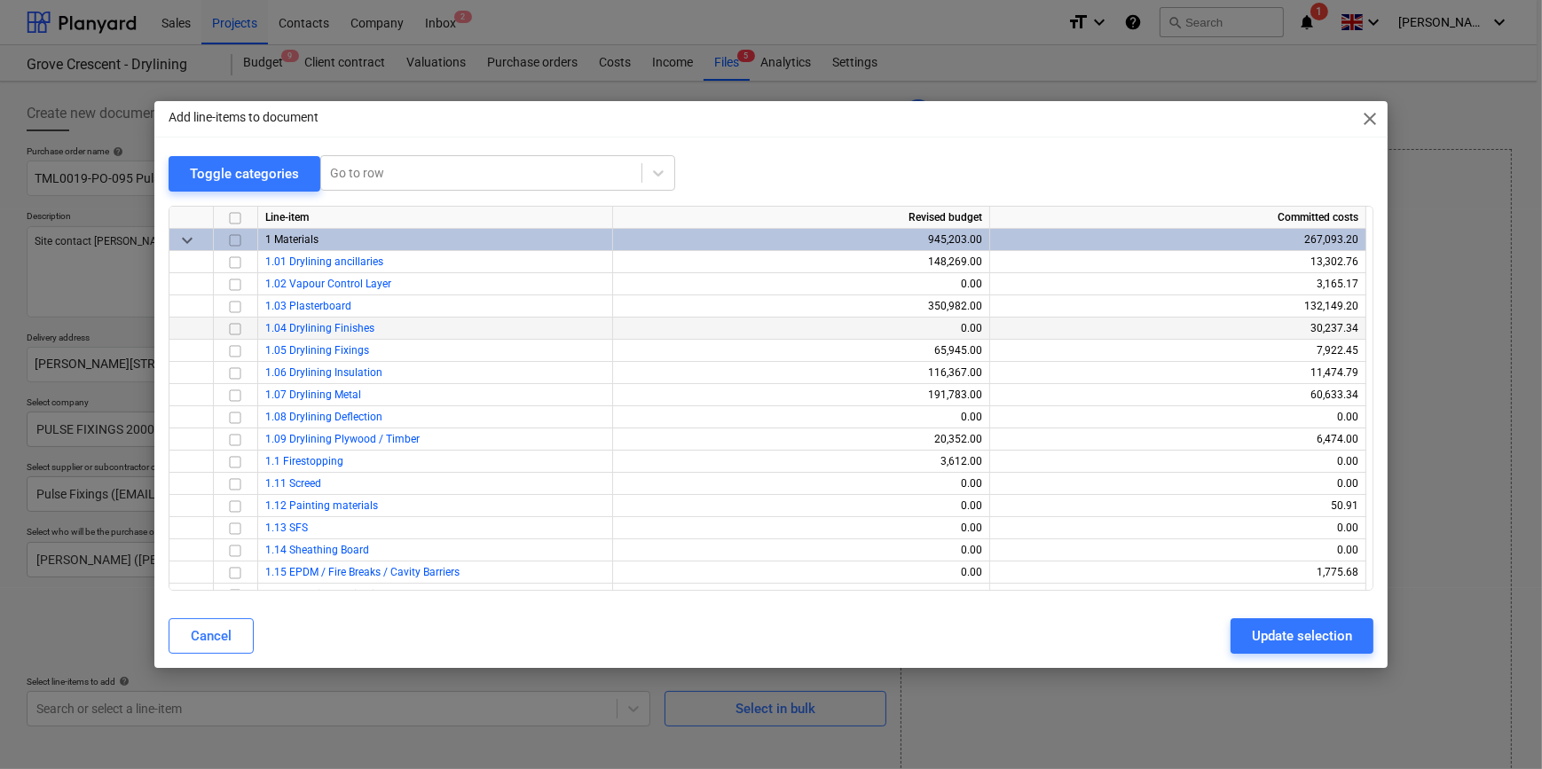
click at [229, 328] on input "checkbox" at bounding box center [234, 328] width 21 height 21
click at [1230, 639] on div "Update selection" at bounding box center [1302, 636] width 100 height 23
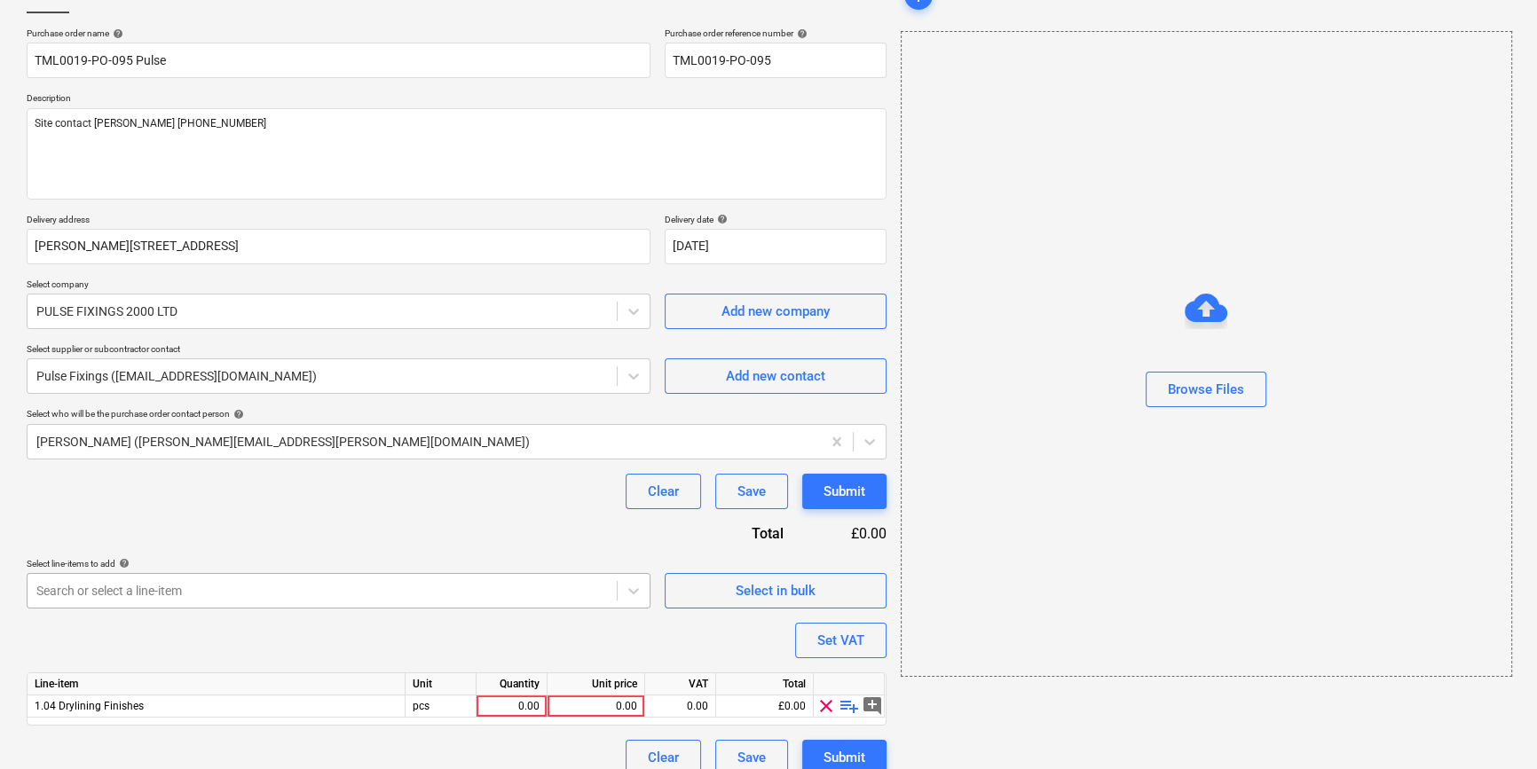
scroll to position [138, 0]
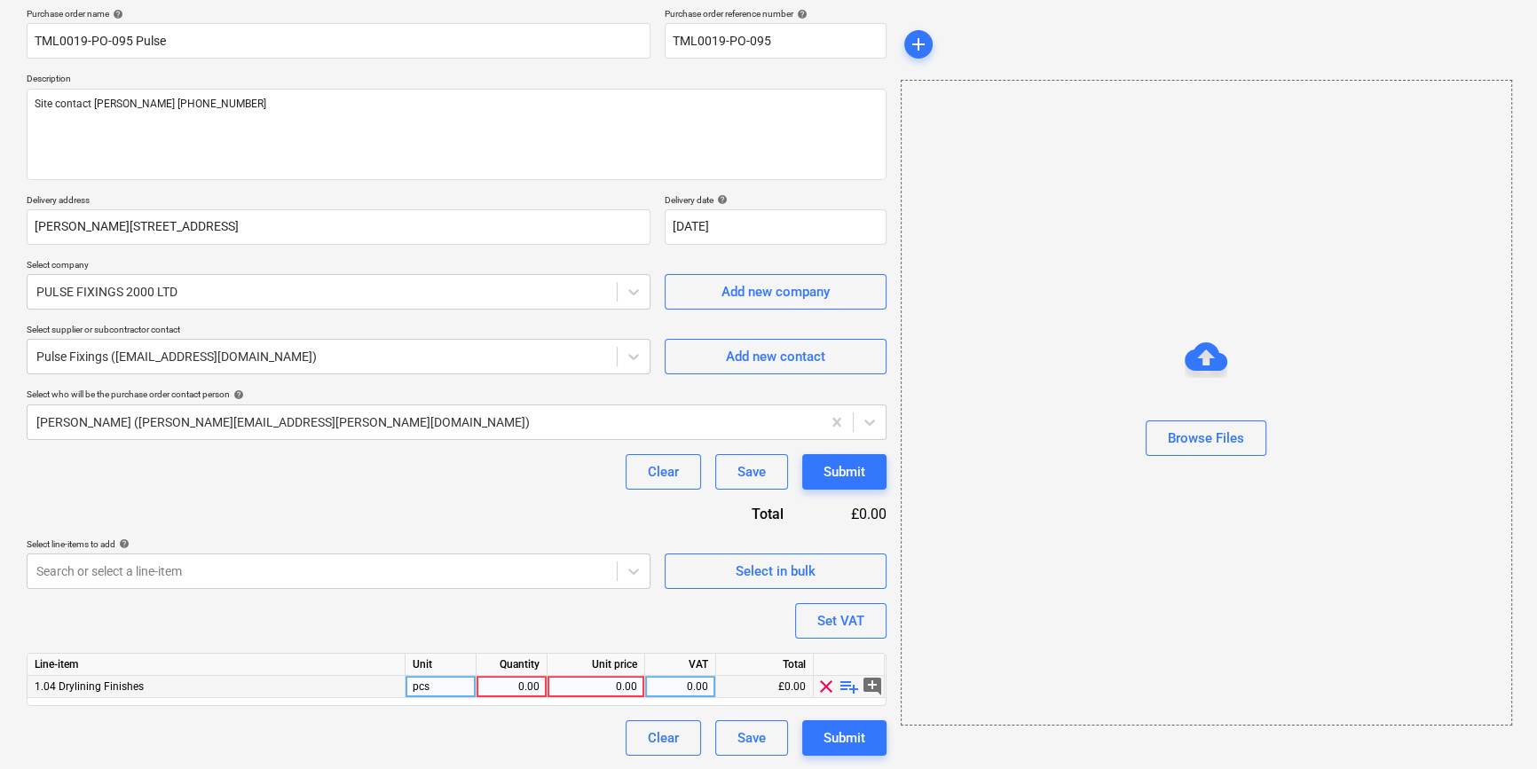
click at [517, 683] on div "0.00" at bounding box center [512, 687] width 56 height 22
click at [848, 687] on span "playlist_add" at bounding box center [849, 686] width 21 height 21
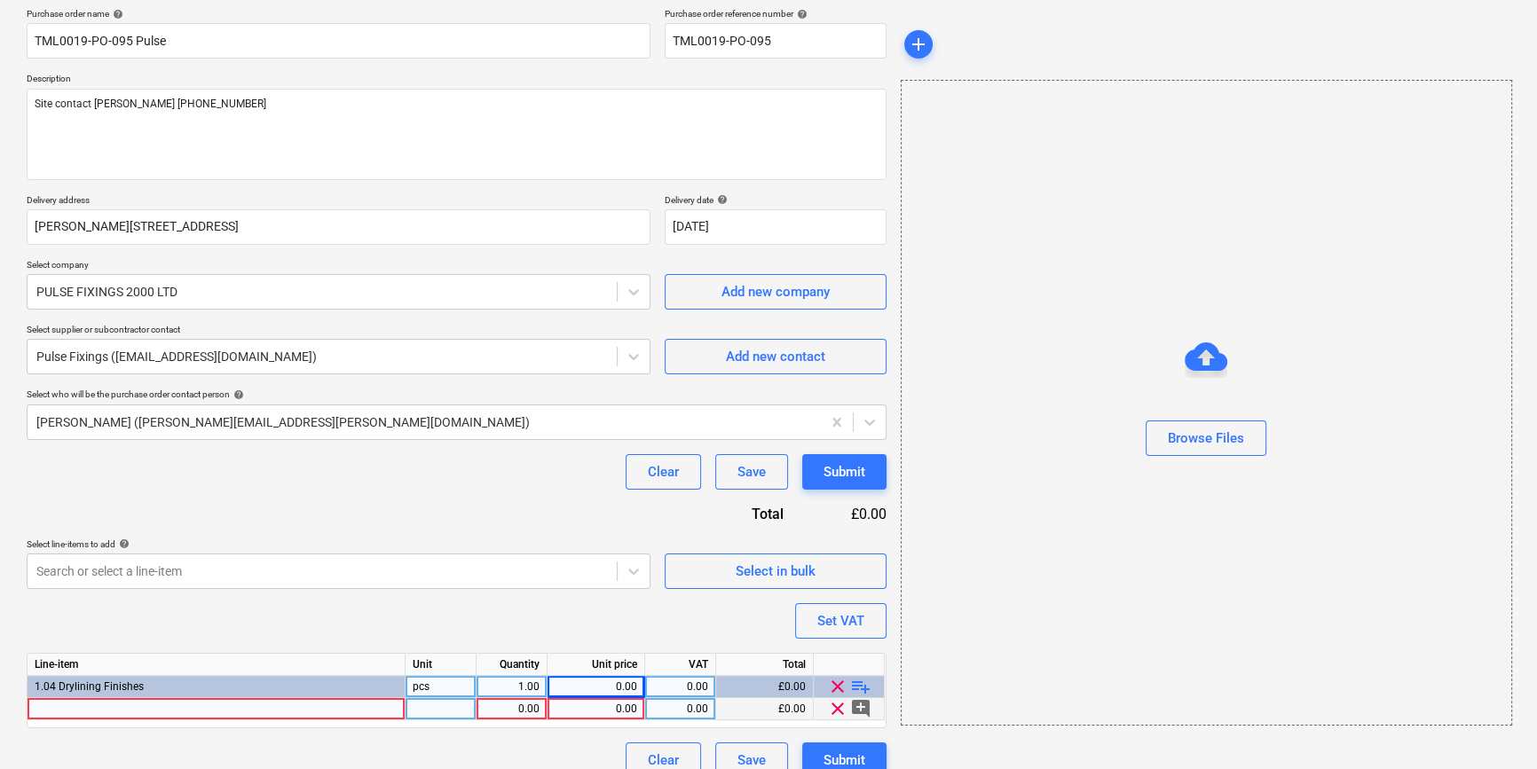
click at [88, 707] on div at bounding box center [217, 709] width 378 height 22
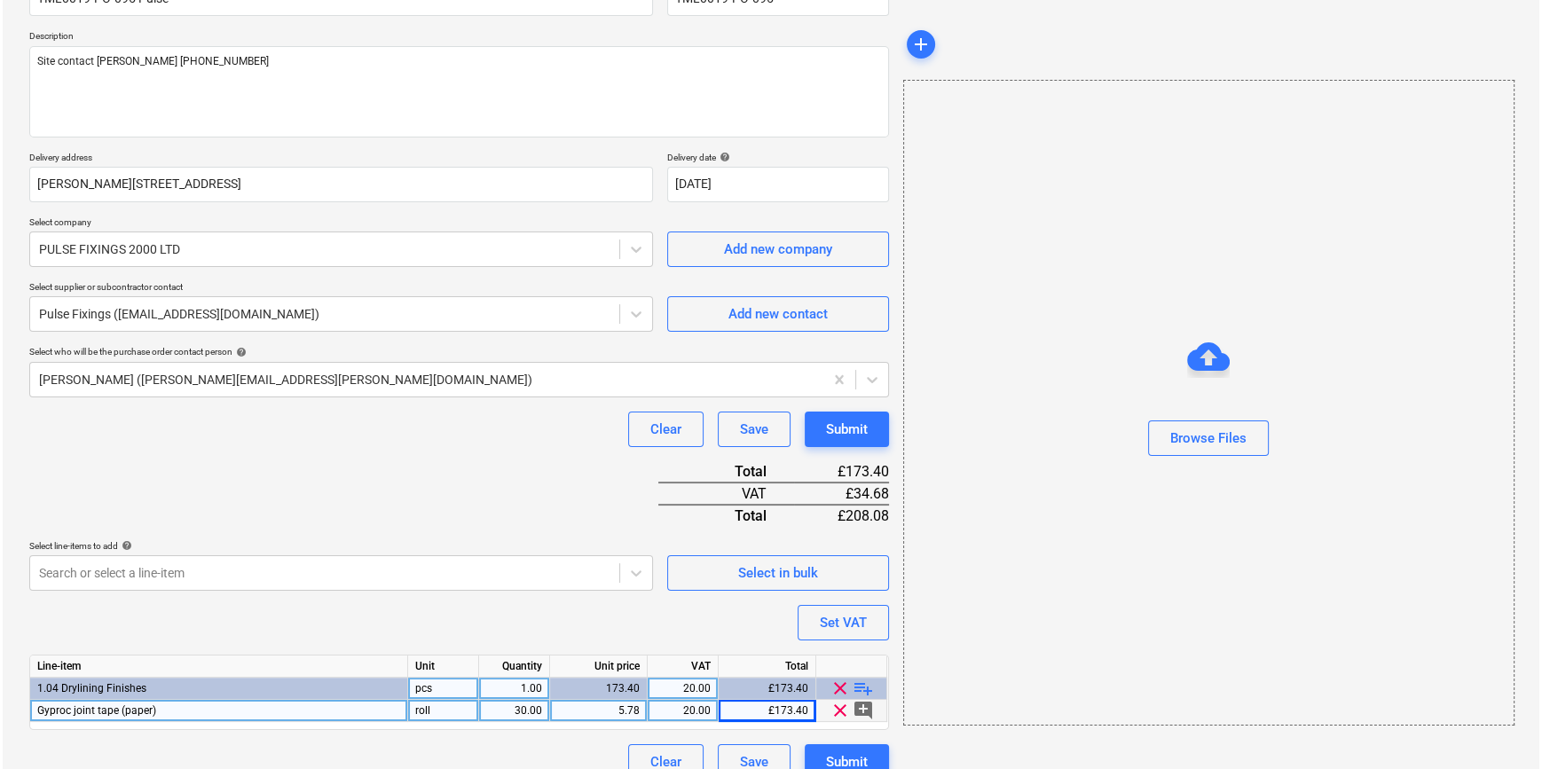
scroll to position [204, 0]
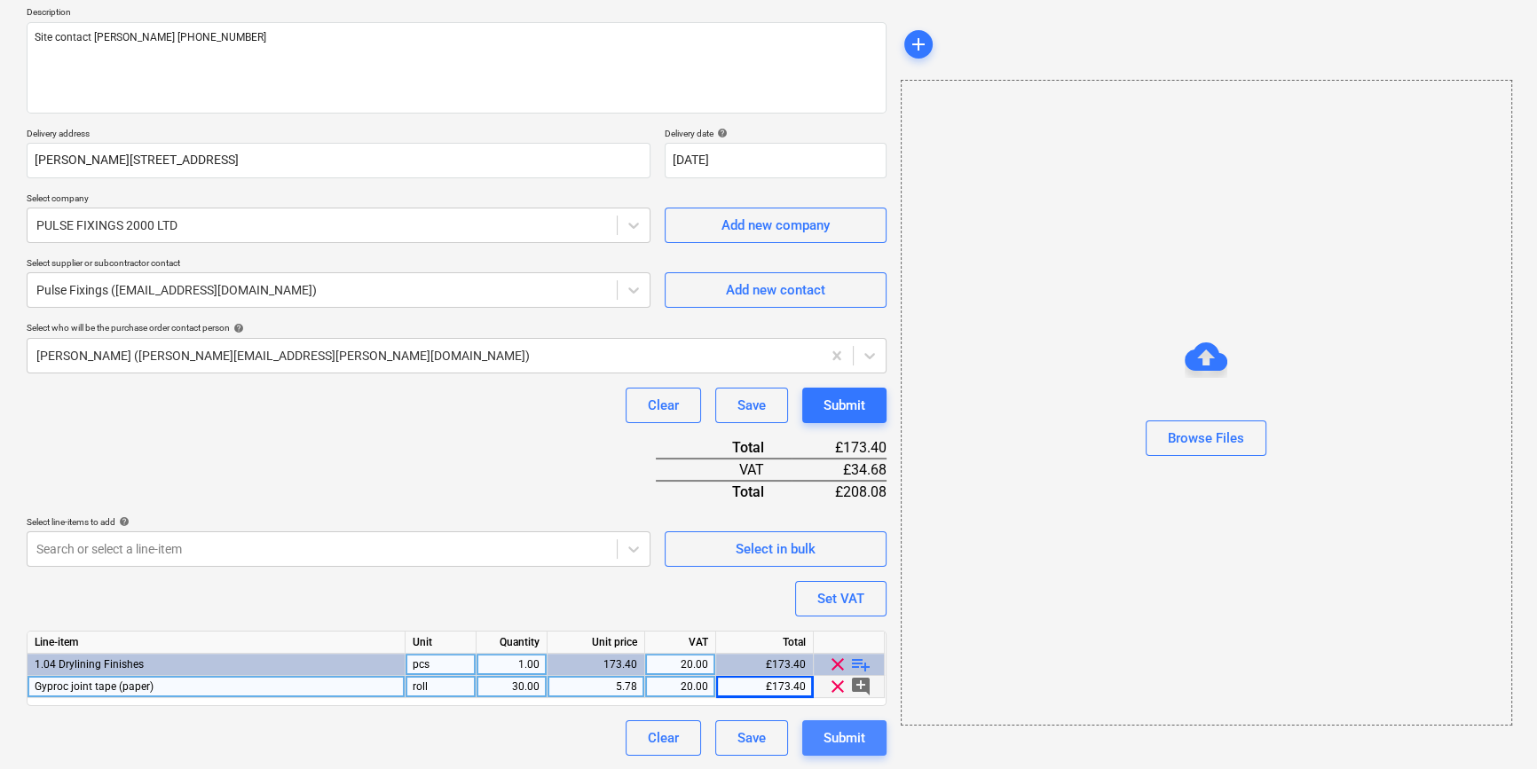
click at [849, 738] on div "Submit" at bounding box center [844, 738] width 42 height 23
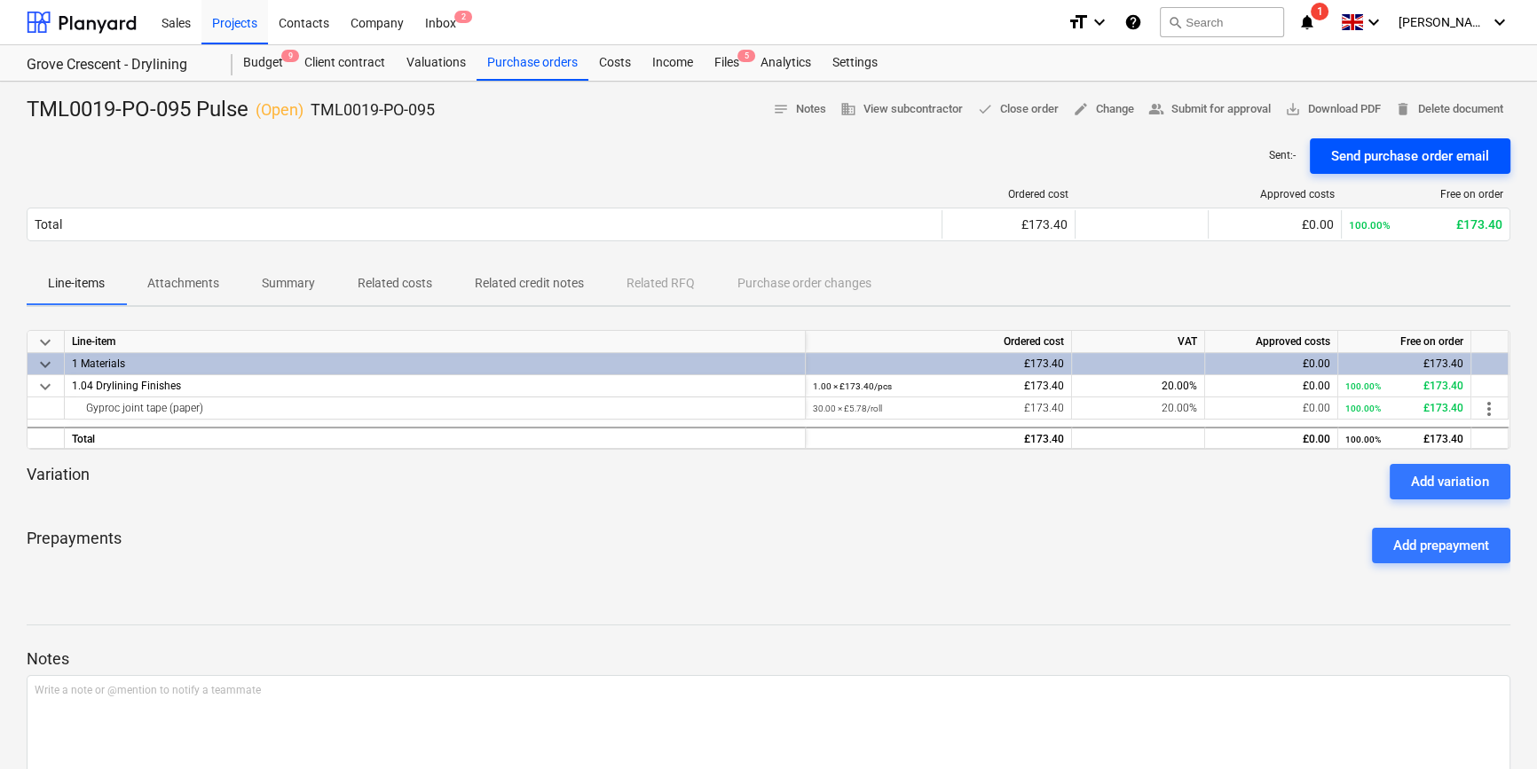
click at [1230, 147] on div "Send purchase order email" at bounding box center [1410, 156] width 158 height 23
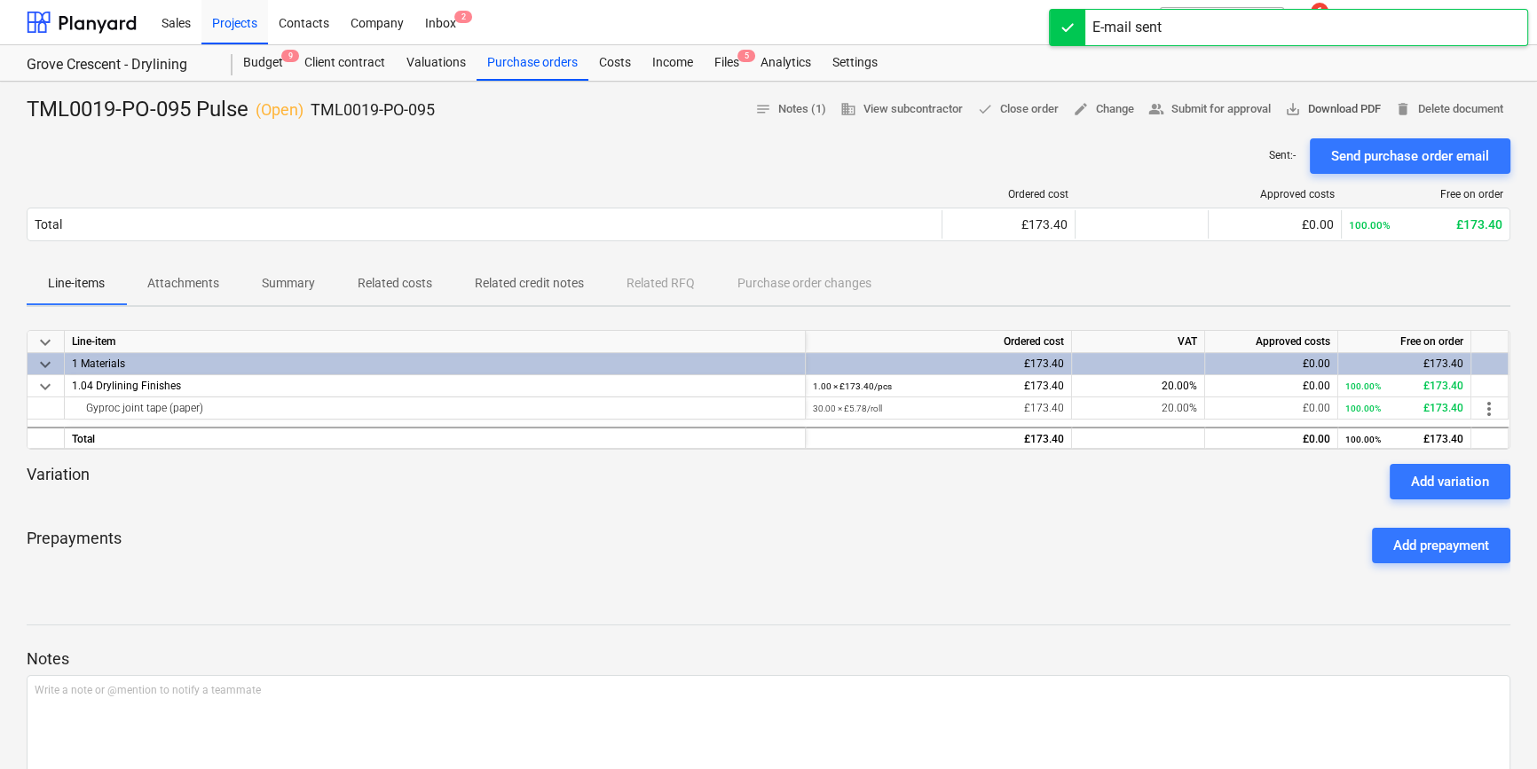
click at [1230, 112] on span "save_alt Download PDF" at bounding box center [1333, 109] width 96 height 20
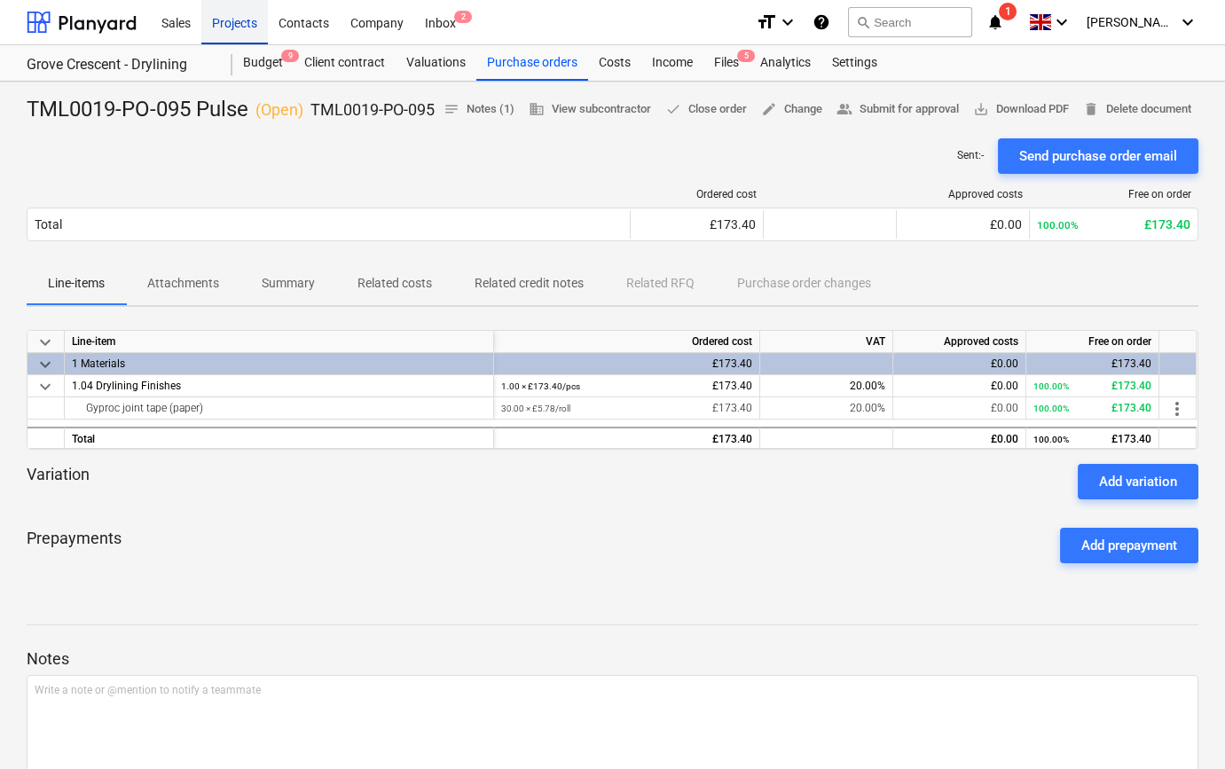
click at [237, 25] on div "Projects" at bounding box center [234, 21] width 67 height 45
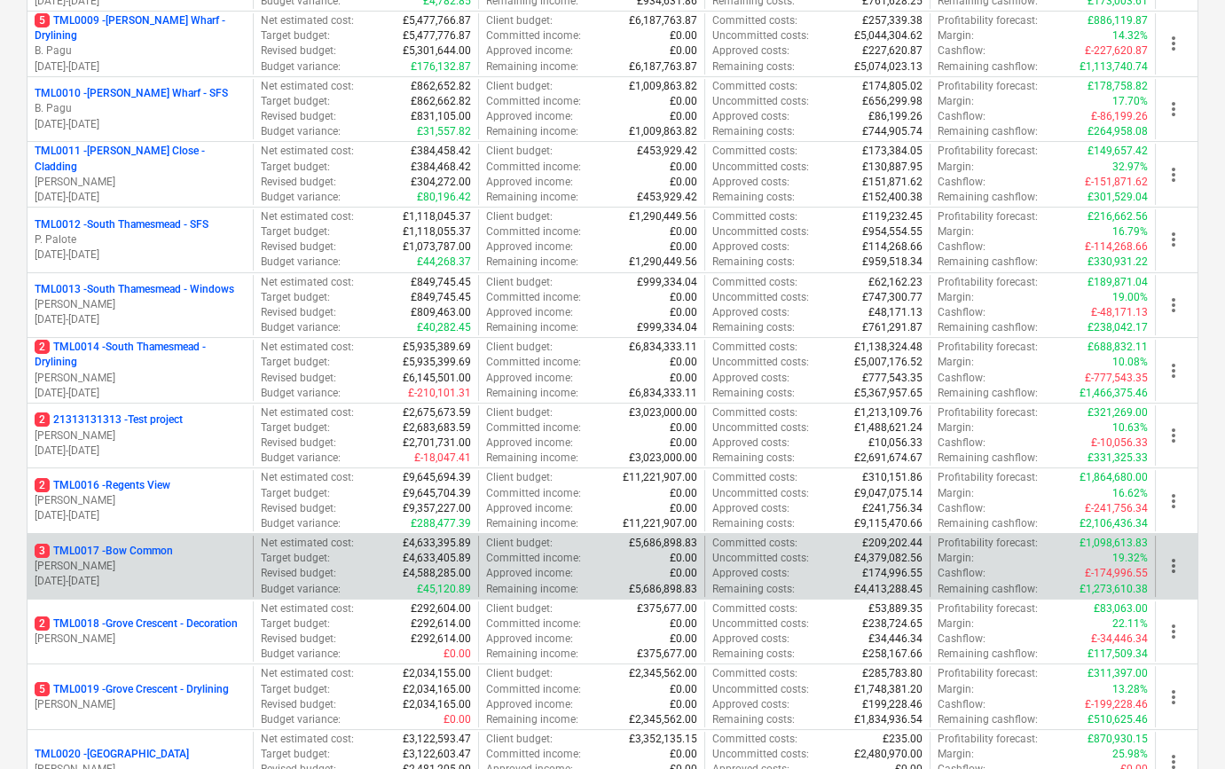
scroll to position [807, 0]
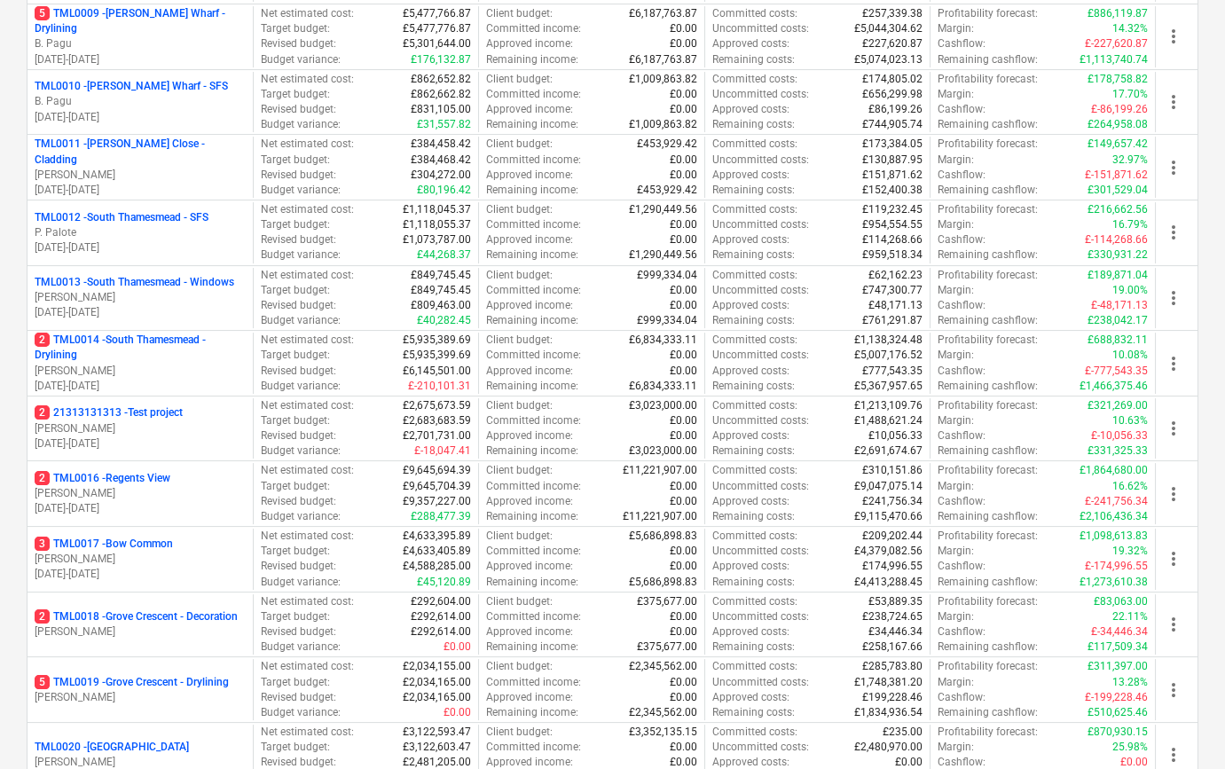
click at [165, 630] on p "[PERSON_NAME]" at bounding box center [140, 632] width 211 height 15
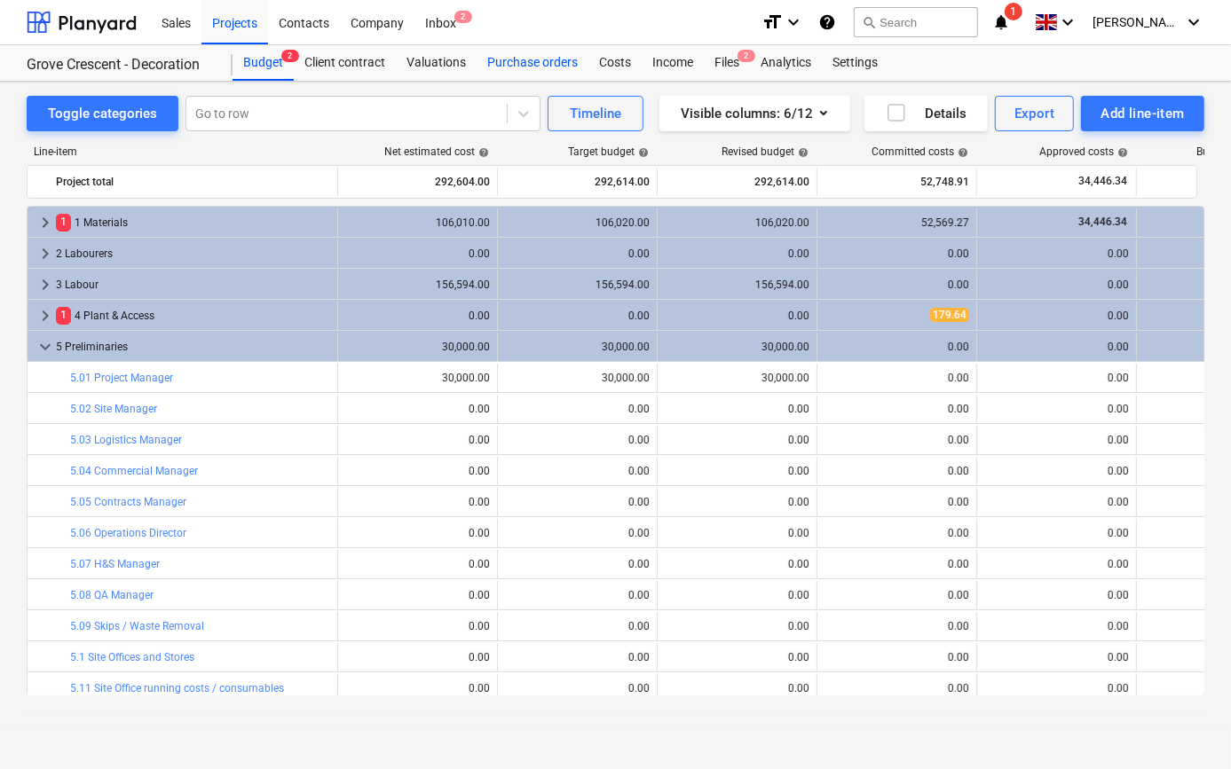
click at [555, 58] on div "Purchase orders" at bounding box center [533, 62] width 112 height 35
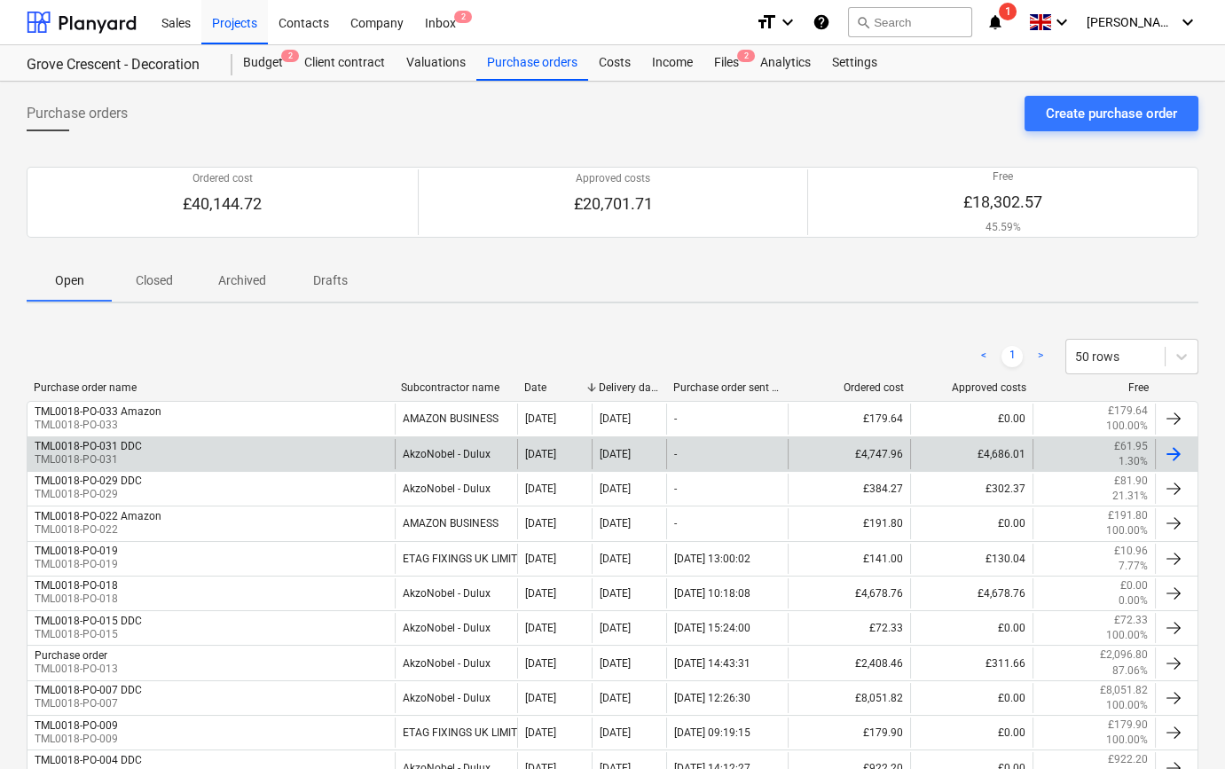
click at [222, 450] on div "TML0018-PO-031 DDC TML0018-PO-031" at bounding box center [211, 454] width 367 height 30
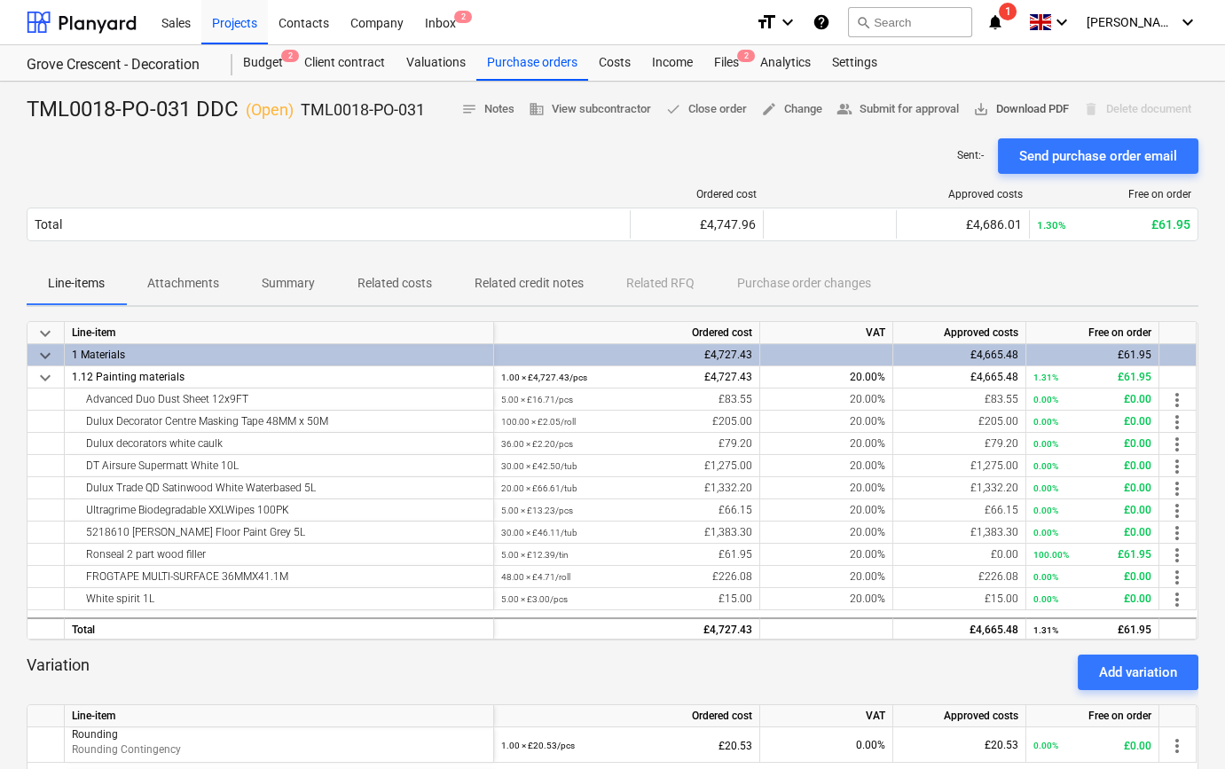
click at [1002, 112] on span "save_alt Download PDF" at bounding box center [1021, 109] width 96 height 20
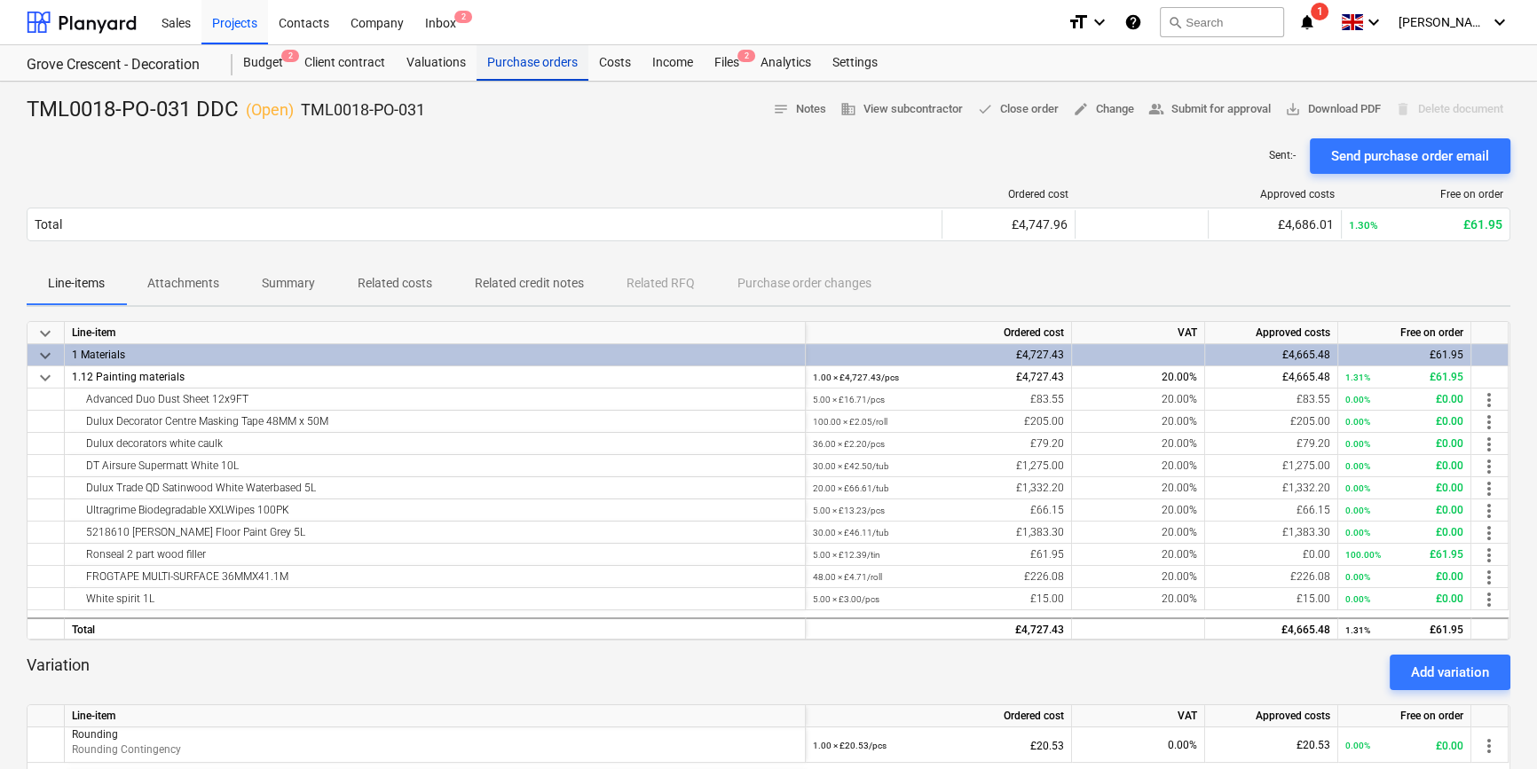
click at [527, 67] on div "Purchase orders" at bounding box center [533, 62] width 112 height 35
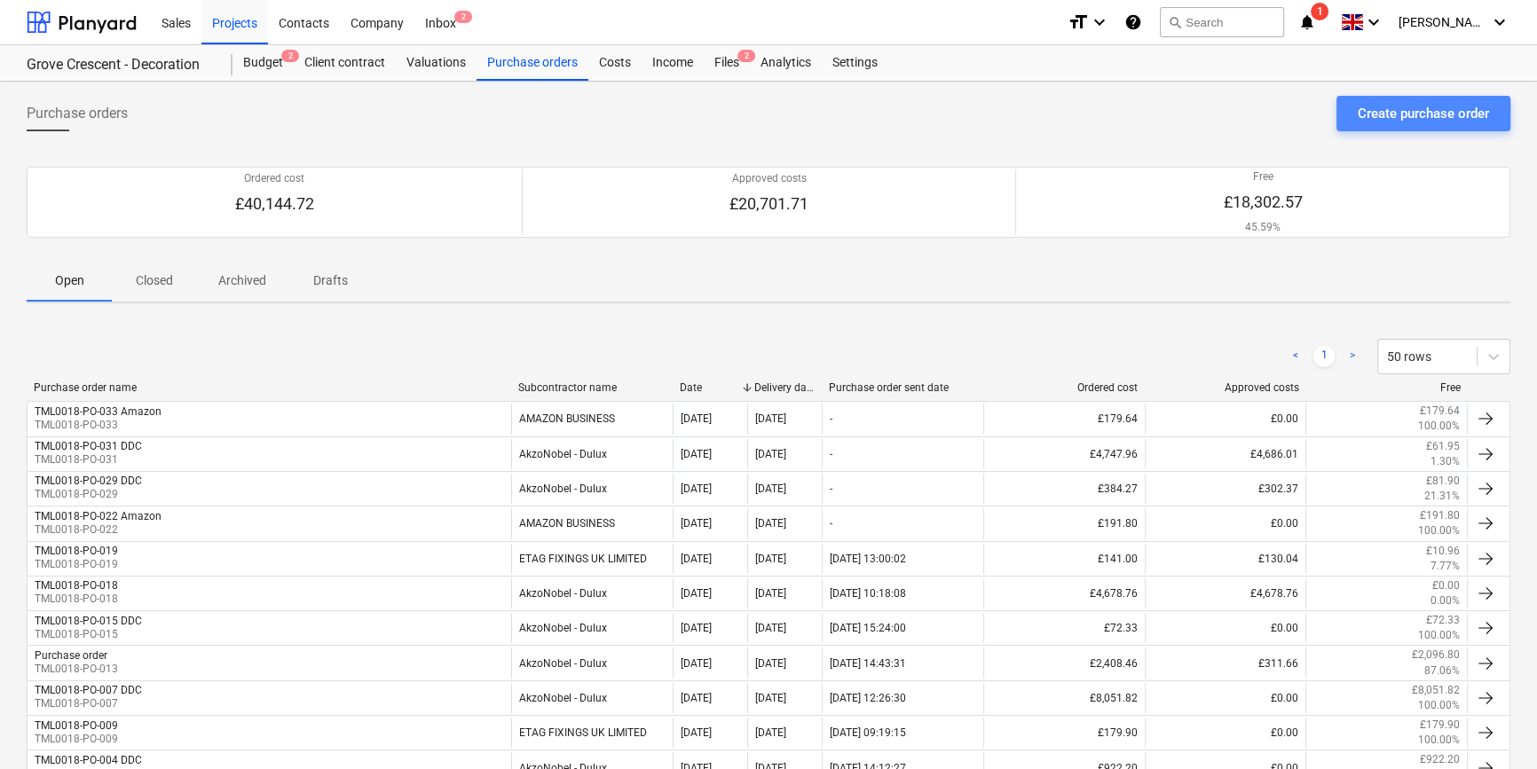
click at [1230, 115] on div "Create purchase order" at bounding box center [1423, 113] width 131 height 23
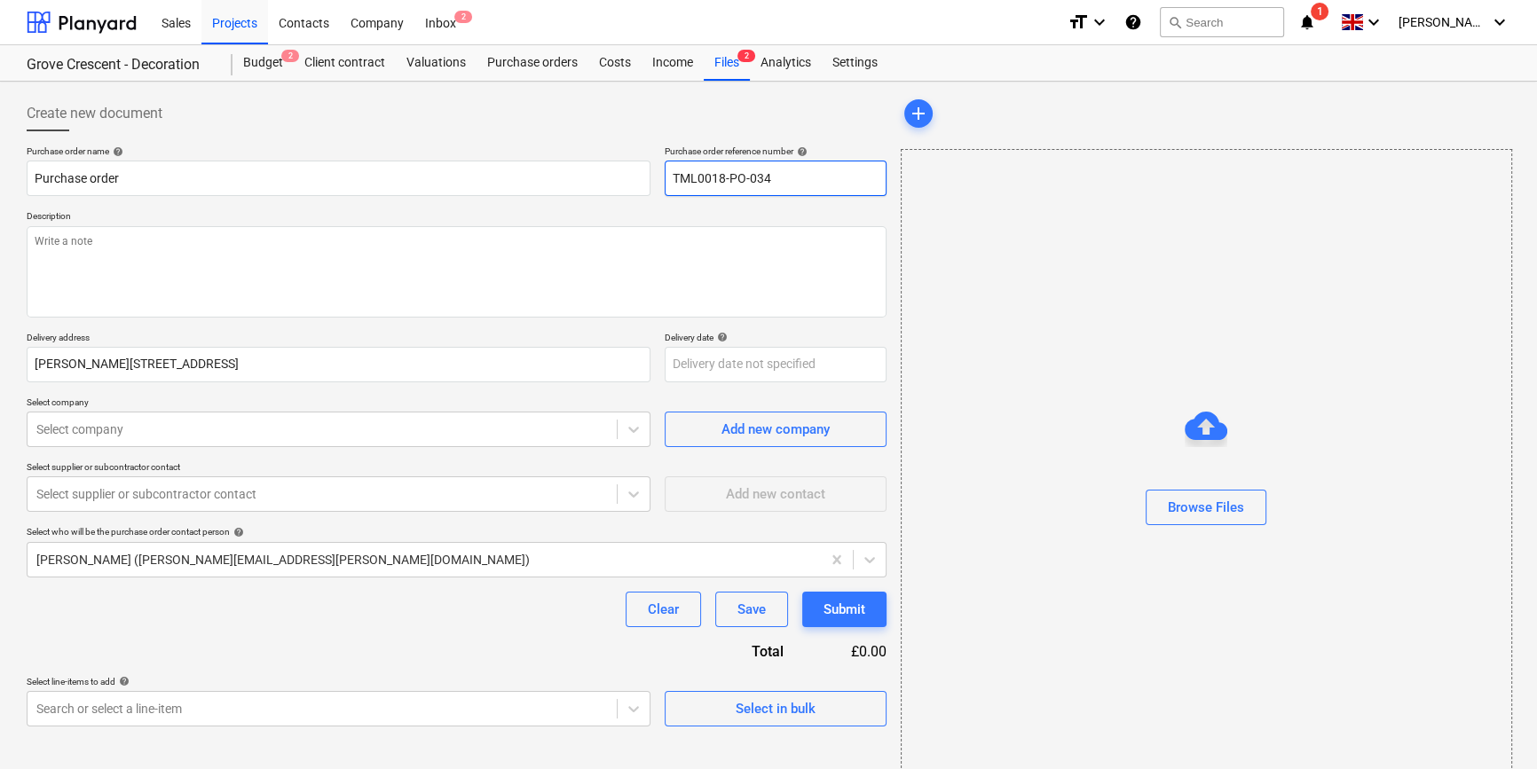
drag, startPoint x: 775, startPoint y: 180, endPoint x: 654, endPoint y: 177, distance: 120.7
click at [654, 177] on div "Purchase order name help Purchase order Purchase order reference number help TM…" at bounding box center [457, 171] width 860 height 51
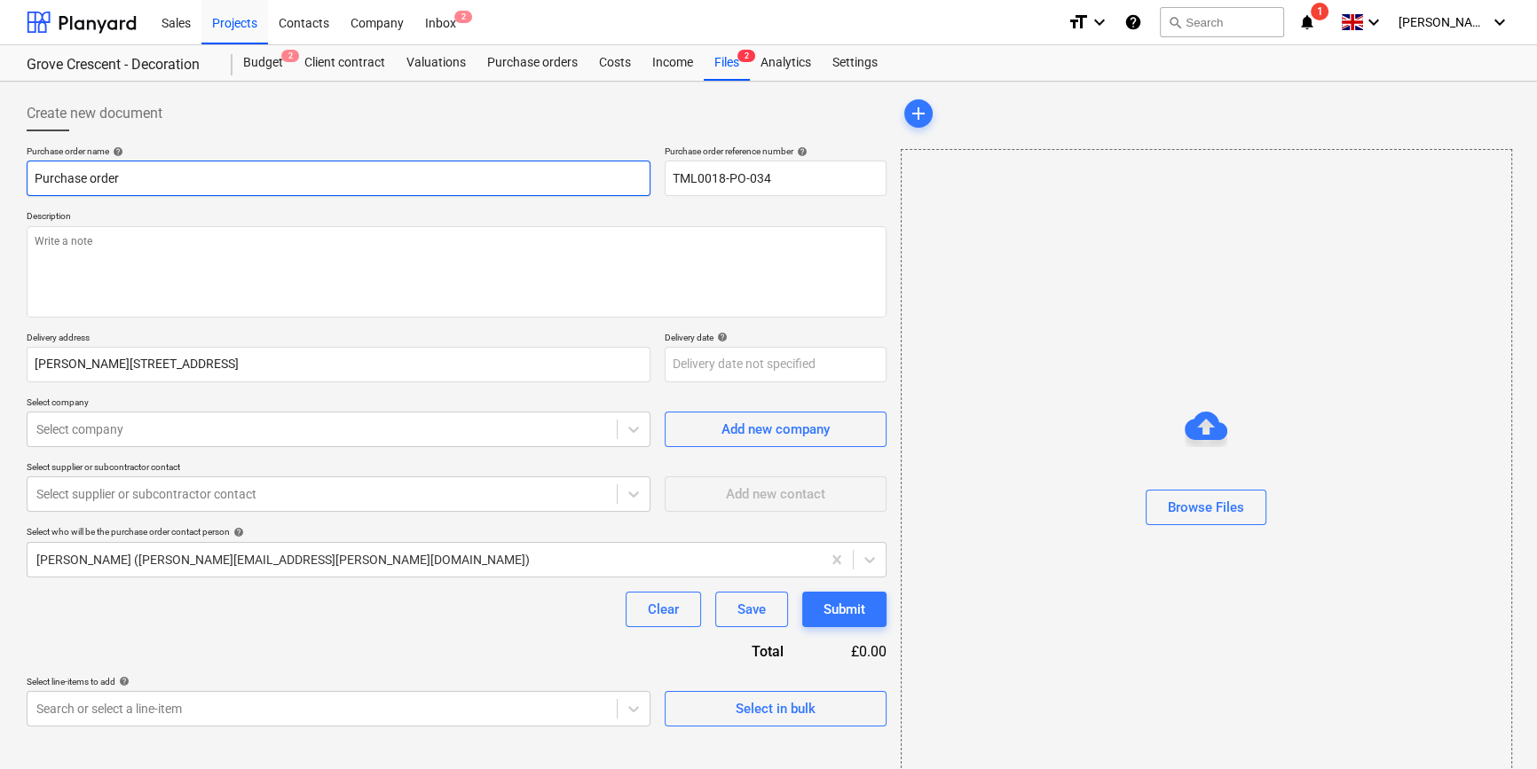
drag, startPoint x: 136, startPoint y: 176, endPoint x: 28, endPoint y: 170, distance: 108.4
click at [28, 170] on input "Purchase order" at bounding box center [339, 178] width 624 height 35
paste input "TML0018-PO-034"
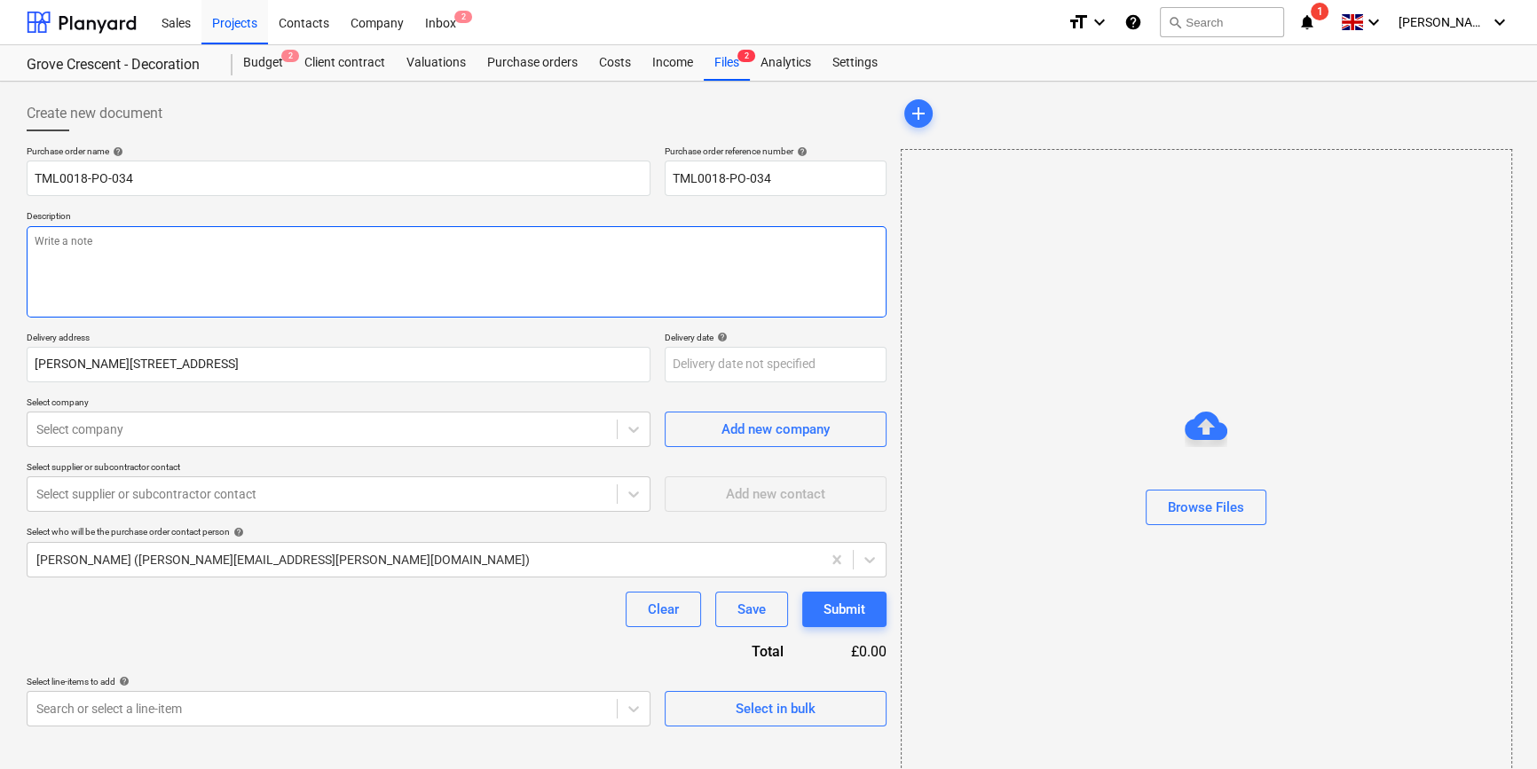
click at [74, 254] on textarea at bounding box center [457, 271] width 860 height 91
click at [75, 267] on textarea "Site contact [PERSON_NAME] [PHONE_NUMBER]" at bounding box center [457, 271] width 860 height 91
paste textarea "nectar card : [CREDIT_CARD_NUMBER]"
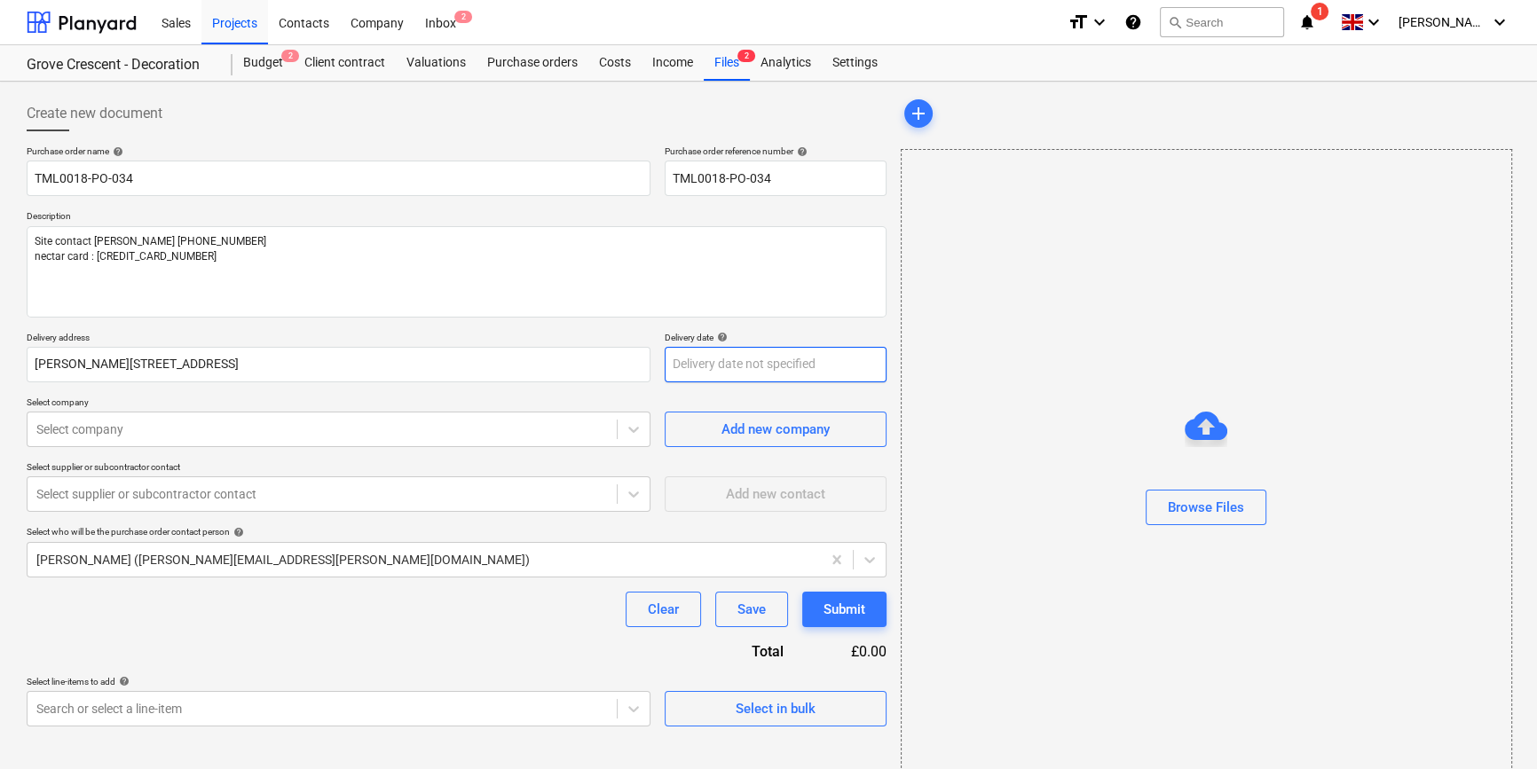
click at [754, 364] on body "Sales Projects Contacts Company Inbox 2 format_size keyboard_arrow_down help se…" at bounding box center [768, 384] width 1537 height 769
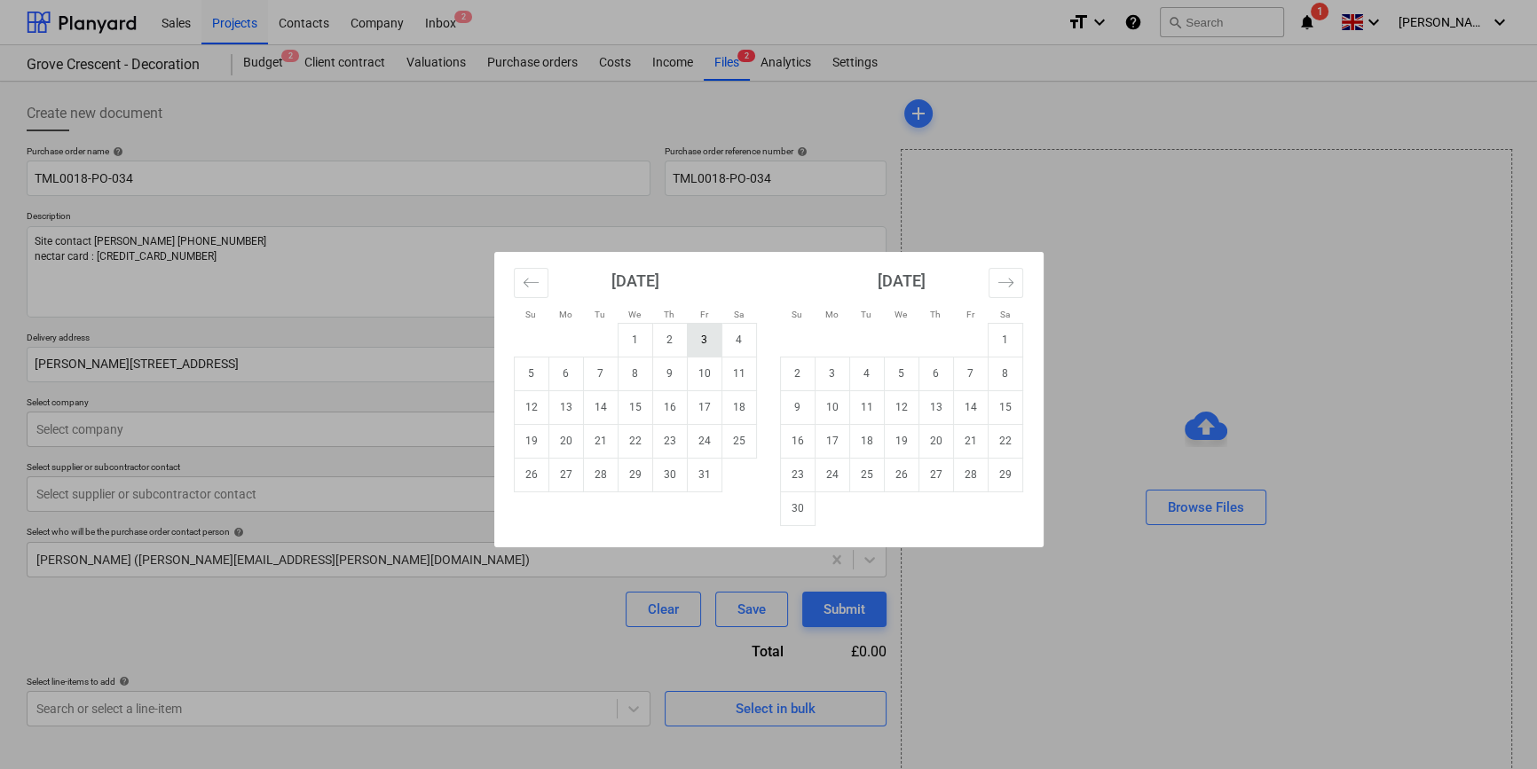
click at [706, 323] on div "[DATE] 1 2 3 4 5 6 7 8 9 10 11 12 13 14 15 16 17 18 19 20 21 22 23 24 25 26 27 …" at bounding box center [635, 372] width 266 height 240
click at [701, 334] on td "3" at bounding box center [704, 340] width 35 height 34
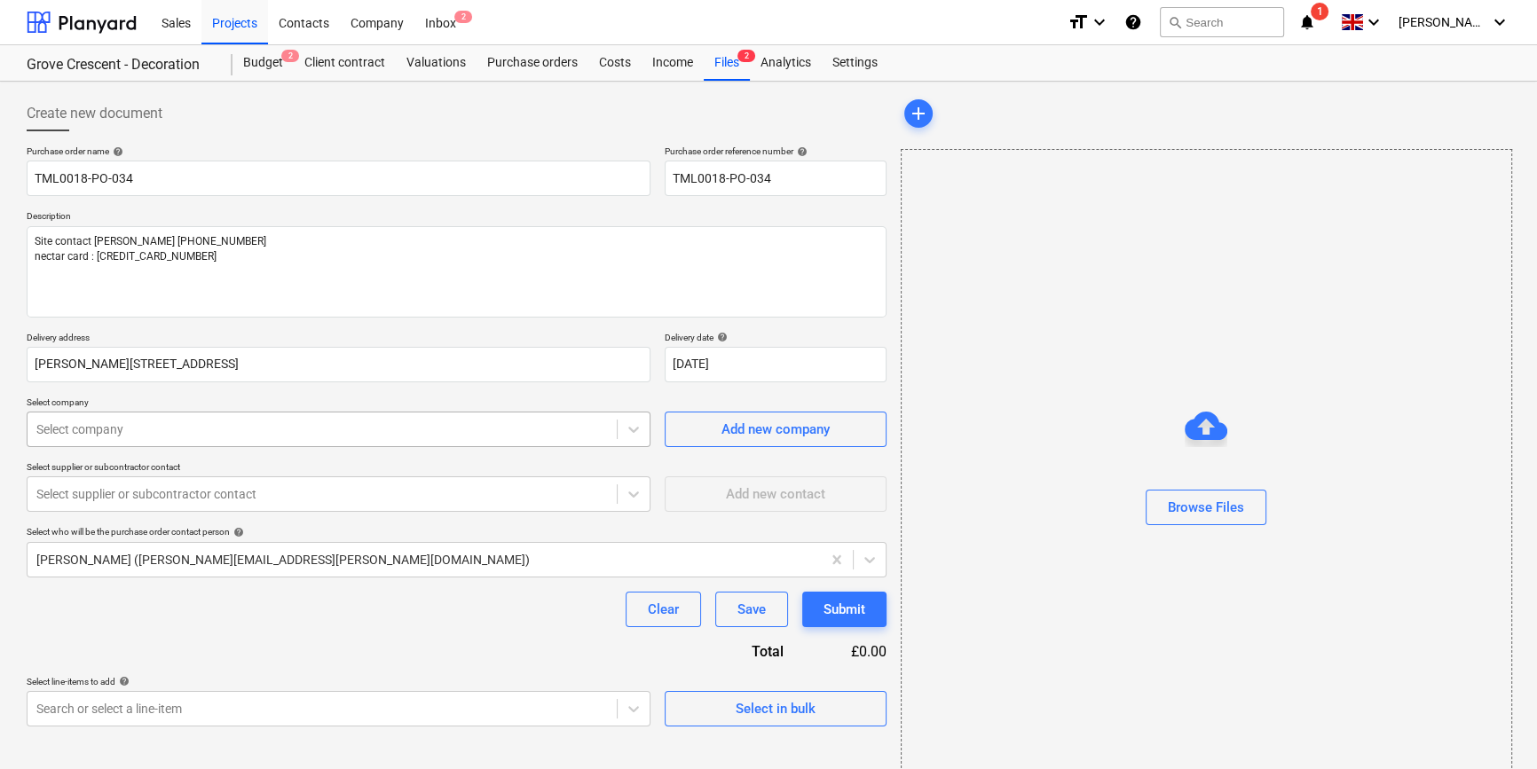
click at [284, 427] on div at bounding box center [321, 430] width 571 height 18
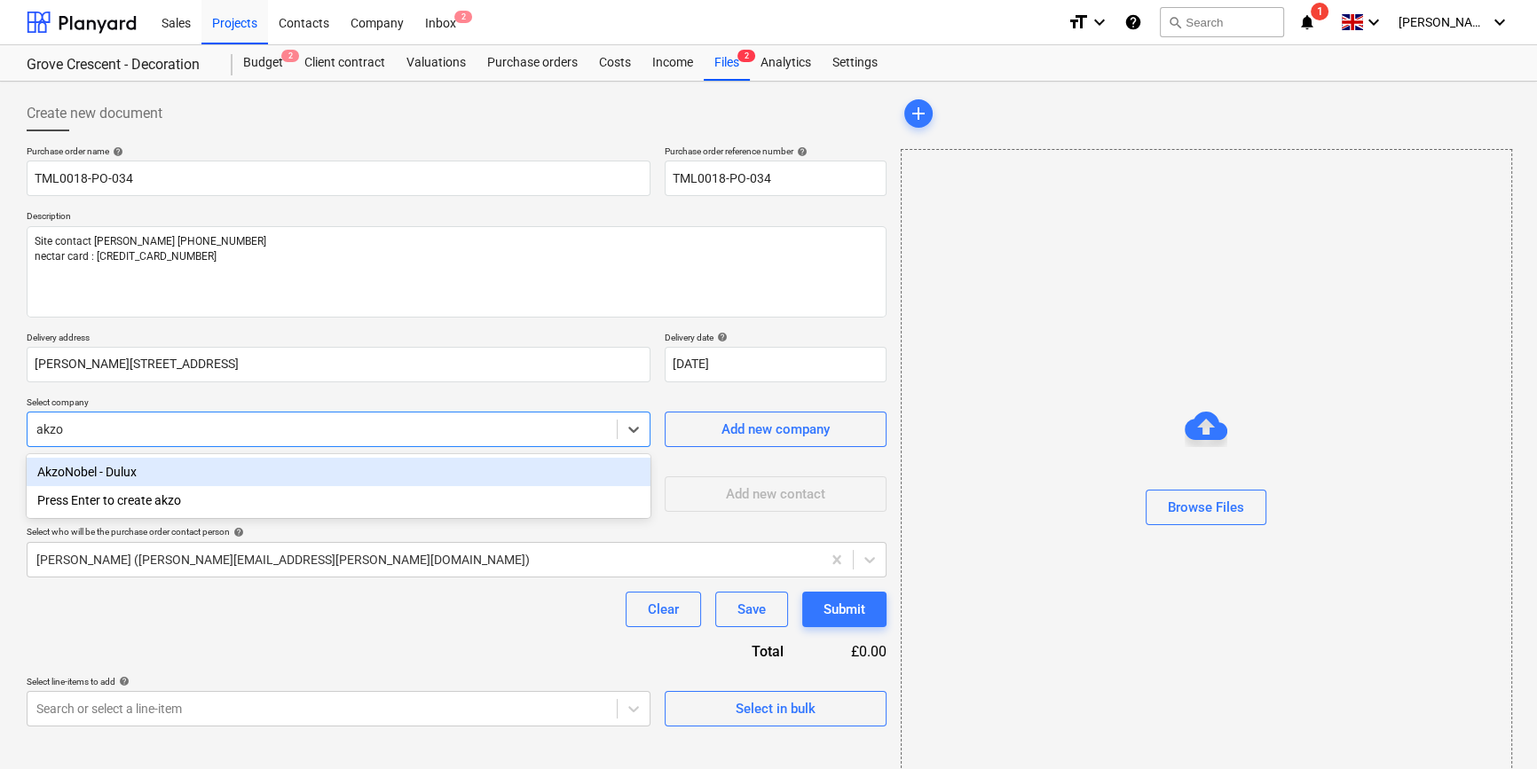
click at [144, 462] on div "AkzoNobel - Dulux" at bounding box center [339, 472] width 624 height 28
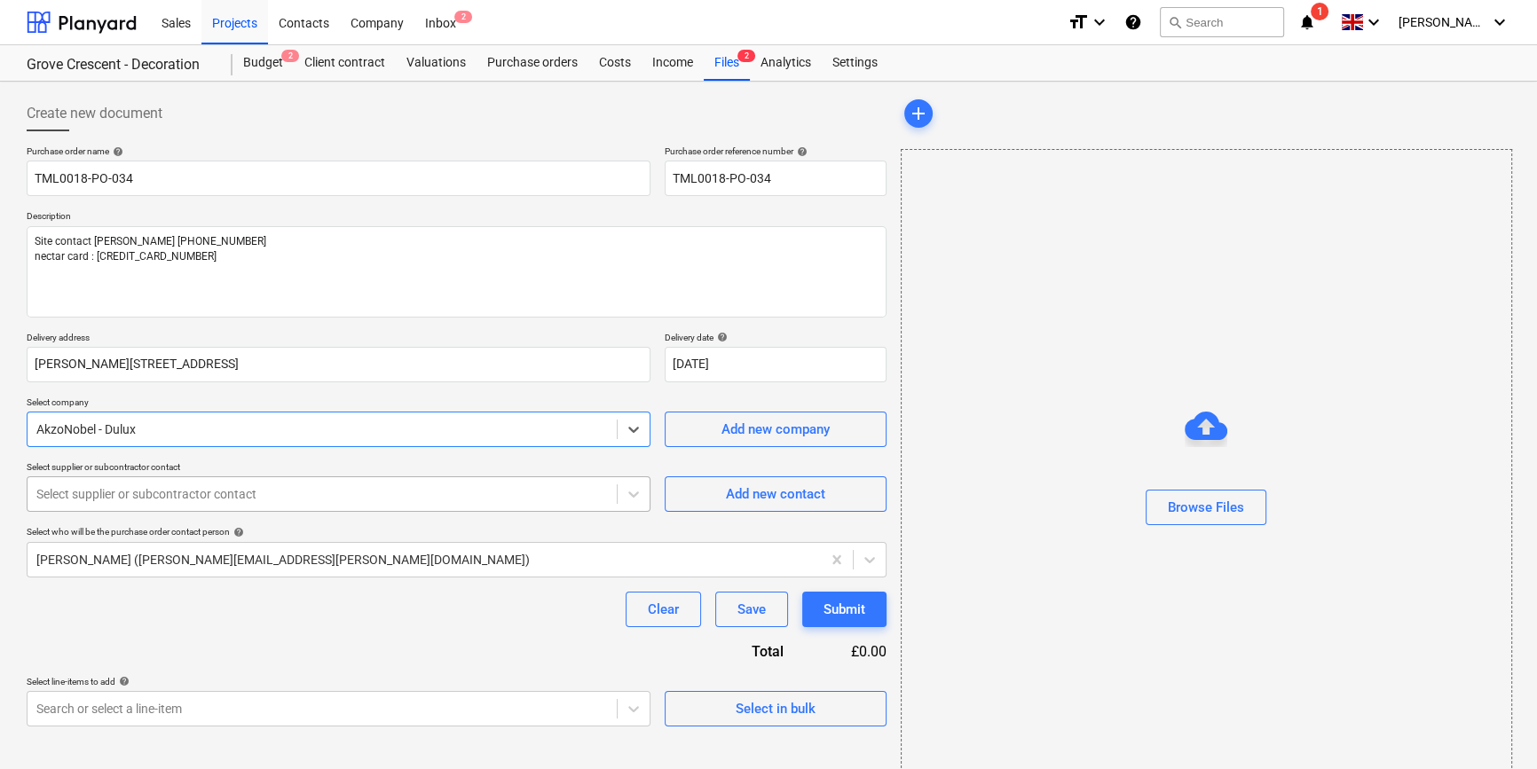
click at [131, 500] on div at bounding box center [321, 494] width 571 height 18
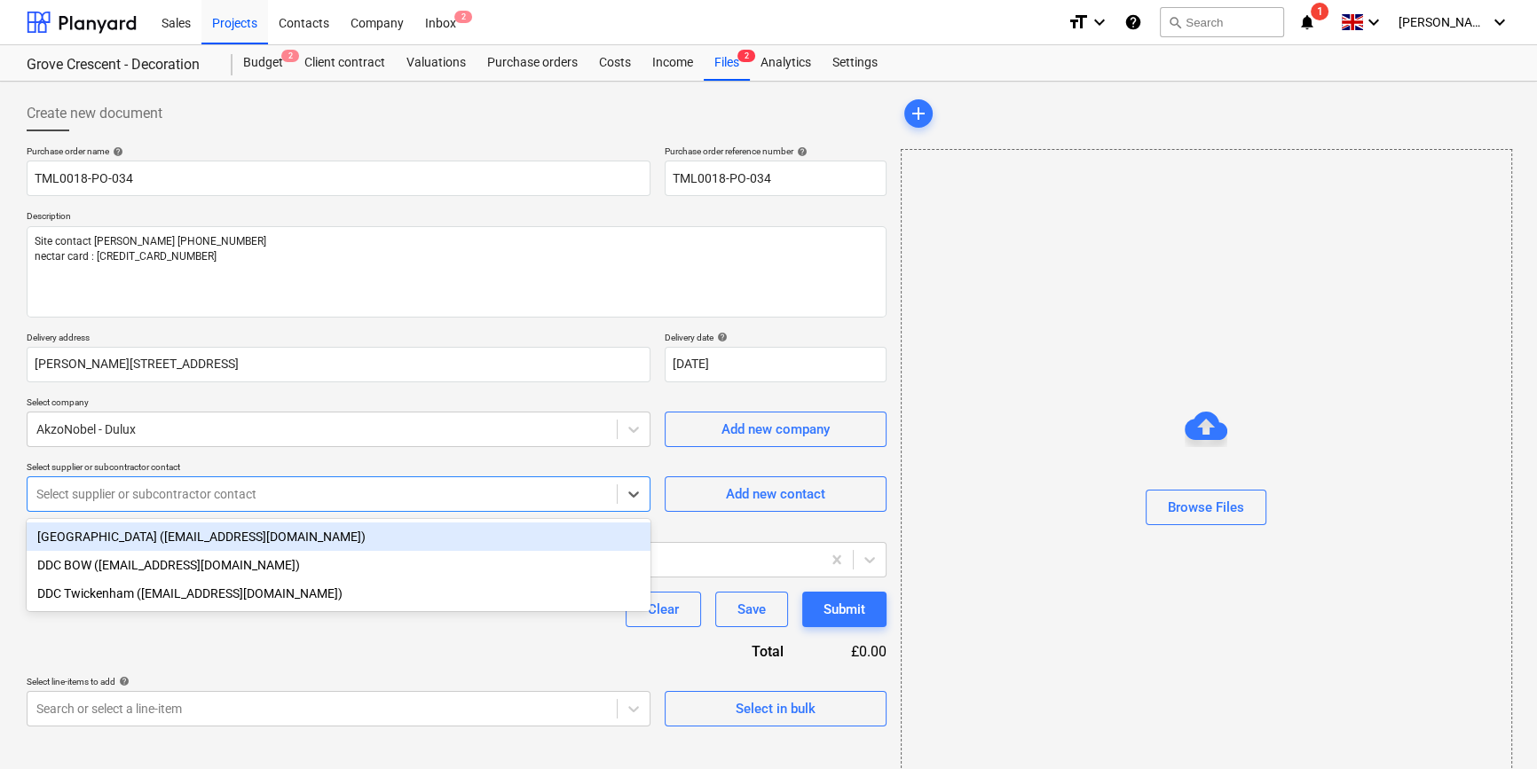
click at [125, 532] on div "[GEOGRAPHIC_DATA] ([EMAIL_ADDRESS][DOMAIN_NAME])" at bounding box center [339, 537] width 624 height 28
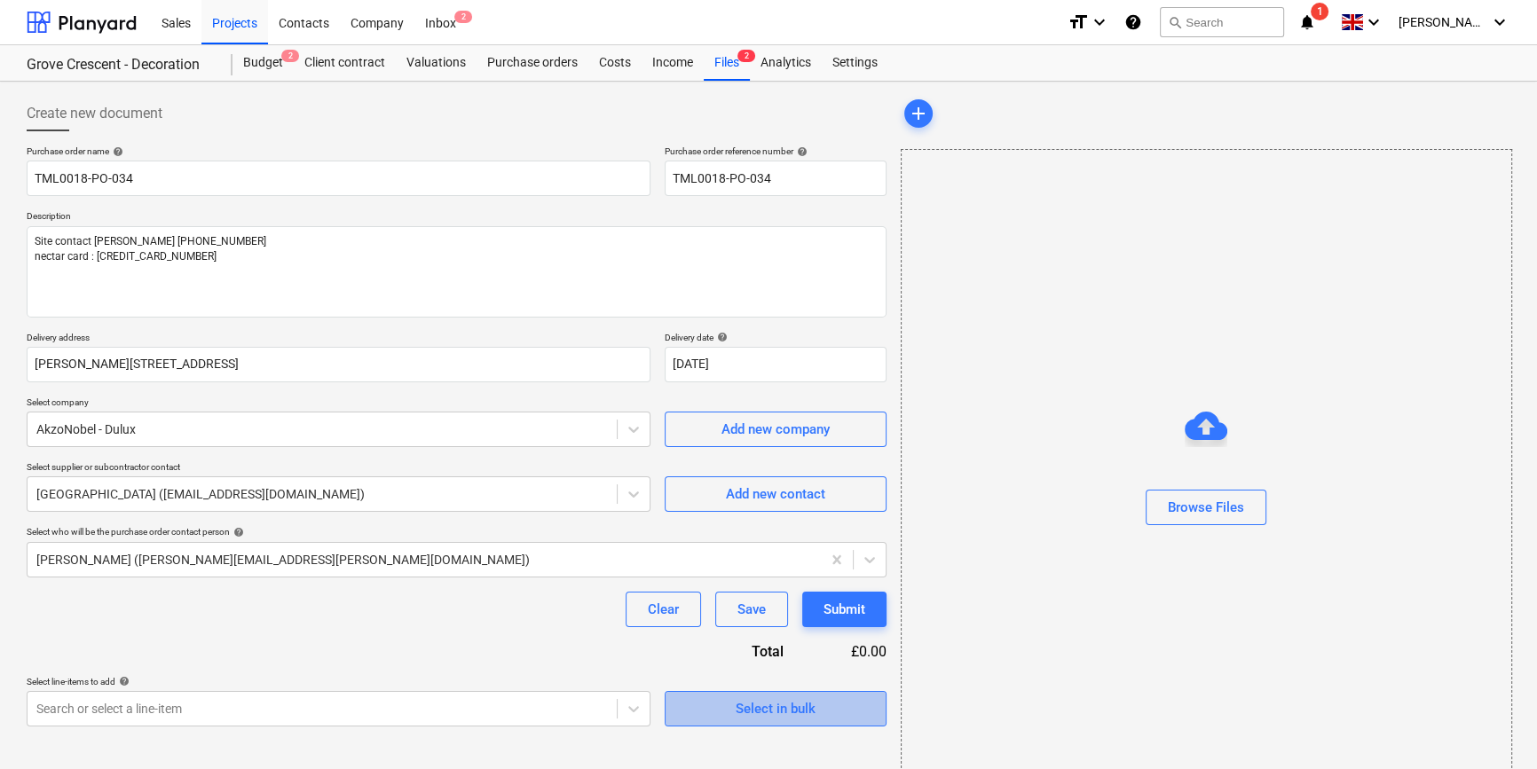
click at [736, 708] on div "Select in bulk" at bounding box center [776, 708] width 80 height 23
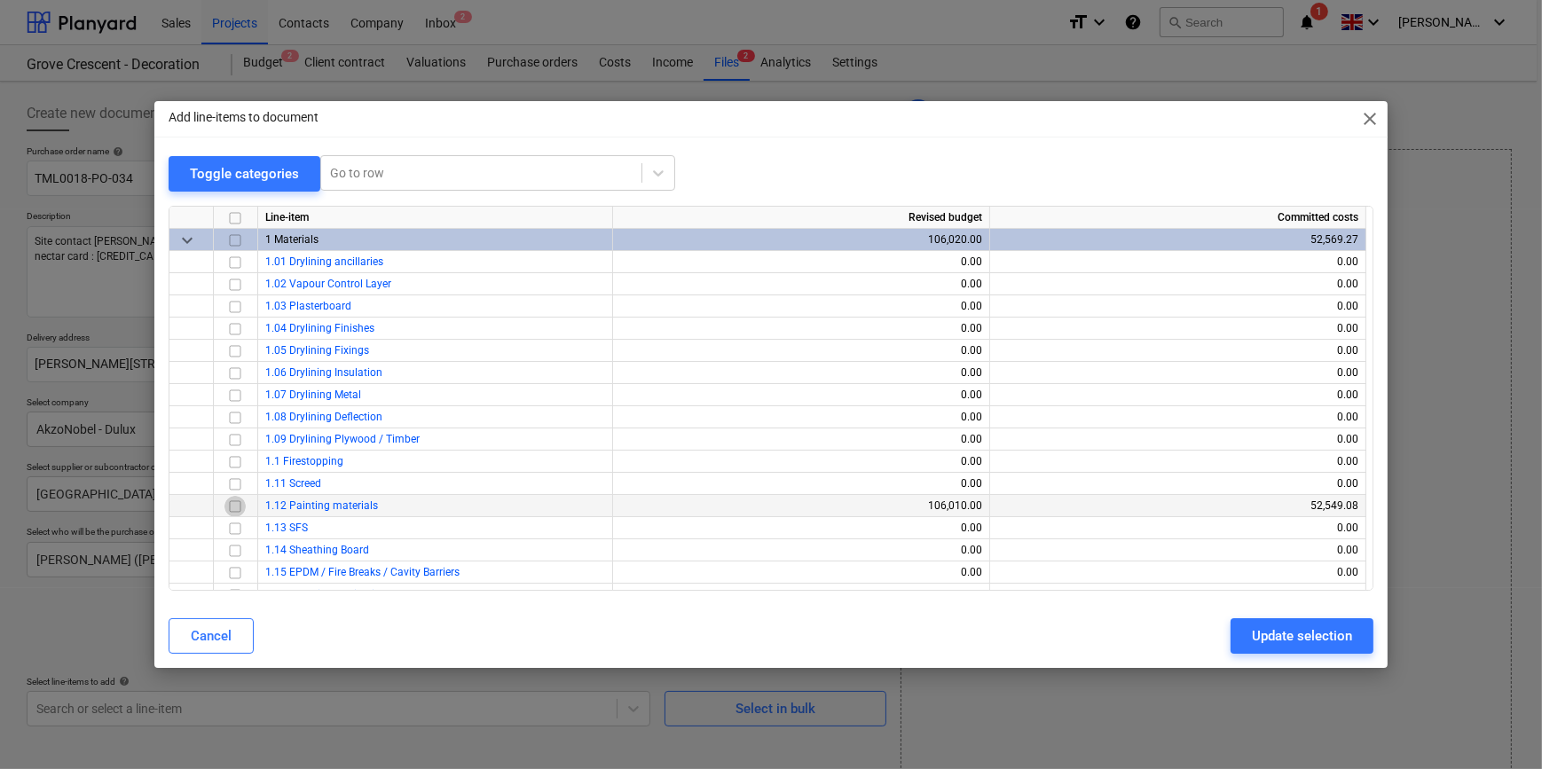
click at [233, 508] on input "checkbox" at bounding box center [234, 505] width 21 height 21
click at [1230, 629] on div "Update selection" at bounding box center [1302, 636] width 100 height 23
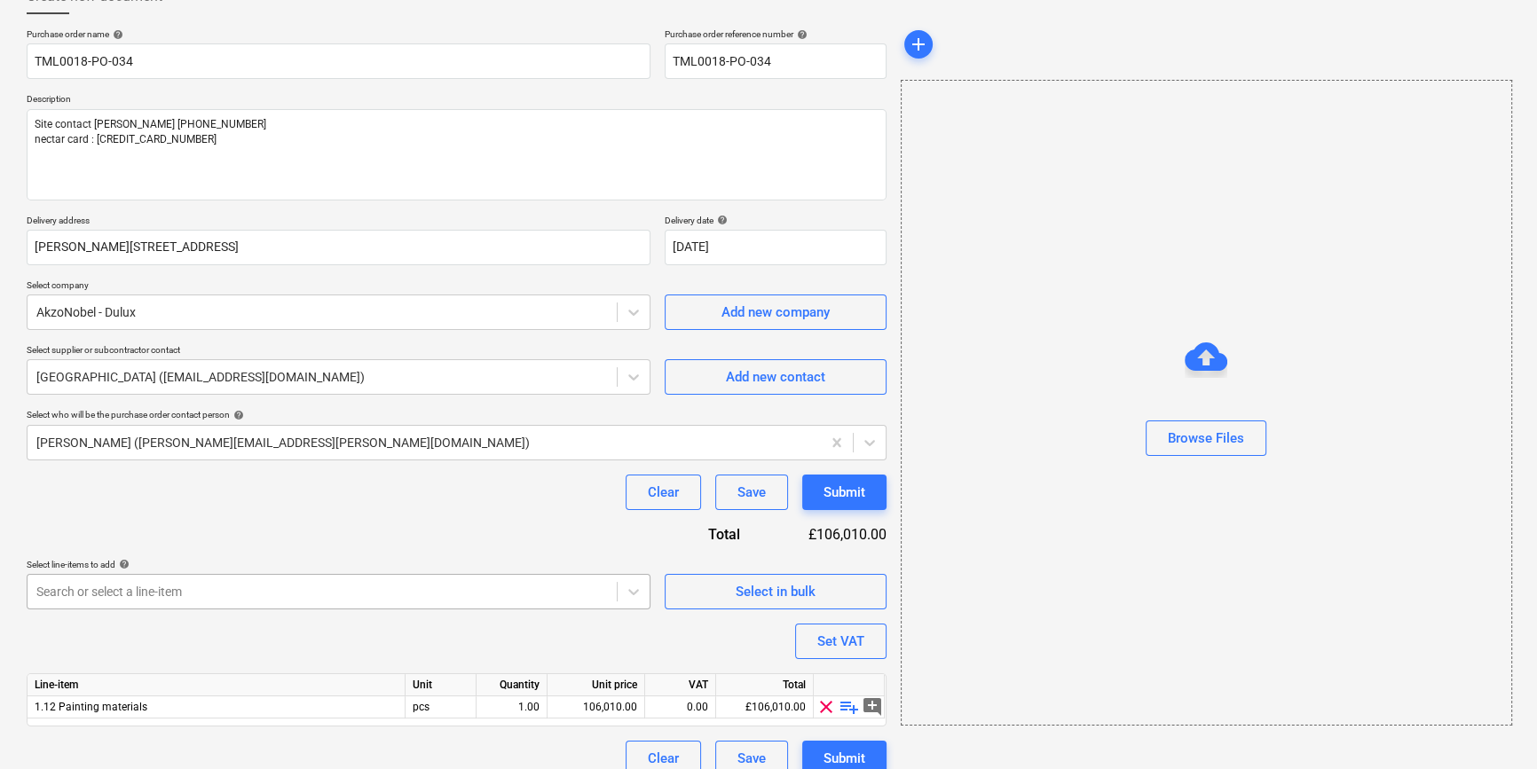
scroll to position [138, 0]
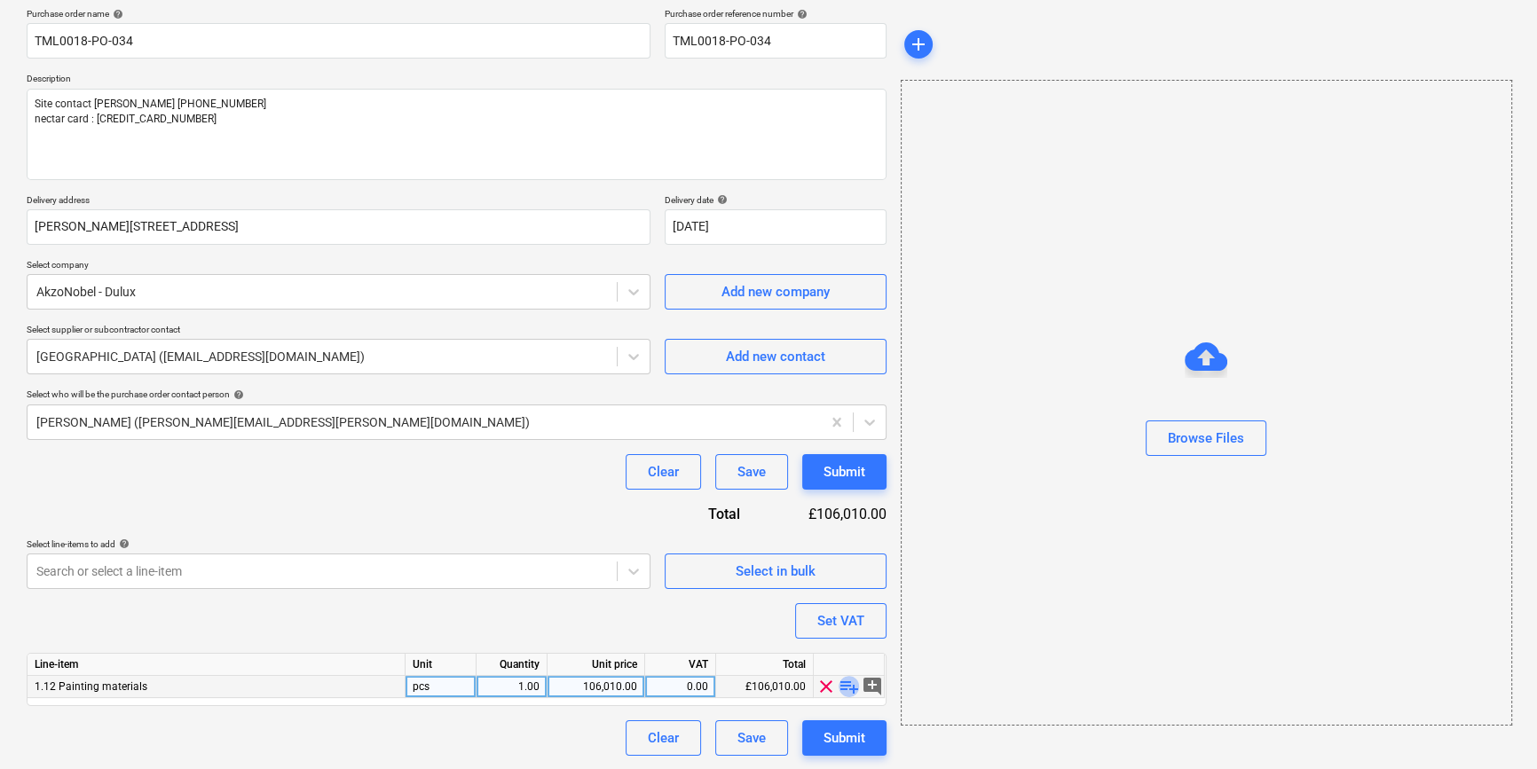
click at [846, 689] on span "playlist_add" at bounding box center [849, 686] width 21 height 21
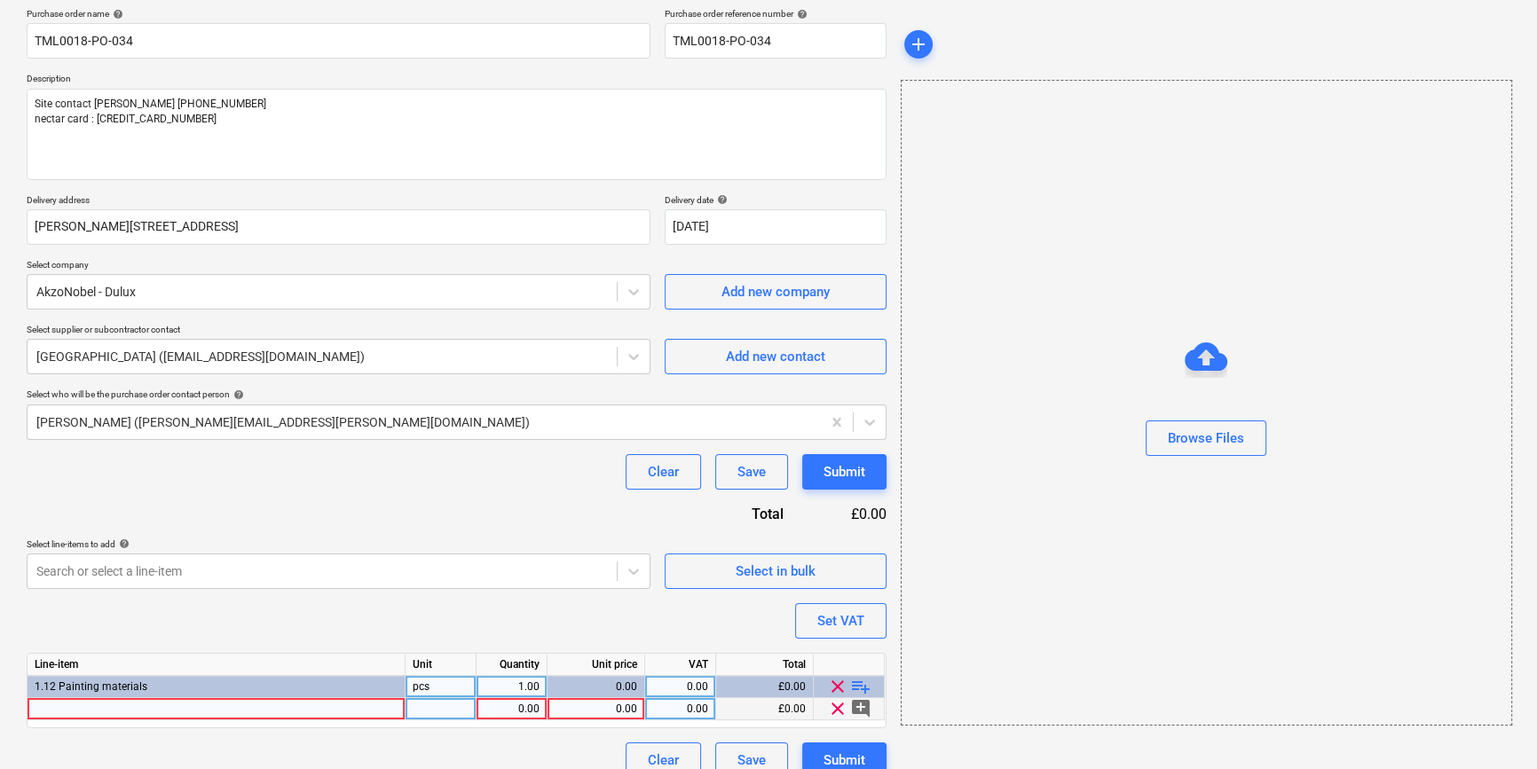
click at [62, 706] on div at bounding box center [217, 709] width 378 height 22
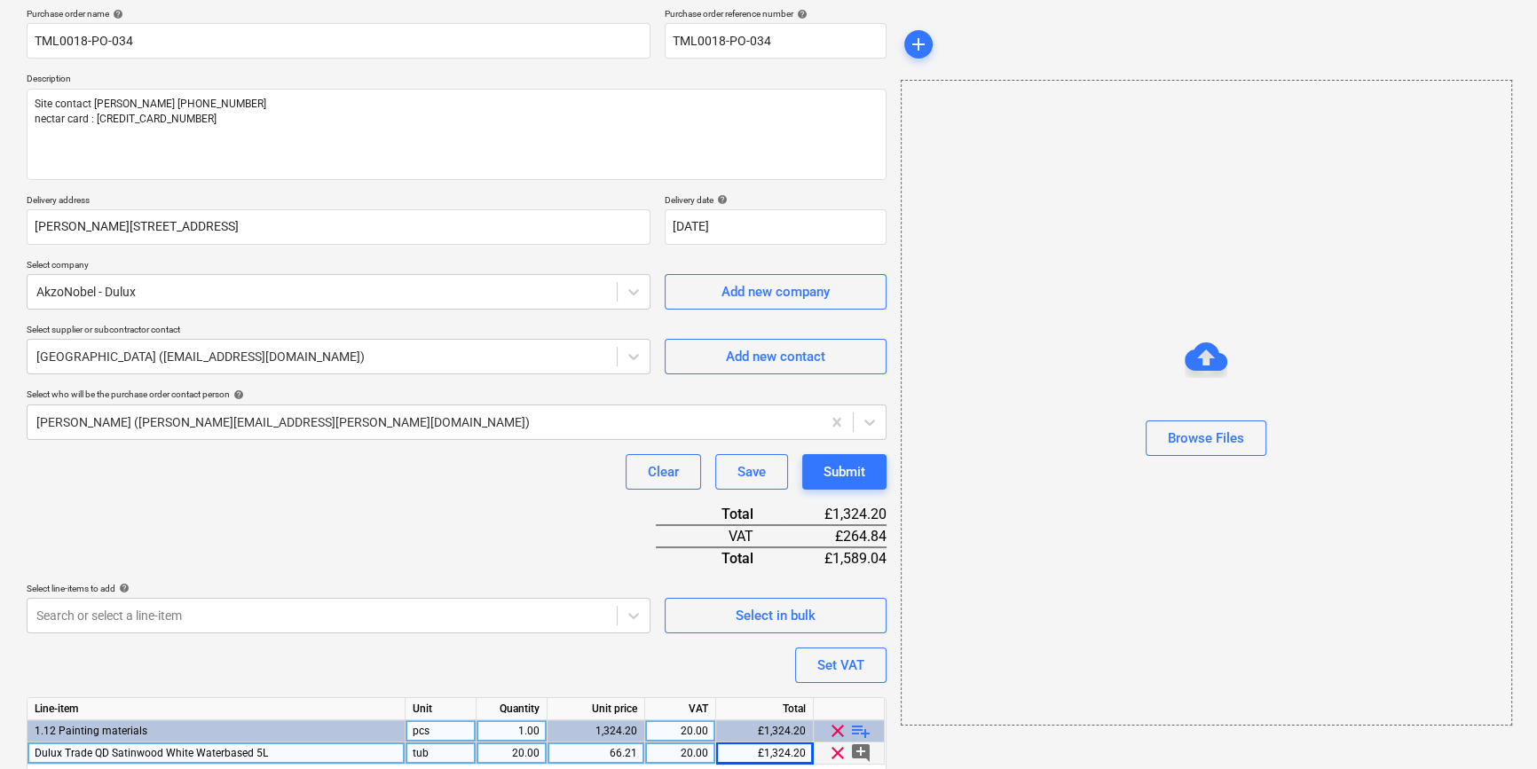
click at [626, 747] on div "66.21" at bounding box center [596, 754] width 83 height 22
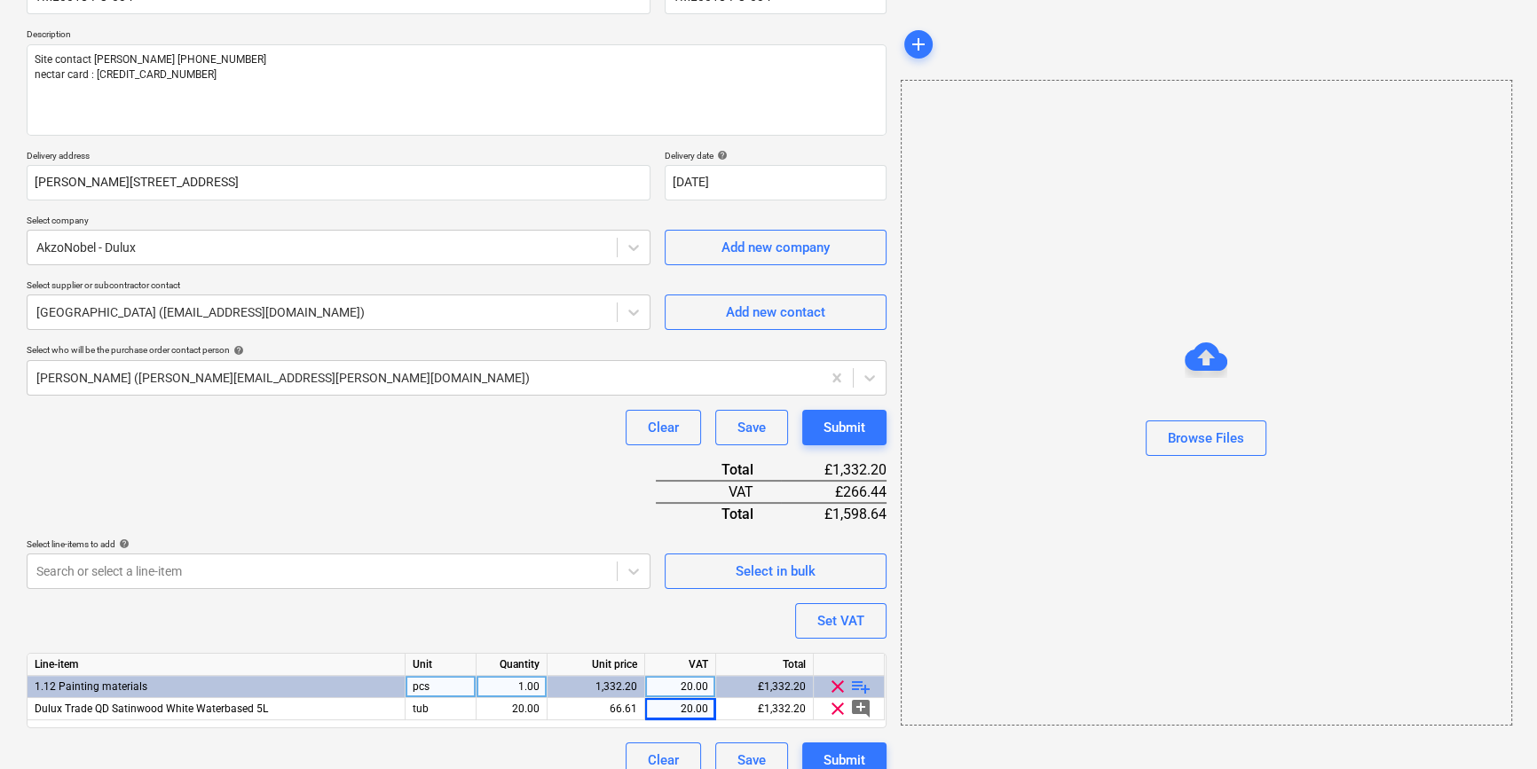
scroll to position [204, 0]
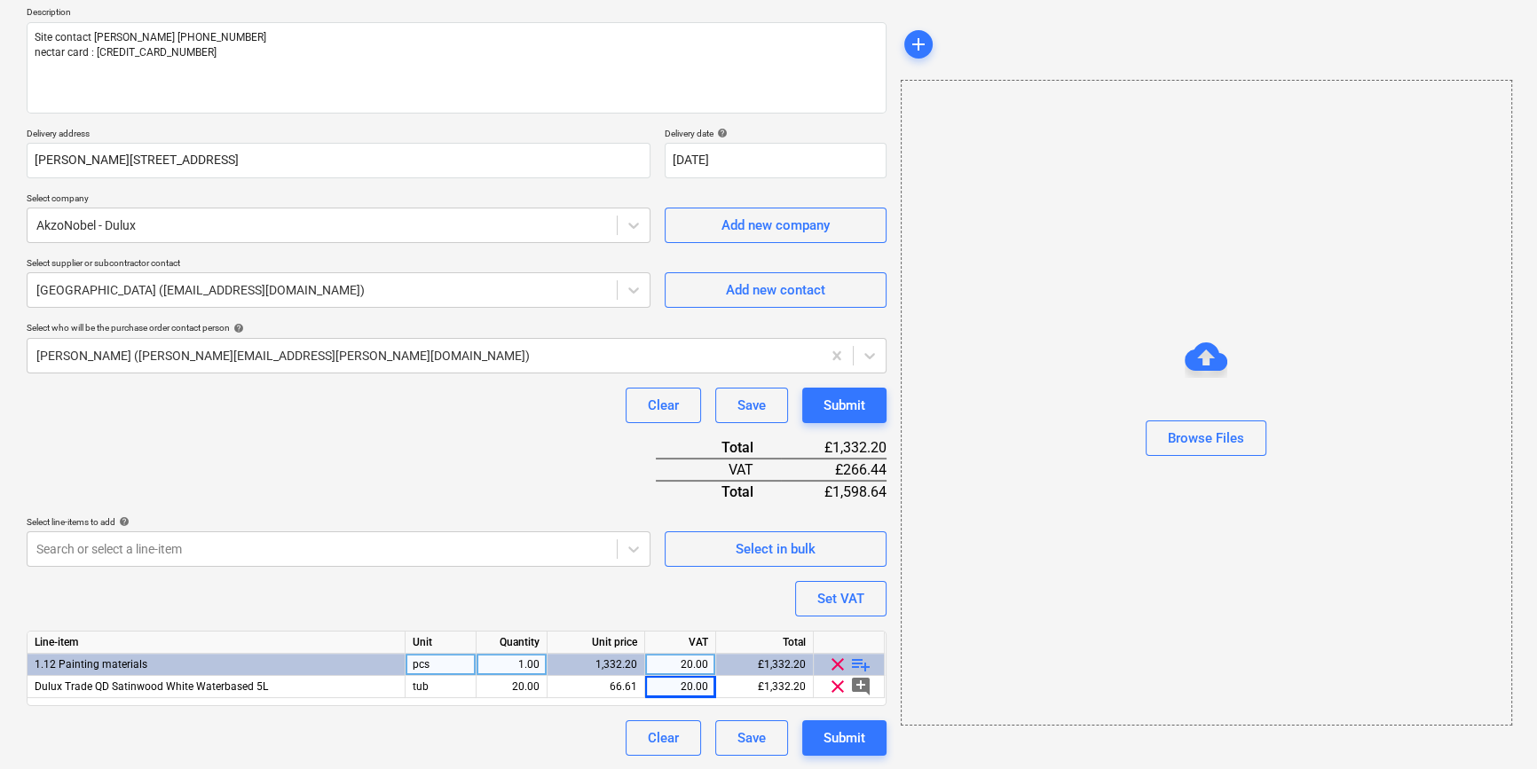
click at [856, 663] on span "playlist_add" at bounding box center [860, 664] width 21 height 21
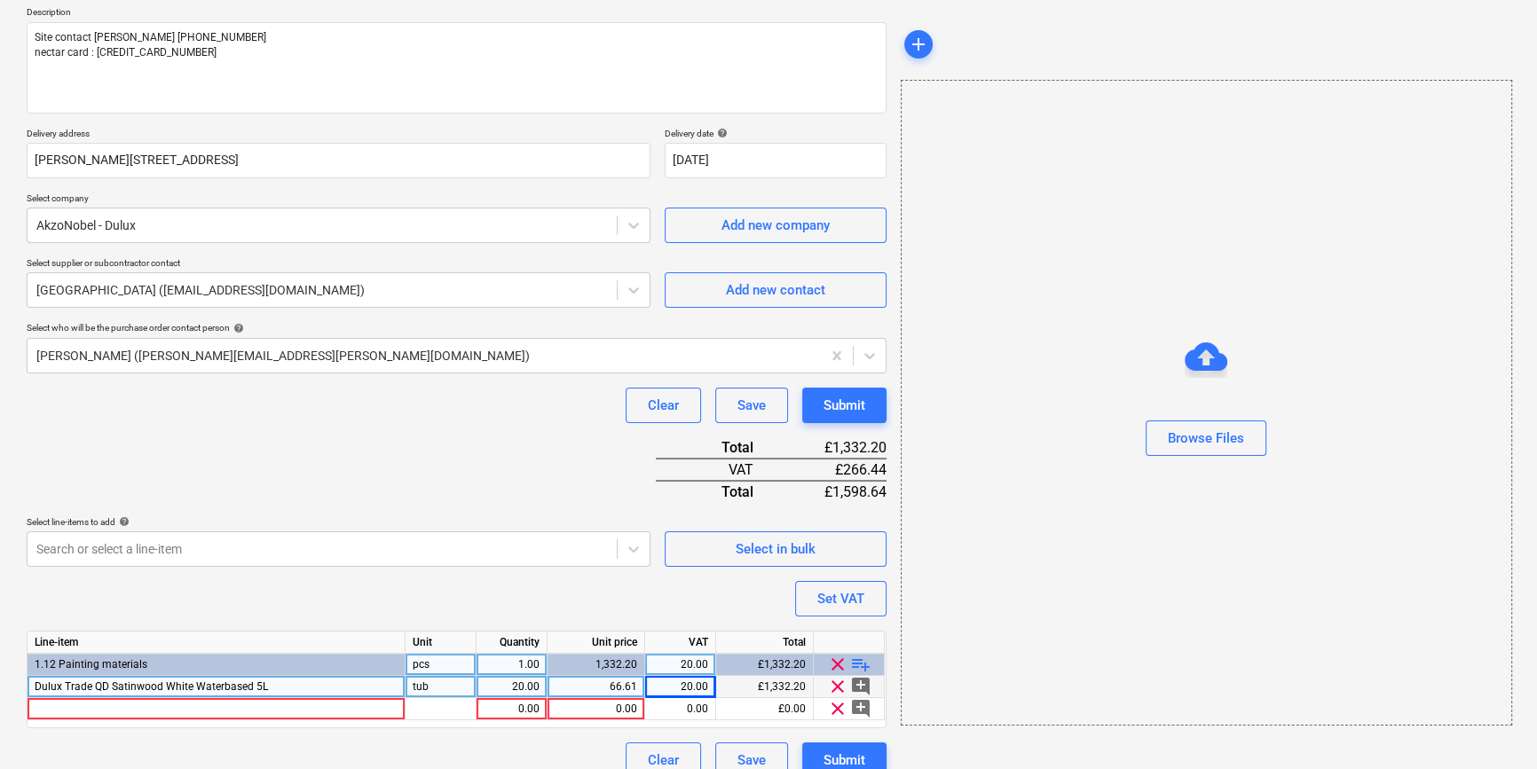
drag, startPoint x: 267, startPoint y: 684, endPoint x: 37, endPoint y: 681, distance: 229.9
click at [37, 681] on div "Dulux Trade QD Satinwood White Waterbased 5L" at bounding box center [217, 687] width 378 height 22
click at [89, 708] on div at bounding box center [217, 709] width 378 height 22
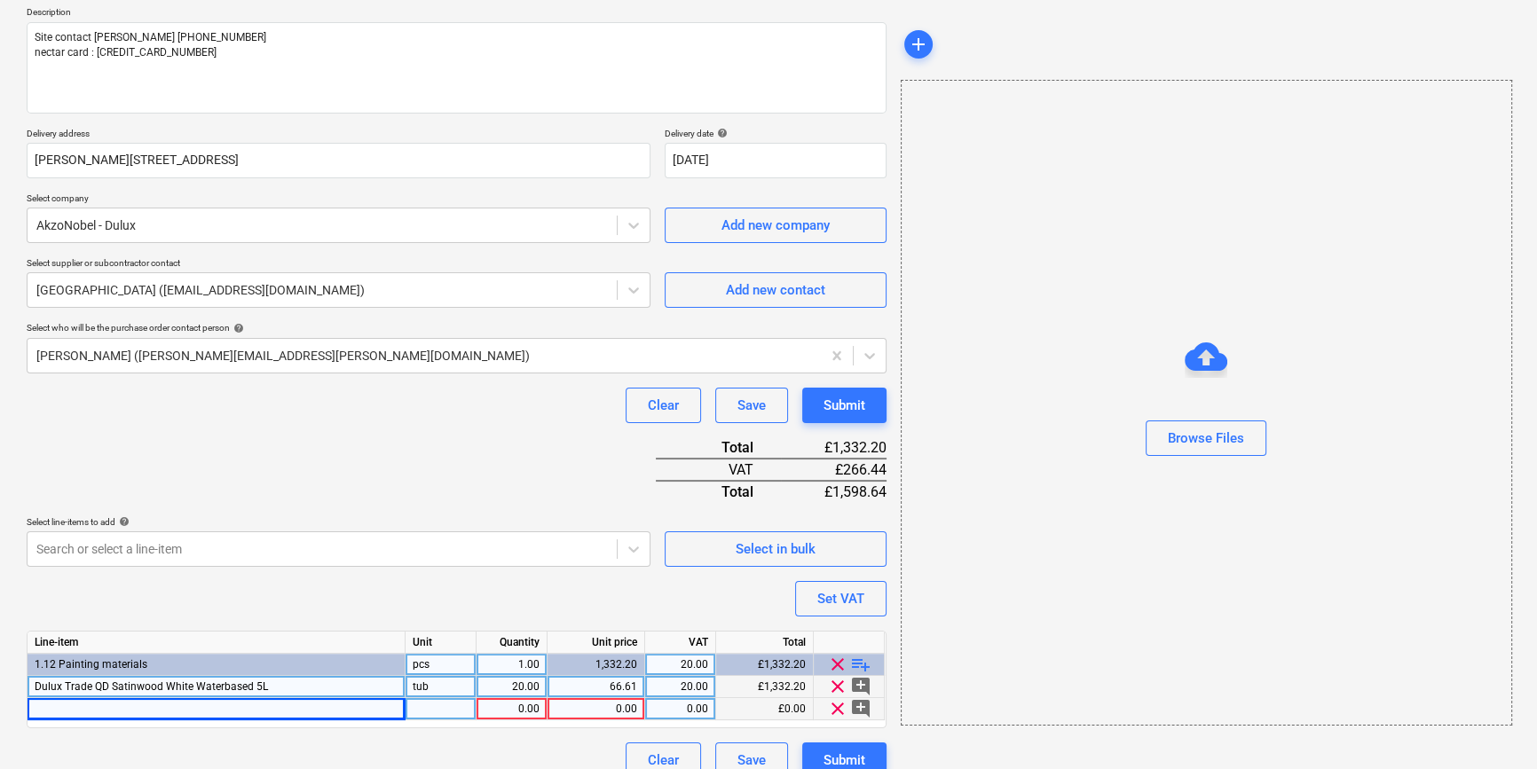
click at [59, 710] on div at bounding box center [217, 709] width 378 height 22
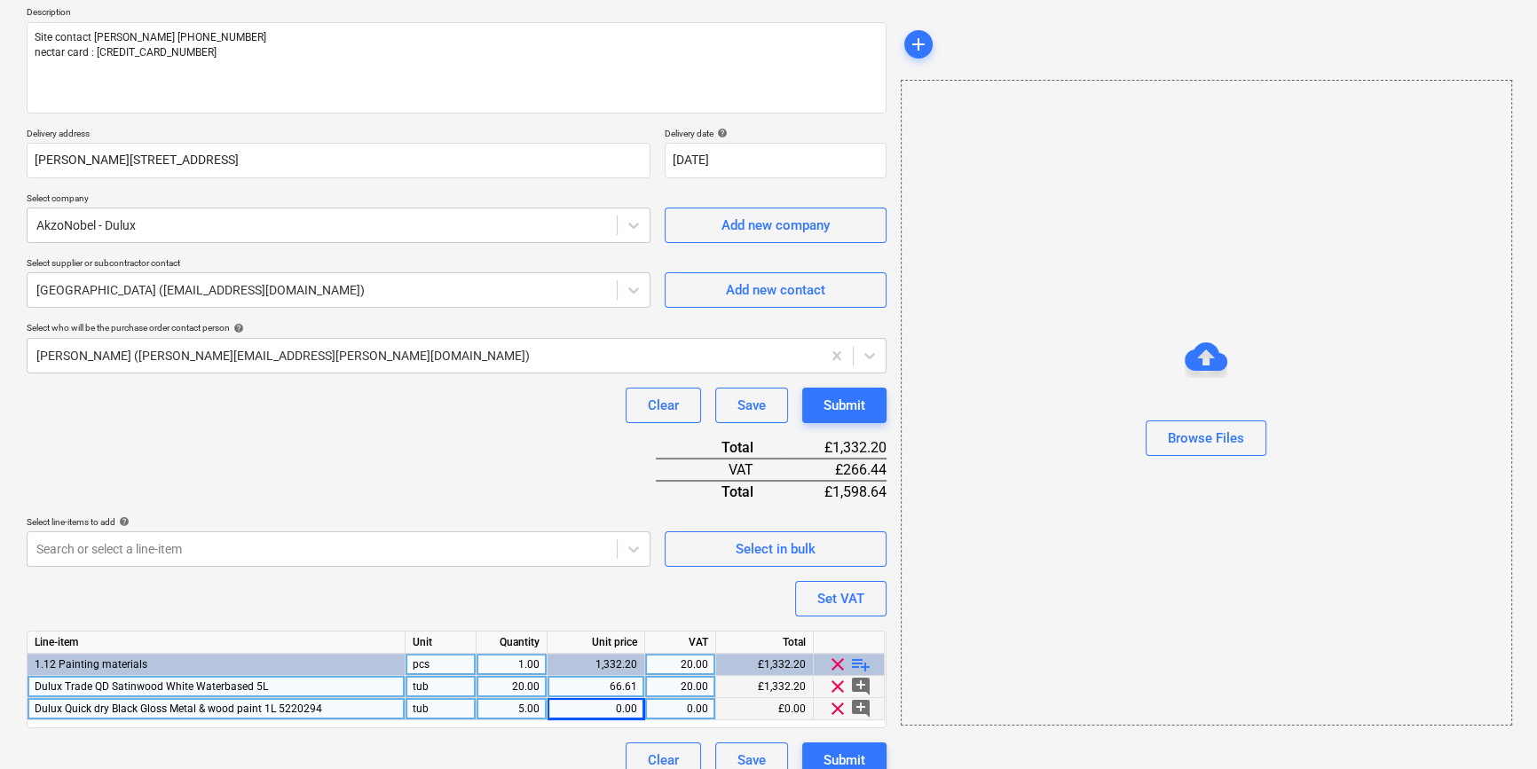
click at [584, 708] on div "0.00" at bounding box center [596, 709] width 83 height 22
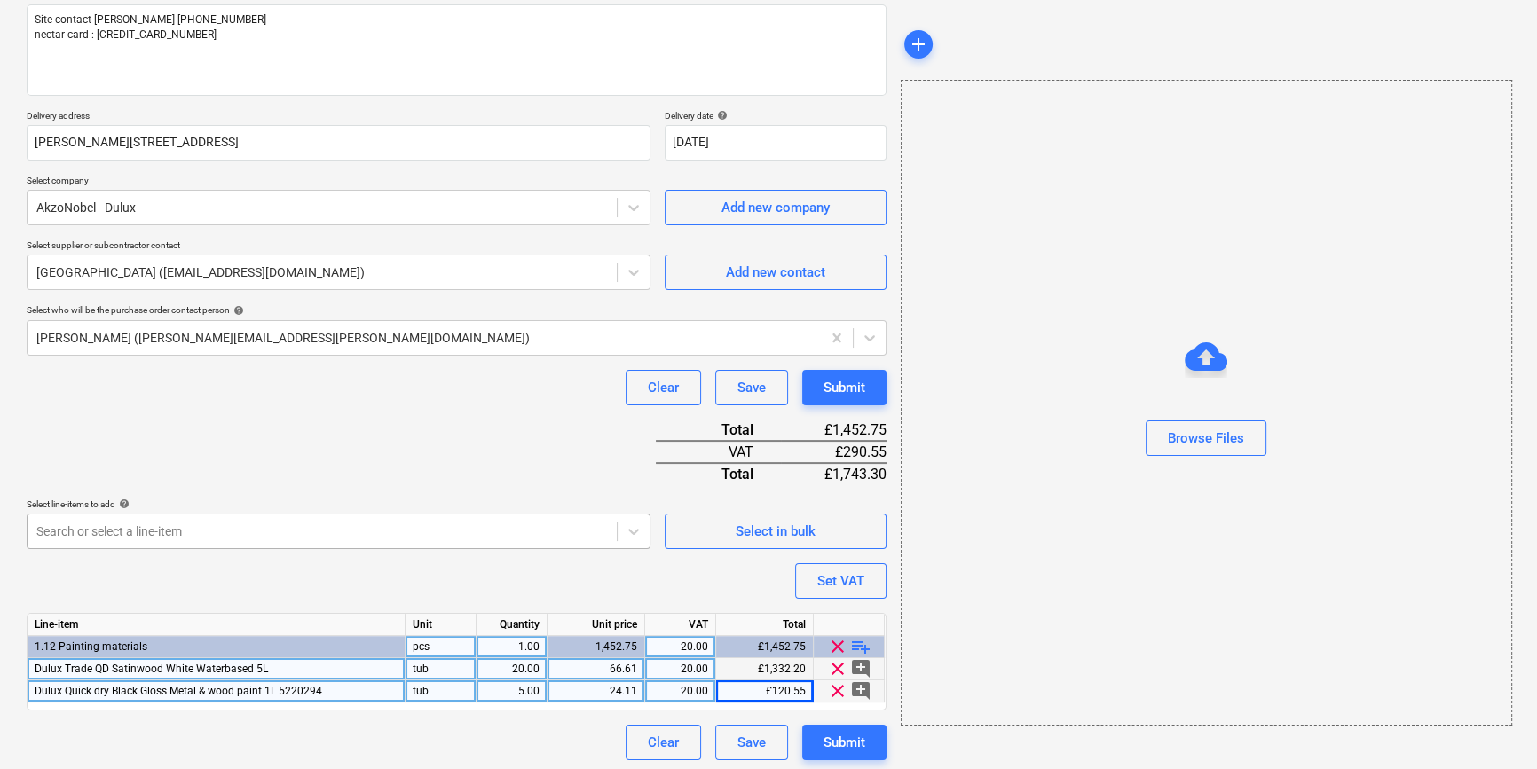
scroll to position [226, 0]
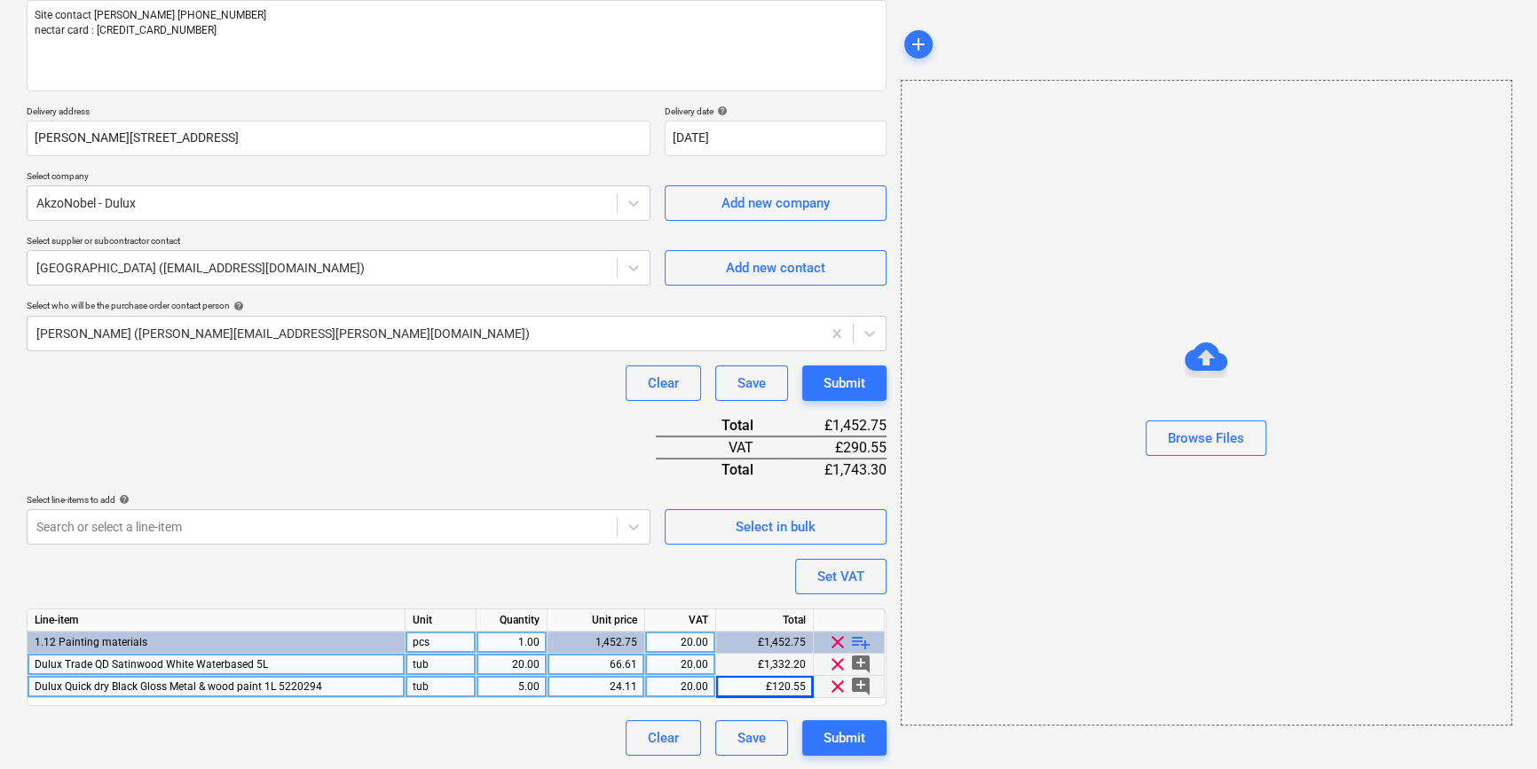
click at [857, 636] on span "playlist_add" at bounding box center [860, 642] width 21 height 21
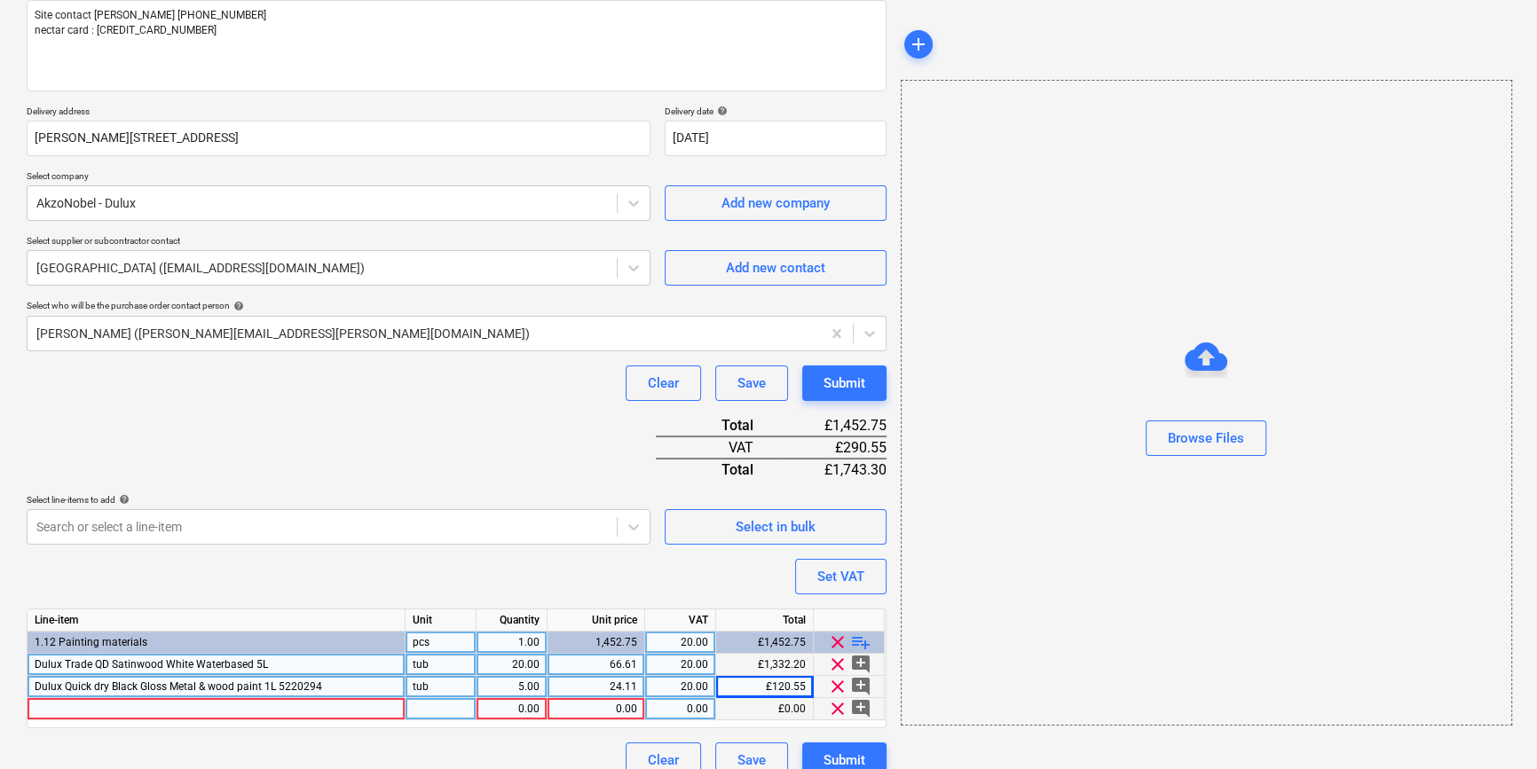
click at [61, 709] on div at bounding box center [217, 709] width 378 height 22
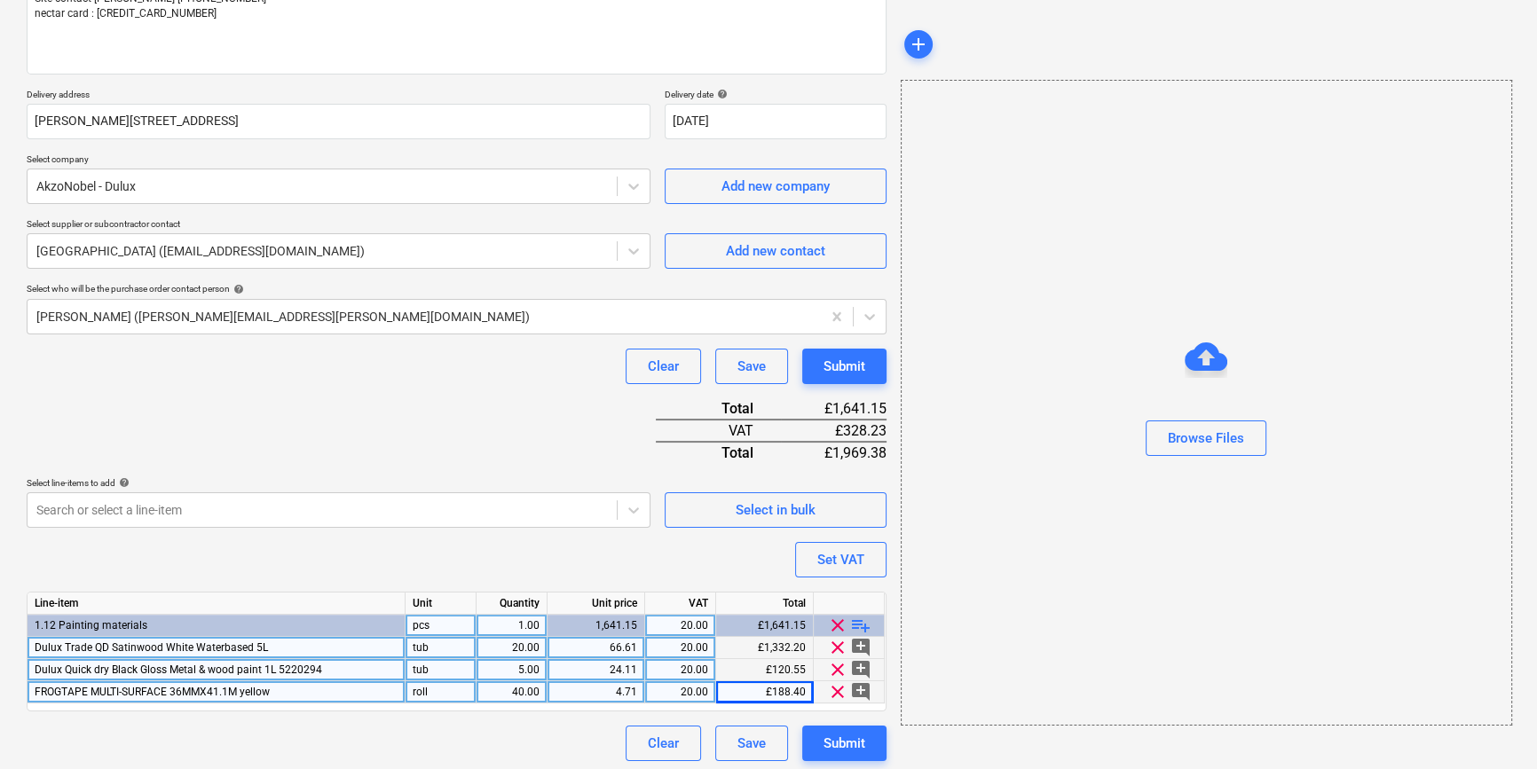
scroll to position [248, 0]
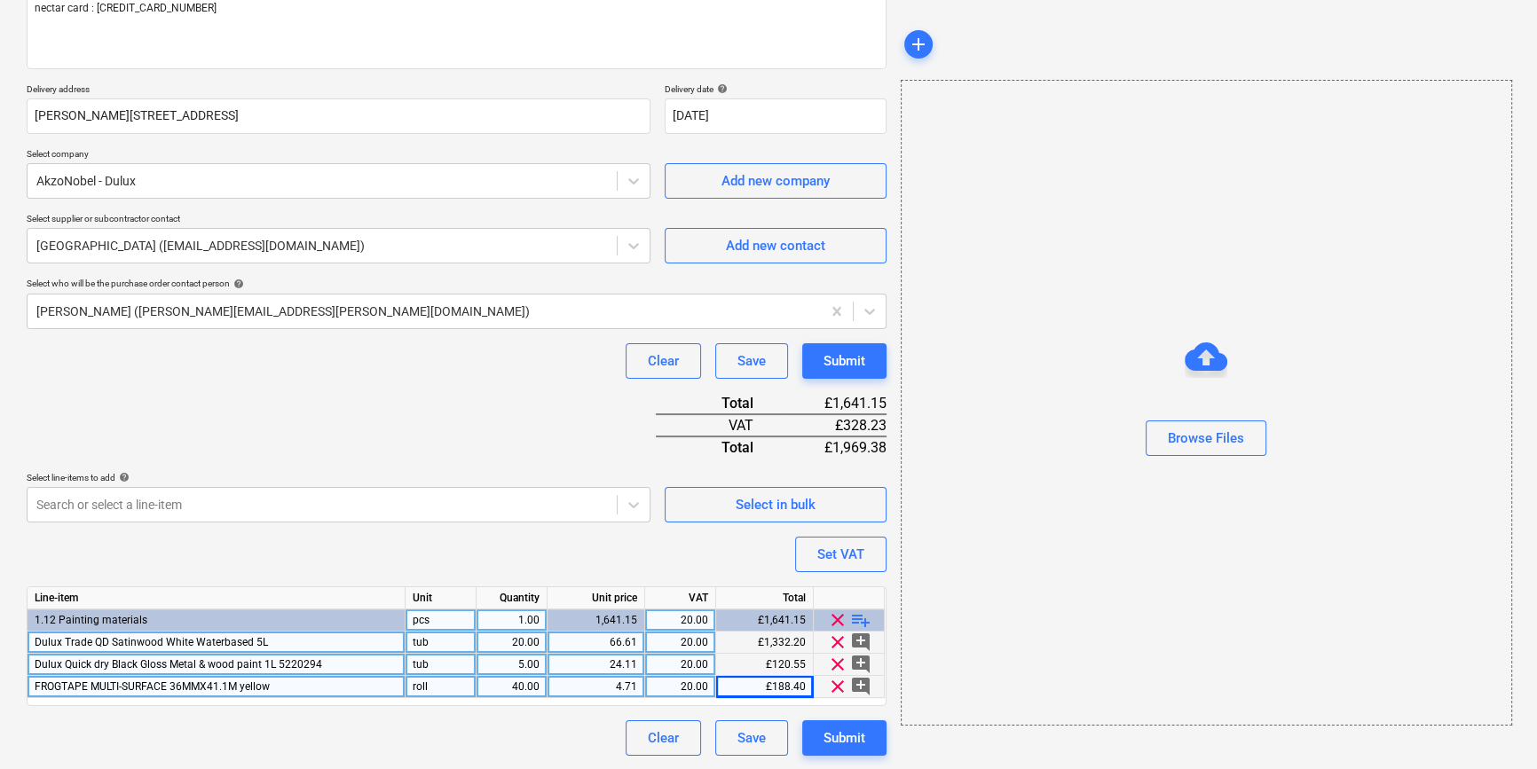
click at [860, 616] on span "playlist_add" at bounding box center [860, 620] width 21 height 21
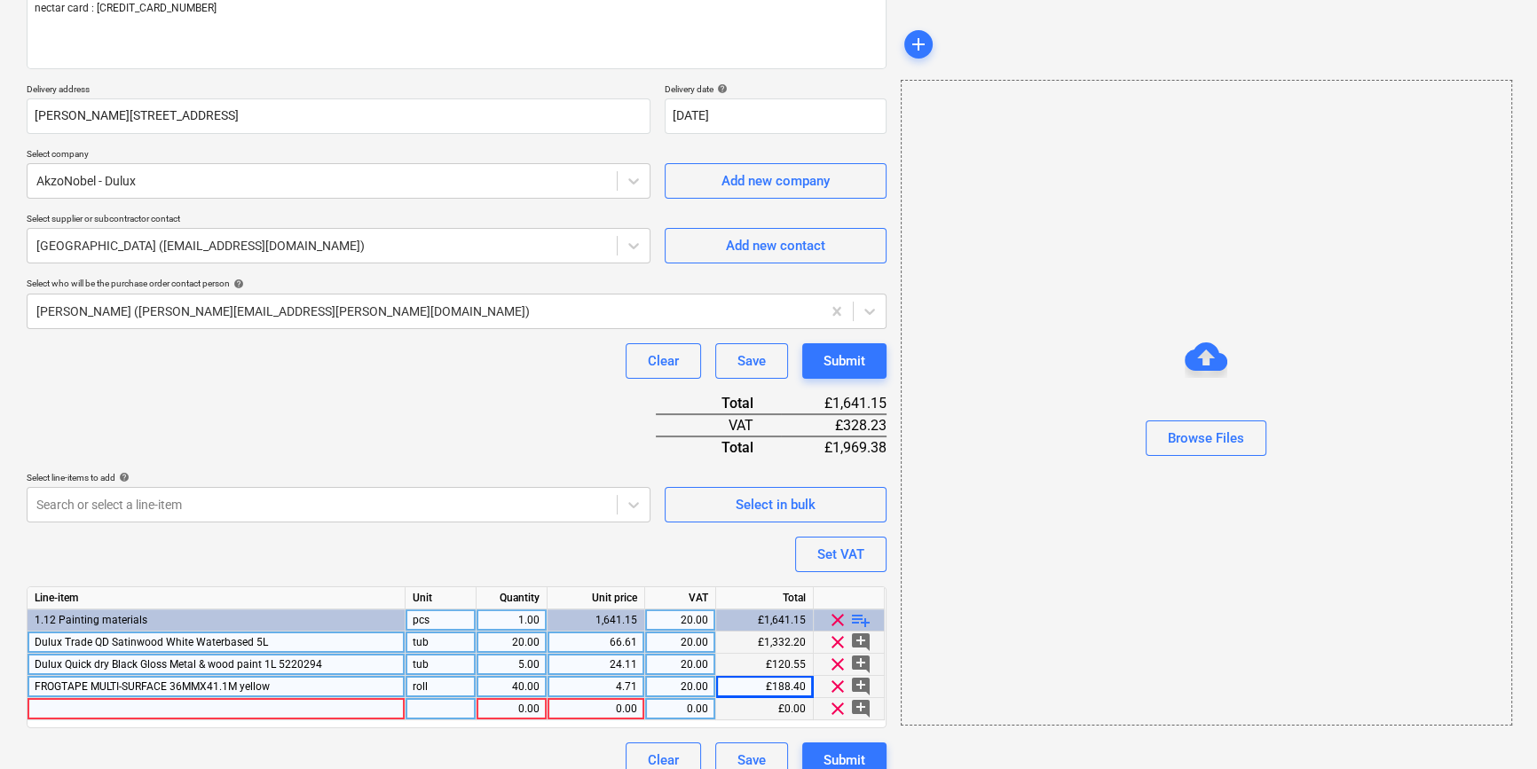
click at [122, 705] on div at bounding box center [217, 709] width 378 height 22
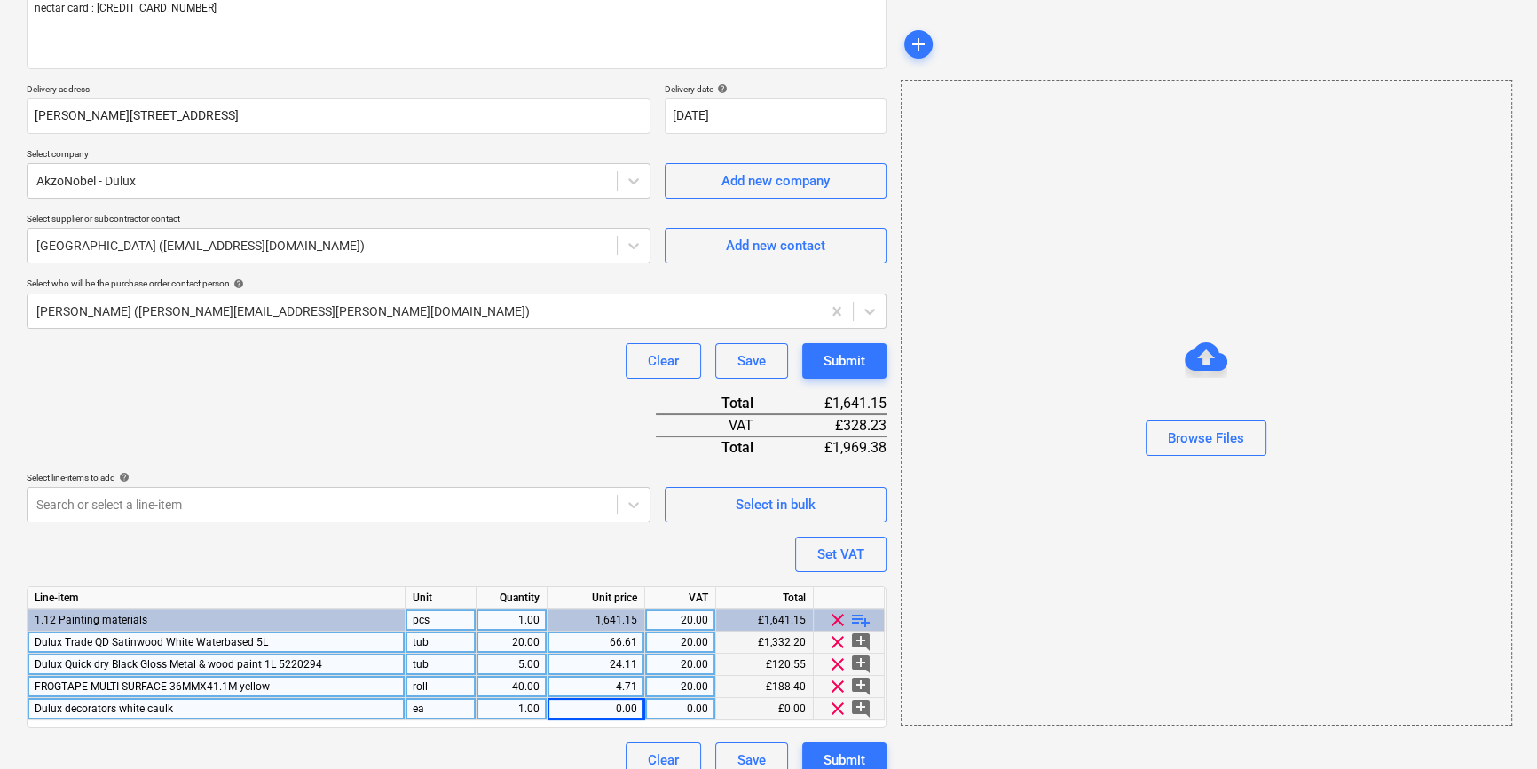
click at [517, 703] on div "1.00" at bounding box center [512, 709] width 56 height 22
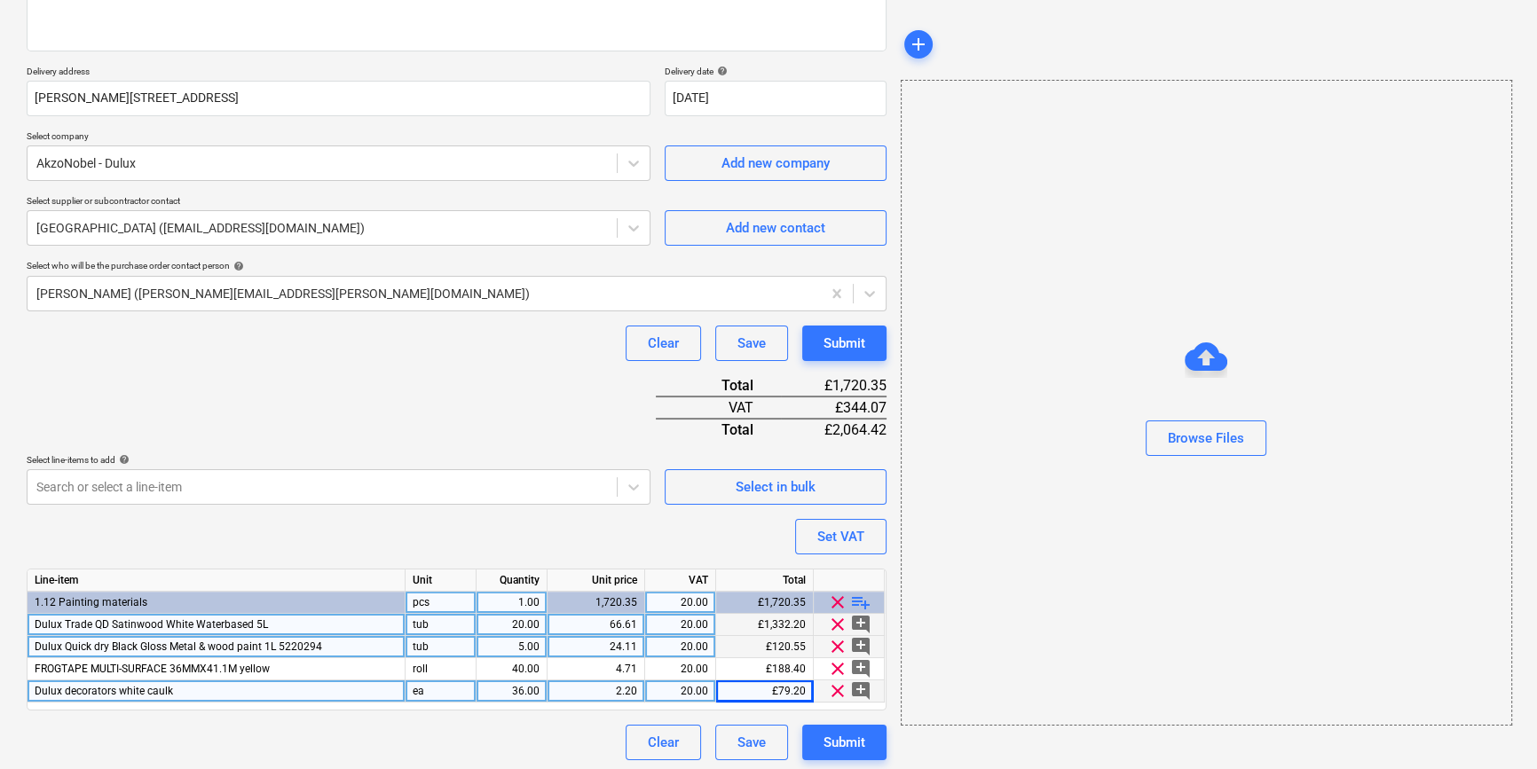
scroll to position [271, 0]
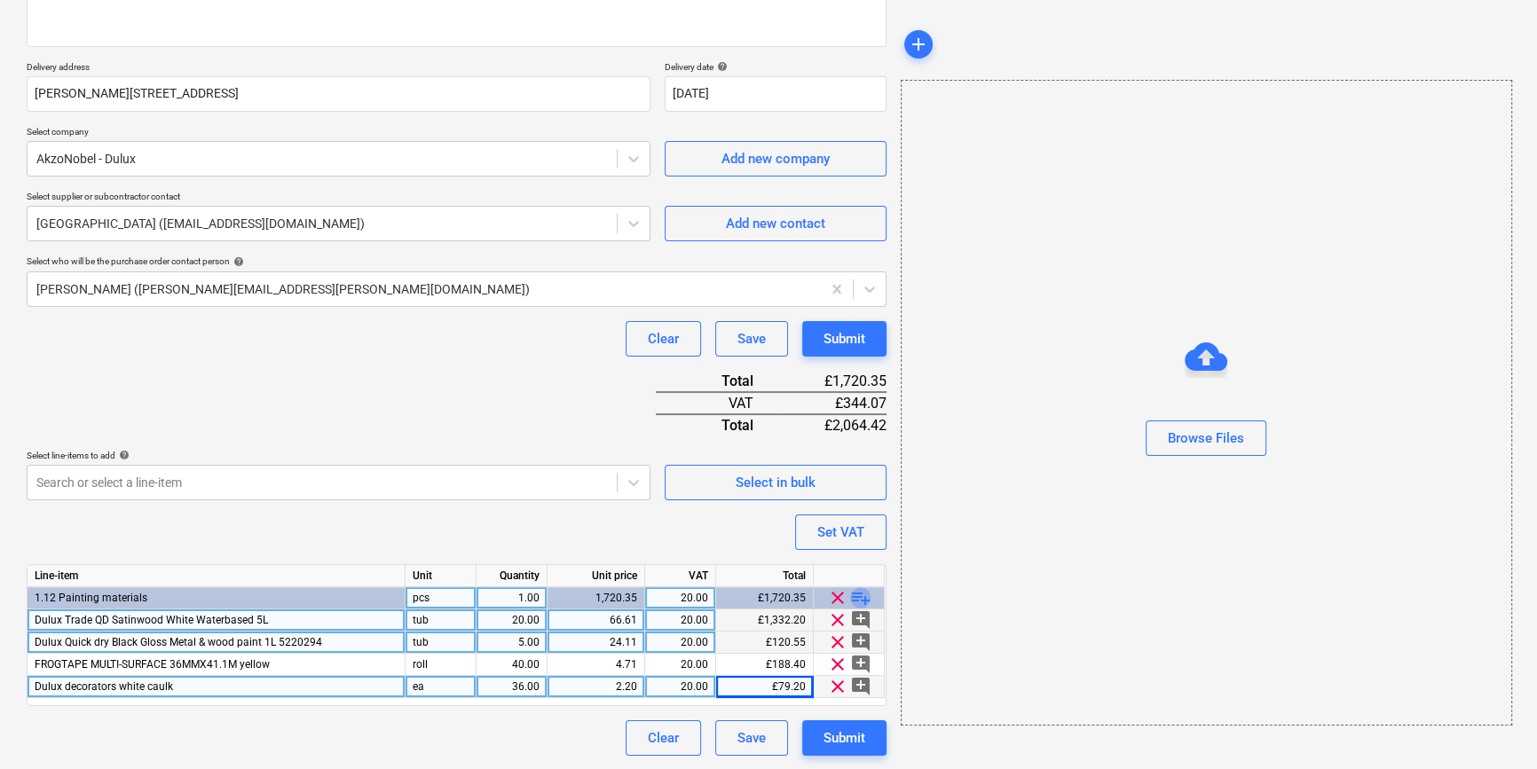
click at [855, 595] on span "playlist_add" at bounding box center [860, 597] width 21 height 21
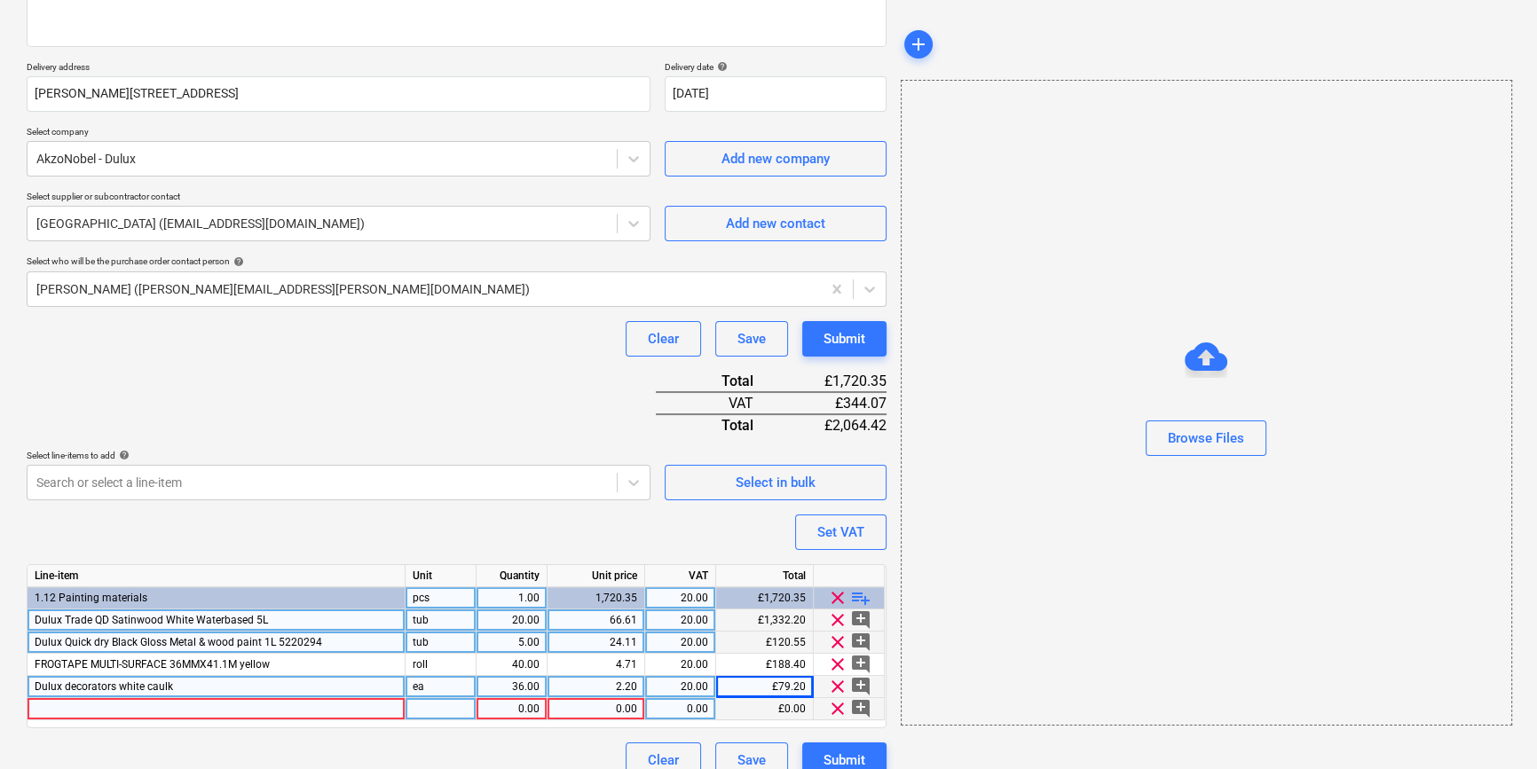
click at [64, 705] on div at bounding box center [217, 709] width 378 height 22
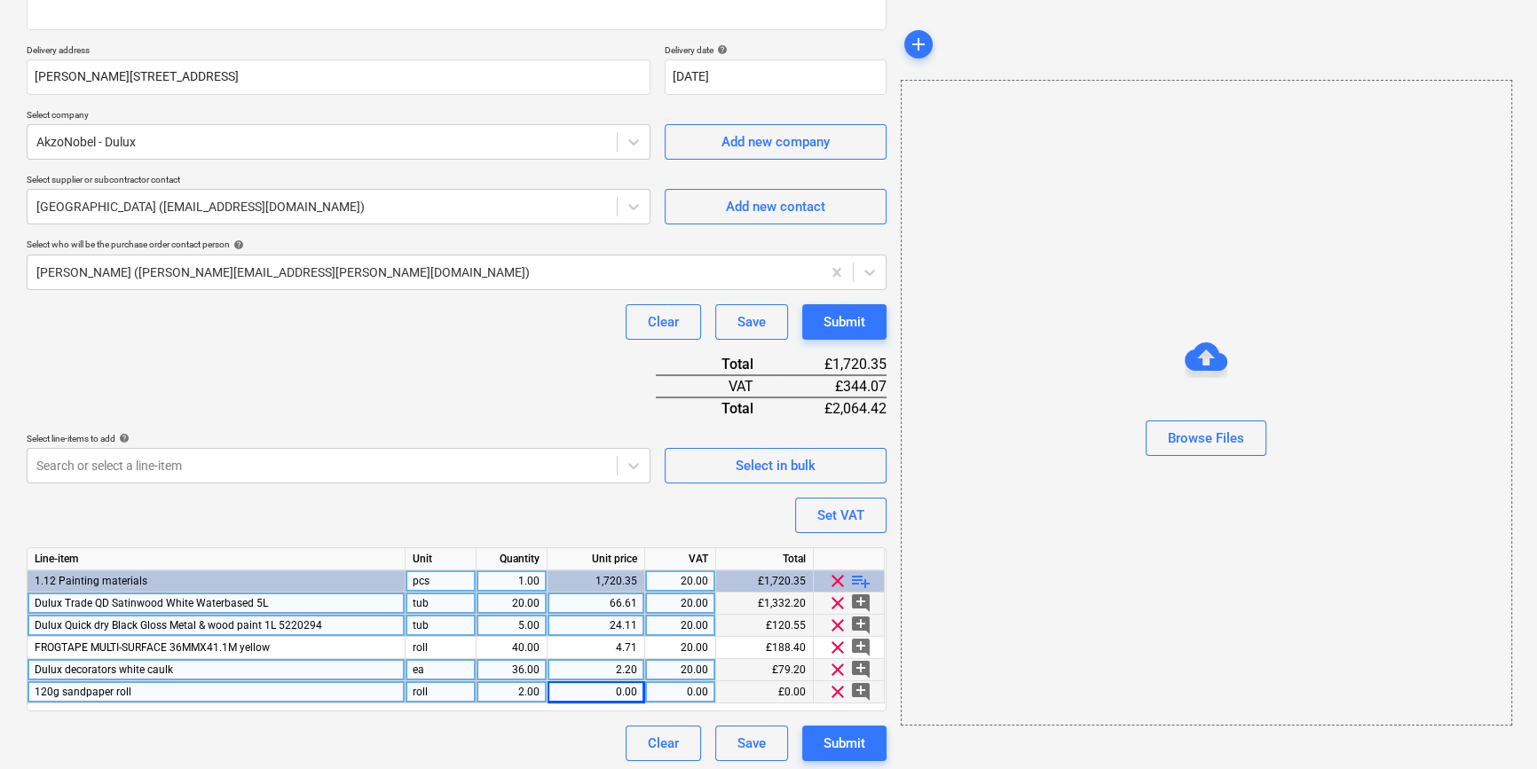
scroll to position [293, 0]
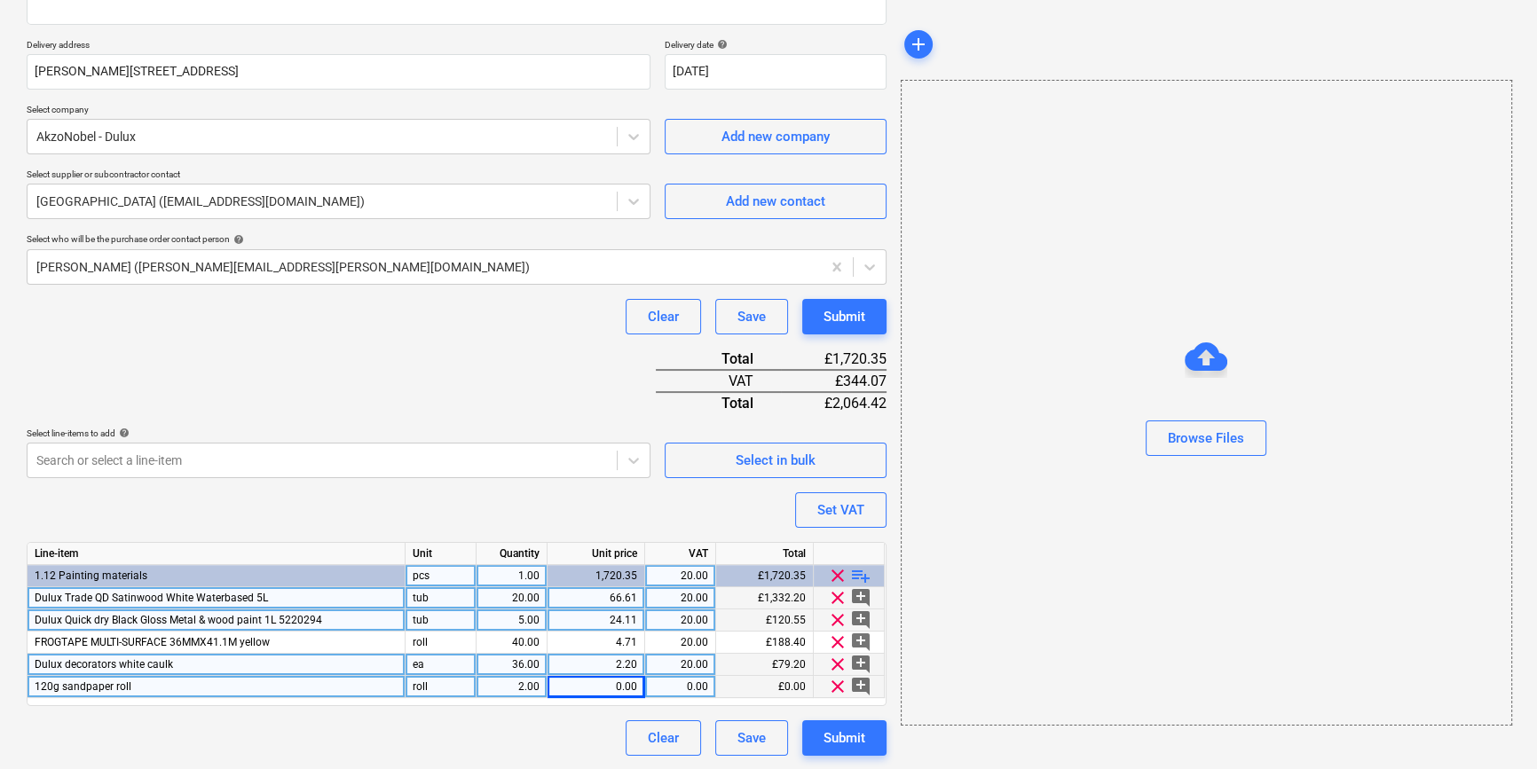
click at [855, 573] on span "playlist_add" at bounding box center [860, 575] width 21 height 21
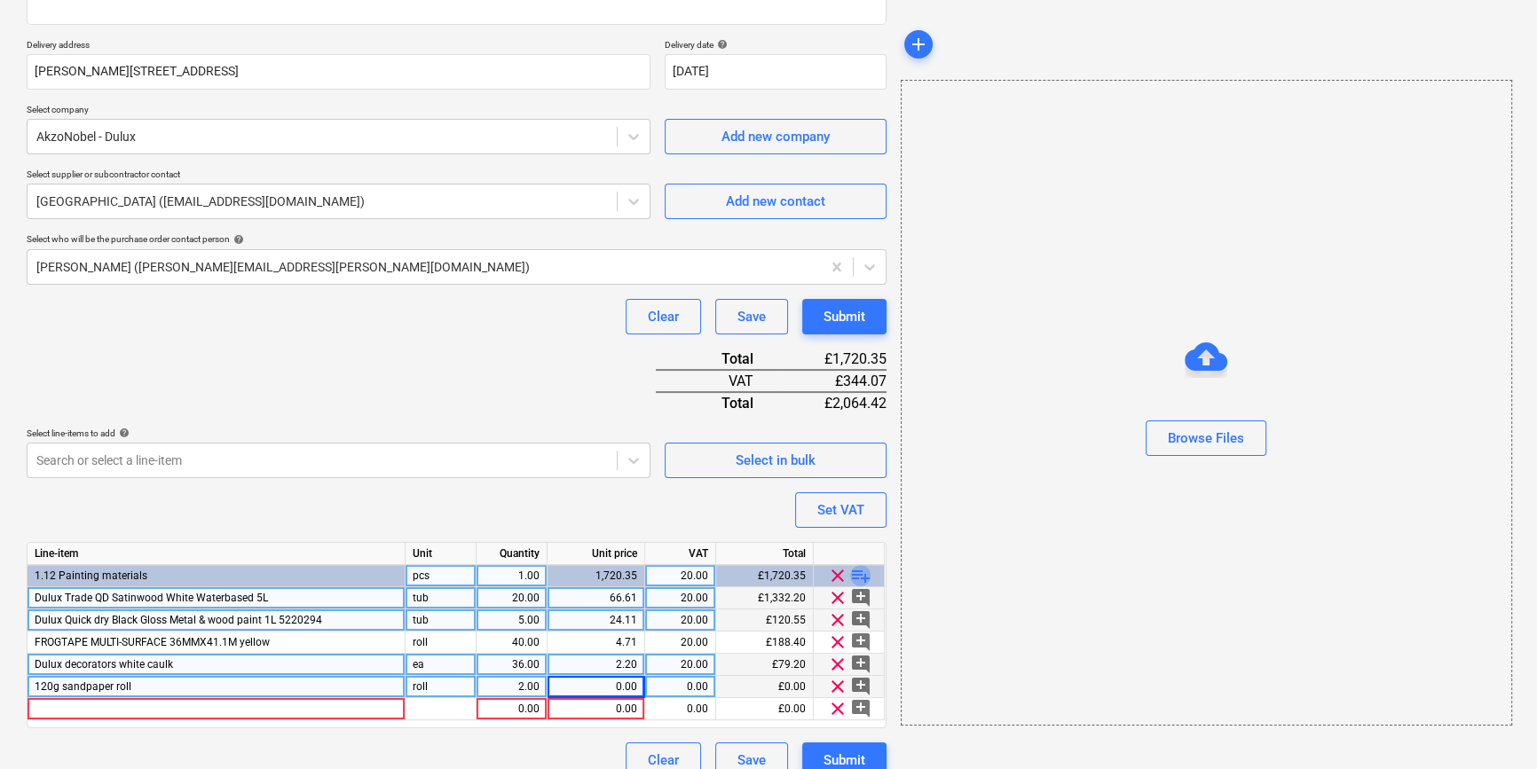
click at [855, 573] on span "playlist_add" at bounding box center [860, 575] width 21 height 21
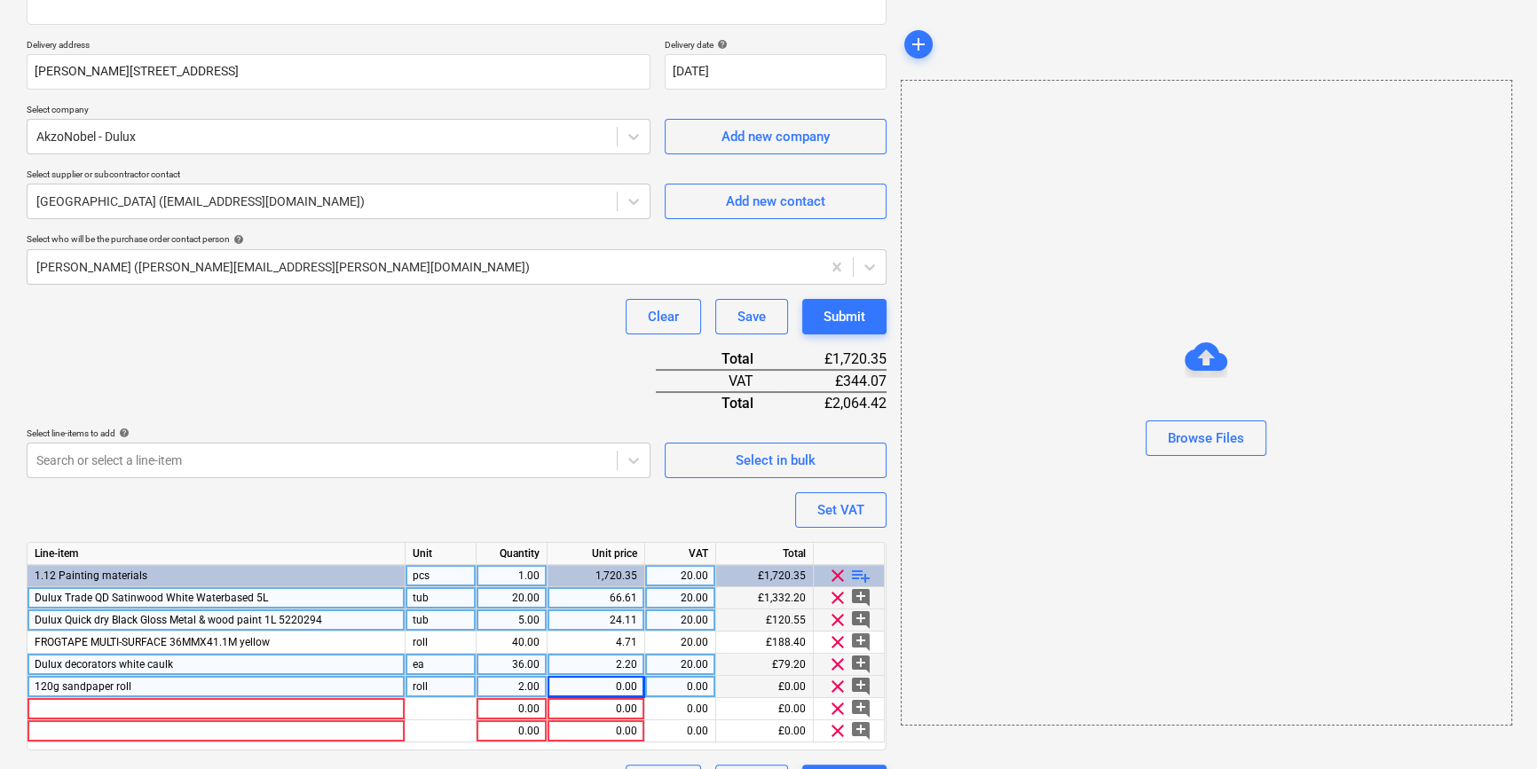
click at [855, 573] on span "playlist_add" at bounding box center [860, 575] width 21 height 21
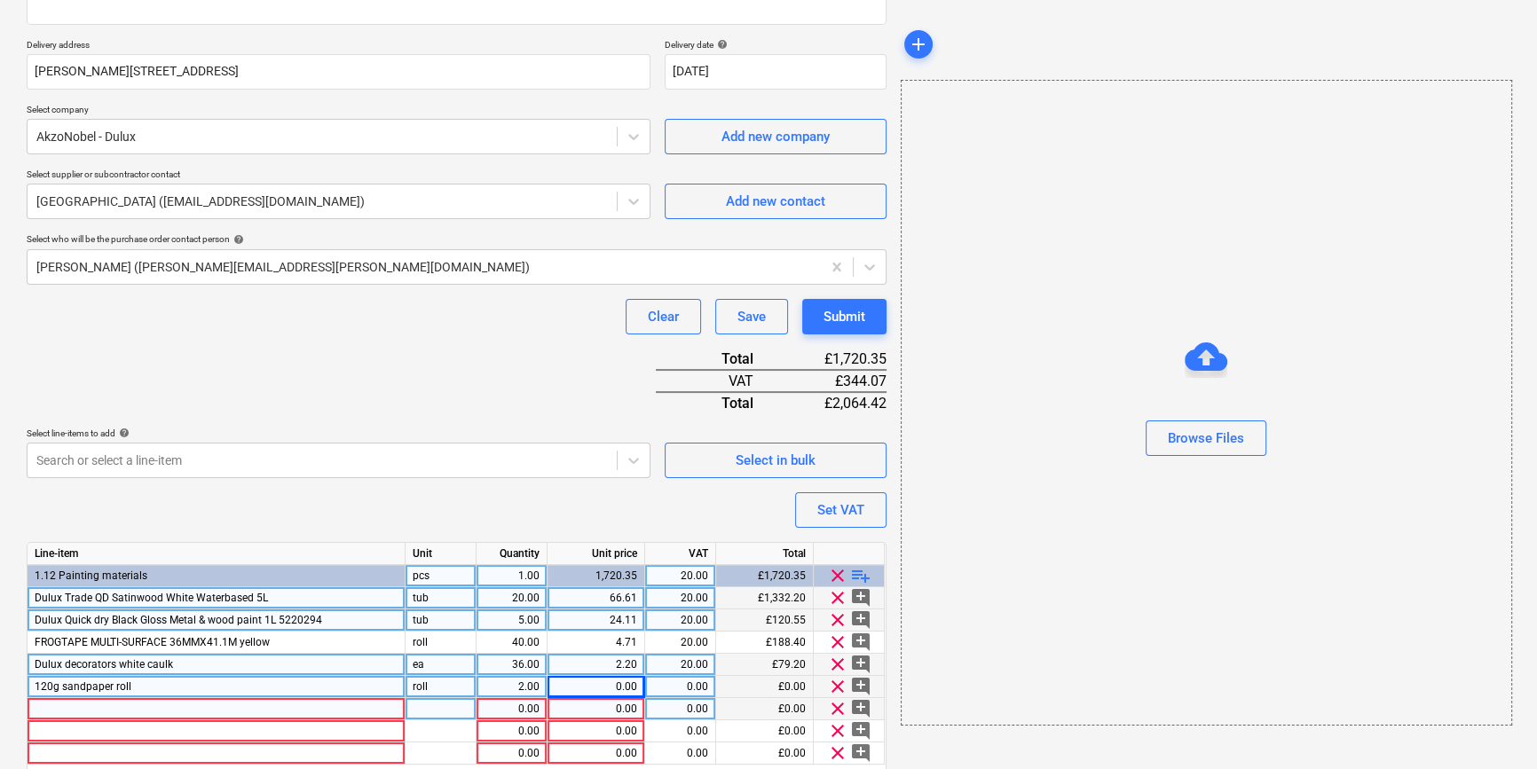
click at [62, 705] on div at bounding box center [217, 709] width 378 height 22
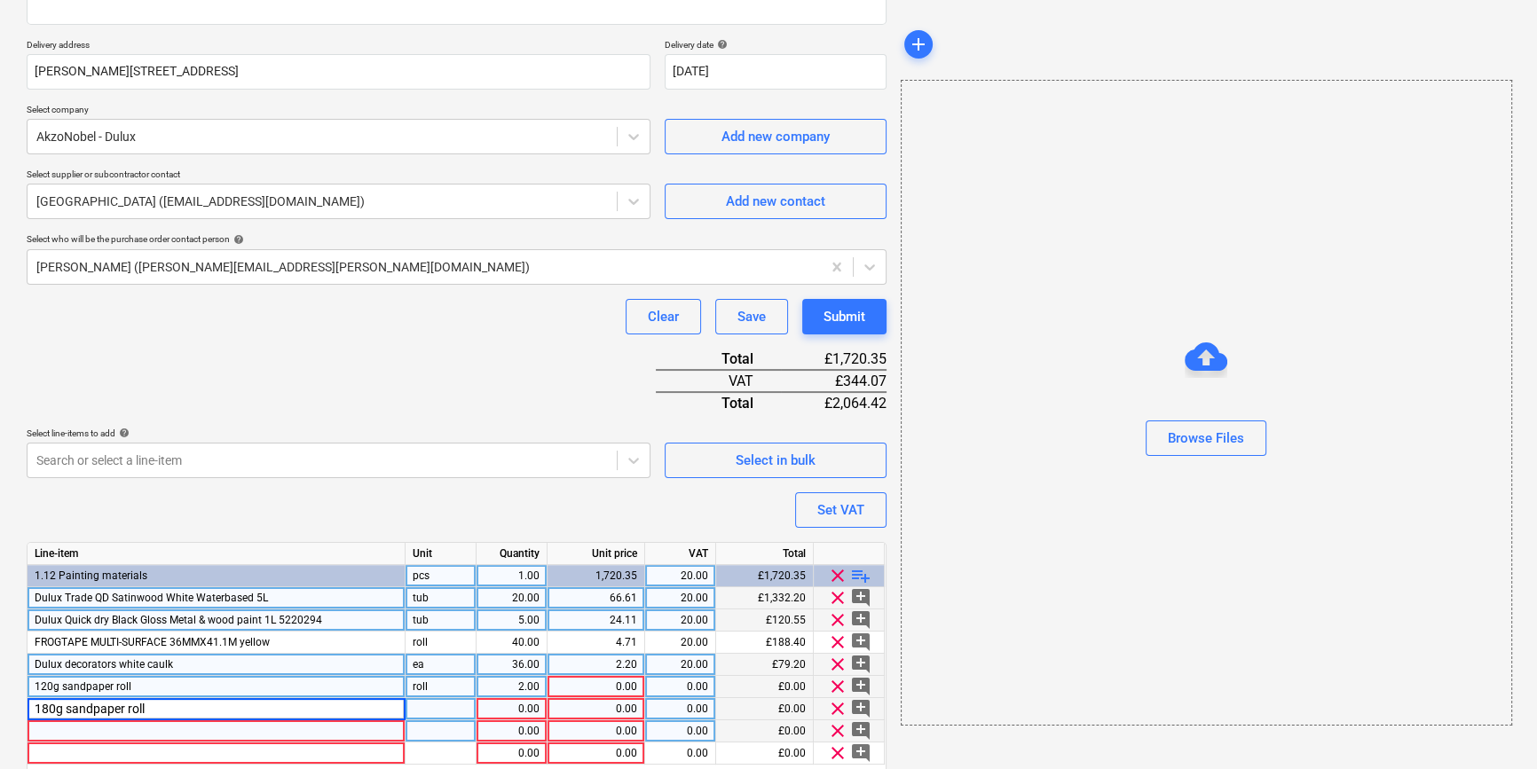
click at [83, 723] on div at bounding box center [217, 732] width 378 height 22
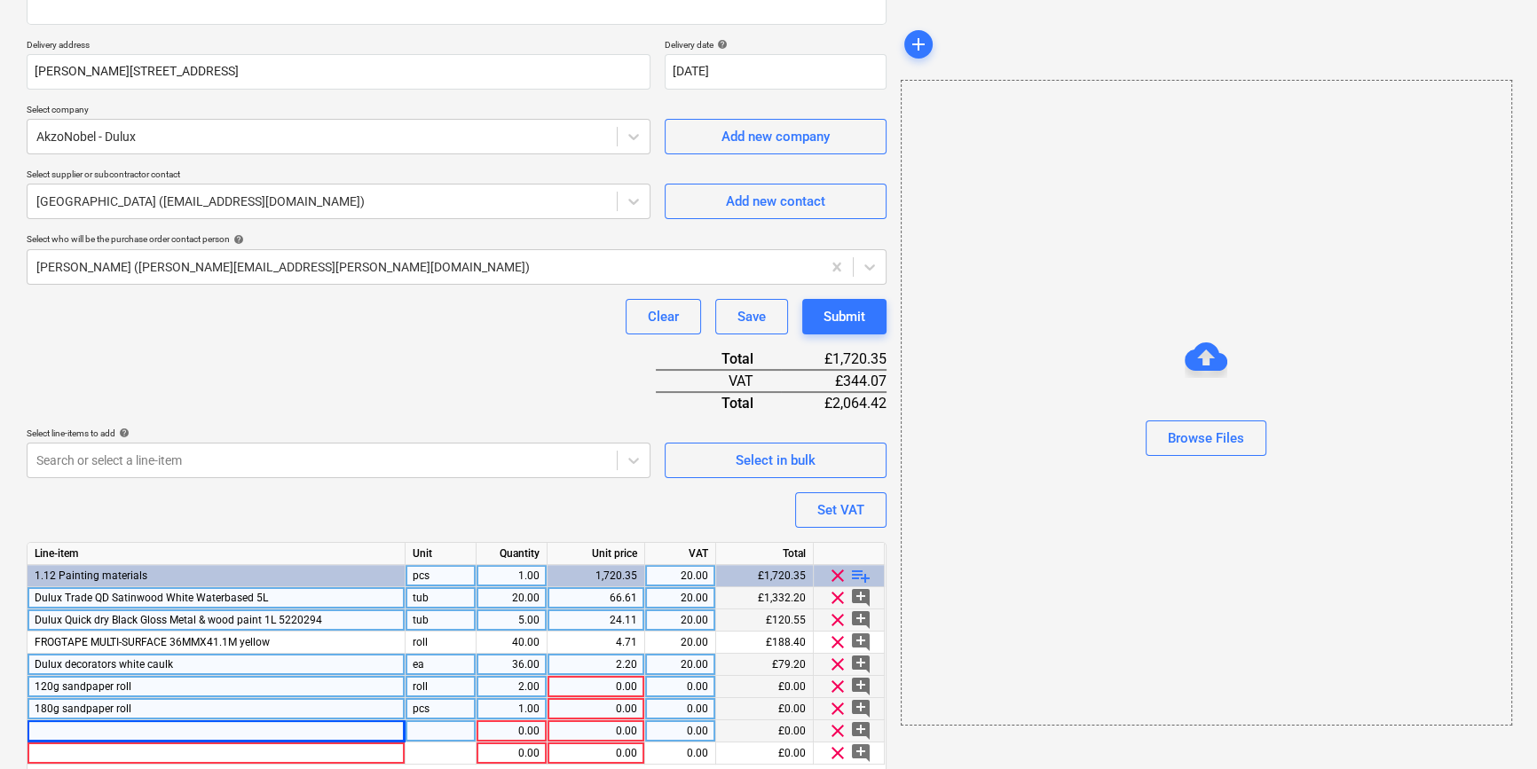
click at [61, 729] on div at bounding box center [217, 732] width 378 height 22
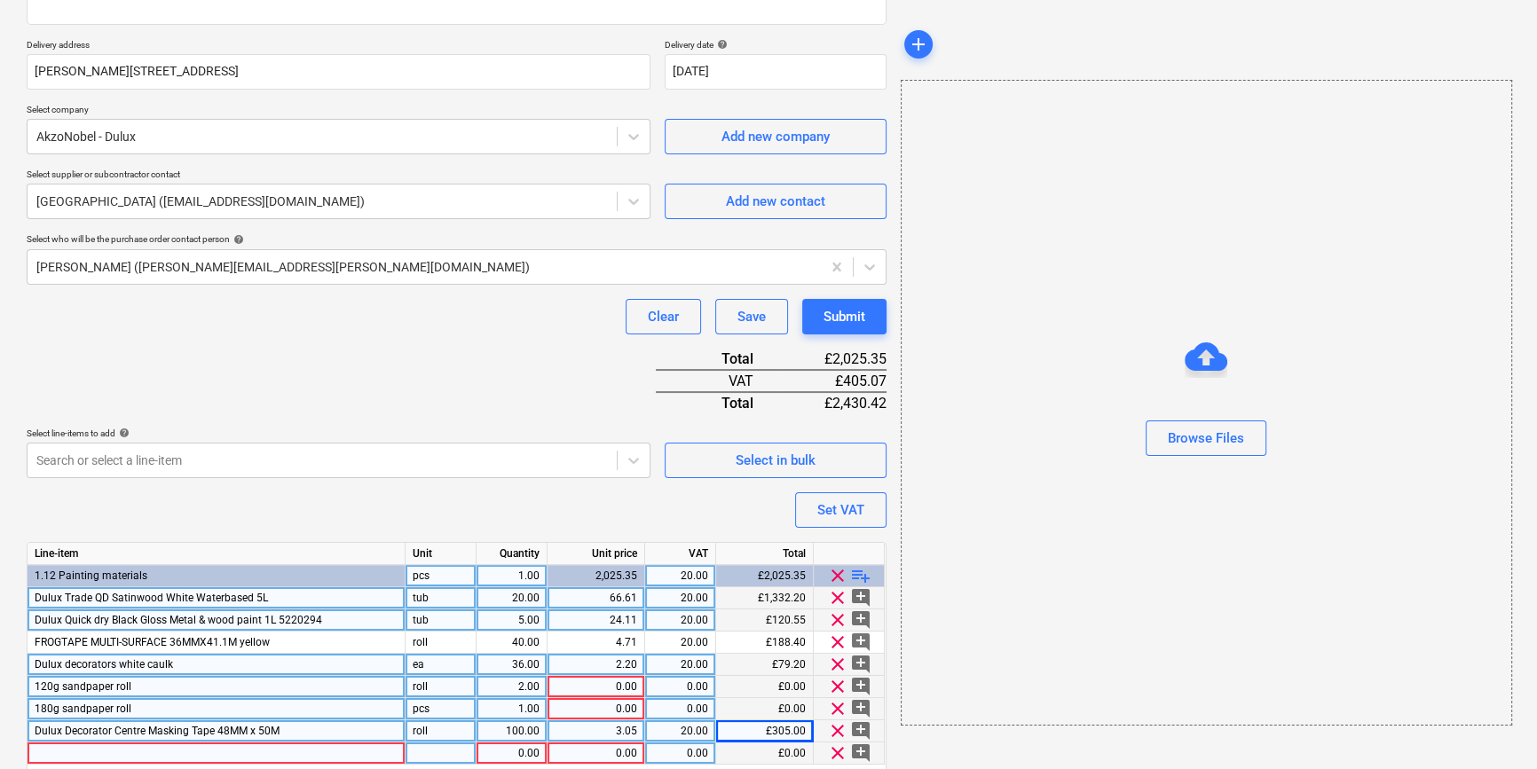
click at [46, 754] on div at bounding box center [217, 754] width 378 height 22
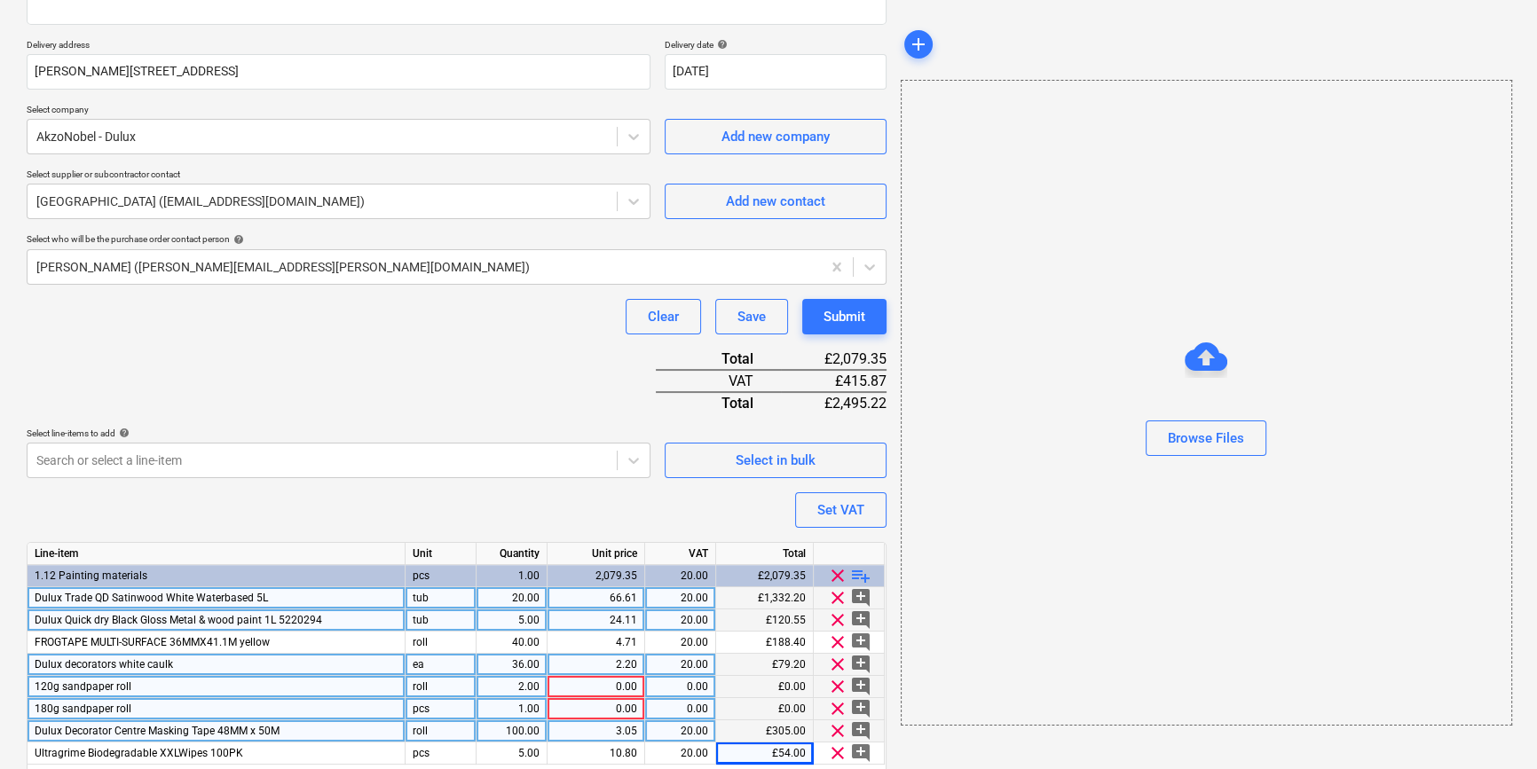
click at [160, 684] on div "120g sandpaper roll" at bounding box center [217, 687] width 378 height 22
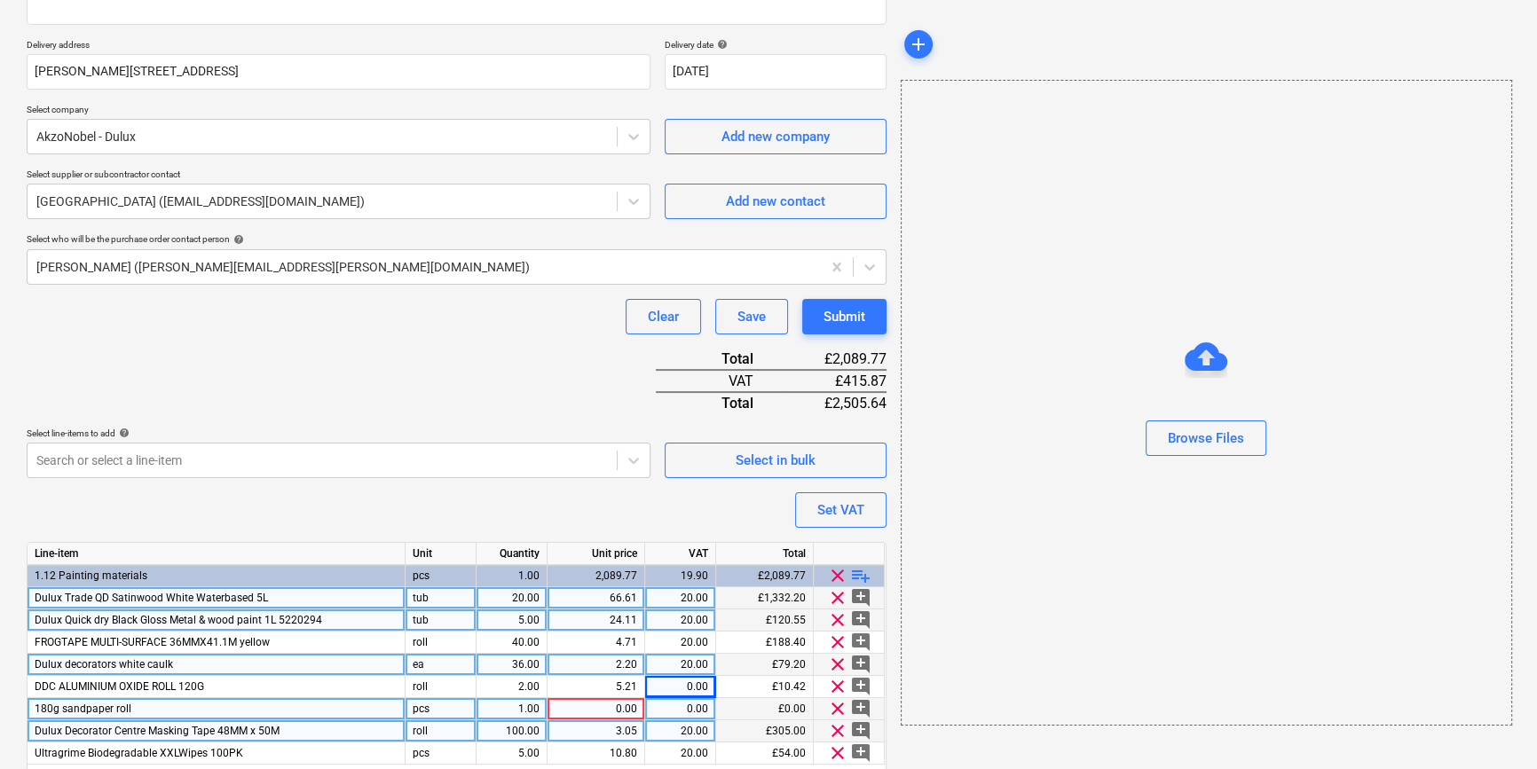
click at [138, 708] on div "180g sandpaper roll" at bounding box center [217, 709] width 378 height 22
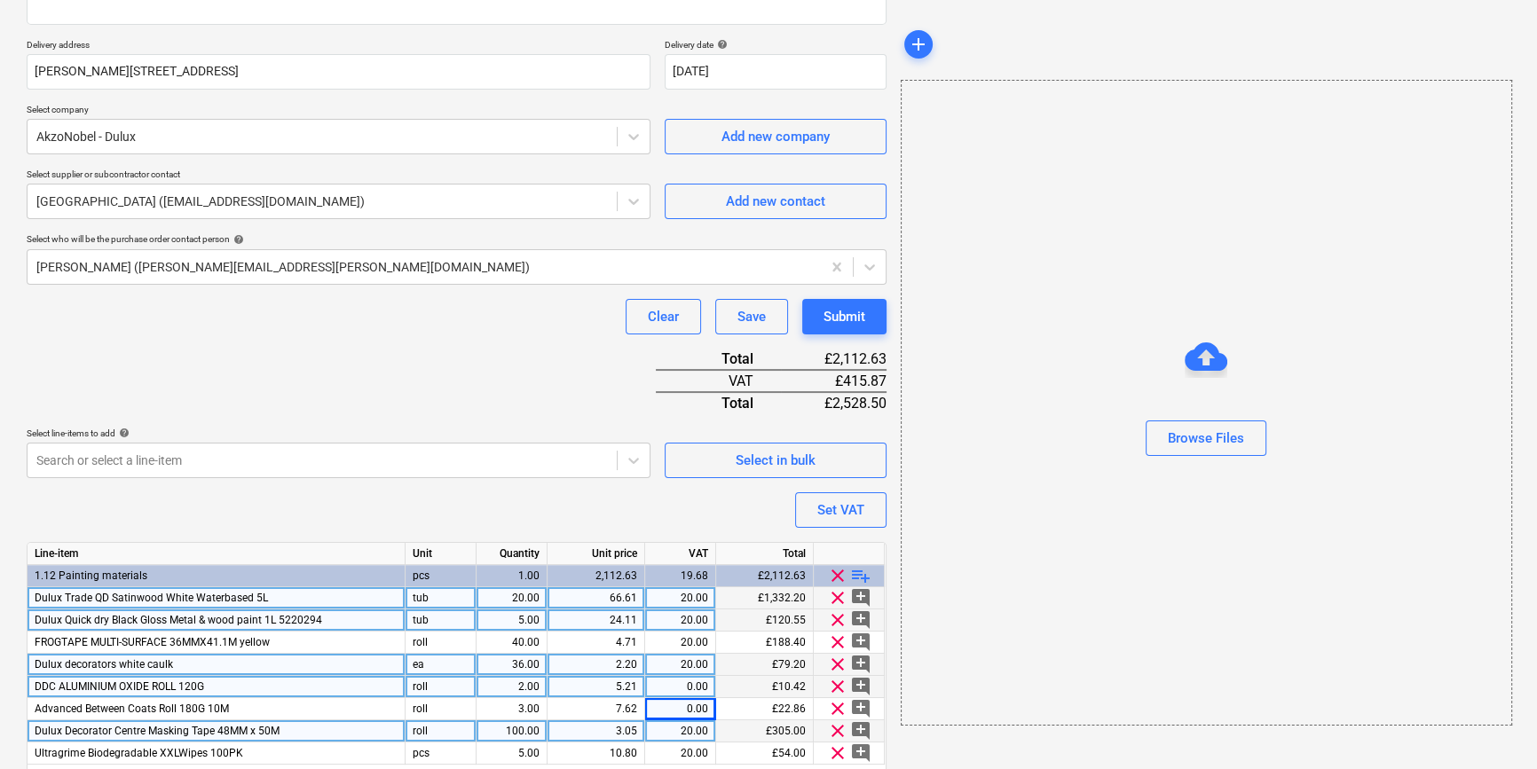
click at [680, 693] on div "0.00" at bounding box center [680, 687] width 56 height 22
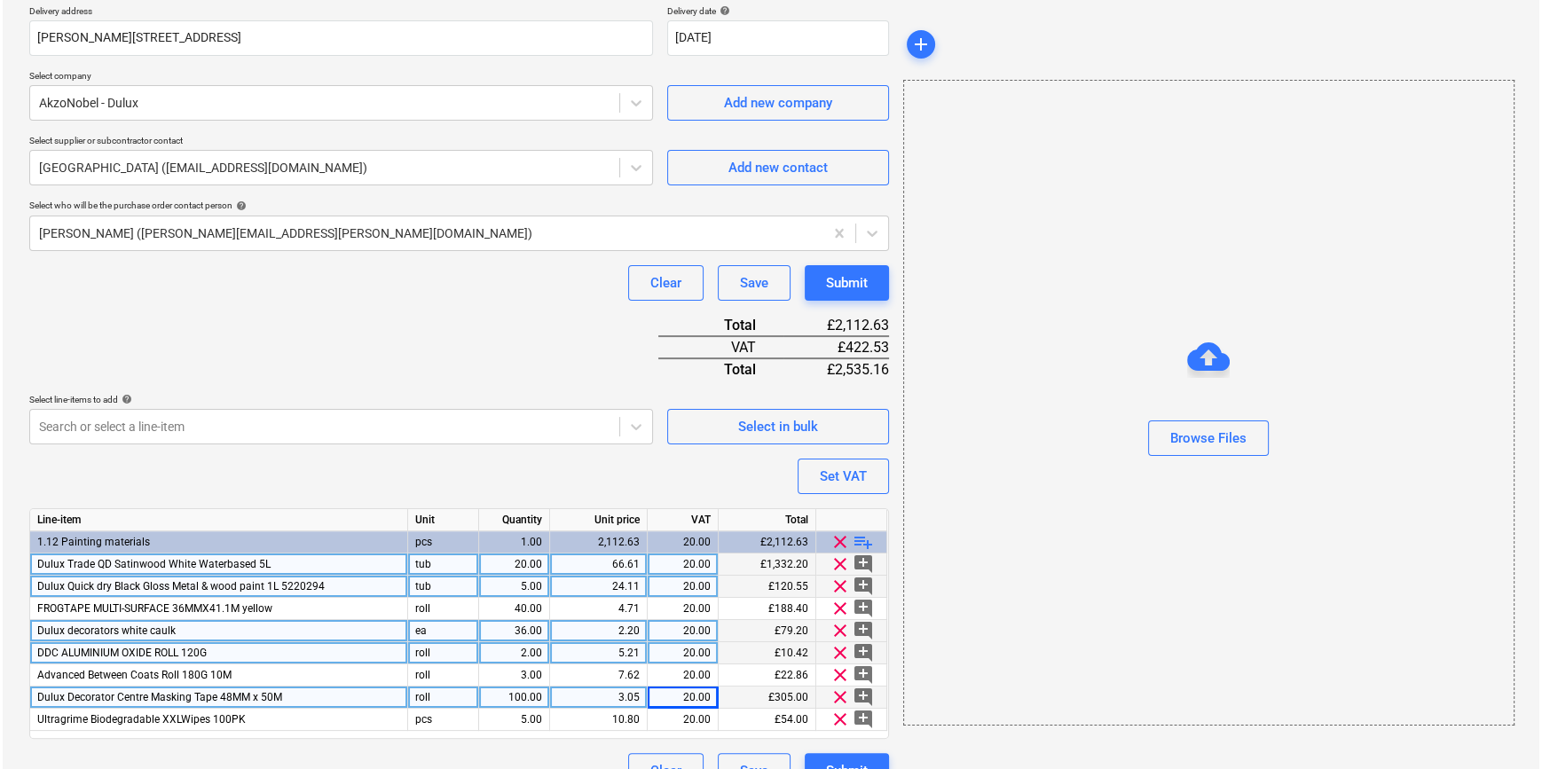
scroll to position [359, 0]
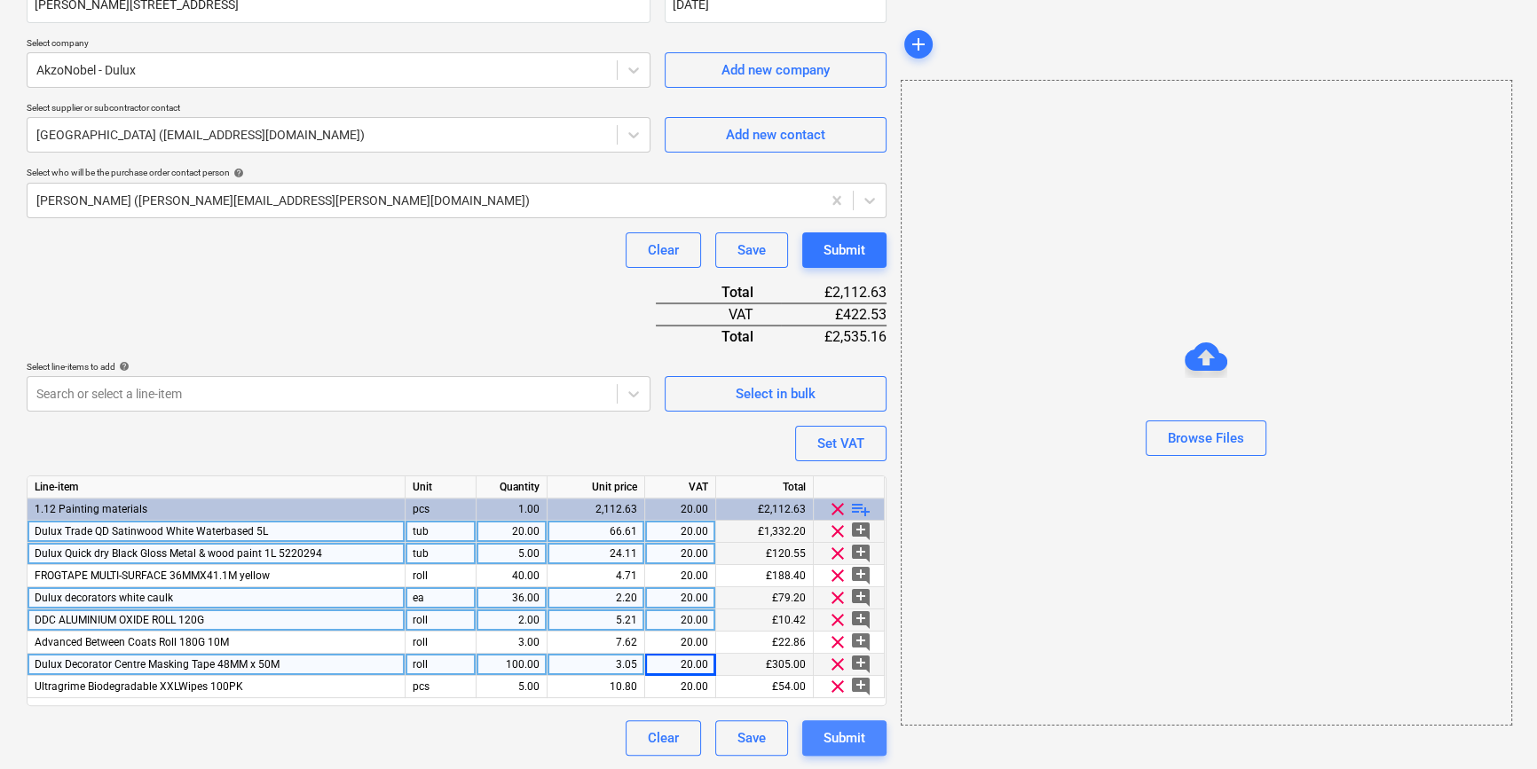
click at [833, 737] on div "Submit" at bounding box center [844, 738] width 42 height 23
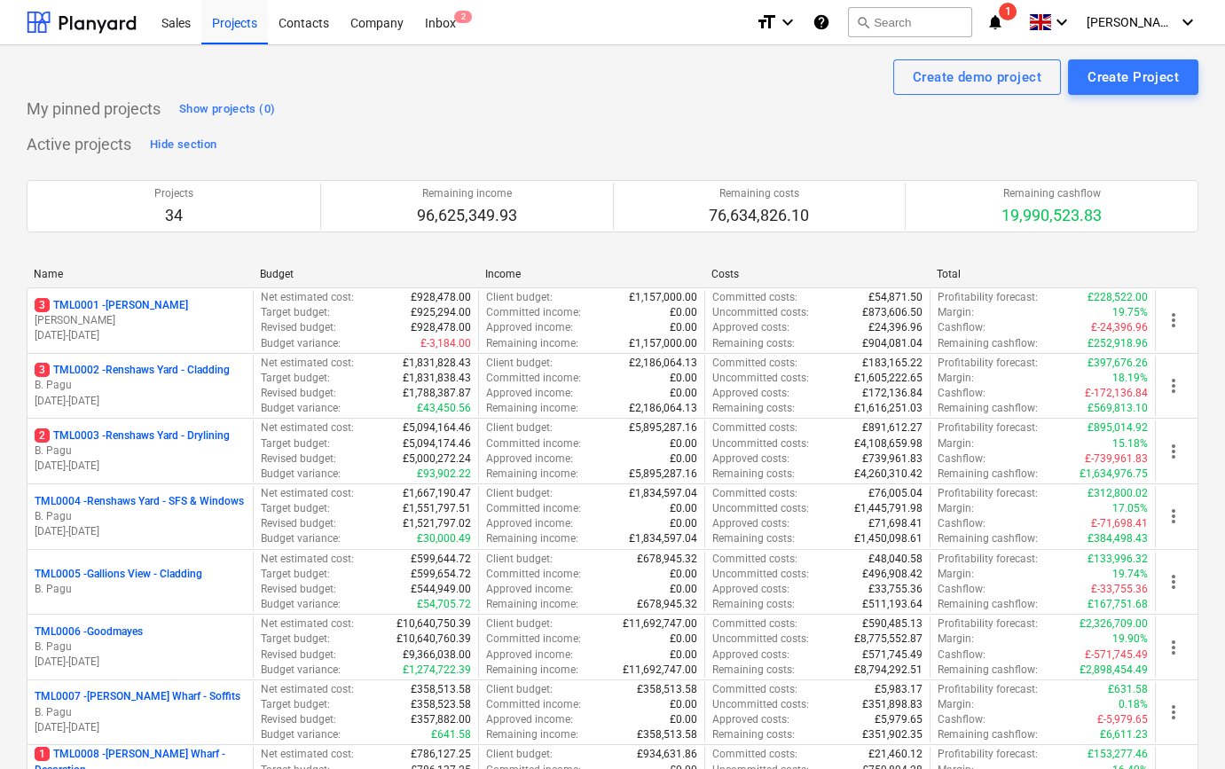
click at [146, 319] on p "[PERSON_NAME]" at bounding box center [140, 320] width 211 height 15
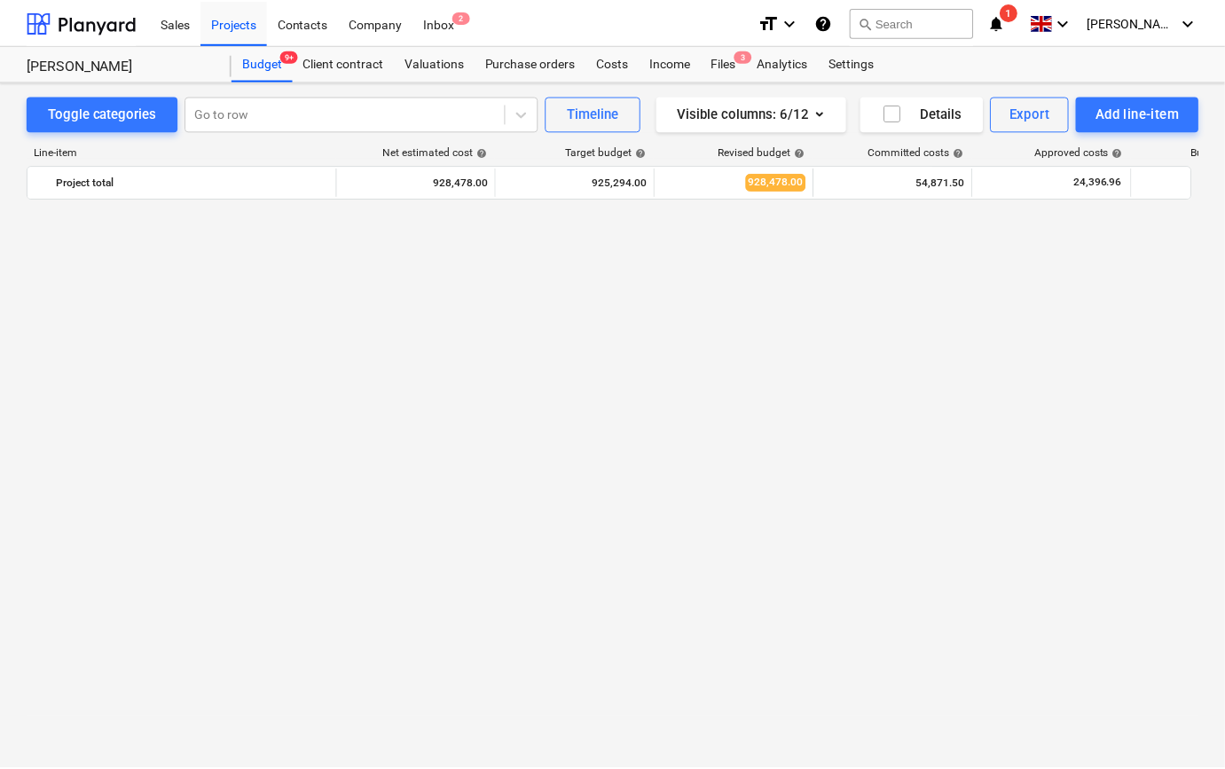
scroll to position [1280, 0]
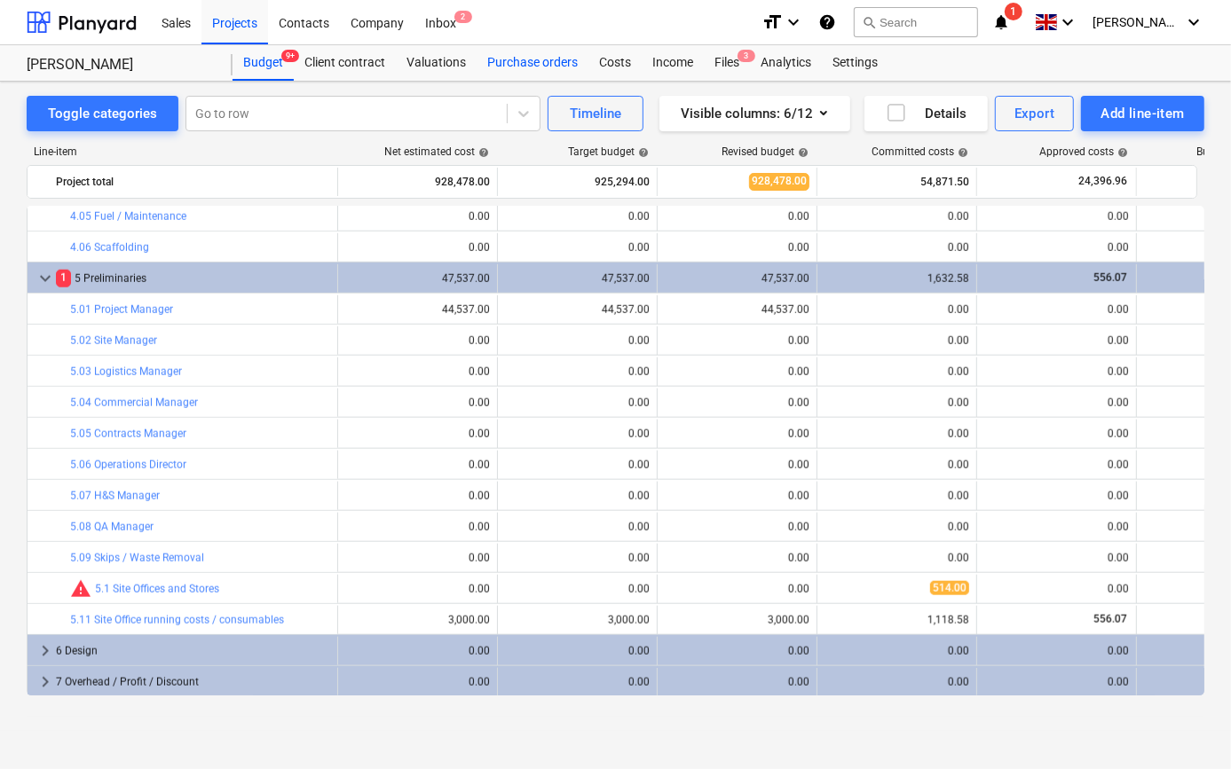
click at [488, 61] on div "Purchase orders" at bounding box center [533, 62] width 112 height 35
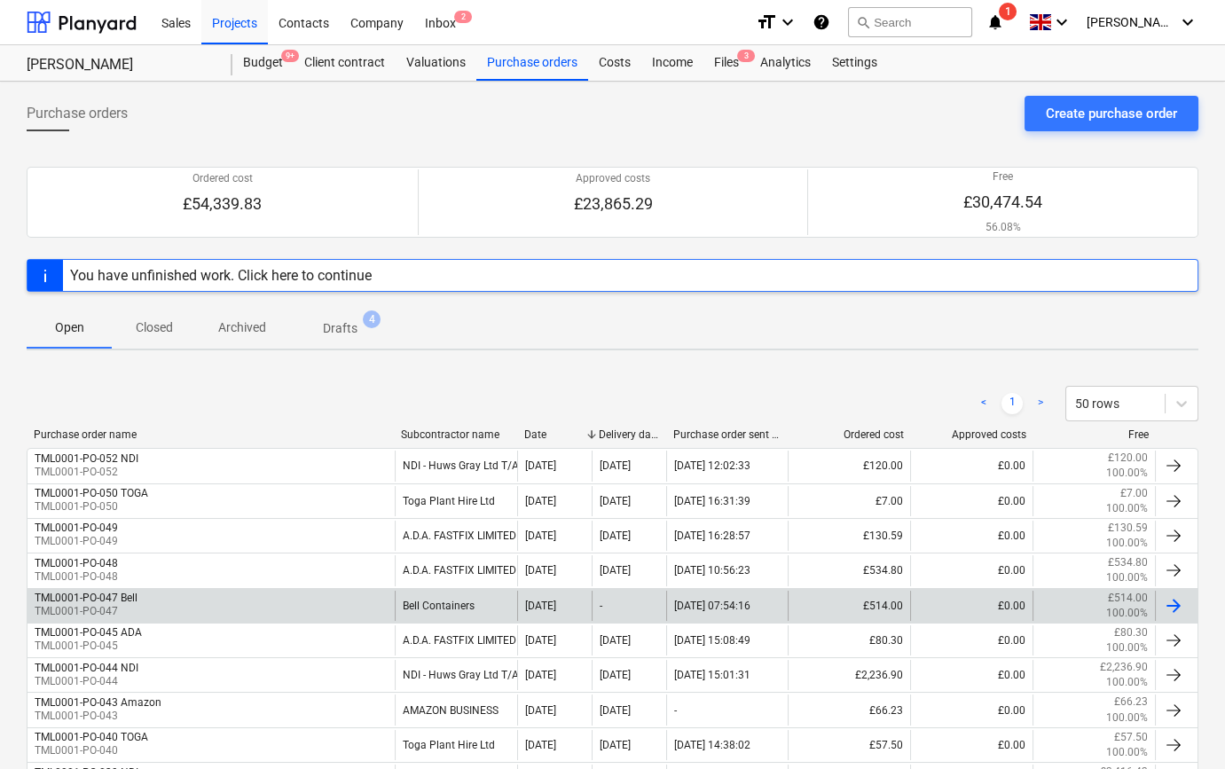
click at [479, 600] on div "Bell Containers" at bounding box center [456, 606] width 122 height 30
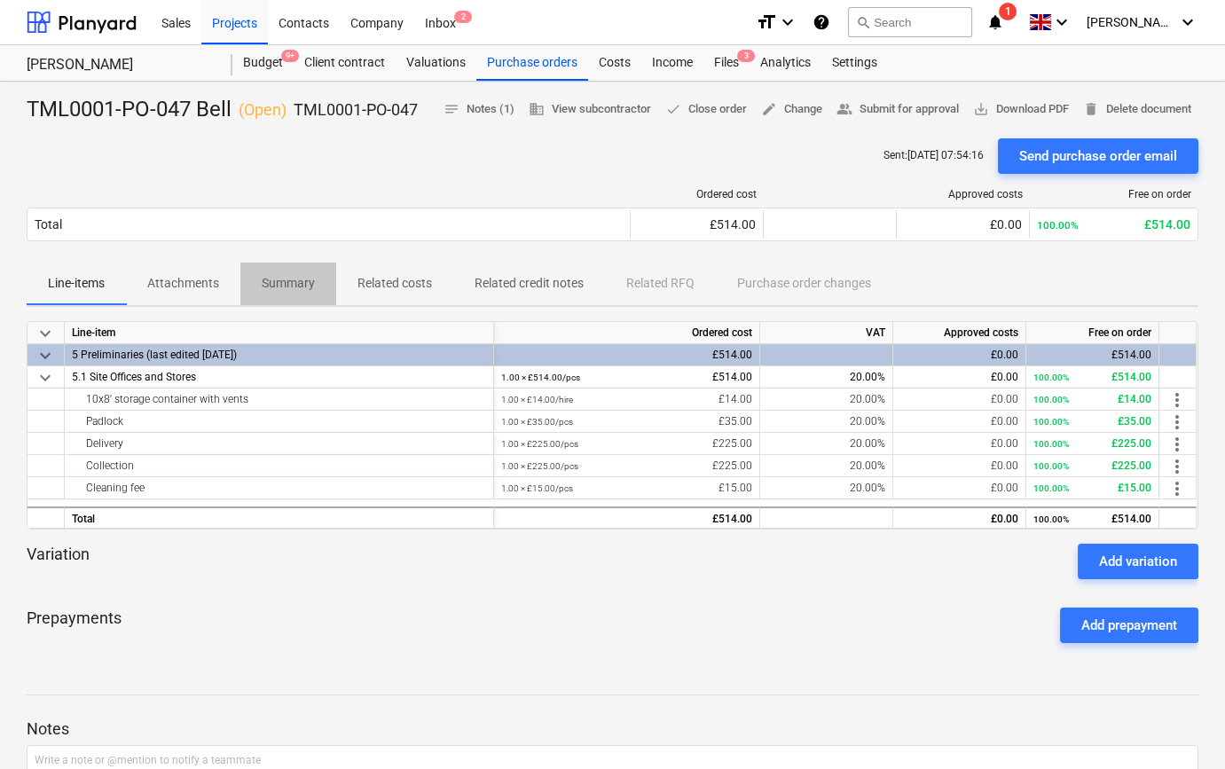
click at [275, 275] on p "Summary" at bounding box center [288, 283] width 53 height 19
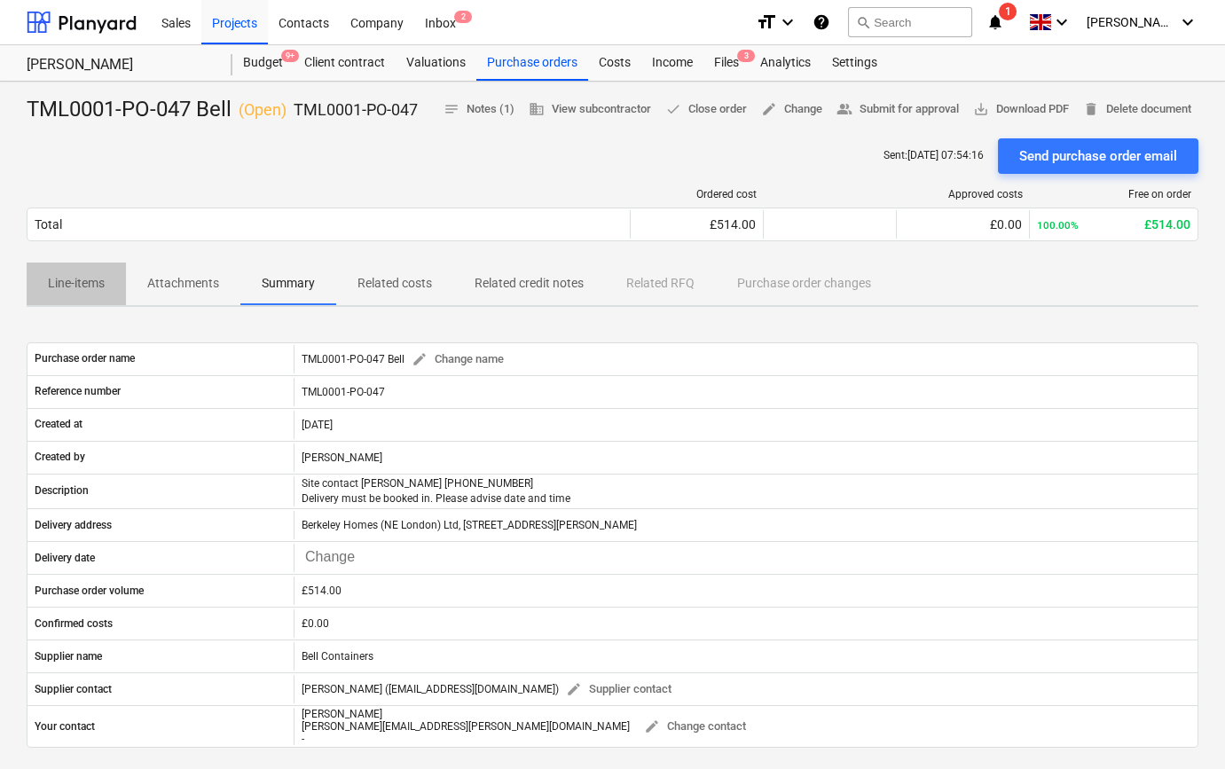
click at [69, 284] on p "Line-items" at bounding box center [76, 283] width 57 height 19
